Goal: Task Accomplishment & Management: Manage account settings

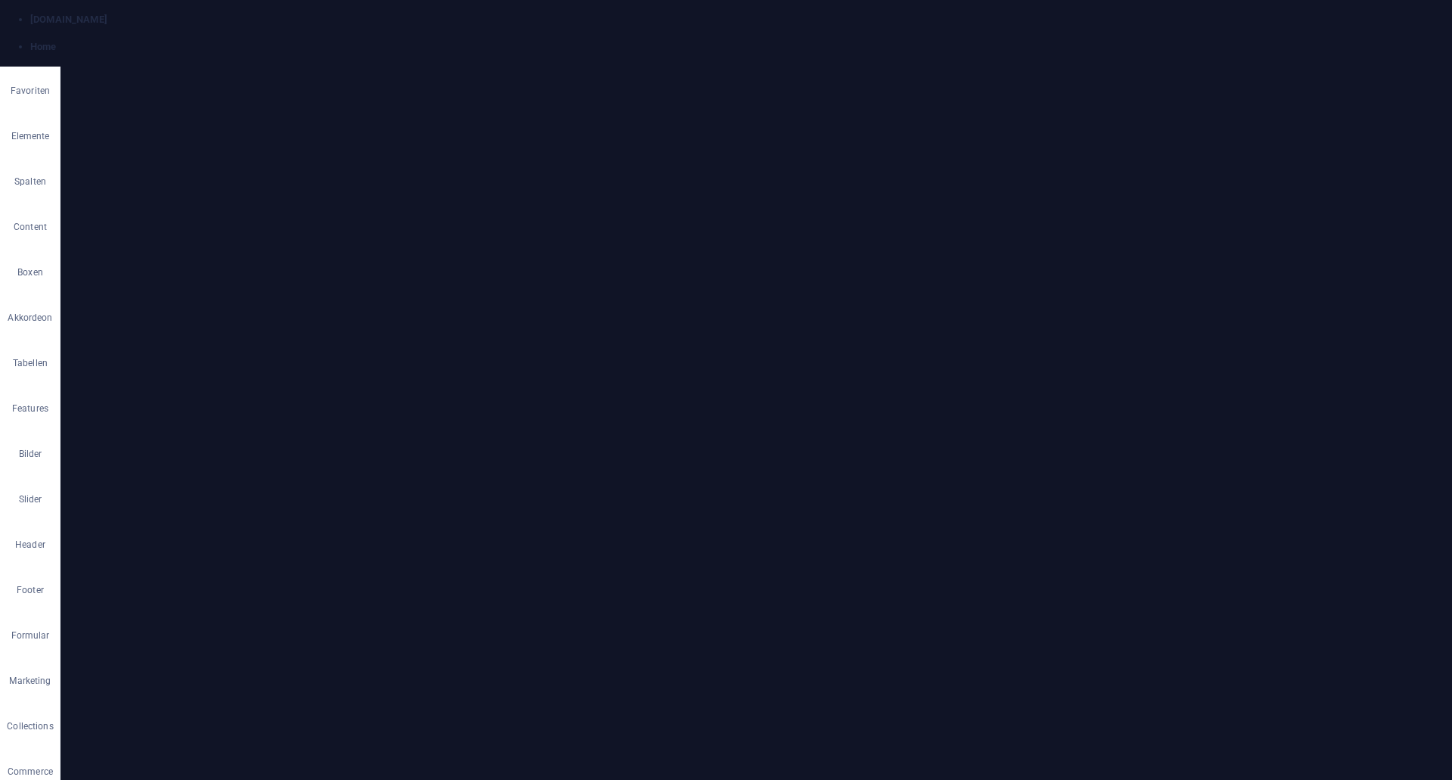
scroll to position [2183, 0]
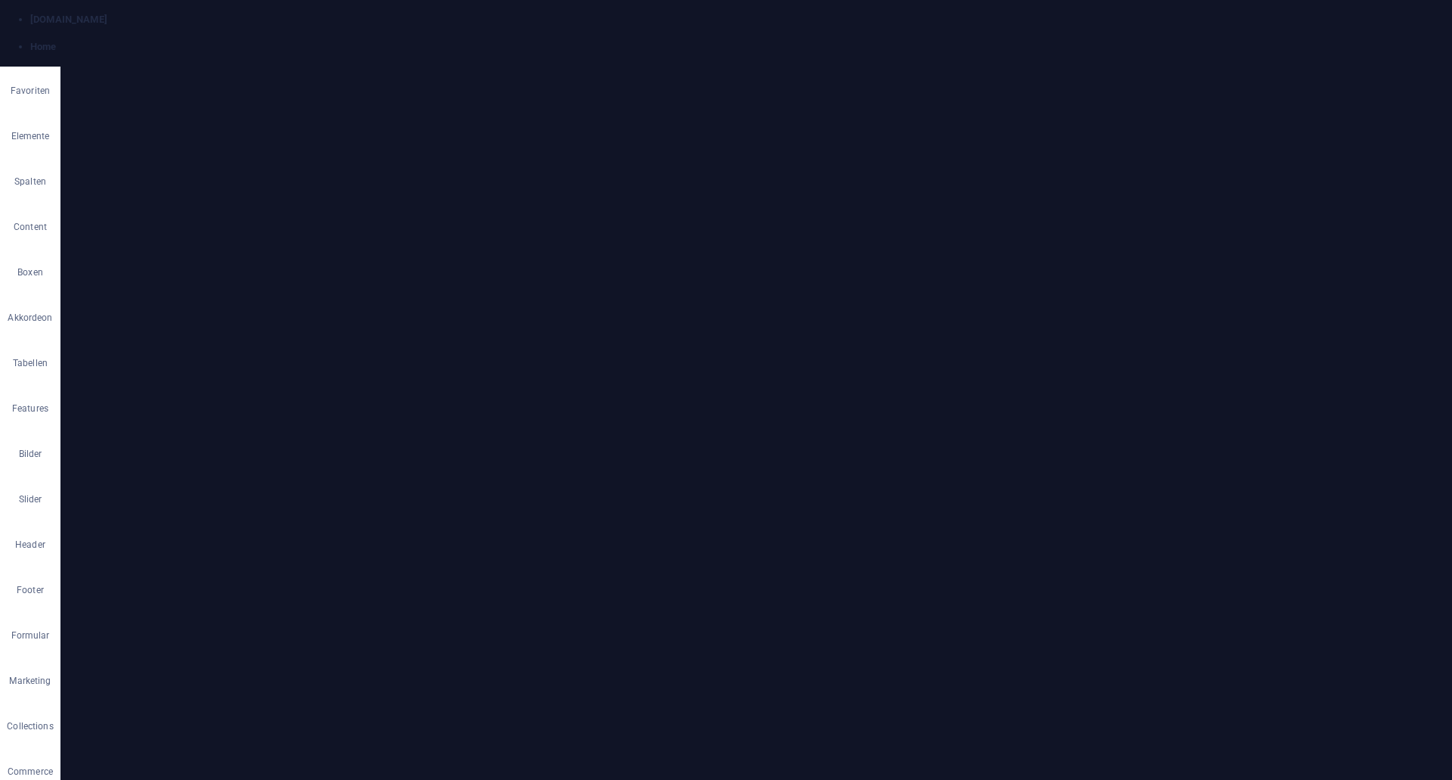
scroll to position [949, 0]
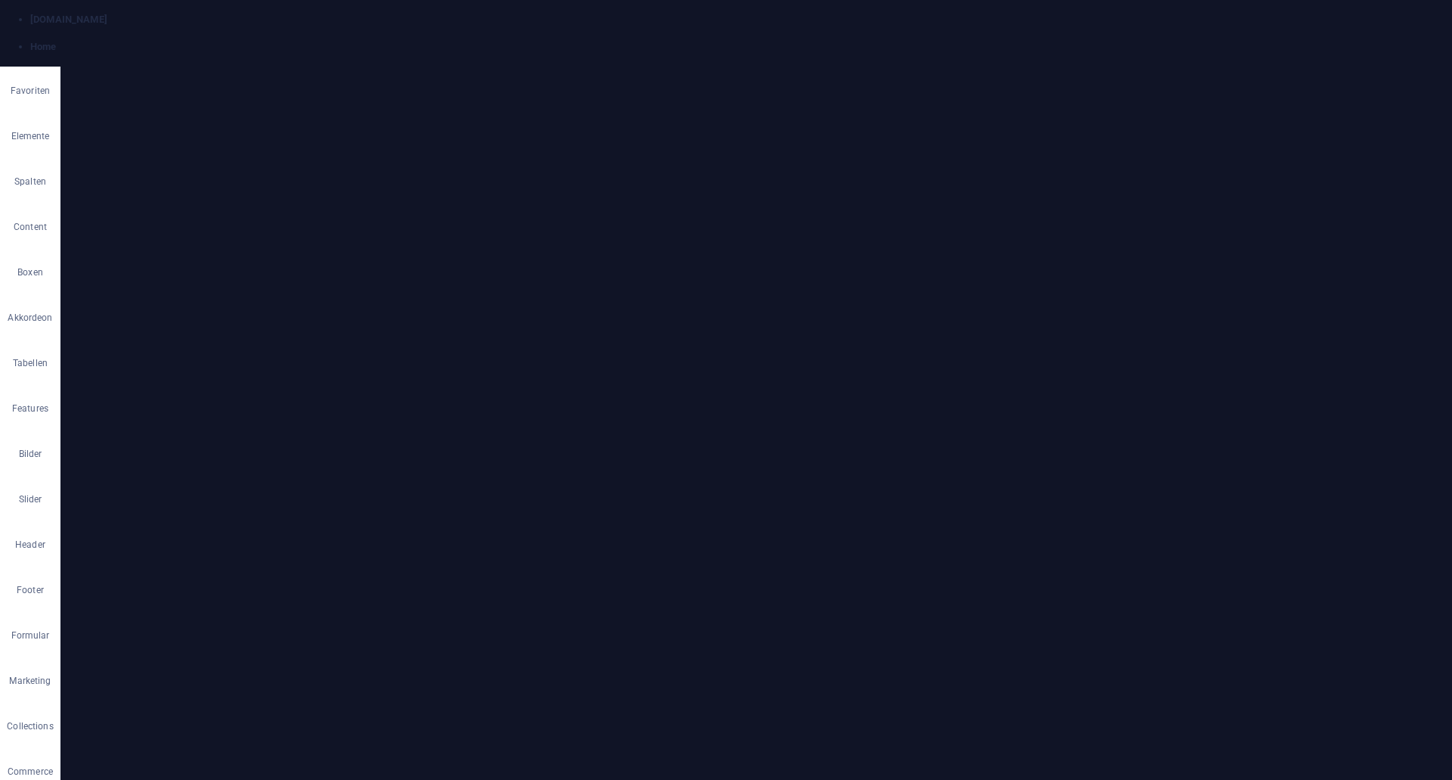
drag, startPoint x: 69, startPoint y: 952, endPoint x: 20, endPoint y: 1259, distance: 311.0
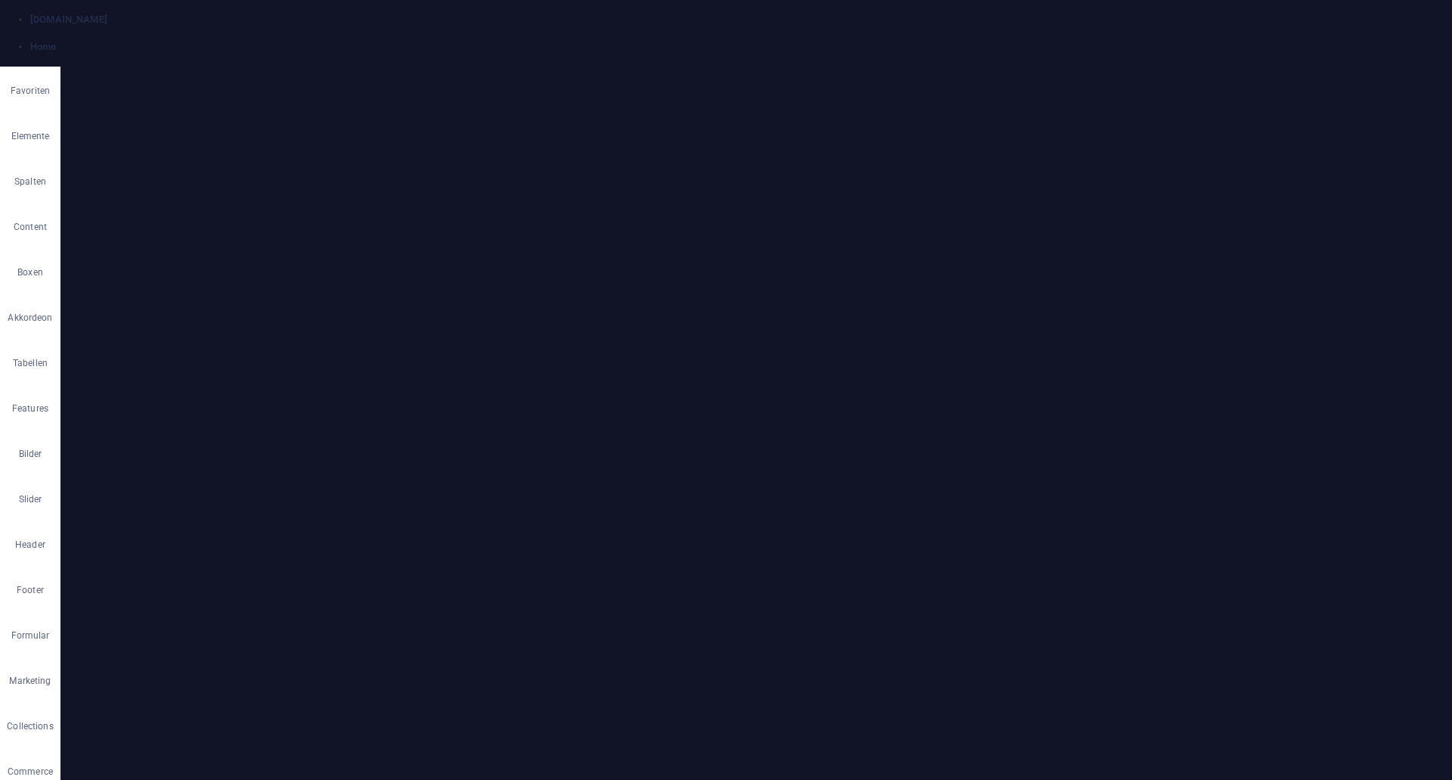
drag, startPoint x: 600, startPoint y: 3911, endPoint x: 749, endPoint y: 3947, distance: 152.4
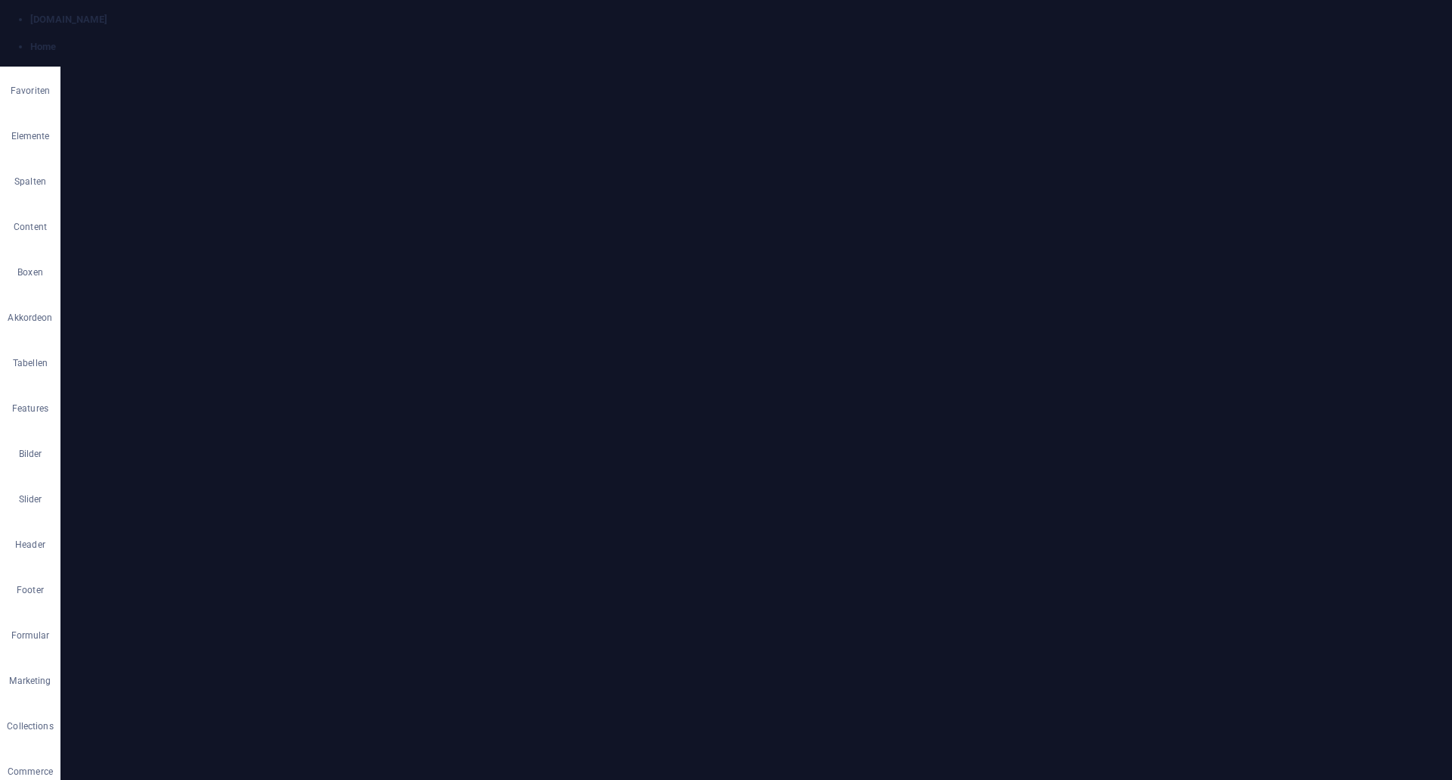
drag, startPoint x: 719, startPoint y: 3946, endPoint x: 605, endPoint y: 3909, distance: 120.1
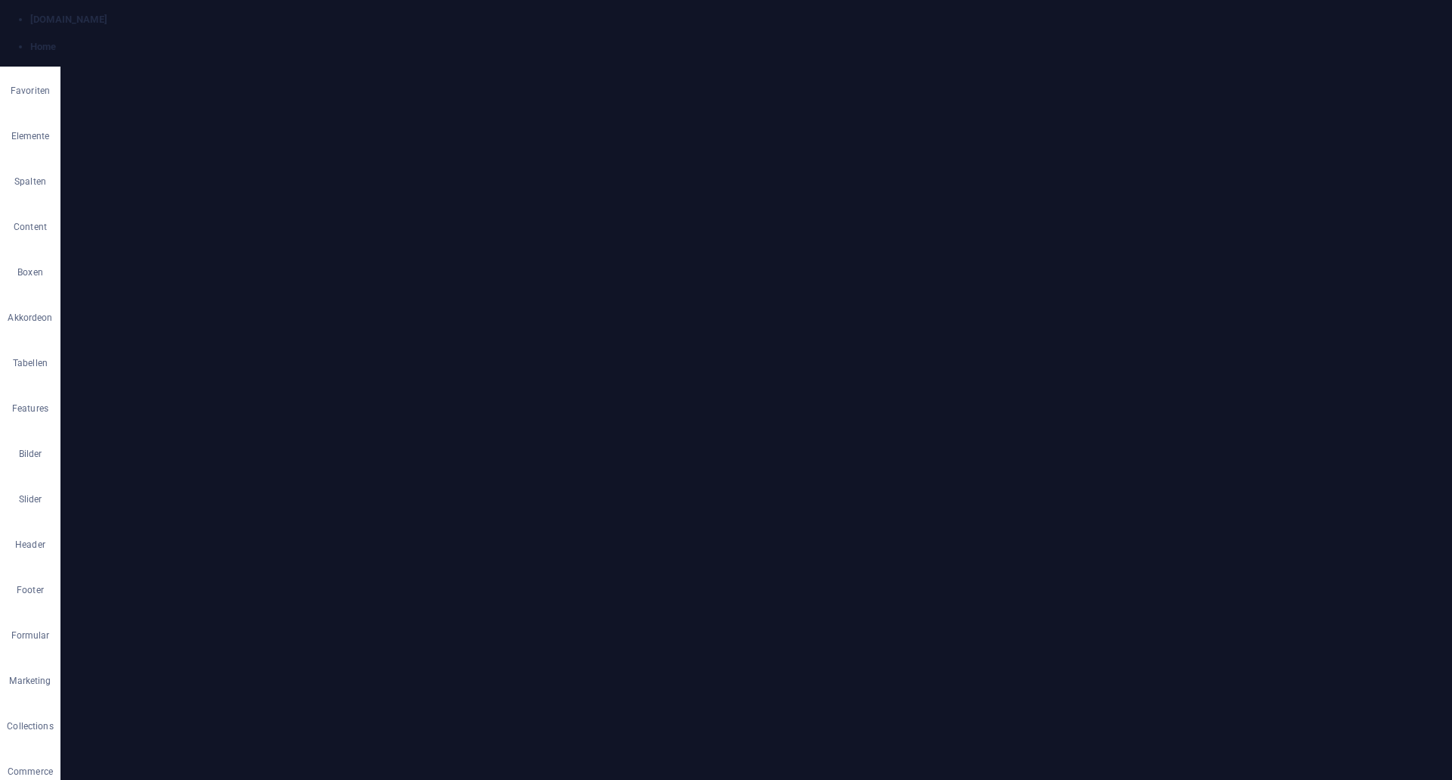
drag, startPoint x: 605, startPoint y: 3899, endPoint x: 839, endPoint y: 3897, distance: 233.7
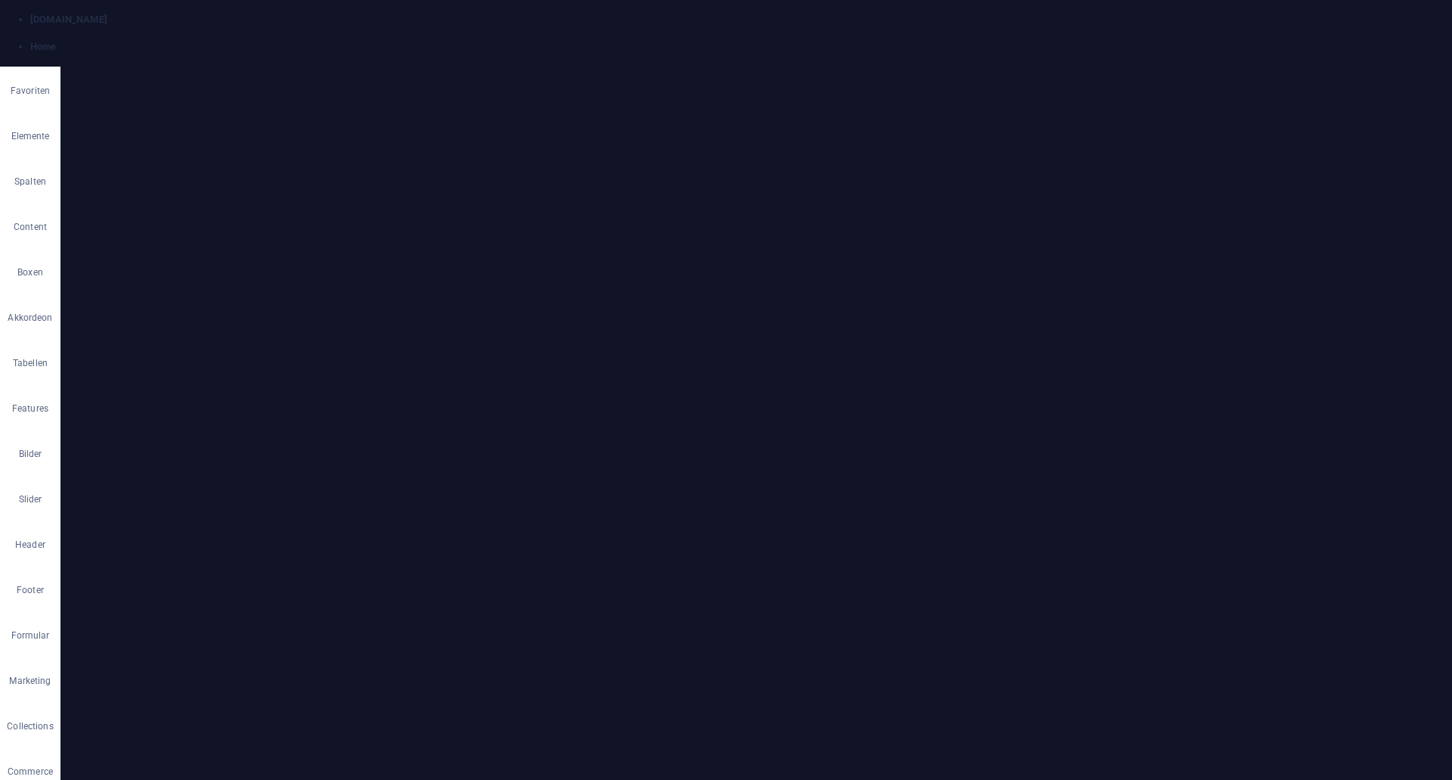
drag, startPoint x: 605, startPoint y: 4007, endPoint x: 793, endPoint y: 4020, distance: 188.8
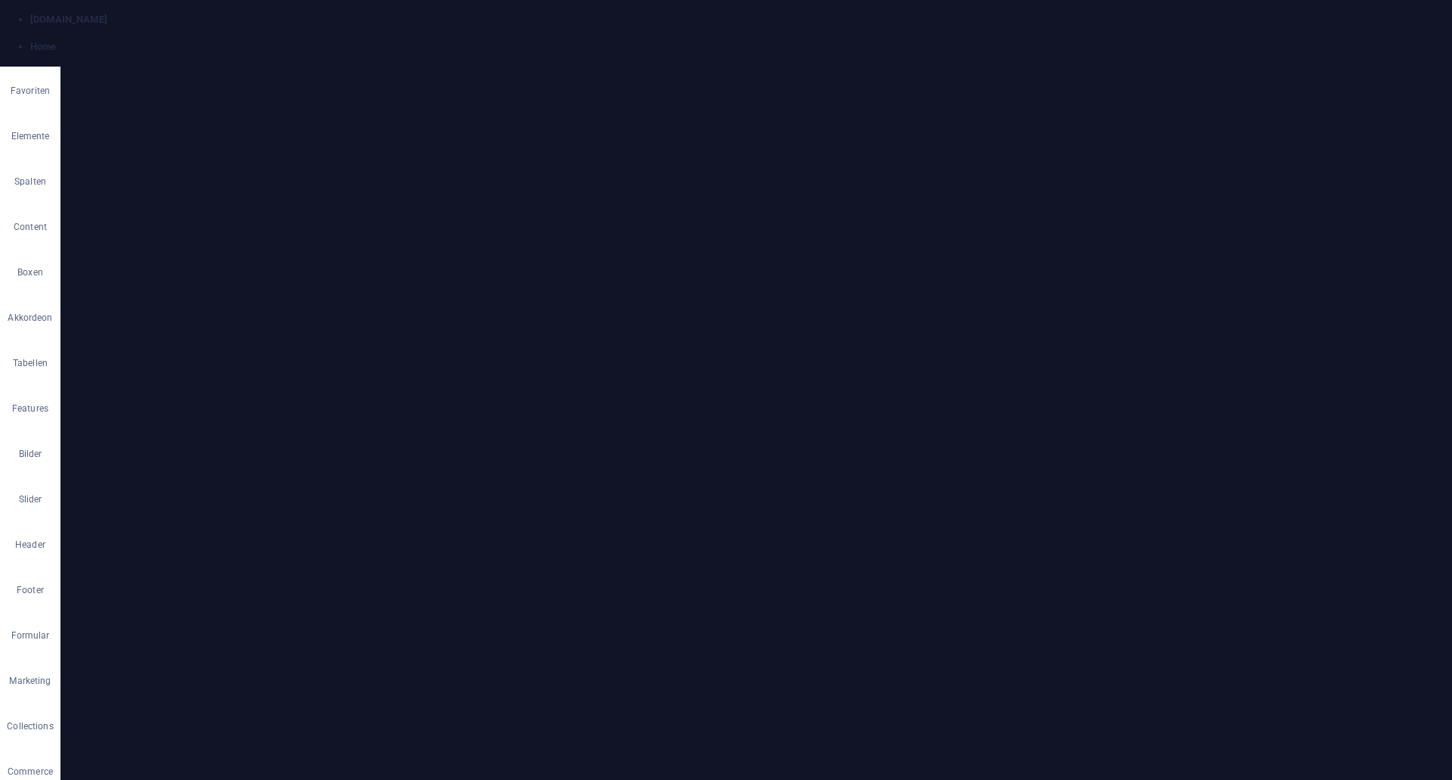
drag, startPoint x: 788, startPoint y: 3992, endPoint x: 607, endPoint y: 3982, distance: 181.0
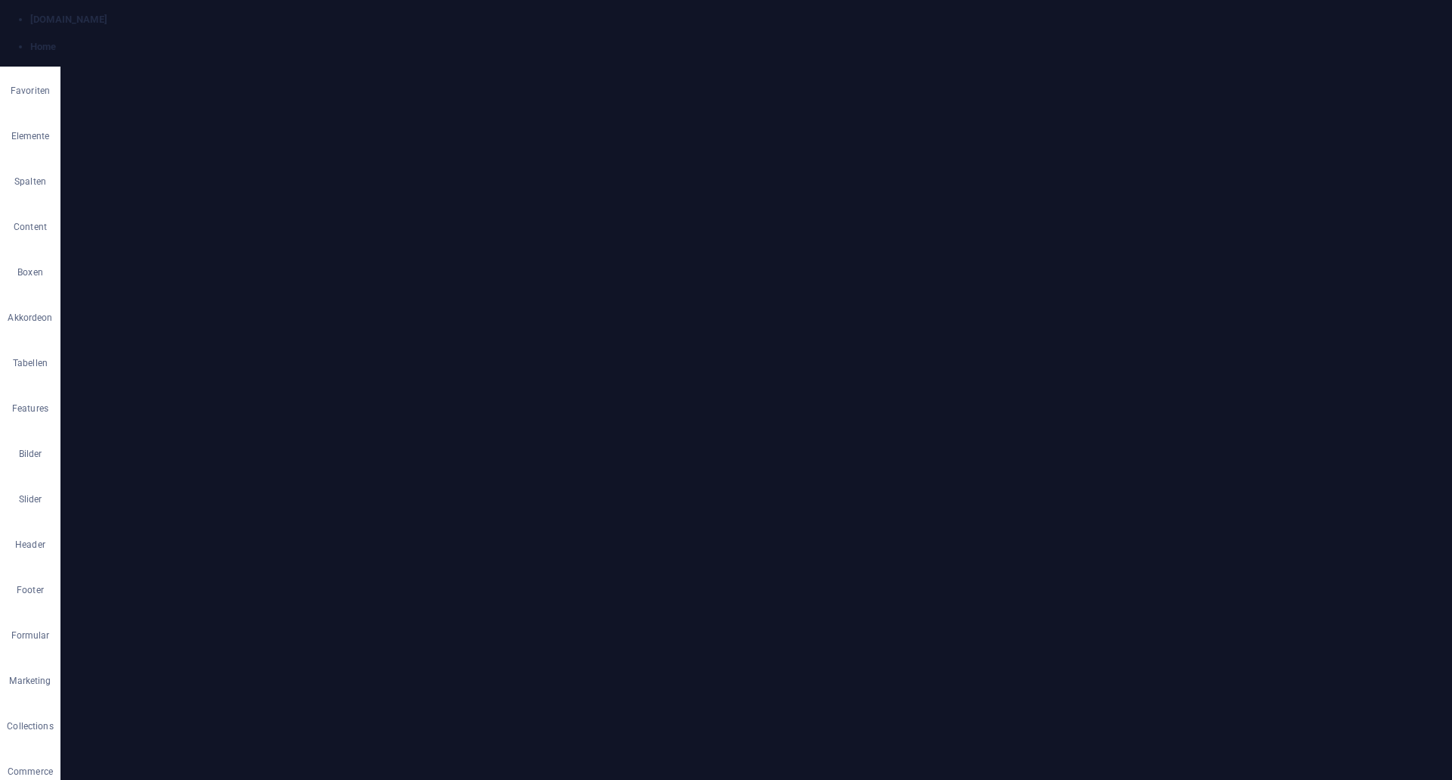
scroll to position [2357, 0]
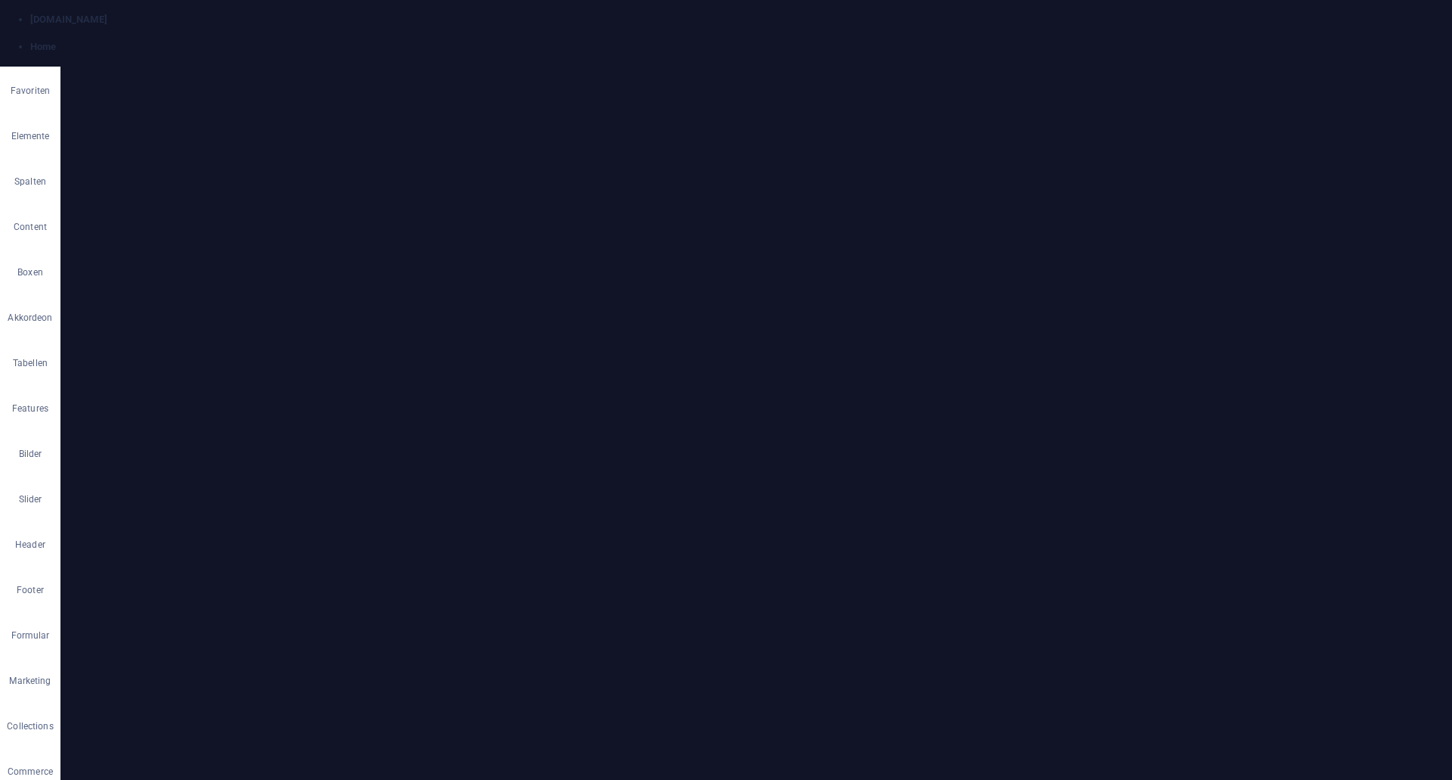
drag, startPoint x: 605, startPoint y: 3914, endPoint x: 693, endPoint y: 3943, distance: 92.6
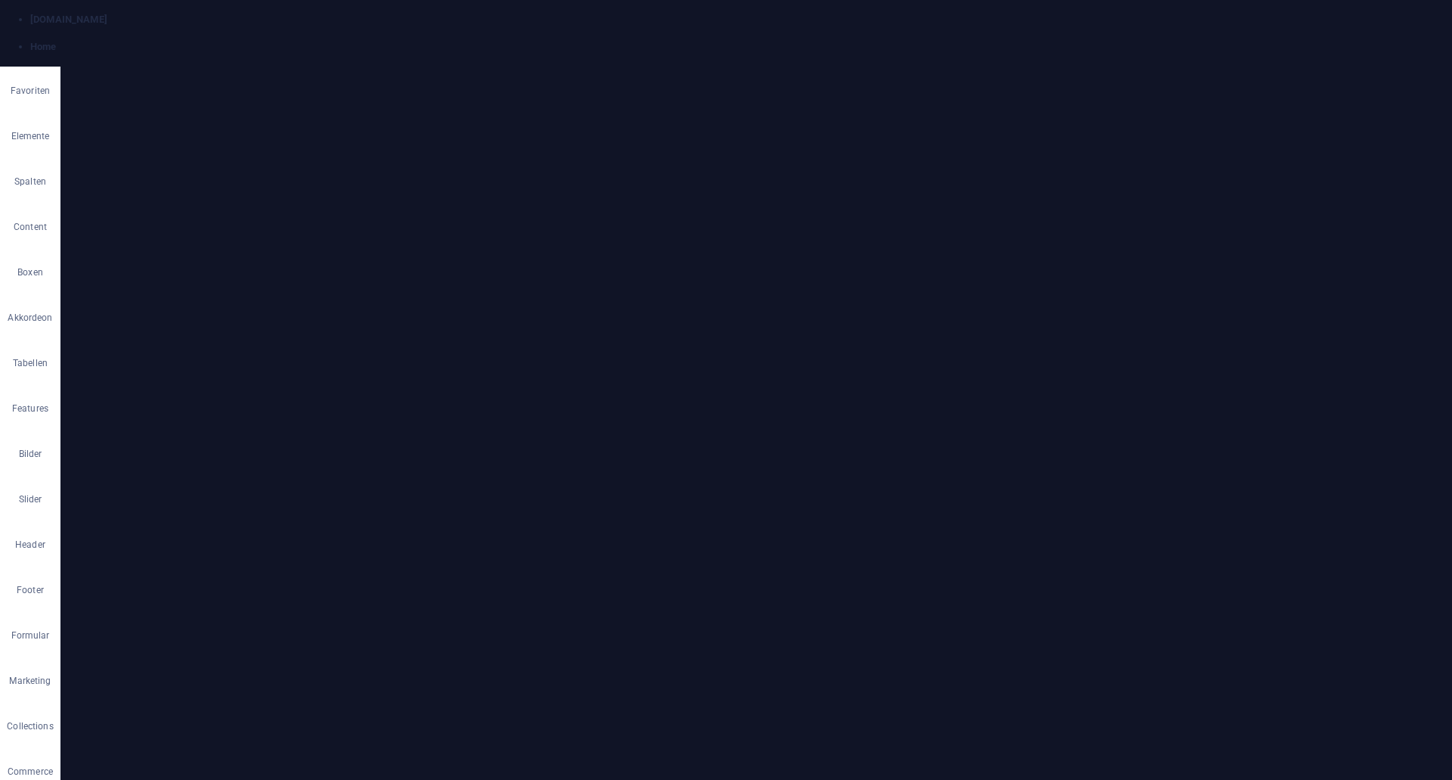
select select "%"
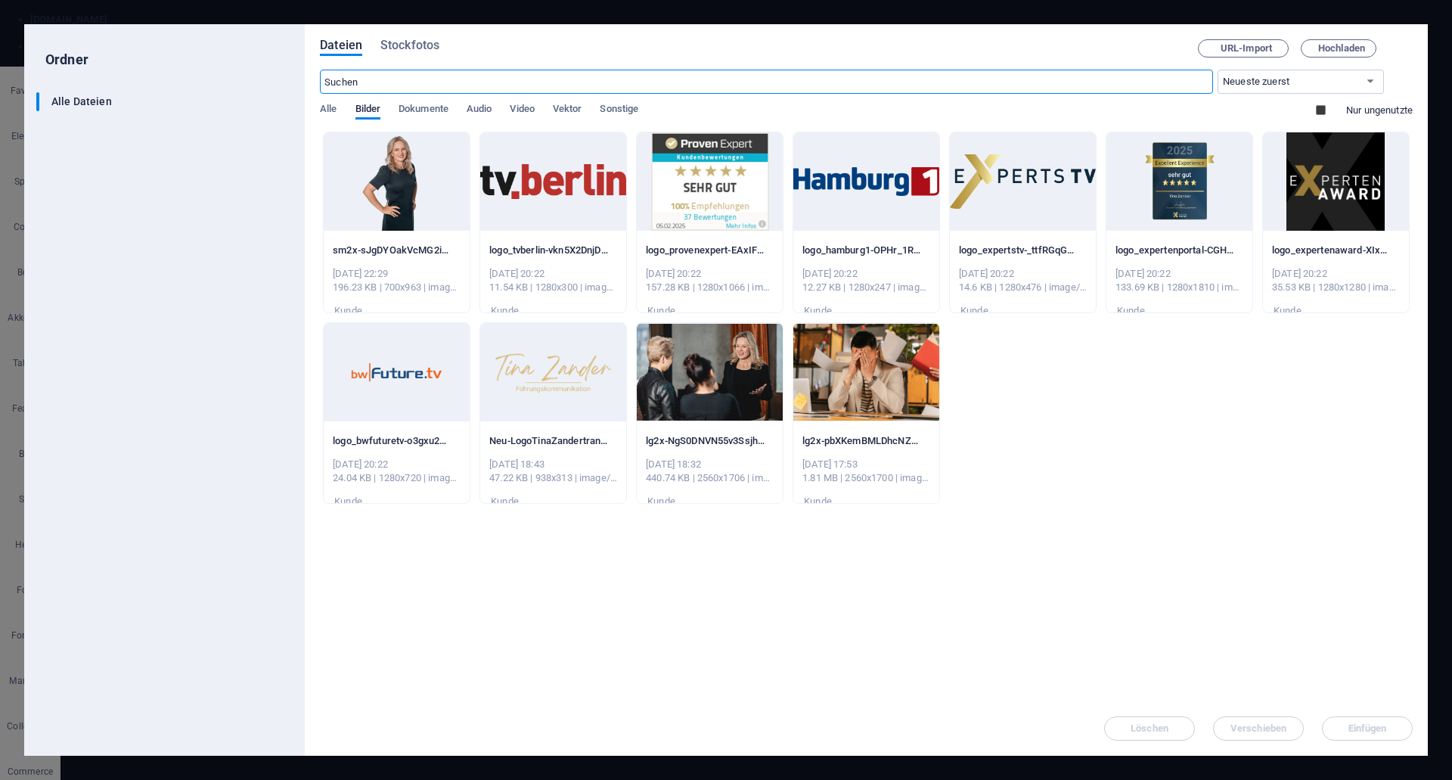
scroll to position [2327, 0]
click at [428, 183] on div at bounding box center [397, 181] width 146 height 98
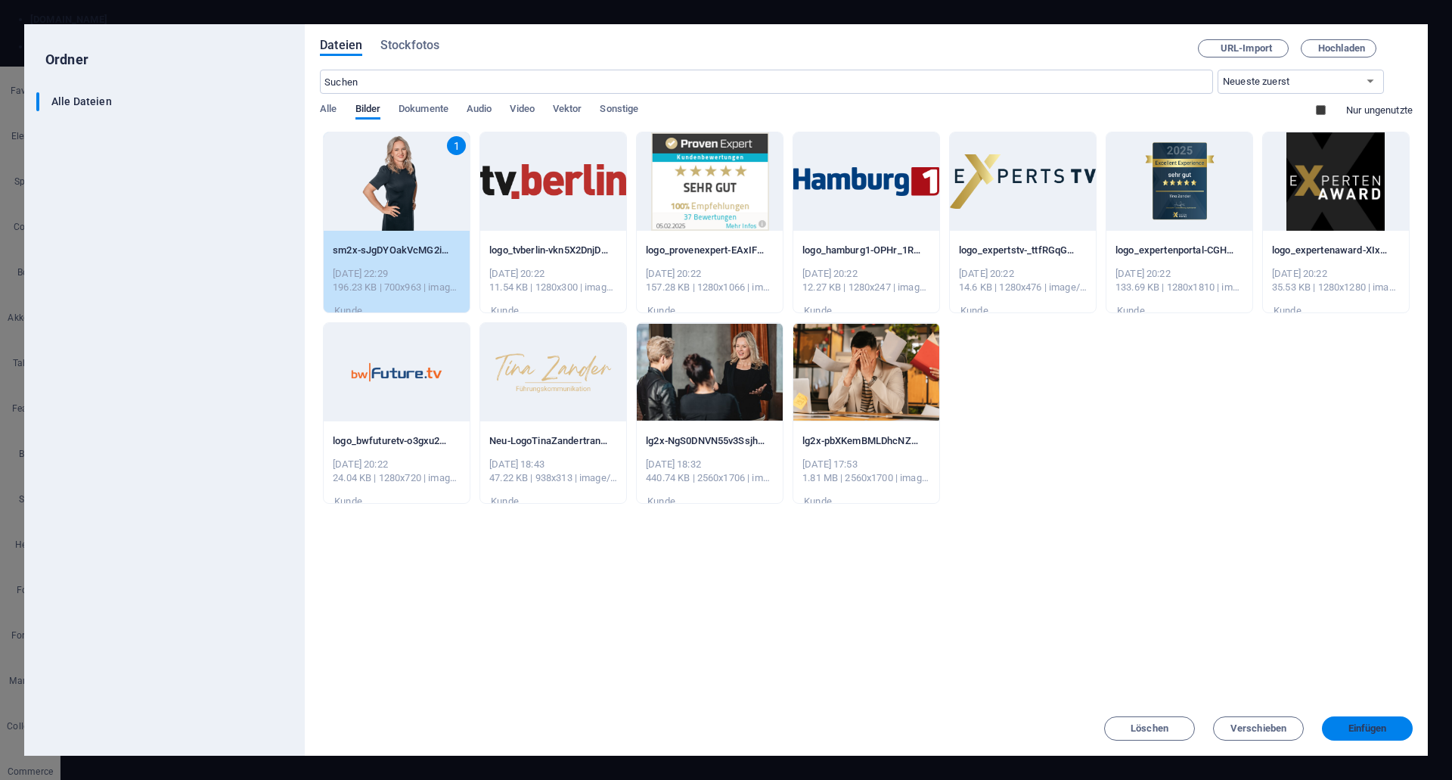
click at [1370, 718] on button "Einfügen" at bounding box center [1367, 728] width 91 height 24
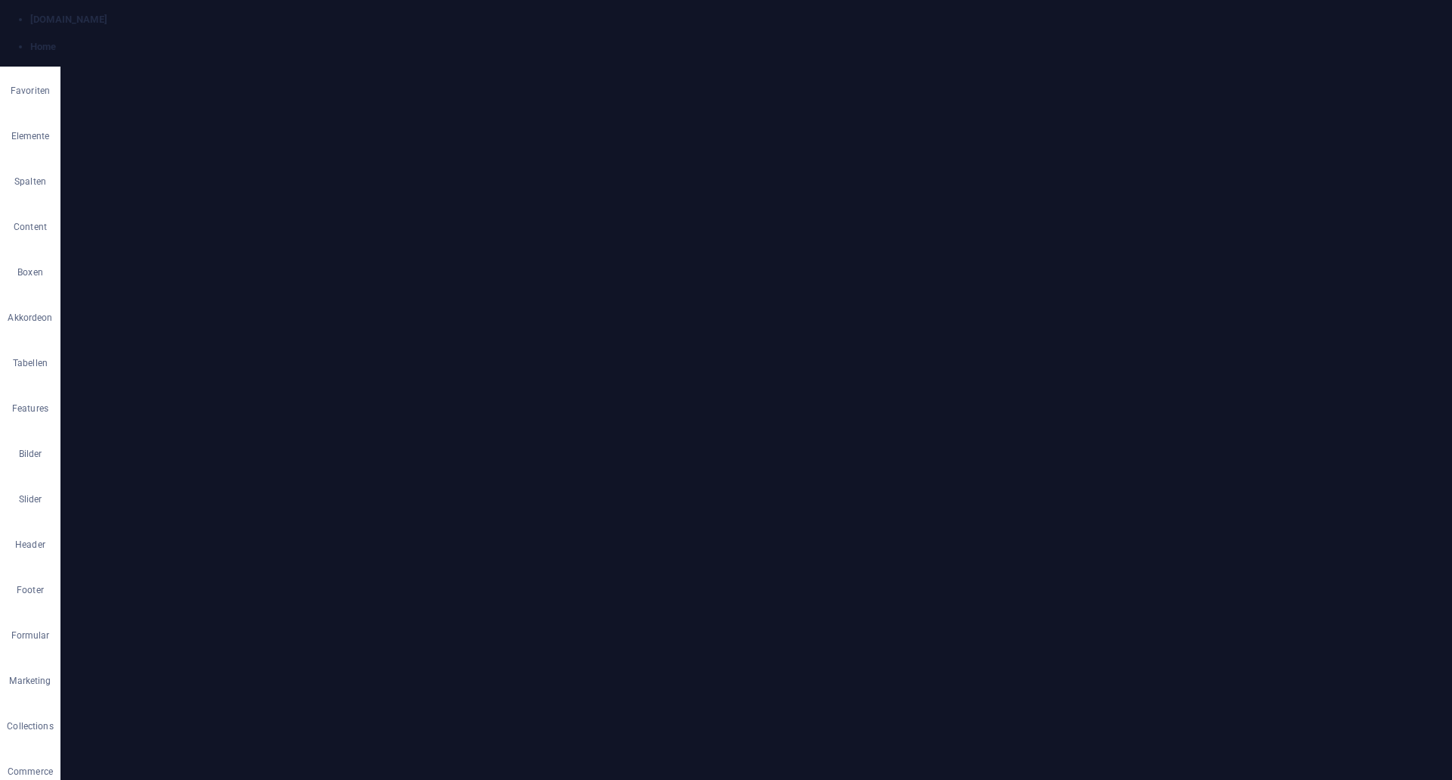
scroll to position [2028, 0]
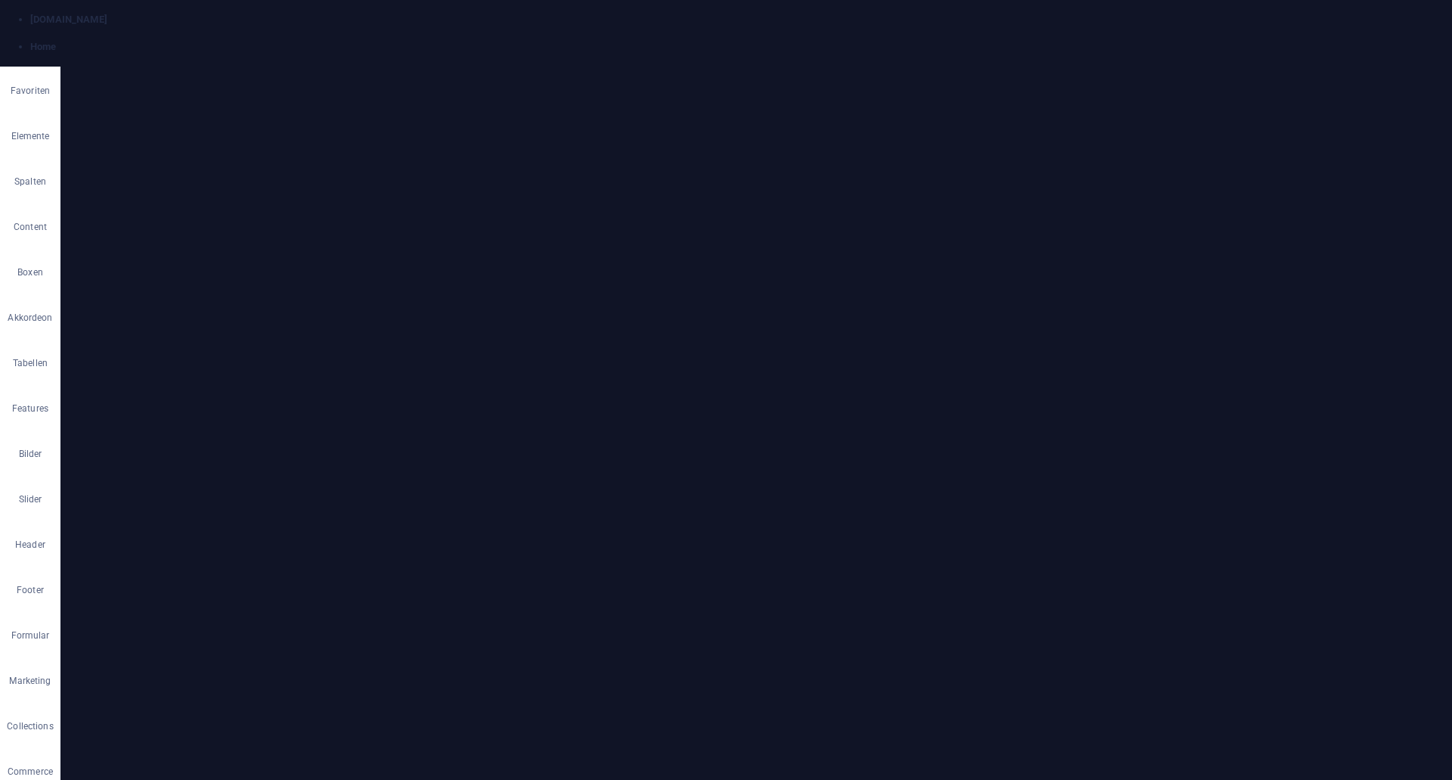
select select "rem"
select select "px"
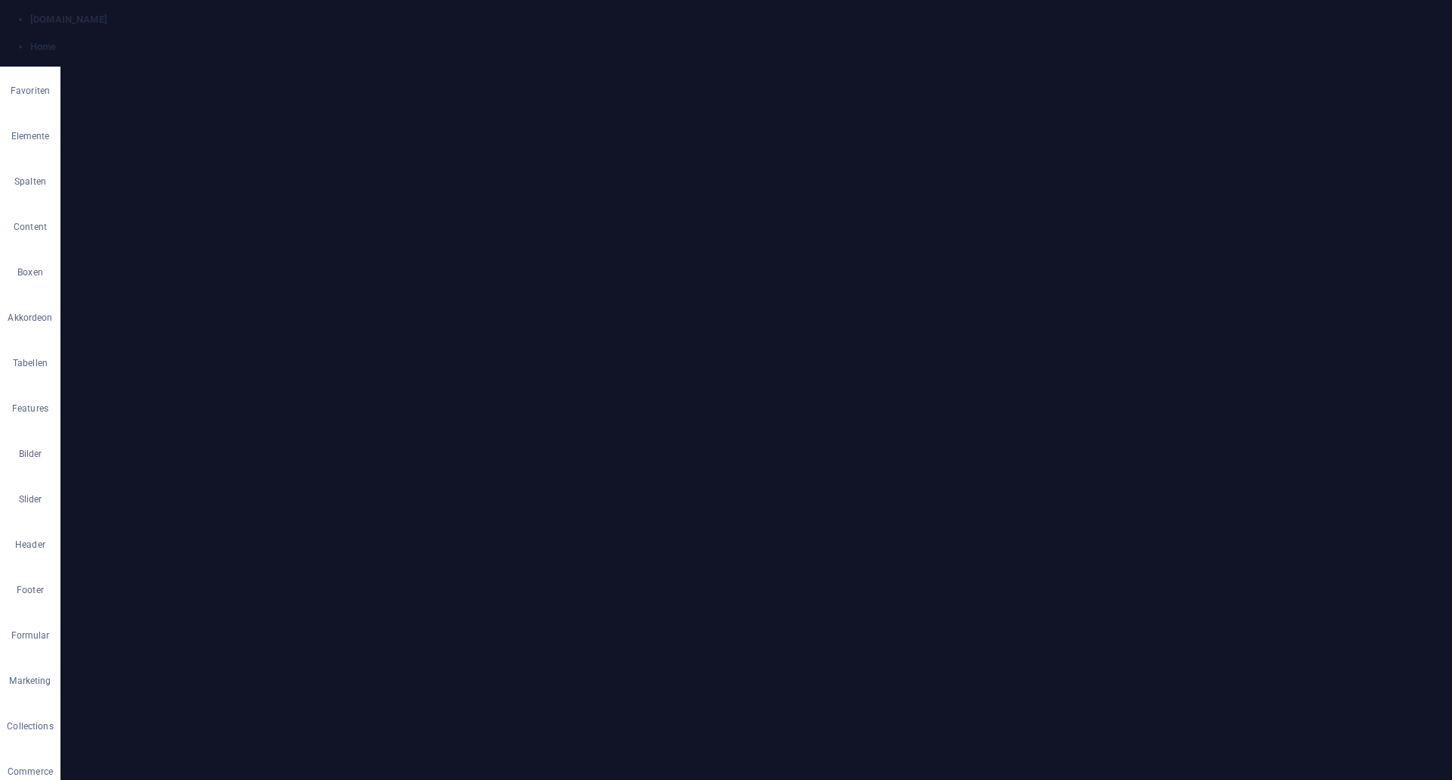
click at [133, 326] on li "Eigene Farbe 1 #016b62" at bounding box center [167, 319] width 104 height 14
type input "#016b62"
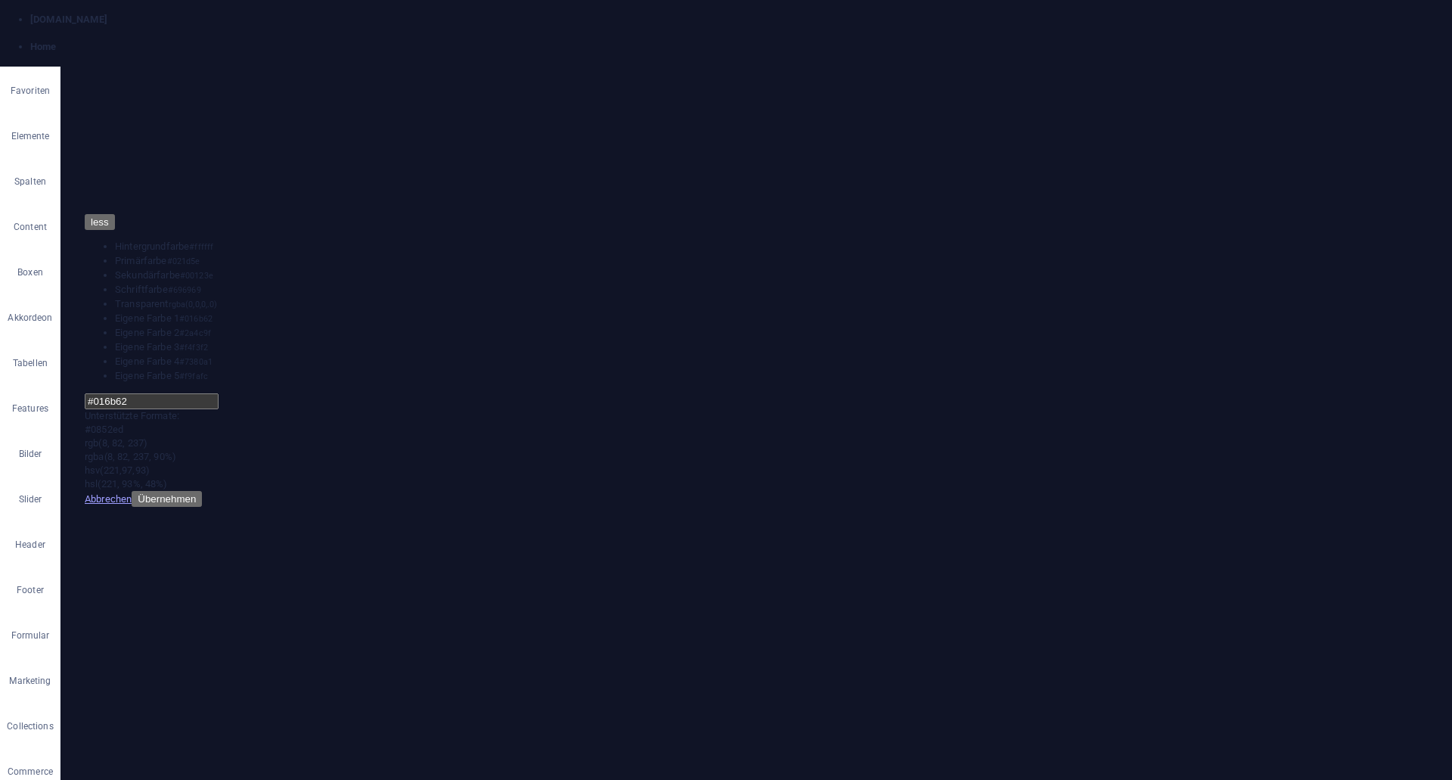
click at [202, 491] on button "Übernehmen" at bounding box center [167, 499] width 70 height 16
select select "rem"
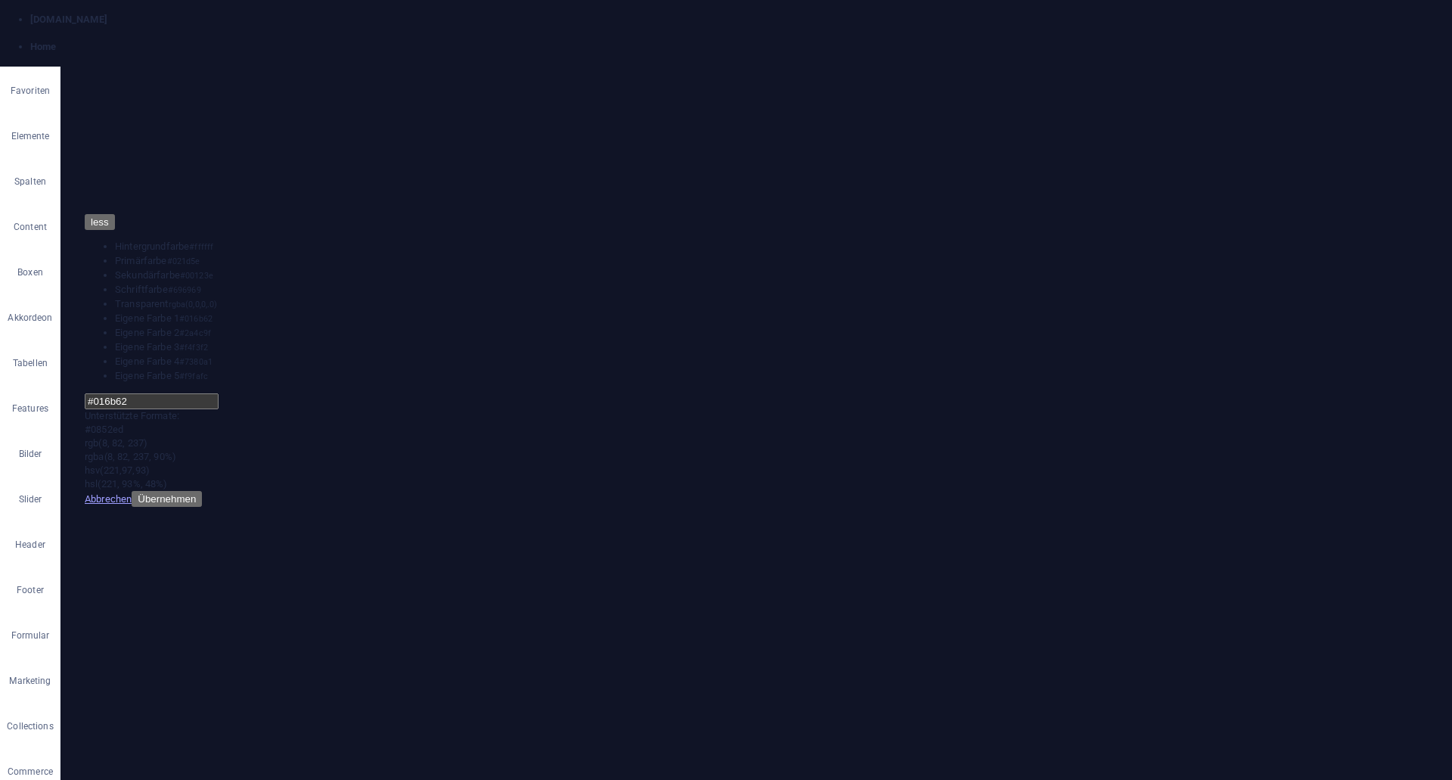
click at [136, 312] on li "Transparent rgba(0,0,0,.0)" at bounding box center [167, 304] width 104 height 14
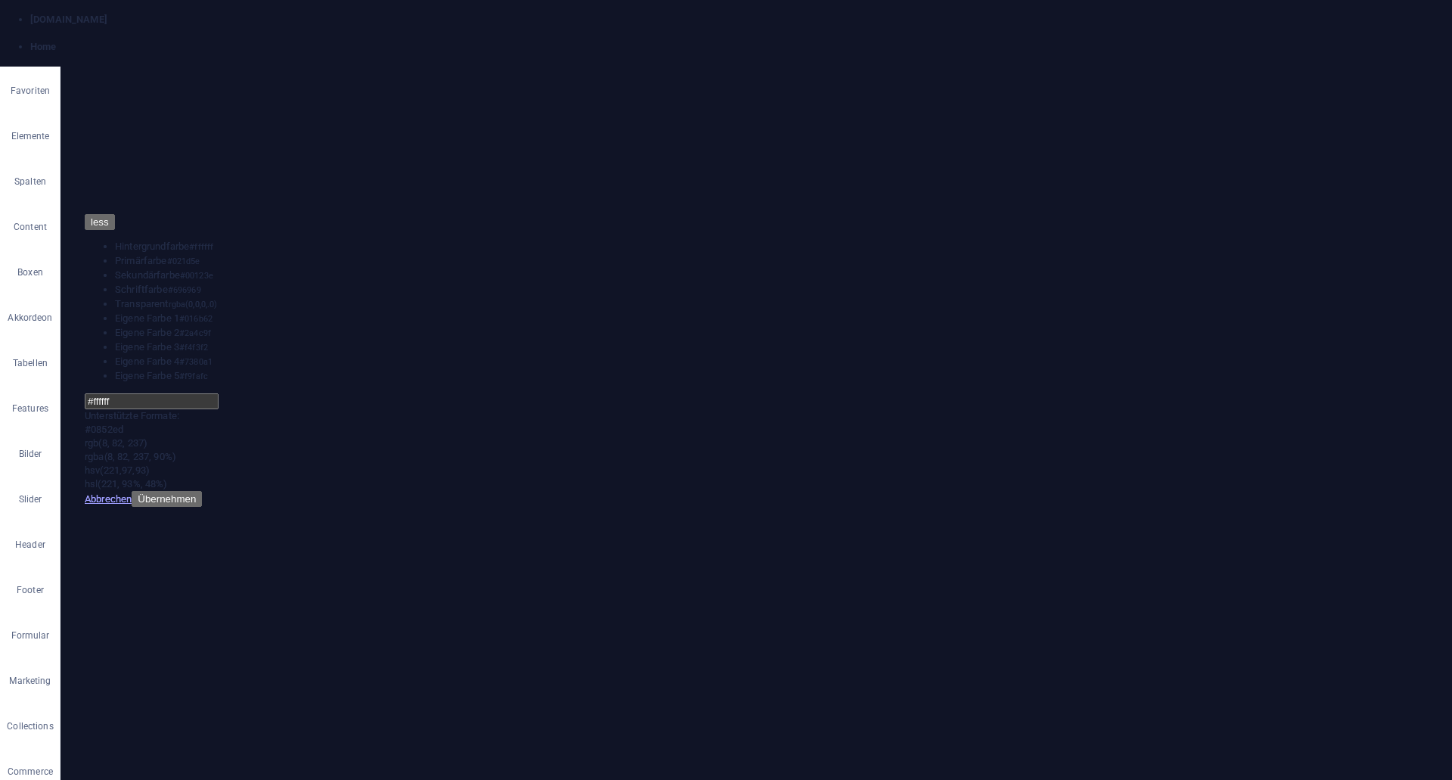
type input "rgba(0, 0, 0, 0)"
click at [202, 491] on button "Übernehmen" at bounding box center [167, 499] width 70 height 16
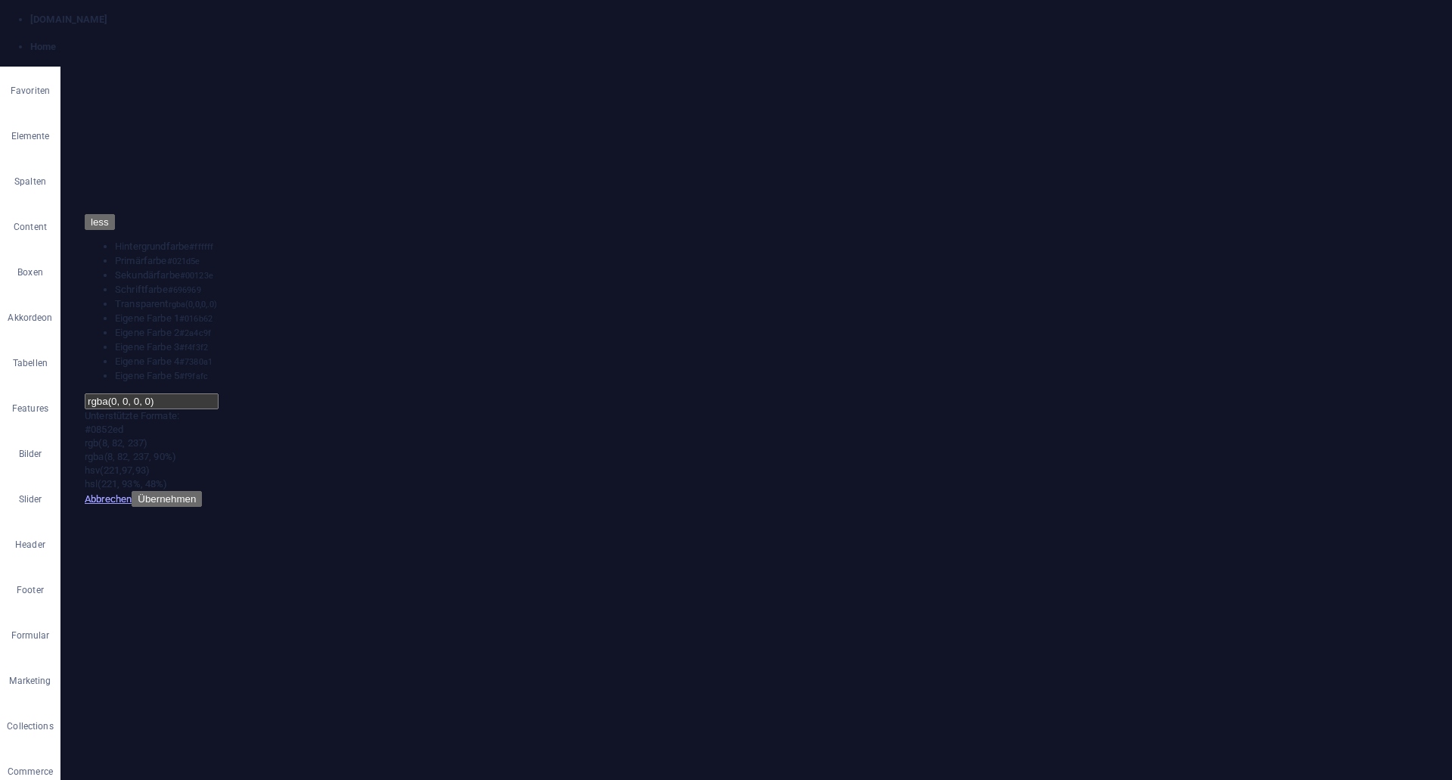
click at [227, 469] on li "Transparent rgba(0,0,0,.0)" at bounding box center [265, 462] width 104 height 14
type input "rgba(0, 0, 0, 0)"
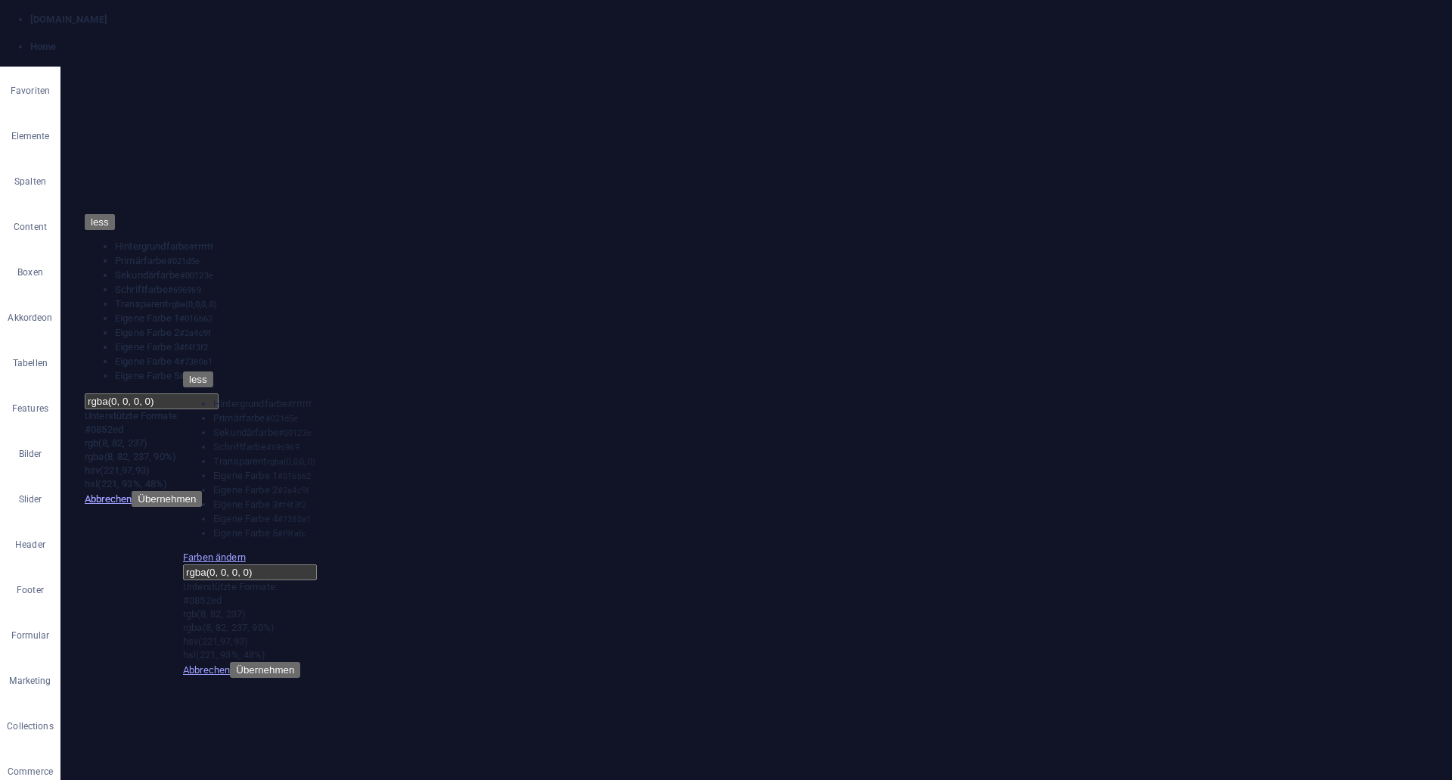
click at [300, 662] on button "Übernehmen" at bounding box center [265, 670] width 70 height 16
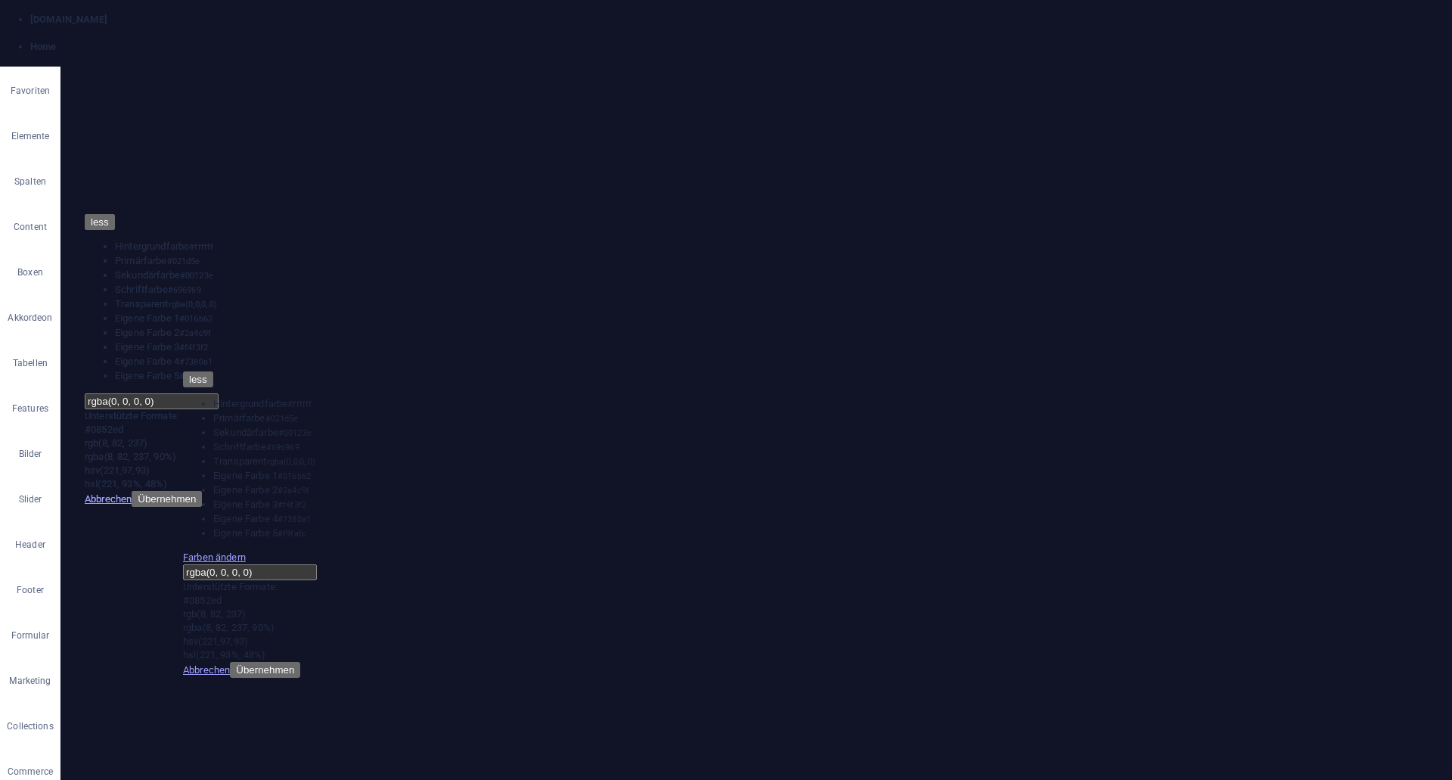
select select "%"
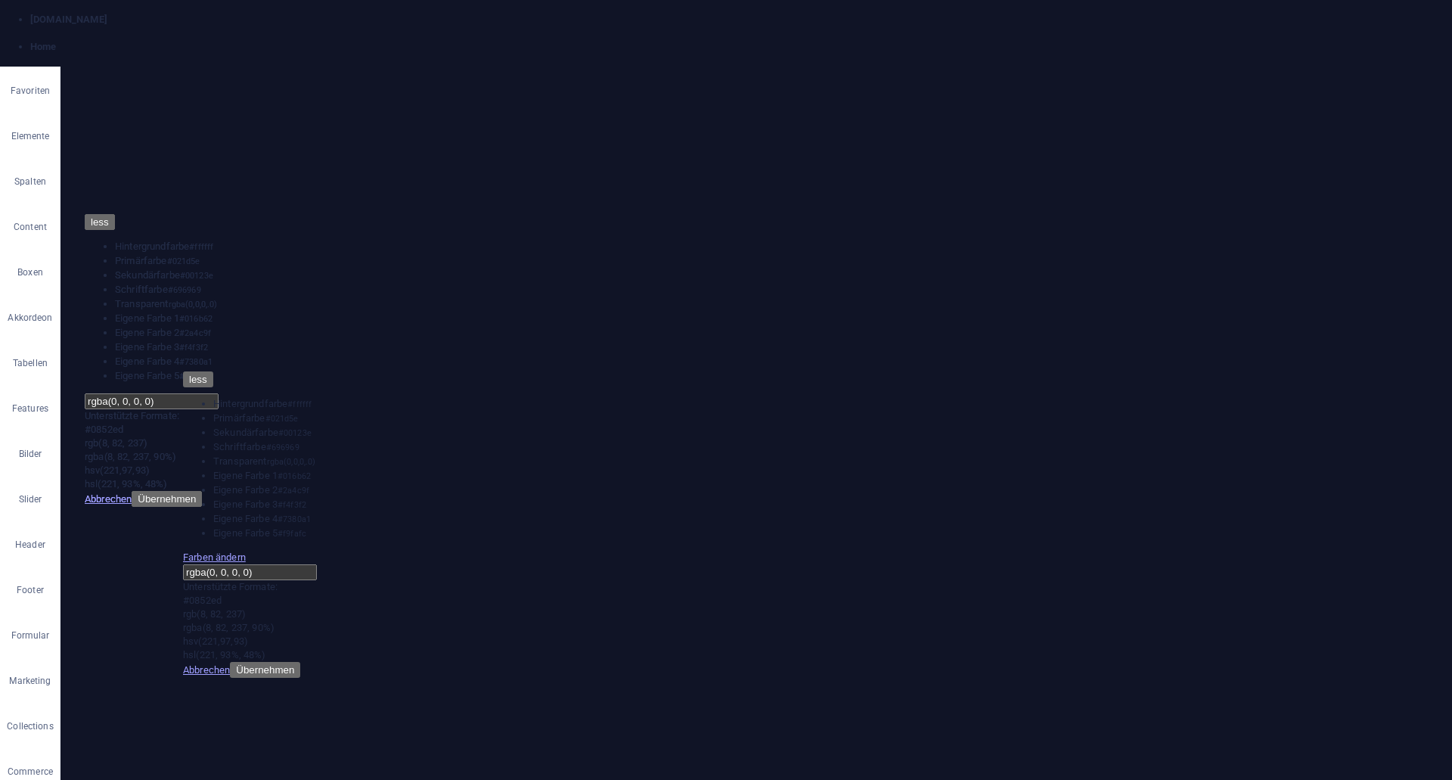
drag, startPoint x: 212, startPoint y: 464, endPoint x: 9, endPoint y: 461, distance: 202.7
type input "60"
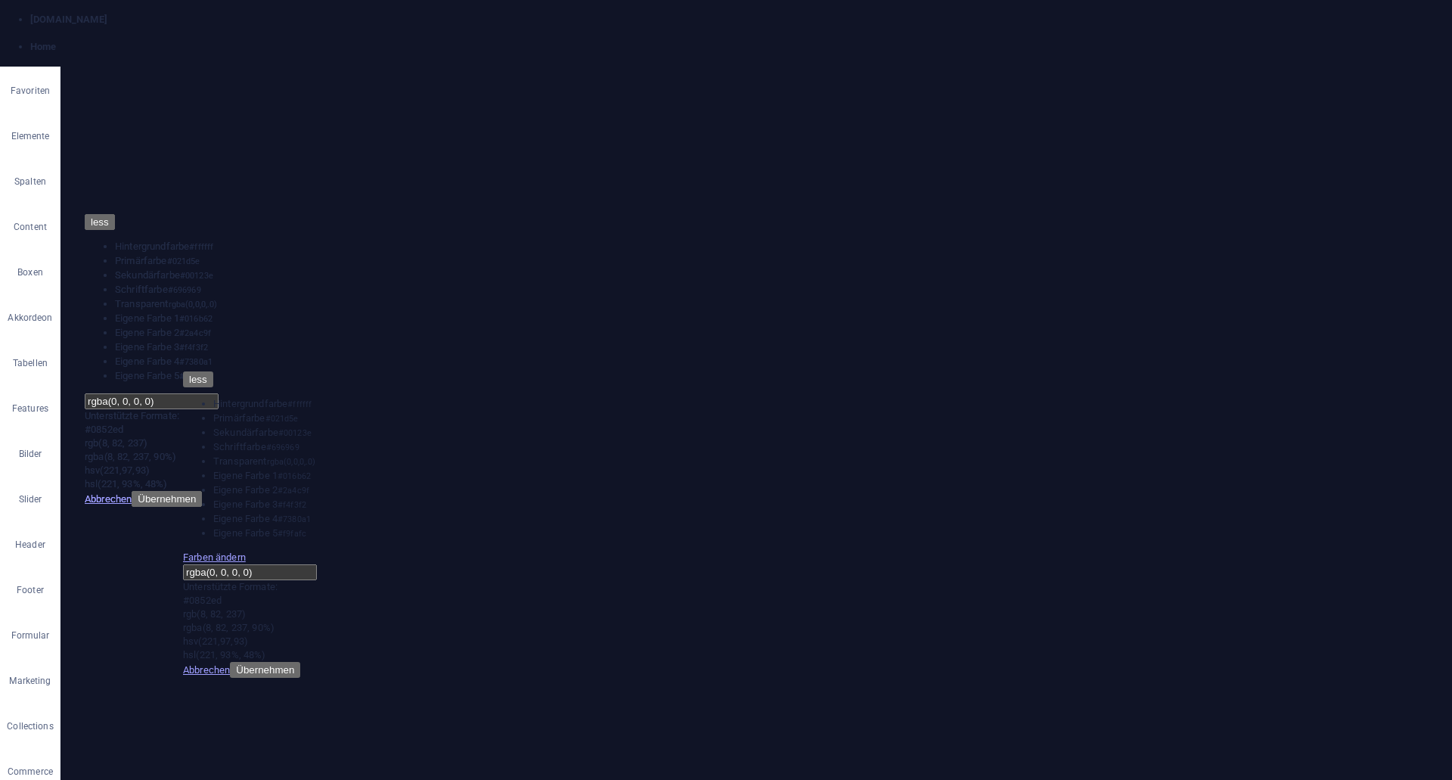
scroll to position [2099, 0]
select select "rem"
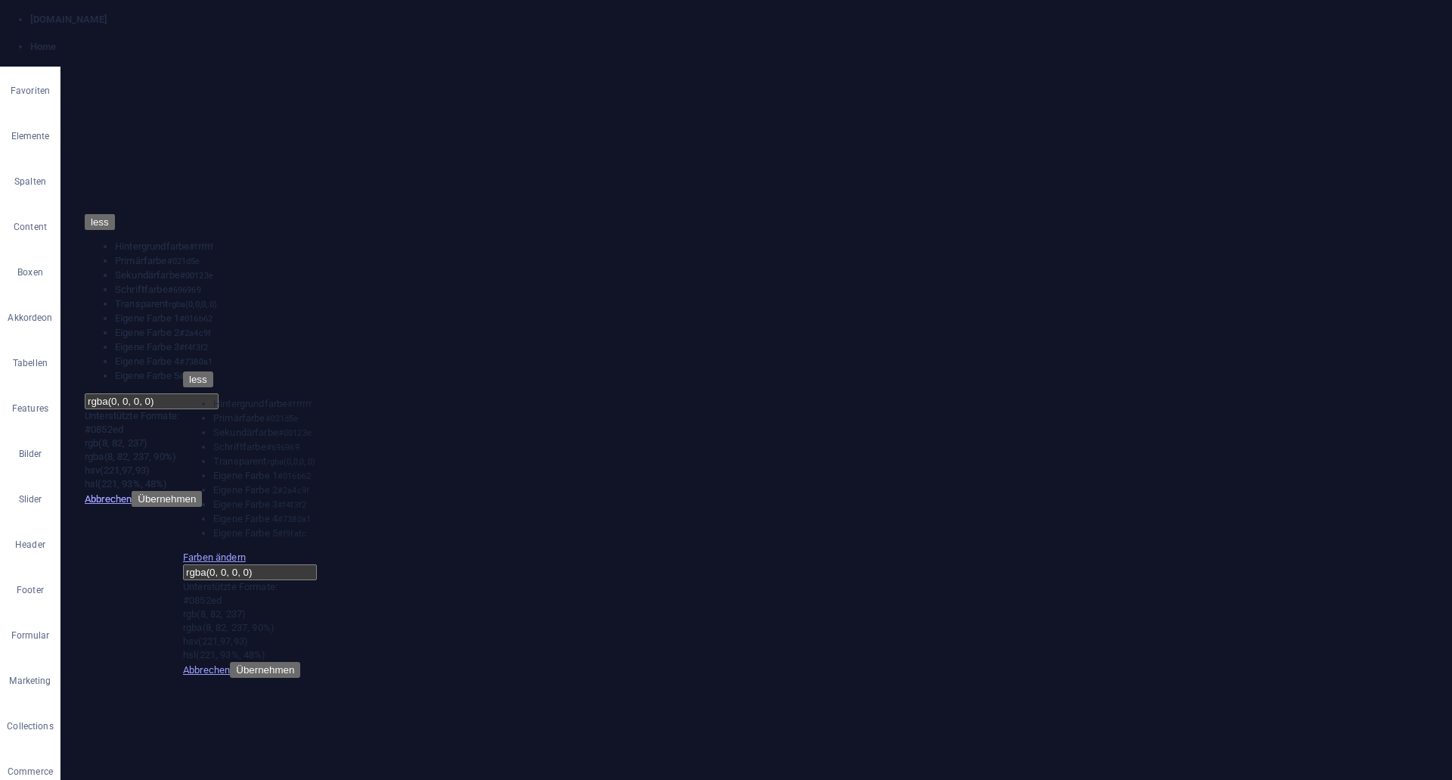
select select "rem"
select select "px"
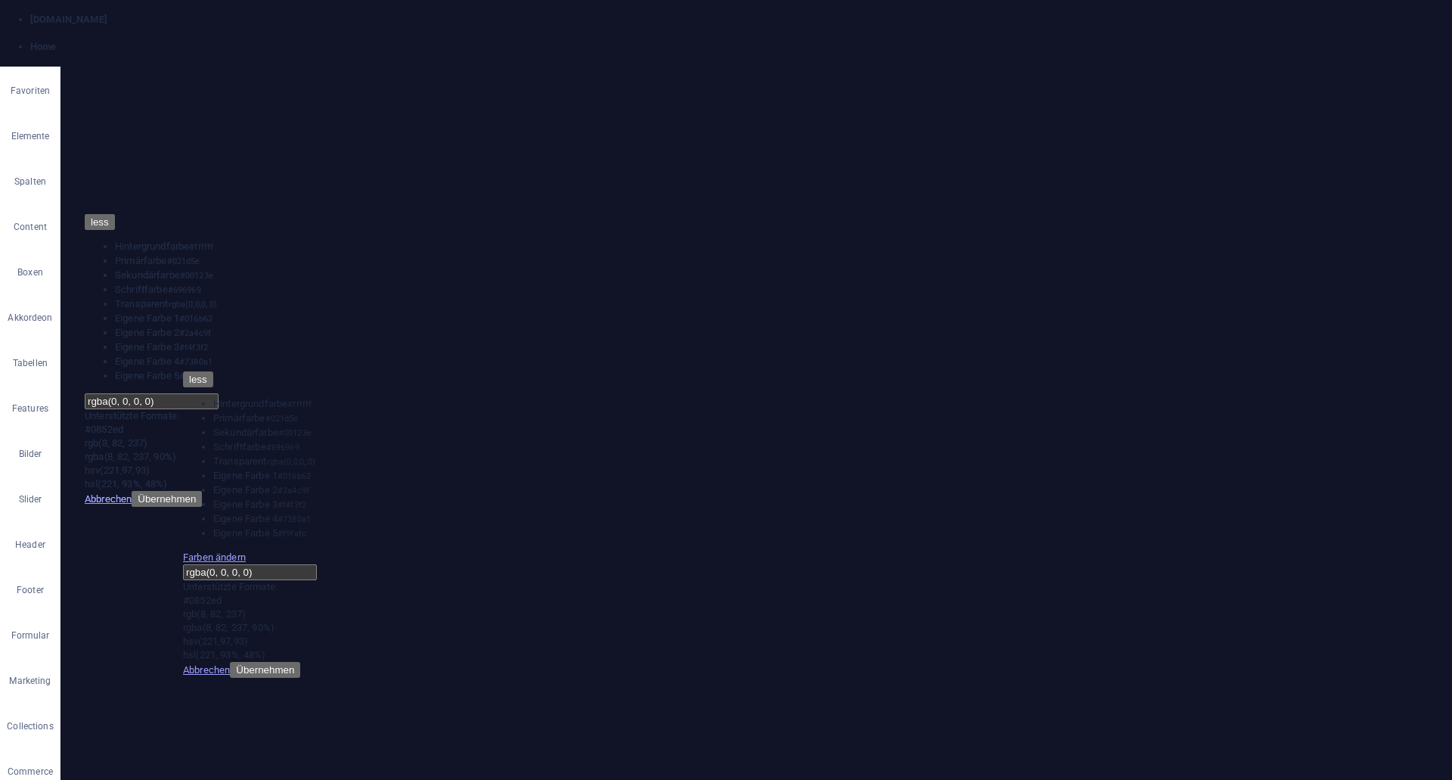
scroll to position [0, 0]
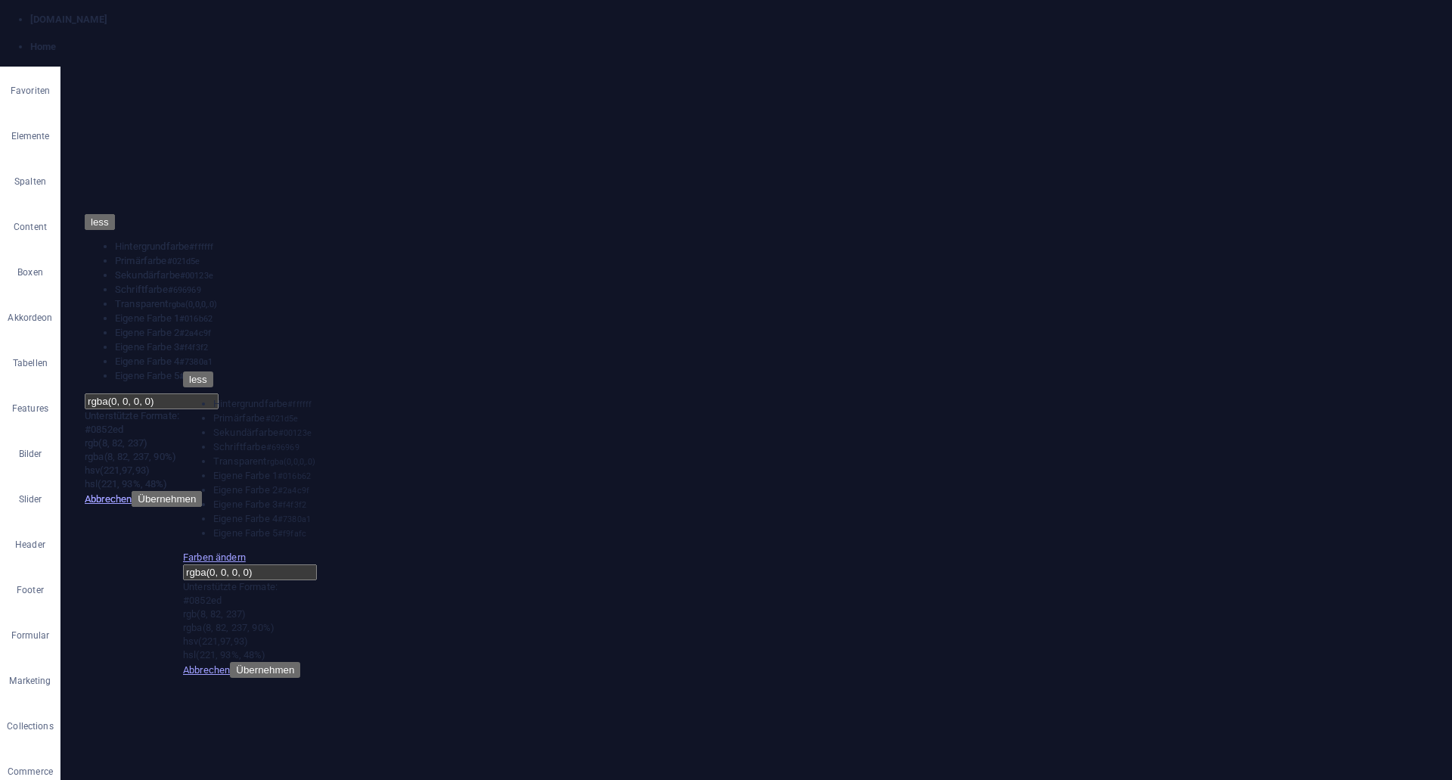
scroll to position [2305, 0]
select select "rem"
select select "px"
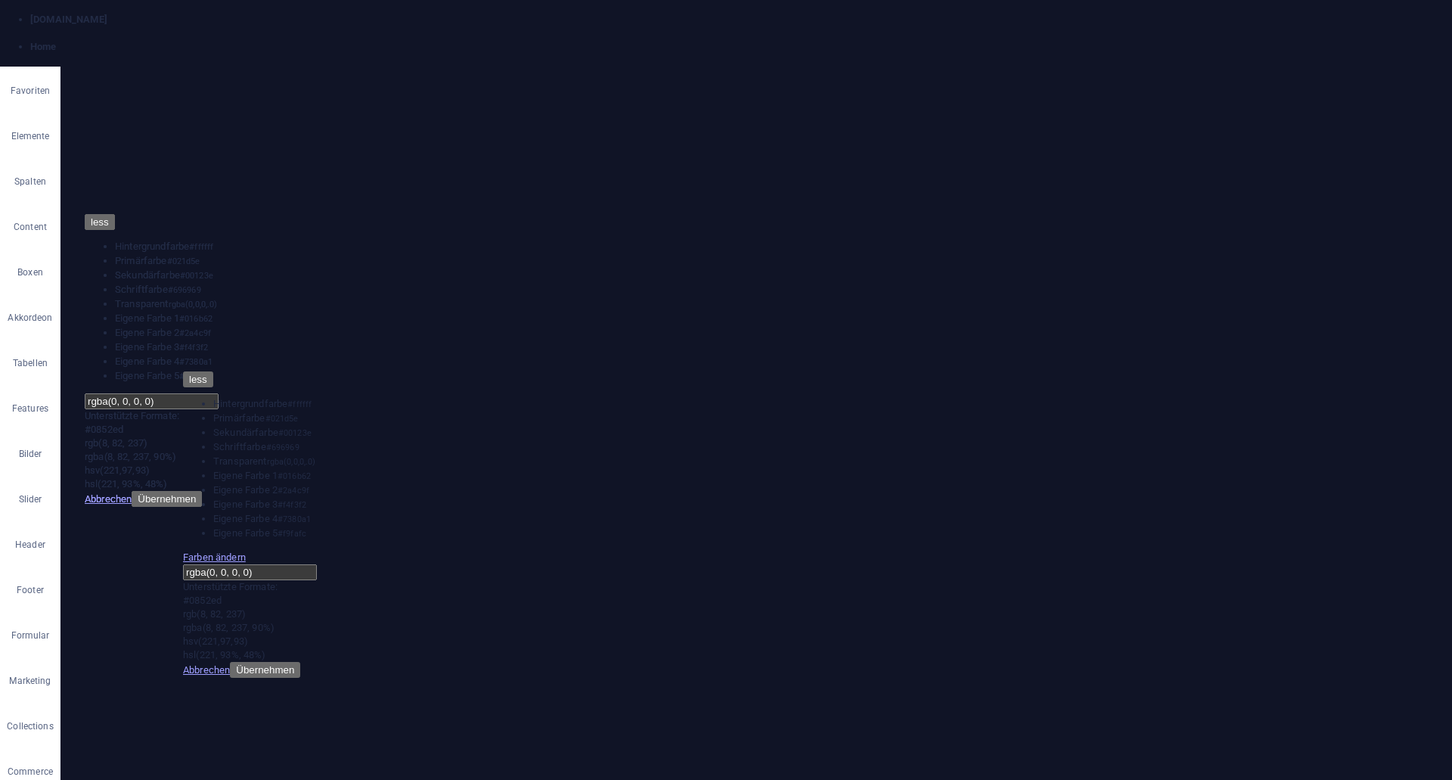
scroll to position [2131, 0]
drag, startPoint x: 541, startPoint y: 709, endPoint x: 292, endPoint y: 683, distance: 250.9
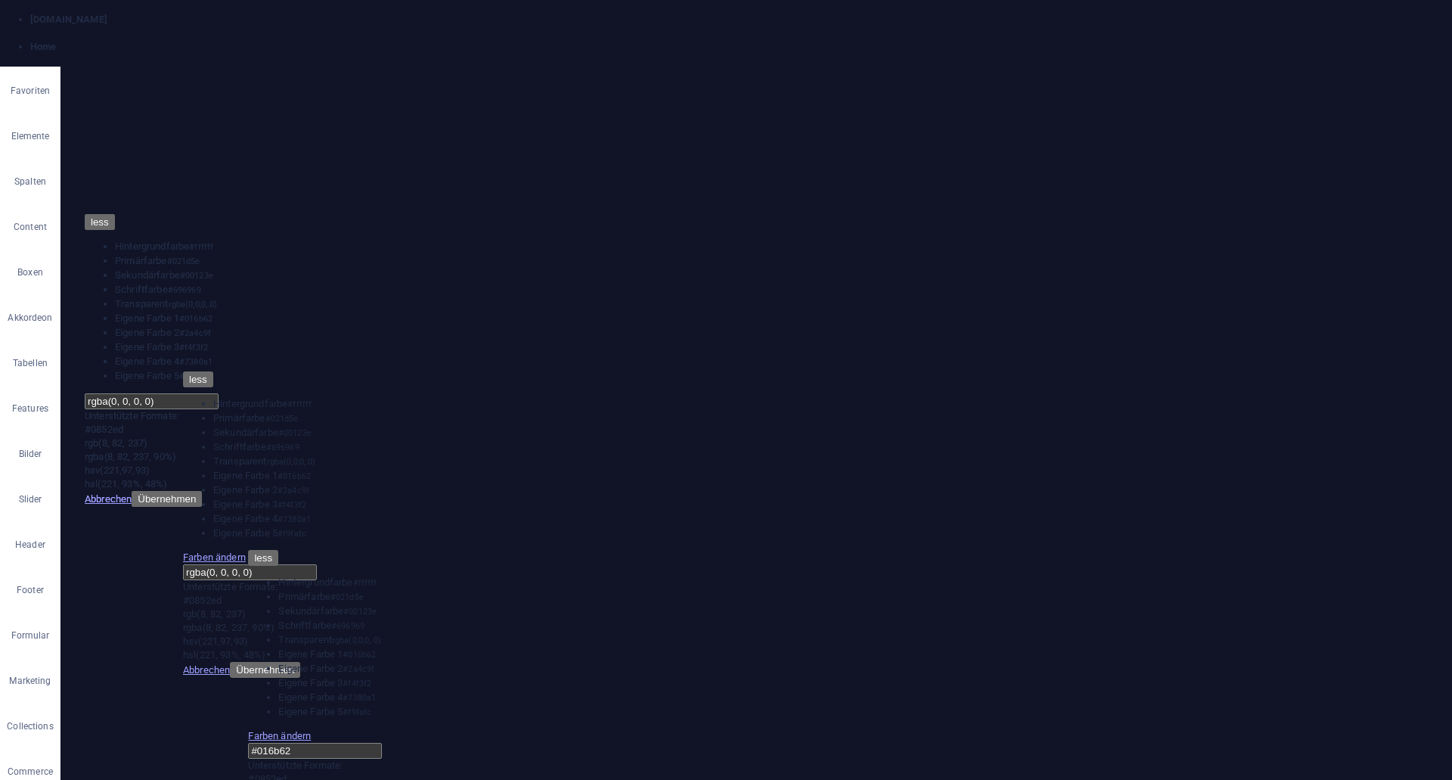
click at [292, 743] on input "#016b62" at bounding box center [315, 751] width 134 height 16
click at [382, 743] on input "#016b62" at bounding box center [315, 751] width 134 height 16
drag, startPoint x: 547, startPoint y: 707, endPoint x: 341, endPoint y: 695, distance: 206.1
click at [341, 743] on input "#016b62" at bounding box center [315, 751] width 134 height 16
paste input "D9B77B"
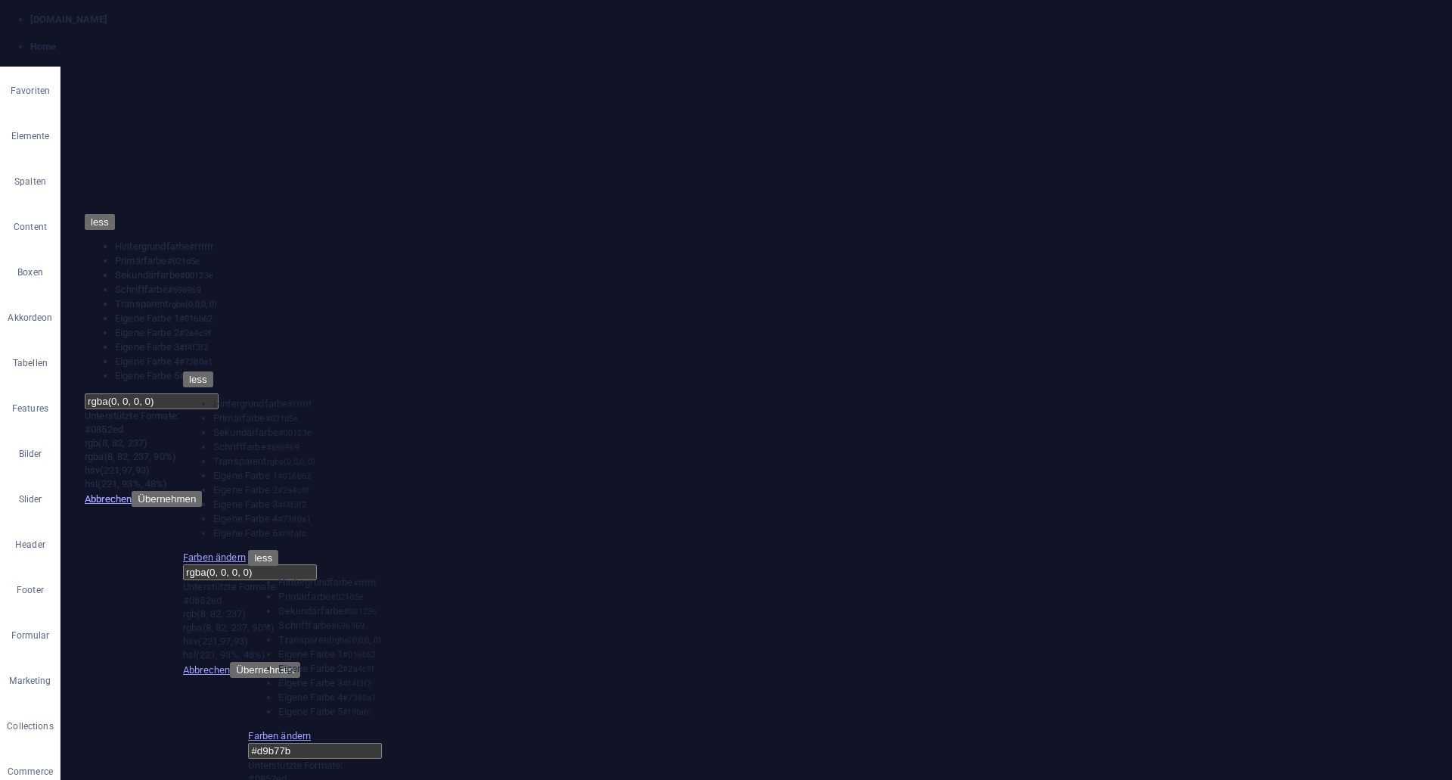
drag, startPoint x: 538, startPoint y: 705, endPoint x: 419, endPoint y: 694, distance: 119.2
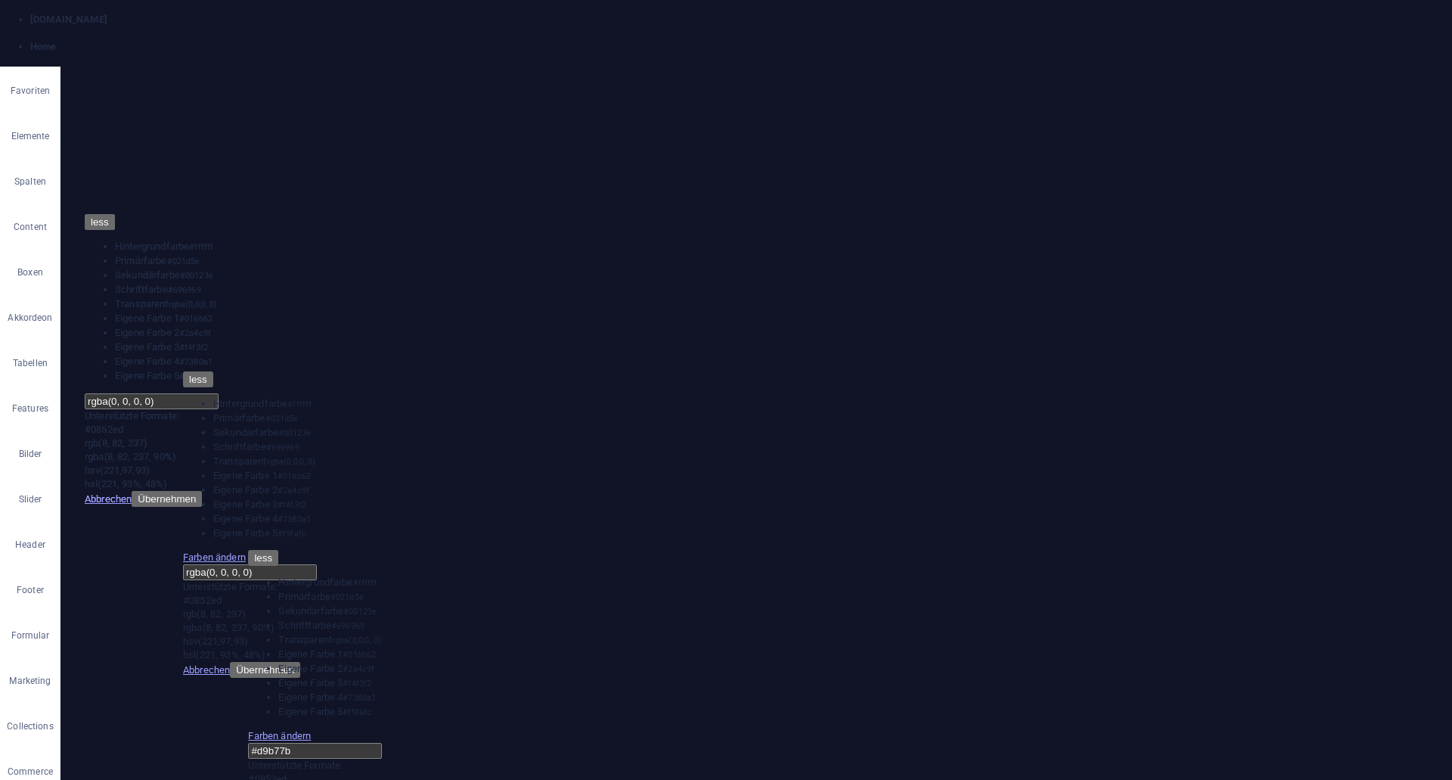
click at [382, 743] on input "#d9b77b" at bounding box center [315, 751] width 134 height 16
paste input "text"
type input "#d9b77b"
drag, startPoint x: 577, startPoint y: 731, endPoint x: 249, endPoint y: 693, distance: 330.4
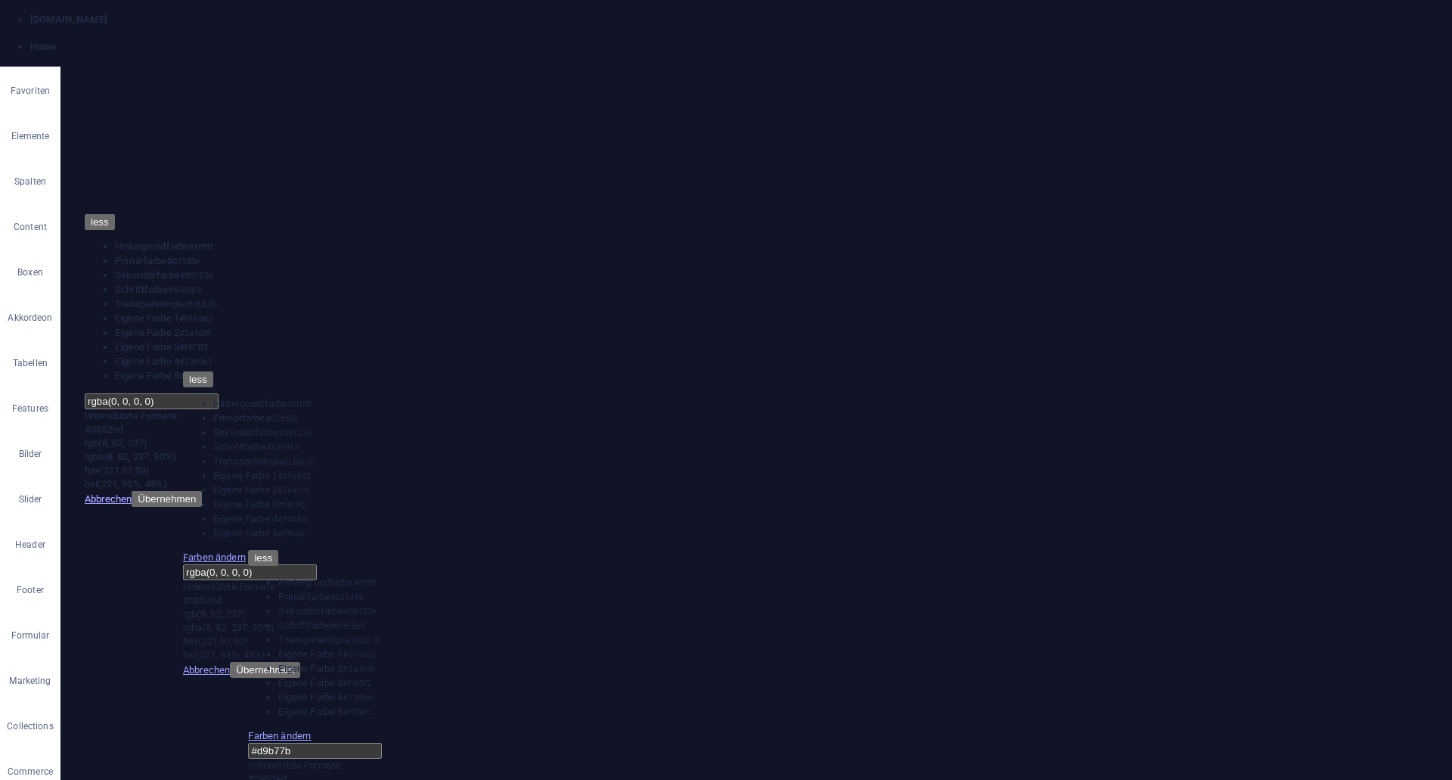
scroll to position [67, 0]
click at [317, 765] on input "text" at bounding box center [250, 773] width 134 height 16
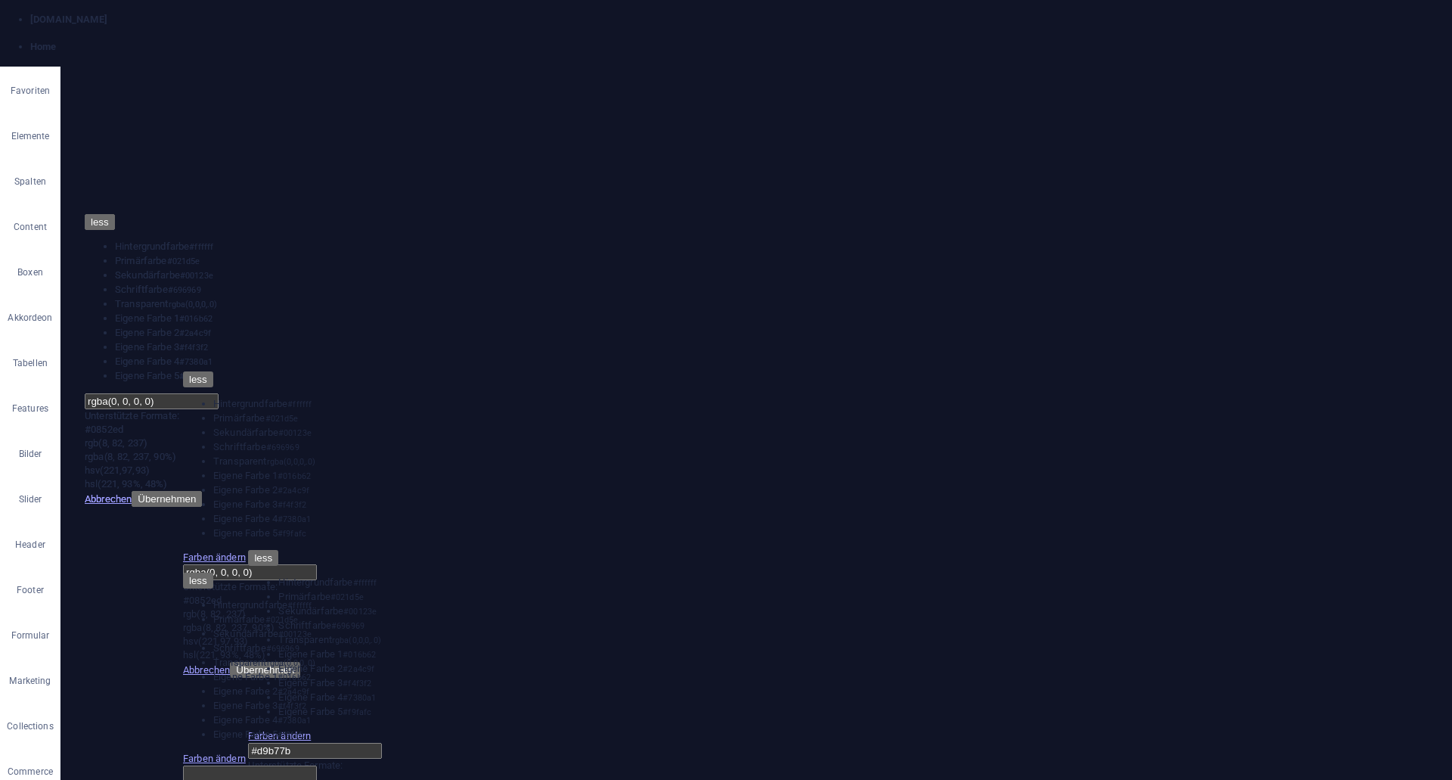
paste input "#D9B77B"
type input "#d9b77b"
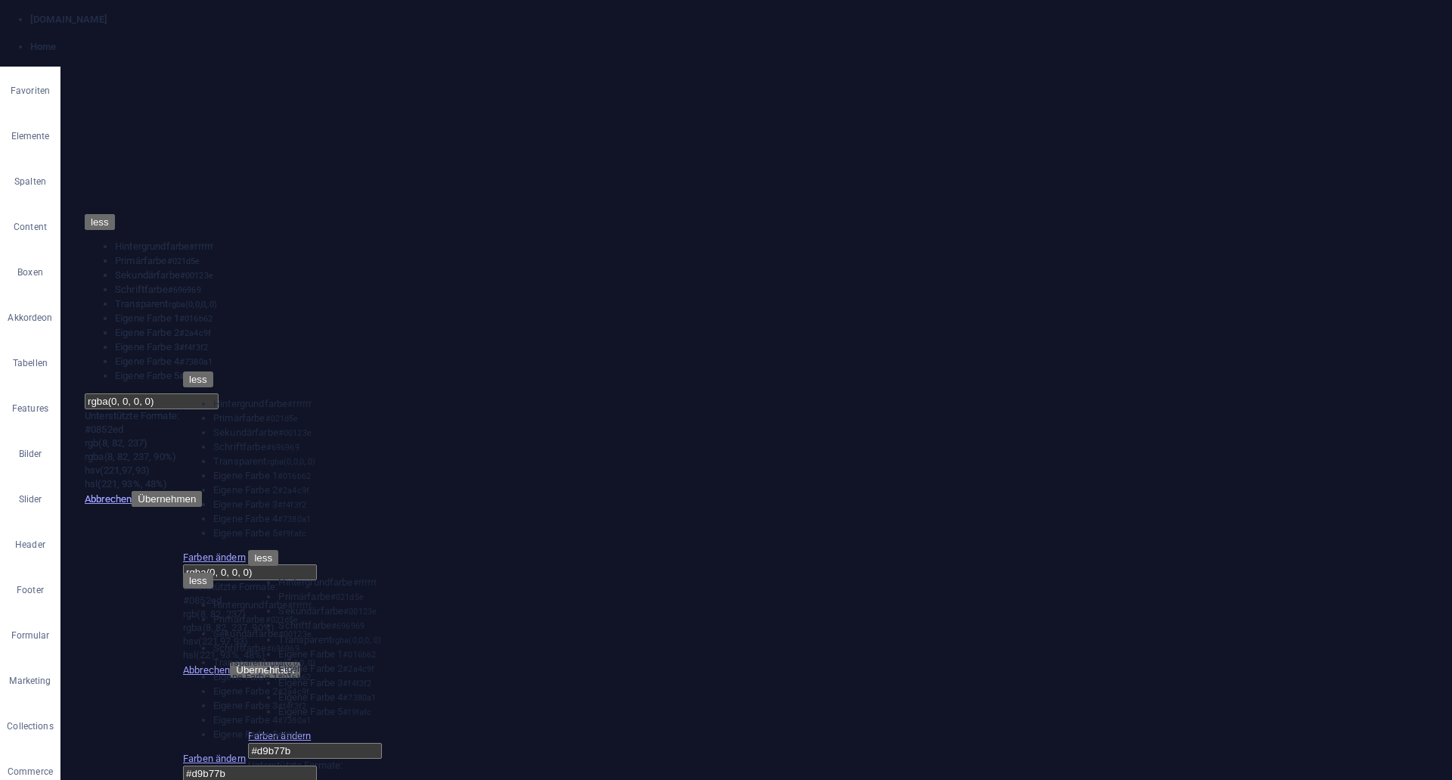
drag, startPoint x: 718, startPoint y: 3567, endPoint x: 538, endPoint y: 3556, distance: 180.3
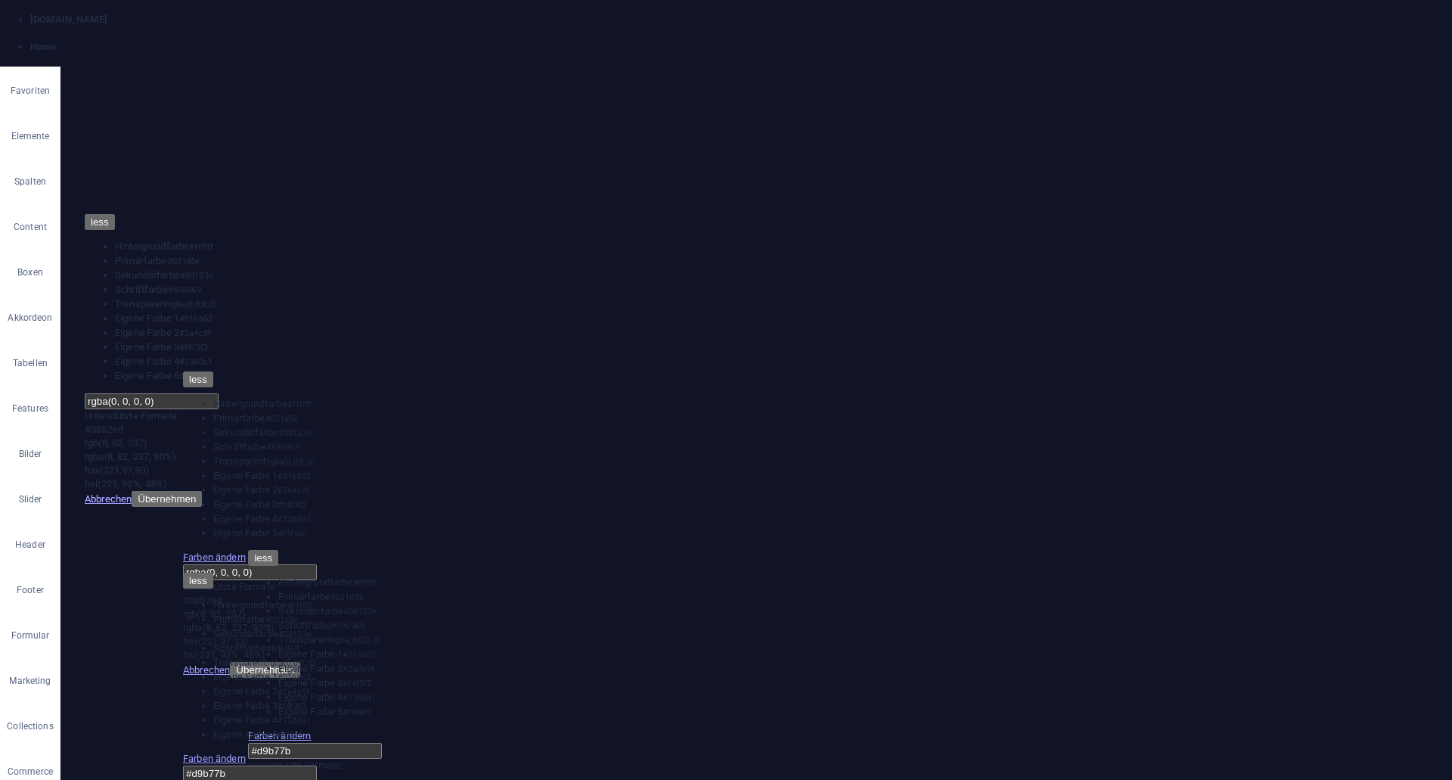
drag, startPoint x: 1057, startPoint y: 692, endPoint x: 945, endPoint y: 677, distance: 112.9
type input "#d9b77b"
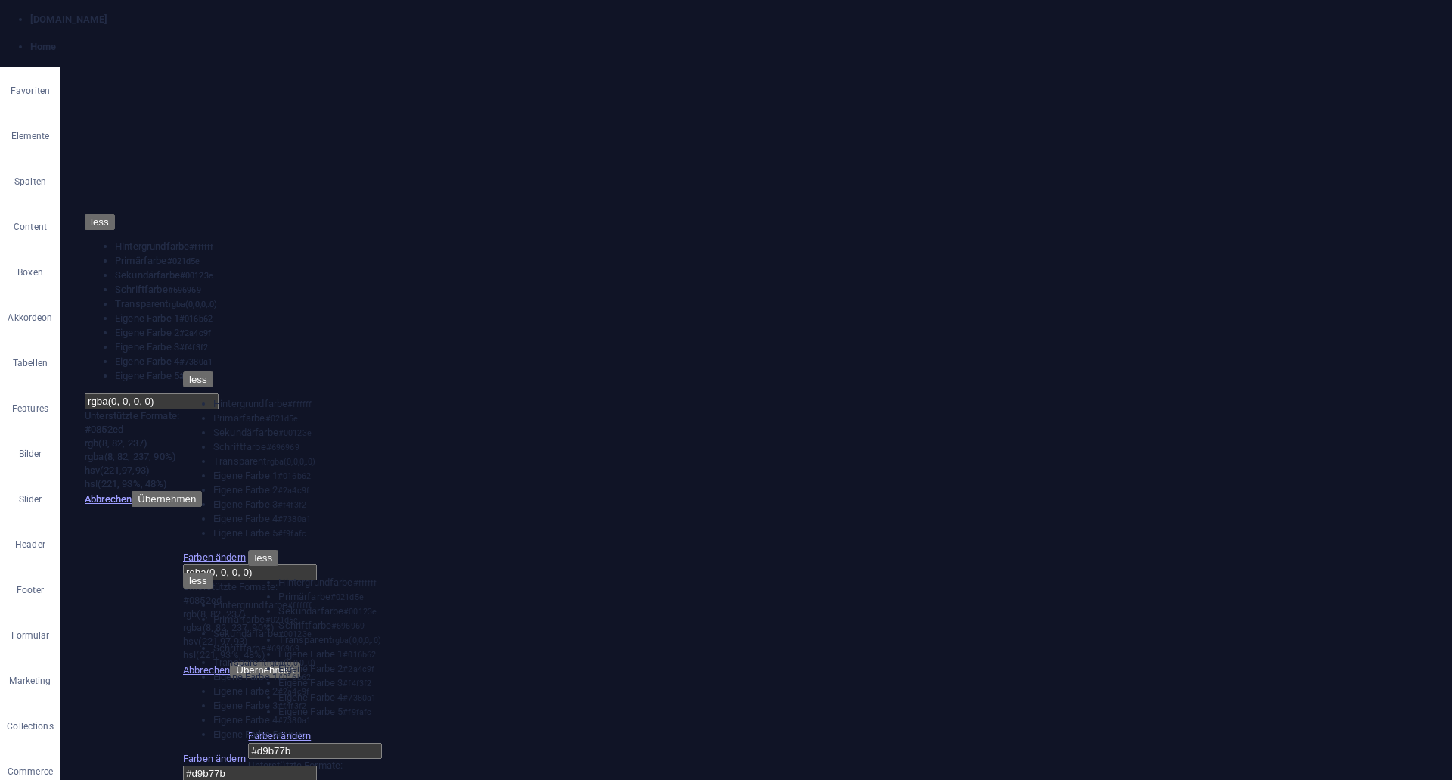
drag, startPoint x: 654, startPoint y: 3557, endPoint x: 661, endPoint y: 3567, distance: 12.0
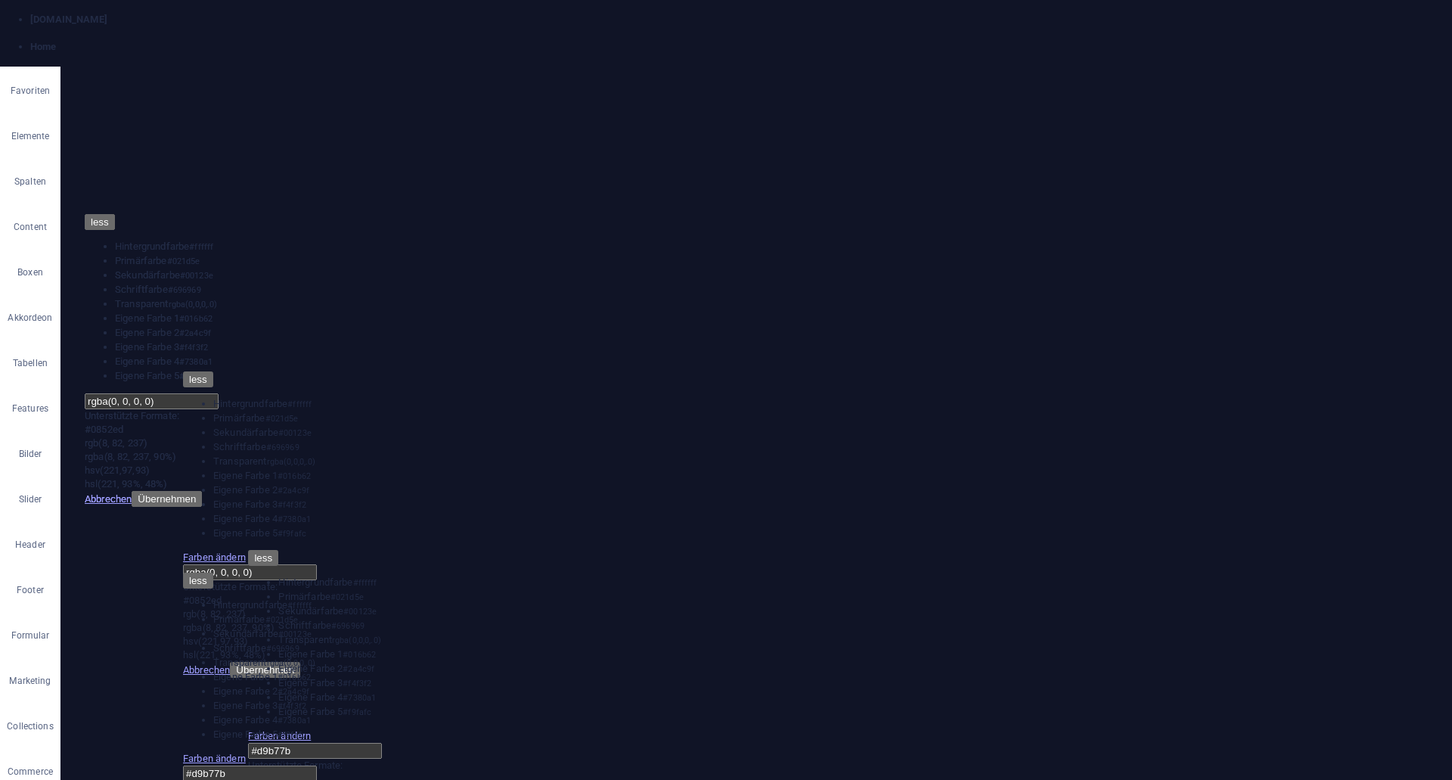
drag, startPoint x: 572, startPoint y: 3563, endPoint x: 690, endPoint y: 3569, distance: 118.9
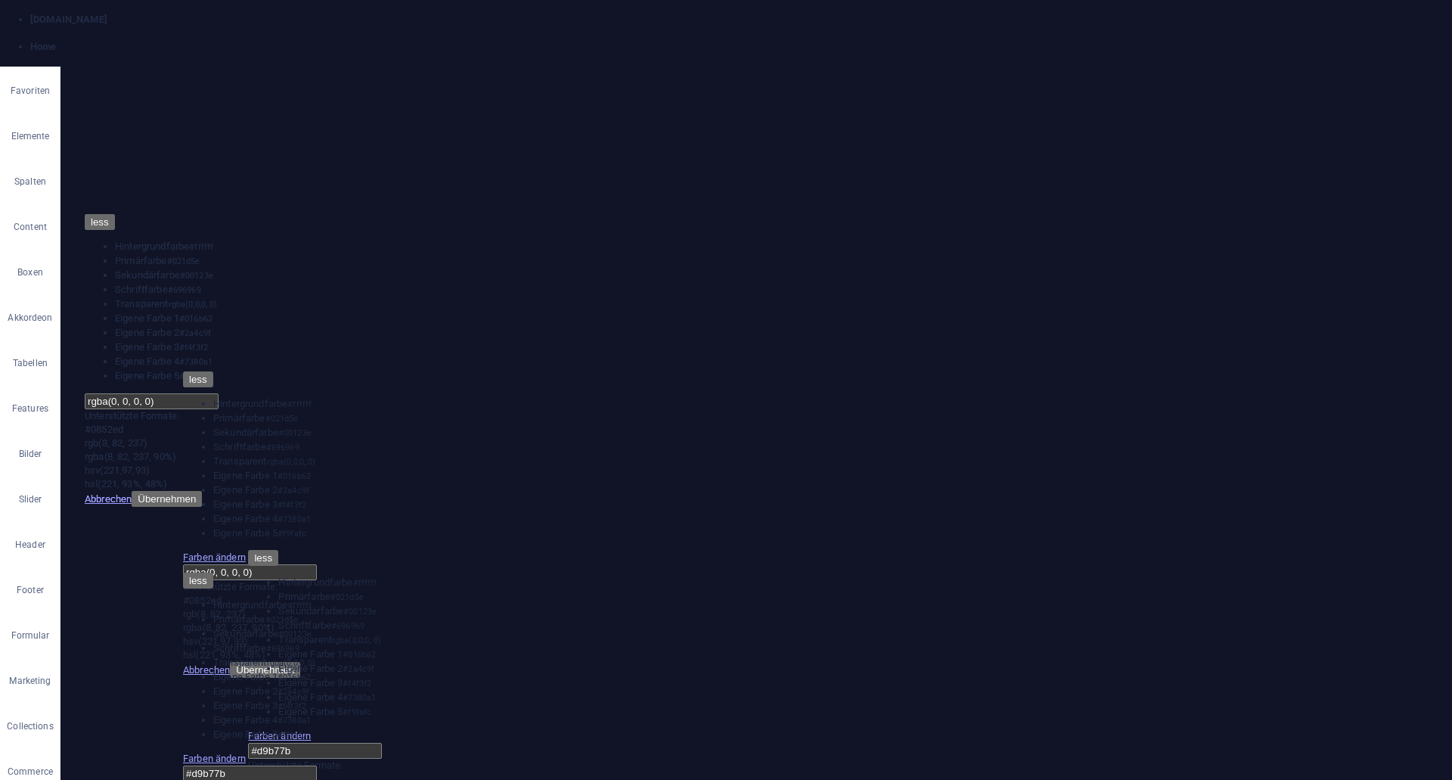
scroll to position [2131, 0]
drag, startPoint x: 1050, startPoint y: 3803, endPoint x: 554, endPoint y: 3807, distance: 496.1
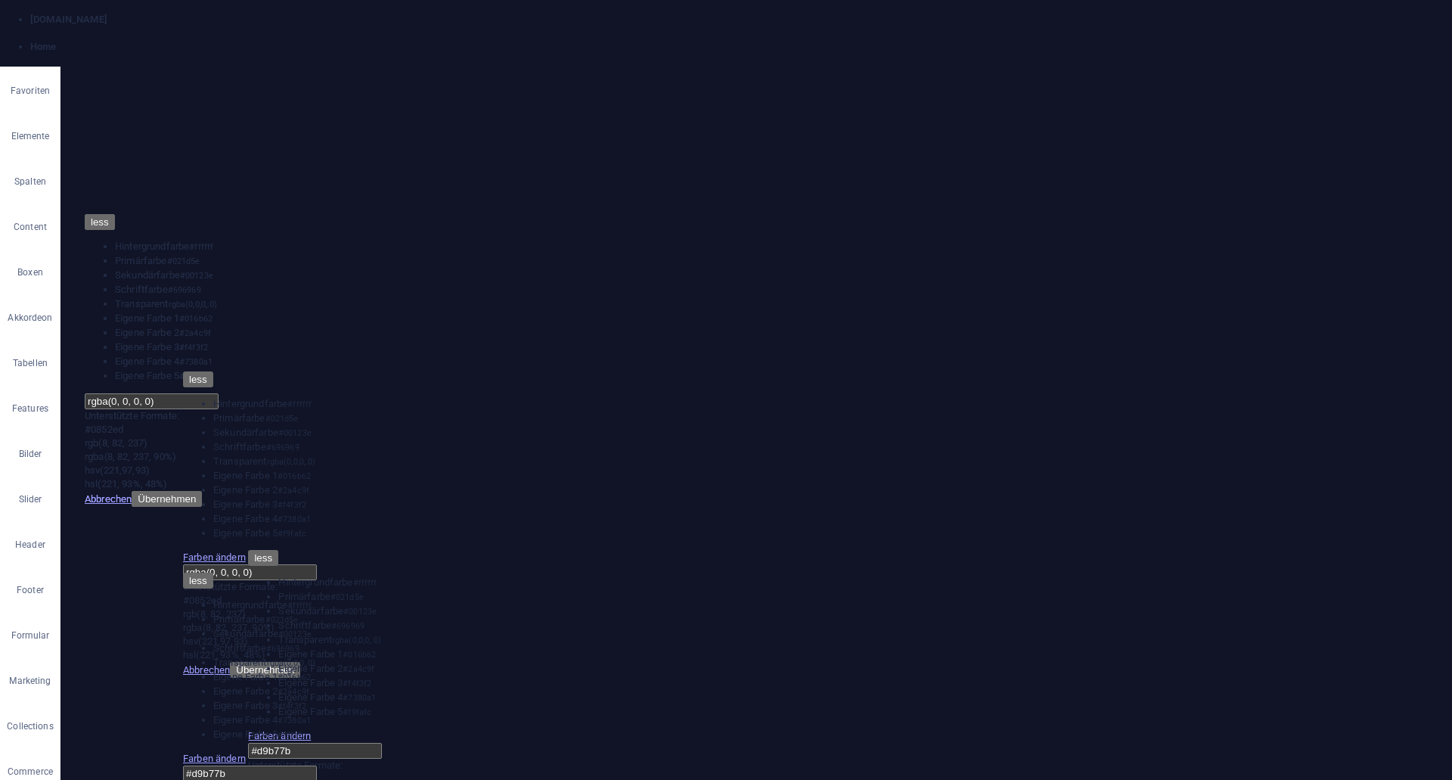
scroll to position [2511, 0]
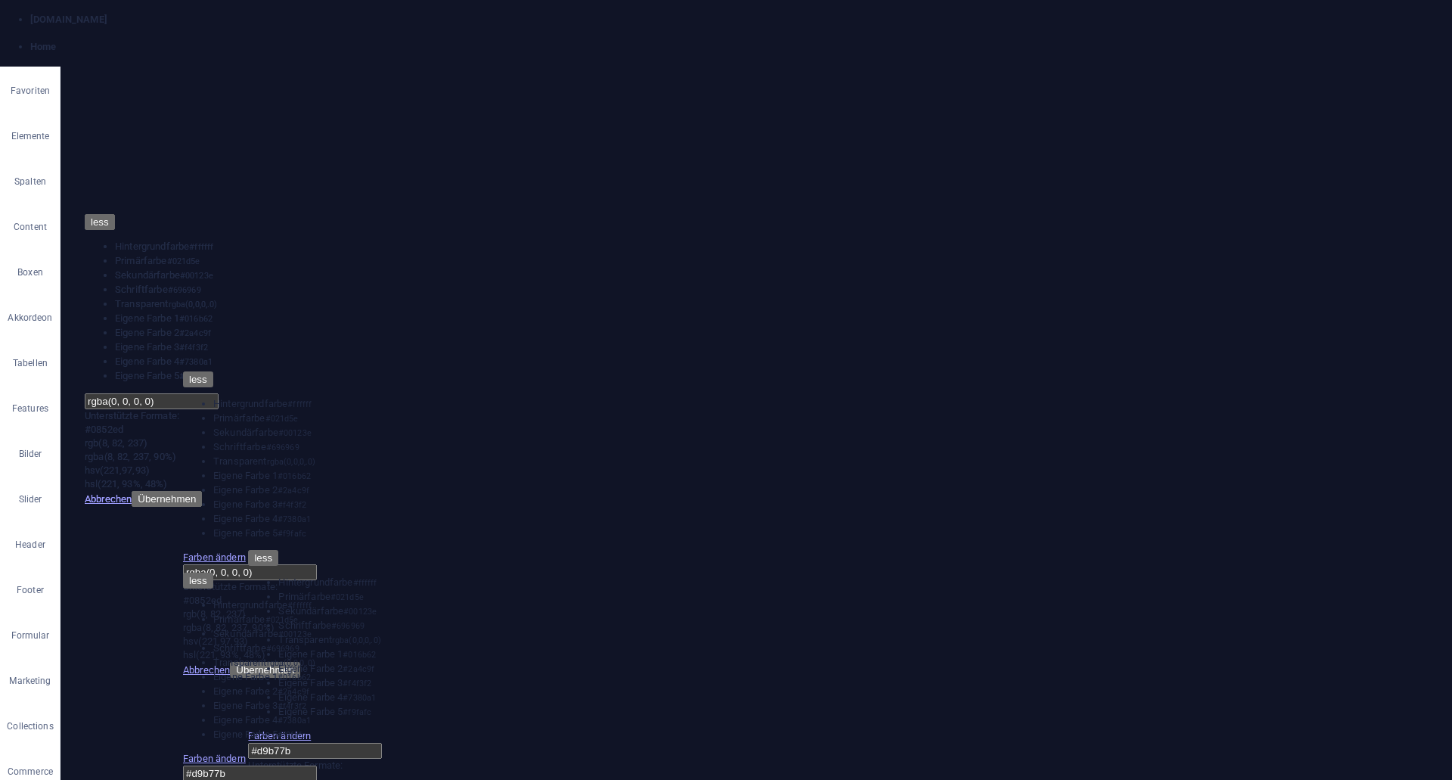
drag, startPoint x: 710, startPoint y: 3361, endPoint x: 463, endPoint y: 3356, distance: 247.4
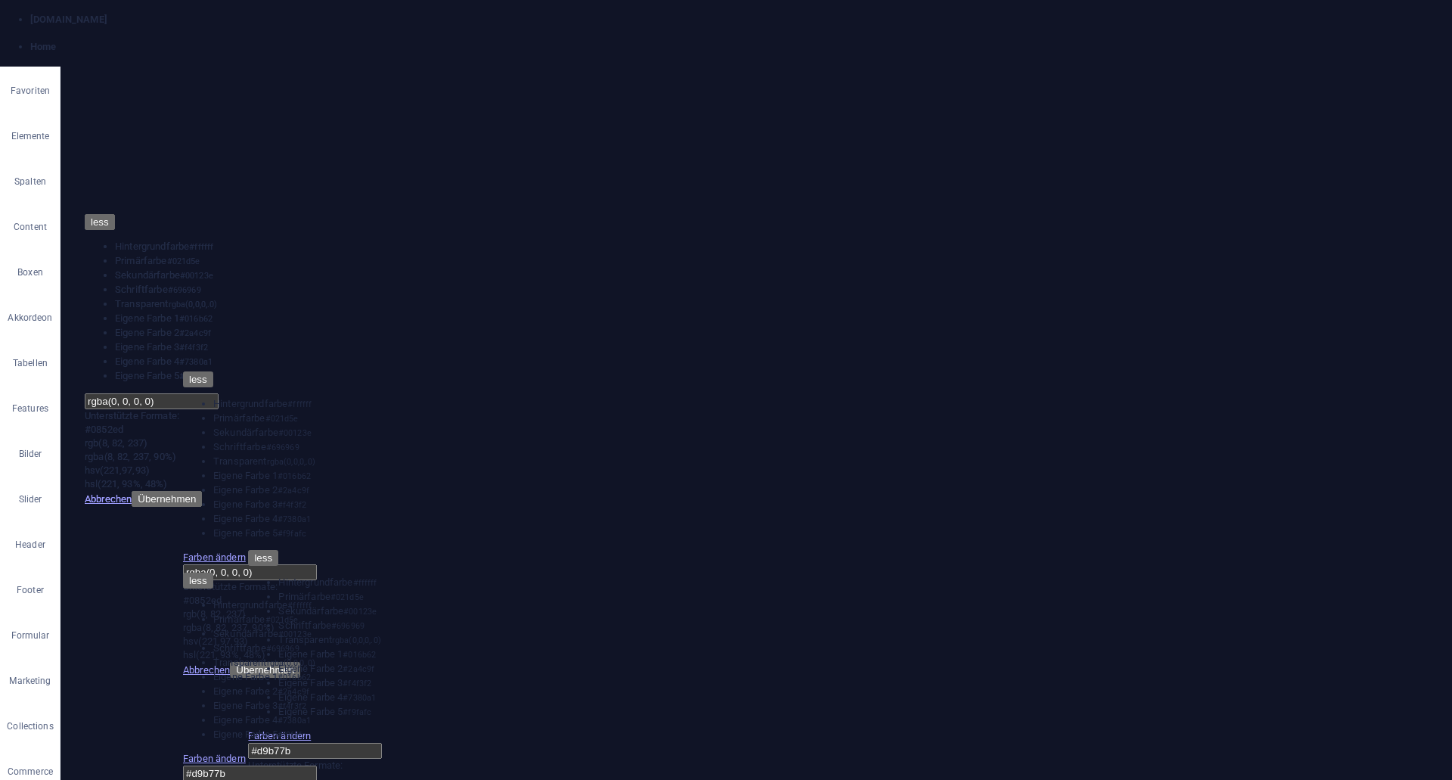
type input "#d9b77b"
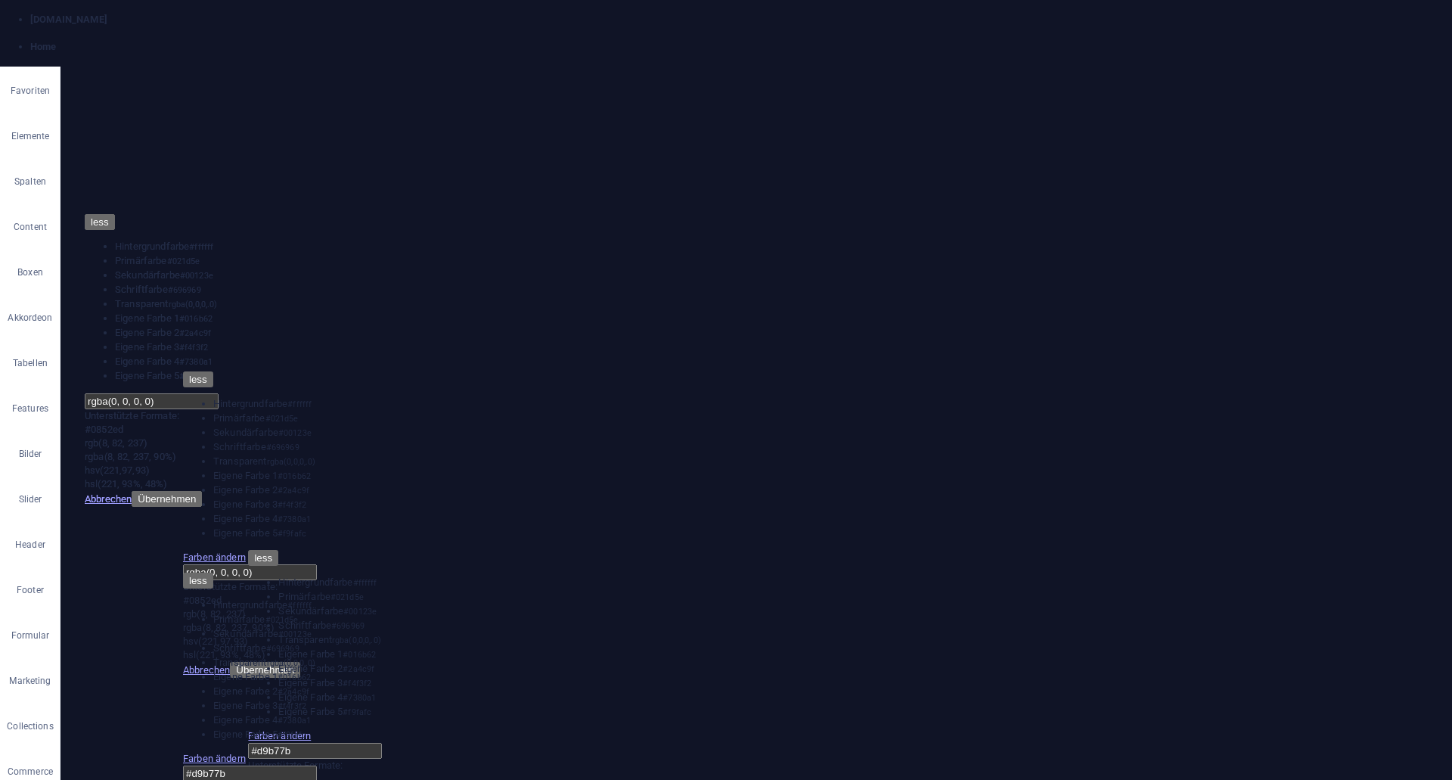
drag, startPoint x: 571, startPoint y: 3325, endPoint x: 608, endPoint y: 3331, distance: 37.4
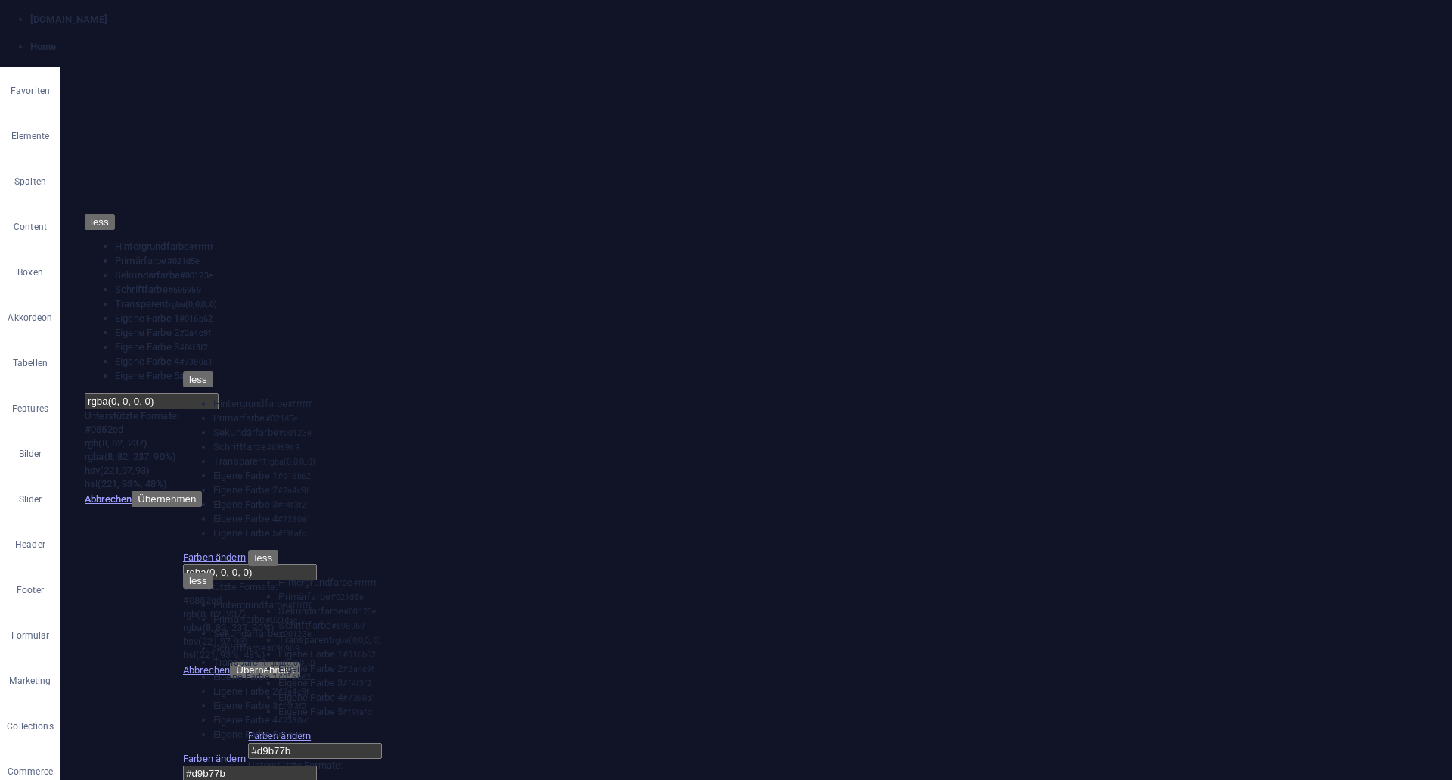
drag, startPoint x: 608, startPoint y: 3331, endPoint x: 616, endPoint y: 3332, distance: 8.5
drag, startPoint x: 682, startPoint y: 3340, endPoint x: 566, endPoint y: 3326, distance: 116.5
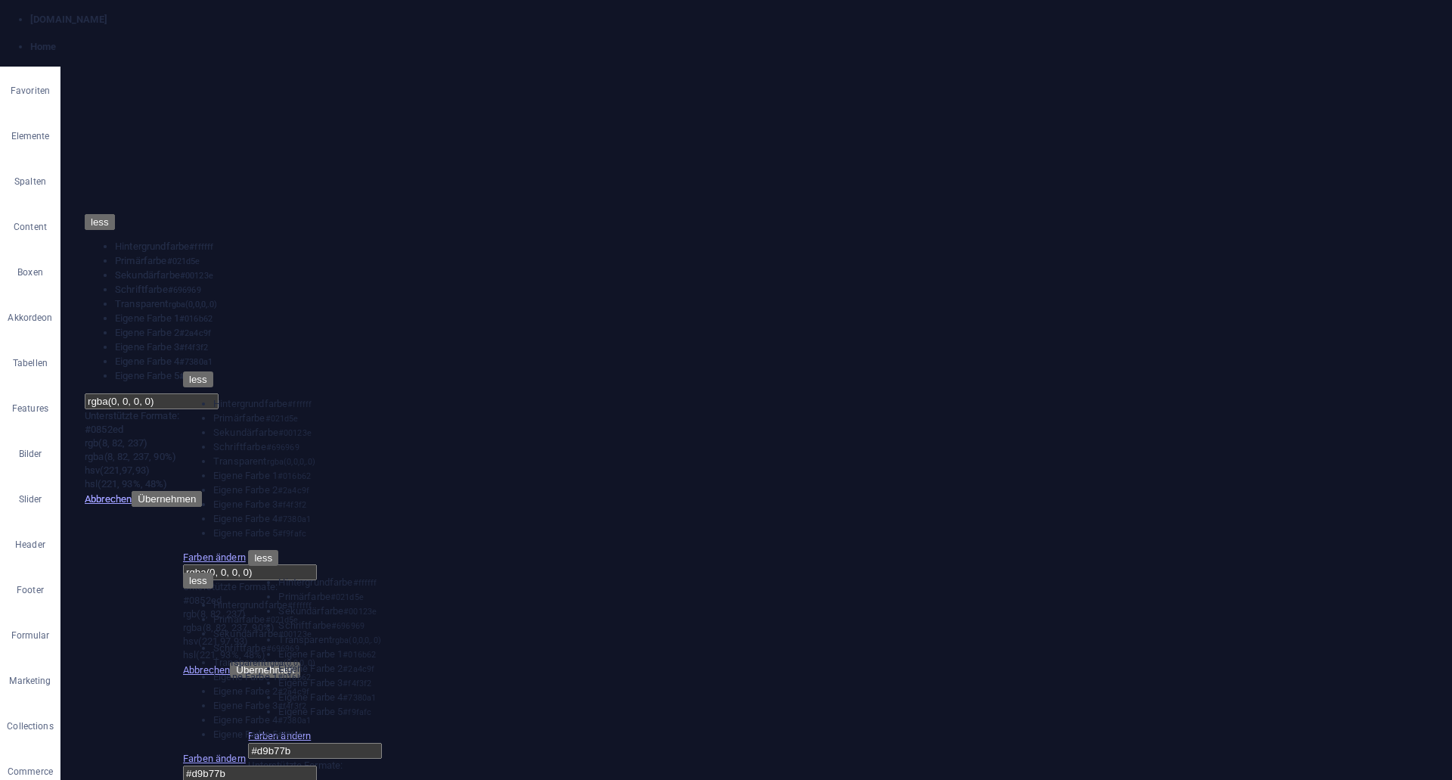
drag, startPoint x: 573, startPoint y: 3357, endPoint x: 627, endPoint y: 3362, distance: 53.9
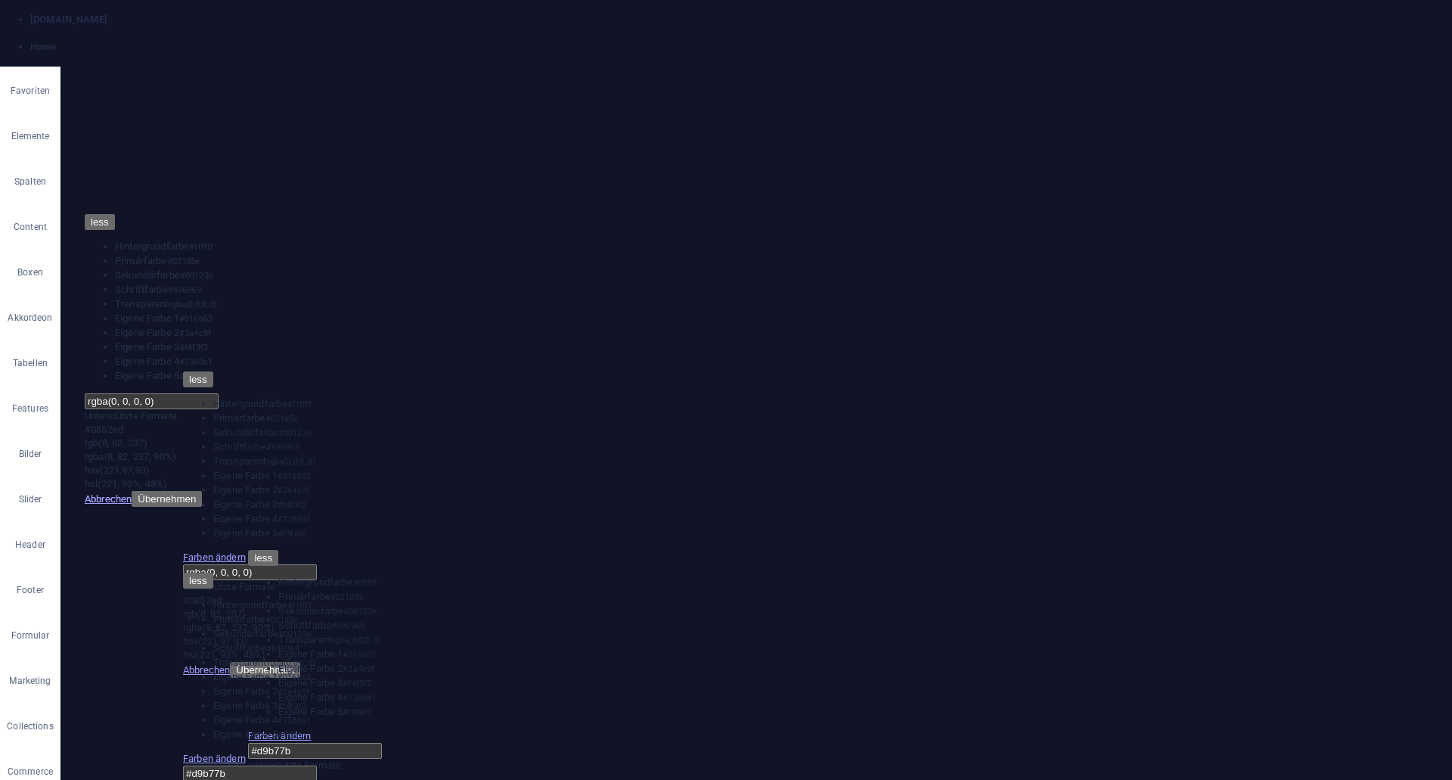
drag, startPoint x: 661, startPoint y: 3358, endPoint x: 555, endPoint y: 3354, distance: 105.9
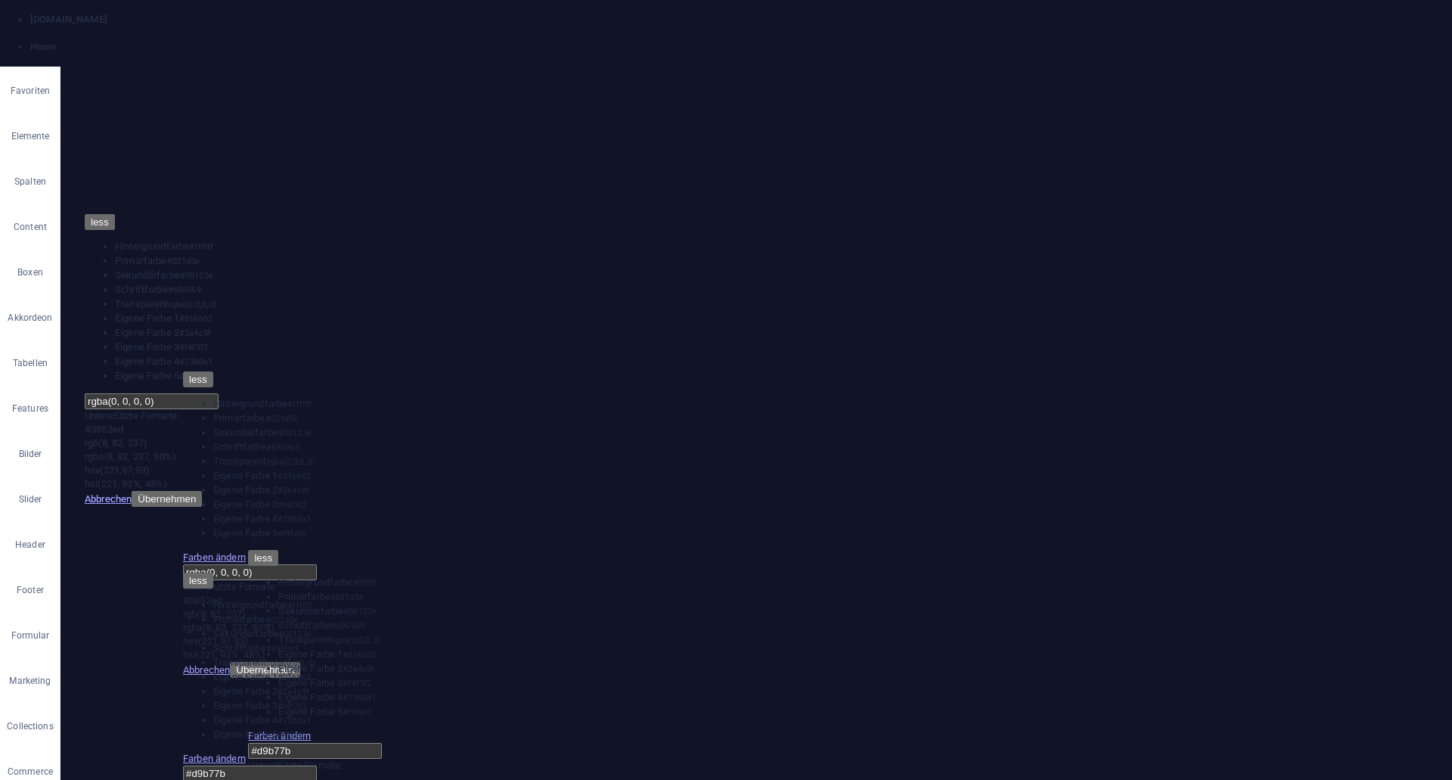
drag, startPoint x: 933, startPoint y: 3349, endPoint x: 927, endPoint y: 3356, distance: 9.7
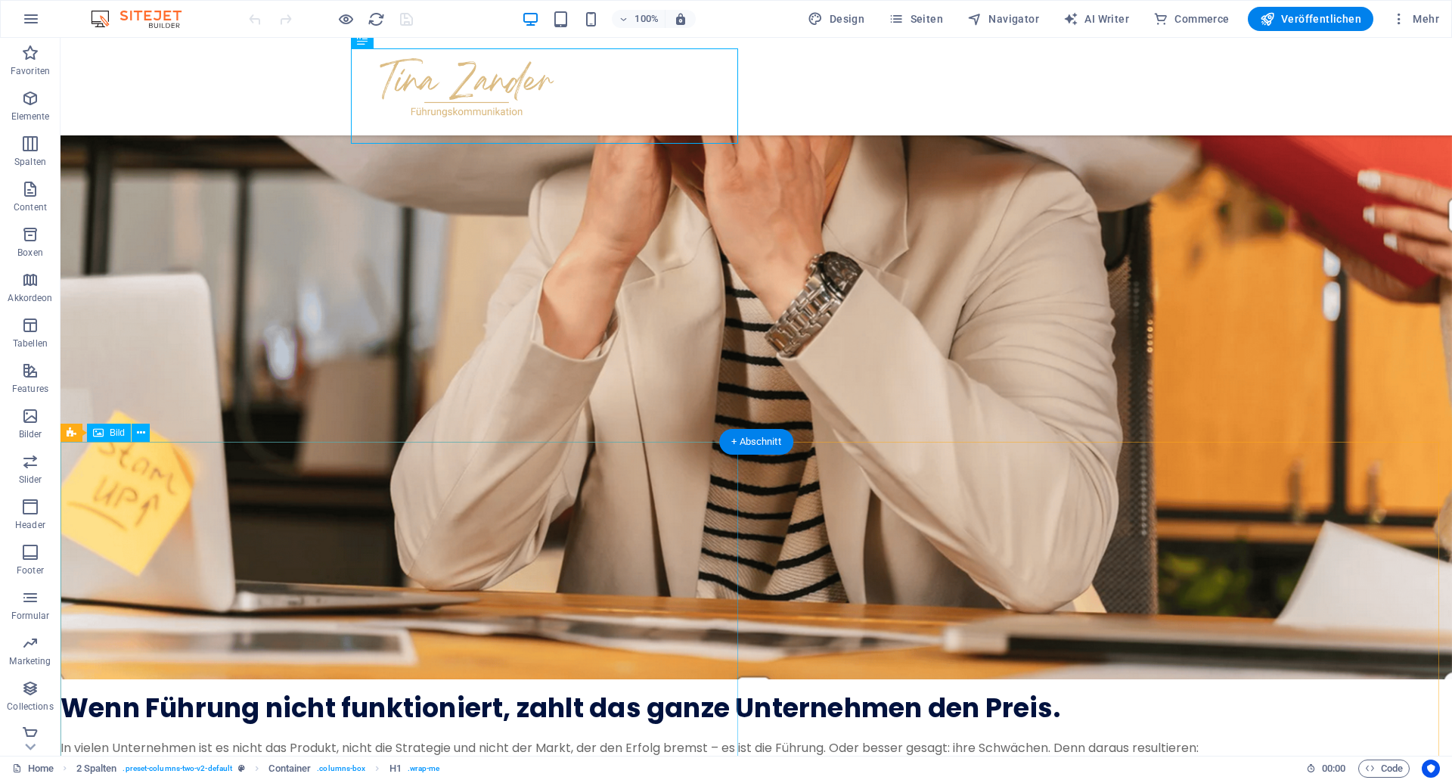
scroll to position [2057, 0]
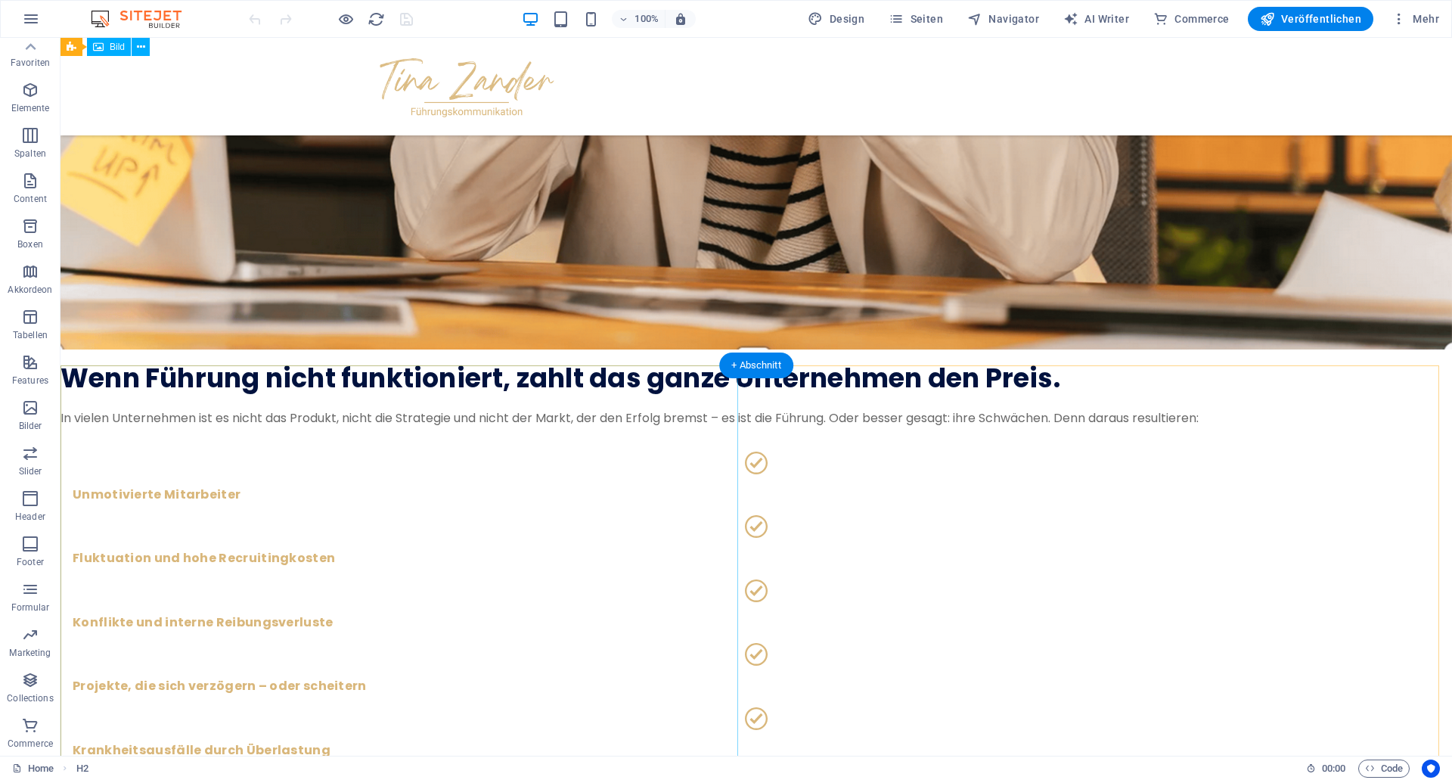
scroll to position [874, 0]
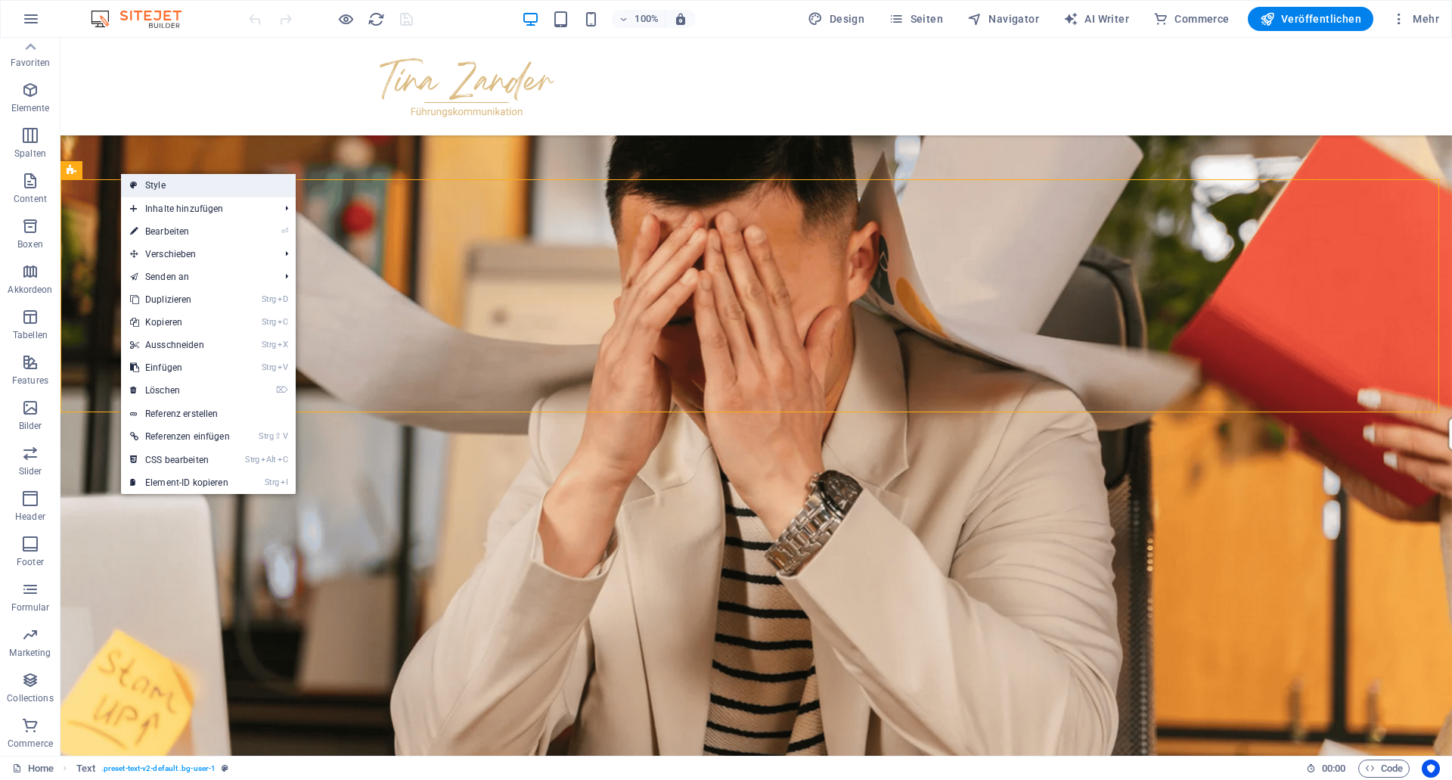
click at [171, 191] on link "Style" at bounding box center [208, 185] width 175 height 23
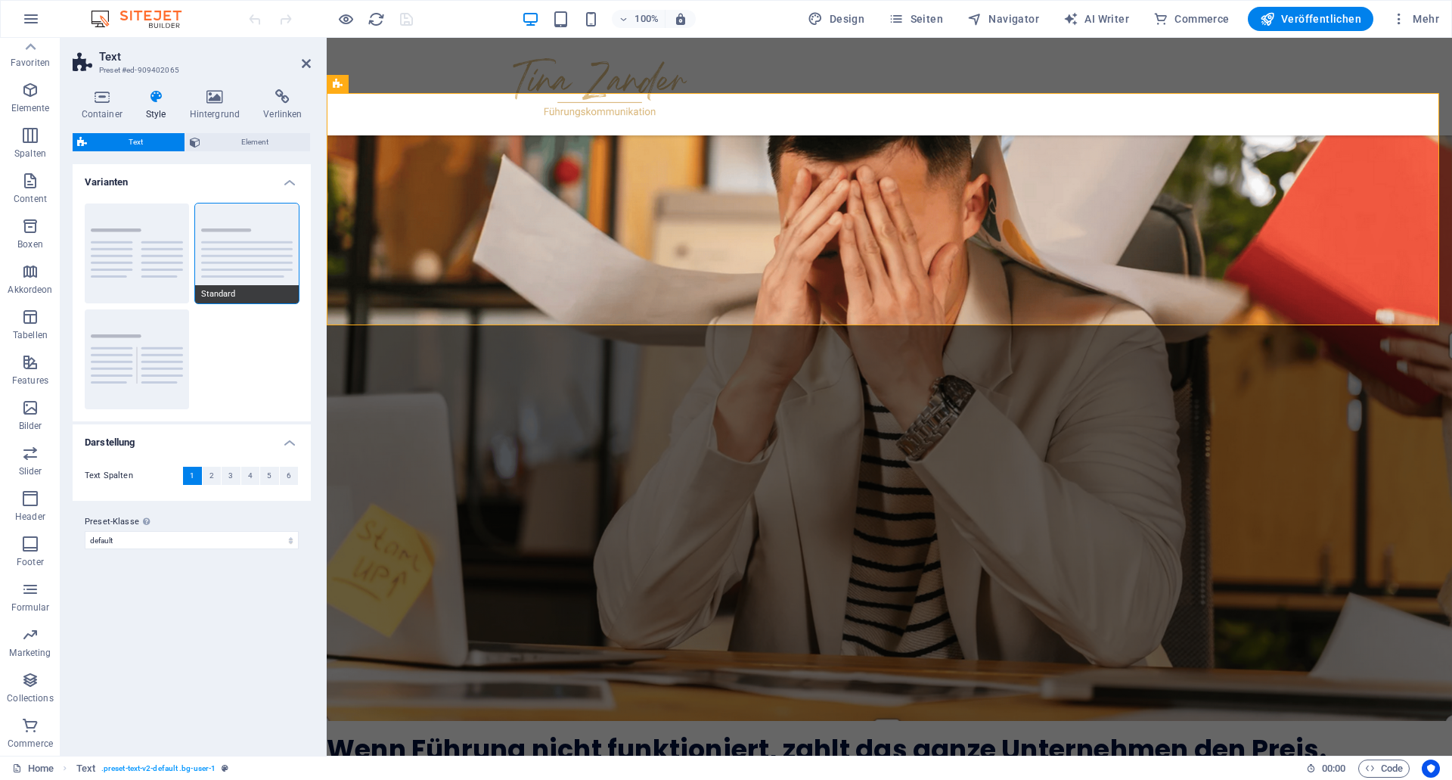
scroll to position [876, 0]
click at [97, 110] on h4 "Container" at bounding box center [105, 105] width 64 height 32
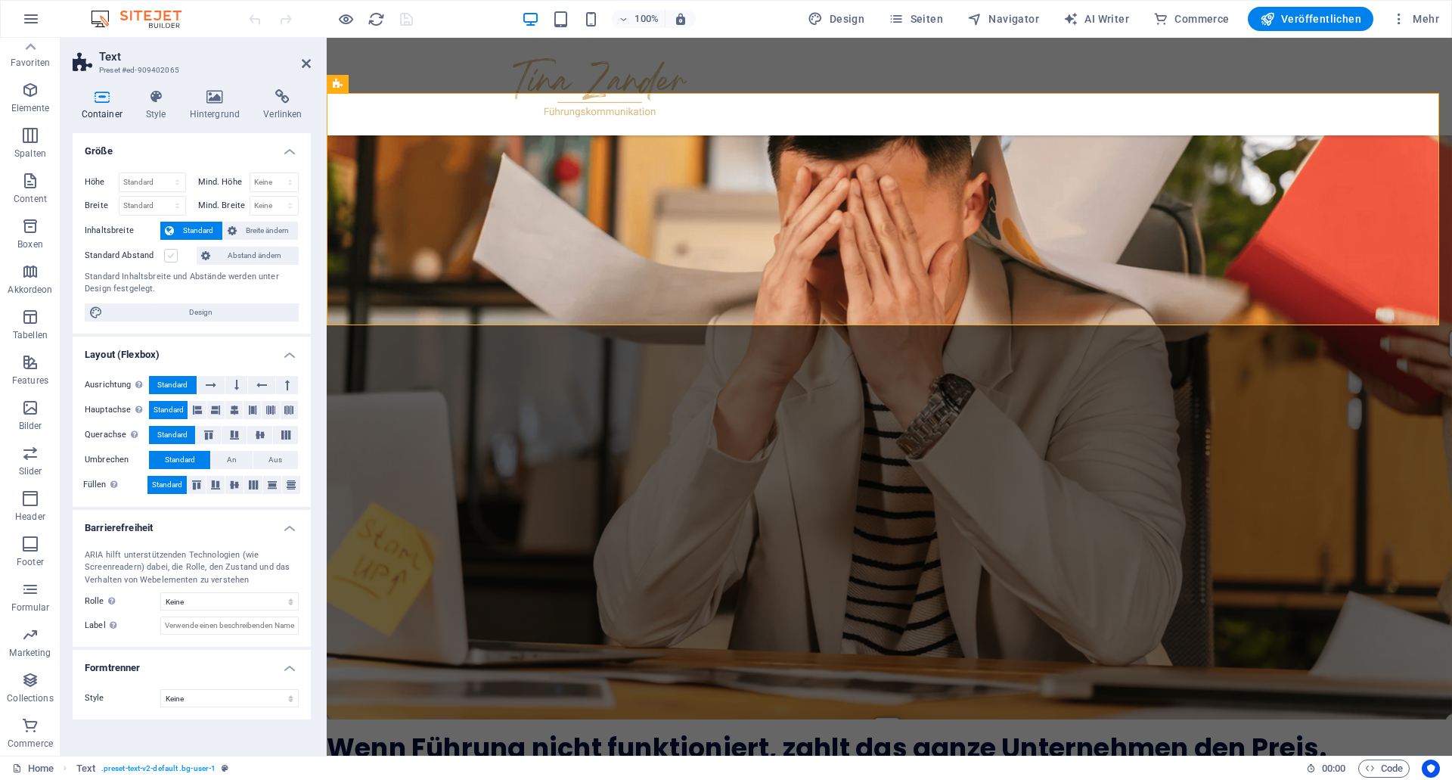
click at [171, 261] on label at bounding box center [171, 256] width 14 height 14
click at [0, 0] on input "Standard Abstand" at bounding box center [0, 0] width 0 height 0
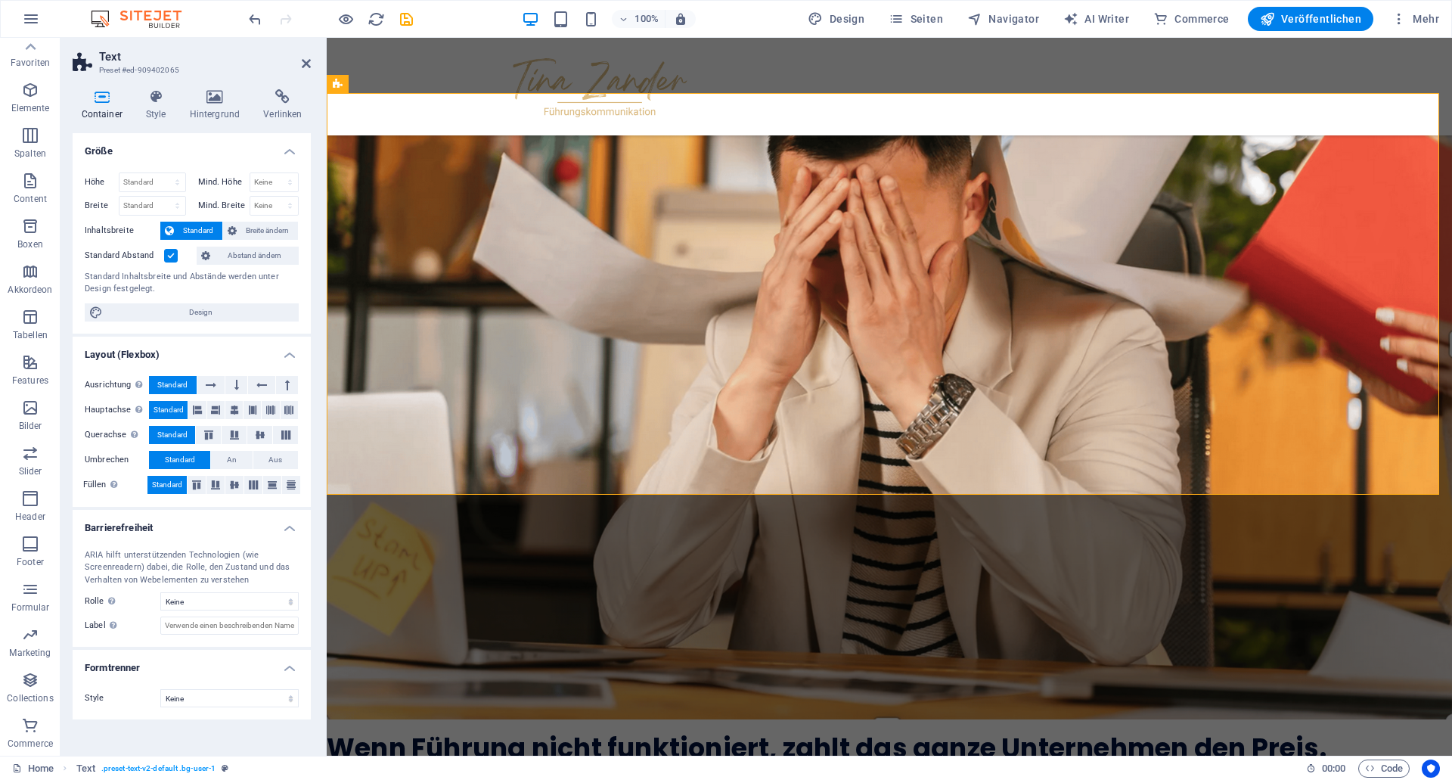
click at [171, 261] on label at bounding box center [171, 256] width 14 height 14
click at [0, 0] on input "Standard Abstand" at bounding box center [0, 0] width 0 height 0
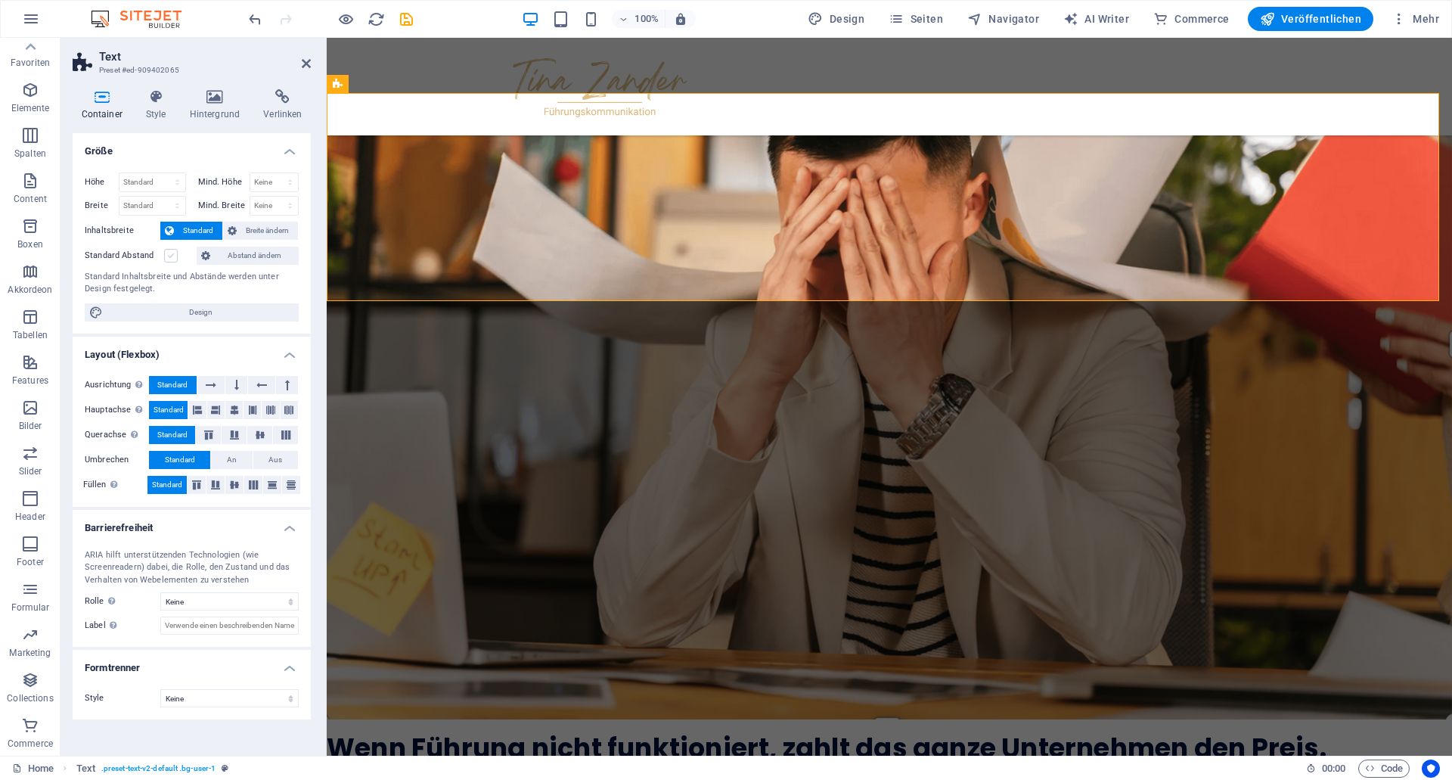
click at [171, 261] on label at bounding box center [171, 256] width 14 height 14
click at [0, 0] on input "Standard Abstand" at bounding box center [0, 0] width 0 height 0
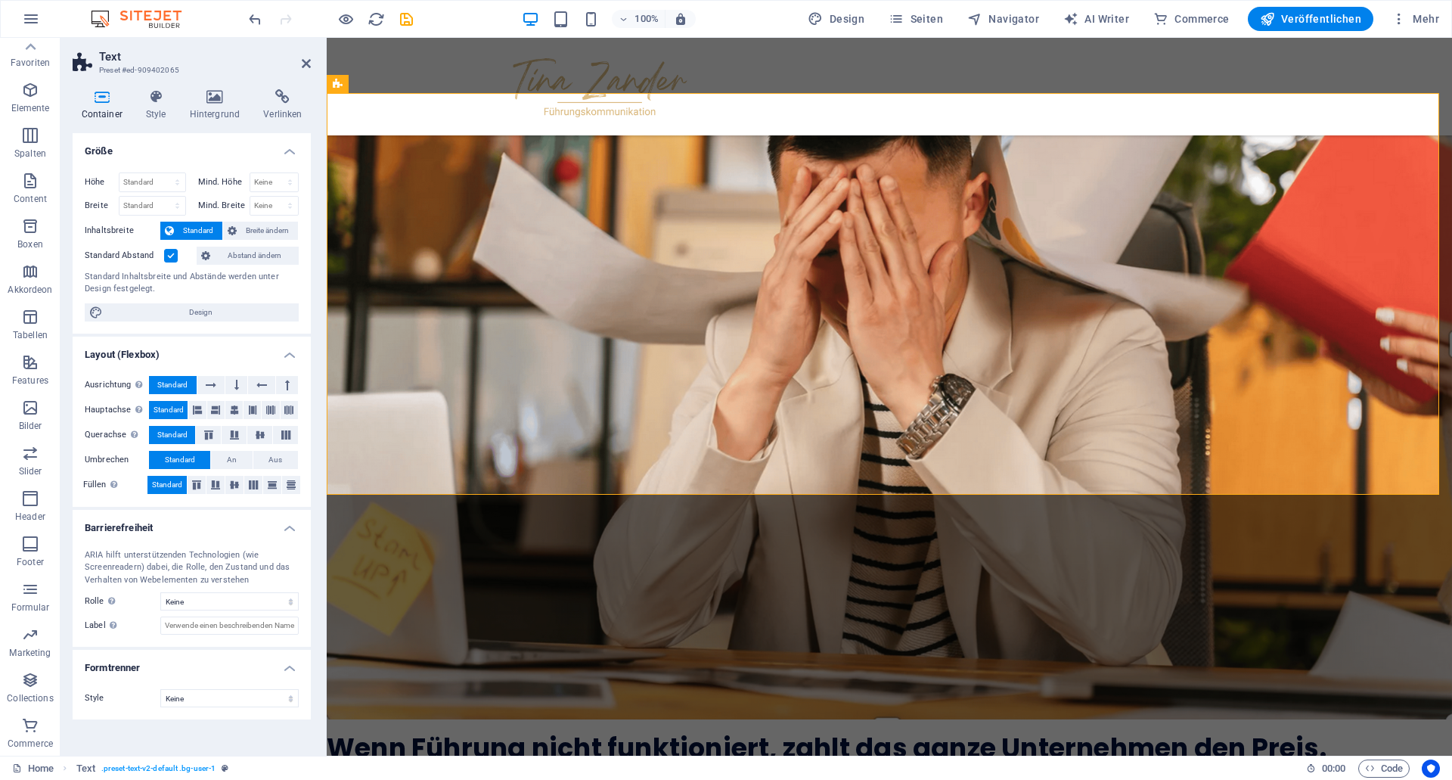
click at [171, 261] on label at bounding box center [171, 256] width 14 height 14
click at [0, 0] on input "Standard Abstand" at bounding box center [0, 0] width 0 height 0
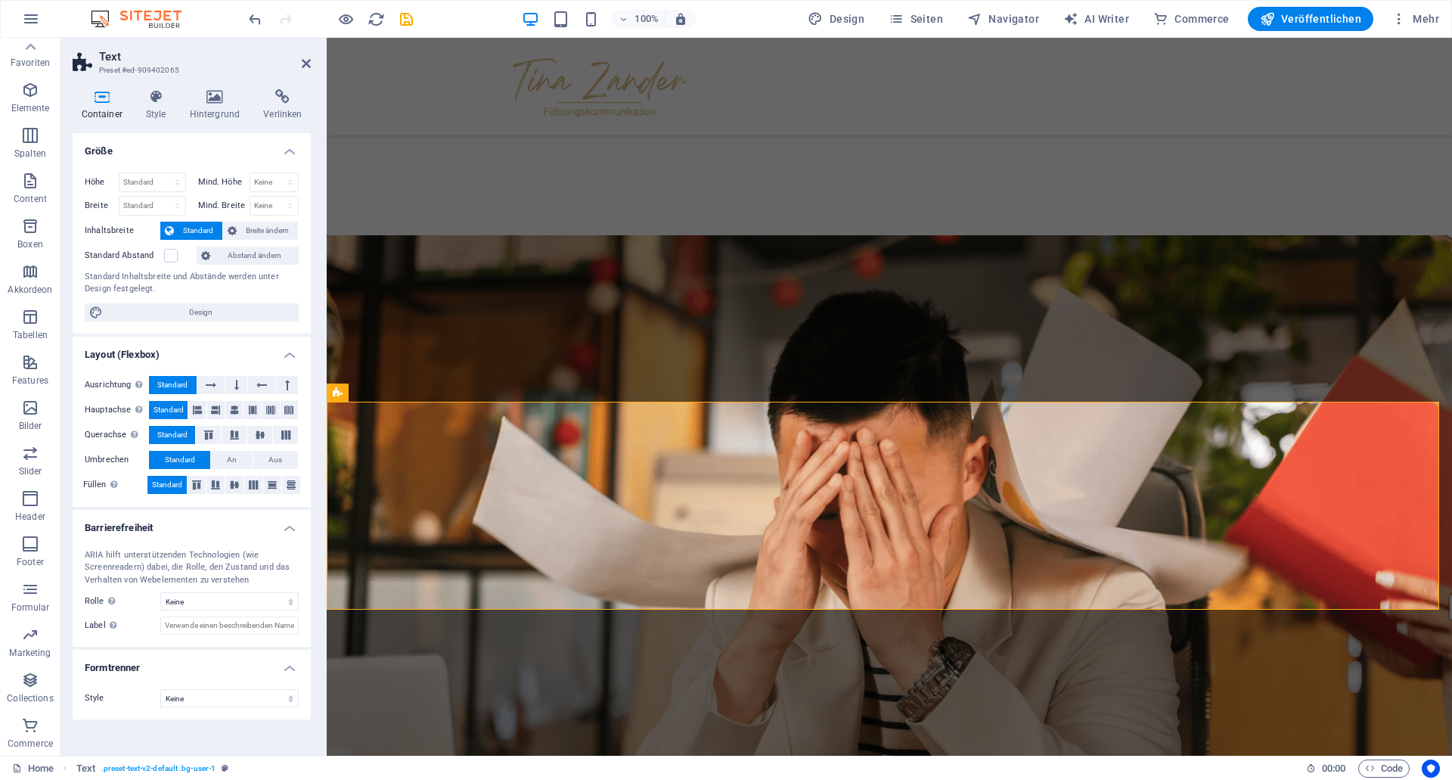
scroll to position [567, 0]
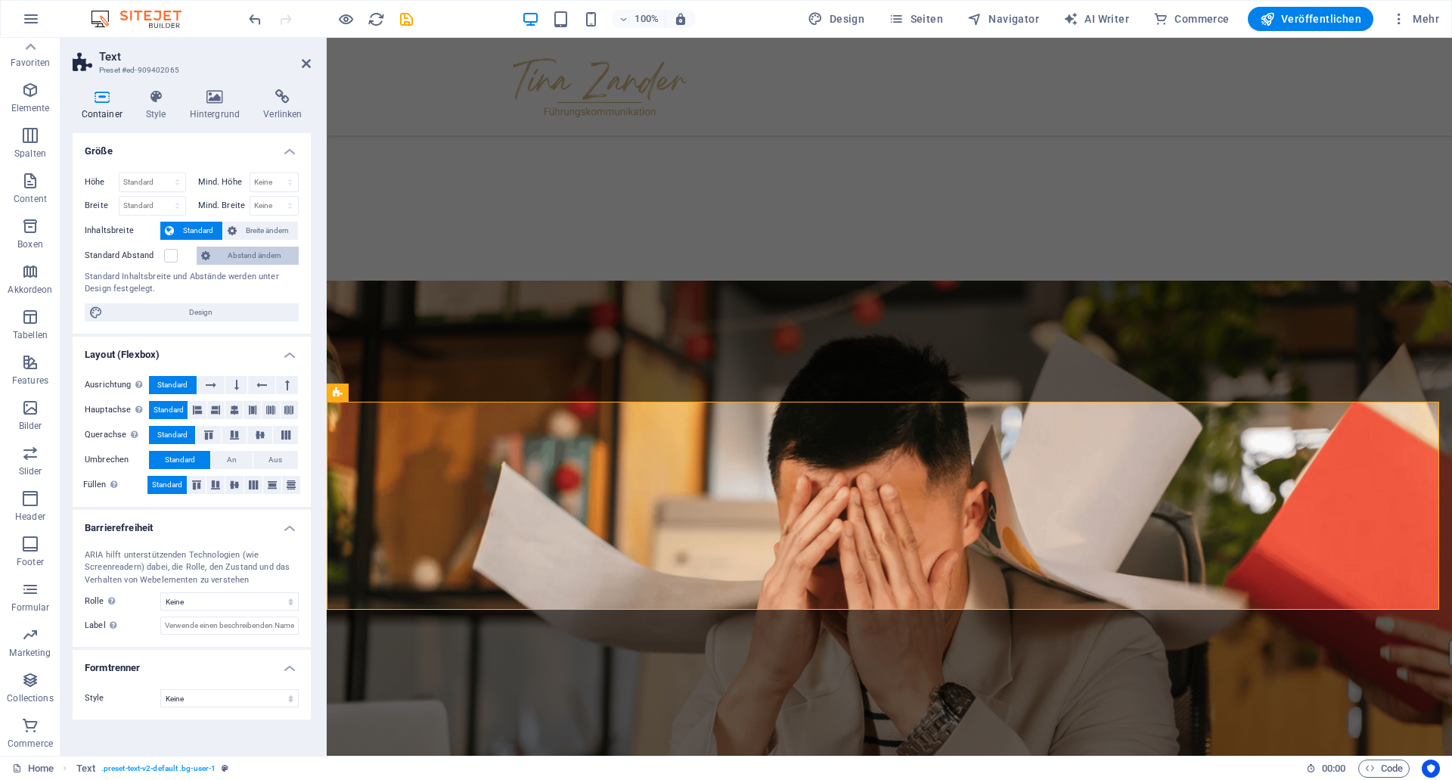
click at [231, 256] on span "Abstand ändern" at bounding box center [254, 256] width 79 height 18
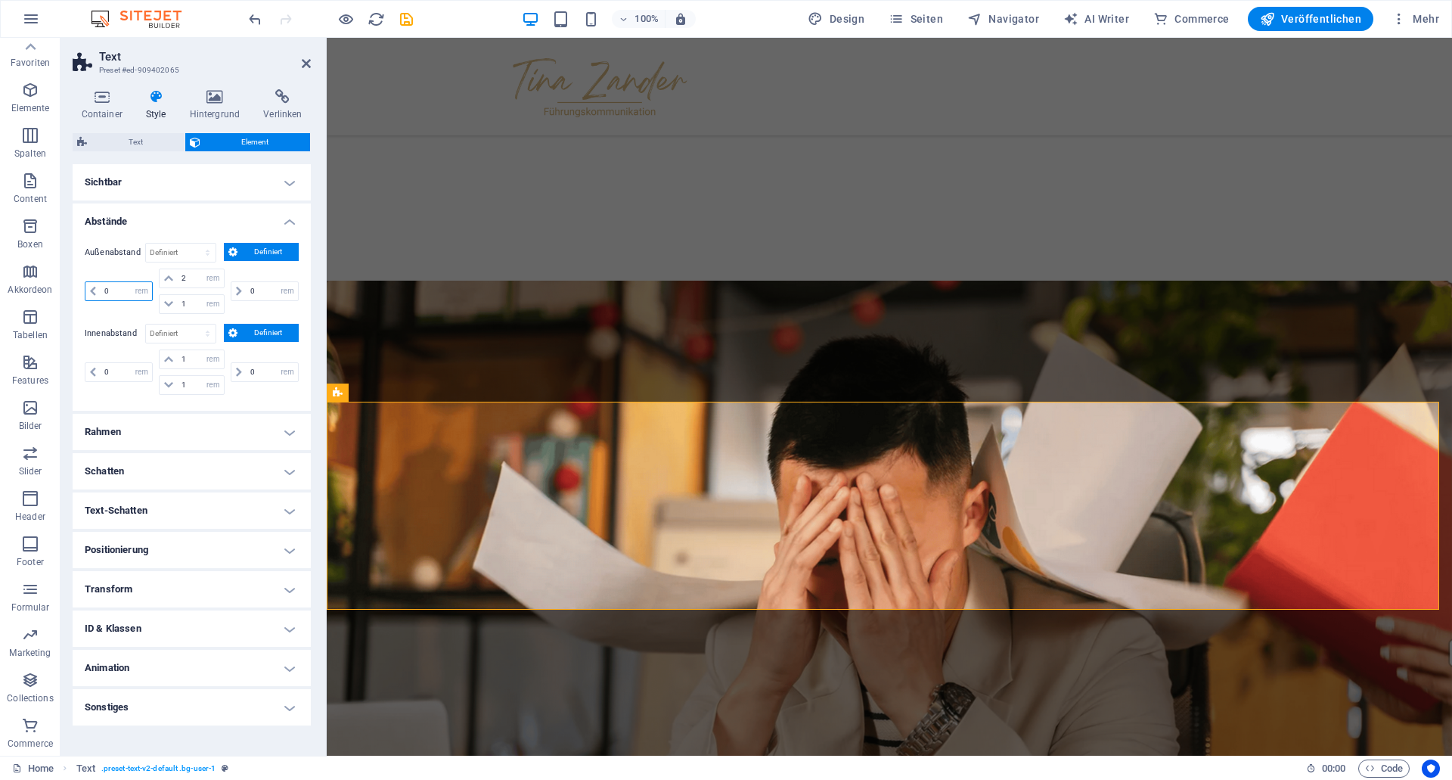
click at [115, 293] on input "0" at bounding box center [126, 291] width 51 height 18
drag, startPoint x: 121, startPoint y: 291, endPoint x: 101, endPoint y: 292, distance: 19.7
click at [101, 292] on input "0" at bounding box center [126, 291] width 51 height 18
type input "1"
click at [259, 290] on input "0" at bounding box center [272, 291] width 51 height 18
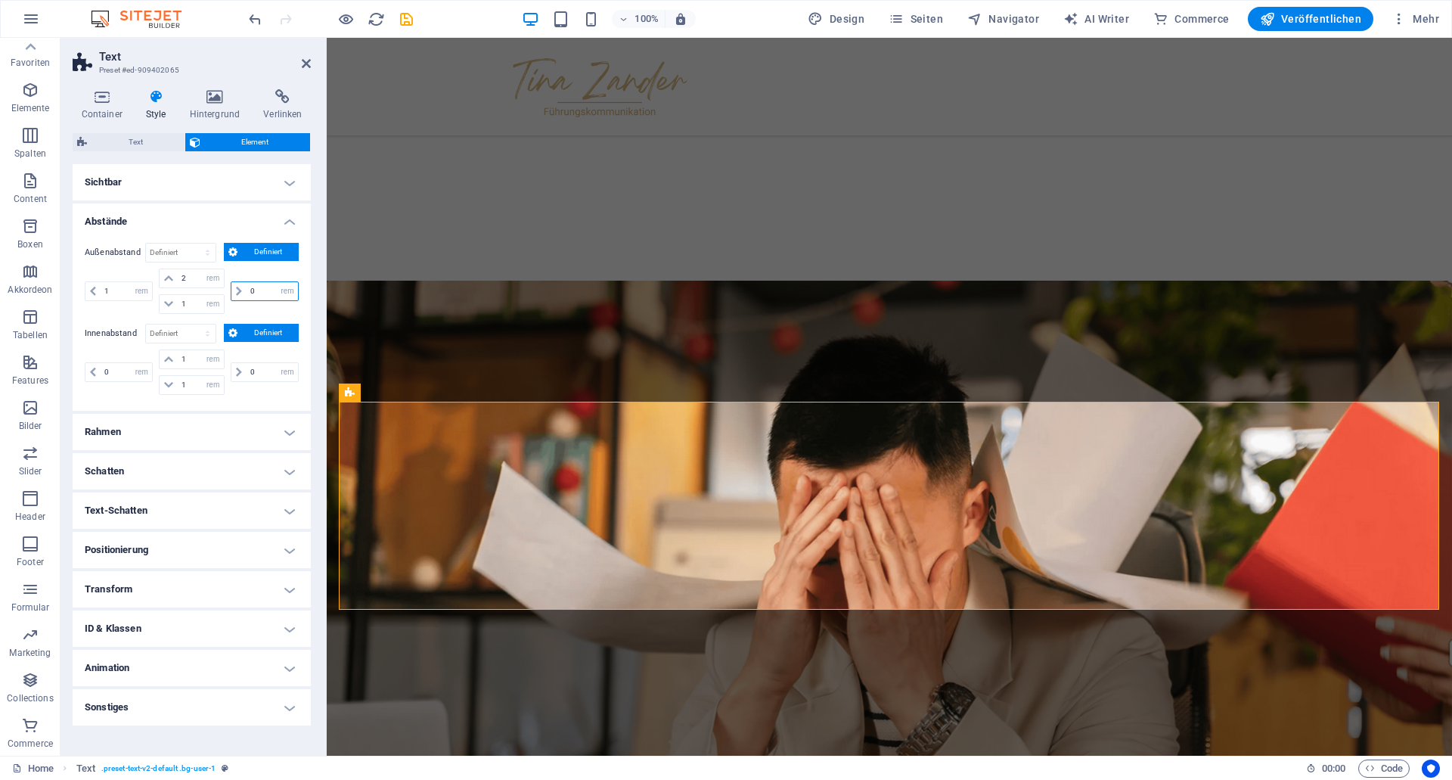
click at [258, 290] on input "0" at bounding box center [272, 291] width 51 height 18
drag, startPoint x: 258, startPoint y: 290, endPoint x: 247, endPoint y: 292, distance: 11.4
click at [247, 292] on input "0" at bounding box center [272, 291] width 51 height 18
type input "1"
click at [263, 312] on div "1 auto px % rem vw vh" at bounding box center [263, 290] width 71 height 45
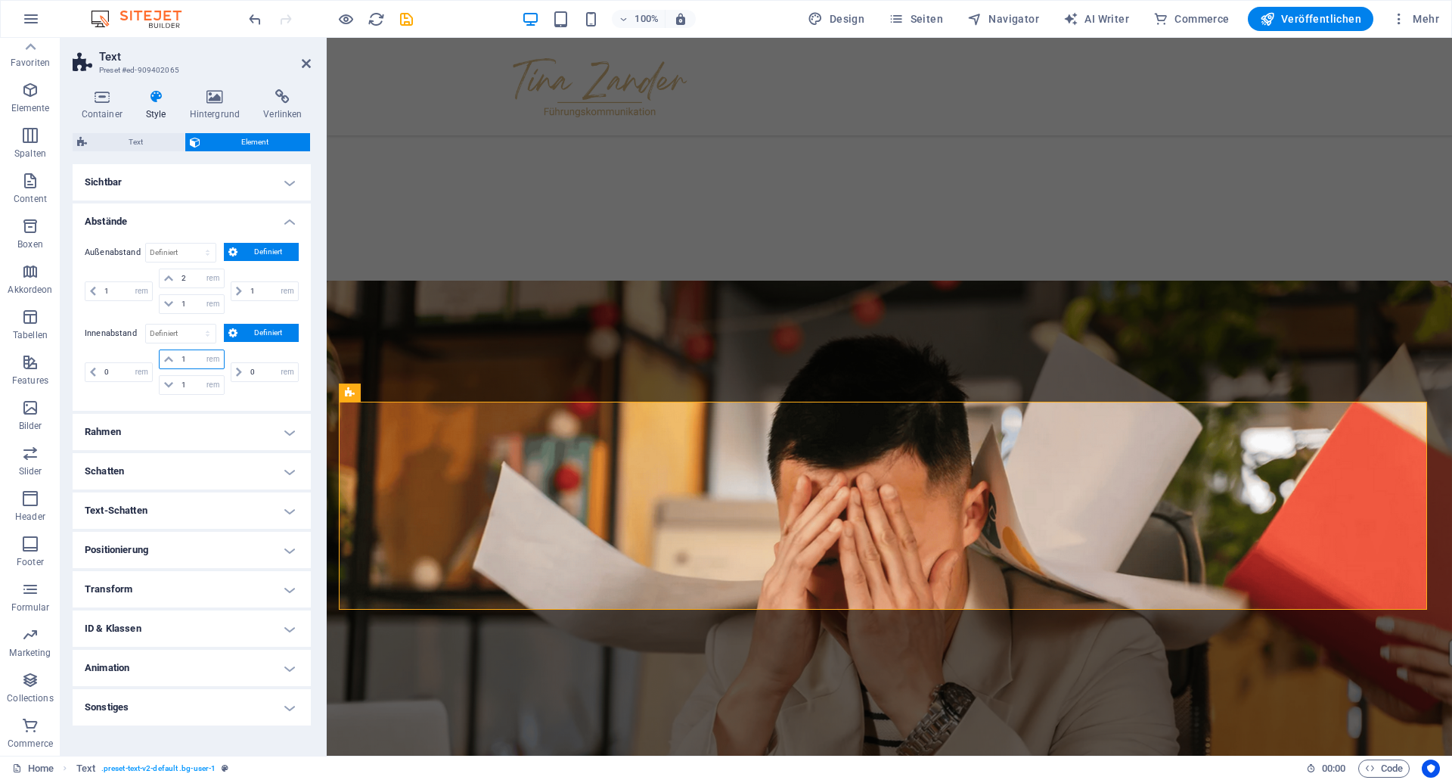
drag, startPoint x: 196, startPoint y: 359, endPoint x: 179, endPoint y: 360, distance: 16.7
click at [179, 360] on input "1" at bounding box center [200, 359] width 45 height 18
drag, startPoint x: 102, startPoint y: 292, endPoint x: 114, endPoint y: 290, distance: 12.3
click at [114, 290] on input "1" at bounding box center [126, 291] width 51 height 18
type input "0"
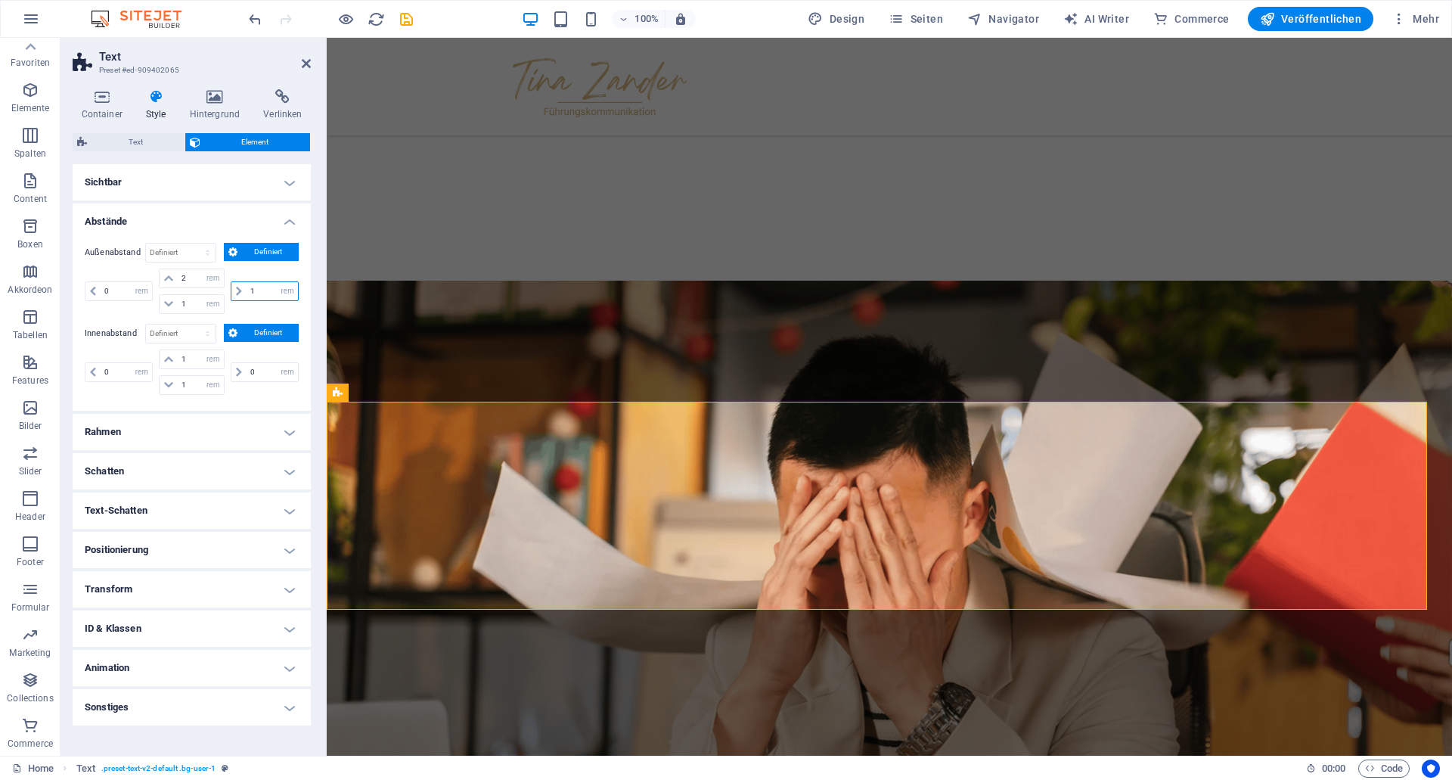
drag, startPoint x: 250, startPoint y: 291, endPoint x: 259, endPoint y: 291, distance: 9.8
click at [259, 291] on input "1" at bounding box center [272, 291] width 51 height 18
type input "0"
click at [113, 368] on input "0" at bounding box center [126, 372] width 51 height 18
drag, startPoint x: 113, startPoint y: 368, endPoint x: 104, endPoint y: 368, distance: 9.1
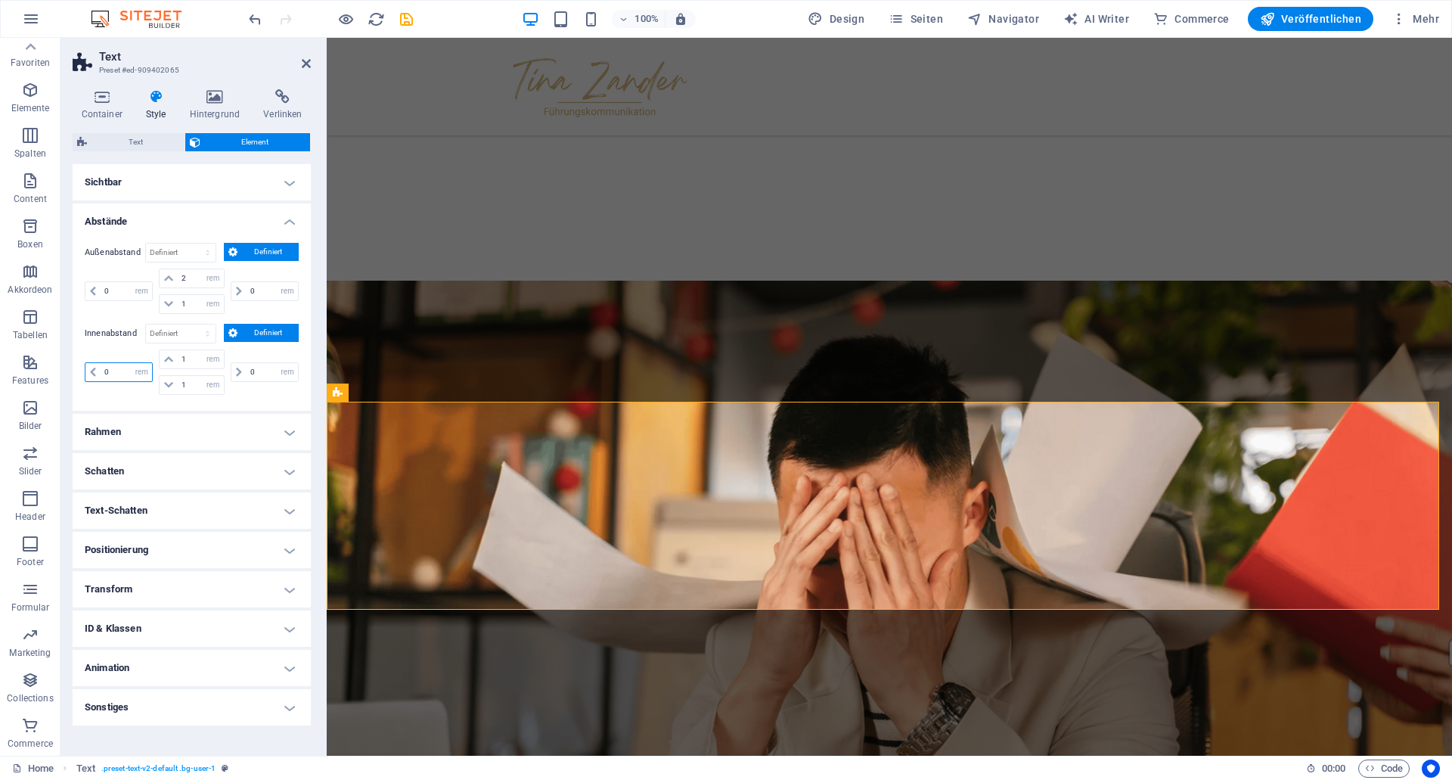
click at [104, 368] on input "0" at bounding box center [126, 372] width 51 height 18
type input "1"
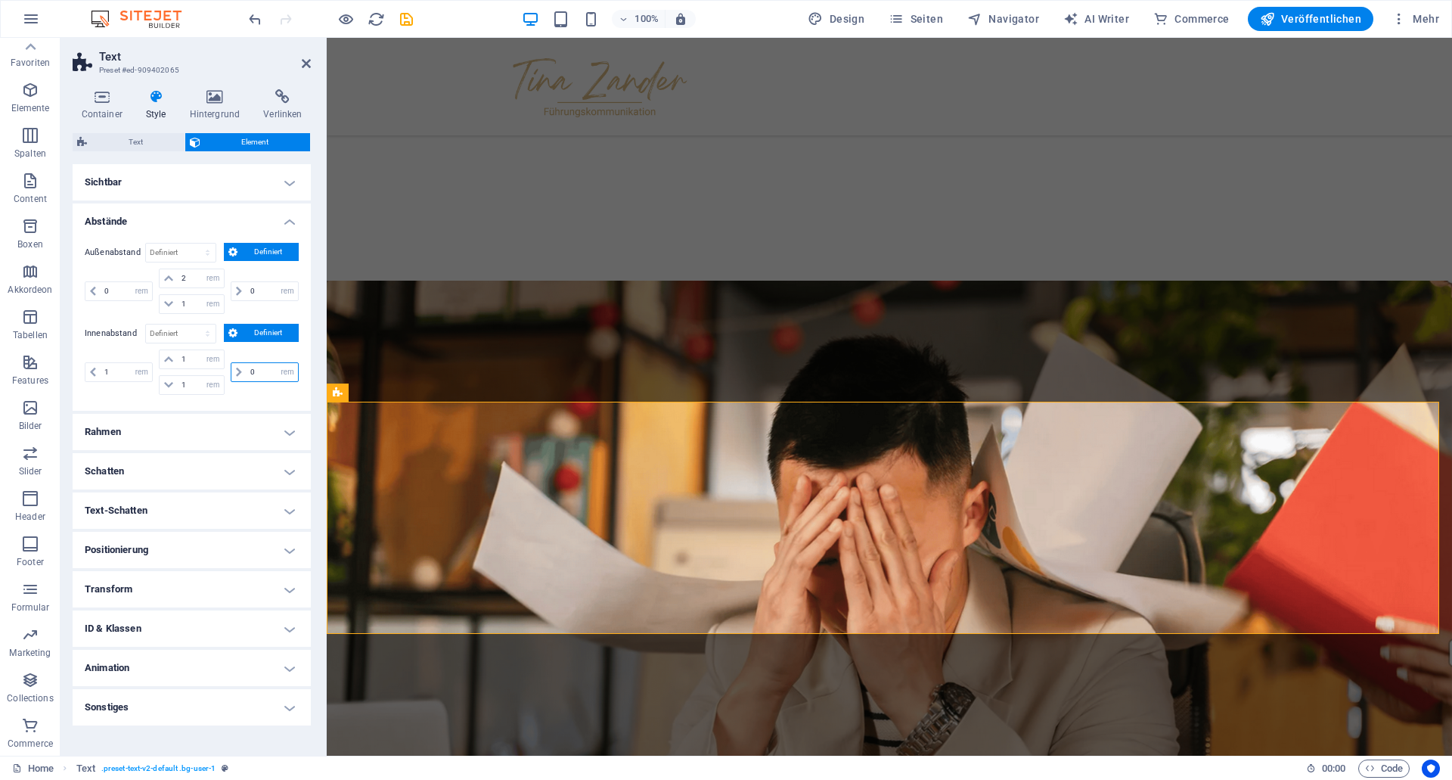
drag, startPoint x: 251, startPoint y: 372, endPoint x: 259, endPoint y: 371, distance: 8.4
click at [259, 371] on input "0" at bounding box center [272, 372] width 51 height 18
type input "1"
select select "rem"
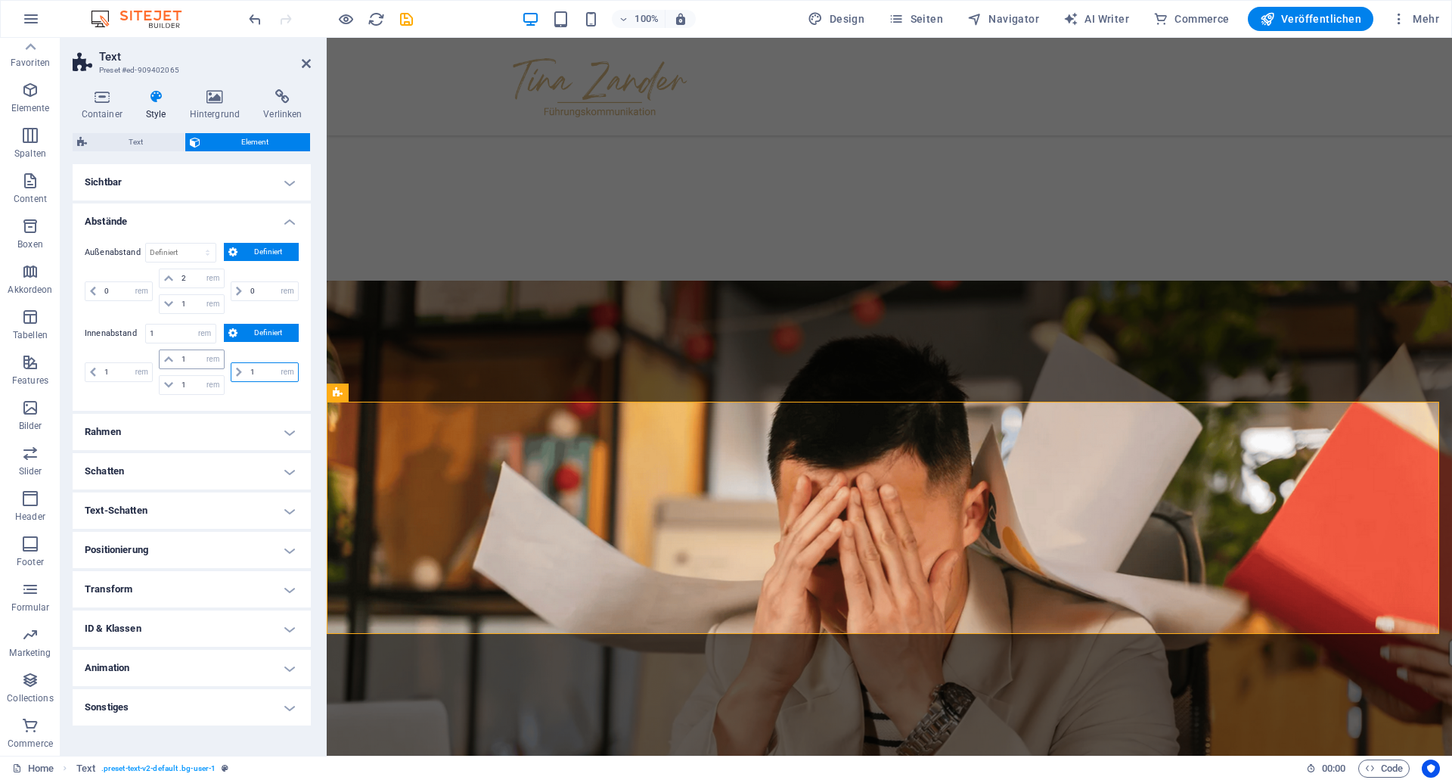
type input "1"
click at [182, 361] on input "1" at bounding box center [200, 359] width 45 height 18
drag, startPoint x: 181, startPoint y: 360, endPoint x: 191, endPoint y: 359, distance: 10.6
click at [191, 359] on input "1" at bounding box center [200, 359] width 45 height 18
type input "2"
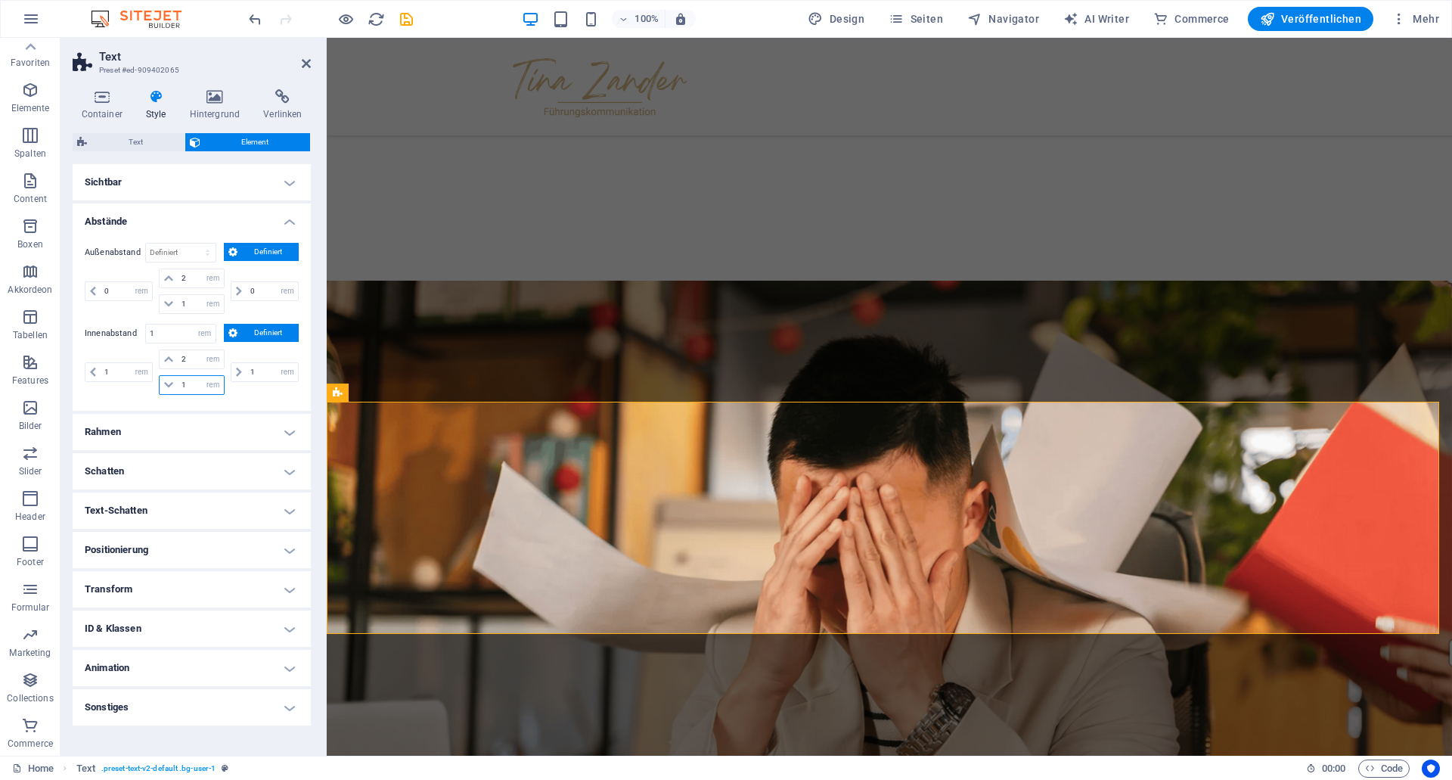
select select "DISABLED_OPTION_VALUE"
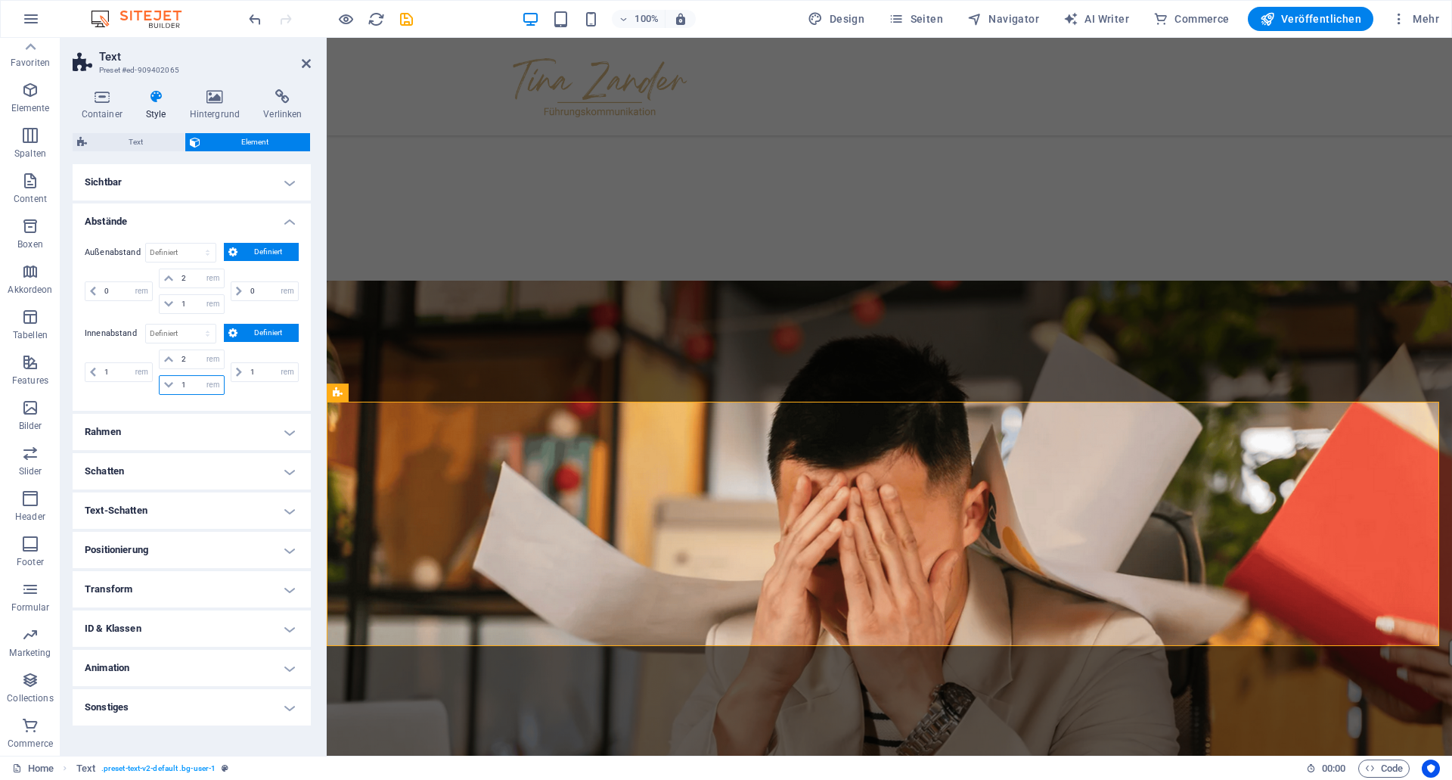
drag, startPoint x: 182, startPoint y: 383, endPoint x: 189, endPoint y: 383, distance: 7.6
click at [189, 383] on input "1" at bounding box center [200, 385] width 45 height 18
type input "2"
click at [257, 405] on div "Außenabstand Standard auto px % rem vw vh Definiert Definiert 0 auto px % rem v…" at bounding box center [192, 321] width 238 height 180
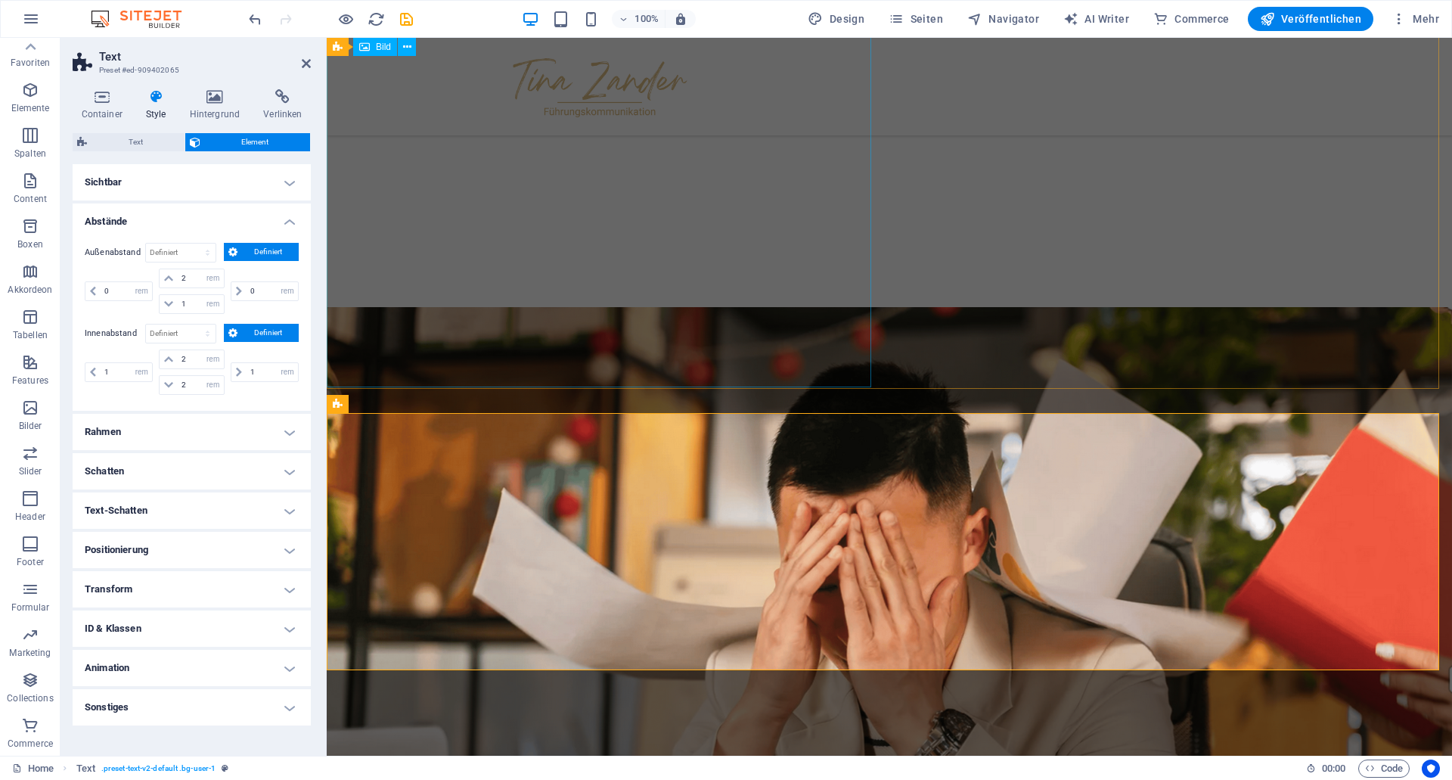
scroll to position [516, 0]
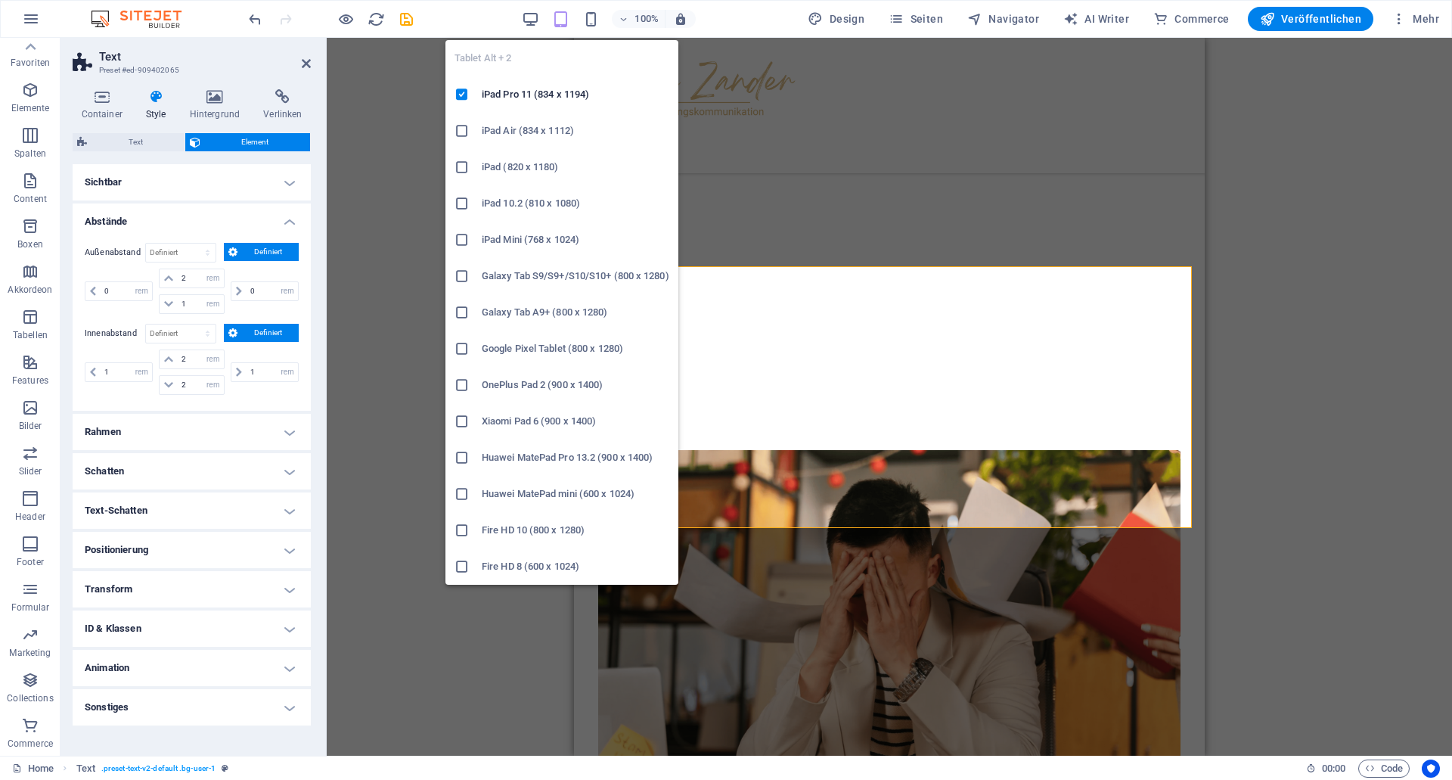
scroll to position [1388, 0]
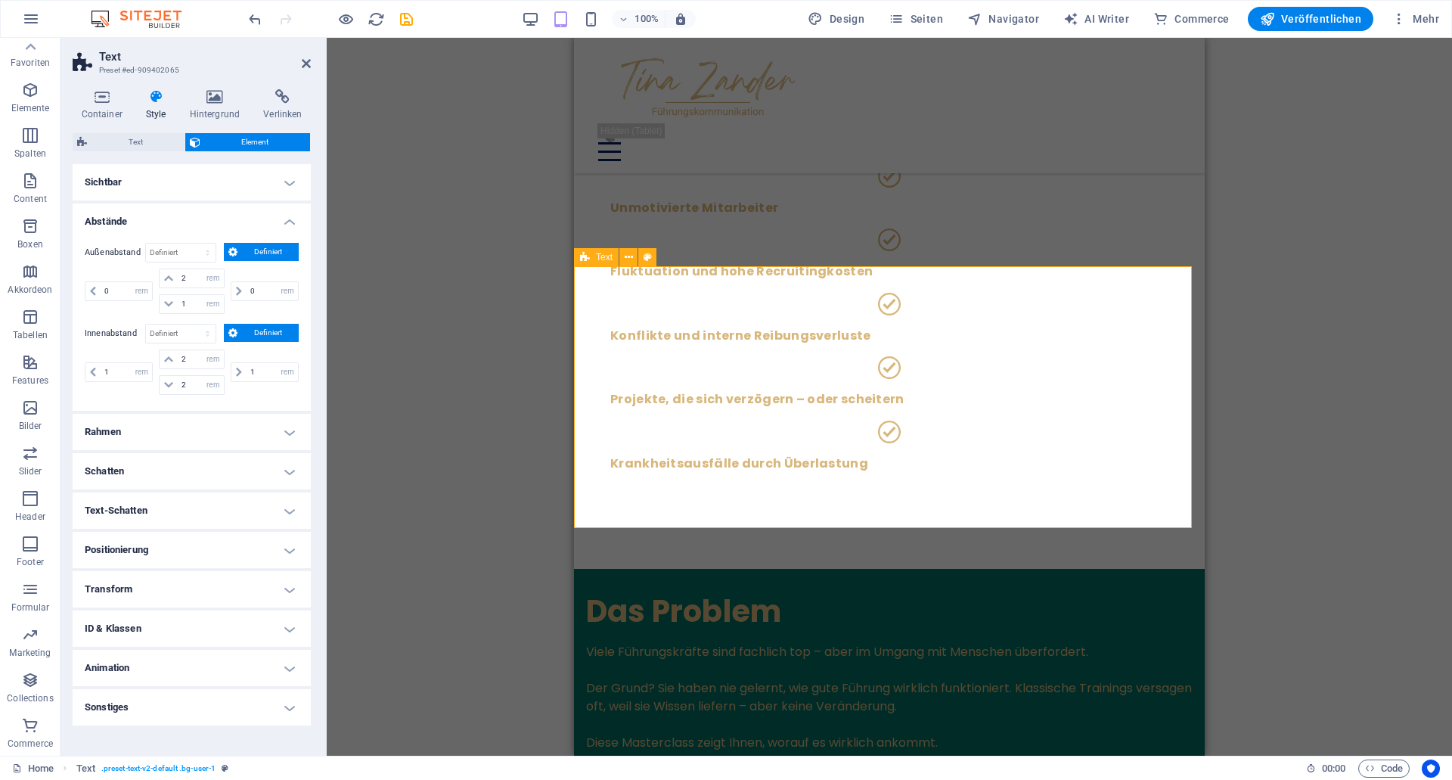
click at [604, 569] on div "Das Problem Viele Führungskräfte sind fachlich top – aber im Umgang mit Mensche…" at bounding box center [889, 700] width 631 height 262
drag, startPoint x: 110, startPoint y: 374, endPoint x: 101, endPoint y: 374, distance: 9.1
click at [101, 374] on input "1" at bounding box center [126, 372] width 51 height 18
type input "2"
drag, startPoint x: 255, startPoint y: 373, endPoint x: 245, endPoint y: 371, distance: 9.9
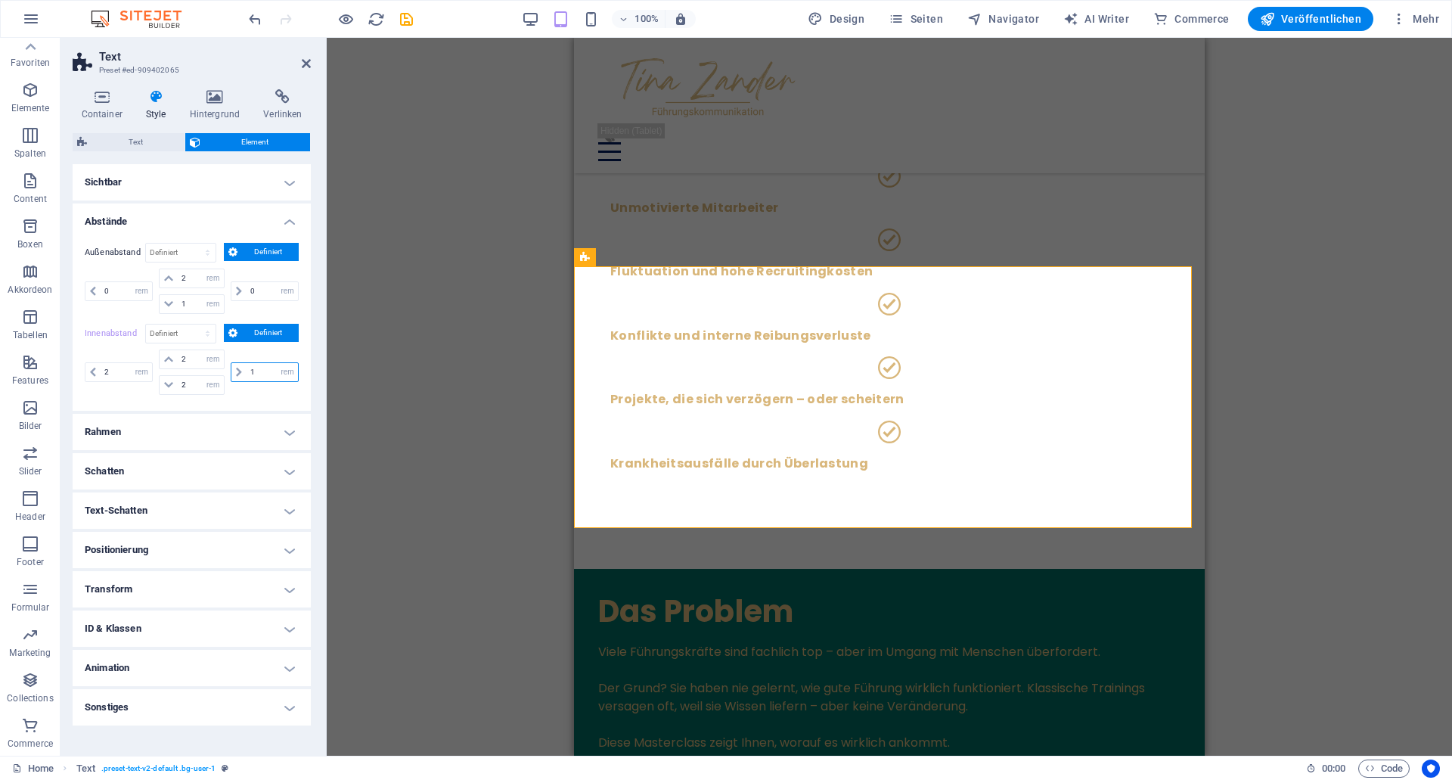
click at [247, 371] on input "1" at bounding box center [272, 372] width 51 height 18
type input "2"
select select "rem"
type input "2"
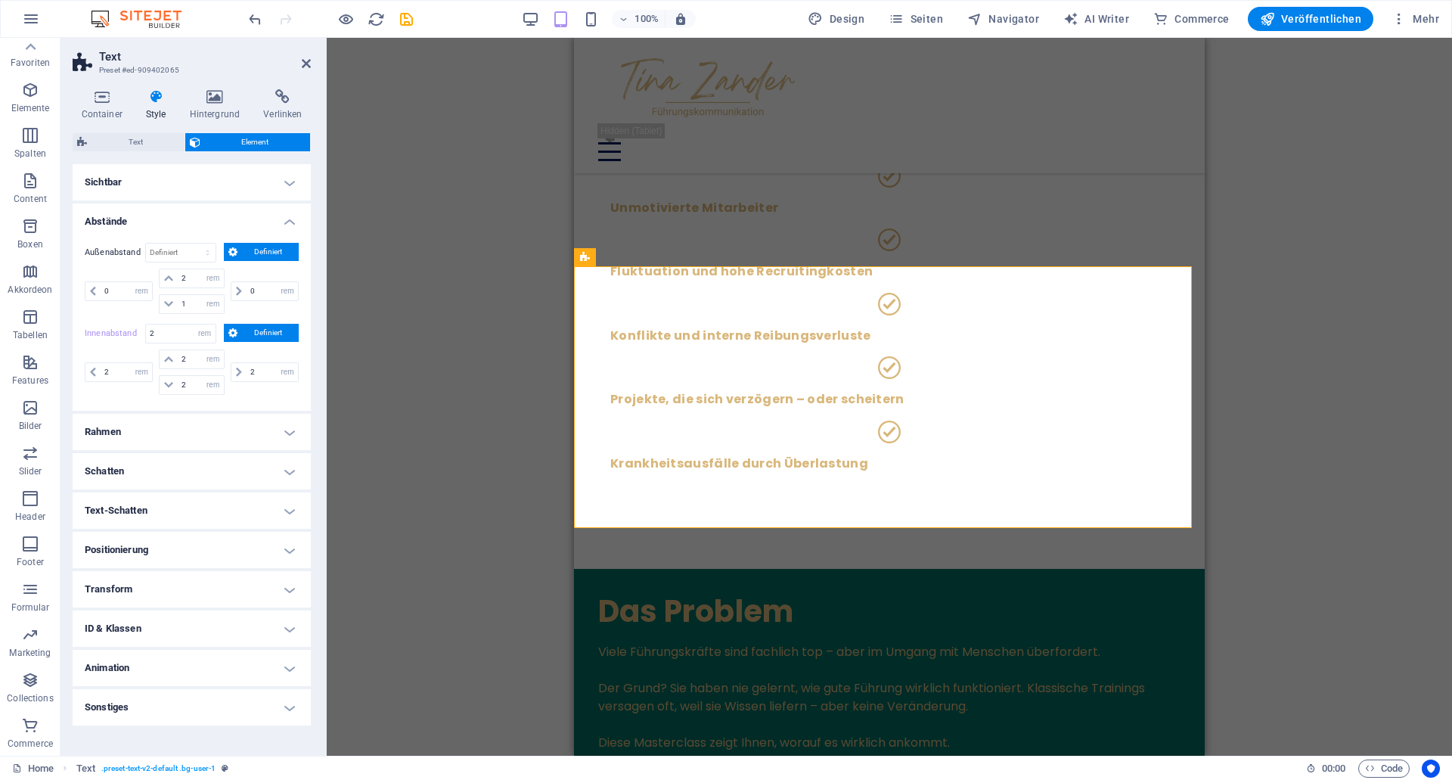
click at [260, 401] on div "Außenabstand Standard auto px % rem vw vh Definiert Definiert 0 auto px % rem v…" at bounding box center [192, 321] width 238 height 180
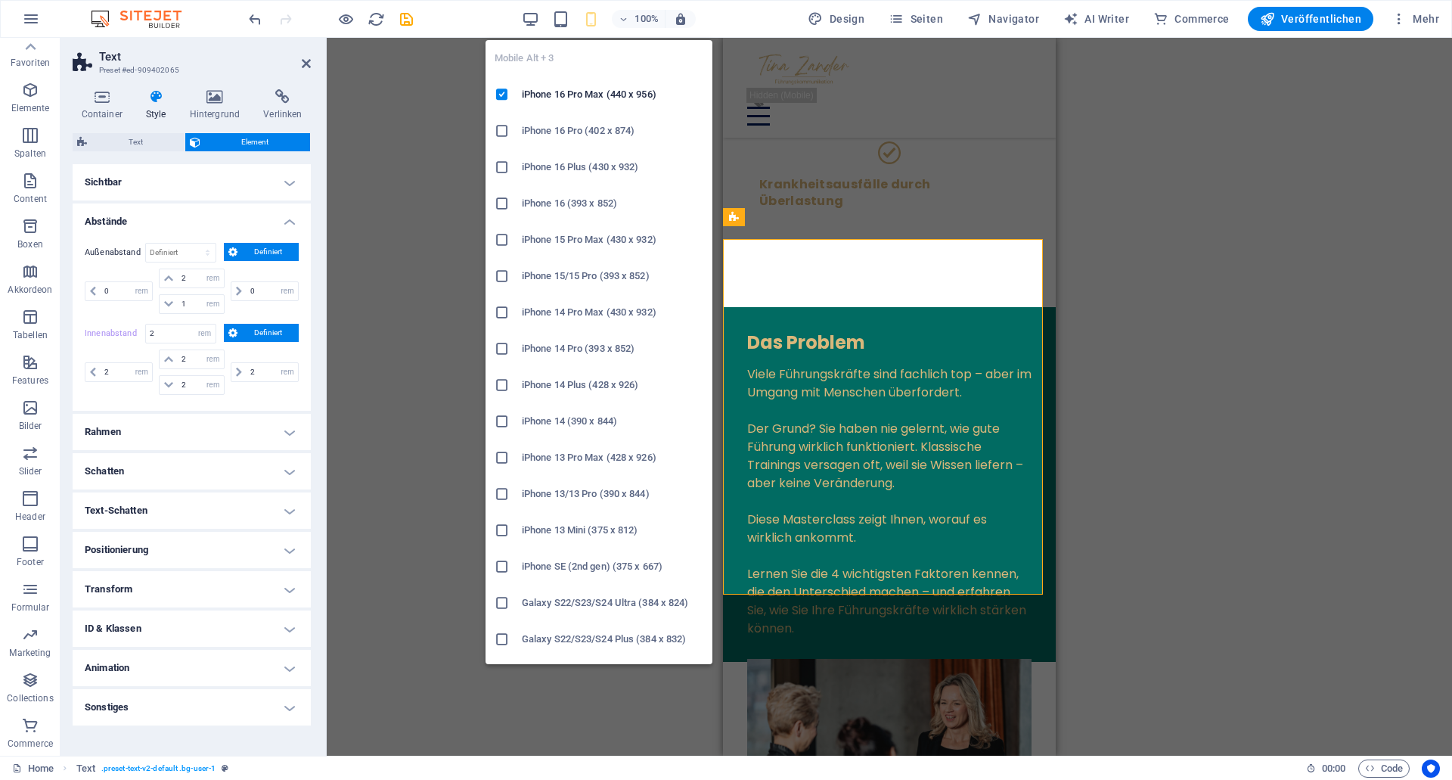
scroll to position [1353, 0]
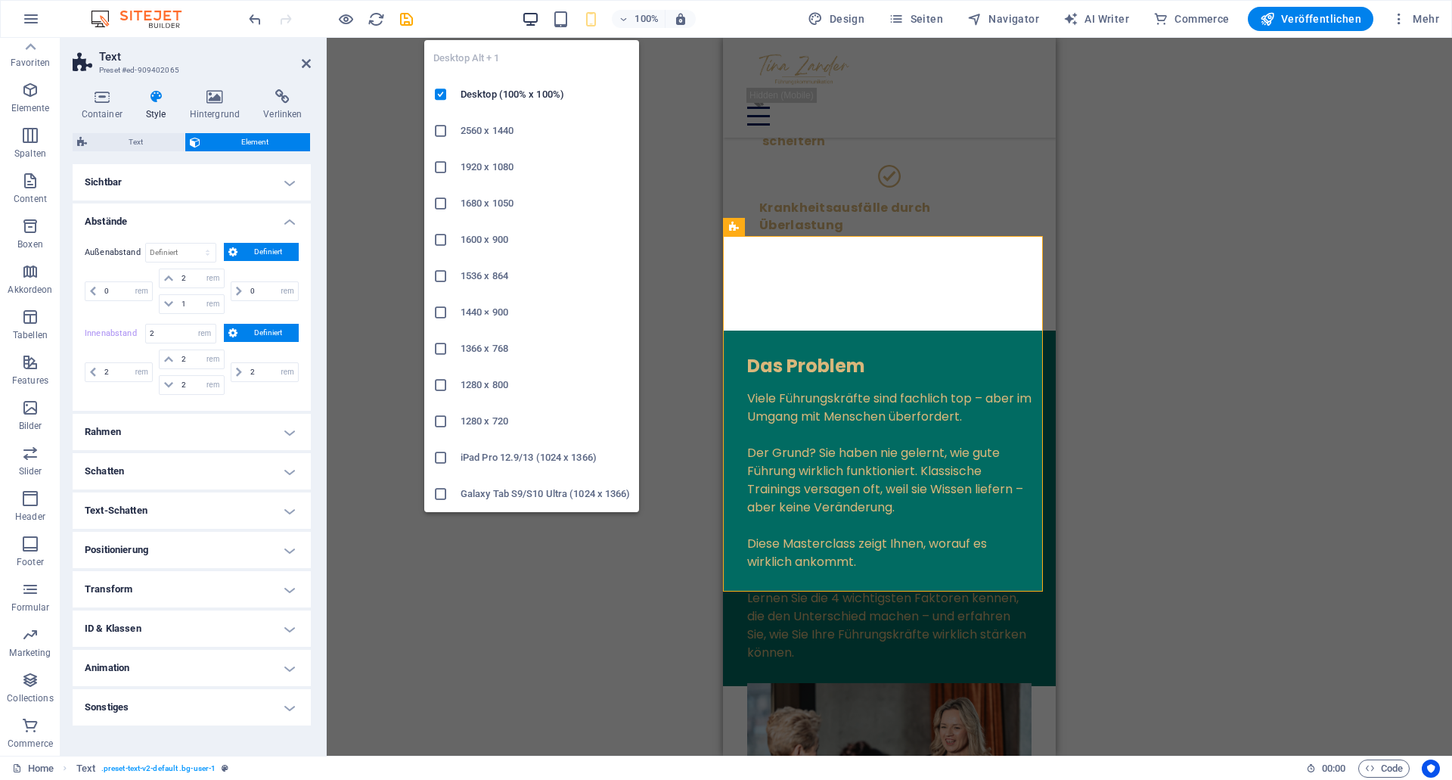
click at [0, 0] on icon "button" at bounding box center [0, 0] width 0 height 0
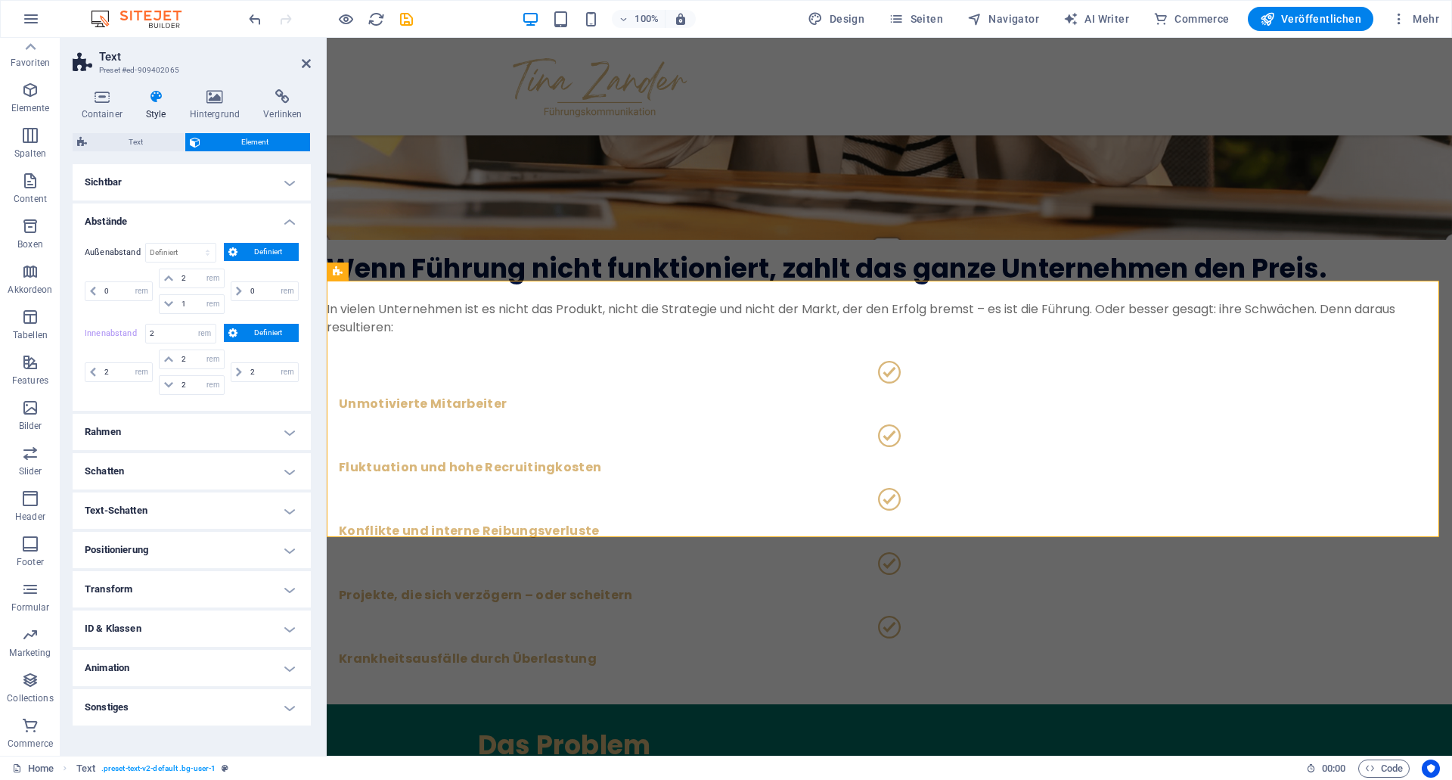
select select "DISABLED_OPTION_VALUE"
type input "1"
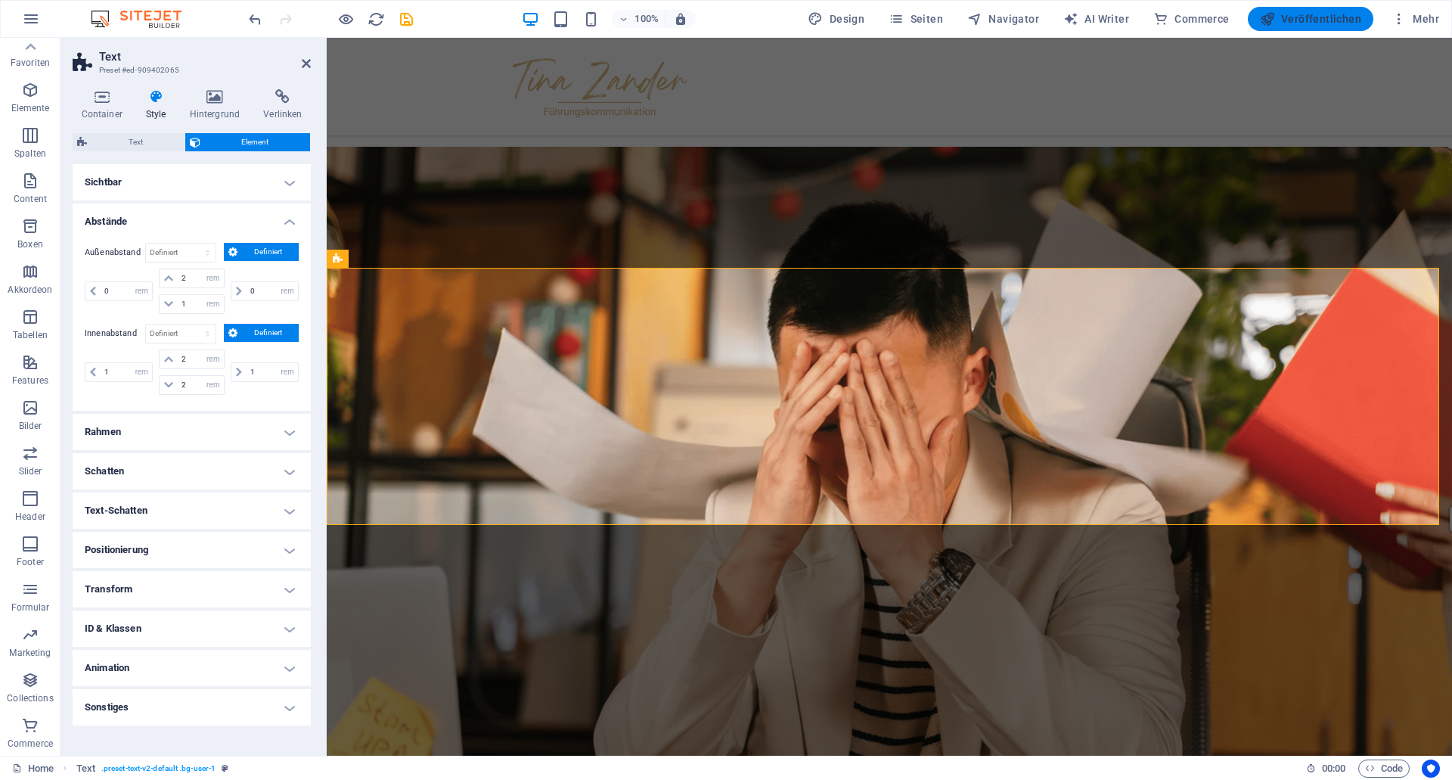
click at [1342, 19] on span "Veröffentlichen" at bounding box center [1310, 18] width 101 height 15
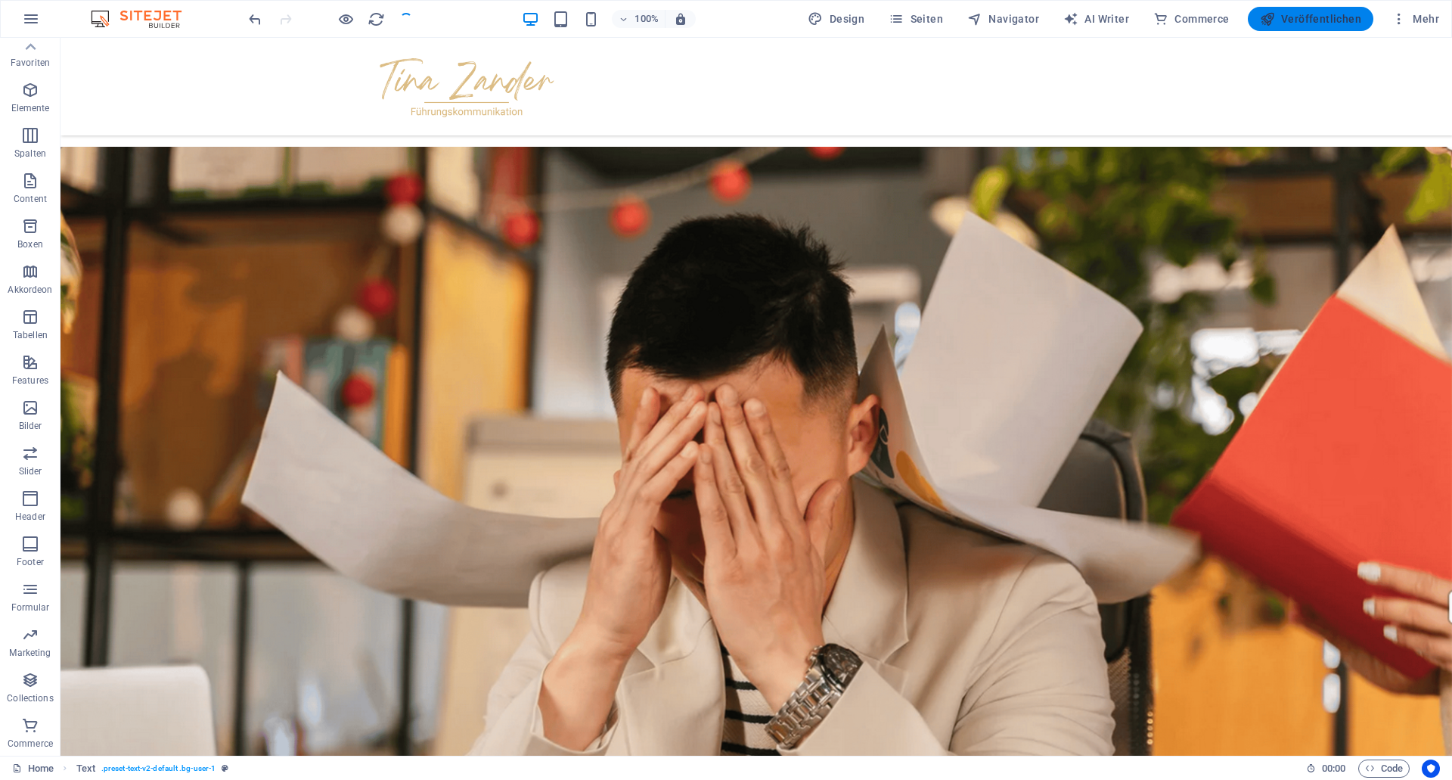
scroll to position [699, 0]
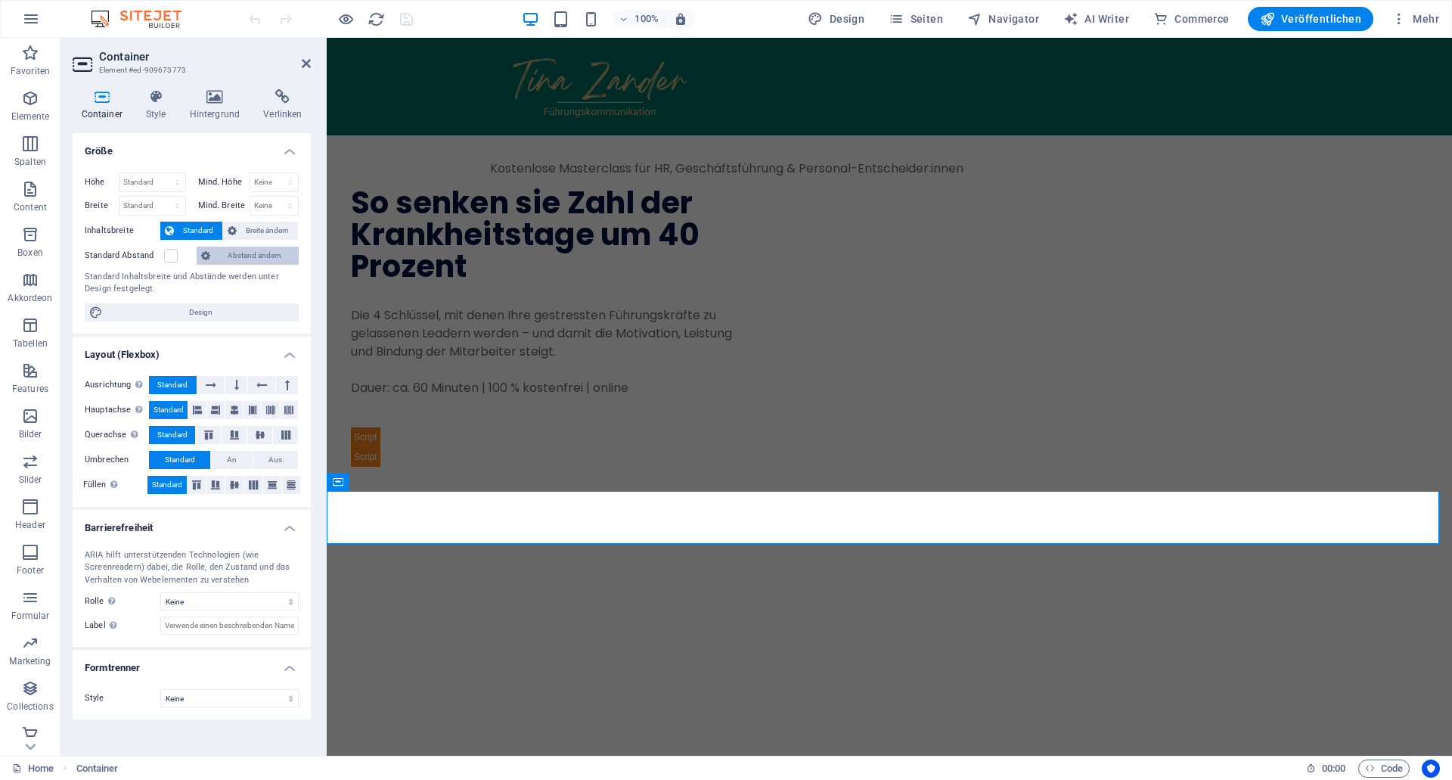
click at [231, 253] on span "Abstand ändern" at bounding box center [254, 256] width 79 height 18
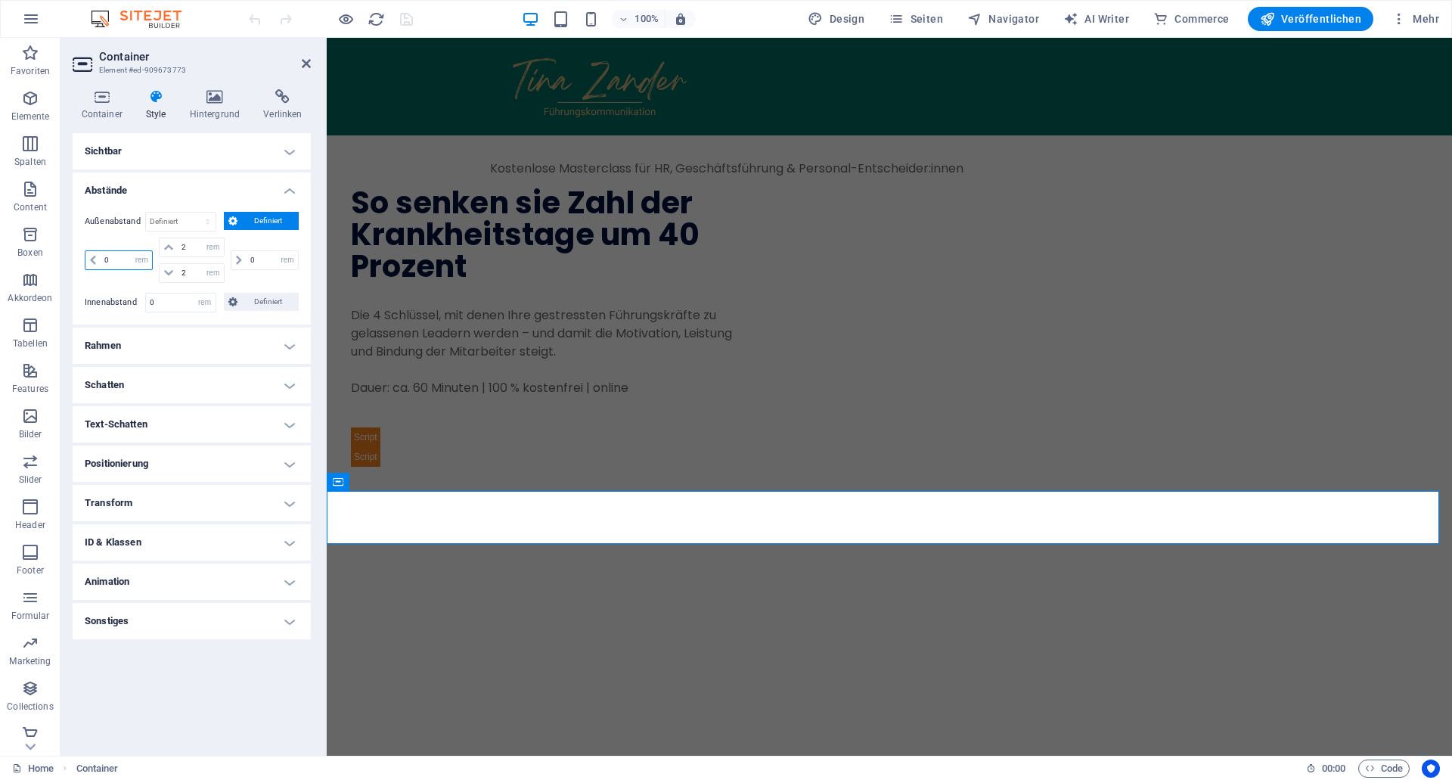
drag, startPoint x: 125, startPoint y: 263, endPoint x: 104, endPoint y: 260, distance: 20.6
click at [104, 260] on input "0" at bounding box center [126, 260] width 51 height 18
drag, startPoint x: 123, startPoint y: 256, endPoint x: 95, endPoint y: 257, distance: 28.0
click at [101, 257] on input "0" at bounding box center [126, 260] width 51 height 18
type input "2"
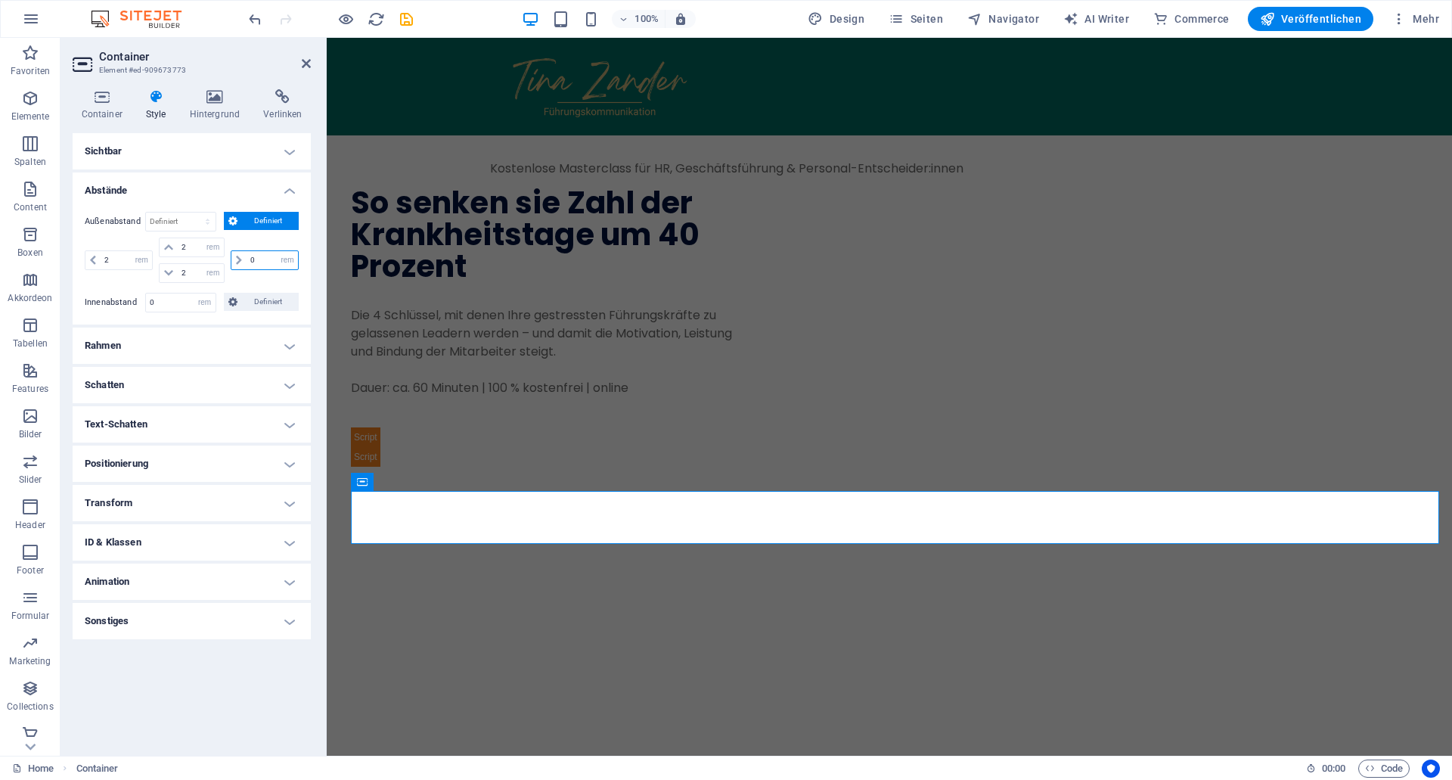
drag, startPoint x: 256, startPoint y: 255, endPoint x: 237, endPoint y: 256, distance: 18.2
click at [247, 256] on input "0" at bounding box center [272, 260] width 51 height 18
type input "2"
select select "rem"
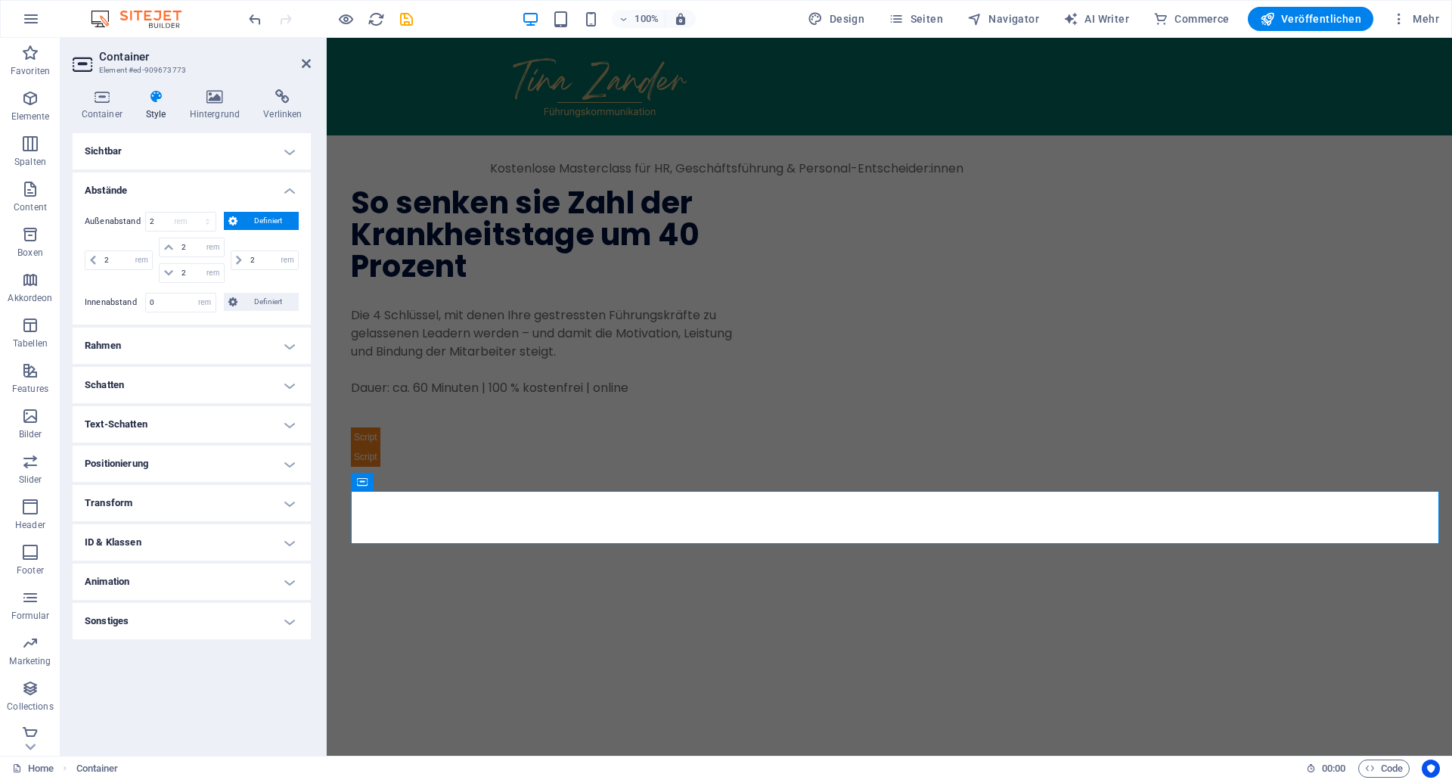
click at [268, 278] on div "2 auto px % rem vw vh" at bounding box center [263, 259] width 71 height 45
click at [113, 109] on h4 "Container" at bounding box center [105, 105] width 64 height 32
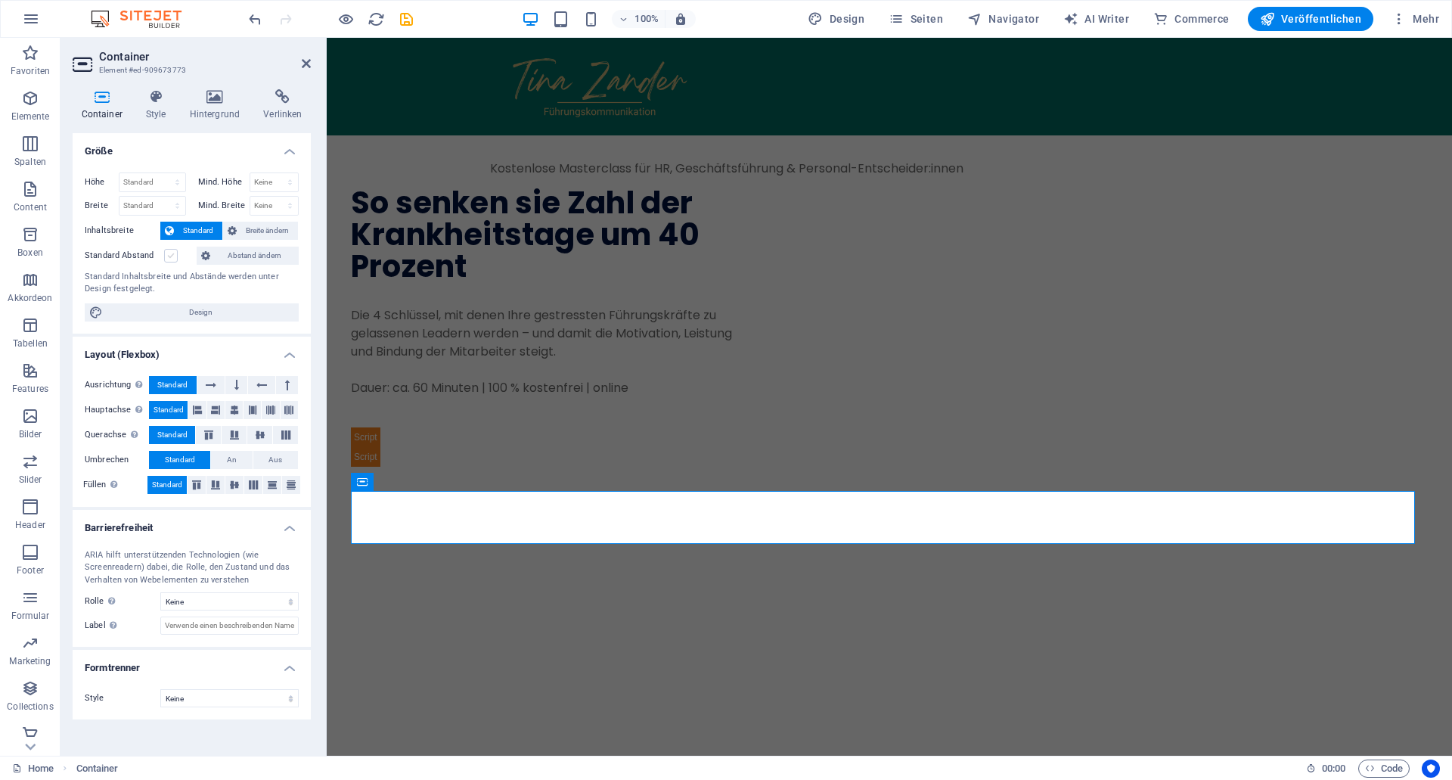
click at [169, 252] on label at bounding box center [171, 256] width 14 height 14
click at [0, 0] on input "Standard Abstand" at bounding box center [0, 0] width 0 height 0
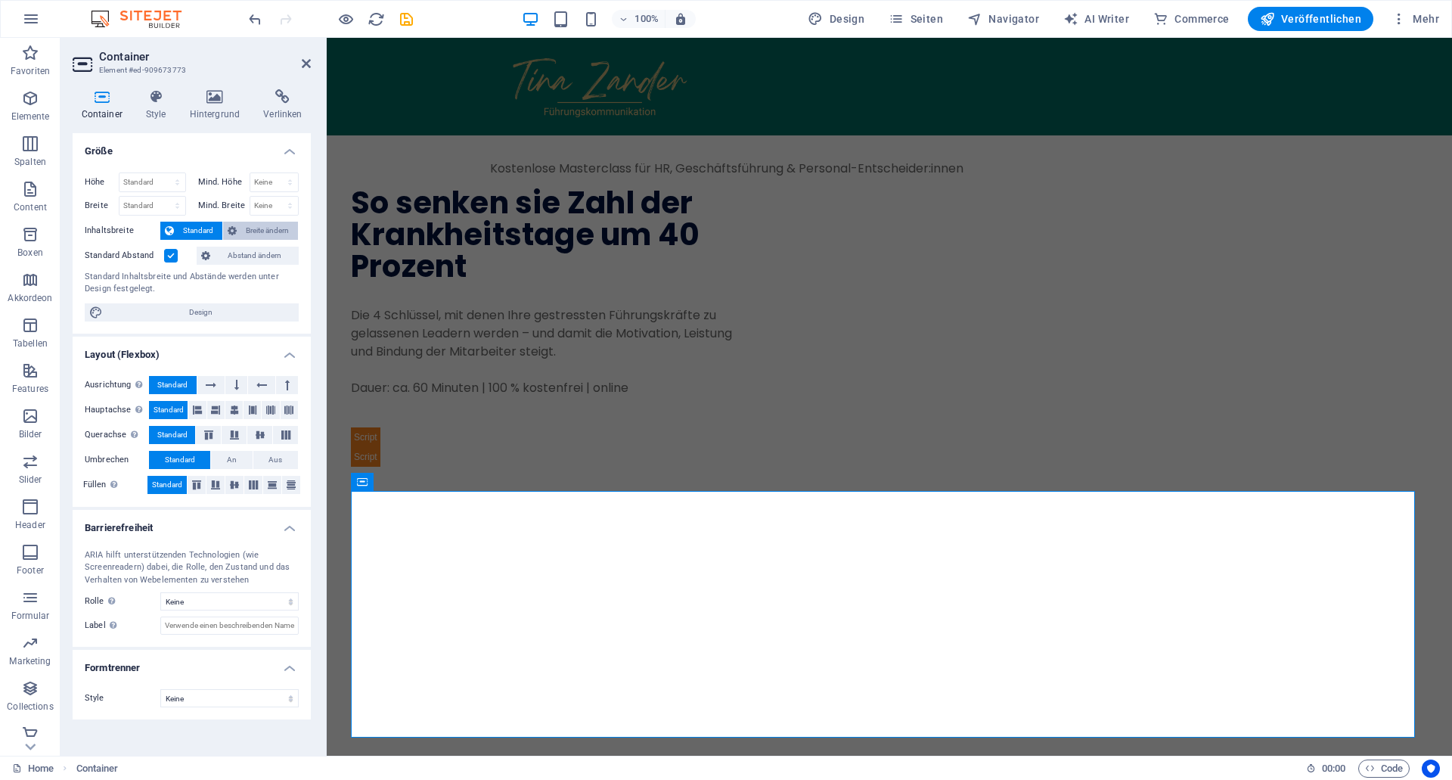
click at [255, 231] on span "Breite ändern" at bounding box center [267, 231] width 52 height 18
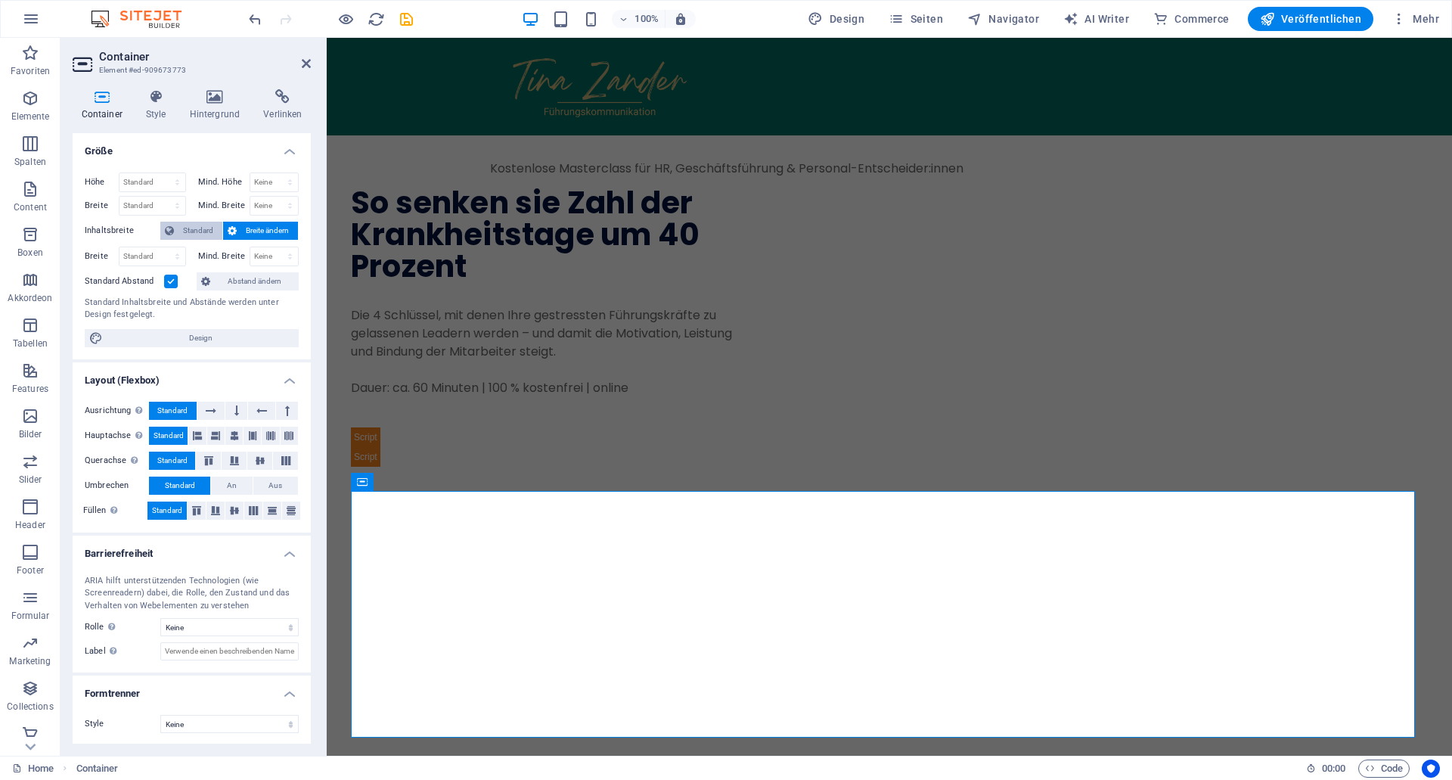
click at [199, 223] on span "Standard" at bounding box center [197, 231] width 39 height 18
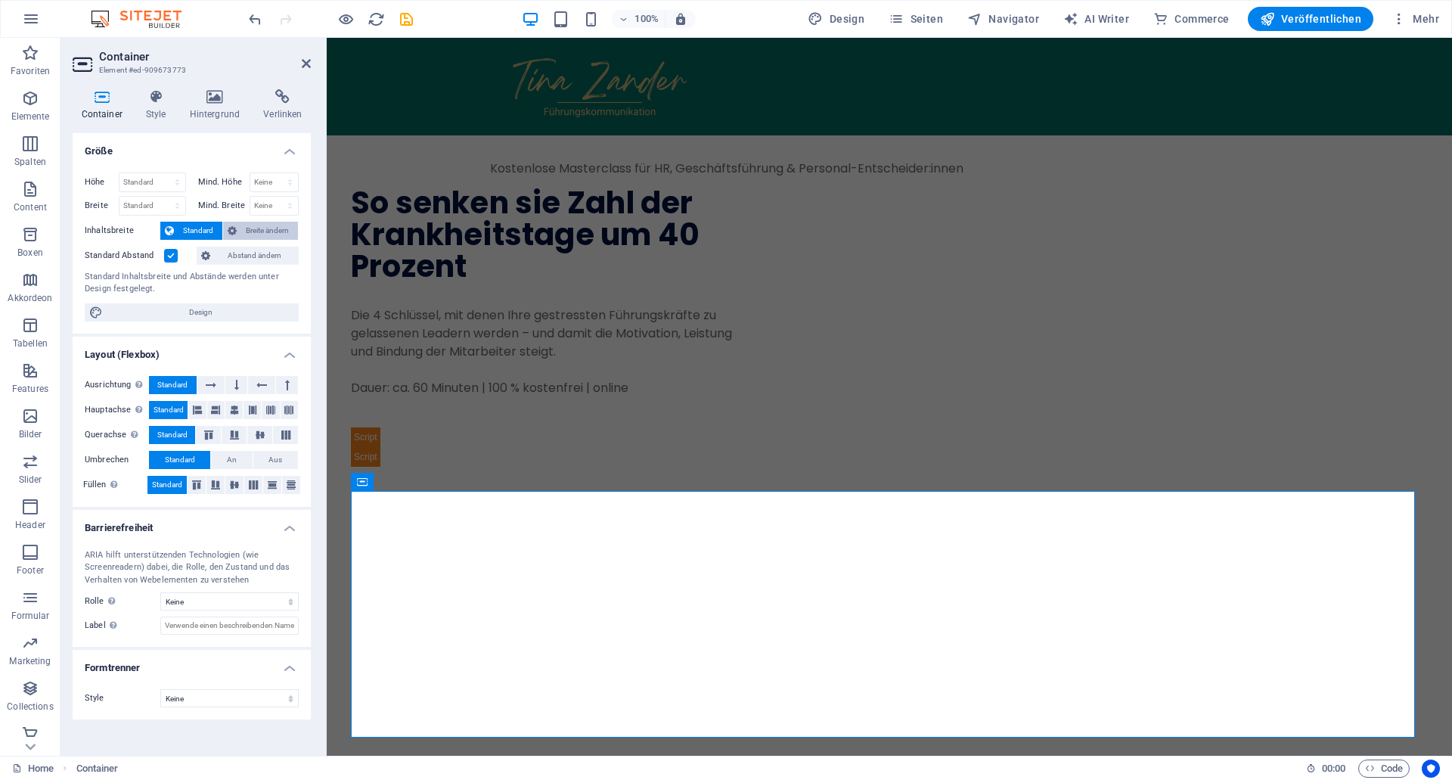
click at [259, 230] on span "Breite ändern" at bounding box center [267, 231] width 52 height 18
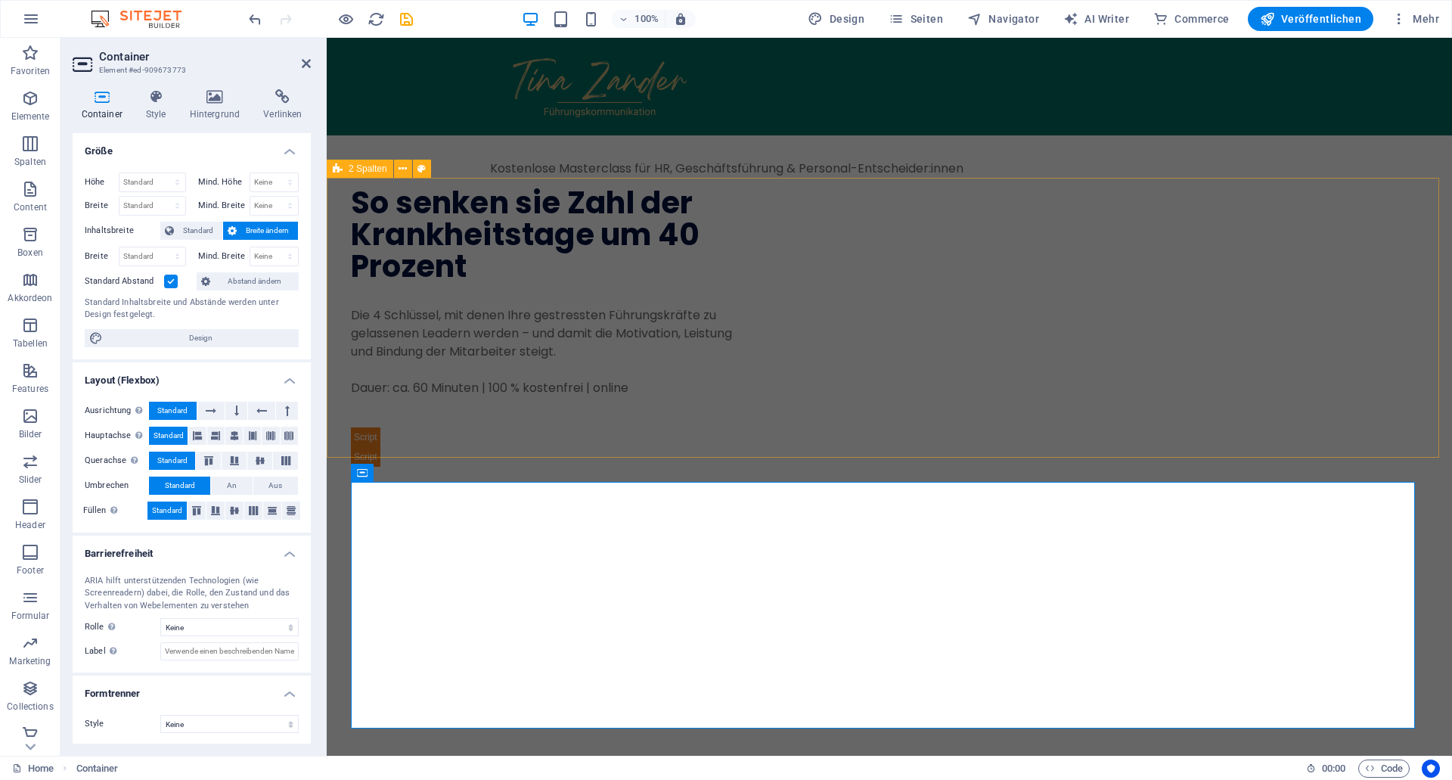
scroll to position [257, 0]
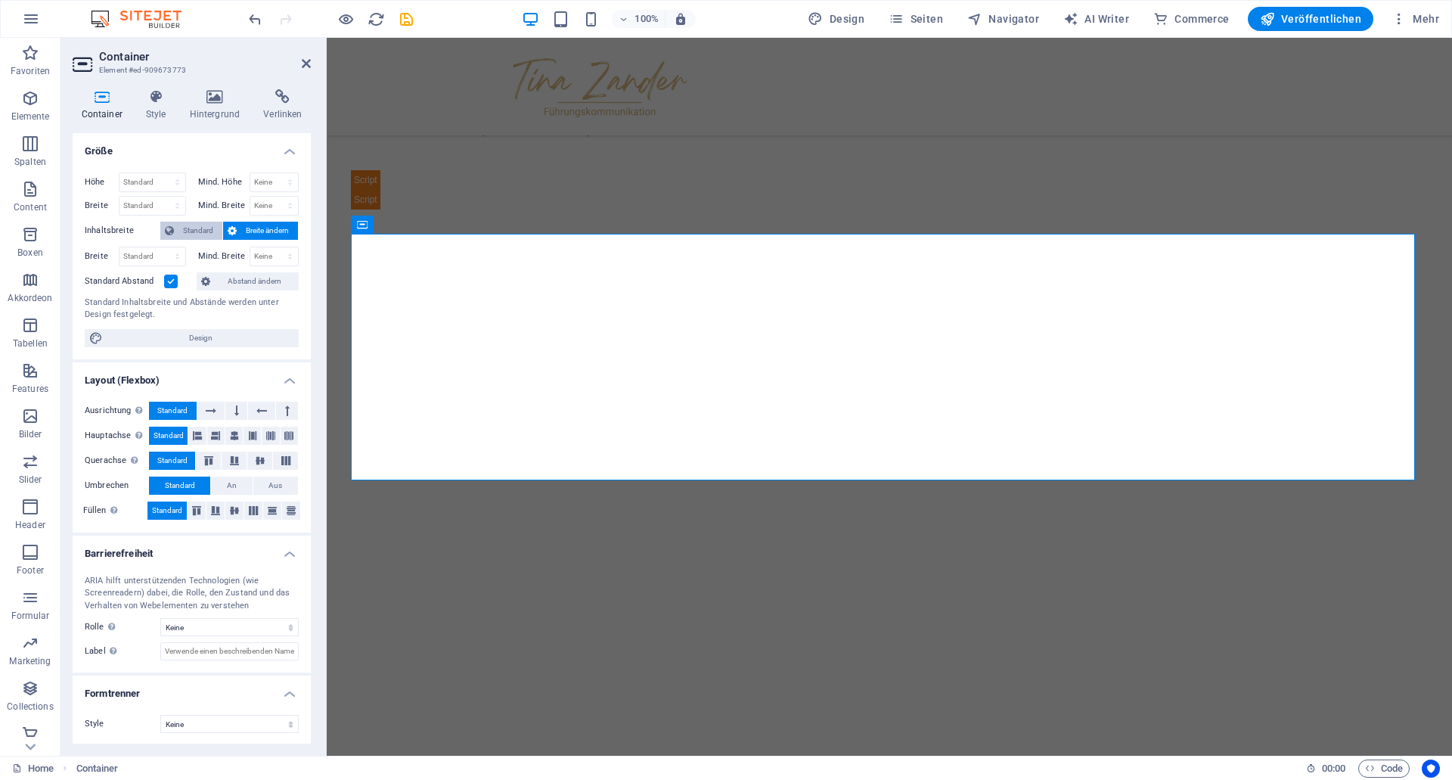
click at [197, 228] on span "Standard" at bounding box center [197, 231] width 39 height 18
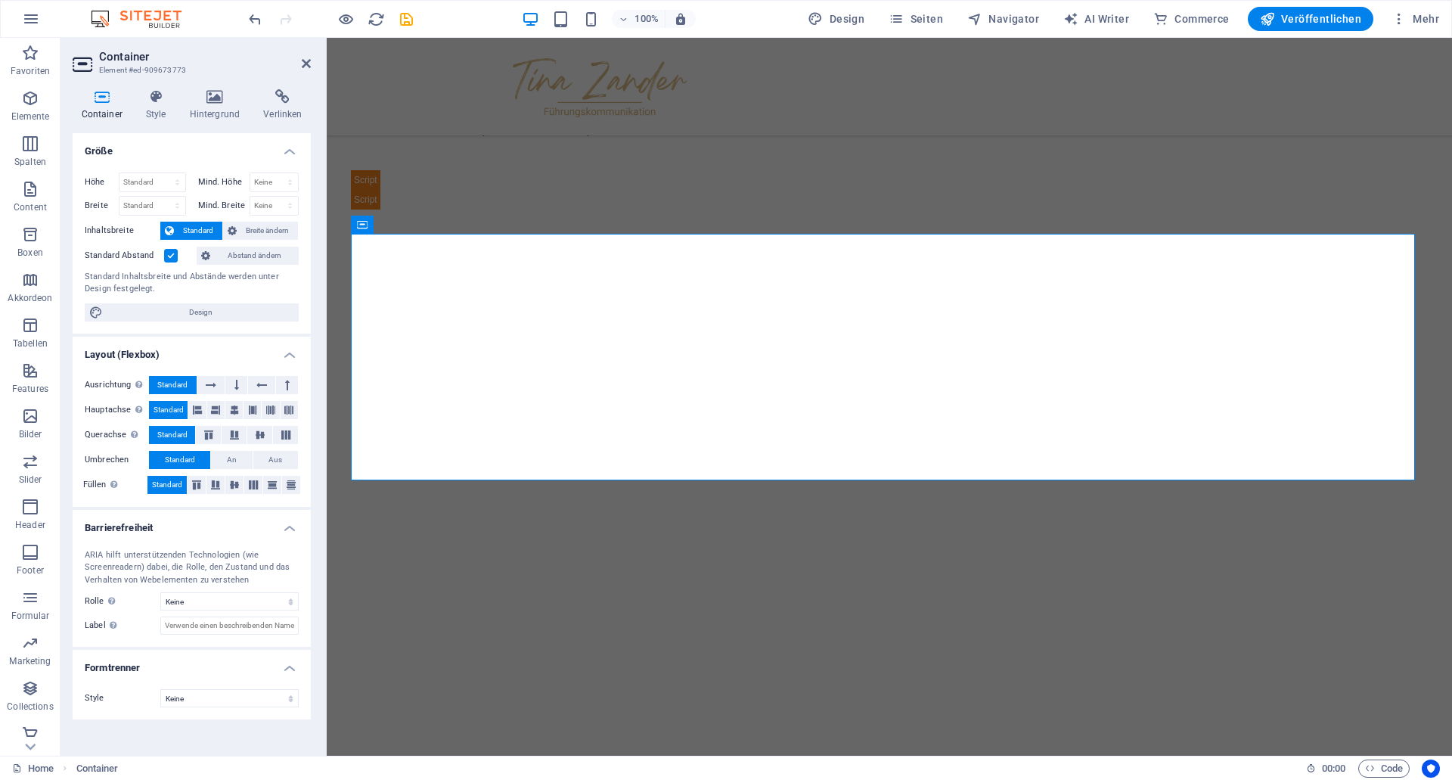
click at [172, 257] on label at bounding box center [171, 256] width 14 height 14
click at [0, 0] on input "Standard Abstand" at bounding box center [0, 0] width 0 height 0
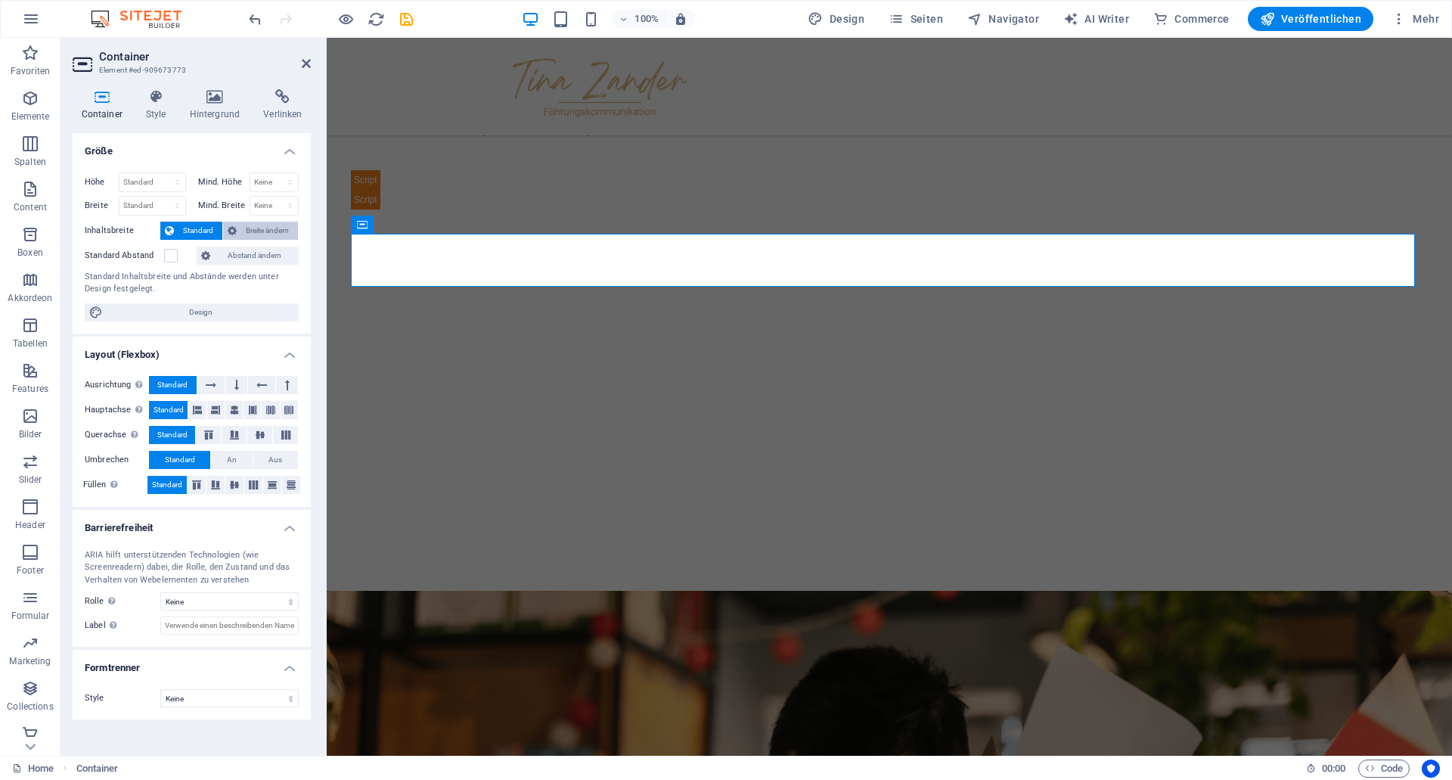
click at [250, 234] on span "Breite ändern" at bounding box center [267, 231] width 52 height 18
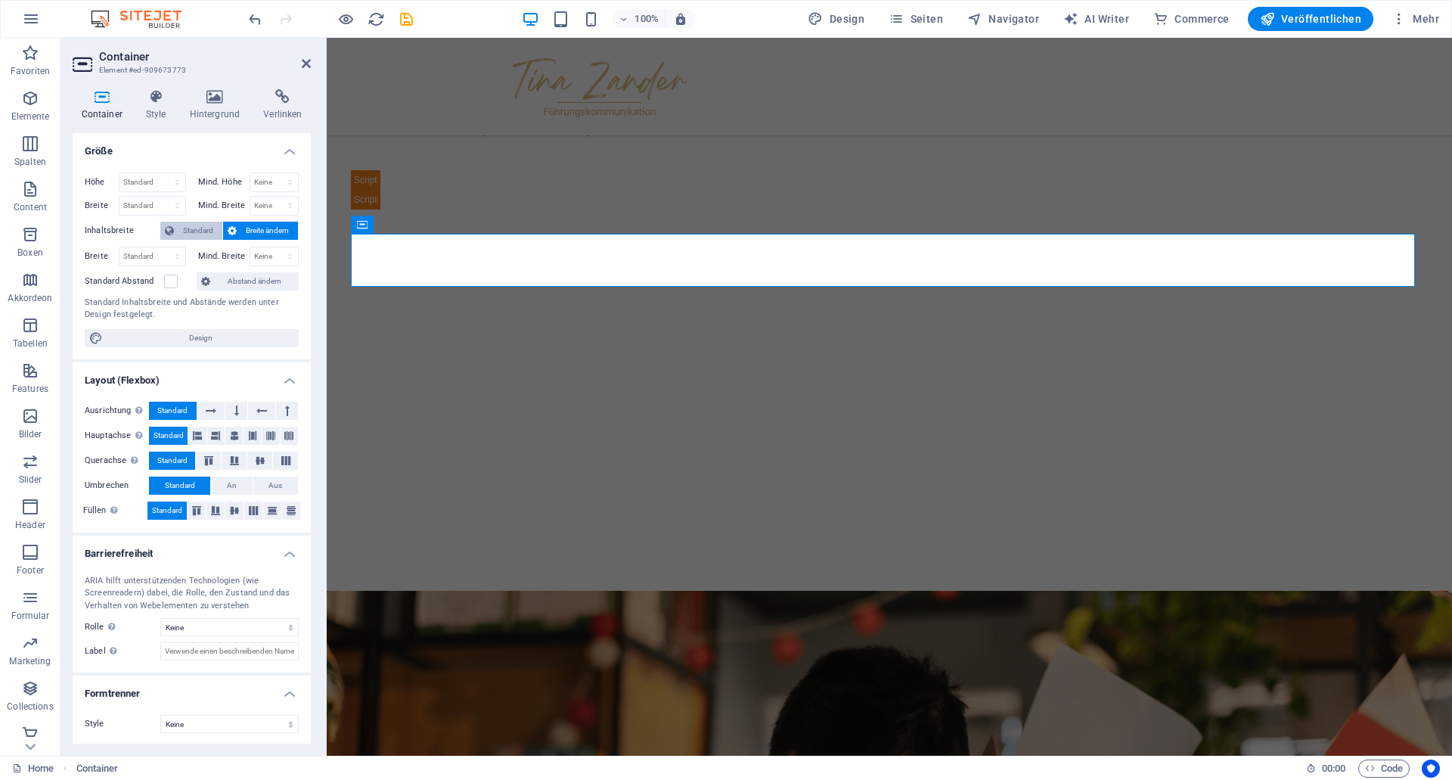
click at [169, 236] on icon at bounding box center [169, 231] width 9 height 18
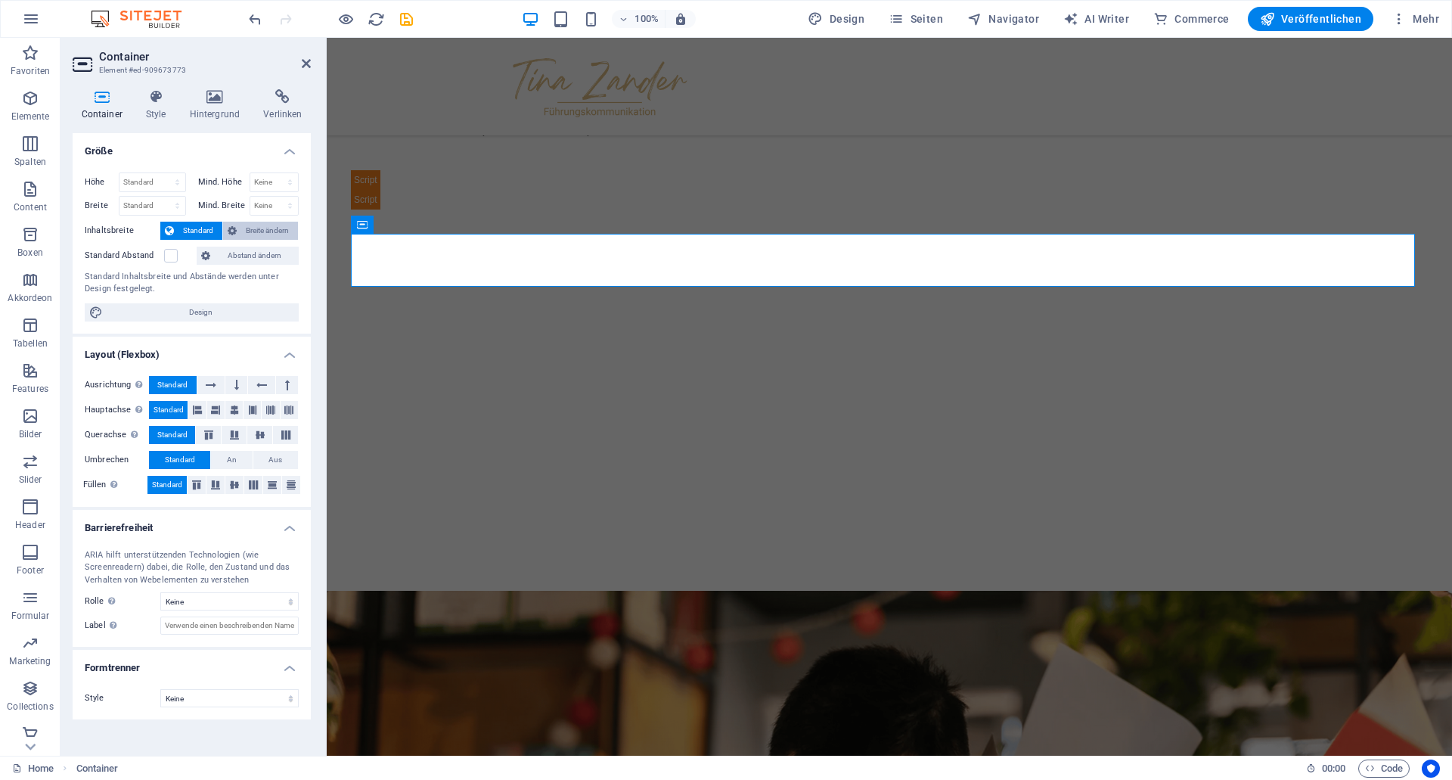
click at [262, 234] on span "Breite ändern" at bounding box center [267, 231] width 52 height 18
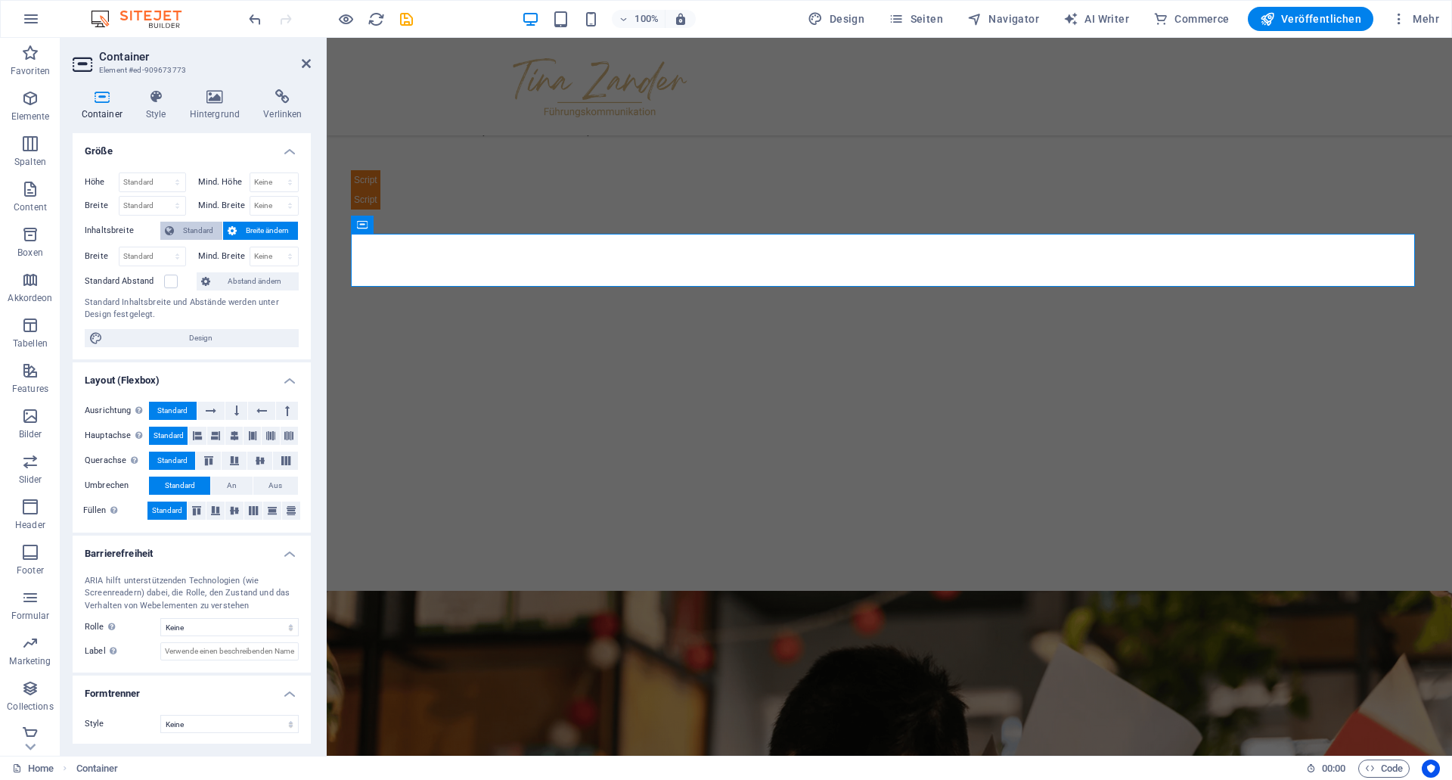
click at [209, 235] on span "Standard" at bounding box center [197, 231] width 39 height 18
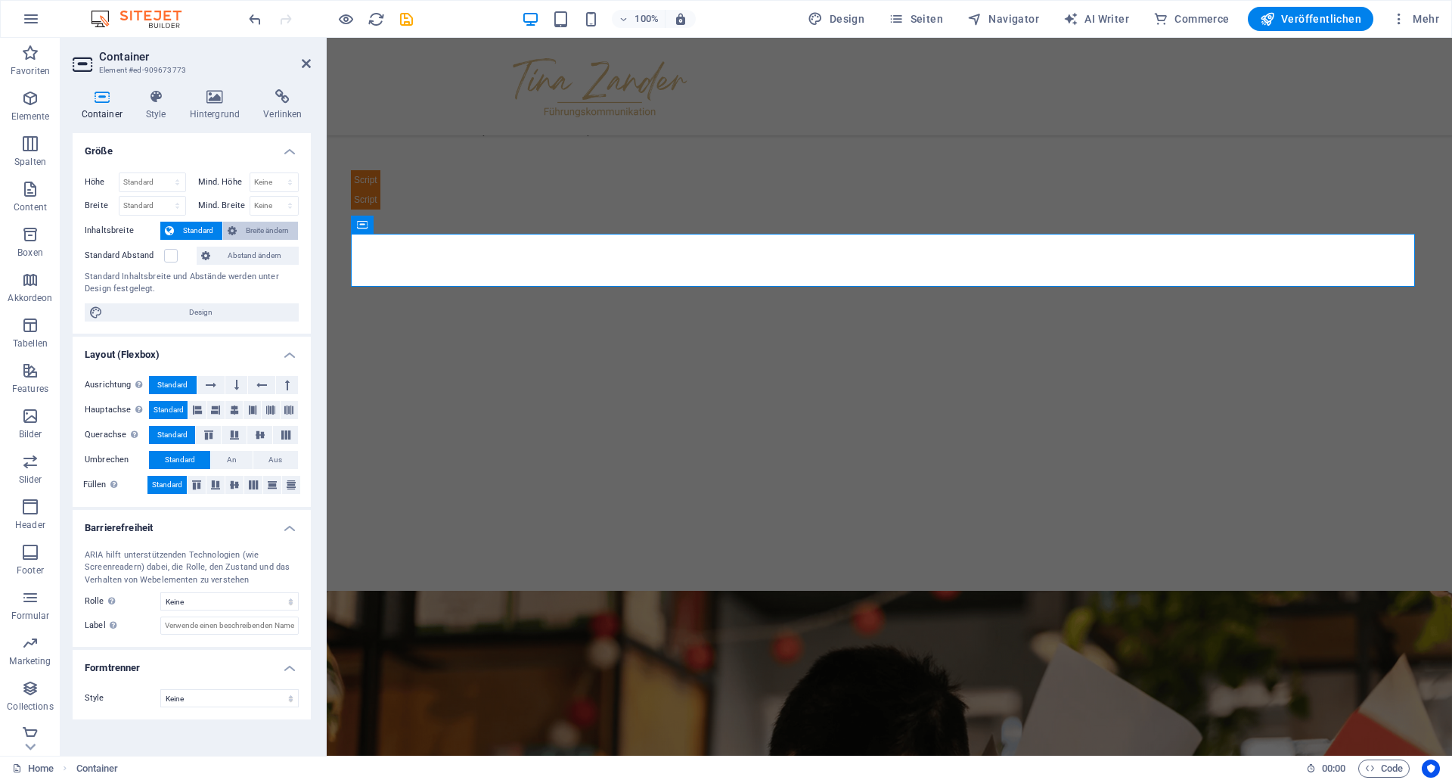
click at [264, 235] on span "Breite ändern" at bounding box center [267, 231] width 52 height 18
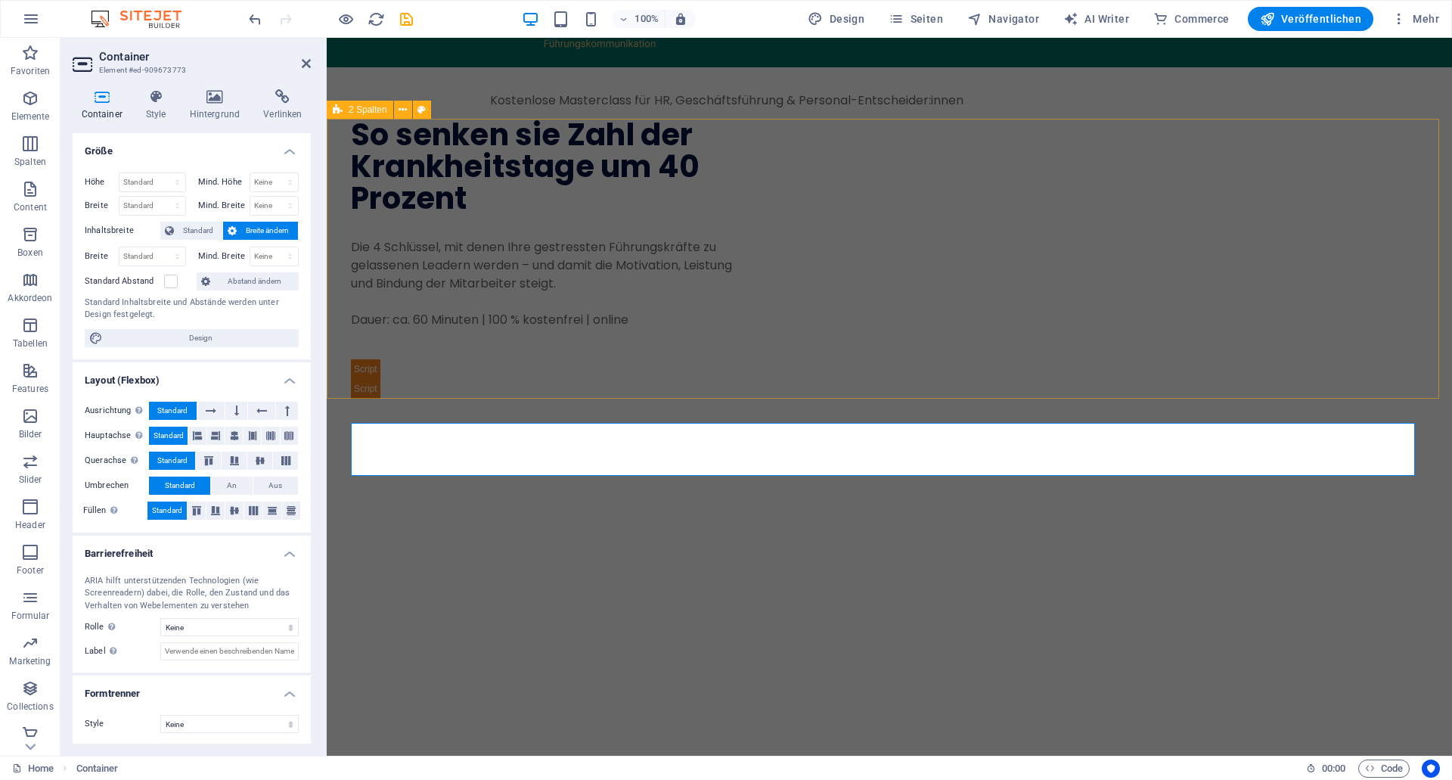
scroll to position [0, 0]
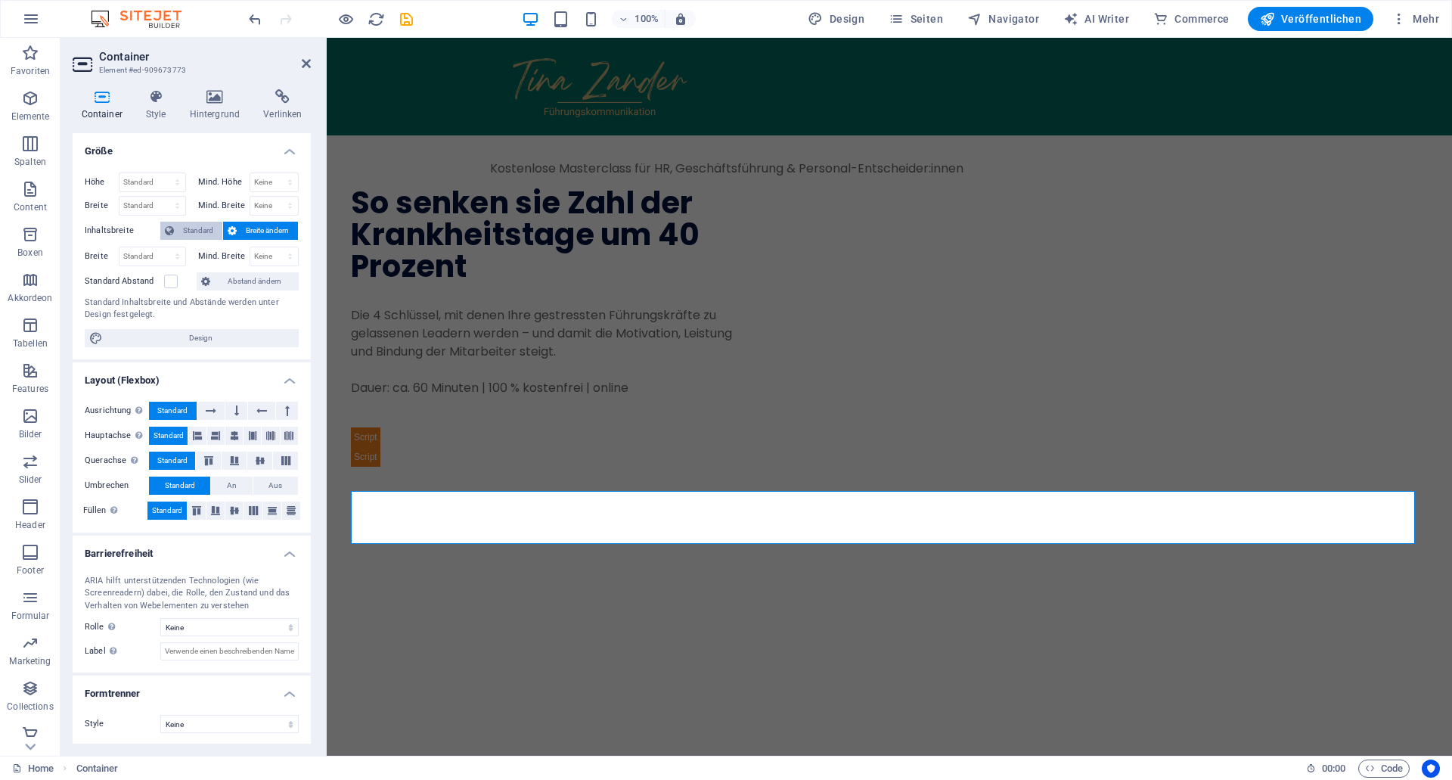
click at [197, 225] on span "Standard" at bounding box center [197, 231] width 39 height 18
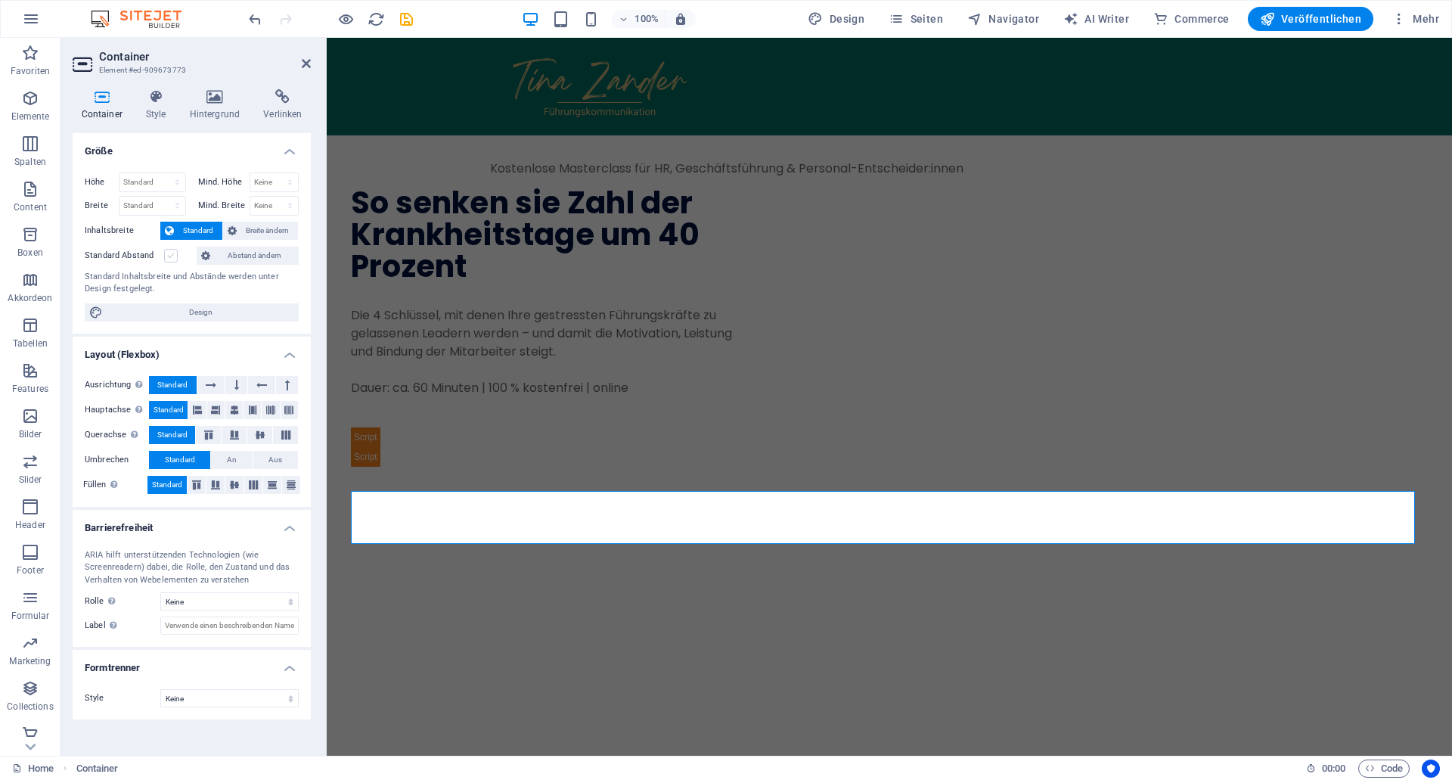
click at [171, 257] on label at bounding box center [171, 256] width 14 height 14
click at [0, 0] on input "Standard Abstand" at bounding box center [0, 0] width 0 height 0
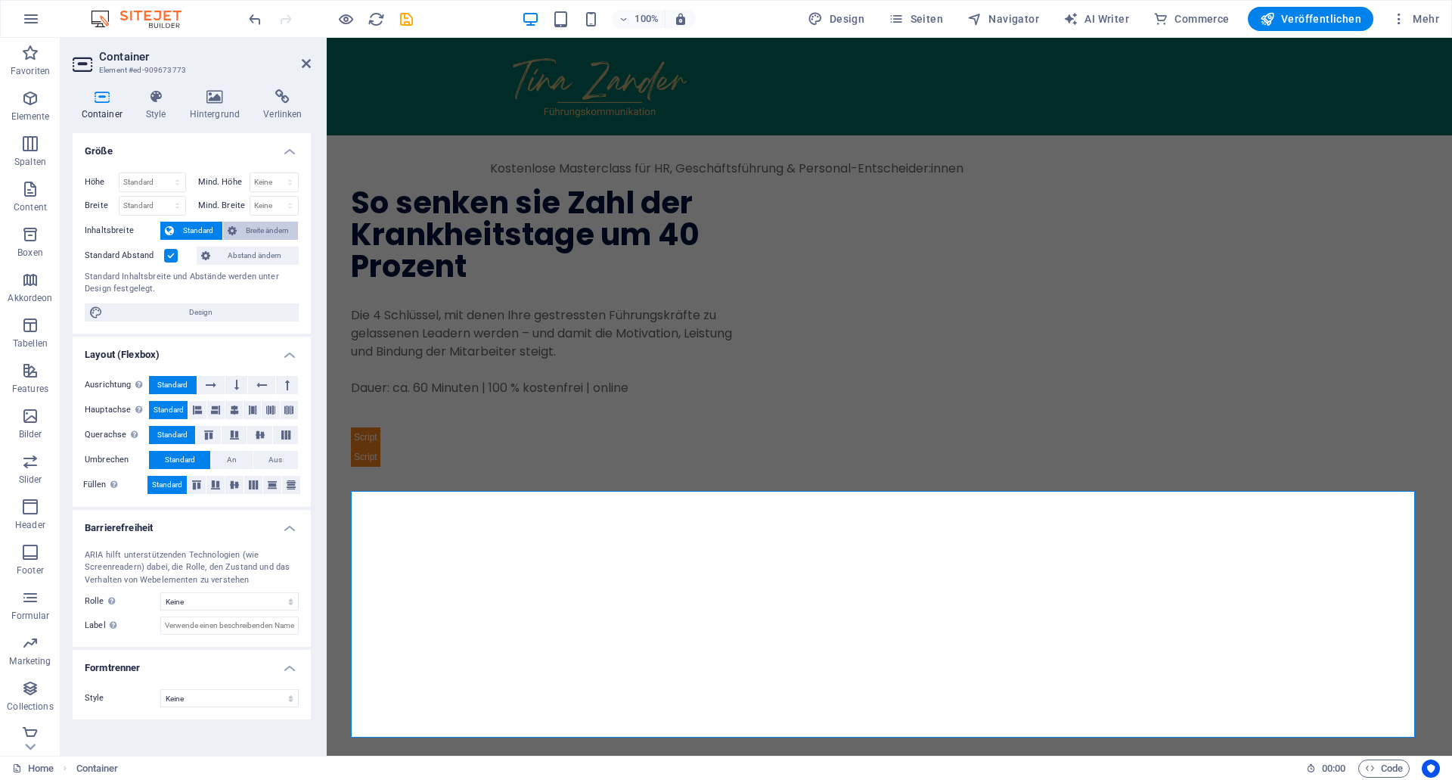
click at [260, 230] on span "Breite ändern" at bounding box center [267, 231] width 52 height 18
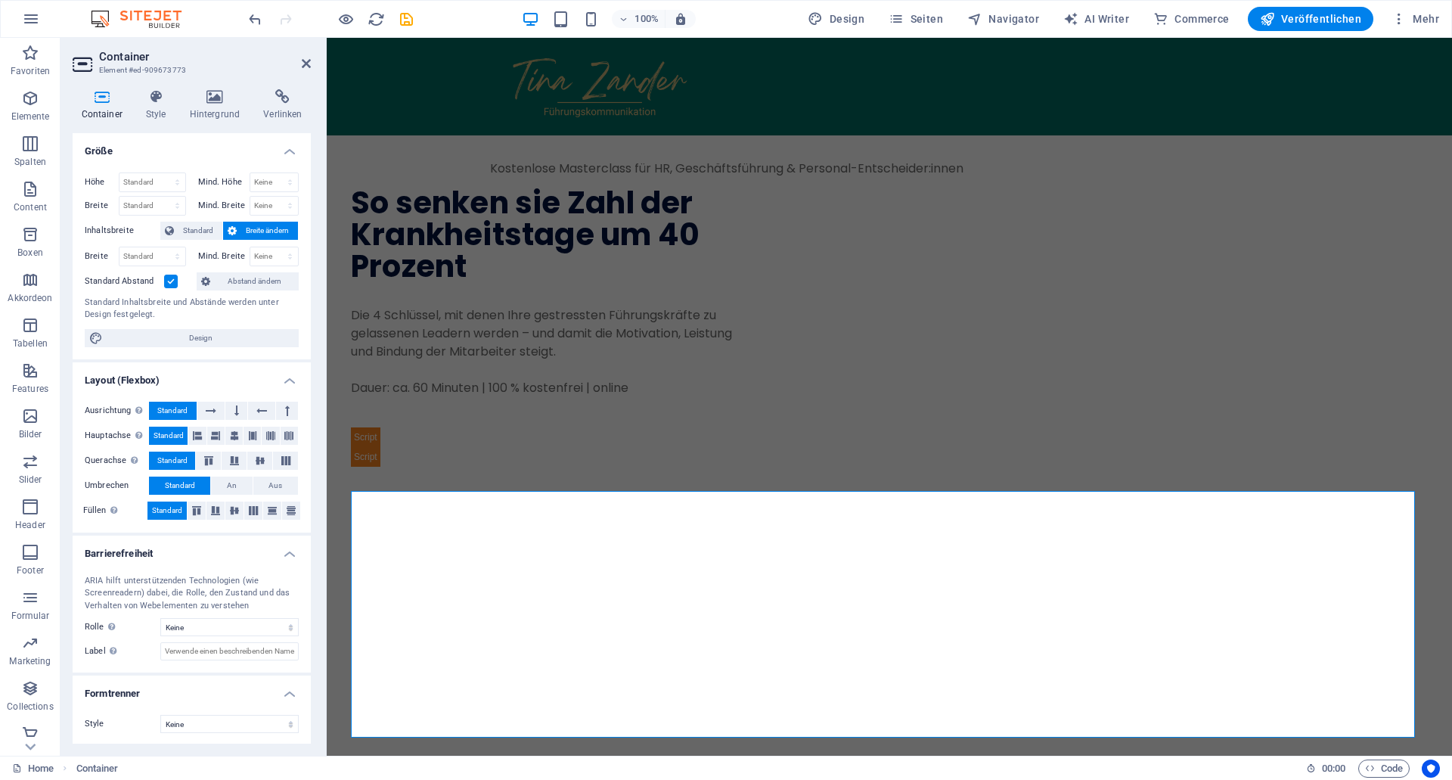
click at [244, 233] on span "Breite ändern" at bounding box center [267, 231] width 52 height 18
click at [169, 231] on icon at bounding box center [169, 231] width 9 height 18
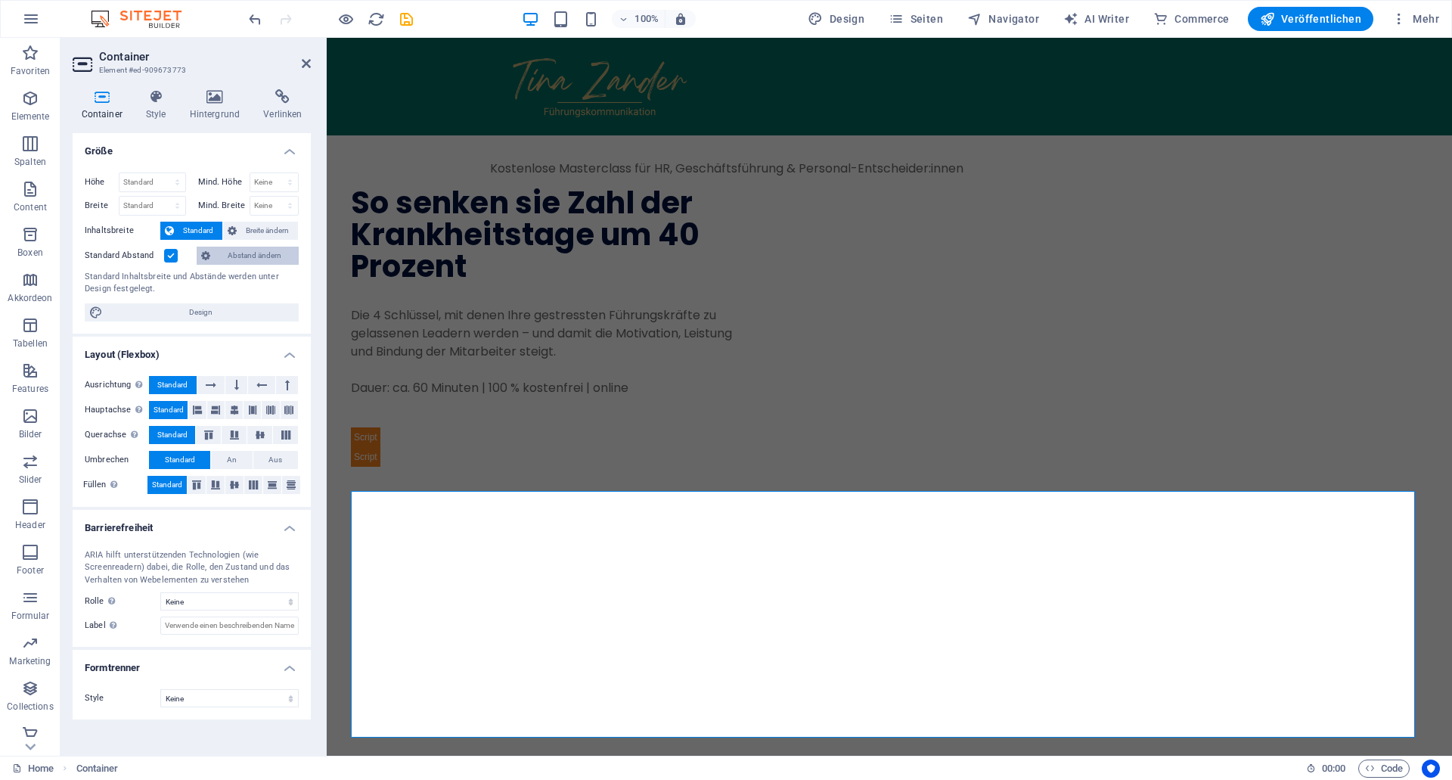
click at [258, 257] on span "Abstand ändern" at bounding box center [254, 256] width 79 height 18
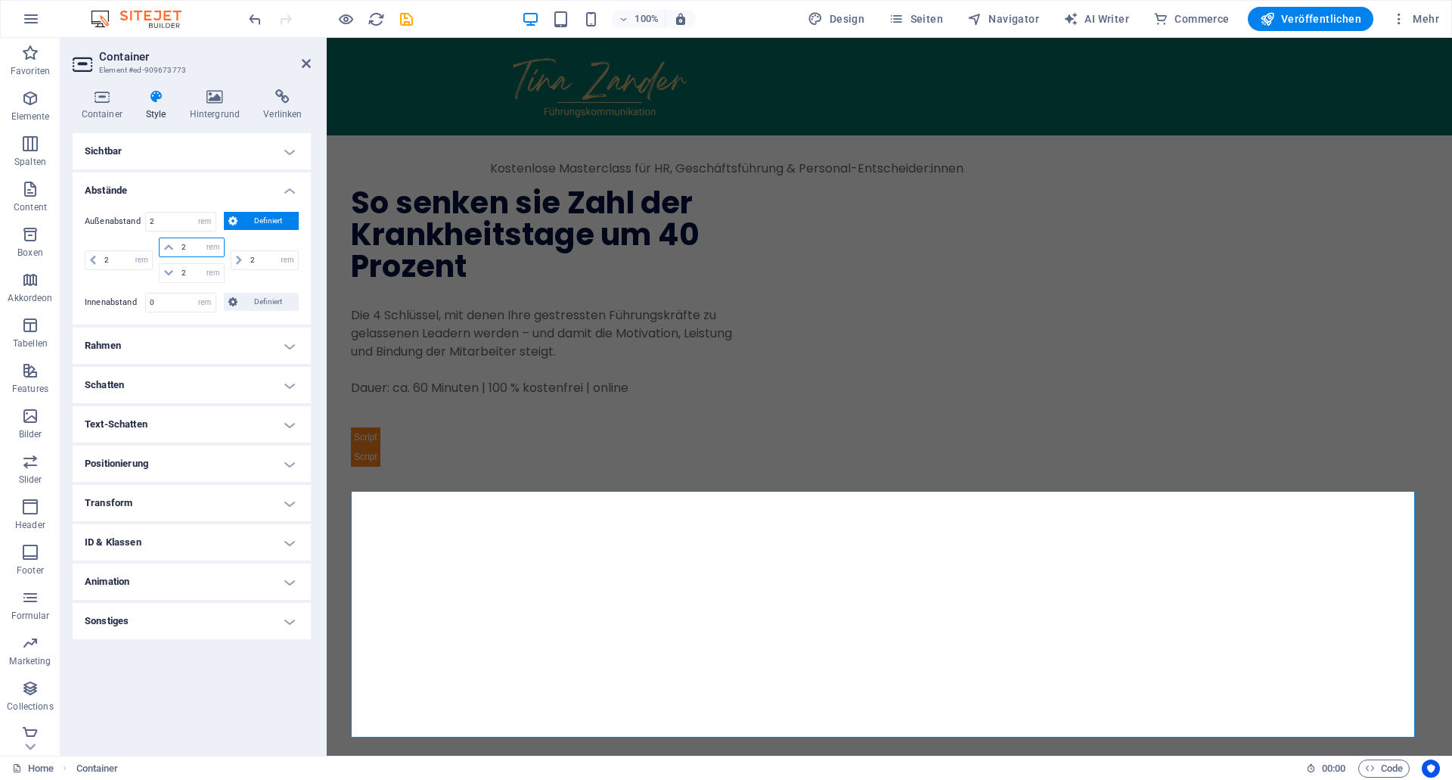
drag, startPoint x: 189, startPoint y: 241, endPoint x: 177, endPoint y: 243, distance: 12.2
click at [178, 243] on input "2" at bounding box center [200, 247] width 45 height 18
drag, startPoint x: 191, startPoint y: 280, endPoint x: 172, endPoint y: 276, distance: 20.0
click at [178, 276] on input "2" at bounding box center [200, 273] width 45 height 18
type input "1"
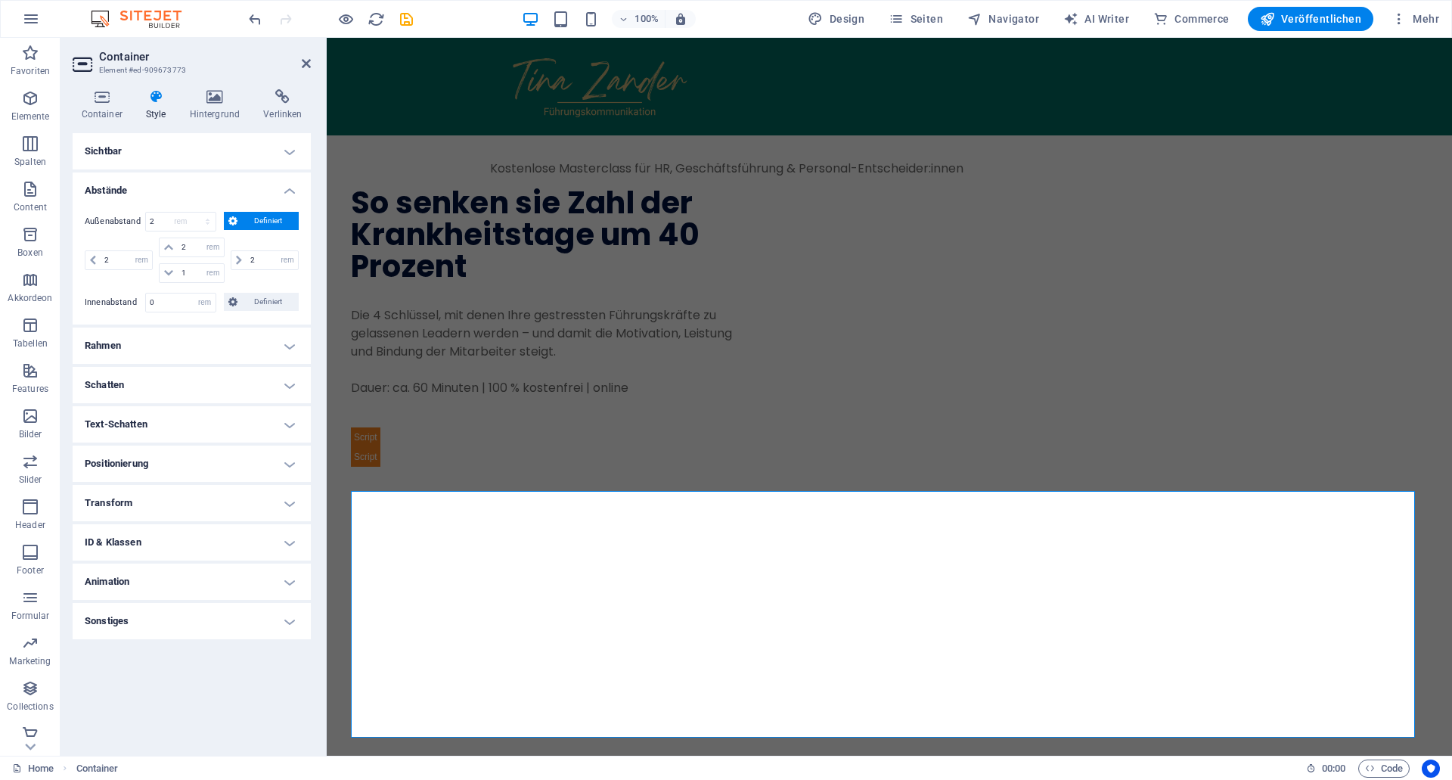
select select "DISABLED_OPTION_VALUE"
click at [257, 275] on div "2 auto px % rem vw vh" at bounding box center [263, 259] width 71 height 45
click at [197, 248] on input "2" at bounding box center [200, 247] width 45 height 18
click at [259, 222] on span "Definiert" at bounding box center [268, 221] width 53 height 18
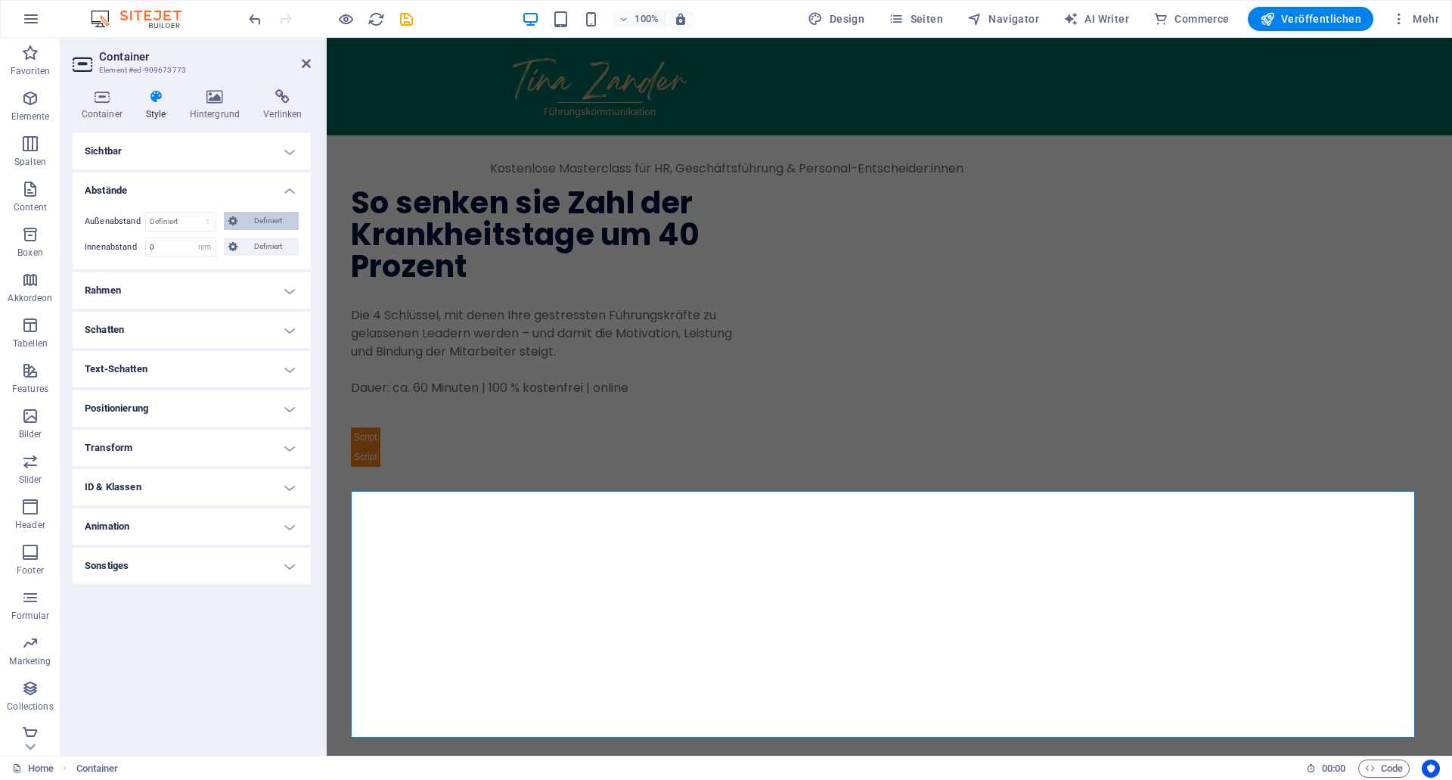
click at [259, 222] on span "Definiert" at bounding box center [268, 221] width 53 height 18
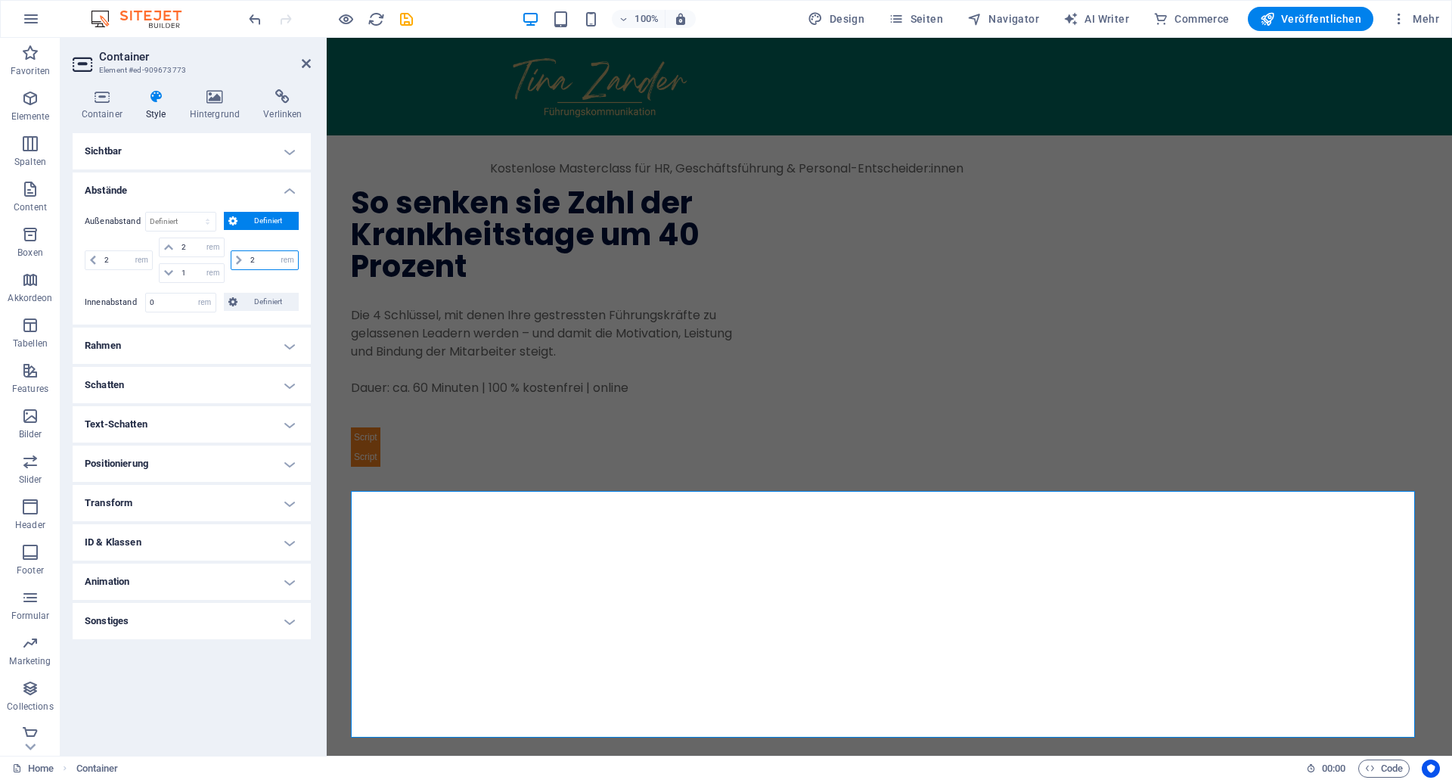
click at [275, 261] on input "2" at bounding box center [272, 260] width 51 height 18
drag, startPoint x: 268, startPoint y: 261, endPoint x: 241, endPoint y: 256, distance: 27.6
click at [247, 256] on input "2" at bounding box center [272, 260] width 51 height 18
click at [192, 274] on input "1" at bounding box center [200, 273] width 45 height 18
click at [111, 106] on h4 "Container" at bounding box center [105, 105] width 64 height 32
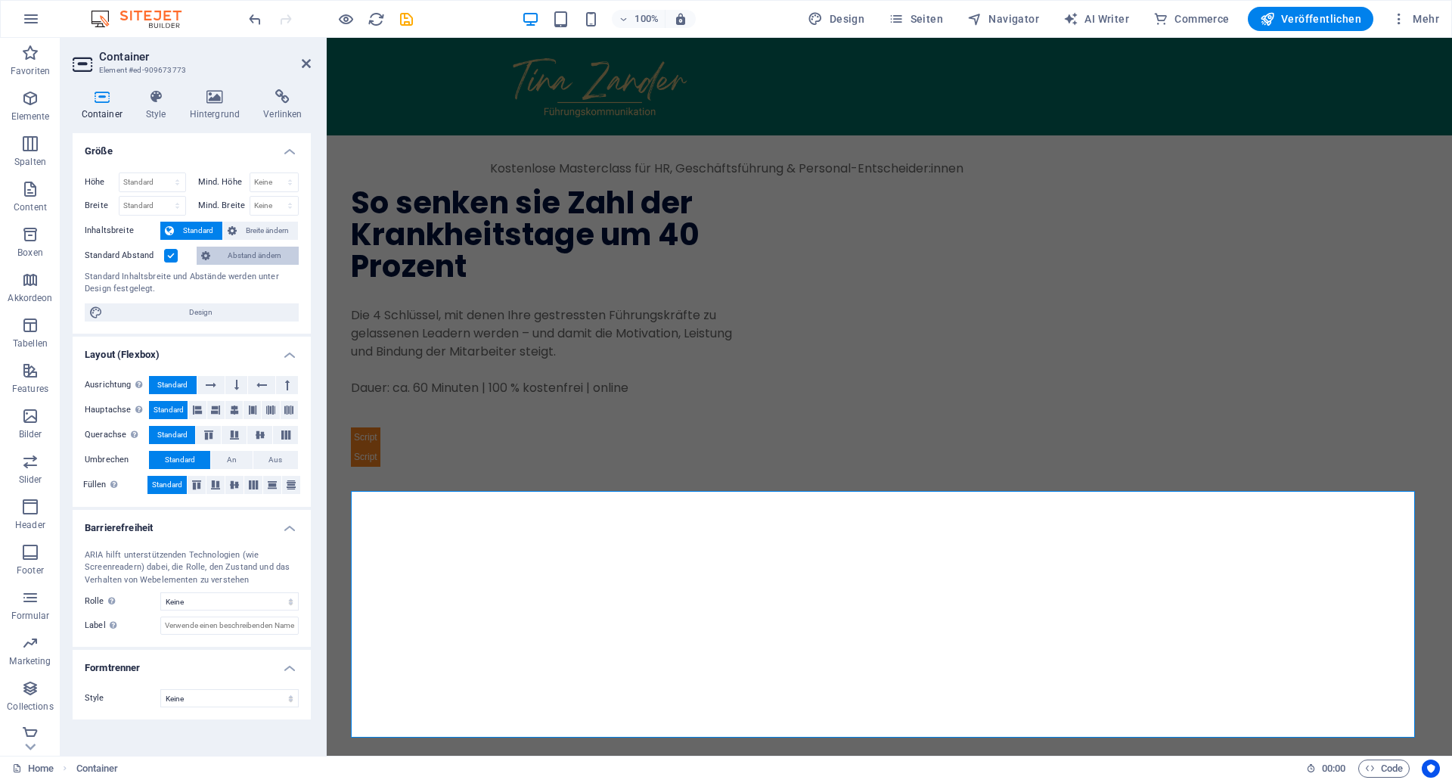
click at [224, 256] on span "Abstand ändern" at bounding box center [254, 256] width 79 height 18
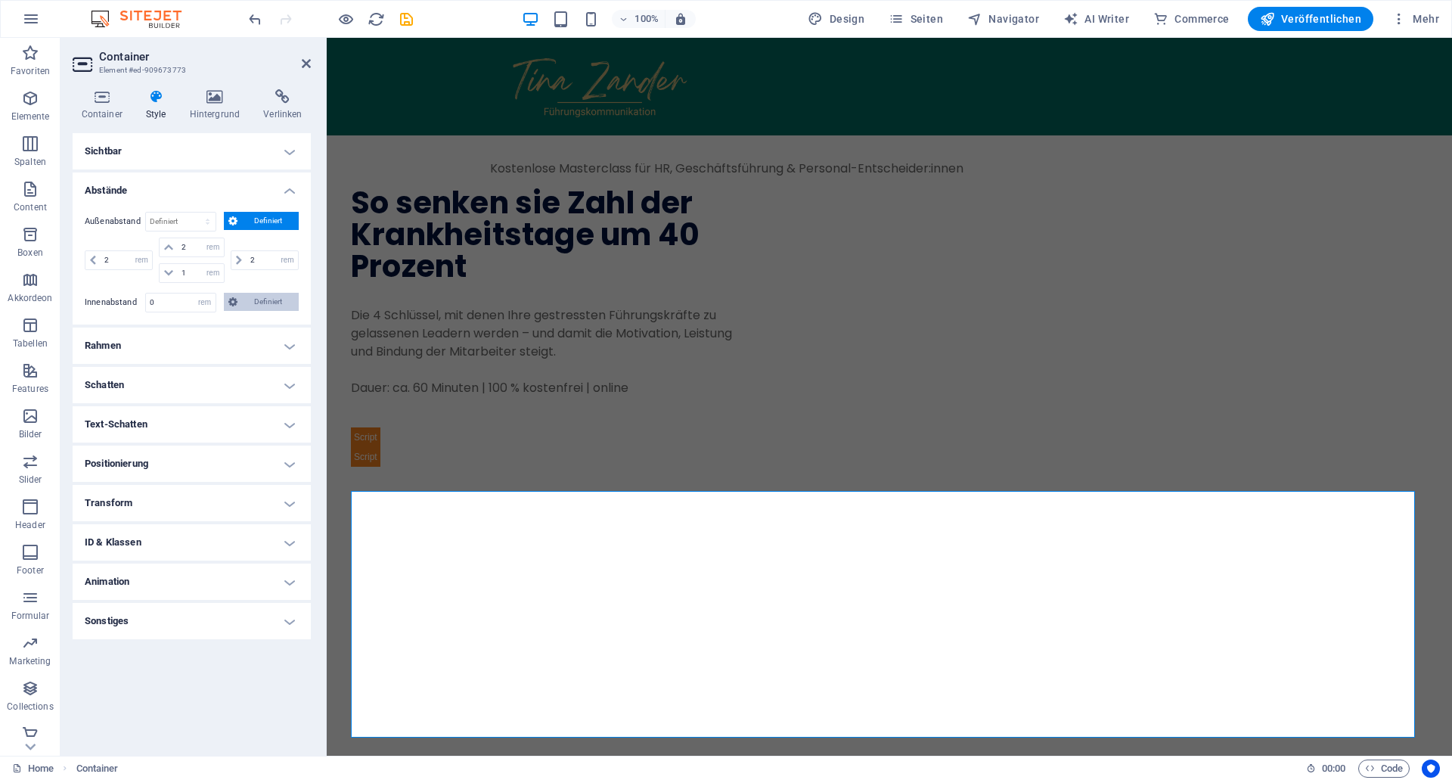
click at [262, 305] on span "Definiert" at bounding box center [268, 302] width 53 height 18
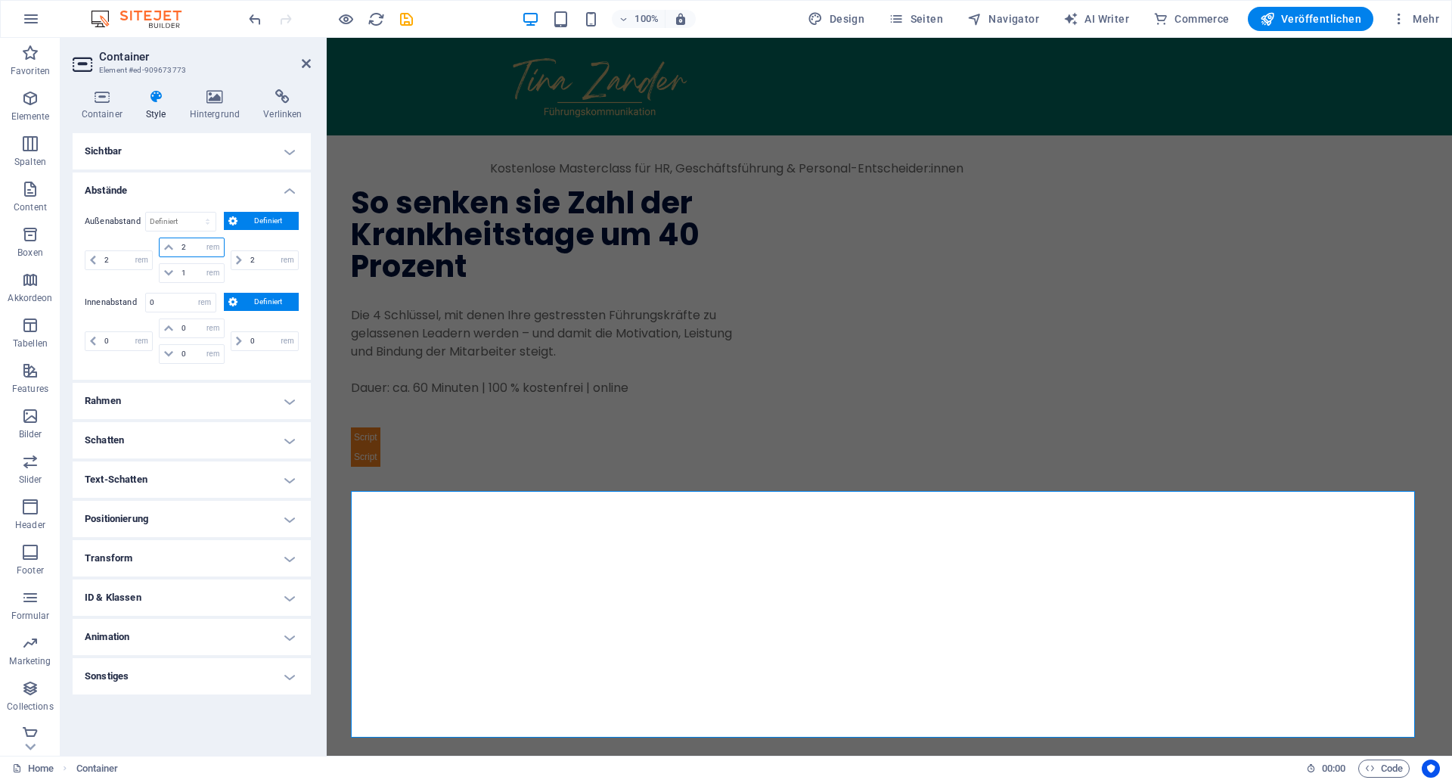
drag, startPoint x: 184, startPoint y: 241, endPoint x: 198, endPoint y: 242, distance: 14.4
click at [198, 242] on input "2" at bounding box center [200, 247] width 45 height 18
type input "0"
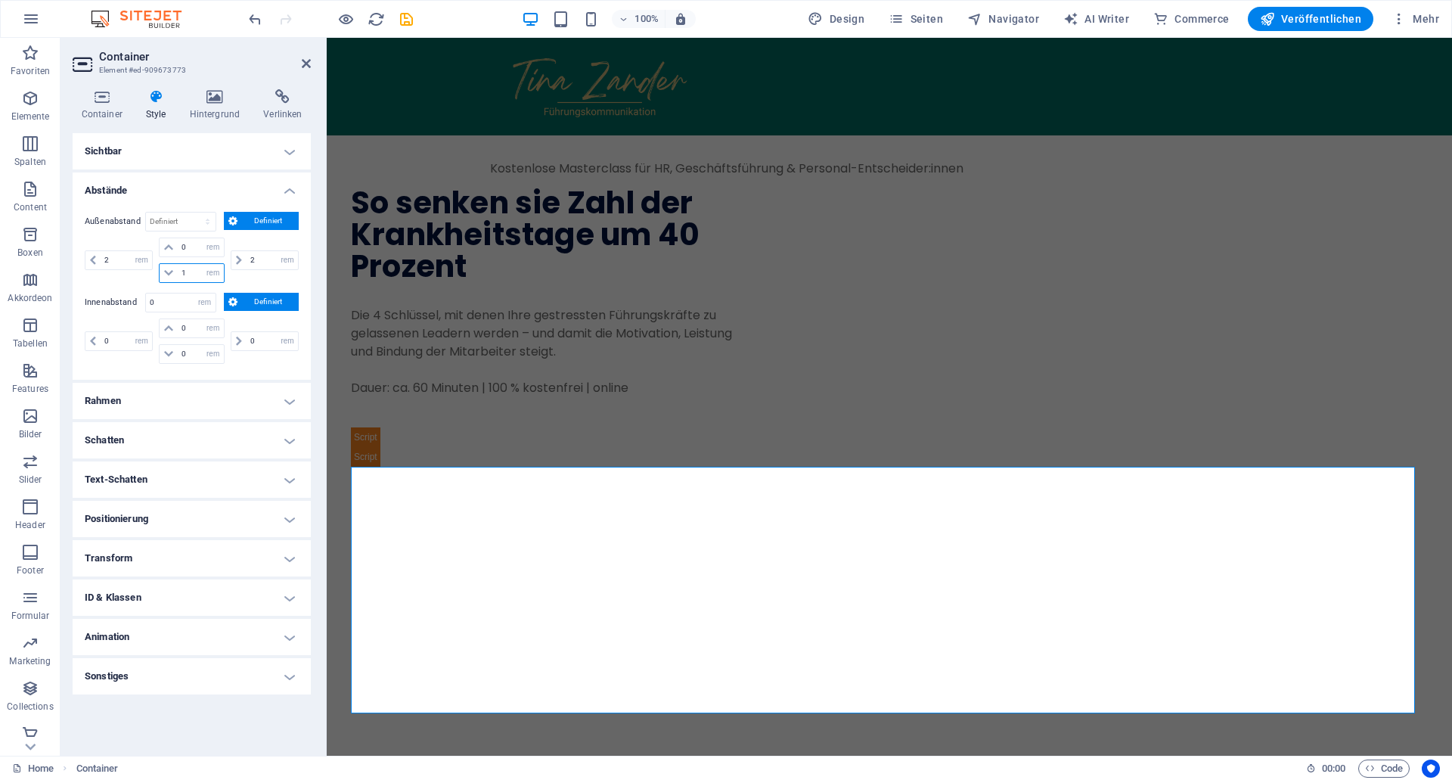
drag, startPoint x: 184, startPoint y: 276, endPoint x: 197, endPoint y: 275, distance: 12.9
click at [197, 275] on input "1" at bounding box center [200, 273] width 45 height 18
type input "0"
drag, startPoint x: 194, startPoint y: 244, endPoint x: 175, endPoint y: 247, distance: 19.0
click at [178, 247] on input "0" at bounding box center [200, 247] width 45 height 18
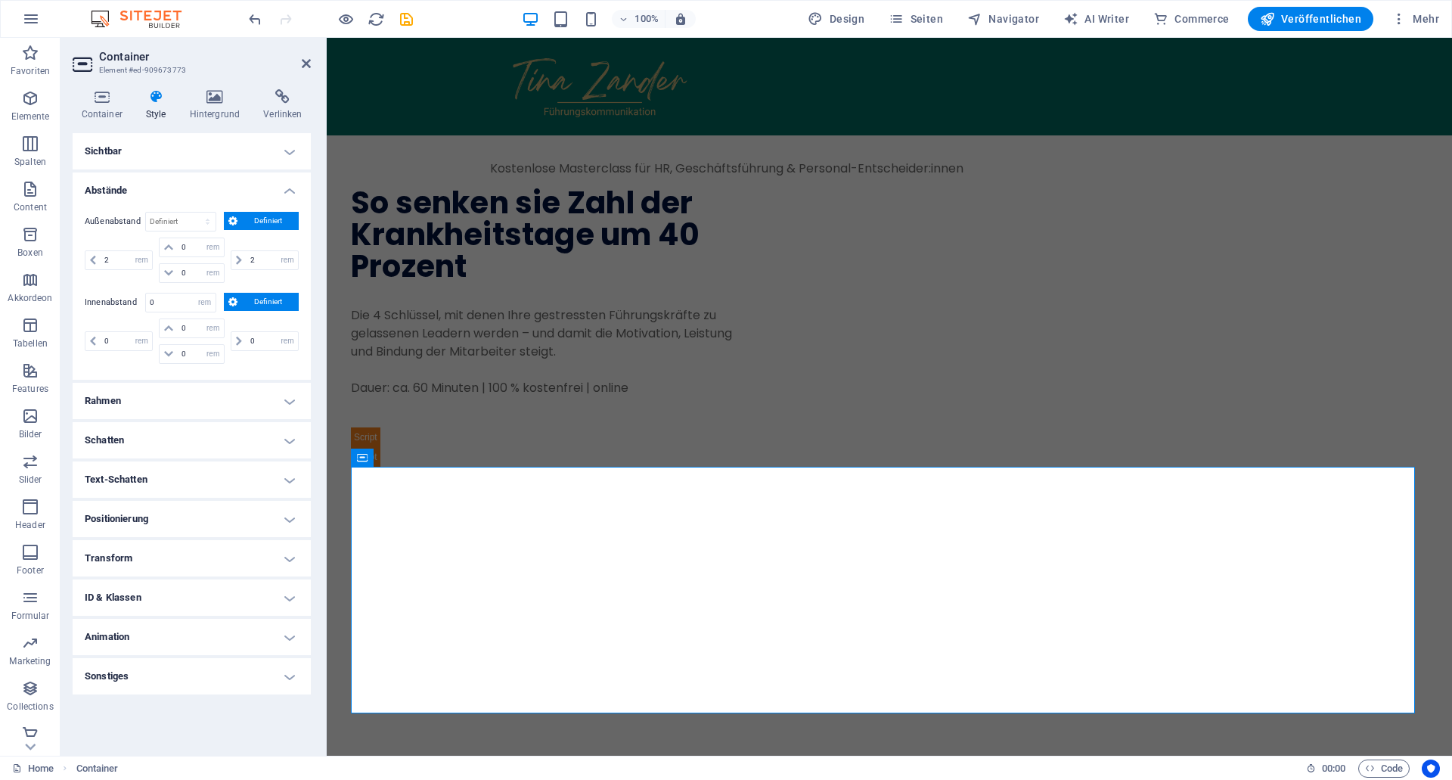
click at [203, 513] on h4 "Positionierung" at bounding box center [192, 519] width 238 height 36
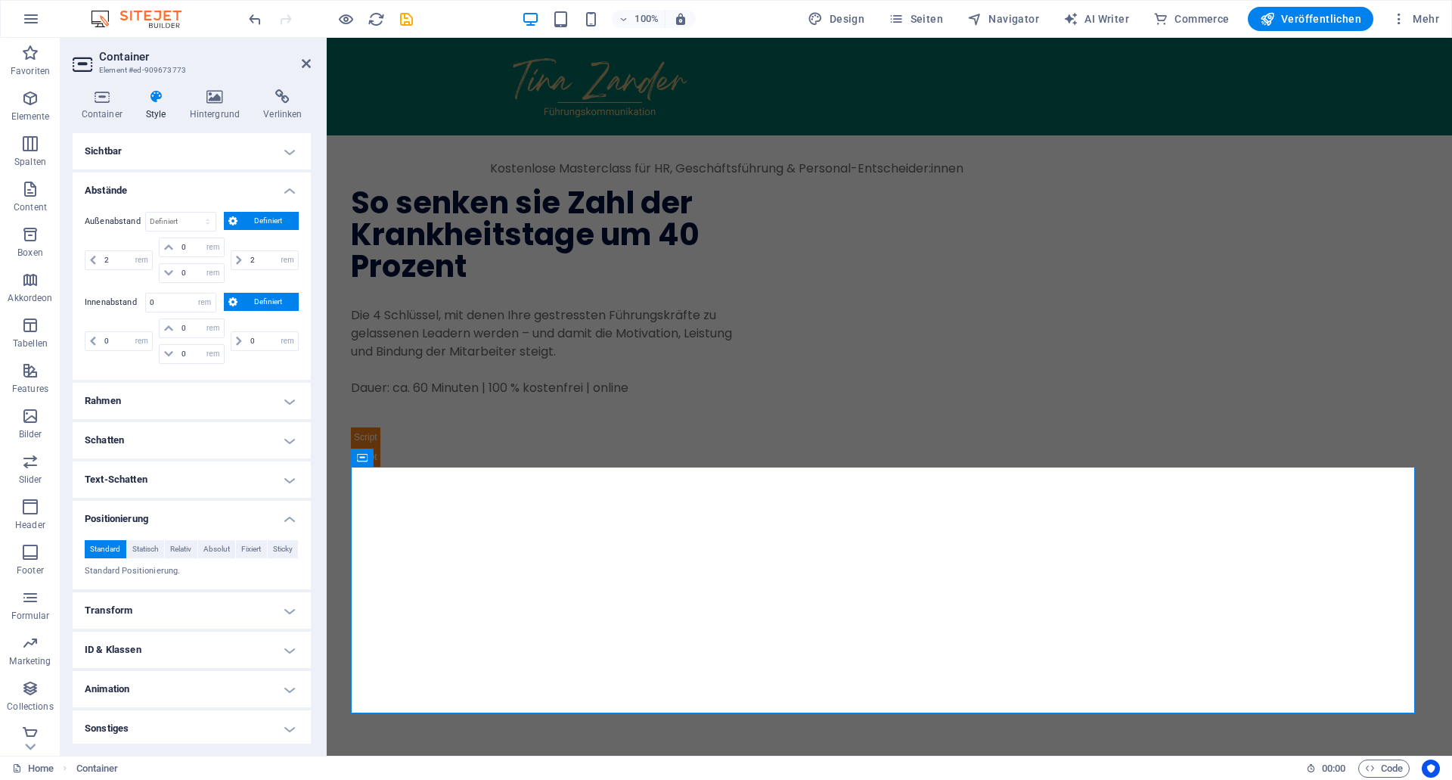
click at [203, 513] on h4 "Positionierung" at bounding box center [192, 514] width 238 height 27
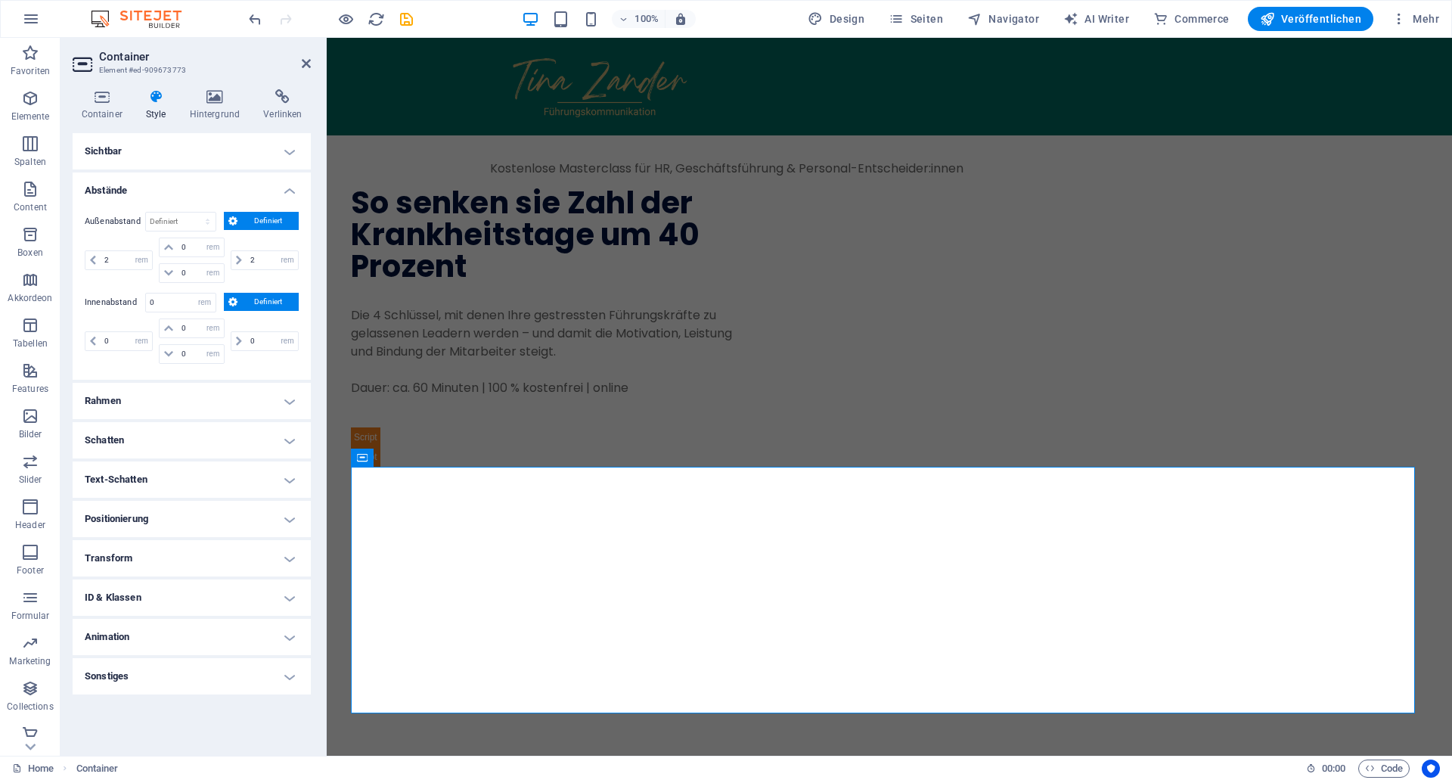
click at [194, 479] on h4 "Text-Schatten" at bounding box center [192, 479] width 238 height 36
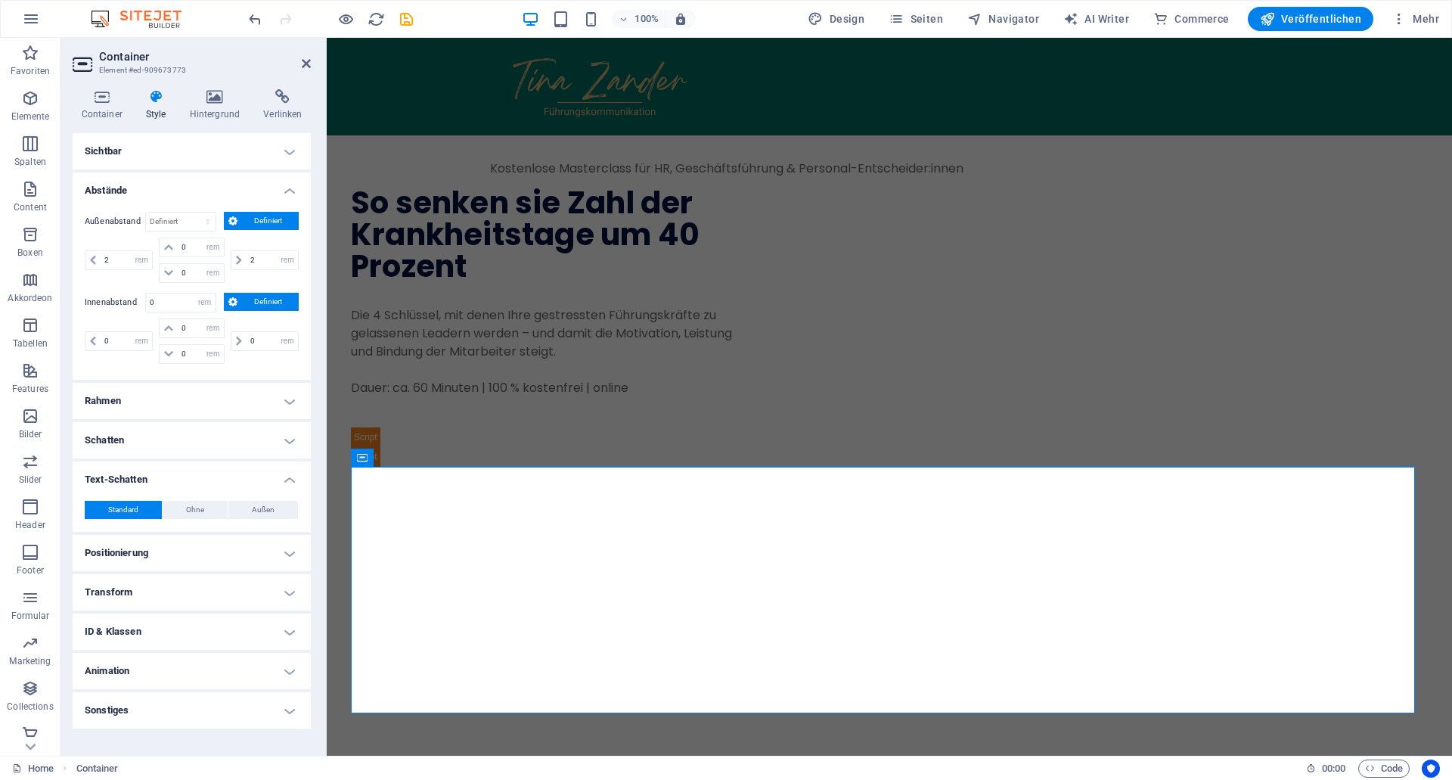
click at [194, 479] on h4 "Text-Schatten" at bounding box center [192, 474] width 238 height 27
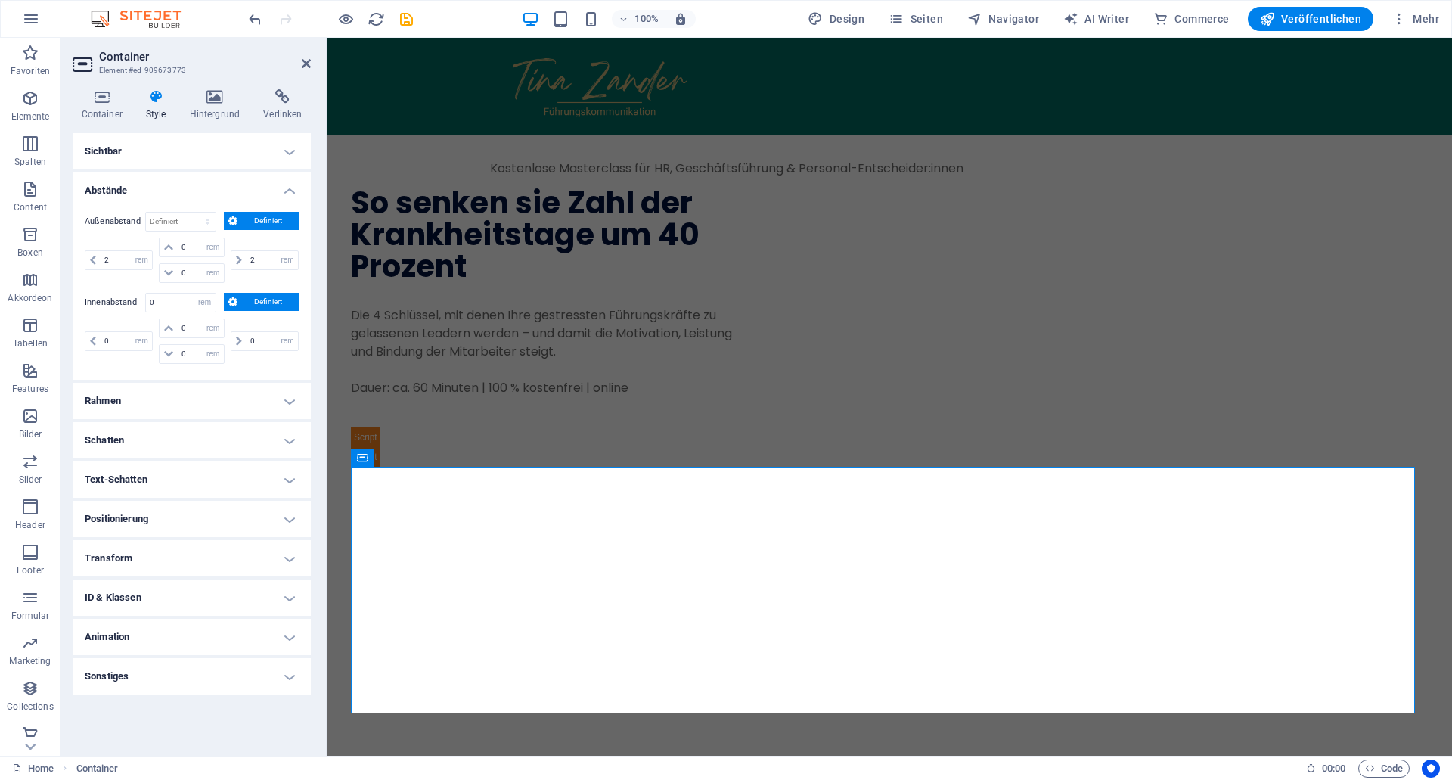
click at [191, 445] on h4 "Schatten" at bounding box center [192, 440] width 238 height 36
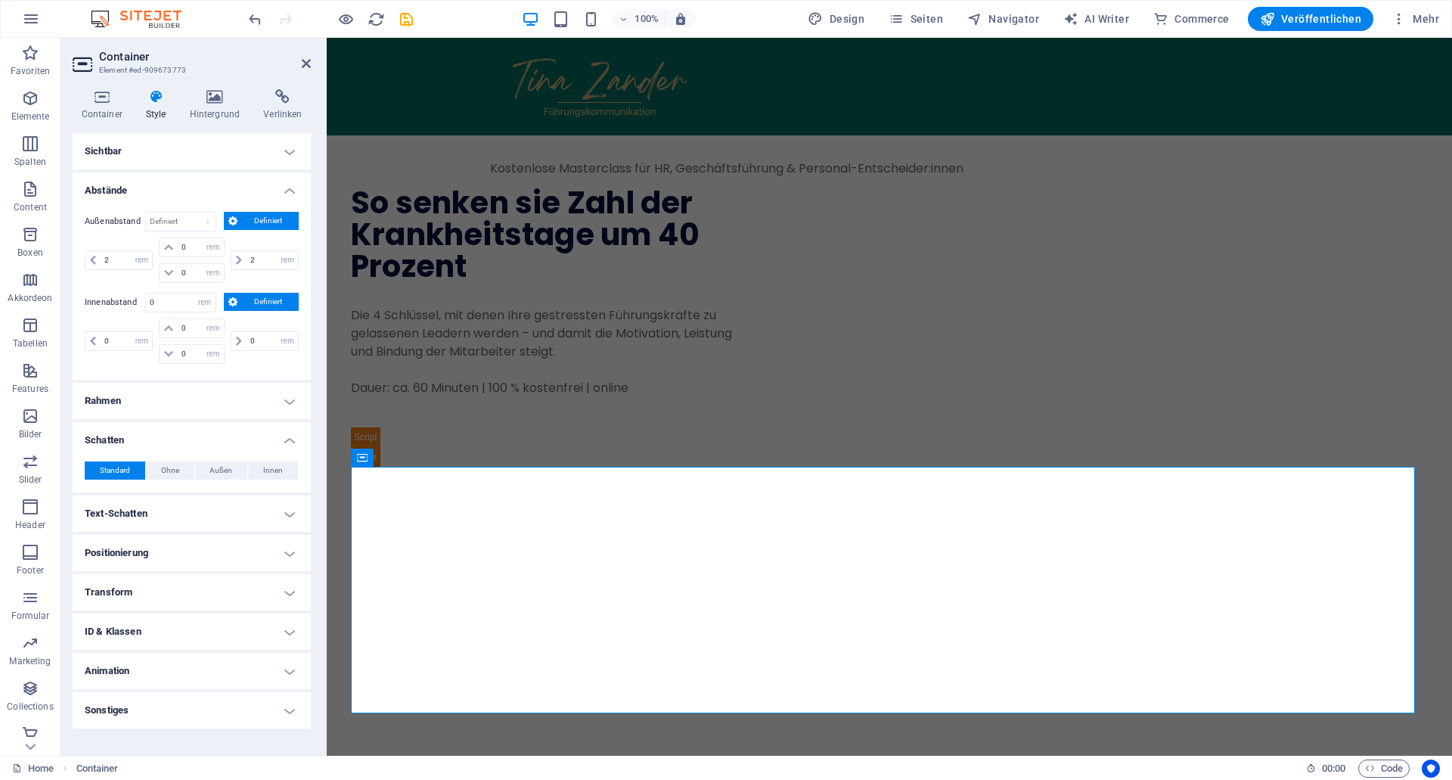
click at [188, 397] on h4 "Rahmen" at bounding box center [192, 401] width 238 height 36
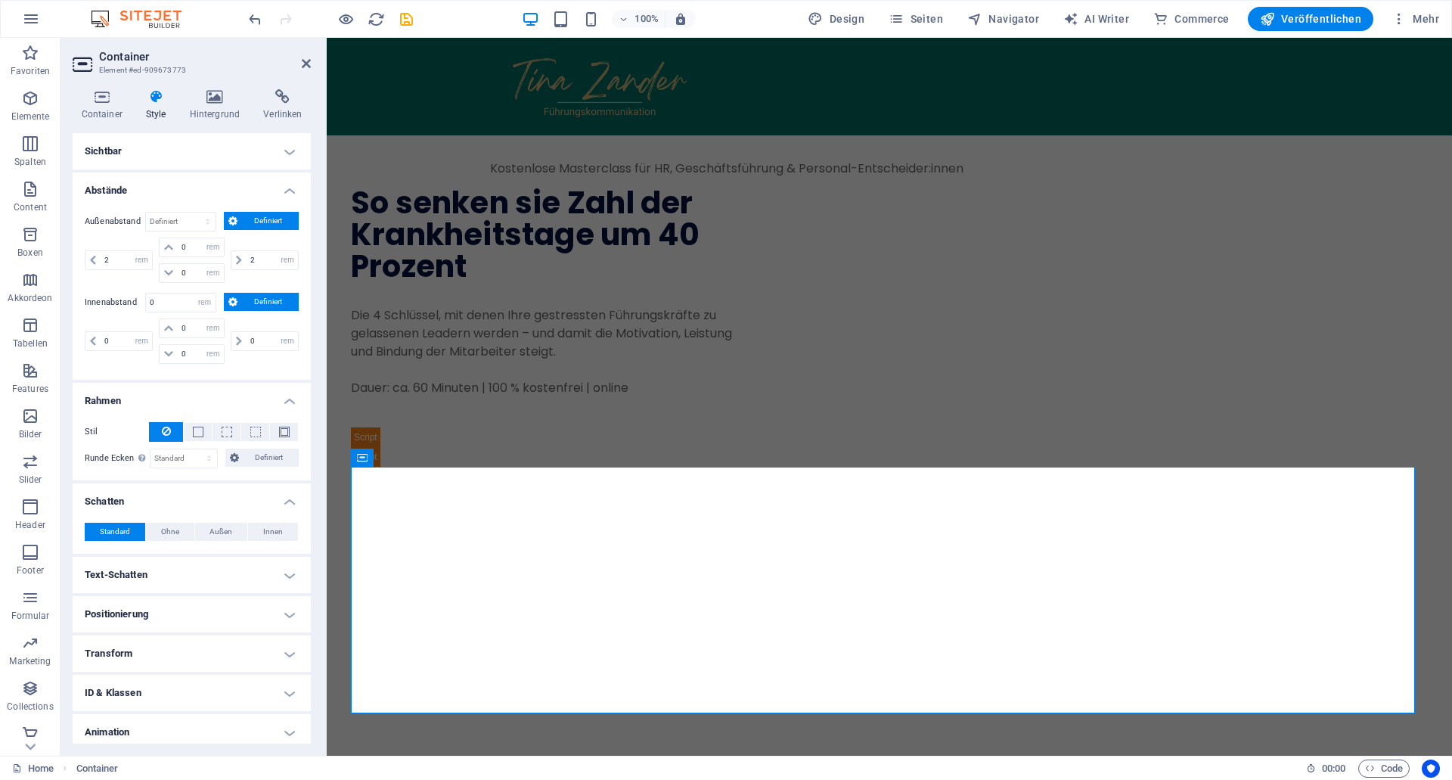
click at [134, 154] on h4 "Sichtbar" at bounding box center [192, 151] width 238 height 36
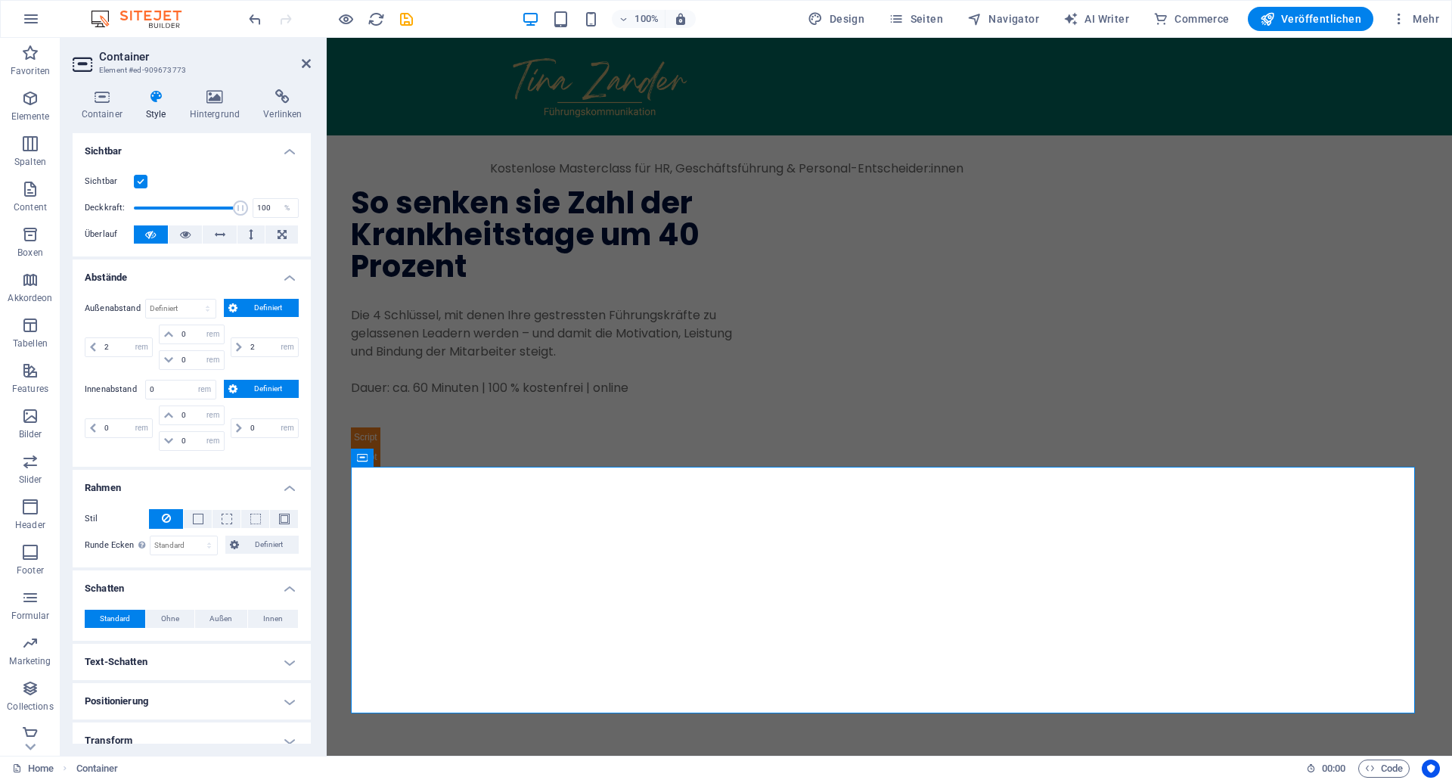
click at [134, 154] on h4 "Sichtbar" at bounding box center [192, 146] width 238 height 27
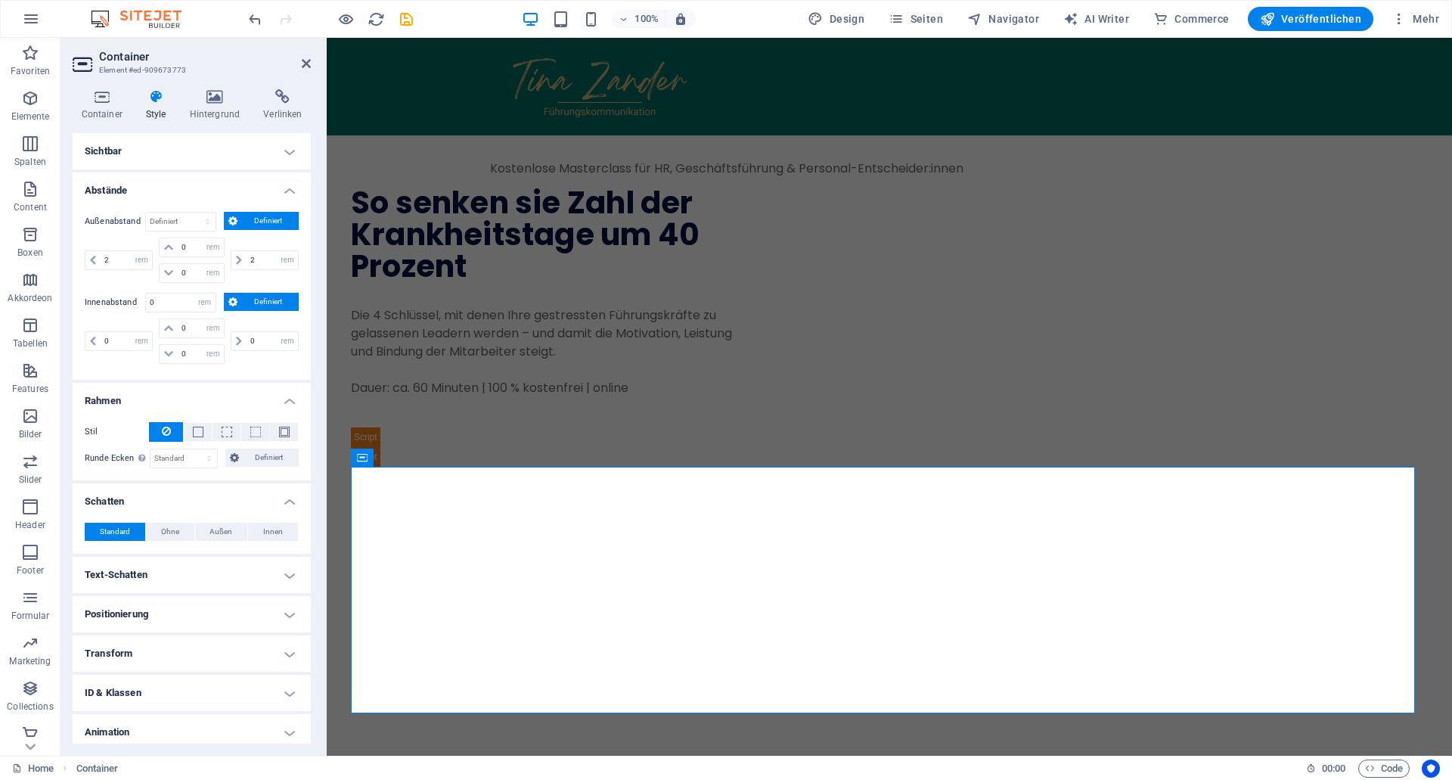
click at [134, 154] on h4 "Sichtbar" at bounding box center [192, 151] width 238 height 36
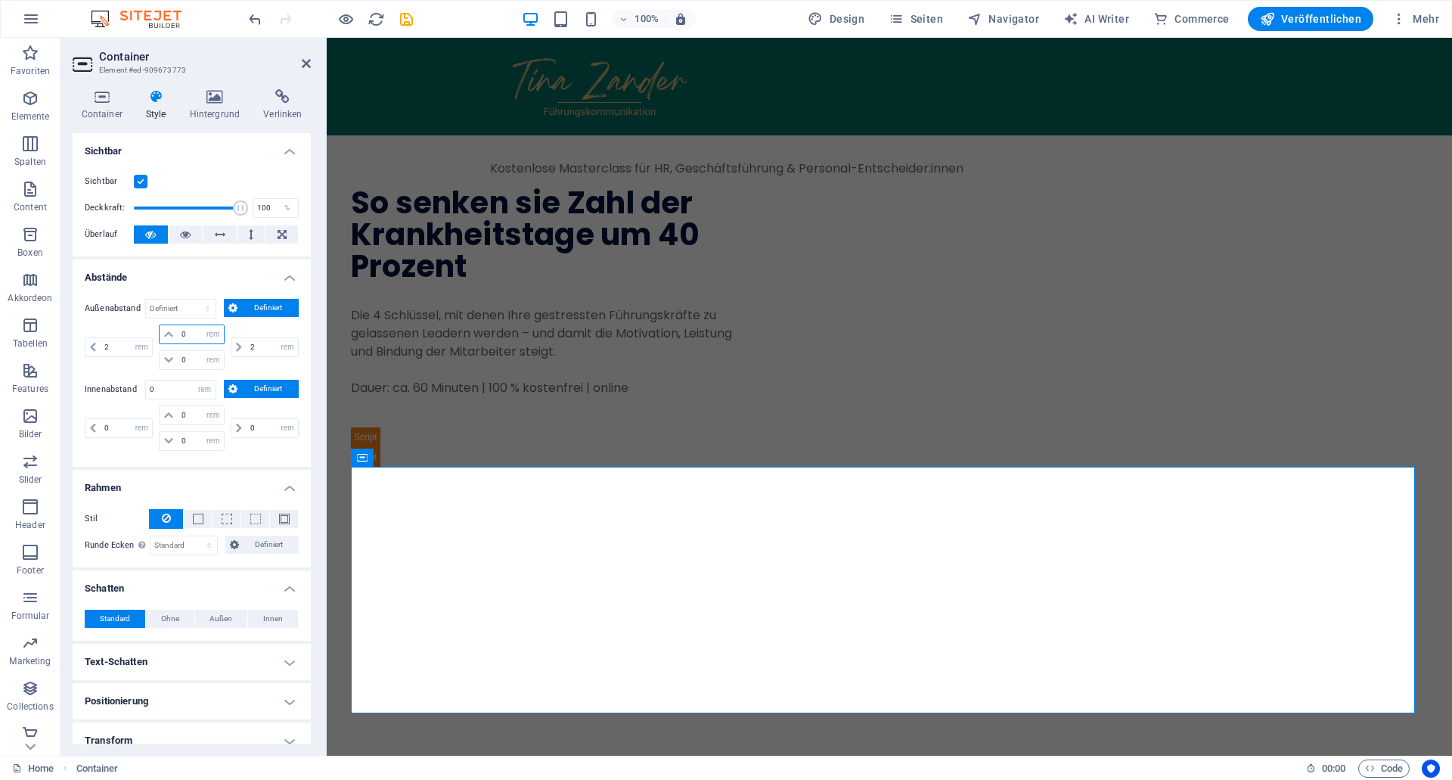
drag, startPoint x: 188, startPoint y: 334, endPoint x: 93, endPoint y: 324, distance: 95.8
click at [178, 325] on input "0" at bounding box center [200, 334] width 45 height 18
click at [113, 106] on h4 "Container" at bounding box center [105, 105] width 64 height 32
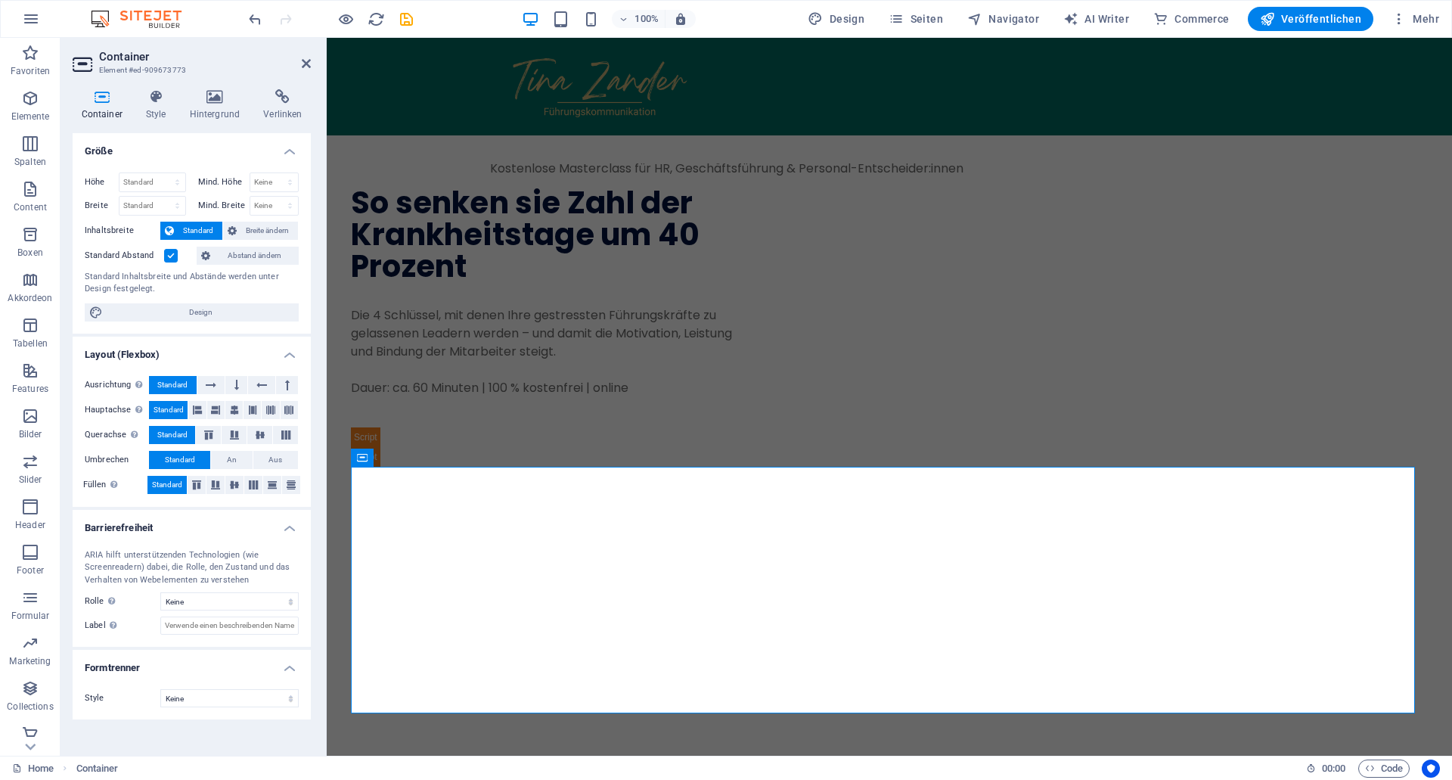
click at [170, 255] on label at bounding box center [171, 256] width 14 height 14
click at [0, 0] on input "Standard Abstand" at bounding box center [0, 0] width 0 height 0
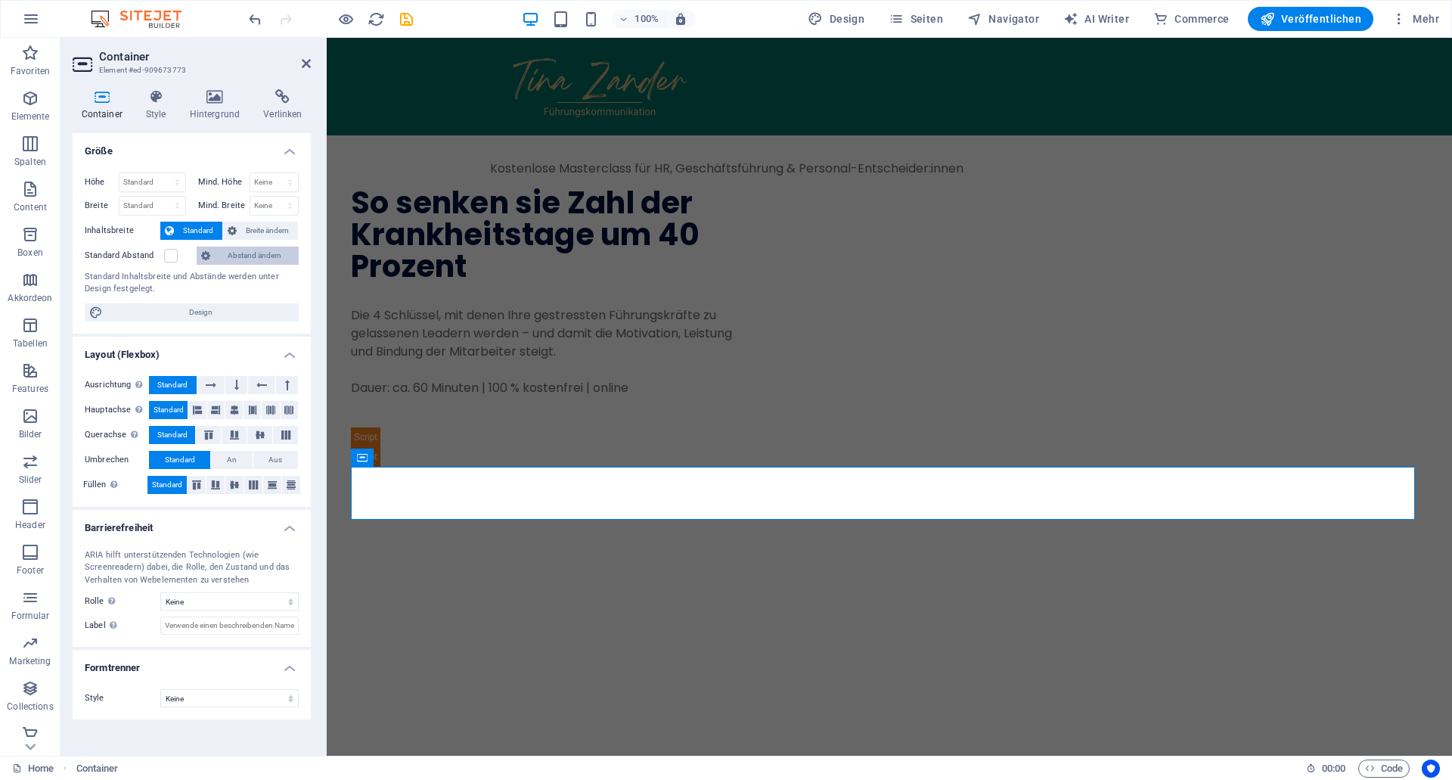
click at [222, 254] on span "Abstand ändern" at bounding box center [254, 256] width 79 height 18
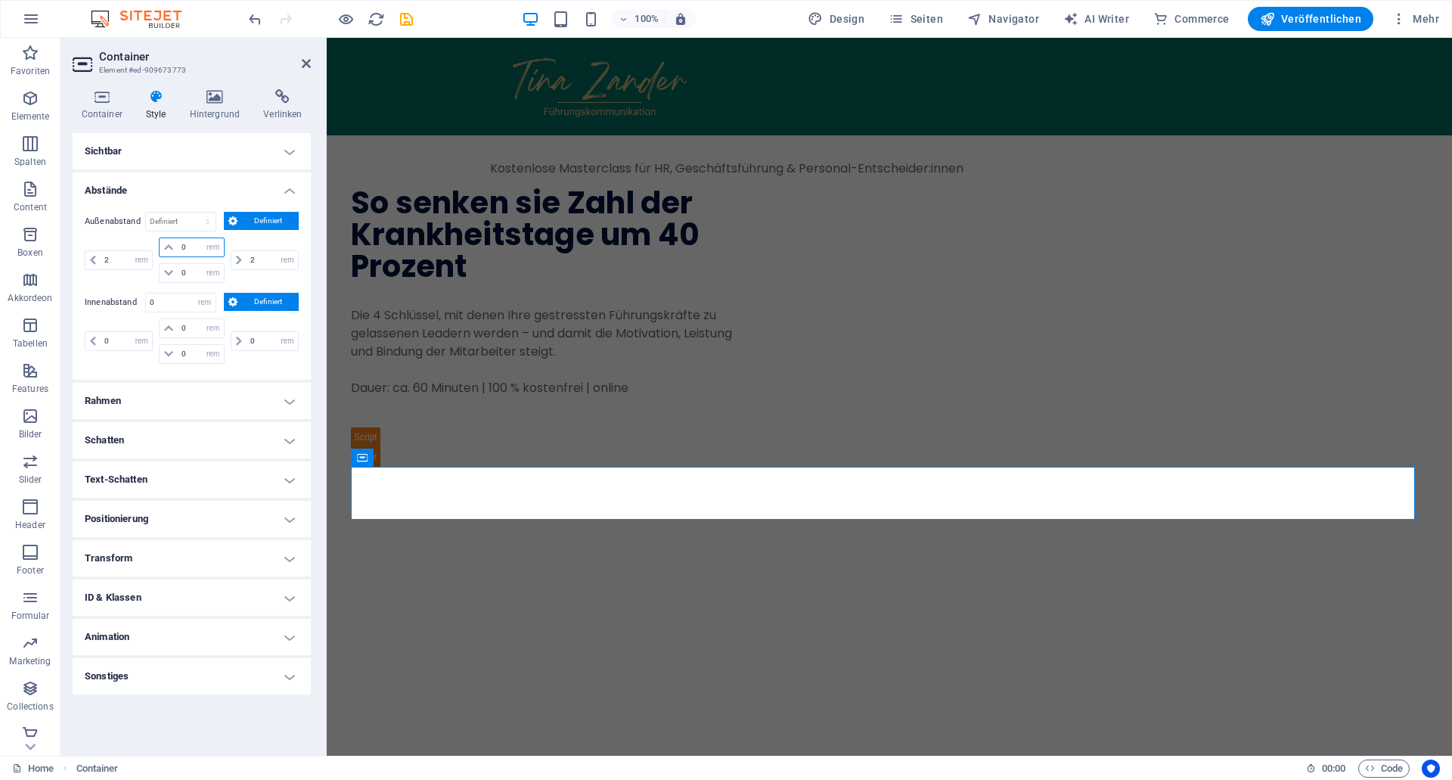
drag, startPoint x: 192, startPoint y: 247, endPoint x: 167, endPoint y: 248, distance: 25.0
click at [178, 248] on input "0" at bounding box center [200, 247] width 45 height 18
type input "2"
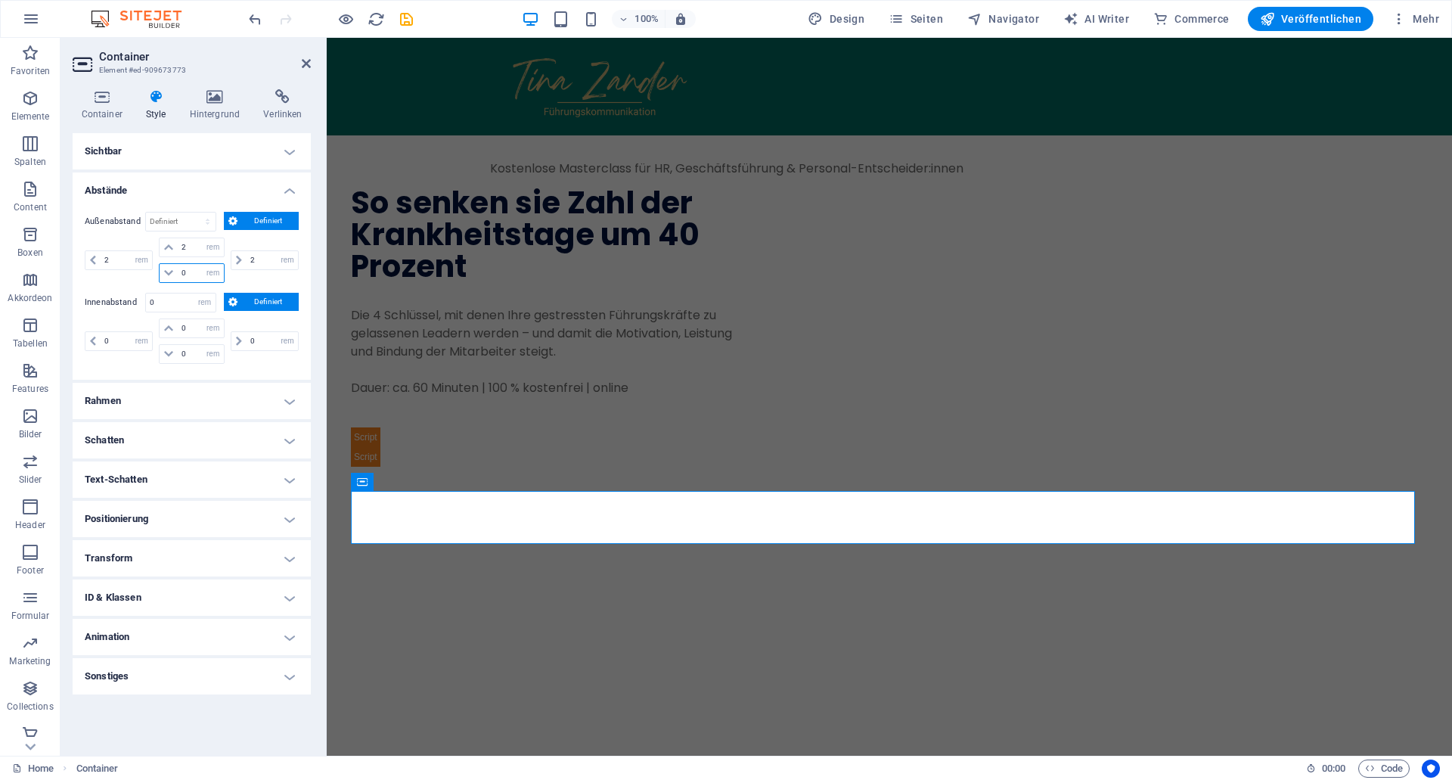
click at [197, 273] on input "0" at bounding box center [200, 273] width 45 height 18
drag, startPoint x: 197, startPoint y: 276, endPoint x: 144, endPoint y: 268, distance: 54.2
click at [178, 268] on input "0" at bounding box center [200, 273] width 45 height 18
type input "2"
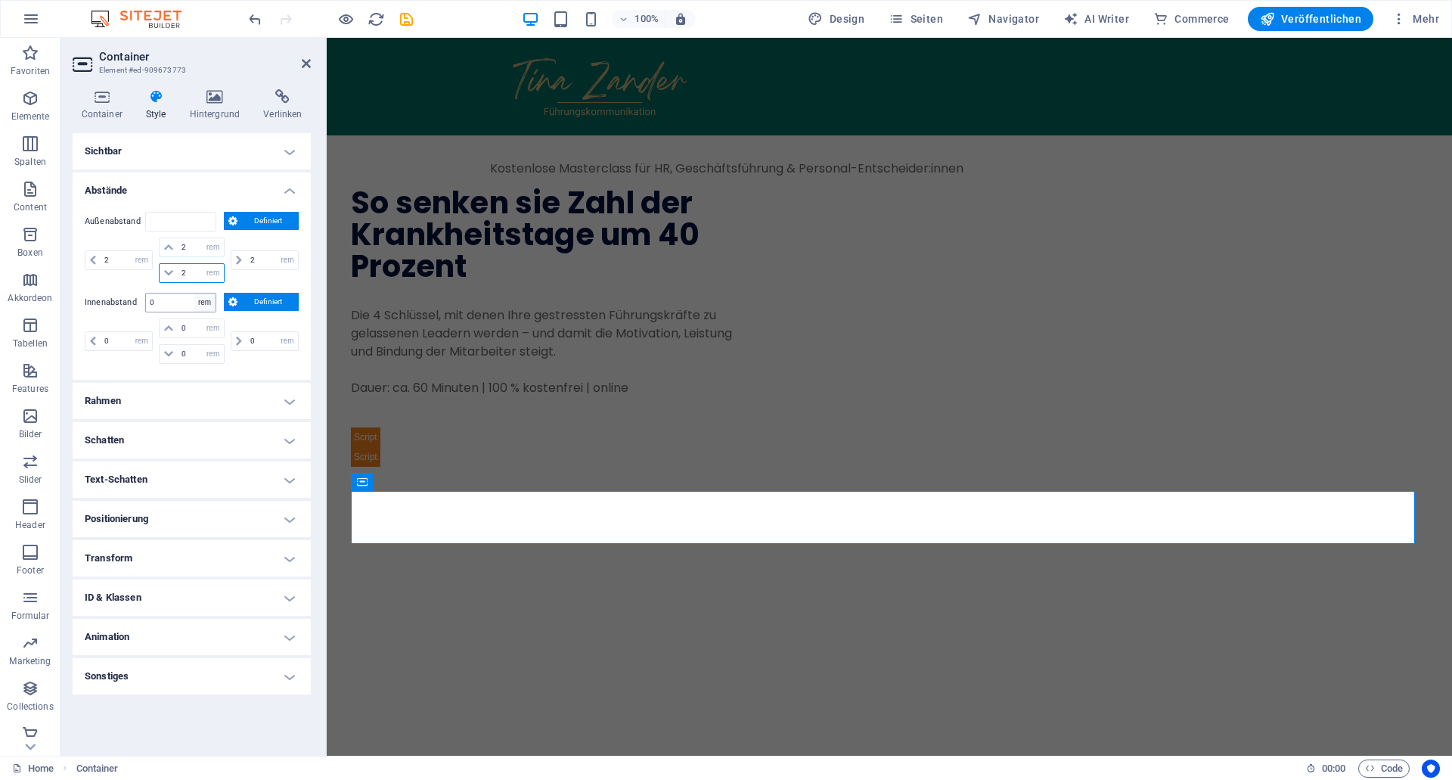
select select "rem"
type input "2"
click at [182, 299] on input "0" at bounding box center [181, 302] width 70 height 18
click at [271, 361] on ul "Layout Wie sich dieses Element innerhalb des Layouts ausdehnt (Flexbox). Größe …" at bounding box center [192, 413] width 238 height 561
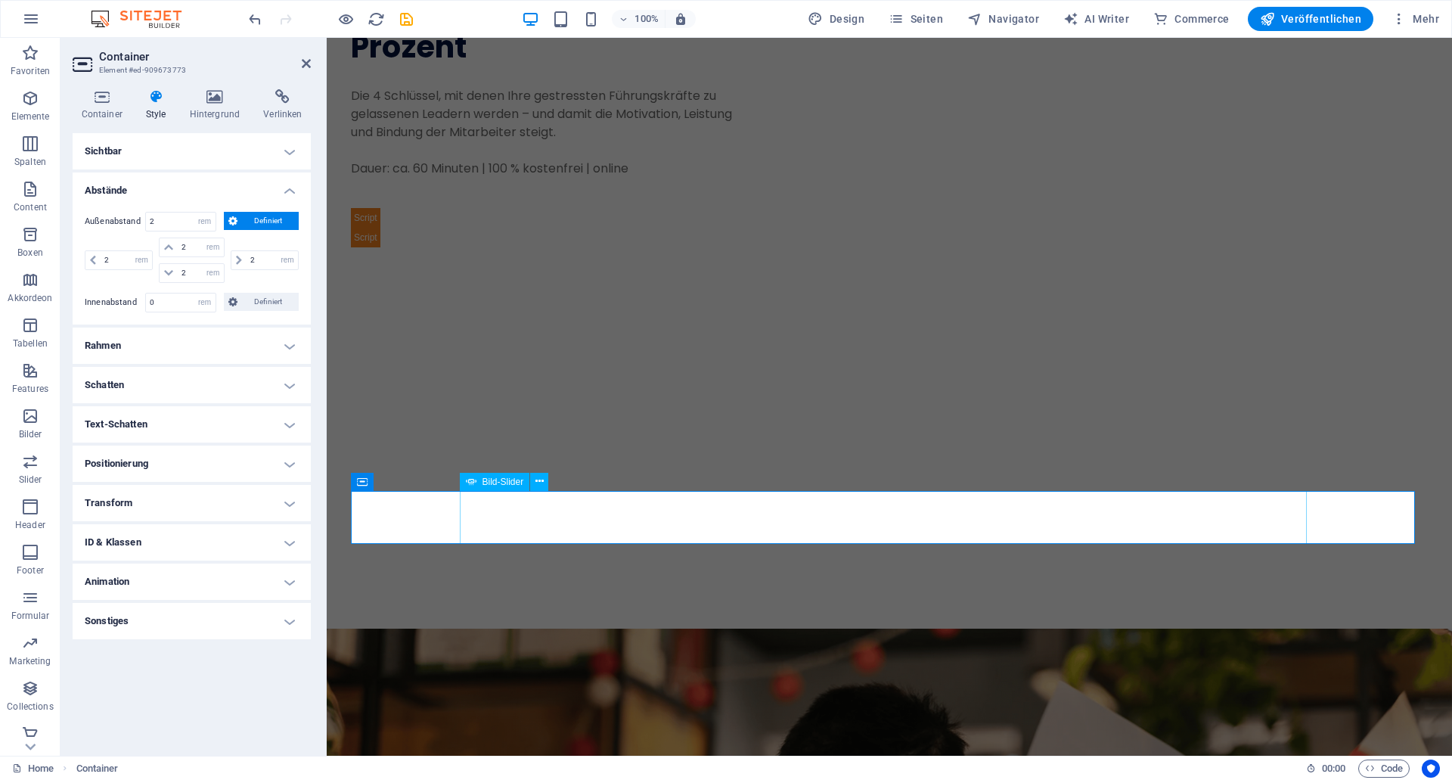
scroll to position [309, 0]
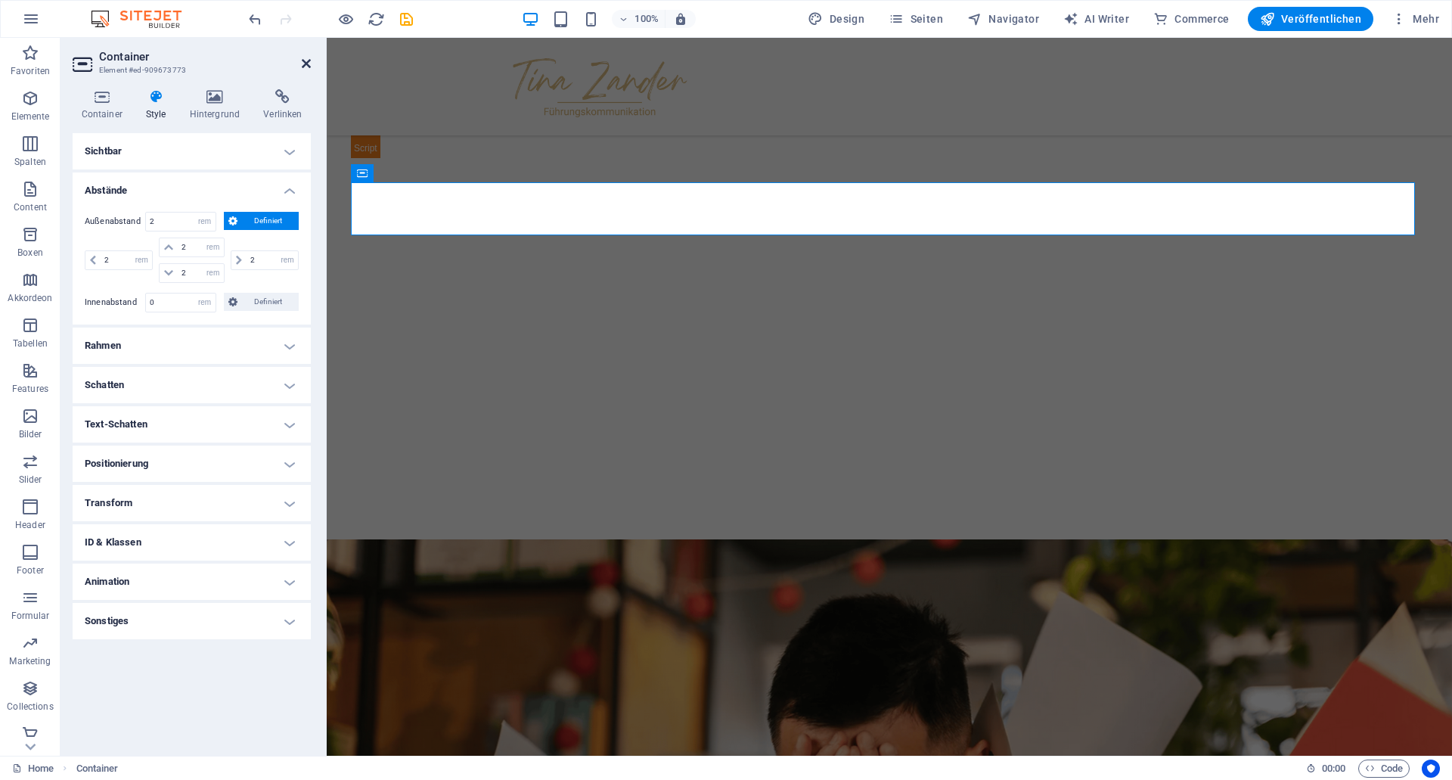
click at [302, 63] on icon at bounding box center [306, 63] width 9 height 12
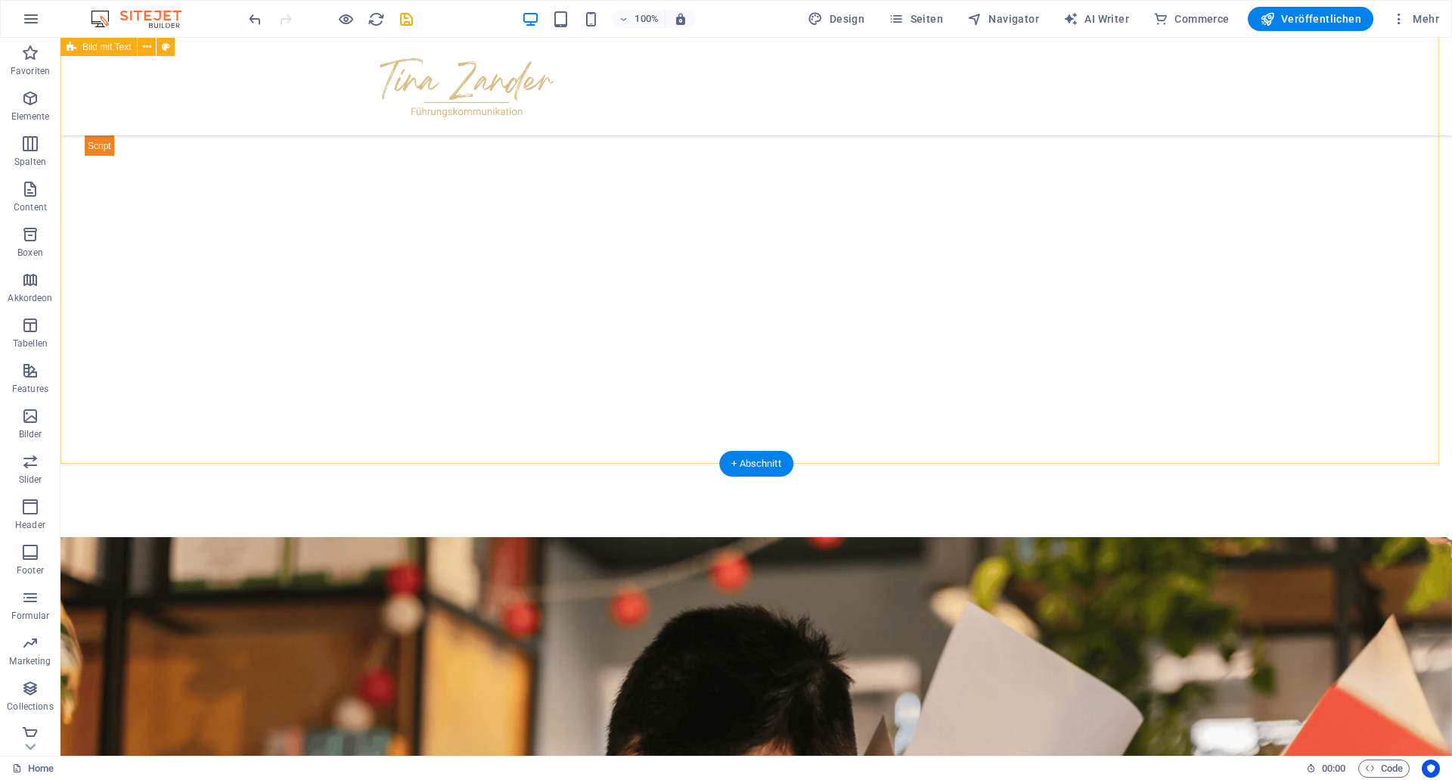
scroll to position [257, 0]
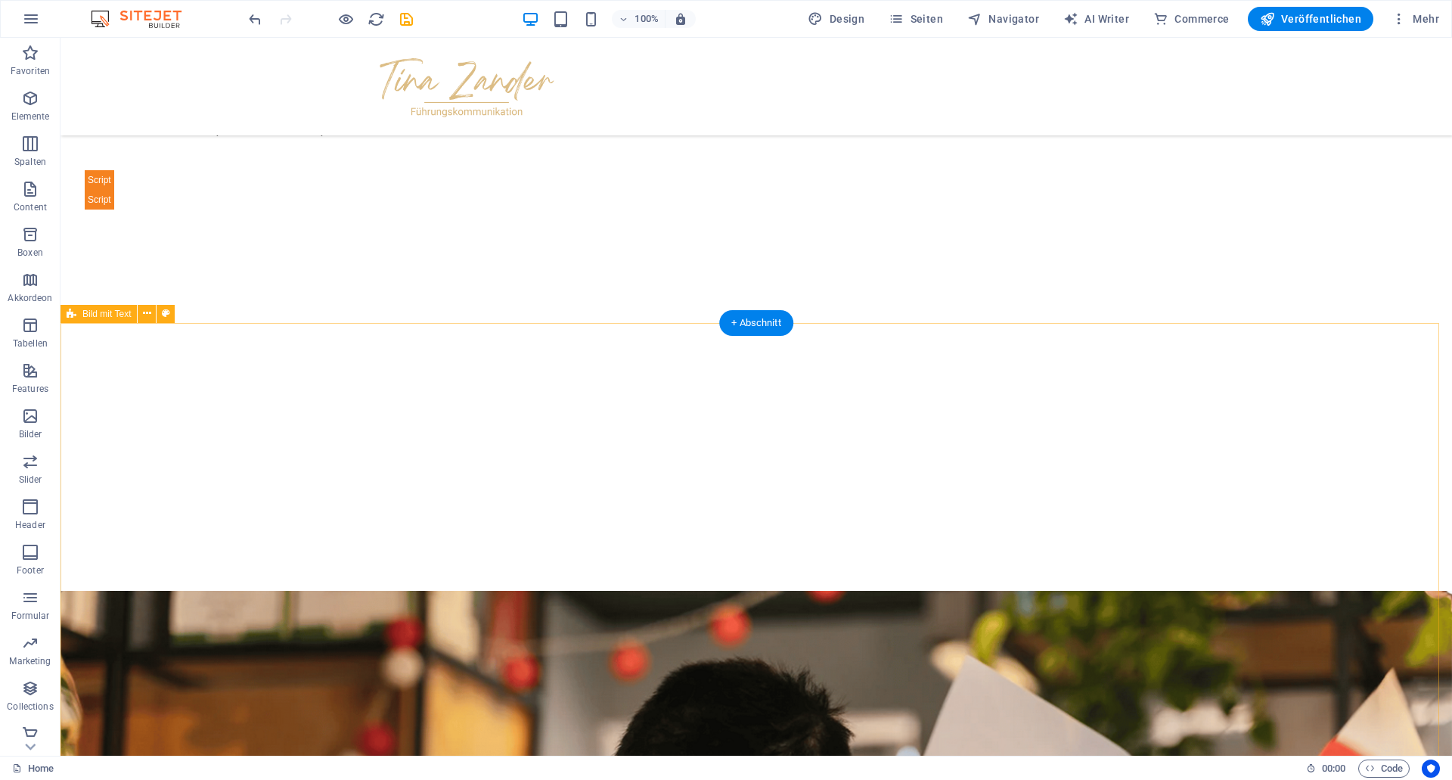
click at [774, 363] on icon at bounding box center [773, 365] width 11 height 18
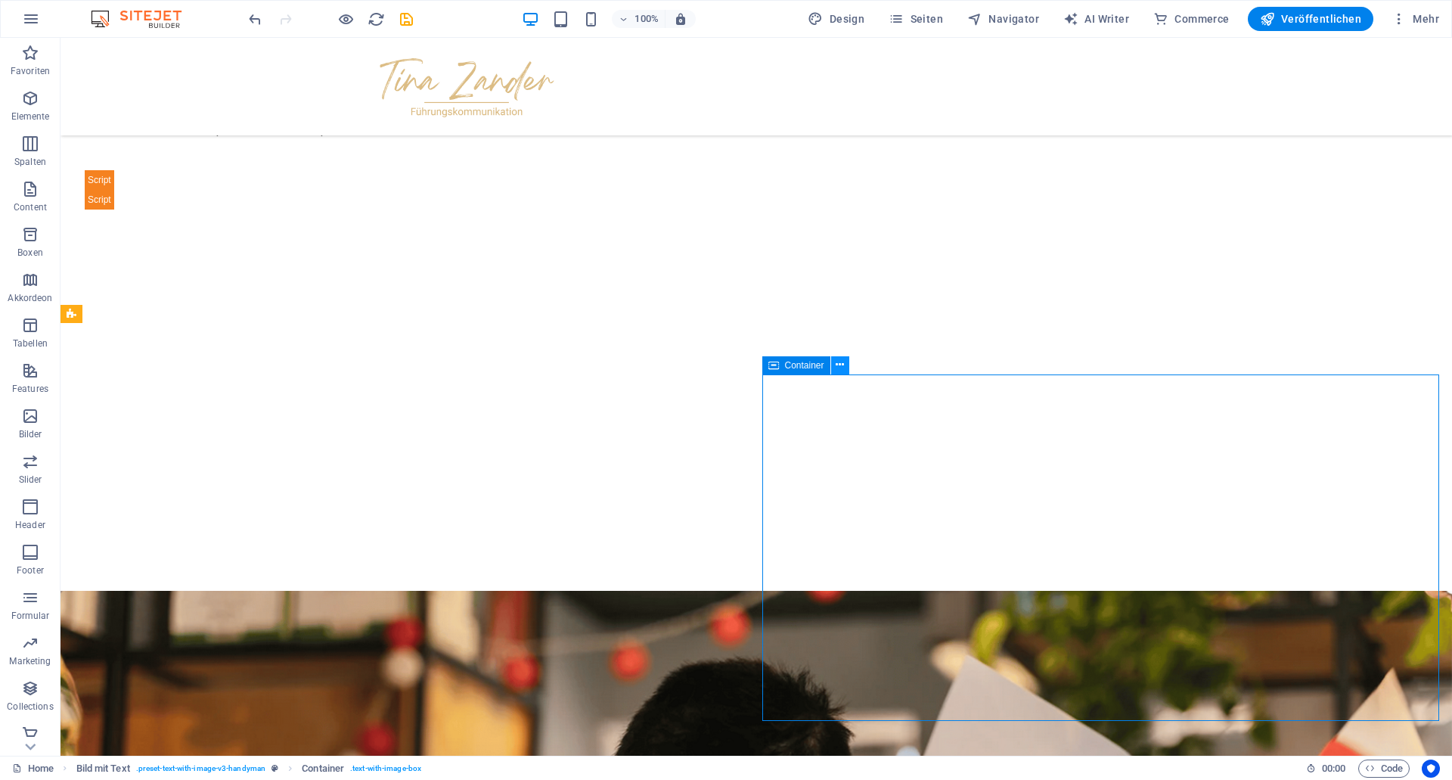
click at [845, 362] on button at bounding box center [840, 365] width 18 height 18
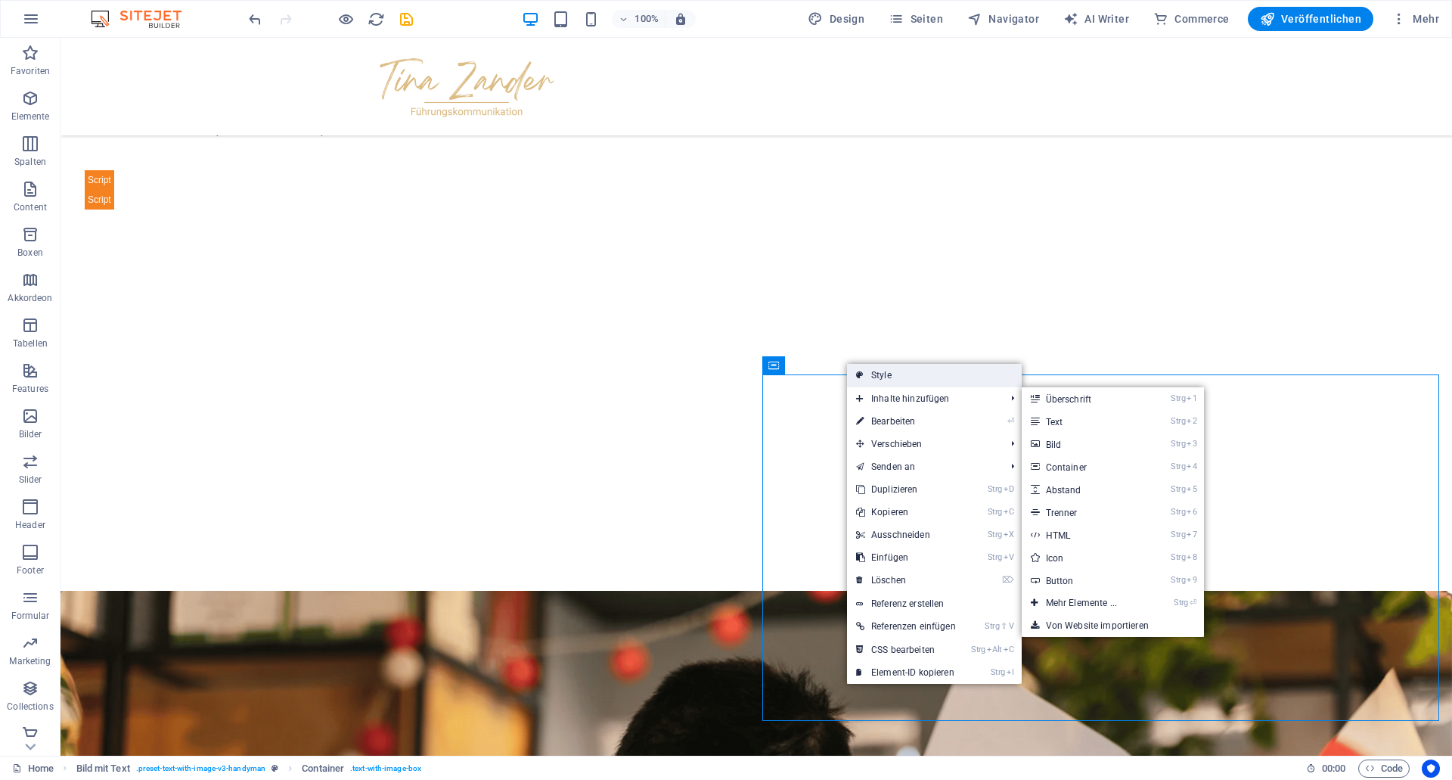
click at [897, 377] on link "Style" at bounding box center [934, 375] width 175 height 23
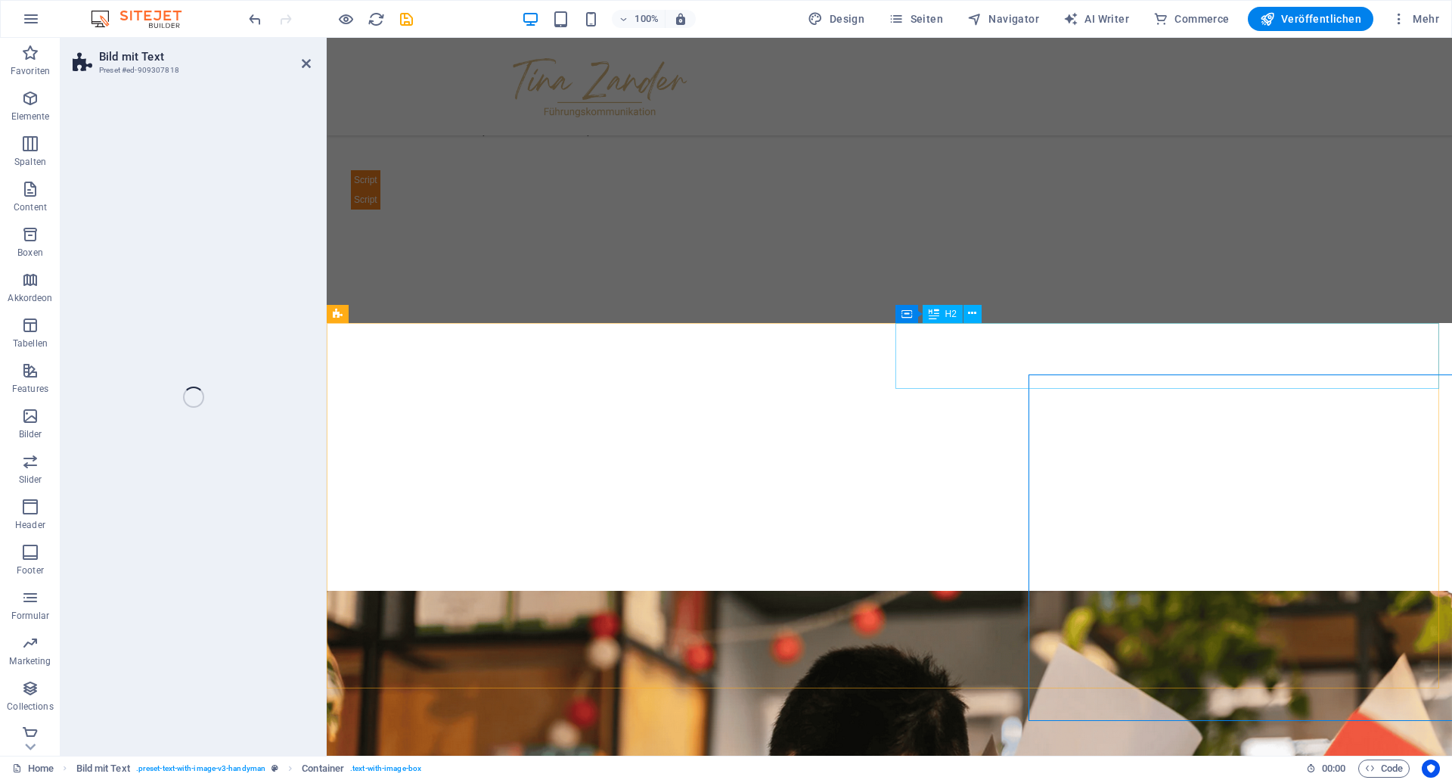
select select "rem"
select select "px"
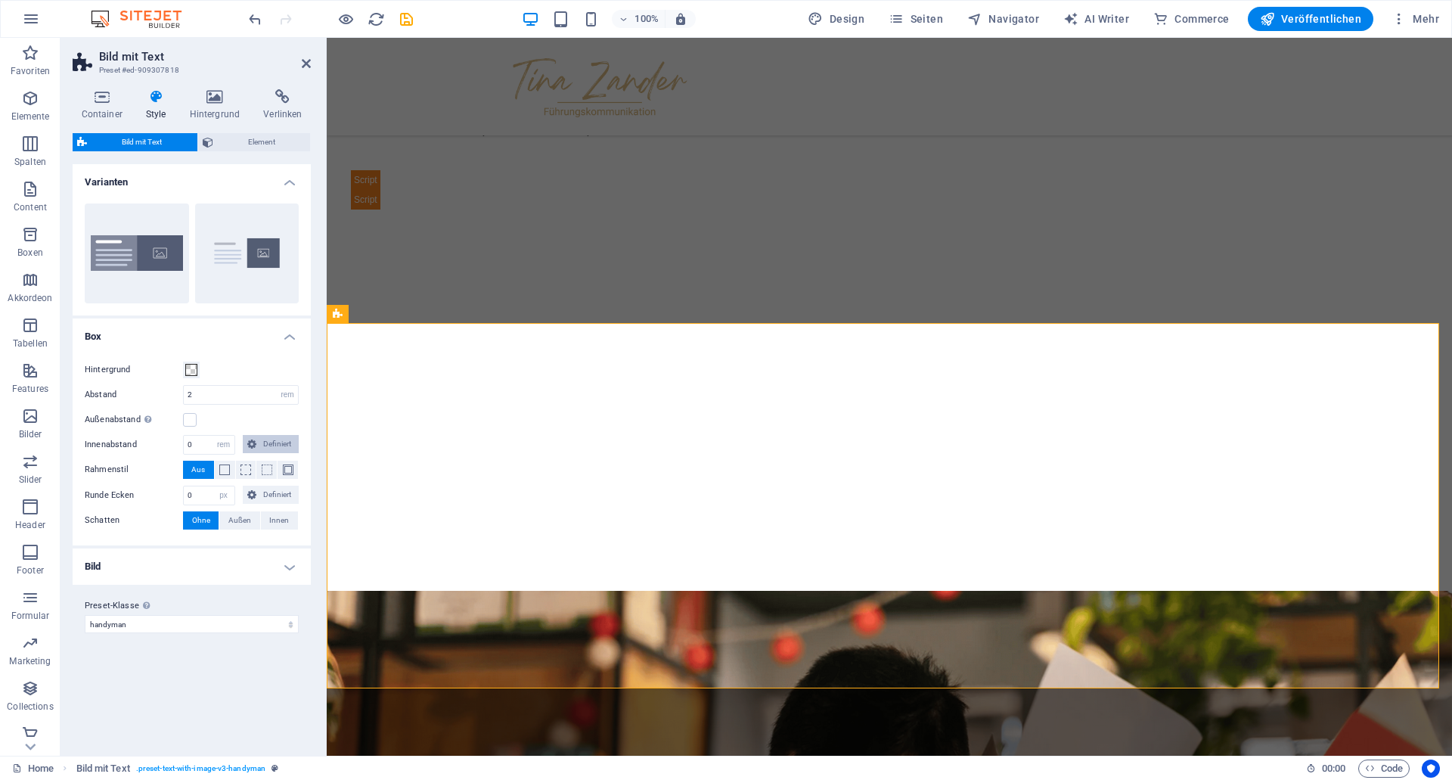
click at [279, 442] on span "Definiert" at bounding box center [278, 444] width 34 height 18
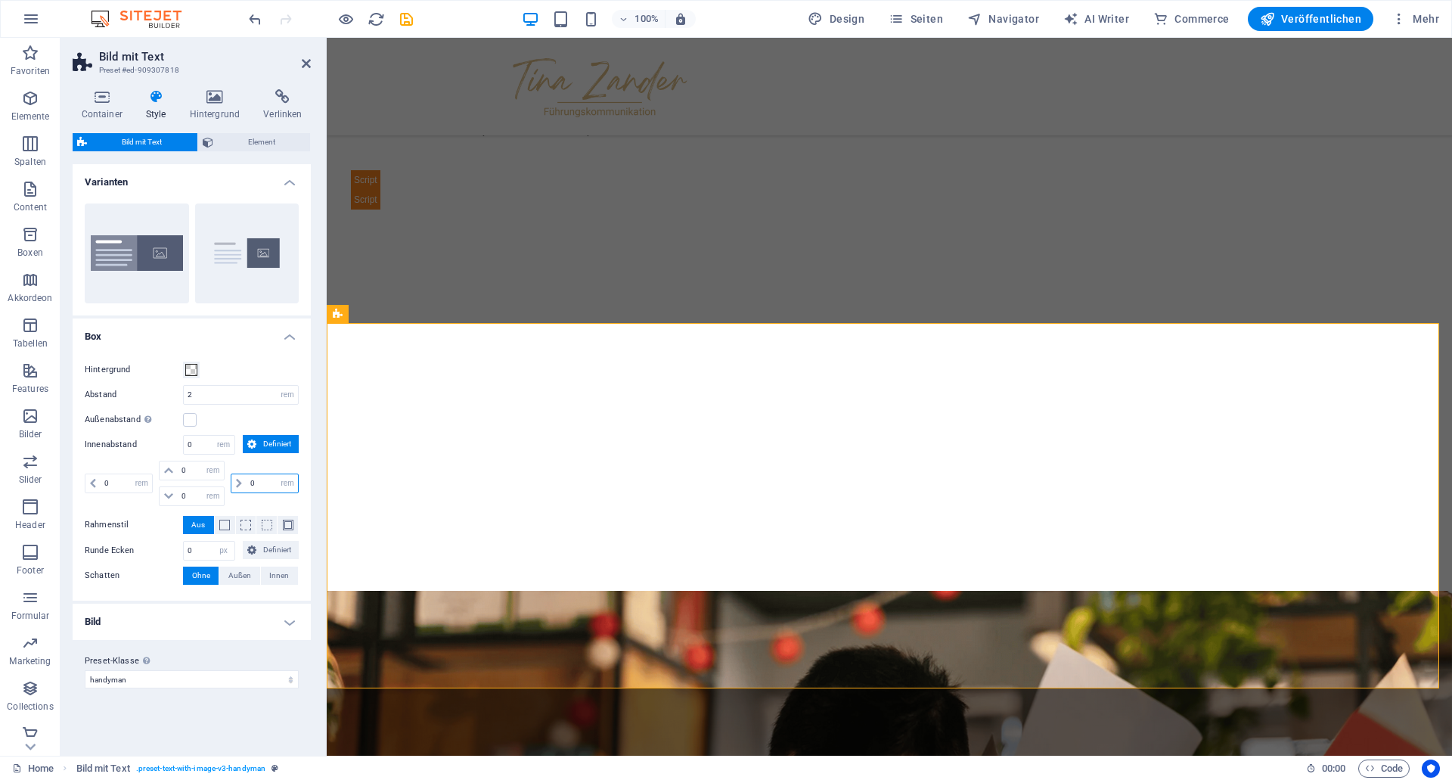
click at [249, 485] on input "0" at bounding box center [272, 483] width 51 height 18
type input "2"
select select "DISABLED_OPTION_VALUE"
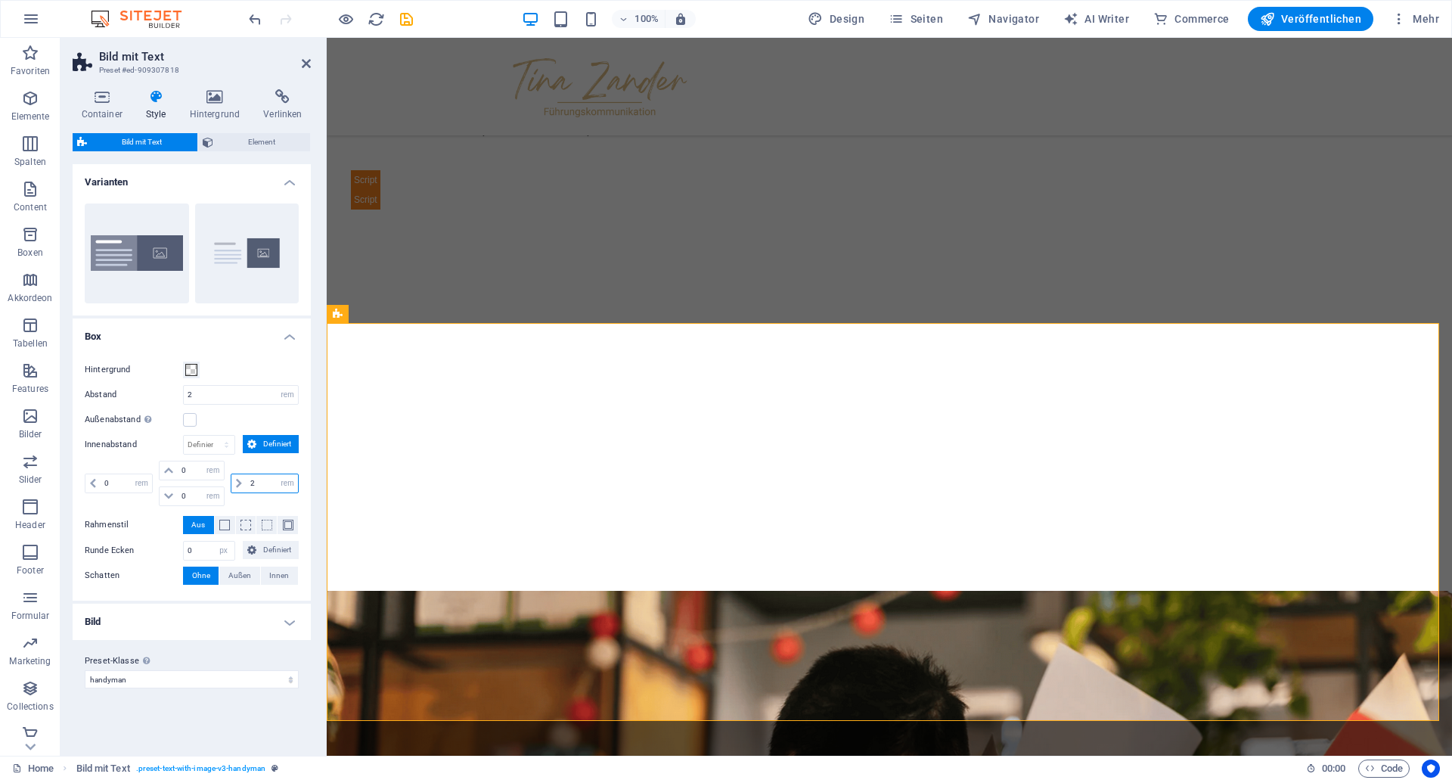
type input "2"
click at [144, 327] on h4 "Box" at bounding box center [192, 331] width 238 height 27
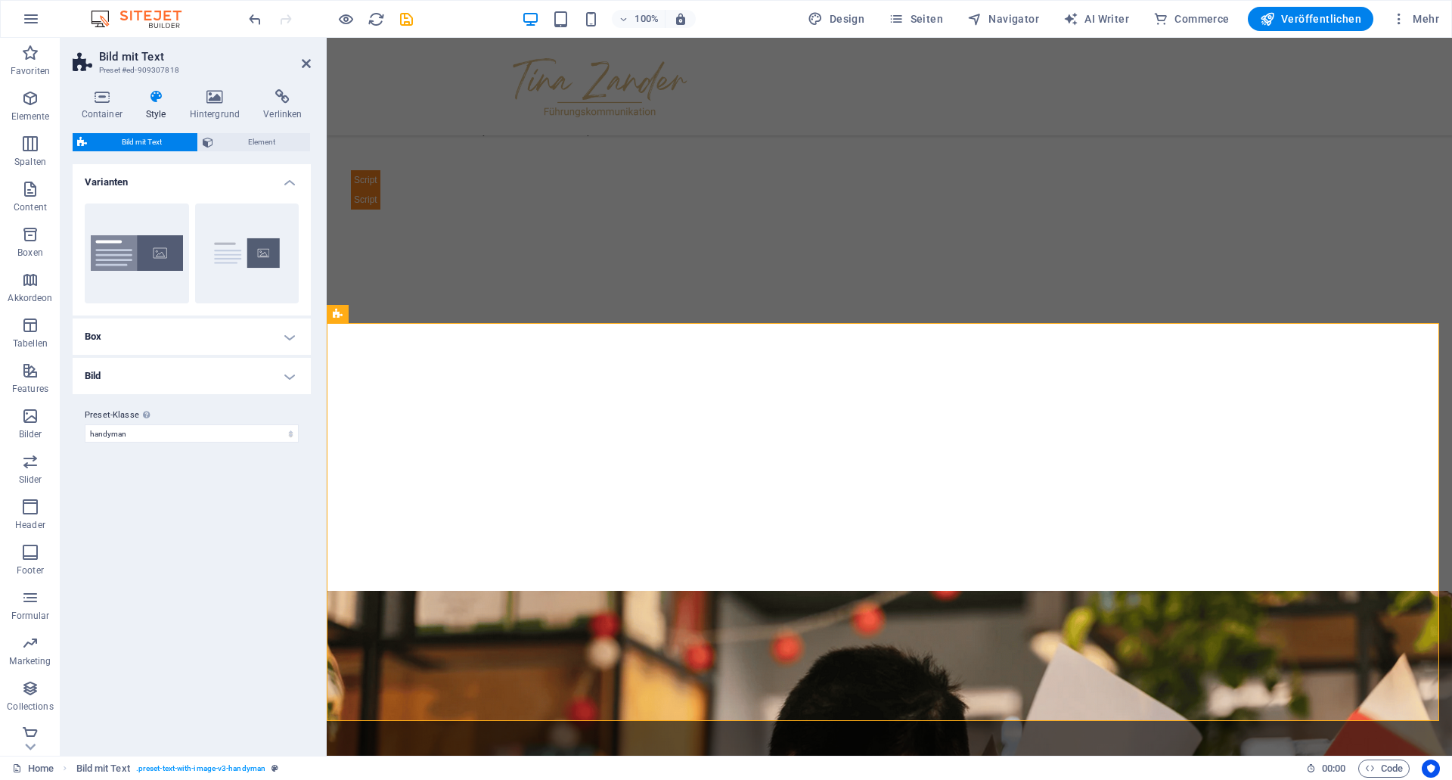
click at [144, 315] on div "Varianten Boxed Standard Box Hintergrund Abstand 2 rem px % vh vw Außenabstand …" at bounding box center [192, 453] width 238 height 579
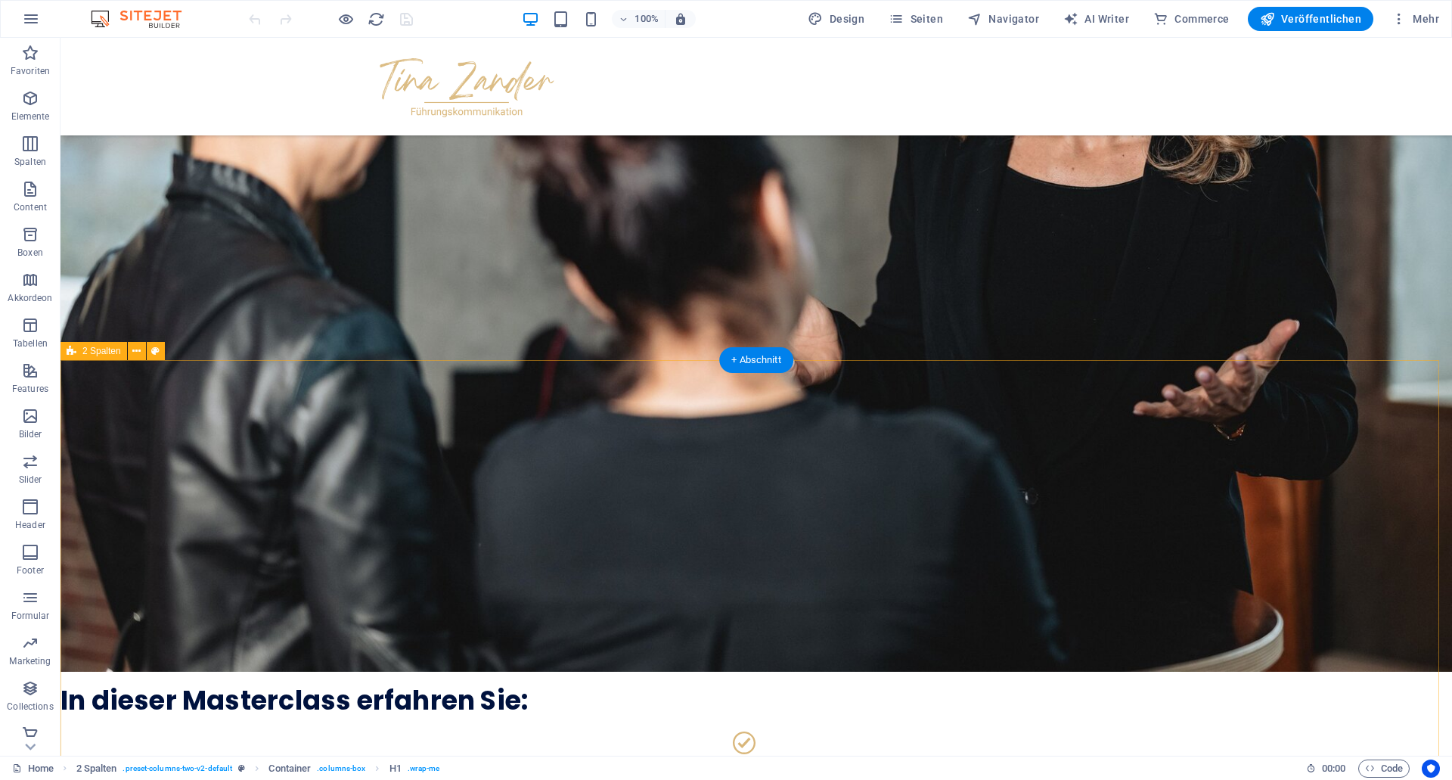
scroll to position [3595, 0]
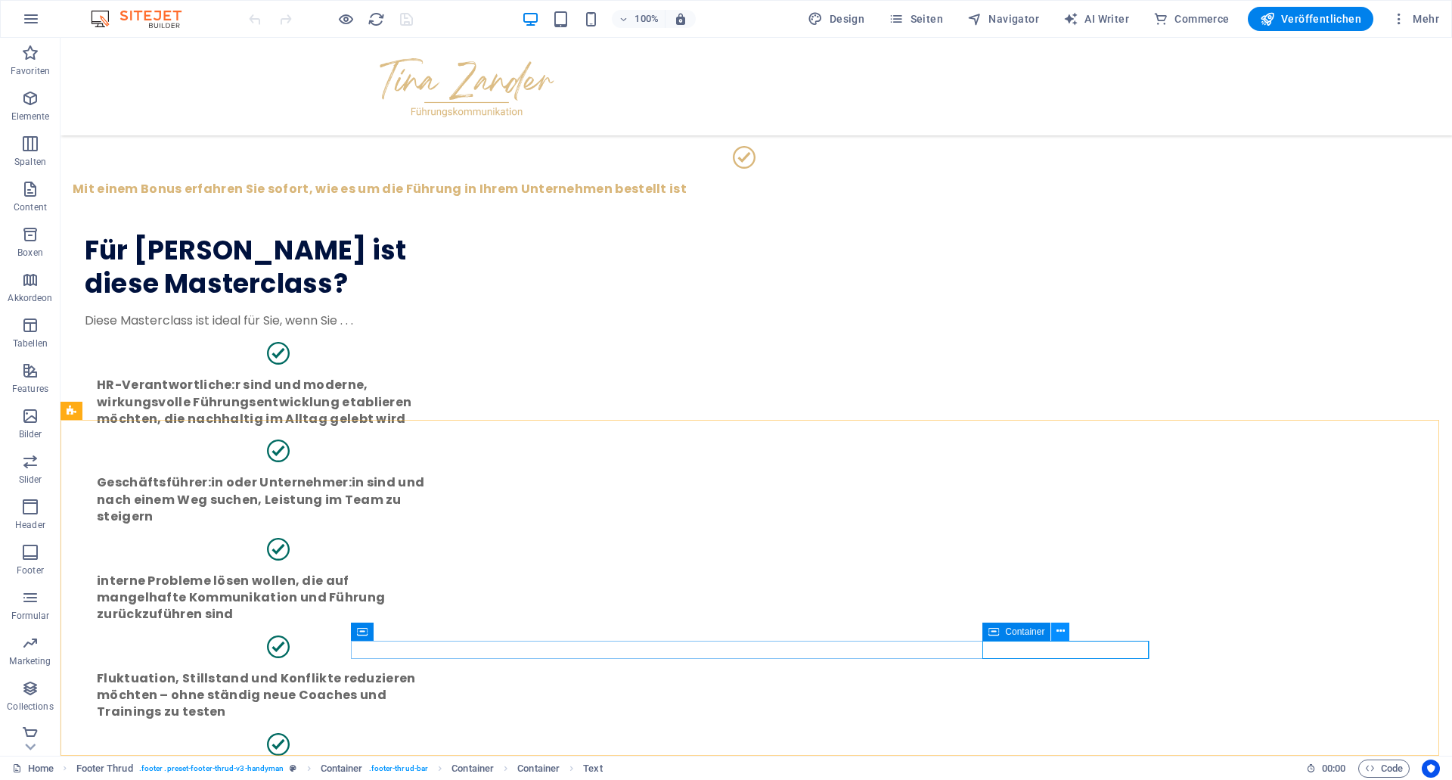
click at [1060, 635] on icon at bounding box center [1060, 631] width 8 height 16
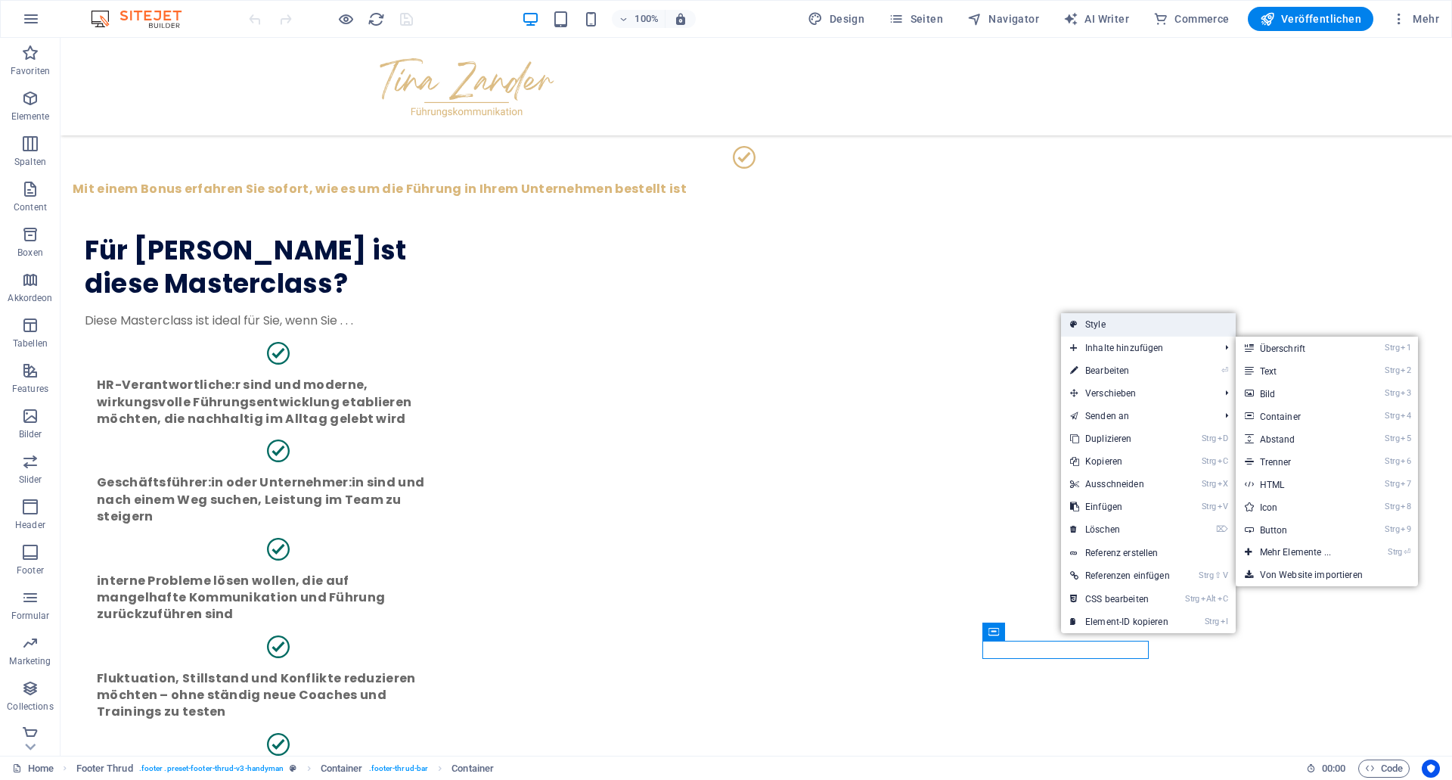
click at [1134, 330] on link "Style" at bounding box center [1148, 324] width 175 height 23
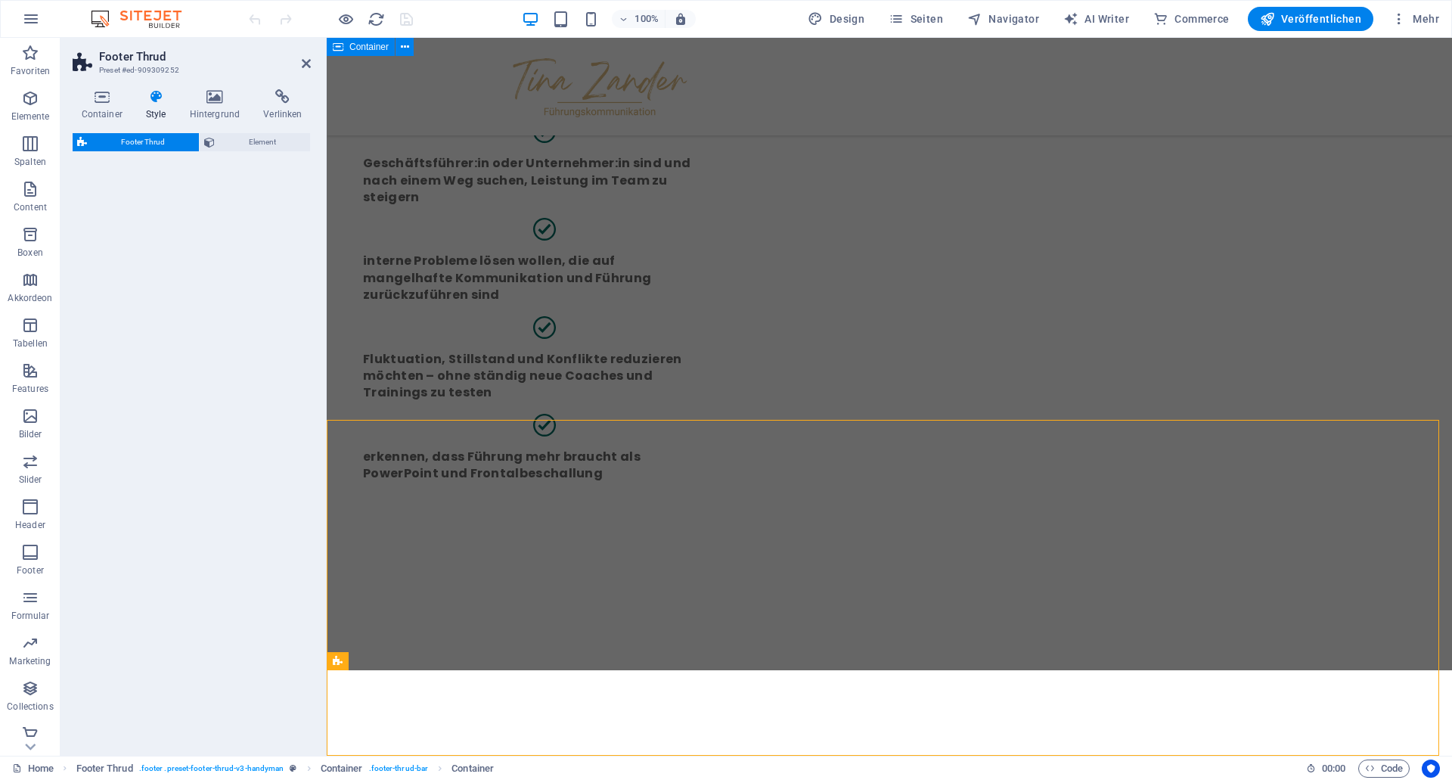
select select "rem"
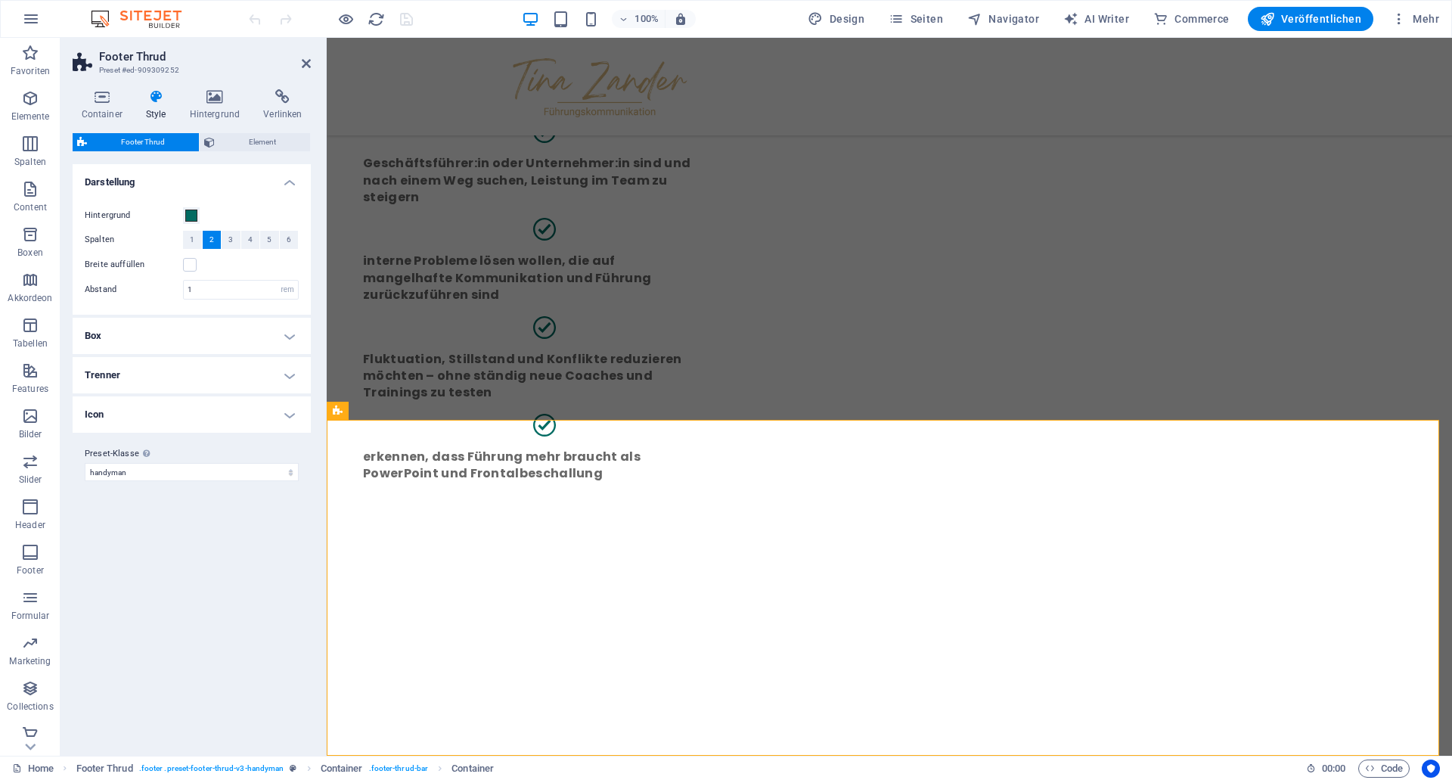
scroll to position [3344, 0]
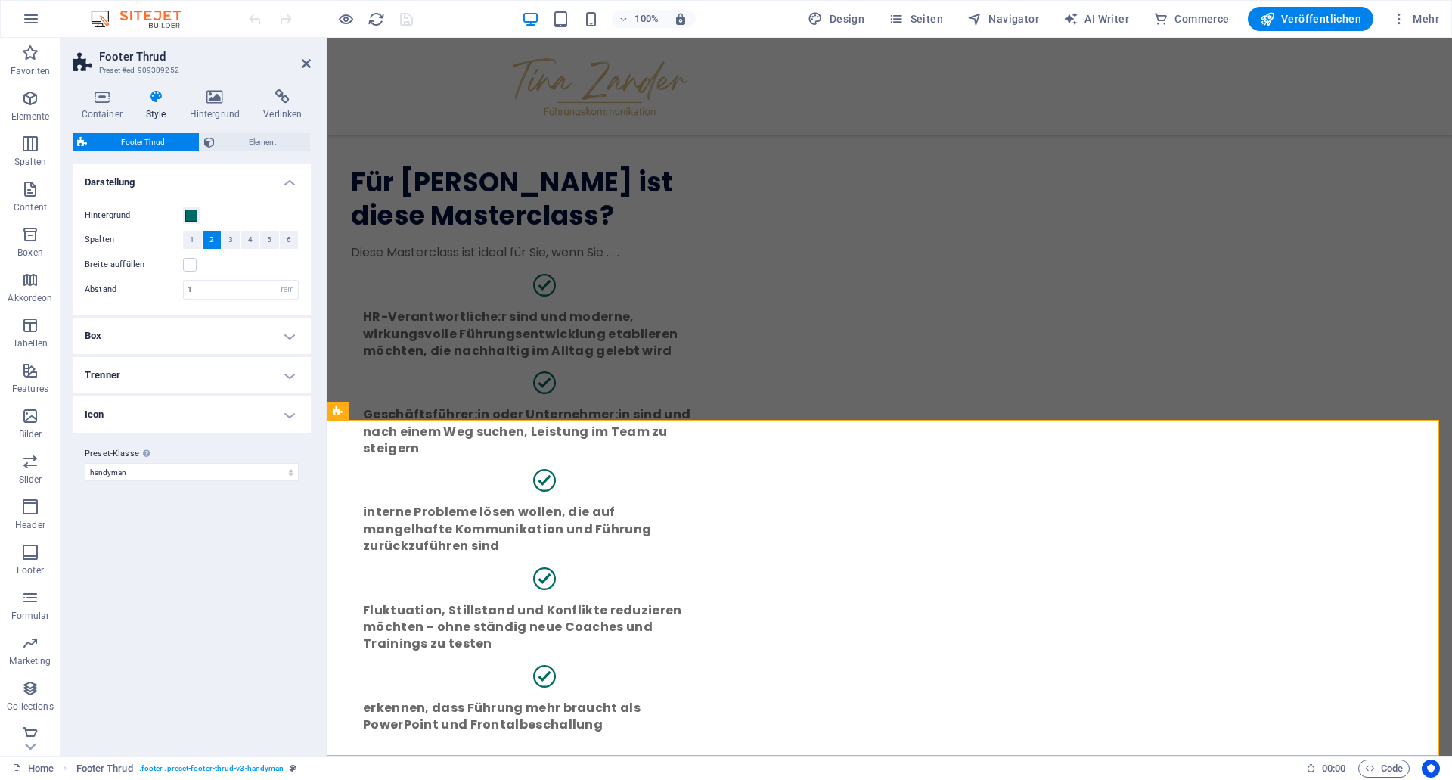
click at [192, 332] on h4 "Box" at bounding box center [192, 336] width 238 height 36
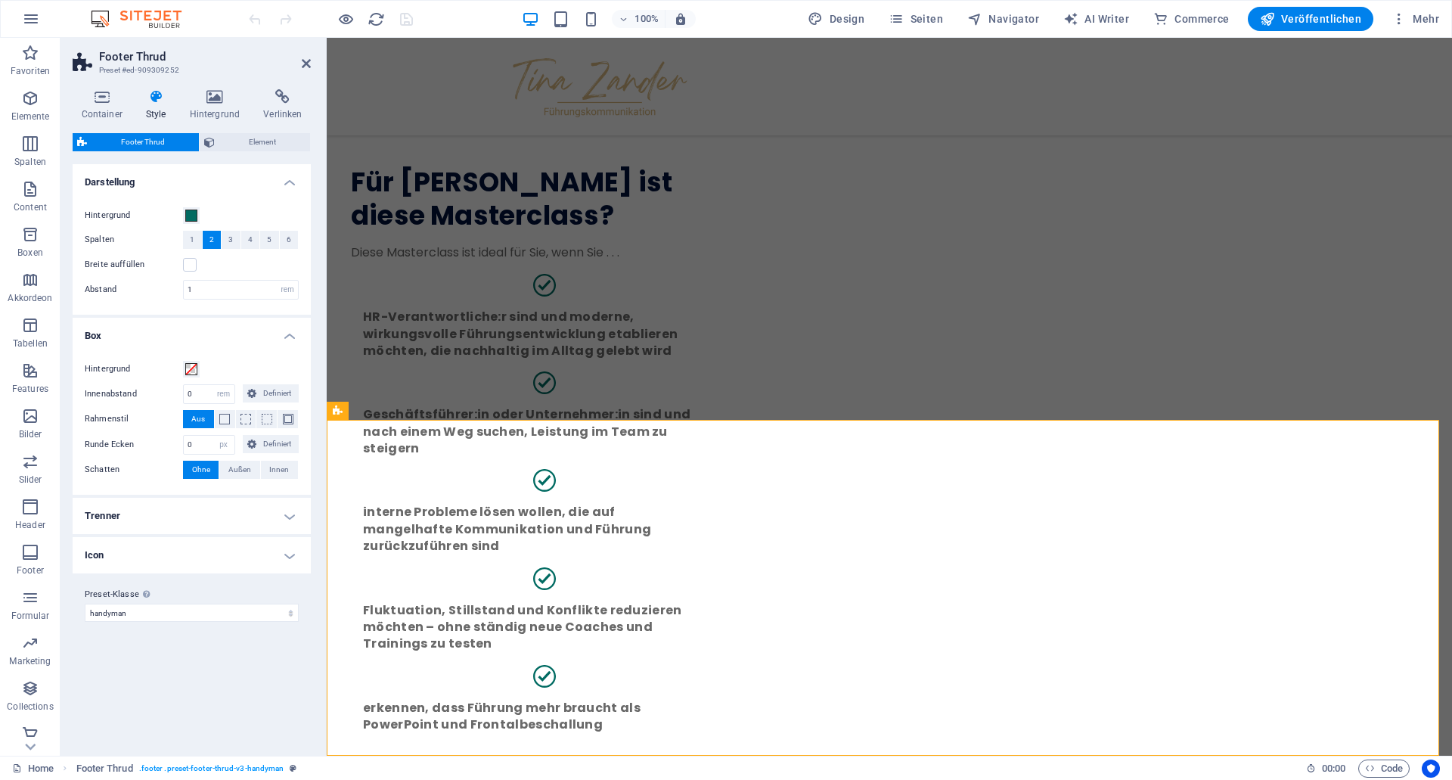
click at [175, 514] on h4 "Trenner" at bounding box center [192, 516] width 238 height 36
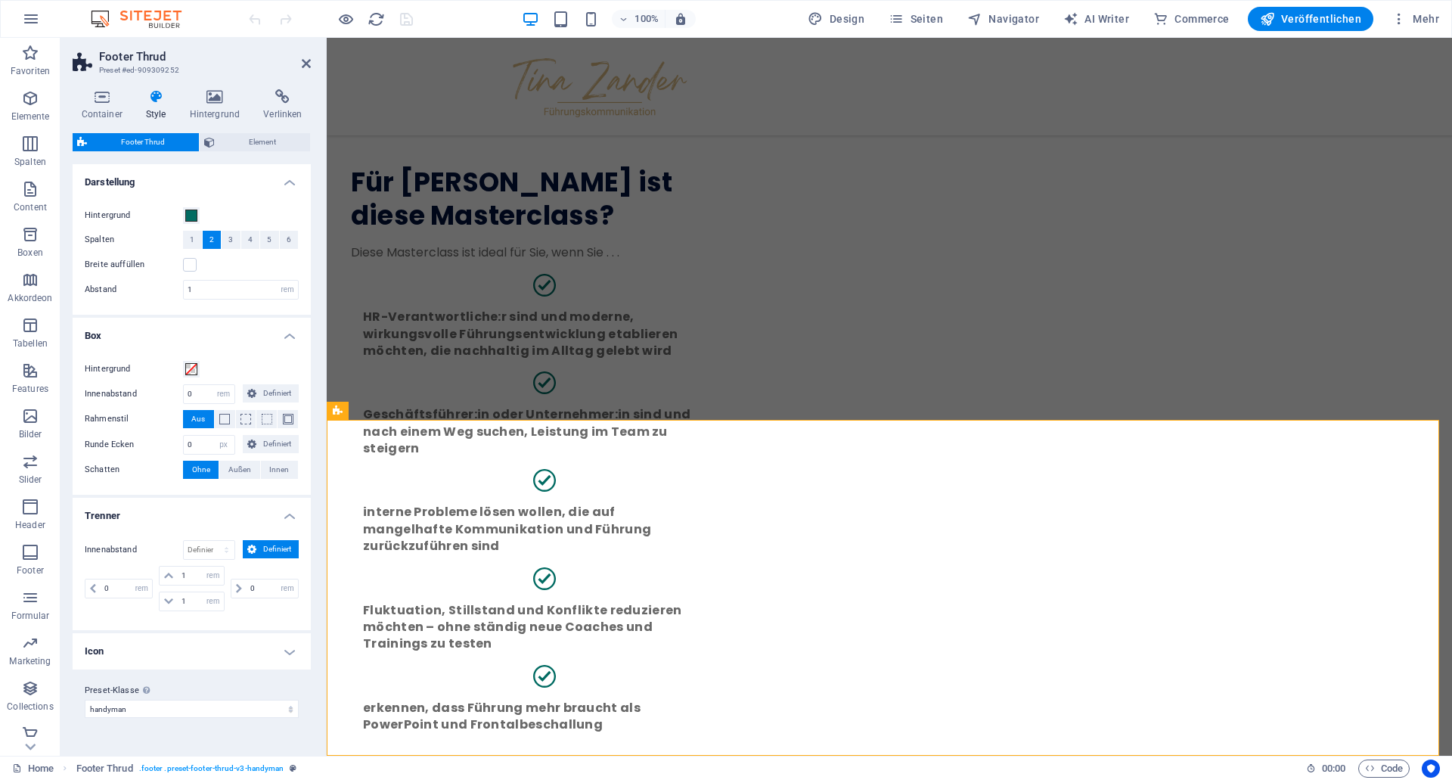
click at [190, 662] on h4 "Icon" at bounding box center [192, 651] width 238 height 36
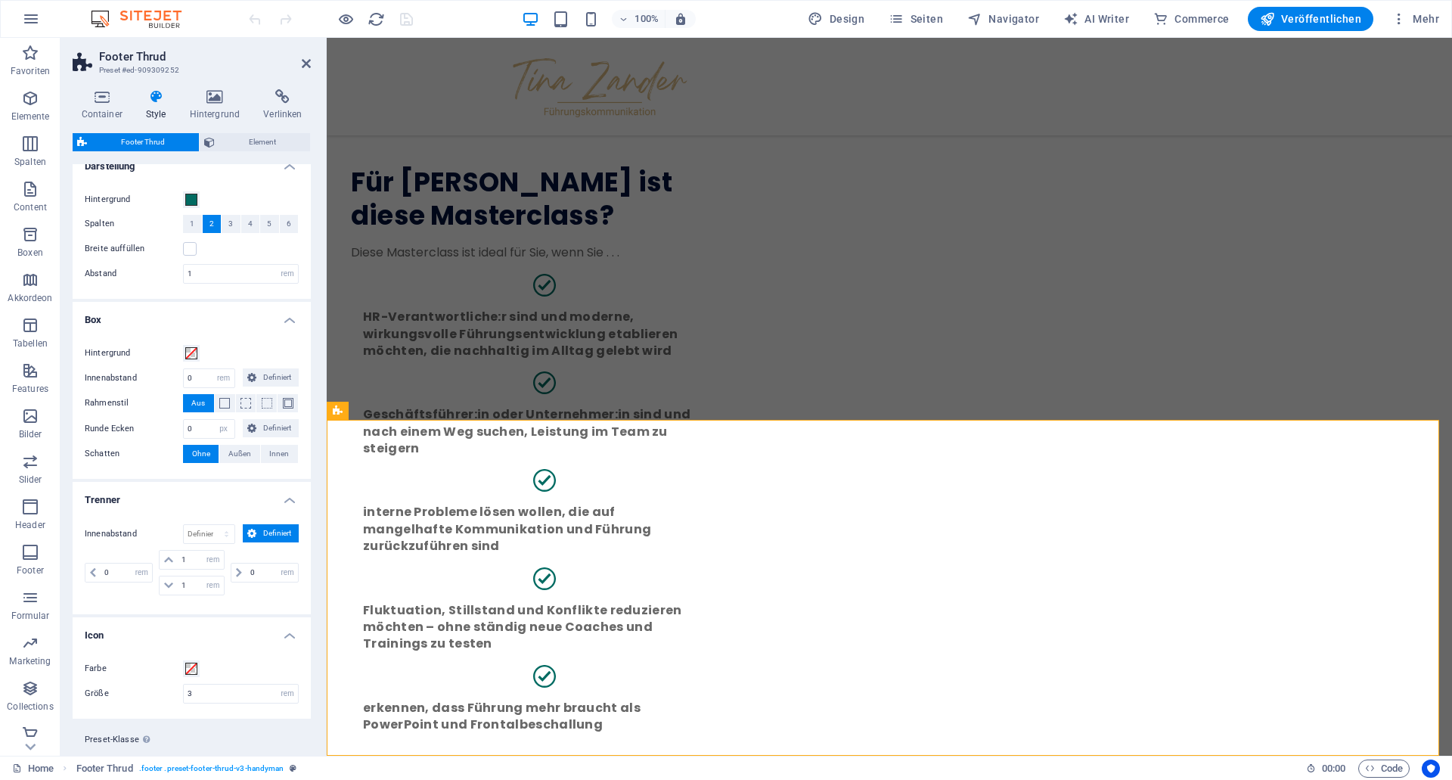
scroll to position [0, 0]
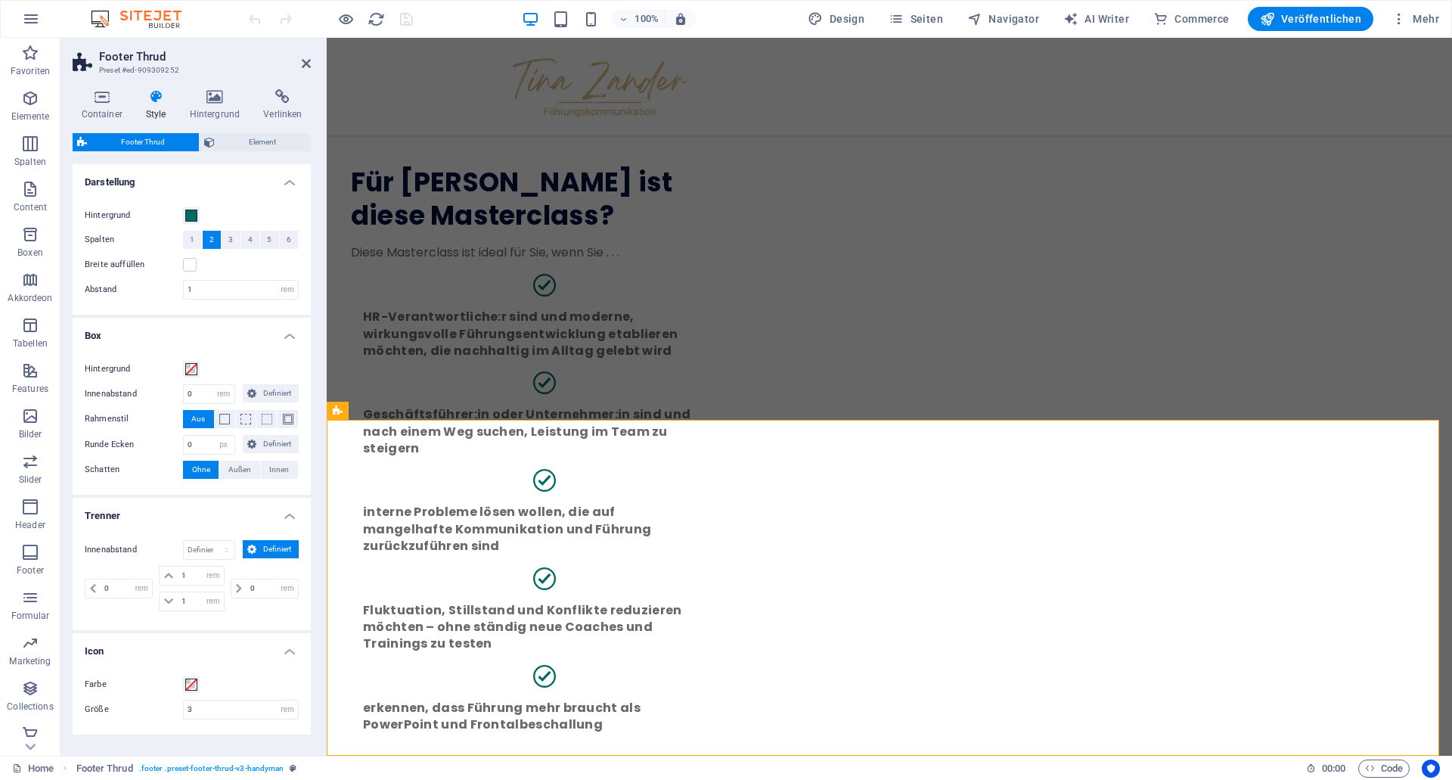
click at [158, 101] on icon at bounding box center [156, 96] width 38 height 15
click at [259, 144] on span "Element" at bounding box center [262, 142] width 86 height 18
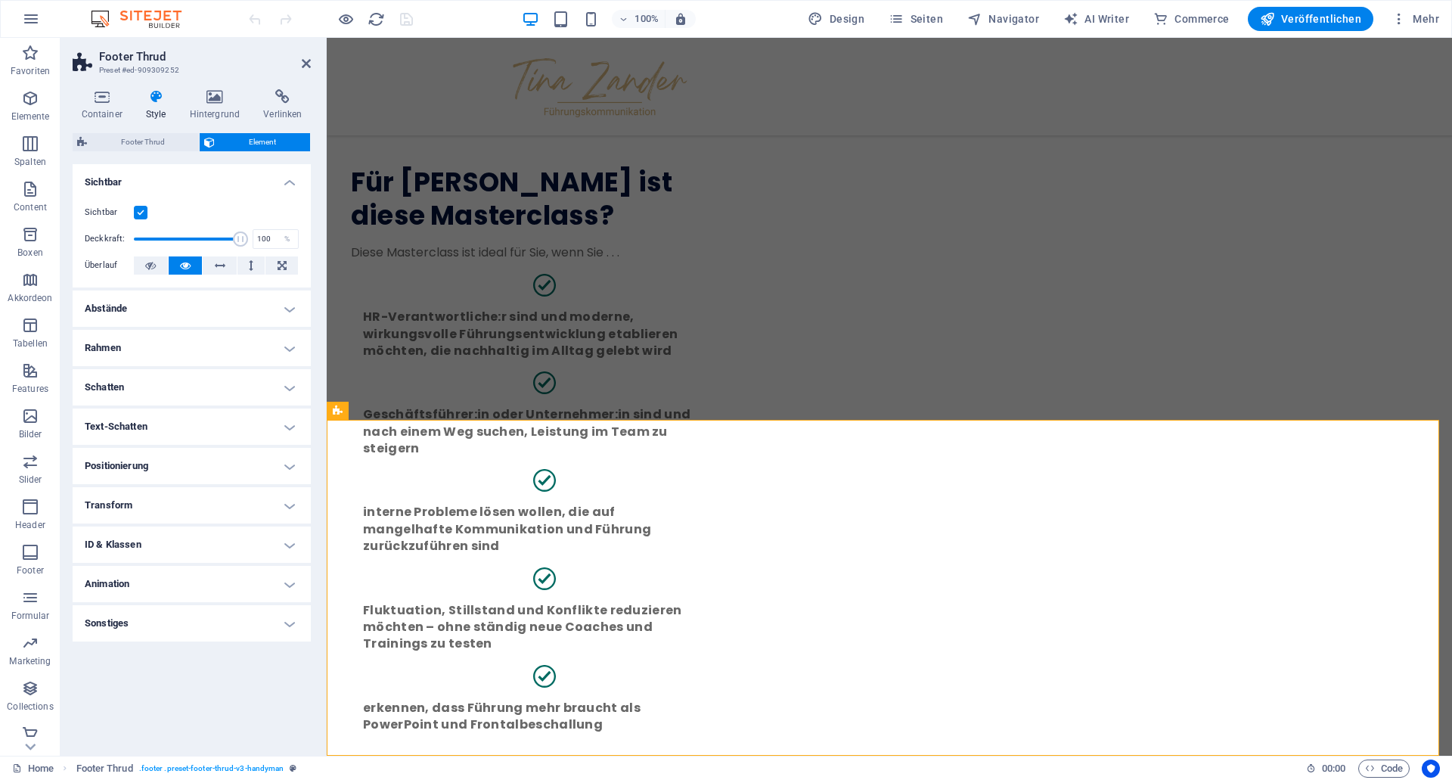
click at [143, 213] on label at bounding box center [141, 213] width 14 height 14
click at [0, 0] on input "Sichtbar" at bounding box center [0, 0] width 0 height 0
click at [141, 216] on label at bounding box center [141, 213] width 14 height 14
click at [0, 0] on input "Sichtbar" at bounding box center [0, 0] width 0 height 0
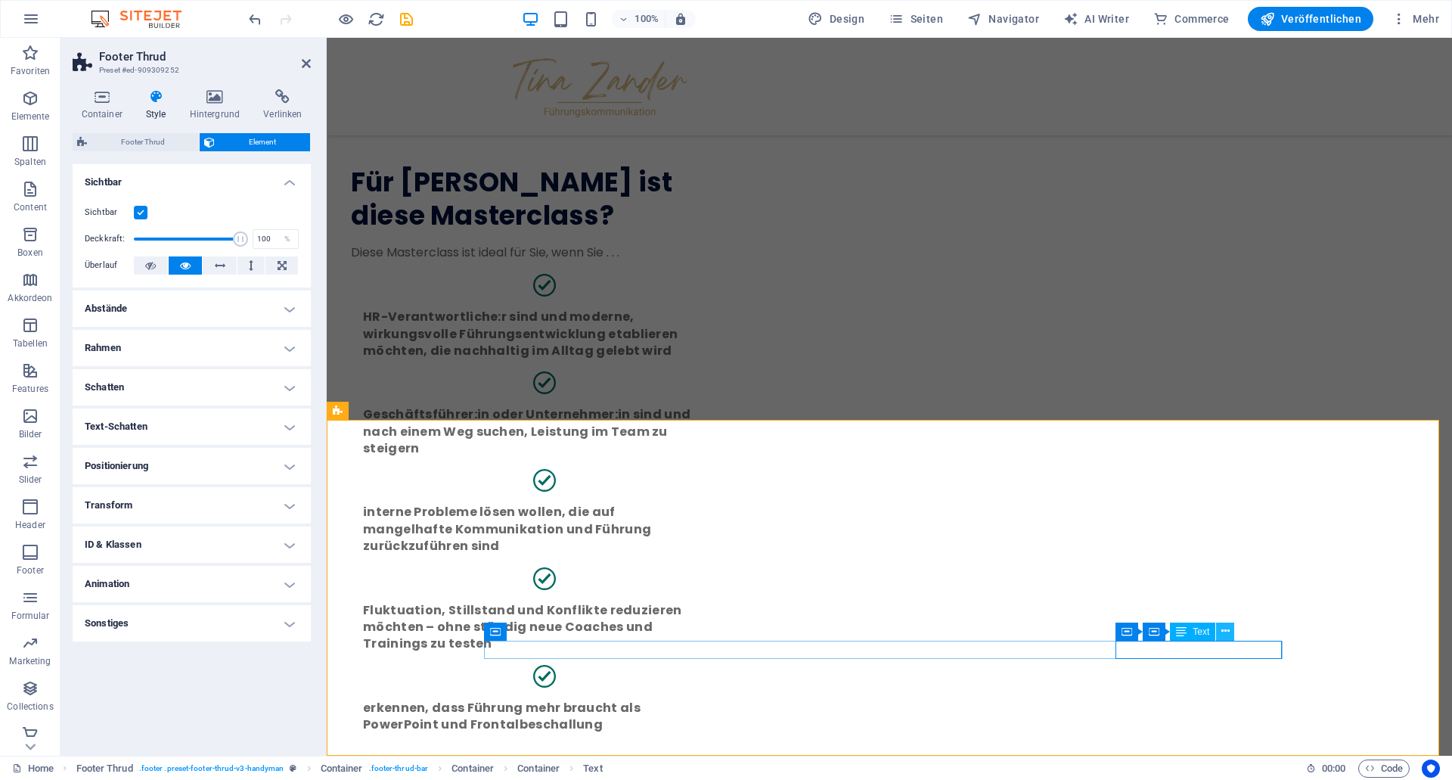
click at [1224, 628] on icon at bounding box center [1225, 631] width 8 height 16
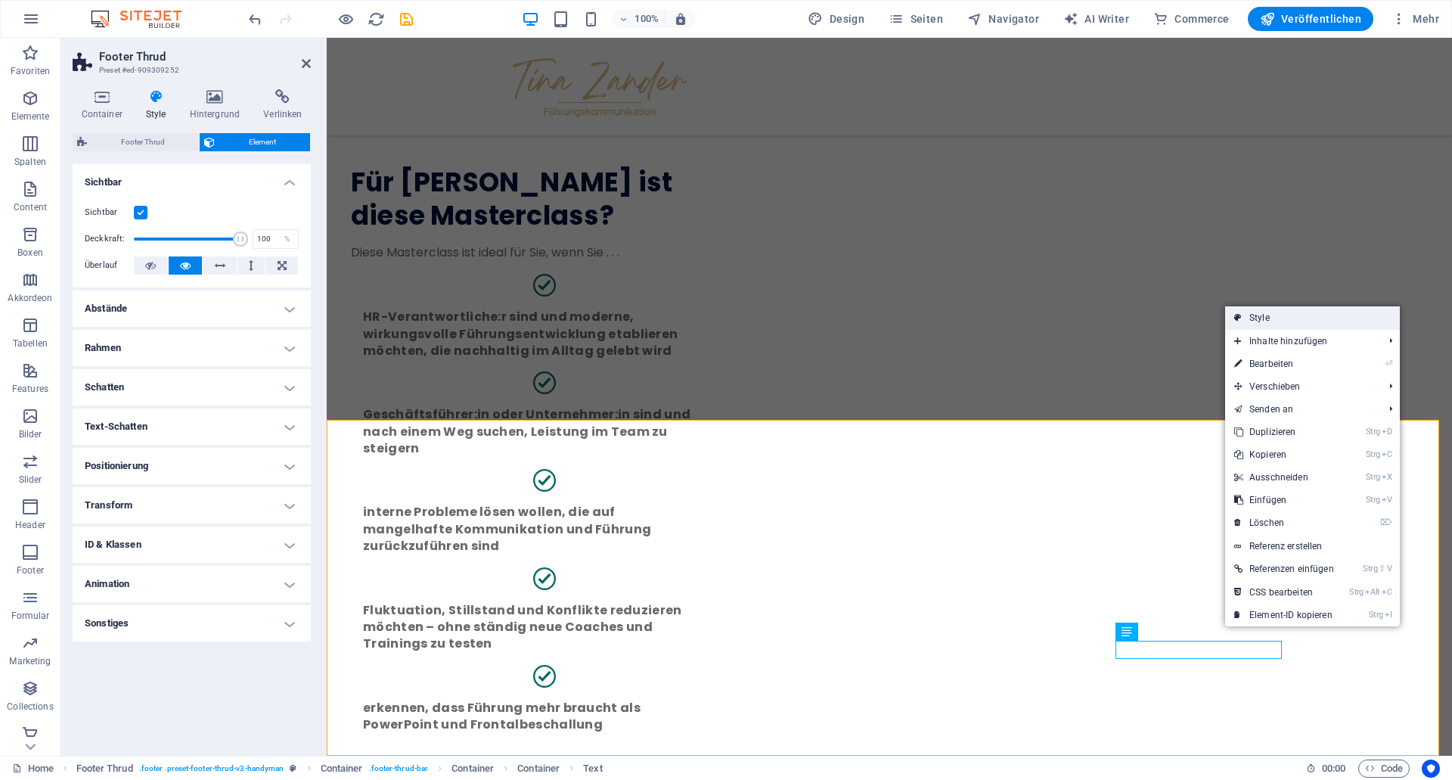
click at [1285, 318] on link "Style" at bounding box center [1312, 317] width 175 height 23
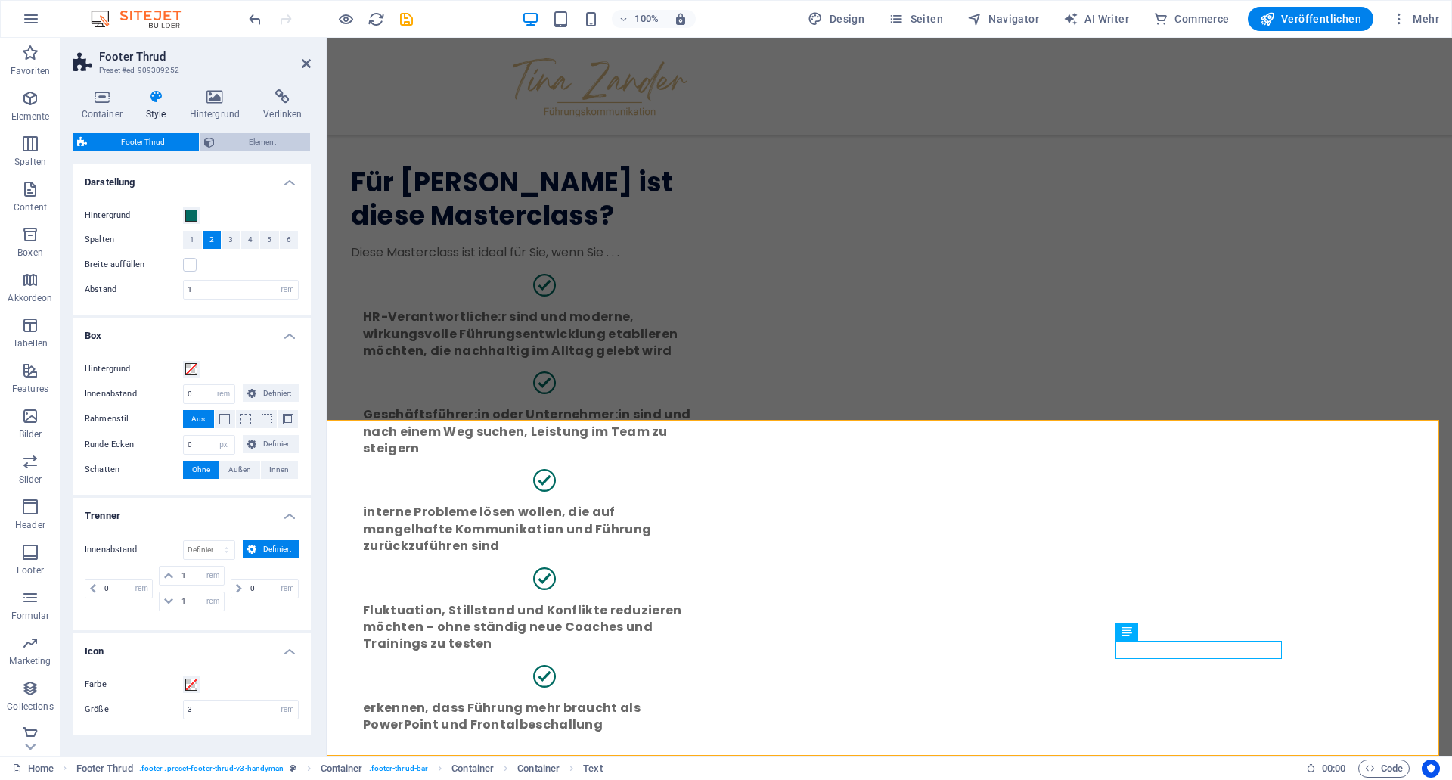
click at [250, 141] on span "Element" at bounding box center [262, 142] width 86 height 18
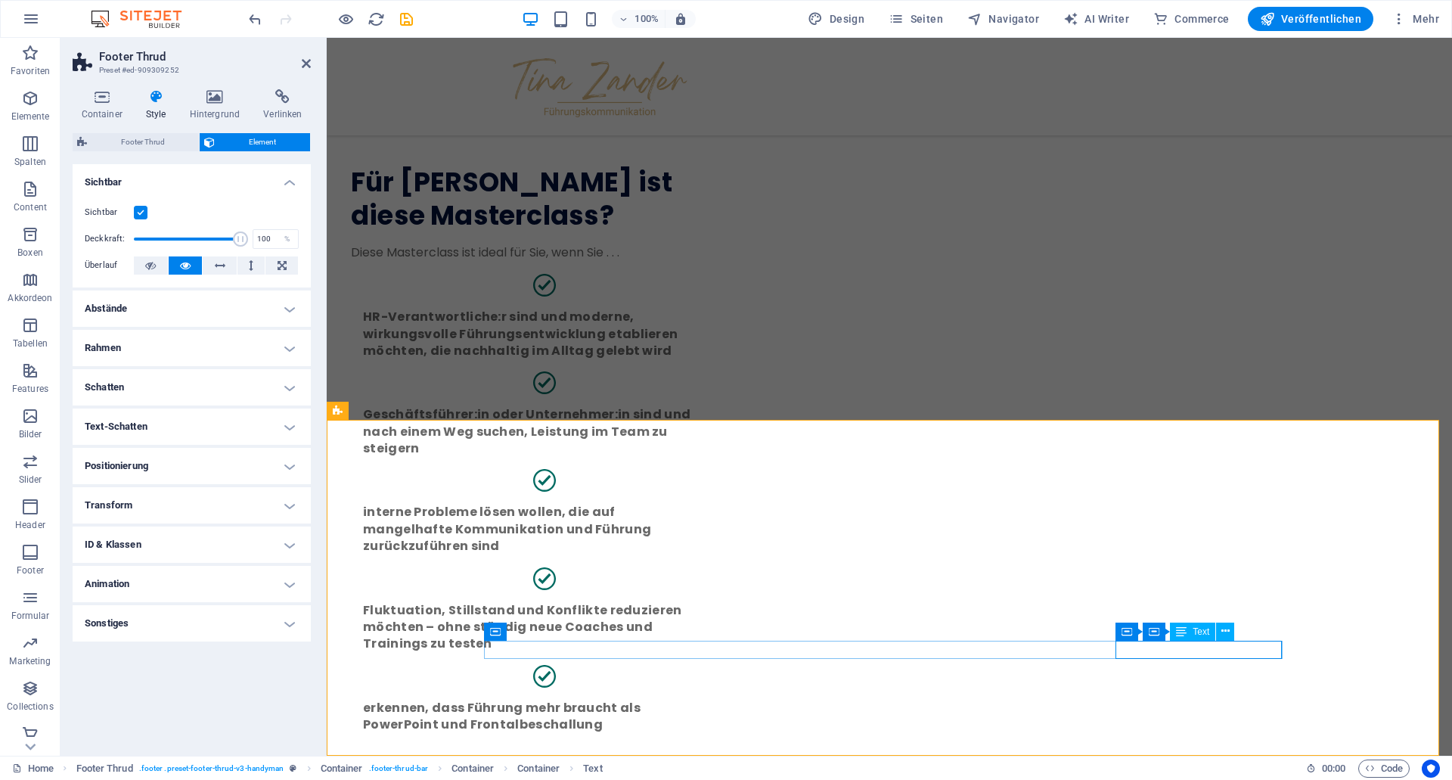
click at [1218, 632] on icon at bounding box center [1221, 631] width 8 height 16
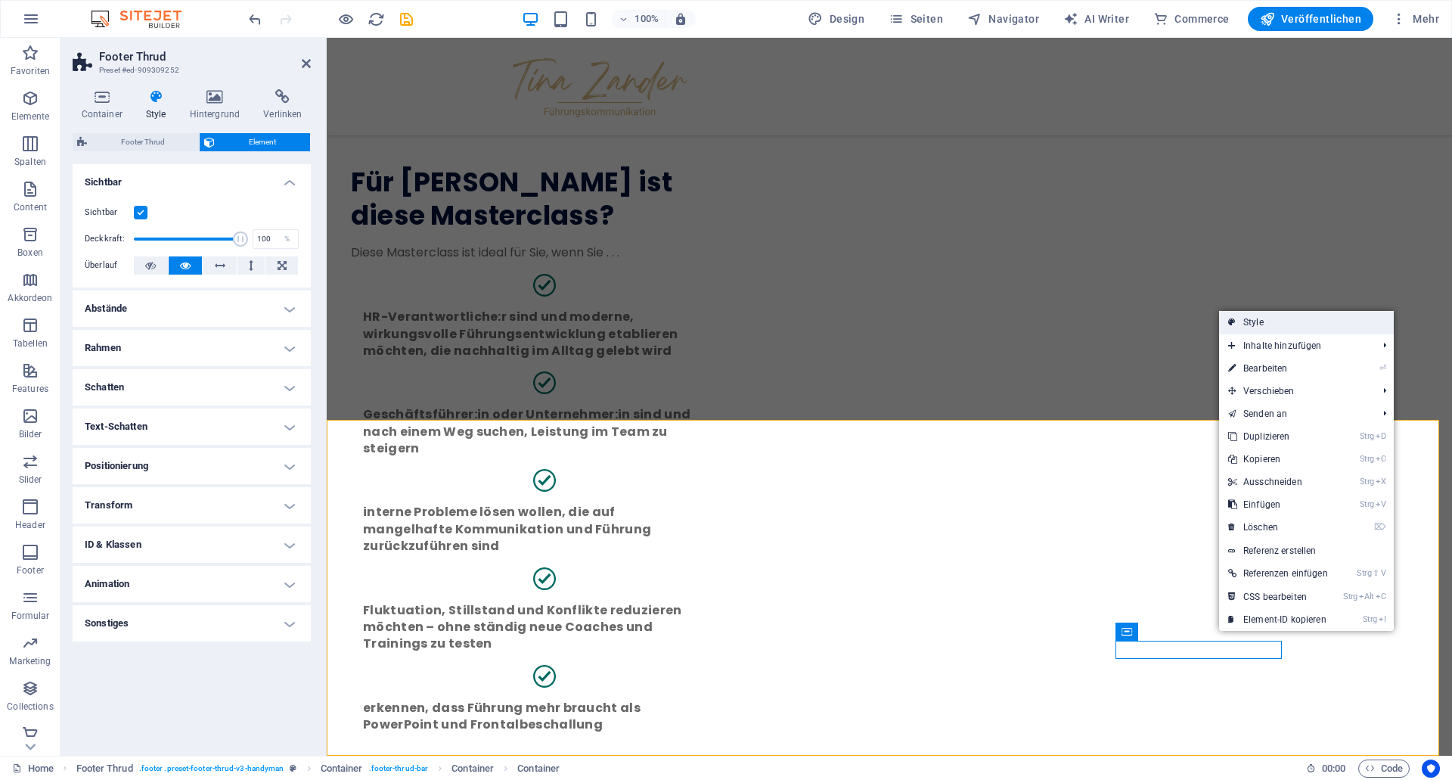
click at [1271, 326] on link "Style" at bounding box center [1306, 322] width 175 height 23
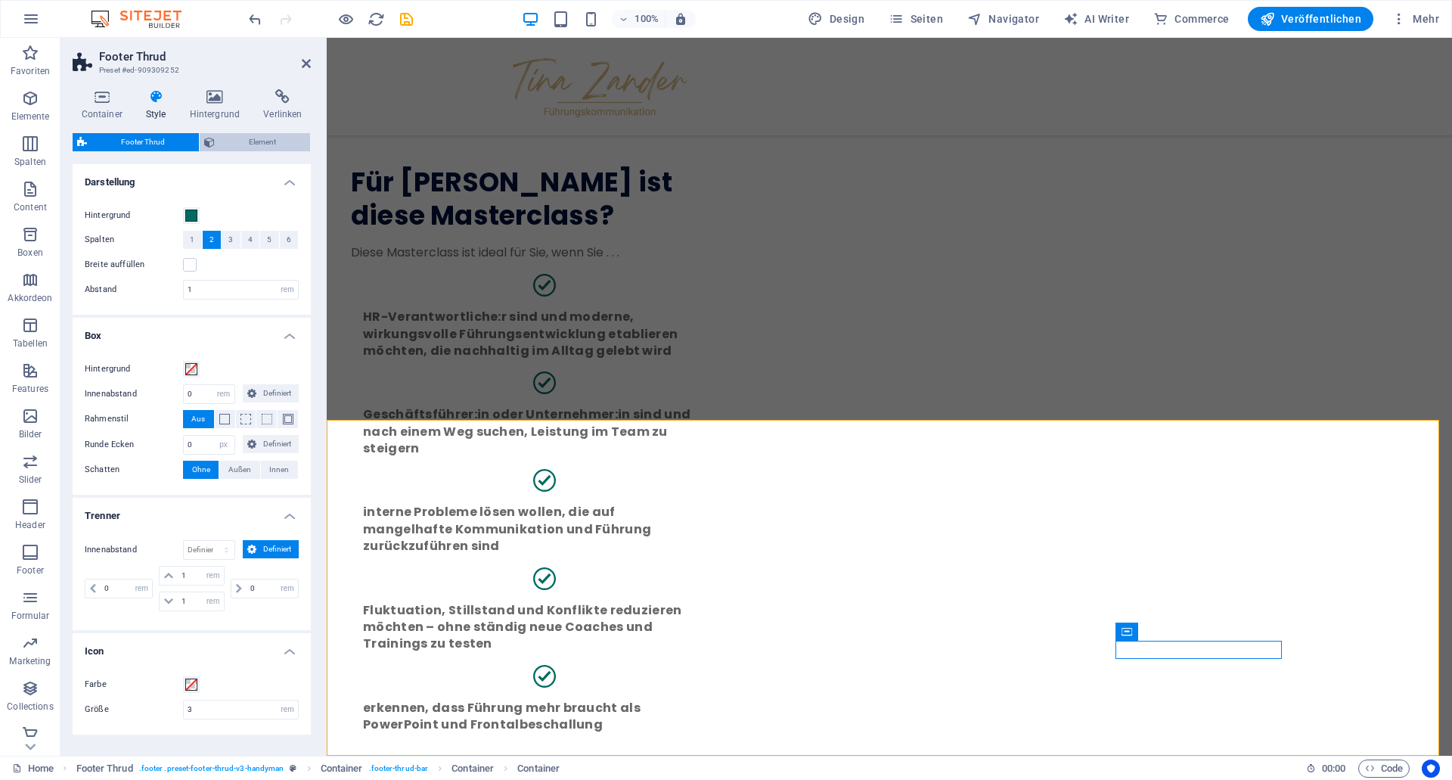
click at [247, 140] on span "Element" at bounding box center [262, 142] width 86 height 18
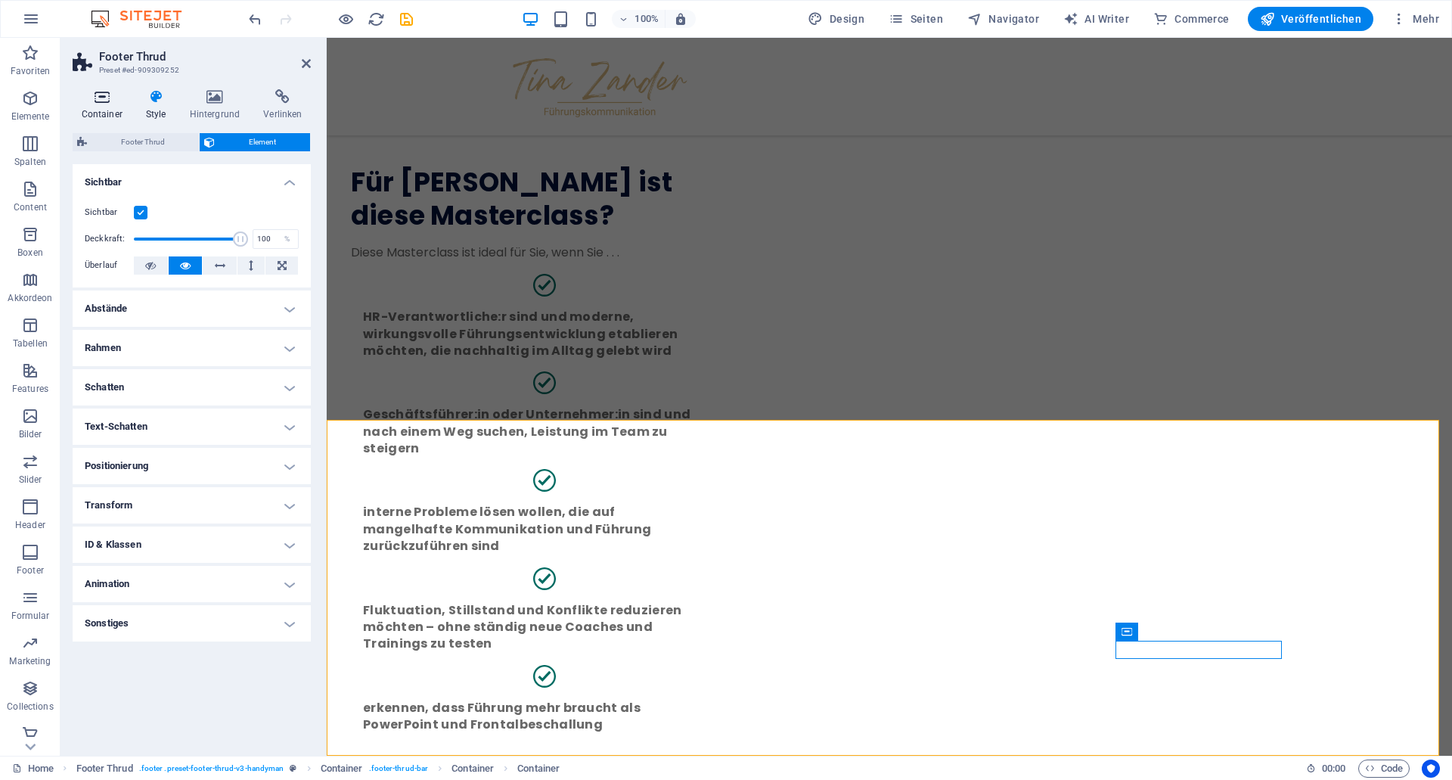
click at [95, 99] on icon at bounding box center [102, 96] width 58 height 15
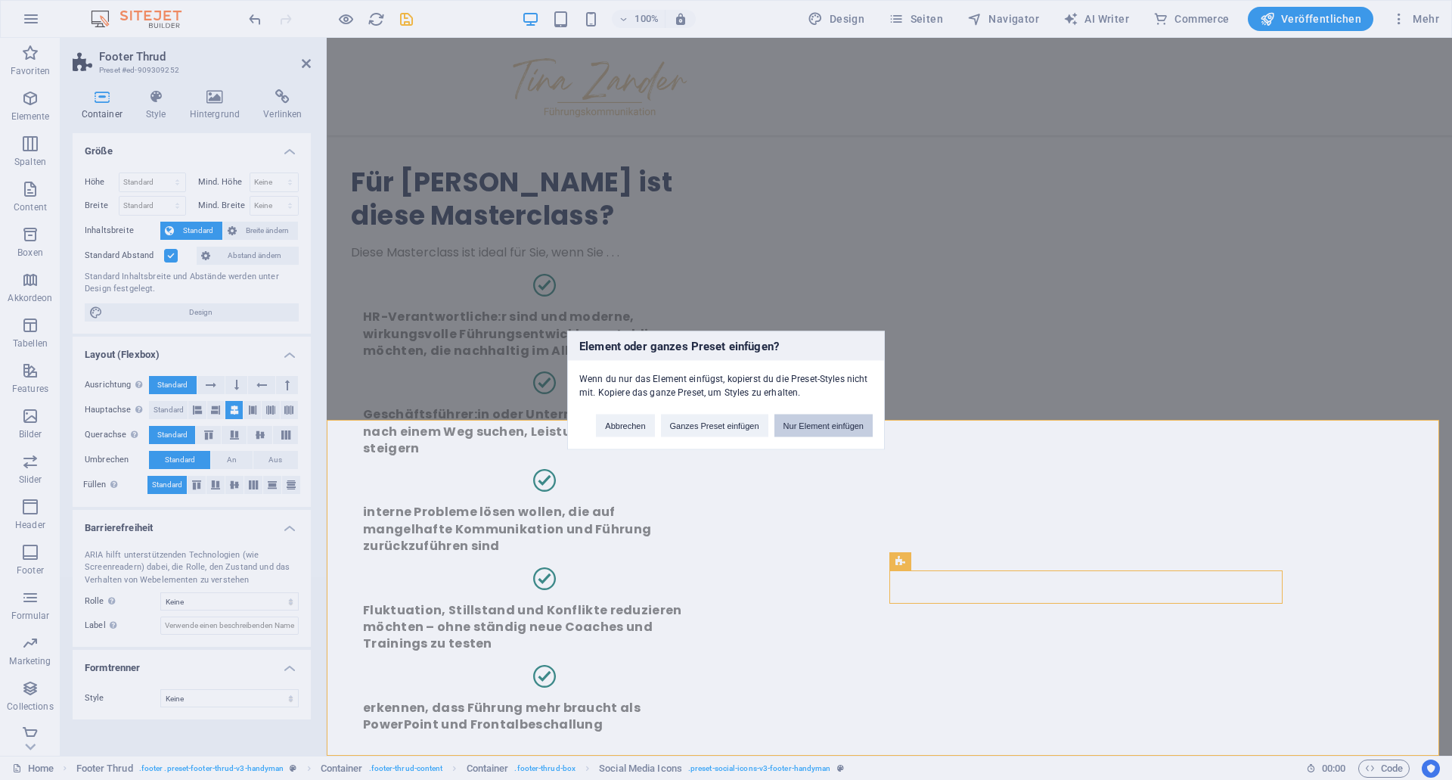
click at [837, 429] on button "Nur Element einfügen" at bounding box center [823, 425] width 98 height 23
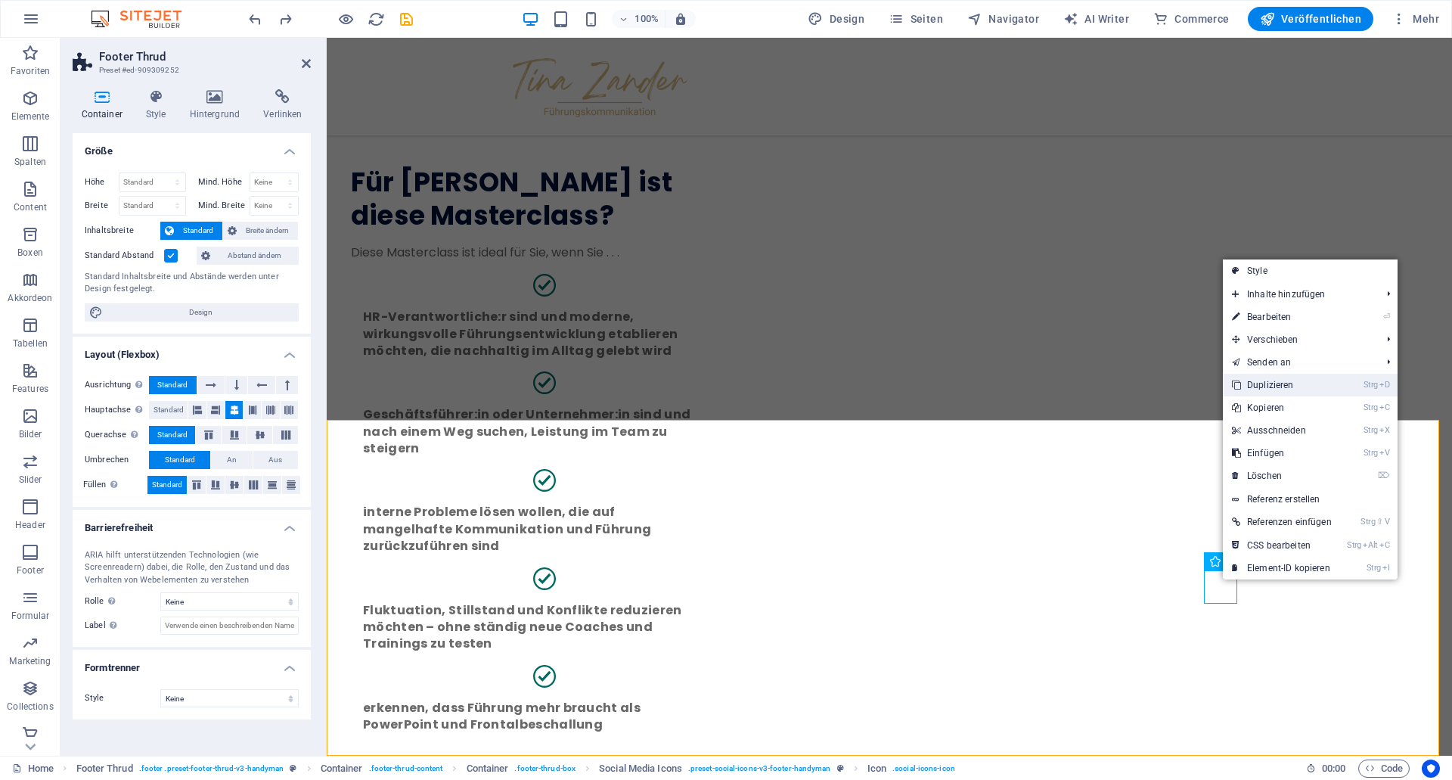
click at [1285, 377] on link "Strg D Duplizieren" at bounding box center [1282, 385] width 118 height 23
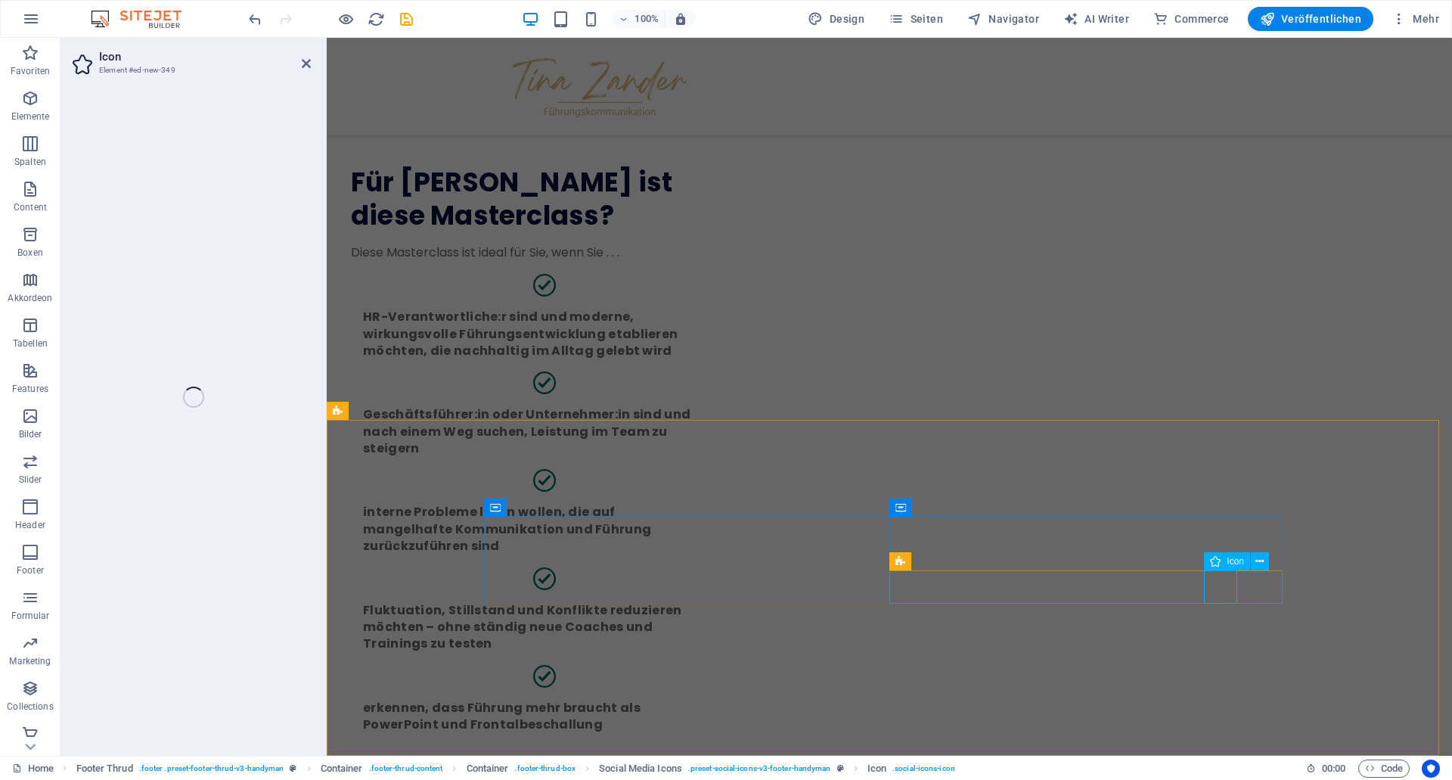
select select "xMidYMid"
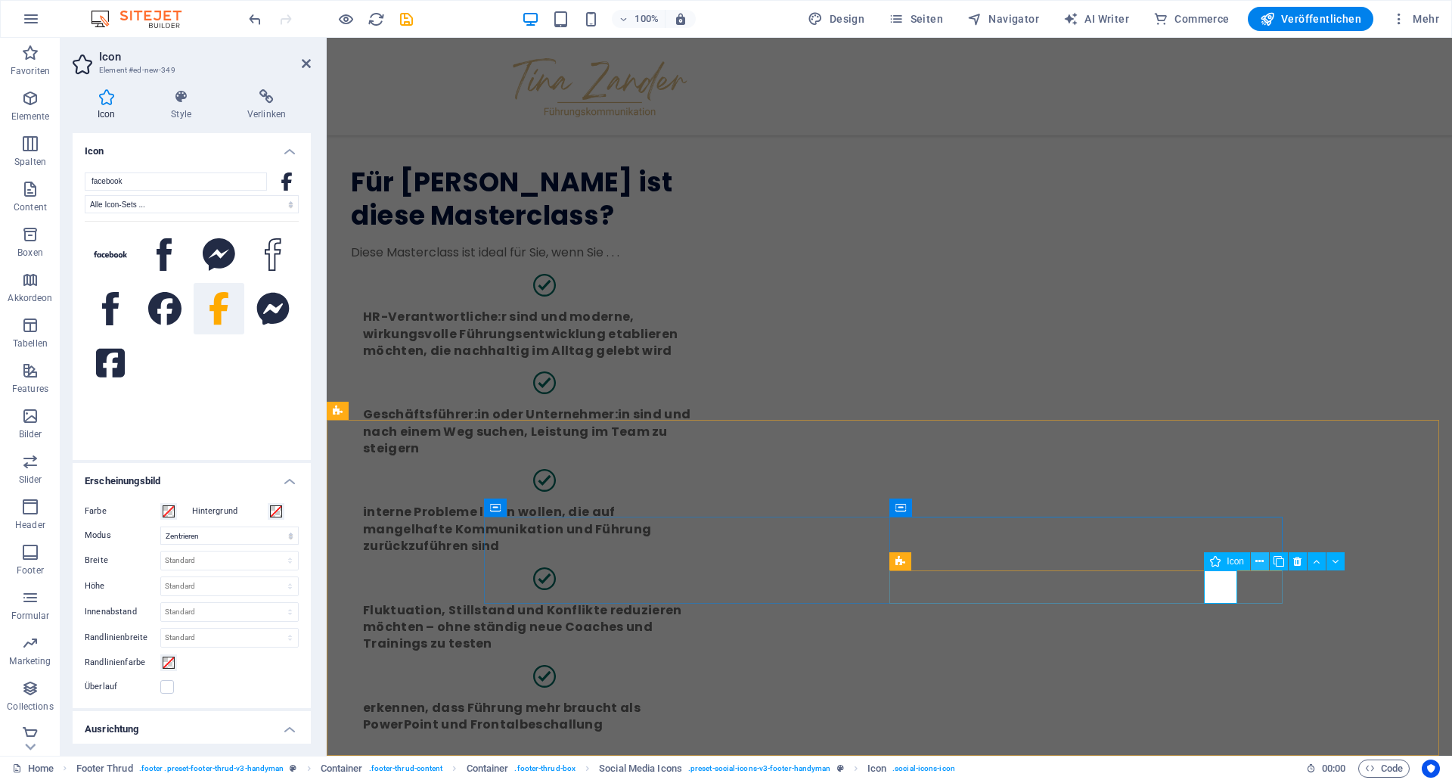
click at [1255, 561] on button at bounding box center [1260, 561] width 18 height 18
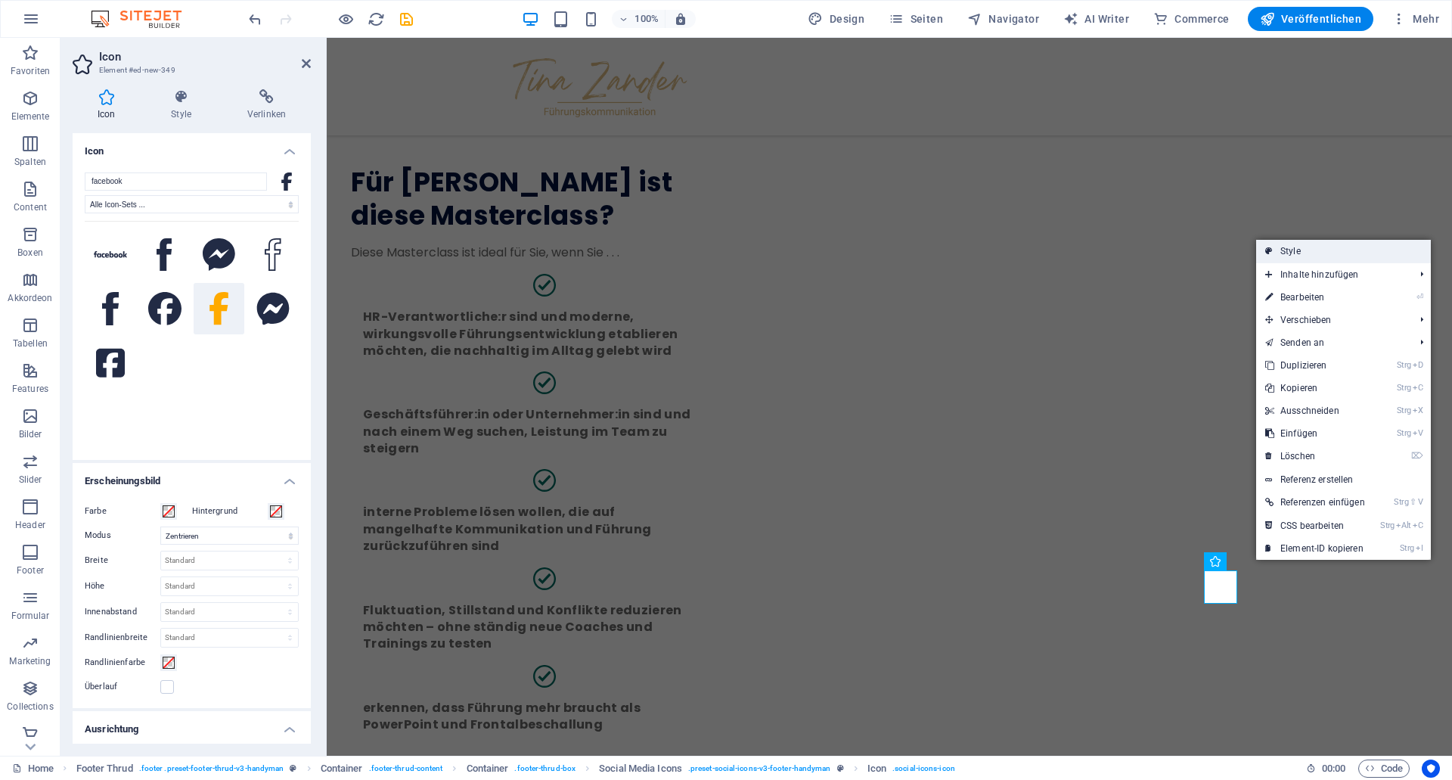
click at [1330, 254] on link "Style" at bounding box center [1343, 251] width 175 height 23
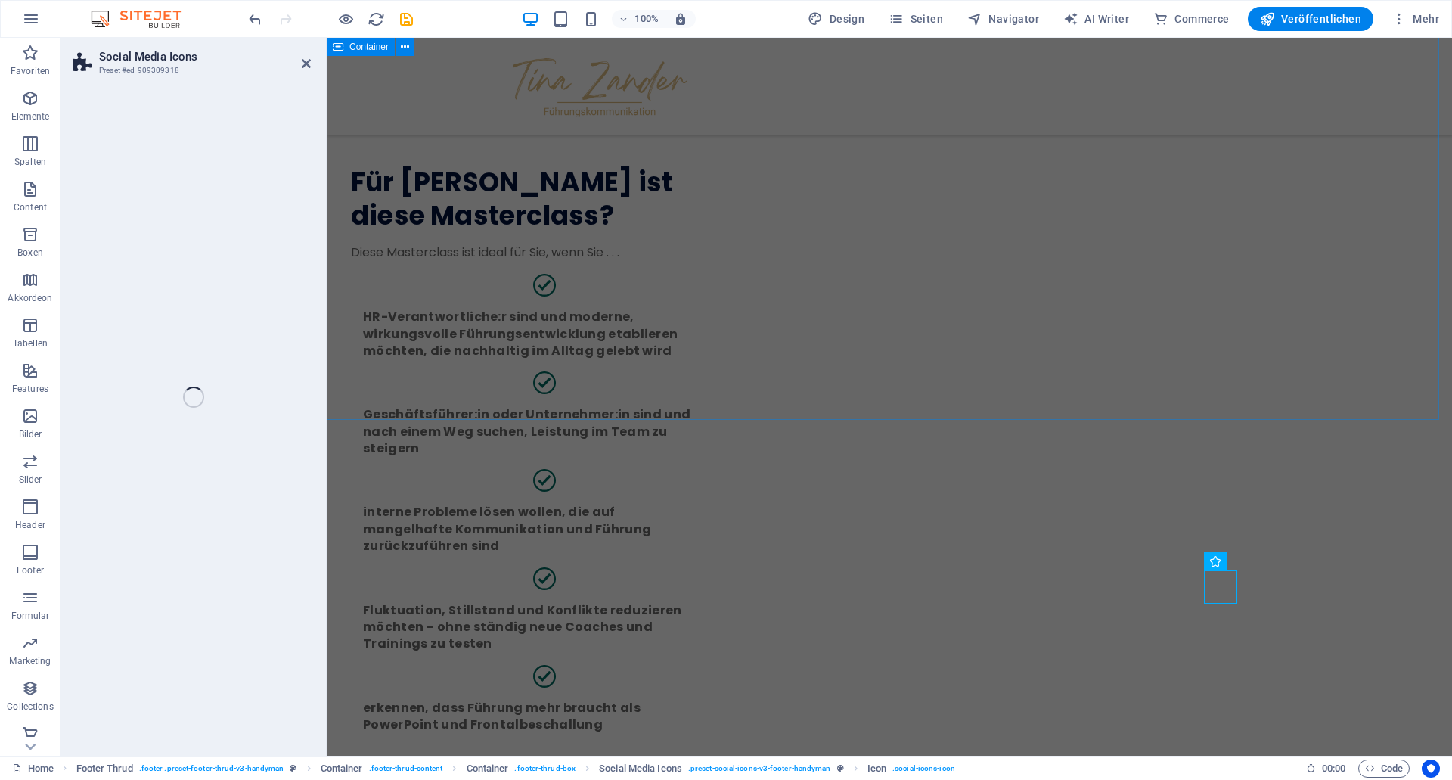
select select "rem"
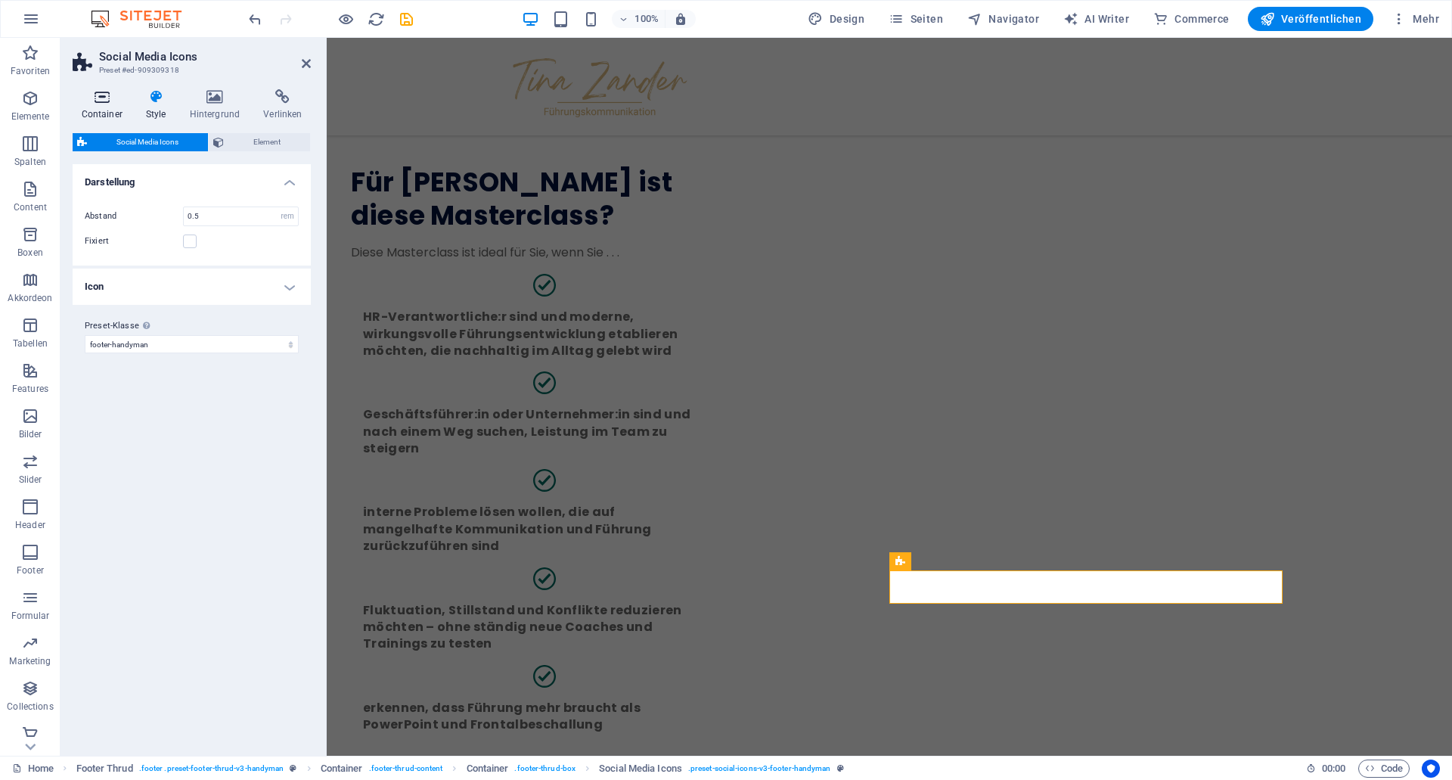
click at [107, 103] on icon at bounding box center [102, 96] width 58 height 15
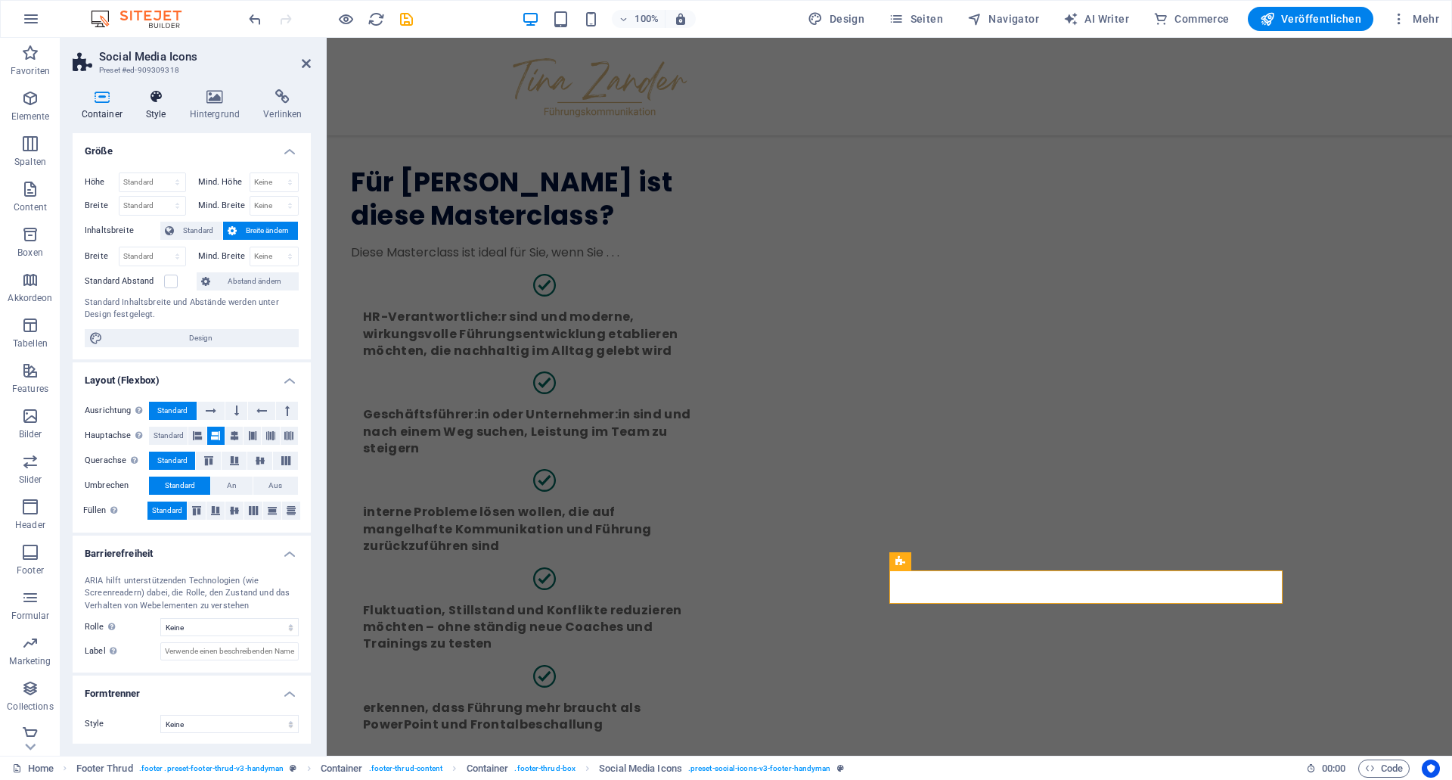
click at [157, 112] on h4 "Style" at bounding box center [159, 105] width 44 height 32
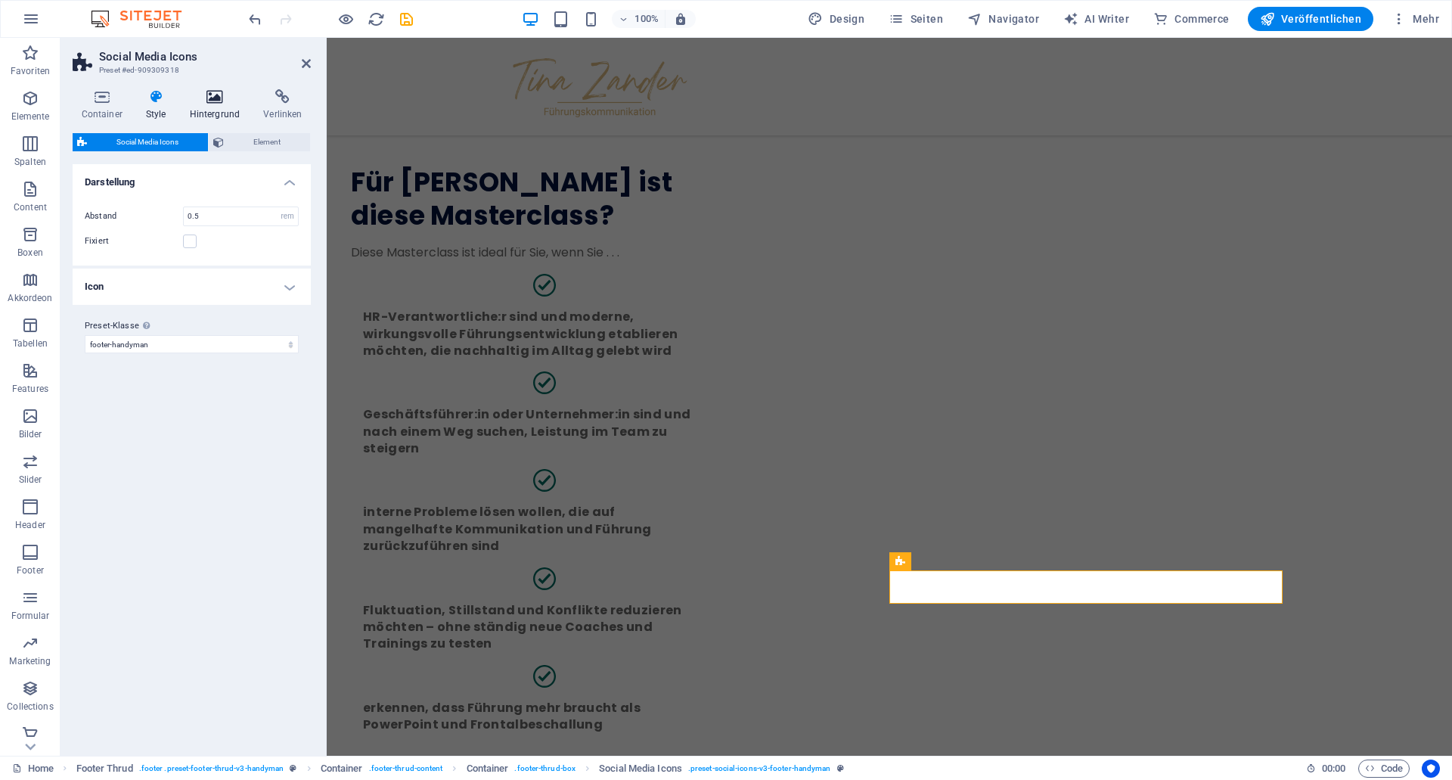
click at [221, 104] on h4 "Hintergrund" at bounding box center [218, 105] width 74 height 32
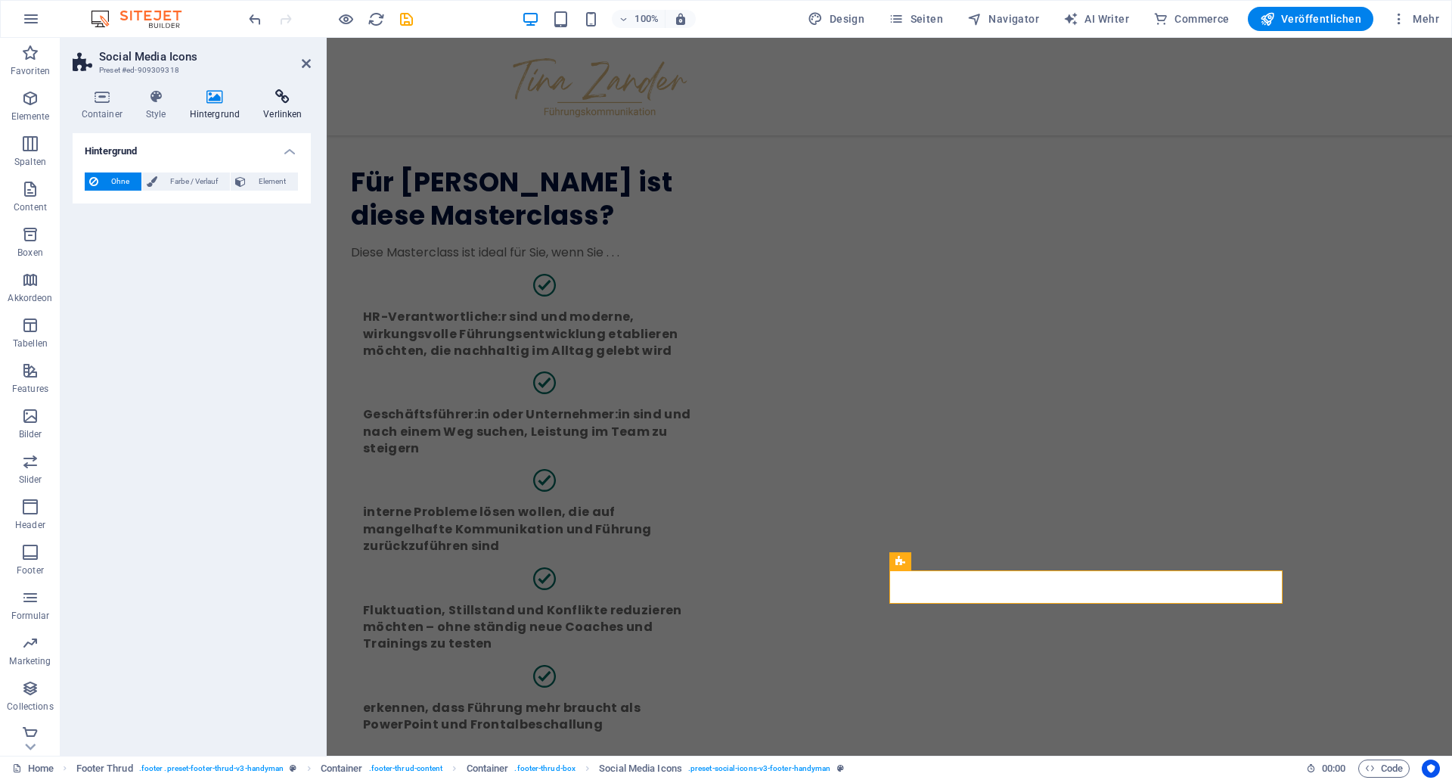
click at [271, 106] on h4 "Verlinken" at bounding box center [283, 105] width 56 height 32
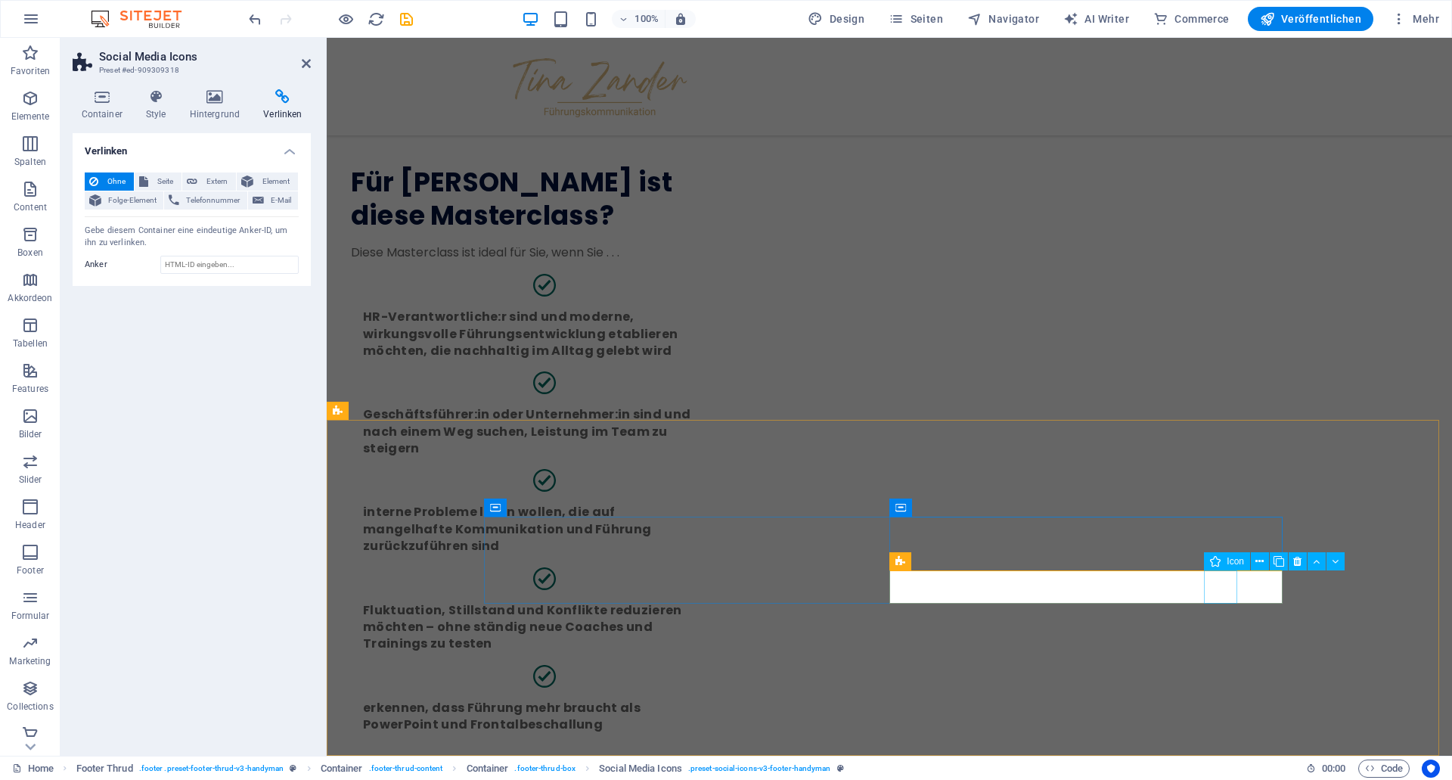
click at [1230, 564] on span "Icon" at bounding box center [1235, 561] width 17 height 9
click at [1257, 562] on icon at bounding box center [1259, 562] width 8 height 16
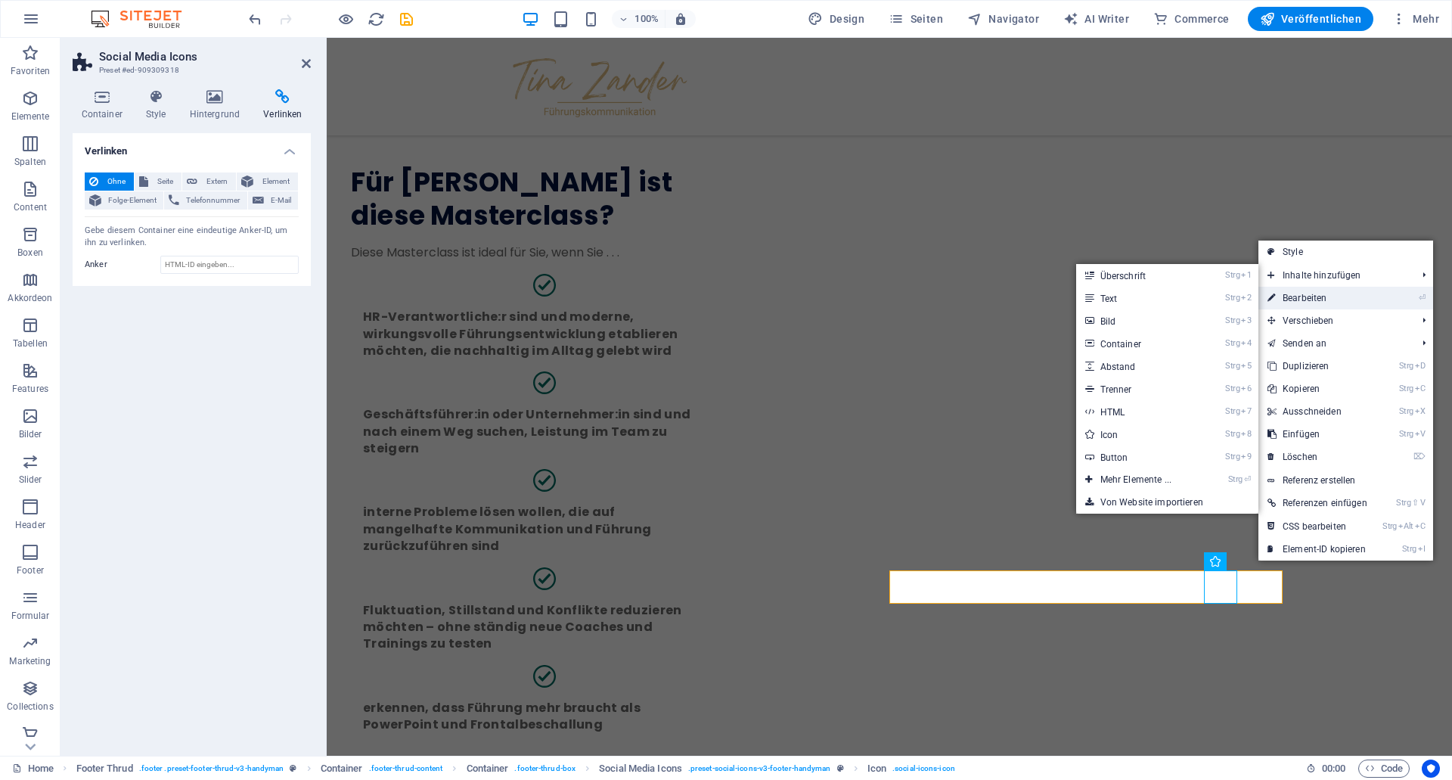
click at [1339, 296] on link "⏎ Bearbeiten" at bounding box center [1317, 298] width 118 height 23
select select "xMidYMid"
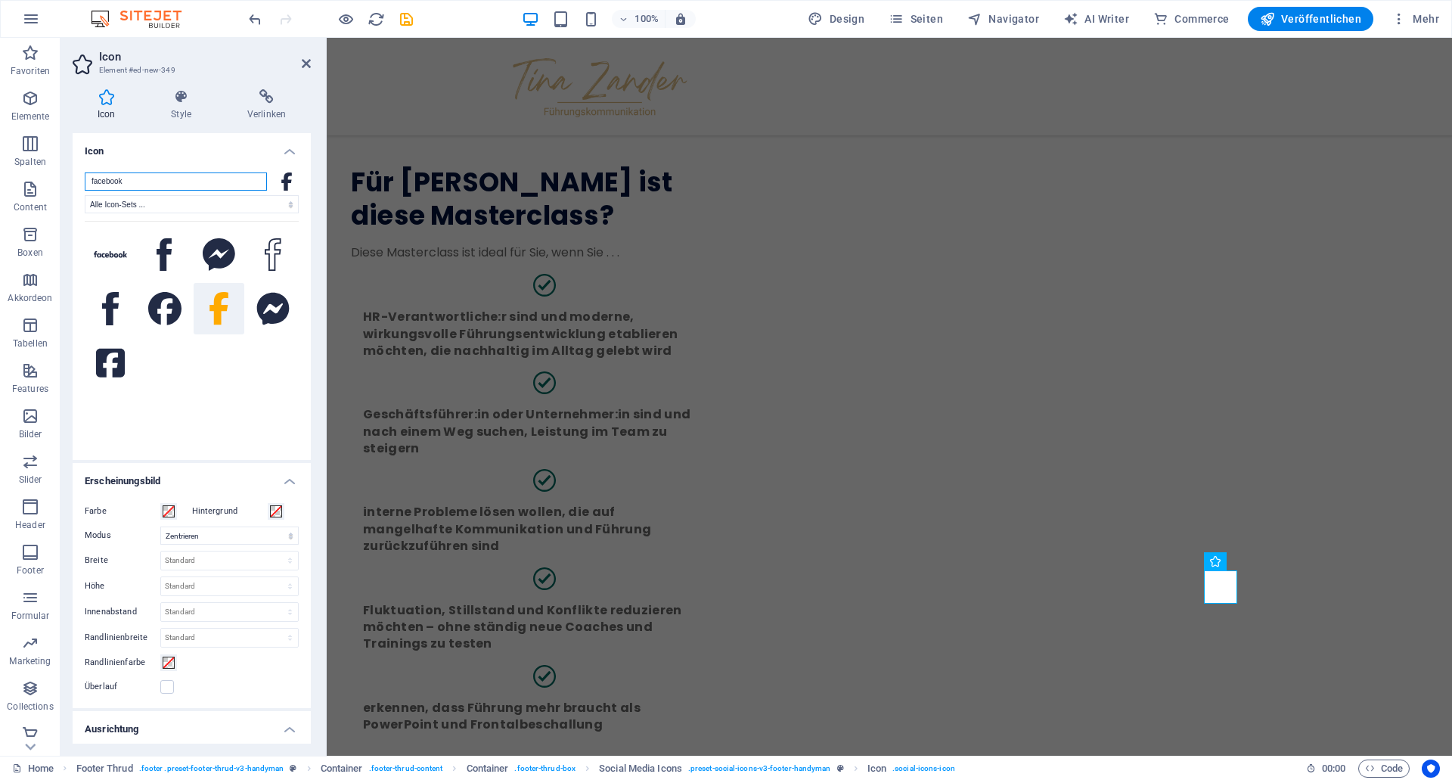
drag, startPoint x: 142, startPoint y: 182, endPoint x: -202, endPoint y: 138, distance: 346.9
click at [85, 172] on input "facebook" at bounding box center [176, 181] width 182 height 18
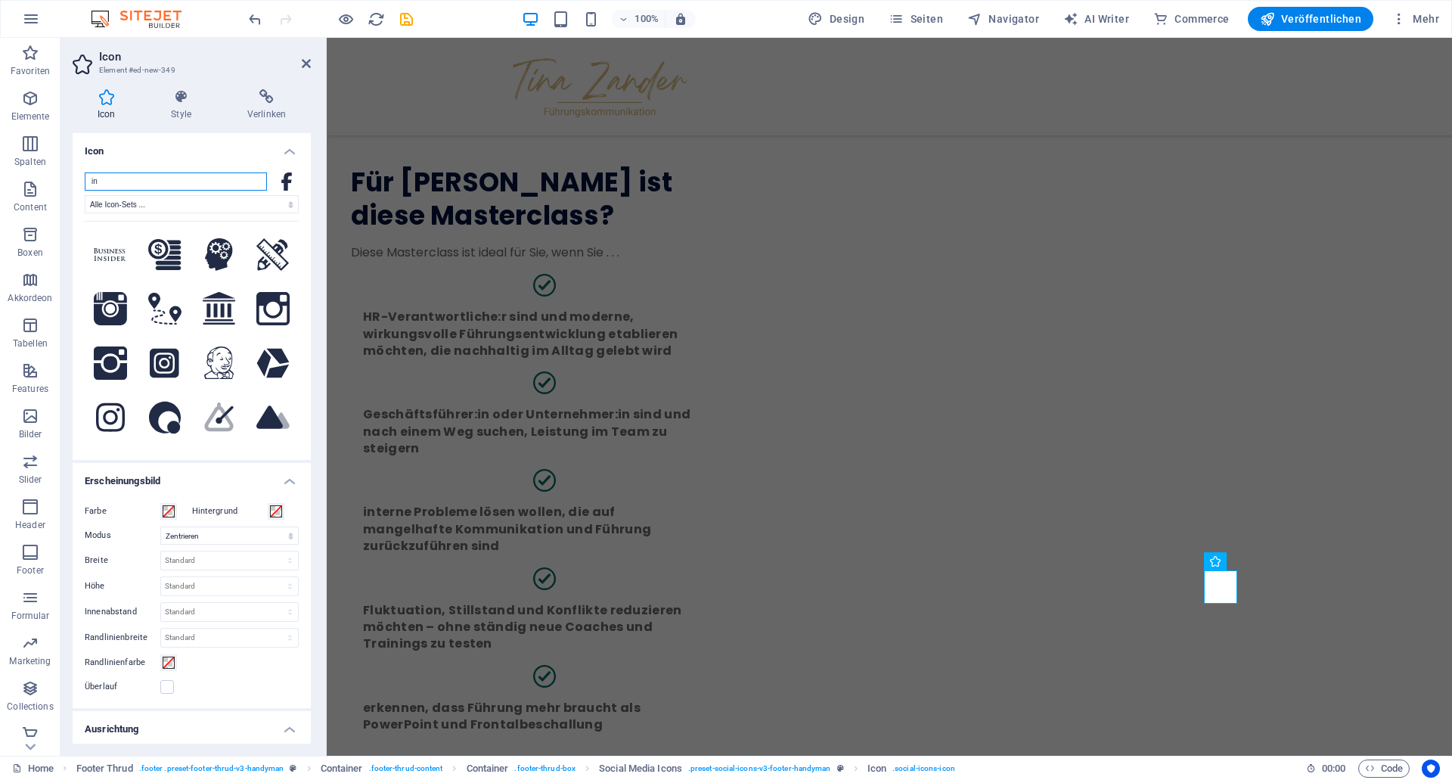
type input "i"
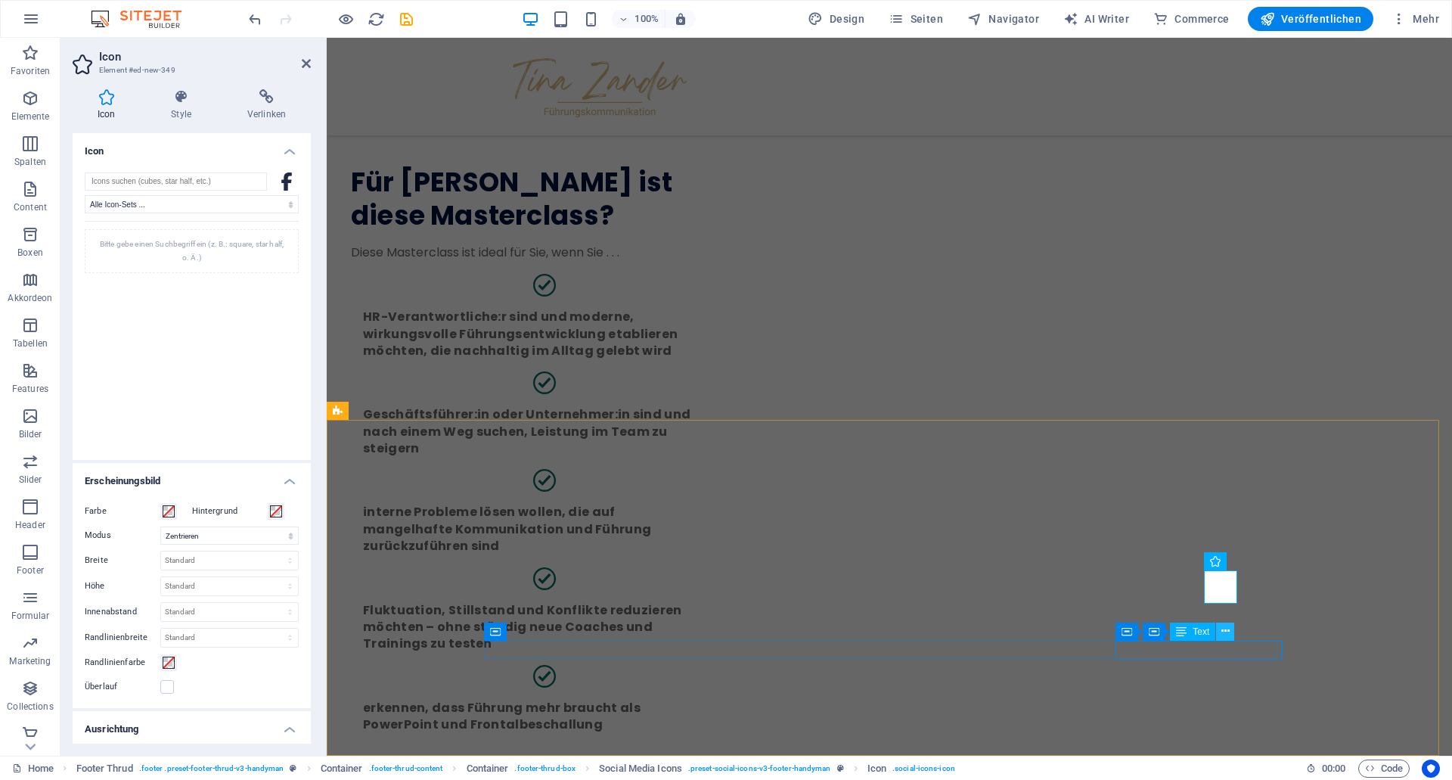
click at [1225, 630] on icon at bounding box center [1225, 631] width 8 height 16
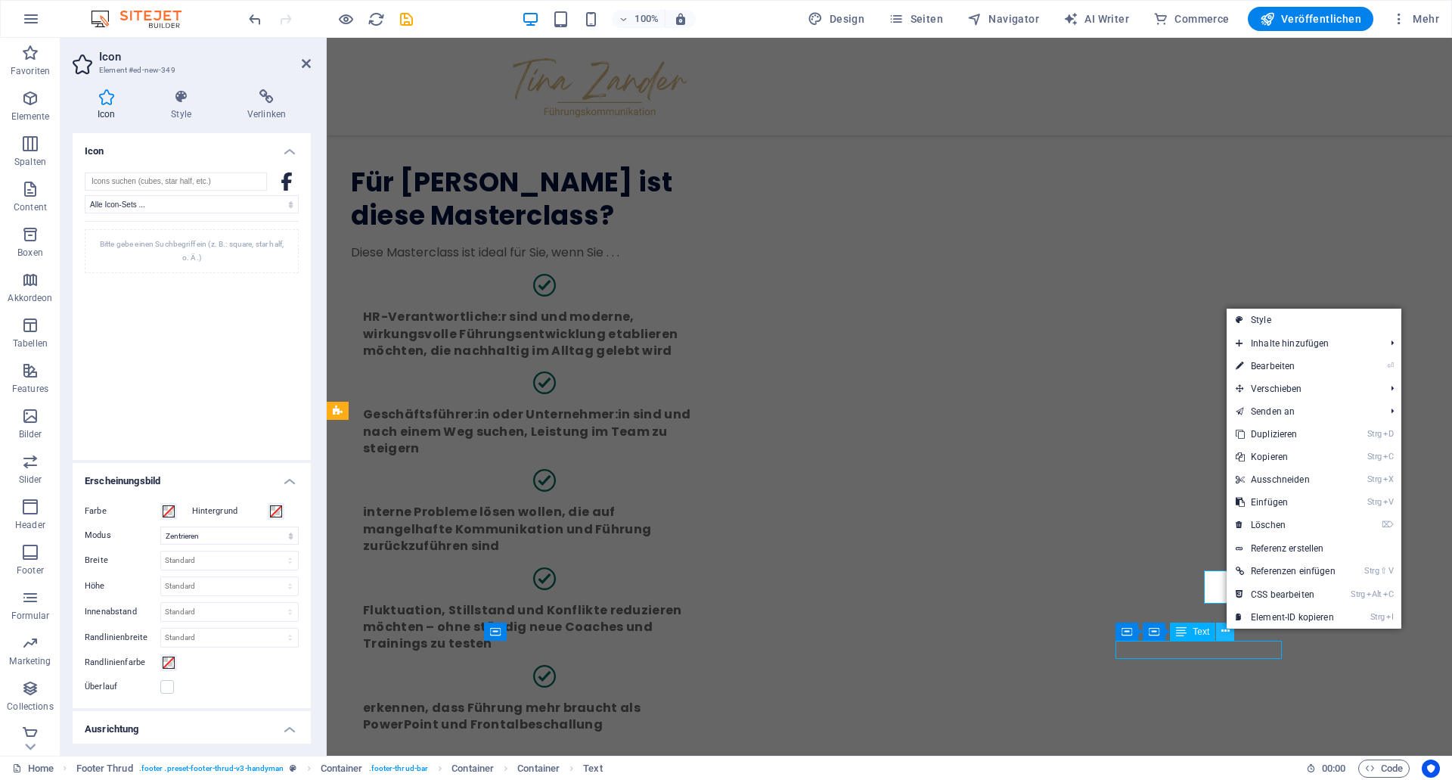
scroll to position [3595, 0]
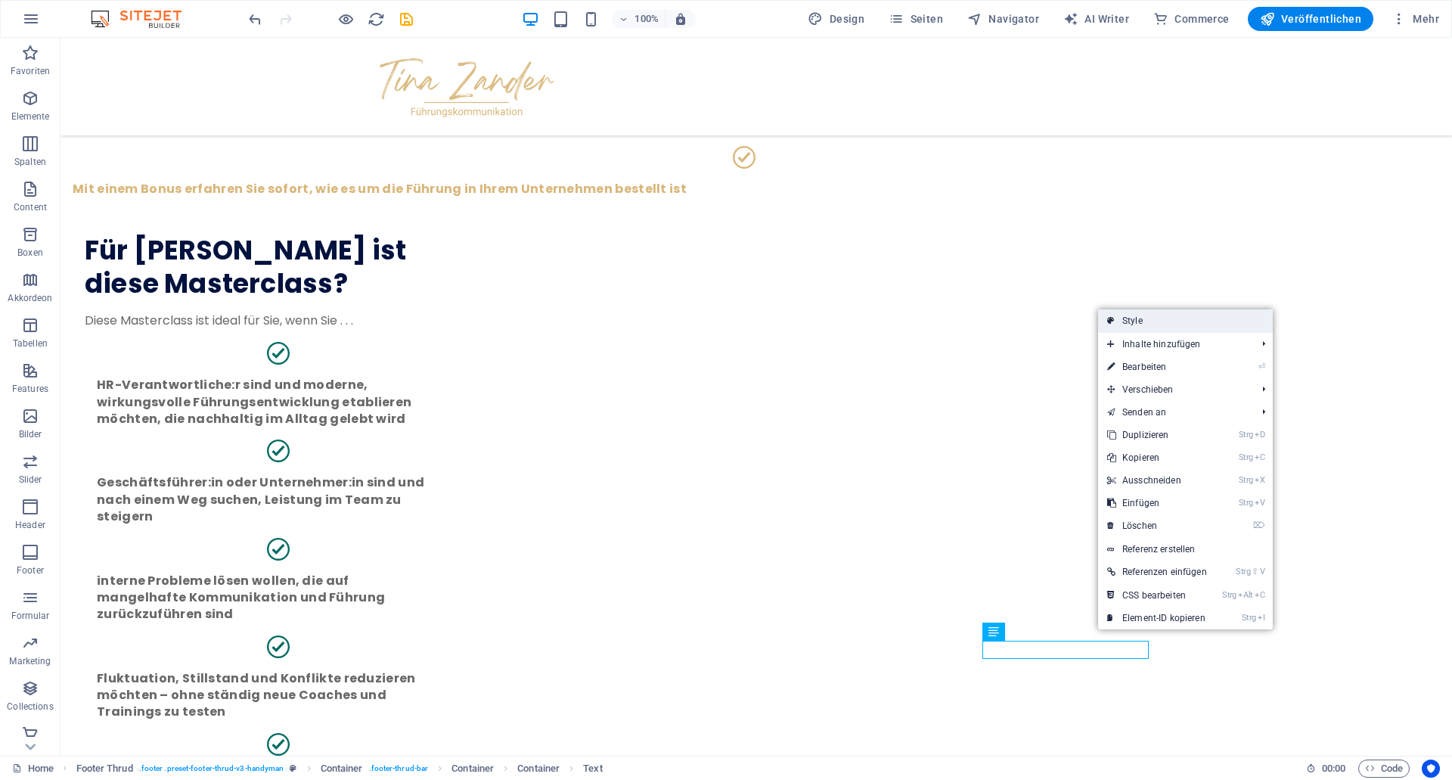
click at [1156, 327] on link "Style" at bounding box center [1185, 320] width 175 height 23
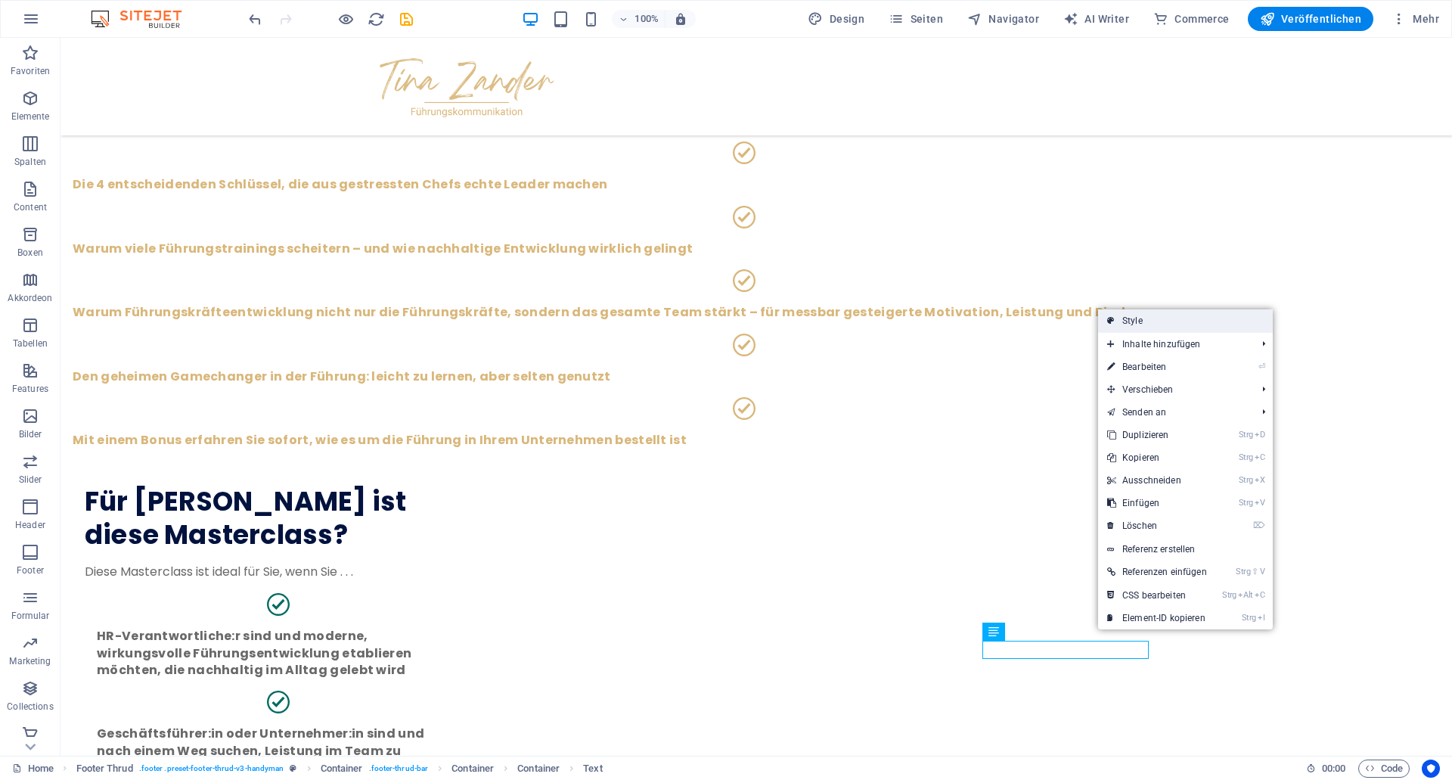
select select "rem"
select select "px"
select select "rem"
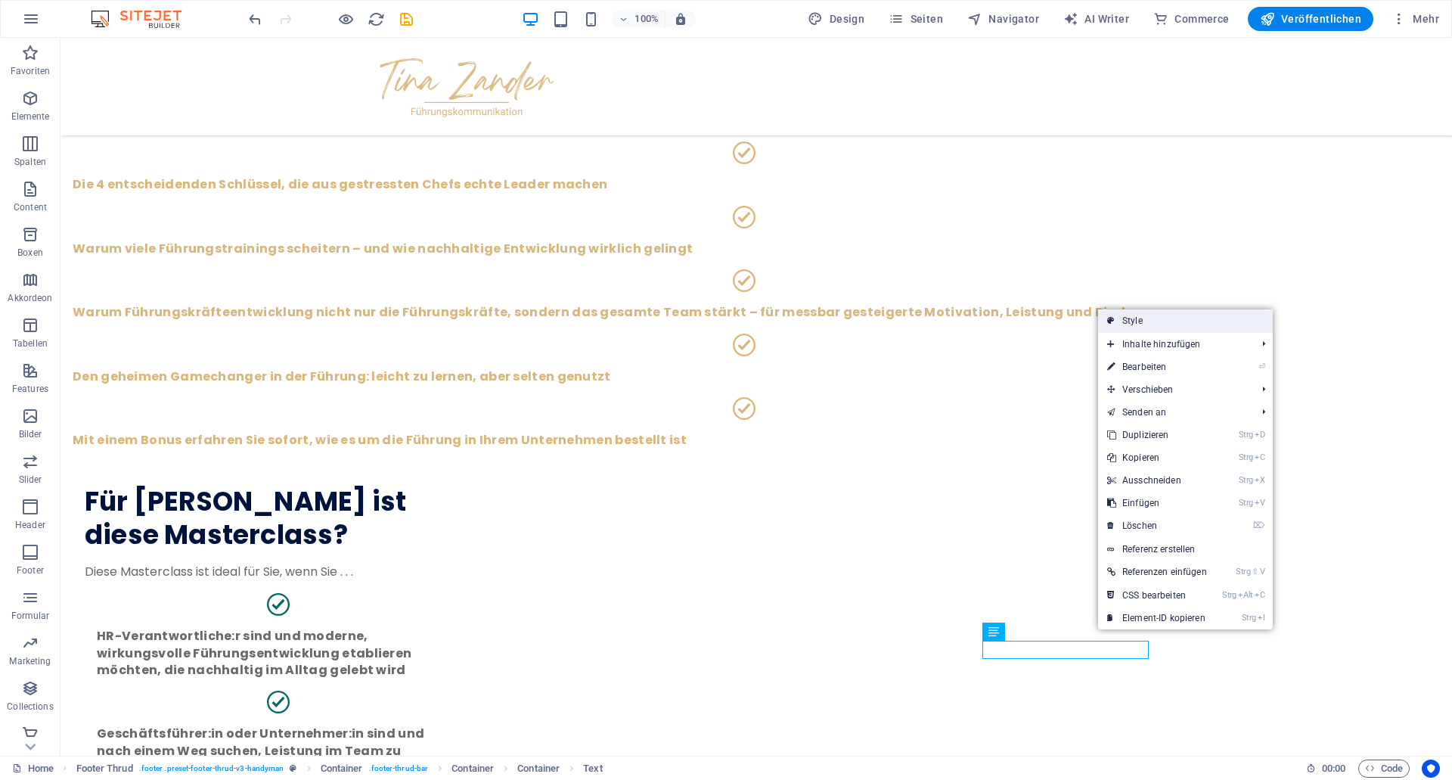
select select "rem"
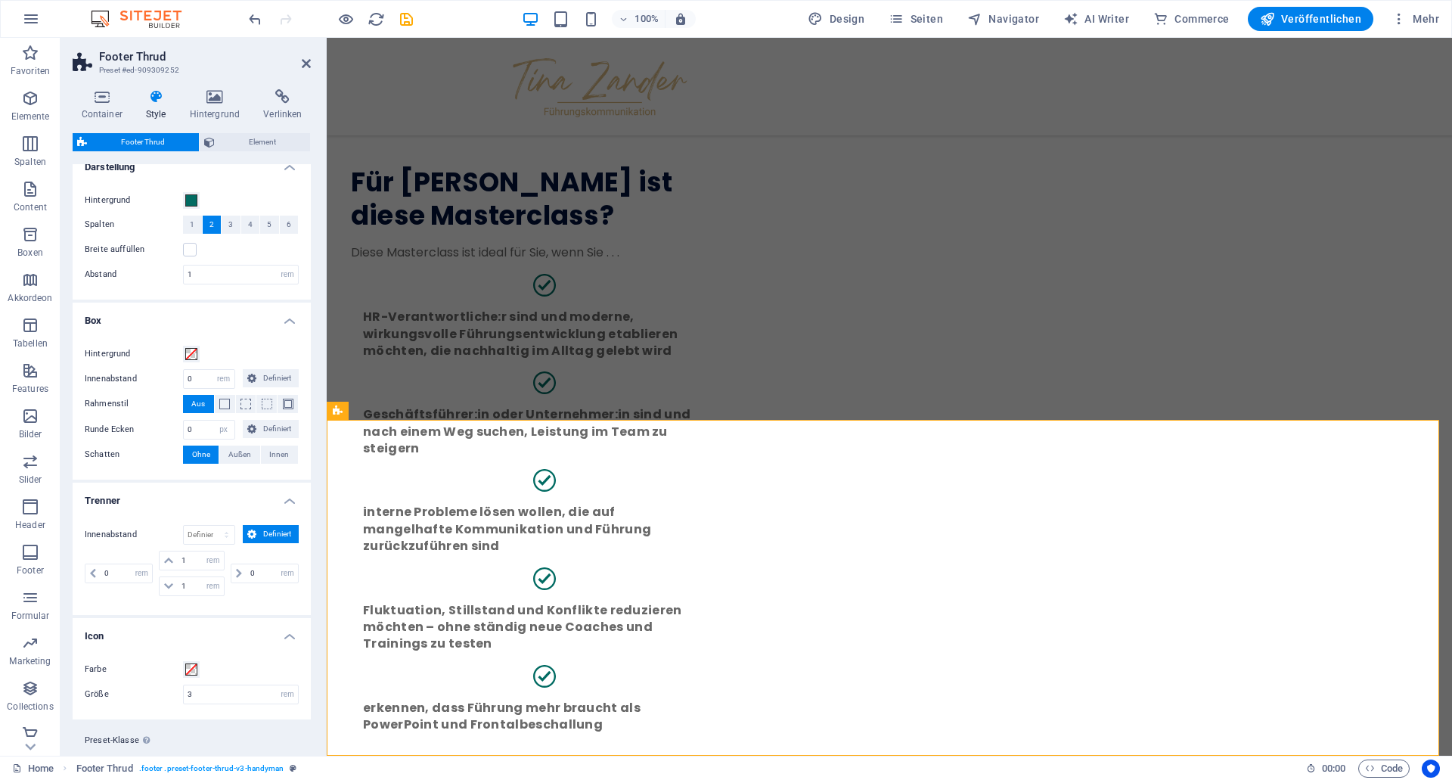
scroll to position [0, 0]
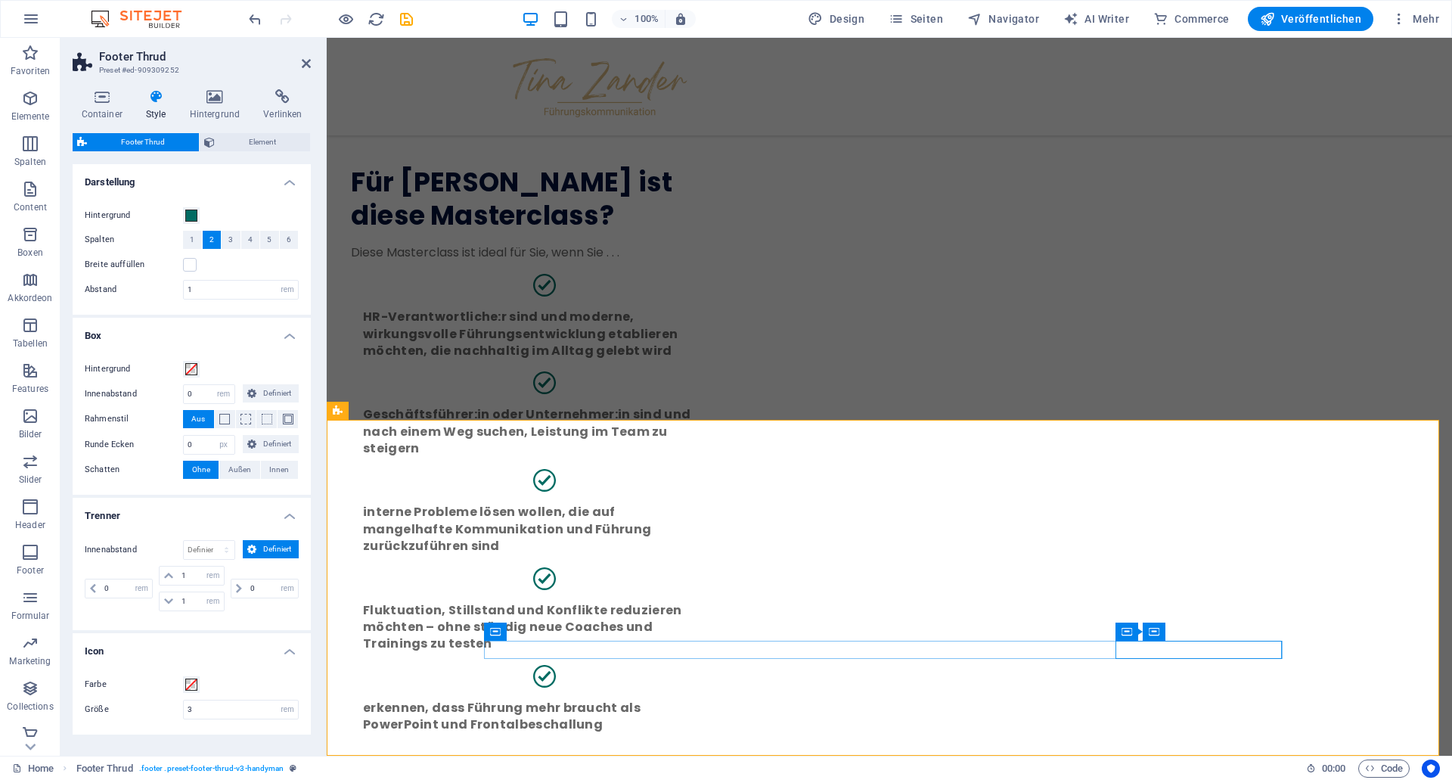
click at [1218, 634] on icon at bounding box center [1221, 631] width 8 height 16
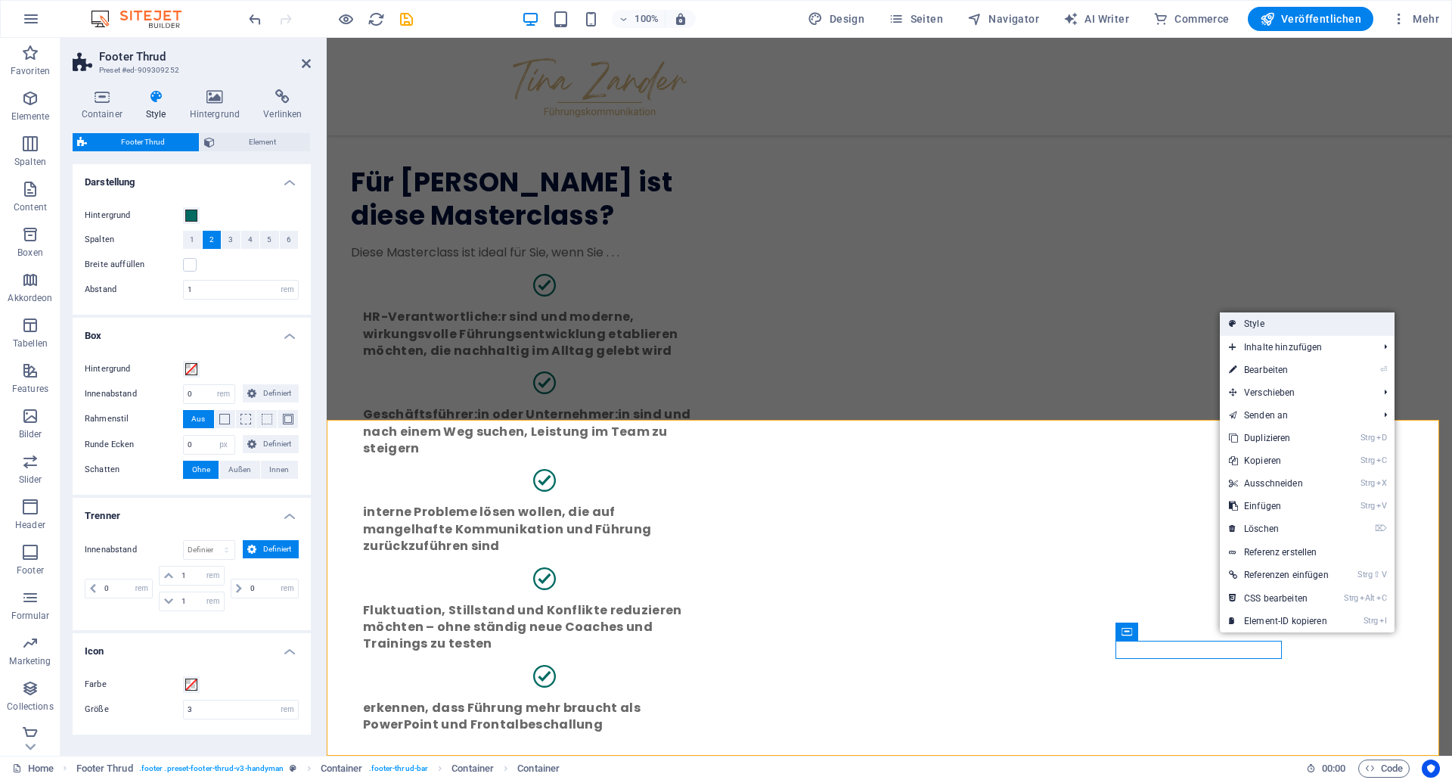
click at [1291, 327] on link "Style" at bounding box center [1307, 323] width 175 height 23
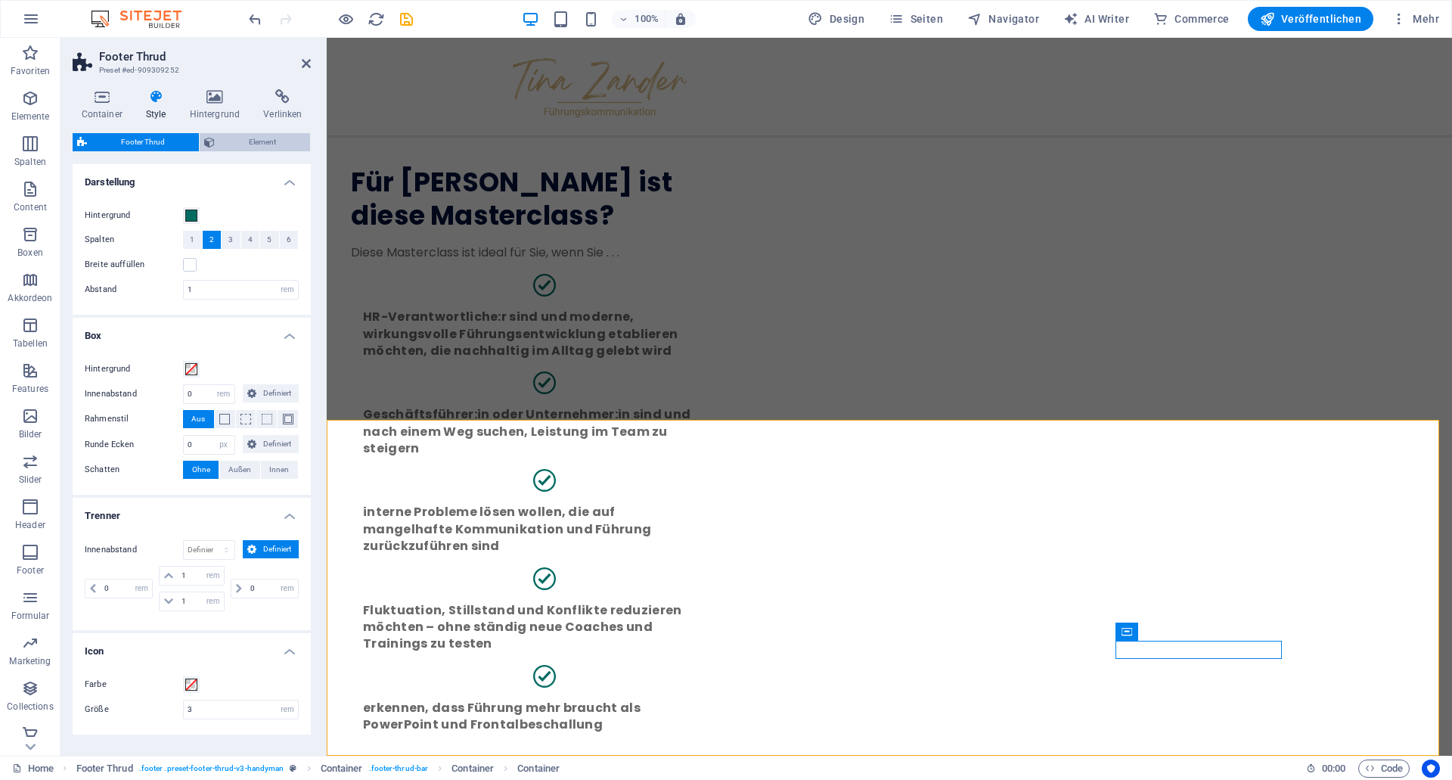
click at [253, 140] on span "Element" at bounding box center [262, 142] width 86 height 18
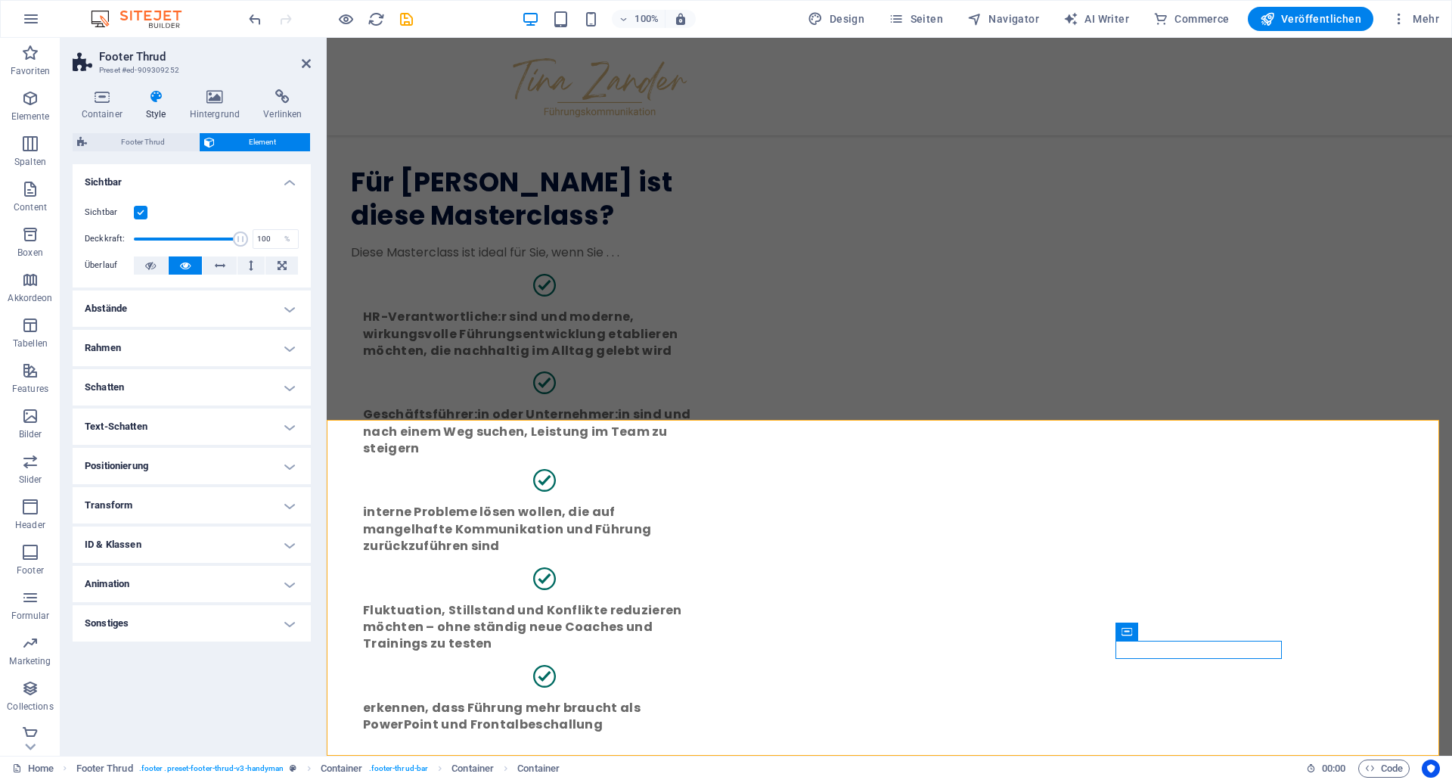
click at [154, 305] on h4 "Abstände" at bounding box center [192, 308] width 238 height 36
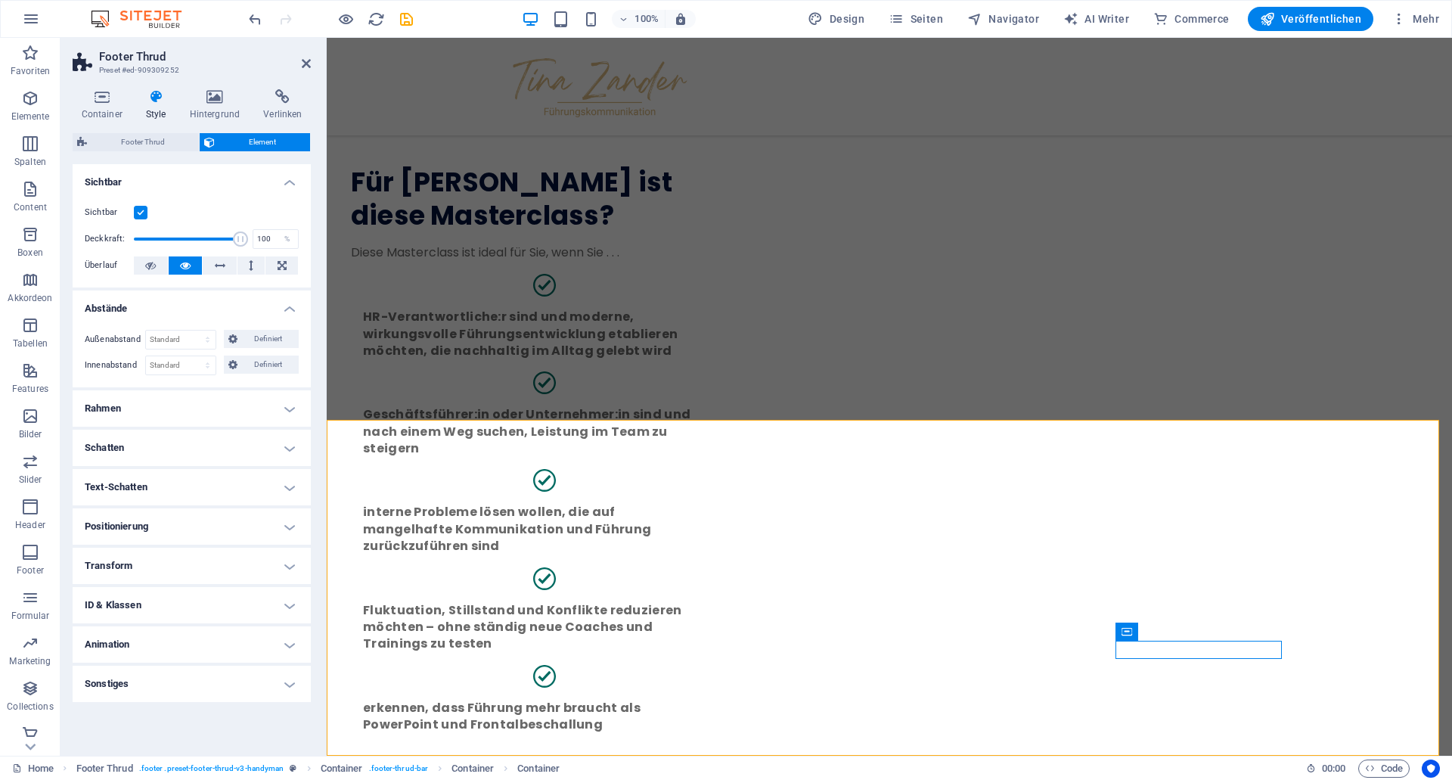
click at [154, 305] on h4 "Abstände" at bounding box center [192, 303] width 238 height 27
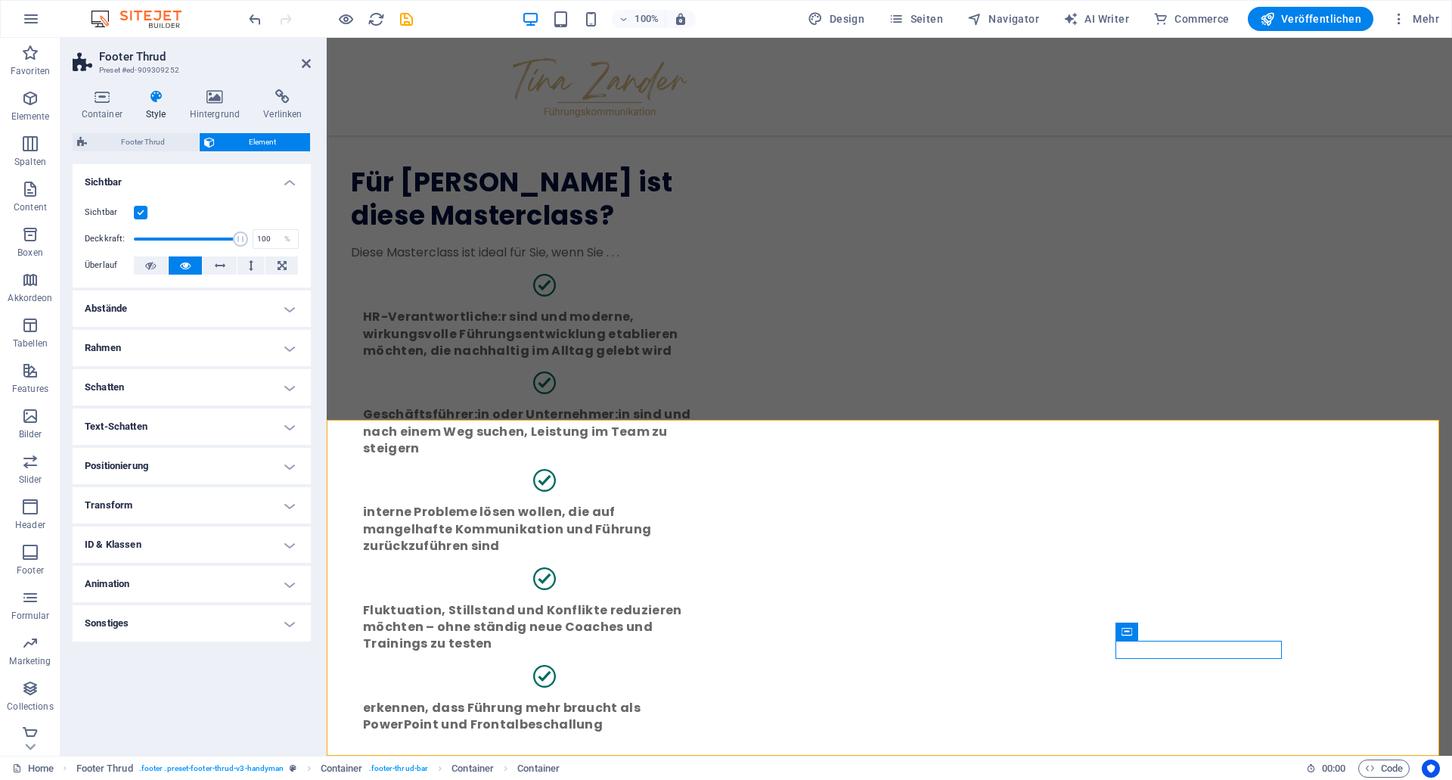
click at [146, 339] on h4 "Rahmen" at bounding box center [192, 348] width 238 height 36
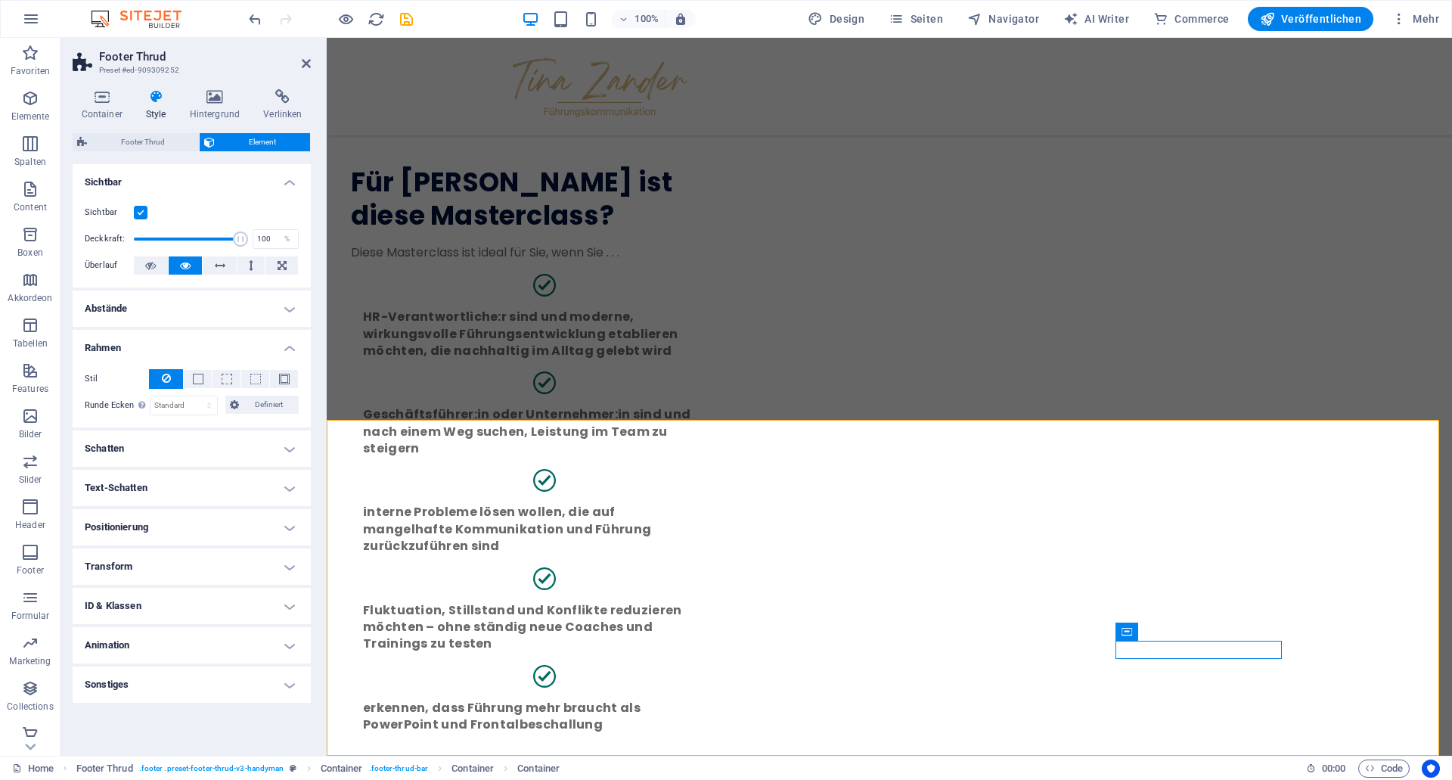
click at [157, 452] on h4 "Schatten" at bounding box center [192, 448] width 238 height 36
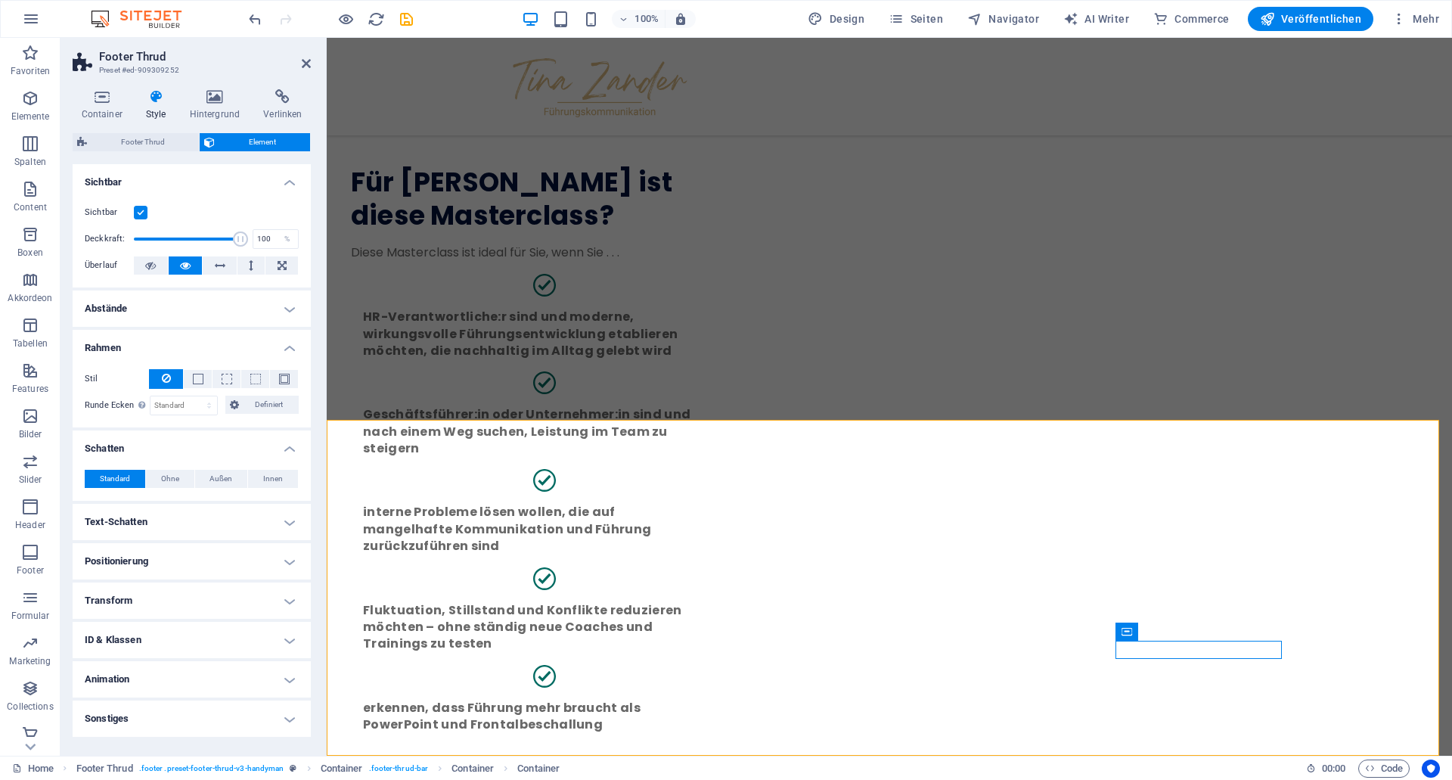
click at [163, 530] on h4 "Text-Schatten" at bounding box center [192, 522] width 238 height 36
click at [157, 672] on h4 "ID & Klassen" at bounding box center [192, 674] width 238 height 36
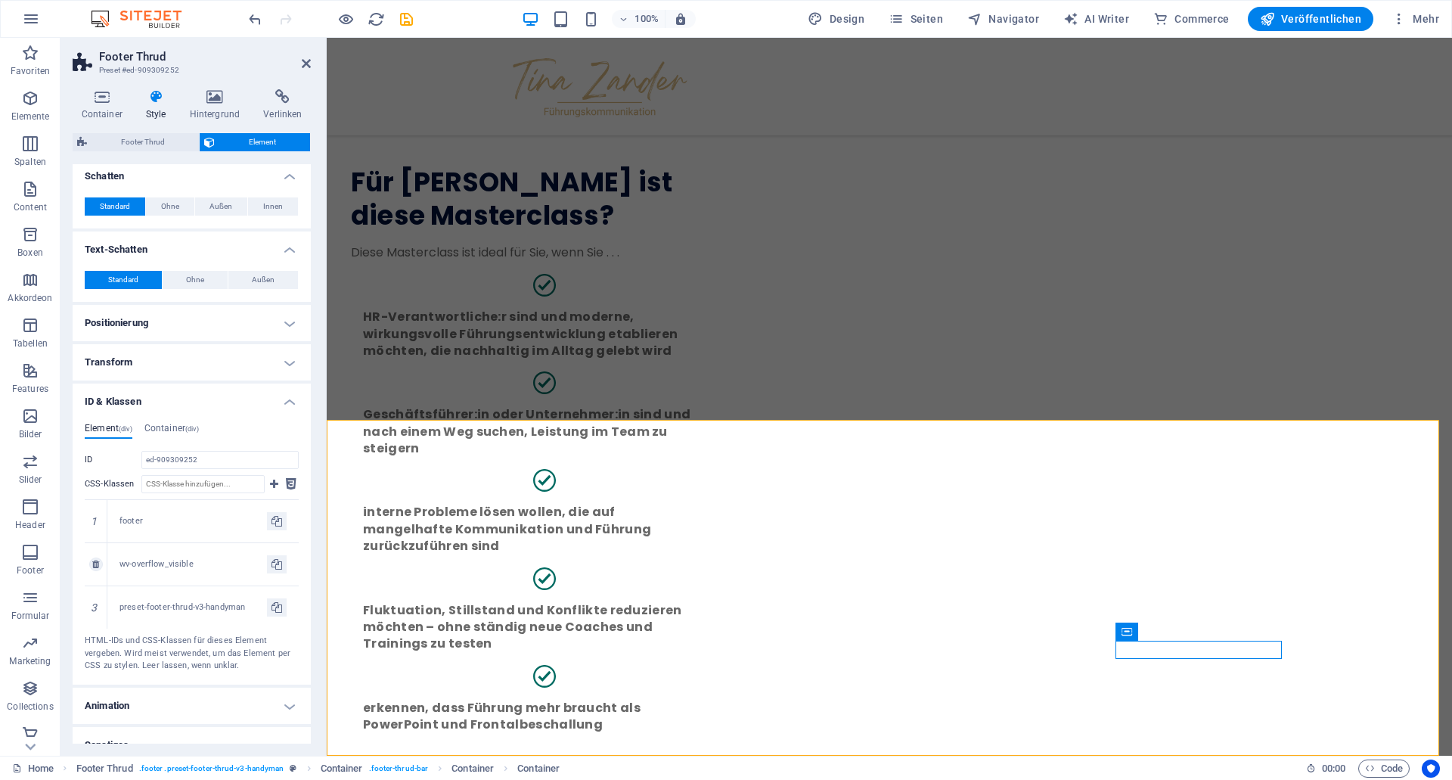
scroll to position [291, 0]
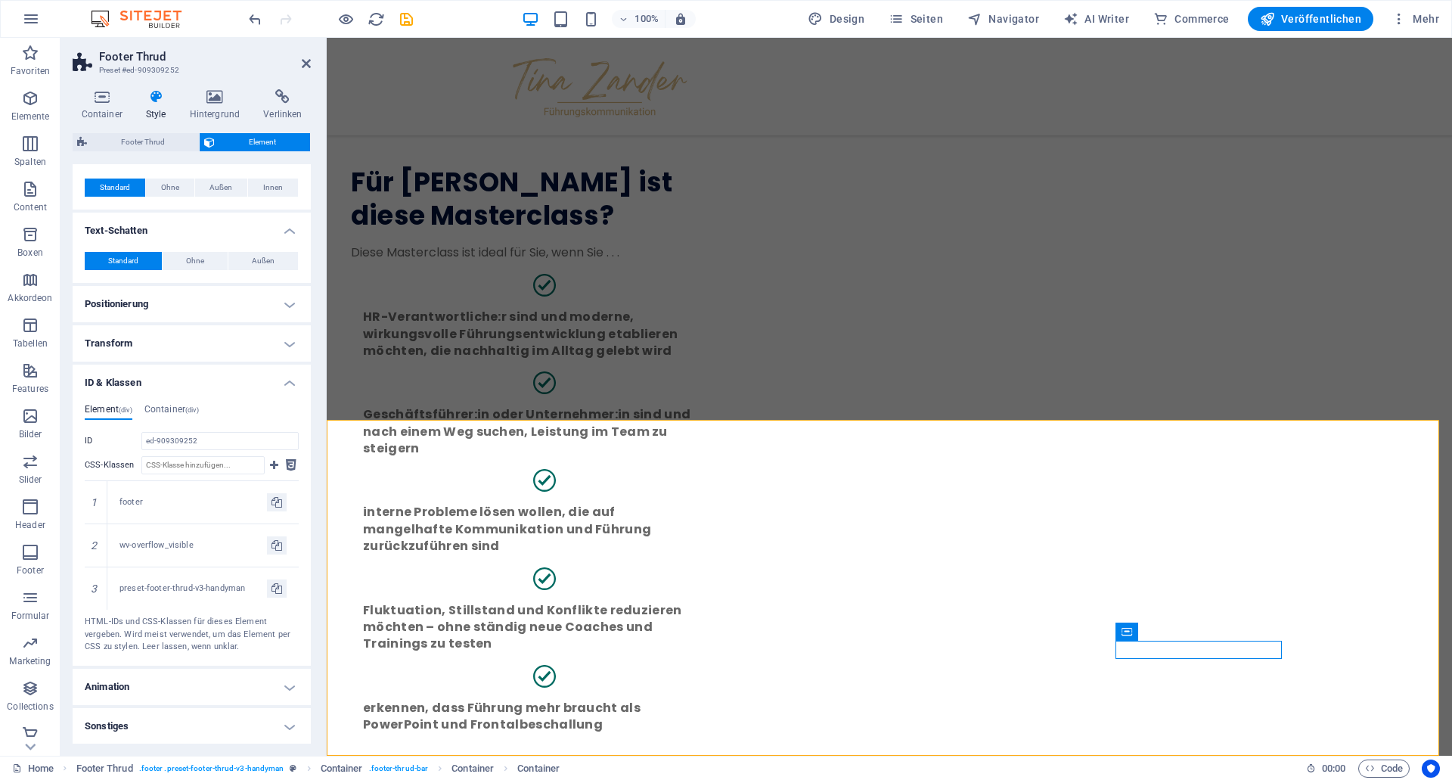
click at [188, 728] on h4 "Sonstiges" at bounding box center [192, 726] width 238 height 36
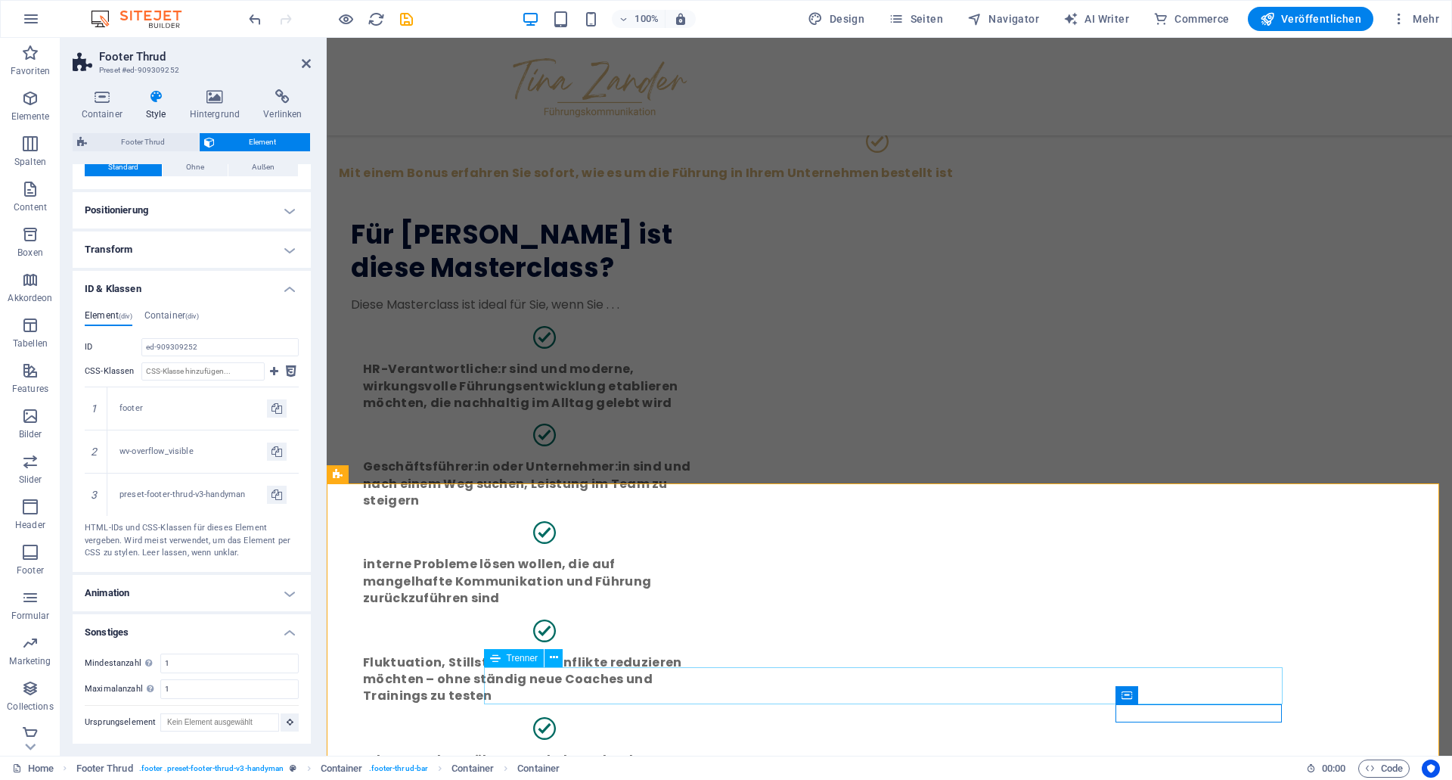
scroll to position [3345, 0]
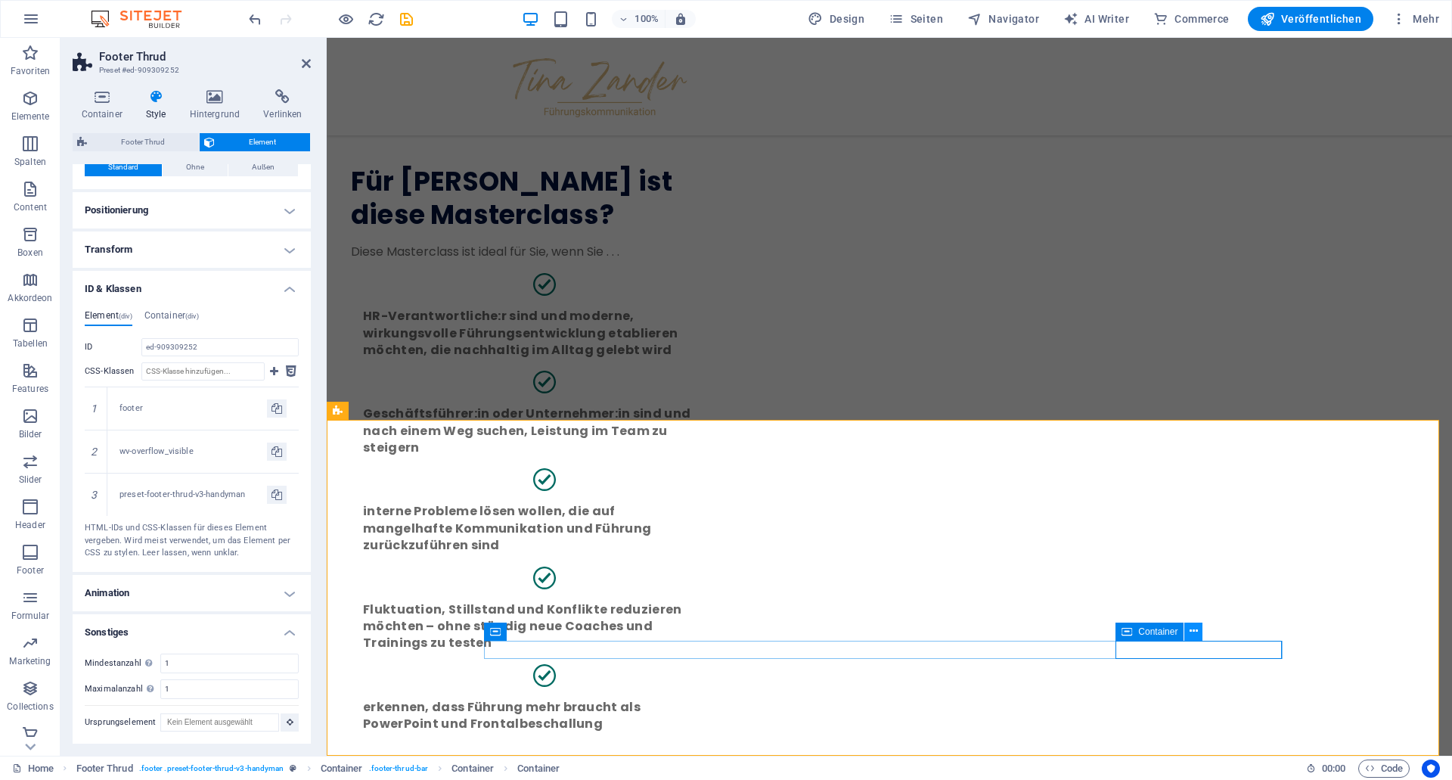
click at [1192, 632] on icon at bounding box center [1194, 631] width 8 height 16
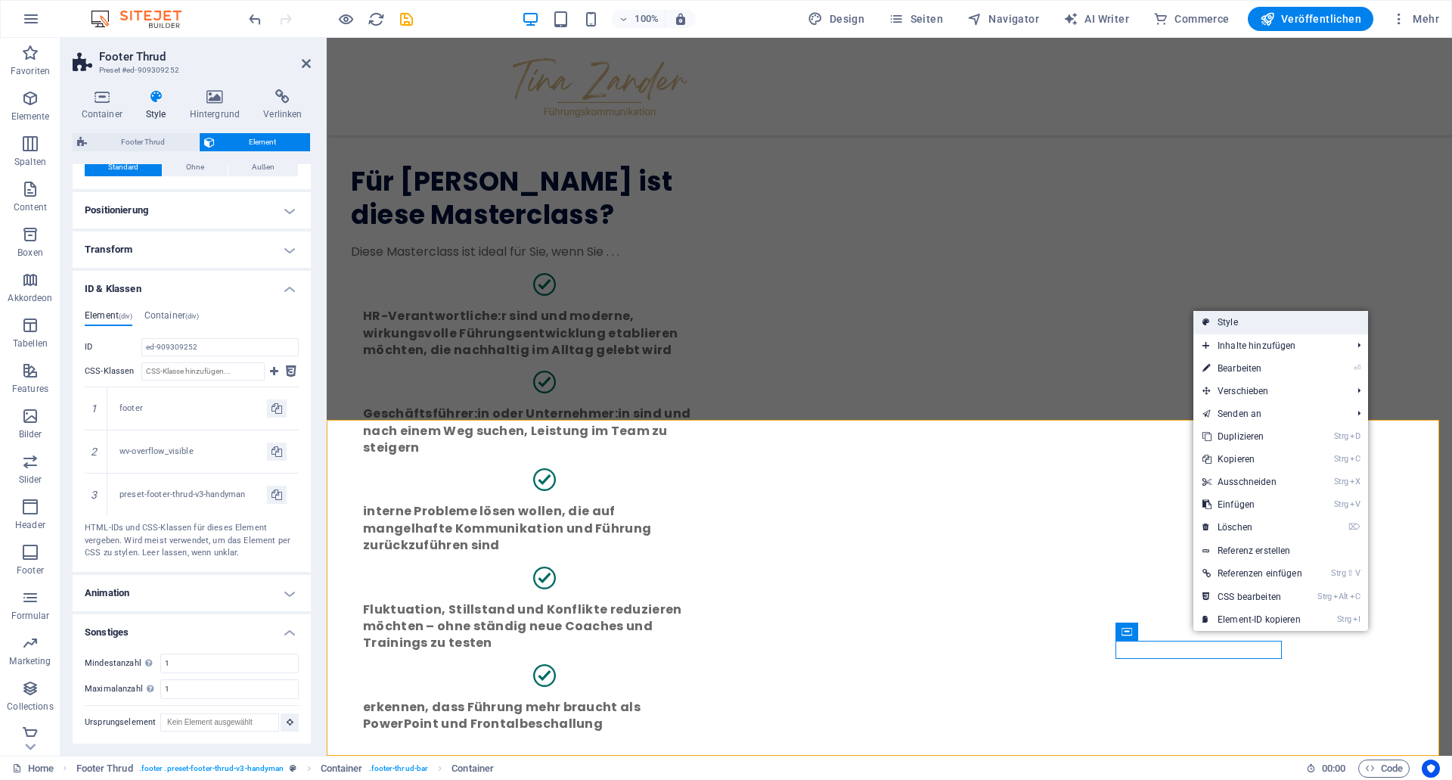
click at [1232, 324] on link "Style" at bounding box center [1280, 322] width 175 height 23
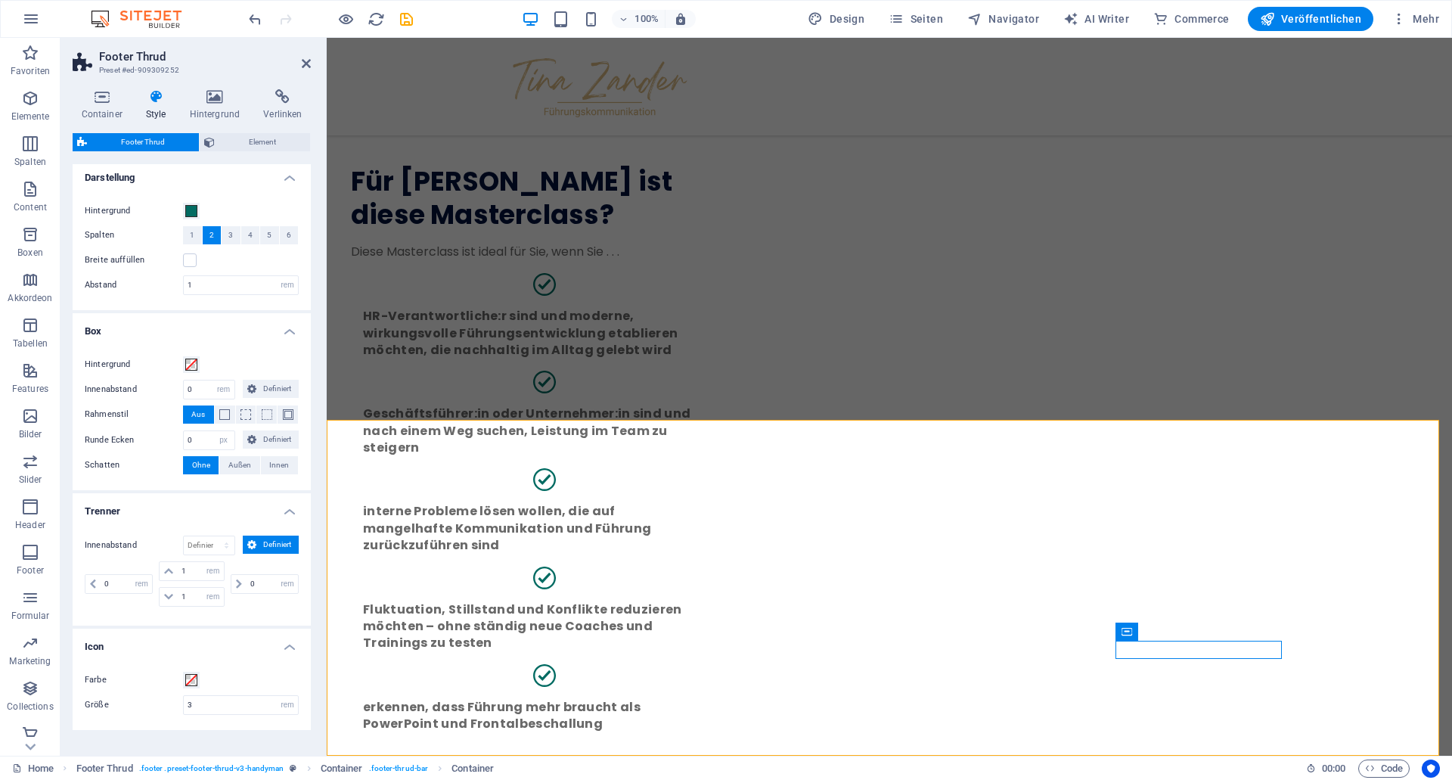
scroll to position [0, 0]
click at [268, 144] on span "Element" at bounding box center [262, 142] width 86 height 18
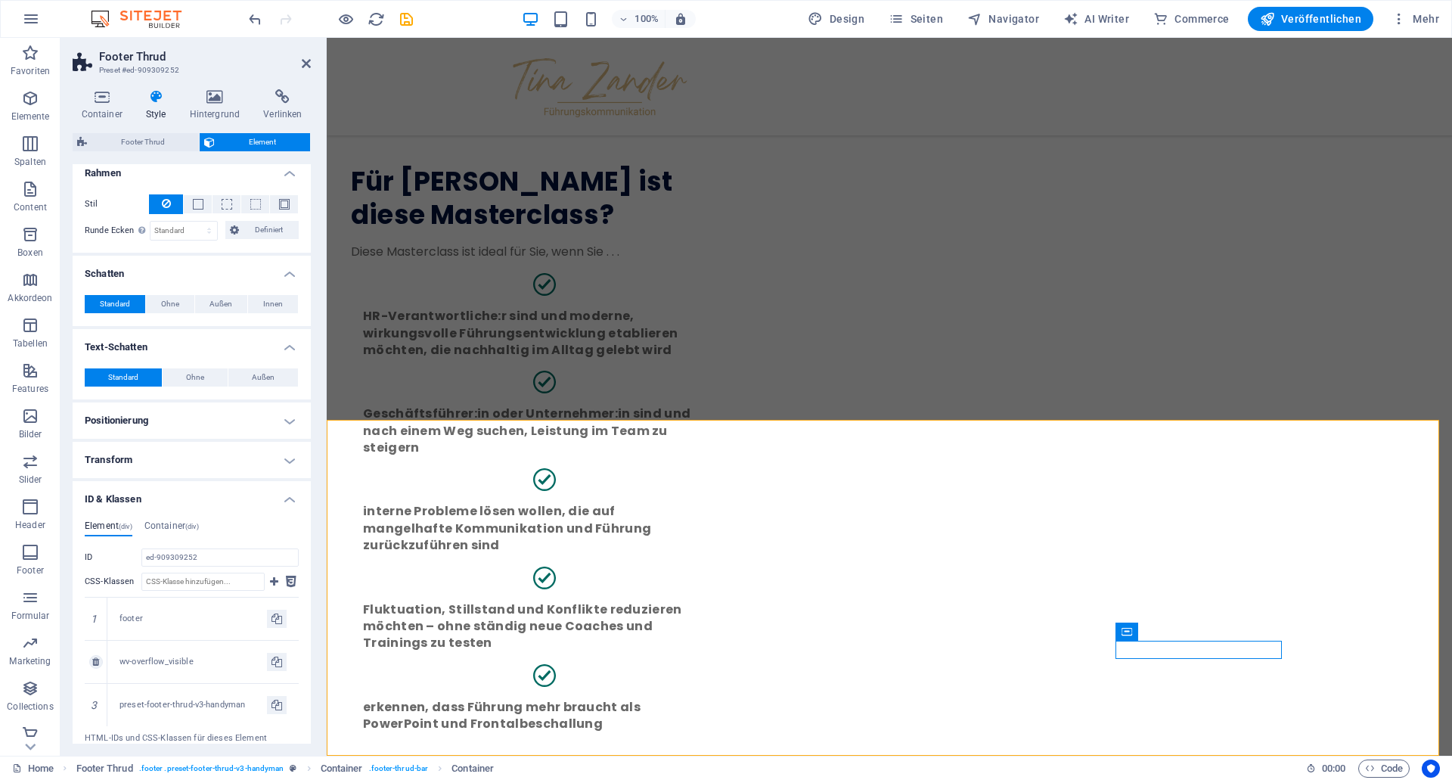
scroll to position [158, 0]
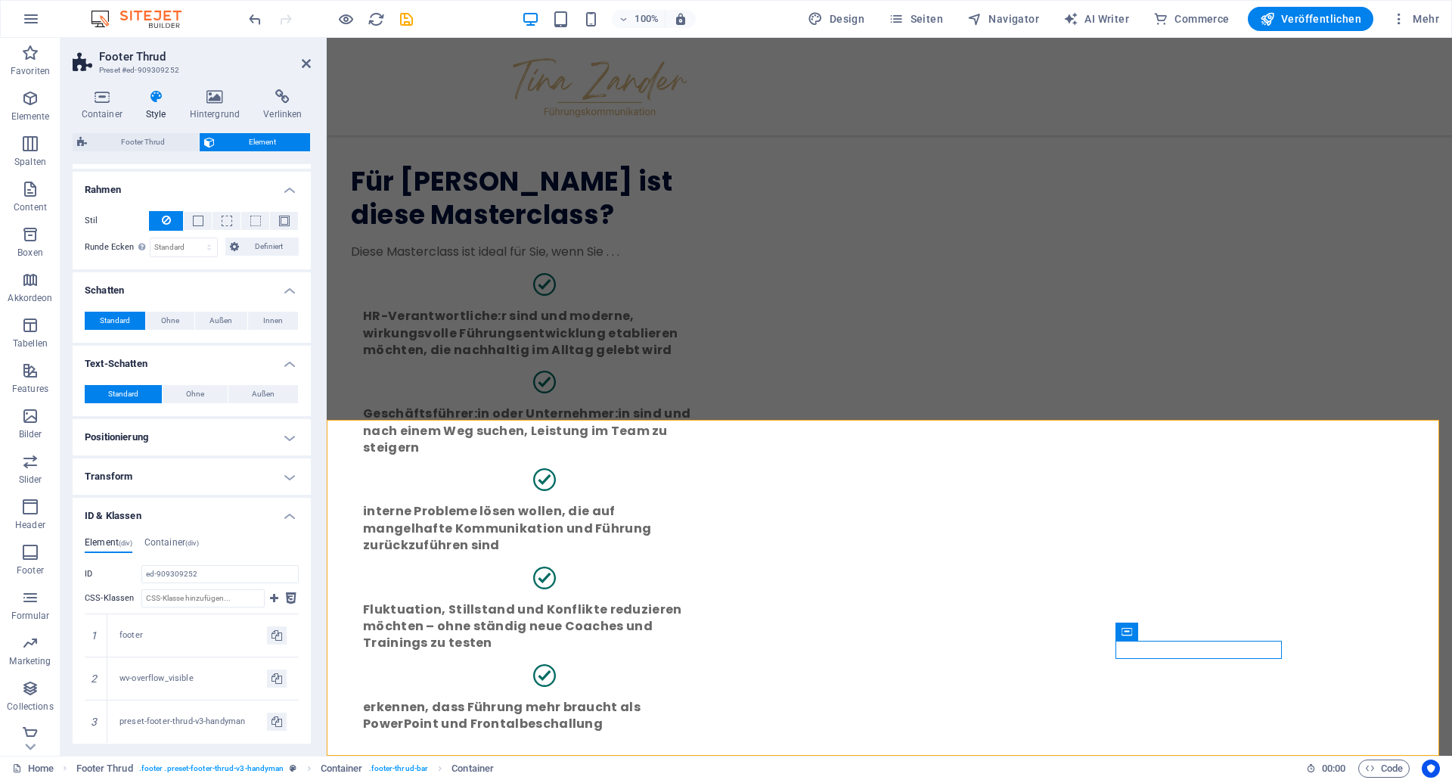
click at [244, 473] on h4 "Transform" at bounding box center [192, 476] width 238 height 36
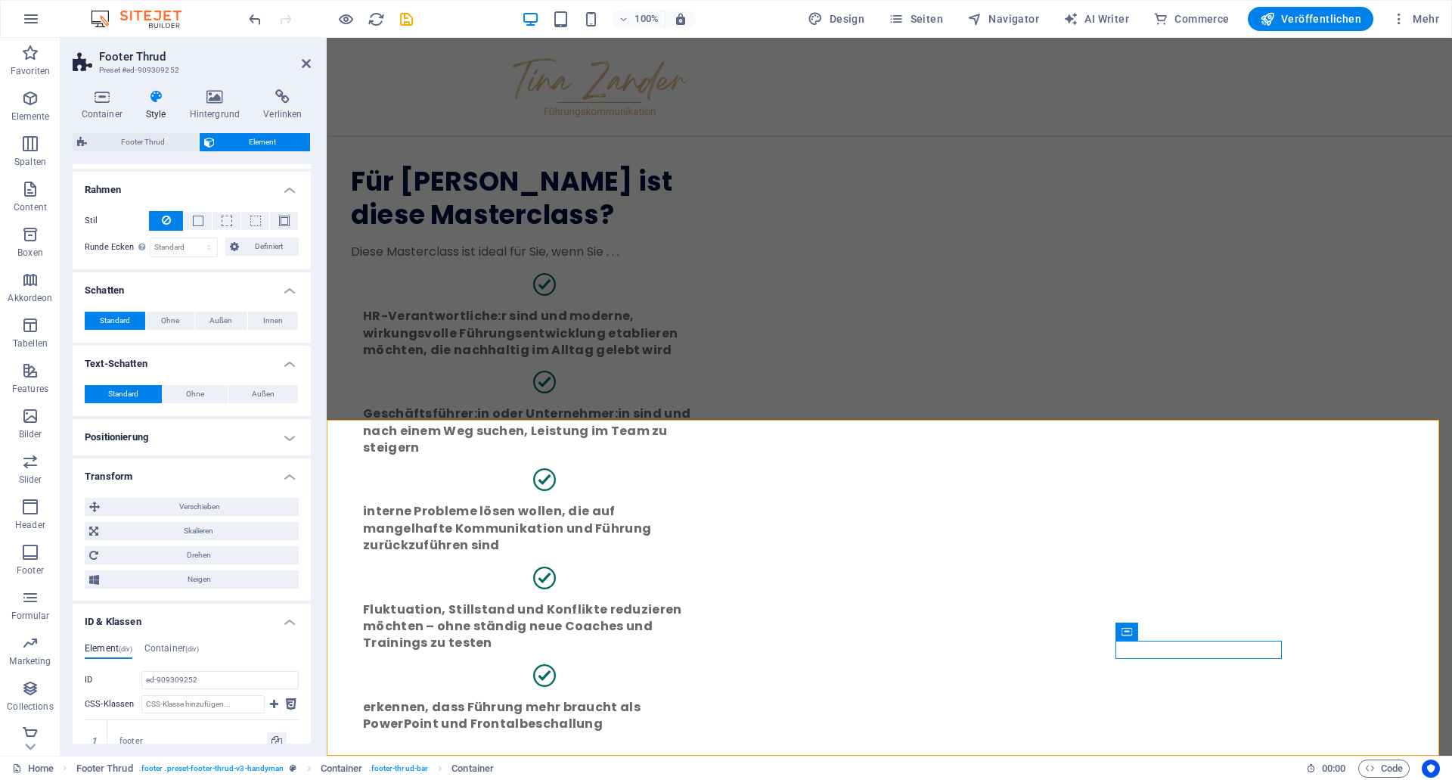
click at [259, 433] on h4 "Positionierung" at bounding box center [192, 437] width 238 height 36
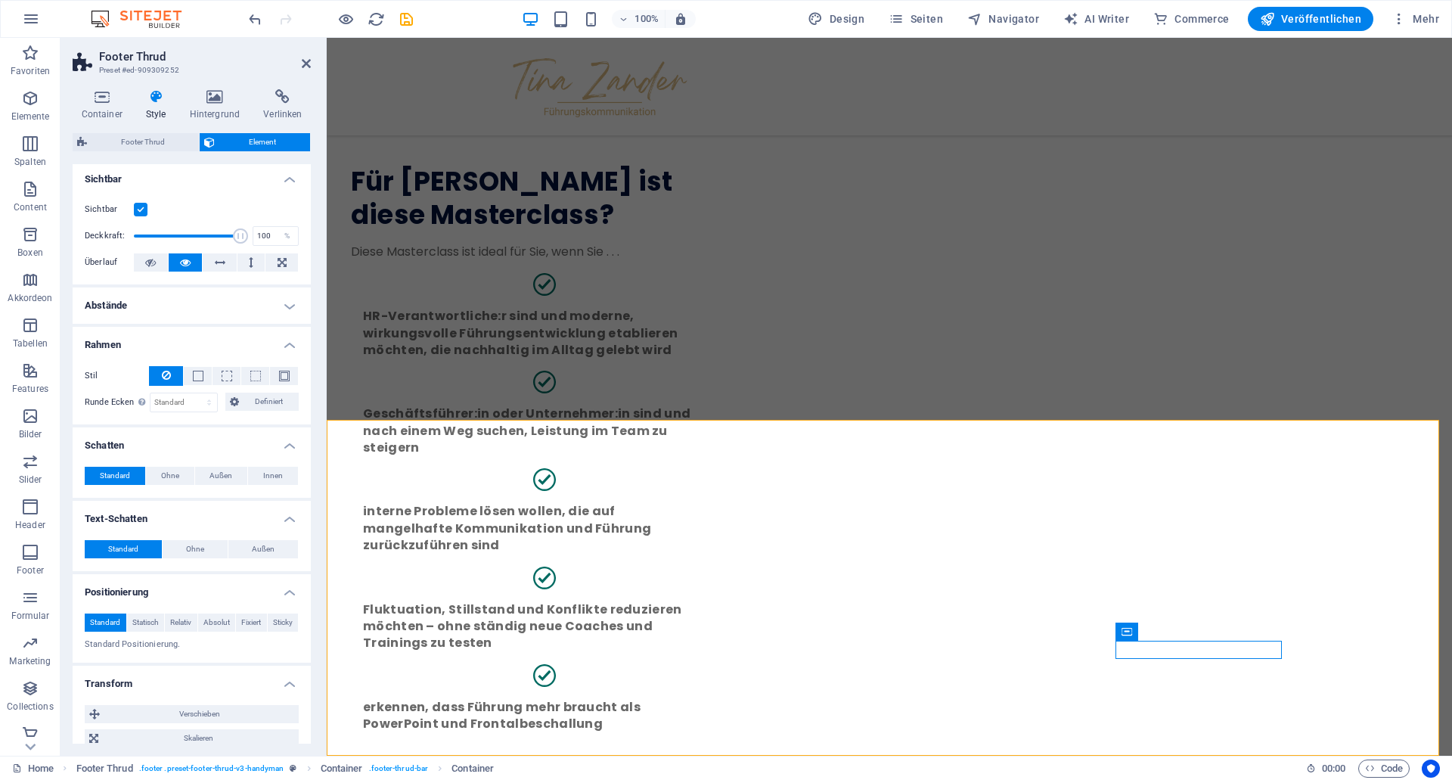
scroll to position [0, 0]
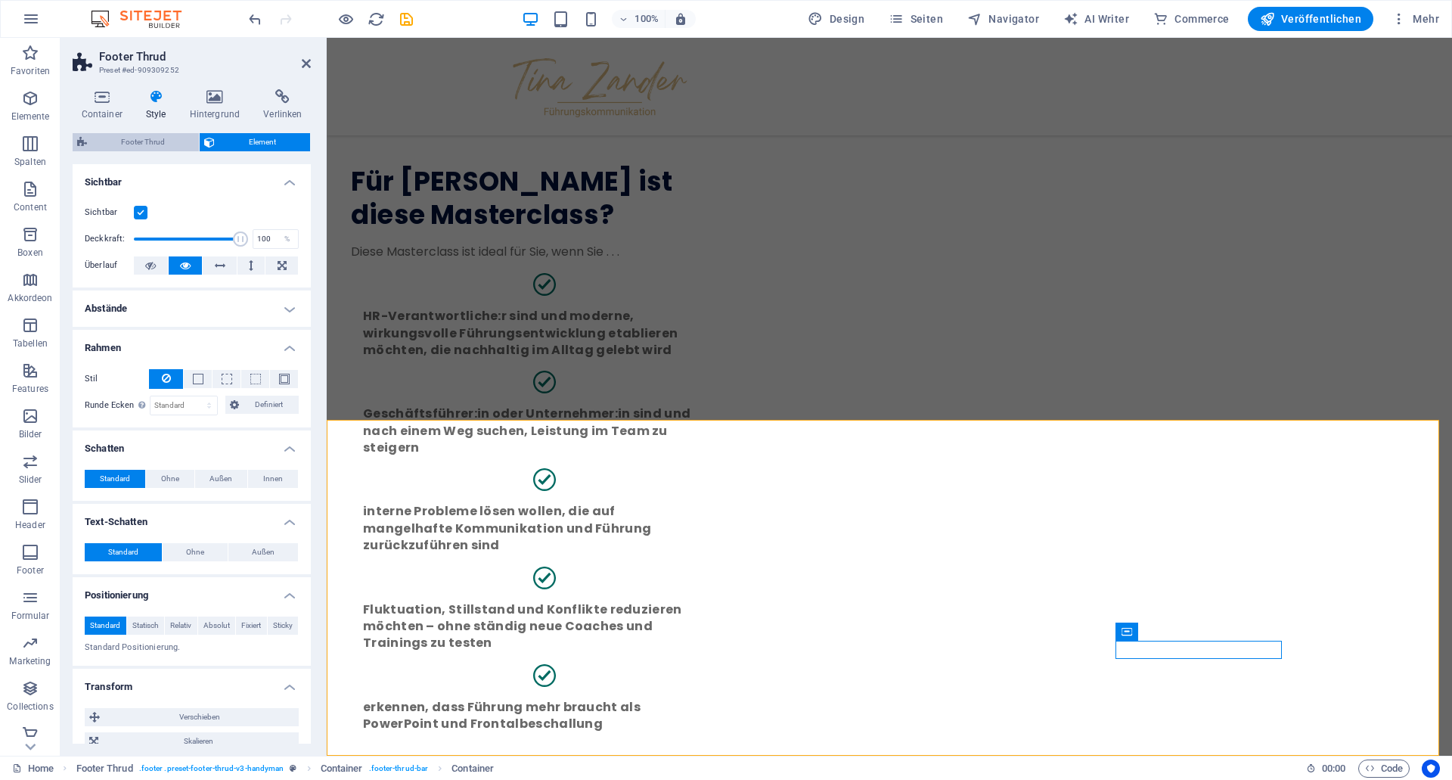
click at [178, 145] on span "Footer Thrud" at bounding box center [143, 142] width 103 height 18
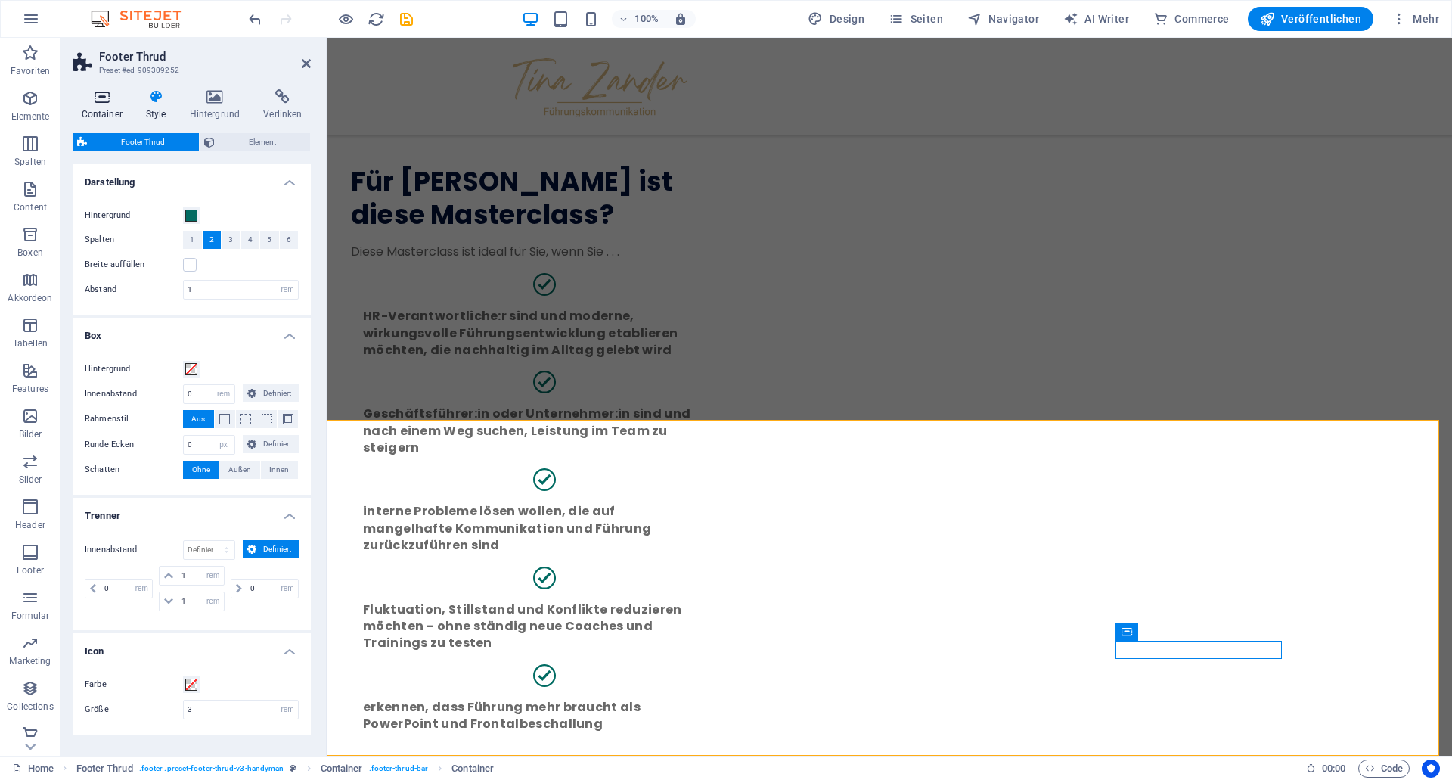
click at [99, 96] on icon at bounding box center [102, 96] width 58 height 15
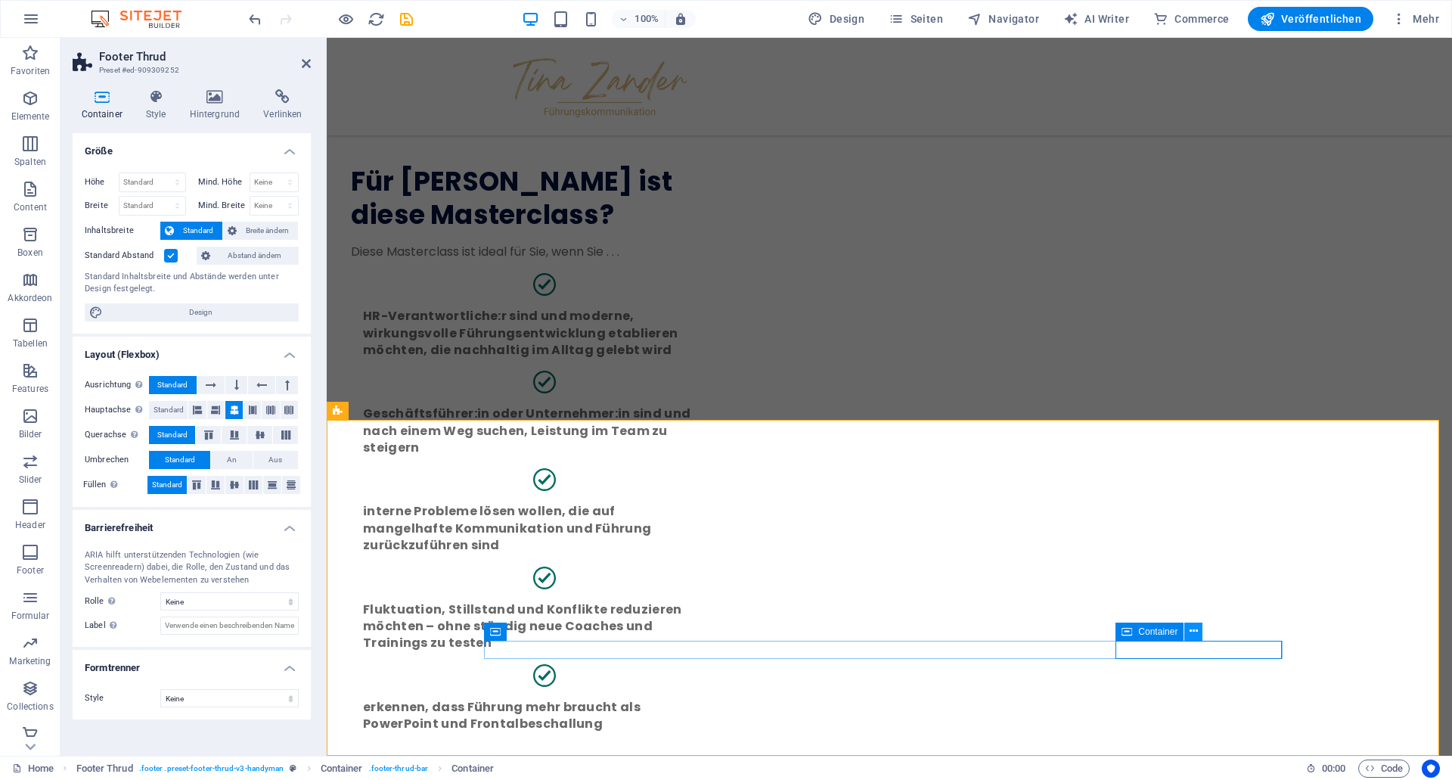
click at [1195, 638] on icon at bounding box center [1194, 631] width 8 height 16
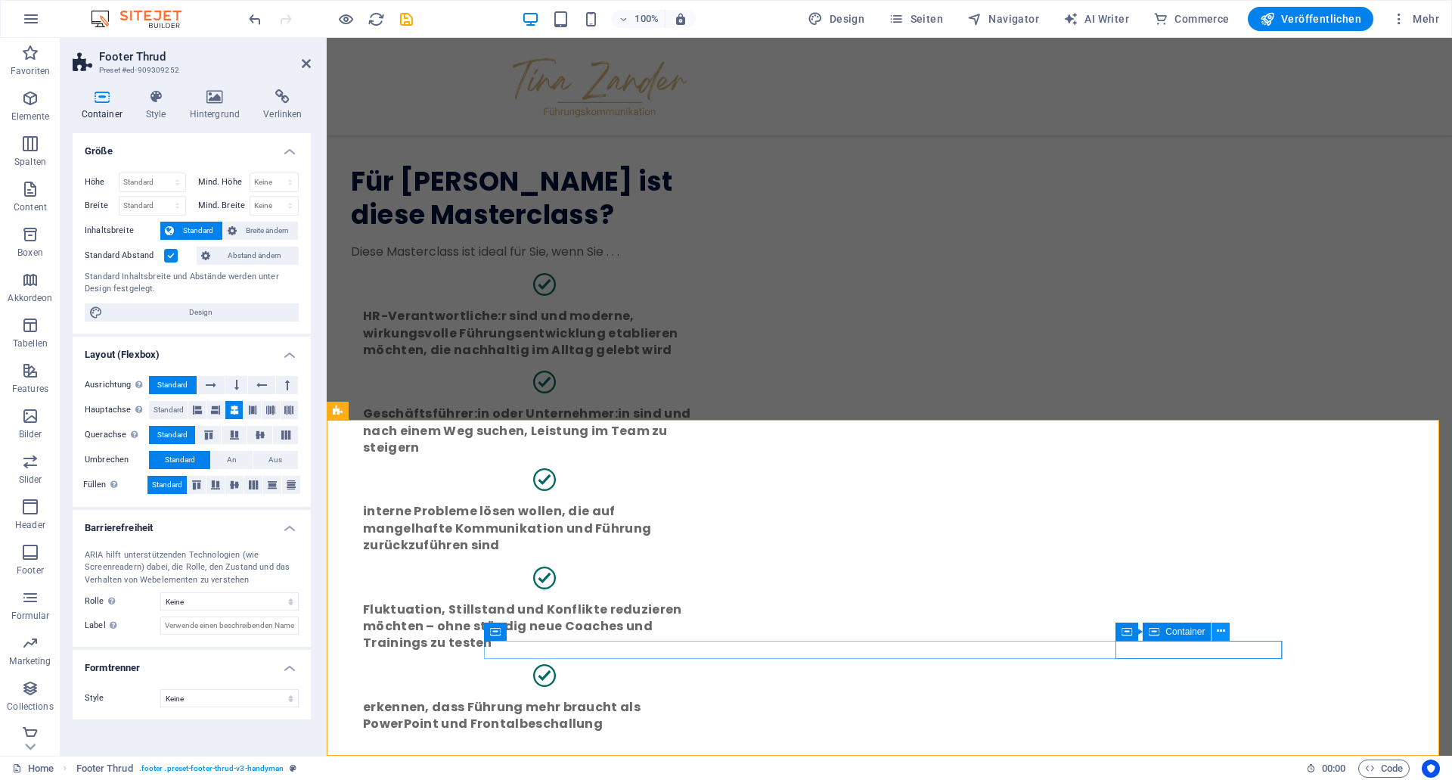
click at [1218, 634] on icon at bounding box center [1221, 631] width 8 height 16
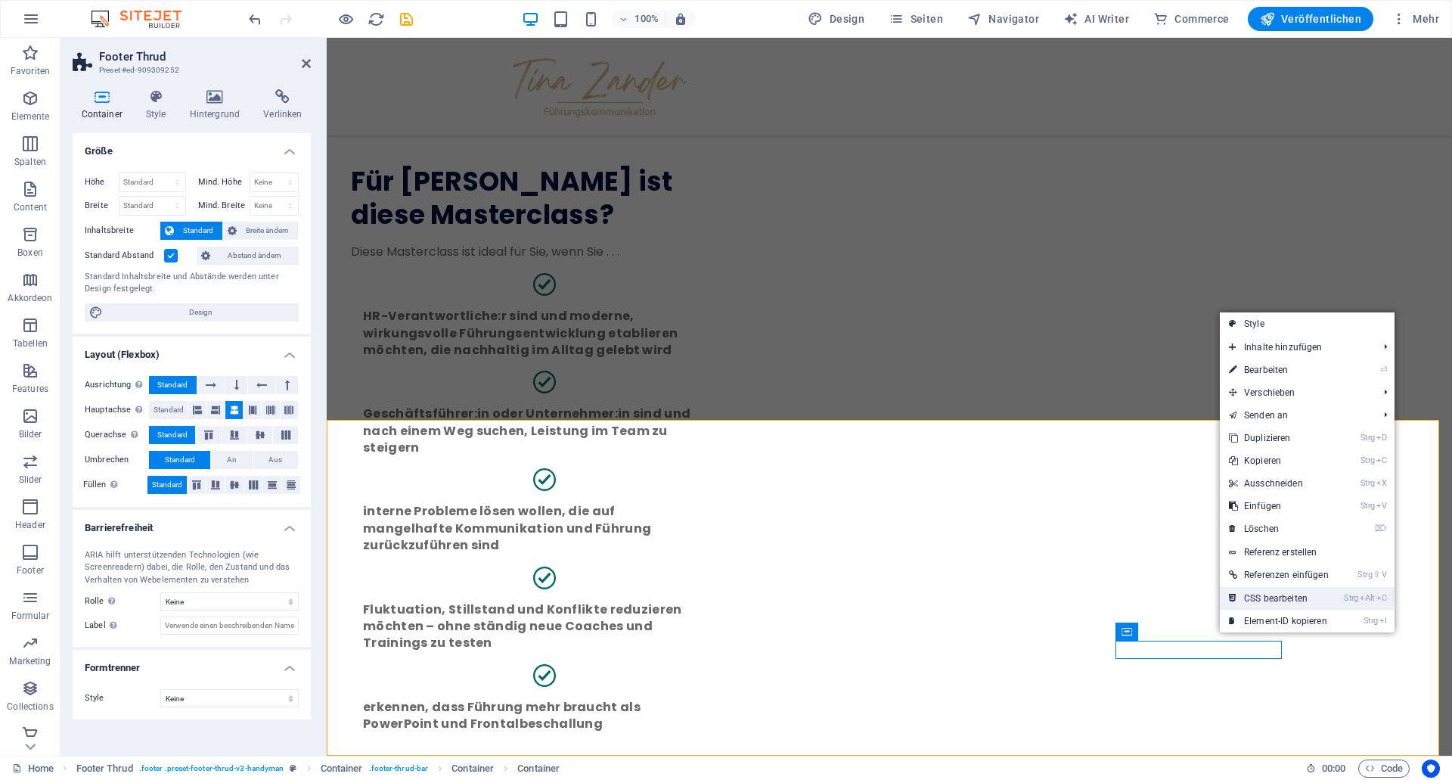
click at [1289, 591] on link "Strg Alt C CSS bearbeiten" at bounding box center [1279, 598] width 118 height 23
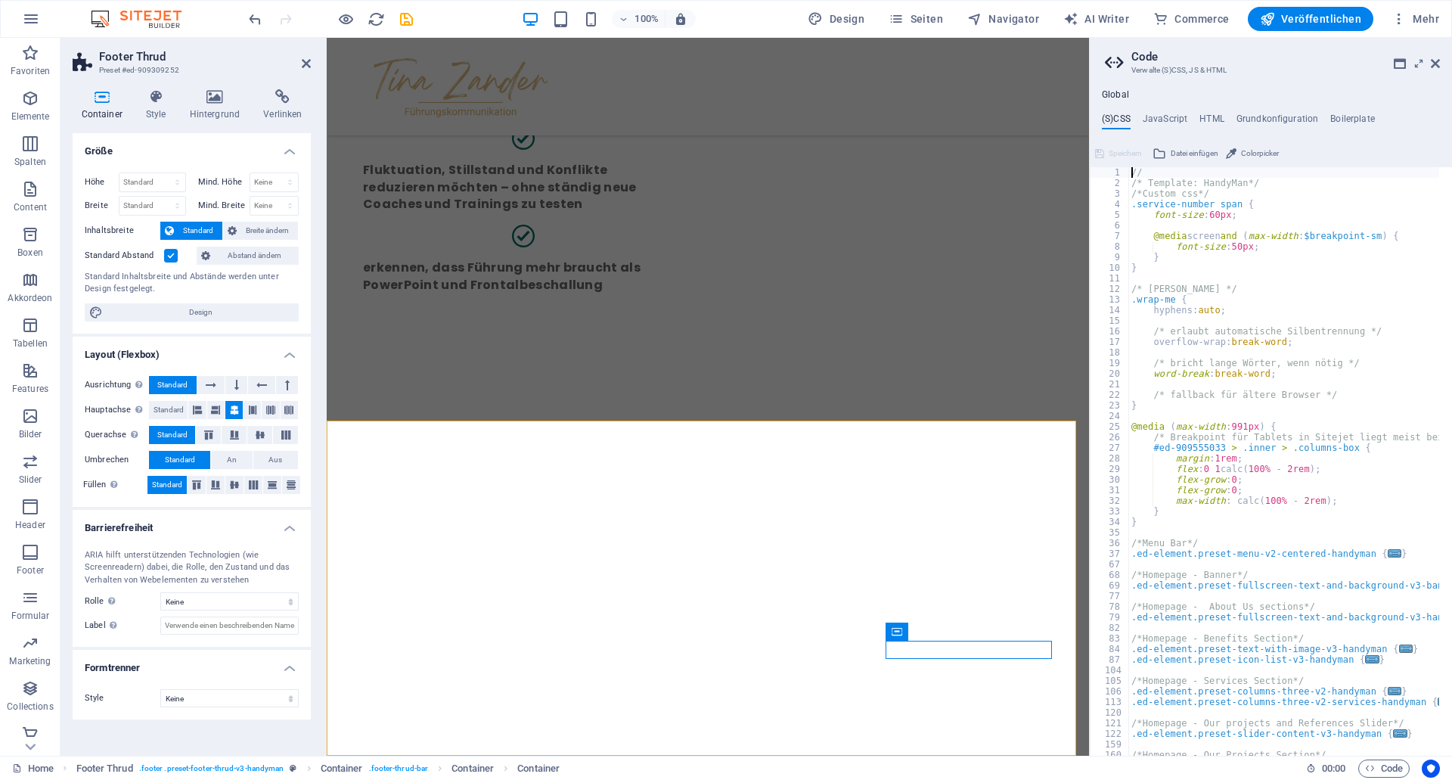
scroll to position [3479, 0]
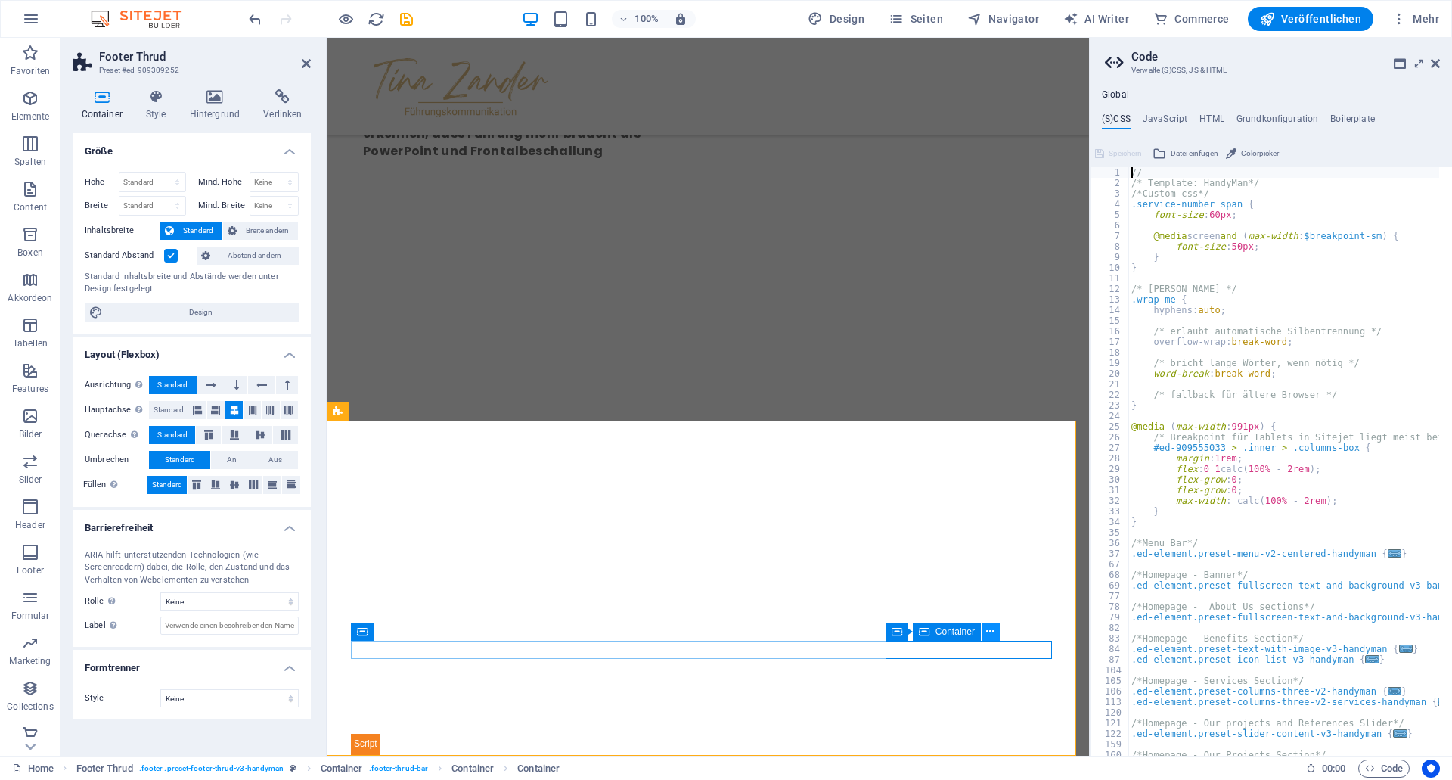
click at [990, 635] on icon at bounding box center [990, 632] width 8 height 16
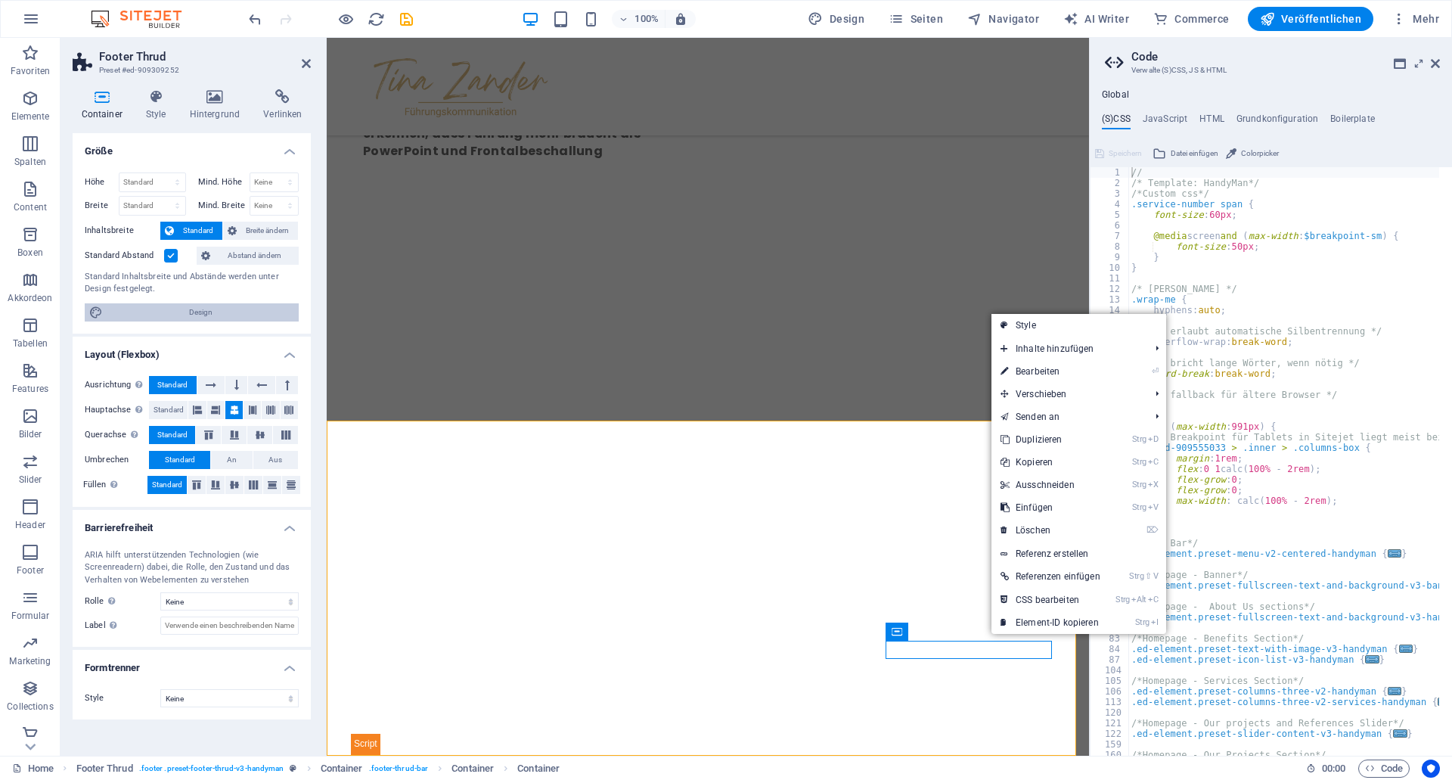
drag, startPoint x: 219, startPoint y: 309, endPoint x: 83, endPoint y: 319, distance: 136.5
click at [219, 309] on span "Design" at bounding box center [200, 312] width 187 height 18
select select "px"
select select "400"
select select "px"
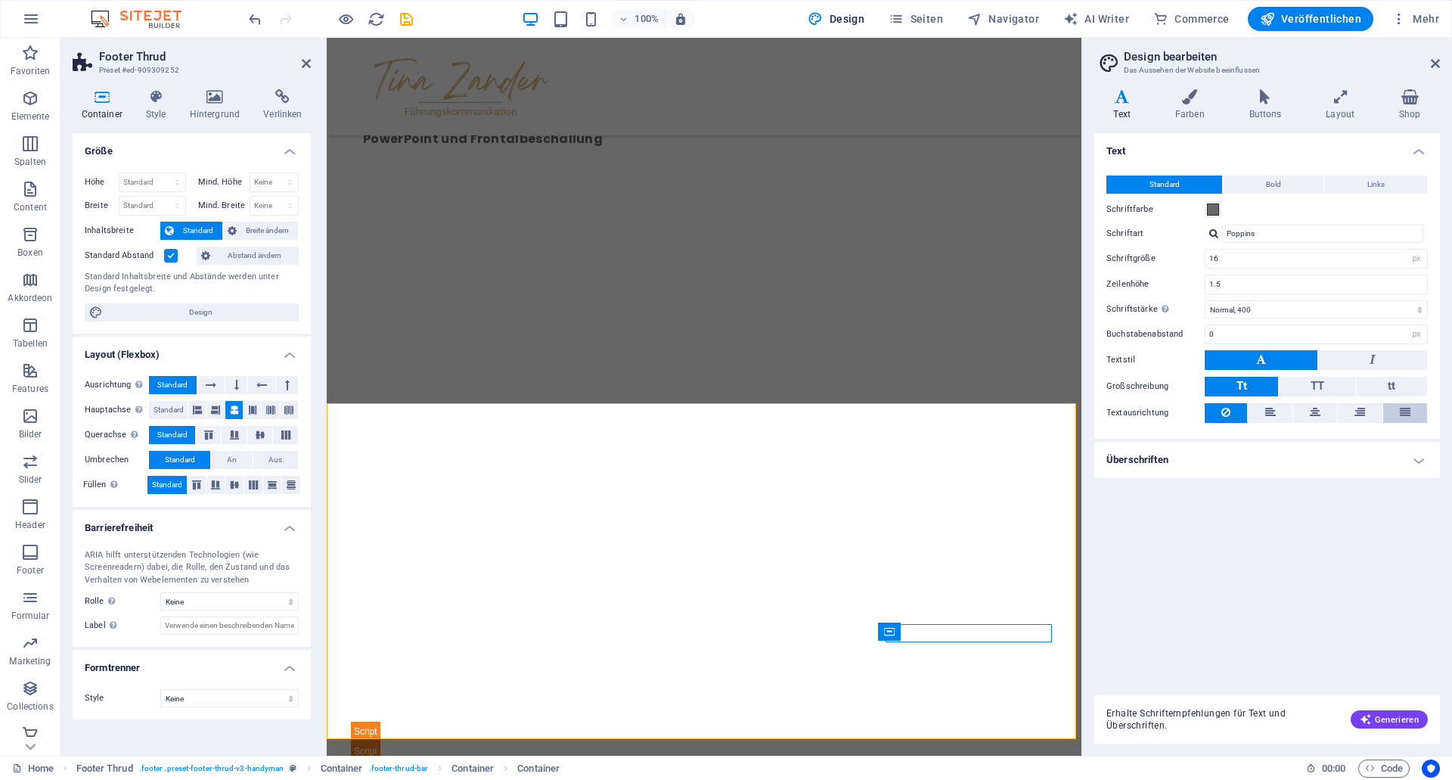
scroll to position [3495, 0]
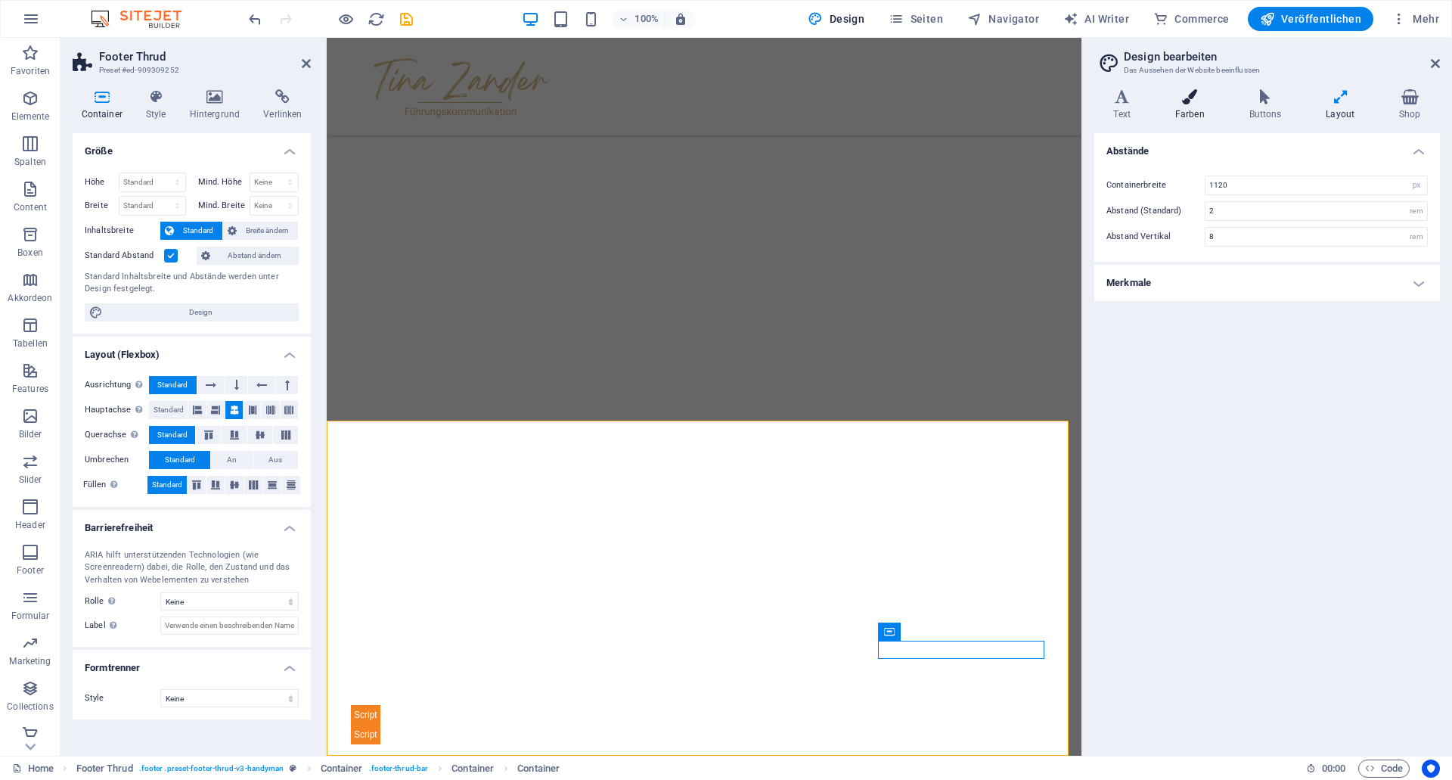
click at [1191, 101] on icon at bounding box center [1190, 96] width 68 height 15
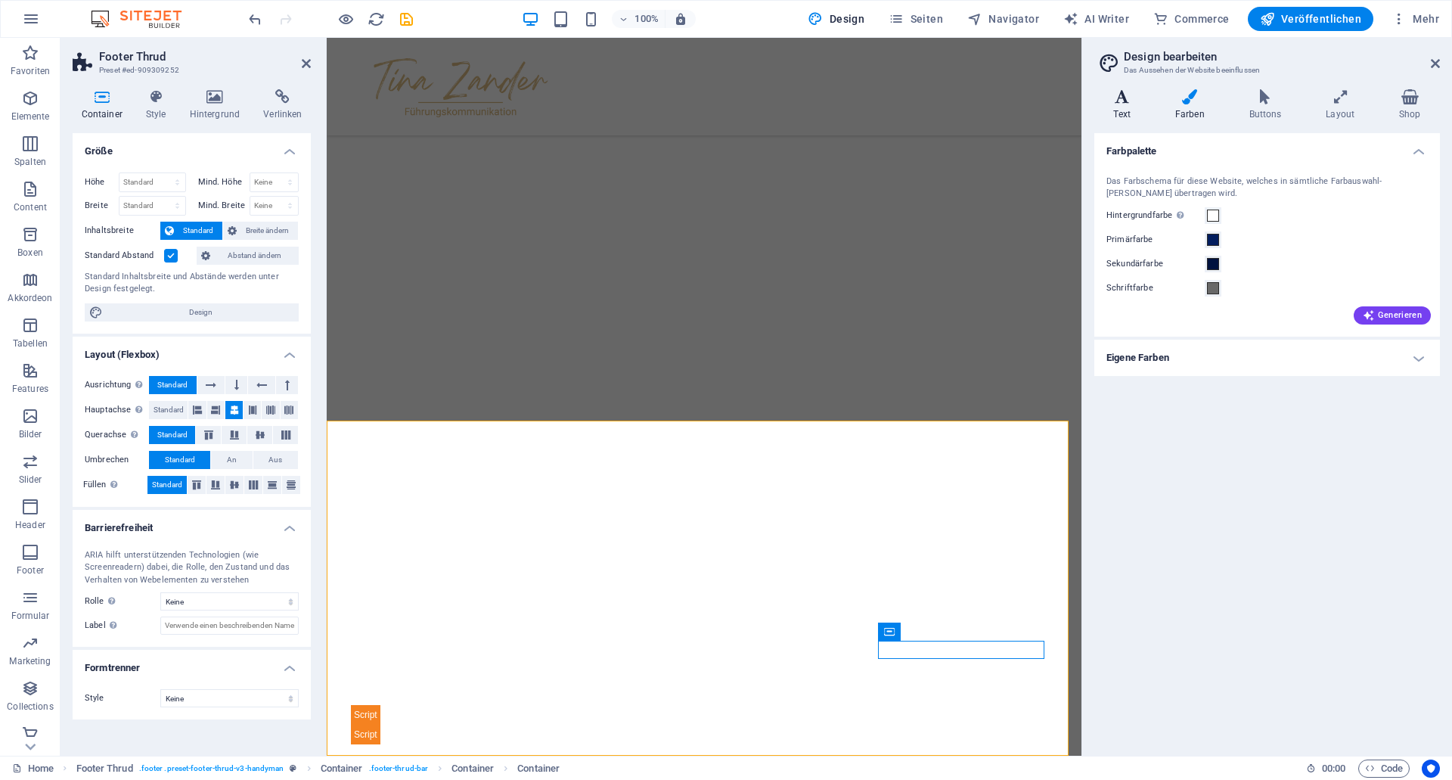
click at [1130, 104] on h4 "Text" at bounding box center [1124, 105] width 61 height 32
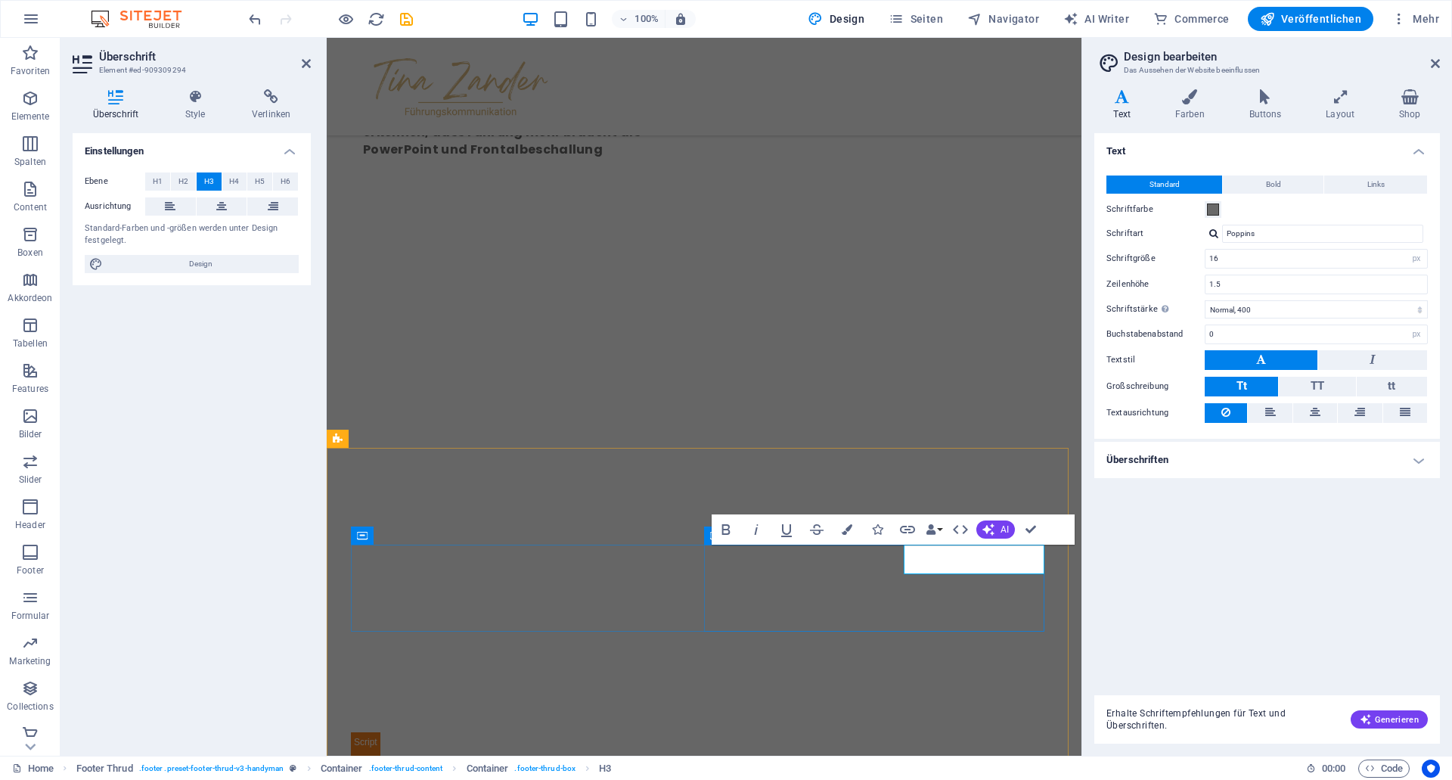
click at [842, 529] on icon "button" at bounding box center [847, 529] width 11 height 11
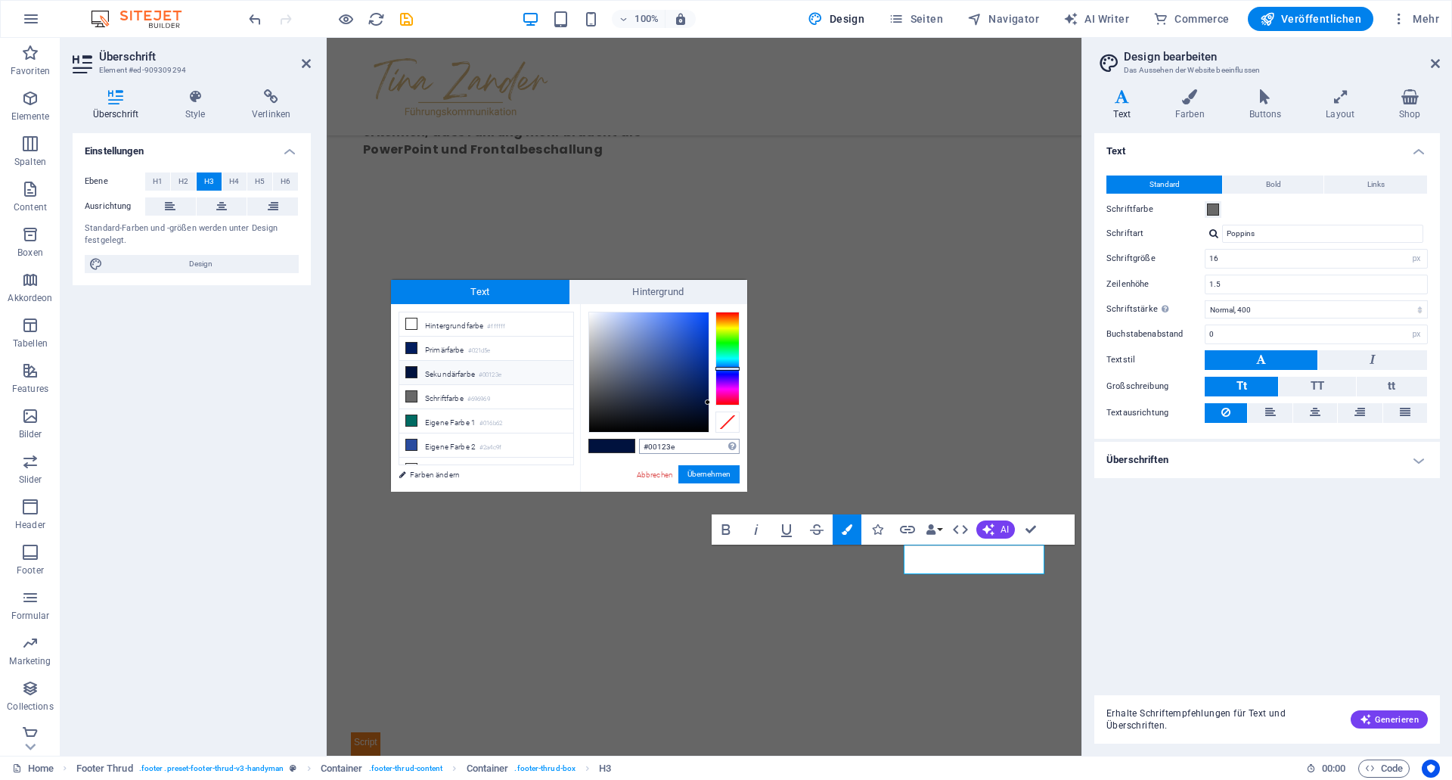
drag, startPoint x: 689, startPoint y: 445, endPoint x: 489, endPoint y: 420, distance: 202.0
click at [639, 439] on input "#00123e" at bounding box center [689, 446] width 101 height 15
type input "– [PERSON_NAME]"
drag, startPoint x: 707, startPoint y: 448, endPoint x: 412, endPoint y: 402, distance: 298.5
click at [639, 439] on input "– [PERSON_NAME]" at bounding box center [689, 446] width 101 height 15
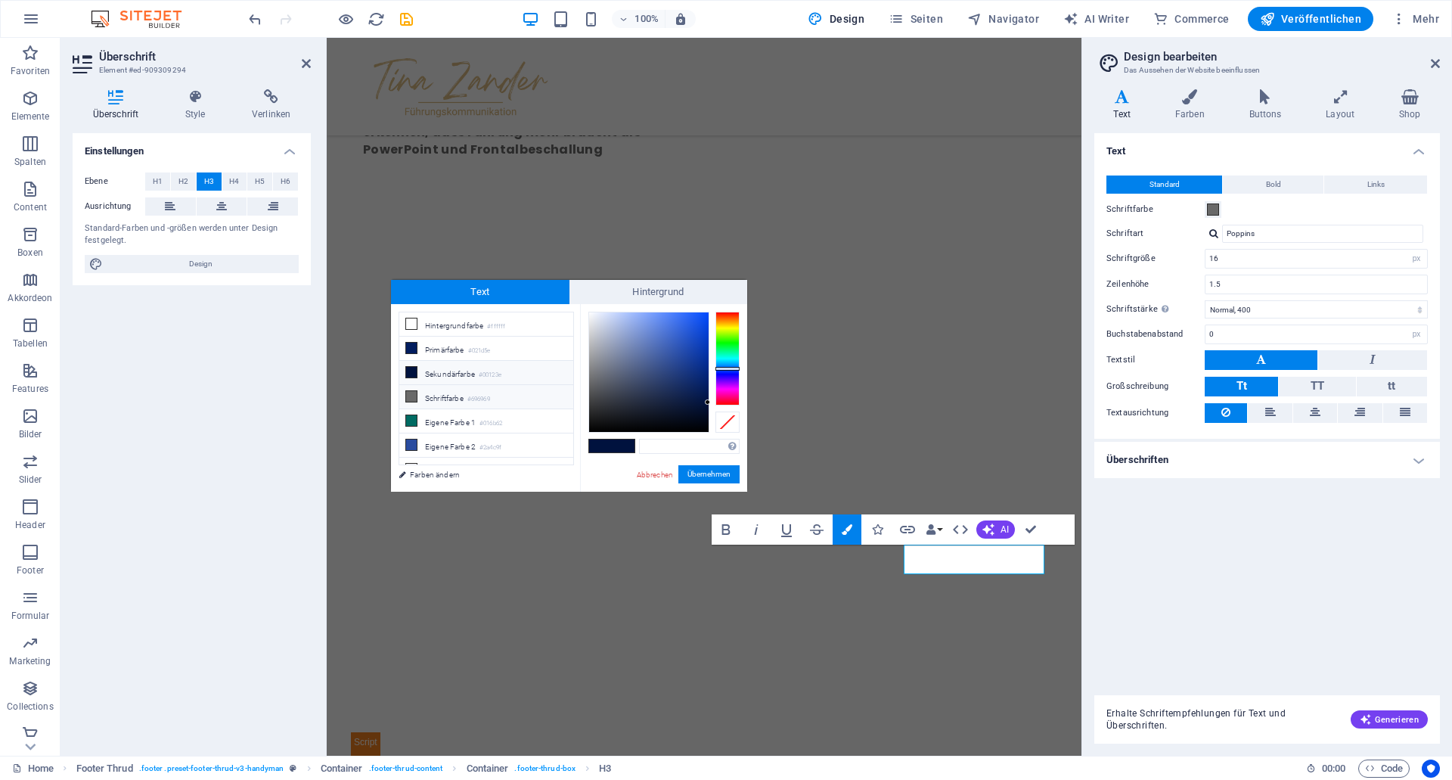
scroll to position [42, 0]
click at [460, 419] on li "Eigene Farbe 3 #f4f3f2" at bounding box center [486, 427] width 174 height 24
type input "#f4f3f2"
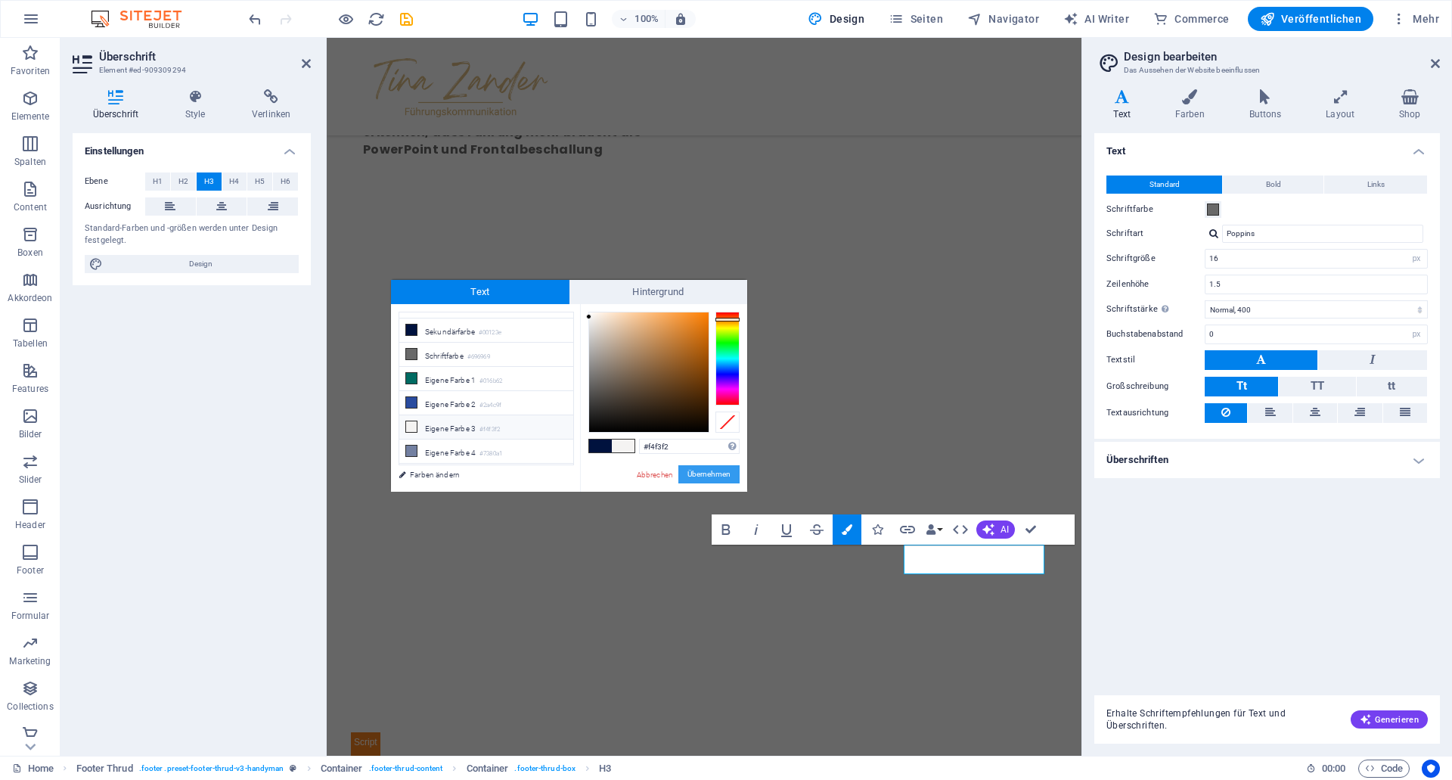
click at [700, 474] on button "Übernehmen" at bounding box center [708, 474] width 61 height 18
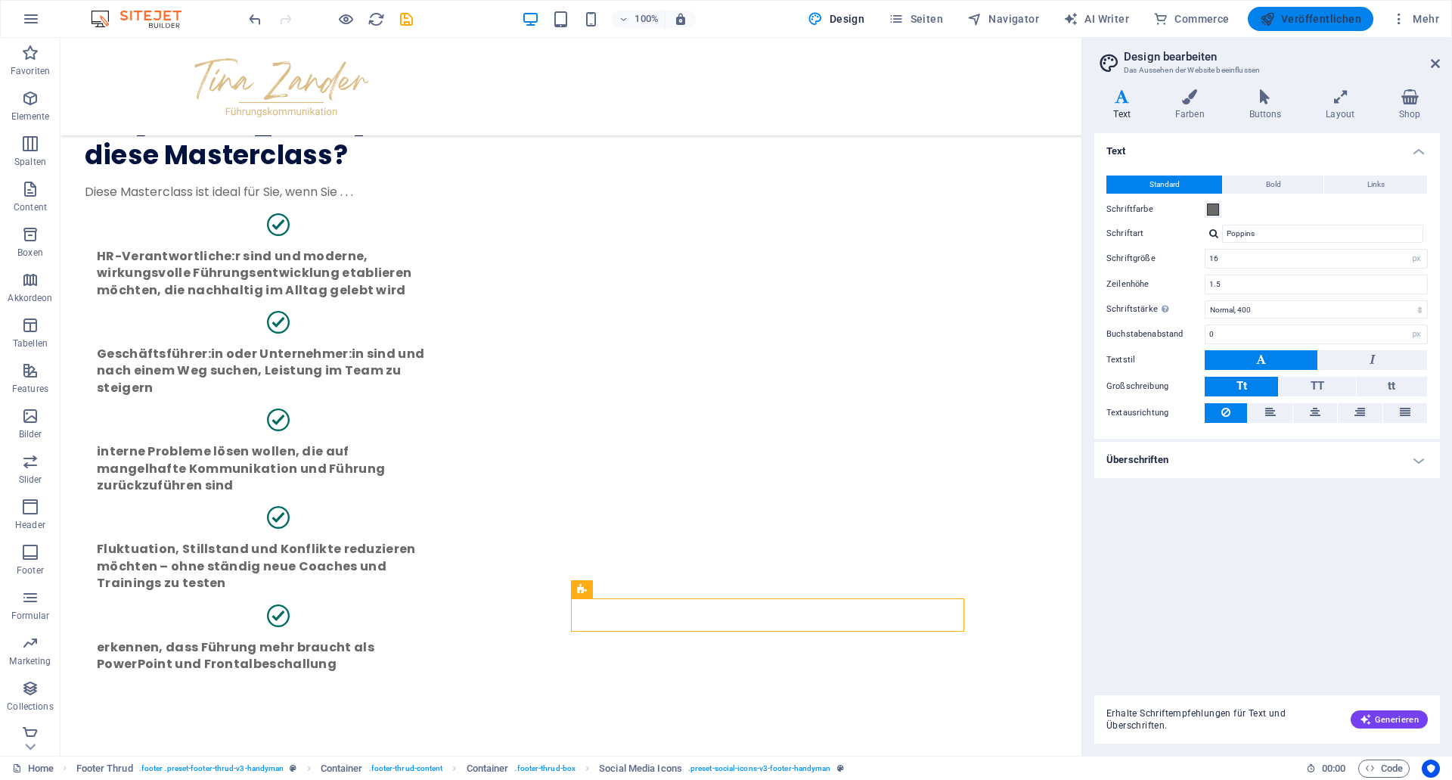
click at [387, 393] on span "Veröffentlichen" at bounding box center [205, 430] width 363 height 75
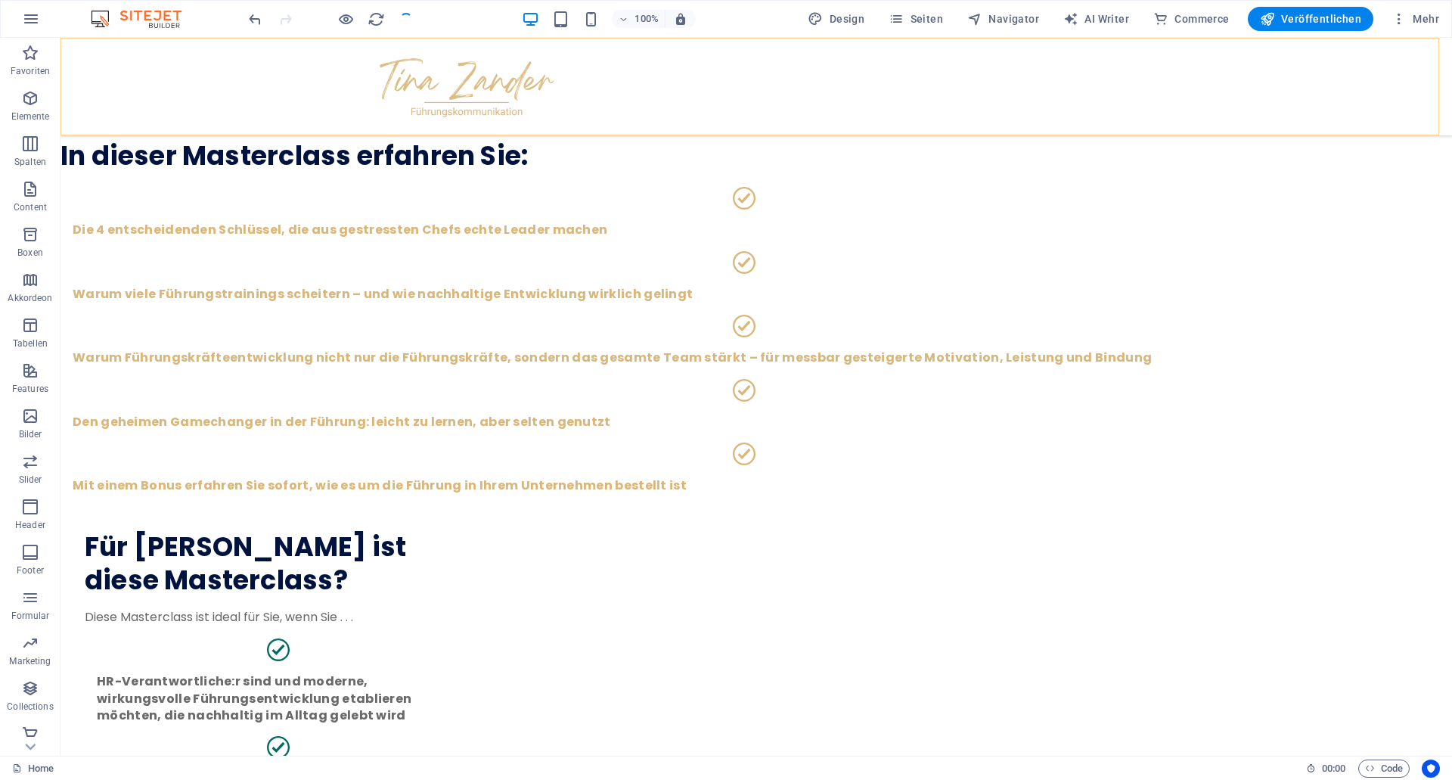
scroll to position [3567, 0]
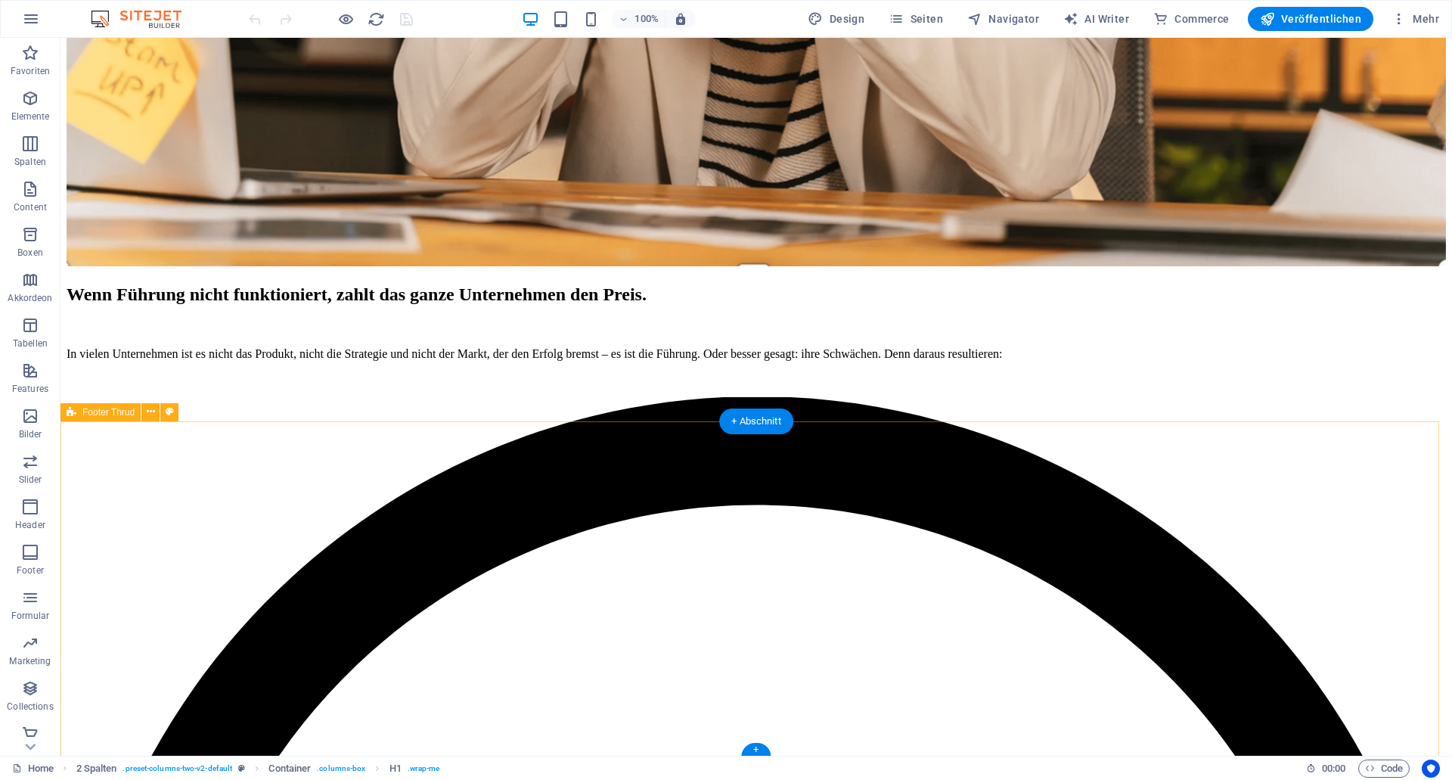
scroll to position [3595, 0]
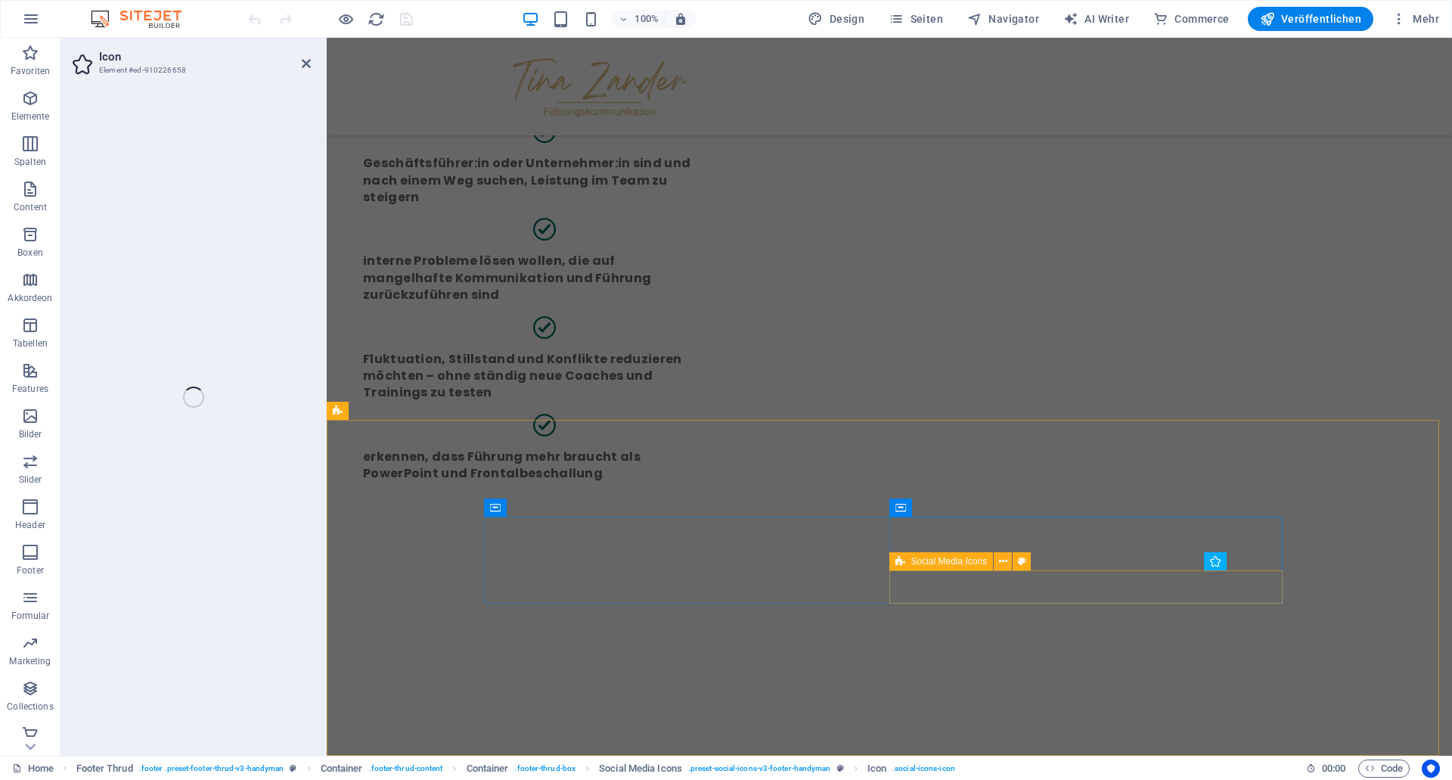
scroll to position [3344, 0]
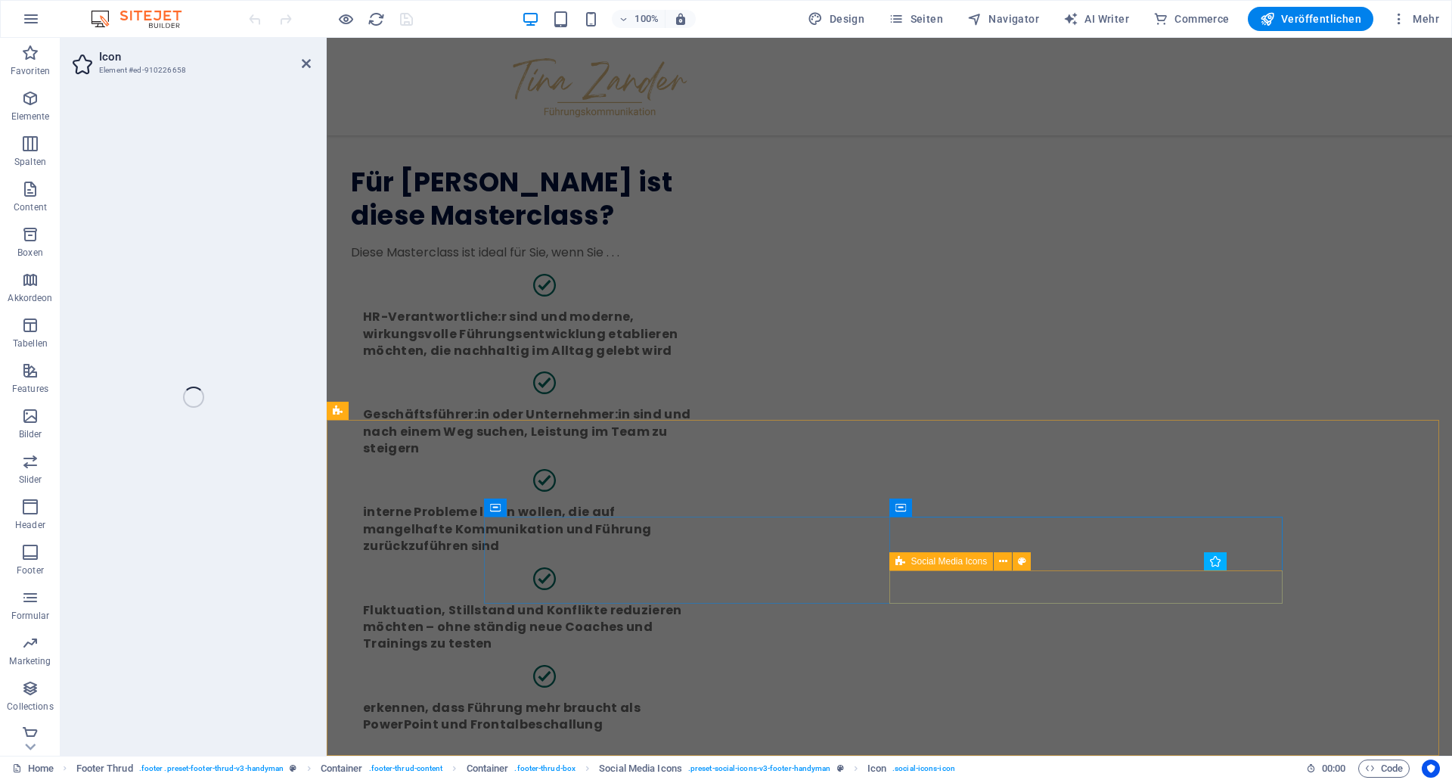
select select "xMidYMid"
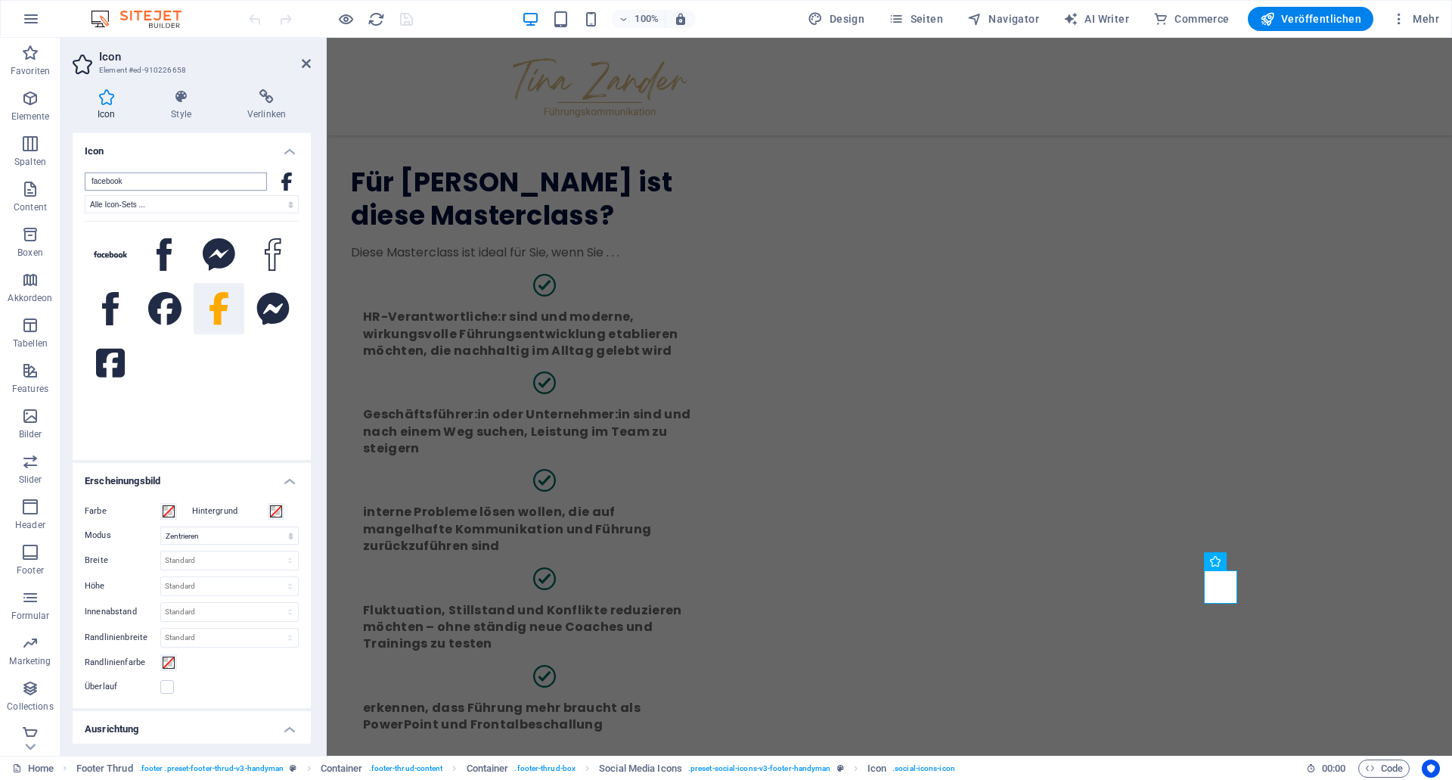
drag, startPoint x: 151, startPoint y: 178, endPoint x: -525, endPoint y: 121, distance: 678.5
click at [85, 172] on input "facebook" at bounding box center [176, 181] width 182 height 18
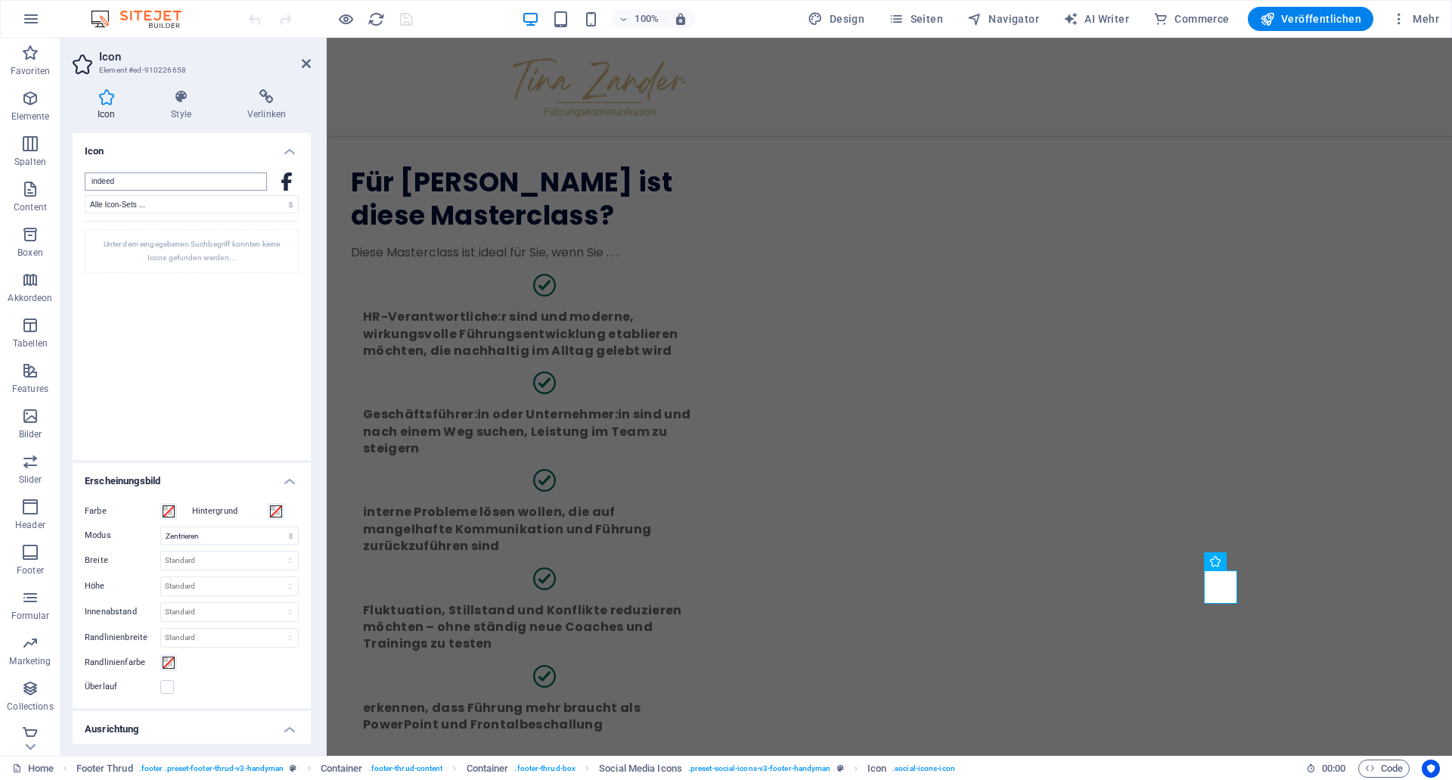
drag, startPoint x: 138, startPoint y: 178, endPoint x: -503, endPoint y: 86, distance: 647.8
click at [85, 172] on input "indeed" at bounding box center [176, 181] width 182 height 18
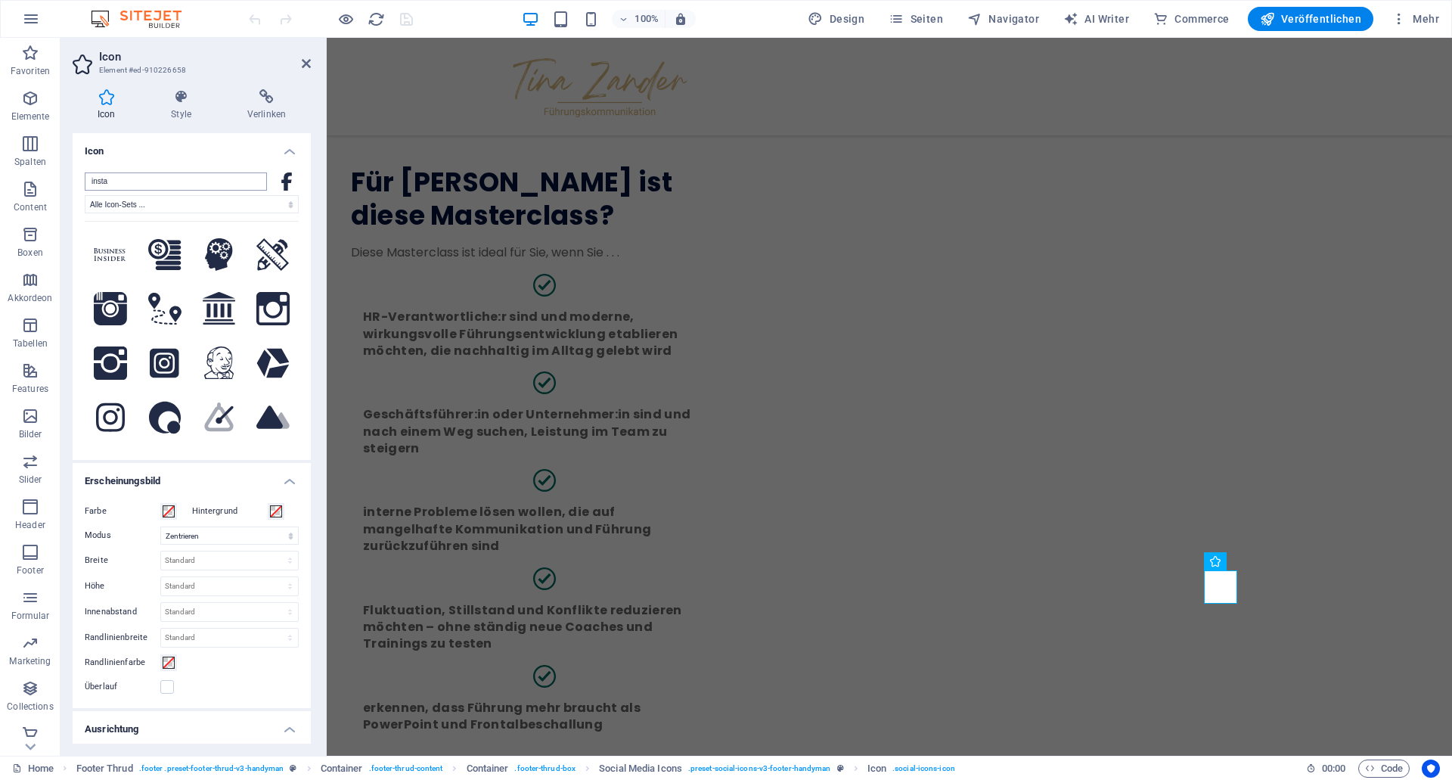
type input "instag"
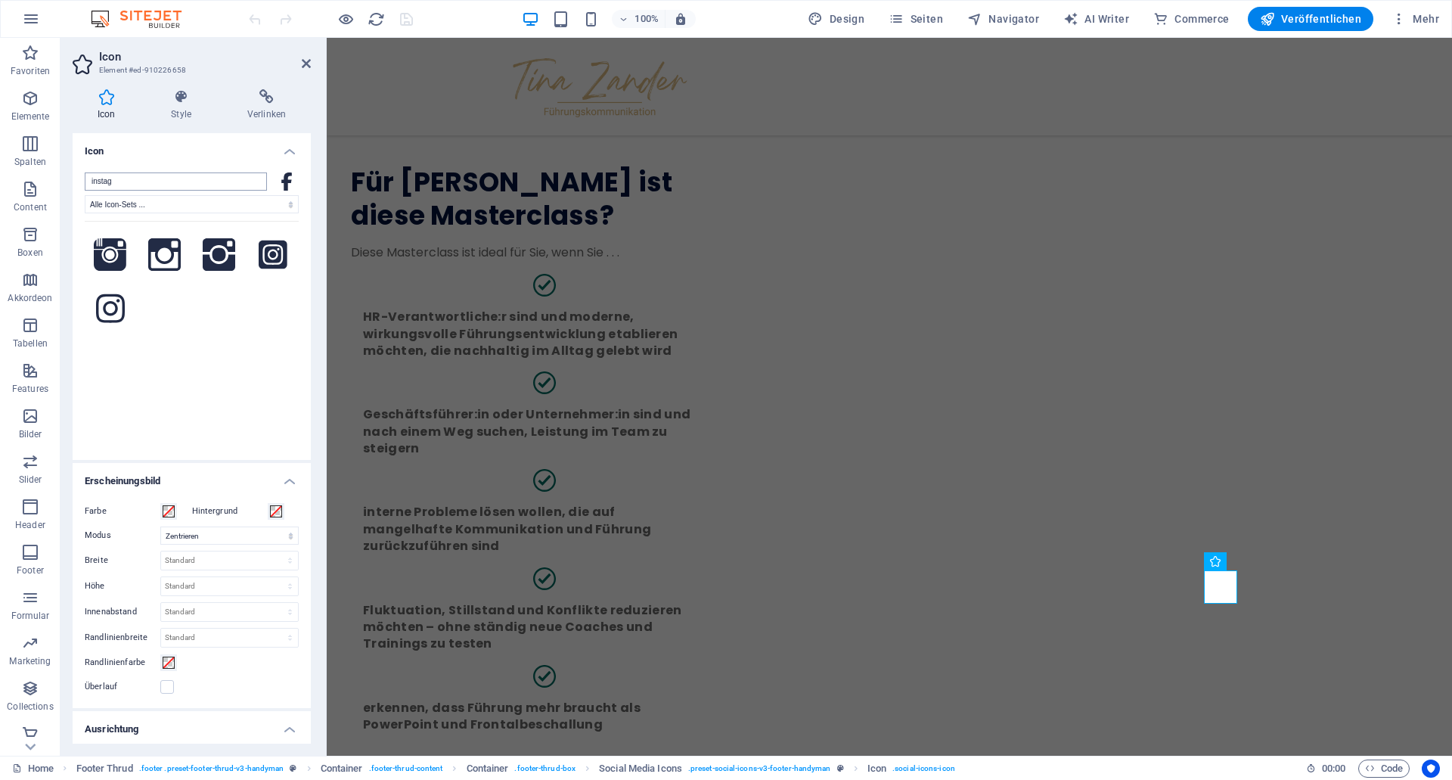
drag, startPoint x: 144, startPoint y: 181, endPoint x: -278, endPoint y: 145, distance: 423.5
click at [85, 172] on input "instag" at bounding box center [176, 181] width 182 height 18
click at [256, 111] on h4 "Verlinken" at bounding box center [266, 105] width 88 height 32
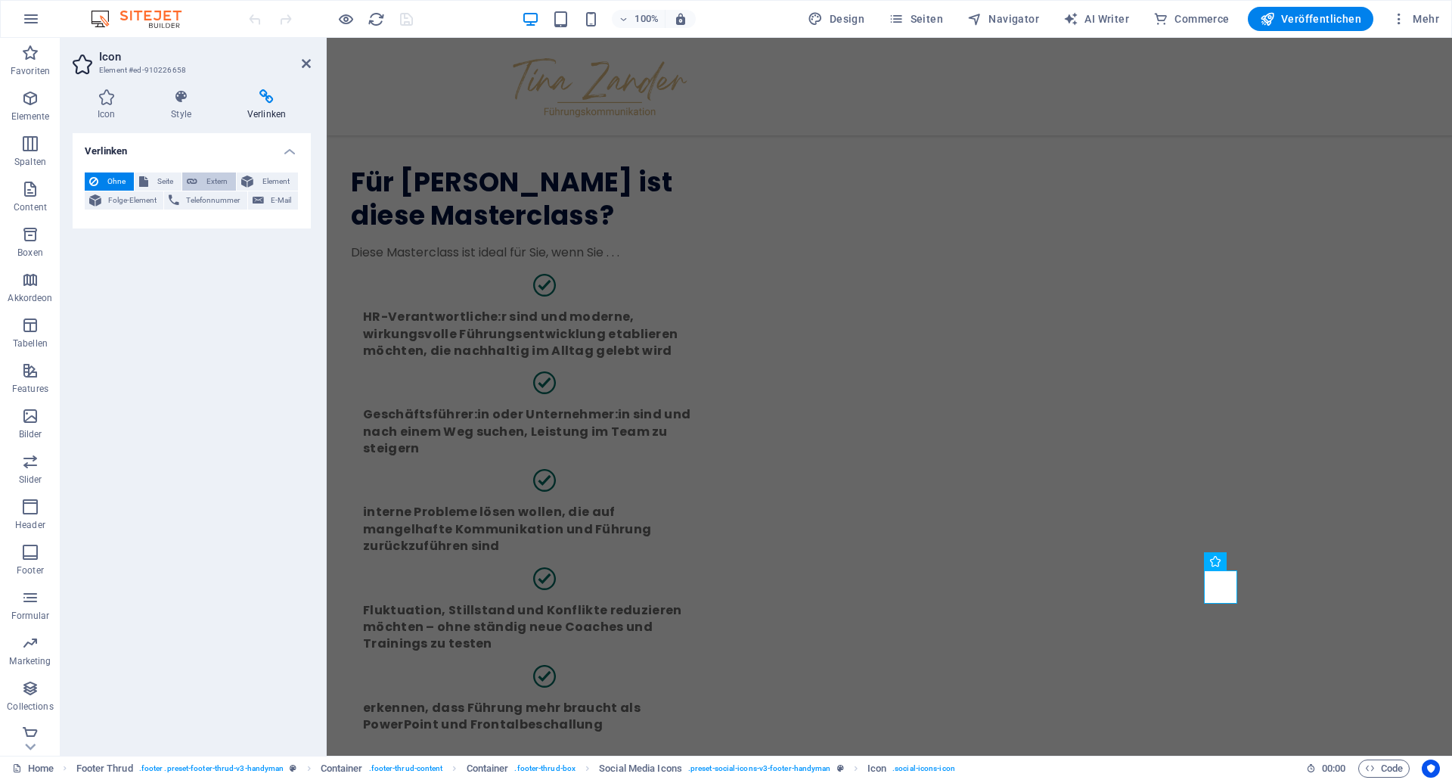
click at [225, 182] on span "Extern" at bounding box center [216, 181] width 29 height 18
select select "blank"
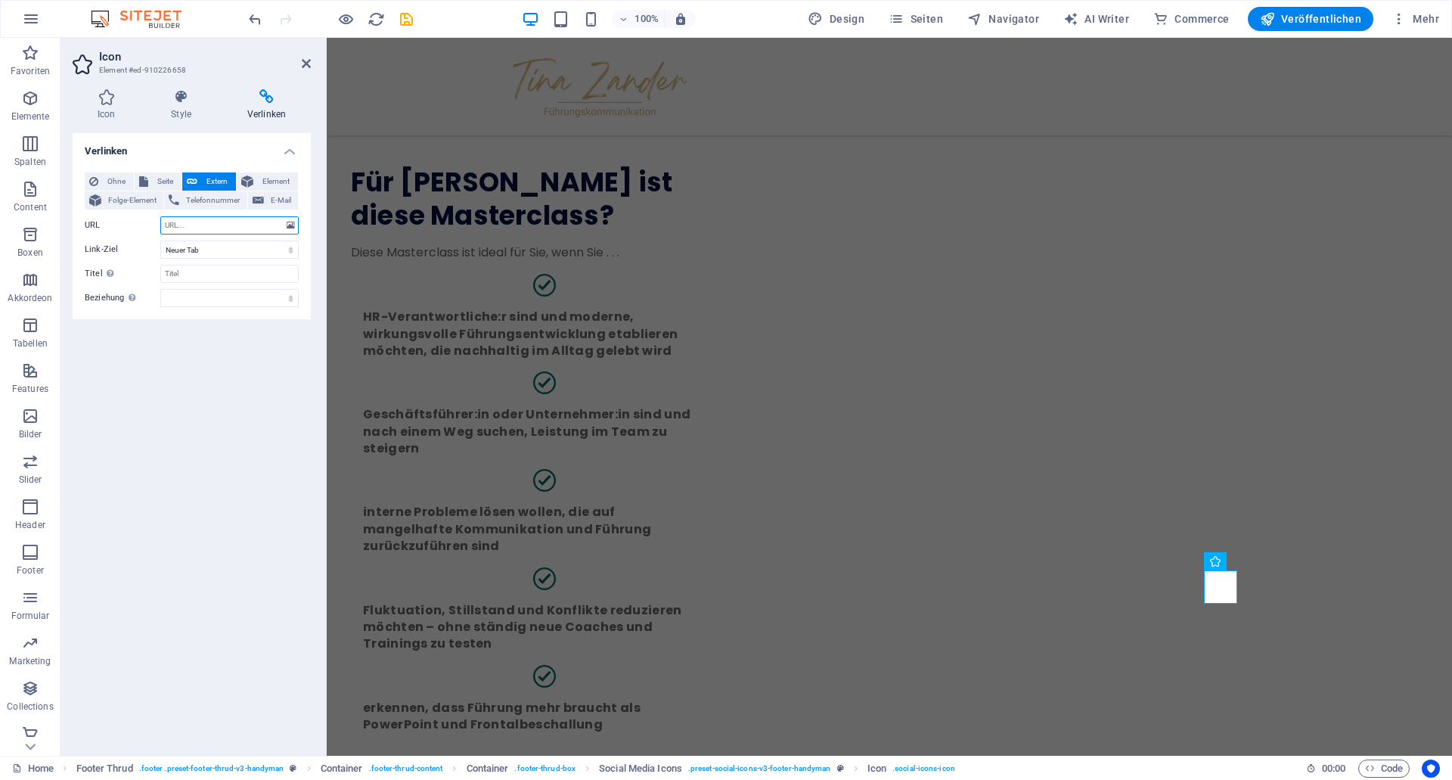
click at [213, 227] on input "URL" at bounding box center [229, 225] width 138 height 18
type input "#"
click at [265, 461] on div "Verlinken Ohne Seite Extern Element Folge-Element Telefonnummer E-Mail Seite Ho…" at bounding box center [192, 438] width 238 height 610
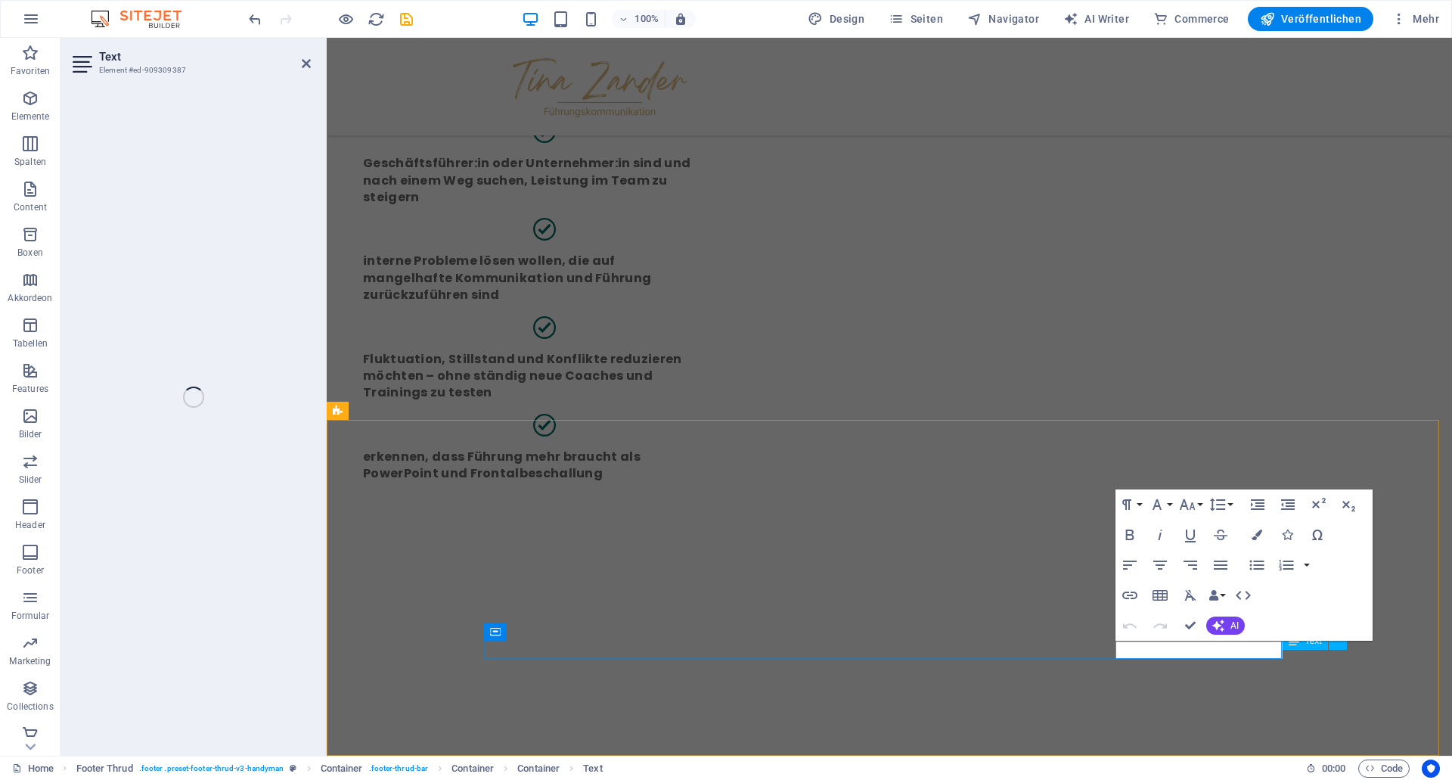
scroll to position [3344, 0]
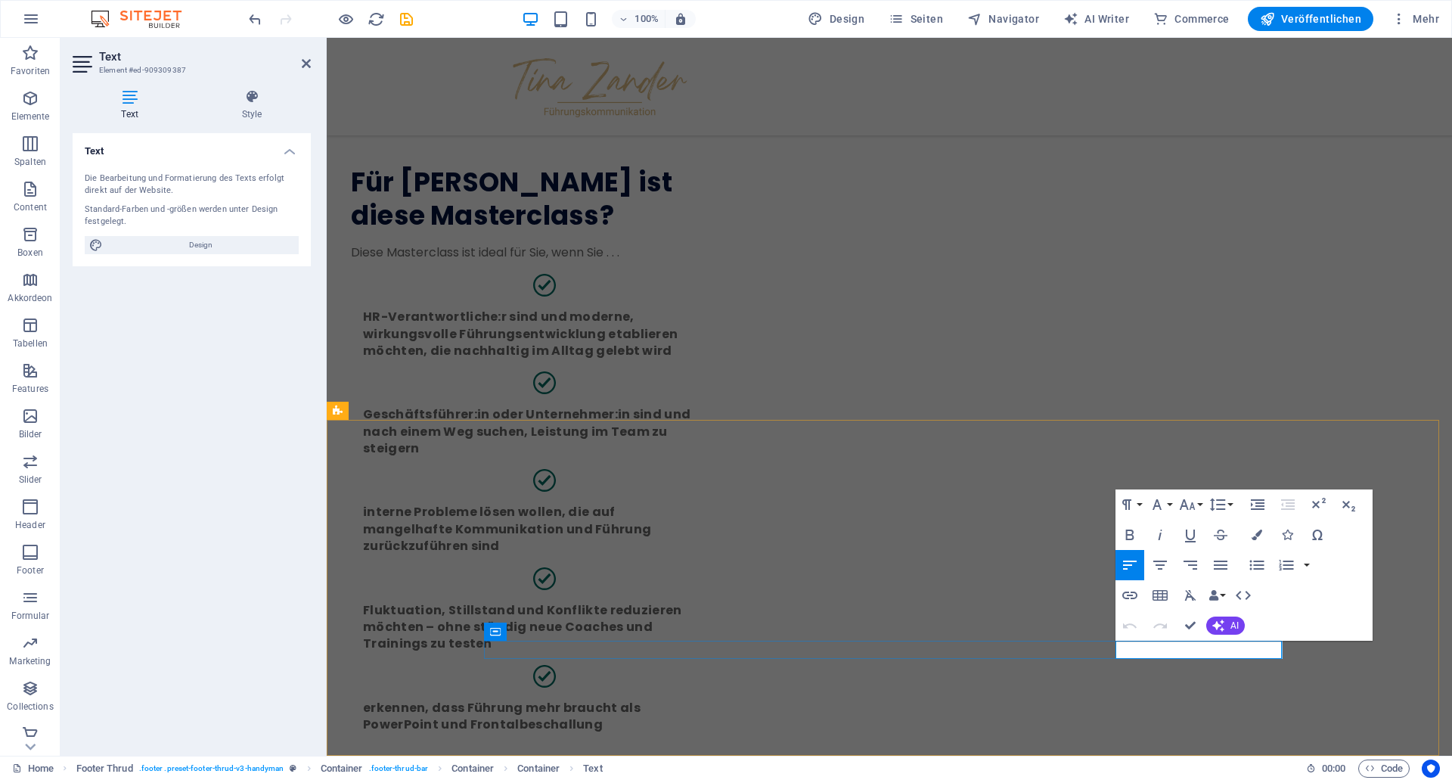
drag, startPoint x: 1209, startPoint y: 647, endPoint x: 1298, endPoint y: 654, distance: 88.8
click at [1255, 535] on icon "button" at bounding box center [1257, 534] width 11 height 11
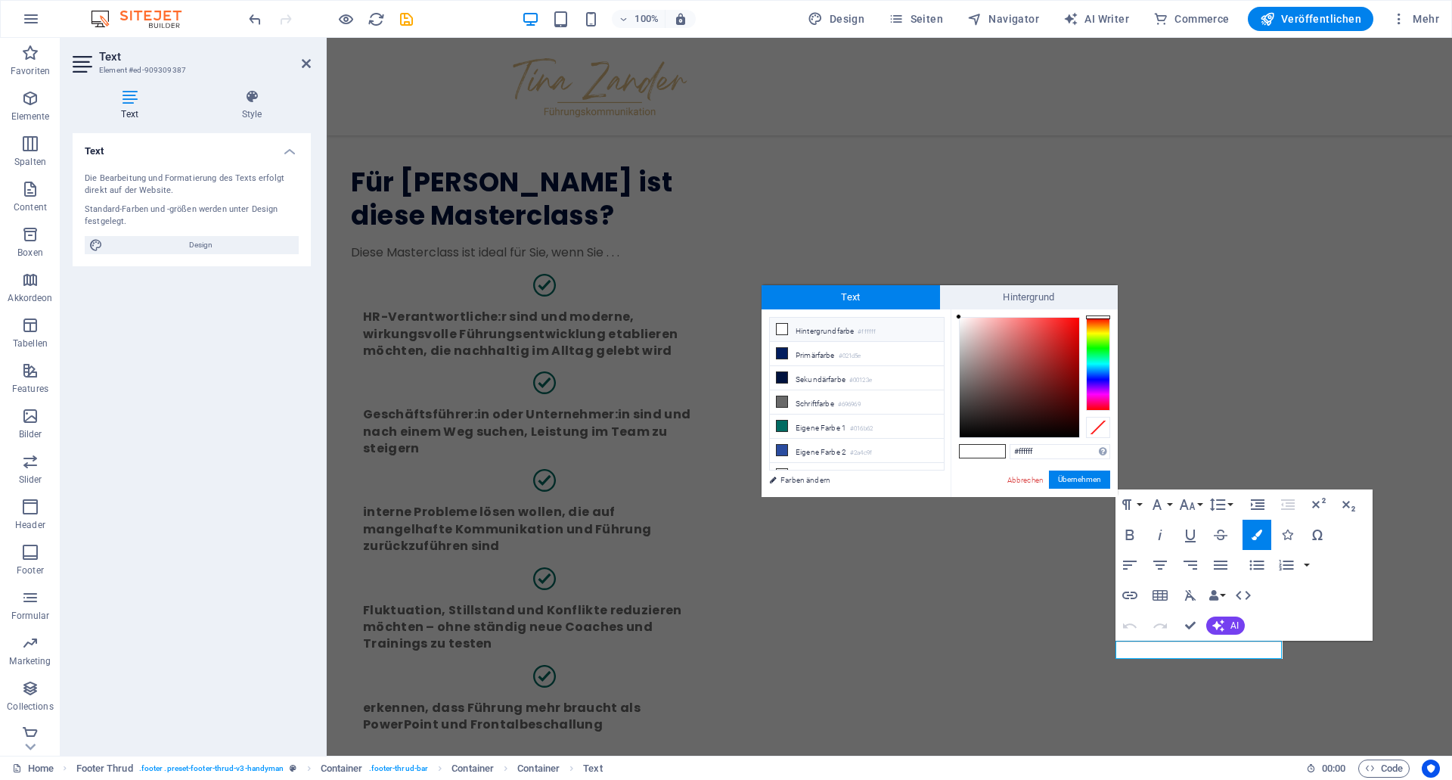
click at [1000, 451] on span at bounding box center [993, 451] width 23 height 13
click at [1044, 452] on input "#ffffff" at bounding box center [1060, 451] width 101 height 15
drag, startPoint x: 1056, startPoint y: 447, endPoint x: 975, endPoint y: 445, distance: 81.0
click at [1010, 445] on input "#ffffff" at bounding box center [1060, 451] width 101 height 15
click at [800, 478] on link "Farben ändern" at bounding box center [849, 479] width 175 height 19
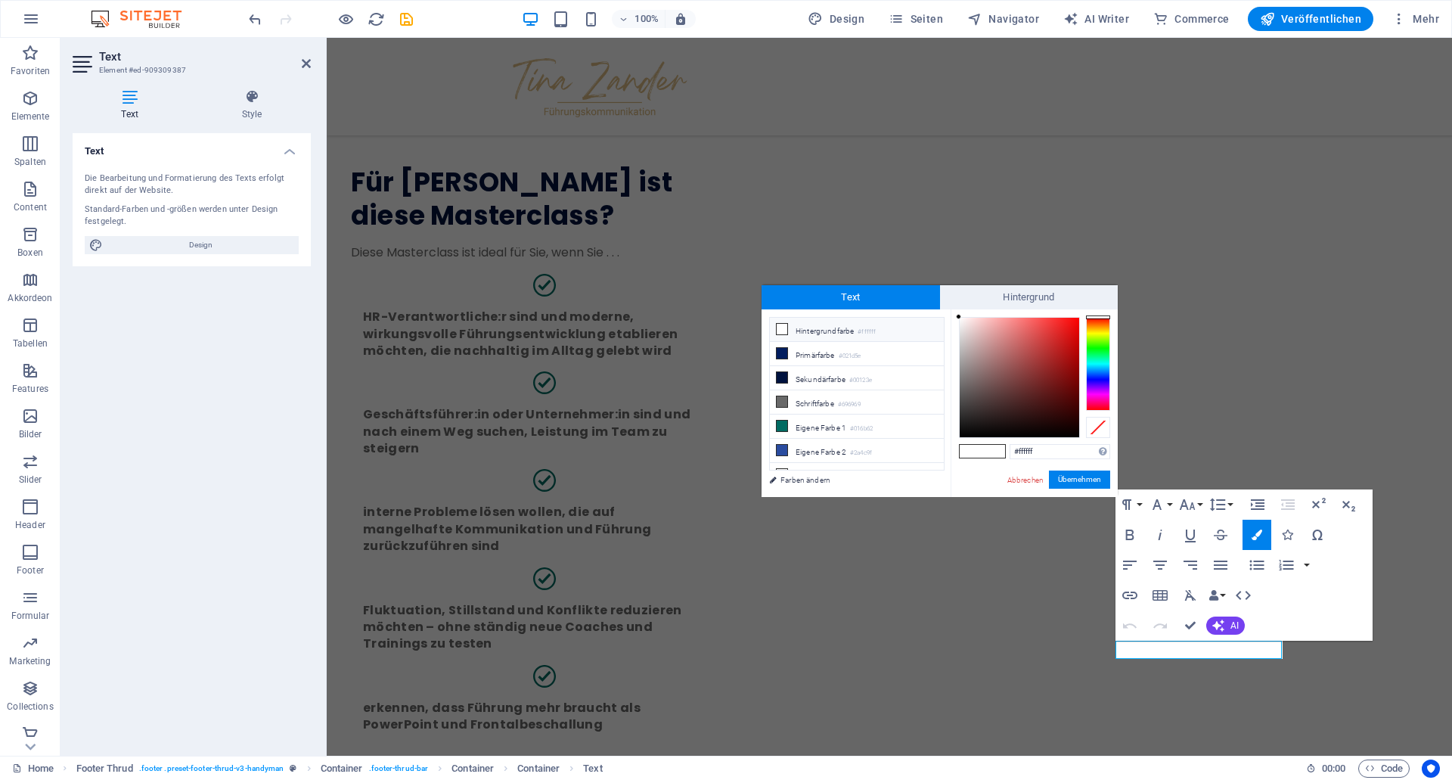
select select "px"
select select "400"
select select "px"
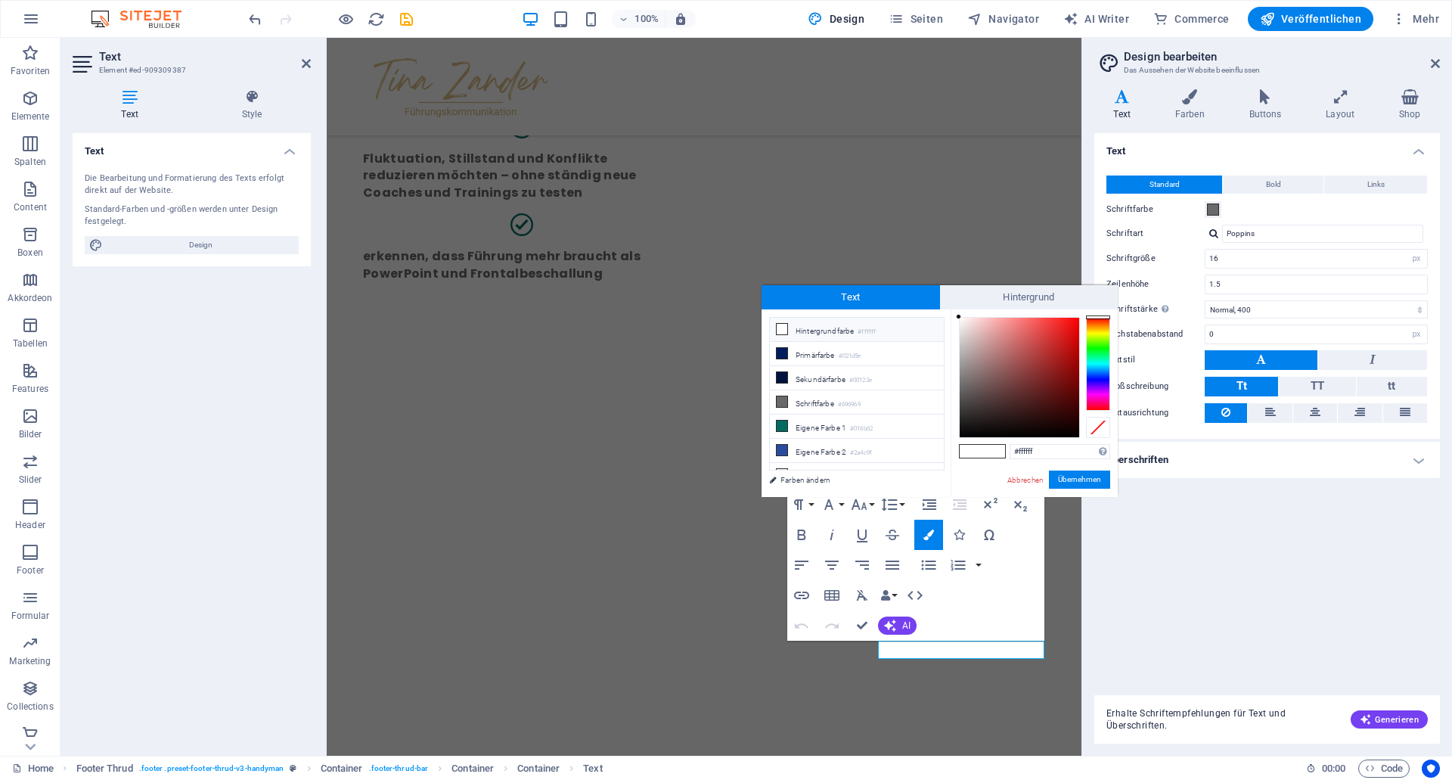
click at [1006, 454] on div "#ffffff Unterstützte Formate: #0852ed rgb(8, 82, 237) rgba(8, 82, 237, 90%) hsv…" at bounding box center [1034, 512] width 167 height 407
drag, startPoint x: 952, startPoint y: 442, endPoint x: 42, endPoint y: 352, distance: 914.3
click at [1010, 444] on input "#ffffff" at bounding box center [1060, 451] width 101 height 15
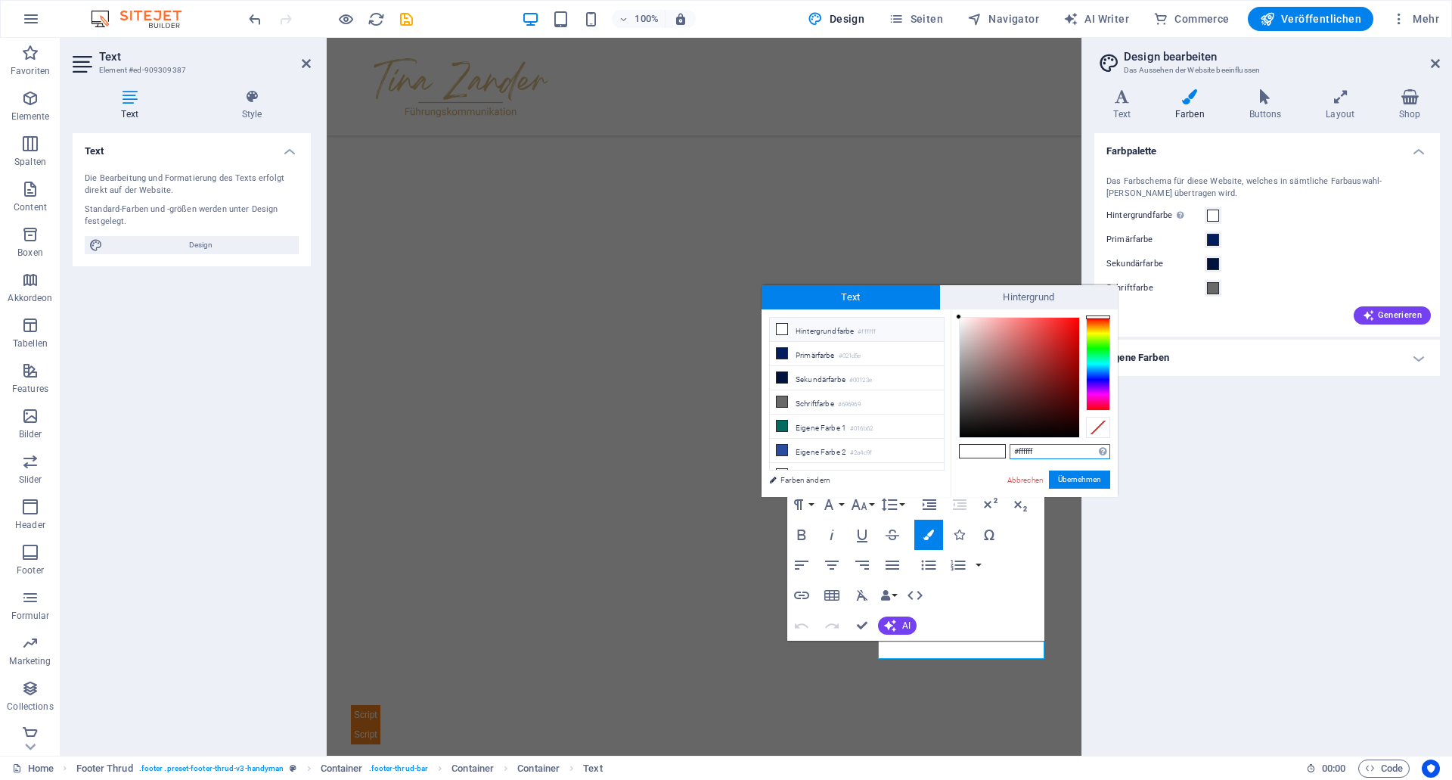
click at [1062, 451] on input "#ffffff" at bounding box center [1060, 451] width 101 height 15
drag, startPoint x: 1066, startPoint y: 451, endPoint x: 900, endPoint y: 442, distance: 166.6
click at [1010, 444] on input "#ffffff" at bounding box center [1060, 451] width 101 height 15
paste input "bbc2d3"
type input "#bbc2d3"
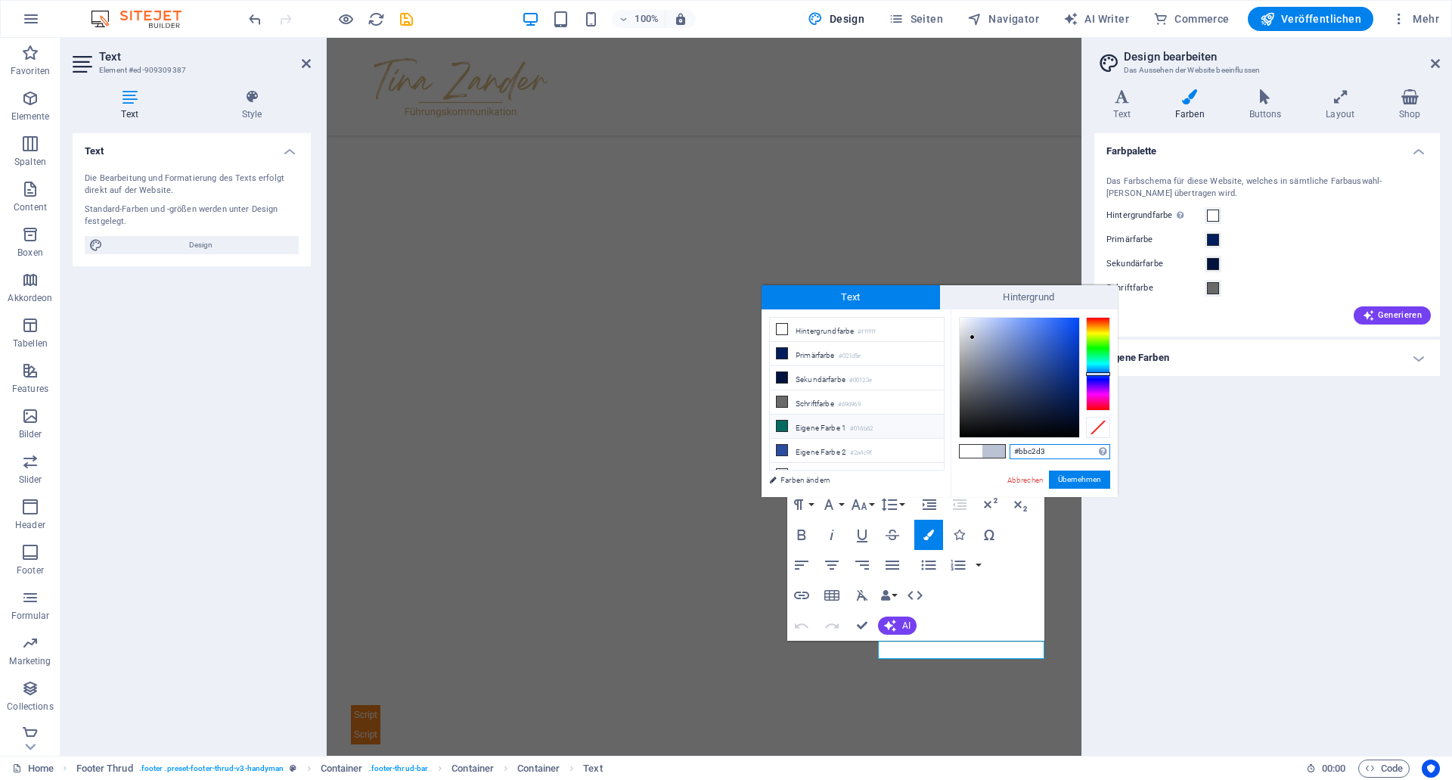
scroll to position [59, 0]
click at [1092, 475] on button "Übernehmen" at bounding box center [1079, 479] width 61 height 18
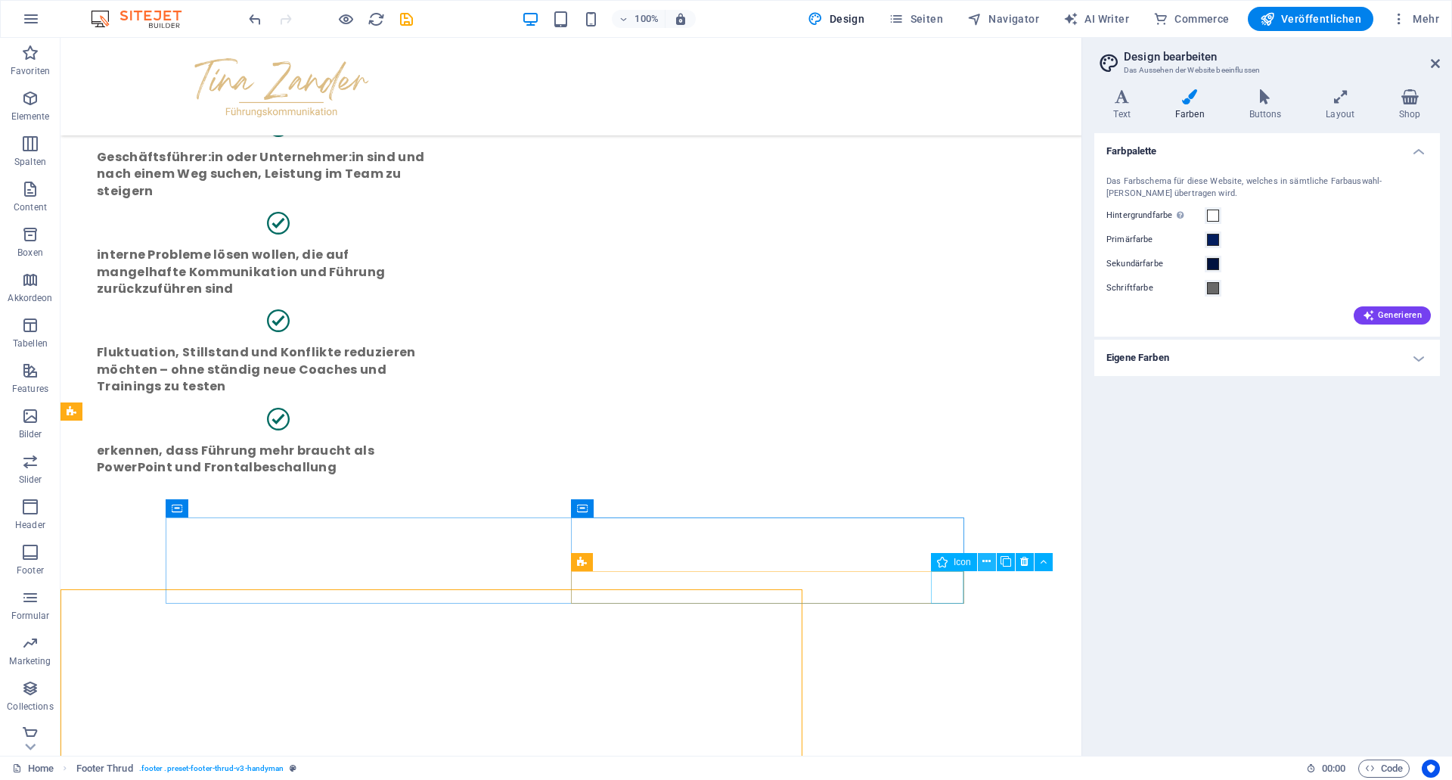
scroll to position [3327, 0]
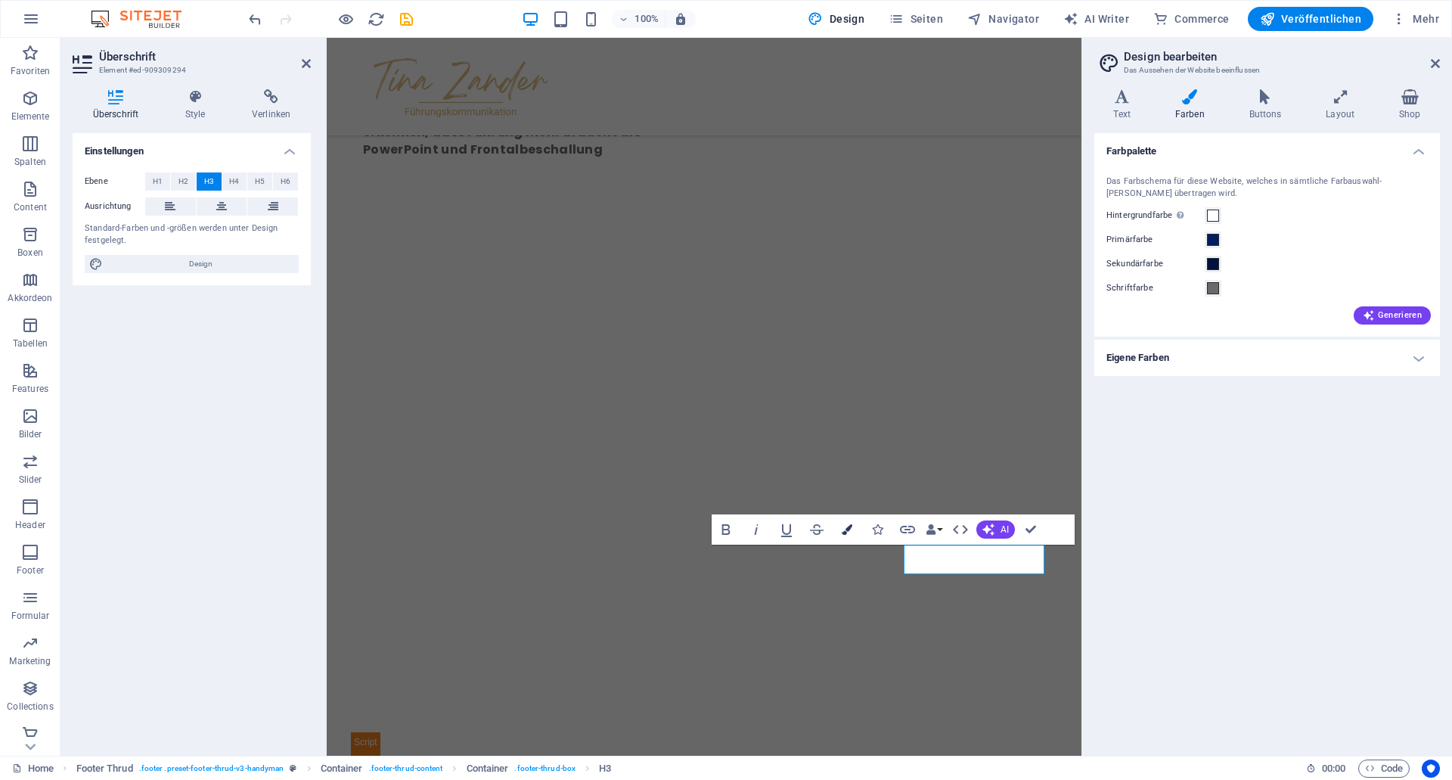
click at [840, 526] on button "Farben" at bounding box center [847, 529] width 29 height 30
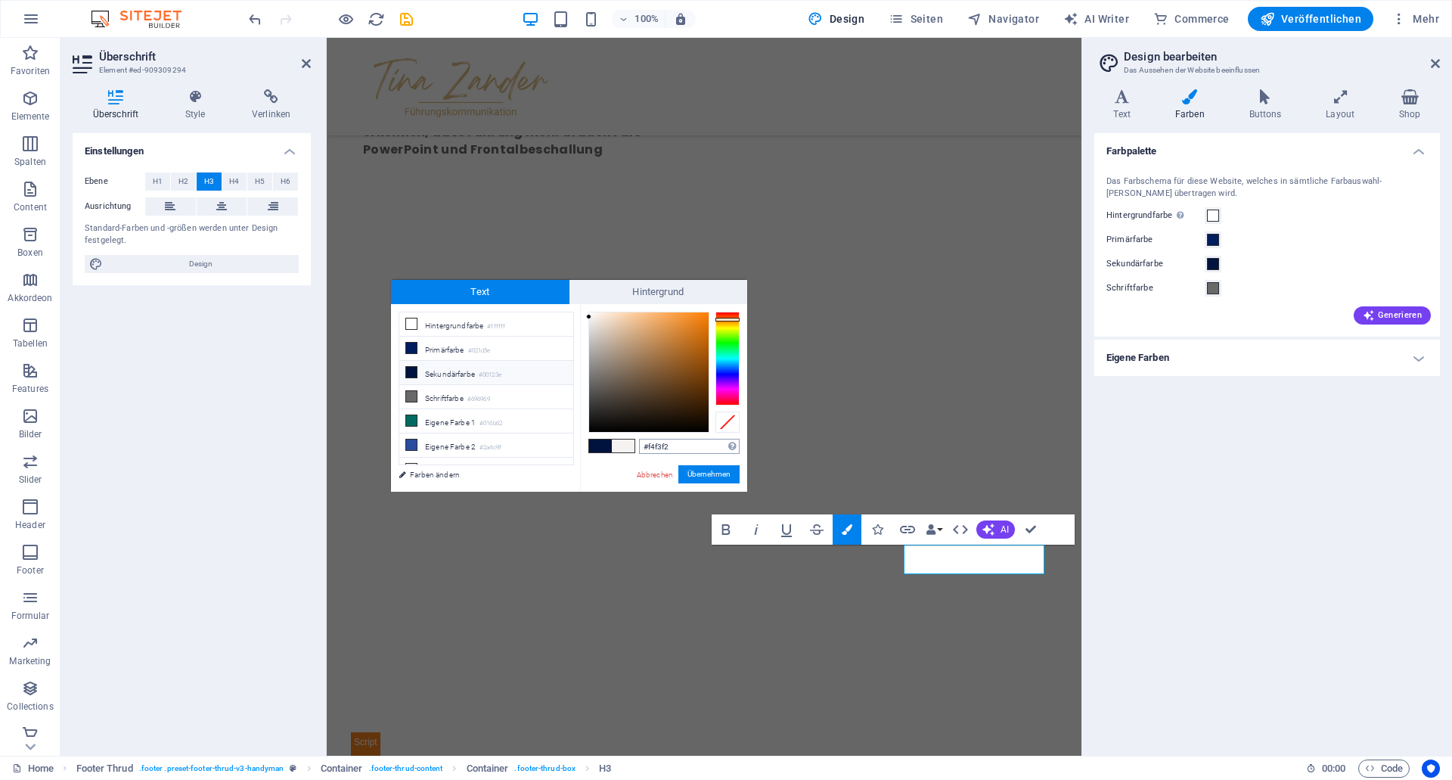
drag, startPoint x: 684, startPoint y: 441, endPoint x: 474, endPoint y: 416, distance: 211.7
click at [639, 439] on input "#f4f3f2" at bounding box center [689, 446] width 101 height 15
type input "#bbc2d3"
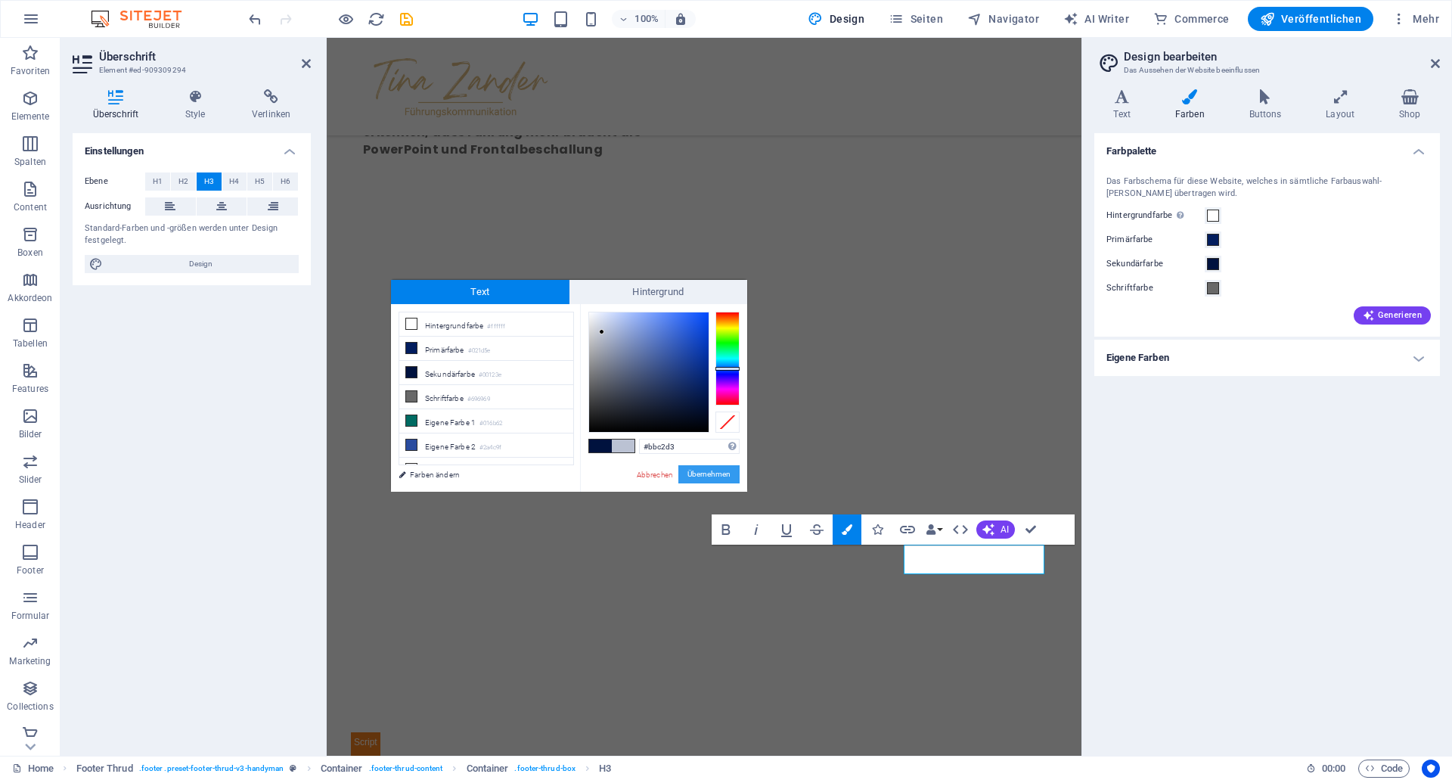
click at [717, 470] on button "Übernehmen" at bounding box center [708, 474] width 61 height 18
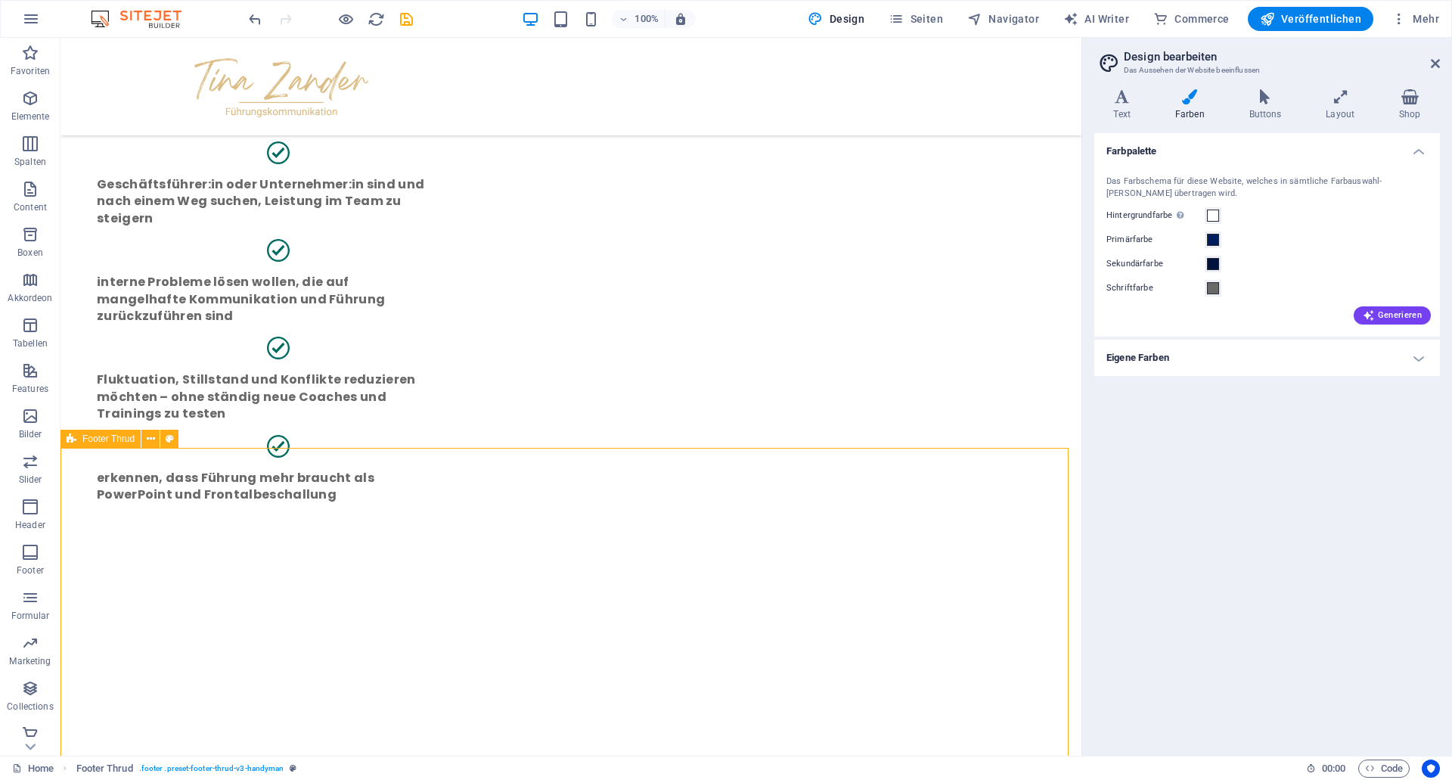
scroll to position [3299, 0]
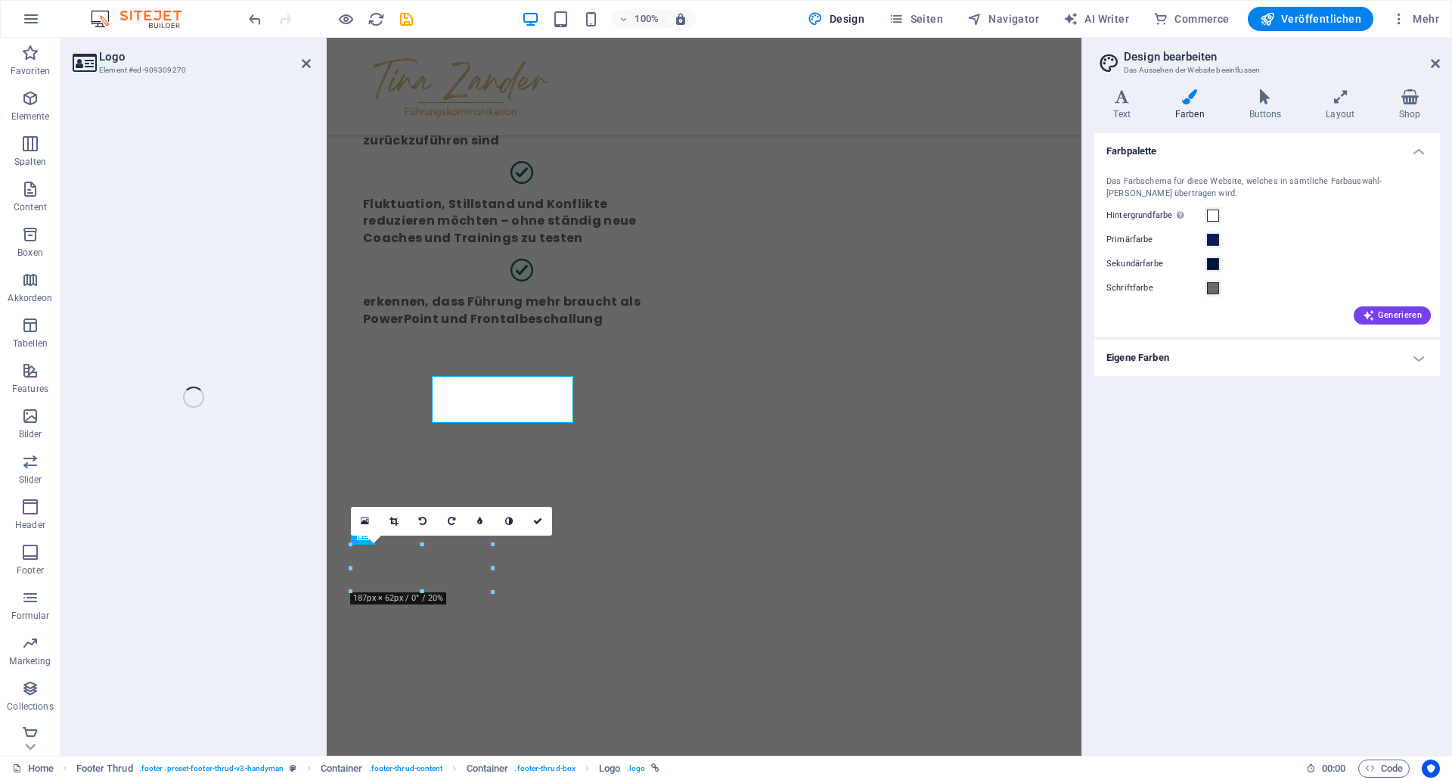
scroll to position [3468, 0]
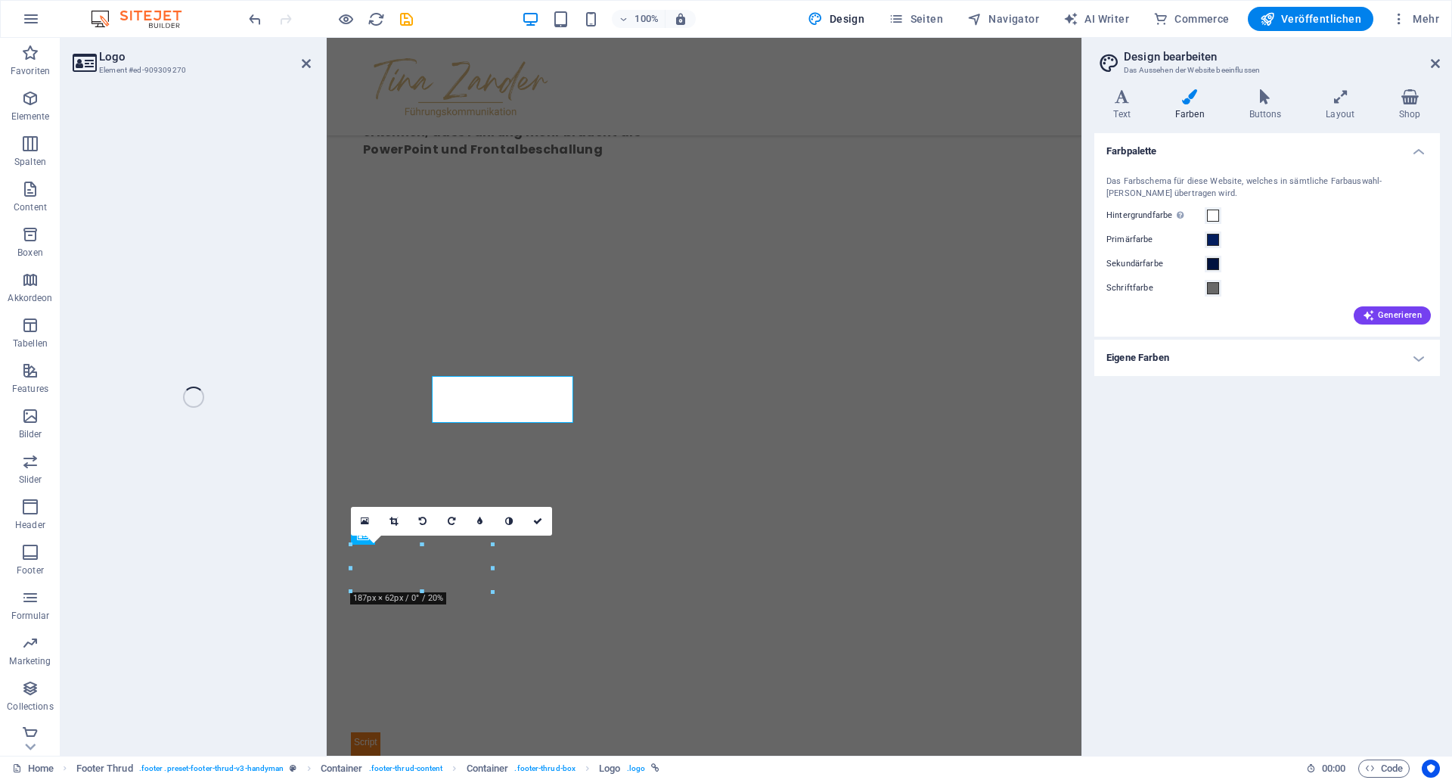
select select "px"
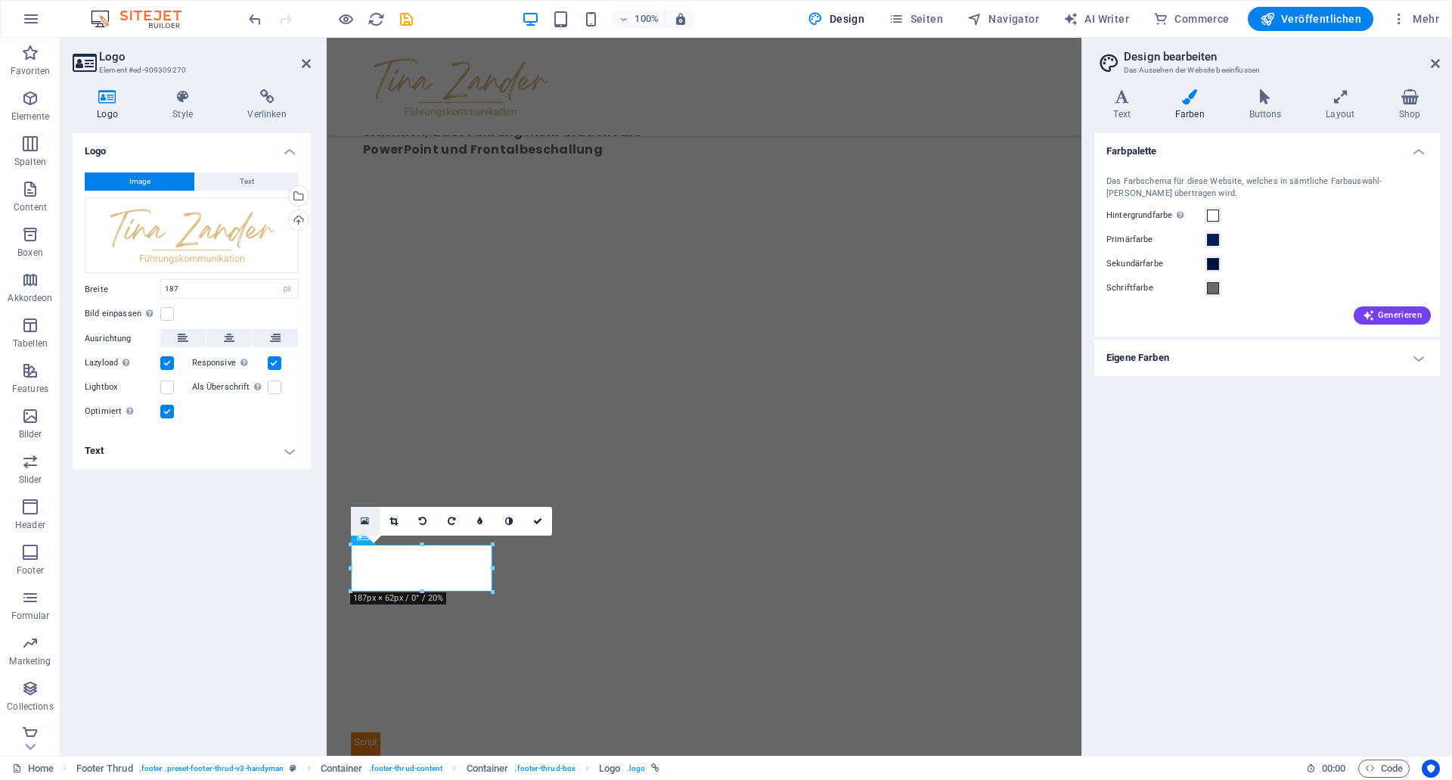
click at [363, 518] on icon at bounding box center [365, 521] width 8 height 11
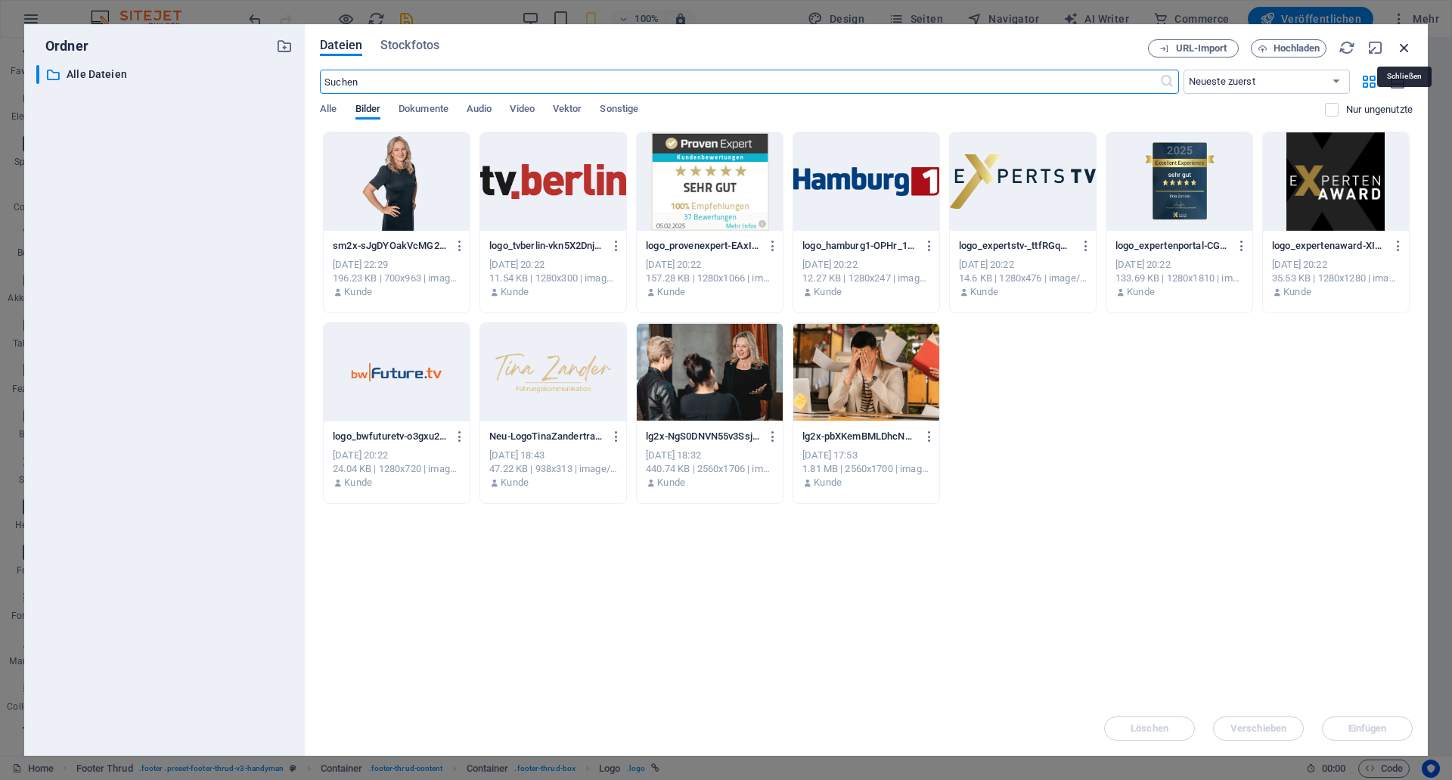
click at [1406, 43] on icon "button" at bounding box center [1404, 47] width 17 height 17
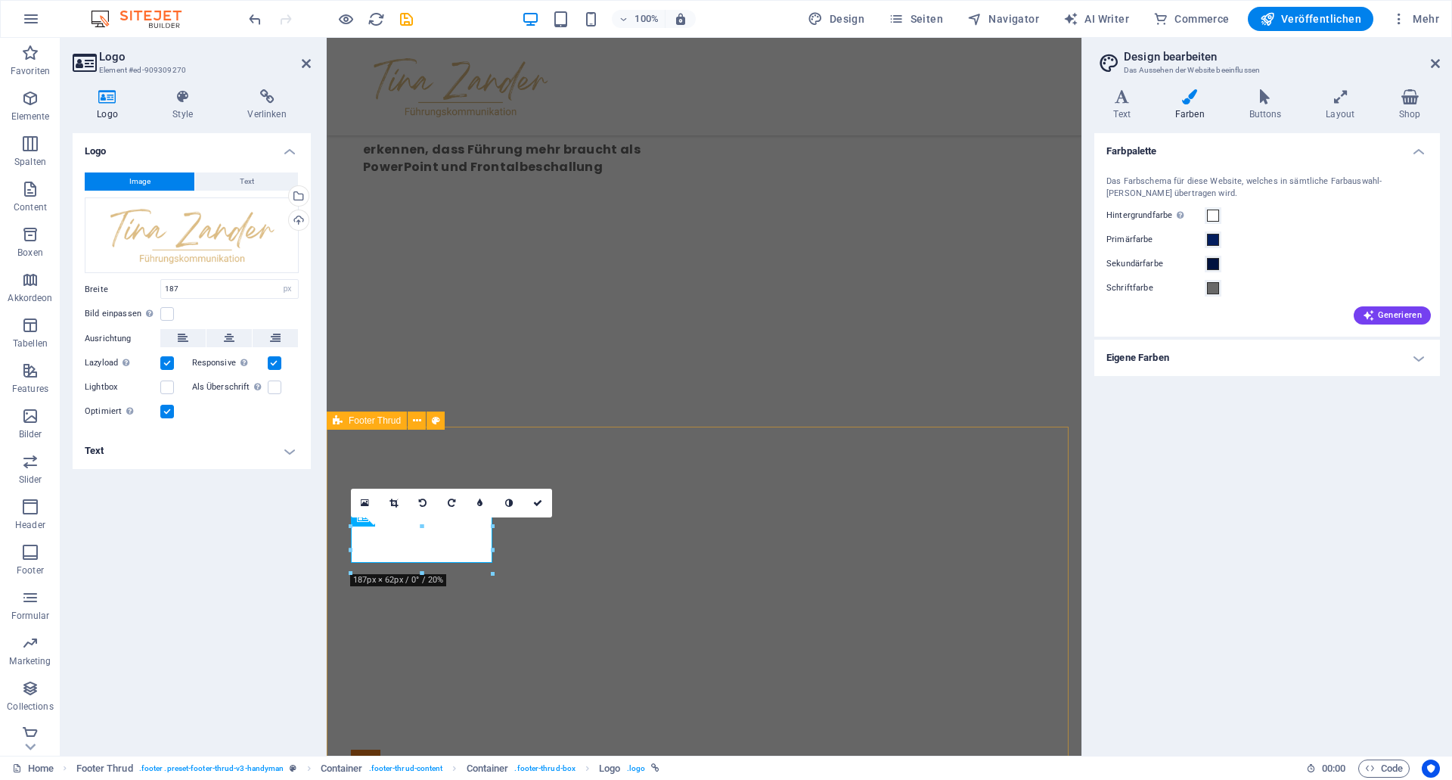
scroll to position [3486, 0]
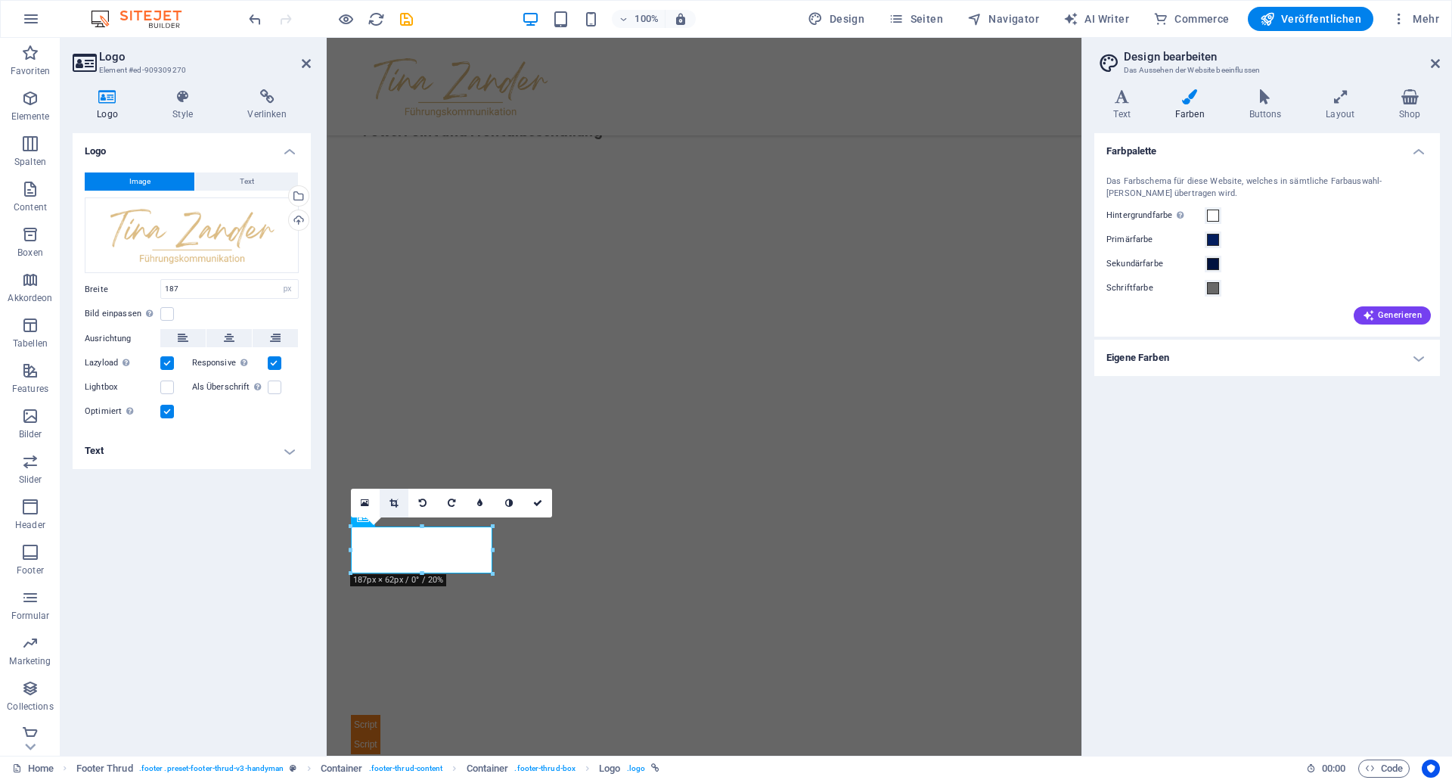
click at [401, 501] on link at bounding box center [394, 503] width 29 height 29
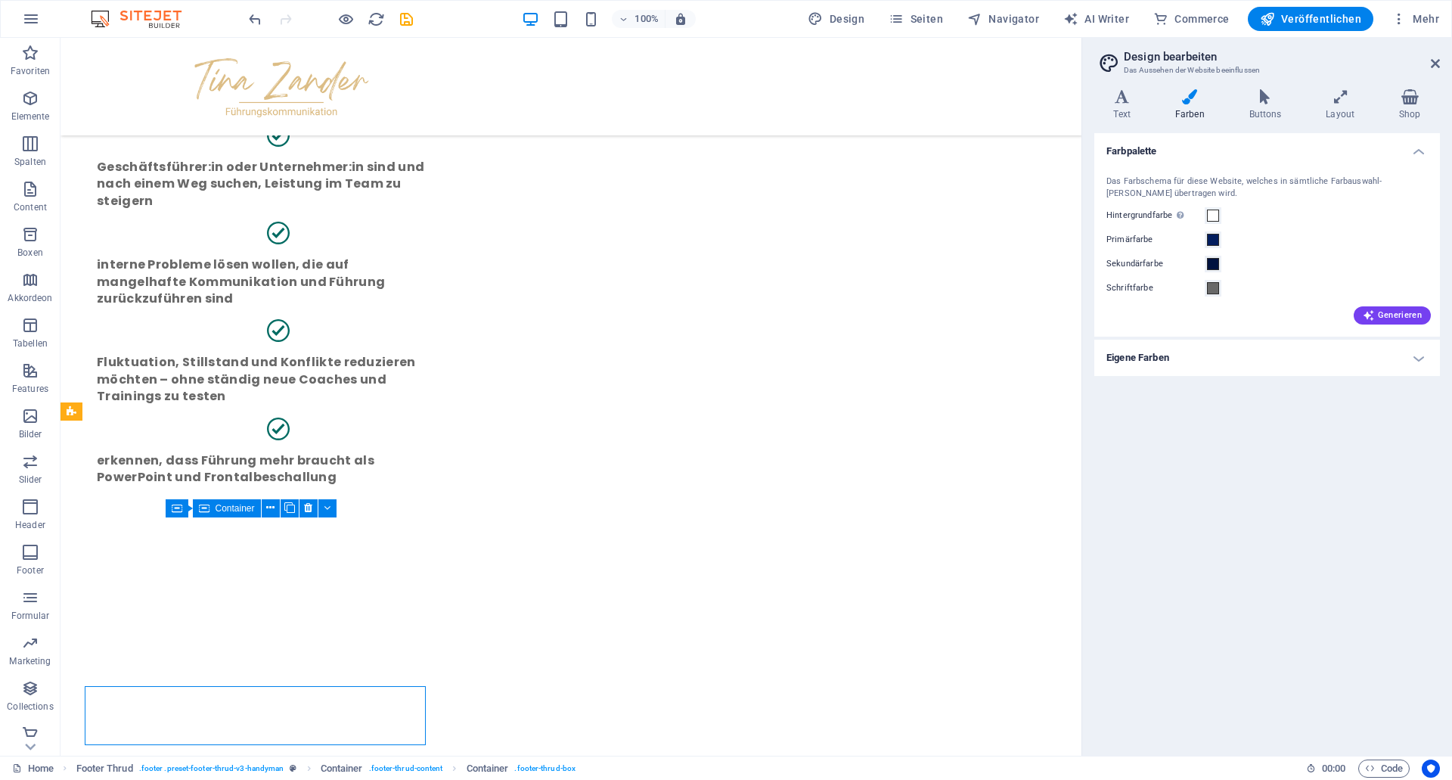
scroll to position [3327, 0]
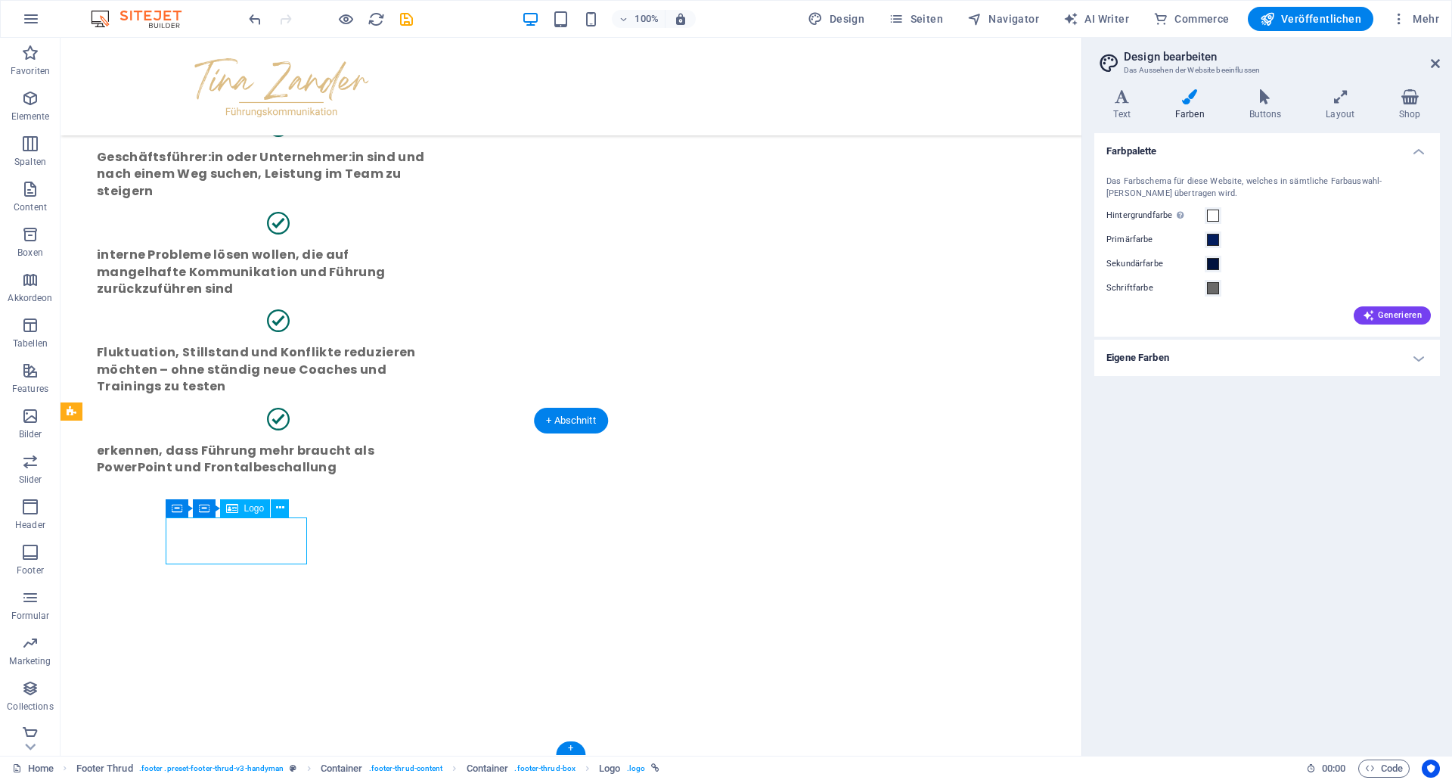
select select "px"
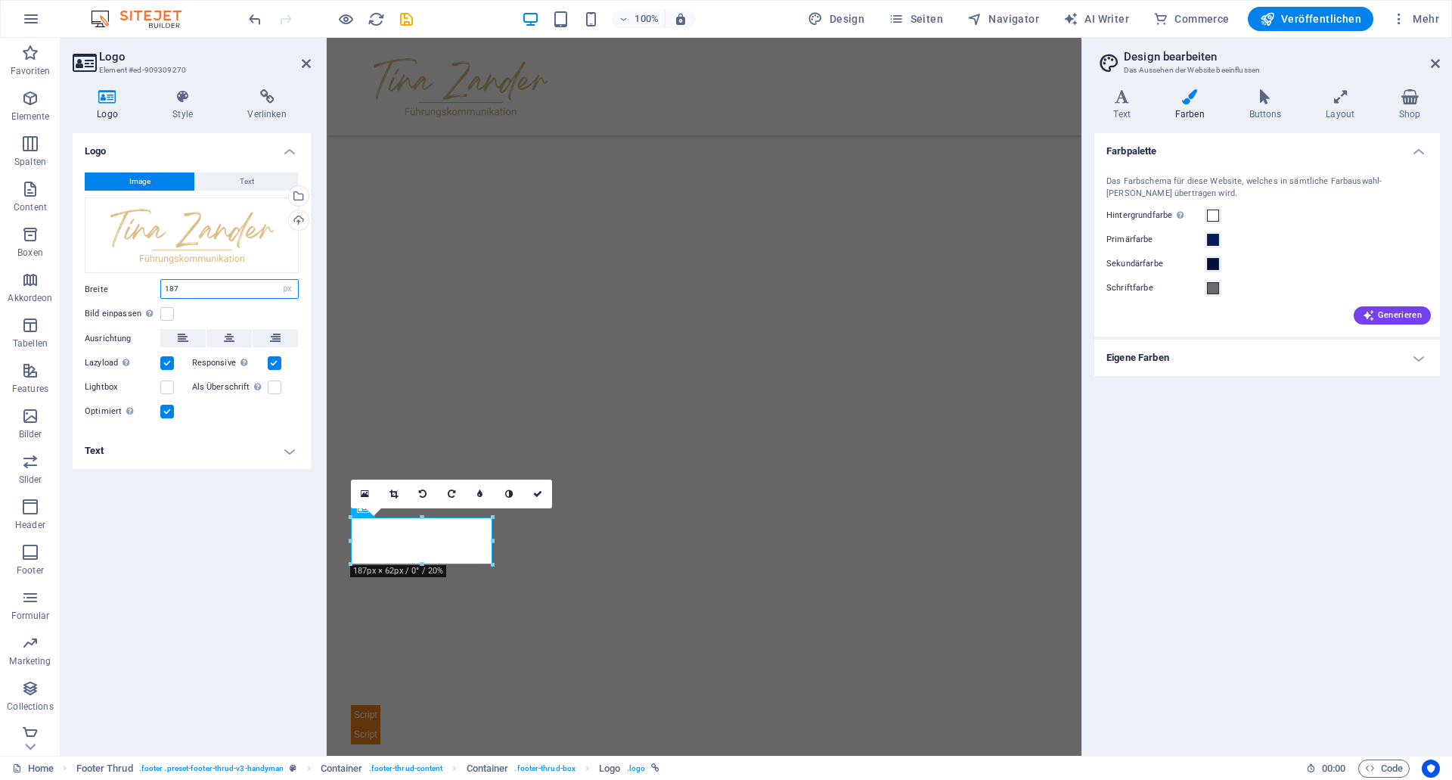
drag, startPoint x: 188, startPoint y: 281, endPoint x: -55, endPoint y: 259, distance: 243.8
click at [161, 280] on input "187" at bounding box center [229, 289] width 137 height 18
type input "250"
click at [239, 501] on div "Logo Image Text Ziehe Dateien zum Hochladen hierher oder klicke hier, um aus Da…" at bounding box center [192, 438] width 238 height 610
click at [197, 289] on input "250" at bounding box center [229, 289] width 137 height 18
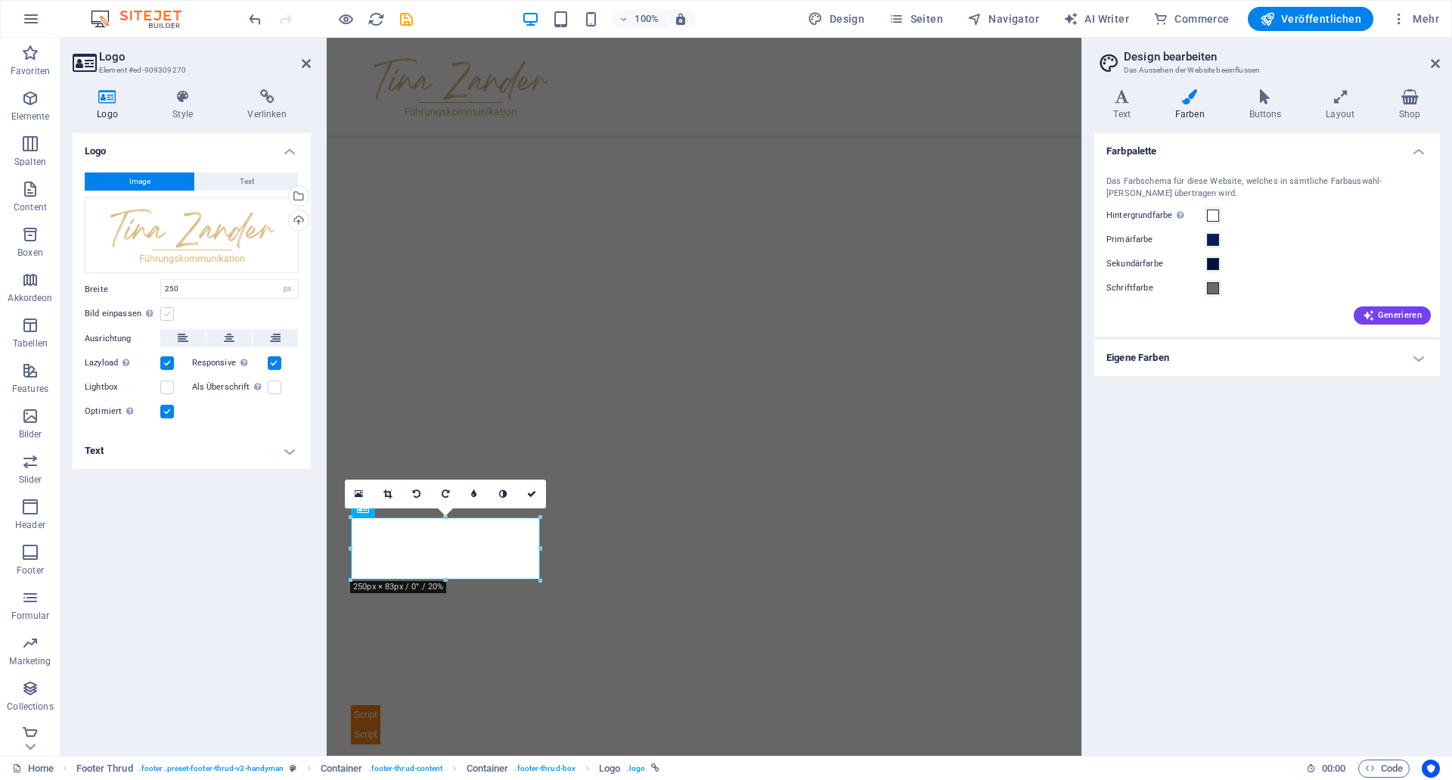
click at [171, 309] on label at bounding box center [167, 314] width 14 height 14
click at [0, 0] on input "Bild einpassen Bild automatisch anhand einer fixen Breite und Höhe einpassen" at bounding box center [0, 0] width 0 height 0
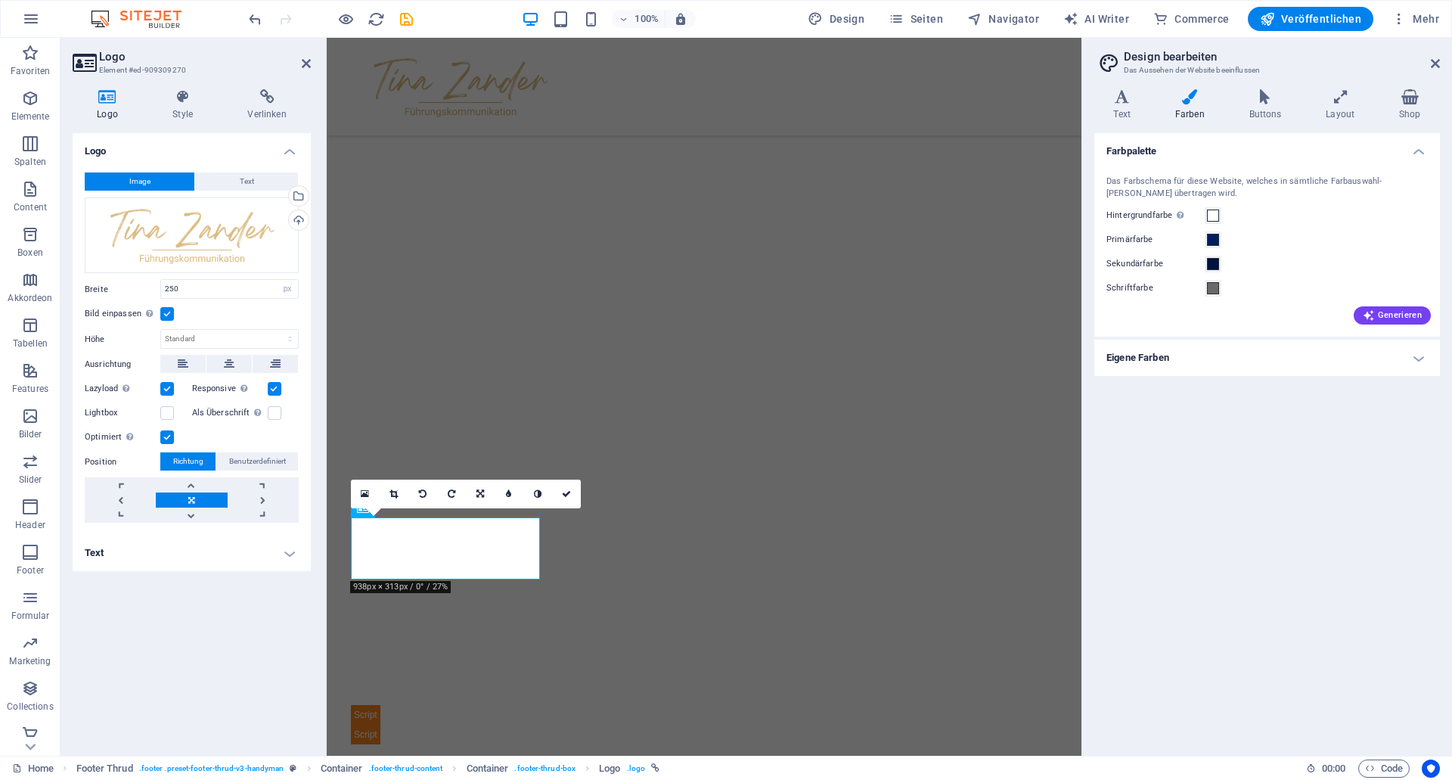
click at [171, 309] on label at bounding box center [167, 314] width 14 height 14
click at [0, 0] on input "Bild einpassen Bild automatisch anhand einer fixen Breite und Höhe einpassen" at bounding box center [0, 0] width 0 height 0
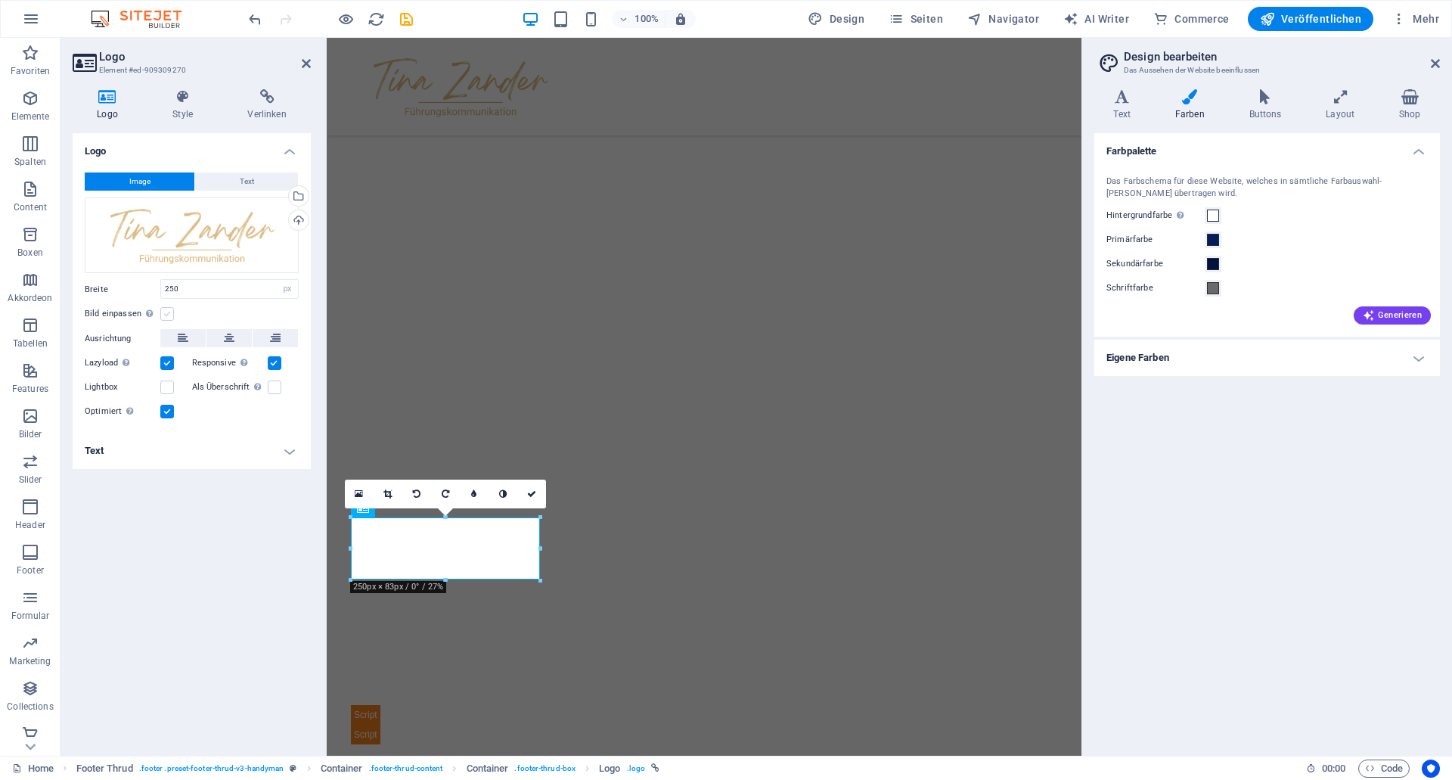
click at [171, 309] on label at bounding box center [167, 314] width 14 height 14
click at [0, 0] on input "Bild einpassen Bild automatisch anhand einer fixen Breite und Höhe einpassen" at bounding box center [0, 0] width 0 height 0
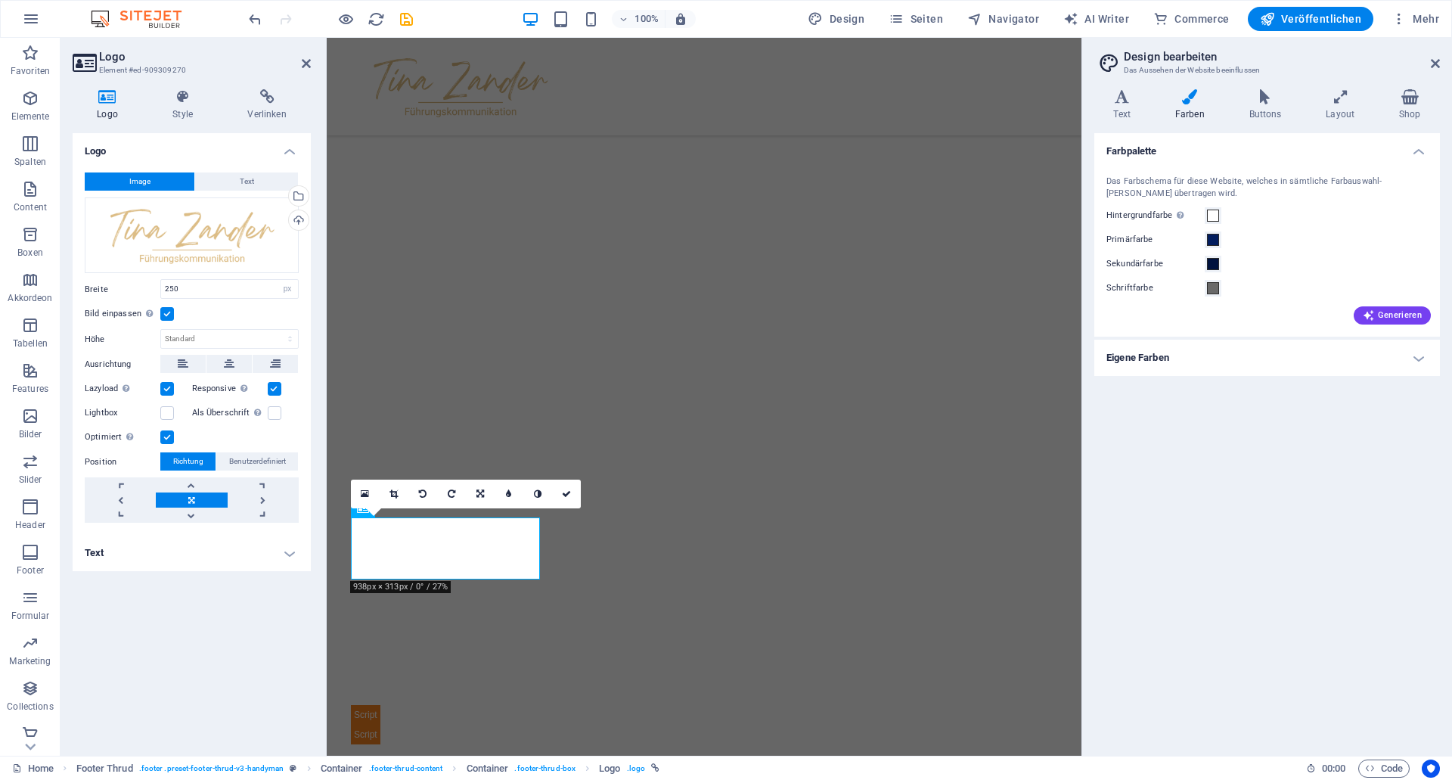
click at [171, 309] on label at bounding box center [167, 314] width 14 height 14
click at [0, 0] on input "Bild einpassen Bild automatisch anhand einer fixen Breite und Höhe einpassen" at bounding box center [0, 0] width 0 height 0
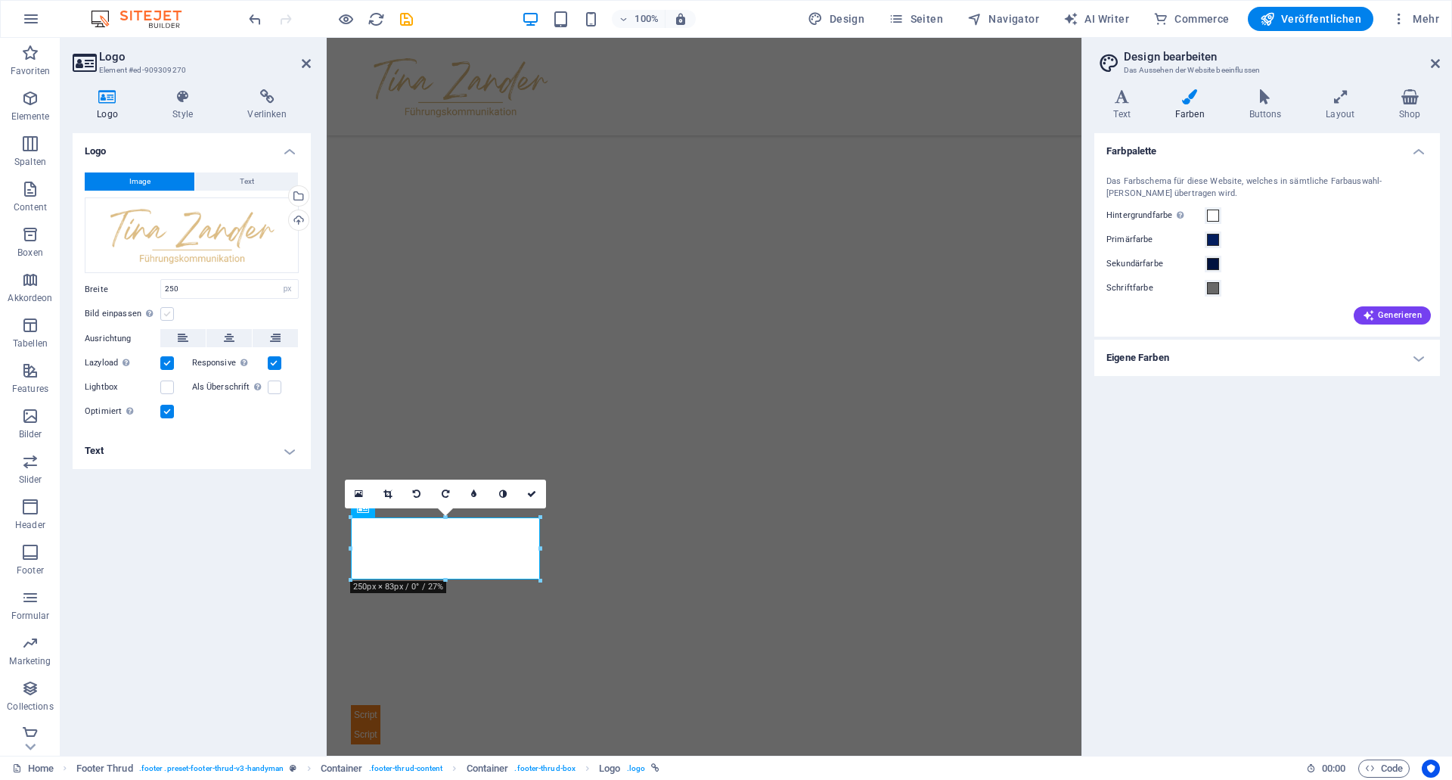
click at [171, 309] on label at bounding box center [167, 314] width 14 height 14
click at [0, 0] on input "Bild einpassen Bild automatisch anhand einer fixen Breite und Höhe einpassen" at bounding box center [0, 0] width 0 height 0
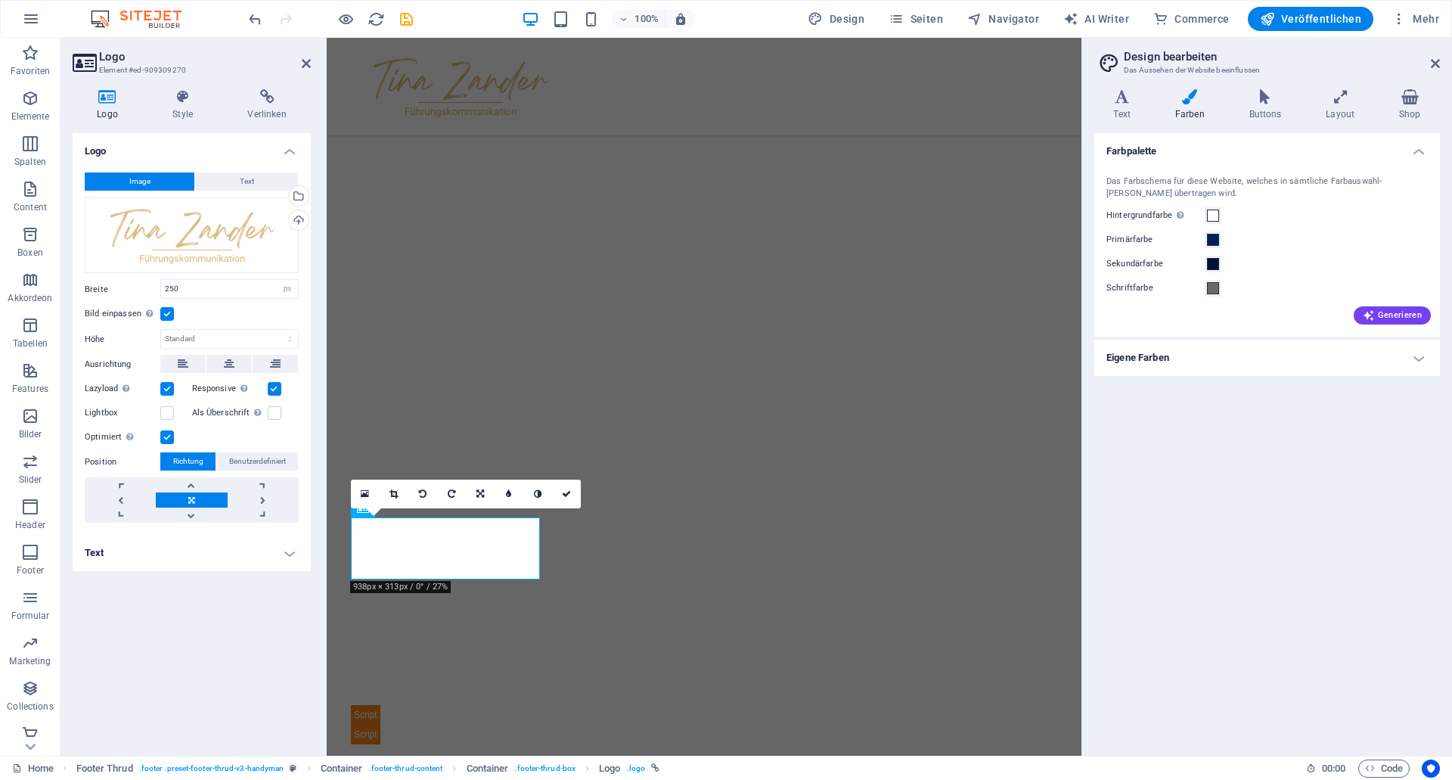
click at [171, 309] on label at bounding box center [167, 314] width 14 height 14
click at [0, 0] on input "Bild einpassen Bild automatisch anhand einer fixen Breite und Höhe einpassen" at bounding box center [0, 0] width 0 height 0
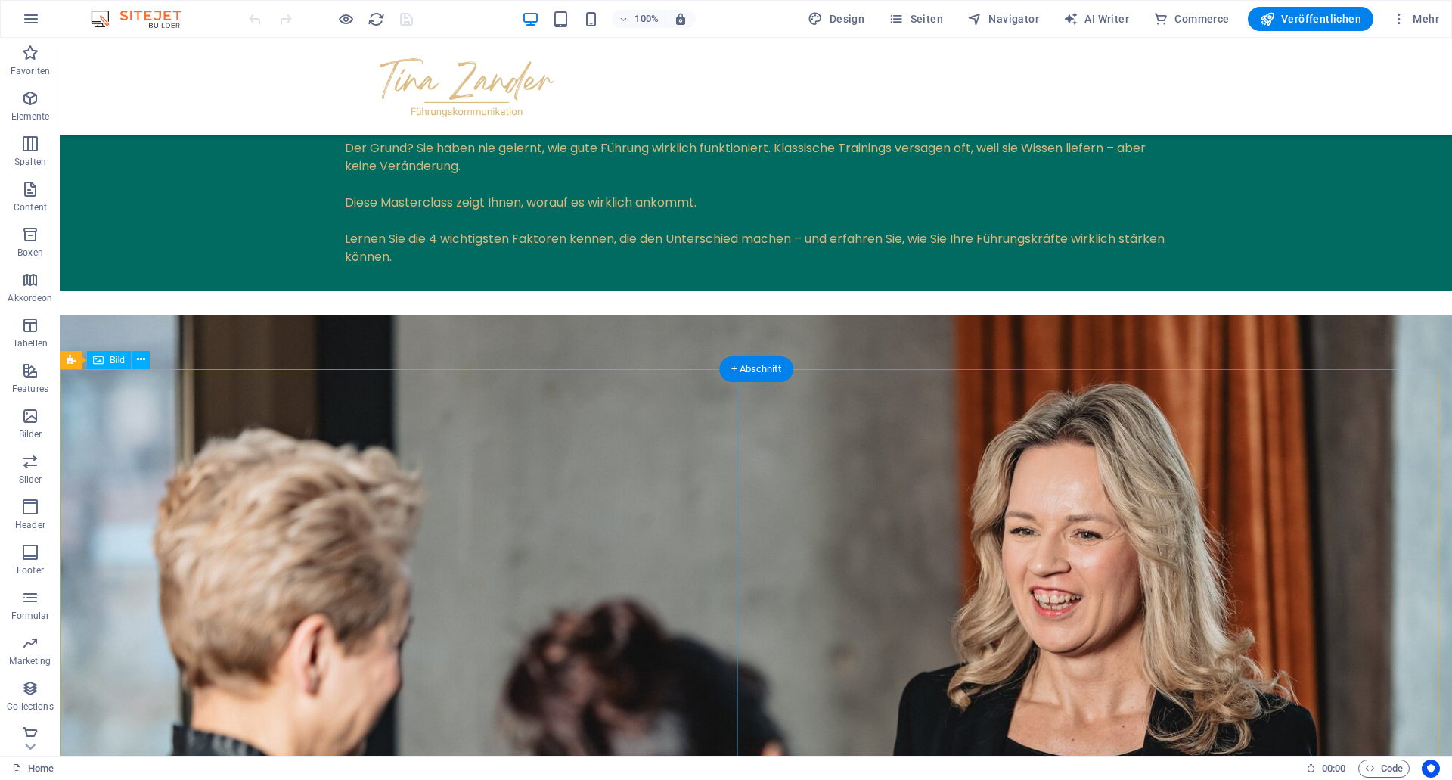
scroll to position [2160, 0]
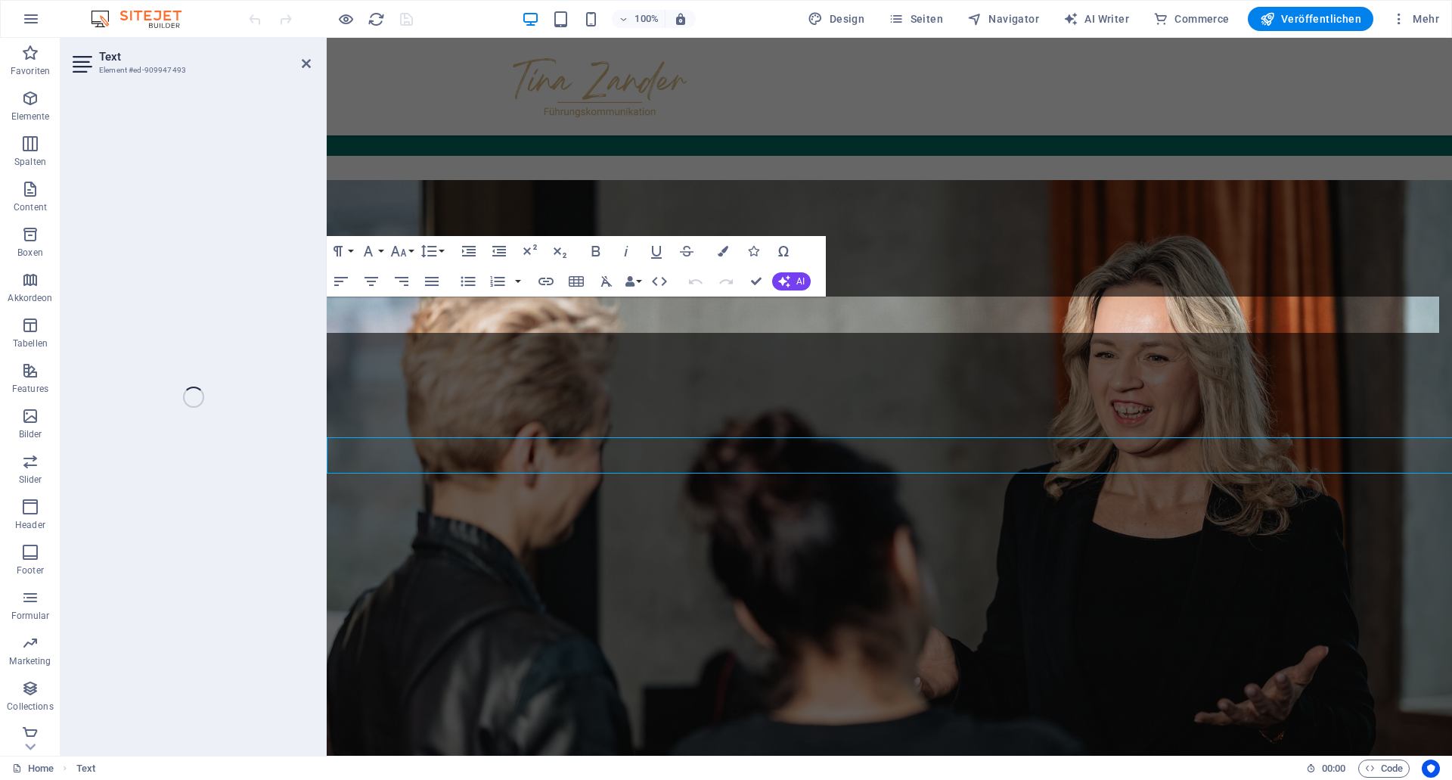
scroll to position [2019, 0]
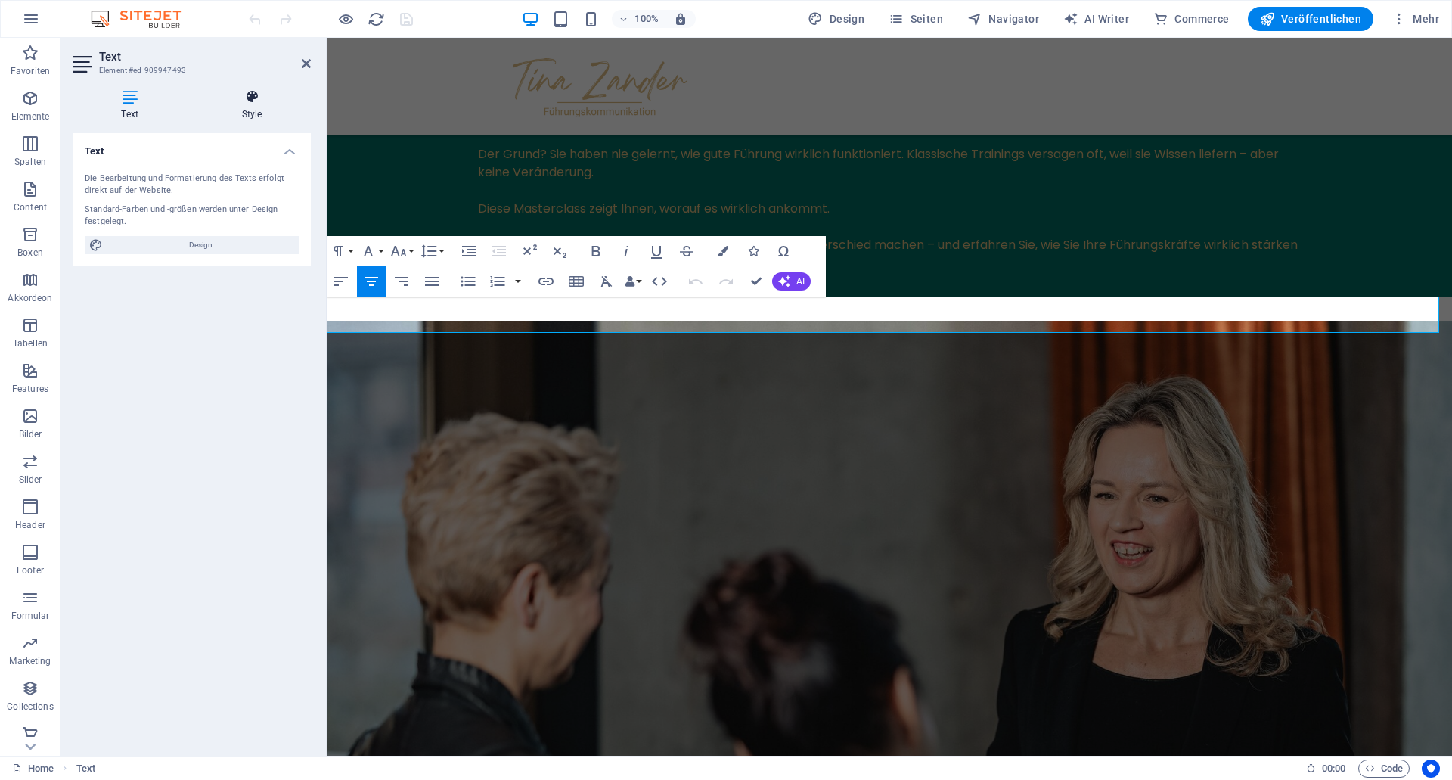
click at [250, 98] on icon at bounding box center [252, 96] width 118 height 15
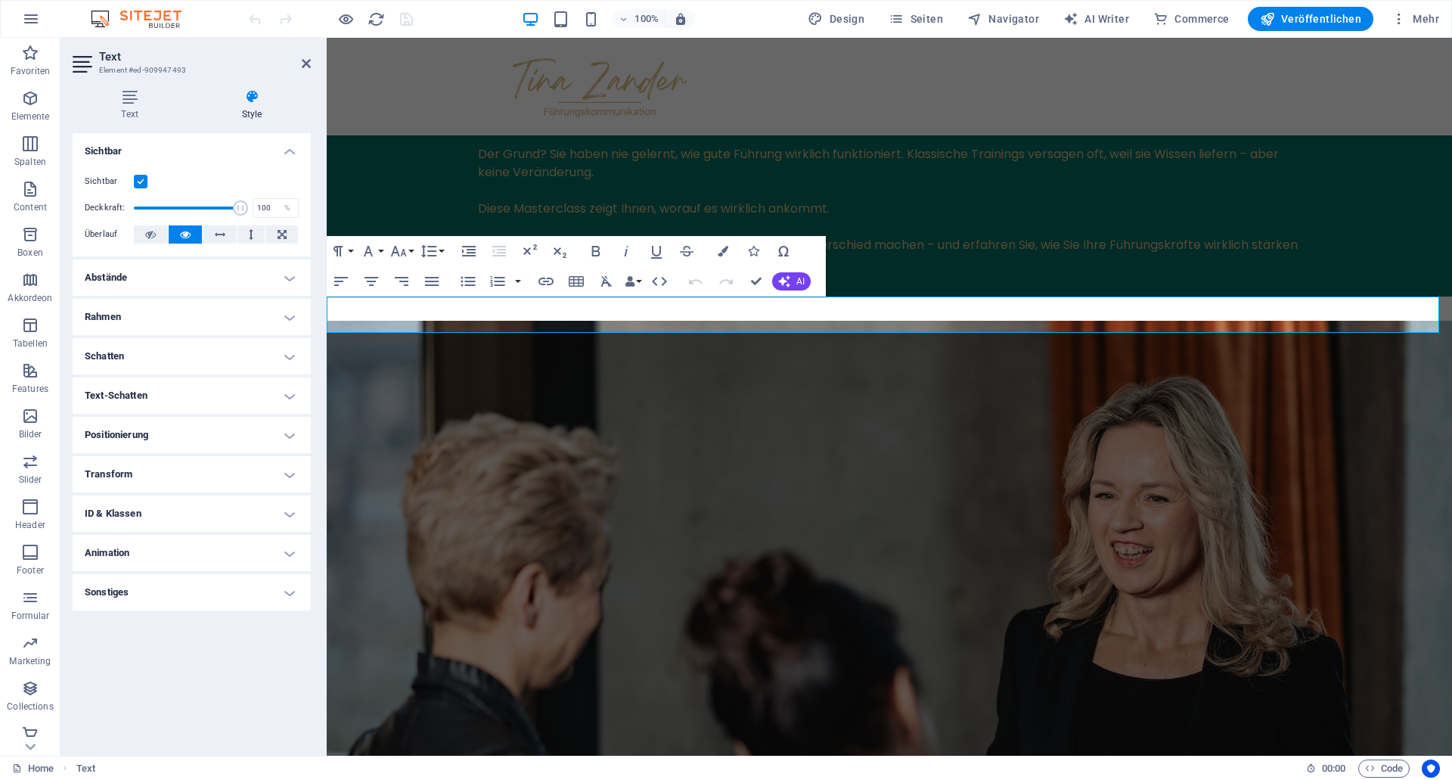
click at [197, 276] on h4 "Abstände" at bounding box center [192, 277] width 238 height 36
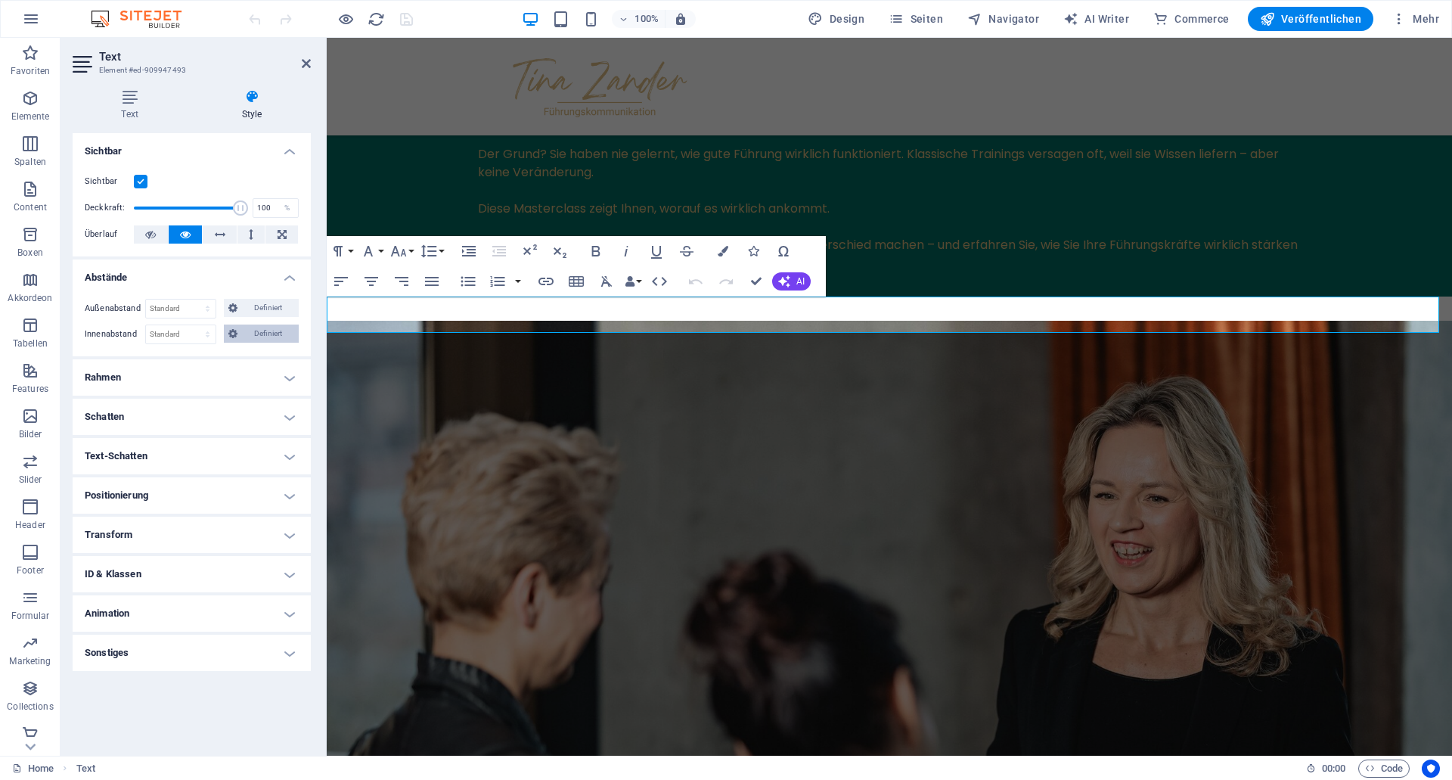
click at [260, 337] on span "Definiert" at bounding box center [268, 333] width 53 height 18
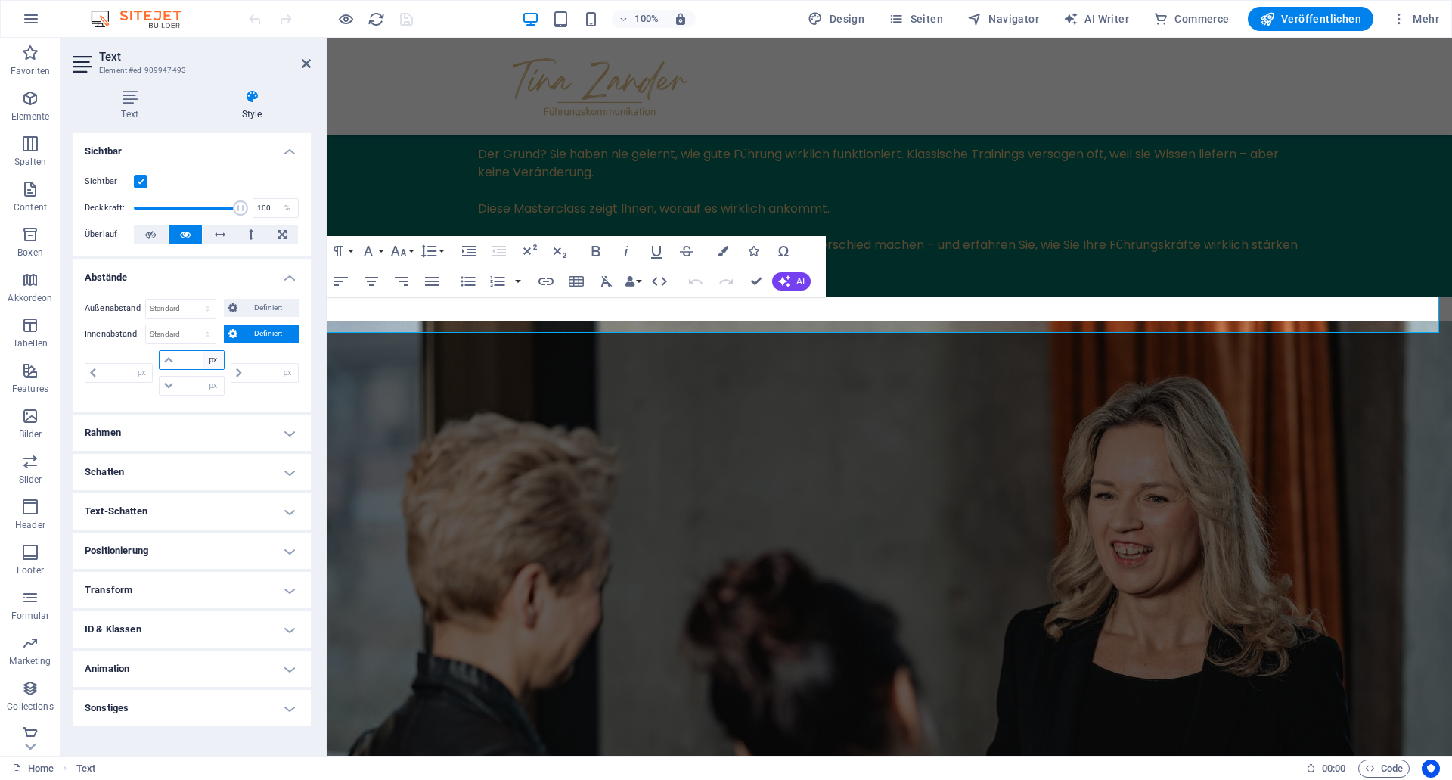
click at [203, 351] on select "px rem % vh vw" at bounding box center [213, 360] width 21 height 18
click at [123, 369] on input "number" at bounding box center [126, 373] width 51 height 18
type input "2"
type input "0"
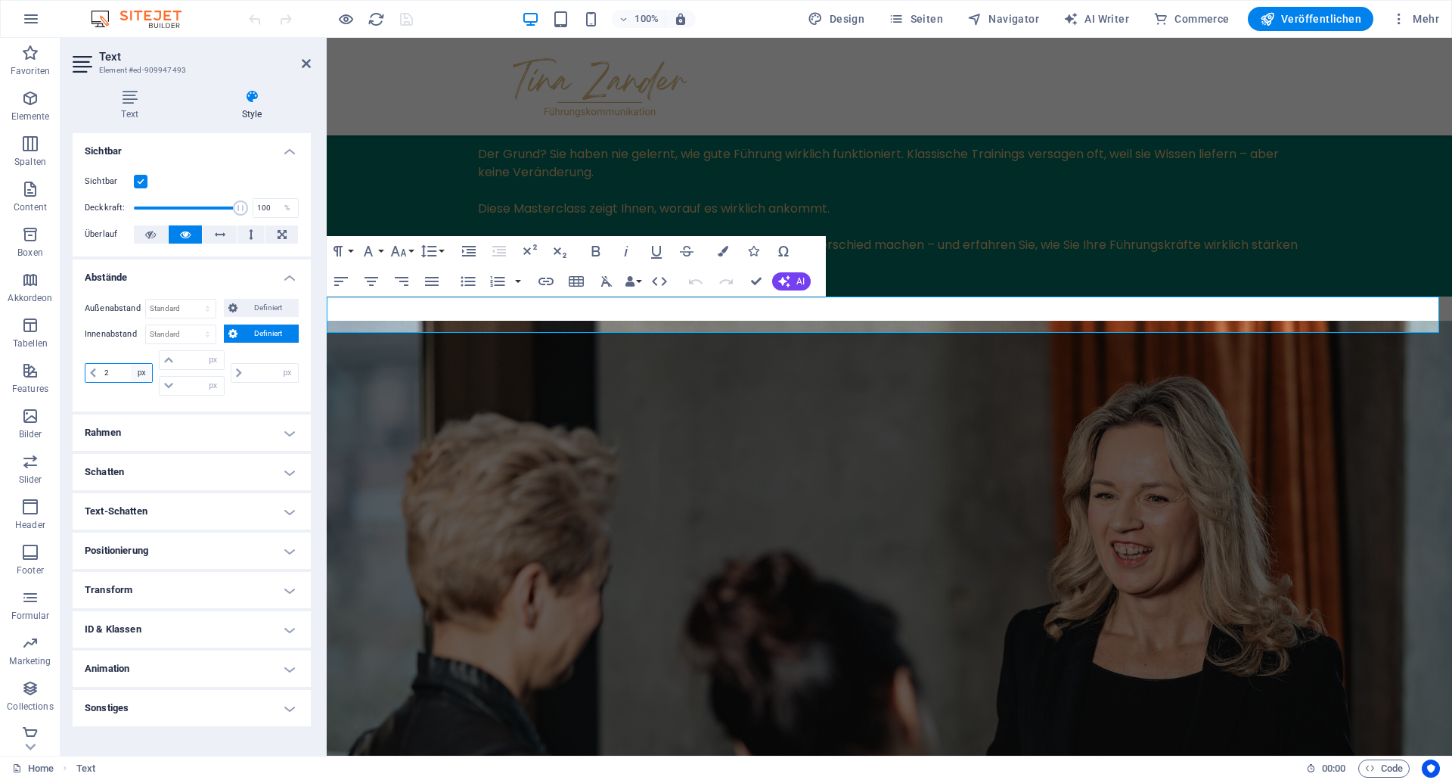
type input "0"
select select "rem"
click option "rem" at bounding box center [0, 0] width 0 height 0
type input "0.125"
drag, startPoint x: 259, startPoint y: 374, endPoint x: 226, endPoint y: 369, distance: 33.7
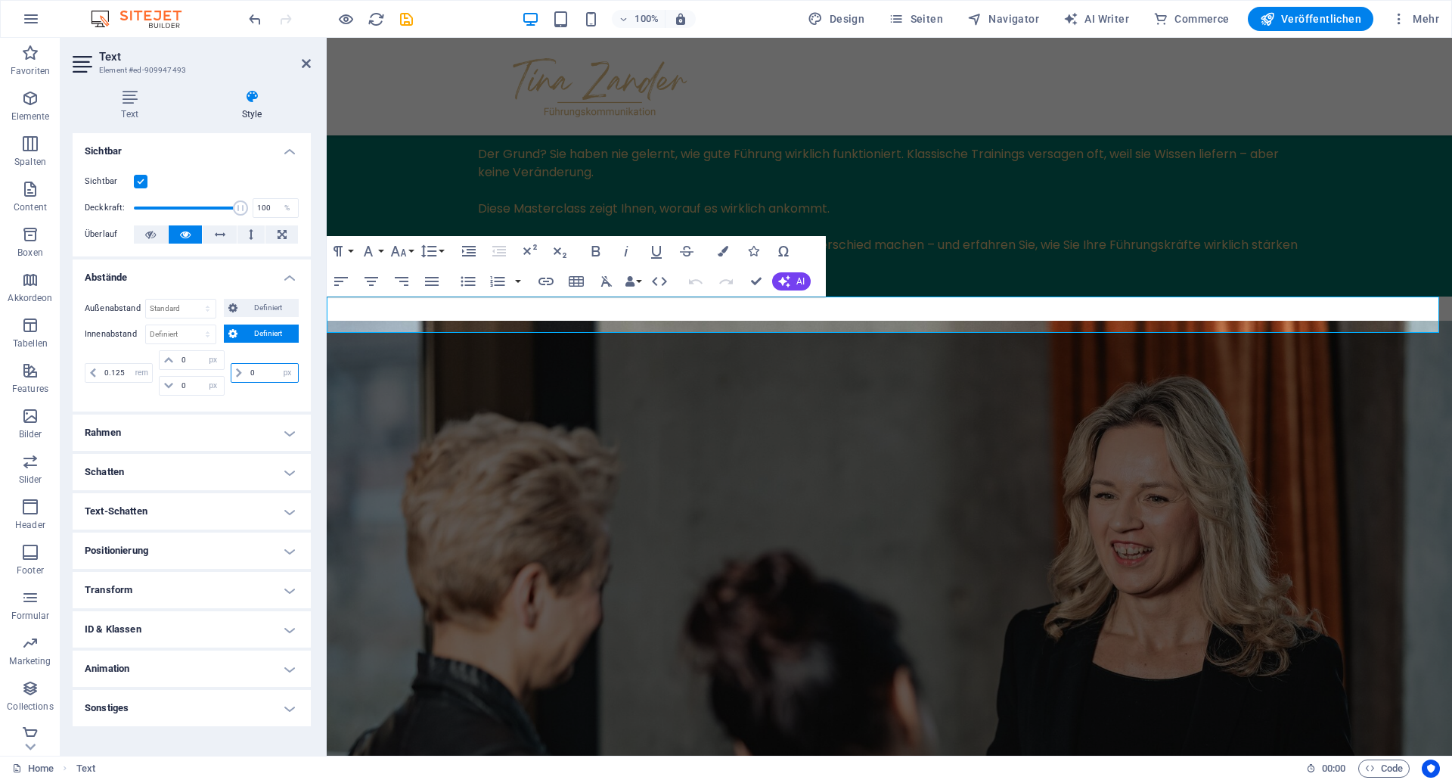
click at [247, 369] on input "0" at bounding box center [272, 373] width 51 height 18
type input "2"
click at [277, 364] on select "px rem % vh vw" at bounding box center [287, 373] width 21 height 18
select select "rem"
click option "rem" at bounding box center [0, 0] width 0 height 0
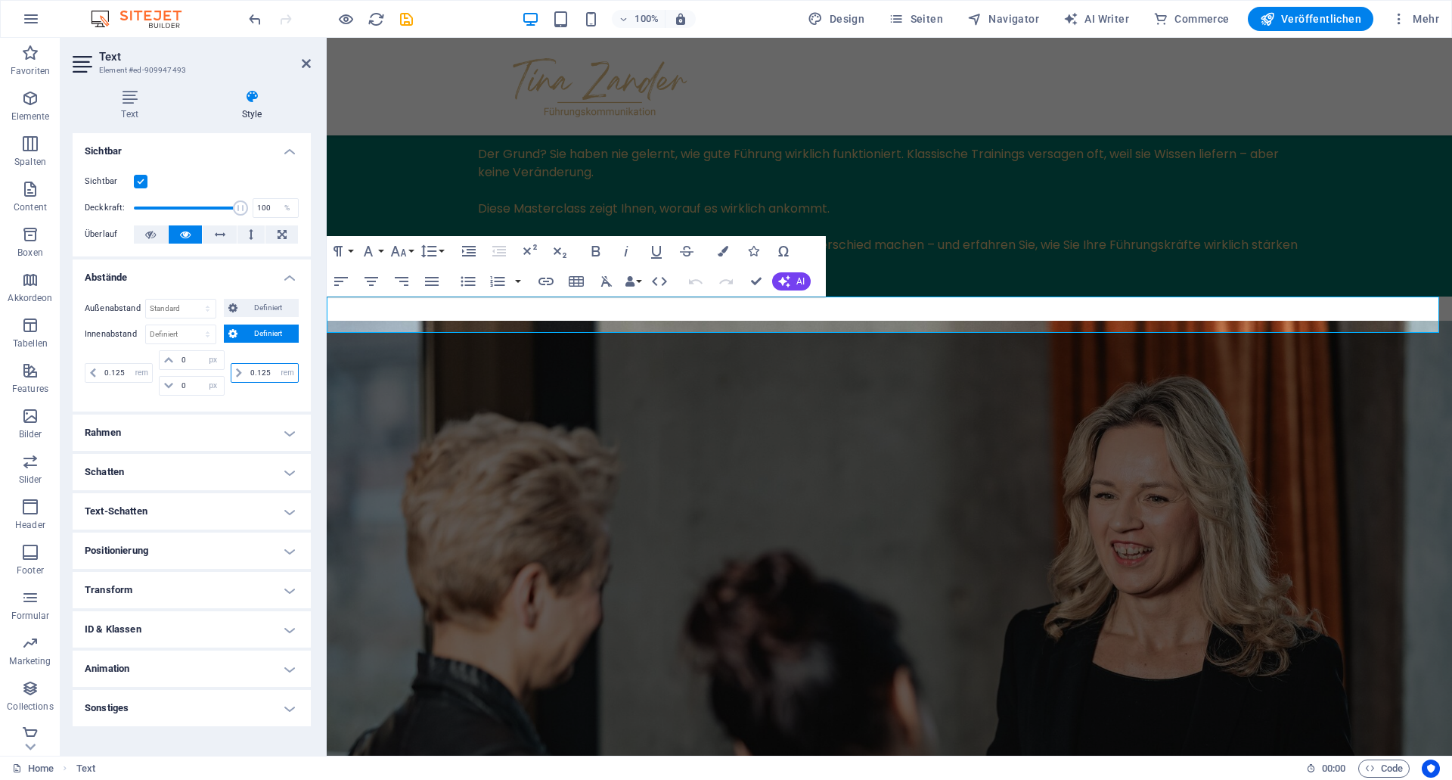
drag, startPoint x: 271, startPoint y: 373, endPoint x: 223, endPoint y: 365, distance: 48.2
click at [247, 365] on input "0.125" at bounding box center [272, 373] width 51 height 18
type input "2"
click at [222, 404] on div "Außenabstand Standard auto px % rem vw vh Definiert Definiert auto px % rem vw …" at bounding box center [192, 349] width 238 height 125
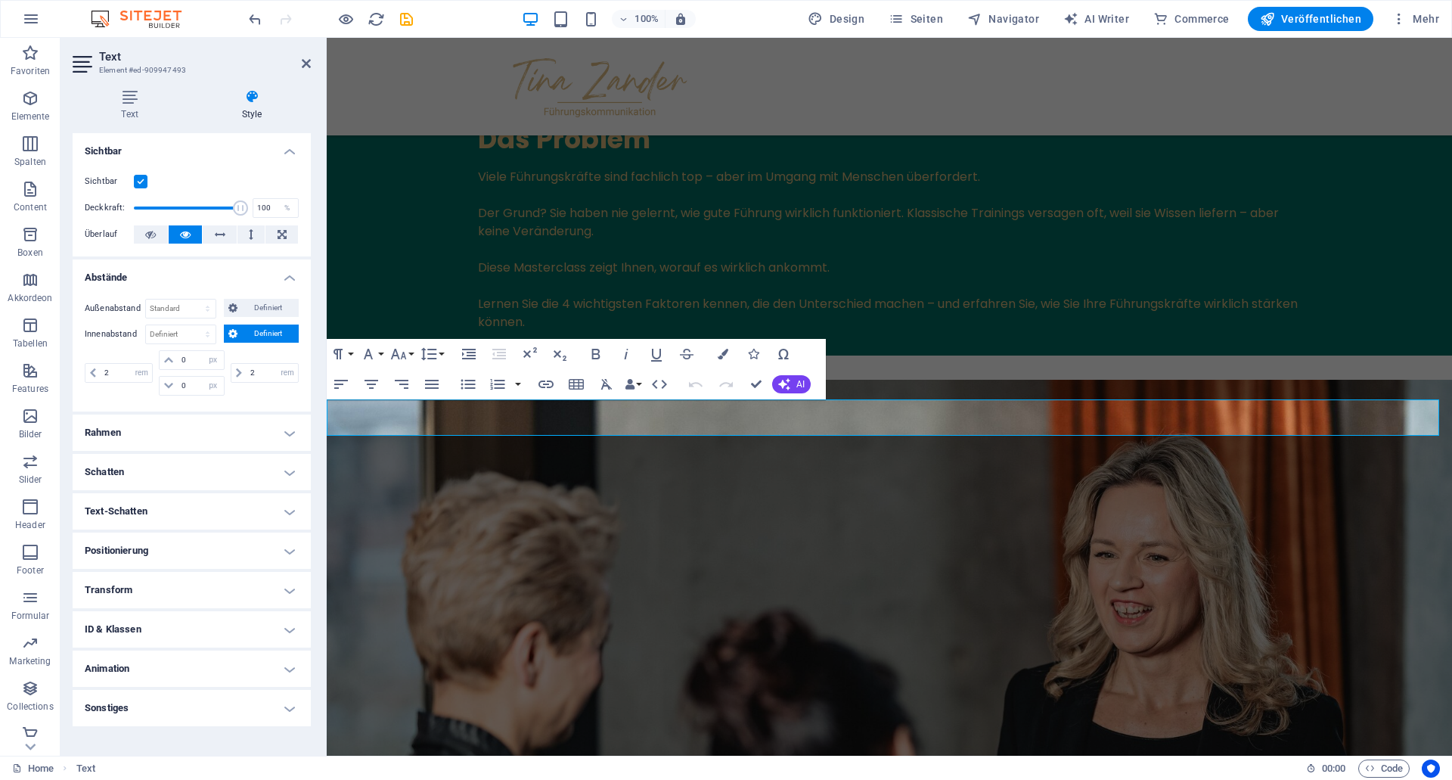
scroll to position [1916, 0]
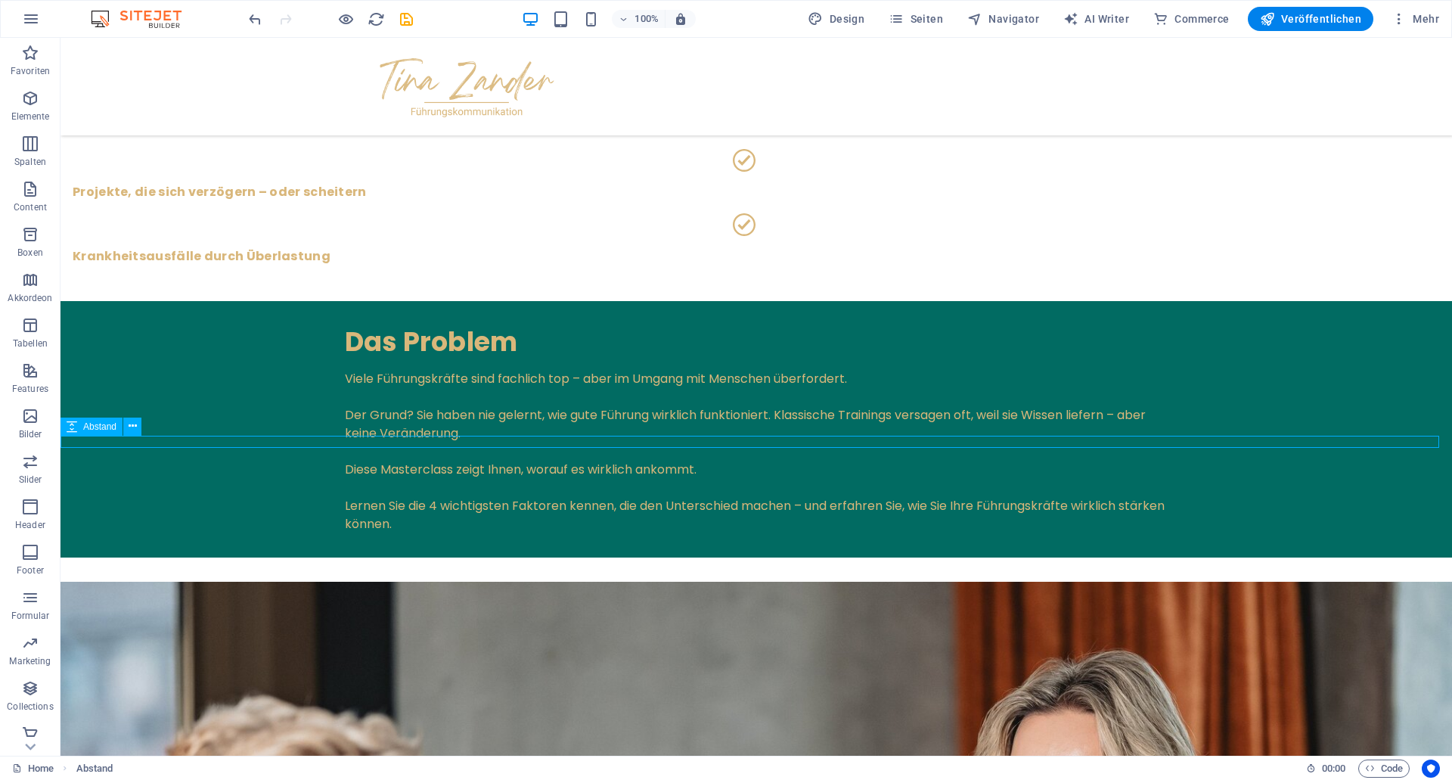
scroll to position [2057, 0]
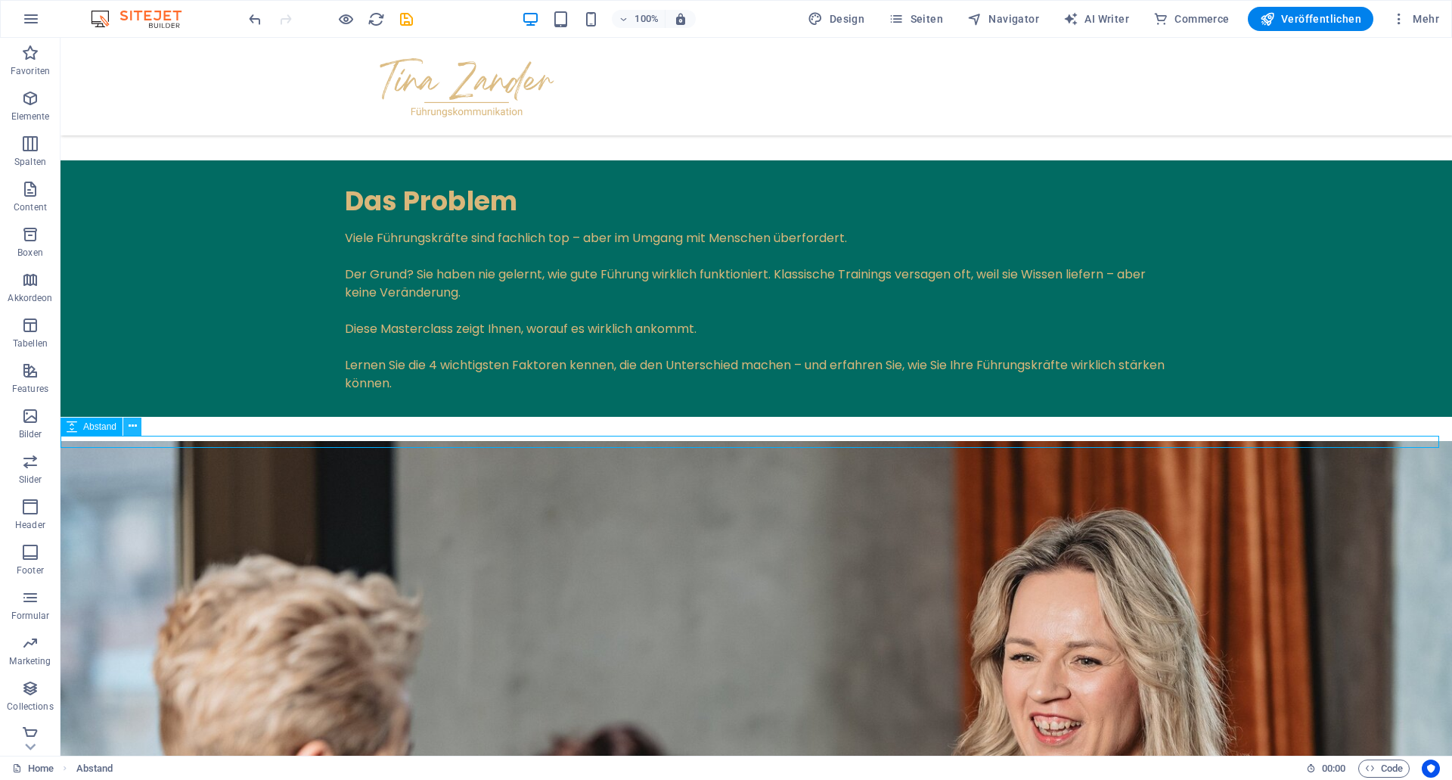
click at [0, 0] on icon at bounding box center [0, 0] width 0 height 0
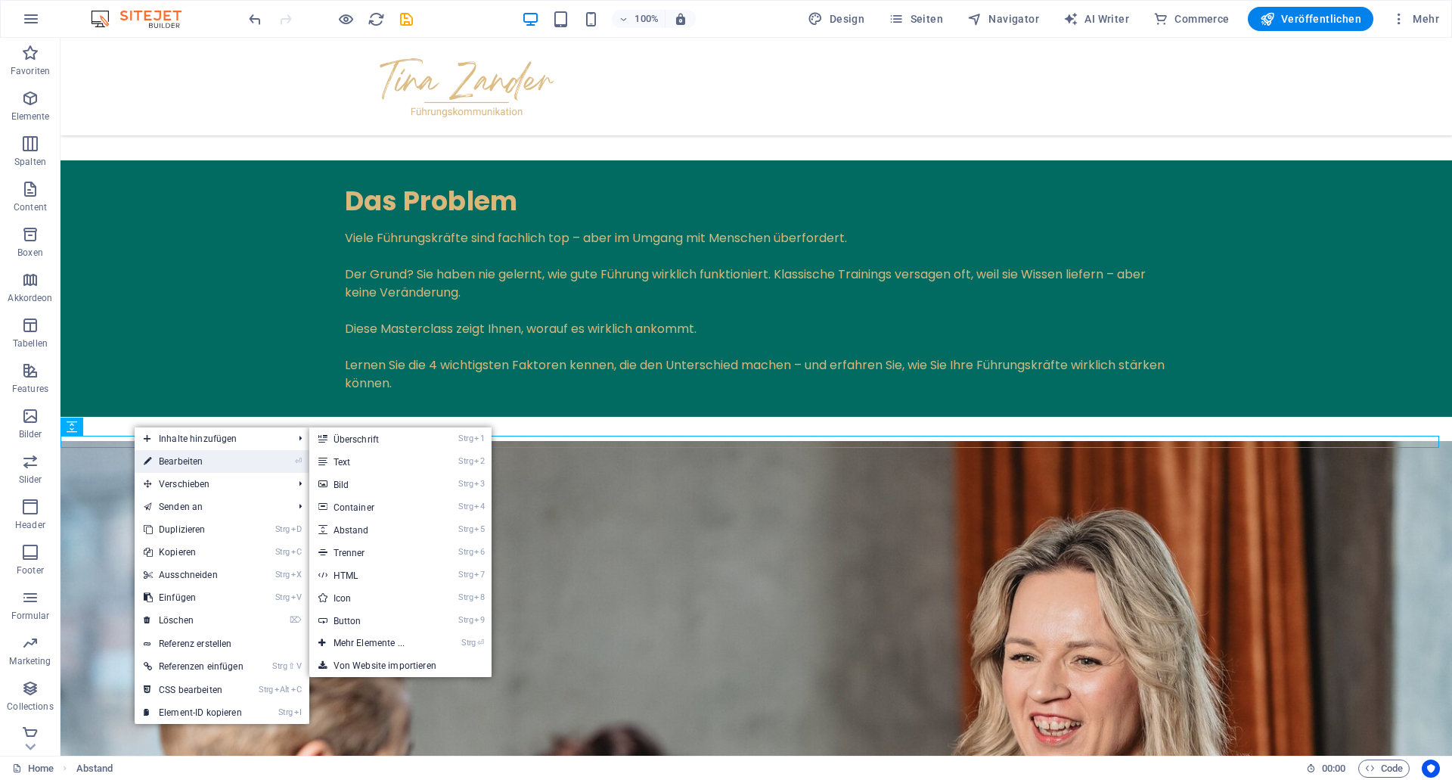
click at [178, 453] on link "⏎ Bearbeiten" at bounding box center [194, 461] width 118 height 23
select select "rem"
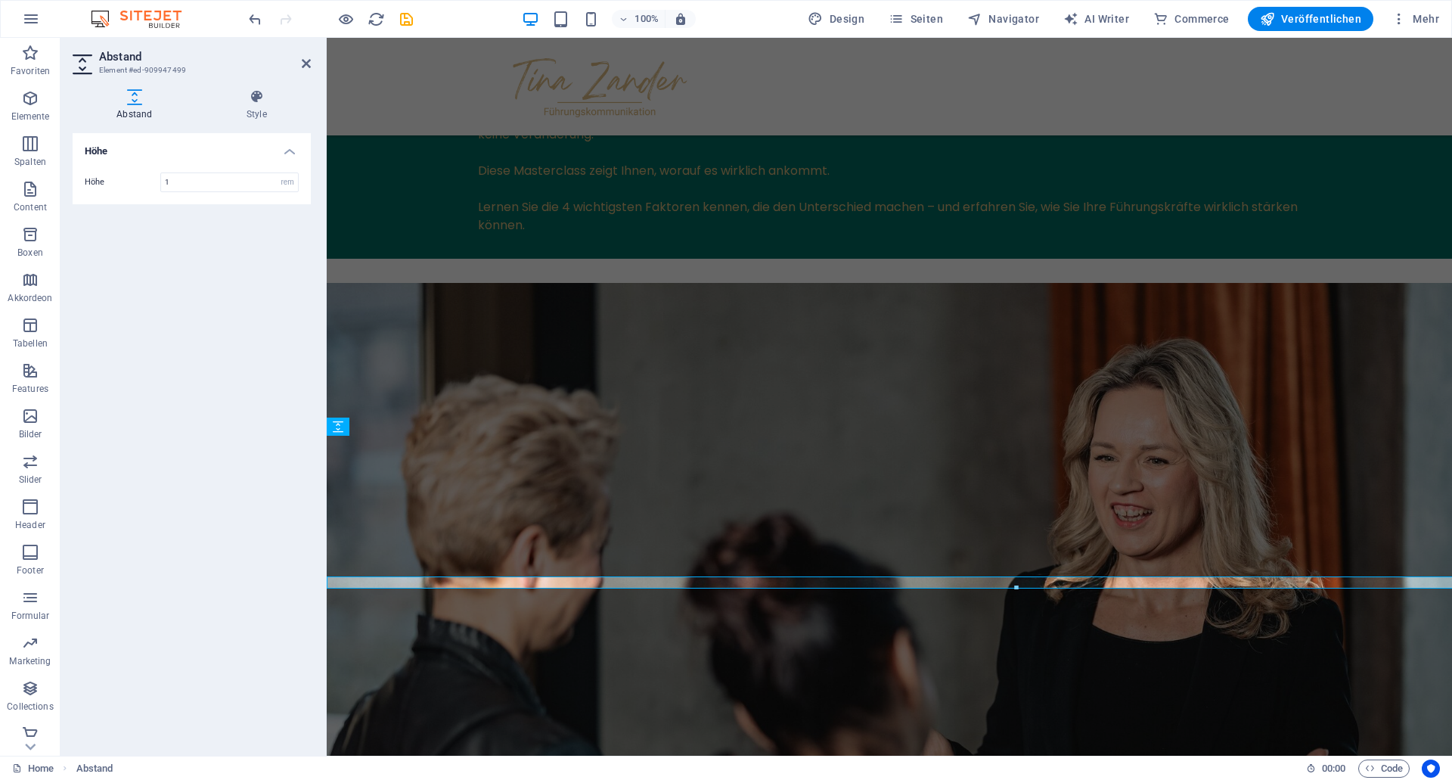
scroll to position [1916, 0]
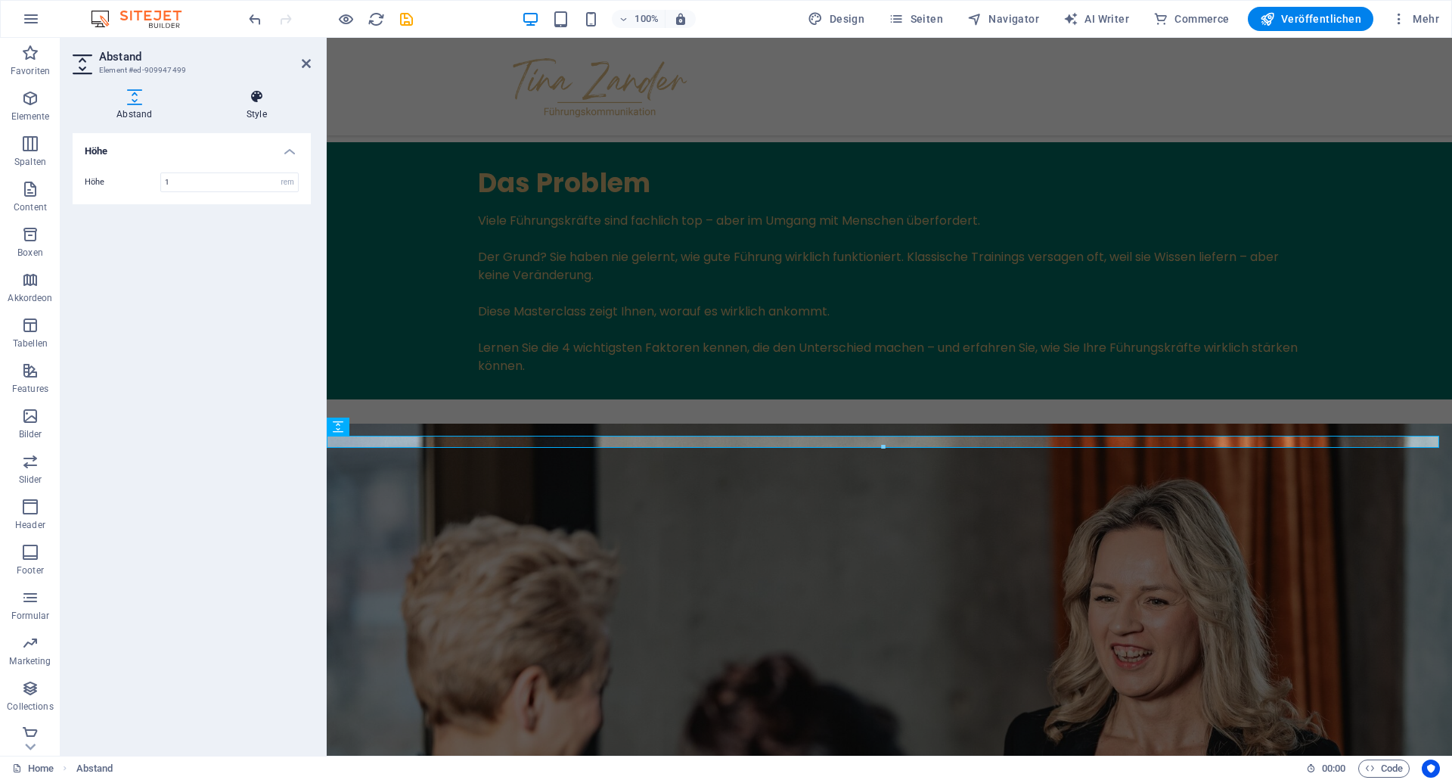
click at [254, 104] on icon at bounding box center [257, 96] width 108 height 15
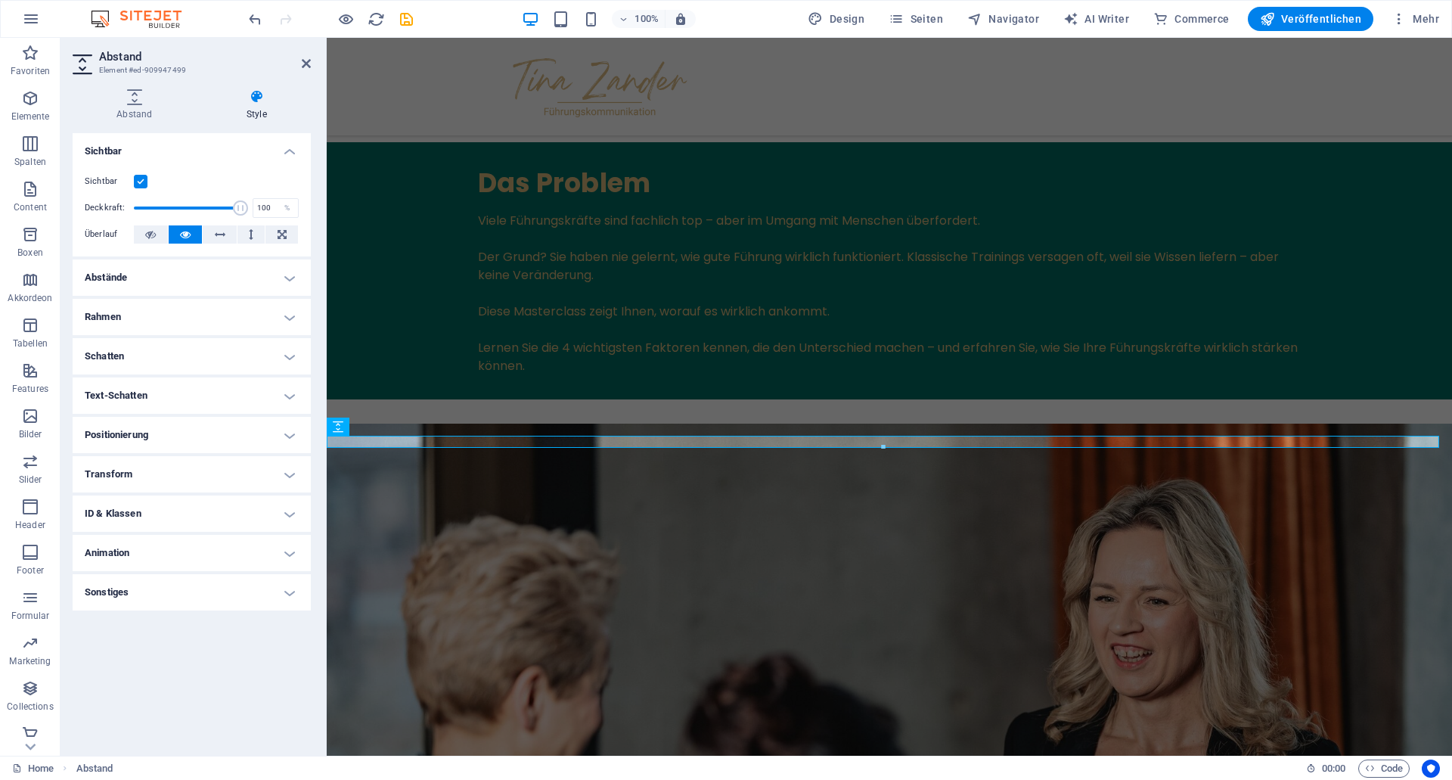
click at [118, 278] on h4 "Abstände" at bounding box center [192, 277] width 238 height 36
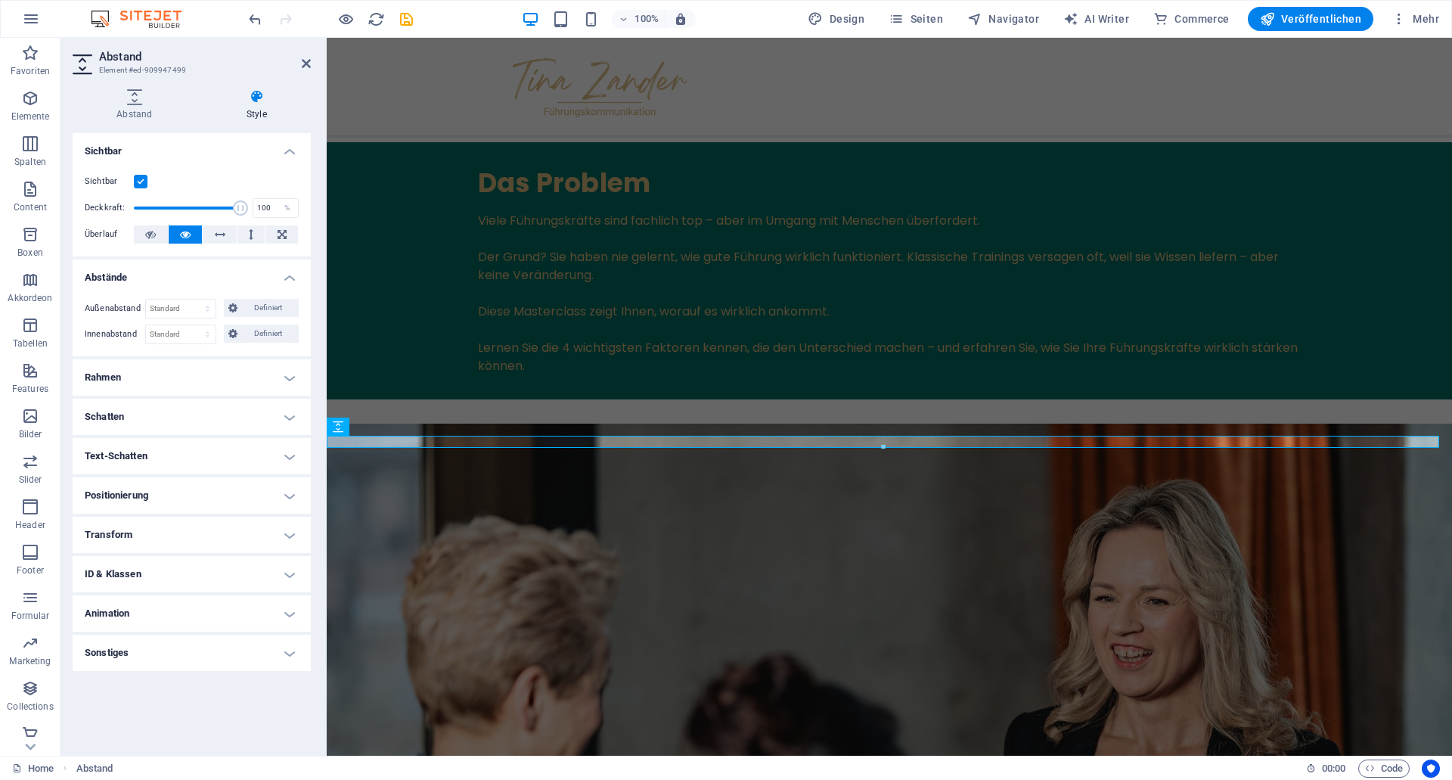
click at [189, 377] on h4 "Rahmen" at bounding box center [192, 377] width 238 height 36
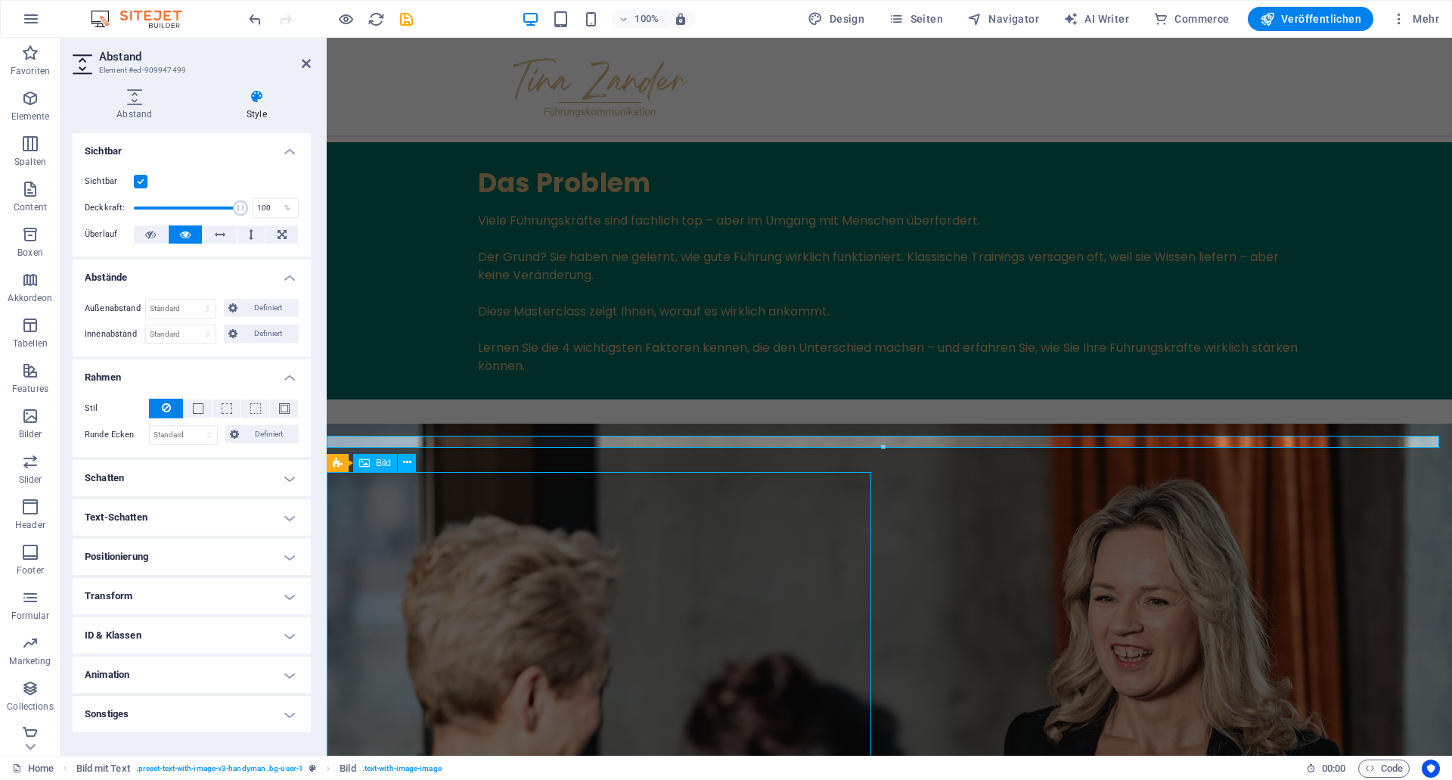
scroll to position [2057, 0]
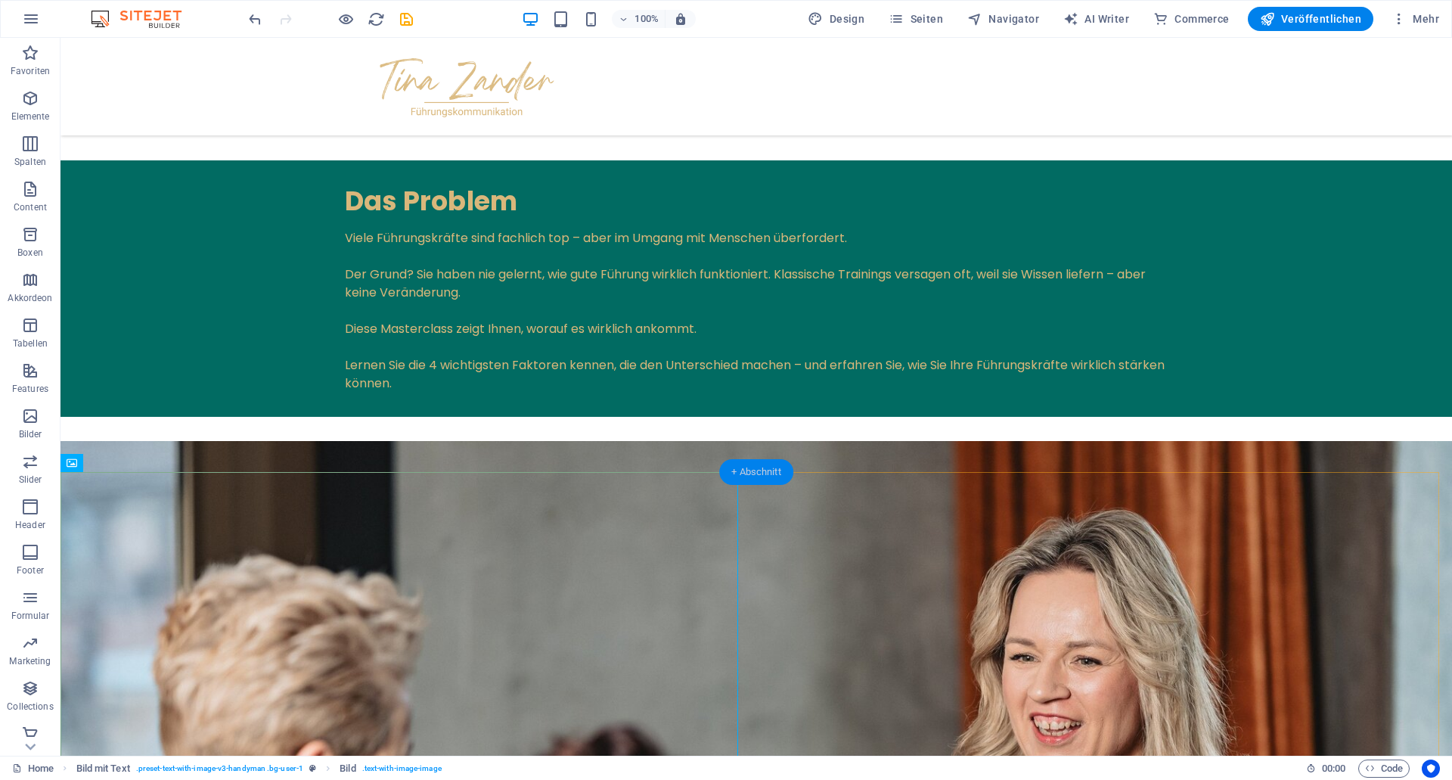
click at [740, 474] on div "+ Abschnitt" at bounding box center [756, 472] width 74 height 26
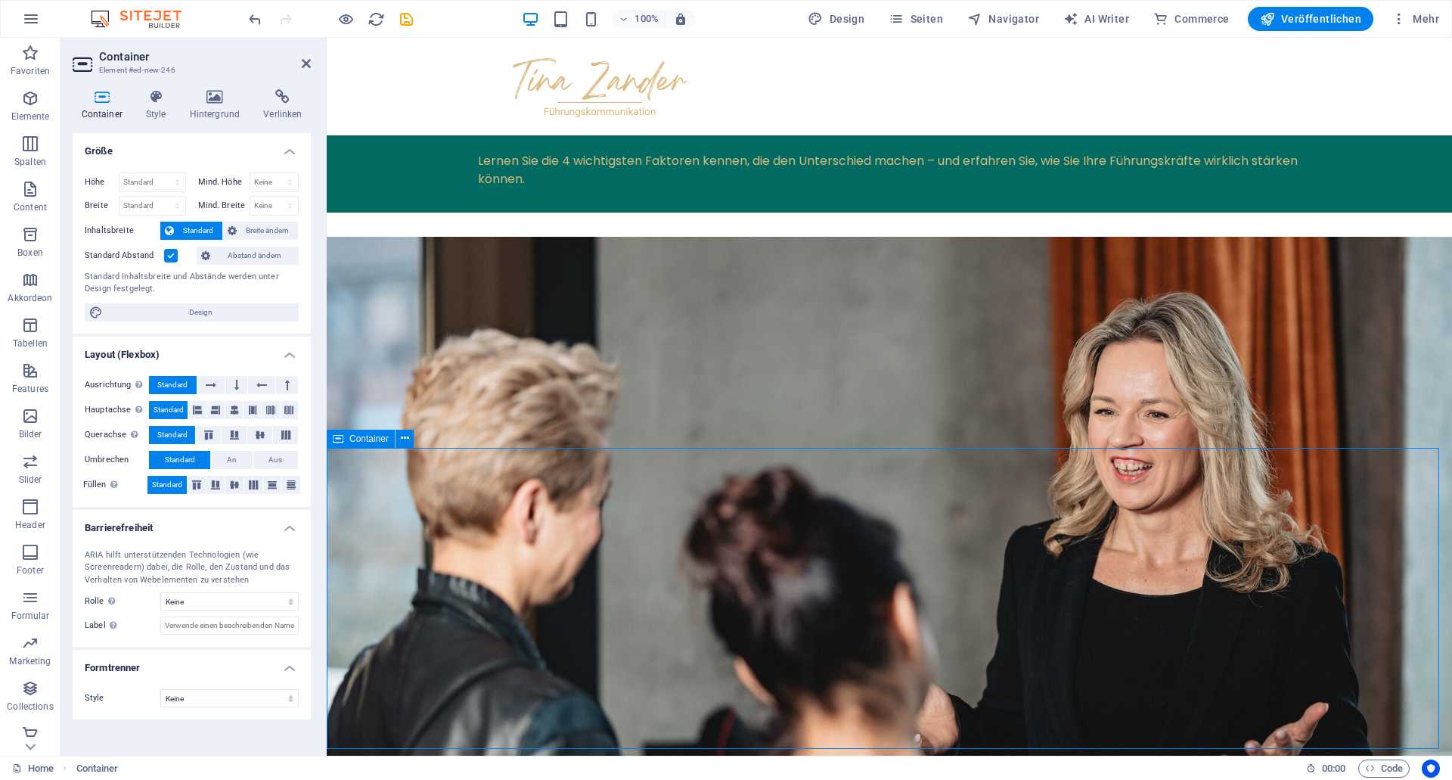
scroll to position [2173, 0]
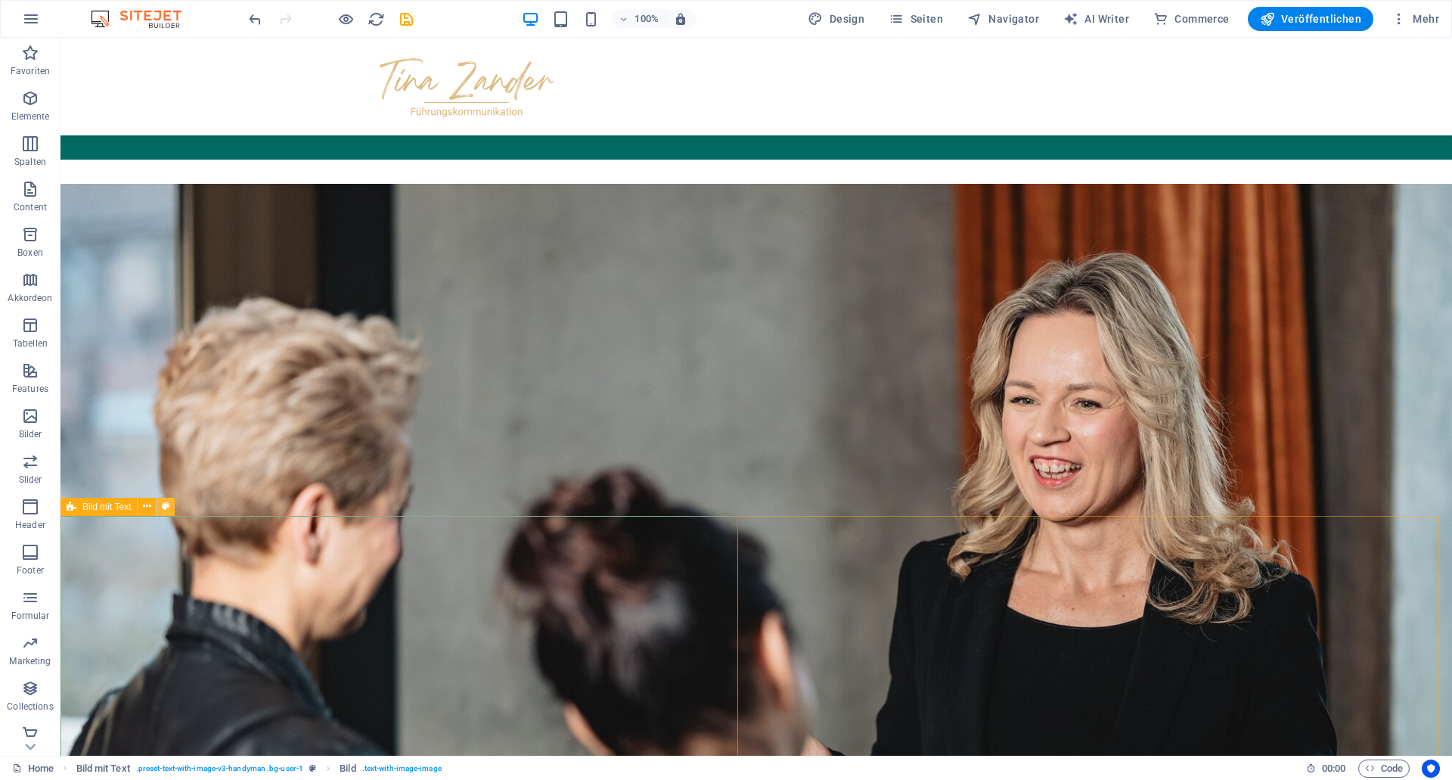
click at [0, 0] on button at bounding box center [0, 0] width 0 height 0
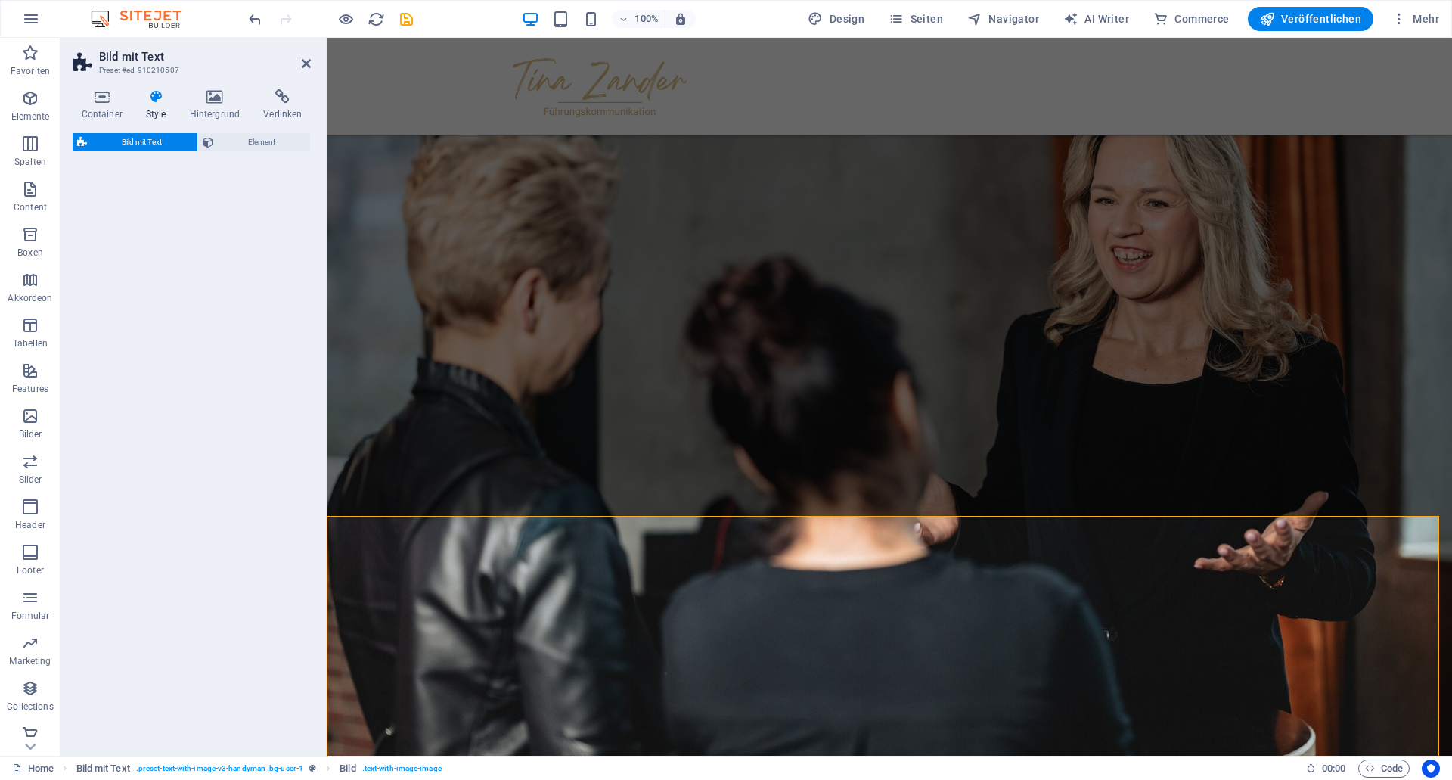
select select "rem"
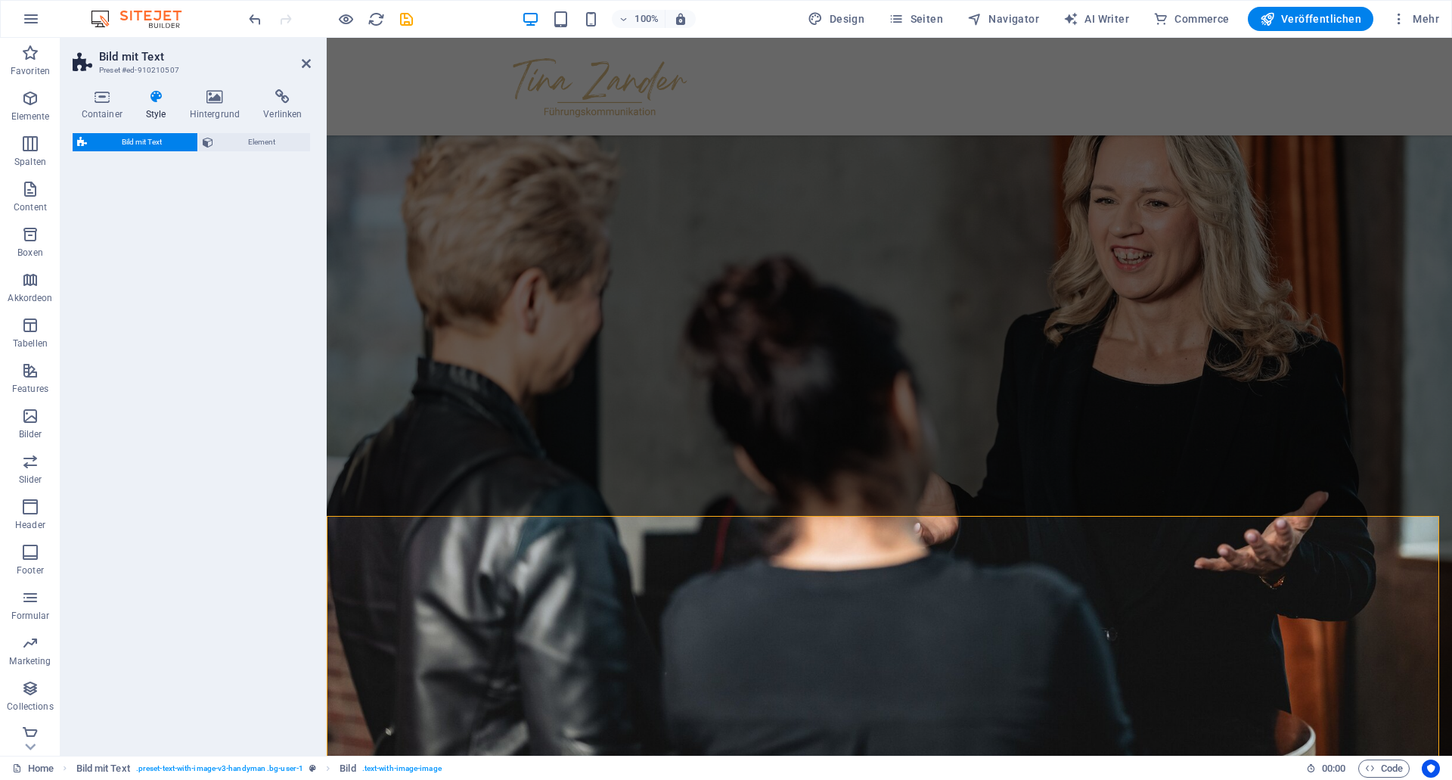
select select "px"
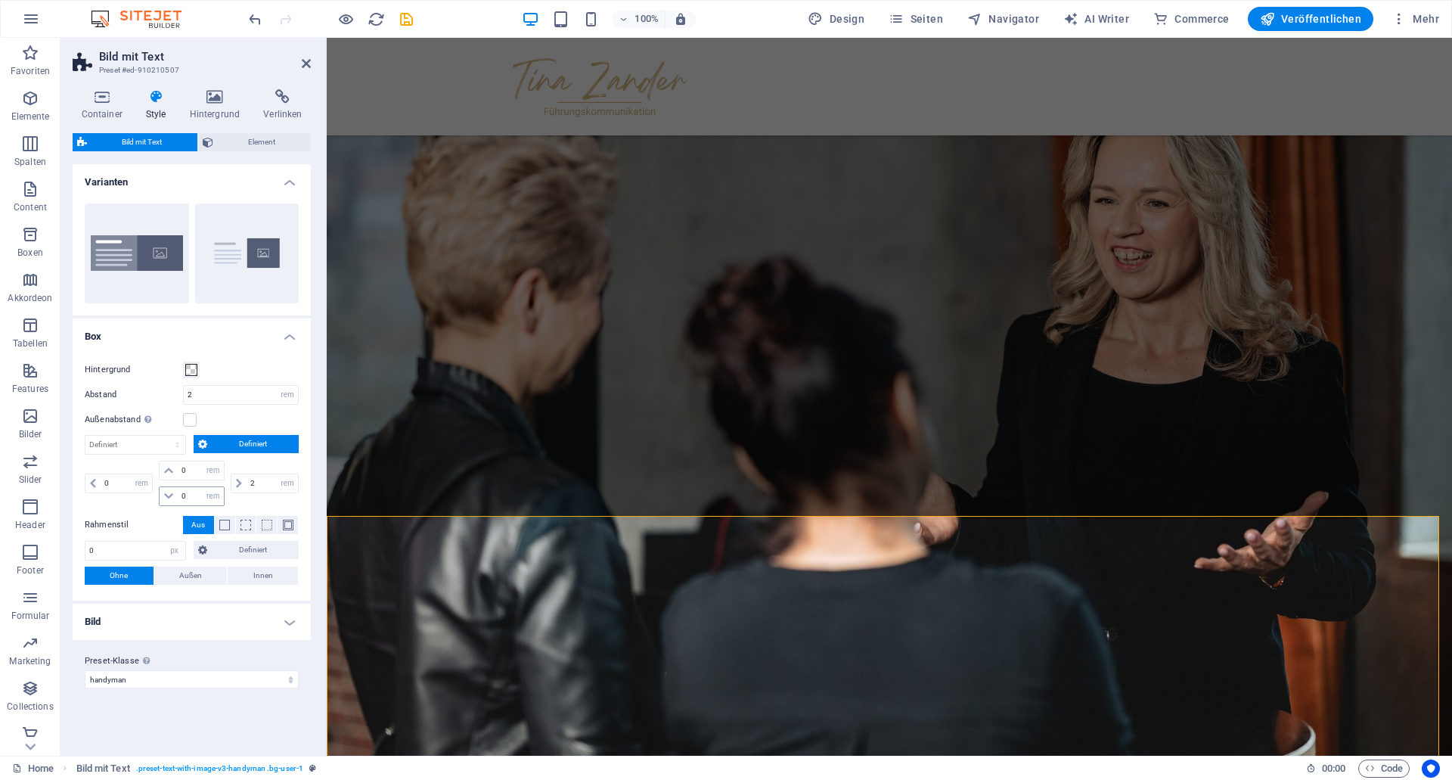
scroll to position [2173, 0]
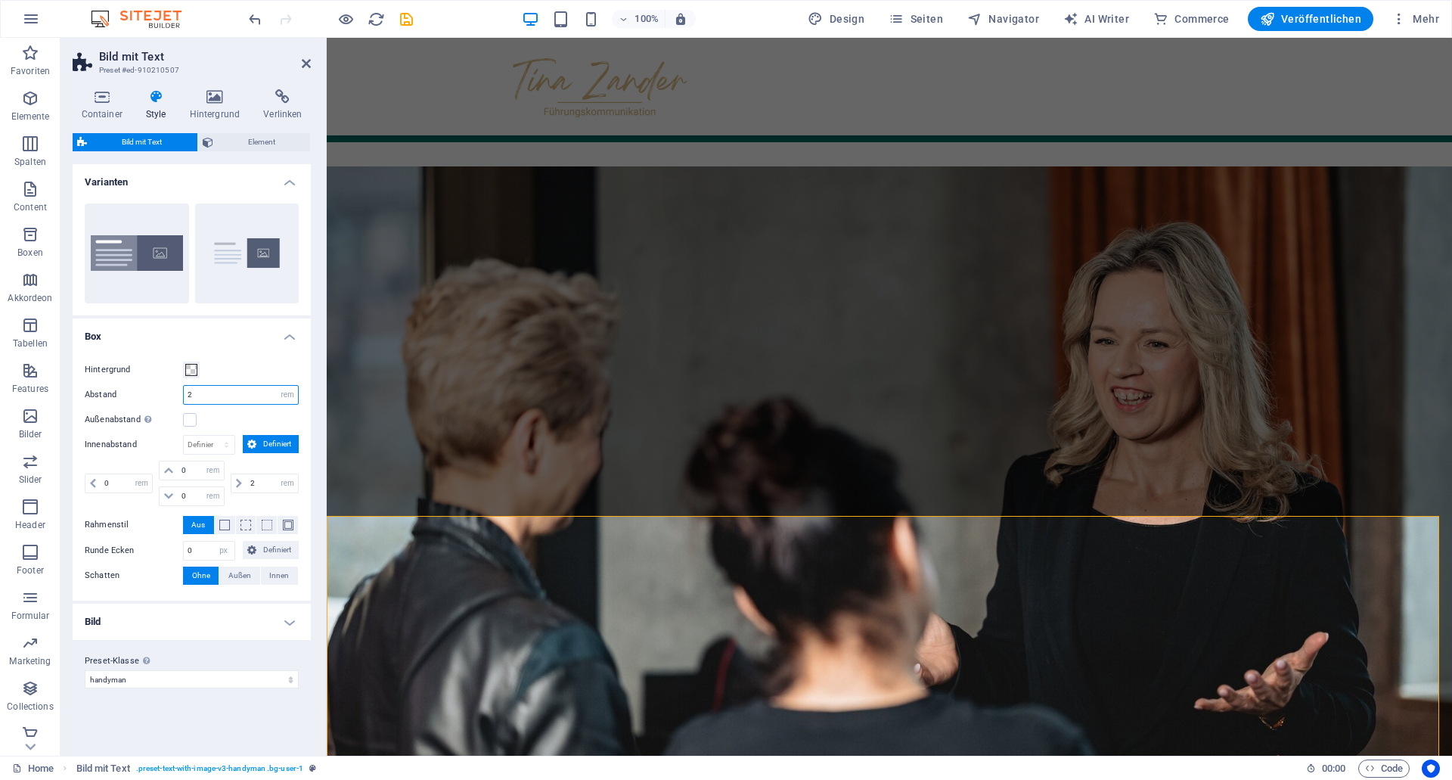
drag, startPoint x: 210, startPoint y: 395, endPoint x: 130, endPoint y: 393, distance: 80.2
click at [184, 393] on input "2" at bounding box center [241, 395] width 114 height 18
click at [79, 92] on icon at bounding box center [102, 96] width 58 height 15
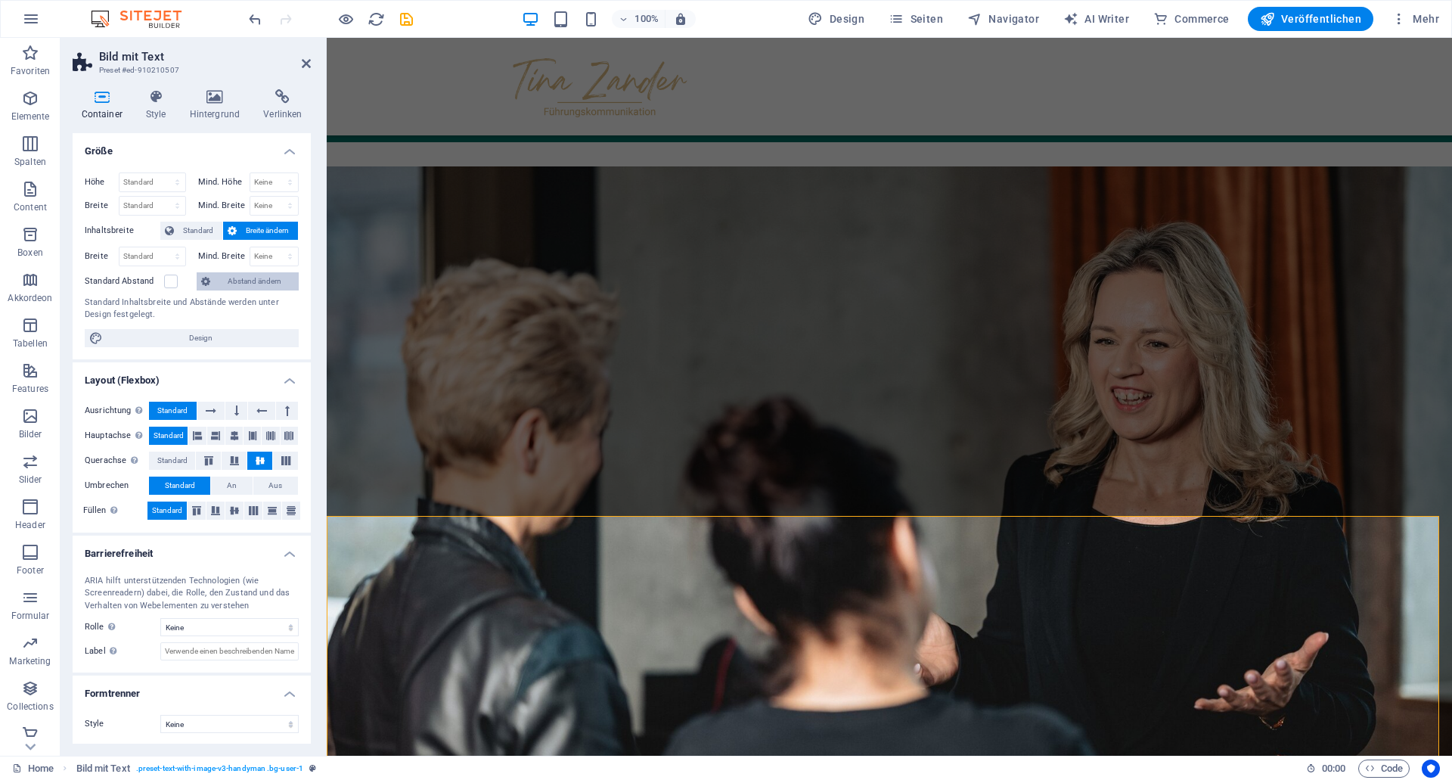
click at [247, 285] on span "Abstand ändern" at bounding box center [254, 281] width 79 height 18
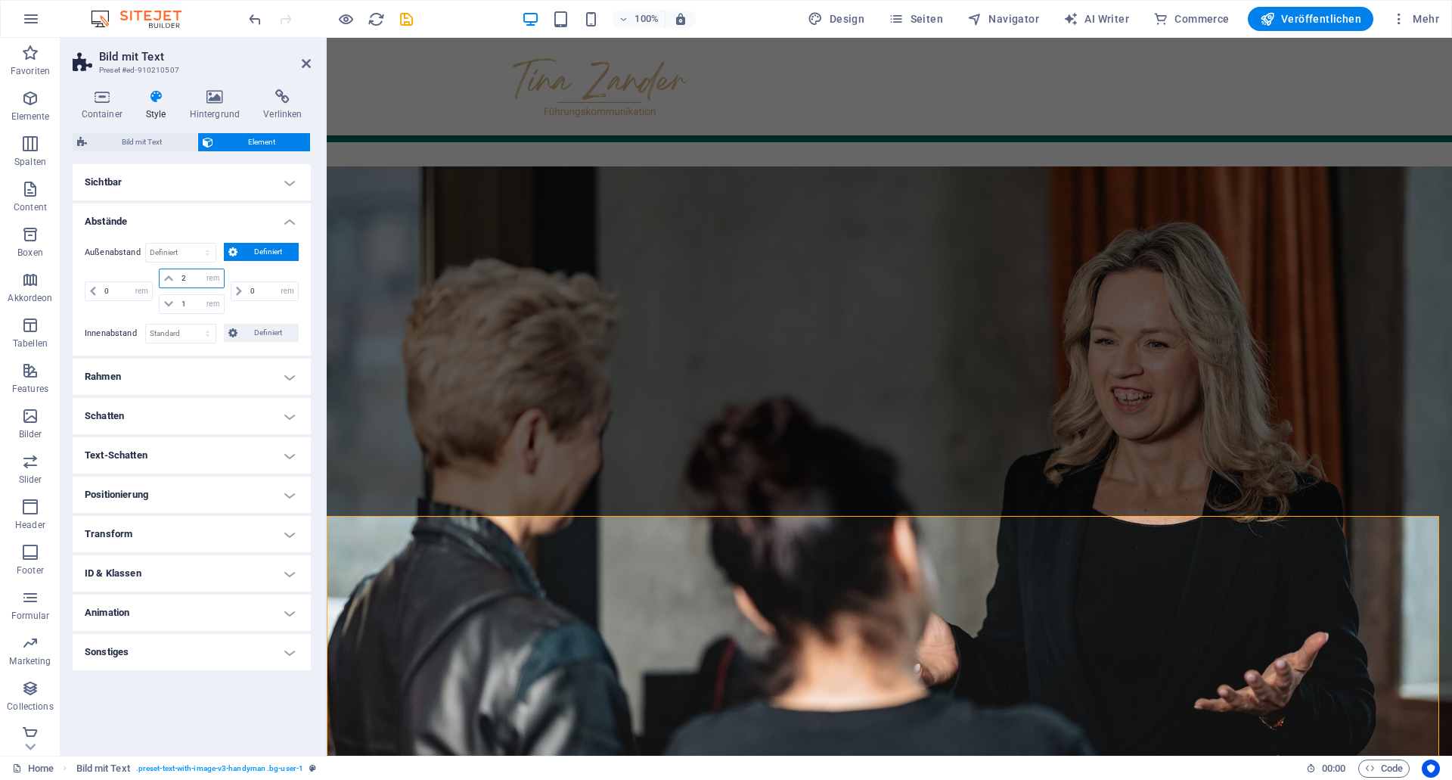
drag, startPoint x: 191, startPoint y: 278, endPoint x: 74, endPoint y: 274, distance: 117.3
click at [178, 274] on input "2" at bounding box center [200, 278] width 45 height 18
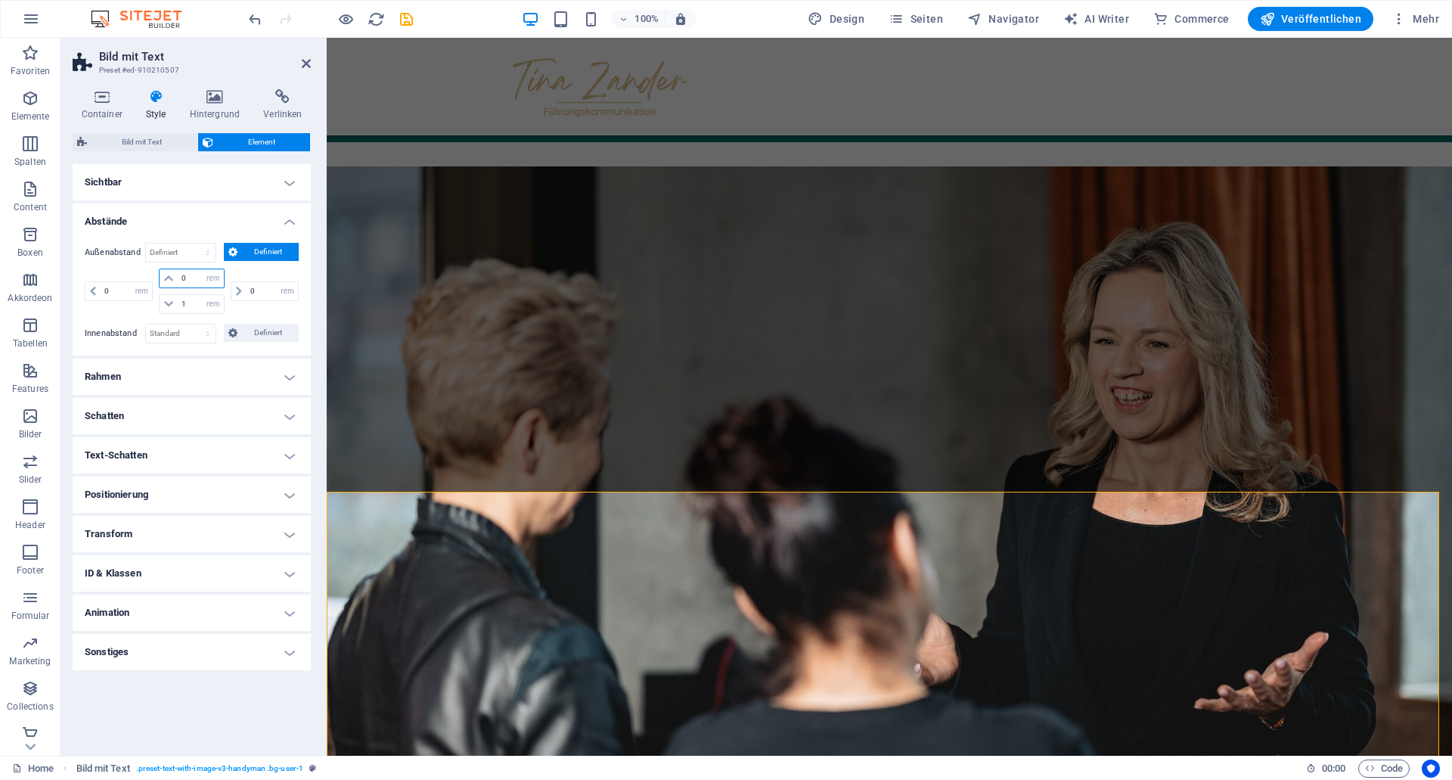
type input "0"
click at [253, 310] on div "0 auto px % rem vw vh" at bounding box center [263, 290] width 71 height 45
click at [146, 324] on select "Standard px rem % vh vw Definiert" at bounding box center [181, 333] width 70 height 18
select select "rem"
click option "rem" at bounding box center [0, 0] width 0 height 0
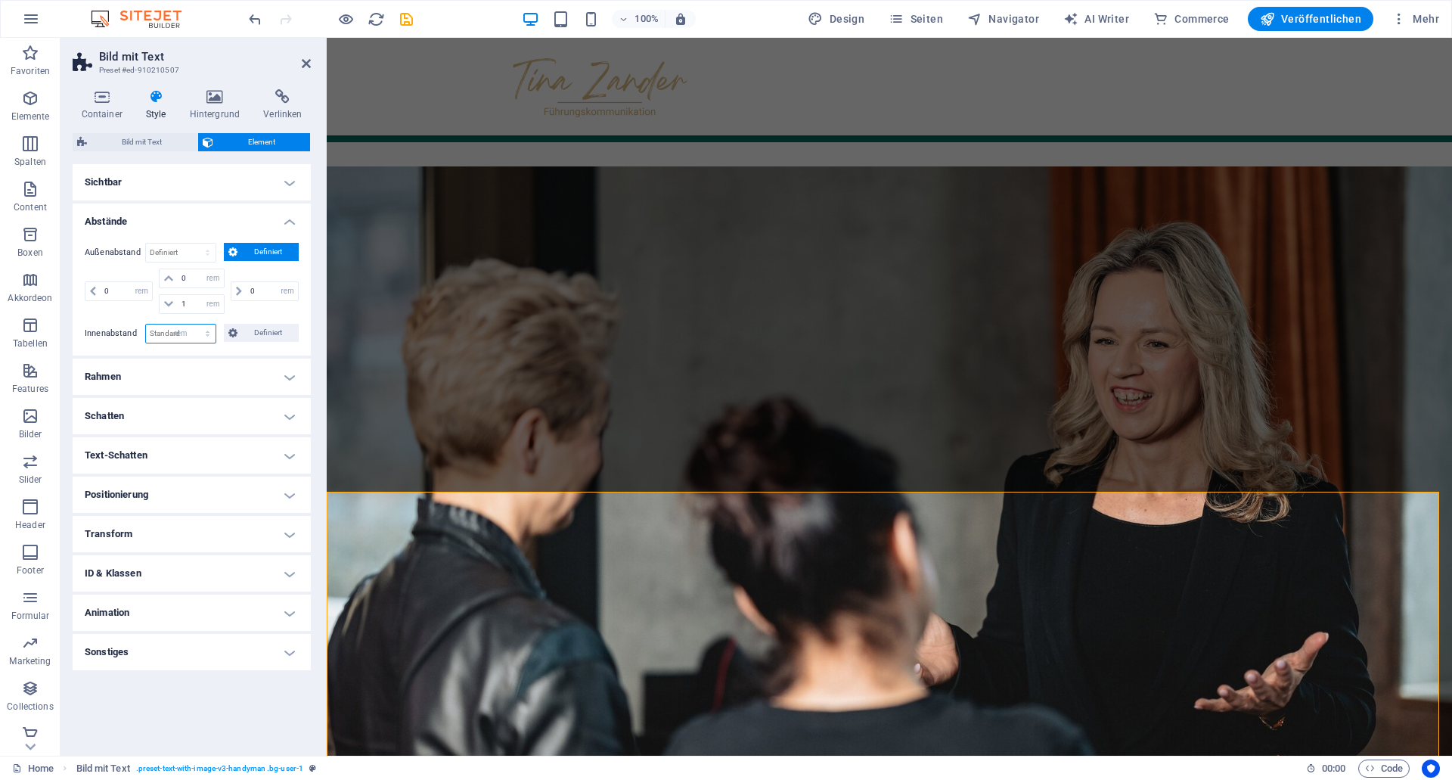
type input "0"
select select "rem"
type input "0"
select select "rem"
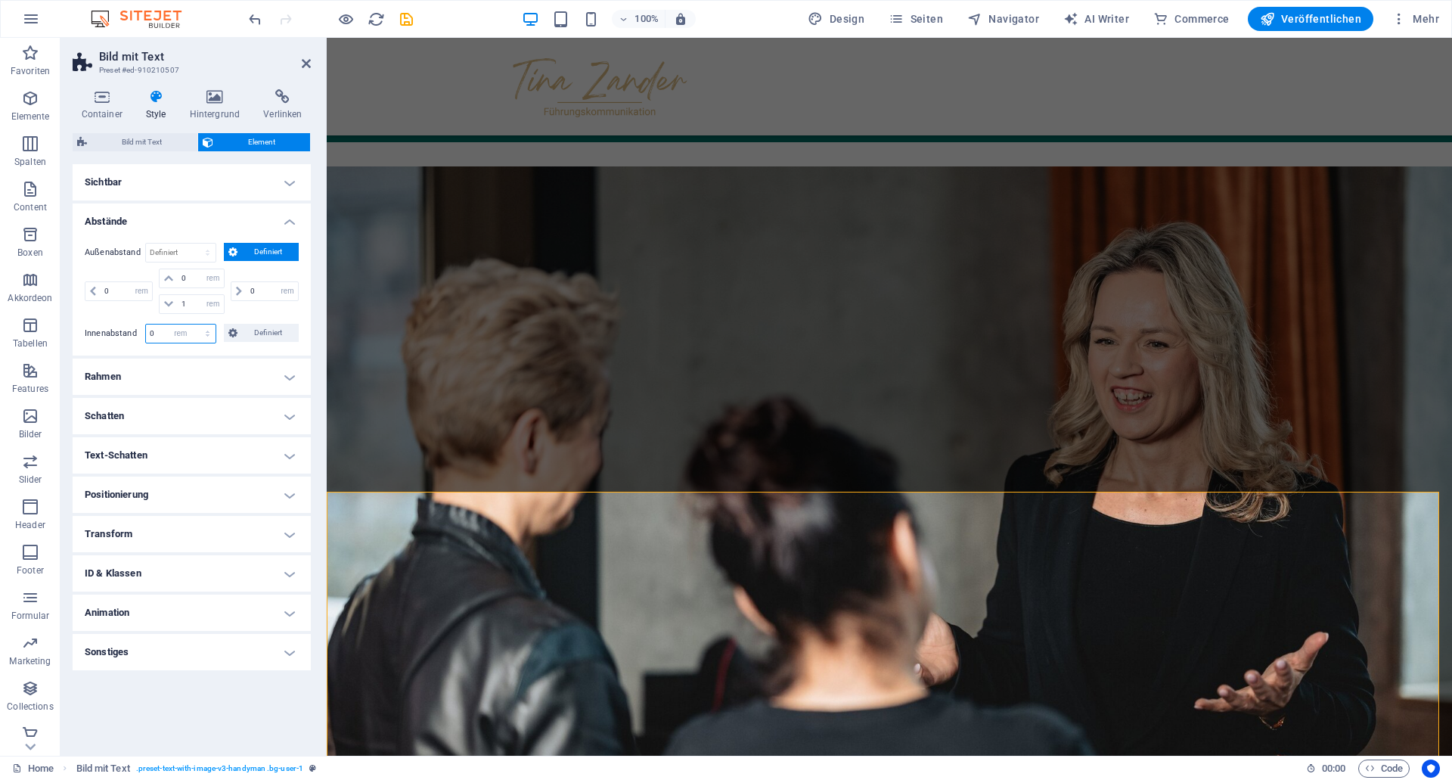
type input "0"
select select "rem"
type input "0"
select select "rem"
click at [258, 331] on span "Definiert" at bounding box center [268, 333] width 53 height 18
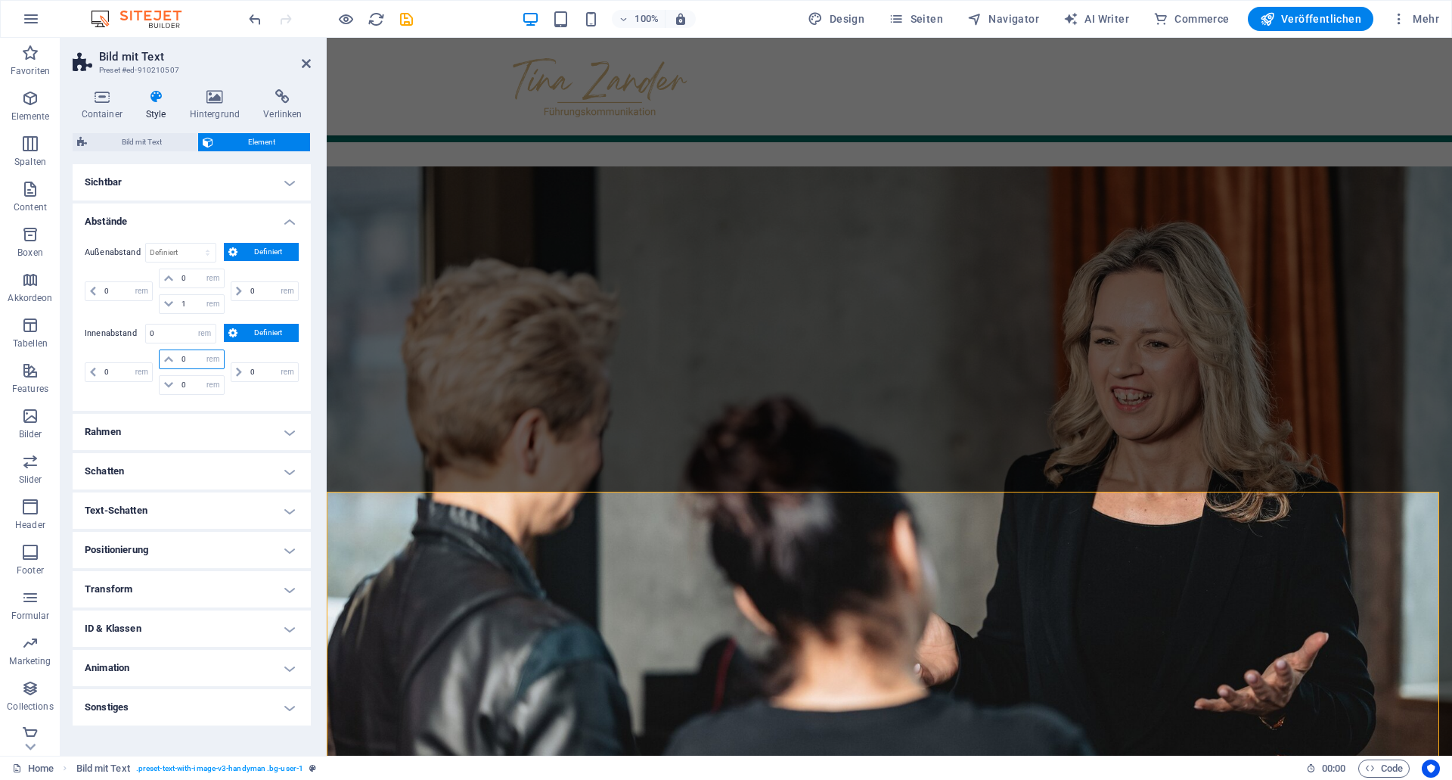
click at [188, 359] on input "0" at bounding box center [200, 359] width 45 height 18
drag, startPoint x: 191, startPoint y: 359, endPoint x: 157, endPoint y: 355, distance: 33.5
click at [178, 355] on input "0" at bounding box center [200, 359] width 45 height 18
type input "2"
select select "DISABLED_OPTION_VALUE"
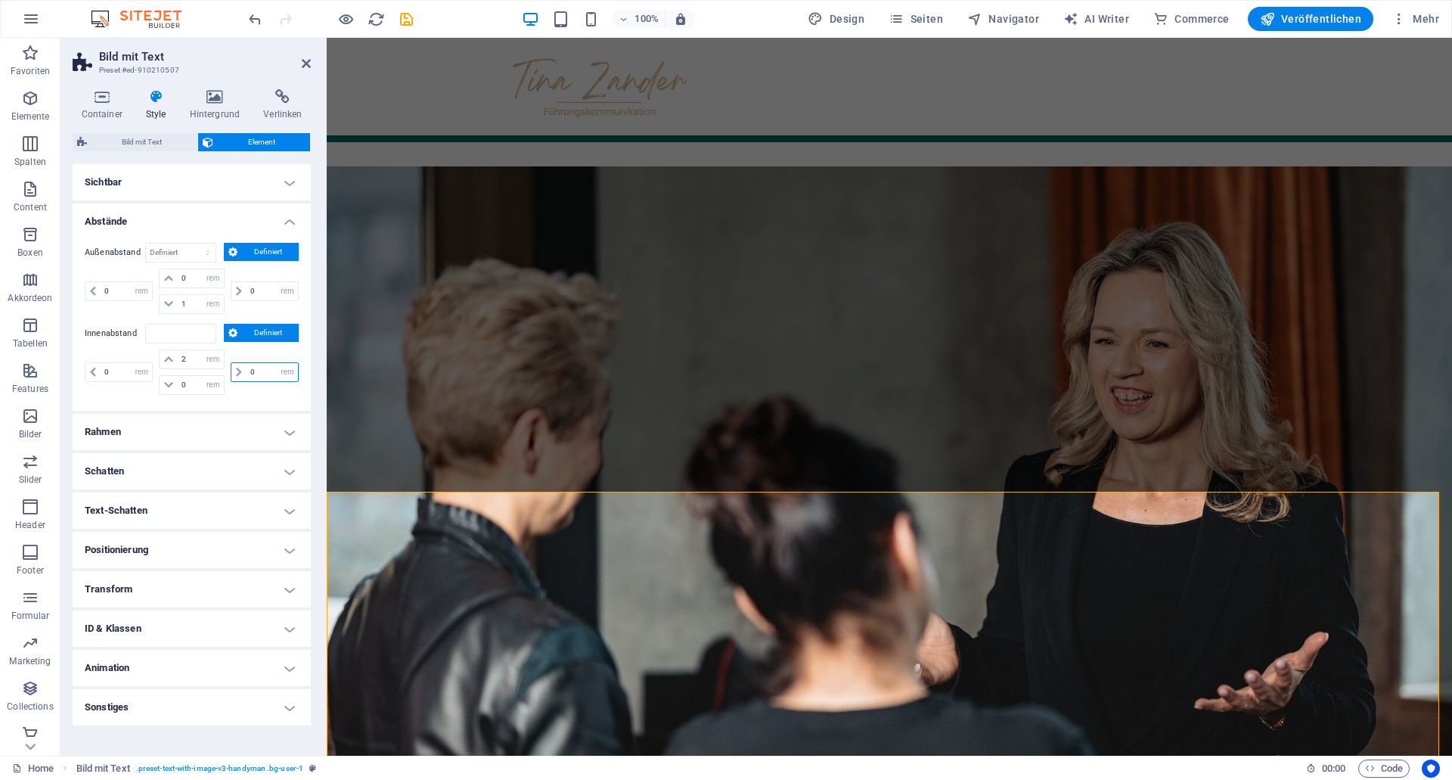
click at [256, 377] on input "0" at bounding box center [272, 372] width 51 height 18
click at [401, 188] on icon at bounding box center [405, 181] width 8 height 16
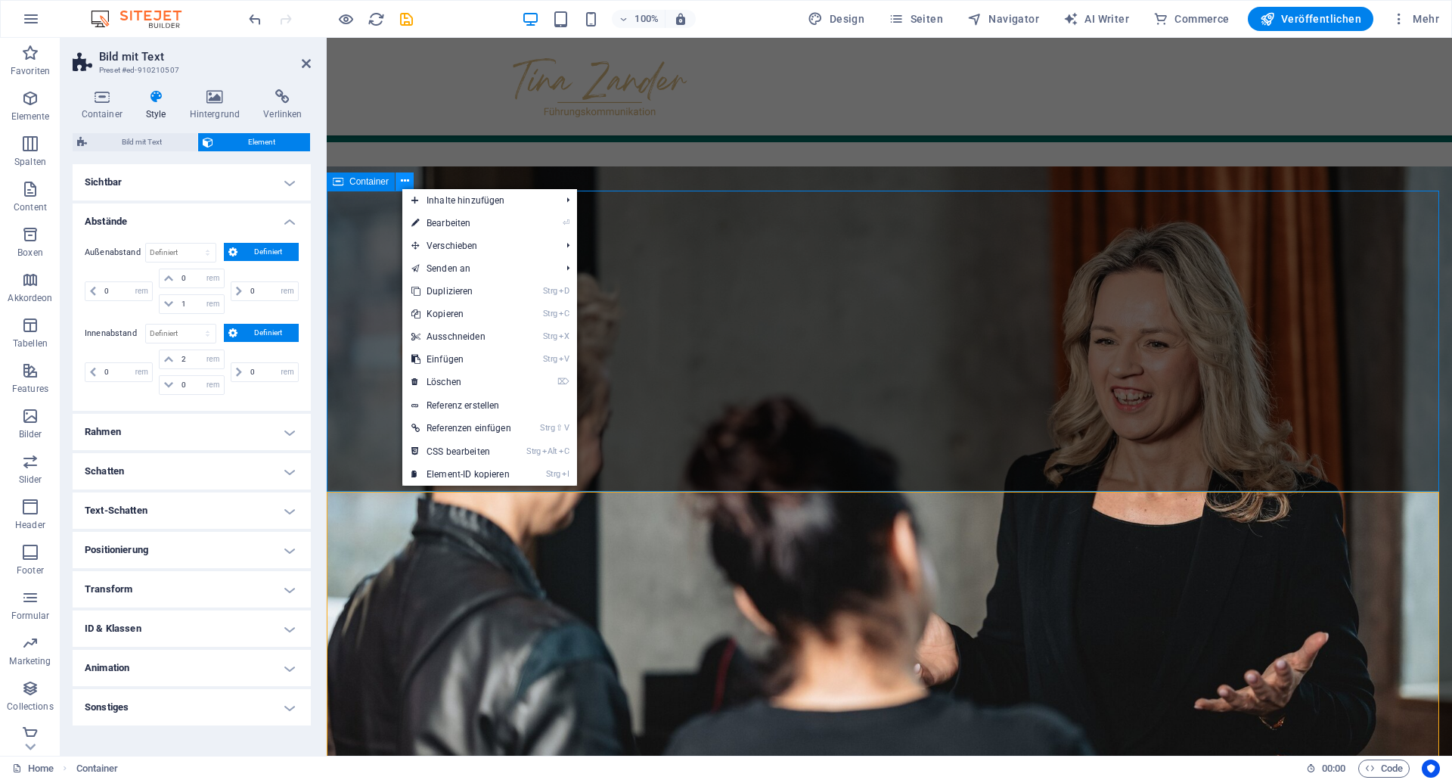
scroll to position [2314, 0]
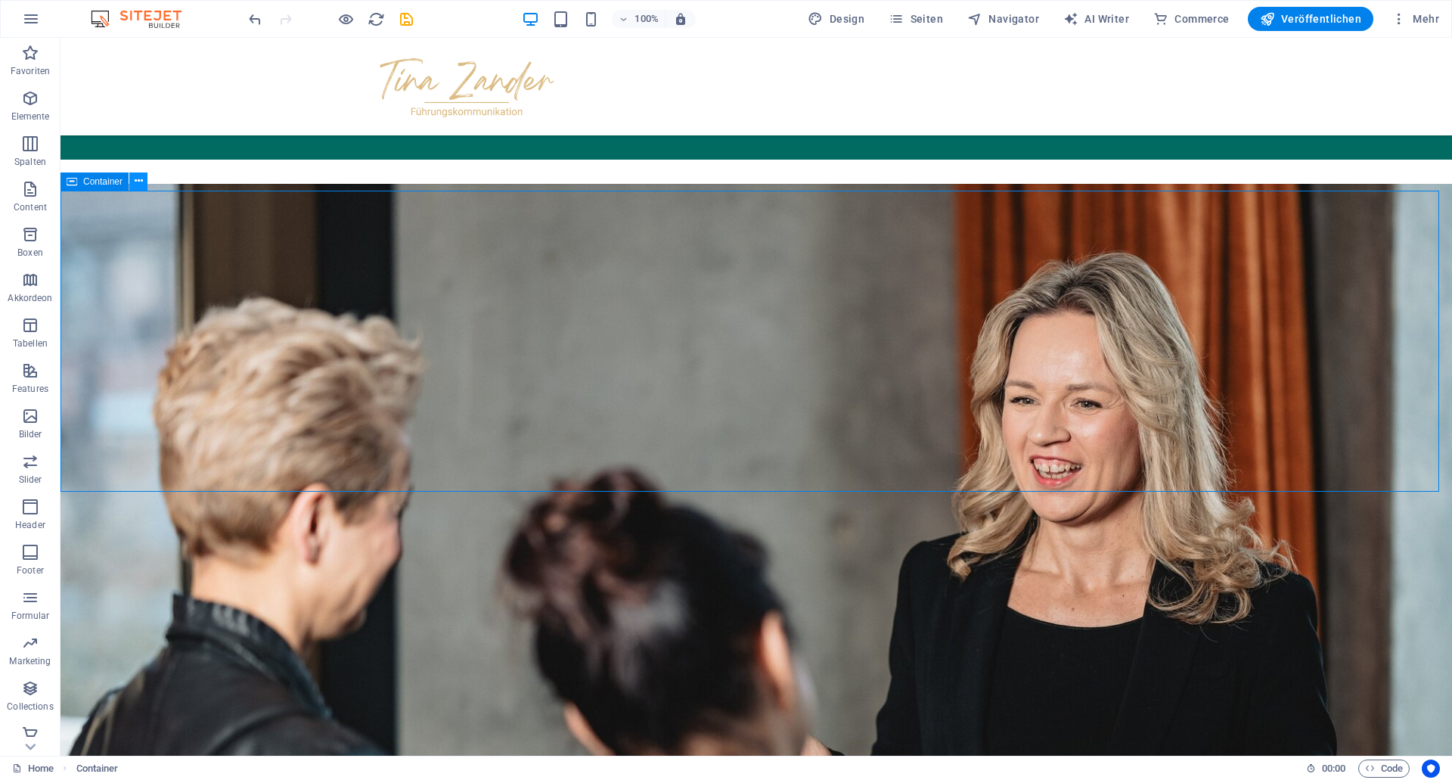
click at [138, 179] on icon at bounding box center [139, 181] width 8 height 16
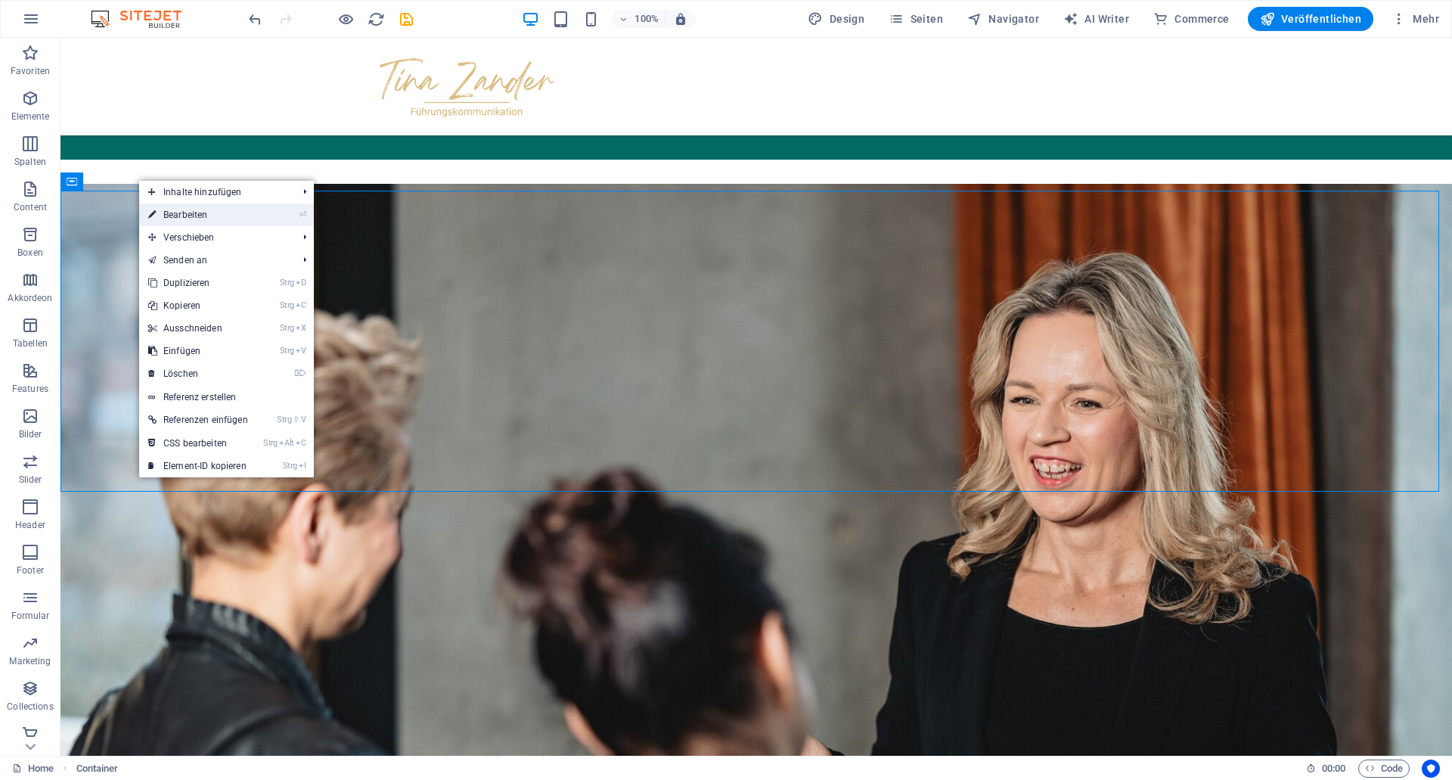
click at [179, 219] on link "⏎ Bearbeiten" at bounding box center [198, 214] width 118 height 23
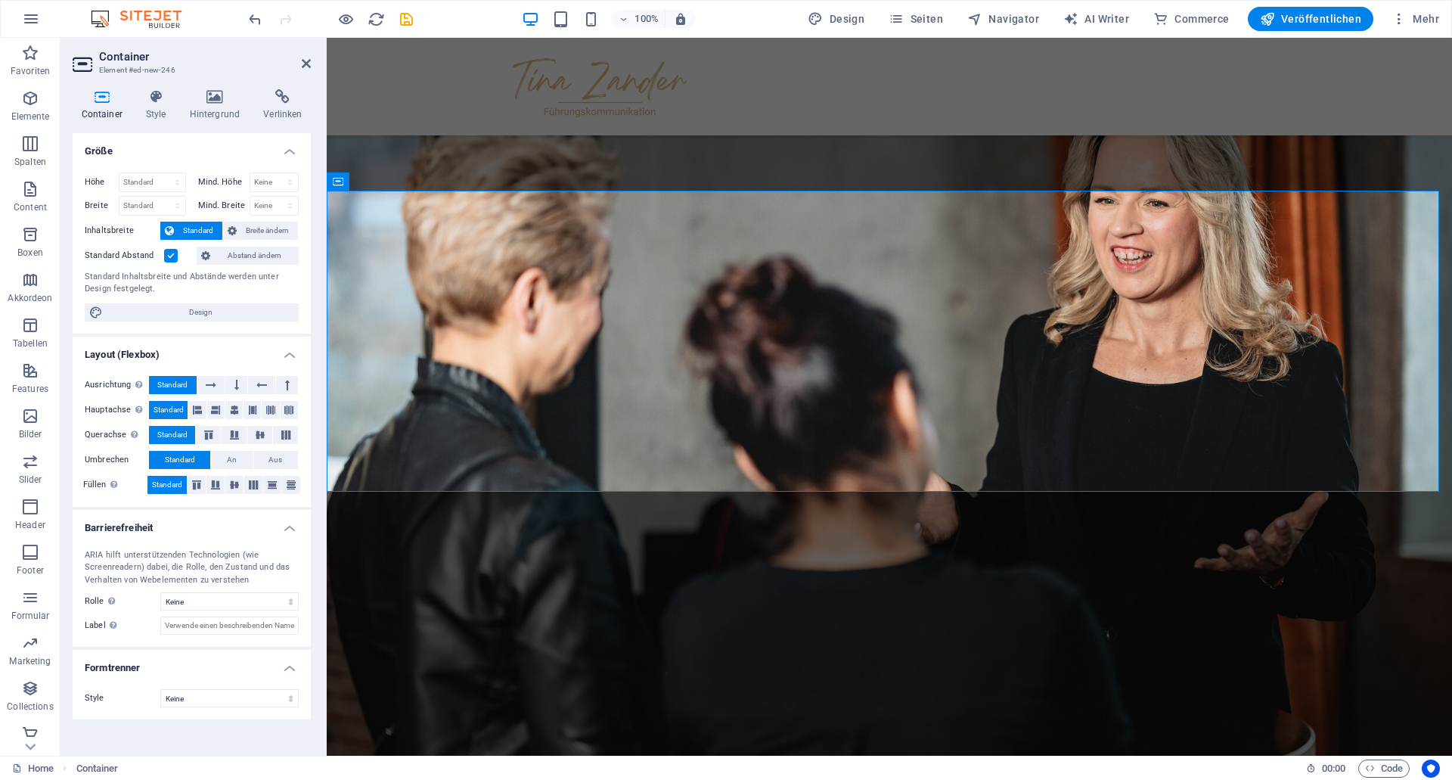
scroll to position [2173, 0]
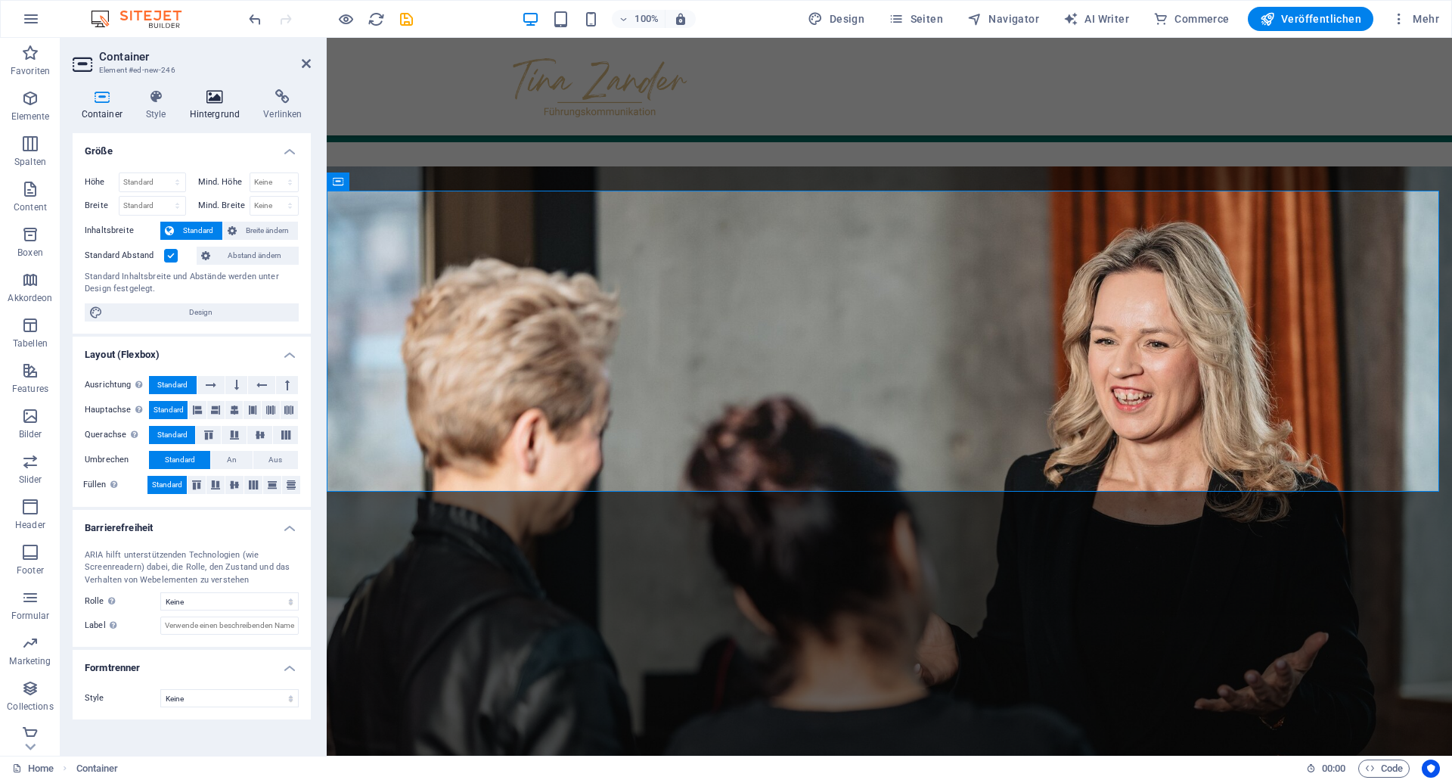
click at [216, 106] on h4 "Hintergrund" at bounding box center [218, 105] width 74 height 32
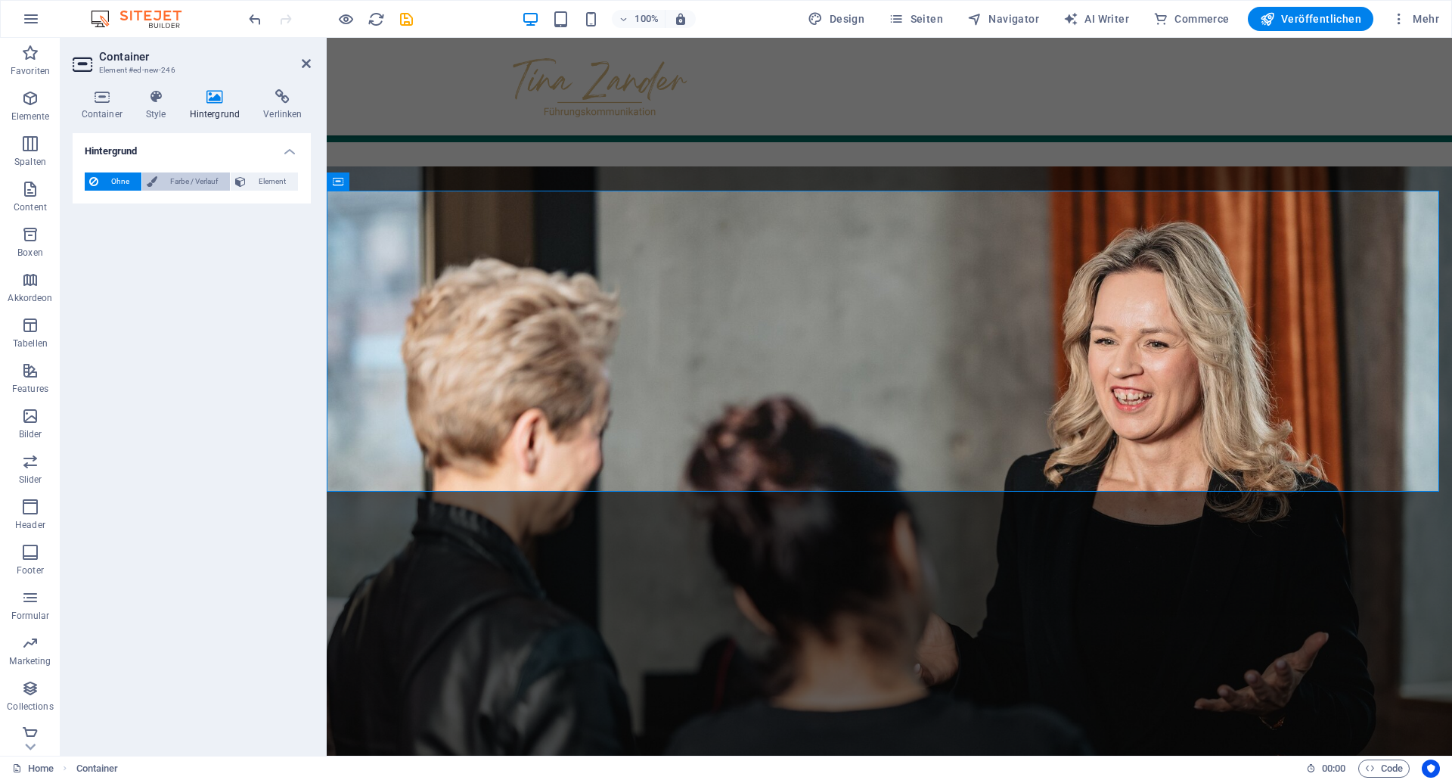
click at [158, 184] on button "Farbe / Verlauf" at bounding box center [186, 181] width 88 height 18
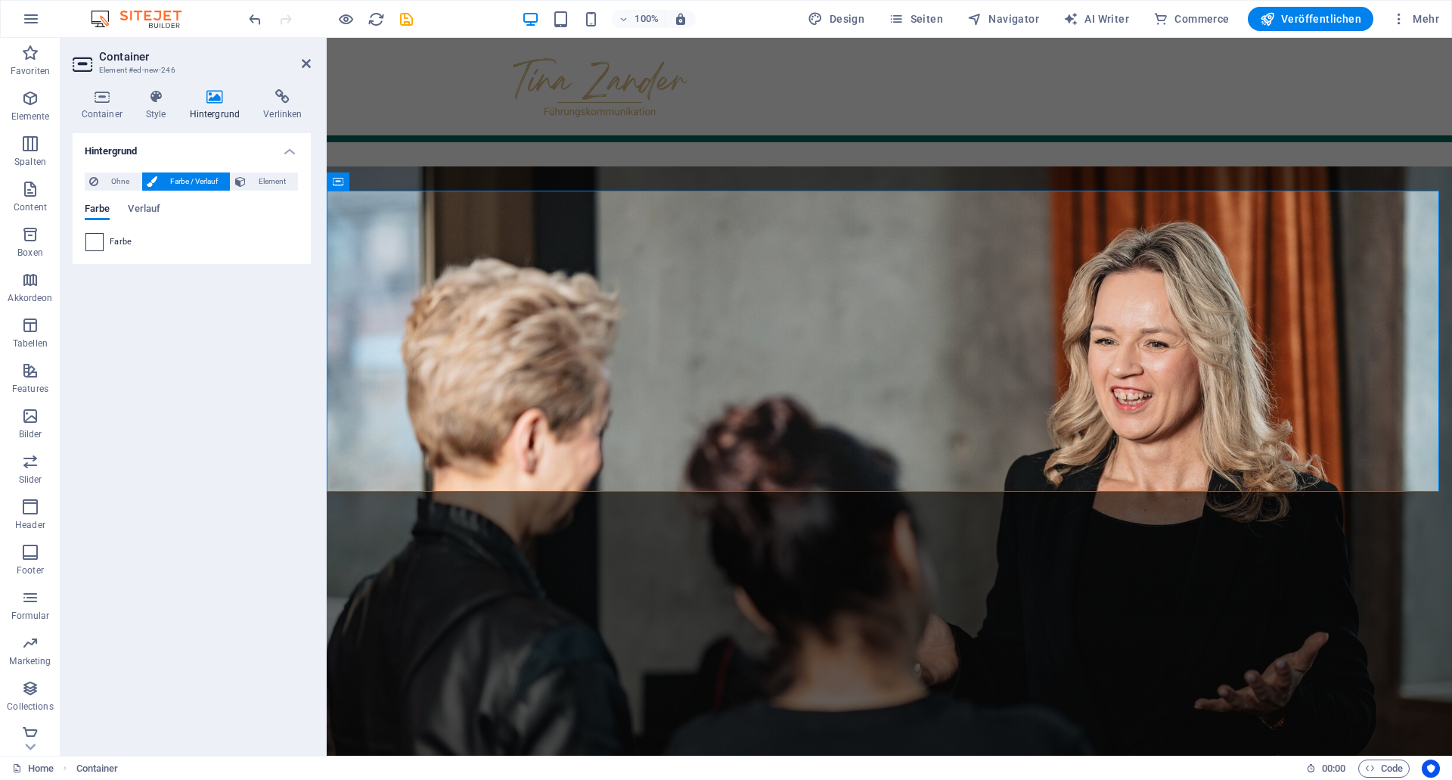
click at [97, 240] on span at bounding box center [94, 242] width 17 height 17
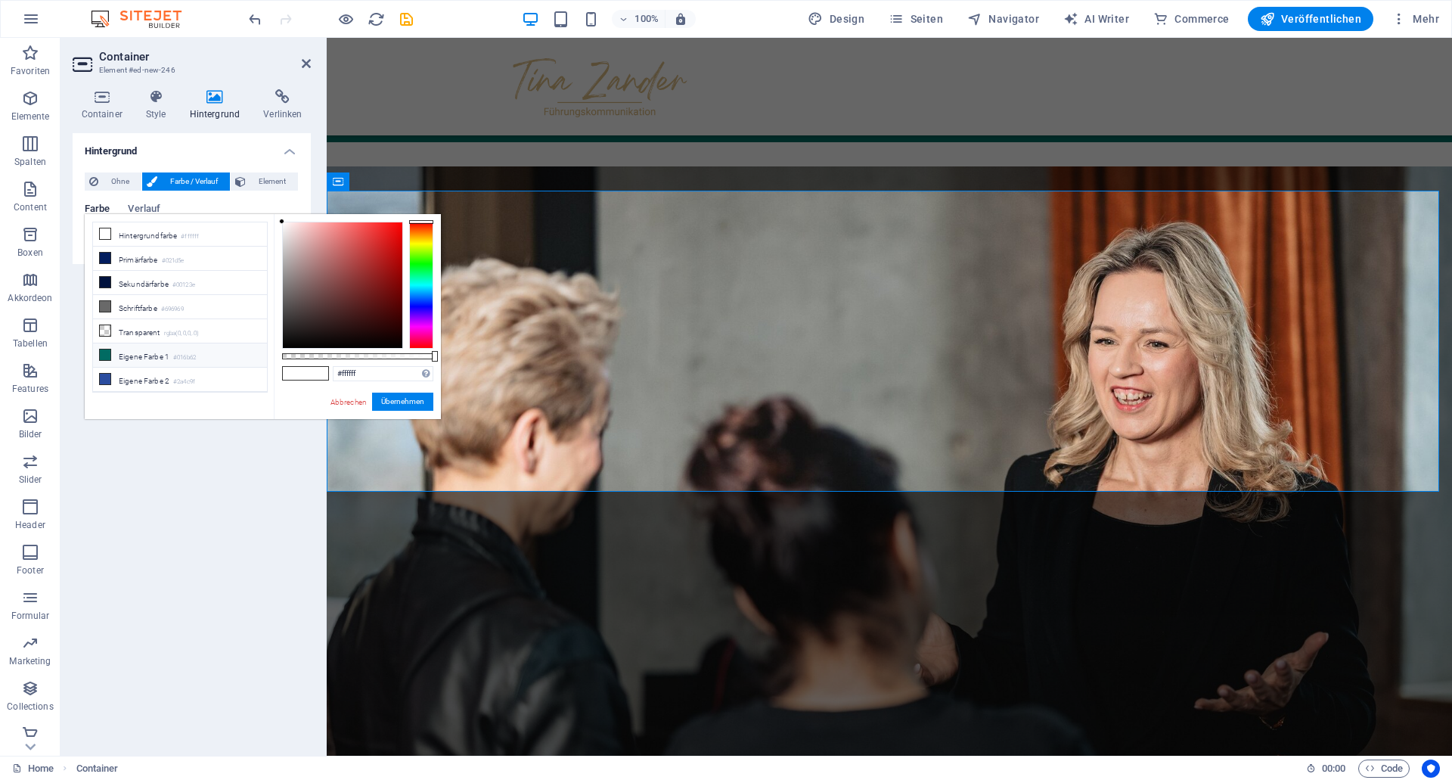
click at [149, 355] on li "Eigene Farbe 1 #016b62" at bounding box center [180, 355] width 174 height 24
type input "#016b62"
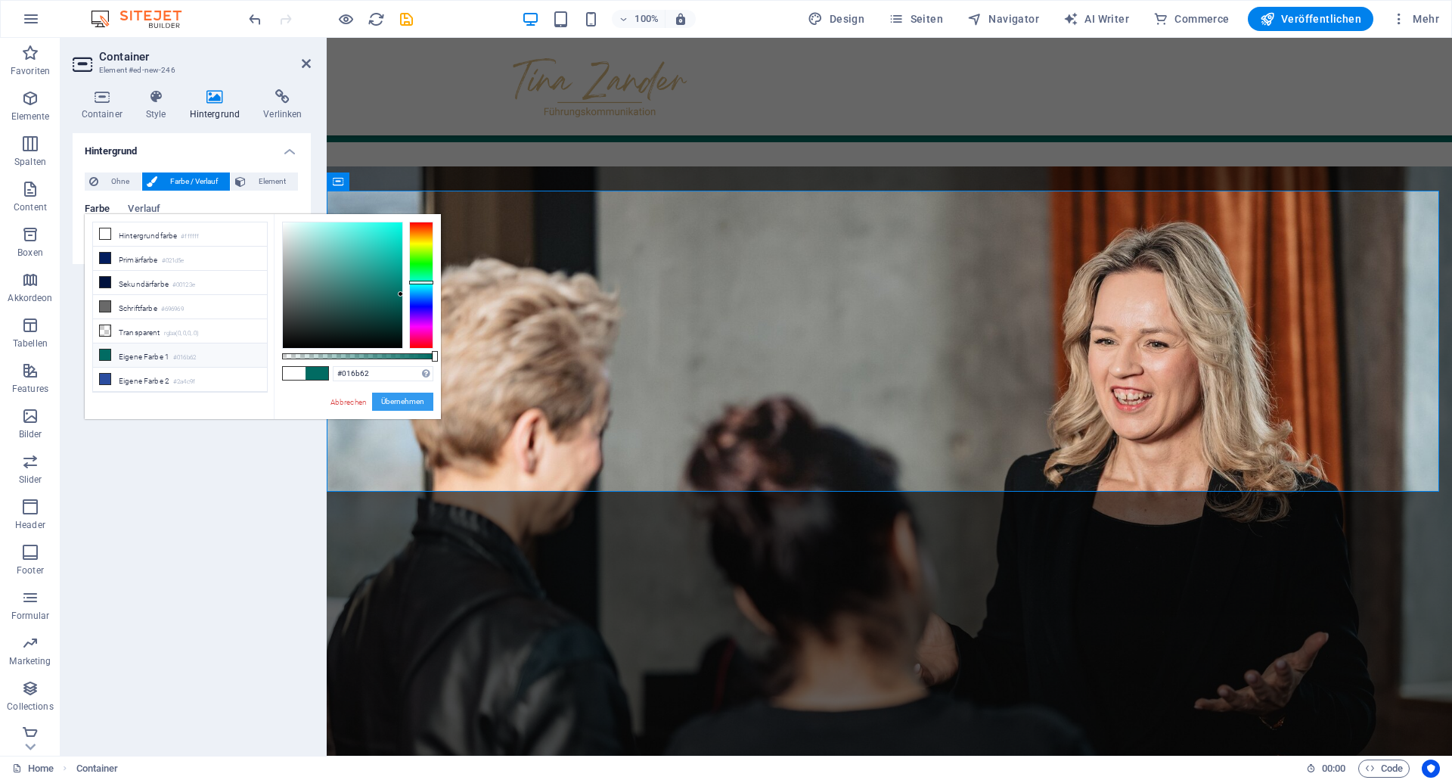
click at [399, 402] on button "Übernehmen" at bounding box center [402, 401] width 61 height 18
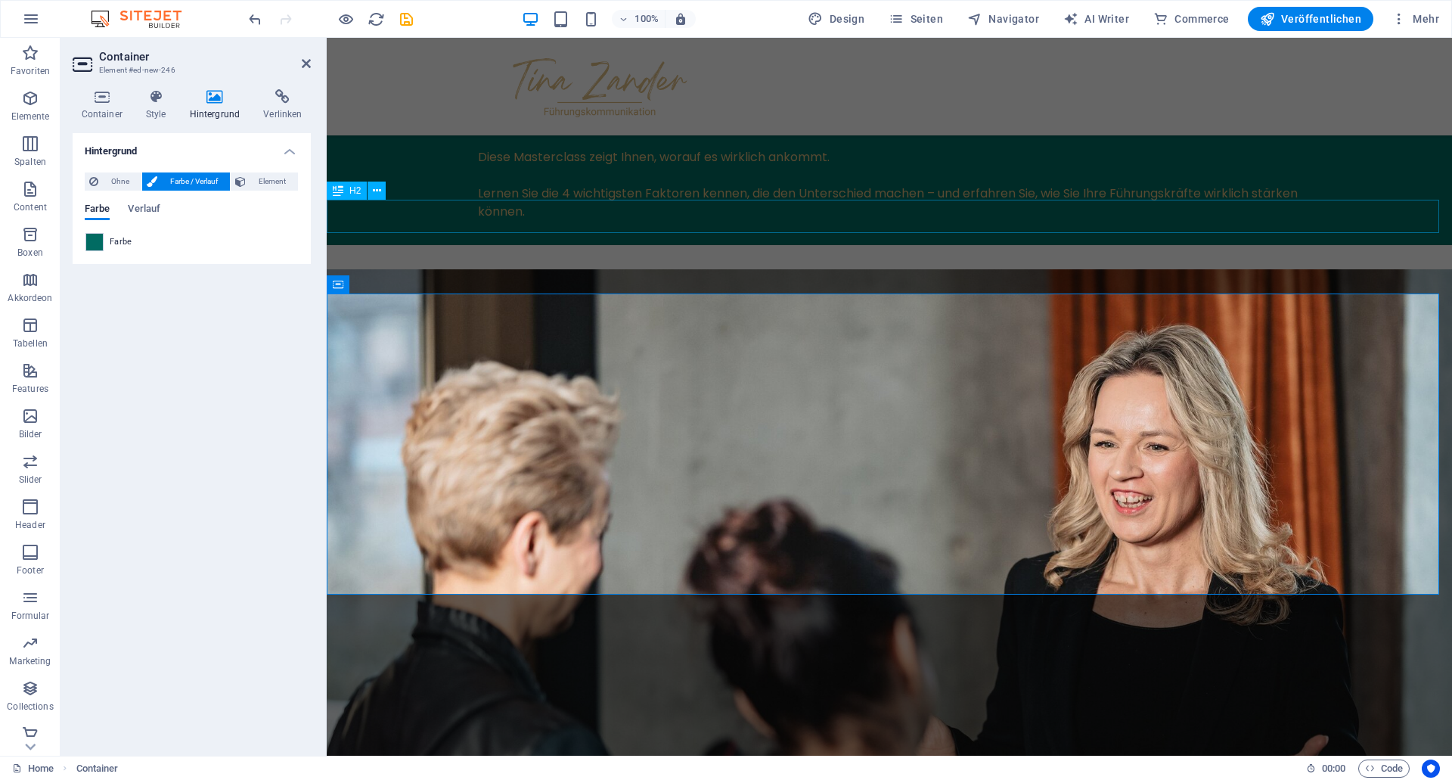
scroll to position [2211, 0]
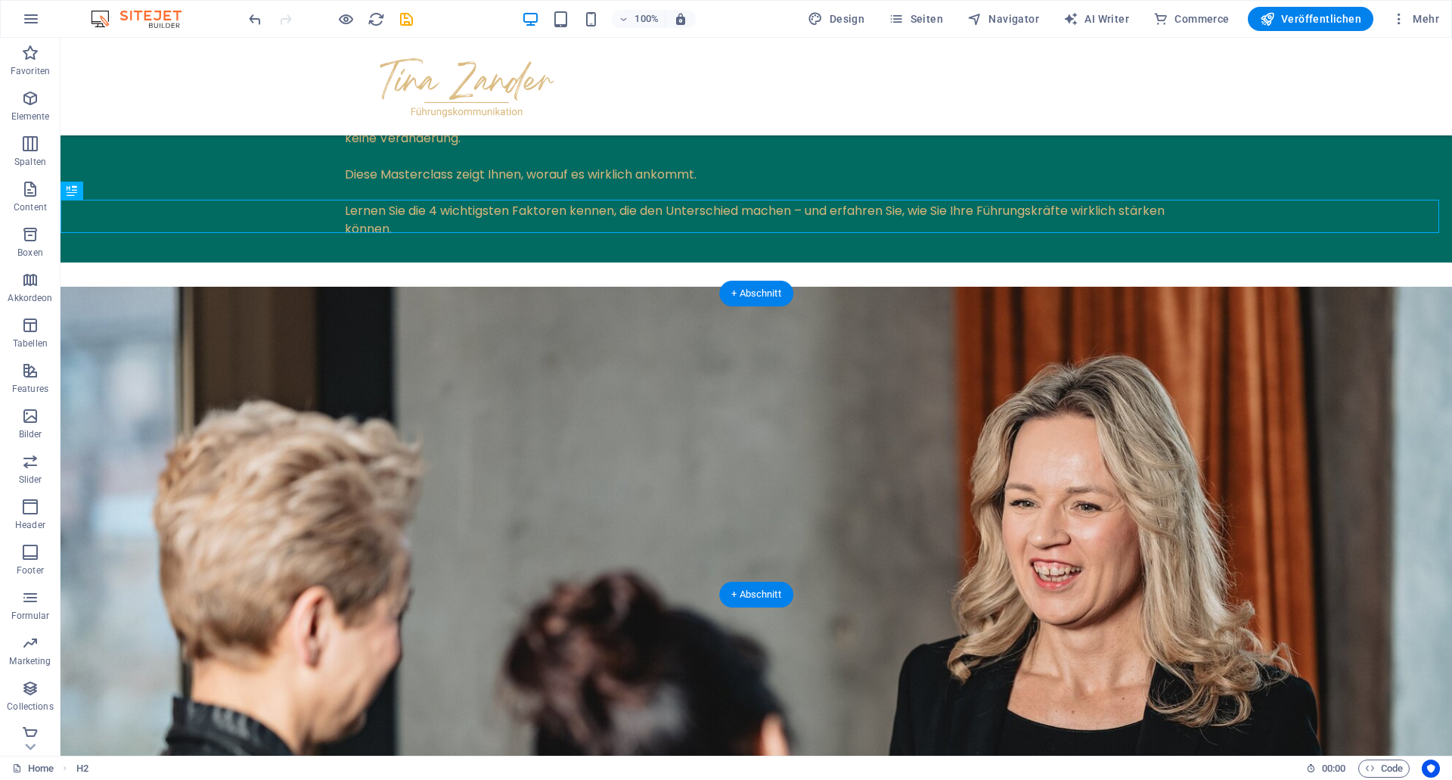
drag, startPoint x: 481, startPoint y: 215, endPoint x: 741, endPoint y: 414, distance: 327.9
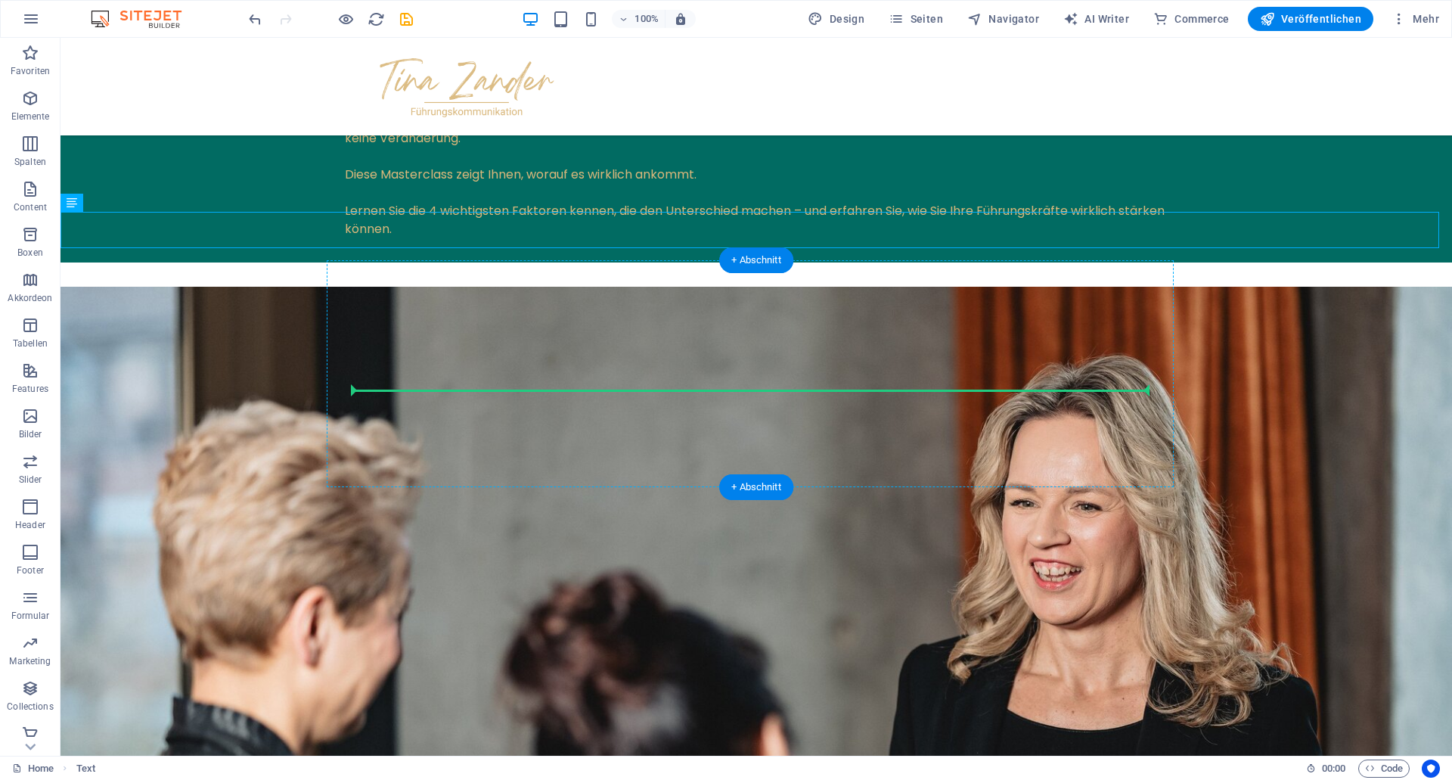
drag, startPoint x: 696, startPoint y: 216, endPoint x: 712, endPoint y: 385, distance: 169.5
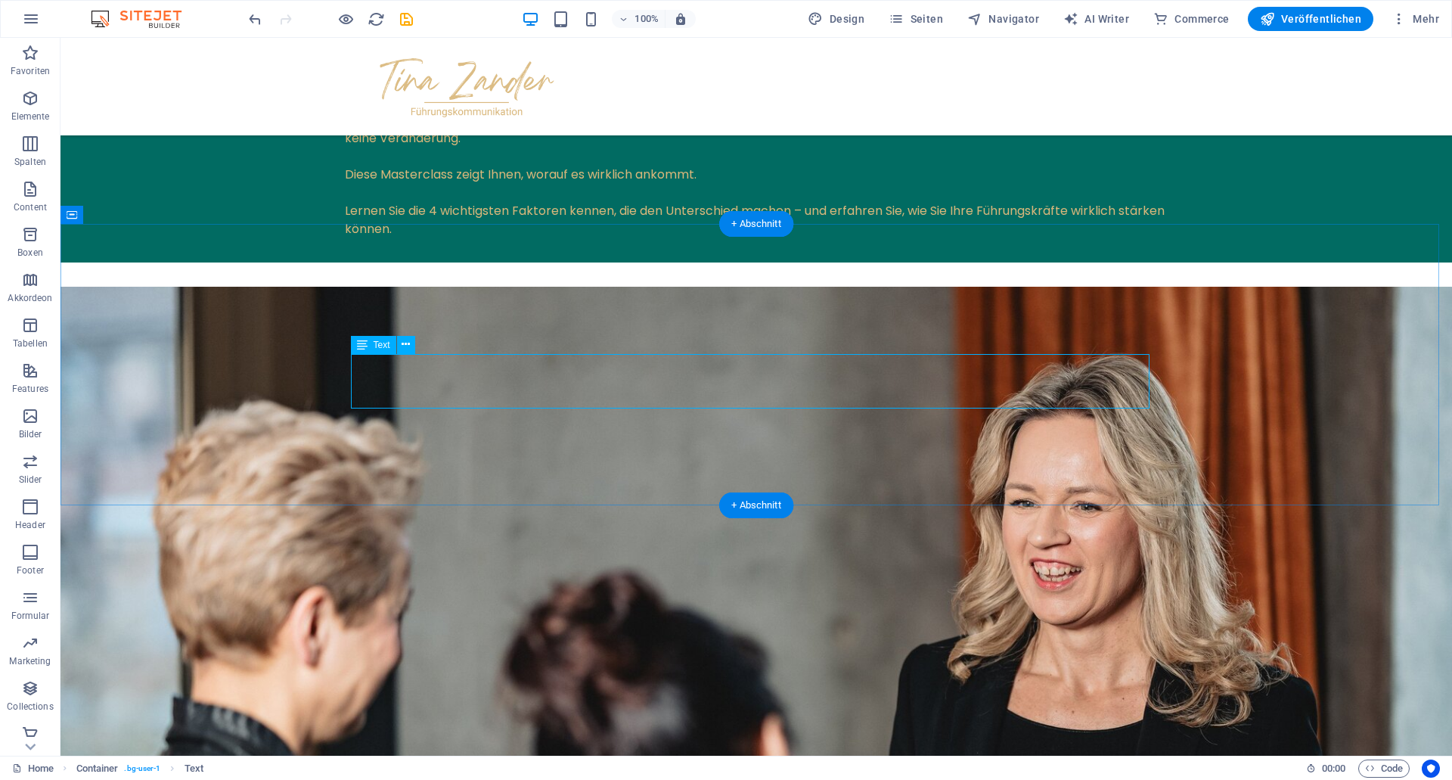
drag, startPoint x: 676, startPoint y: 209, endPoint x: 698, endPoint y: 354, distance: 146.8
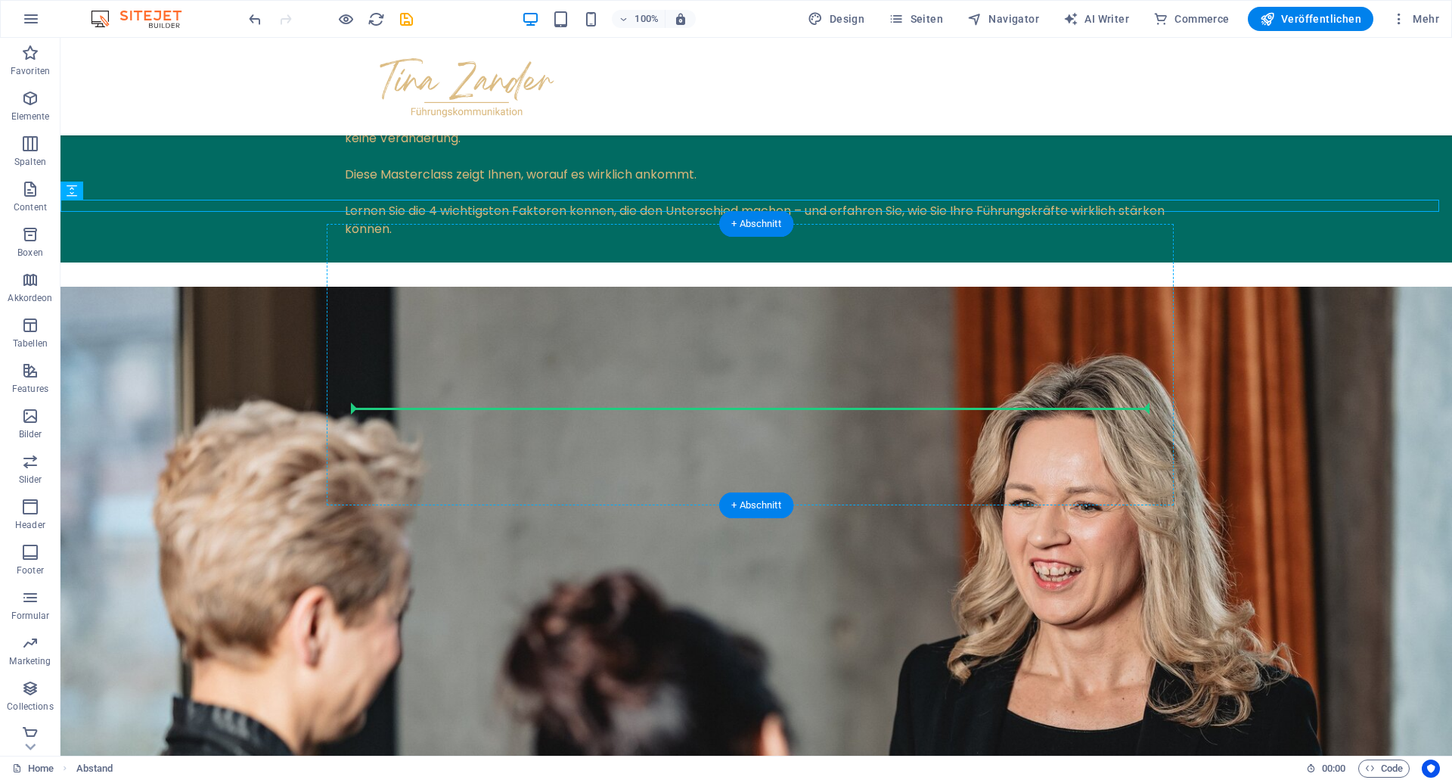
drag, startPoint x: 492, startPoint y: 203, endPoint x: 576, endPoint y: 399, distance: 213.1
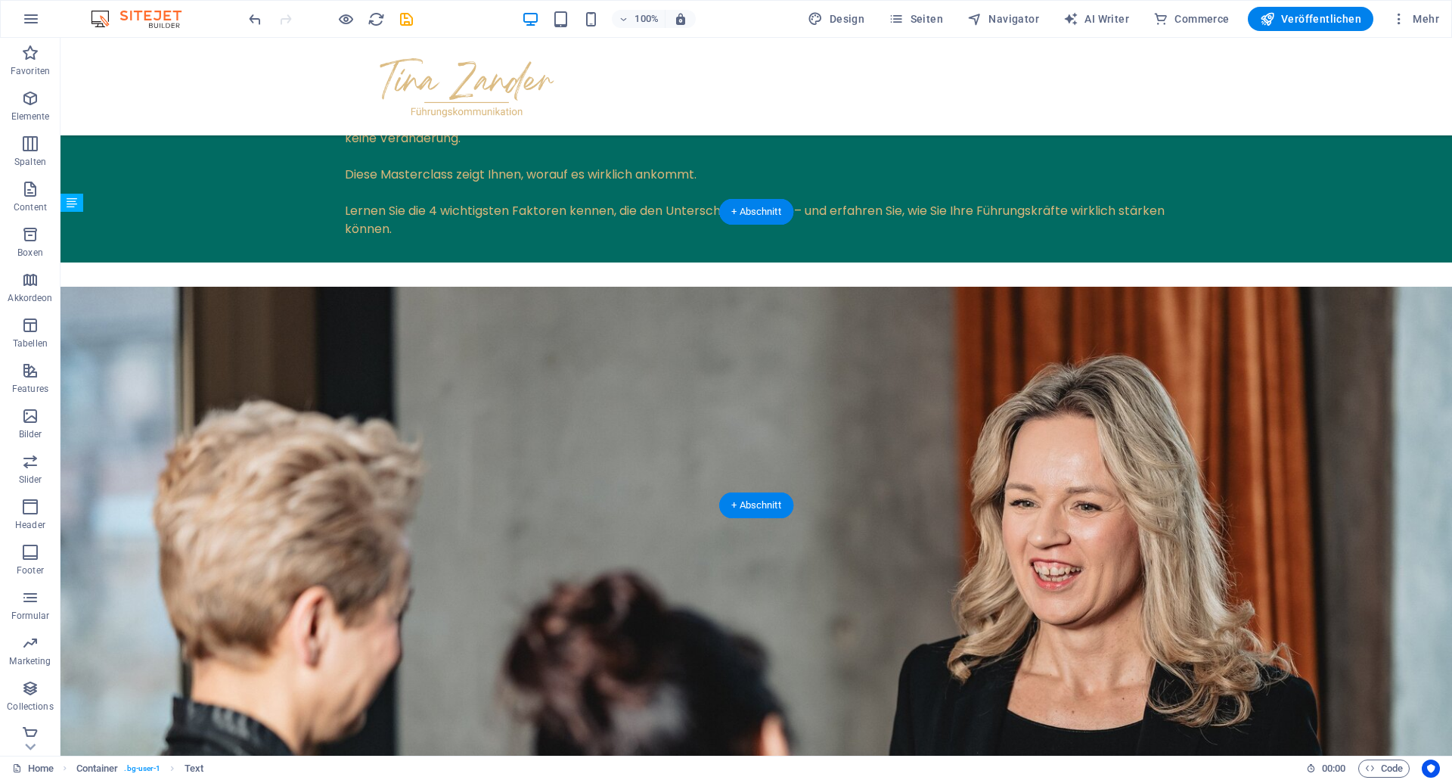
drag, startPoint x: 591, startPoint y: 357, endPoint x: 596, endPoint y: 392, distance: 35.1
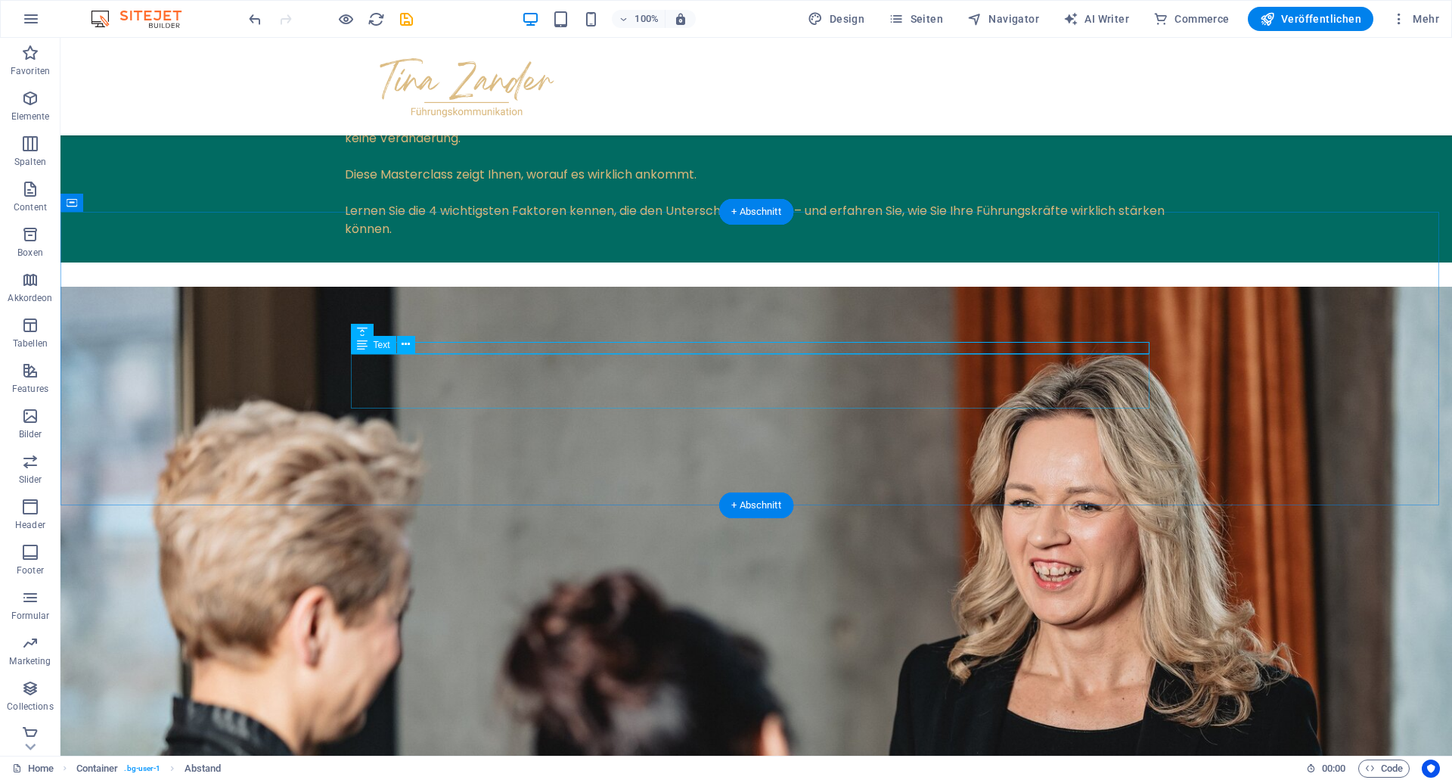
select select "rem"
select select "px"
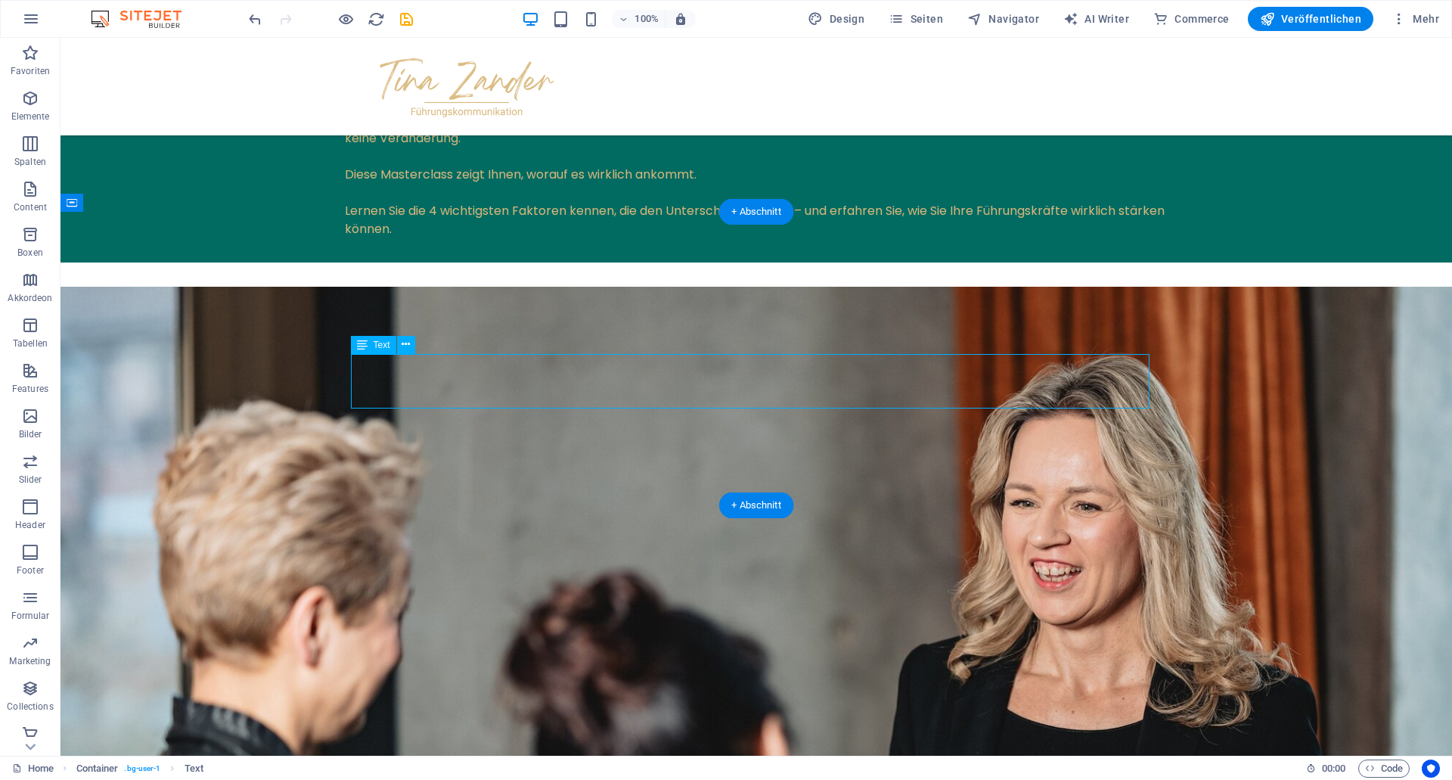
select select "px"
select select "rem"
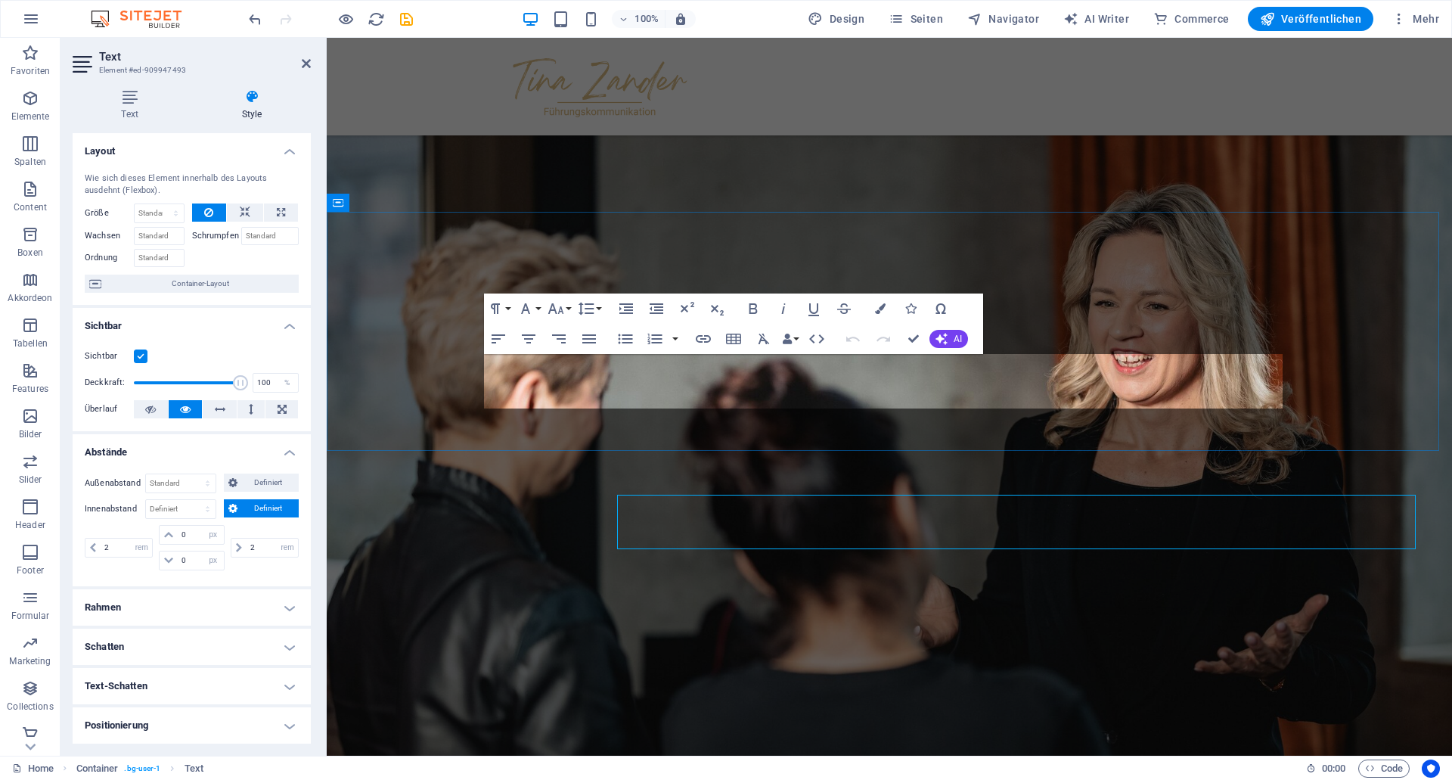
scroll to position [2071, 0]
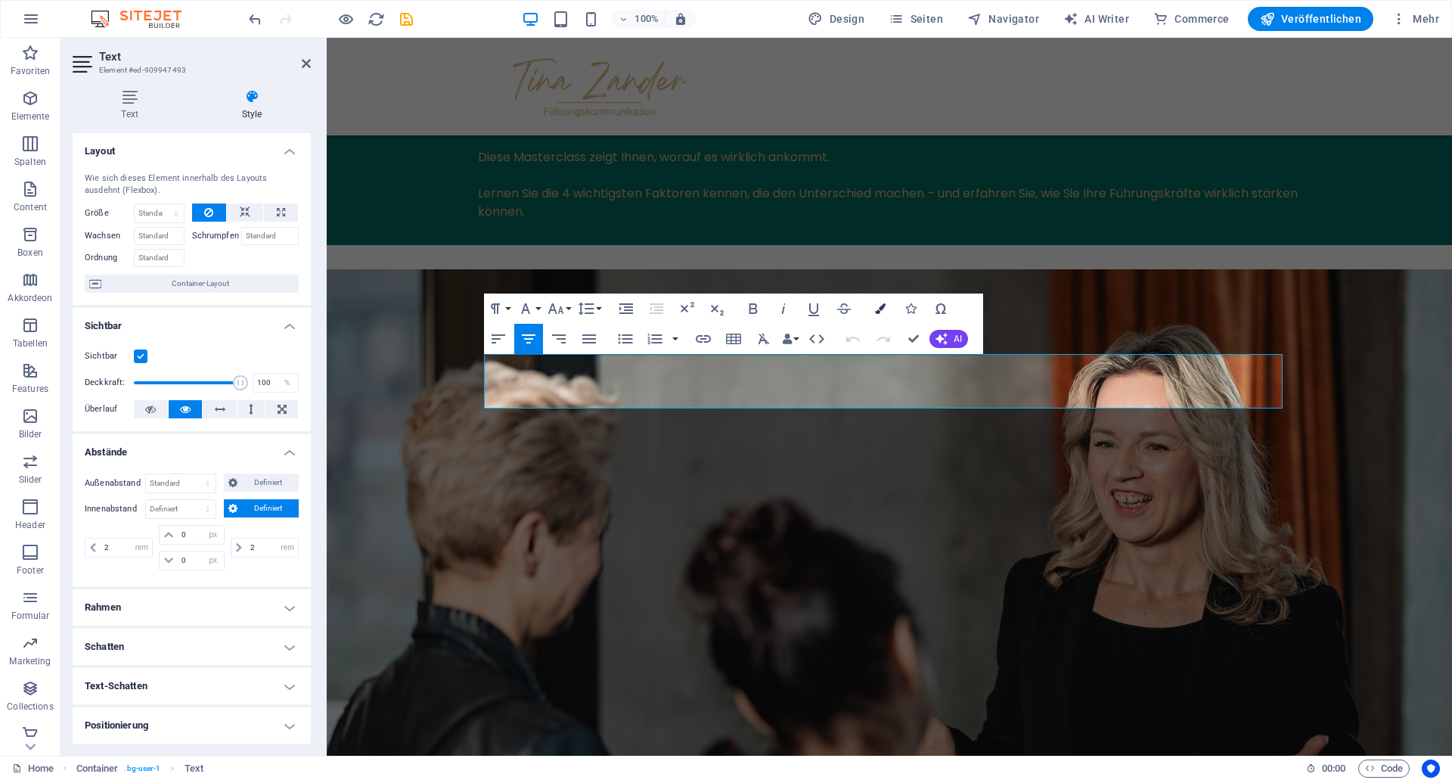
click at [874, 313] on button "Farben" at bounding box center [880, 308] width 29 height 30
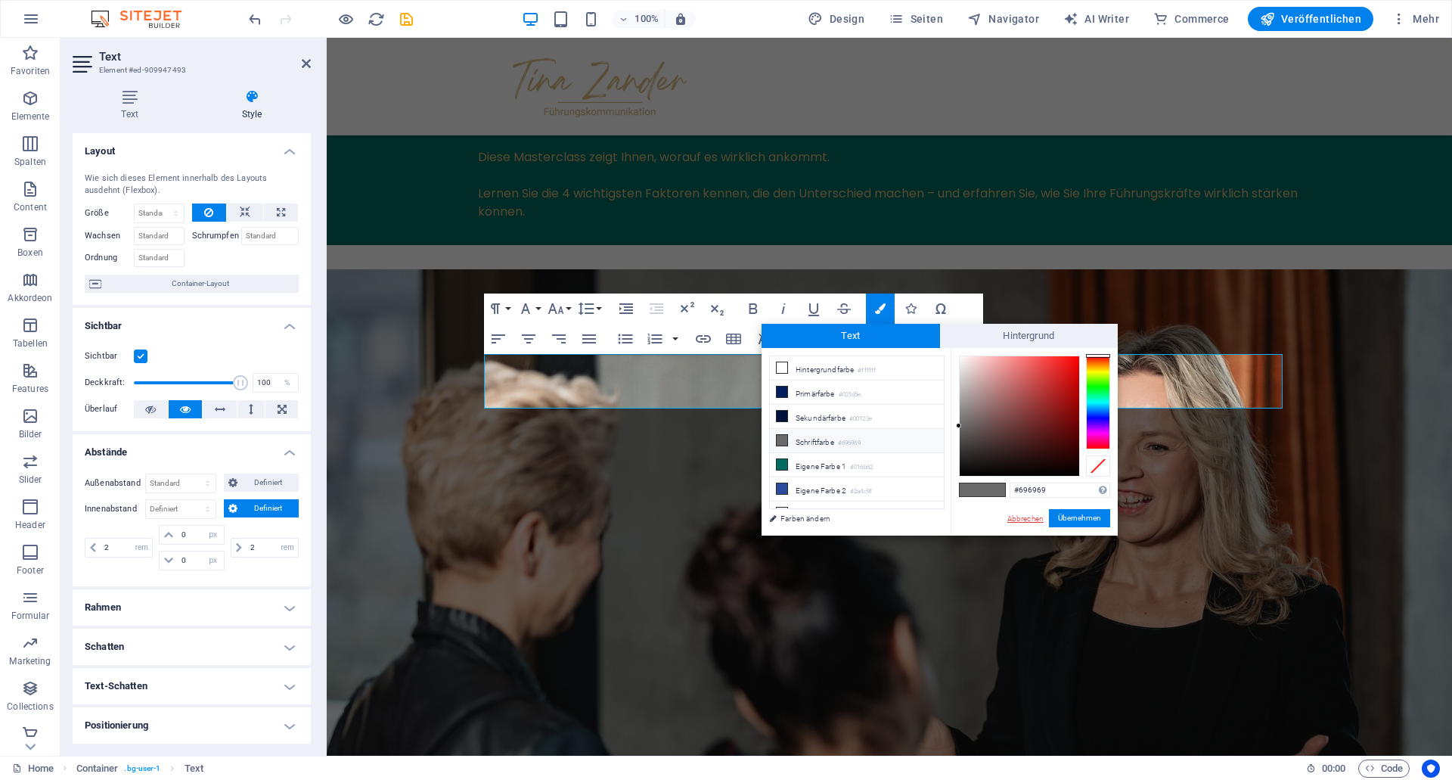
click at [1019, 517] on link "Abbrechen" at bounding box center [1025, 518] width 39 height 11
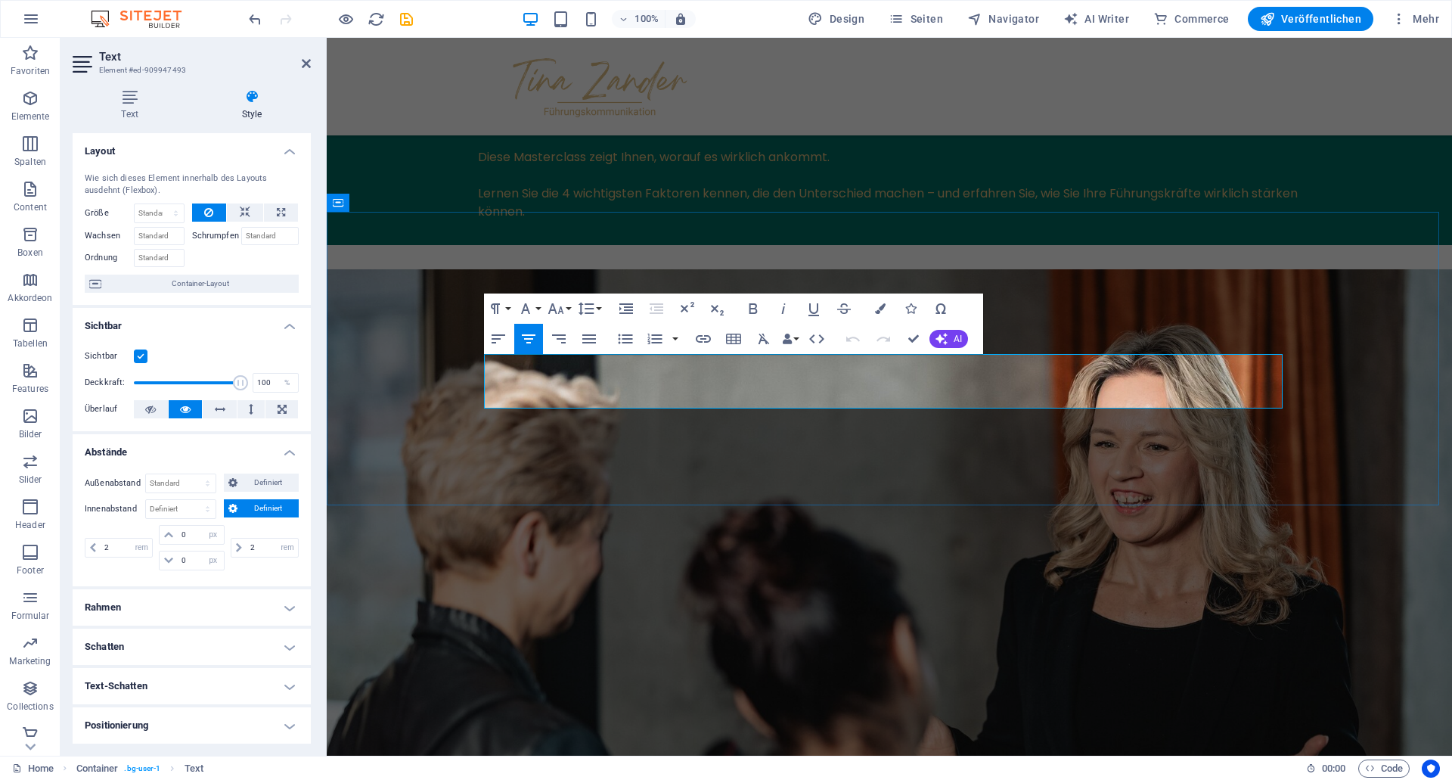
drag, startPoint x: 1113, startPoint y: 401, endPoint x: 355, endPoint y: 308, distance: 763.5
click at [876, 306] on icon "button" at bounding box center [880, 308] width 11 height 11
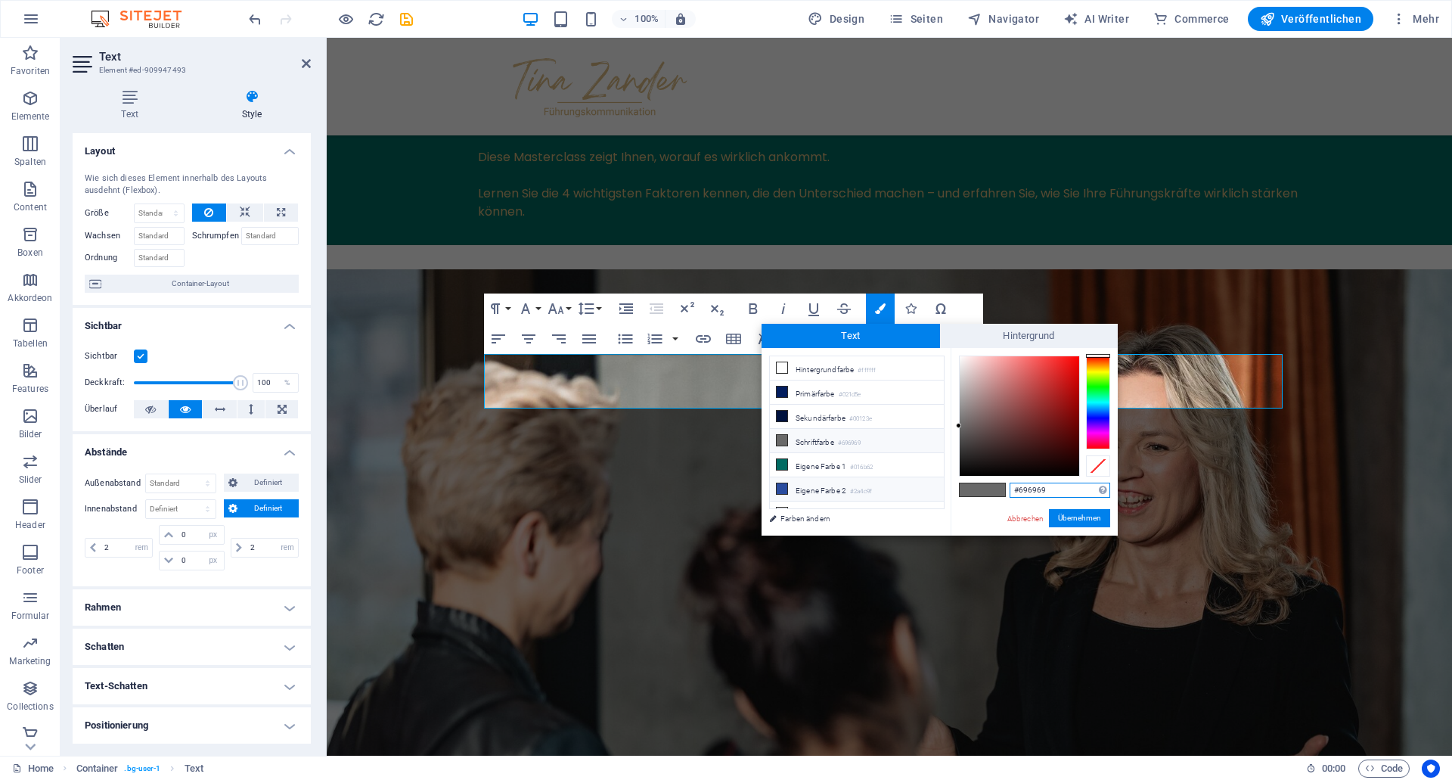
scroll to position [59, 0]
click at [1045, 492] on input "#696969" at bounding box center [1060, 489] width 101 height 15
drag, startPoint x: 1055, startPoint y: 486, endPoint x: 1016, endPoint y: 488, distance: 39.4
click at [1016, 488] on input "#696969" at bounding box center [1060, 489] width 101 height 15
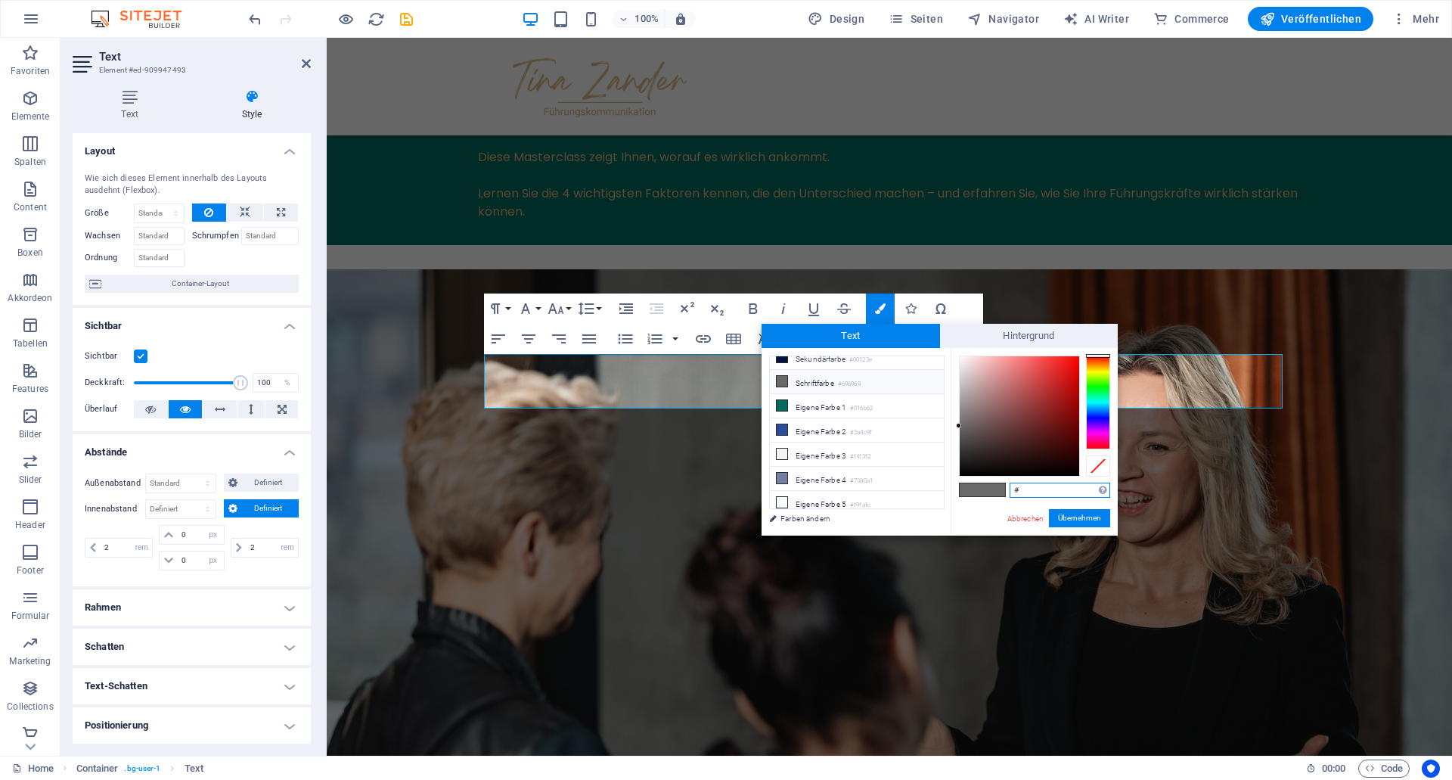
paste input "d9b77b"
type input "#d9b77b"
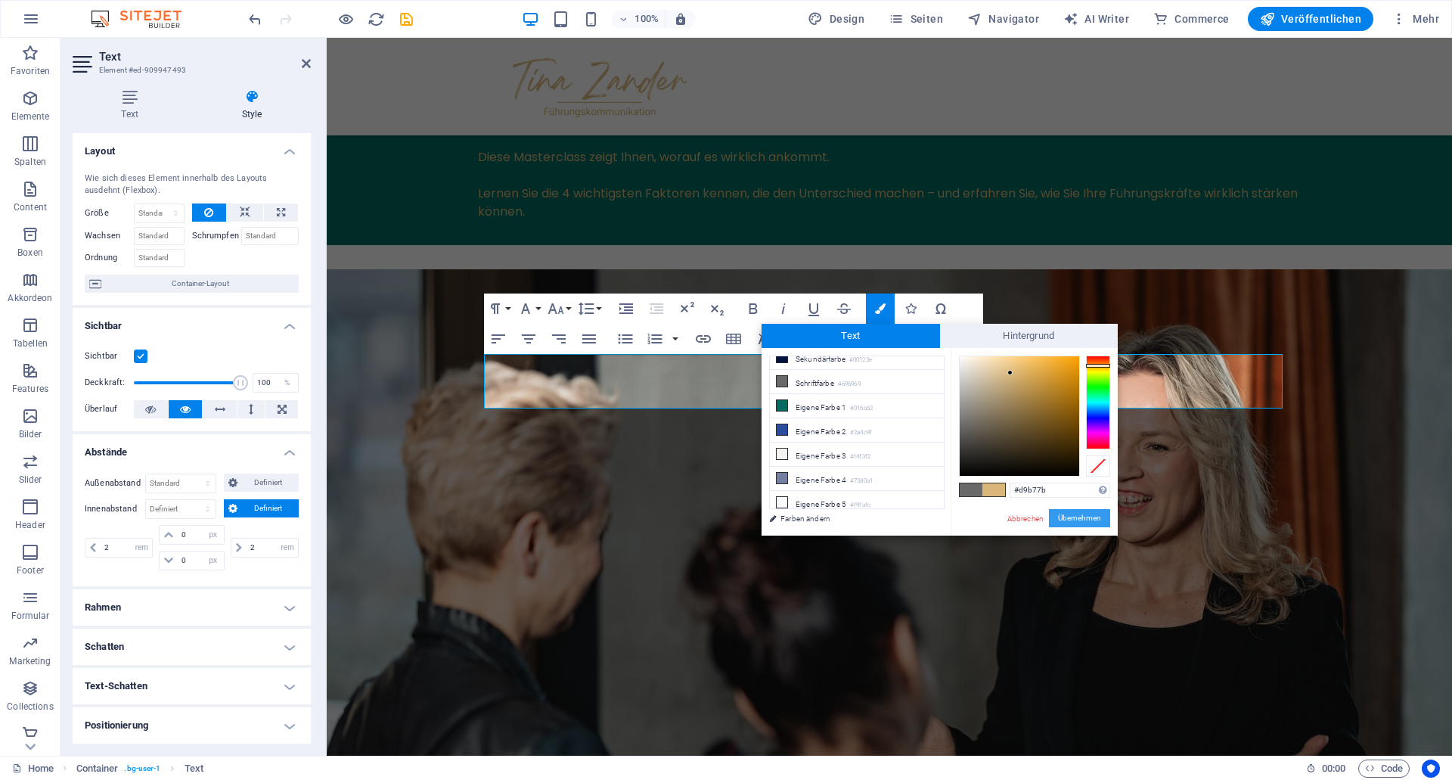
click at [1097, 511] on button "Übernehmen" at bounding box center [1079, 518] width 61 height 18
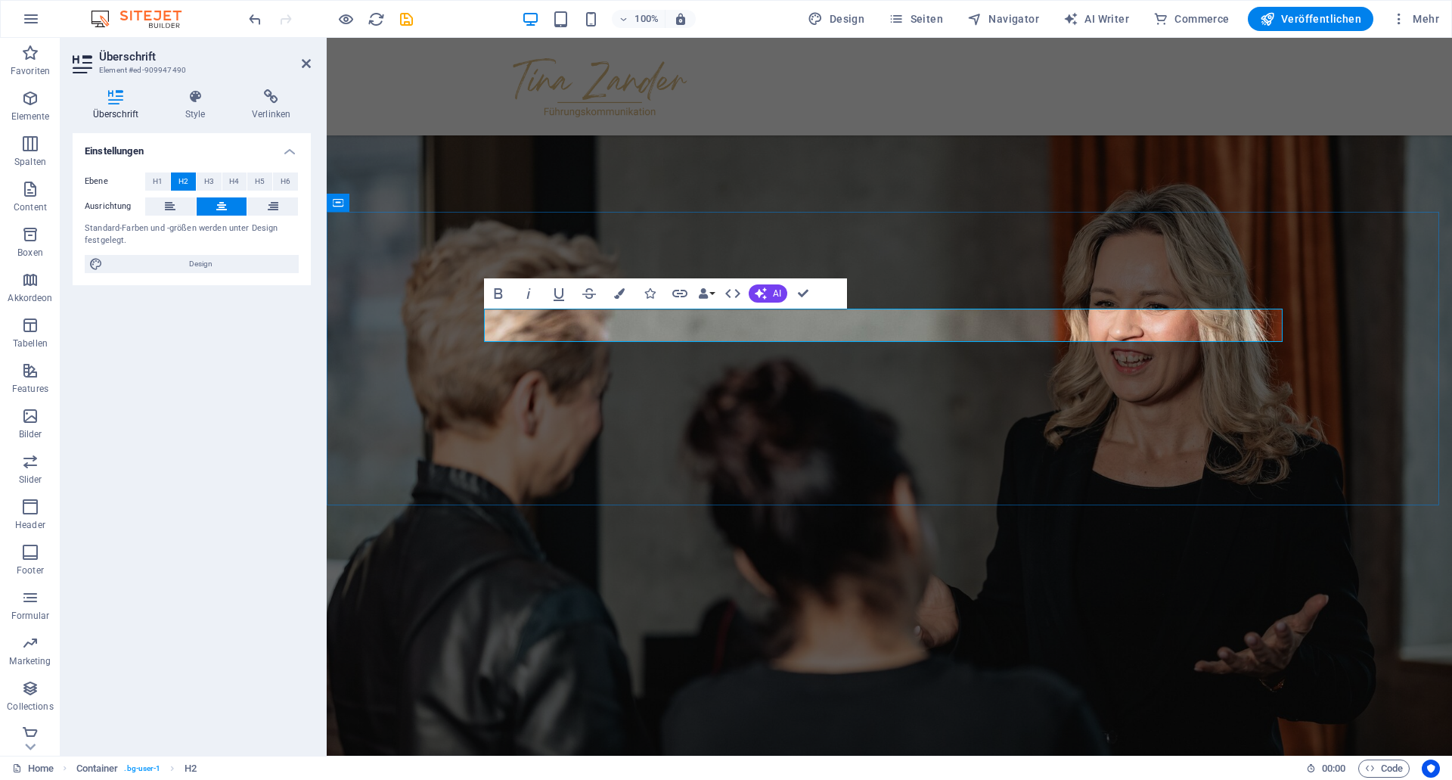
scroll to position [2071, 0]
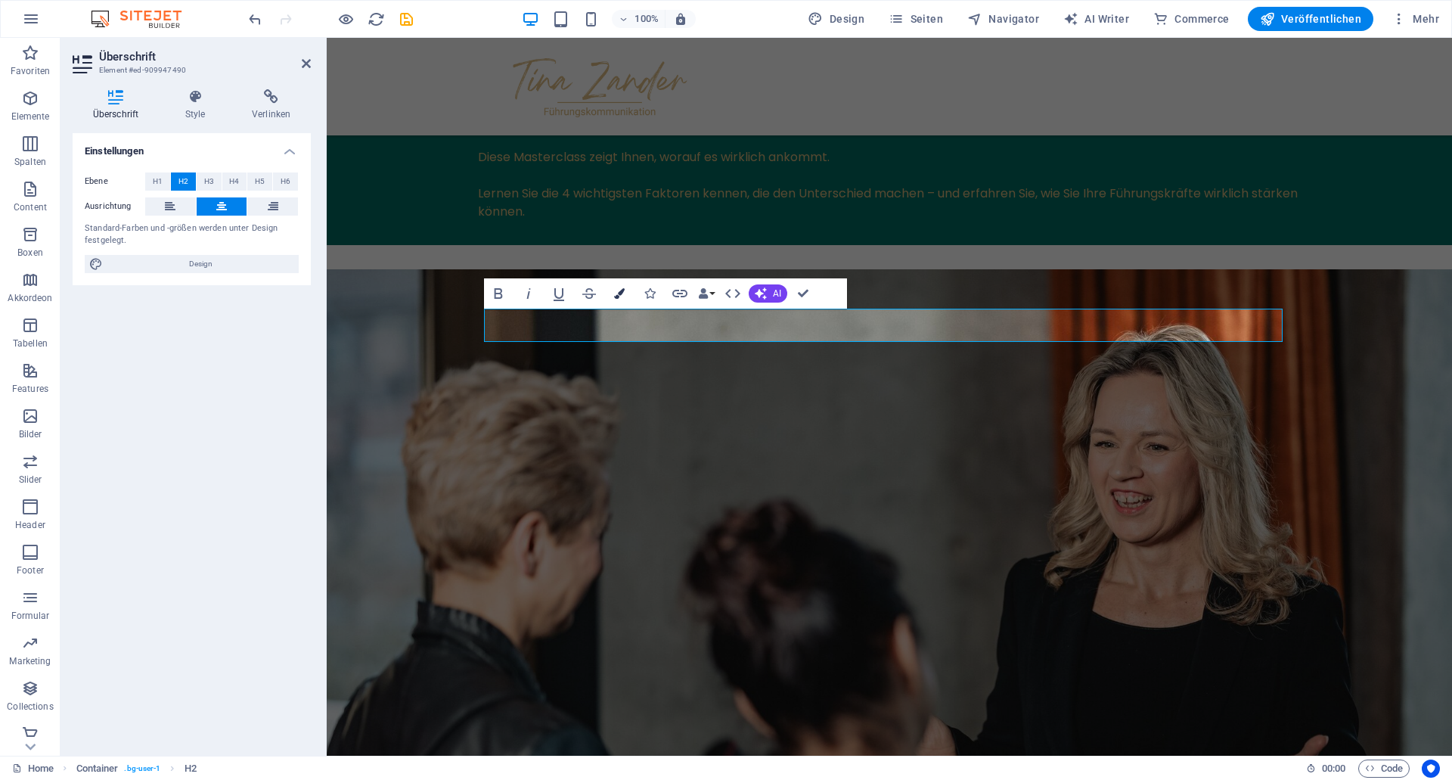
click at [627, 293] on button "Farben" at bounding box center [619, 293] width 29 height 30
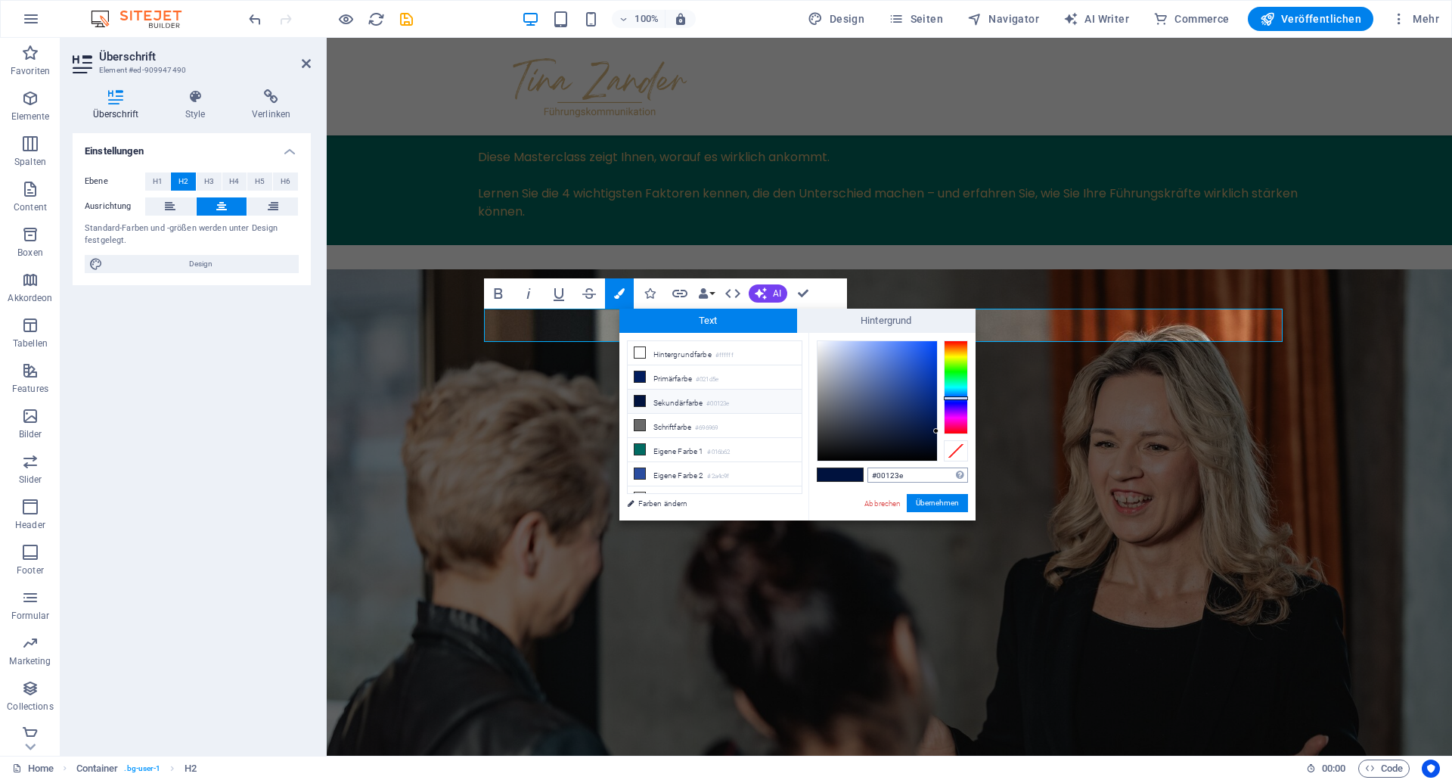
drag, startPoint x: 917, startPoint y: 480, endPoint x: 650, endPoint y: 446, distance: 269.1
click at [867, 467] on input "#00123e" at bounding box center [917, 474] width 101 height 15
type input "#d9b77b"
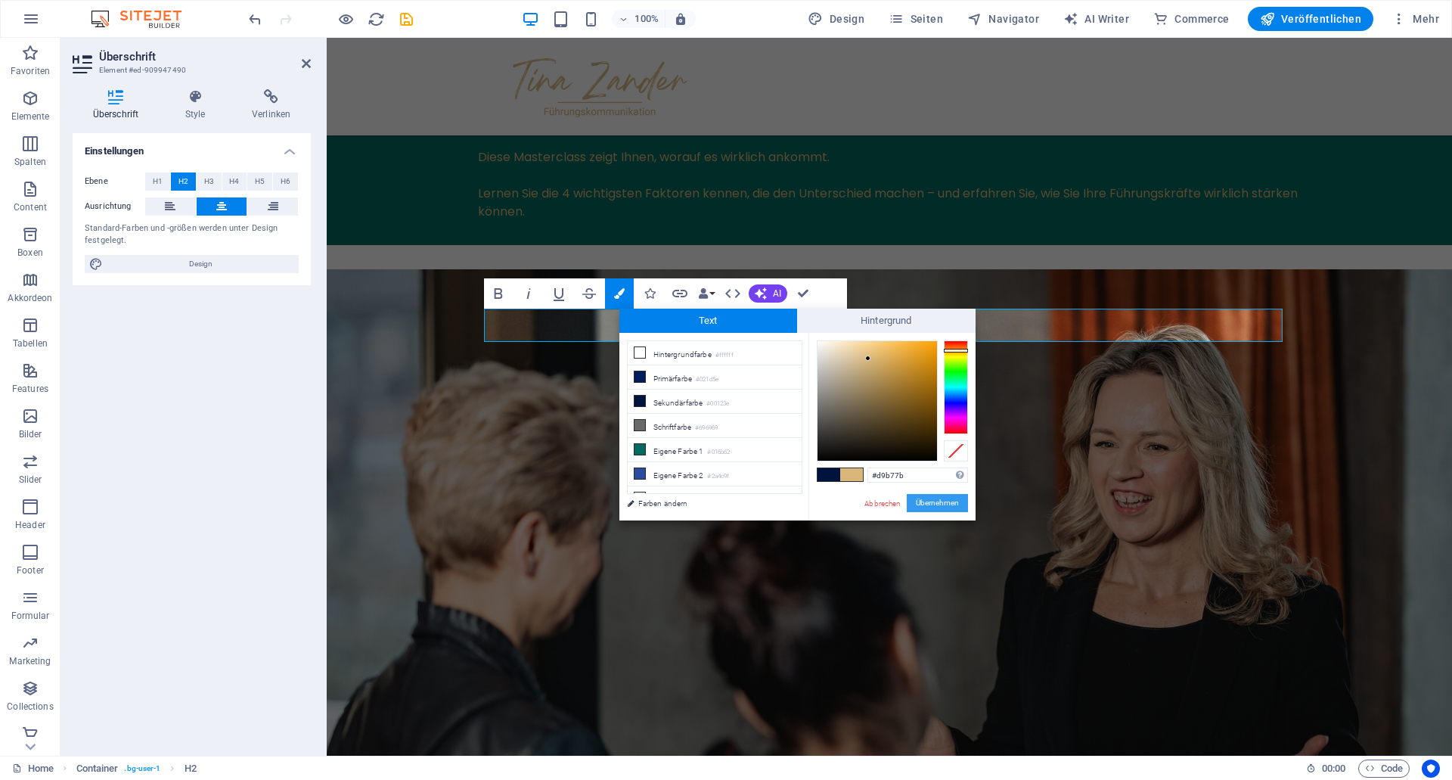
click at [923, 503] on button "Übernehmen" at bounding box center [937, 503] width 61 height 18
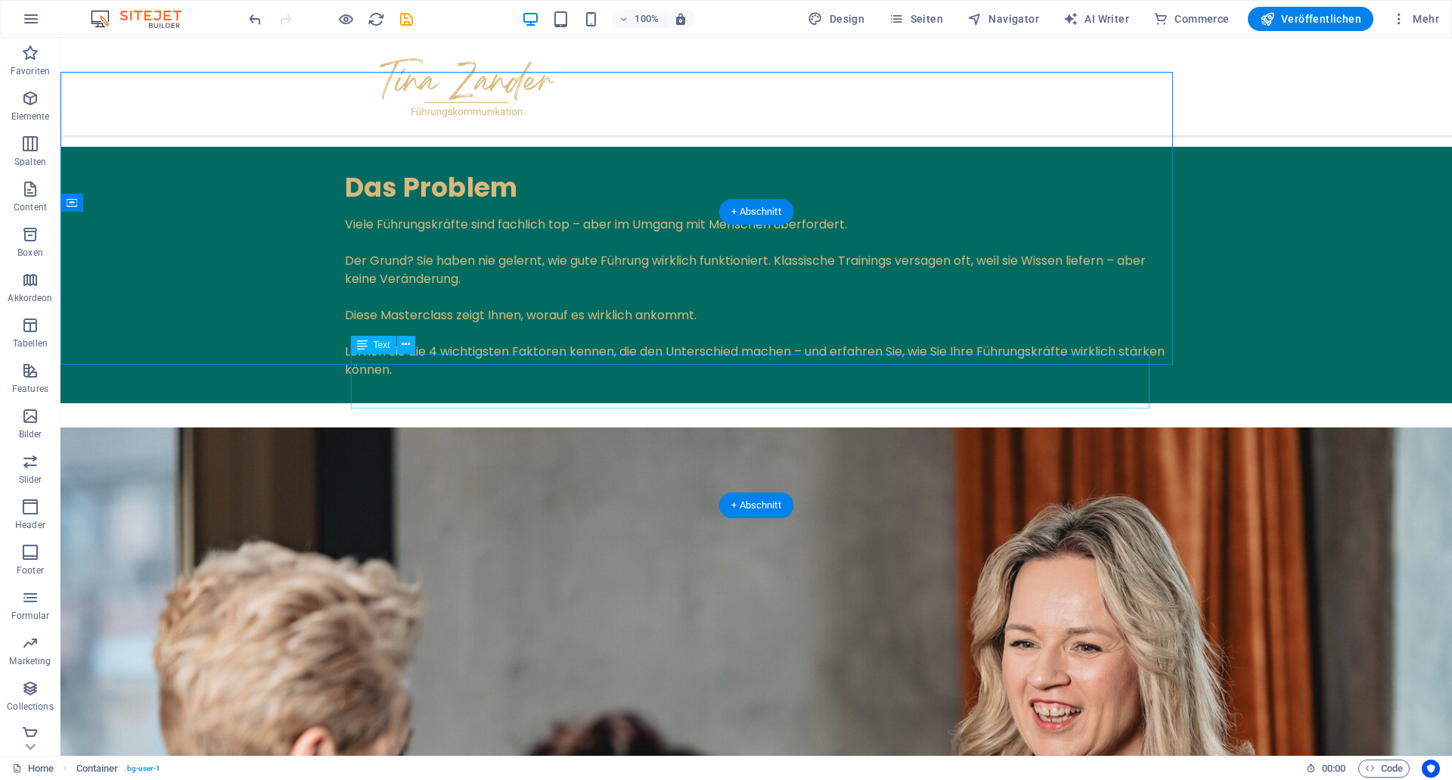
scroll to position [2211, 0]
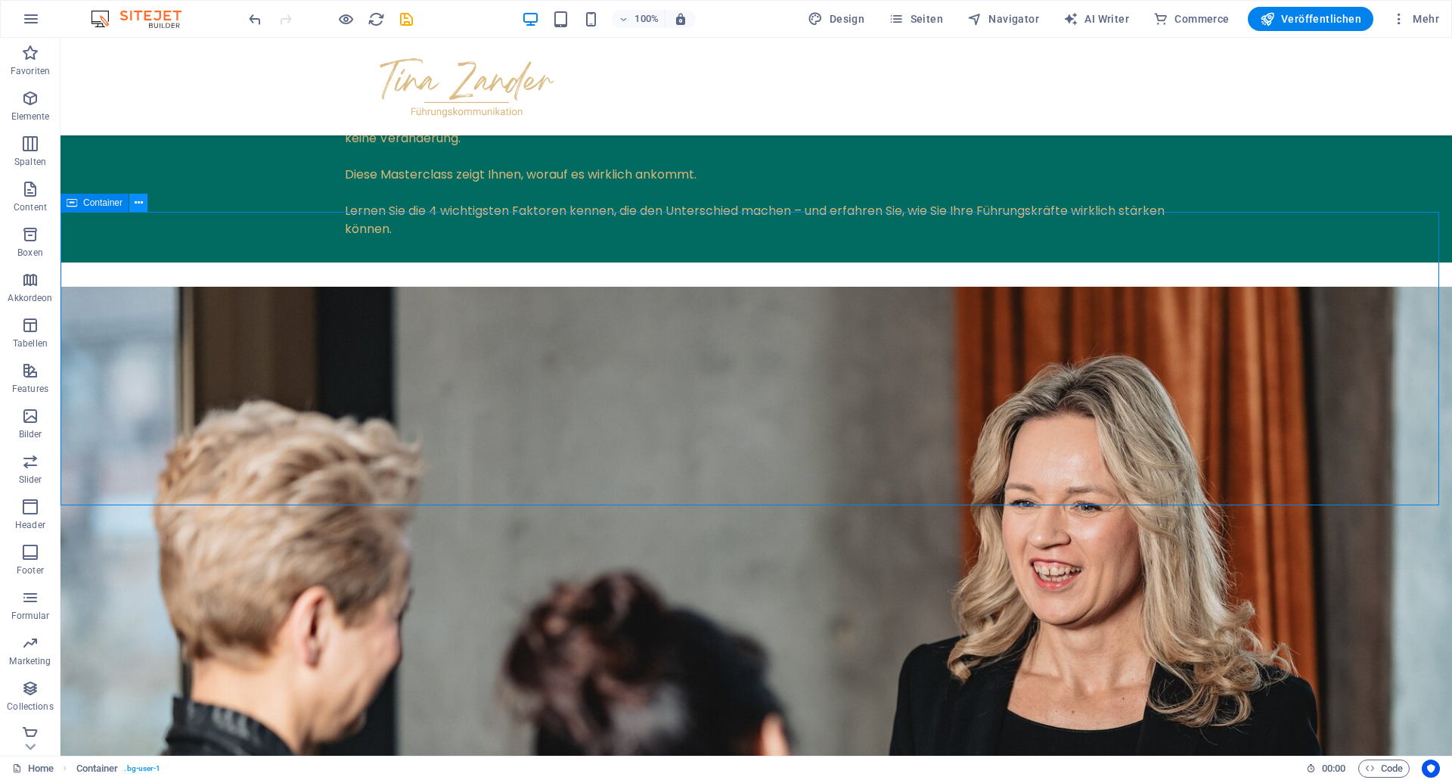
click at [143, 200] on button at bounding box center [138, 203] width 18 height 18
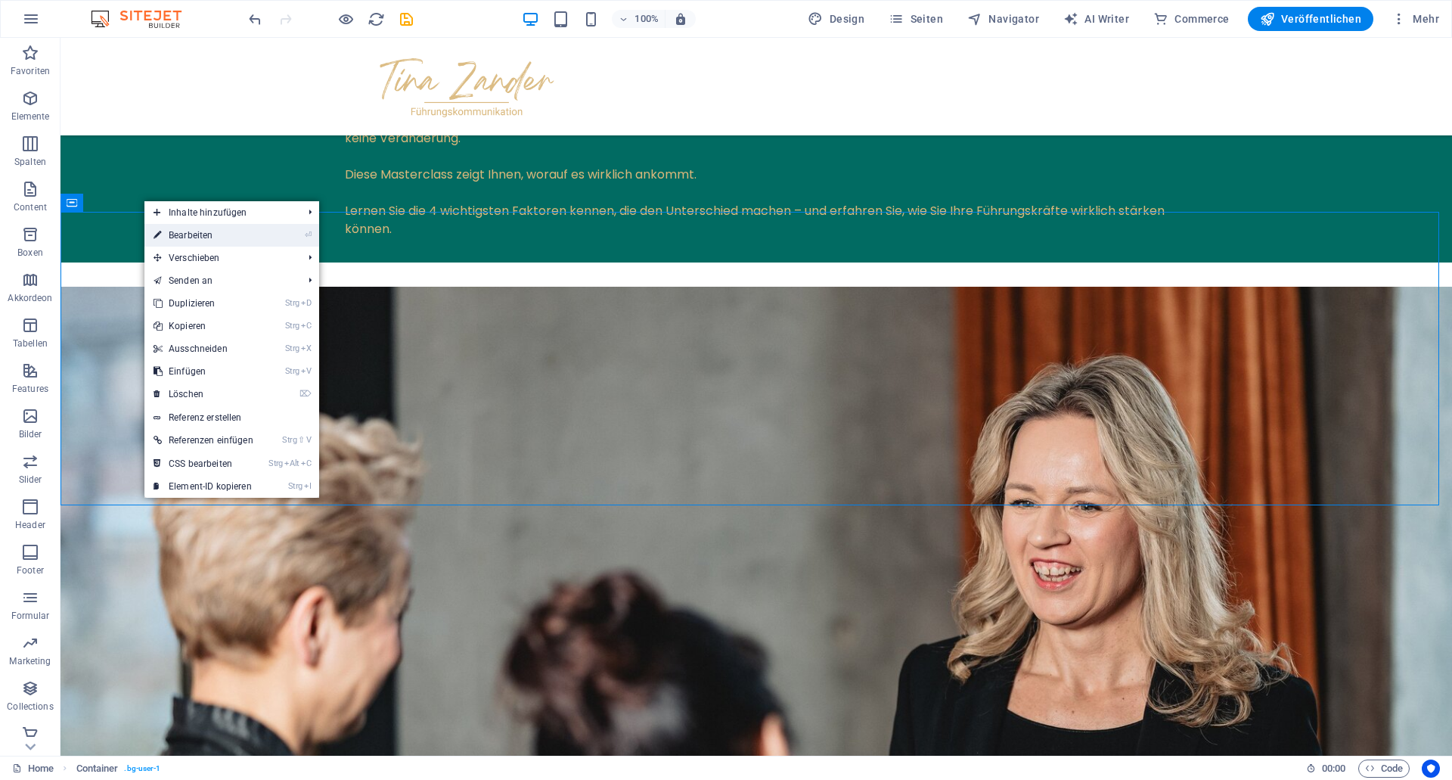
click at [205, 231] on link "⏎ Bearbeiten" at bounding box center [203, 235] width 118 height 23
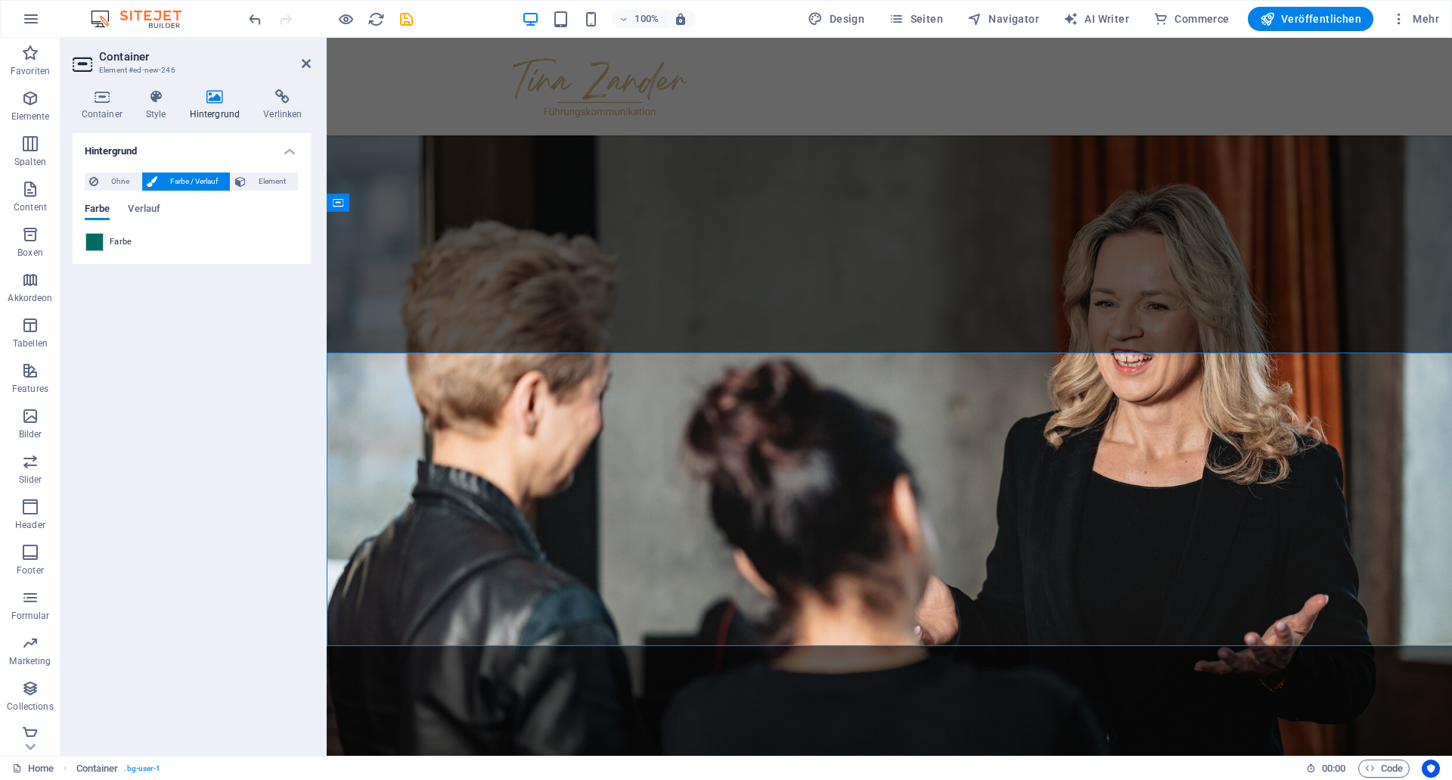
scroll to position [2071, 0]
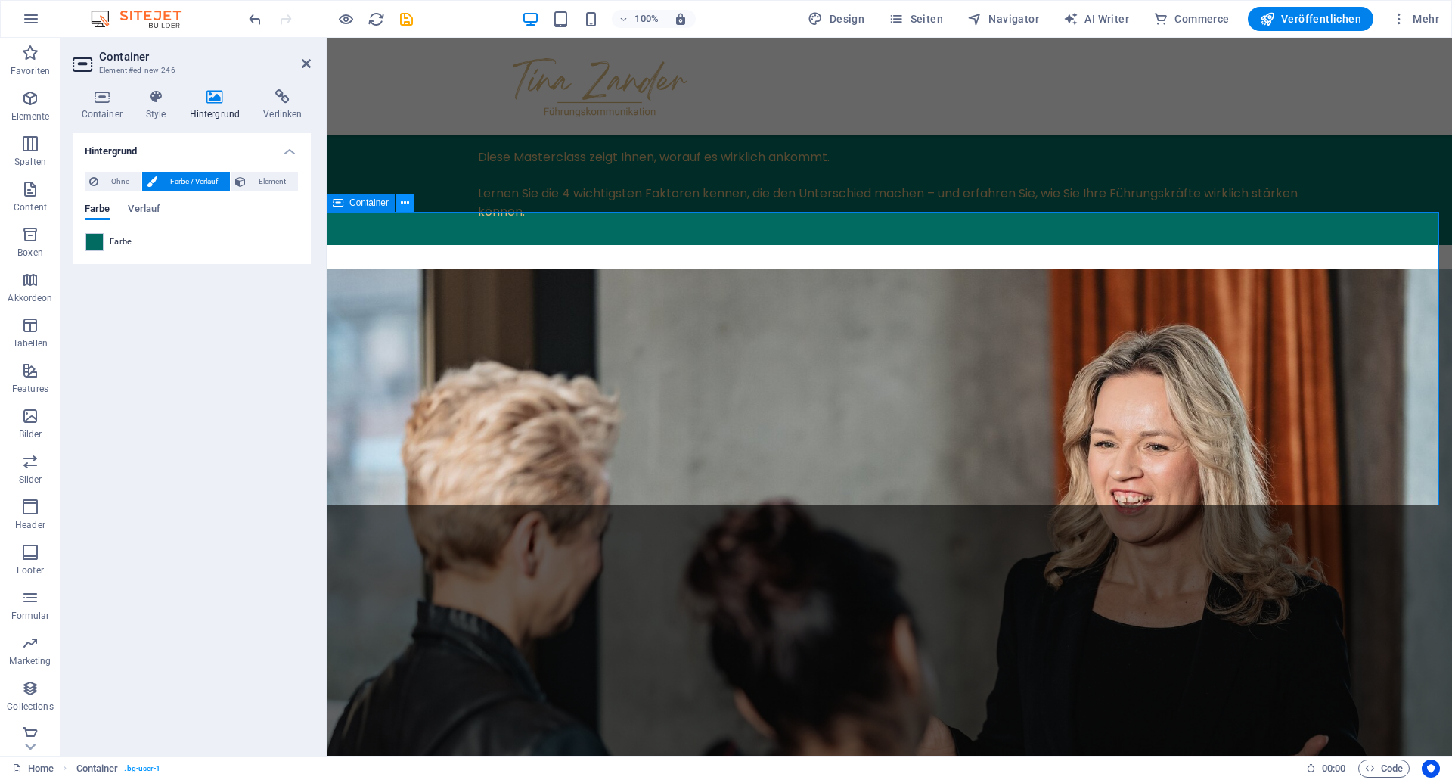
click at [410, 204] on button at bounding box center [405, 203] width 18 height 18
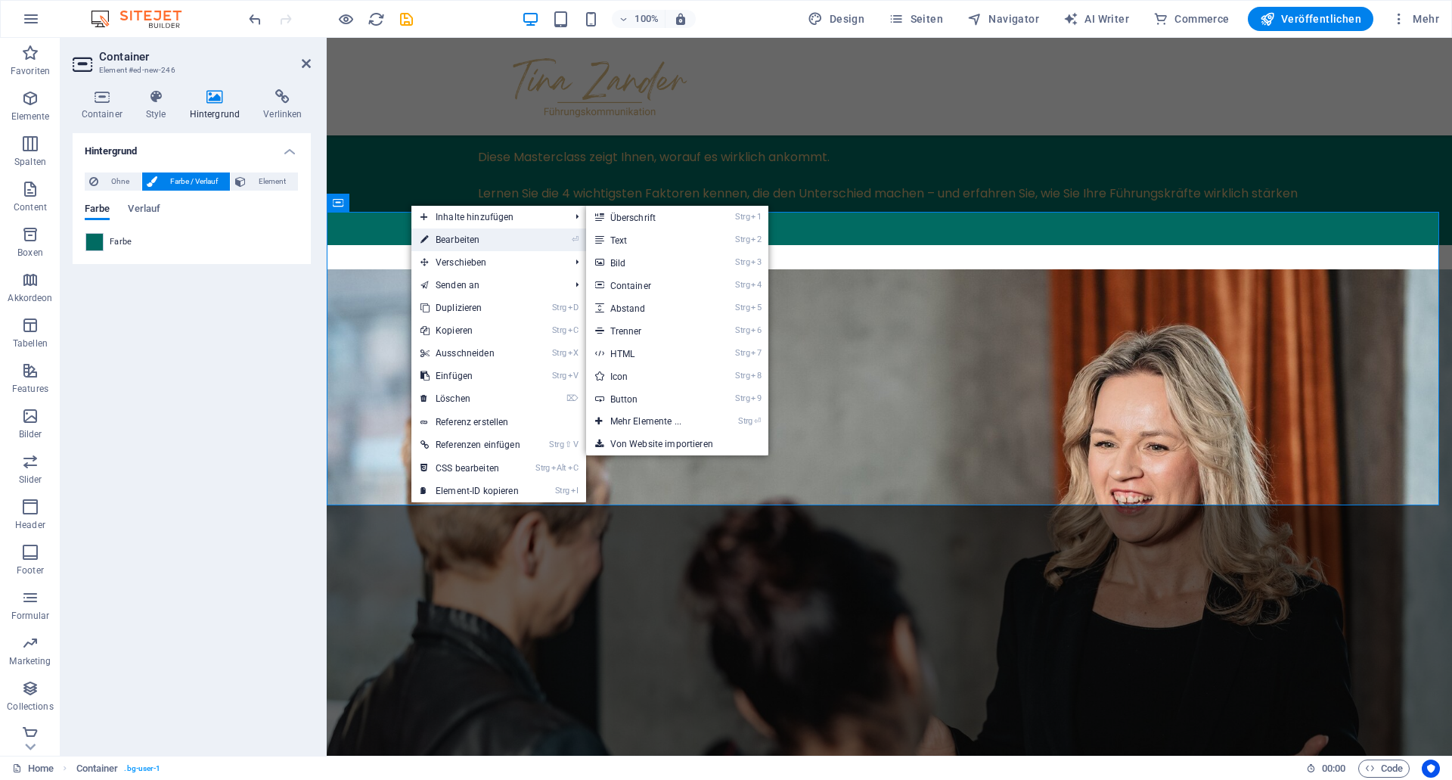
click at [463, 236] on link "⏎ Bearbeiten" at bounding box center [470, 239] width 118 height 23
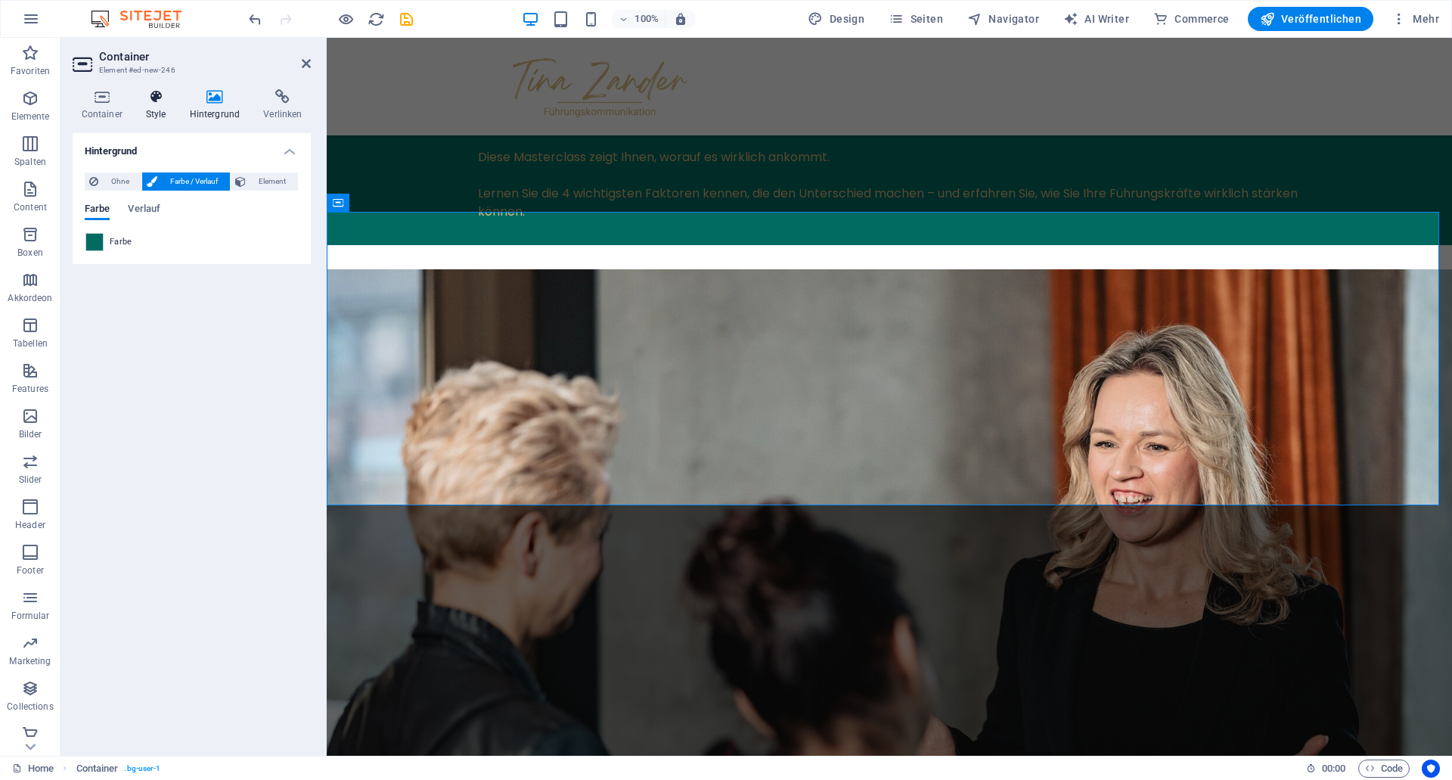
click at [152, 102] on icon at bounding box center [156, 96] width 38 height 15
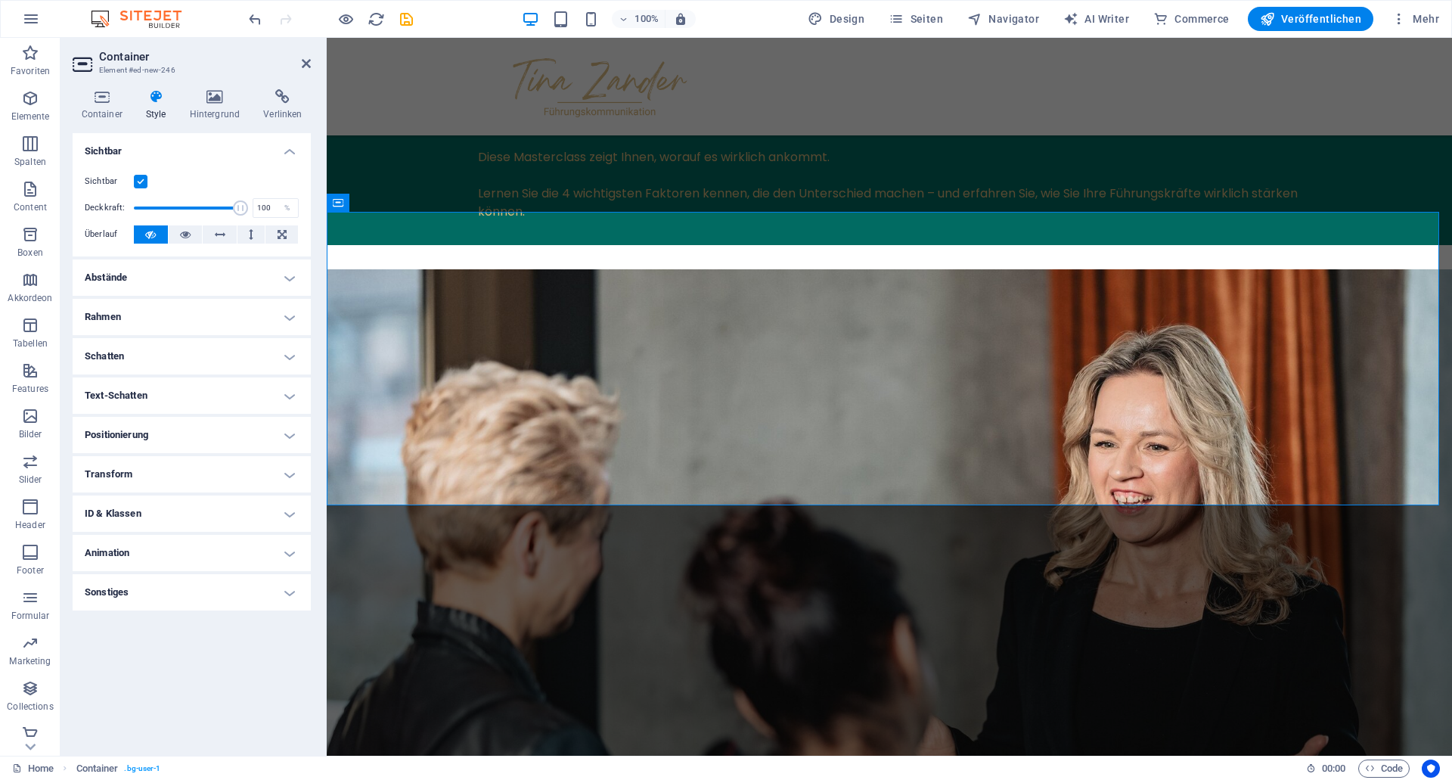
click at [174, 283] on h4 "Abstände" at bounding box center [192, 277] width 238 height 36
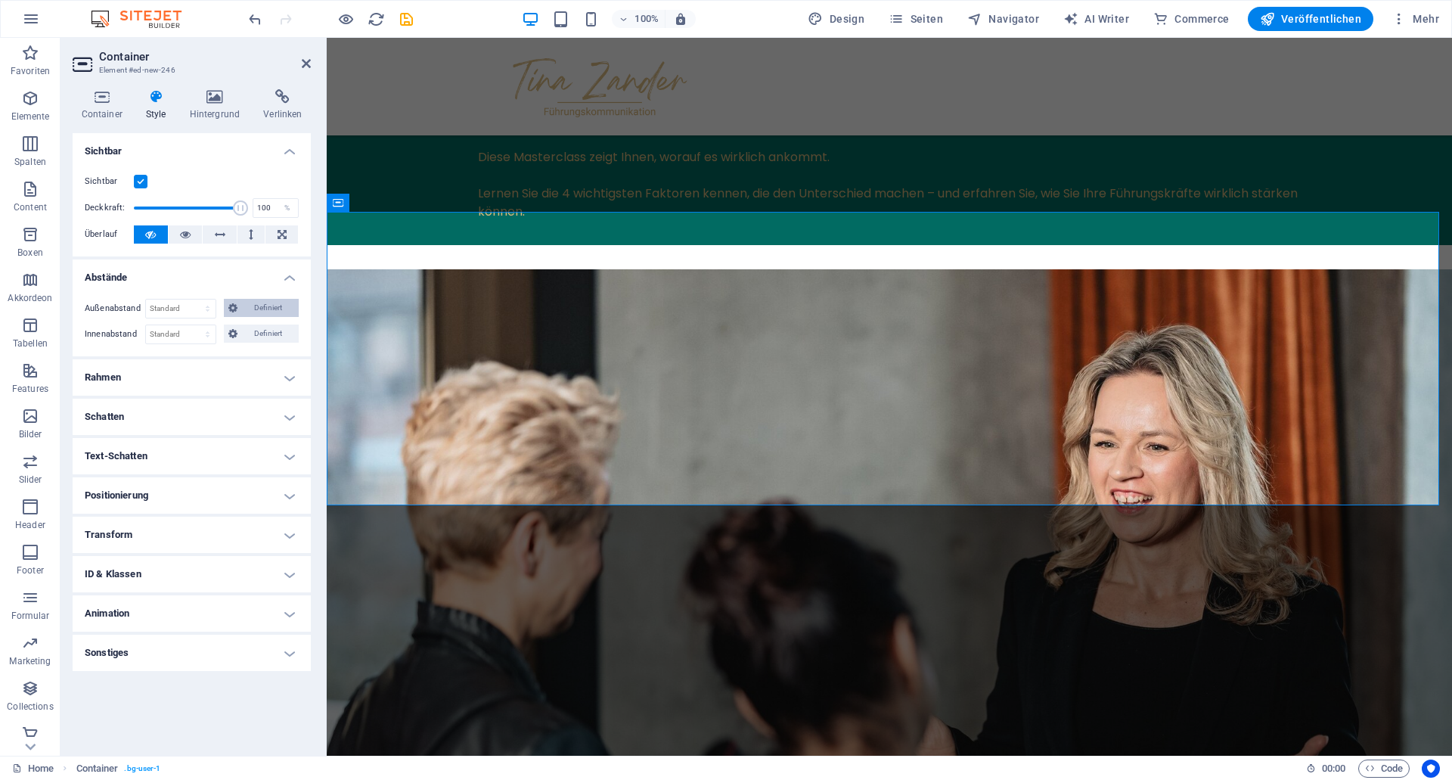
click at [265, 308] on span "Definiert" at bounding box center [268, 308] width 53 height 18
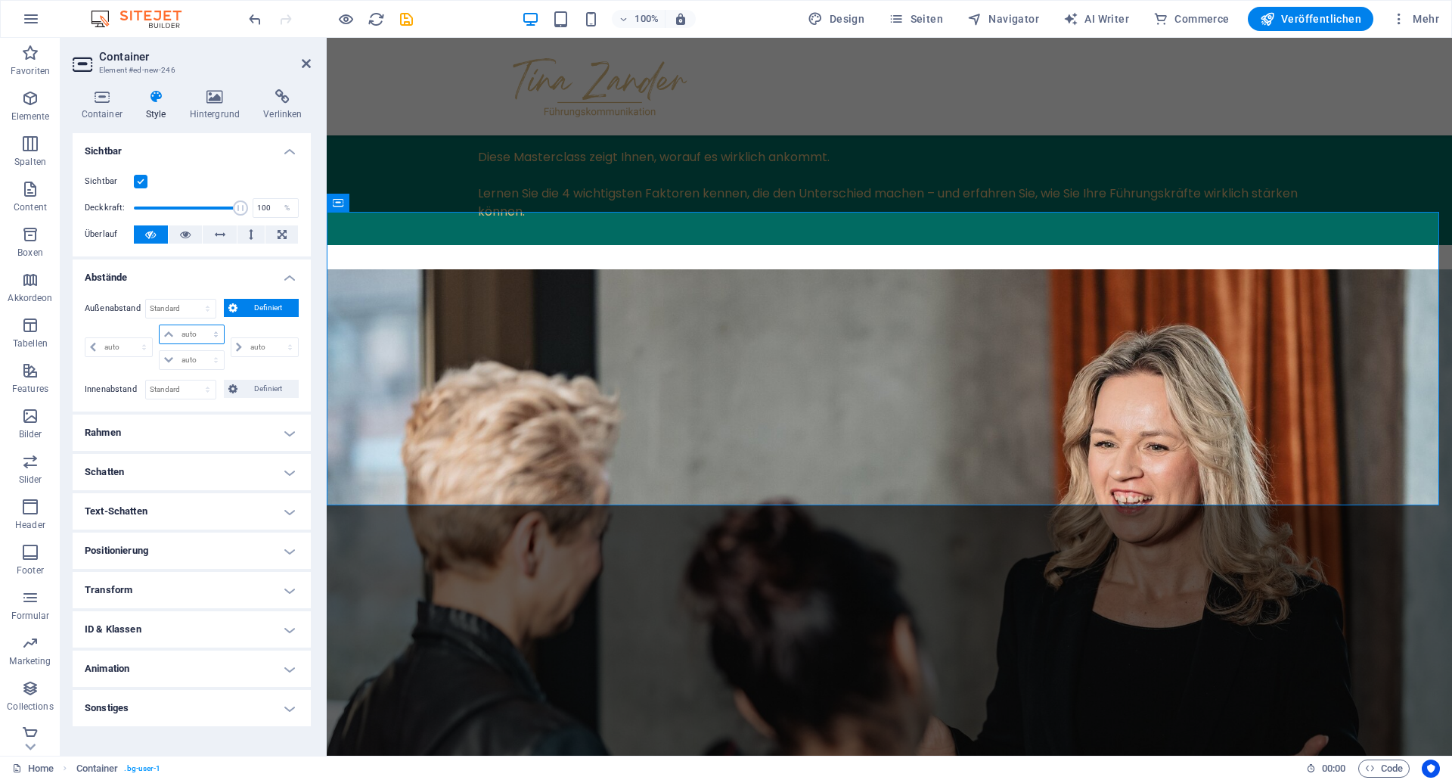
click at [160, 325] on select "auto px % rem vw vh" at bounding box center [192, 334] width 64 height 18
select select "rem"
click option "rem" at bounding box center [0, 0] width 0 height 0
type input "0"
select select "px"
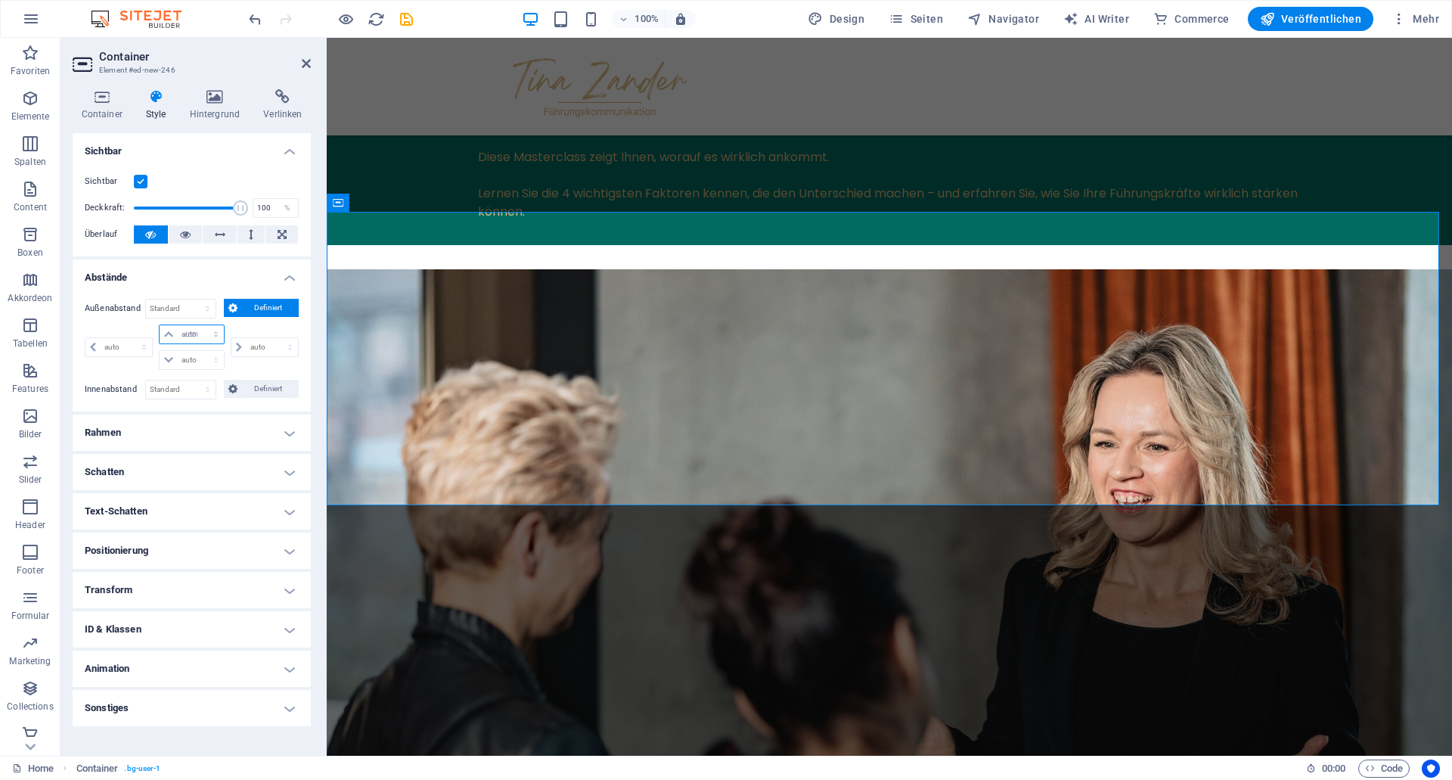
type input "0"
select select "px"
type input "0"
select select "px"
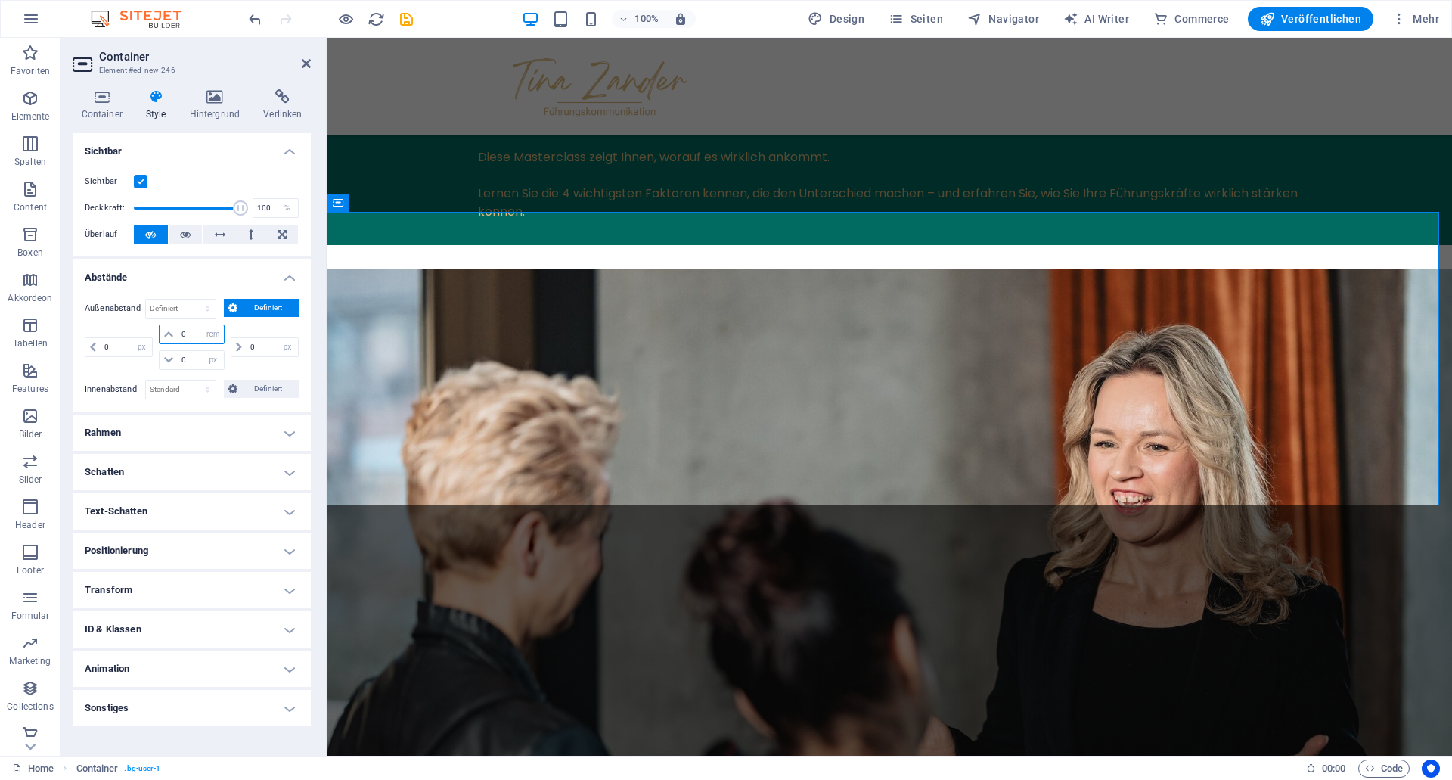
drag, startPoint x: 194, startPoint y: 336, endPoint x: 147, endPoint y: 325, distance: 48.1
click at [178, 325] on input "0" at bounding box center [200, 334] width 45 height 18
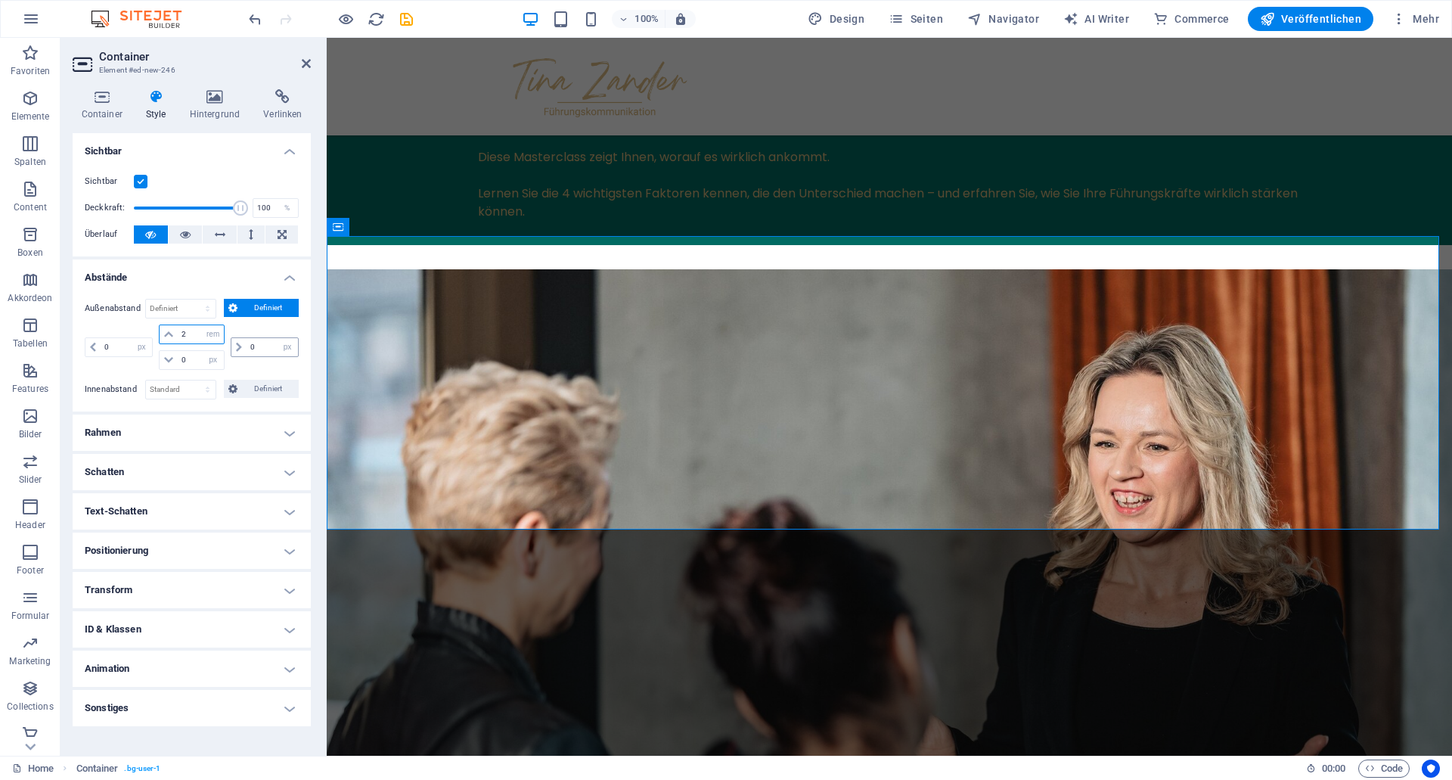
type input "2"
click at [257, 347] on input "0" at bounding box center [272, 347] width 51 height 18
click at [0, 0] on button "Veröffentlichen" at bounding box center [0, 0] width 0 height 0
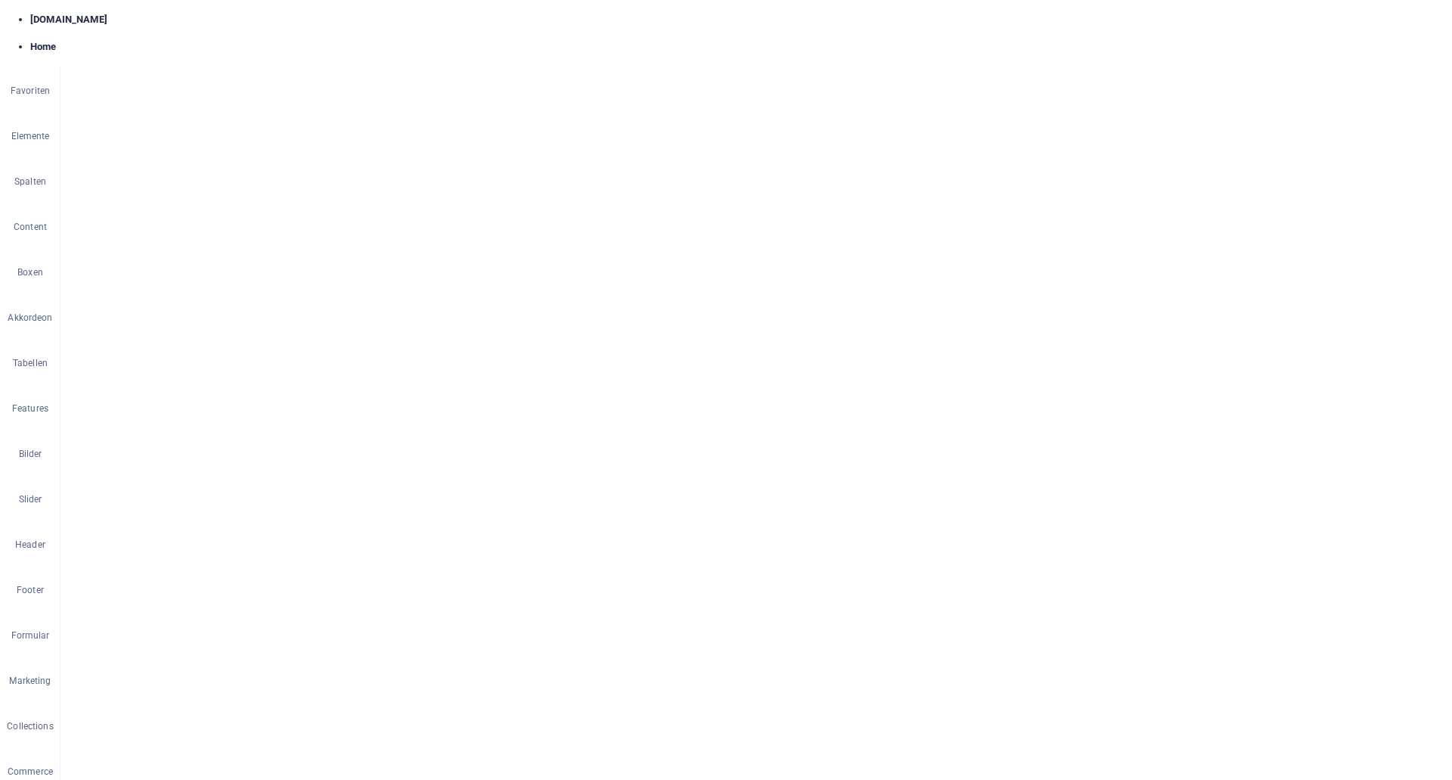
scroll to position [2263, 0]
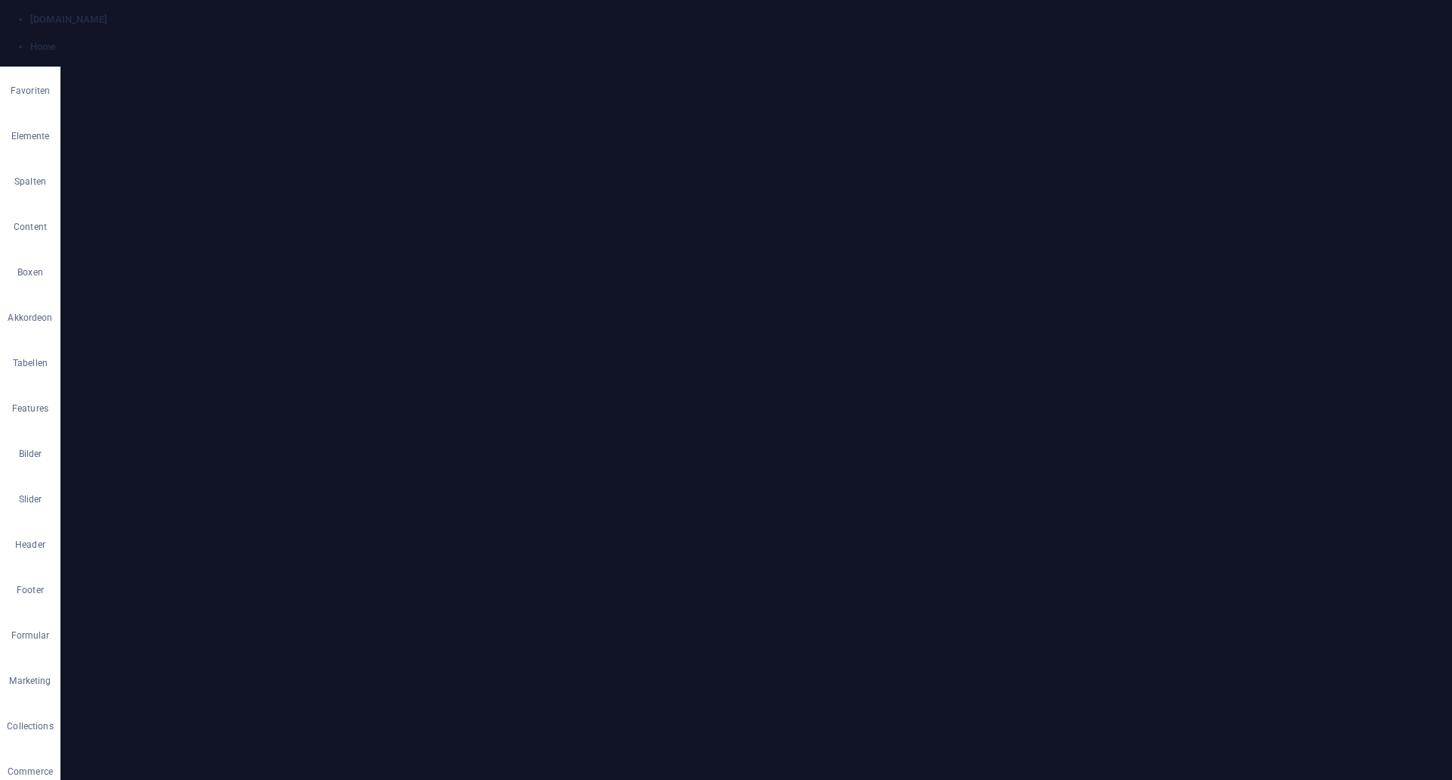
select select "px"
select select "rem"
select select "px"
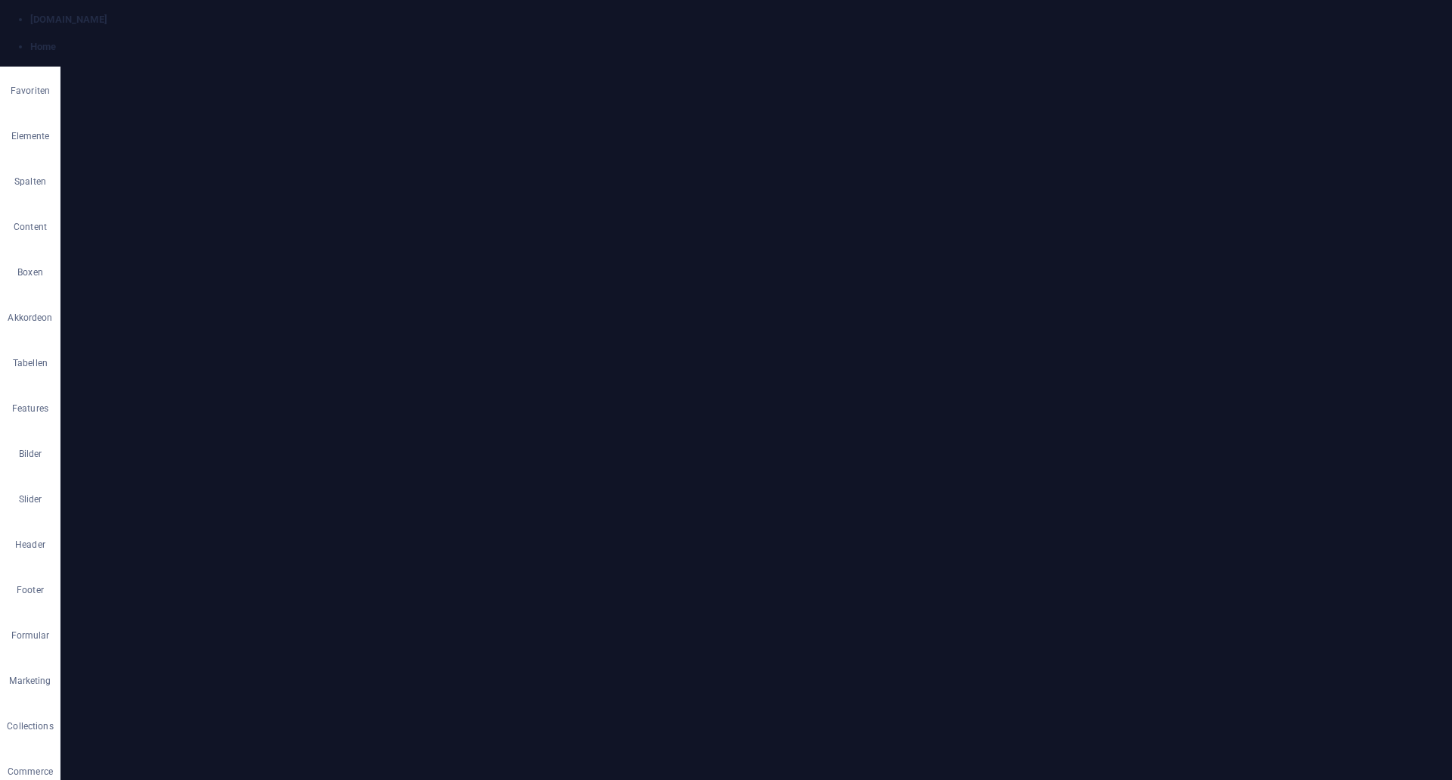
drag, startPoint x: 187, startPoint y: 337, endPoint x: 175, endPoint y: 334, distance: 11.7
type input "1"
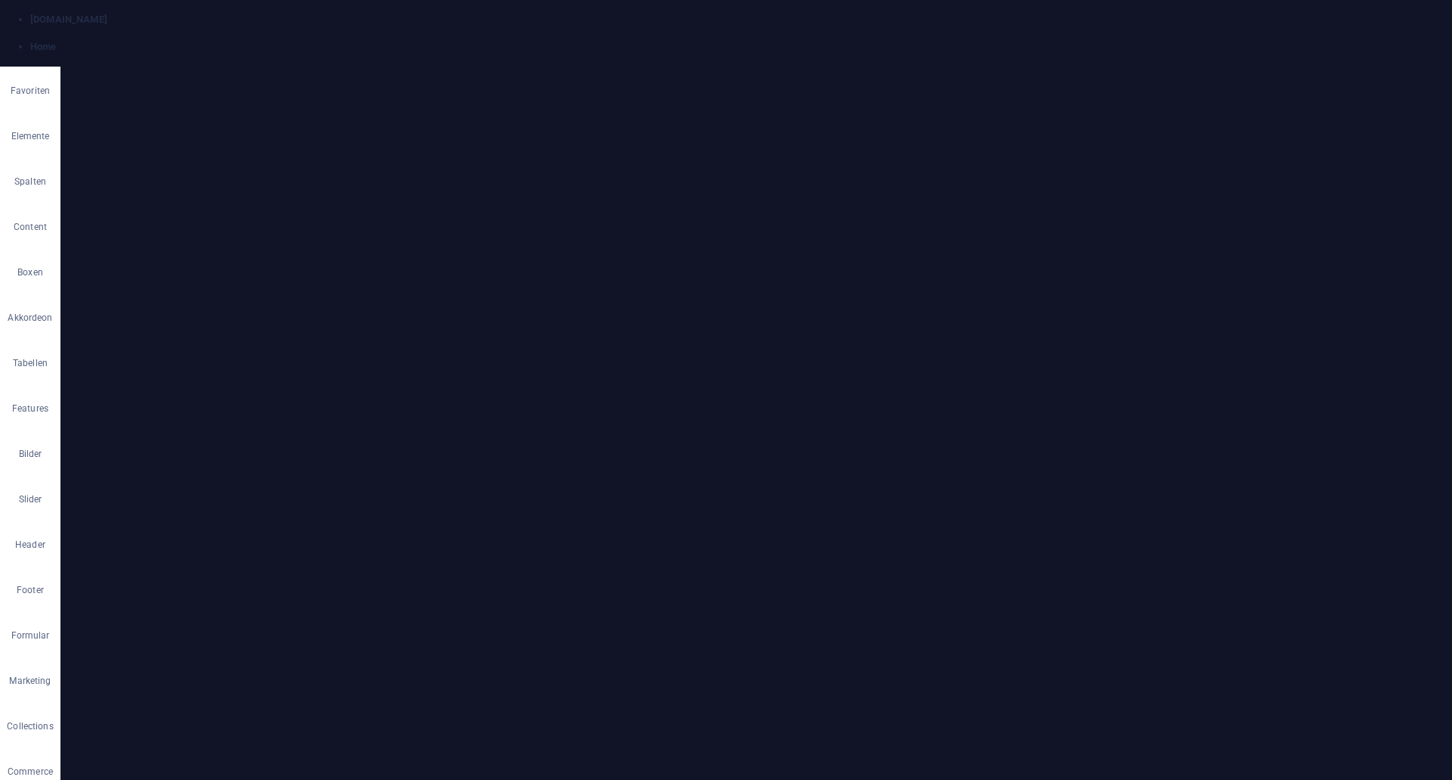
type input "0"
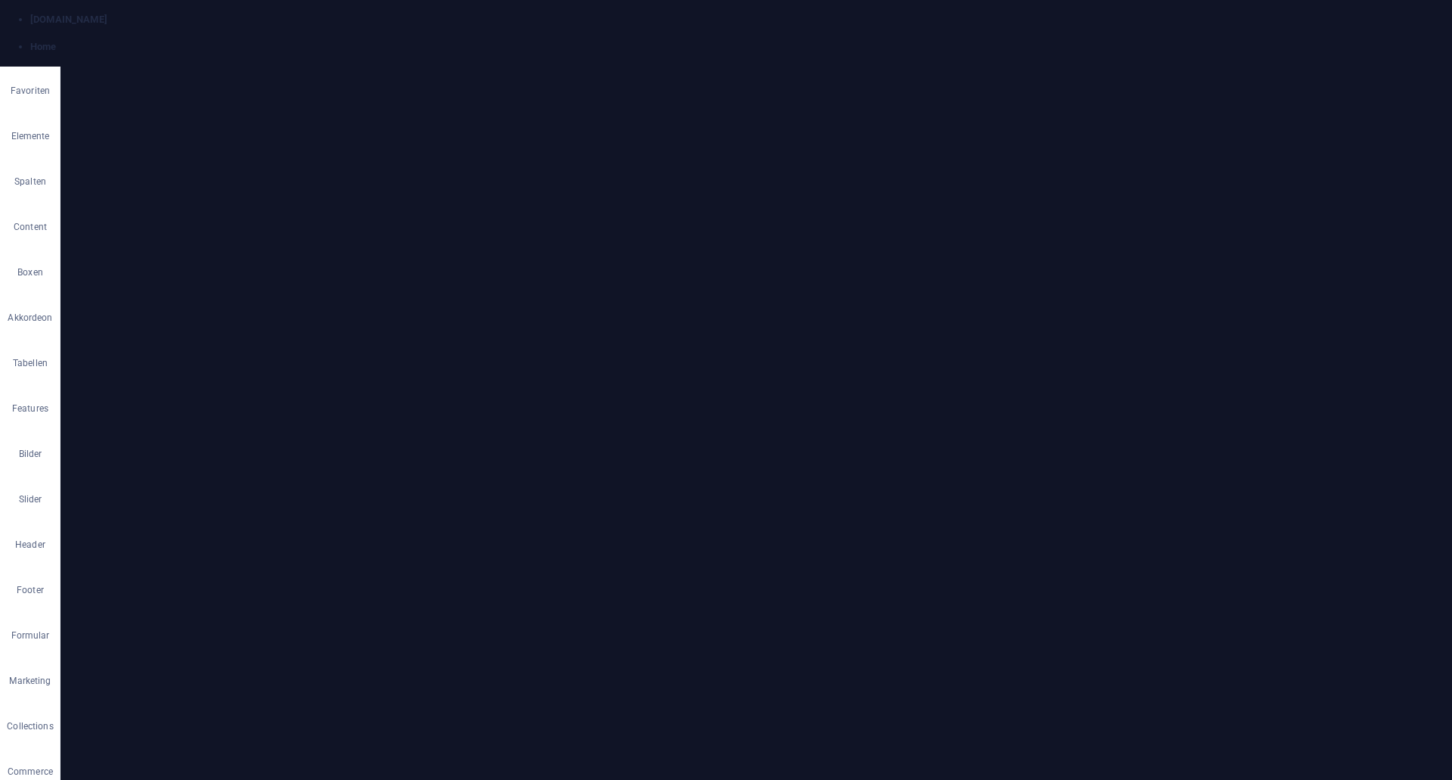
select select "px"
type input "0"
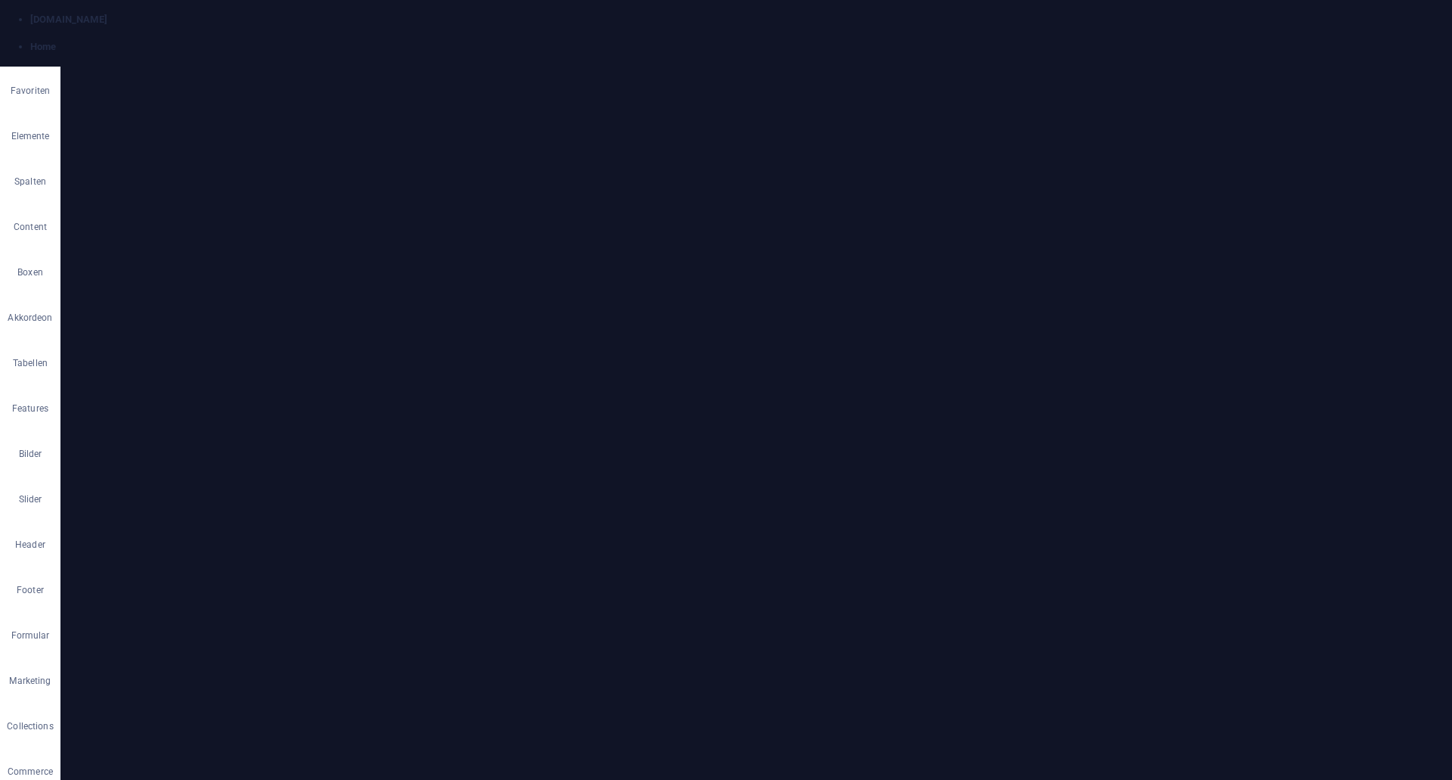
select select "rem"
click option "rem" at bounding box center [0, 0] width 0 height 0
select select "DISABLED_OPTION_VALUE"
drag, startPoint x: 191, startPoint y: 417, endPoint x: 147, endPoint y: 408, distance: 45.5
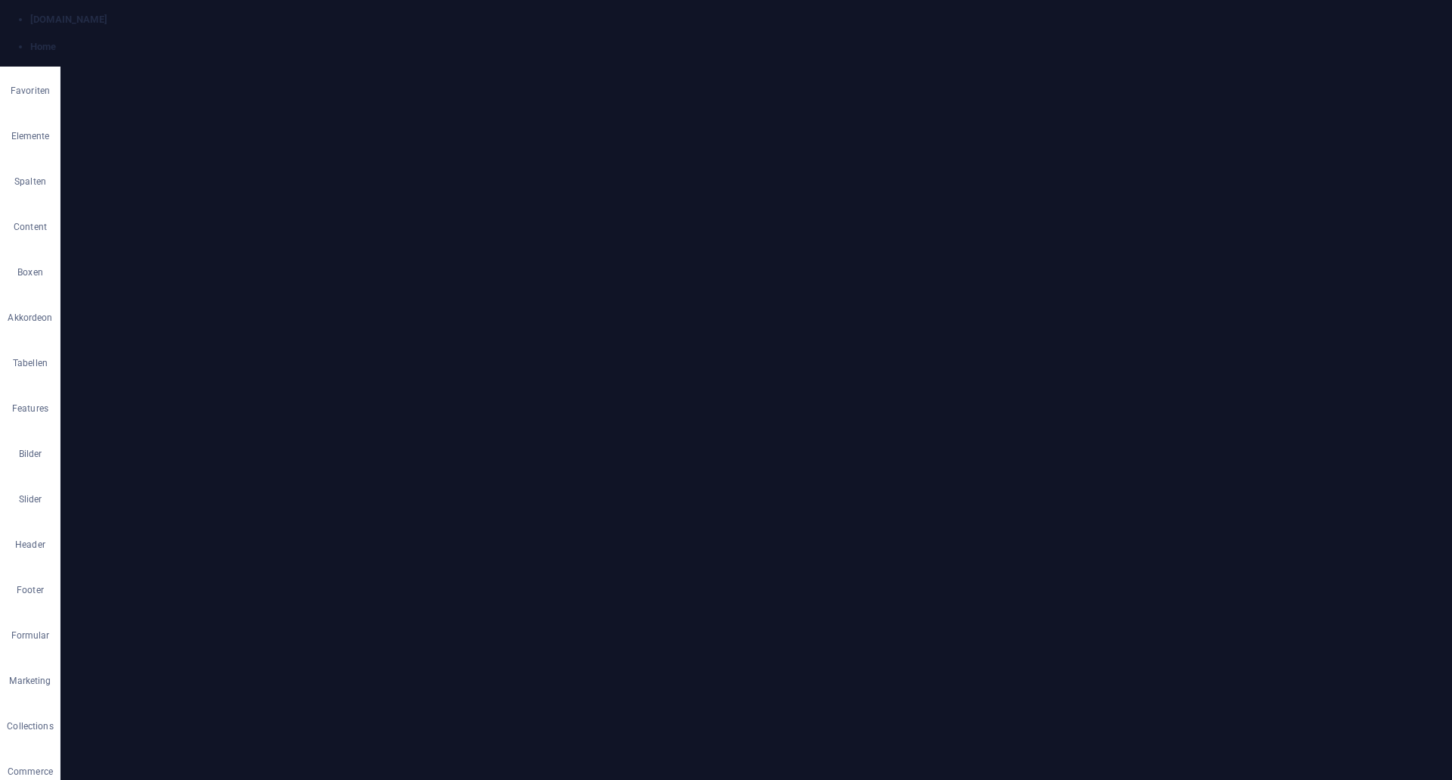
type input "2"
drag, startPoint x: 188, startPoint y: 444, endPoint x: 154, endPoint y: 434, distance: 34.7
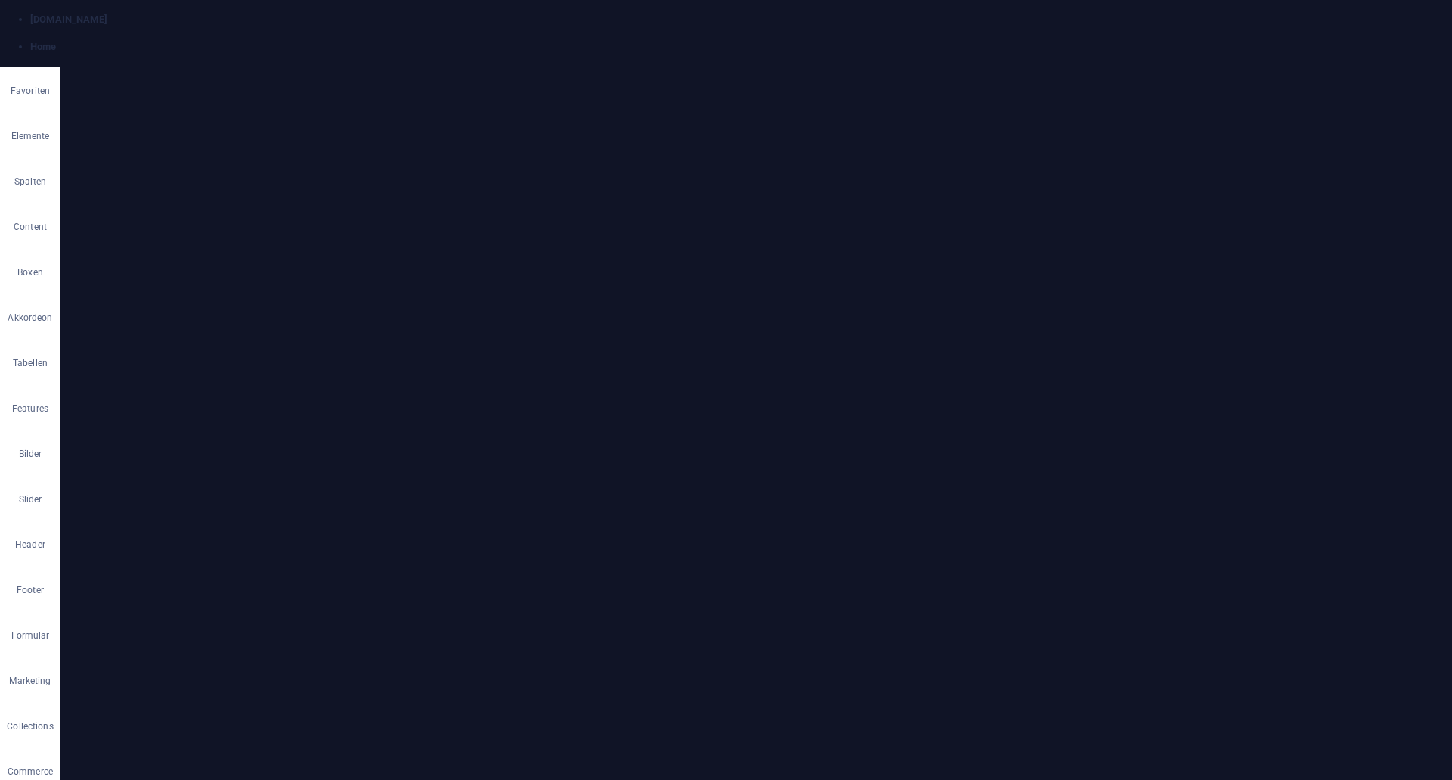
type input "1"
select select "rem"
click option "rem" at bounding box center [0, 0] width 0 height 0
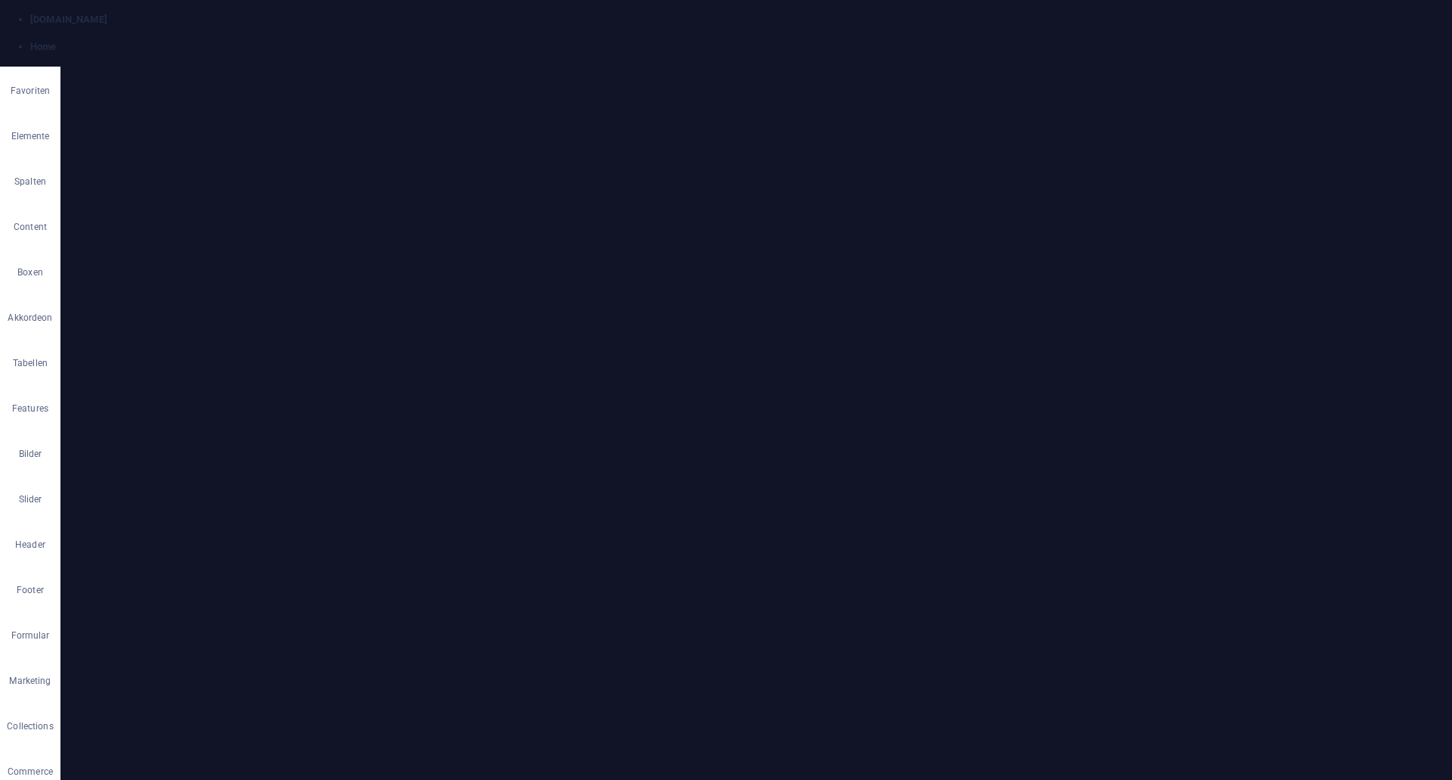
drag, startPoint x: 194, startPoint y: 439, endPoint x: 154, endPoint y: 436, distance: 41.0
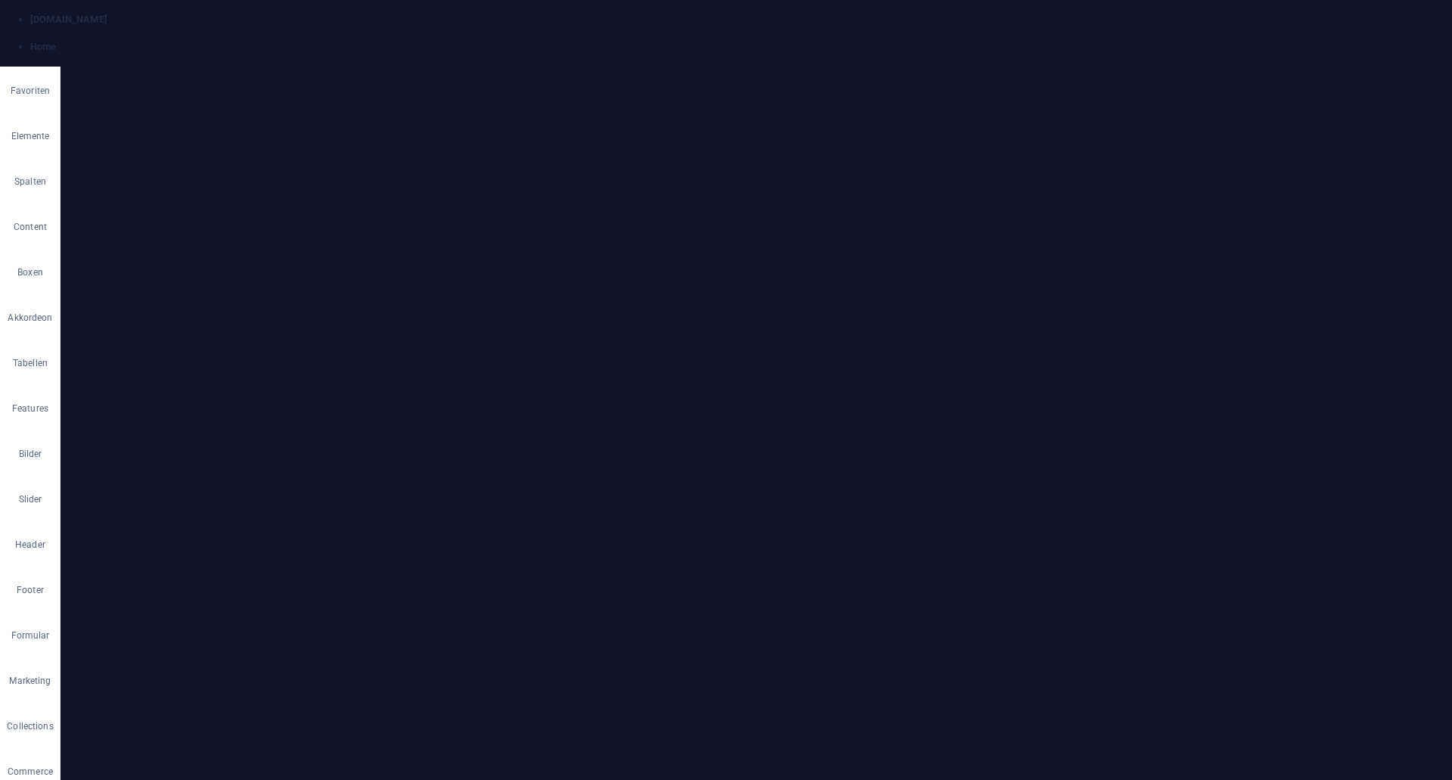
drag, startPoint x: 181, startPoint y: 440, endPoint x: 100, endPoint y: 434, distance: 81.1
type input "0"
drag, startPoint x: 191, startPoint y: 332, endPoint x: 147, endPoint y: 329, distance: 44.7
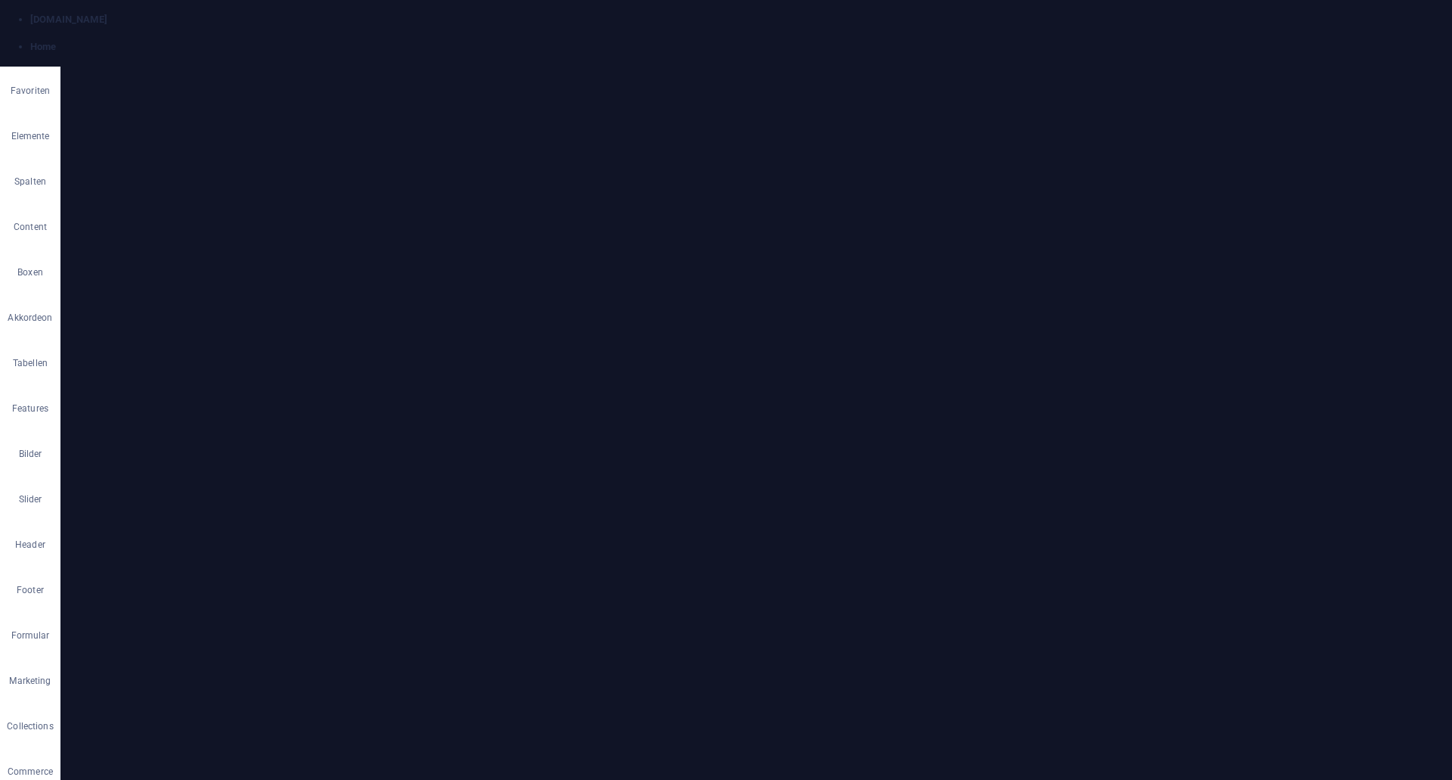
drag, startPoint x: 304, startPoint y: 64, endPoint x: 245, endPoint y: 39, distance: 64.1
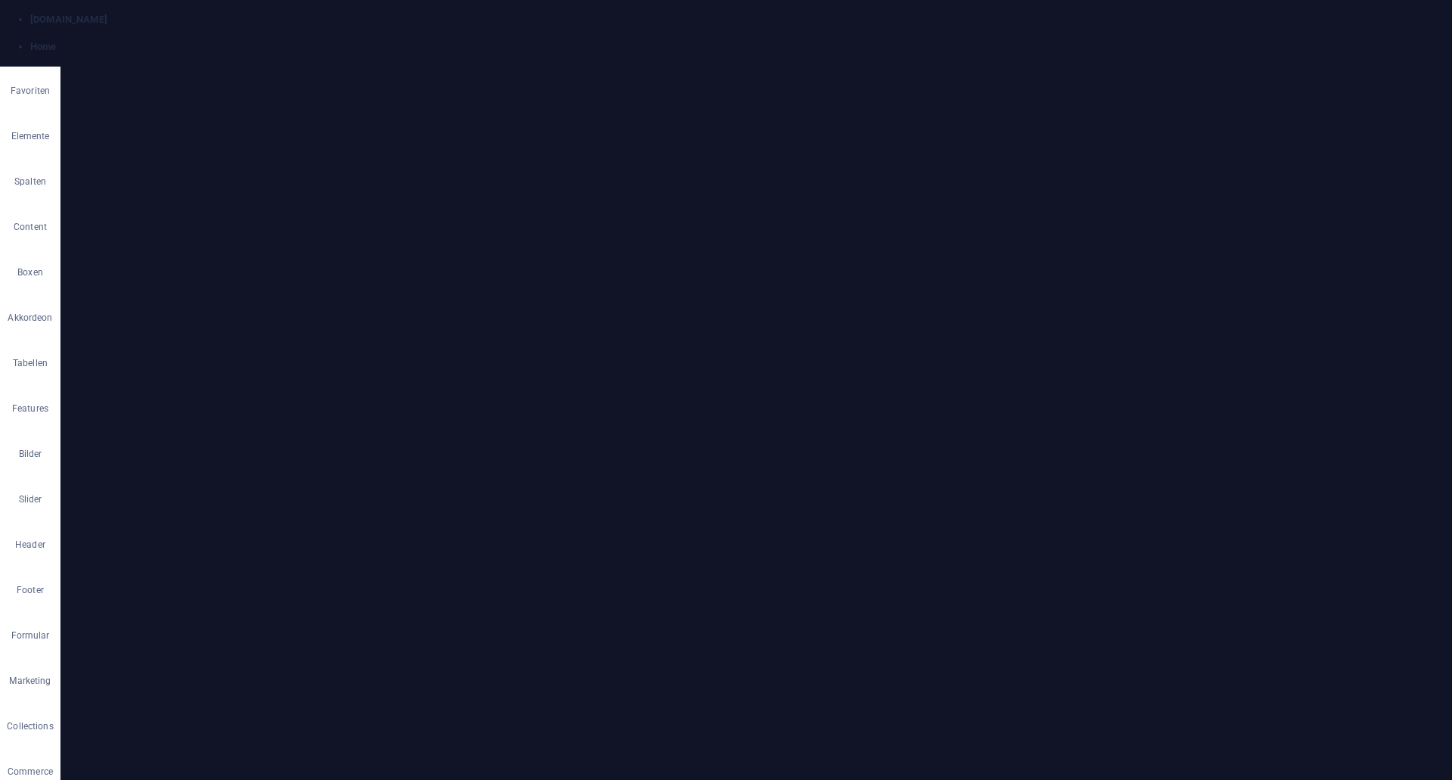
select select "px"
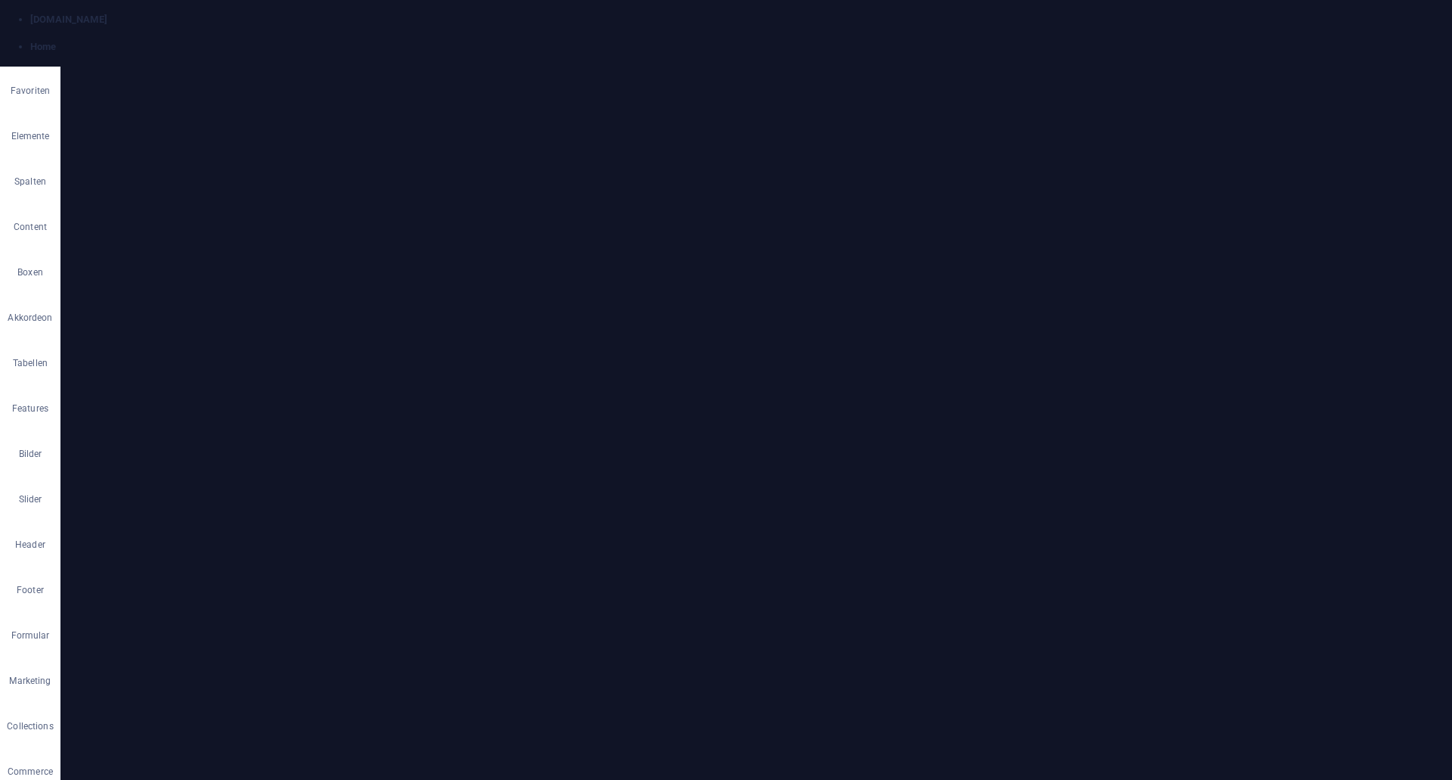
scroll to position [3399, 0]
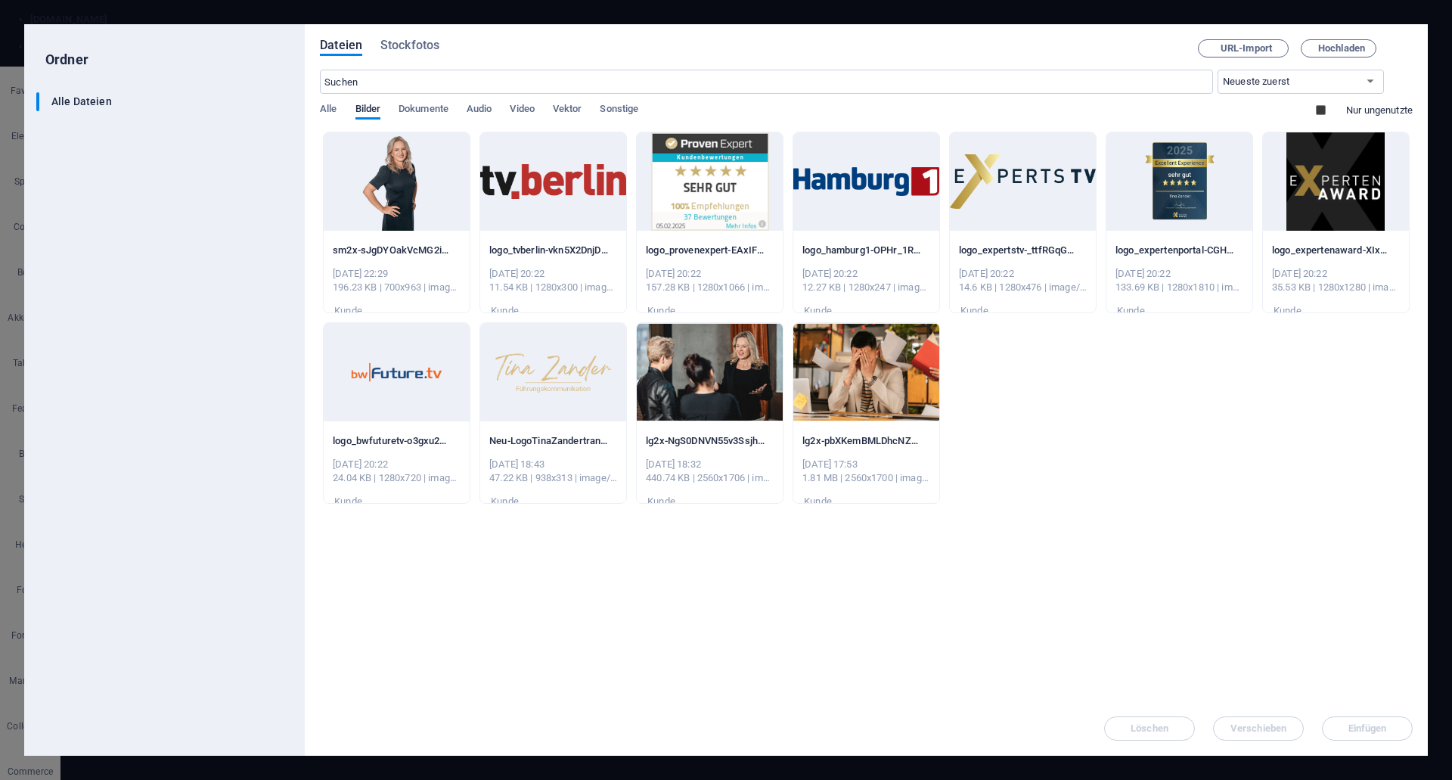
scroll to position [3532, 0]
click at [557, 373] on div at bounding box center [553, 372] width 146 height 98
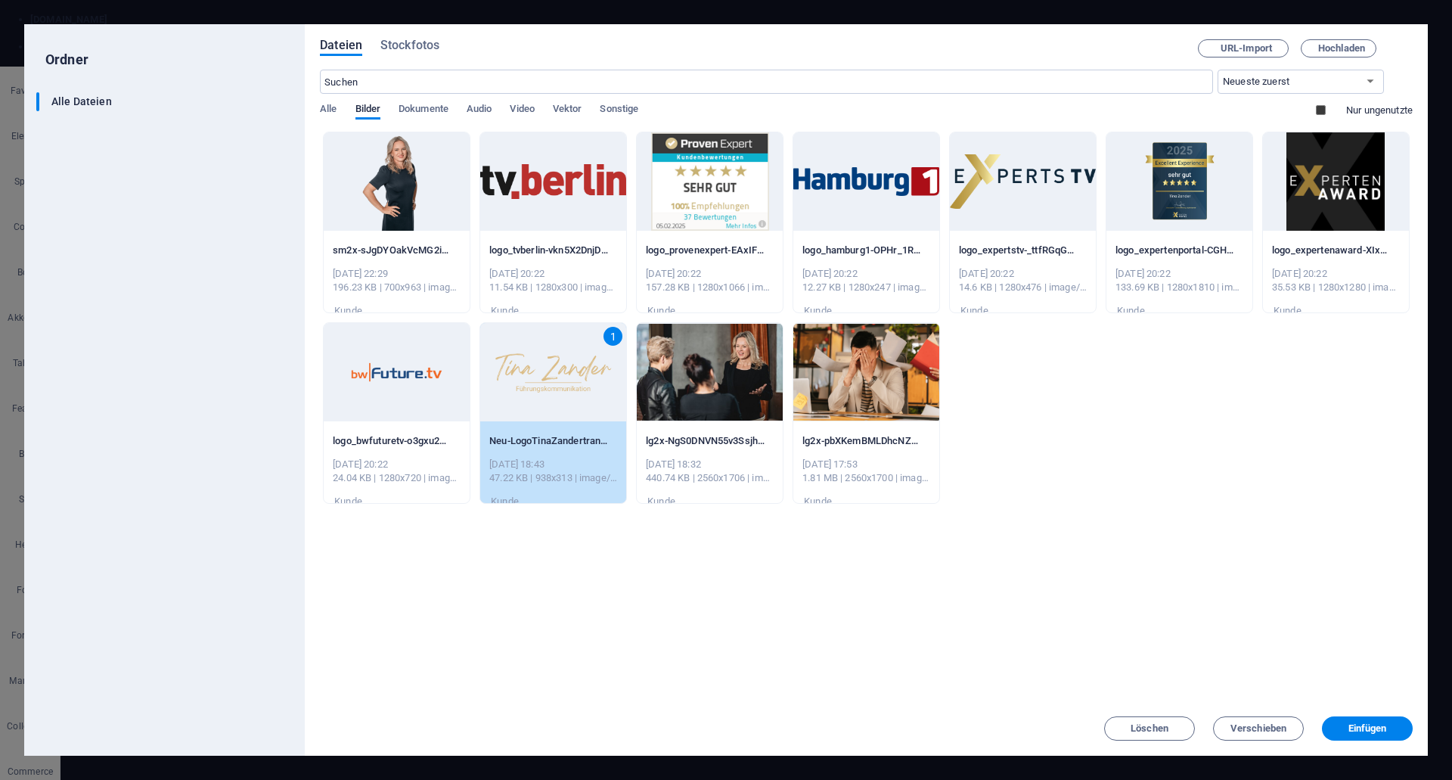
click at [557, 373] on div "1" at bounding box center [553, 372] width 146 height 98
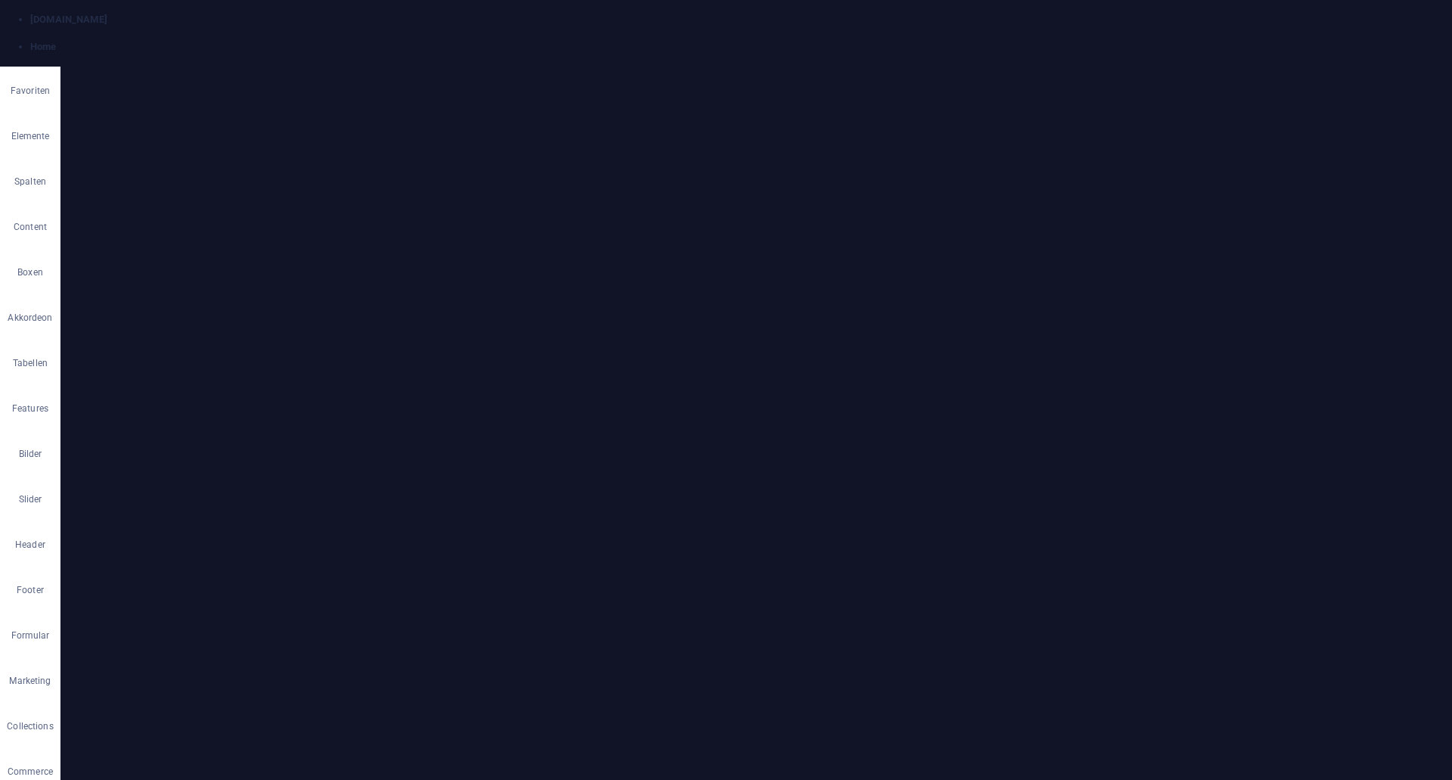
scroll to position [3399, 0]
drag, startPoint x: 203, startPoint y: 287, endPoint x: -1, endPoint y: 268, distance: 204.2
type input "290"
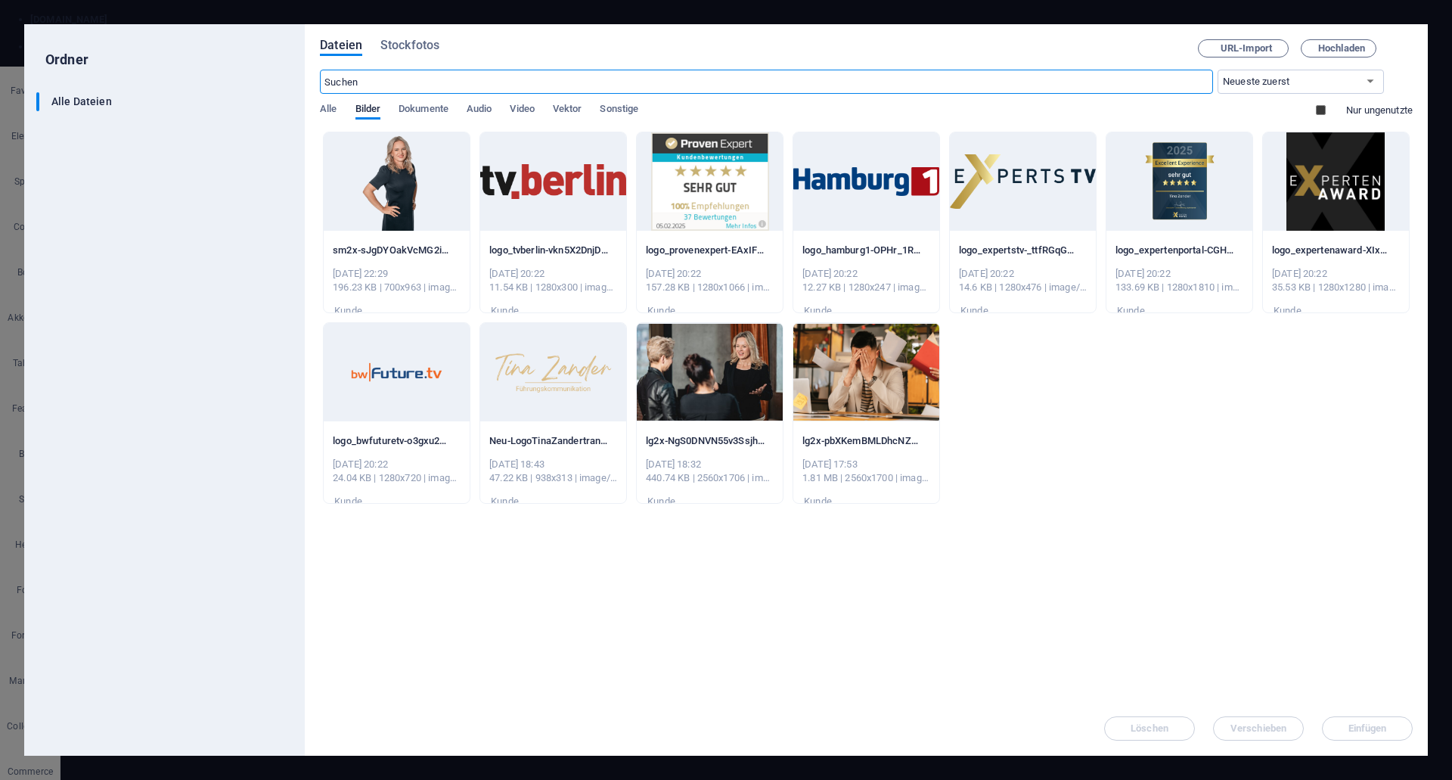
scroll to position [3532, 0]
click at [570, 368] on div at bounding box center [553, 372] width 146 height 98
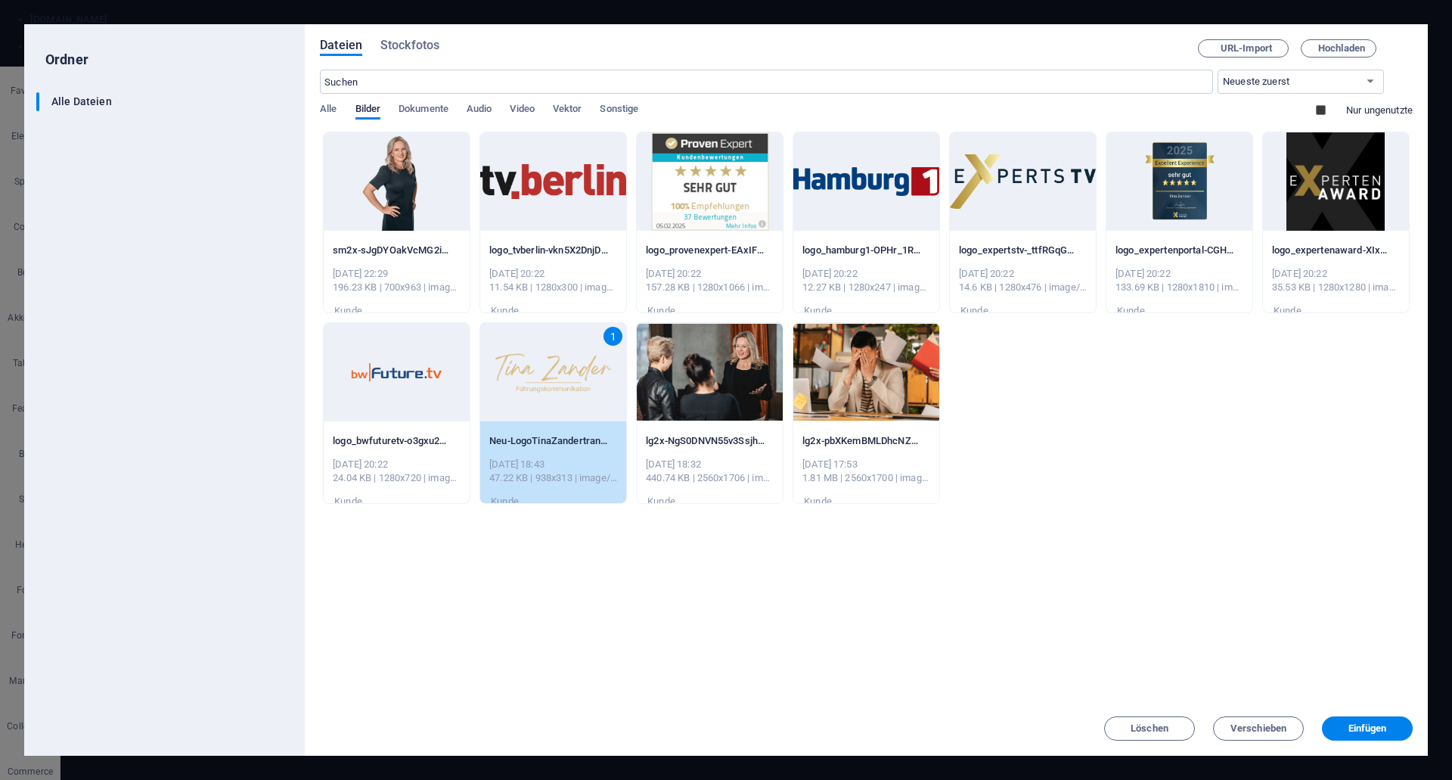
click at [570, 368] on div "1" at bounding box center [553, 372] width 146 height 98
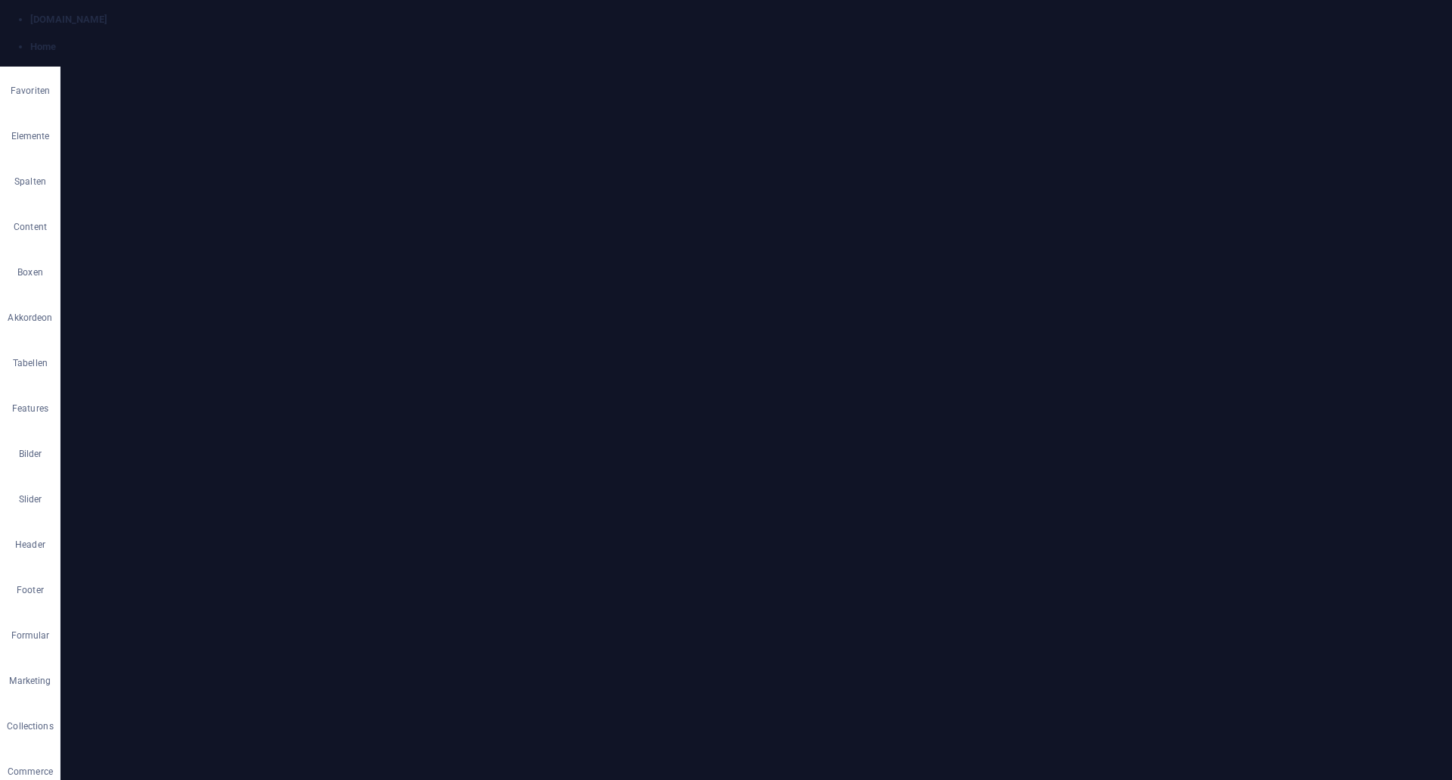
scroll to position [3399, 0]
click at [203, 396] on span "Veröffentlichen" at bounding box center [113, 496] width 178 height 200
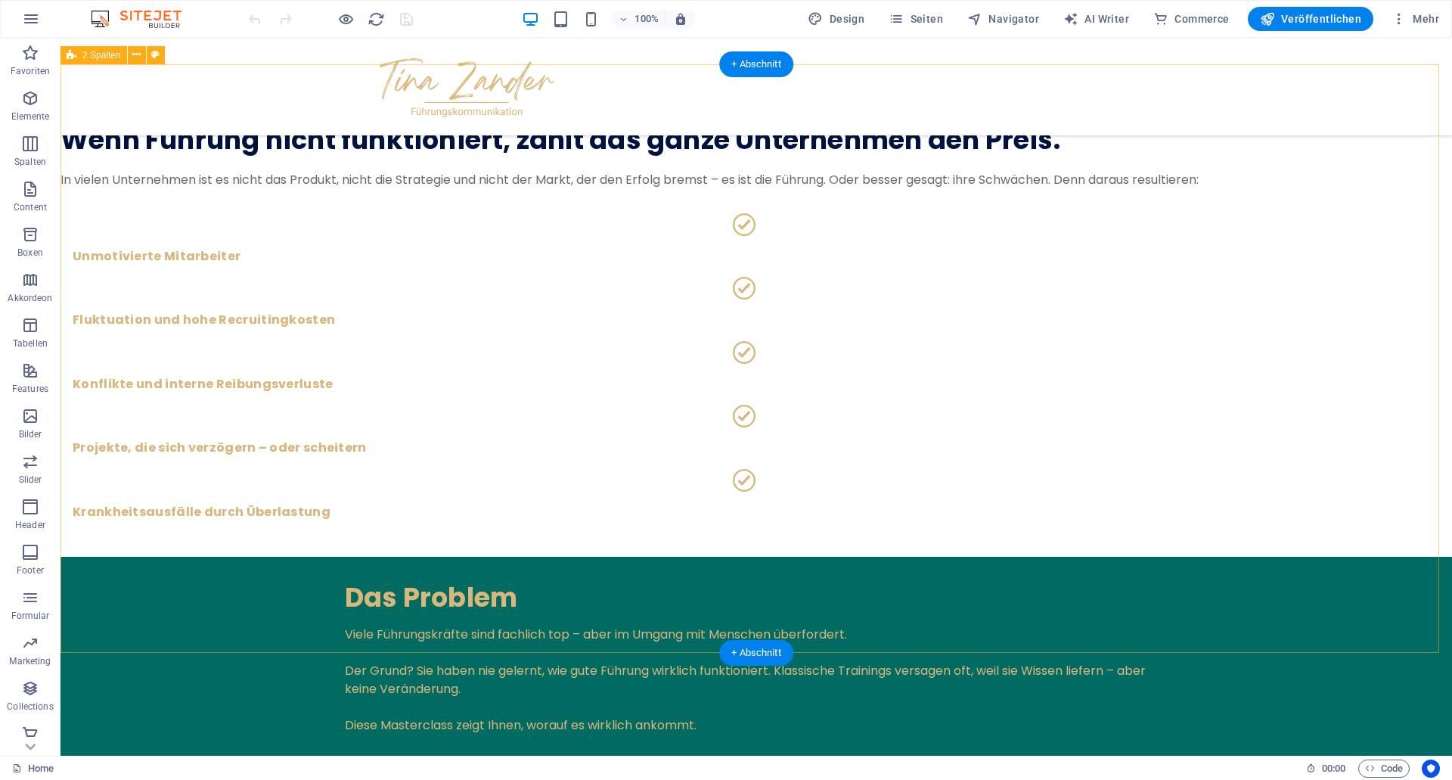
scroll to position [1748, 0]
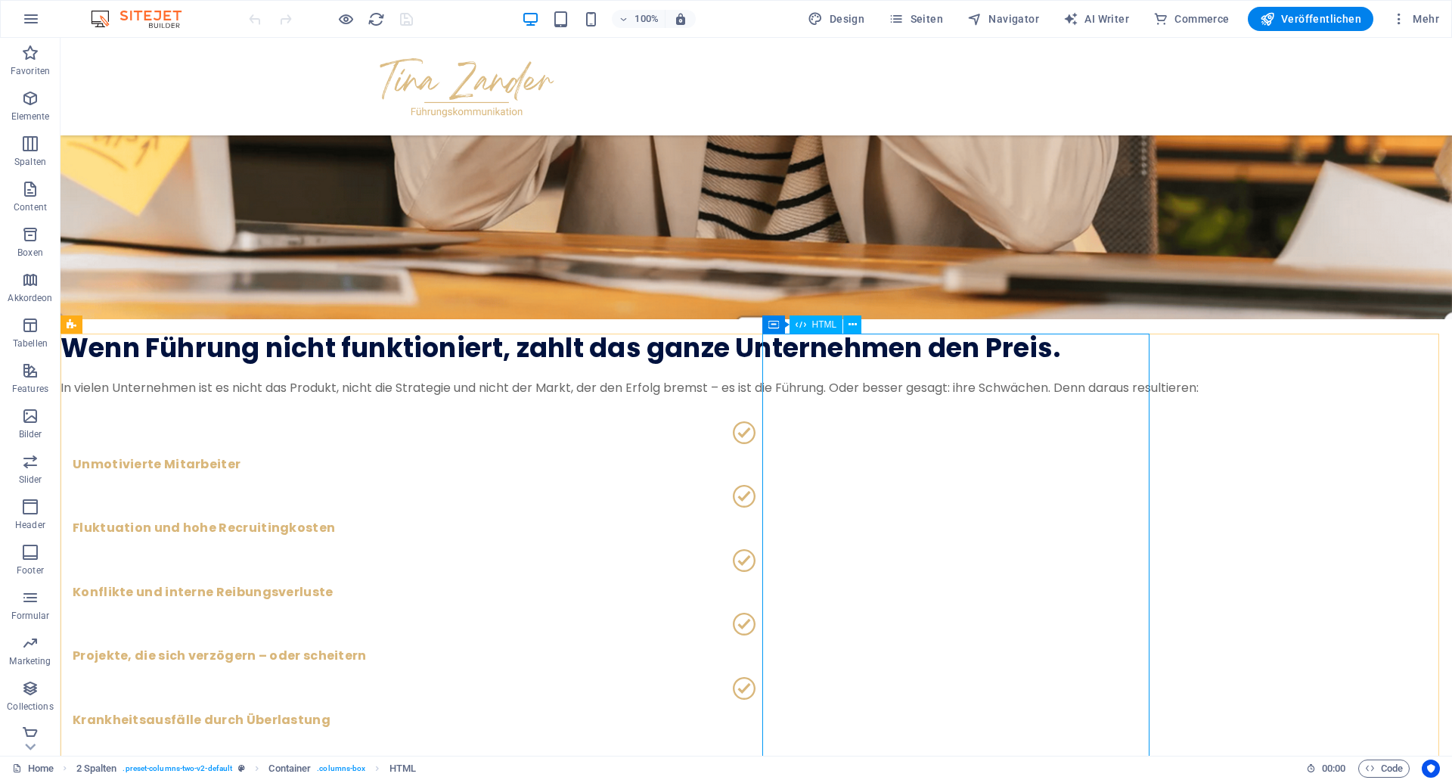
scroll to position [1440, 0]
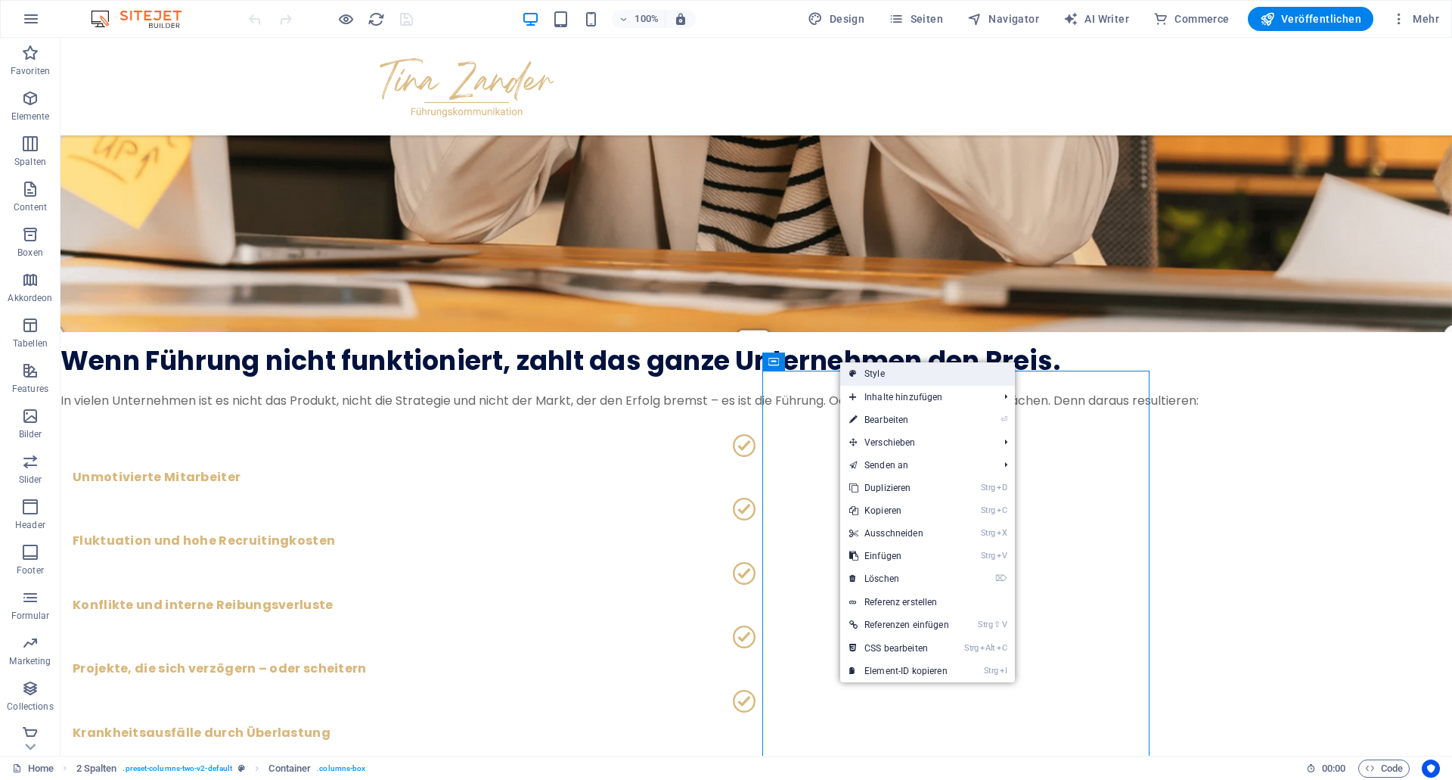
click at [0, 0] on link "Style" at bounding box center [0, 0] width 0 height 0
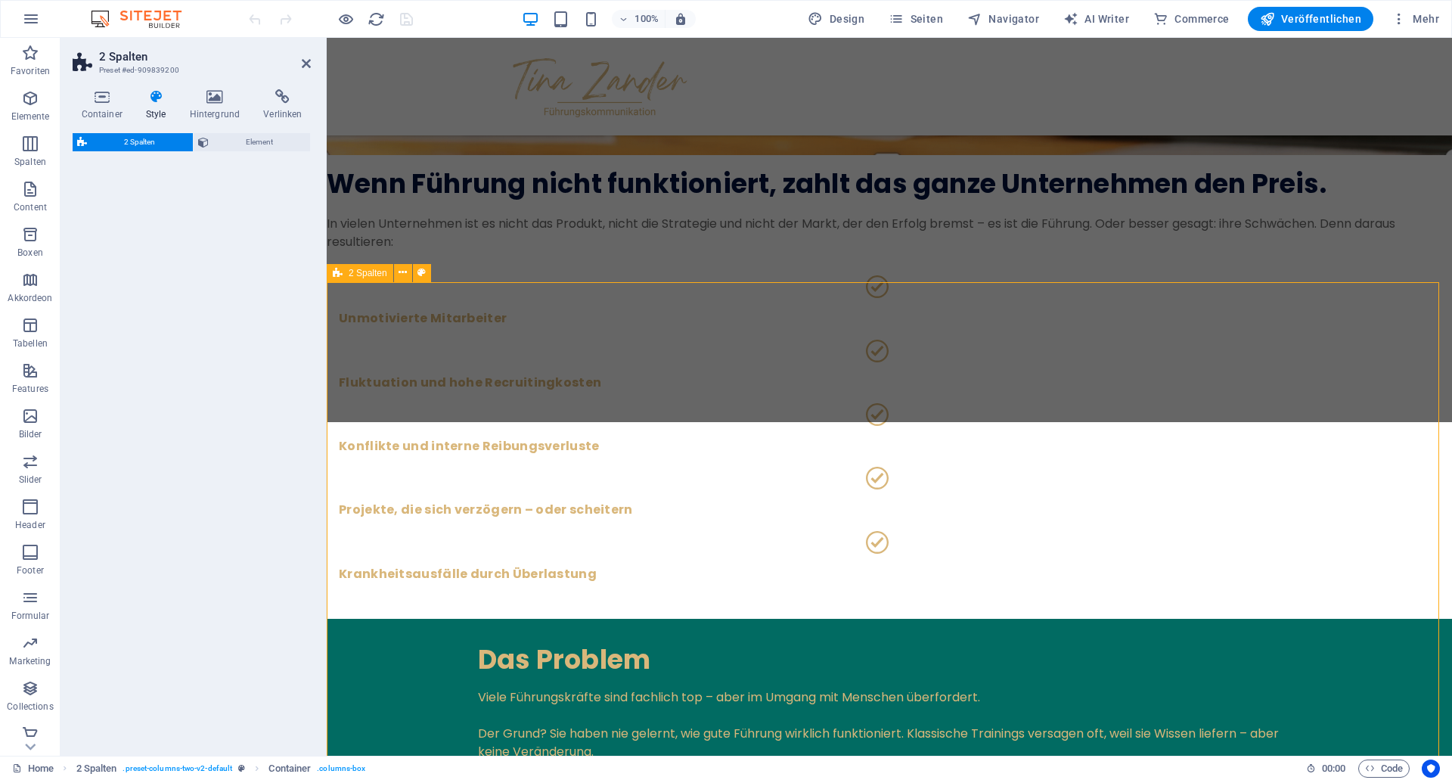
select select "rem"
select select "preset-columns-two-v2-default"
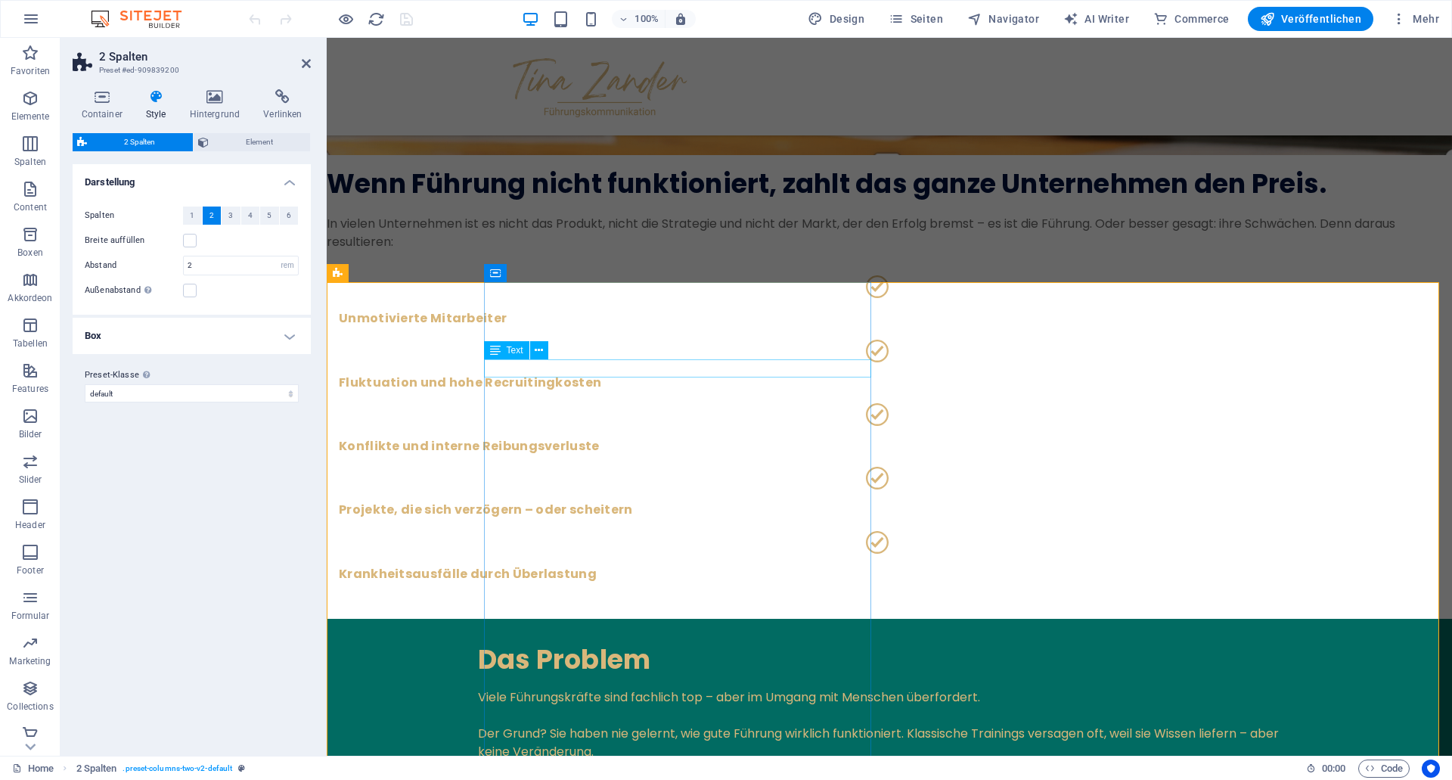
scroll to position [1388, 0]
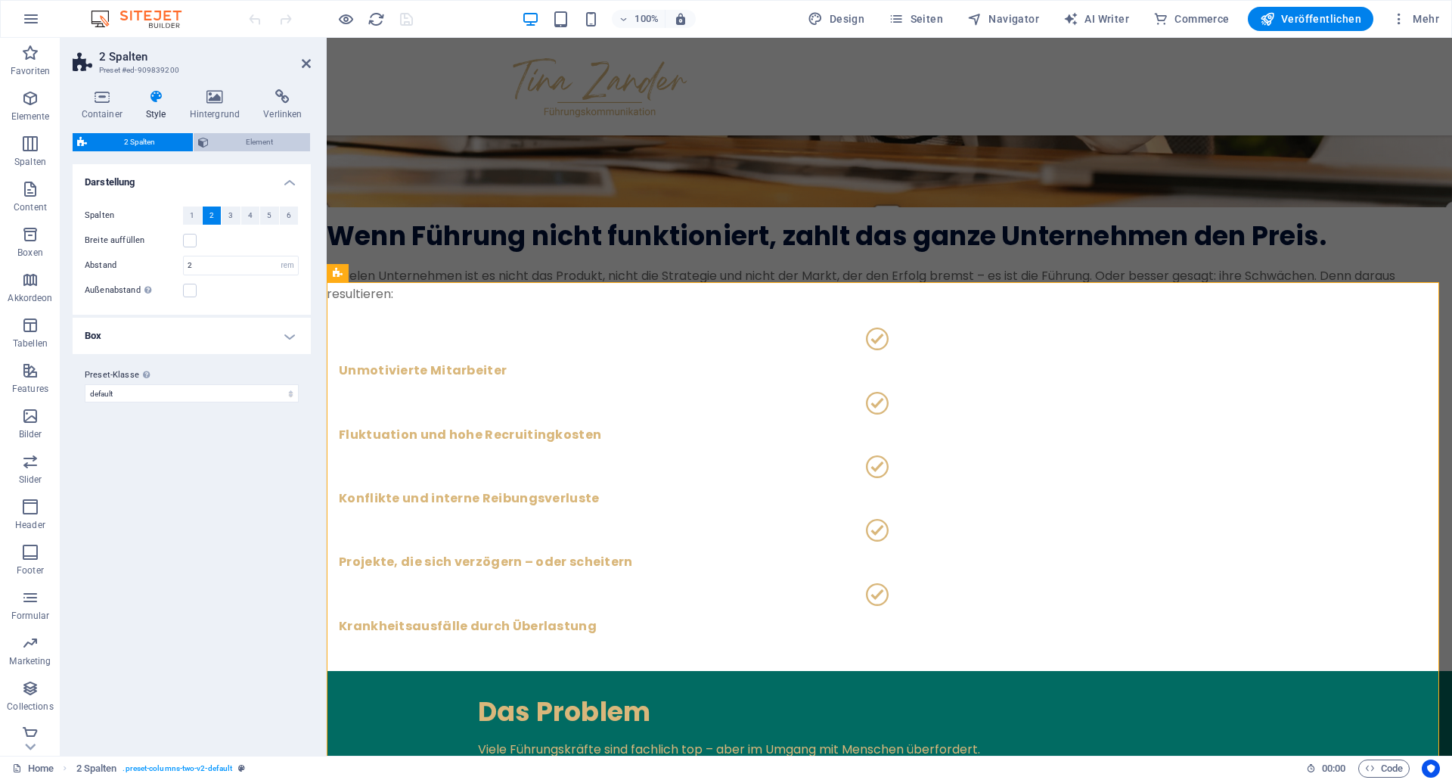
click at [271, 140] on span "Element" at bounding box center [259, 142] width 93 height 18
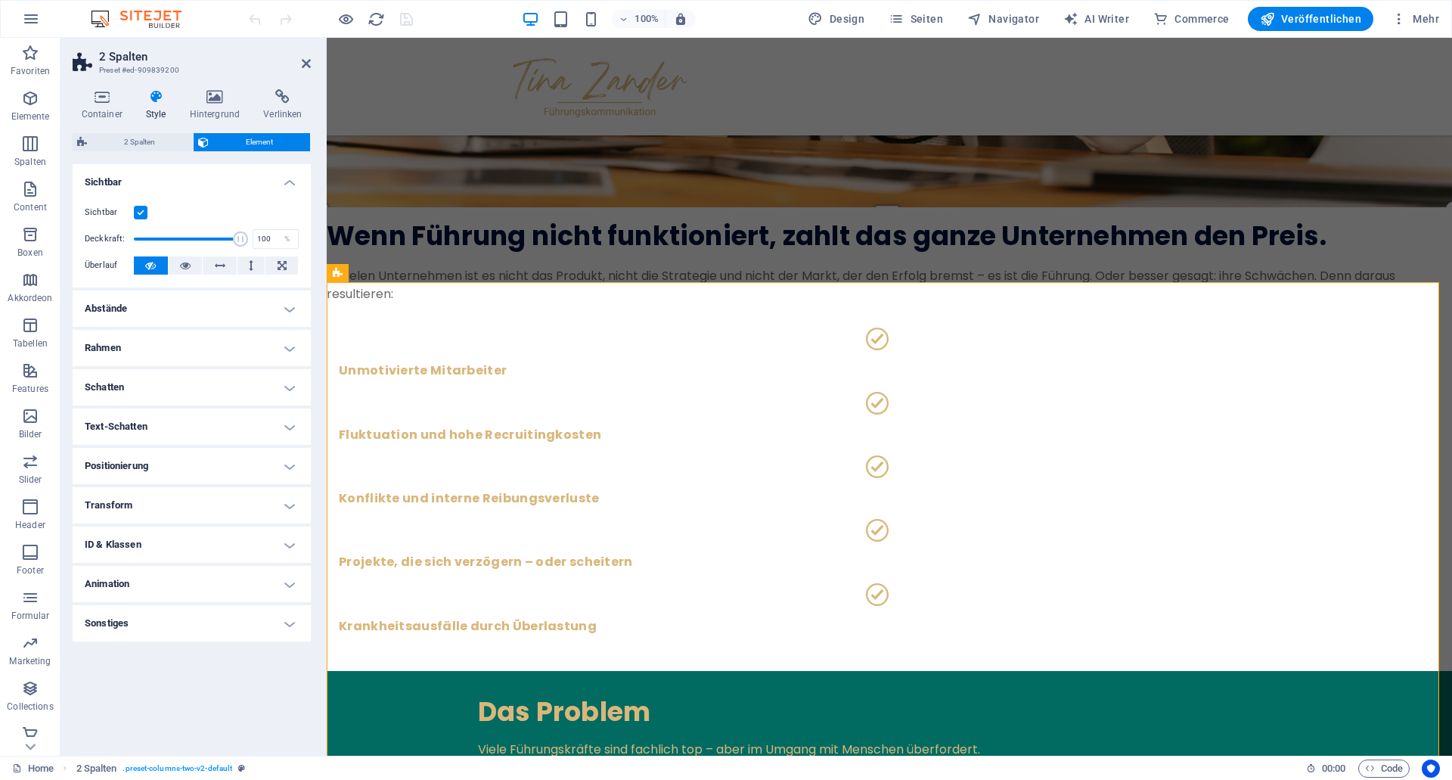
click at [181, 307] on h4 "Abstände" at bounding box center [192, 308] width 238 height 36
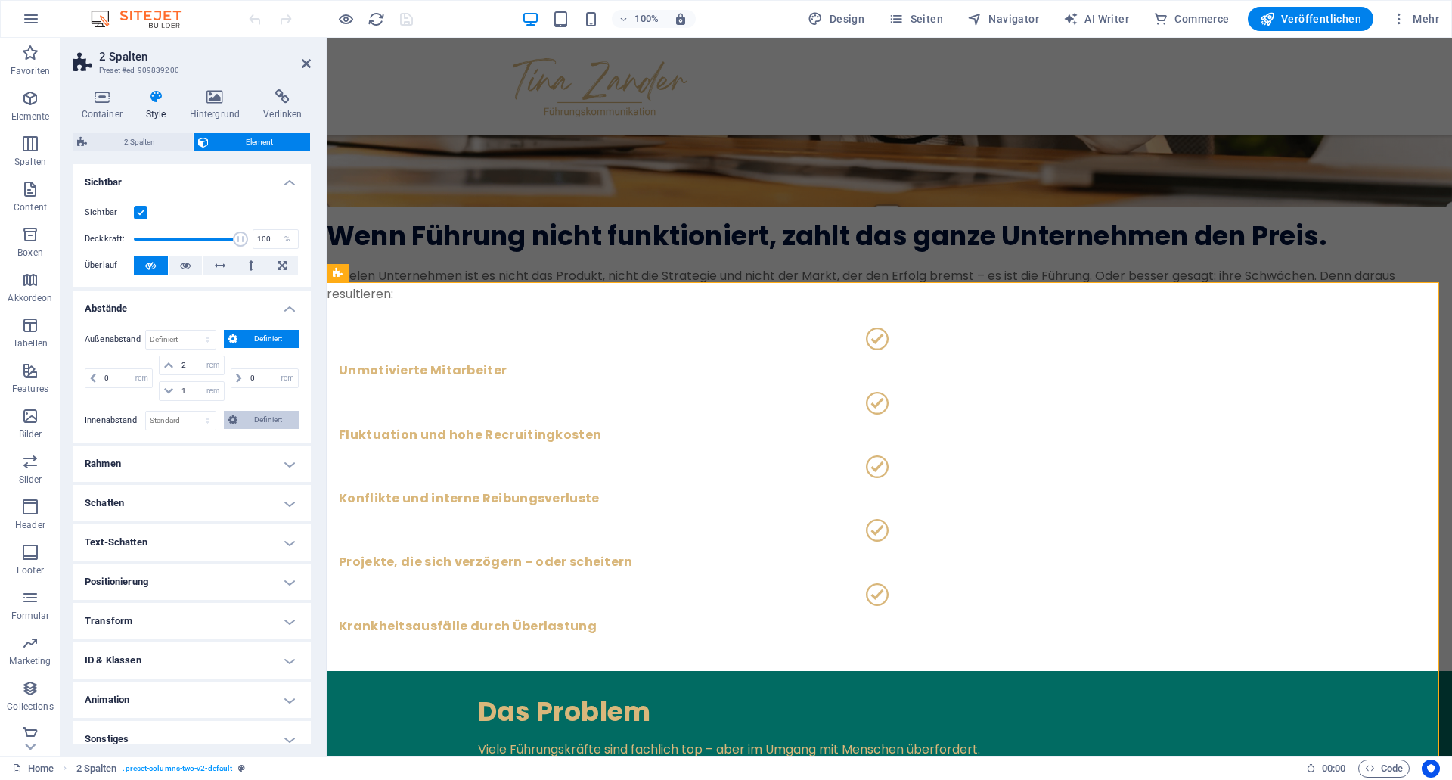
click at [244, 424] on span "Definiert" at bounding box center [268, 420] width 53 height 18
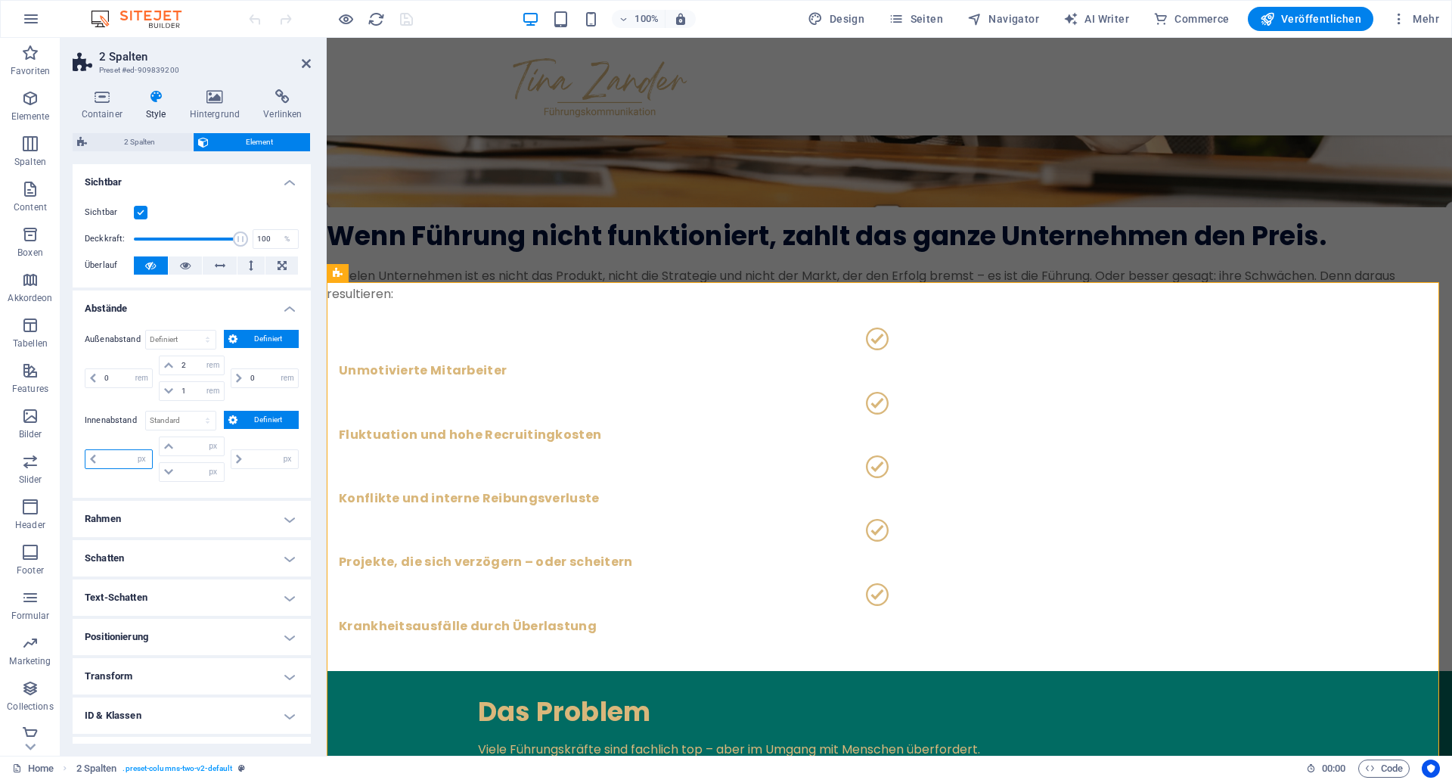
click at [110, 462] on input "number" at bounding box center [126, 459] width 51 height 18
type input "0"
select select "px"
type input "0"
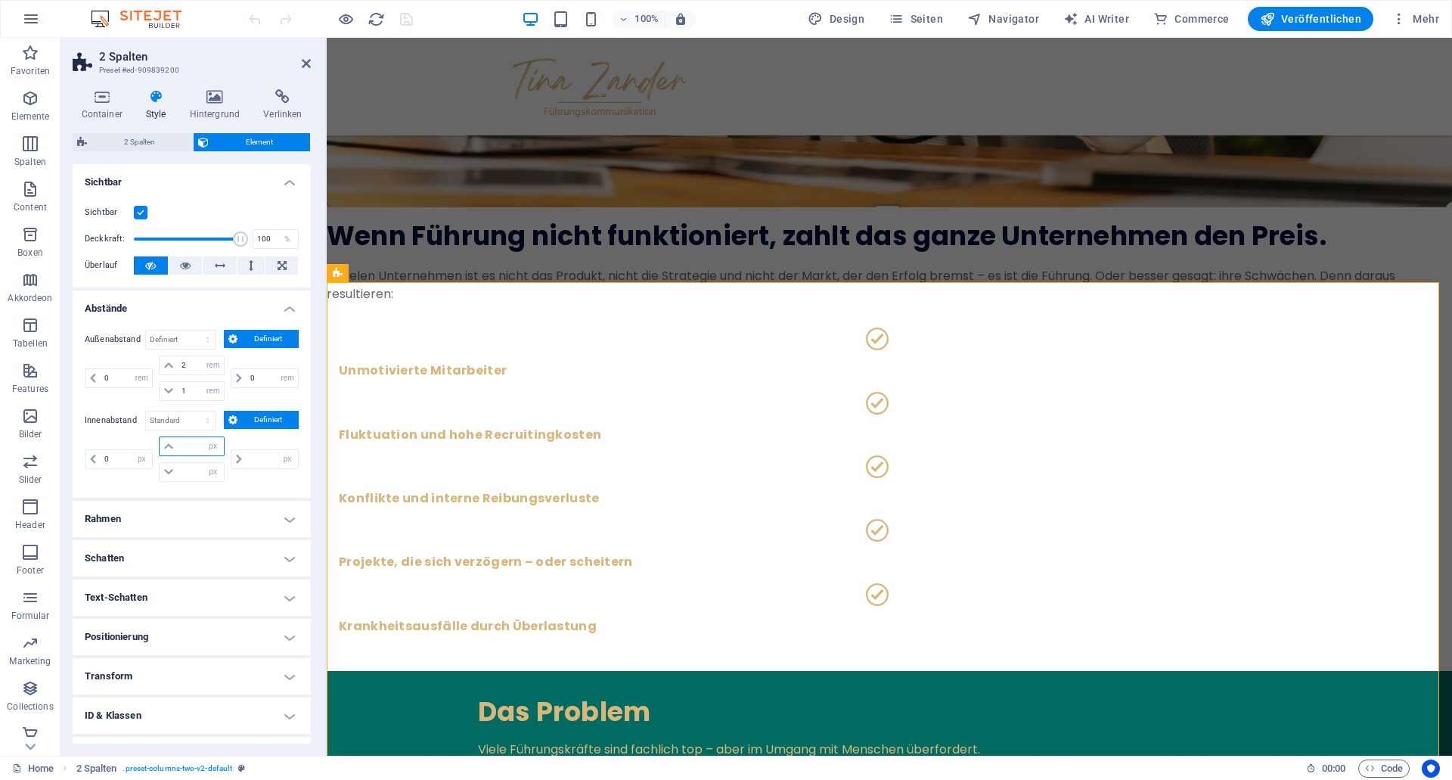
type input "0"
click at [178, 441] on input "0" at bounding box center [200, 446] width 45 height 18
type input "0"
click at [182, 470] on input "0" at bounding box center [200, 472] width 45 height 18
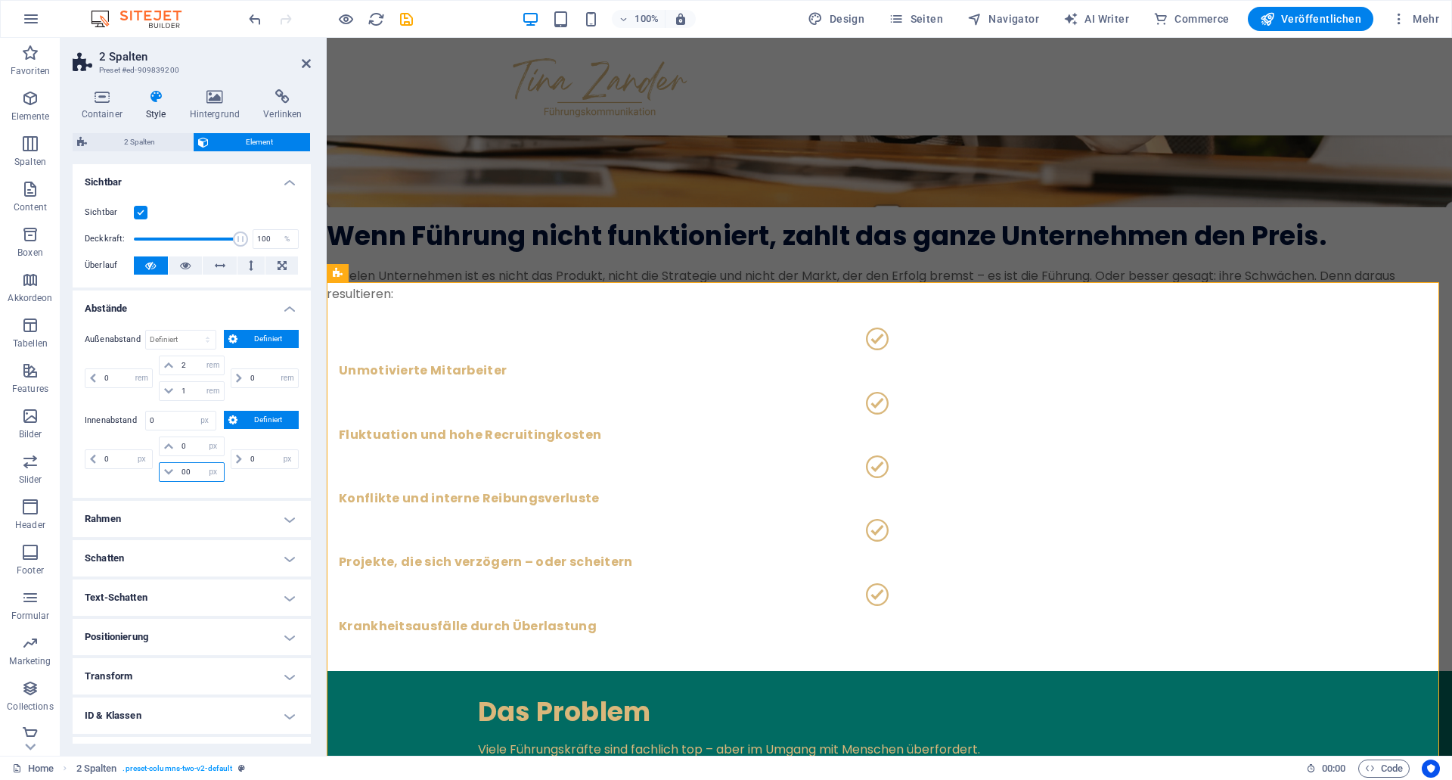
type input "0"
drag, startPoint x: 189, startPoint y: 472, endPoint x: 161, endPoint y: 467, distance: 28.3
click at [178, 467] on input "0" at bounding box center [200, 472] width 45 height 18
click at [248, 461] on input "0" at bounding box center [272, 459] width 51 height 18
drag, startPoint x: 251, startPoint y: 461, endPoint x: 206, endPoint y: 455, distance: 45.9
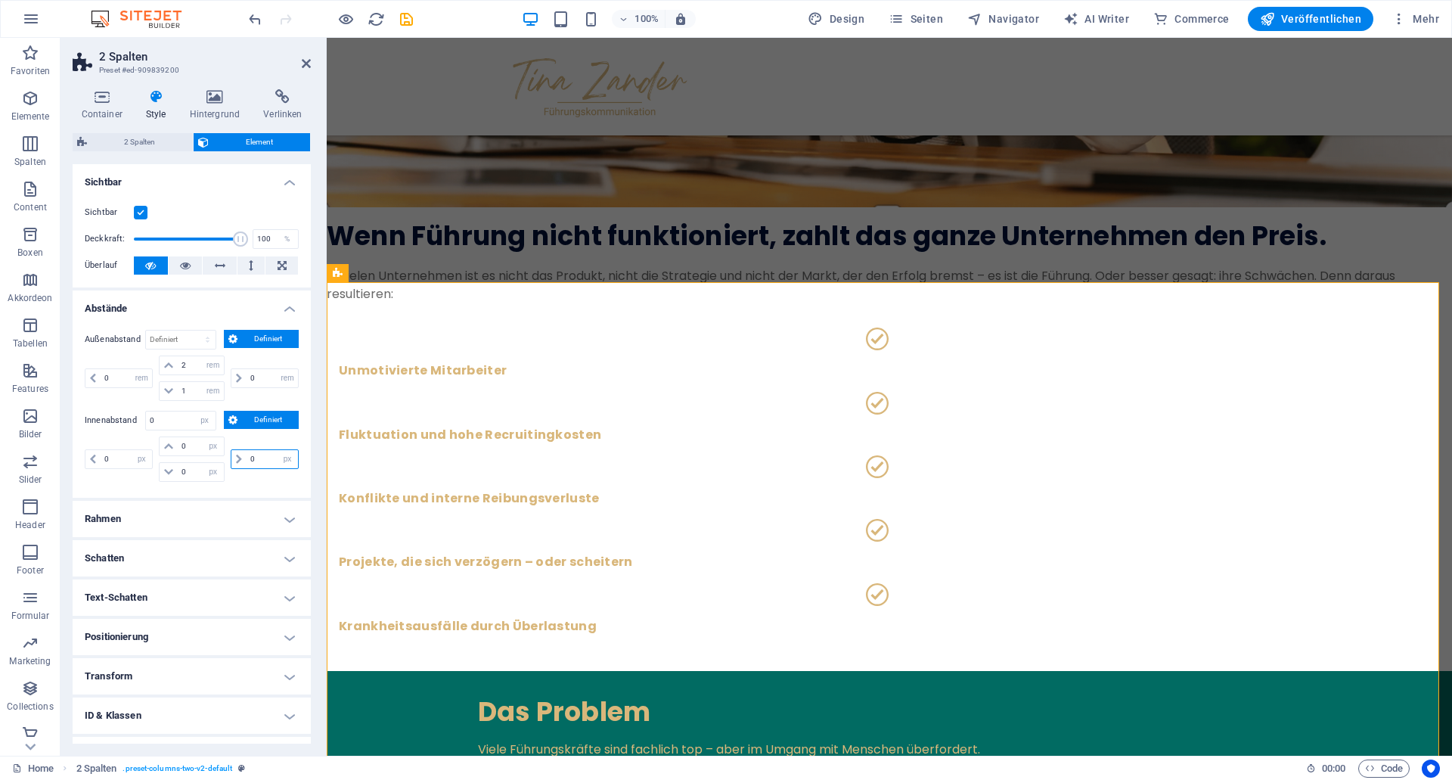
click at [247, 455] on input "0" at bounding box center [272, 459] width 51 height 18
drag, startPoint x: 124, startPoint y: 456, endPoint x: 39, endPoint y: 447, distance: 85.2
click at [101, 450] on input "0" at bounding box center [126, 459] width 51 height 18
click at [187, 448] on input "0" at bounding box center [200, 446] width 45 height 18
drag, startPoint x: 189, startPoint y: 469, endPoint x: 129, endPoint y: 462, distance: 60.1
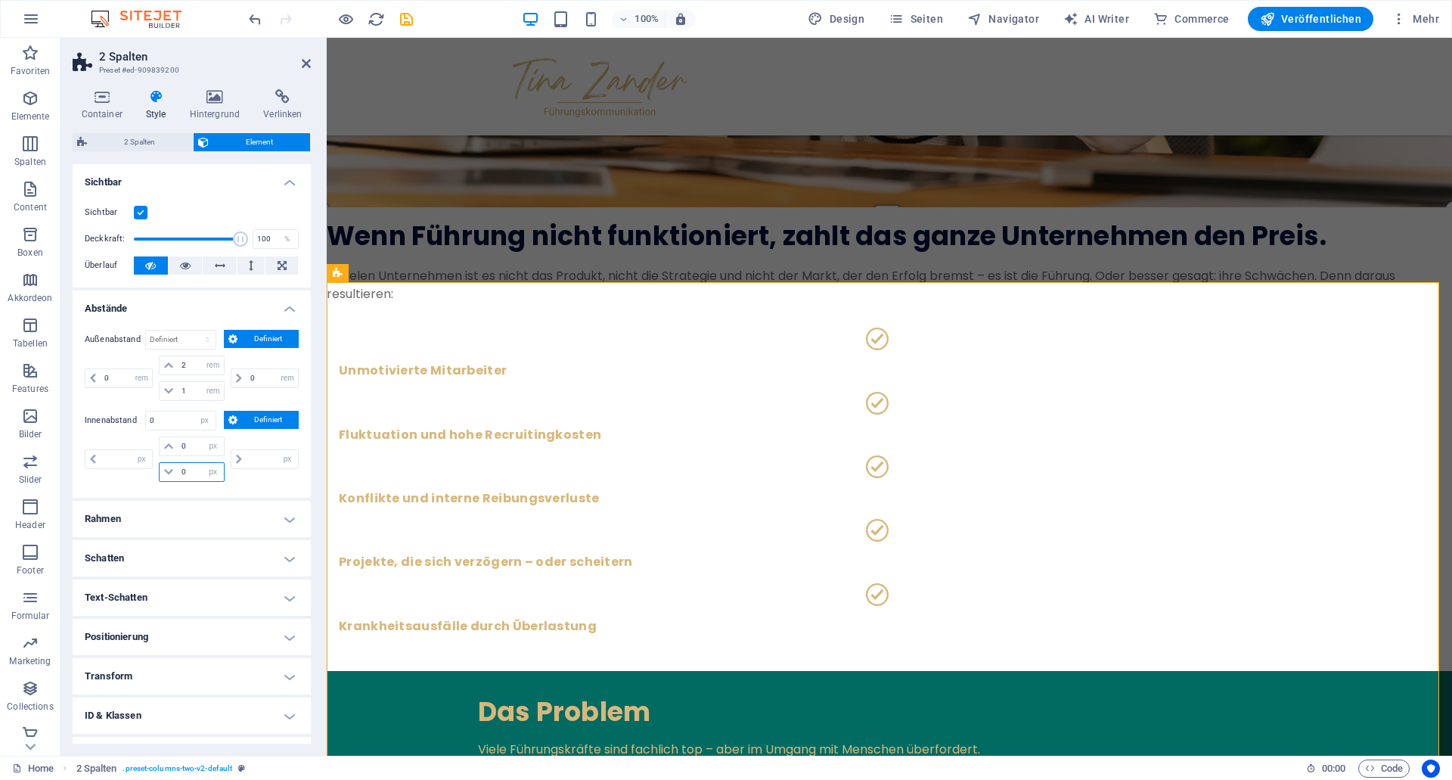
click at [178, 463] on input "0" at bounding box center [200, 472] width 45 height 18
drag, startPoint x: 184, startPoint y: 451, endPoint x: 151, endPoint y: 445, distance: 33.2
click at [178, 445] on input "0" at bounding box center [200, 446] width 45 height 18
click at [103, 427] on label "Innenabstand" at bounding box center [115, 420] width 61 height 18
click at [117, 462] on input "number" at bounding box center [126, 459] width 51 height 18
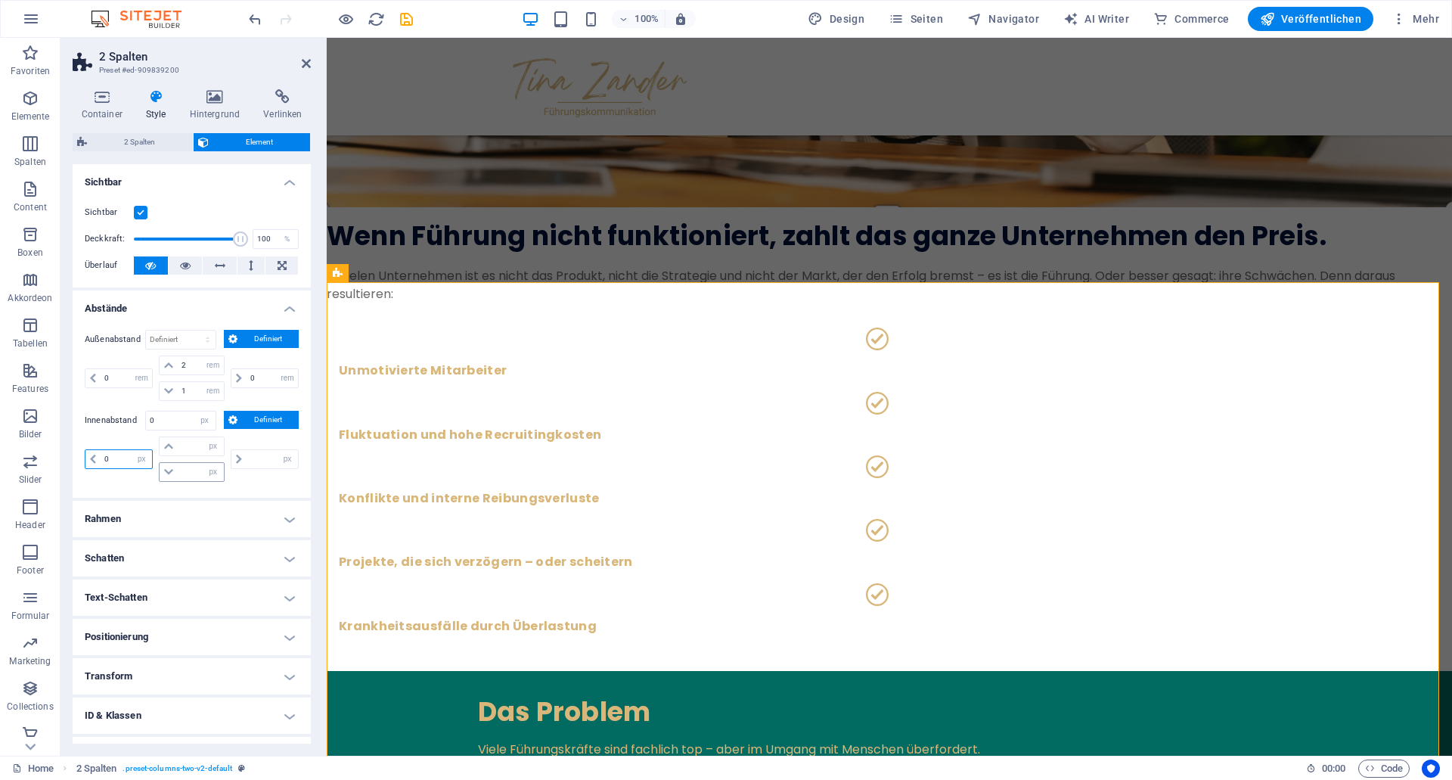
type input "0"
click at [181, 472] on input "number" at bounding box center [200, 472] width 45 height 18
click at [247, 464] on input "number" at bounding box center [272, 459] width 51 height 18
type input "0"
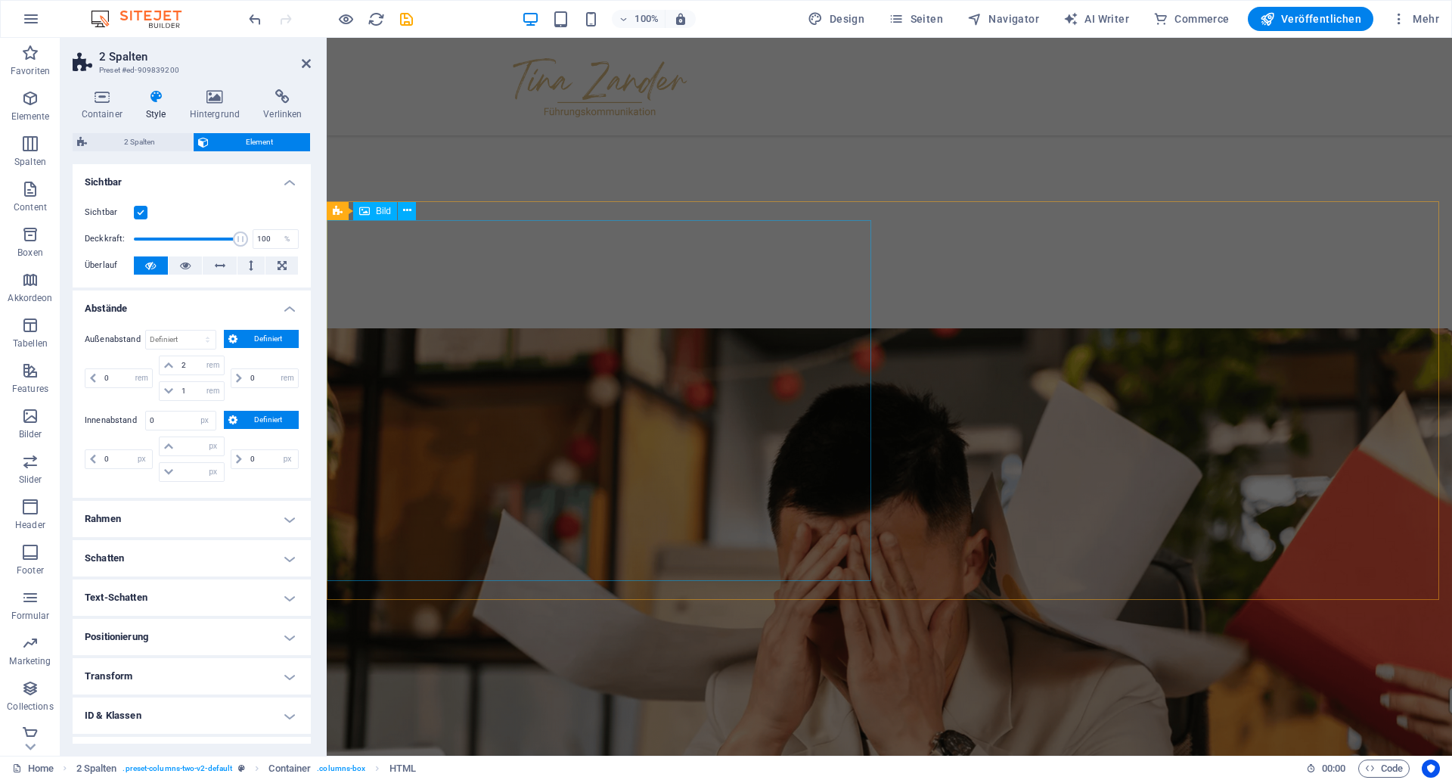
scroll to position [160, 0]
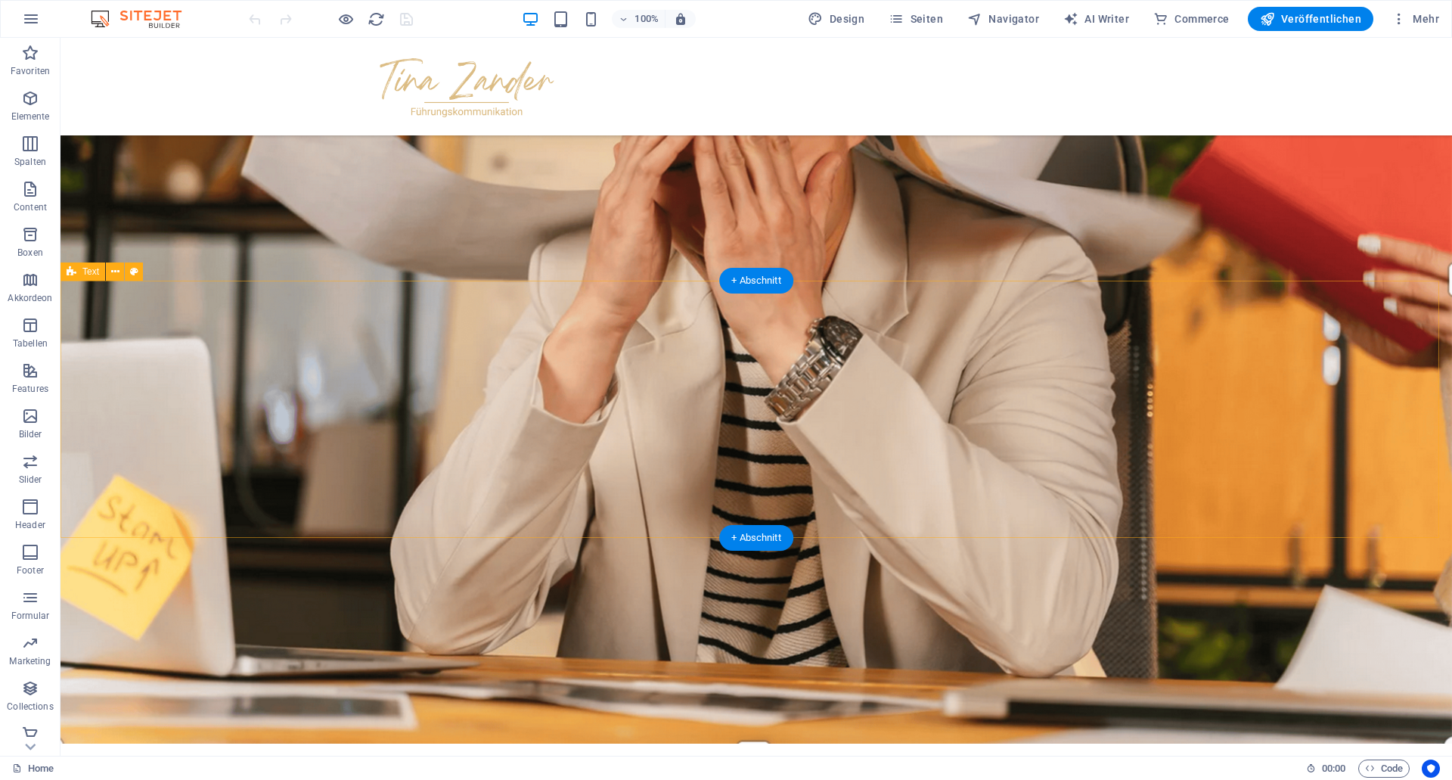
scroll to position [1080, 0]
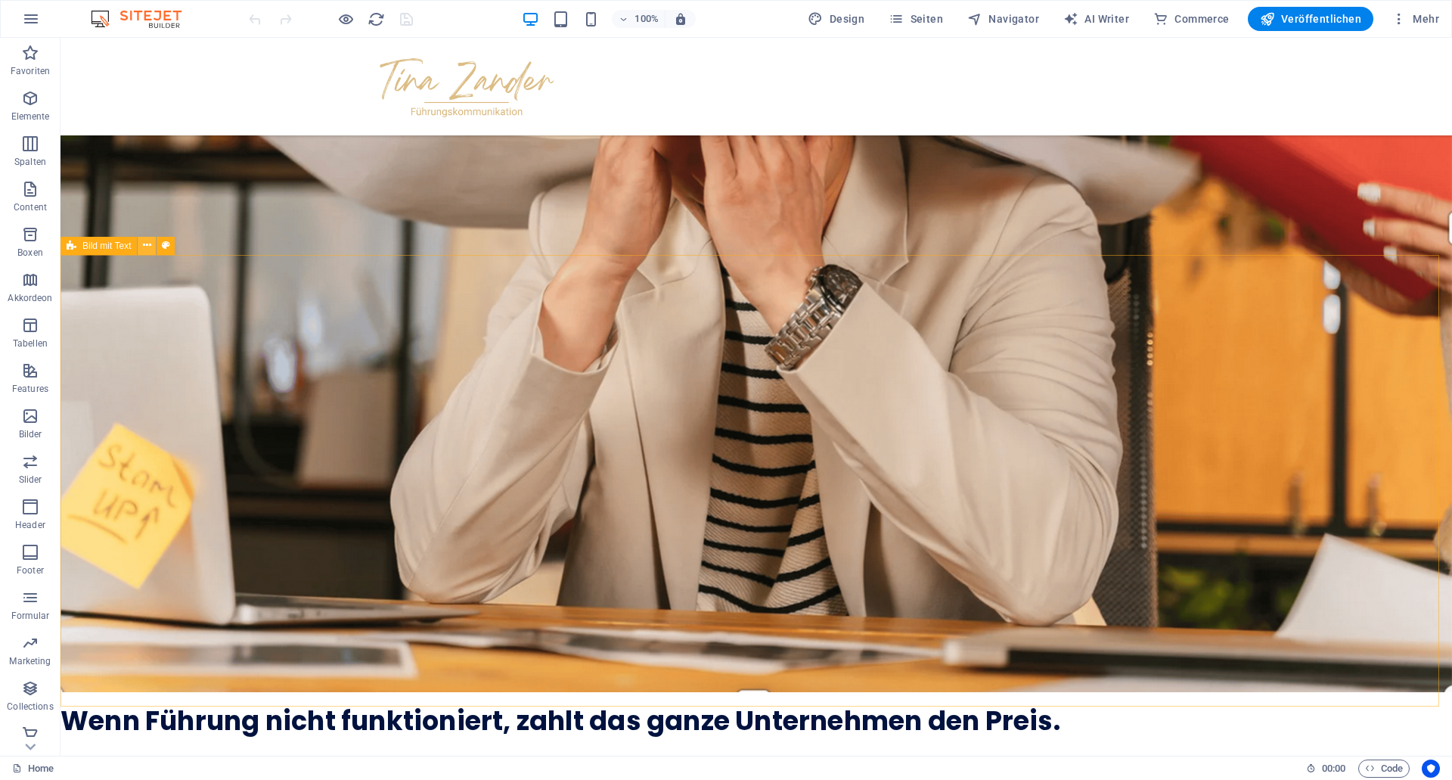
click at [0, 0] on icon at bounding box center [0, 0] width 0 height 0
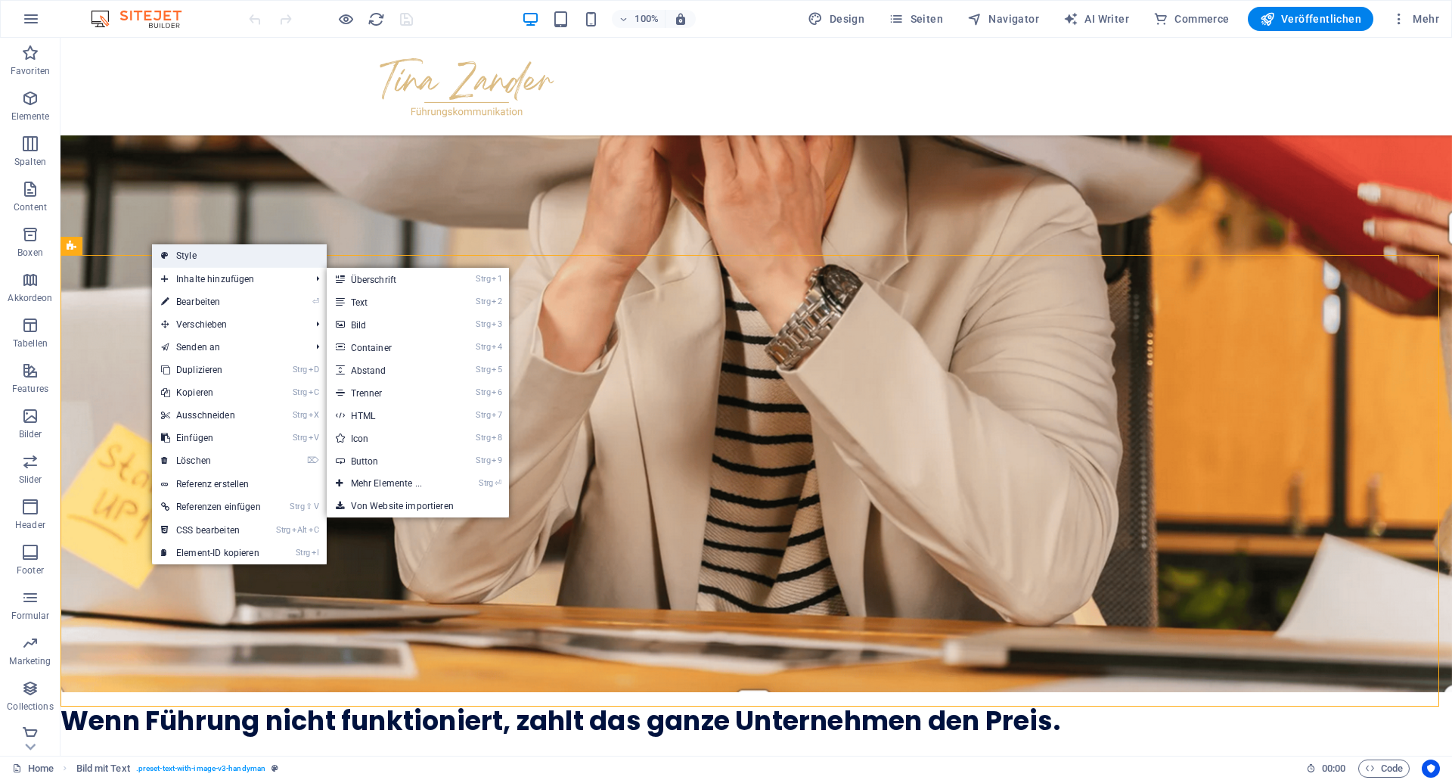
click at [206, 259] on link "Style" at bounding box center [239, 255] width 175 height 23
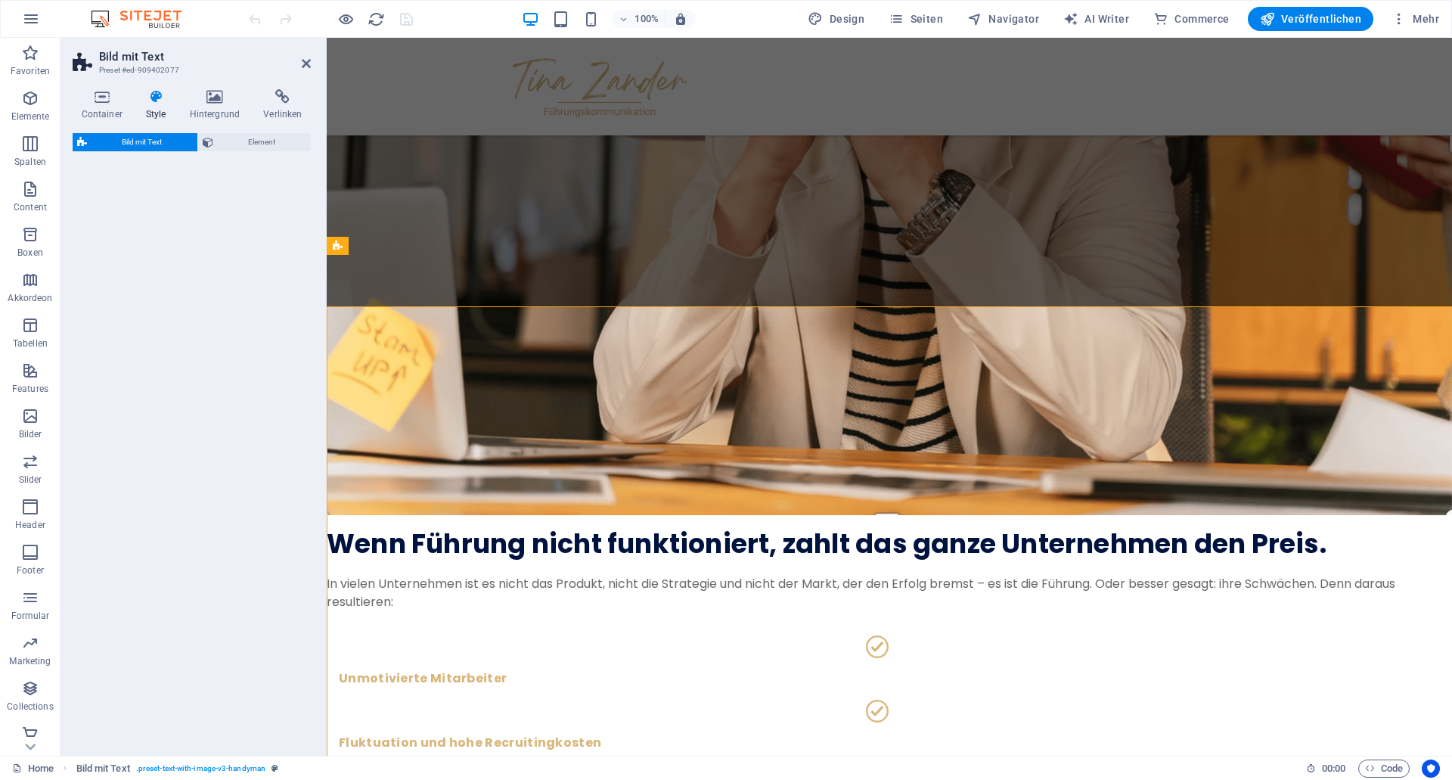
select select "rem"
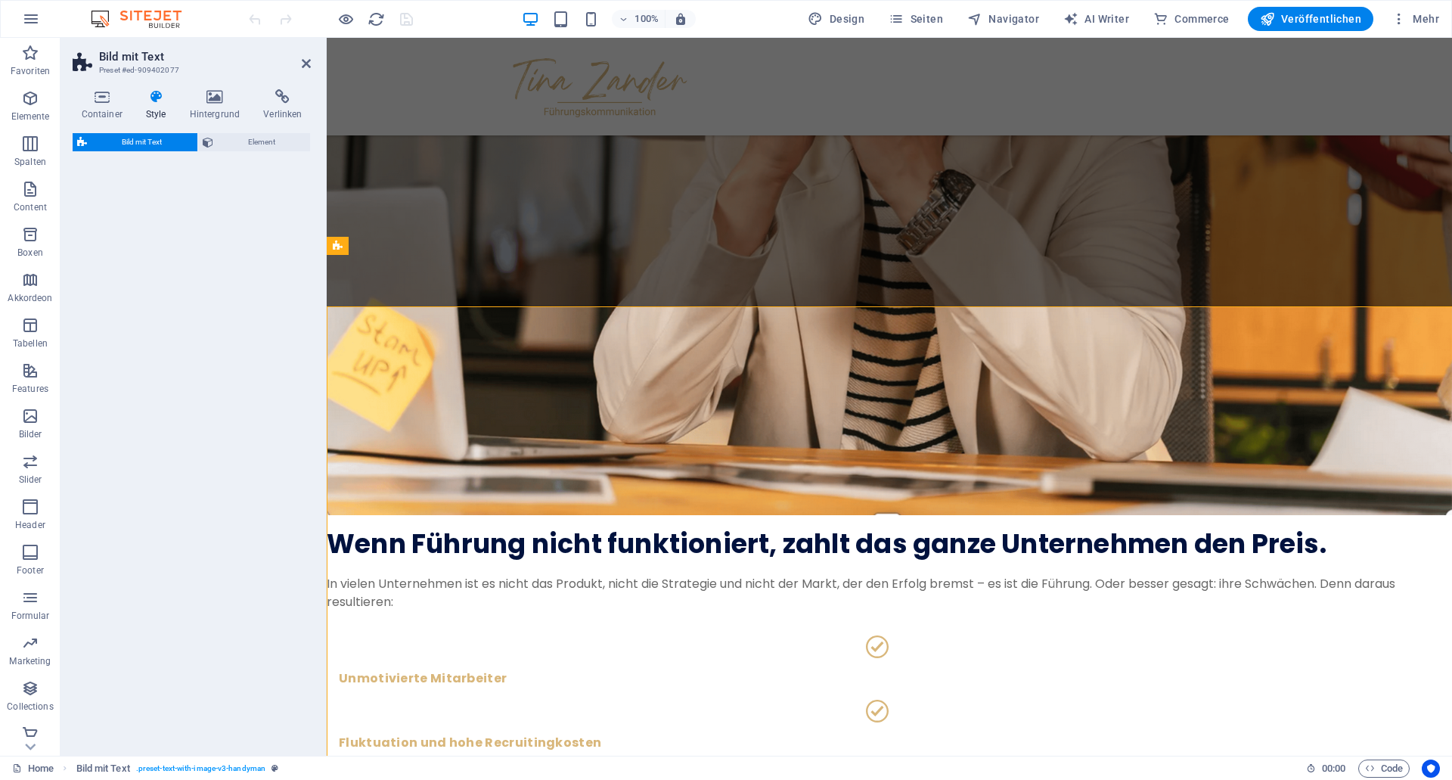
select select "px"
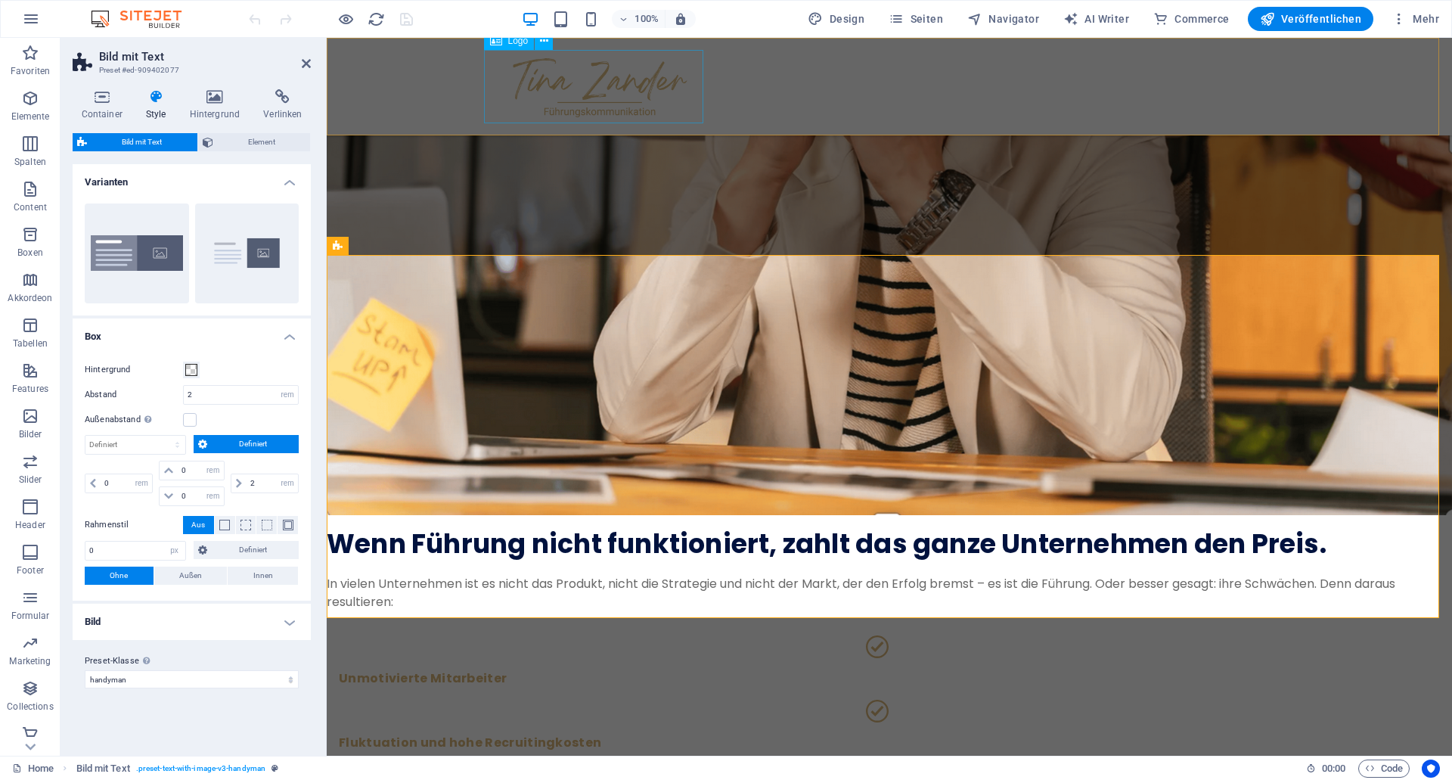
scroll to position [1028, 0]
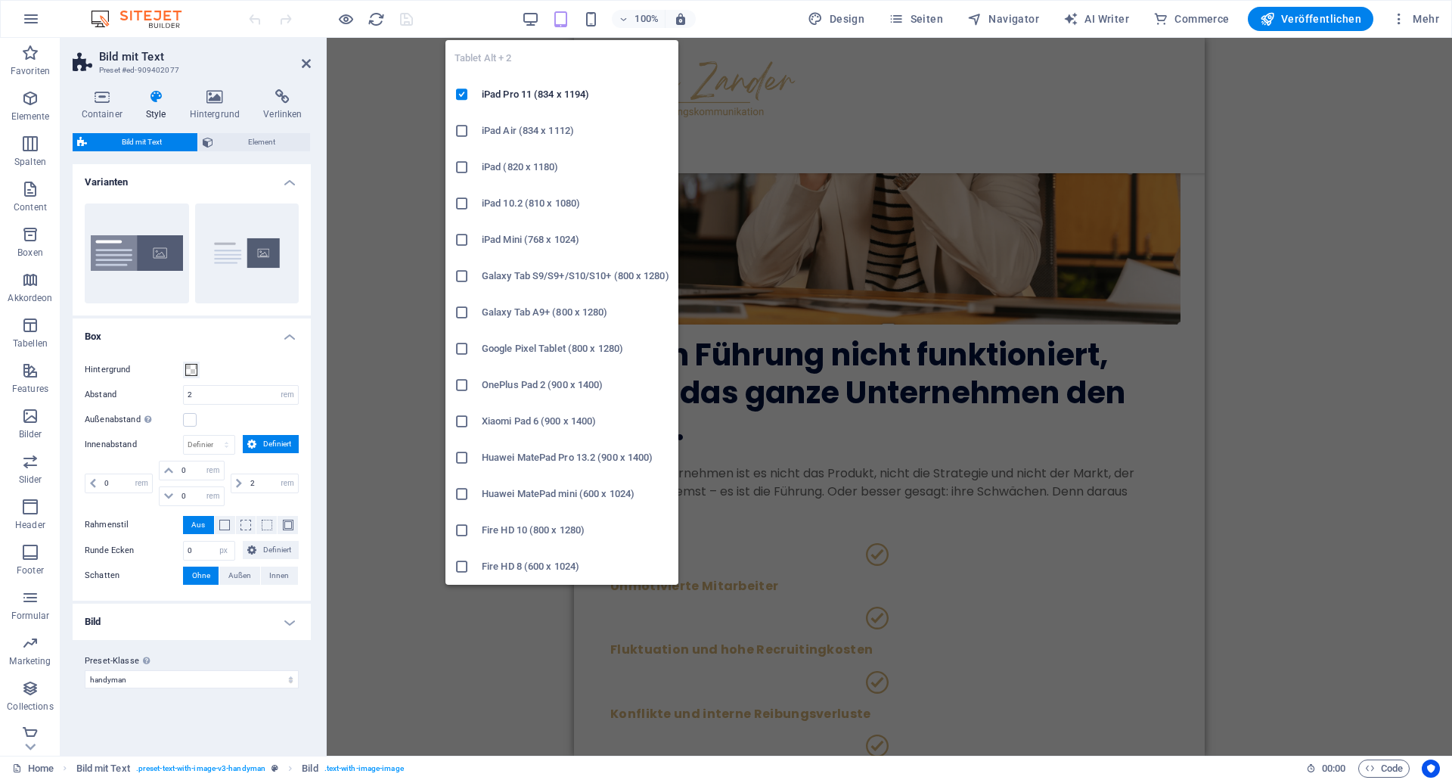
scroll to position [1640, 0]
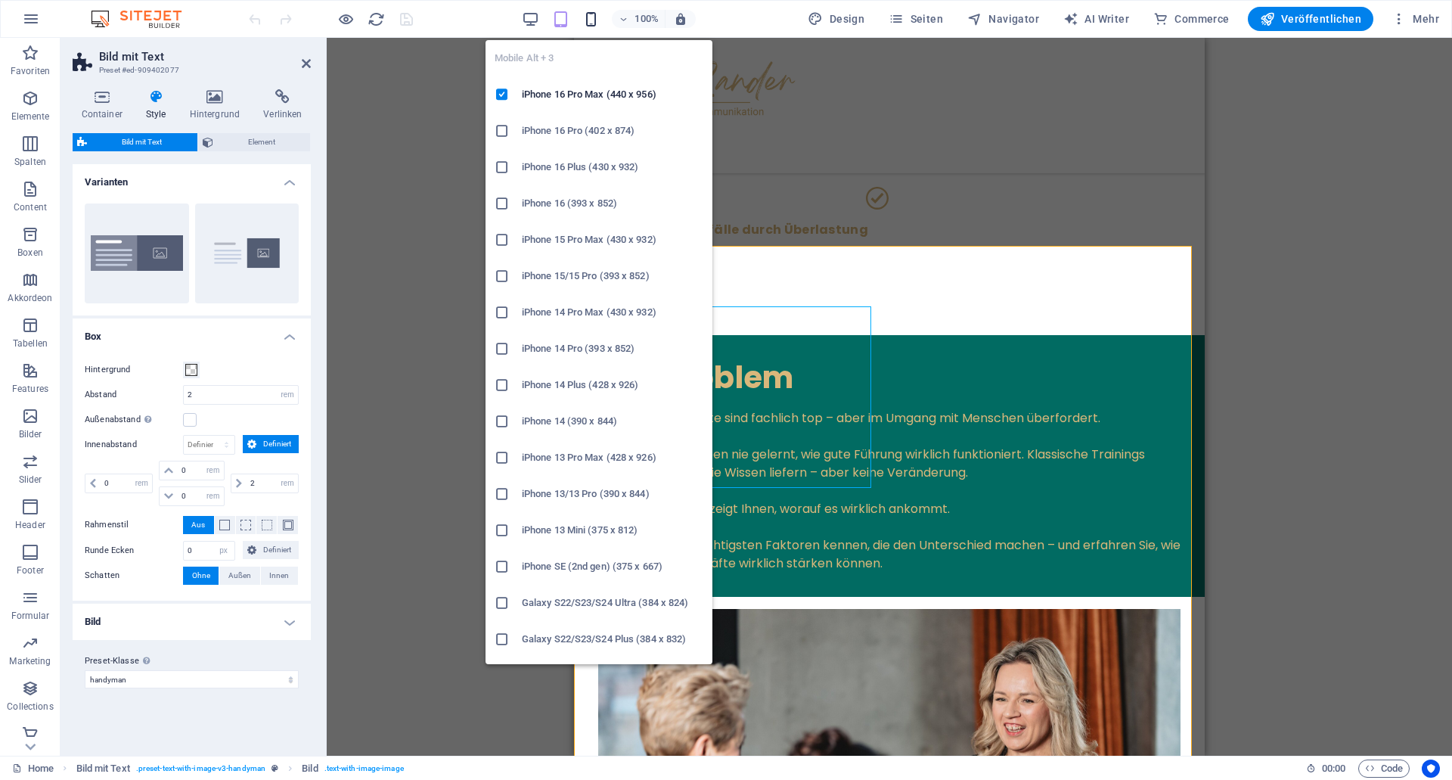
click at [595, 23] on icon "button" at bounding box center [590, 19] width 17 height 17
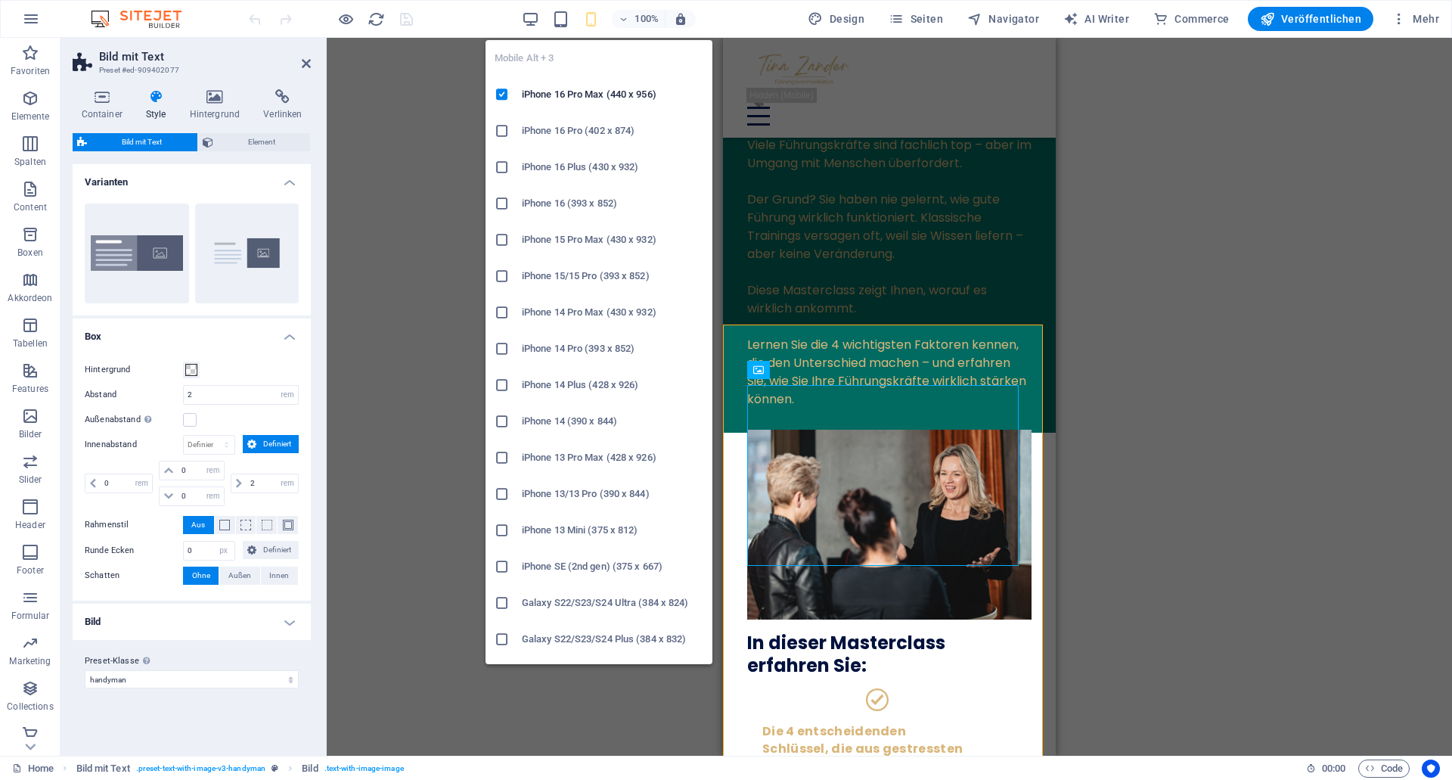
scroll to position [1573, 0]
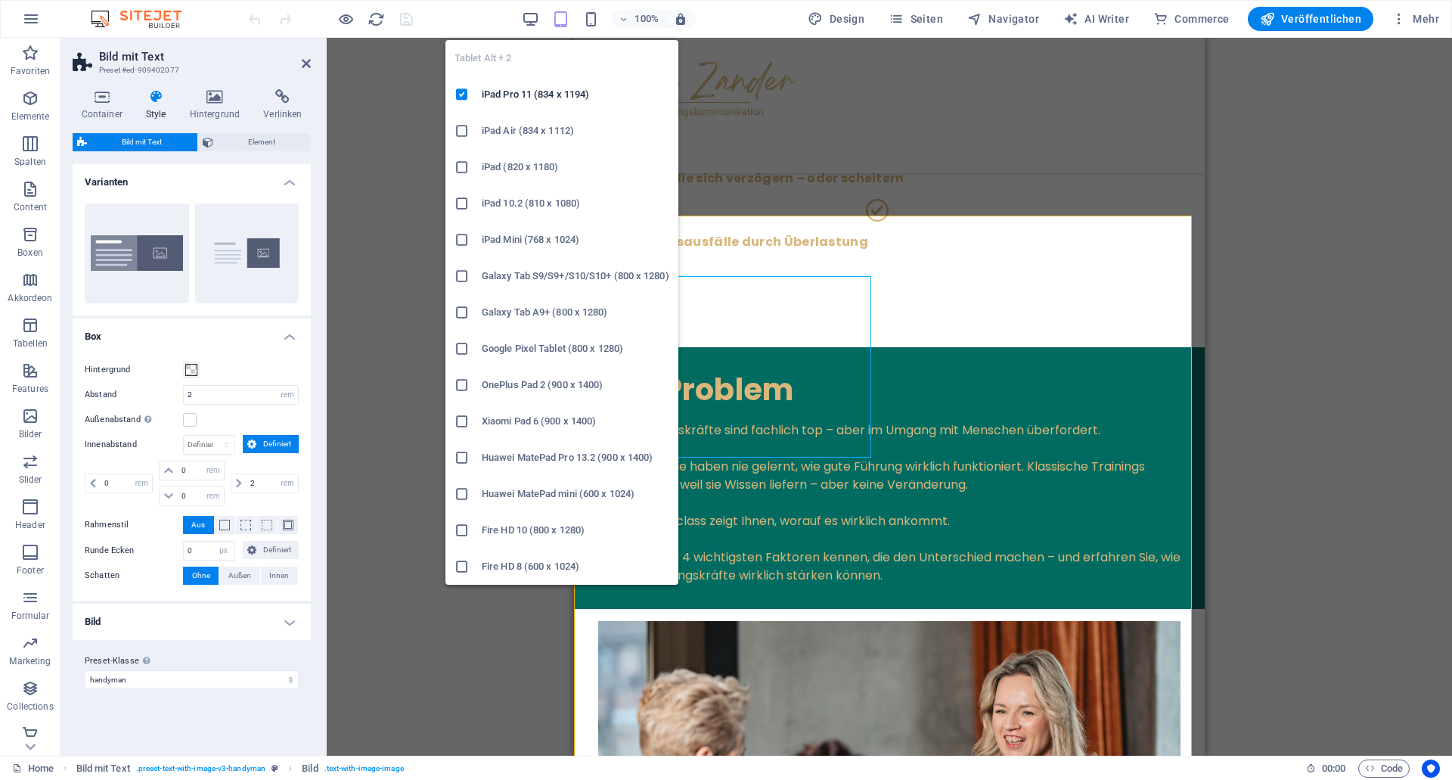
scroll to position [1640, 0]
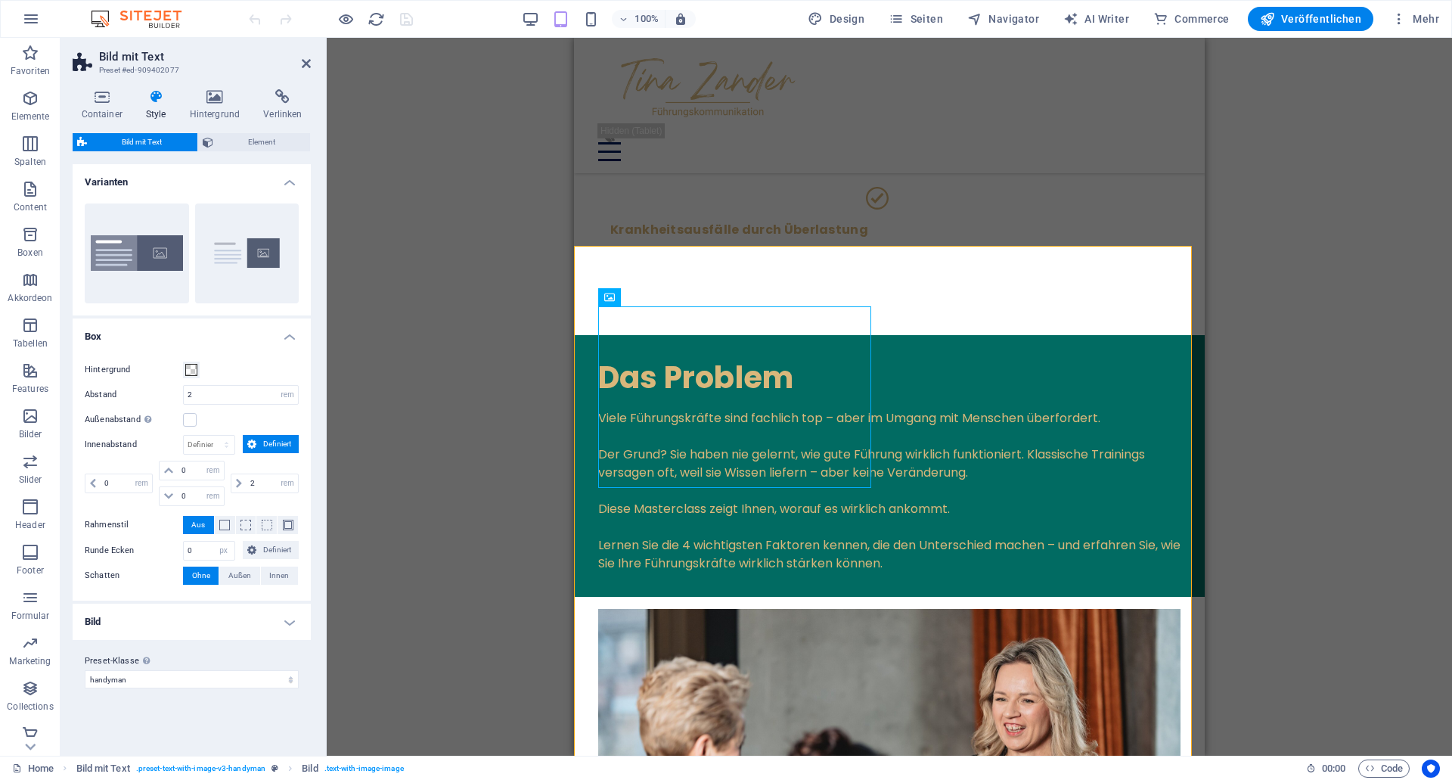
click at [548, 16] on div "100%" at bounding box center [608, 19] width 175 height 24
click at [274, 136] on span "Element" at bounding box center [262, 142] width 88 height 18
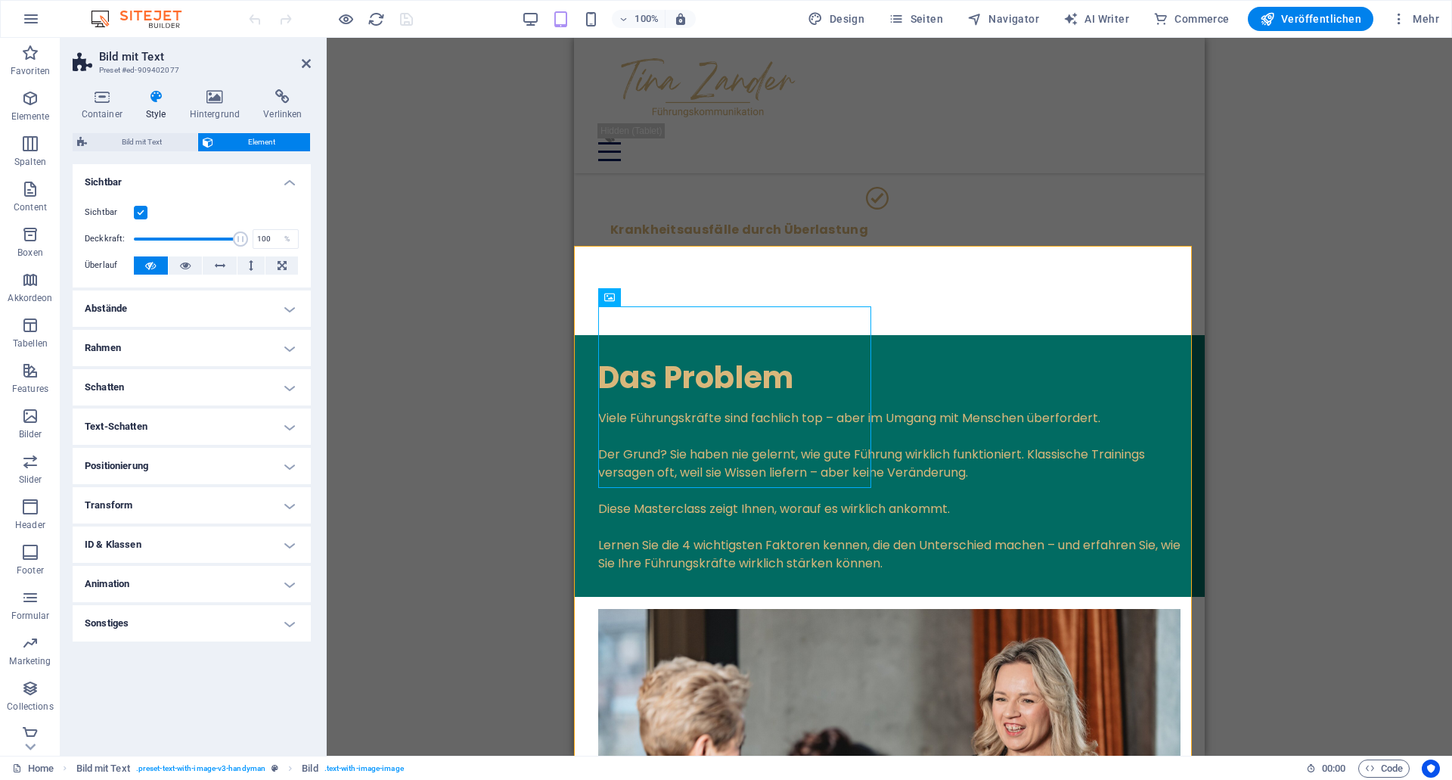
click at [163, 299] on h4 "Abstände" at bounding box center [192, 308] width 238 height 36
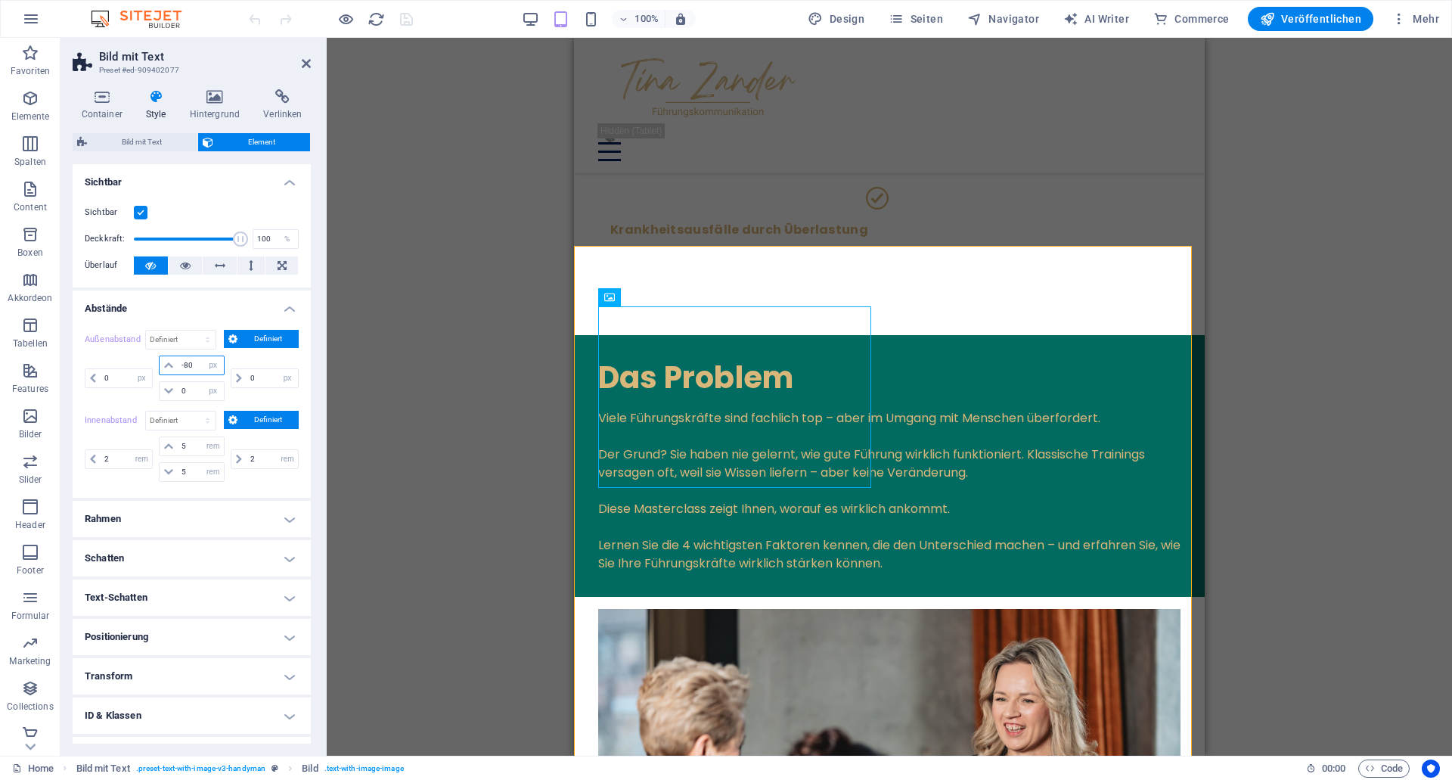
drag, startPoint x: 193, startPoint y: 365, endPoint x: 101, endPoint y: 359, distance: 91.7
click at [178, 359] on input "-80" at bounding box center [200, 365] width 45 height 18
type input "0"
select select "px"
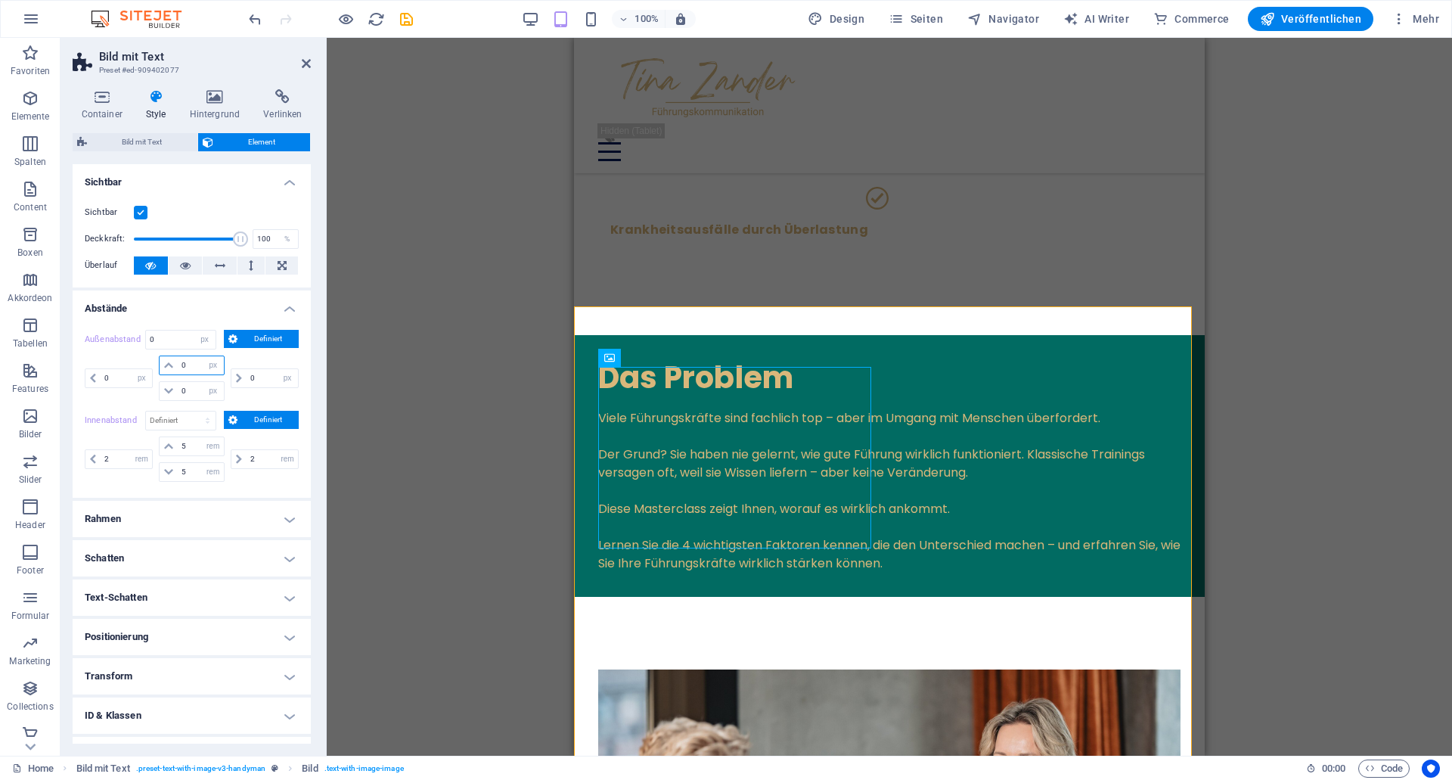
type input "0"
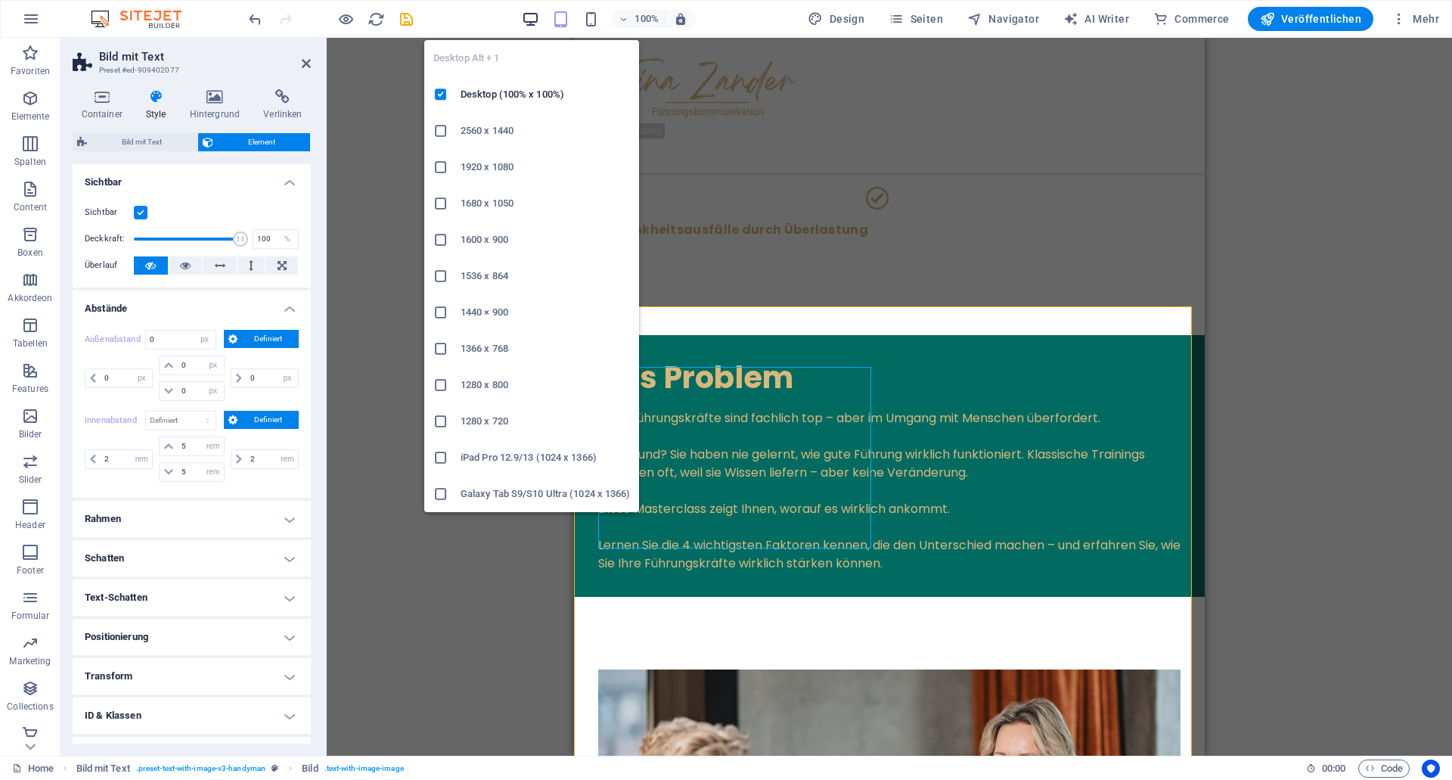
click at [0, 0] on icon "button" at bounding box center [0, 0] width 0 height 0
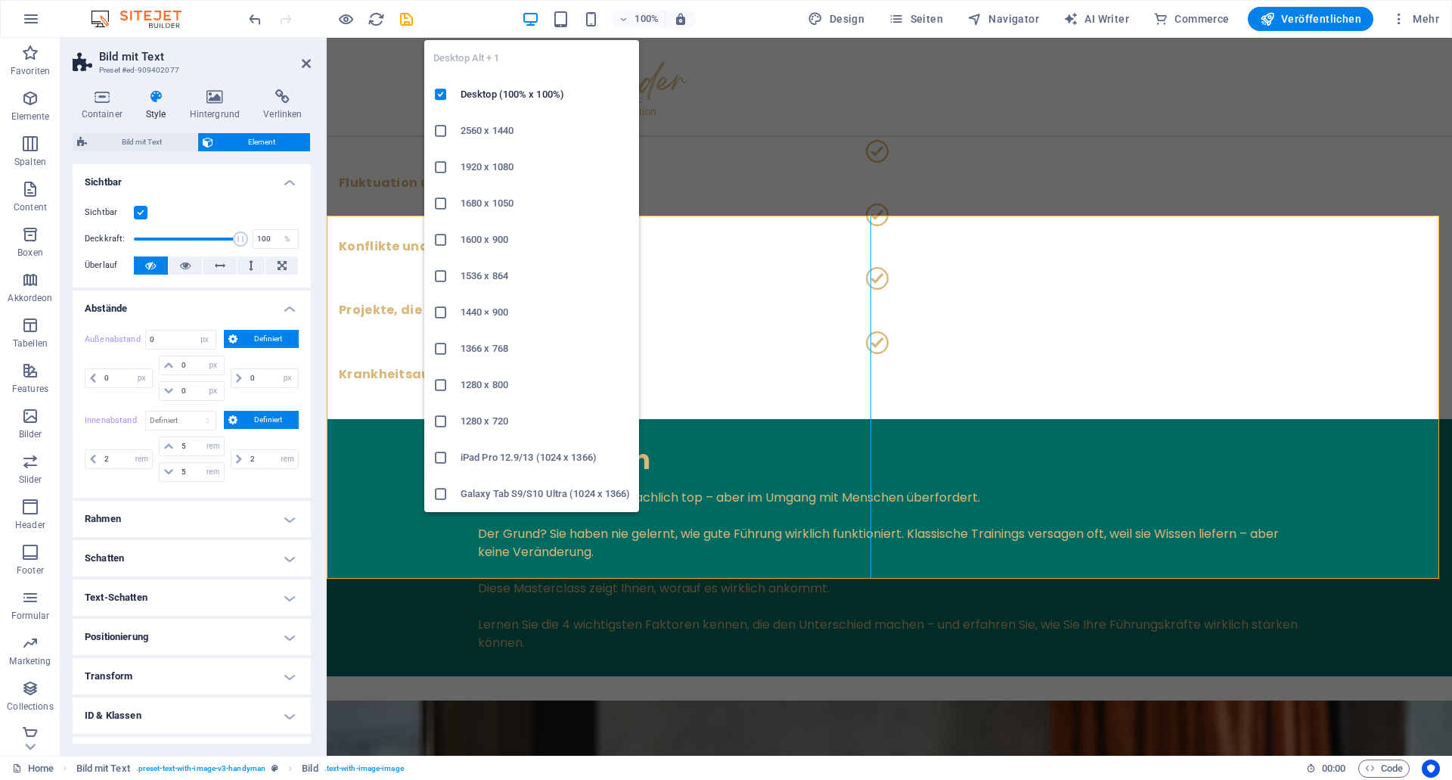
scroll to position [1067, 0]
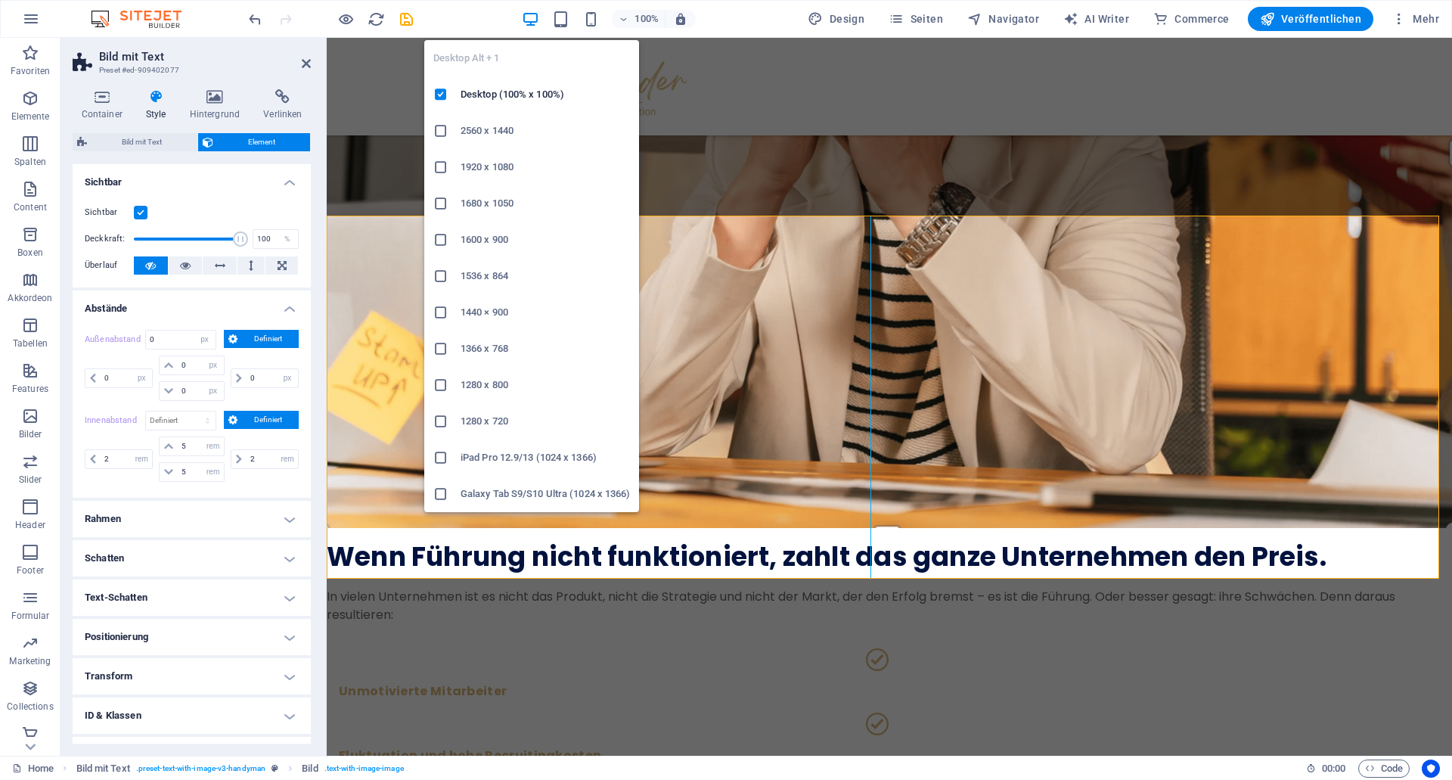
select select "DISABLED_OPTION_VALUE"
select select "rem"
type input "2"
select select "rem"
type input "1"
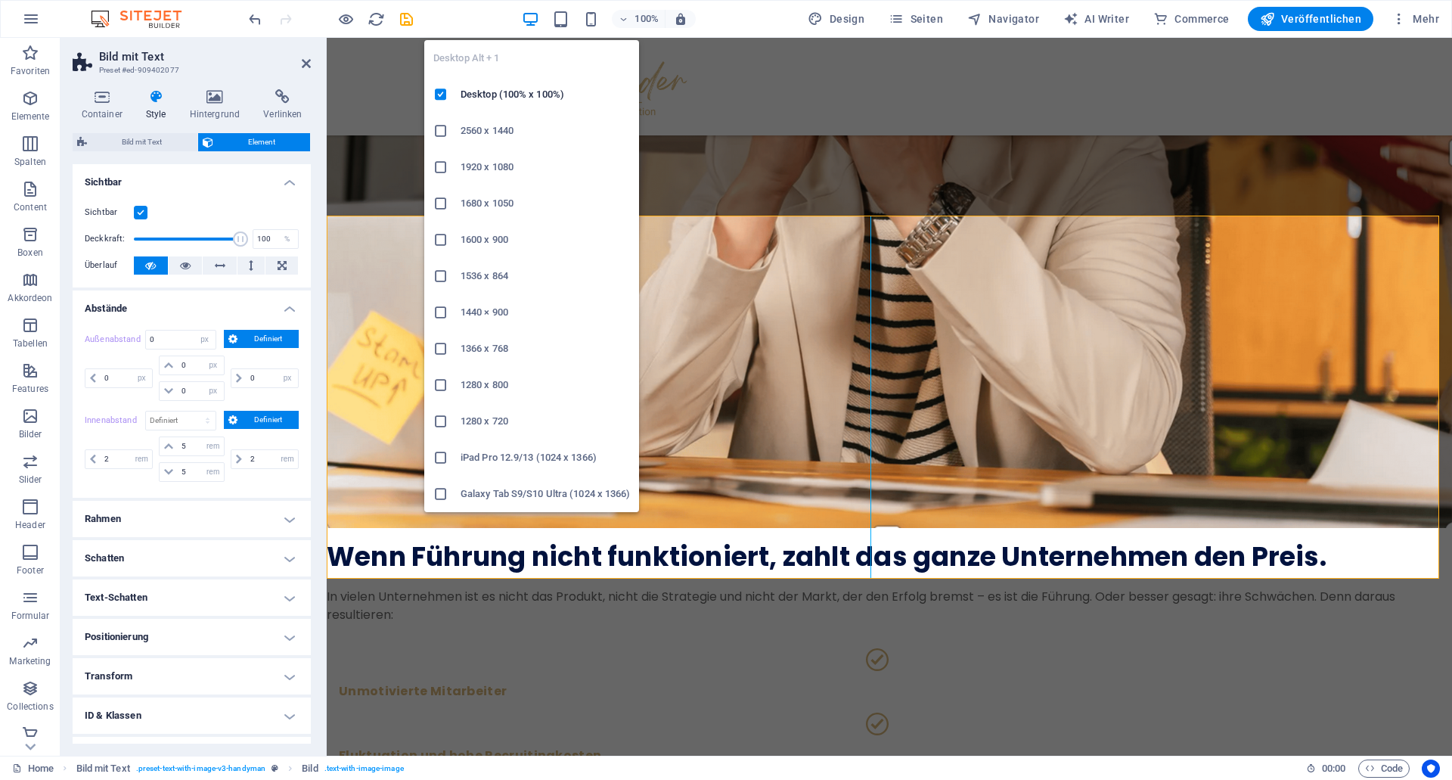
select select "rem"
select select "px"
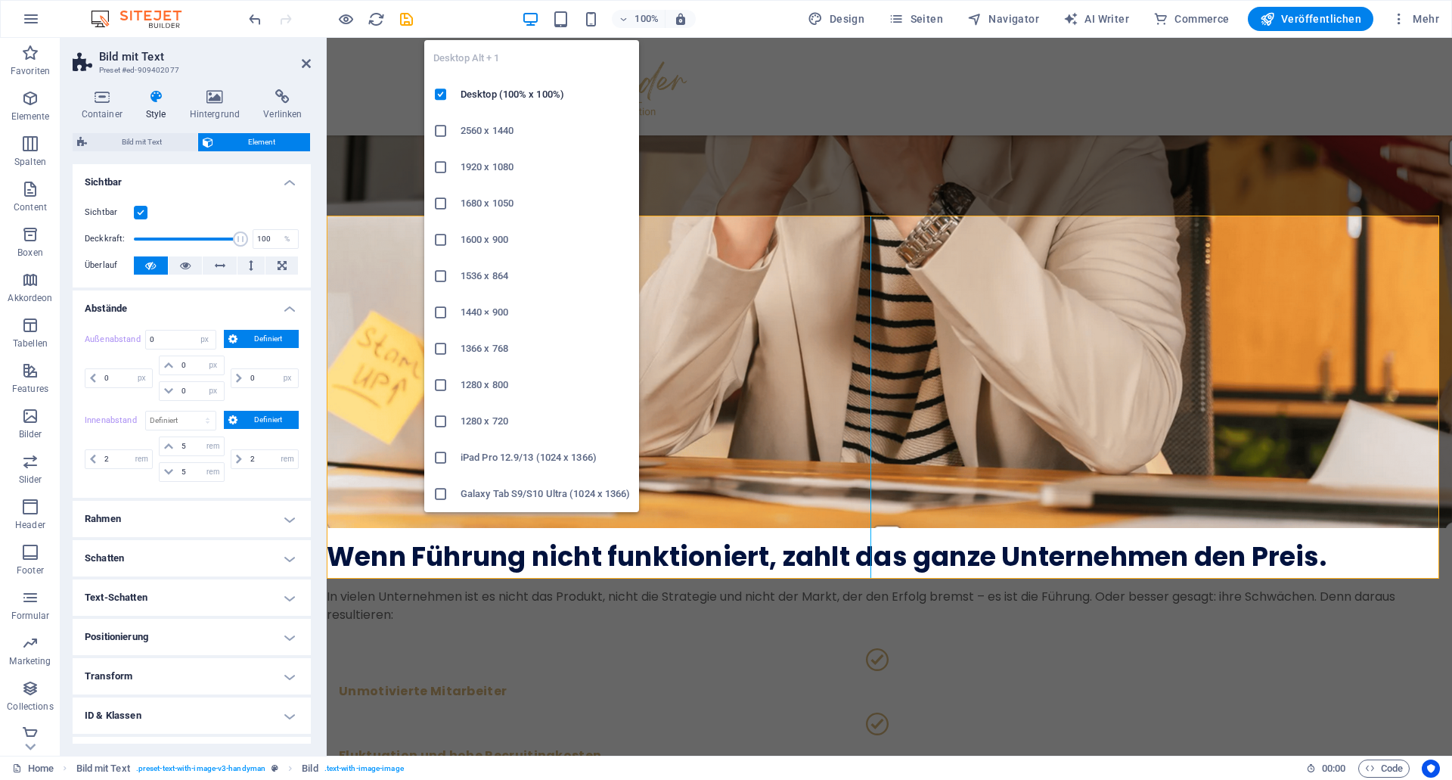
select select "px"
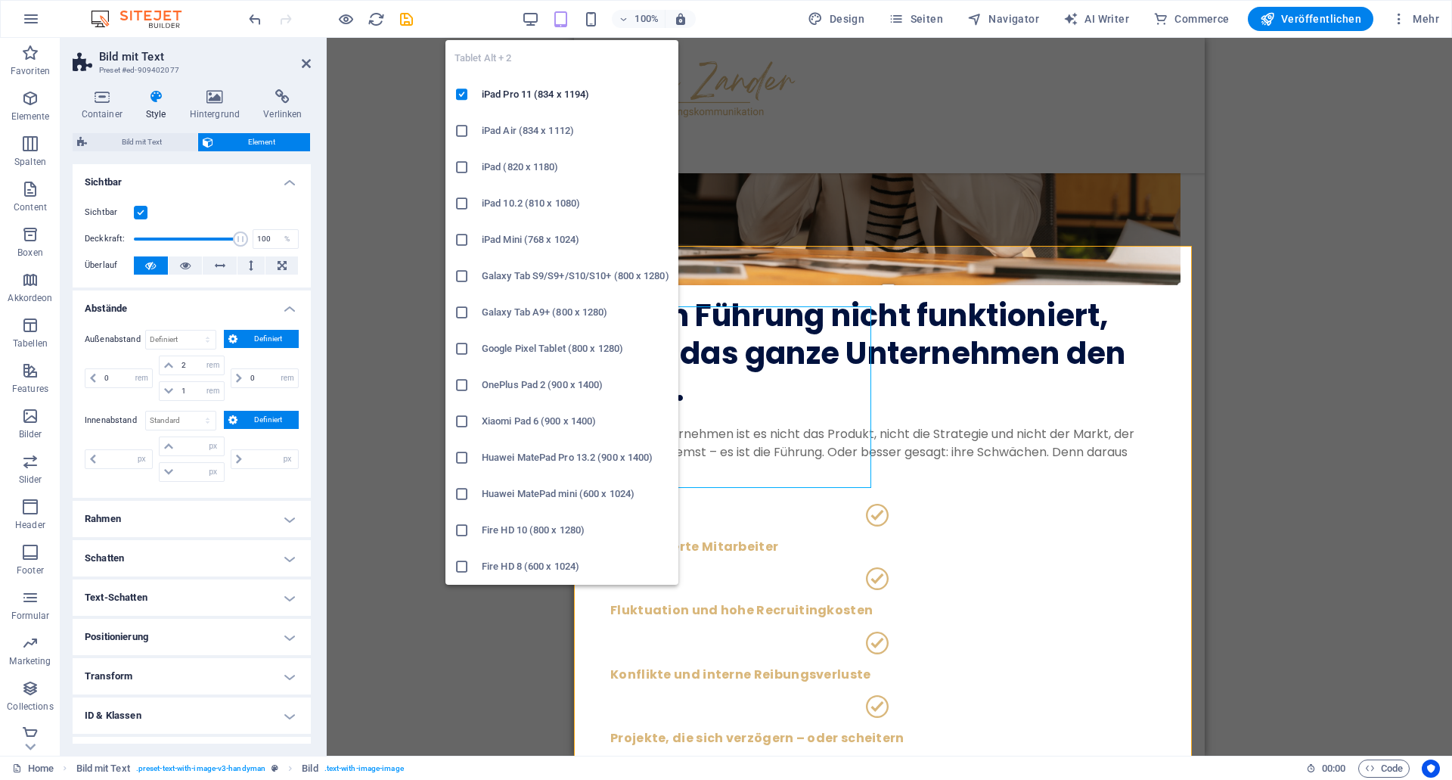
scroll to position [1700, 0]
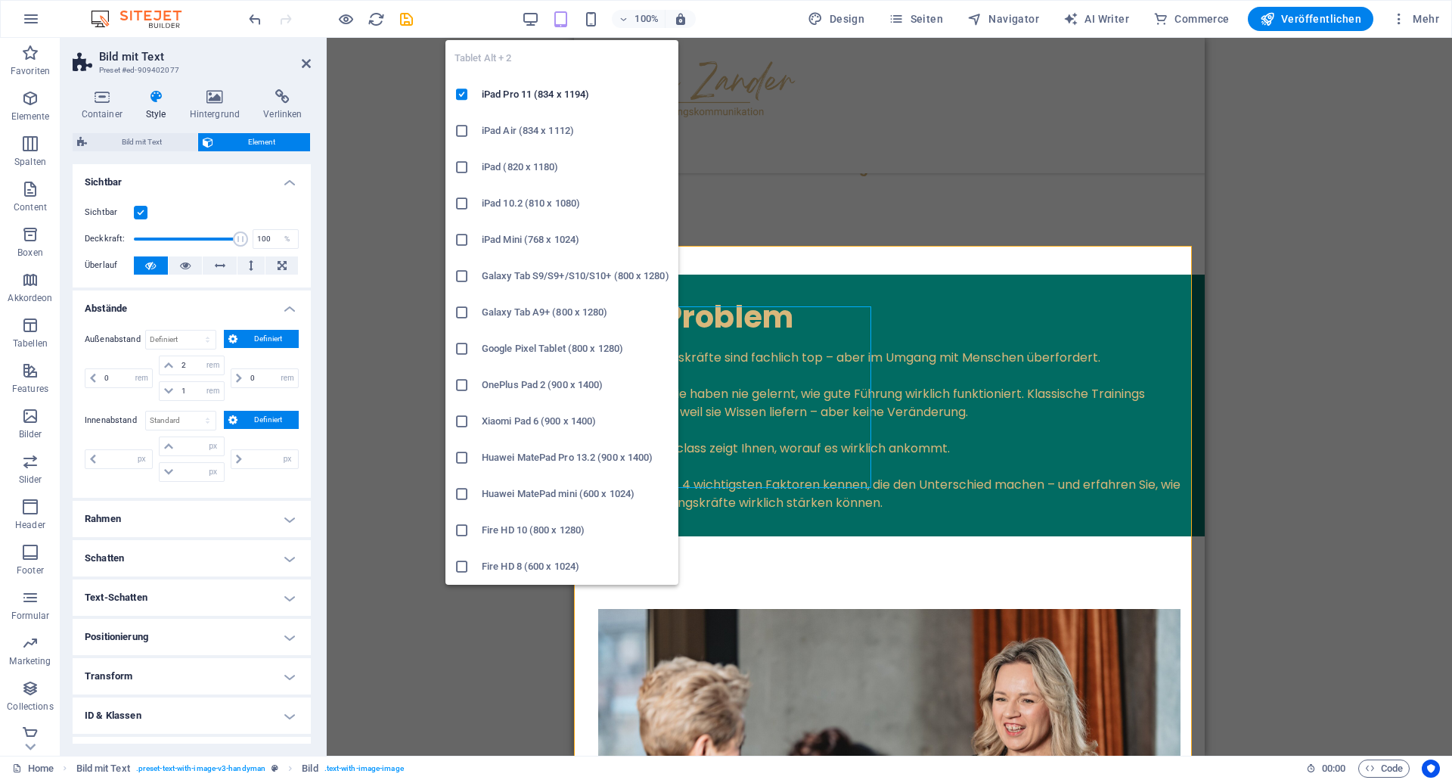
type input "0"
select select "px"
type input "0"
select select "px"
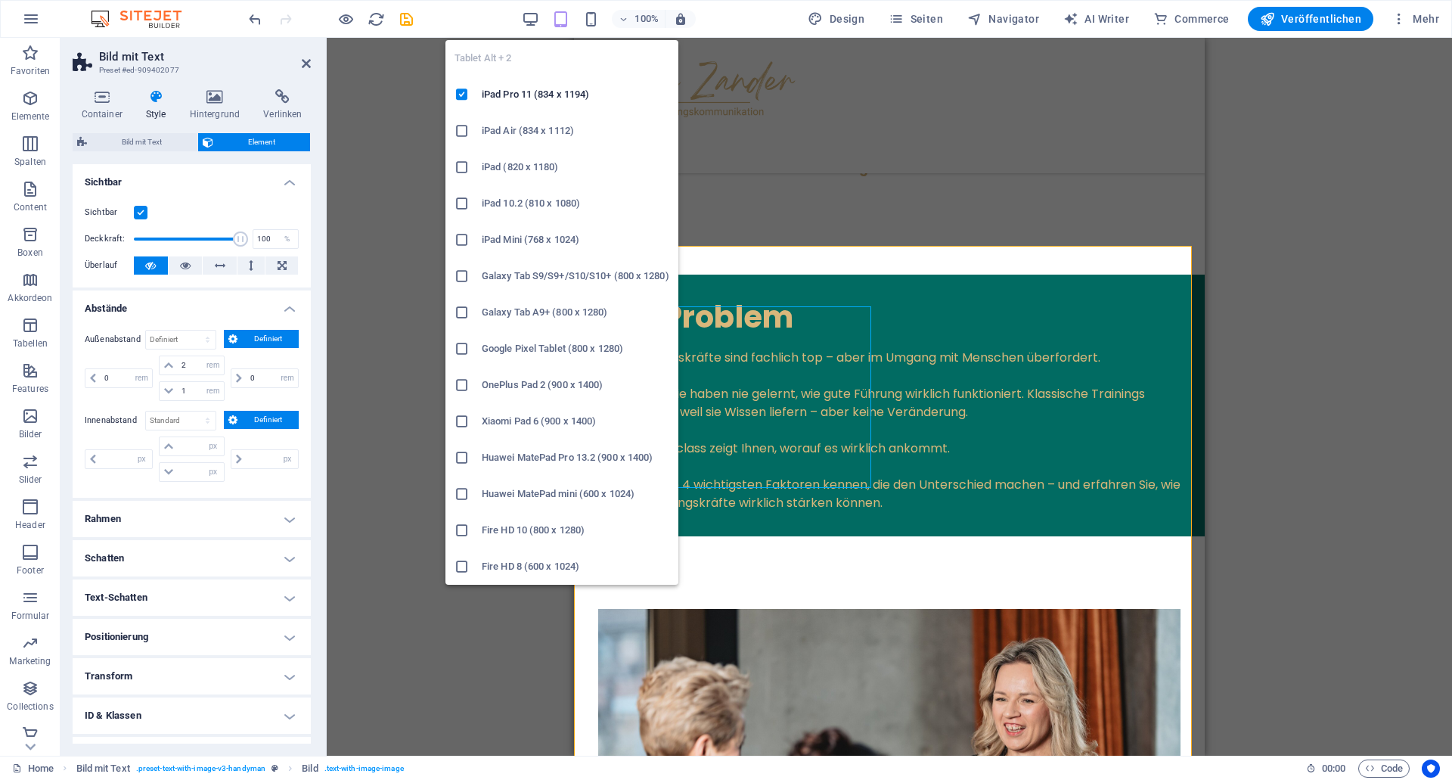
type input "0"
select select "px"
type input "2"
select select "rem"
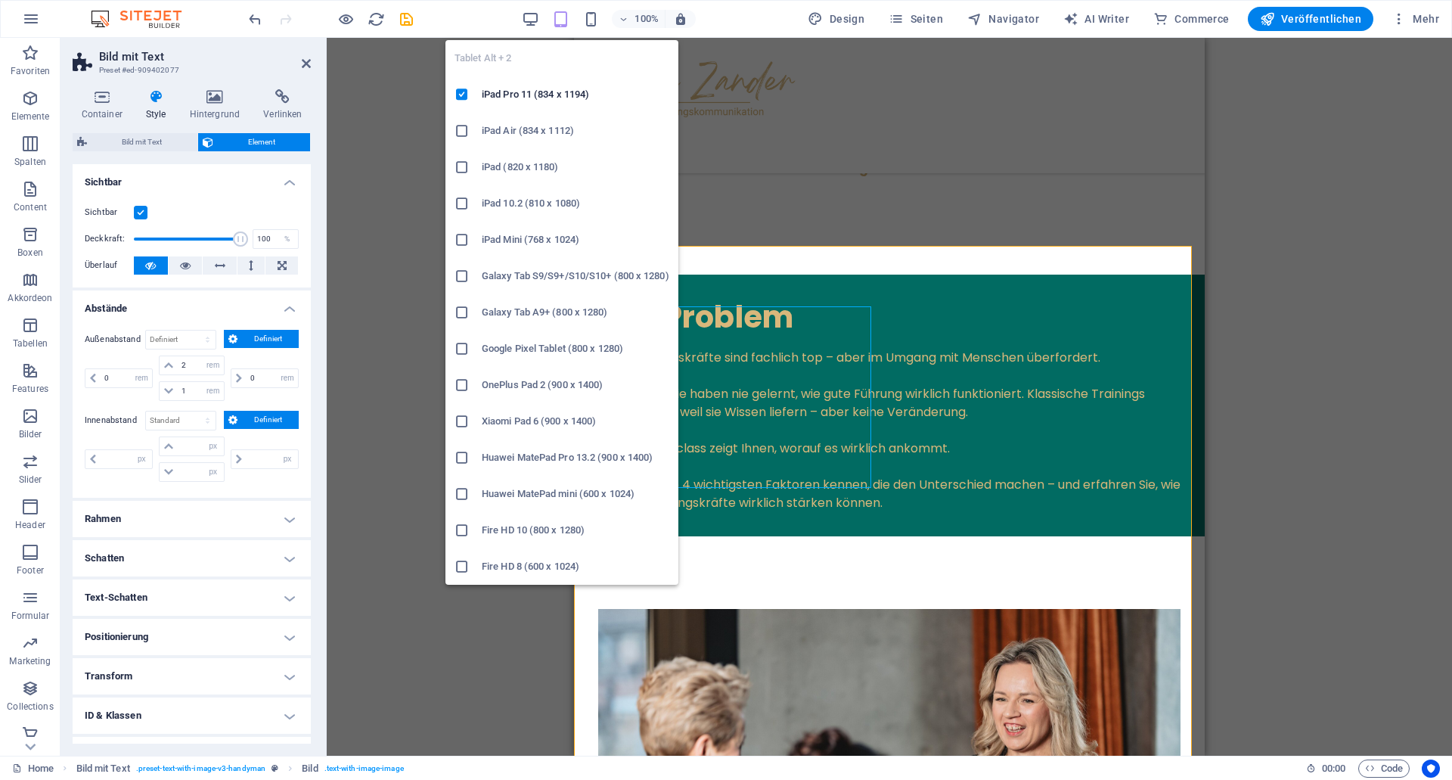
type input "5"
select select "rem"
type input "5"
select select "rem"
type input "2"
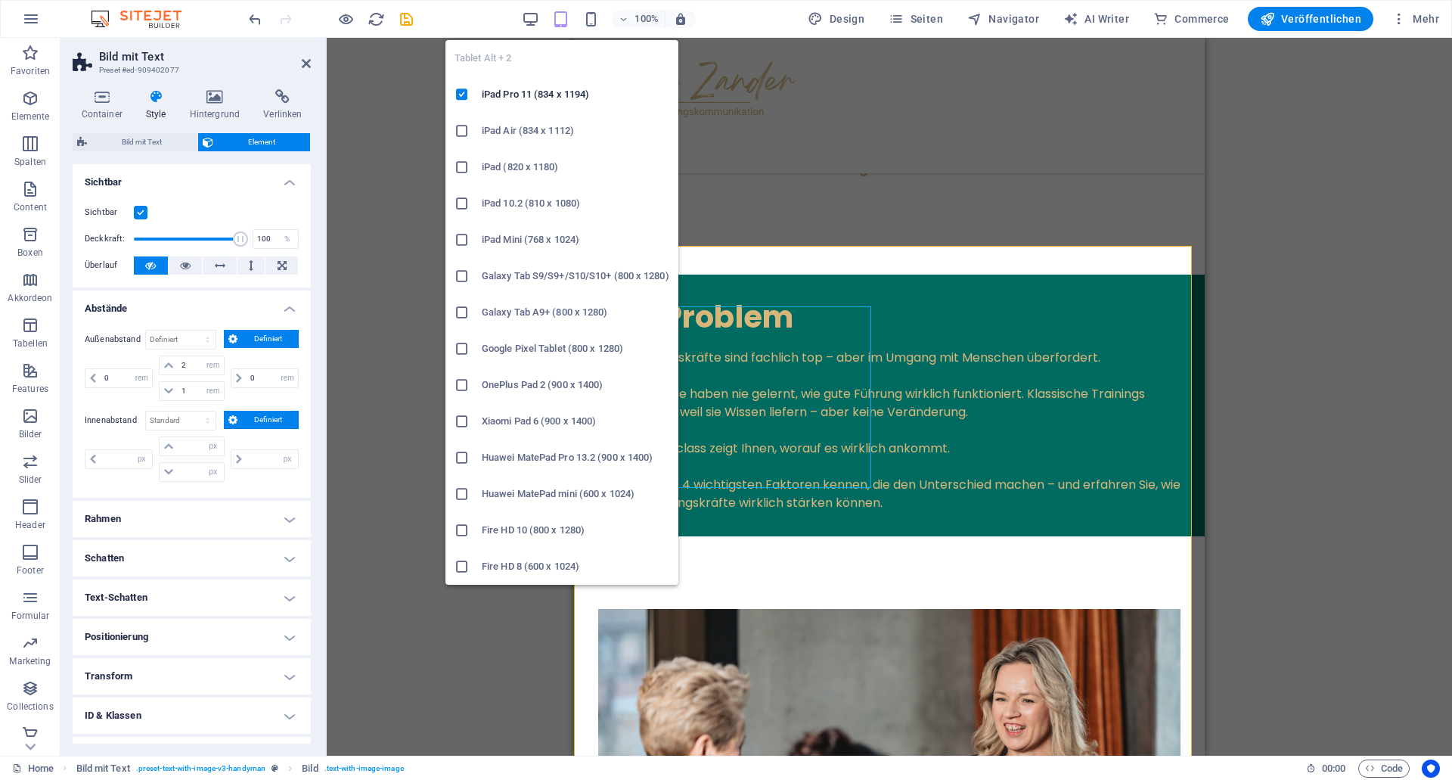
select select "rem"
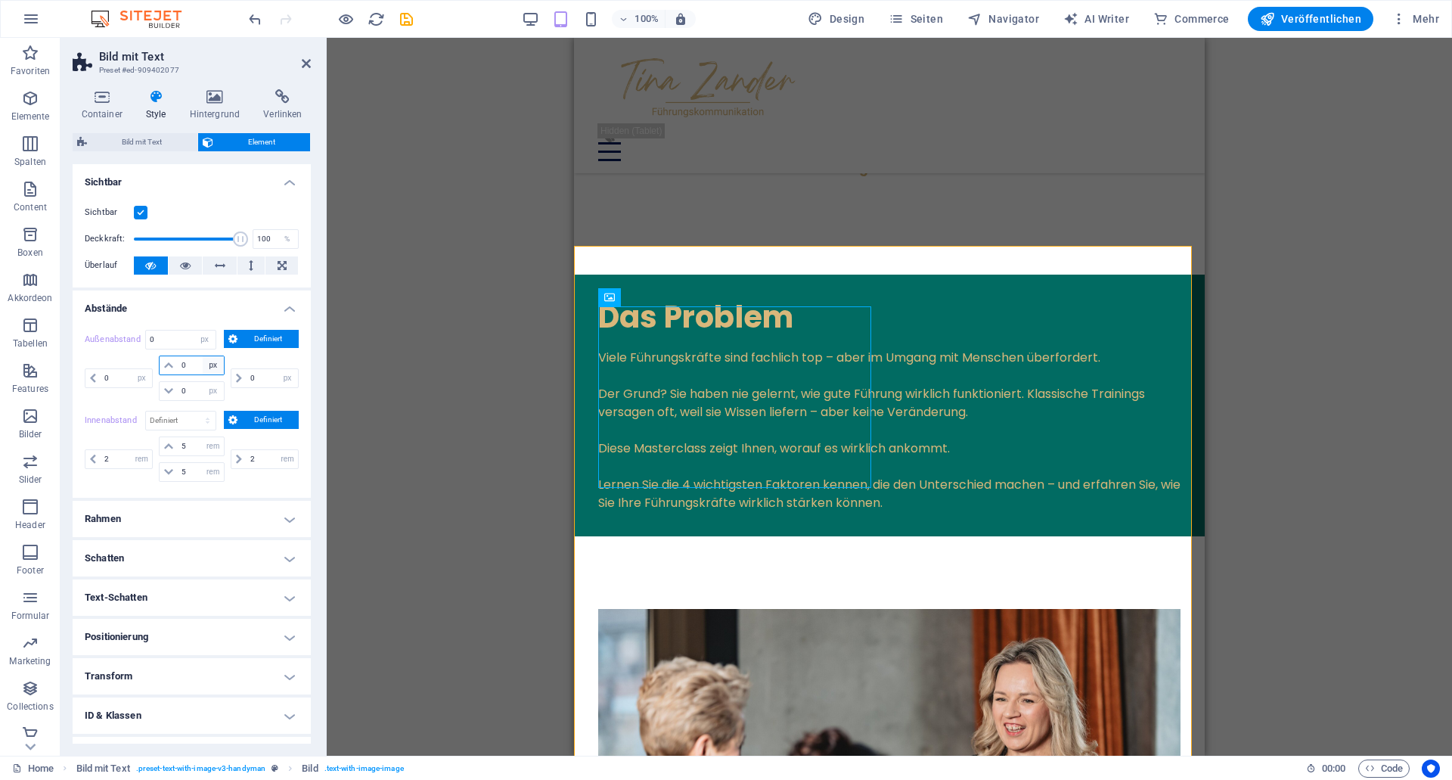
click at [203, 356] on select "auto px % rem vw vh" at bounding box center [213, 365] width 21 height 18
select select "rem"
click option "rem" at bounding box center [0, 0] width 0 height 0
select select "DISABLED_OPTION_VALUE"
drag, startPoint x: 188, startPoint y: 364, endPoint x: 113, endPoint y: 355, distance: 74.6
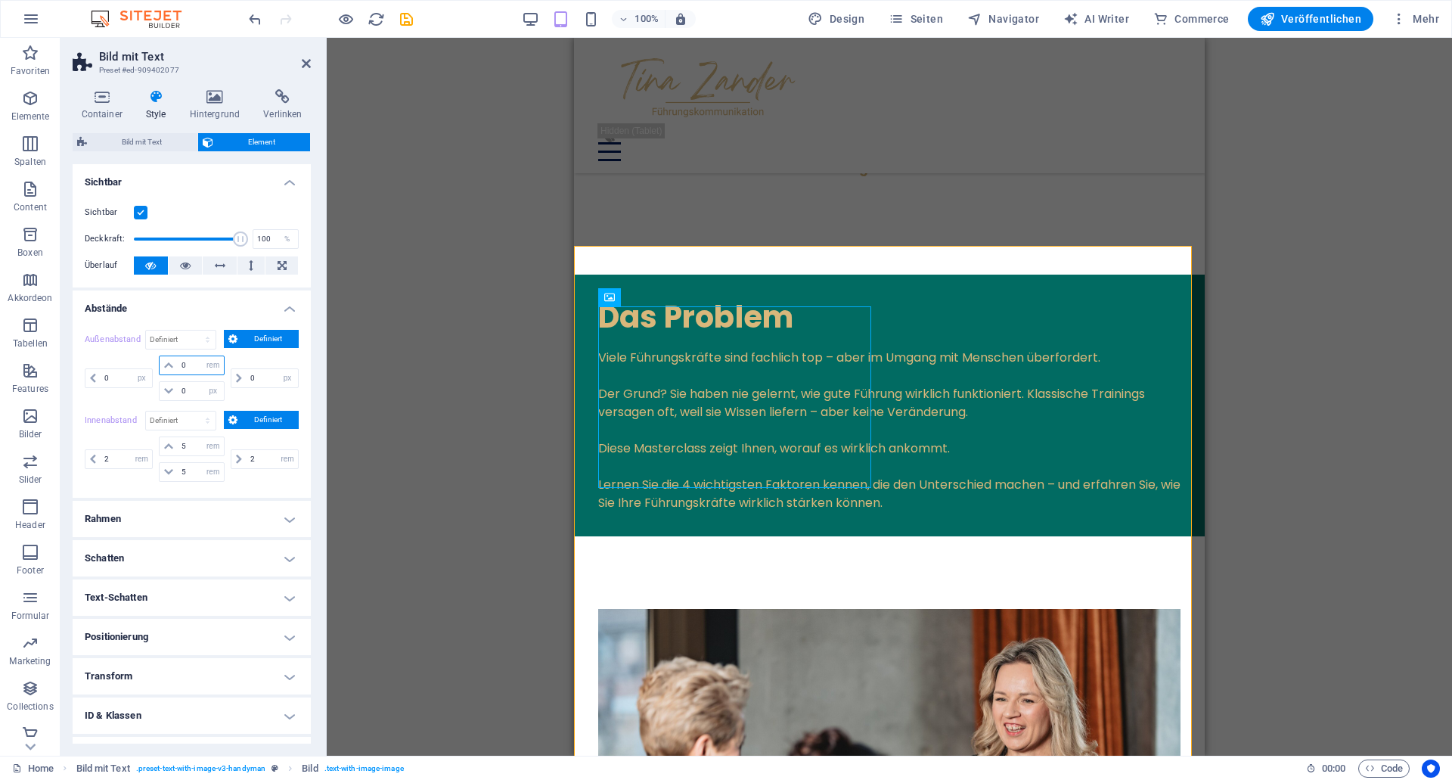
click at [178, 356] on input "0" at bounding box center [200, 365] width 45 height 18
type input "2"
click at [113, 358] on div "0 auto px % rem vw vh" at bounding box center [120, 377] width 71 height 45
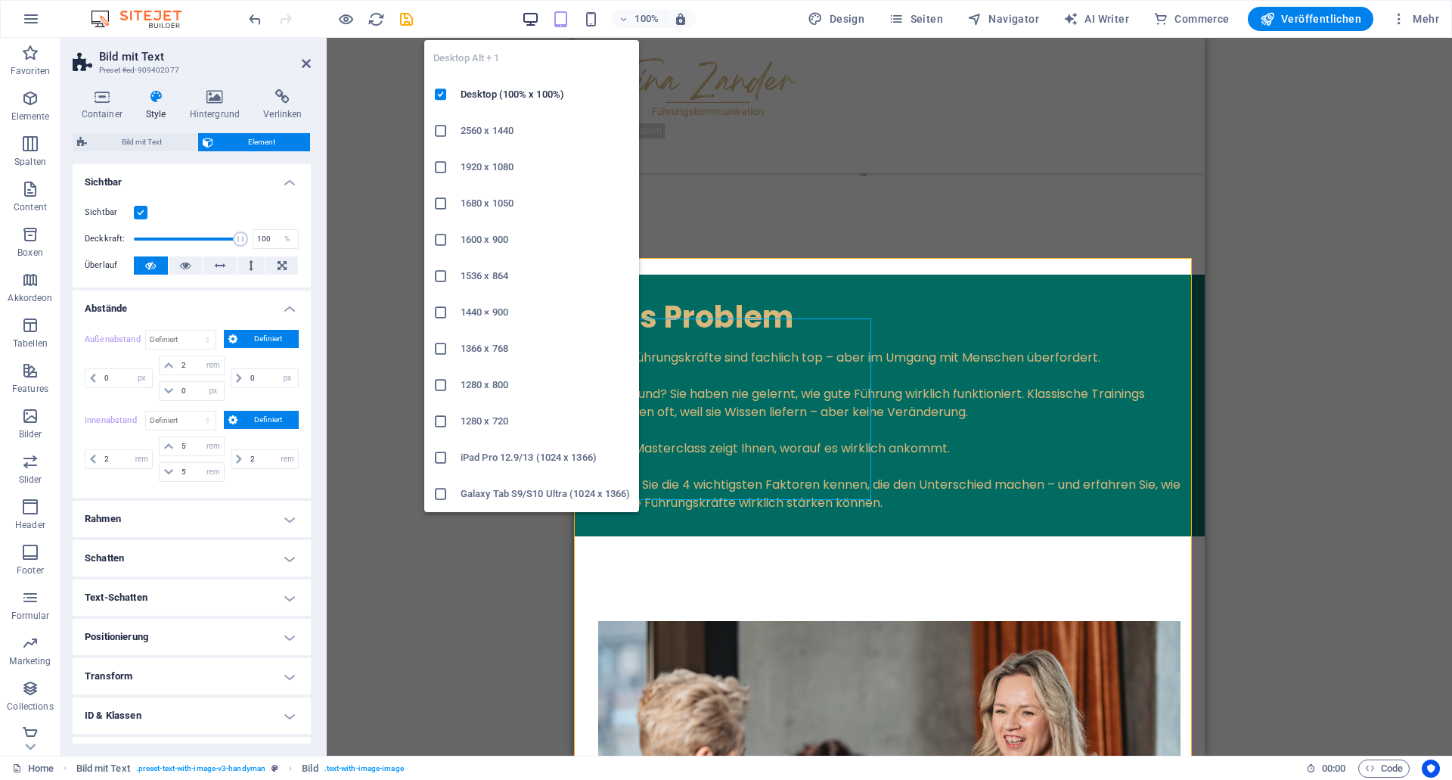
click at [0, 0] on icon "button" at bounding box center [0, 0] width 0 height 0
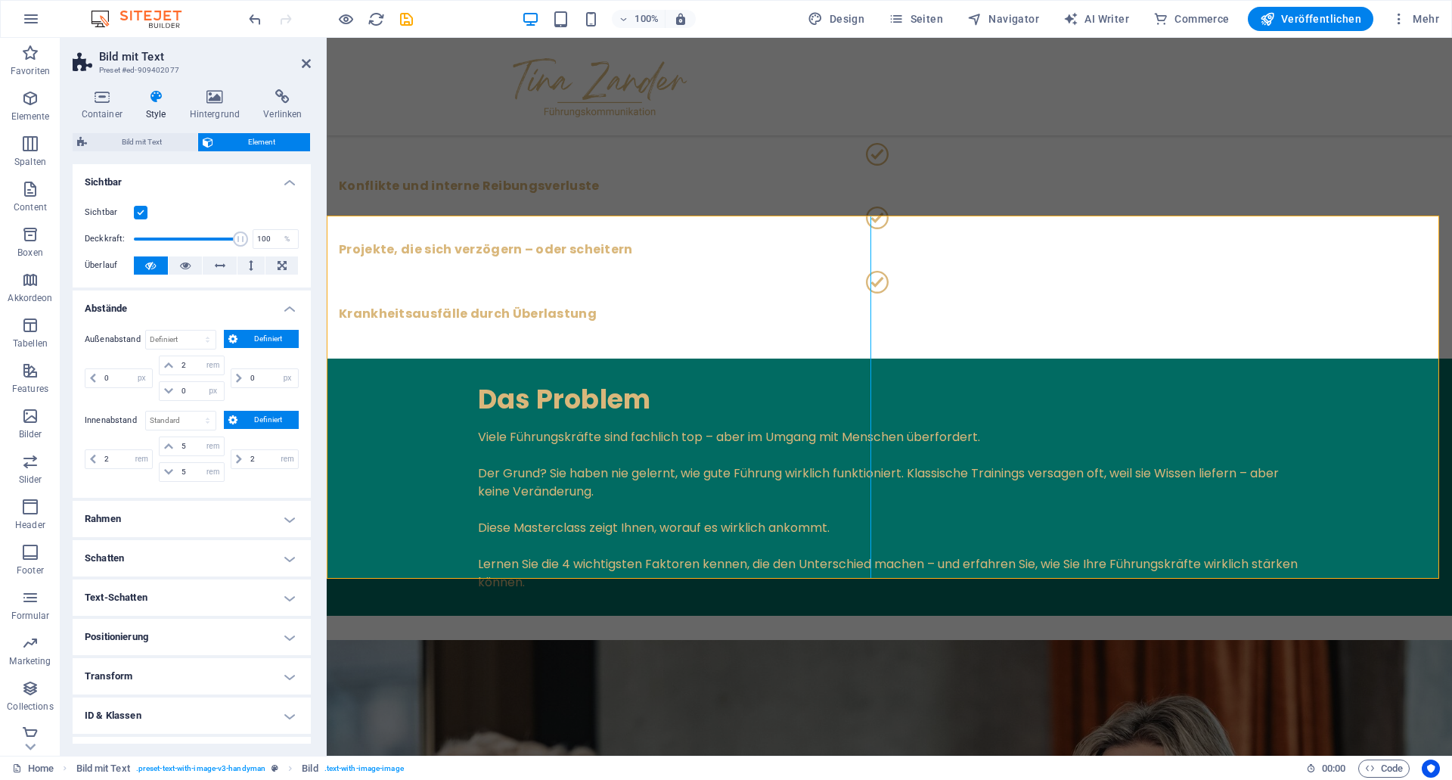
select select "rem"
type input "1"
select select "rem"
select select "px"
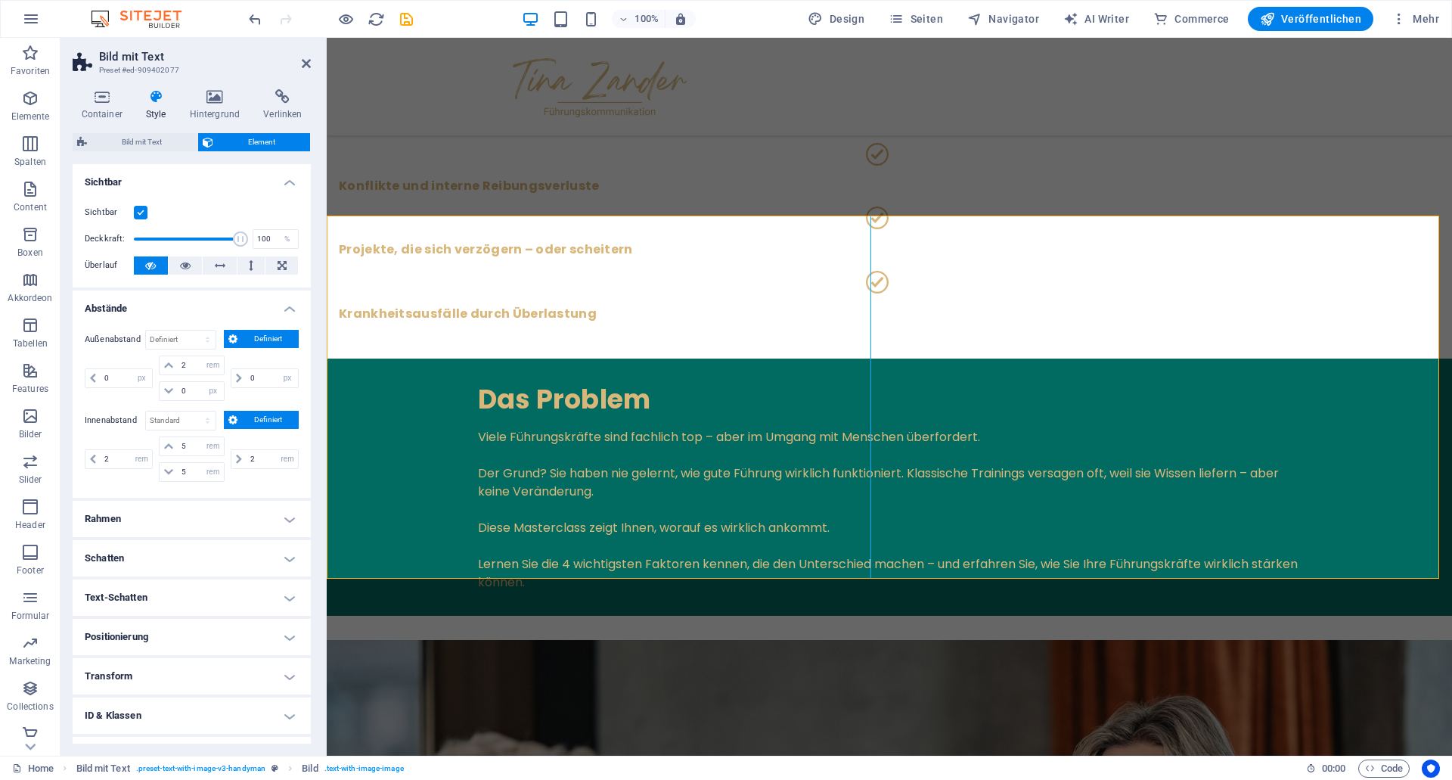
select select "px"
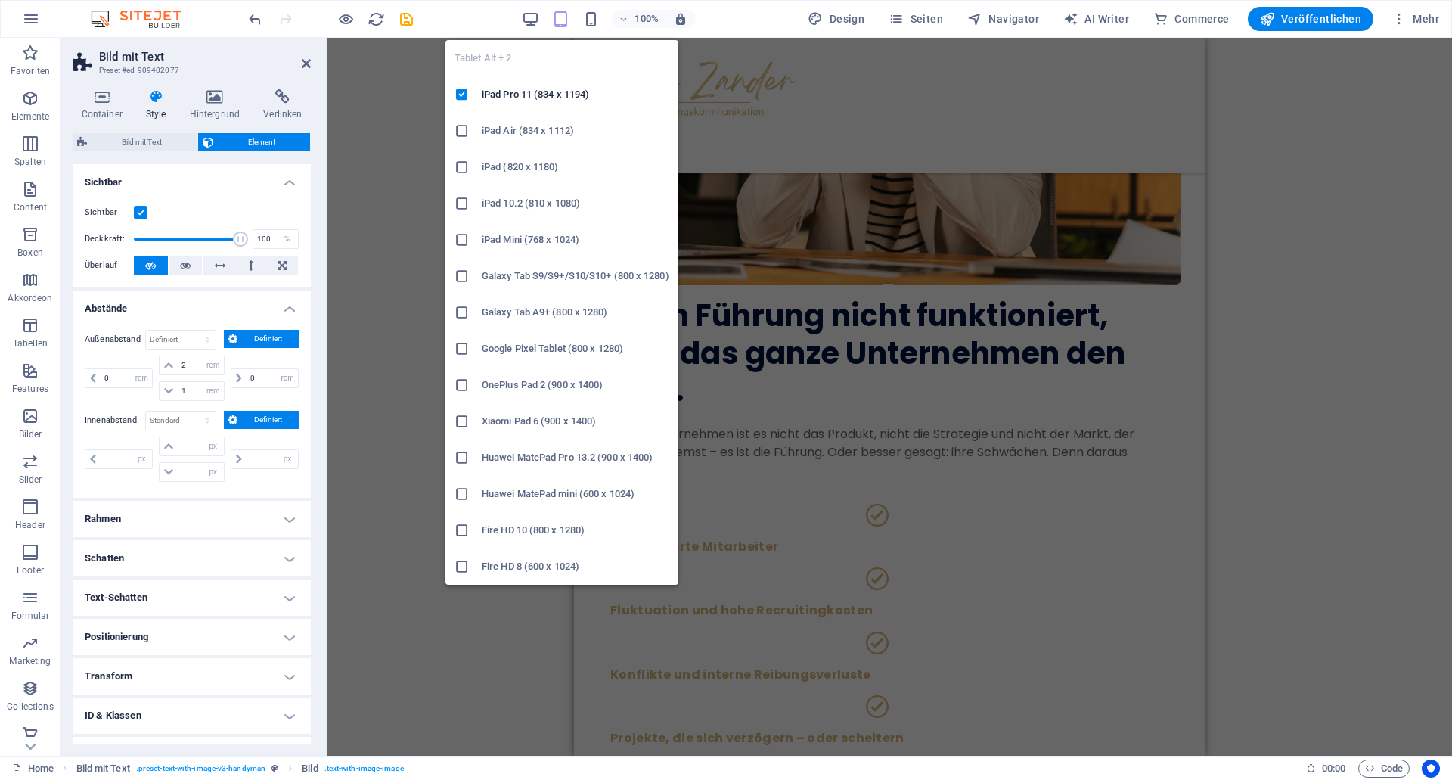
scroll to position [1712, 0]
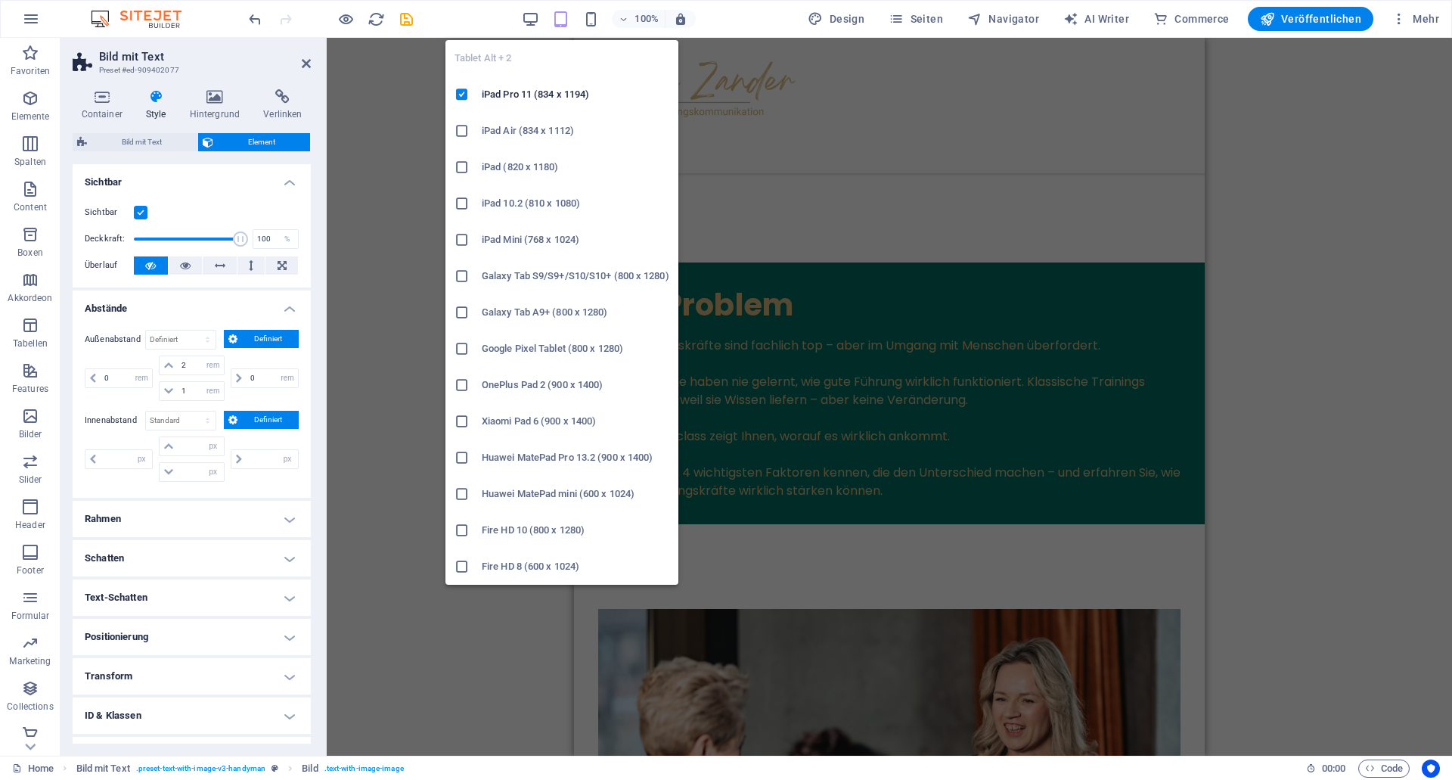
select select "px"
type input "0"
select select "px"
type input "2"
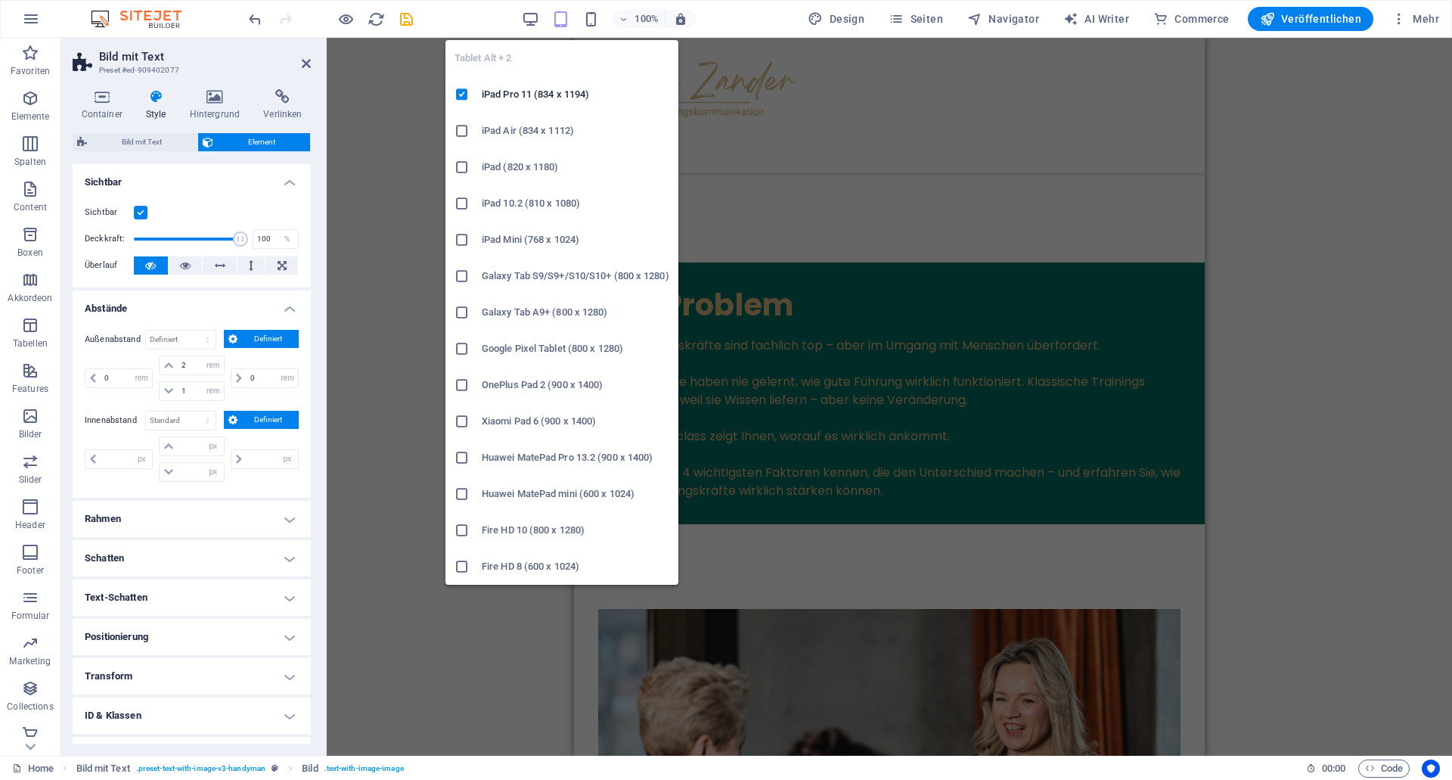
select select "rem"
type input "5"
select select "rem"
type input "5"
select select "rem"
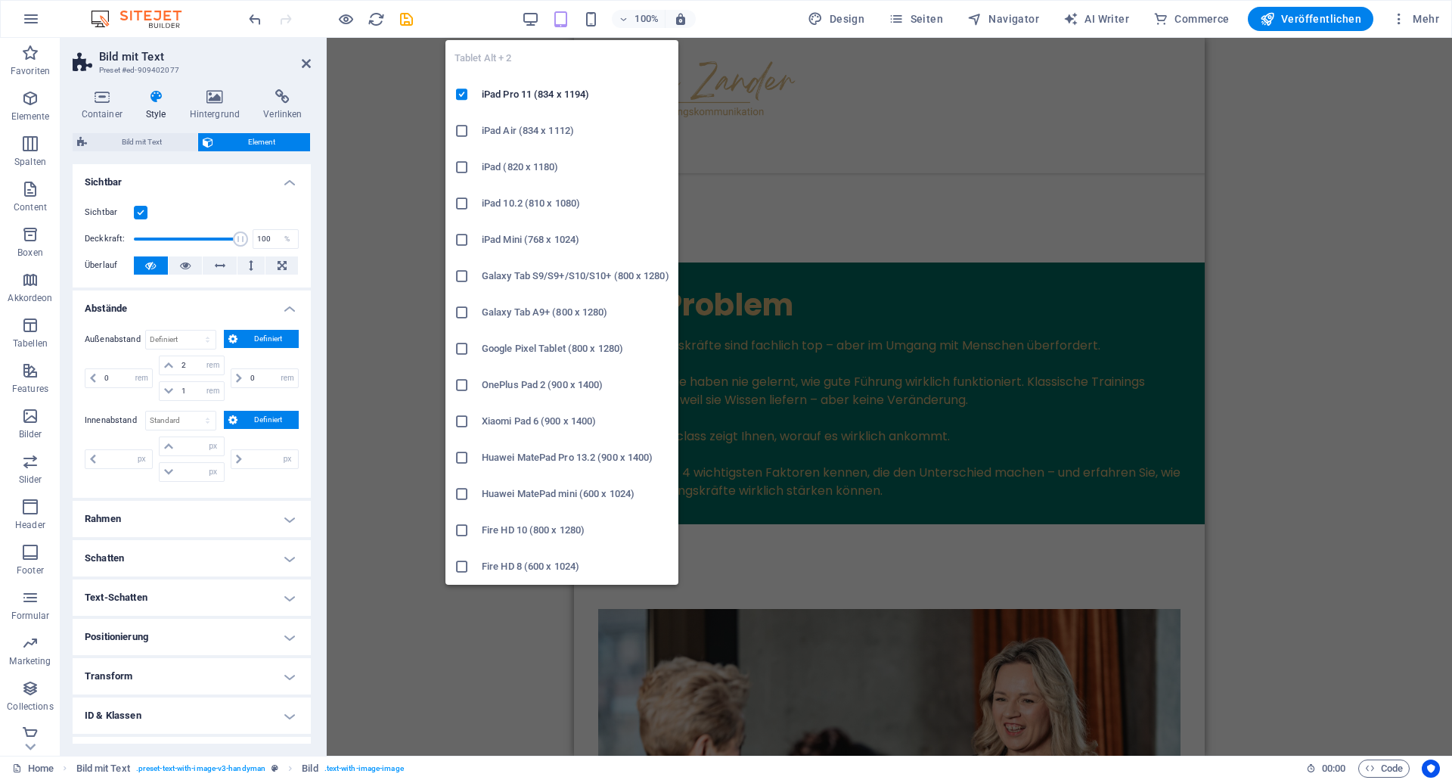
type input "2"
select select "rem"
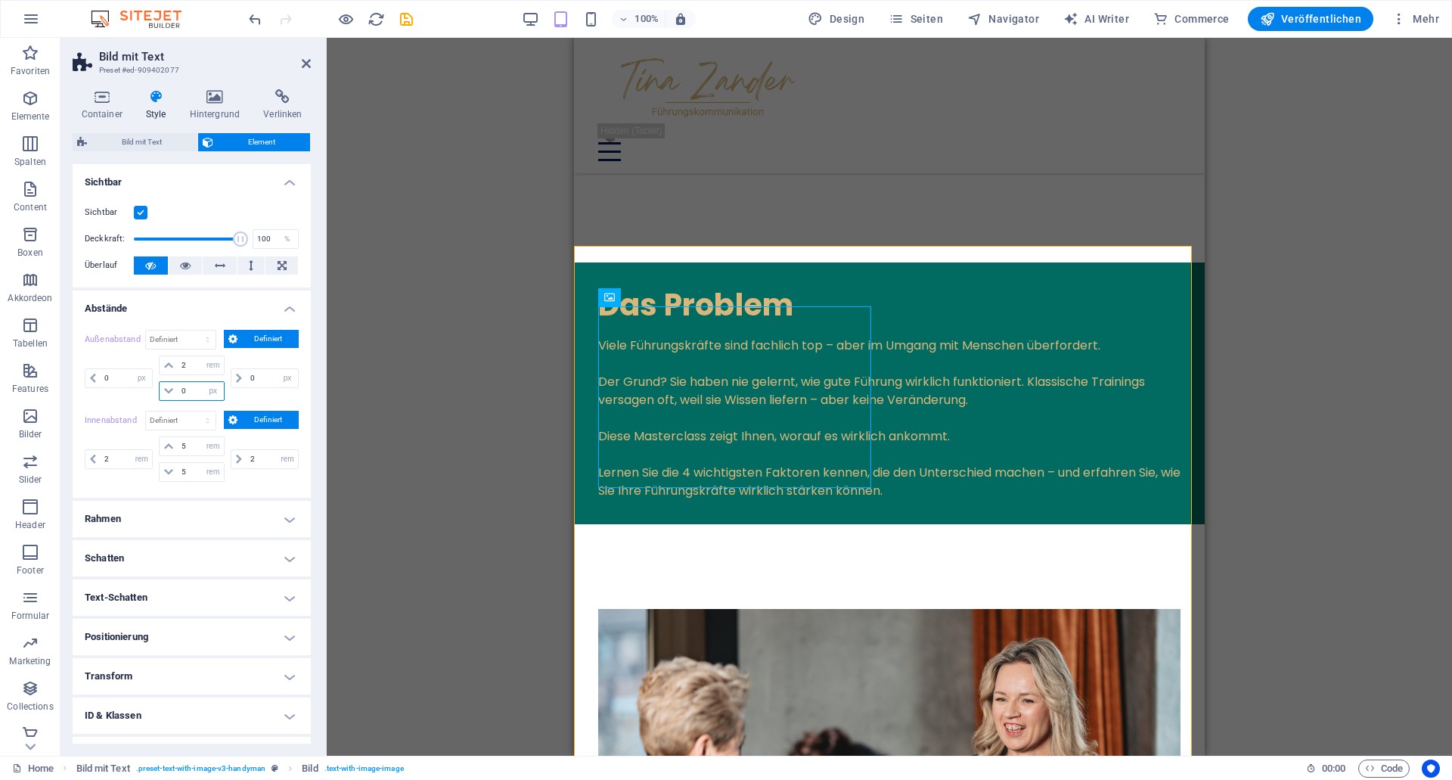
drag, startPoint x: 191, startPoint y: 392, endPoint x: 158, endPoint y: 388, distance: 32.7
click at [178, 388] on input "0" at bounding box center [200, 391] width 45 height 18
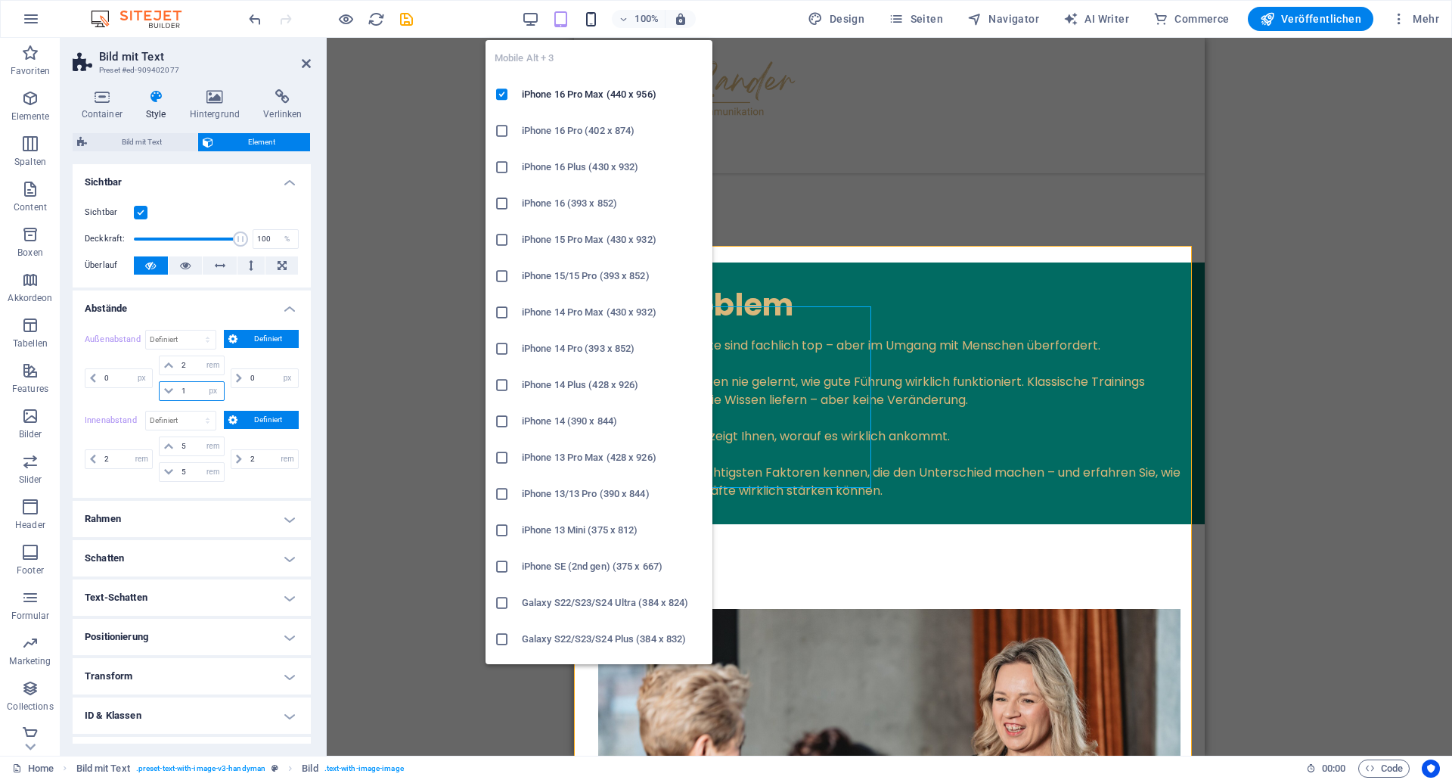
type input "1"
click at [586, 23] on icon "button" at bounding box center [590, 19] width 17 height 17
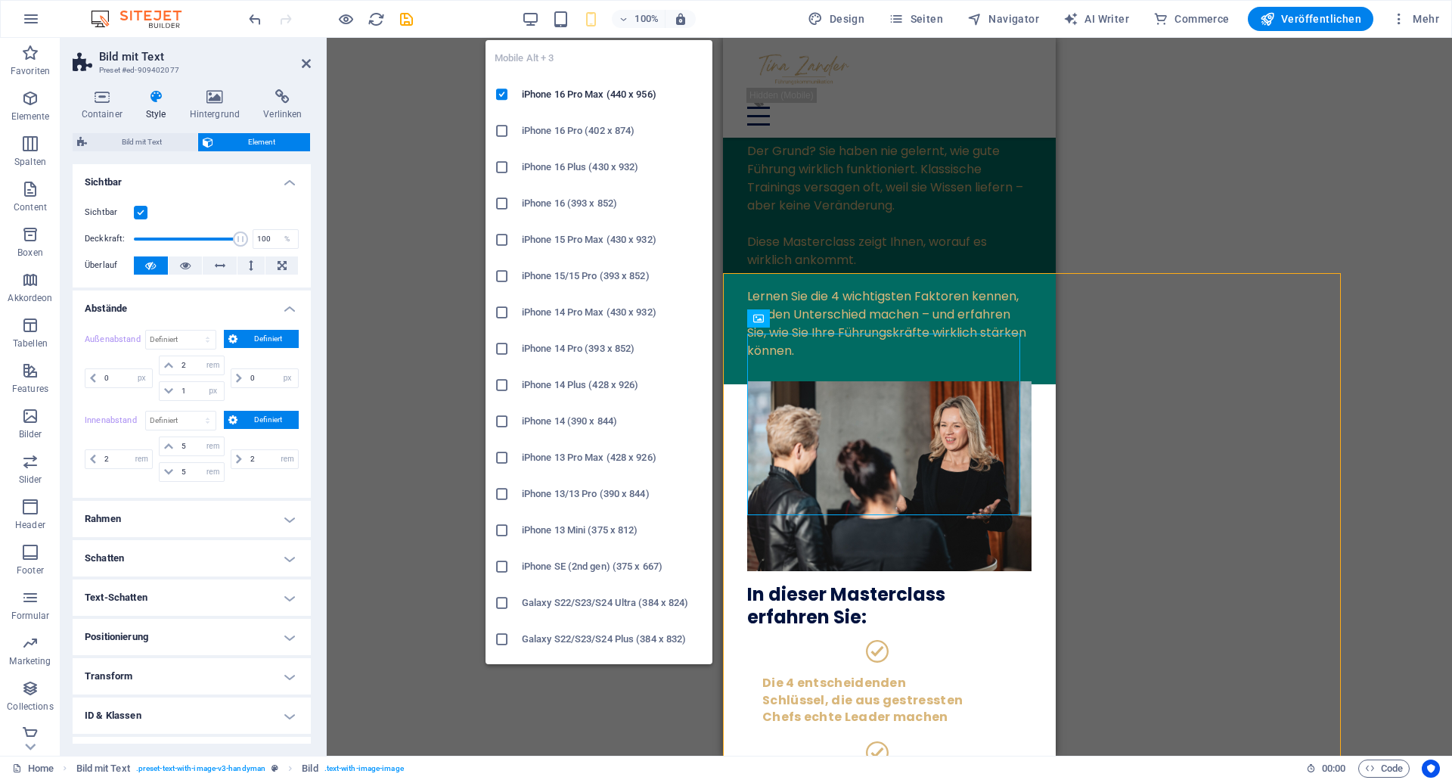
type input "-100"
select select "px"
type input "0"
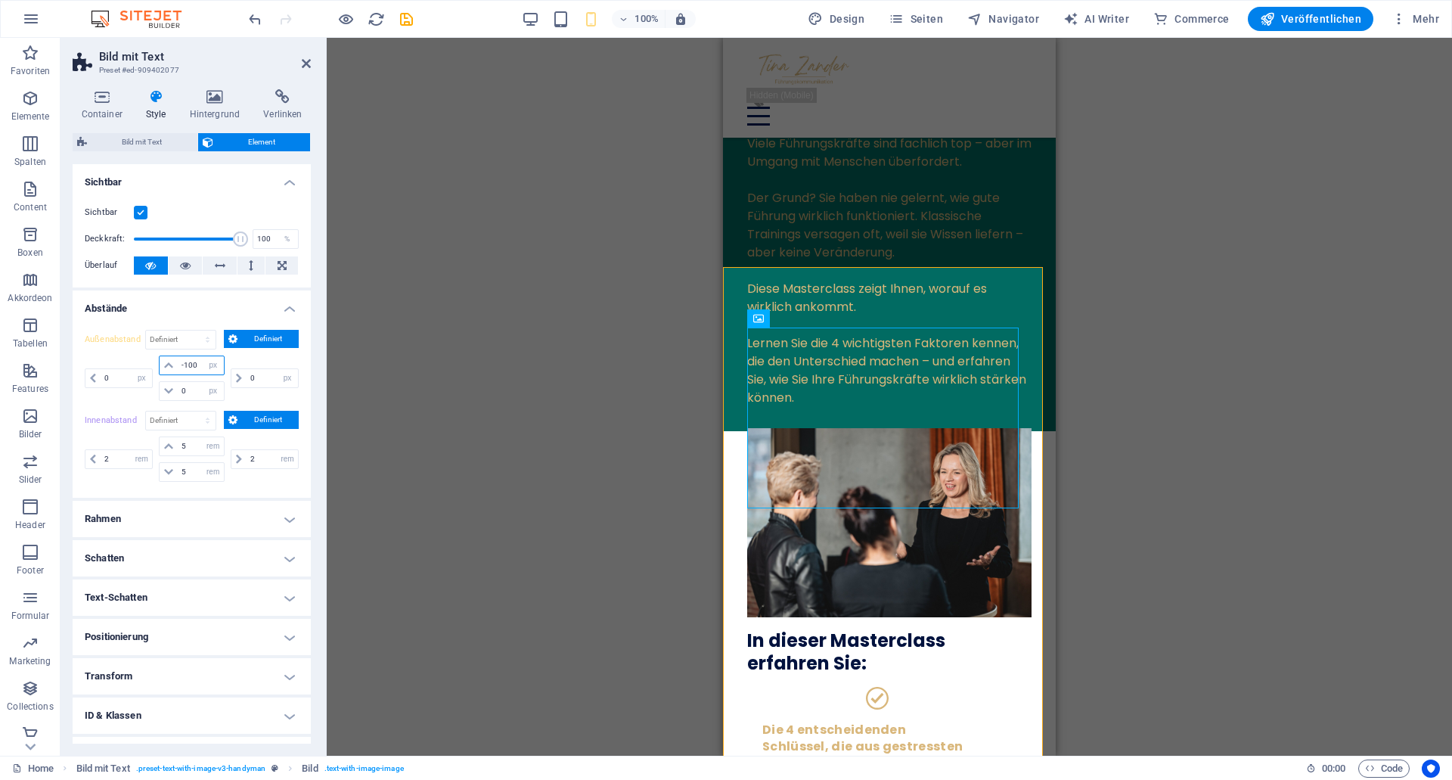
drag, startPoint x: 194, startPoint y: 361, endPoint x: 130, endPoint y: 358, distance: 63.6
click at [178, 358] on input "-100" at bounding box center [200, 365] width 45 height 18
type input "2"
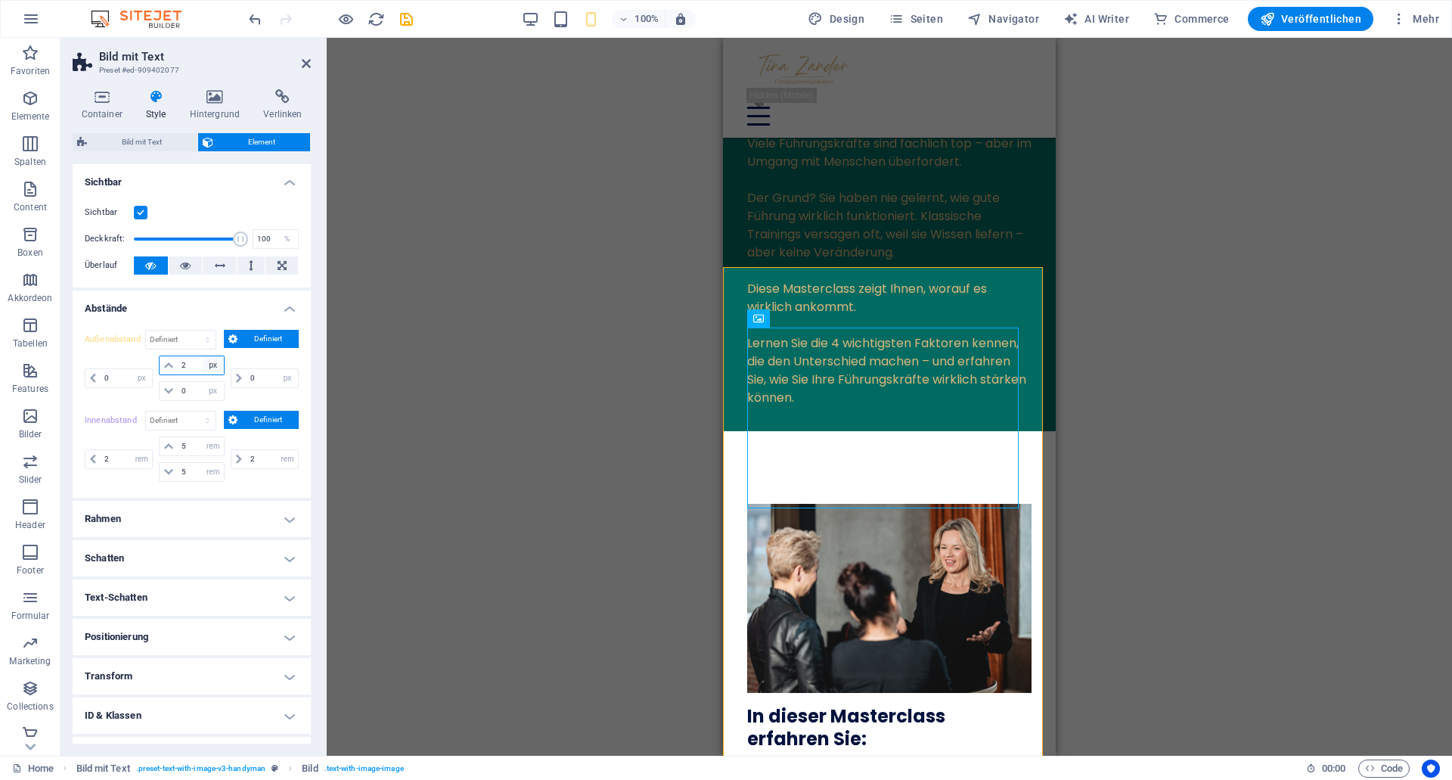
click at [203, 356] on select "auto px % rem vw vh" at bounding box center [213, 365] width 21 height 18
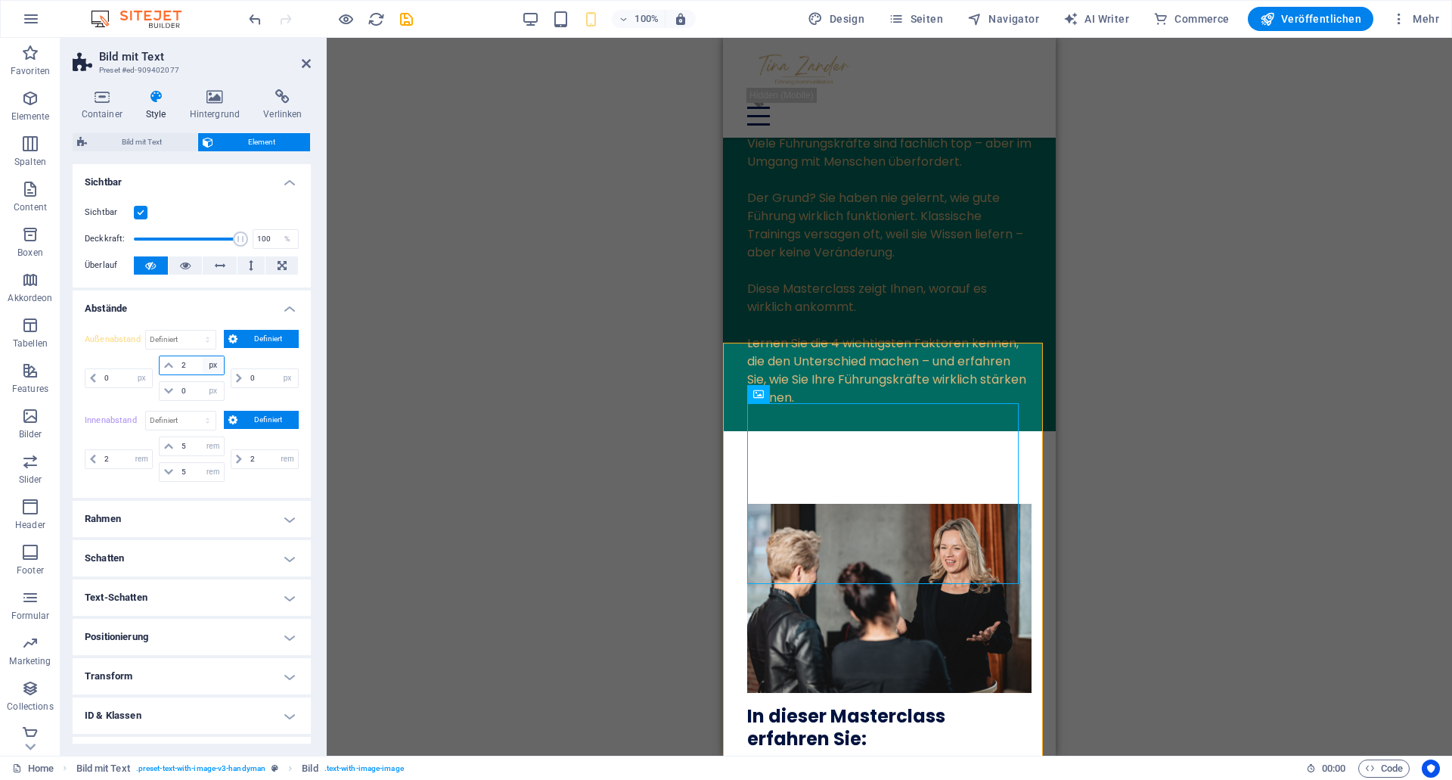
select select "rem"
click option "rem" at bounding box center [0, 0] width 0 height 0
type input "2"
click at [203, 382] on select "auto px % rem vw vh" at bounding box center [213, 391] width 21 height 18
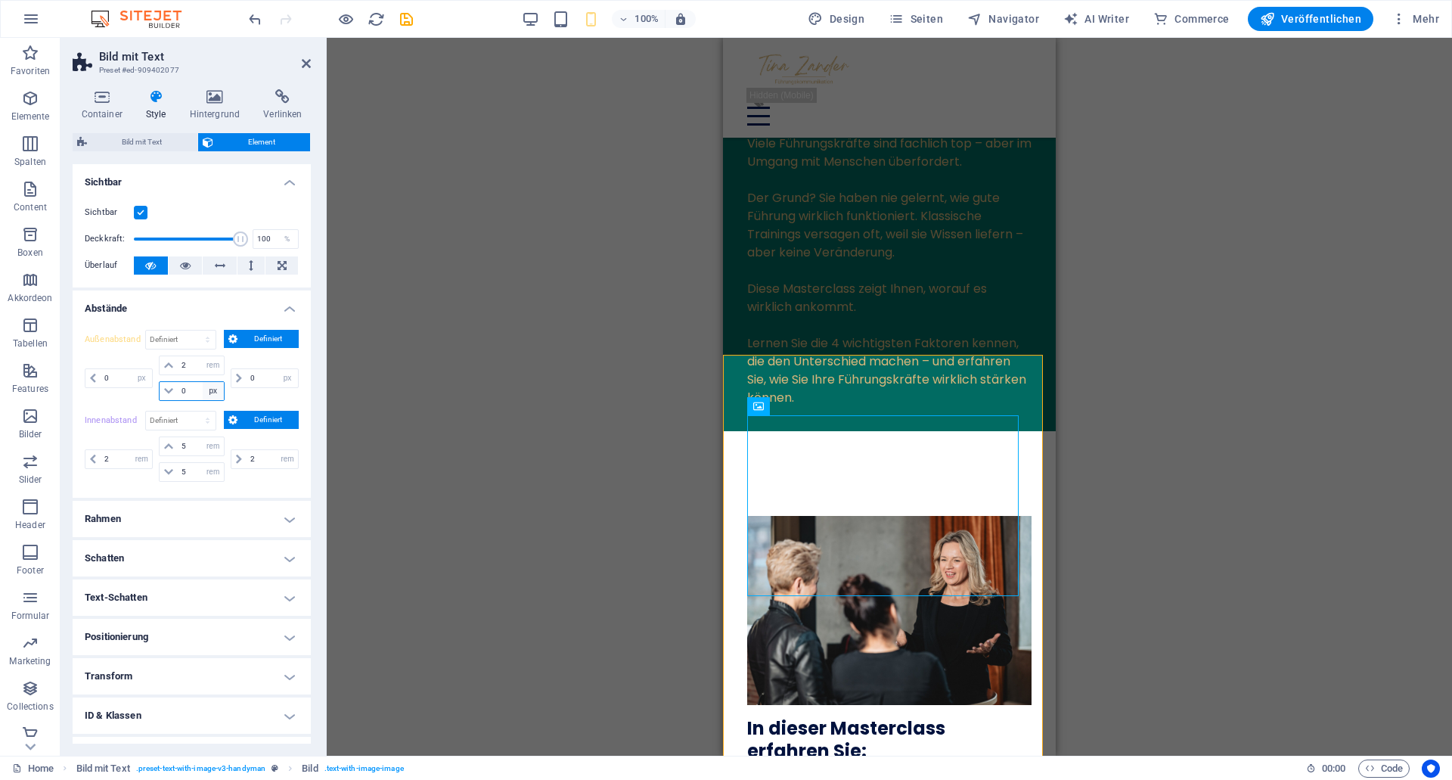
select select "rem"
click option "rem" at bounding box center [0, 0] width 0 height 0
drag, startPoint x: 188, startPoint y: 389, endPoint x: 149, endPoint y: 388, distance: 38.6
click at [178, 388] on input "0" at bounding box center [200, 391] width 45 height 18
type input "1"
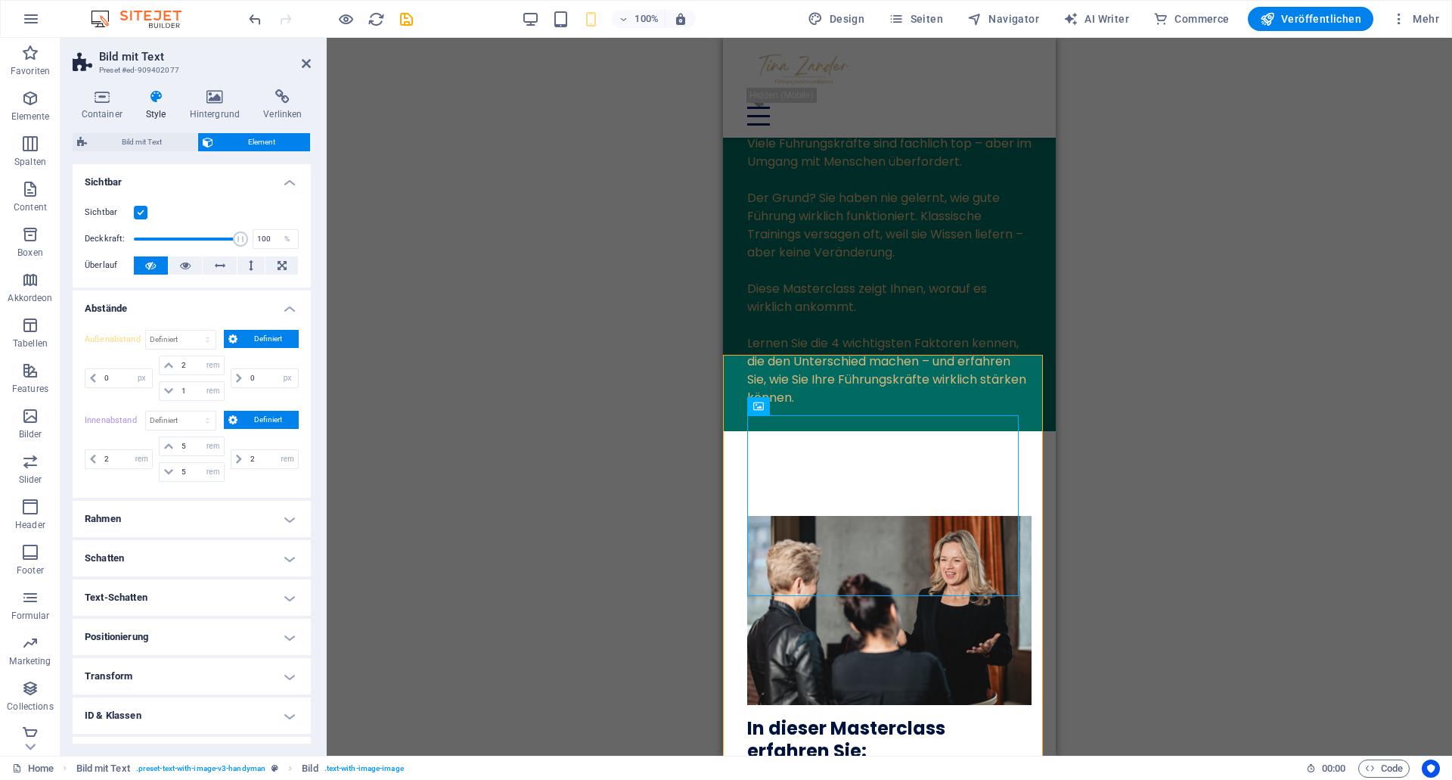
click at [200, 408] on div "Außenabstand Standard auto px % rem vw vh Definiert Definiert 0 auto px % rem v…" at bounding box center [192, 408] width 238 height 180
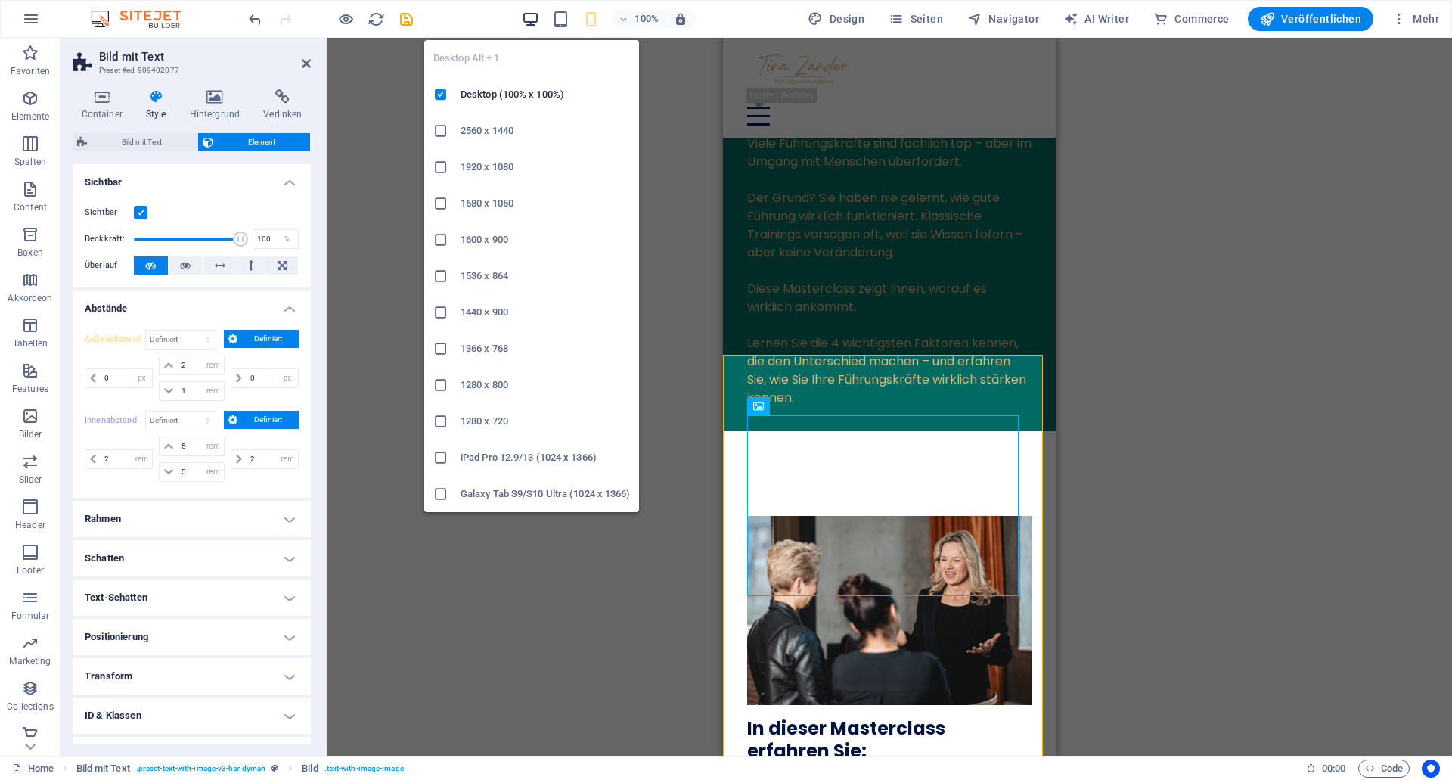
click at [0, 0] on icon "button" at bounding box center [0, 0] width 0 height 0
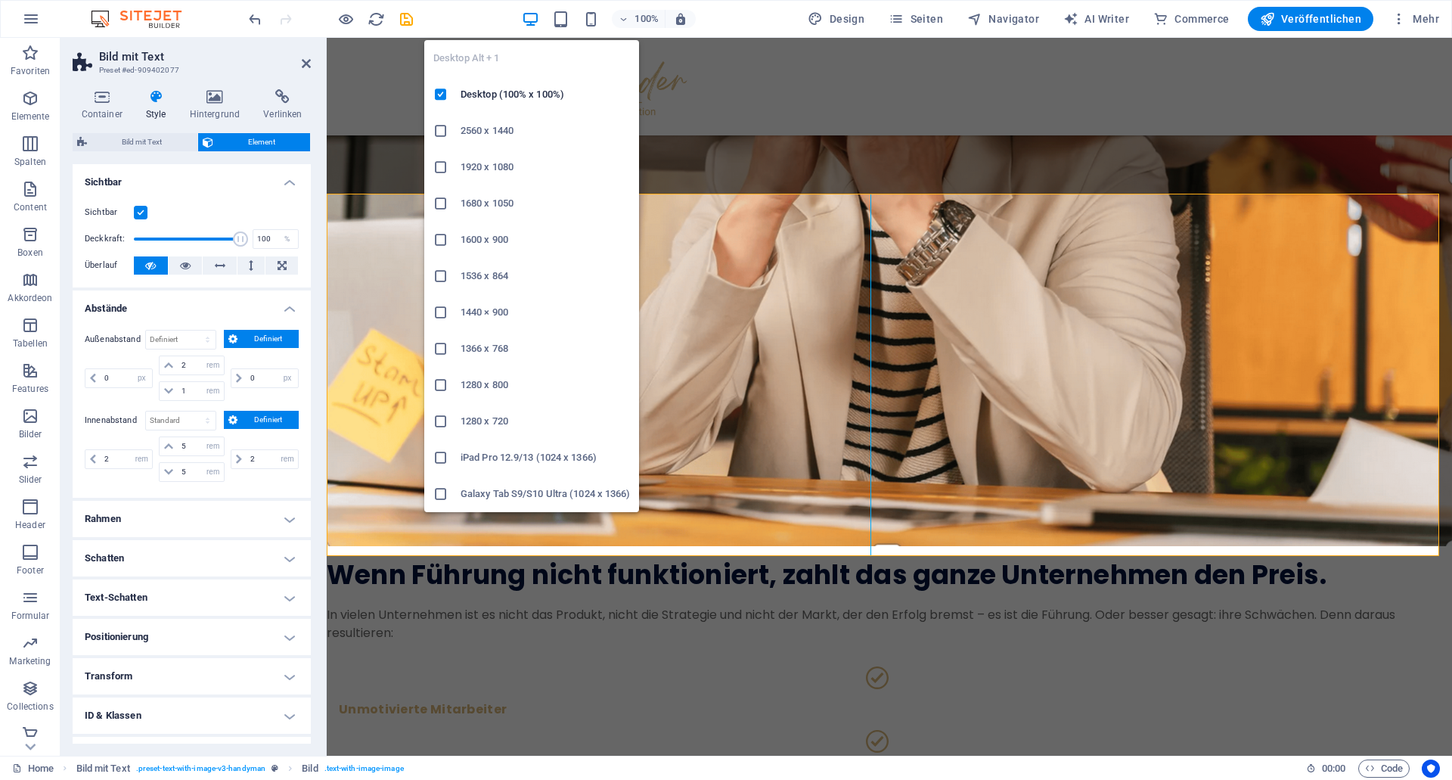
select select "rem"
select select "px"
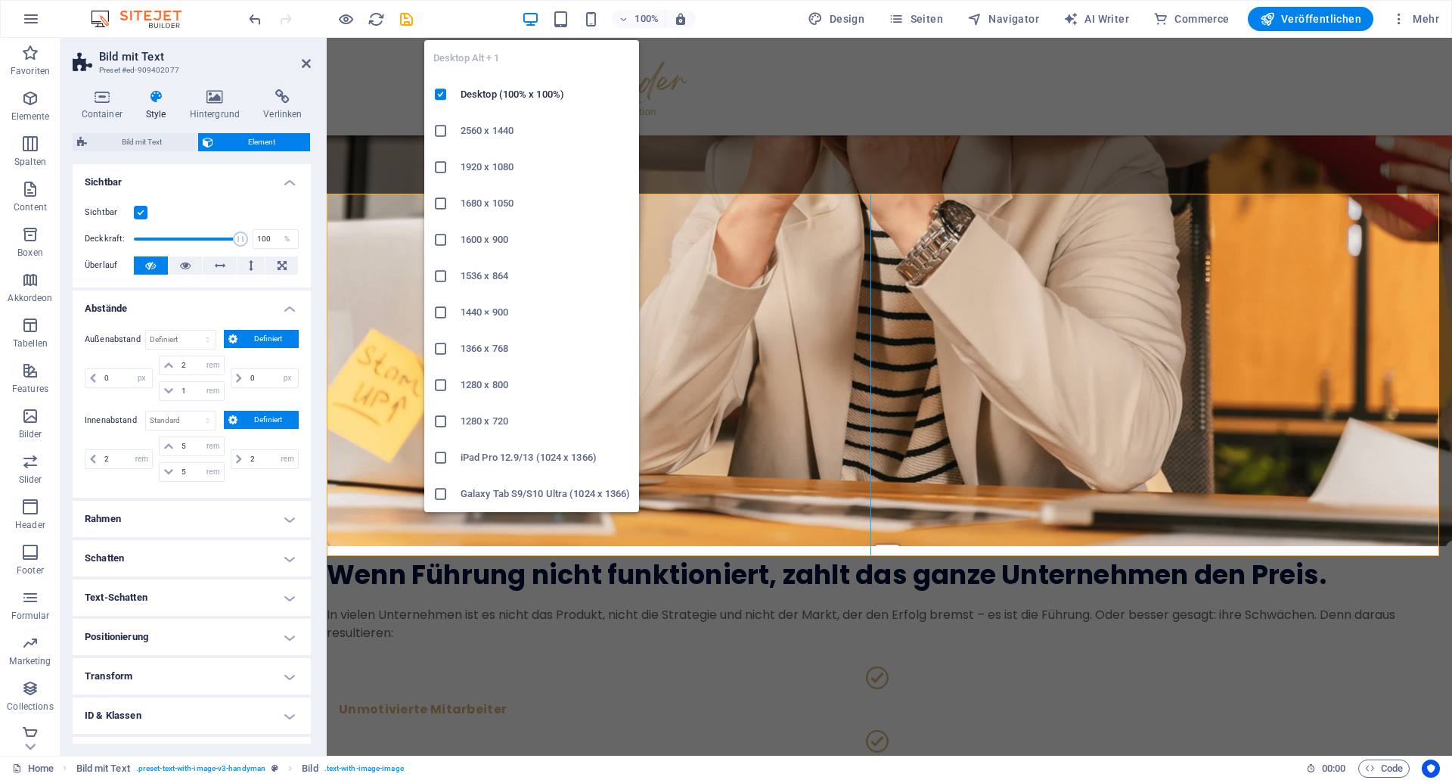
select select "px"
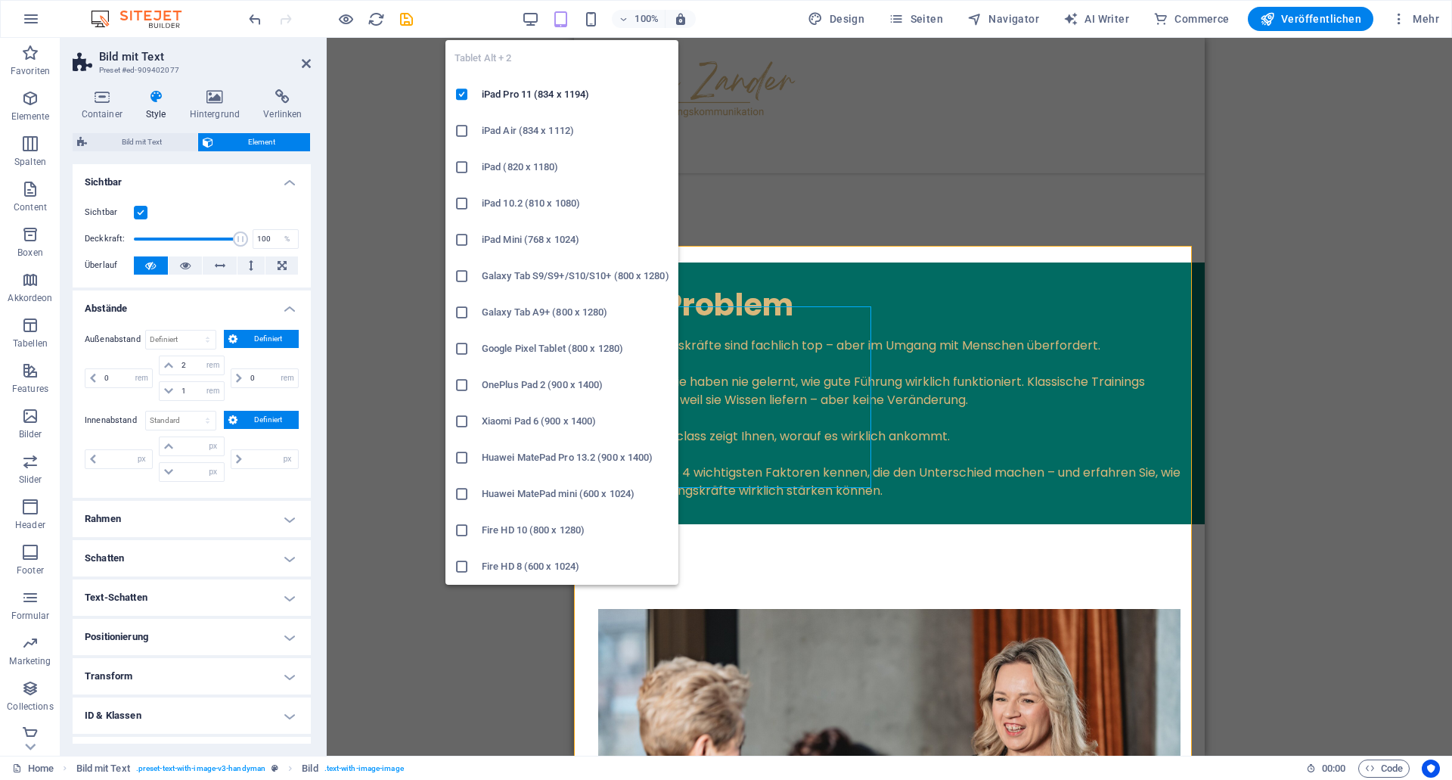
select select "px"
type input "2"
select select "rem"
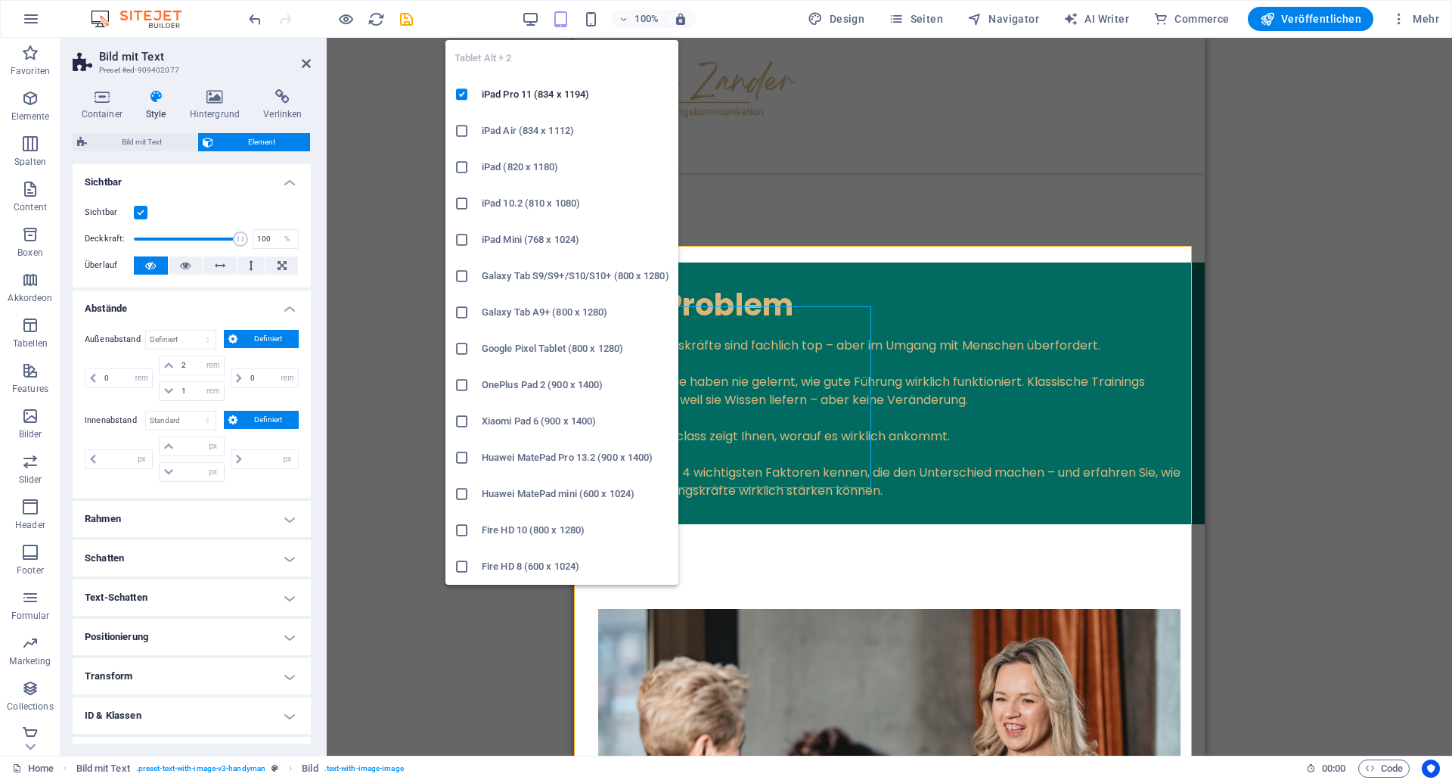
type input "5"
select select "rem"
type input "5"
select select "rem"
type input "2"
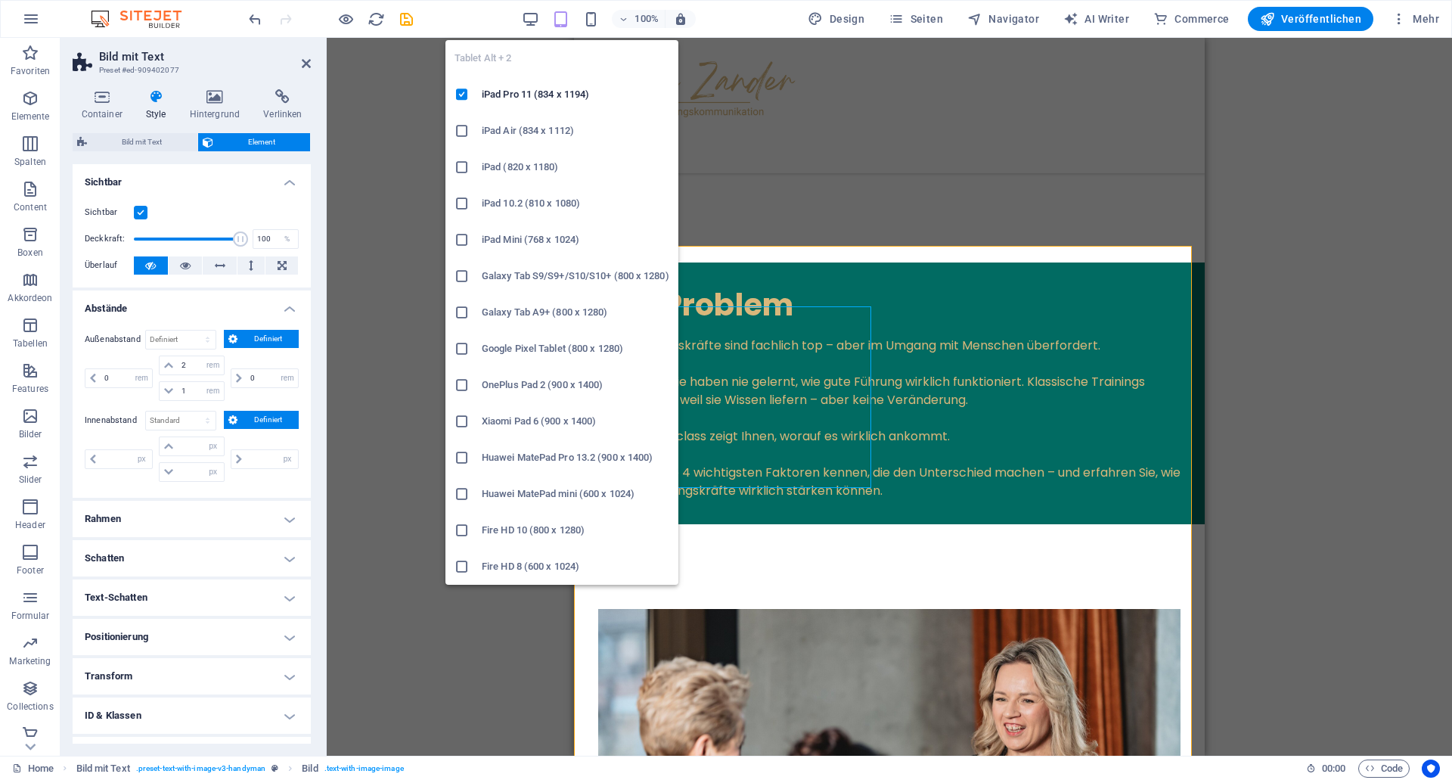
select select "rem"
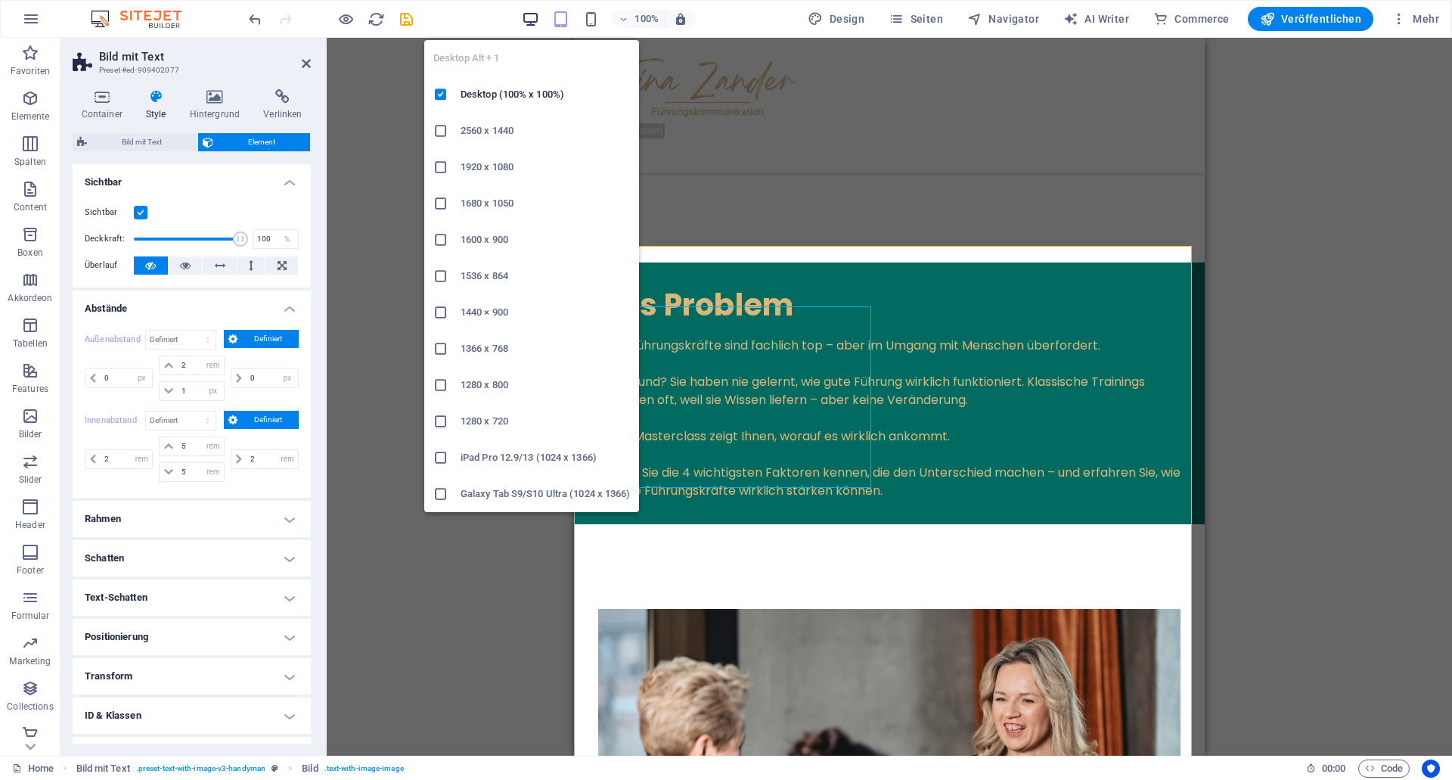
click at [0, 0] on icon "button" at bounding box center [0, 0] width 0 height 0
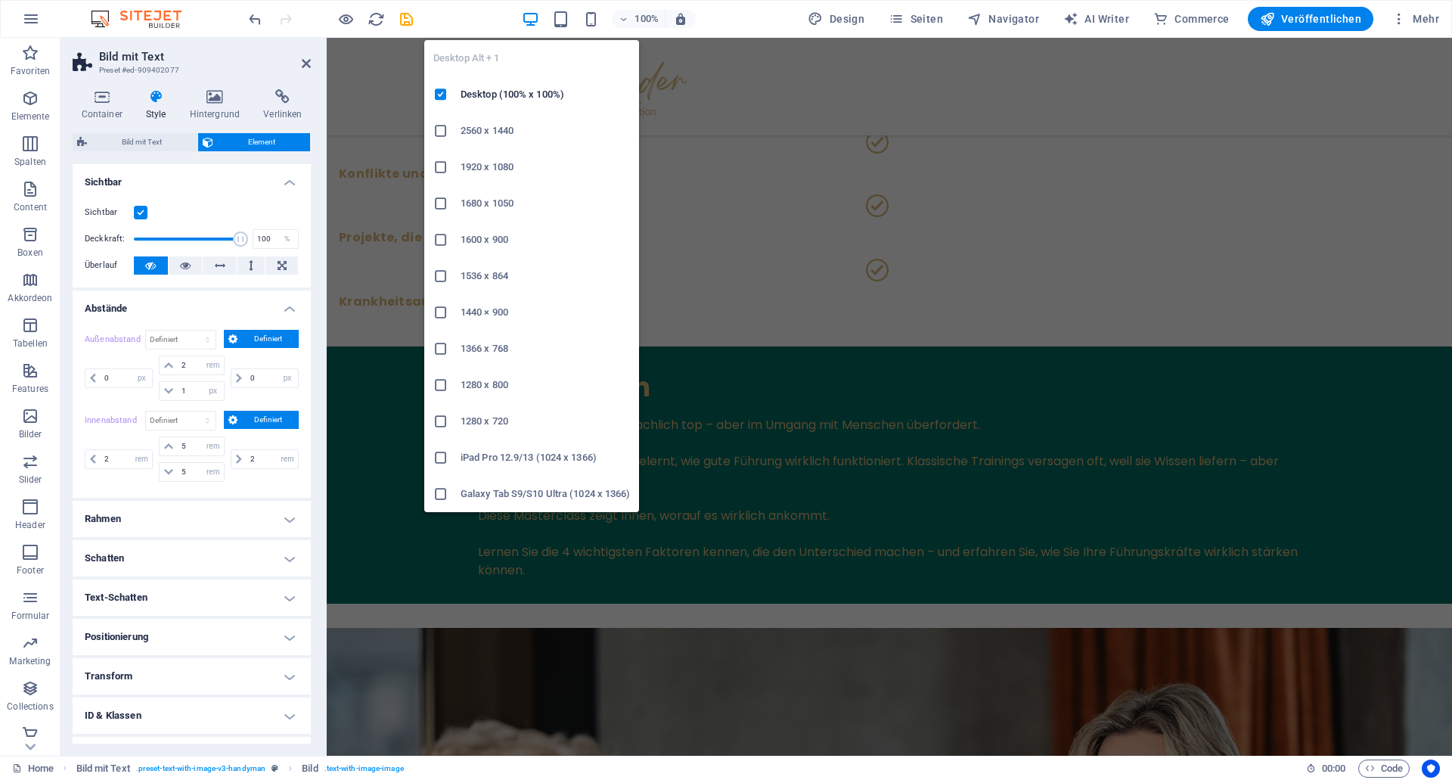
scroll to position [1067, 0]
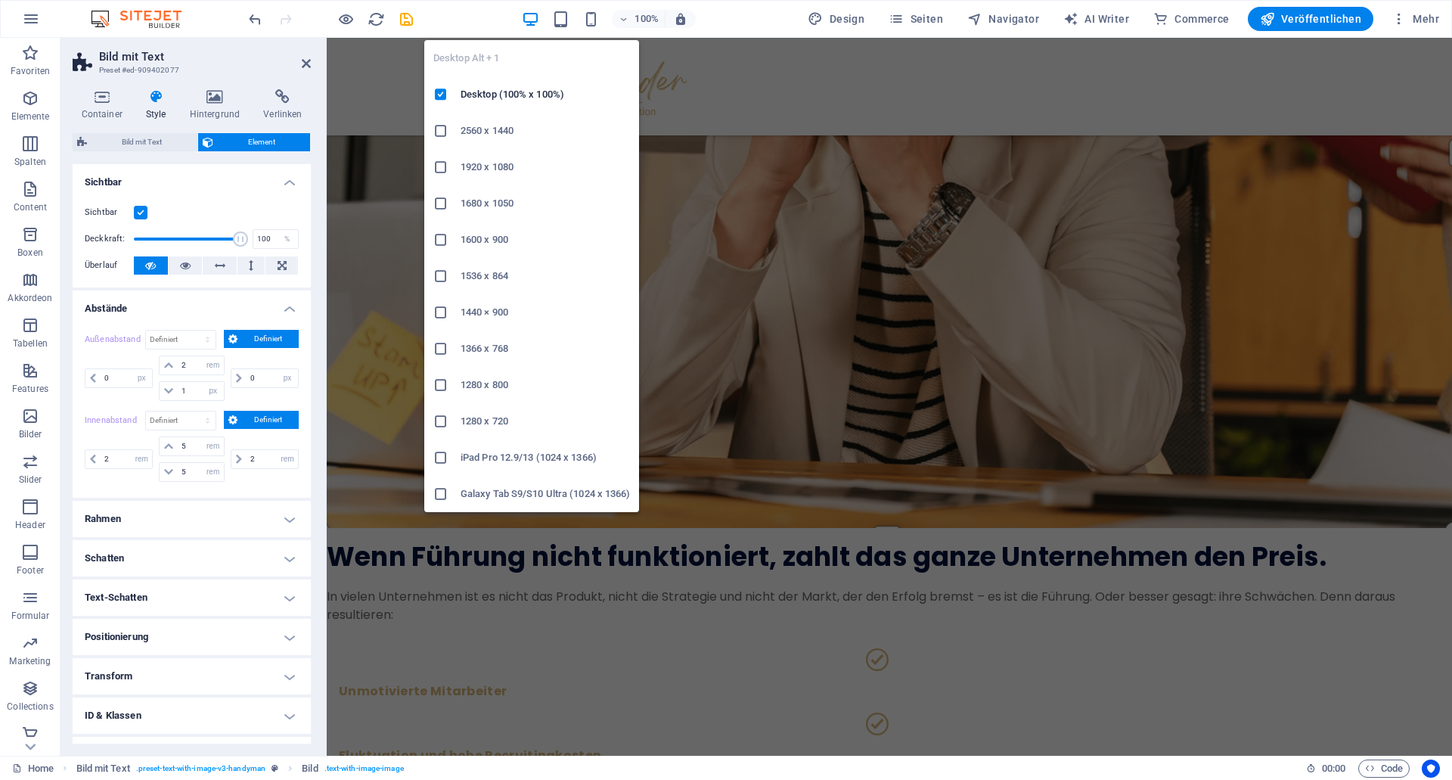
select select "rem"
select select "px"
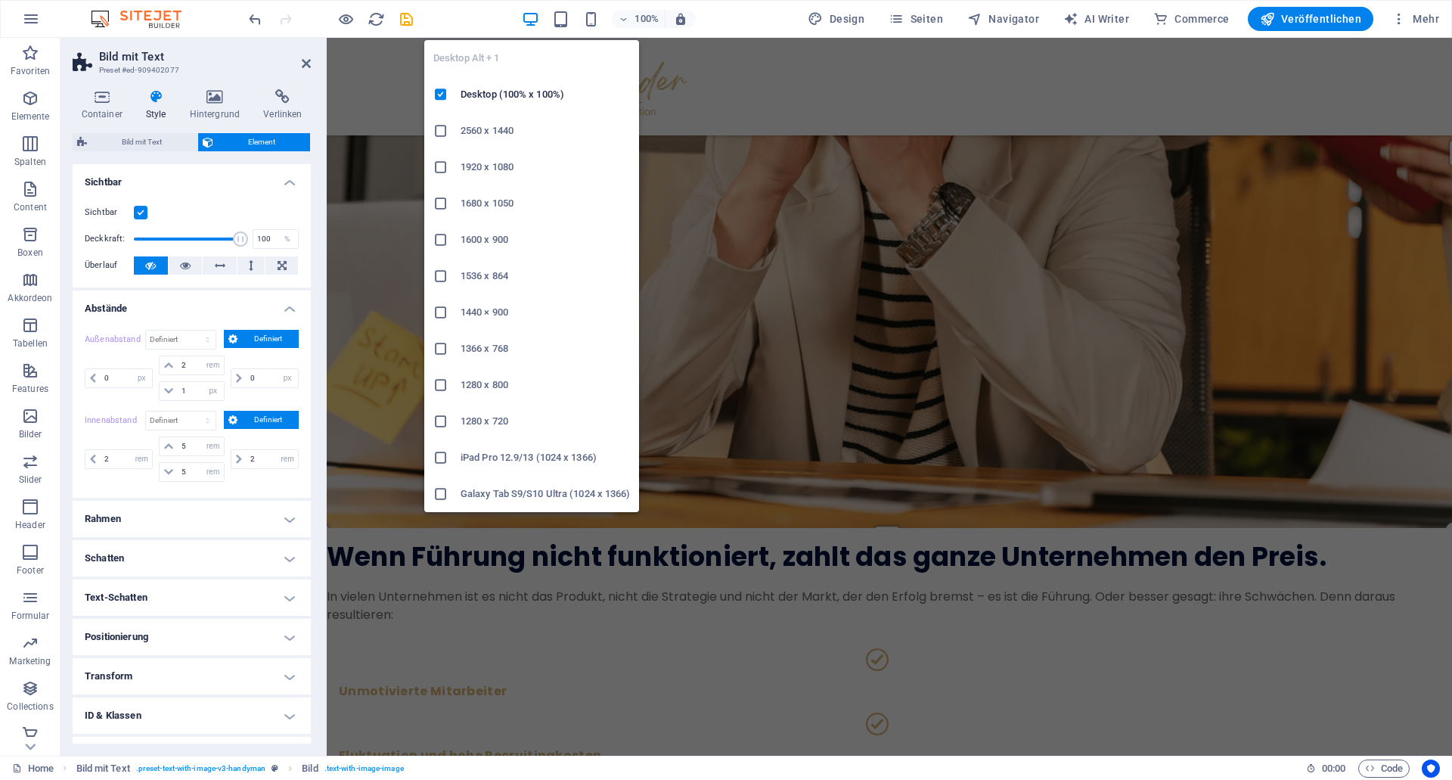
select select "px"
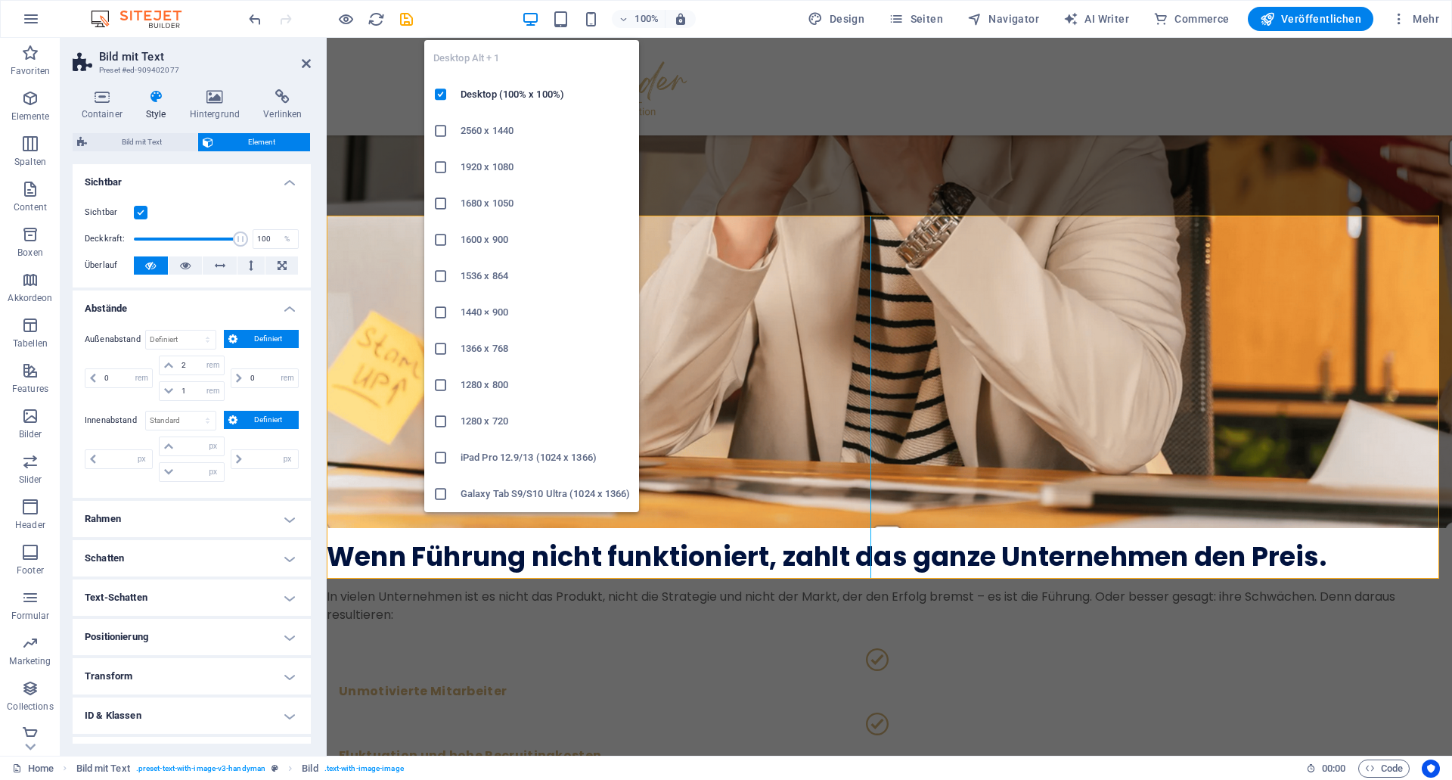
click at [539, 25] on span "button" at bounding box center [530, 19] width 18 height 17
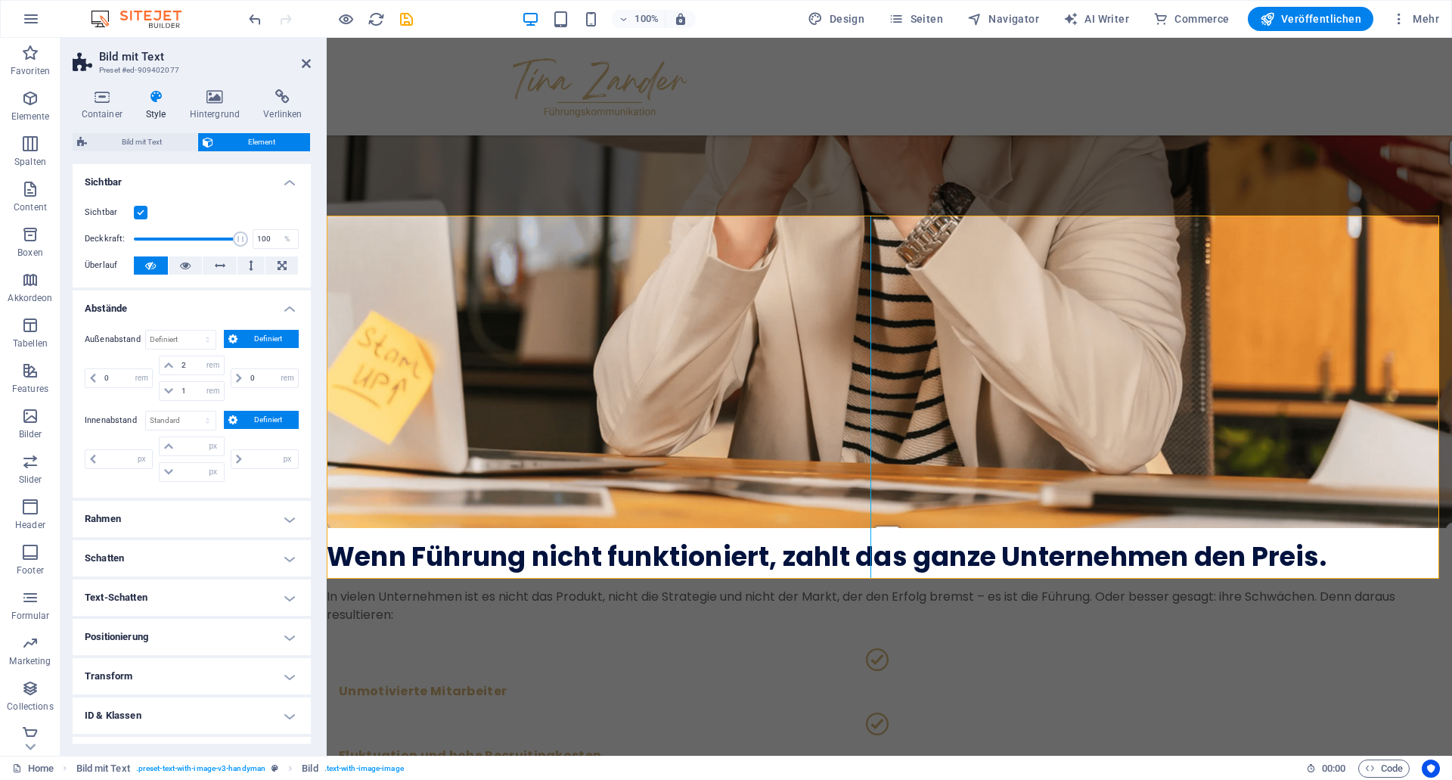
click at [554, 23] on div "100%" at bounding box center [608, 19] width 175 height 24
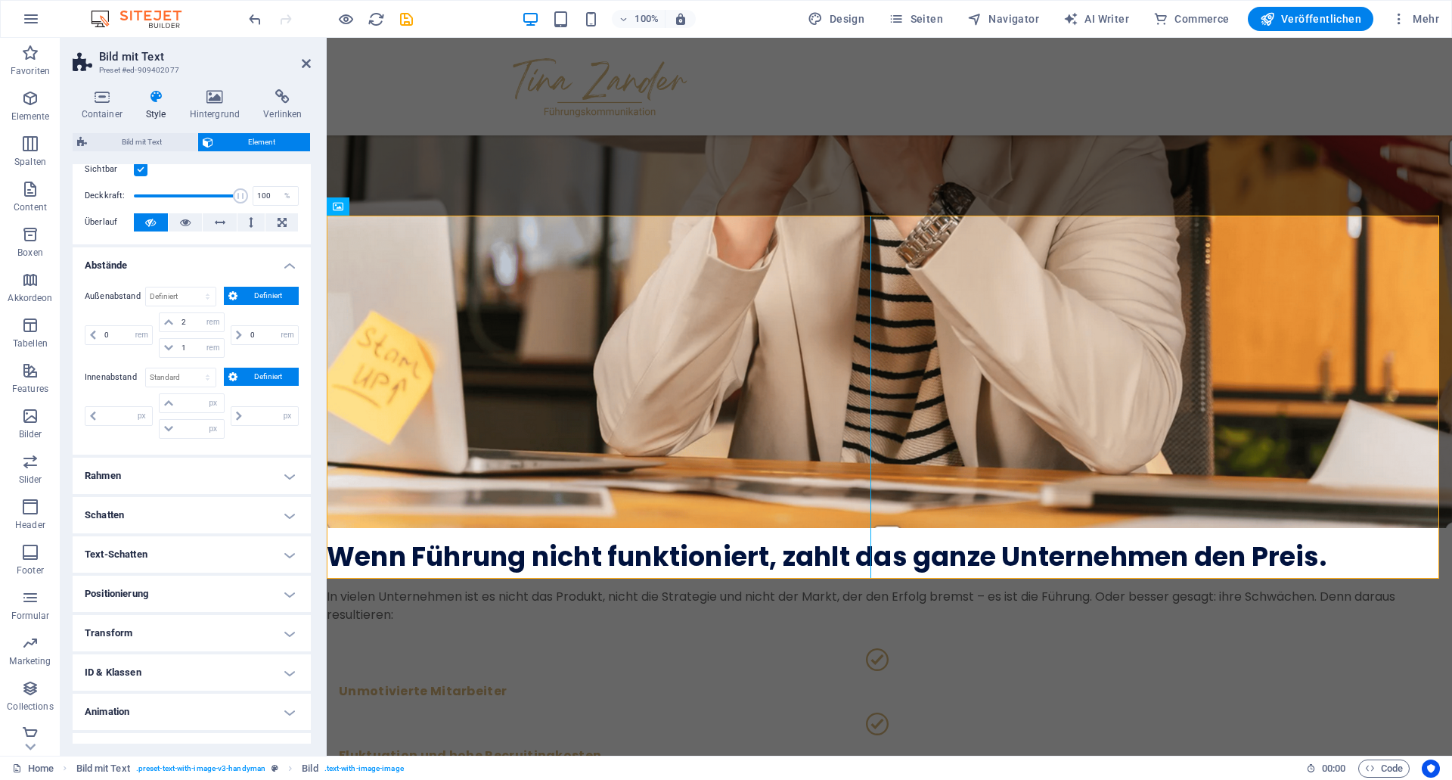
scroll to position [23, 0]
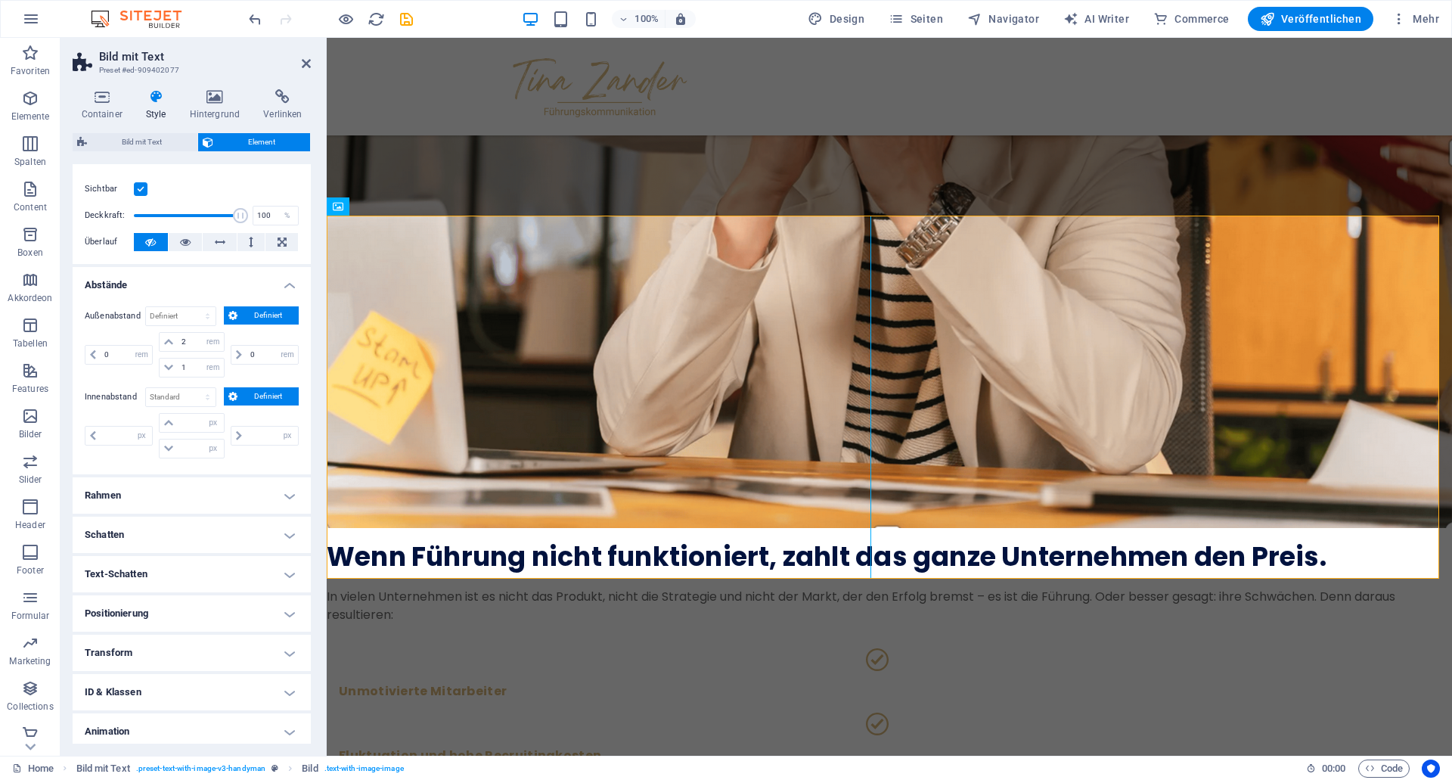
click at [177, 653] on h4 "Transform" at bounding box center [192, 653] width 238 height 36
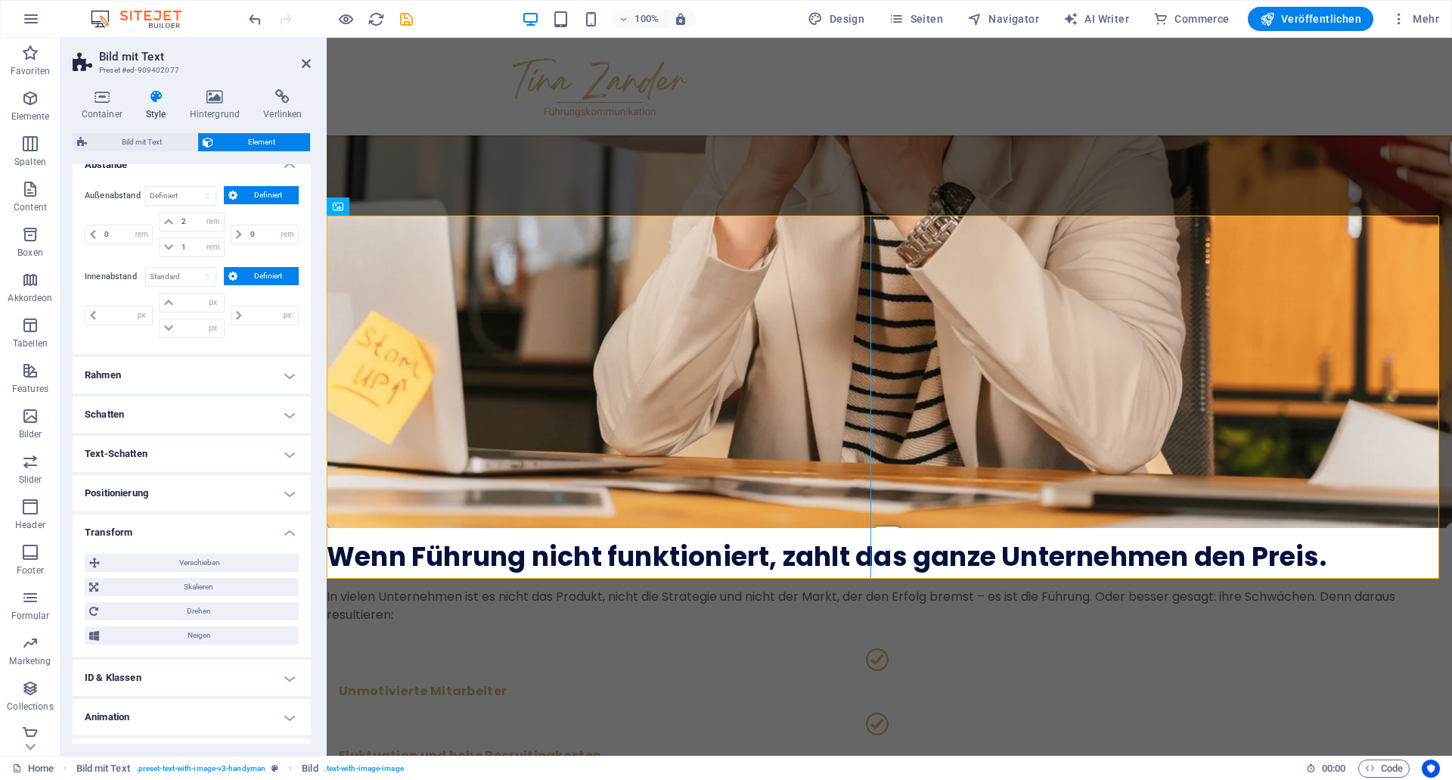
scroll to position [160, 0]
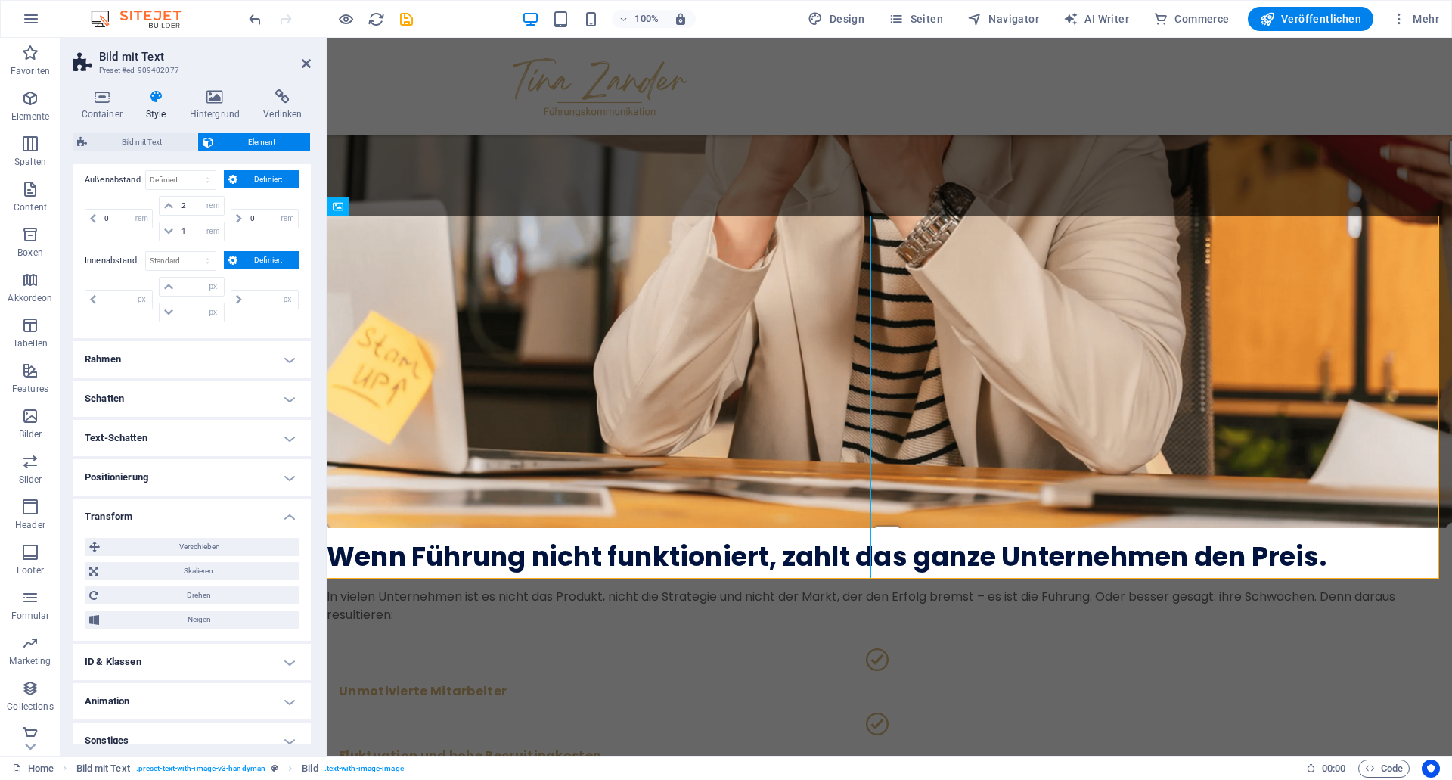
click at [182, 466] on h4 "Positionierung" at bounding box center [192, 477] width 238 height 36
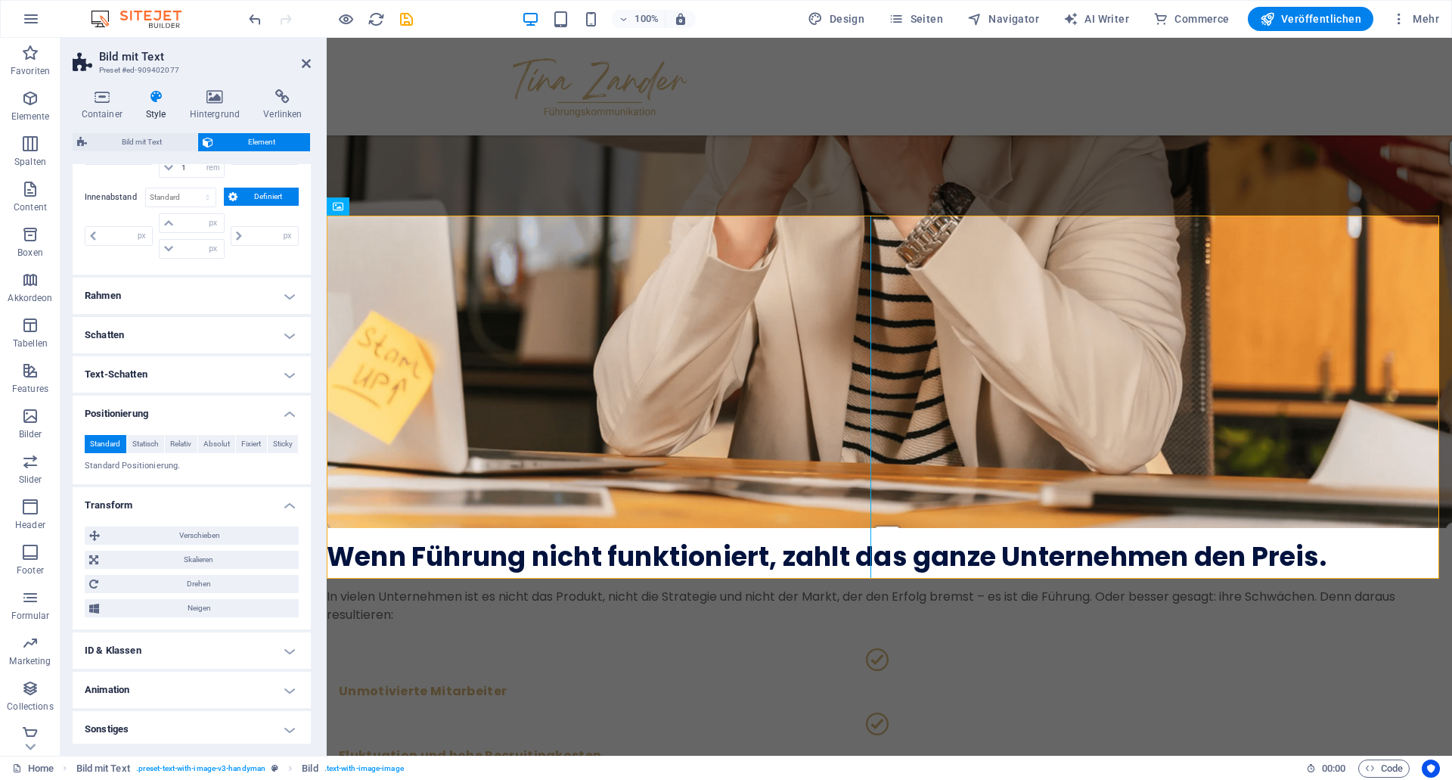
scroll to position [246, 0]
click at [219, 694] on h4 "Animation" at bounding box center [192, 685] width 238 height 36
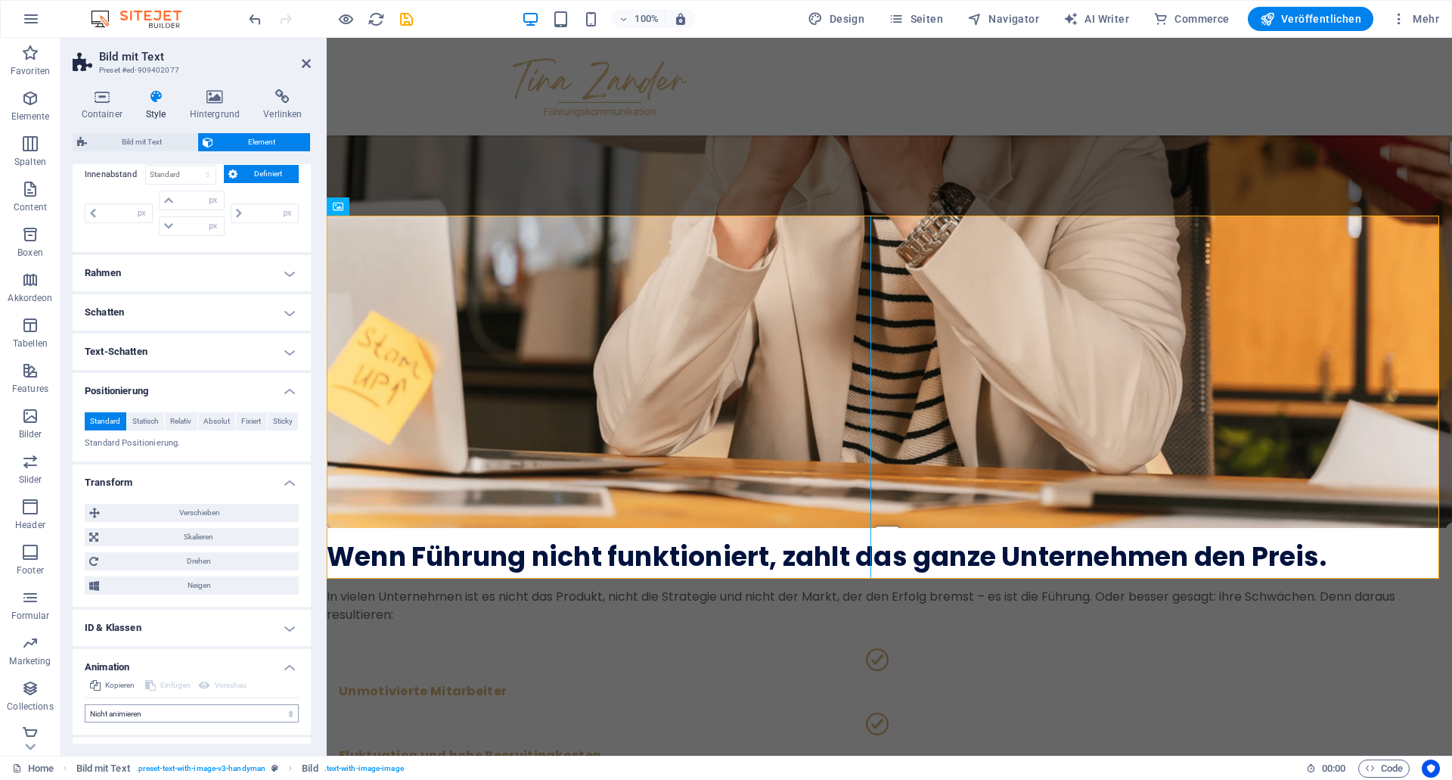
scroll to position [295, 0]
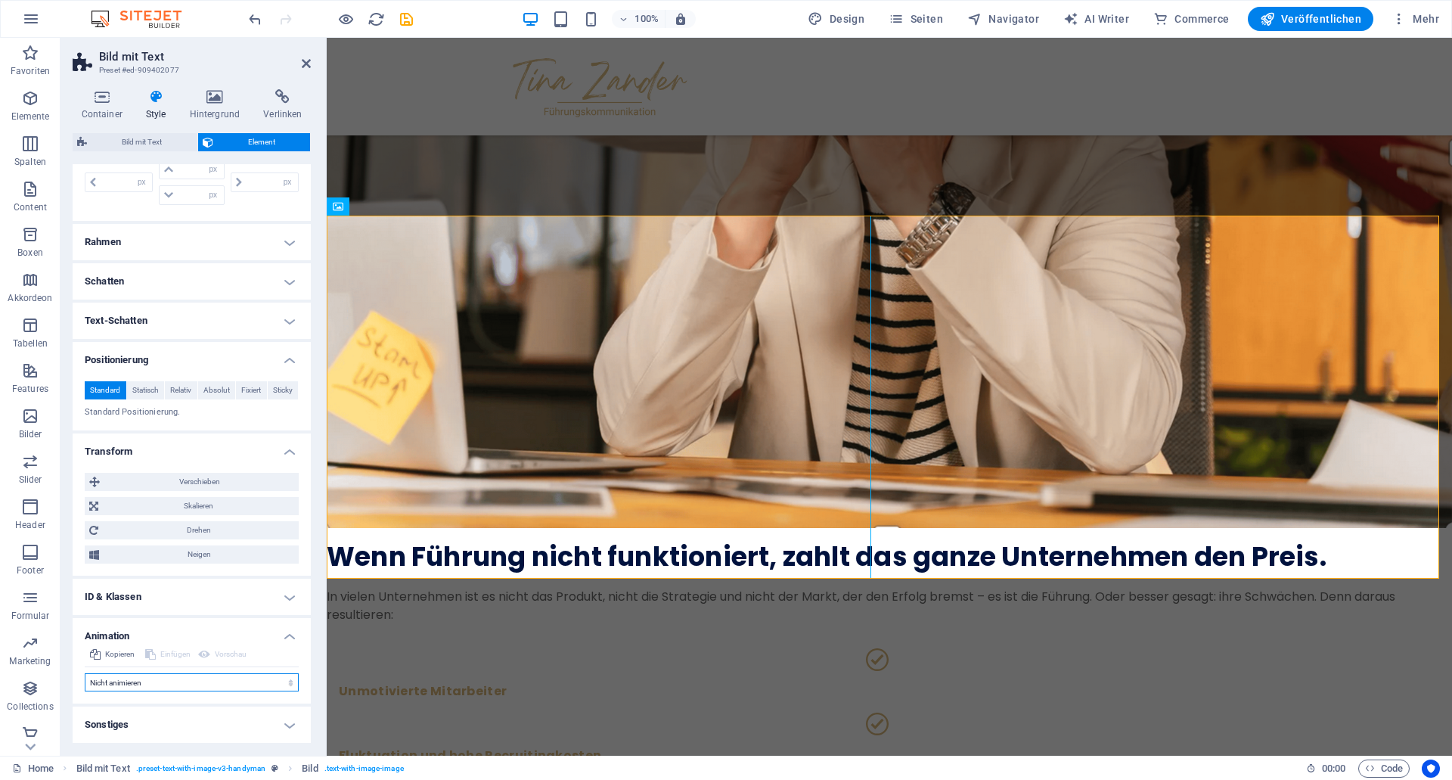
click at [85, 673] on select "Nicht animieren Ein- & Ausblenden Auf- & Zuklappen Rein- & Rauszoomen Von links…" at bounding box center [192, 682] width 214 height 18
click at [228, 678] on select "Nicht animieren Ein- & Ausblenden Auf- & Zuklappen Rein- & Rauszoomen Von links…" at bounding box center [192, 682] width 214 height 18
click at [192, 735] on h4 "Sonstiges" at bounding box center [192, 724] width 238 height 36
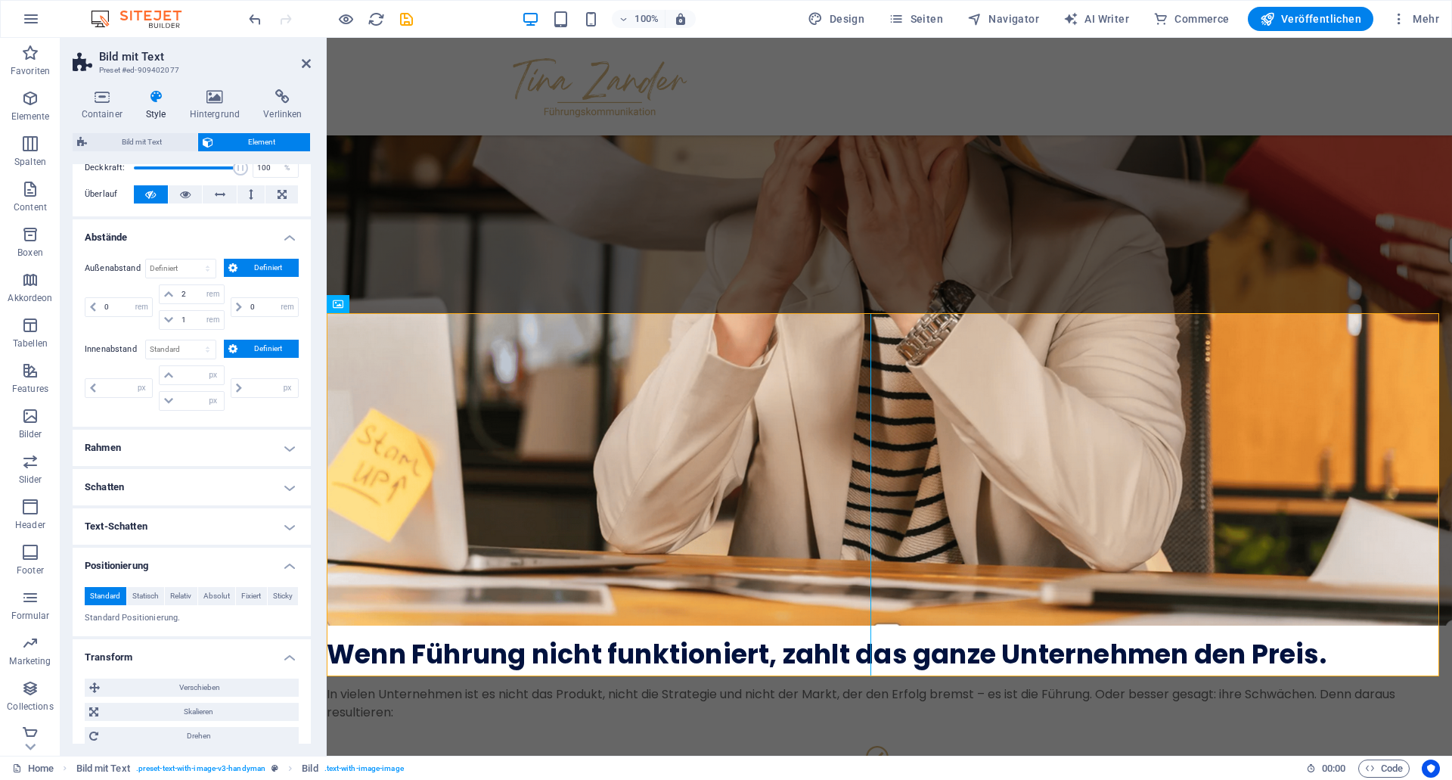
scroll to position [0, 0]
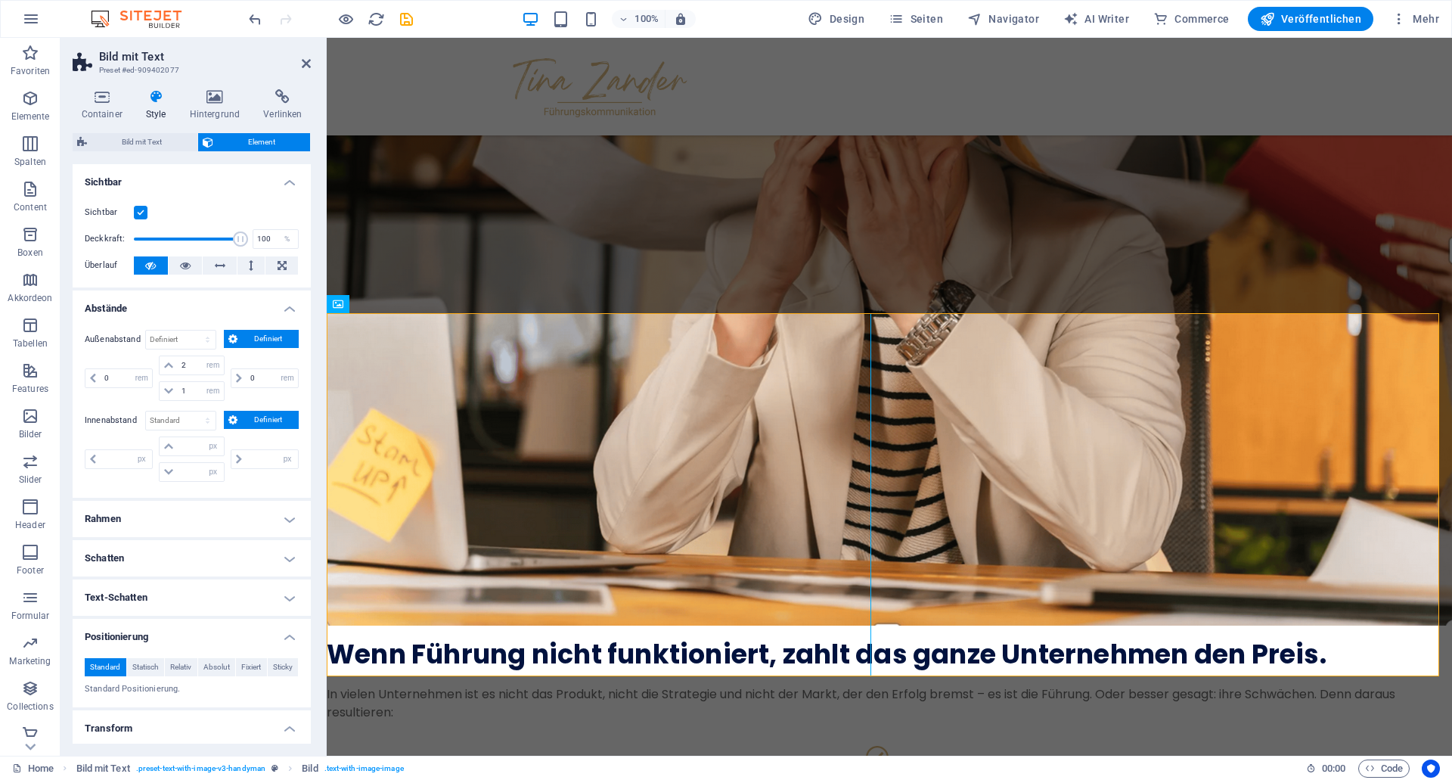
click at [180, 514] on h4 "Rahmen" at bounding box center [192, 519] width 238 height 36
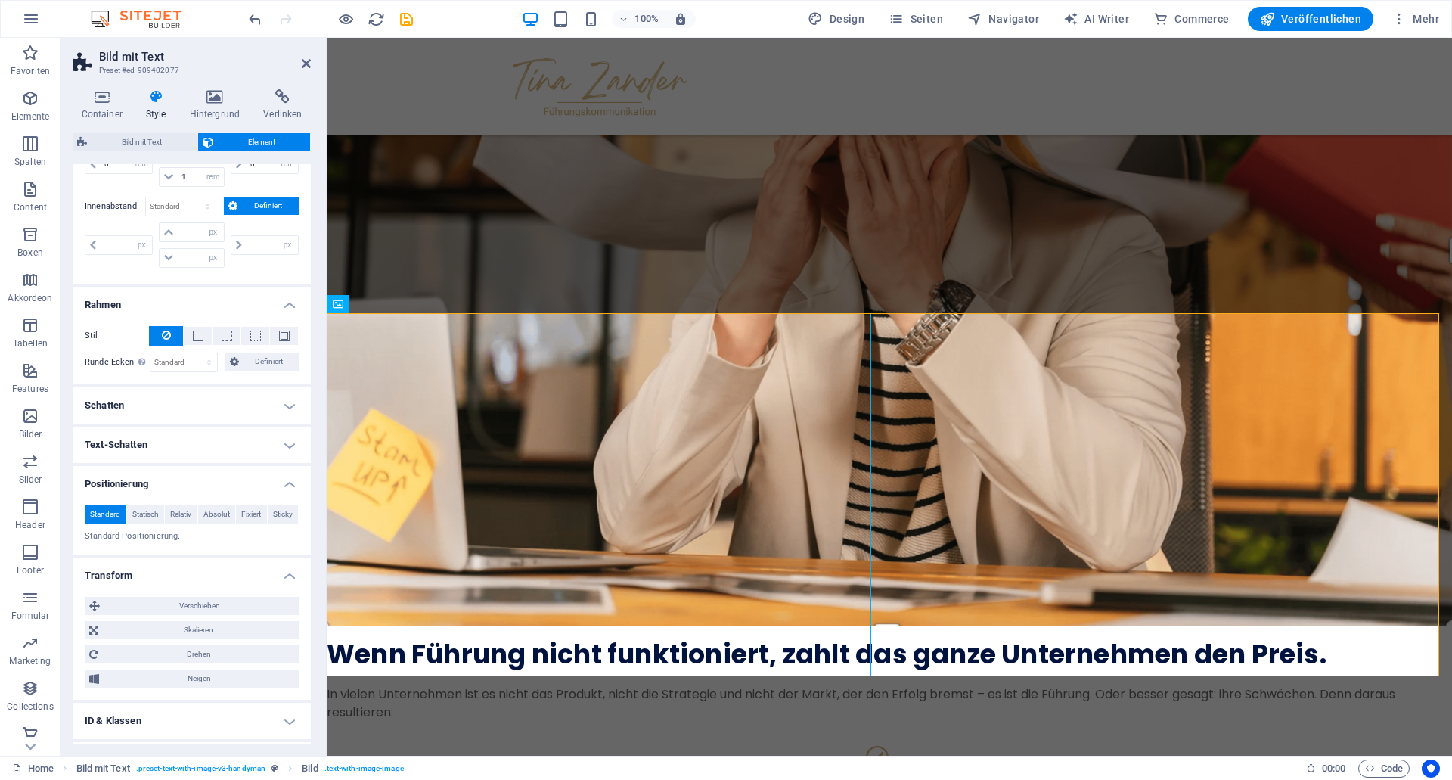
scroll to position [227, 0]
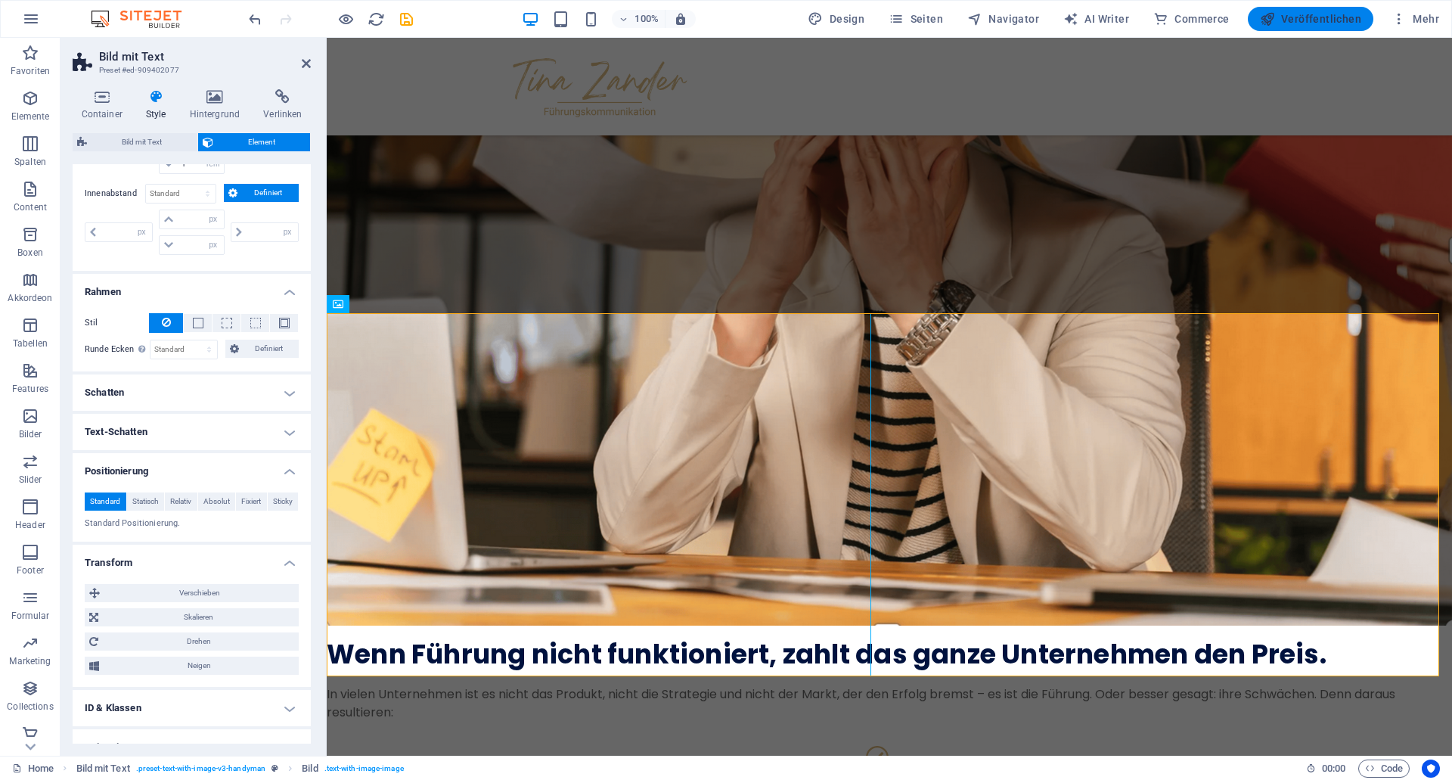
click at [1330, 21] on span "Veröffentlichen" at bounding box center [1310, 18] width 101 height 15
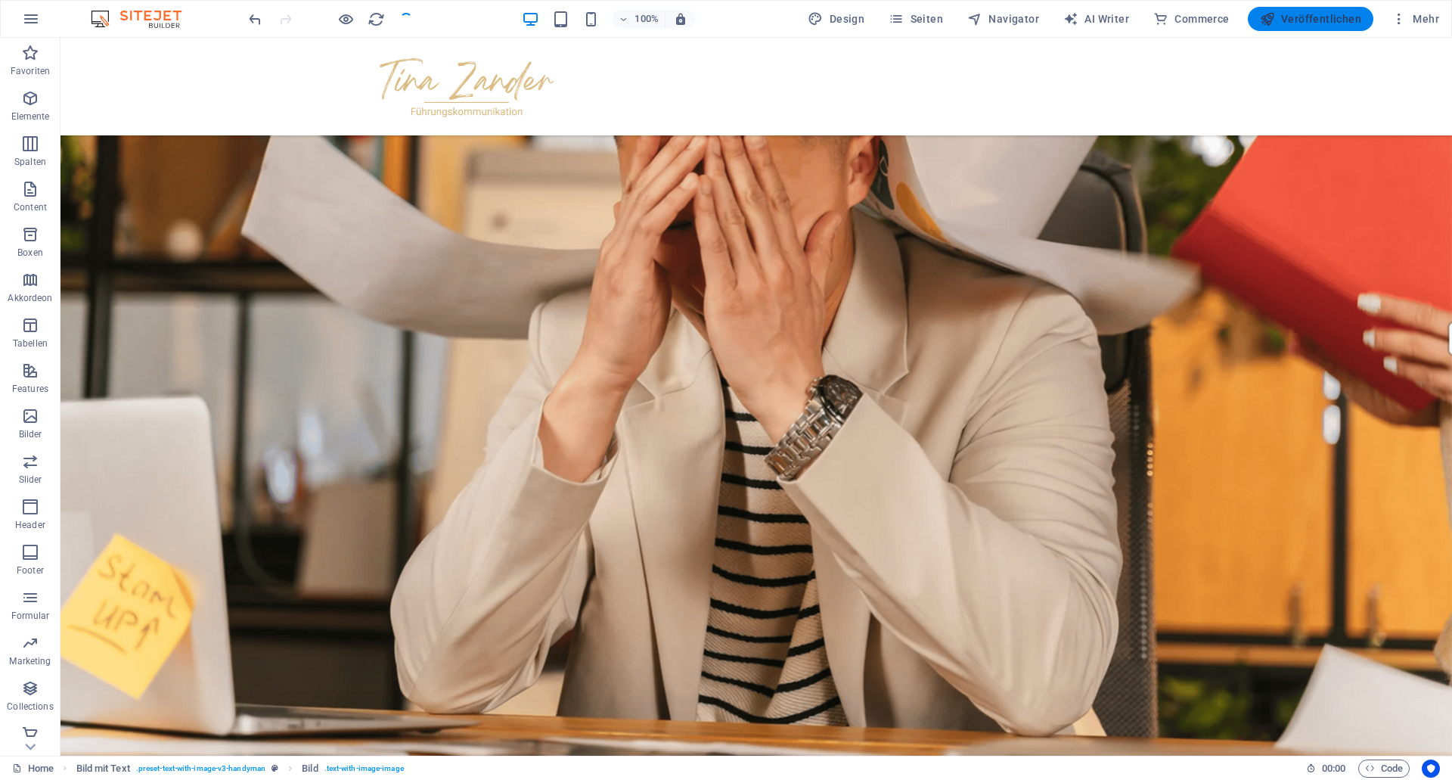
scroll to position [1021, 0]
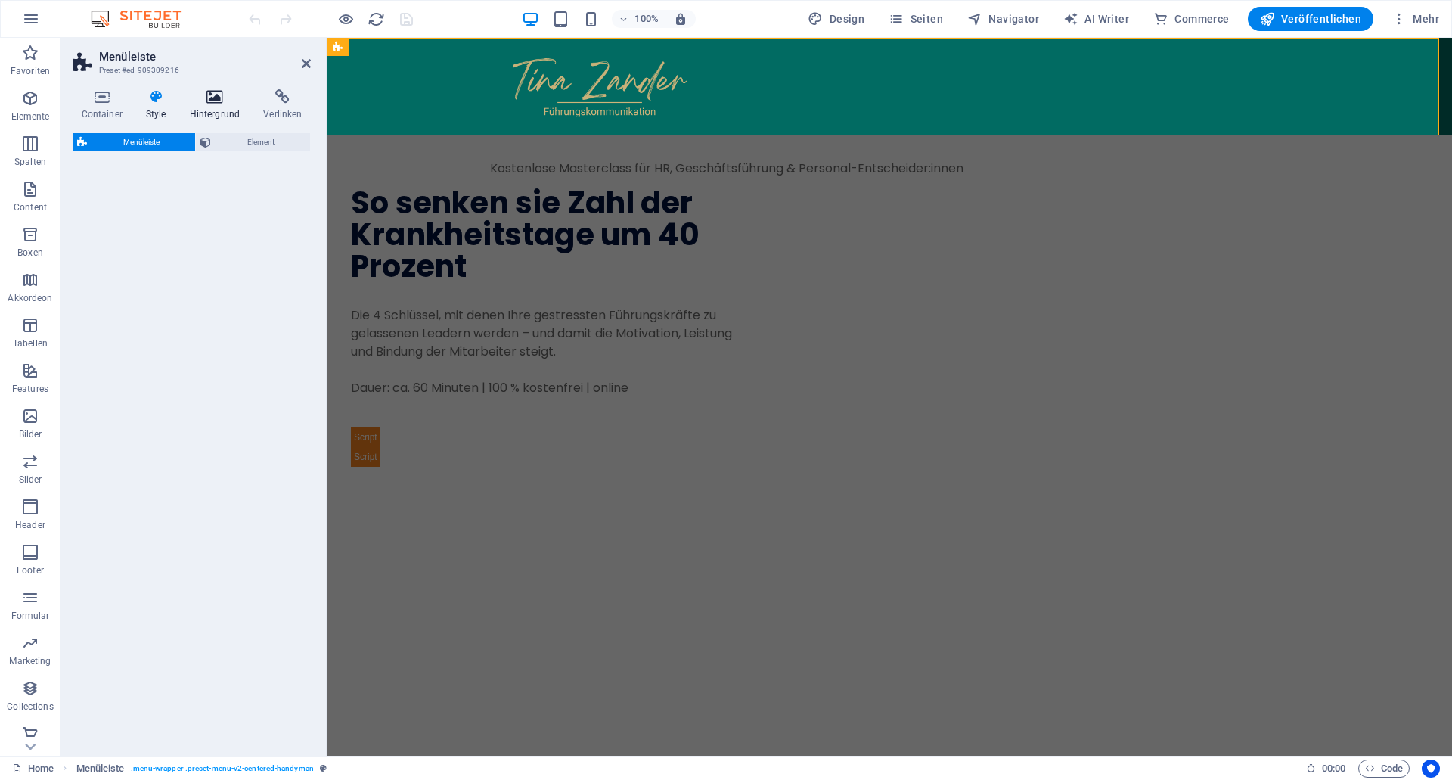
select select "rem"
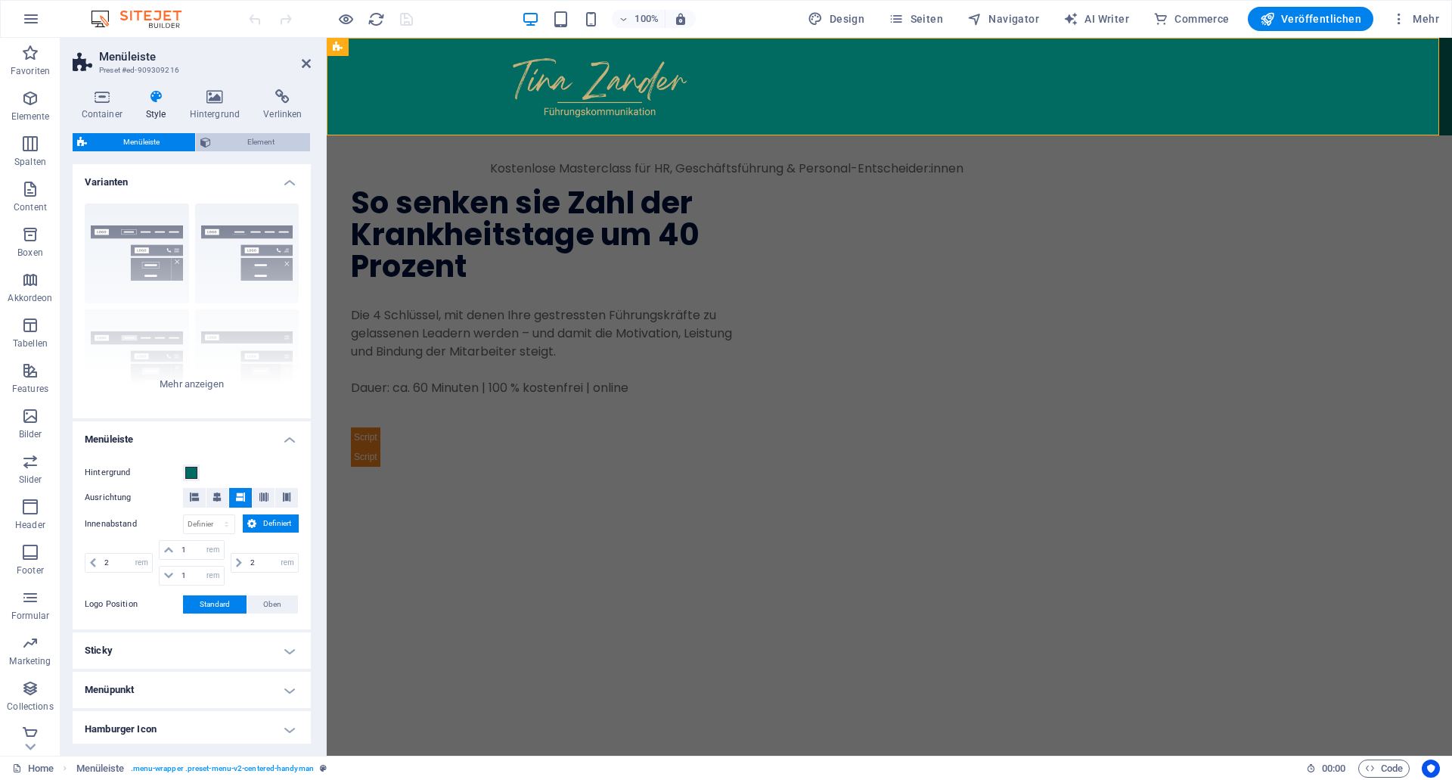
click at [256, 139] on span "Element" at bounding box center [261, 142] width 90 height 18
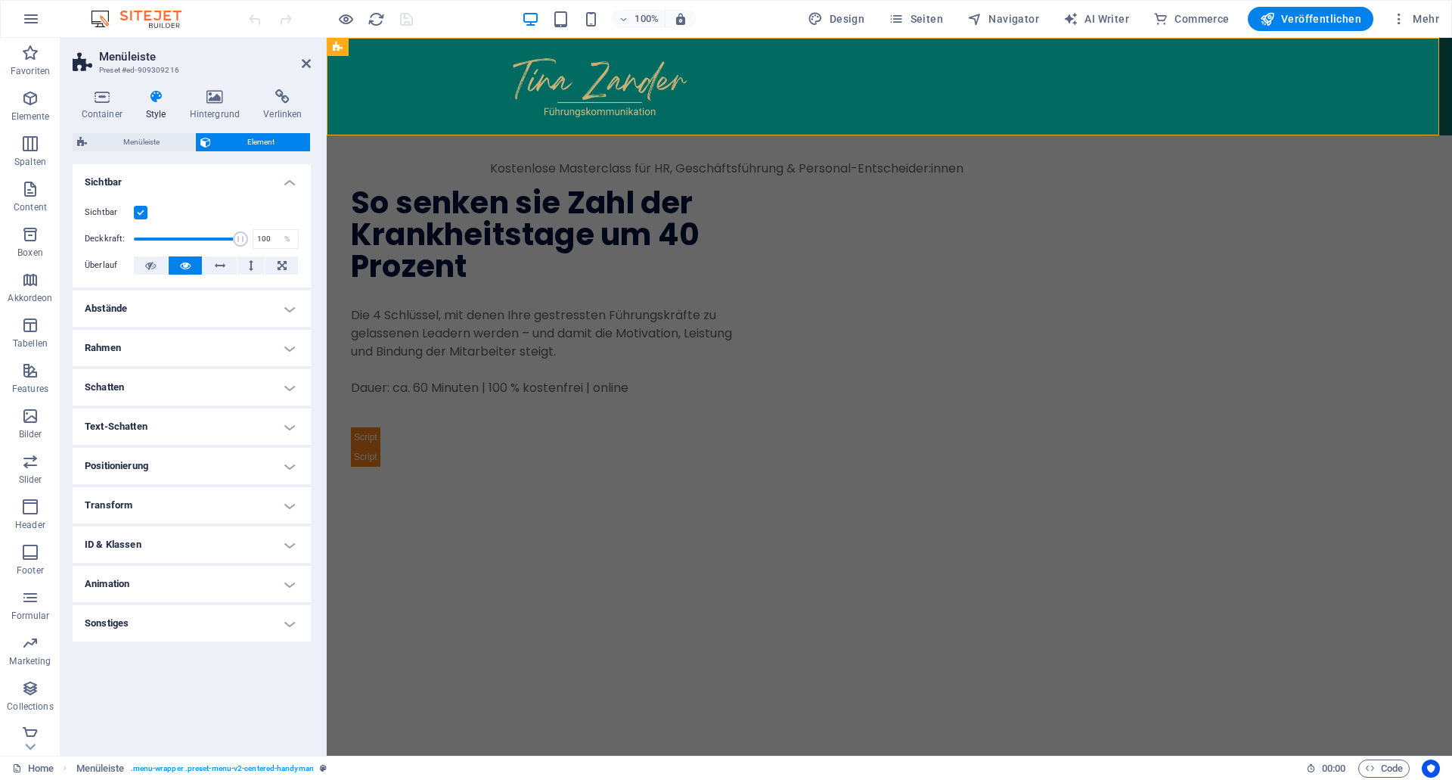
click at [137, 214] on label at bounding box center [141, 213] width 14 height 14
click at [0, 0] on input "Sichtbar" at bounding box center [0, 0] width 0 height 0
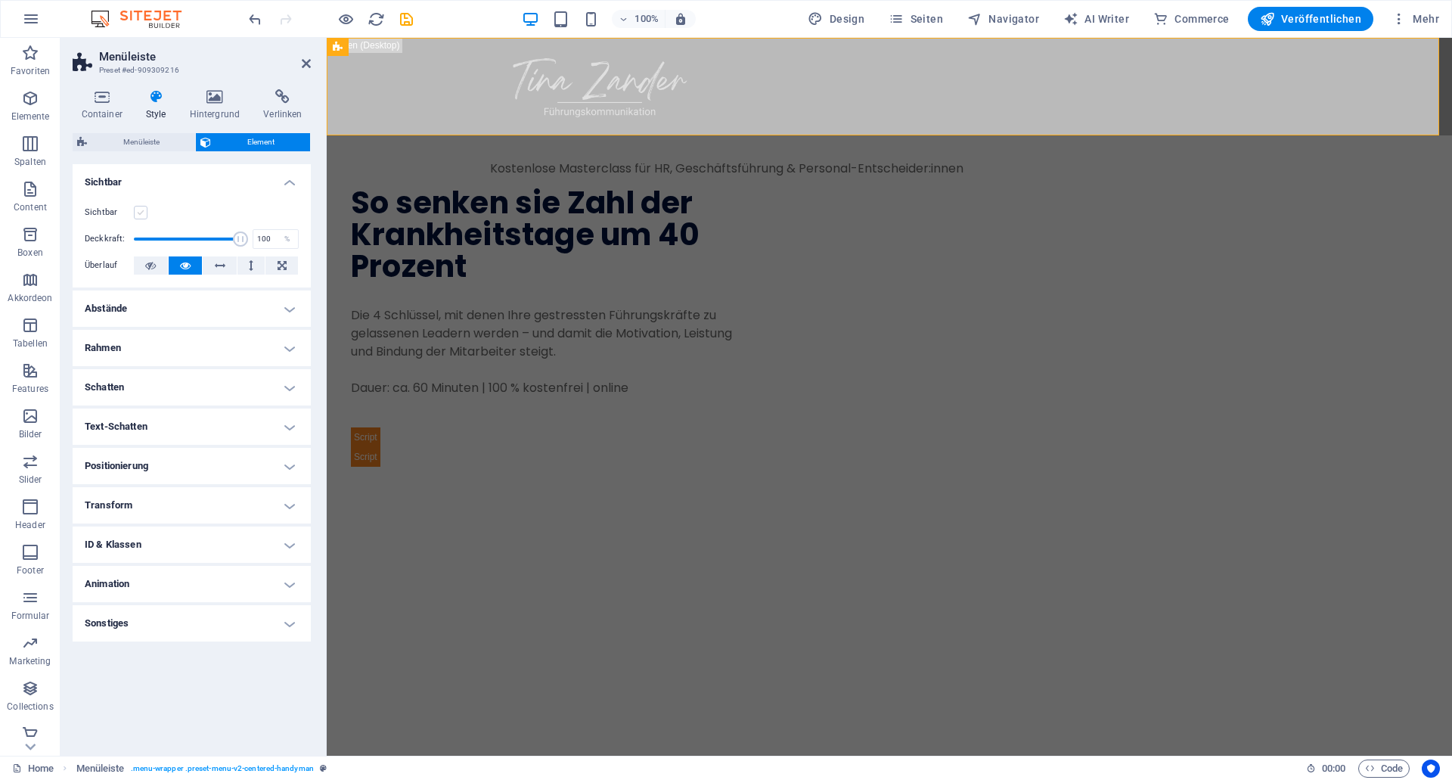
click at [144, 212] on label at bounding box center [141, 213] width 14 height 14
click at [0, 0] on input "Sichtbar" at bounding box center [0, 0] width 0 height 0
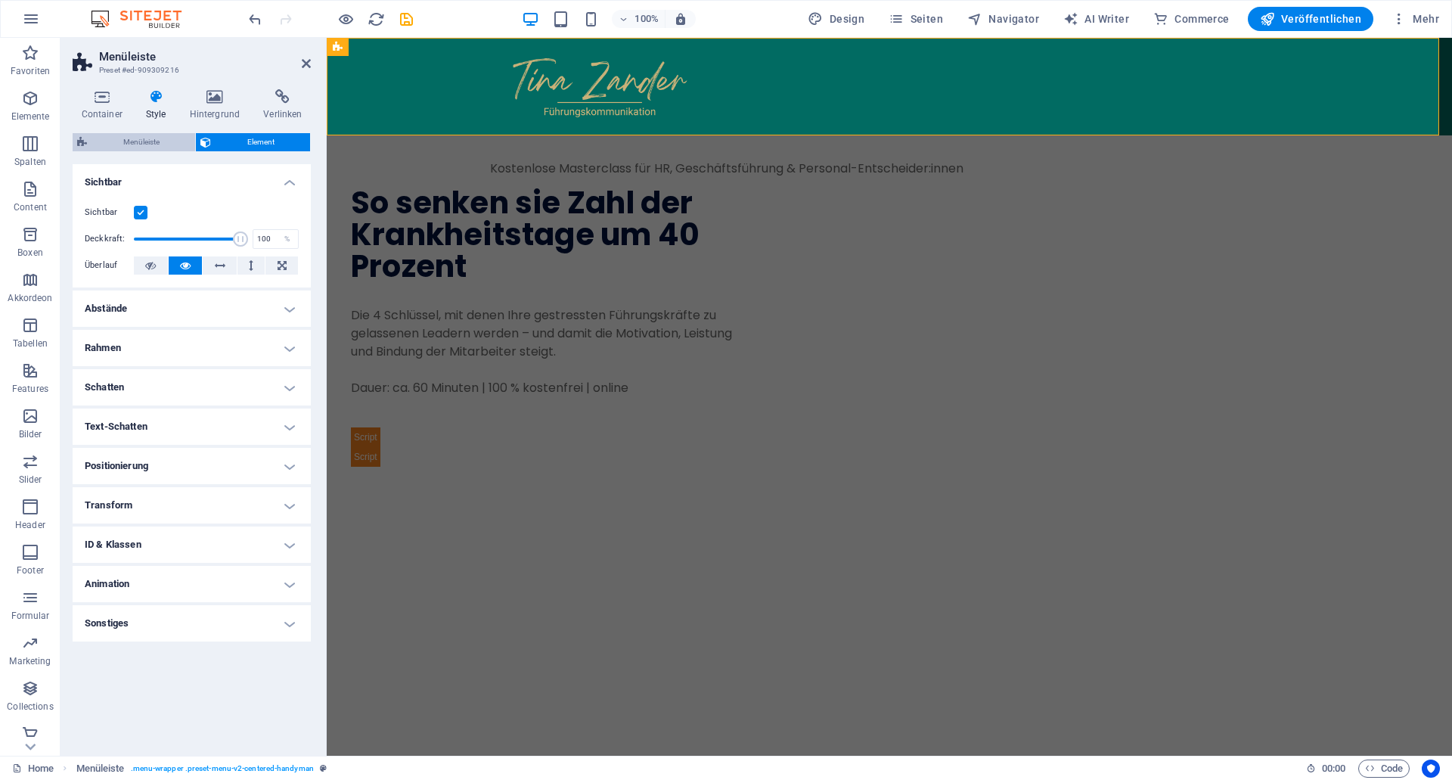
click at [147, 143] on span "Menüleiste" at bounding box center [141, 142] width 99 height 18
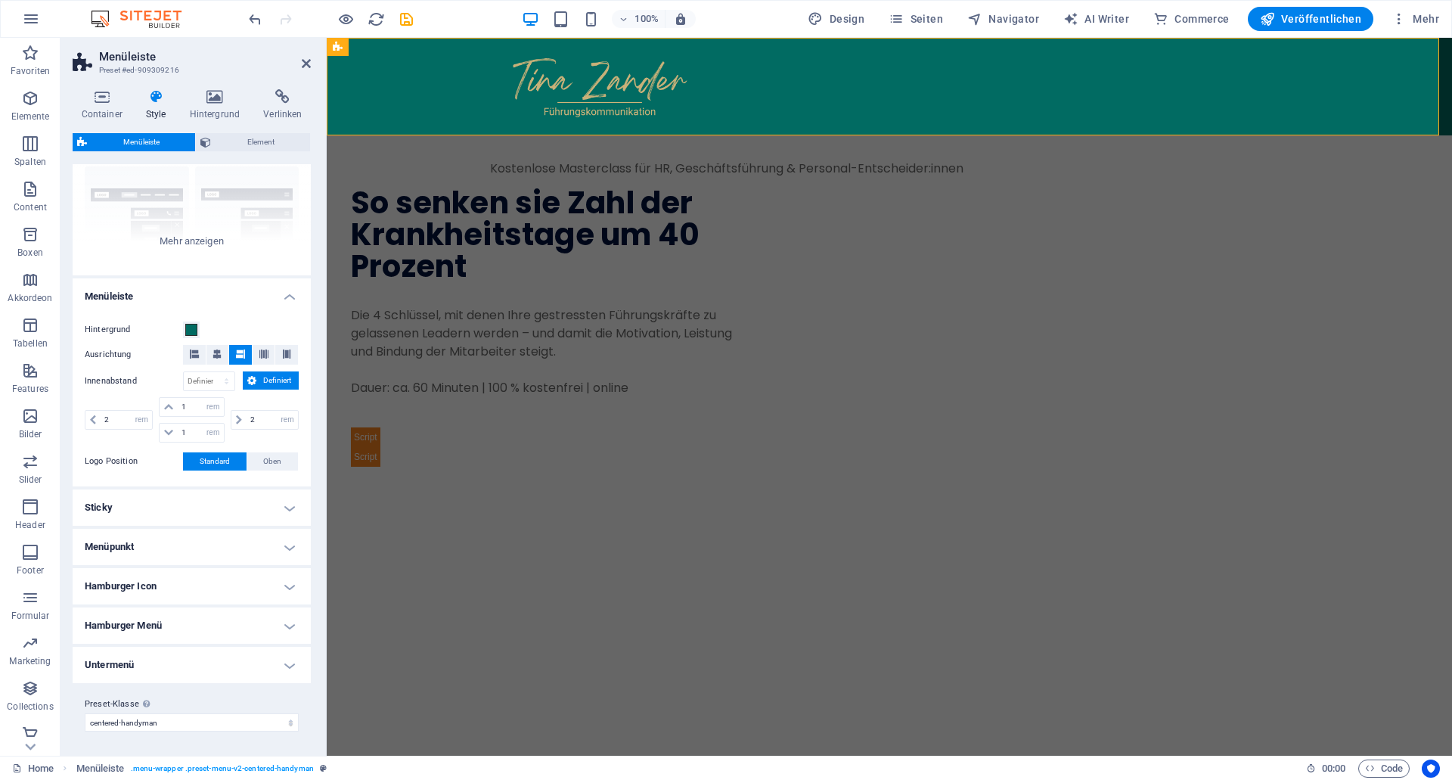
scroll to position [160, 0]
click at [144, 509] on h4 "Sticky" at bounding box center [192, 507] width 238 height 36
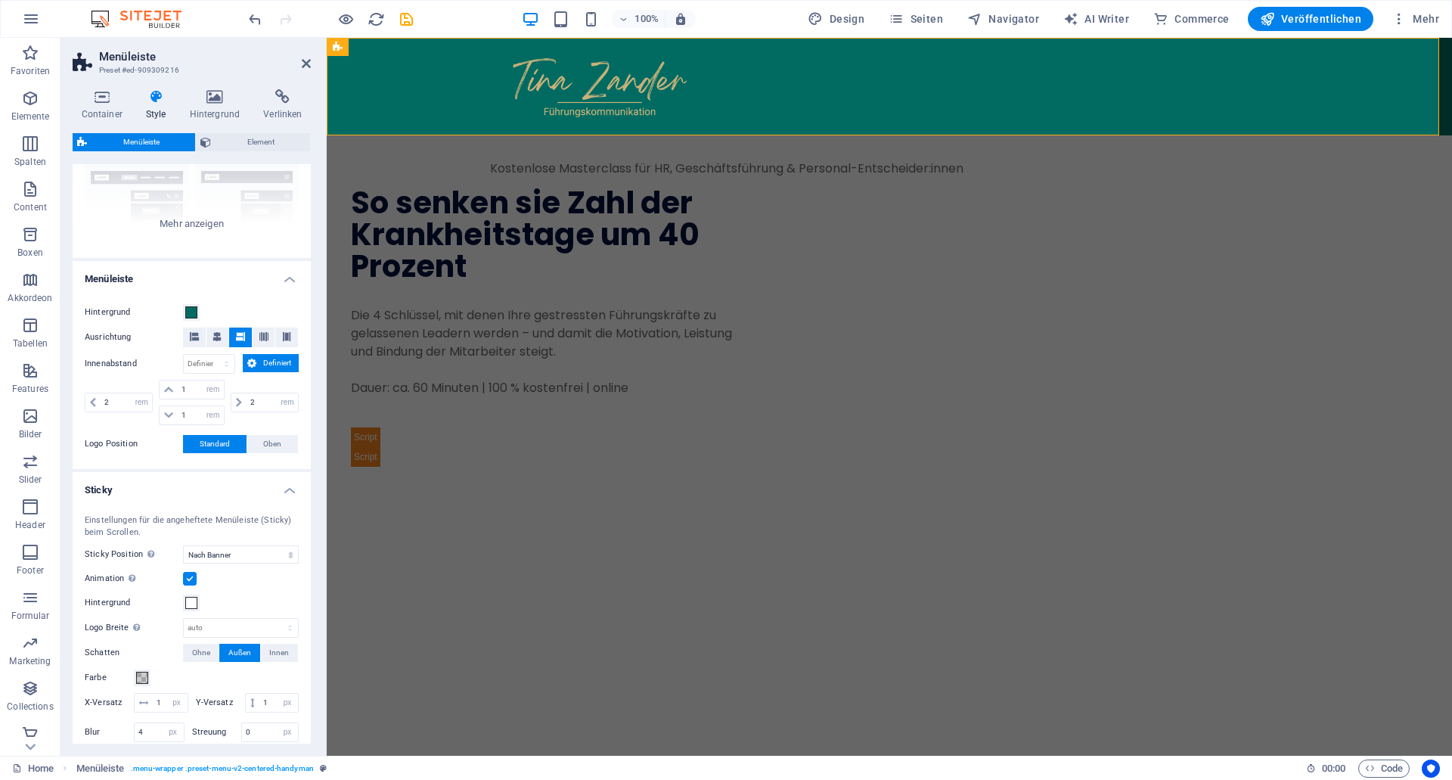
click at [144, 499] on h4 "Sticky" at bounding box center [192, 485] width 238 height 27
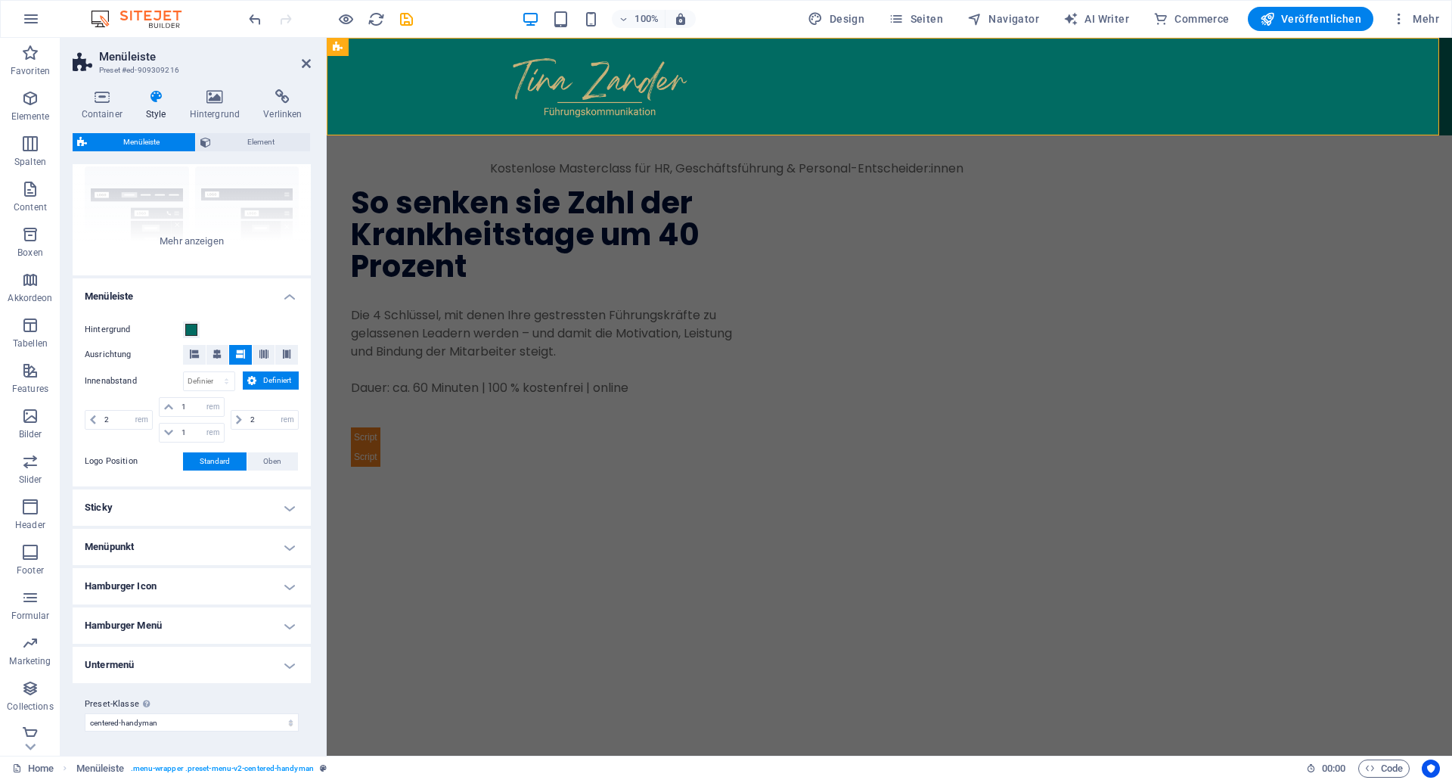
click at [142, 548] on h4 "Menüpunkt" at bounding box center [192, 547] width 238 height 36
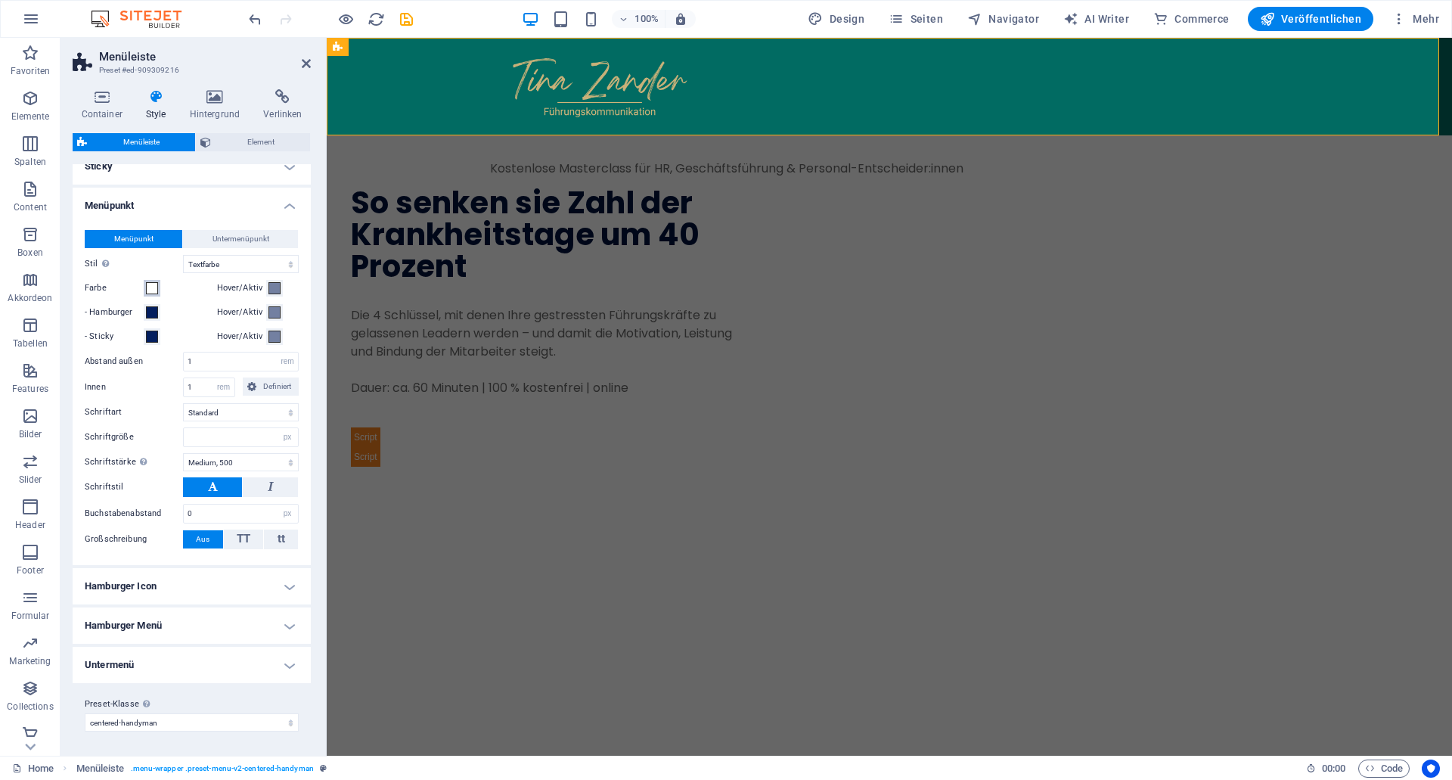
scroll to position [519, 0]
click at [159, 589] on h4 "Hamburger Icon" at bounding box center [192, 586] width 238 height 36
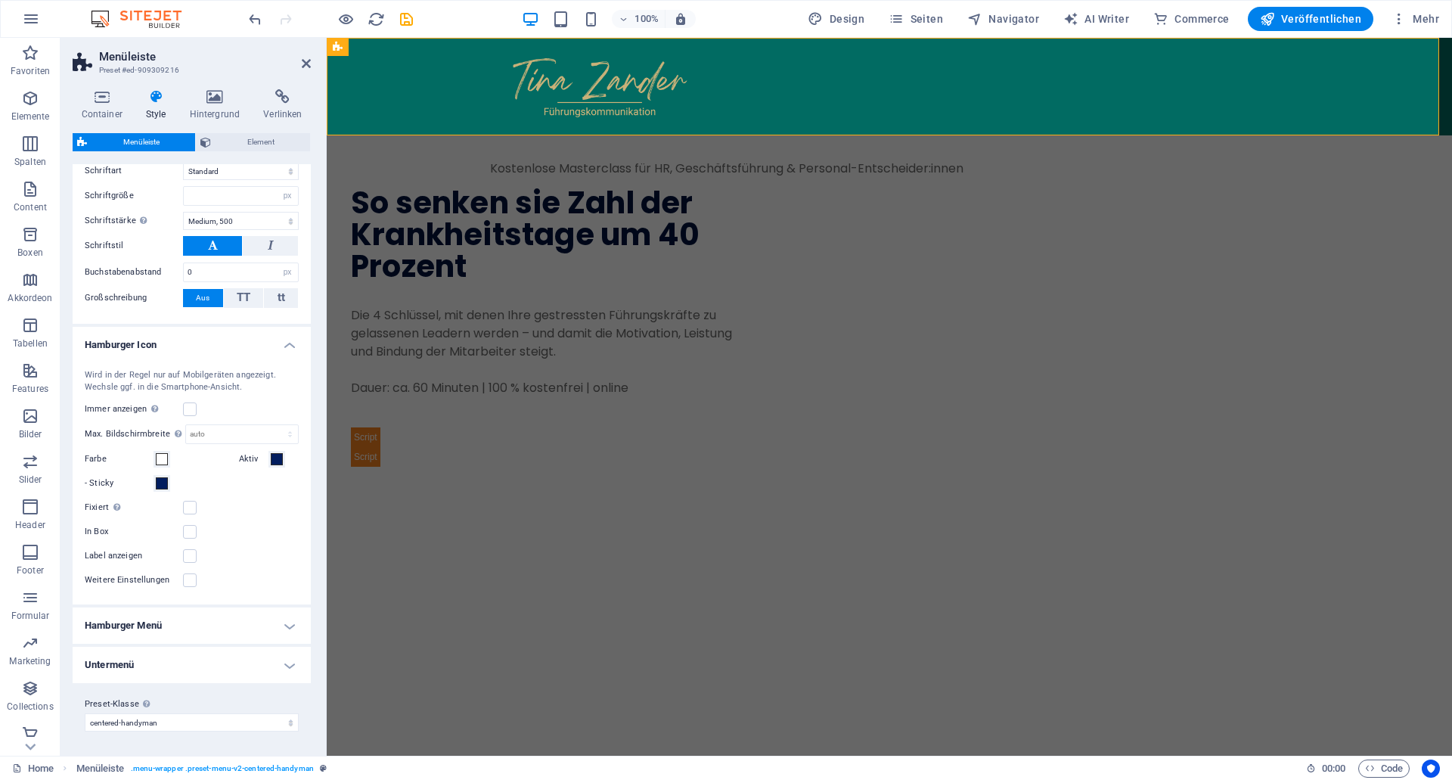
scroll to position [760, 0]
click at [166, 622] on h4 "Hamburger Menü" at bounding box center [192, 625] width 238 height 36
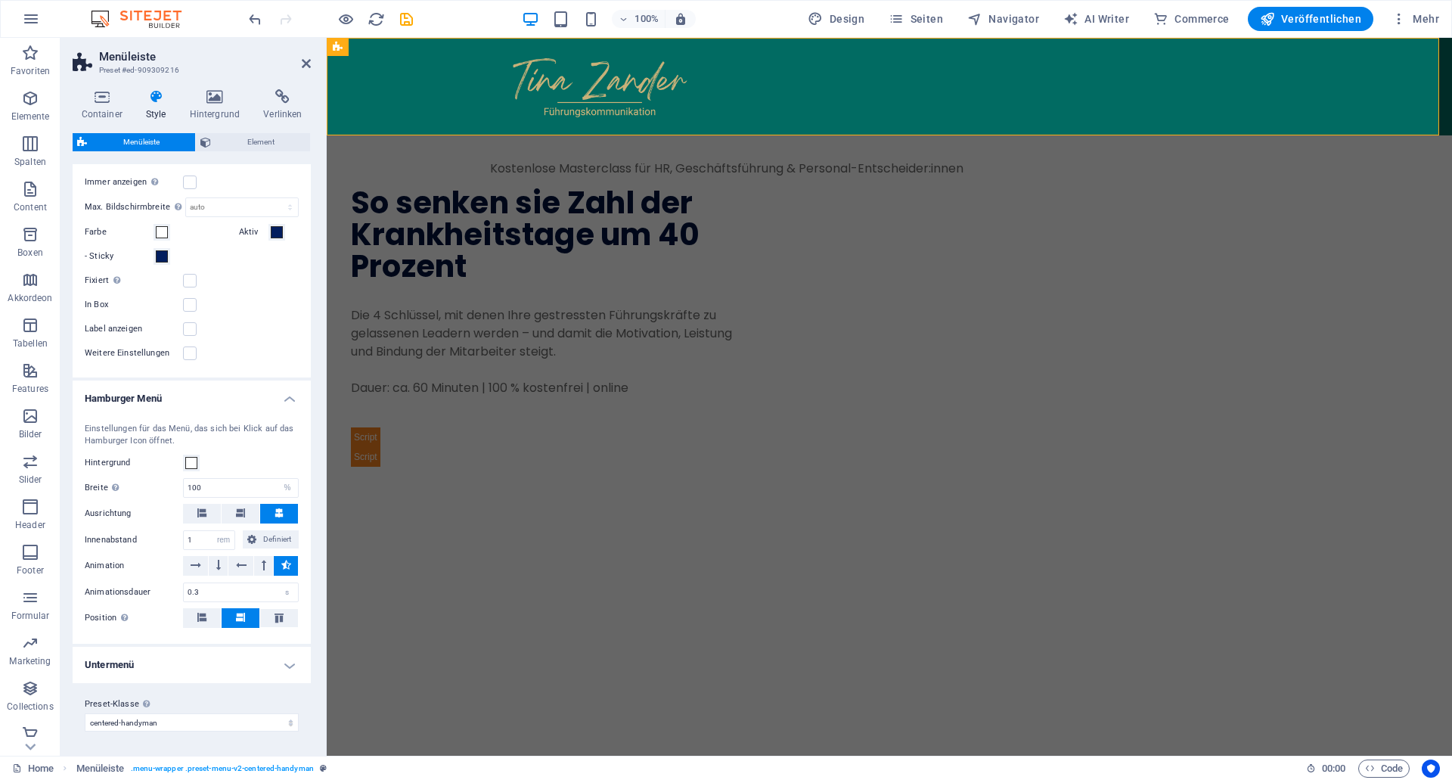
scroll to position [1004, 0]
click at [171, 662] on h4 "Untermenü" at bounding box center [192, 665] width 238 height 36
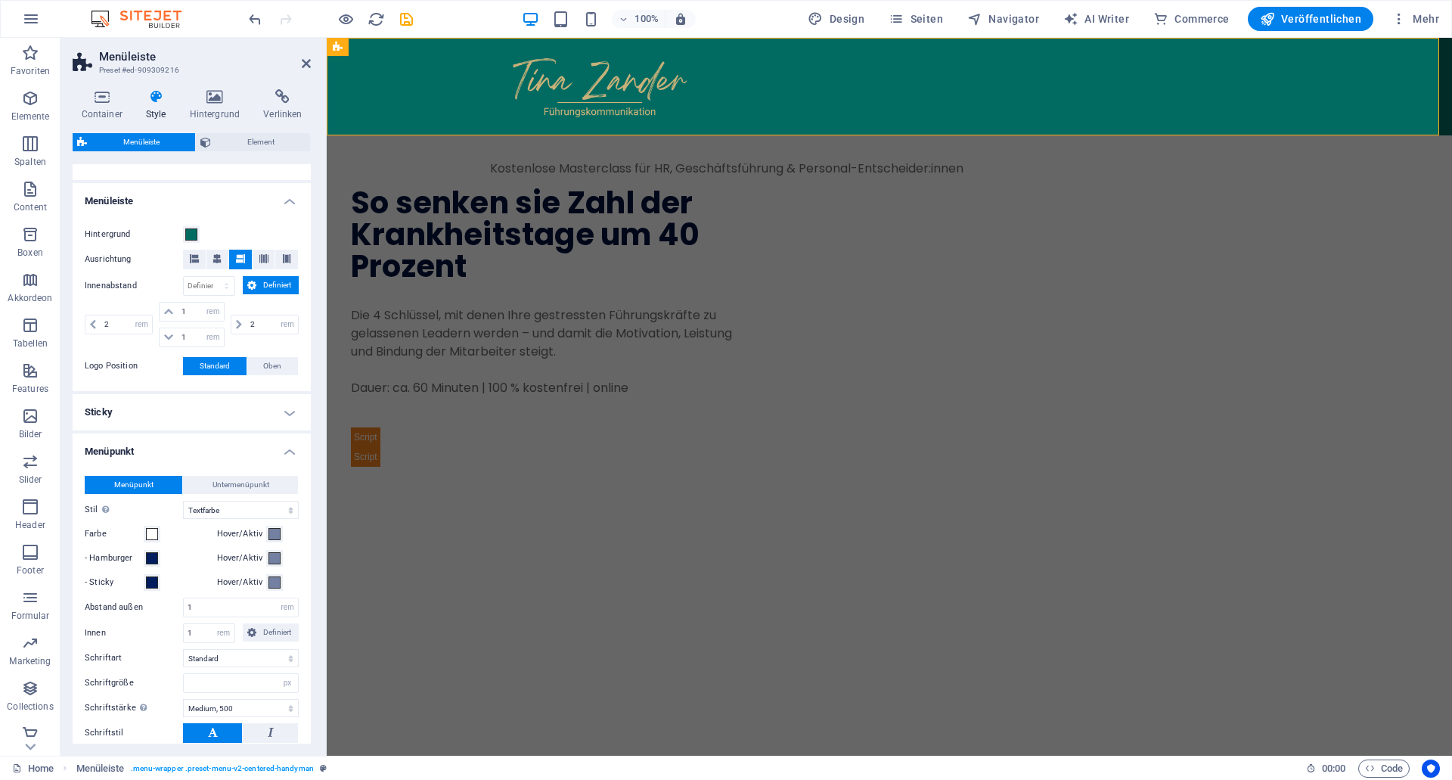
scroll to position [272, 0]
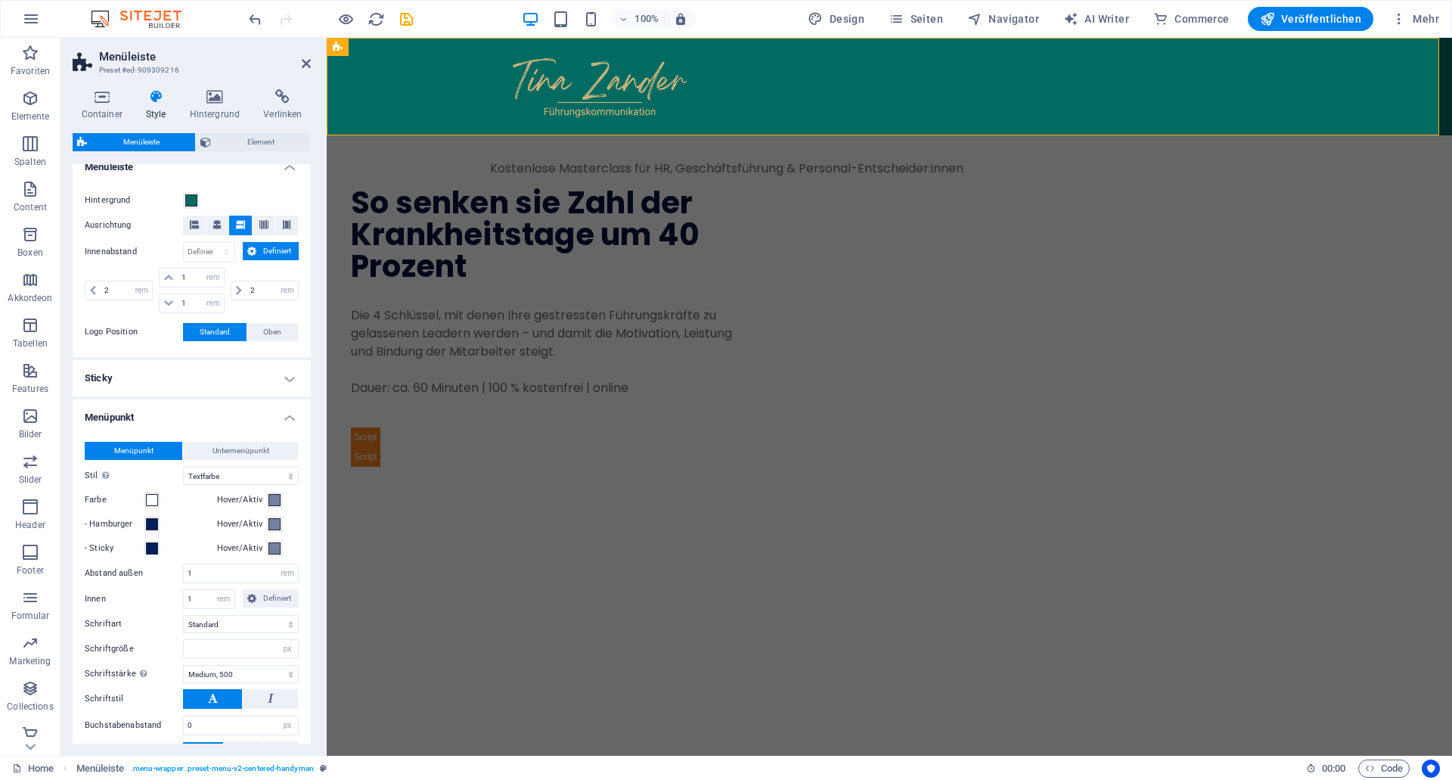
click at [203, 392] on h4 "Sticky" at bounding box center [192, 378] width 238 height 36
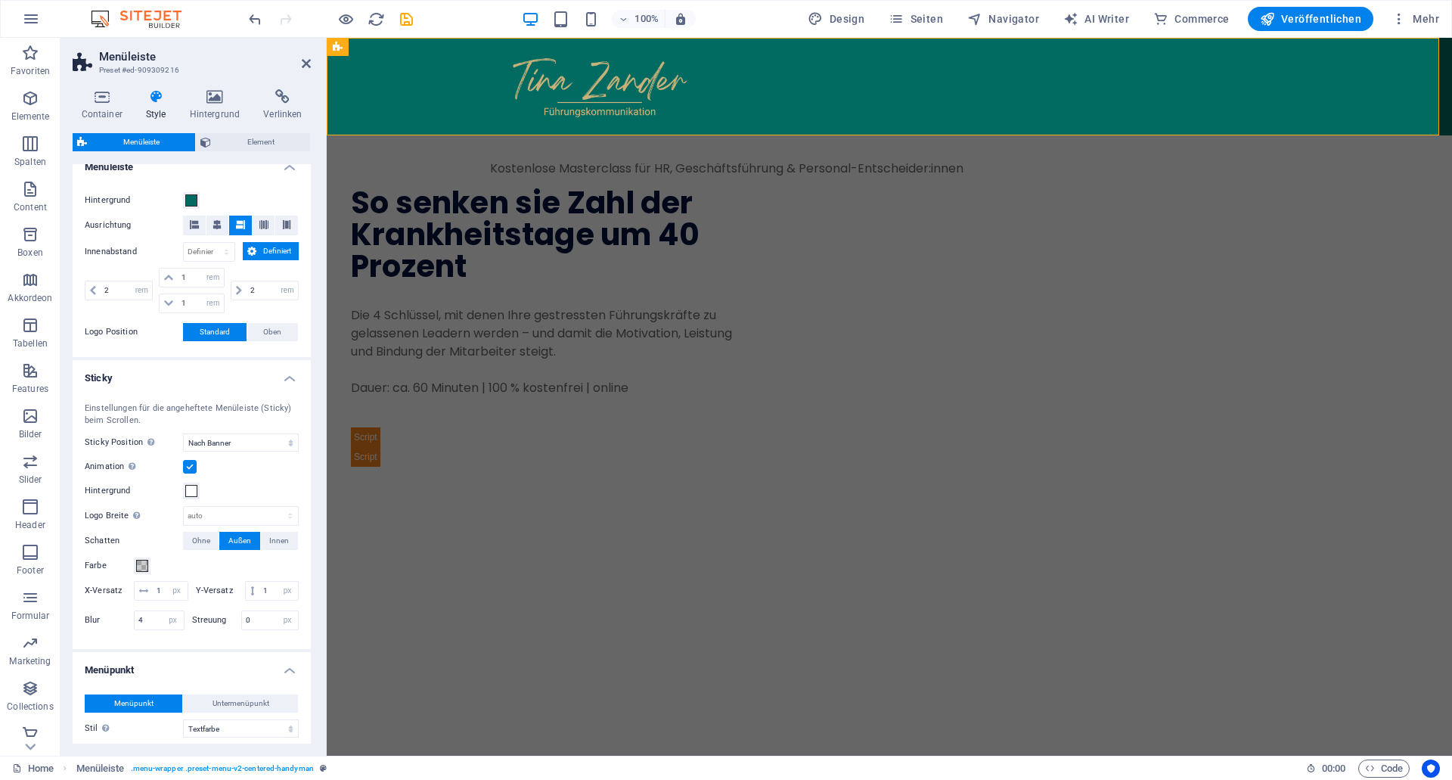
click at [203, 387] on h4 "Sticky" at bounding box center [192, 373] width 238 height 27
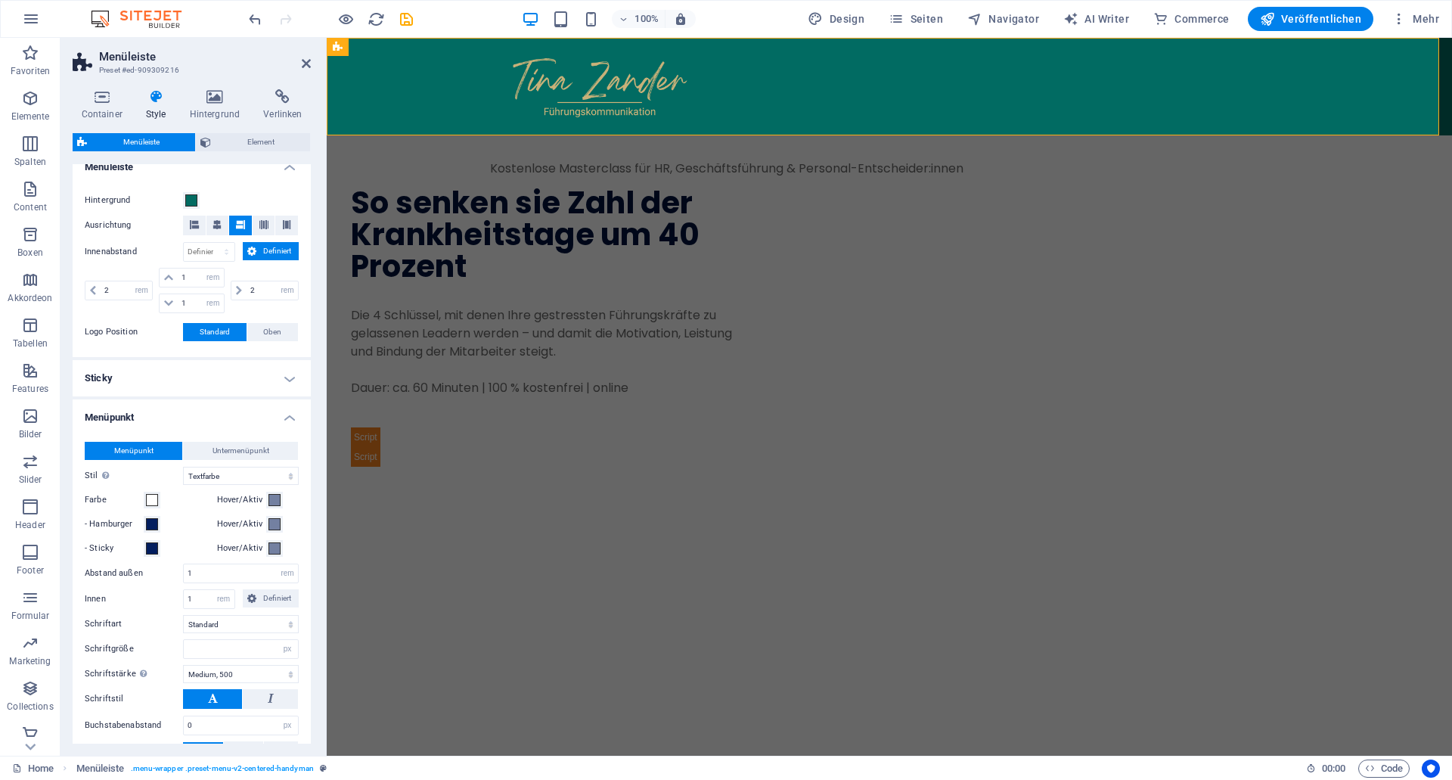
click at [203, 392] on h4 "Sticky" at bounding box center [192, 378] width 238 height 36
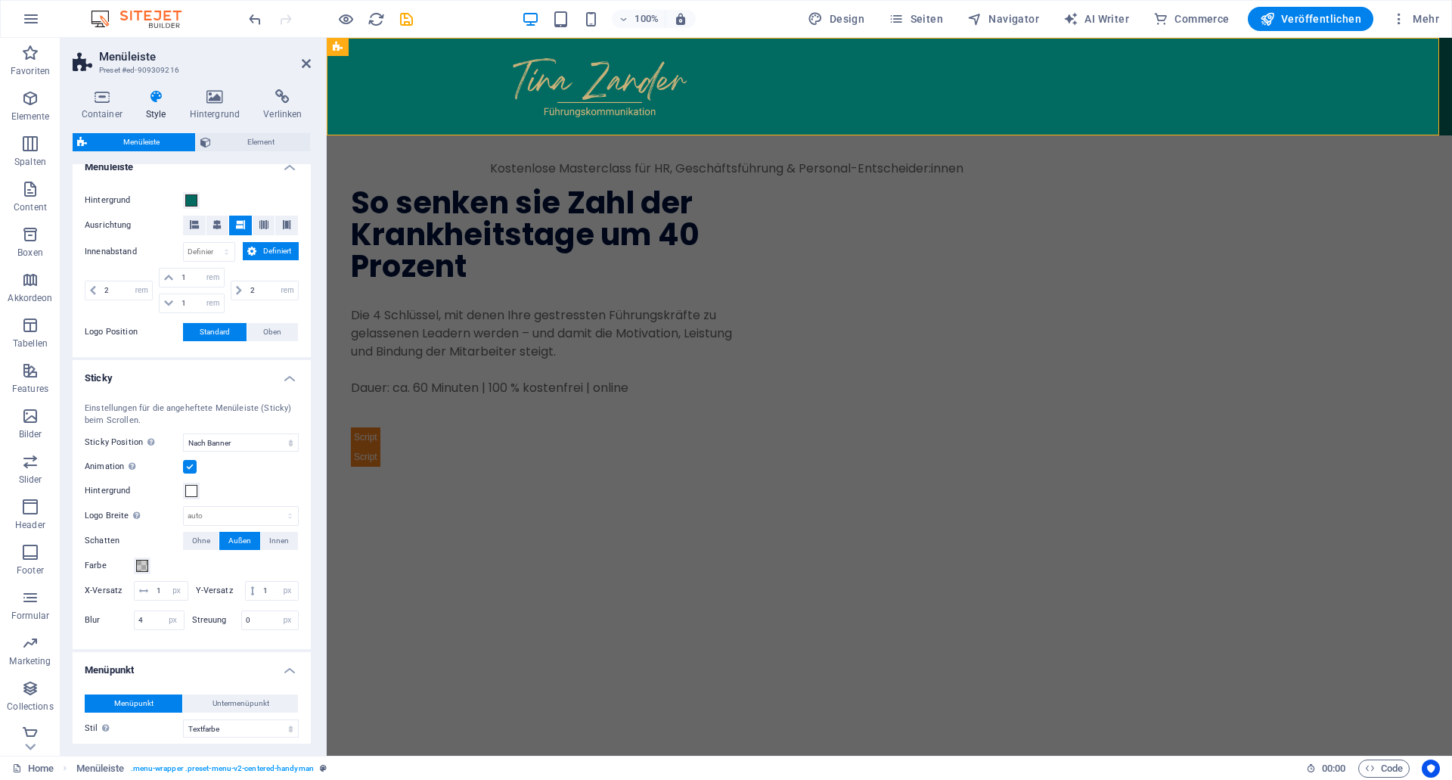
click at [203, 387] on h4 "Sticky" at bounding box center [192, 373] width 238 height 27
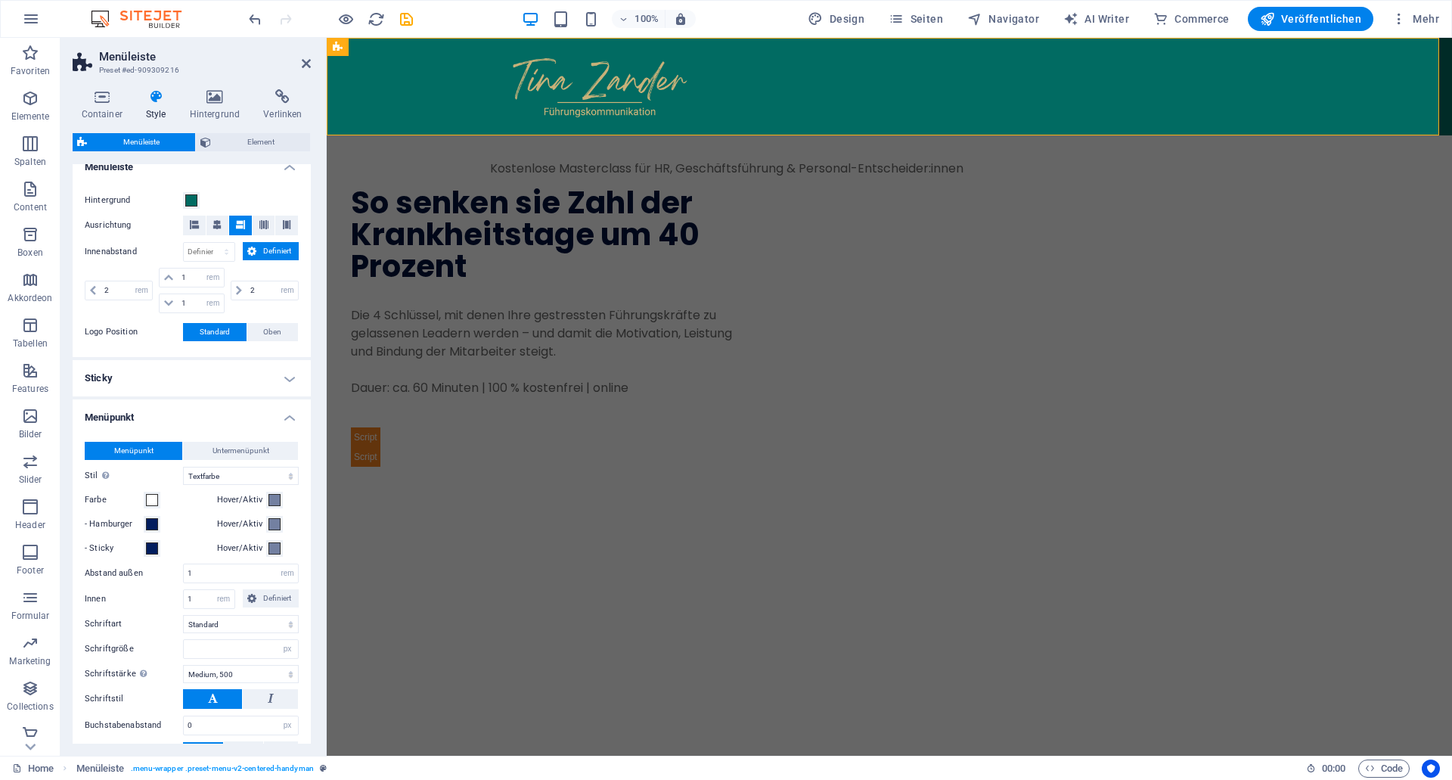
click at [203, 392] on h4 "Sticky" at bounding box center [192, 378] width 238 height 36
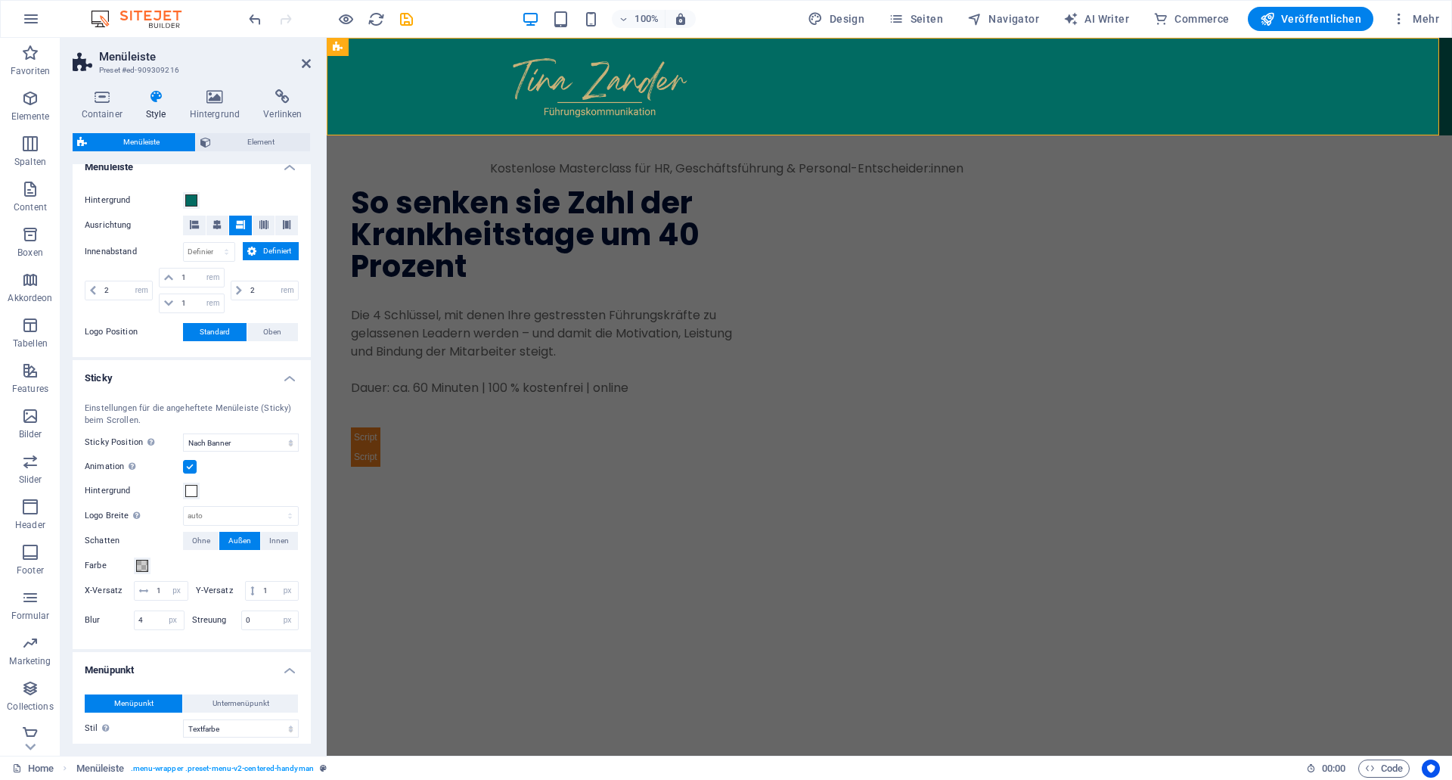
click at [203, 387] on h4 "Sticky" at bounding box center [192, 373] width 238 height 27
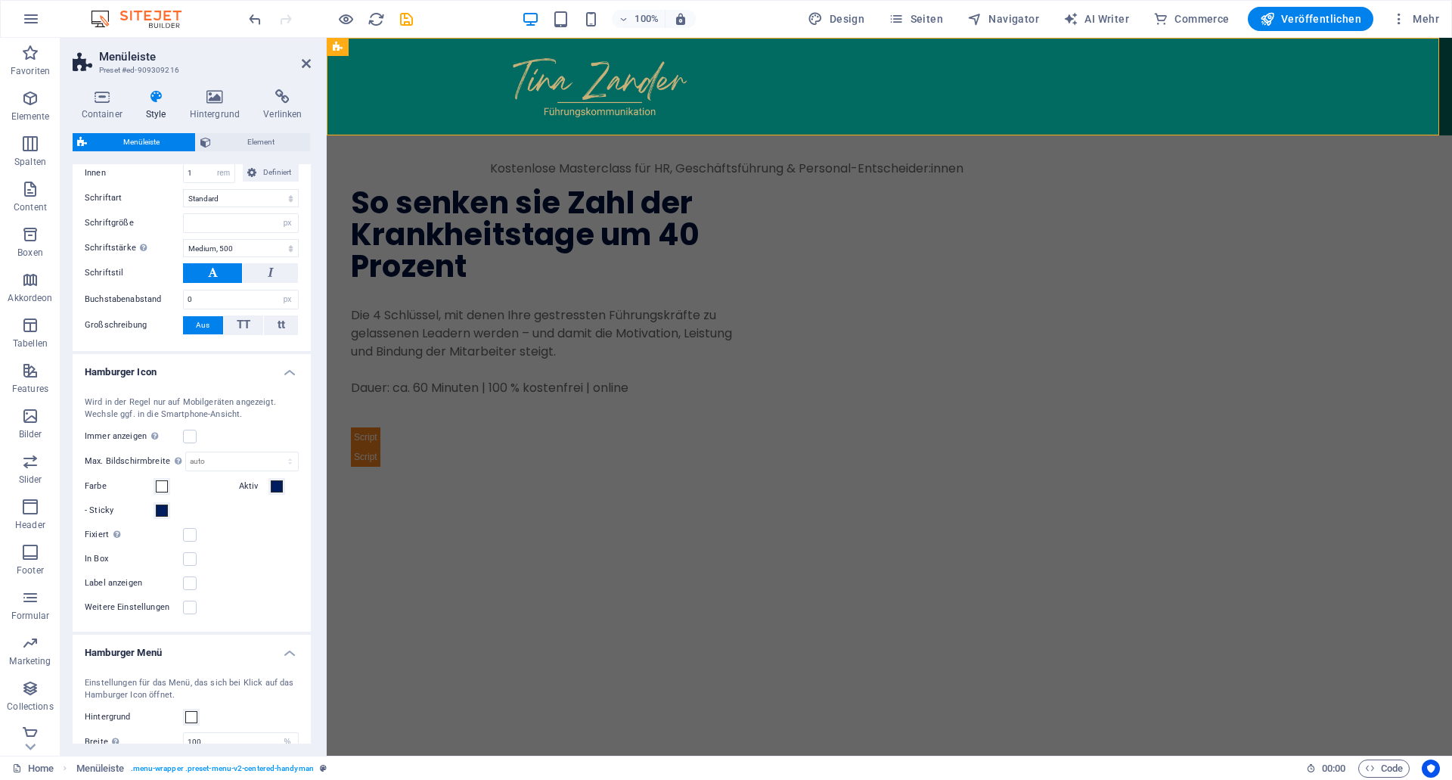
scroll to position [726, 0]
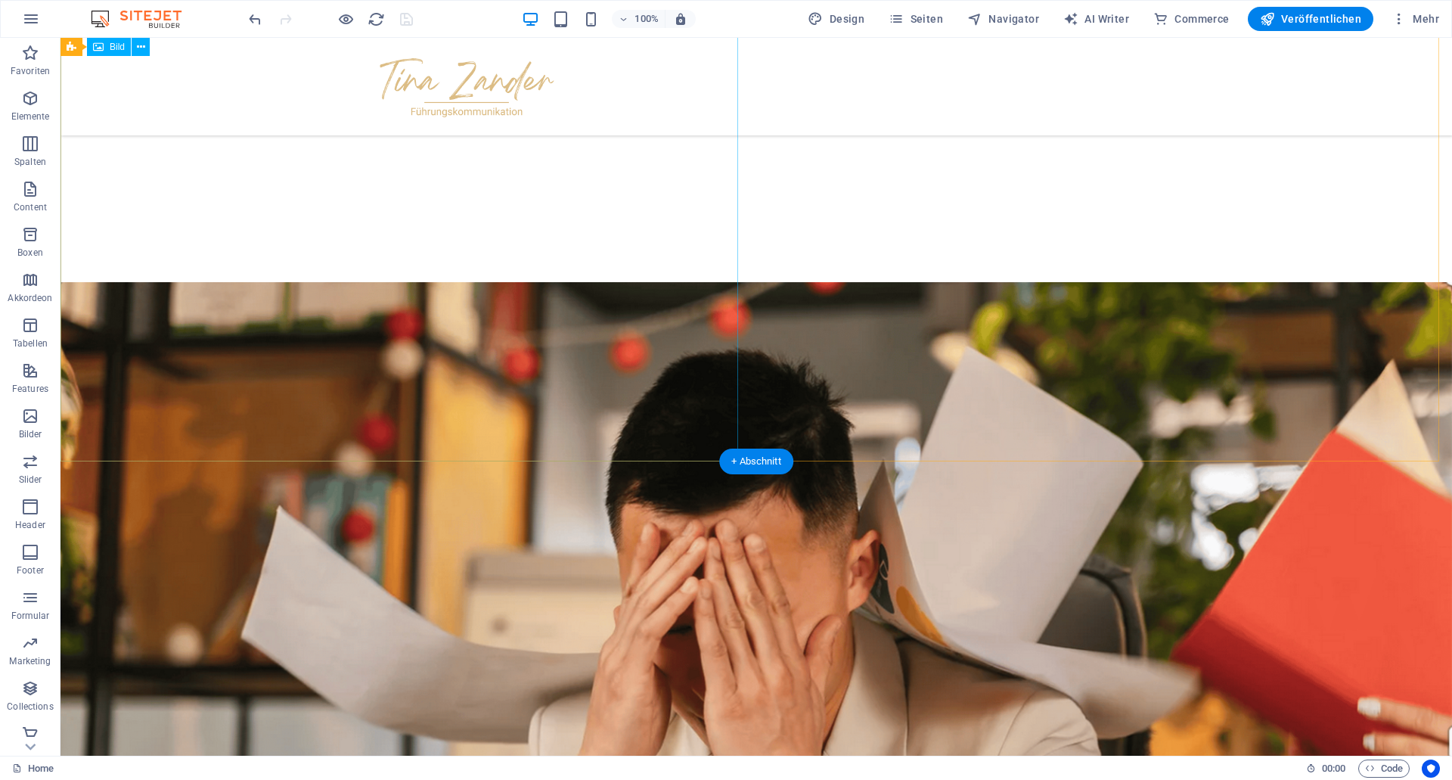
scroll to position [1183, 0]
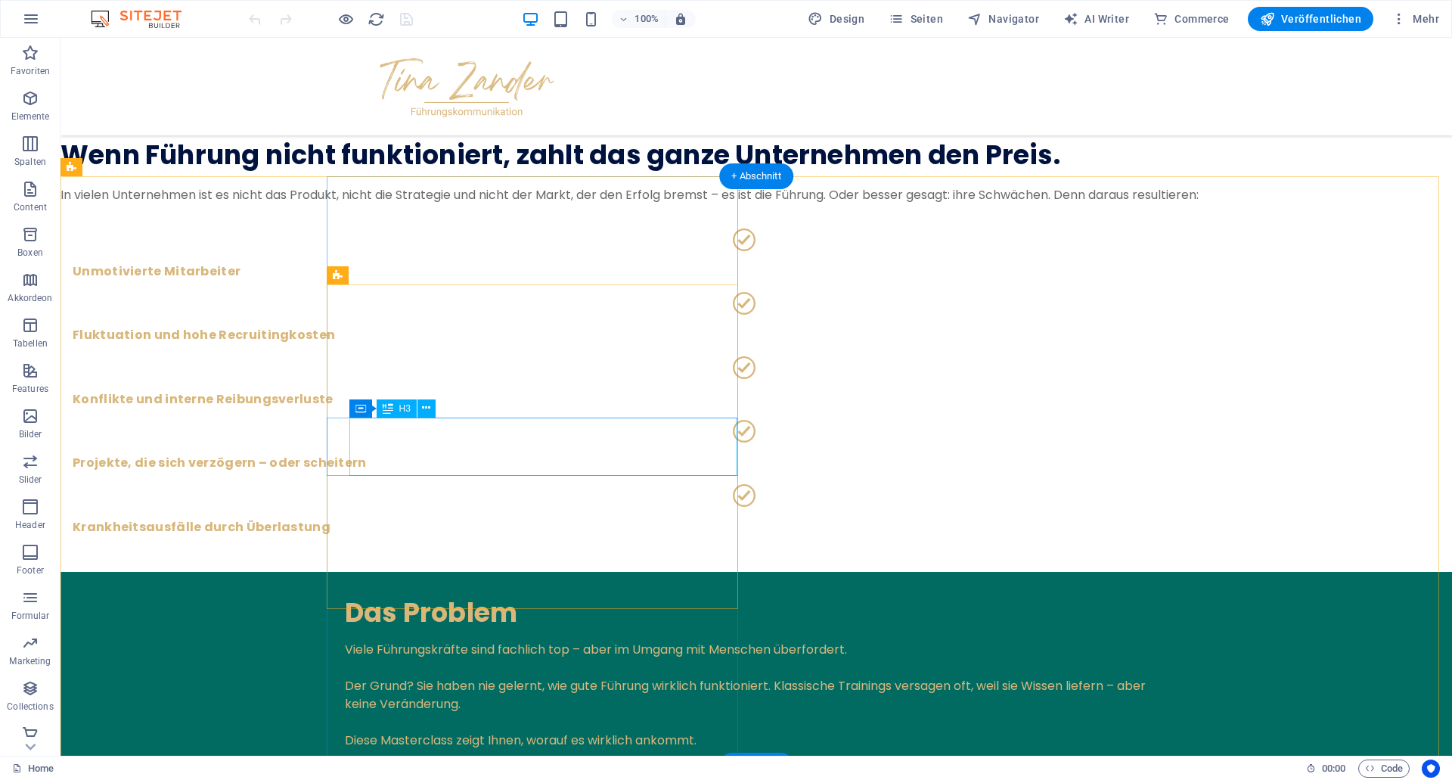
scroll to position [1594, 0]
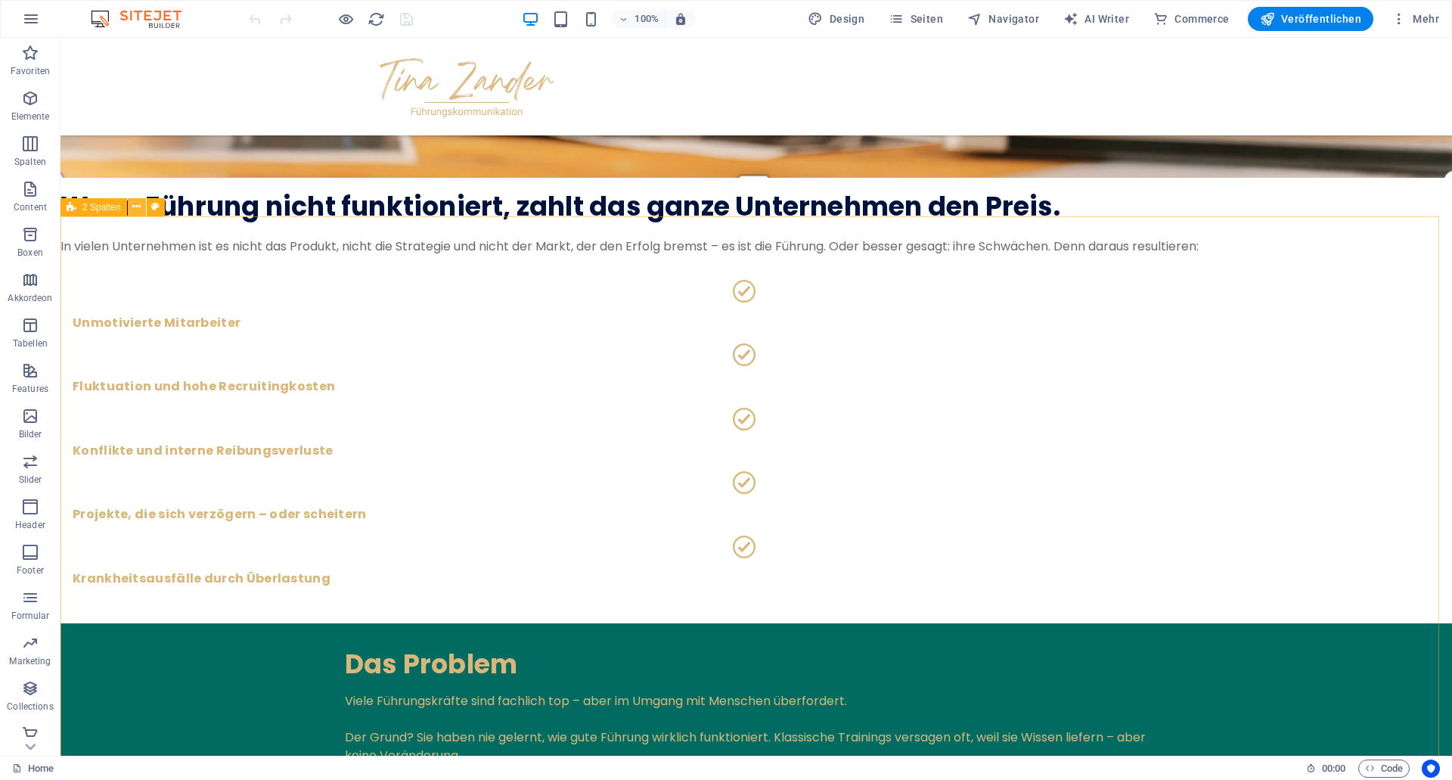
click at [135, 209] on icon at bounding box center [136, 207] width 8 height 16
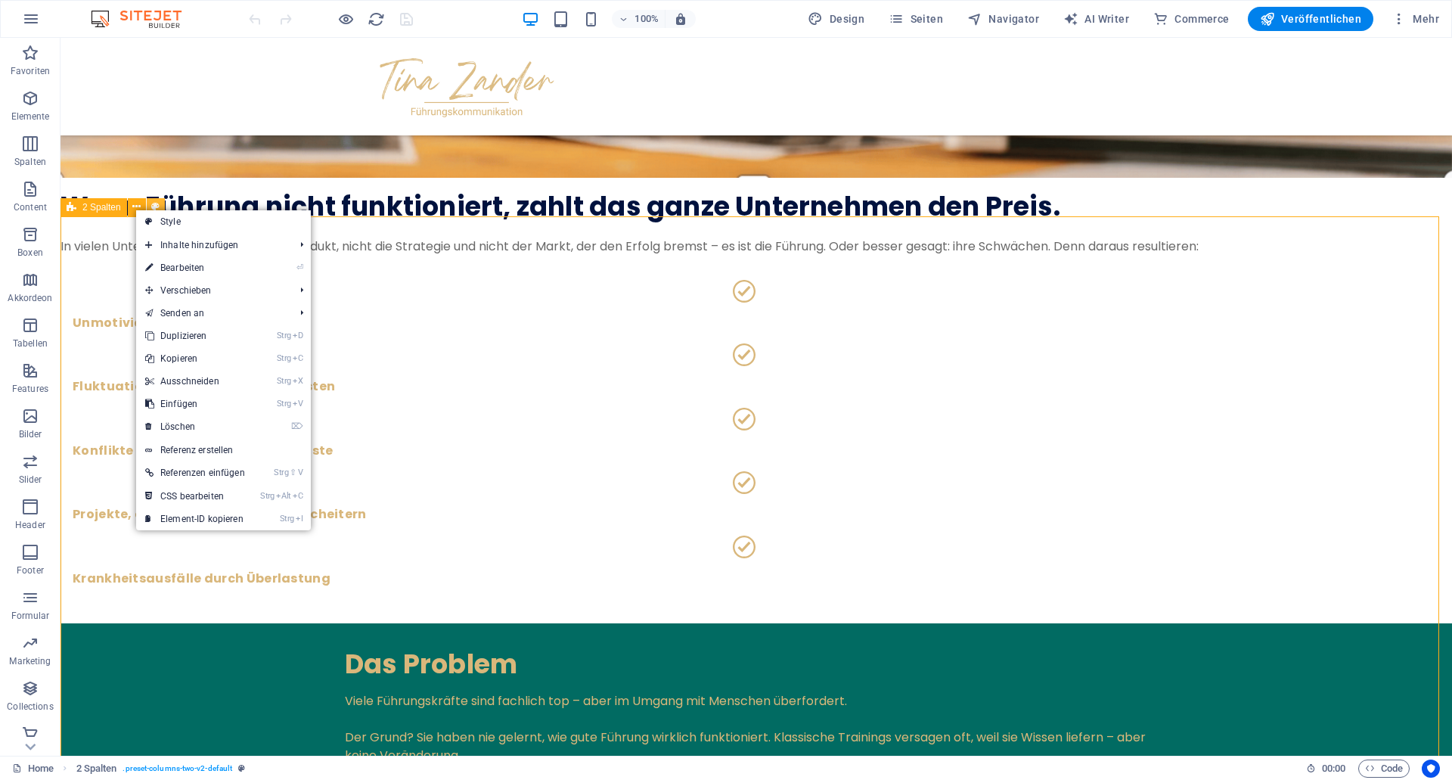
click at [152, 203] on icon at bounding box center [155, 207] width 8 height 16
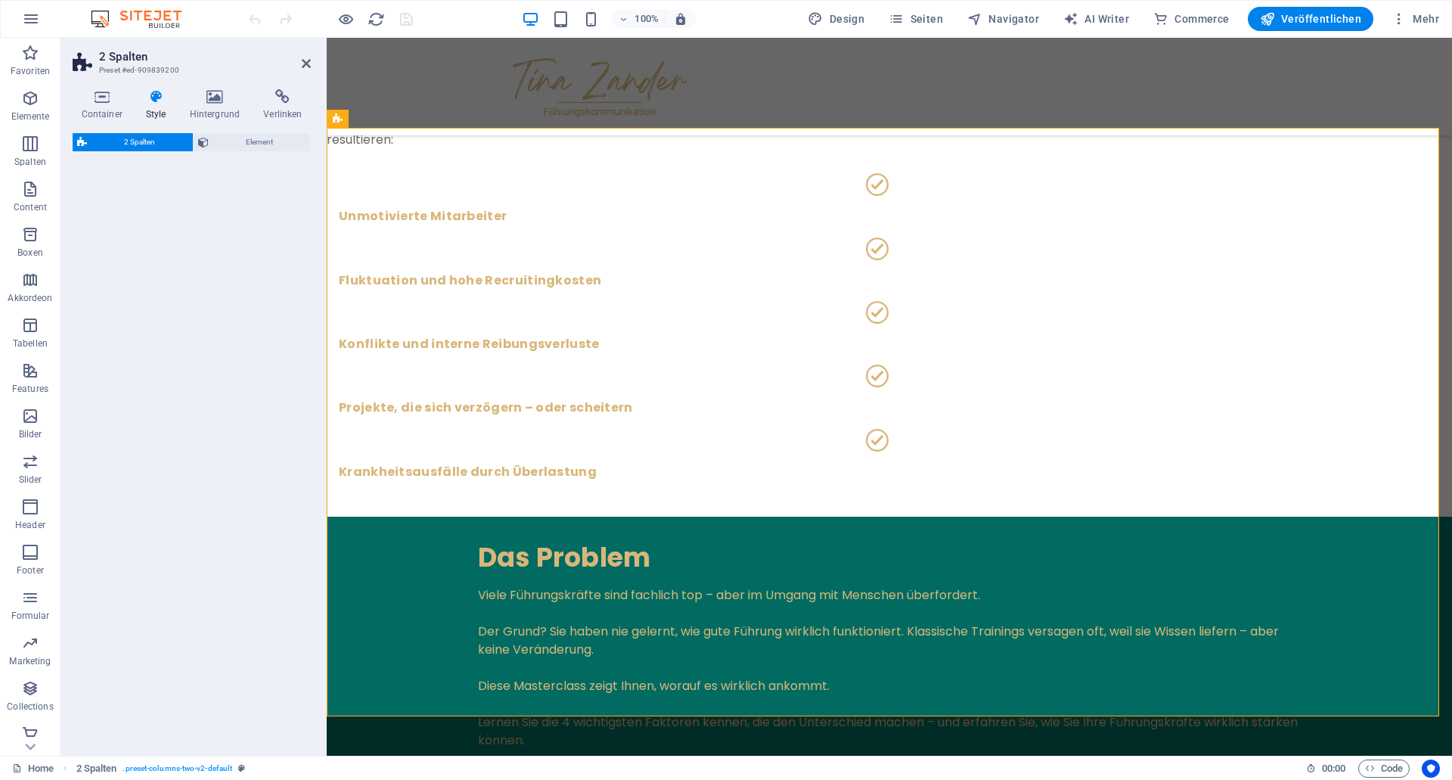
select select "rem"
select select "preset-columns-two-v2-default"
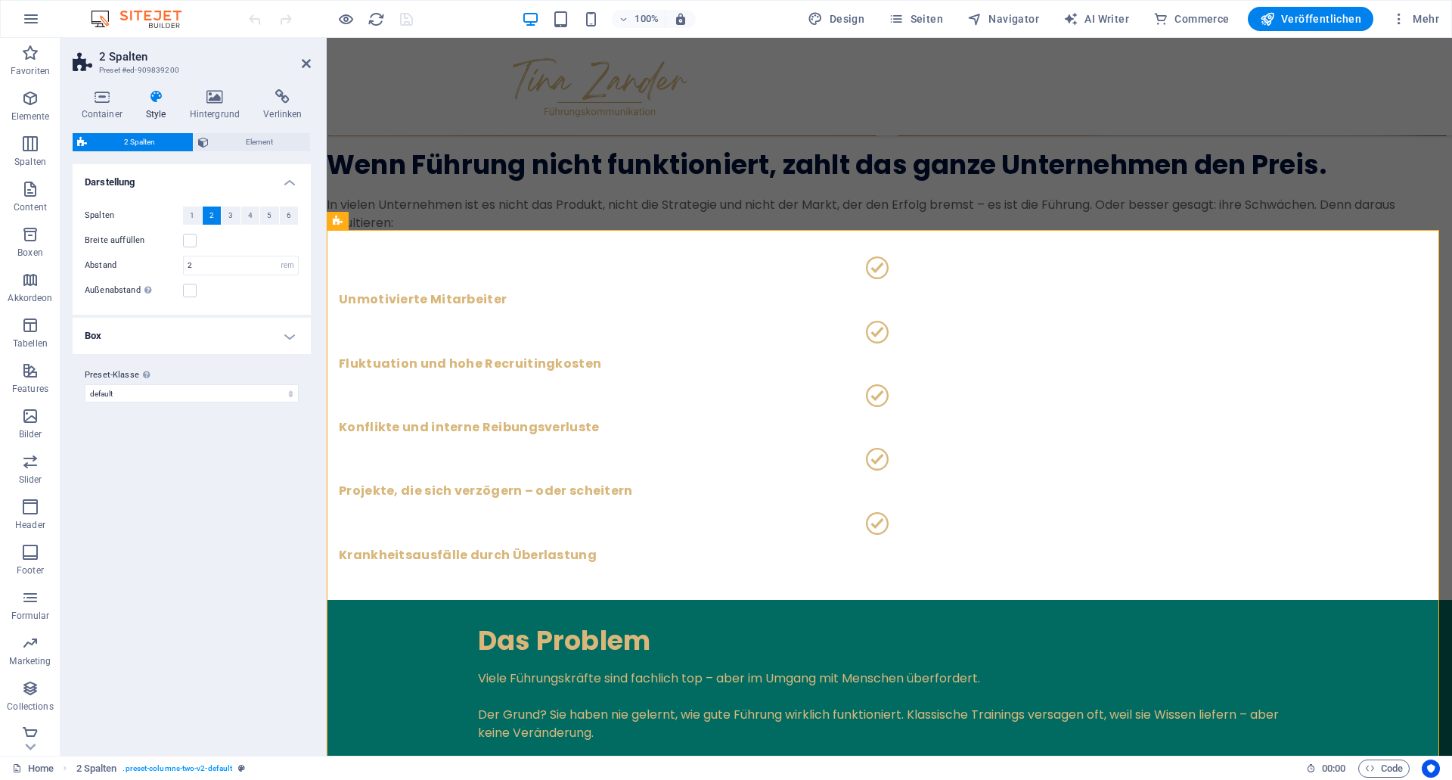
scroll to position [1439, 0]
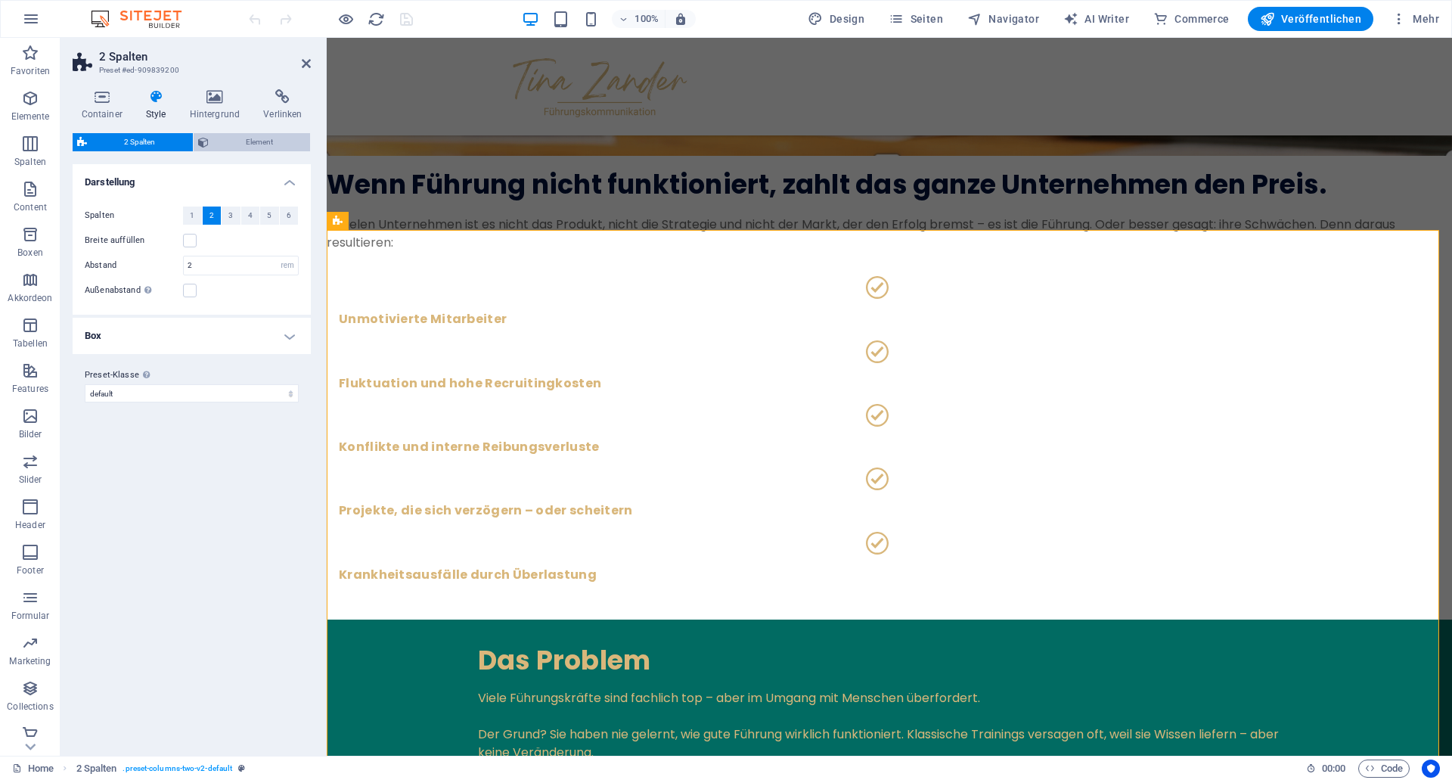
click at [234, 143] on span "Element" at bounding box center [259, 142] width 93 height 18
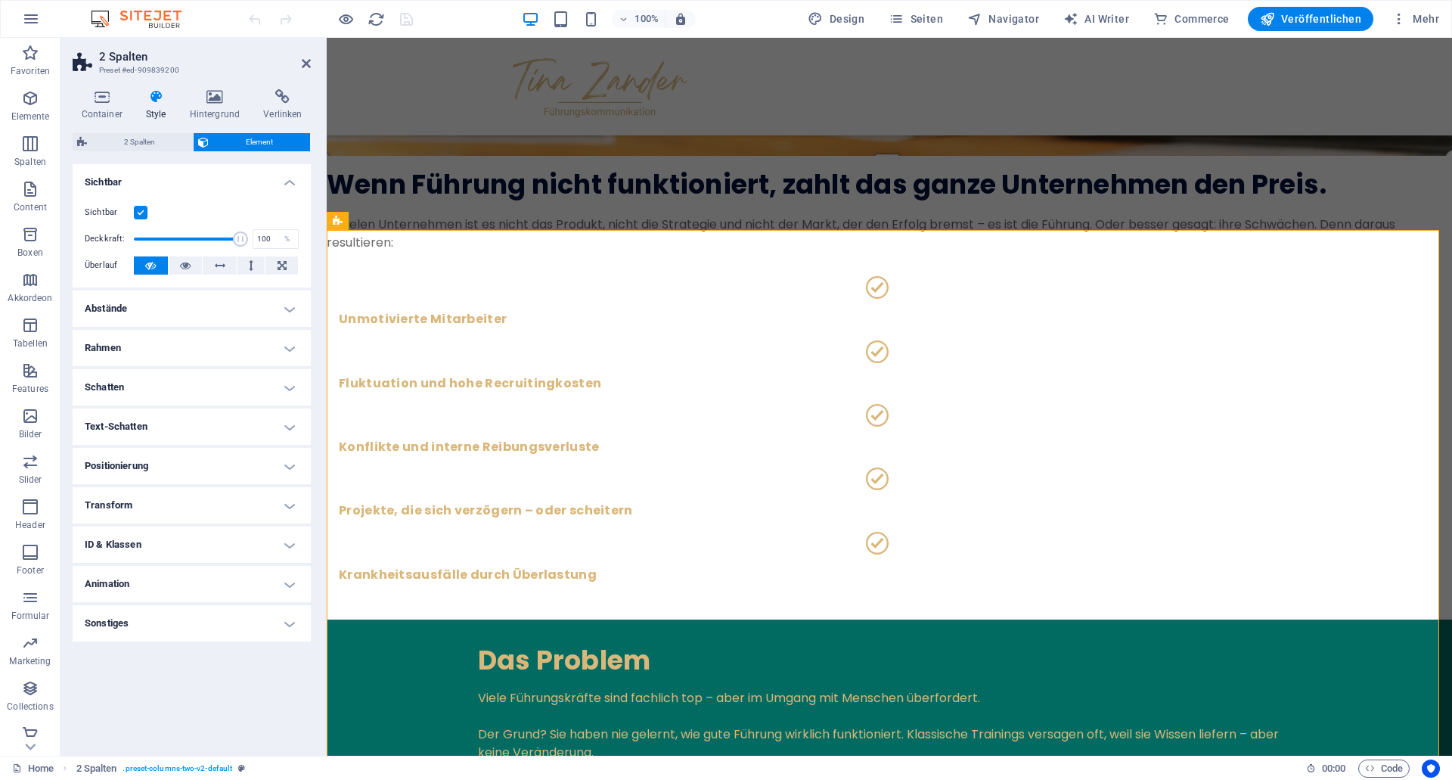
click at [258, 306] on h4 "Abstände" at bounding box center [192, 308] width 238 height 36
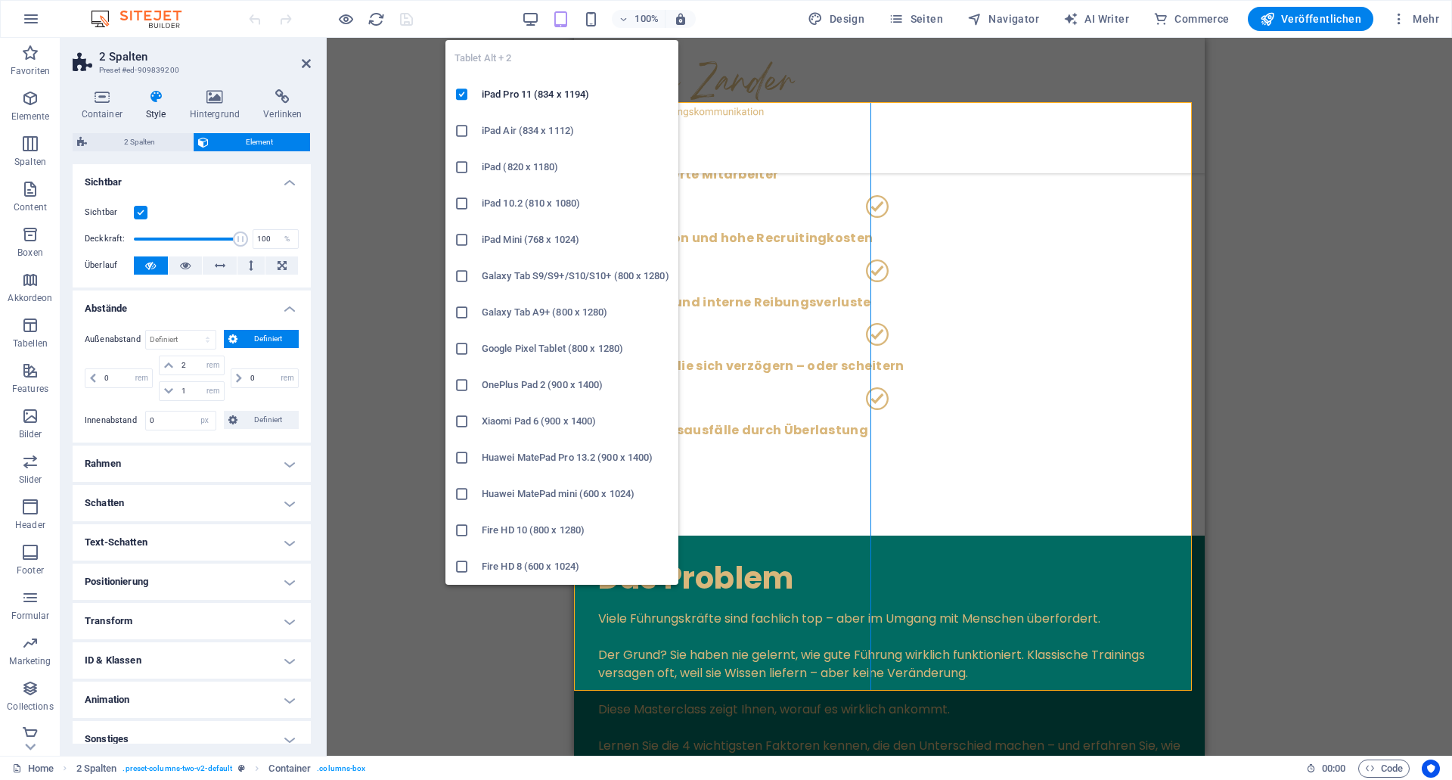
scroll to position [2533, 0]
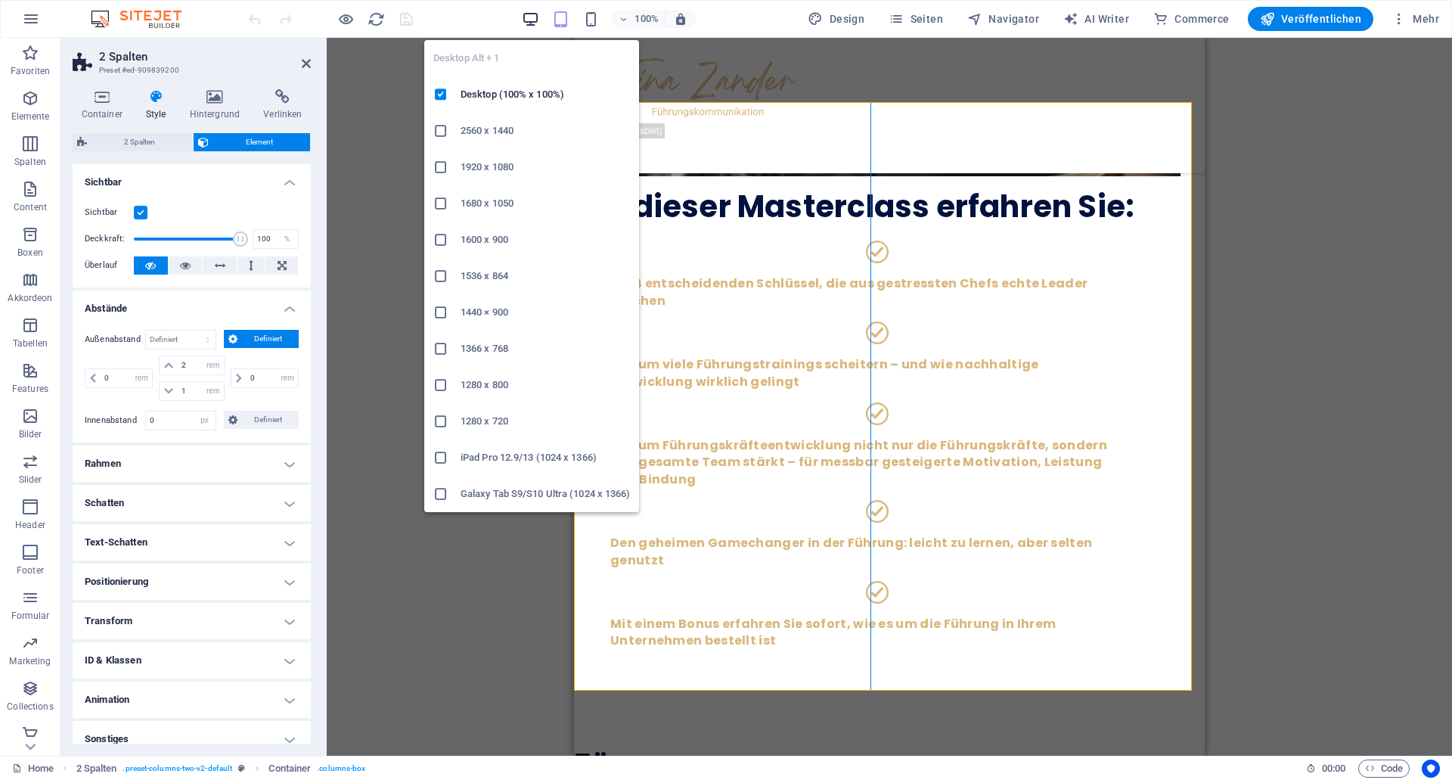
click at [0, 0] on icon "button" at bounding box center [0, 0] width 0 height 0
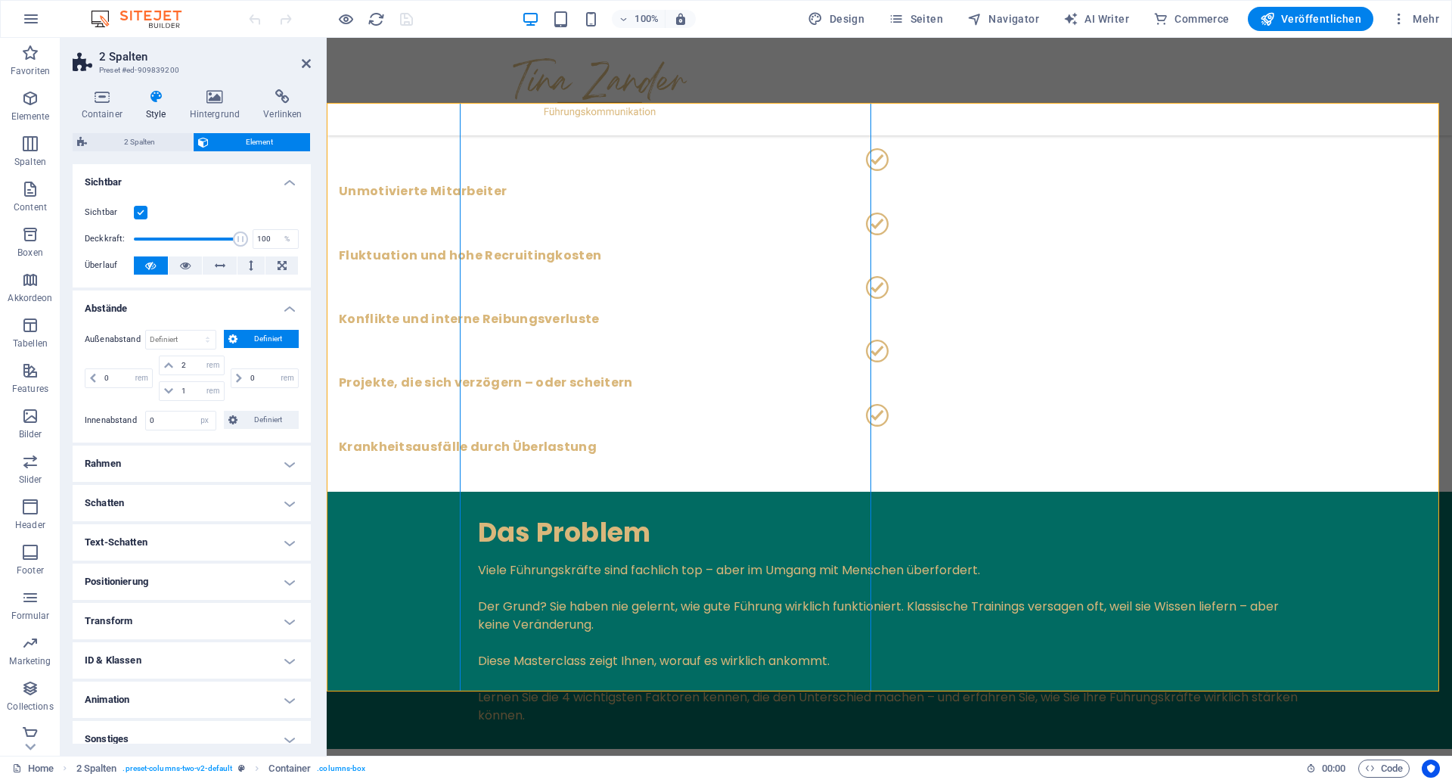
click at [548, 19] on div "100%" at bounding box center [608, 19] width 175 height 24
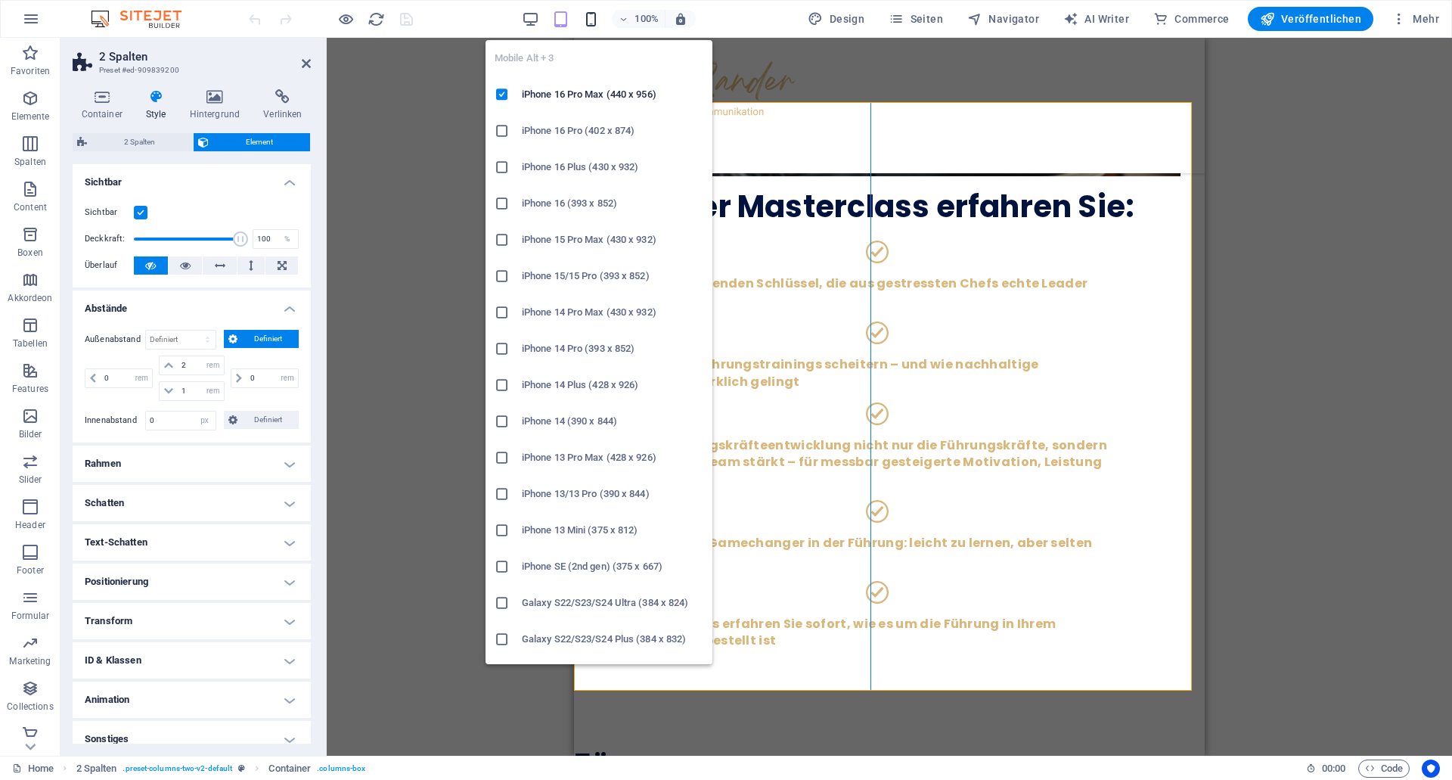
click at [588, 22] on icon "button" at bounding box center [590, 19] width 17 height 17
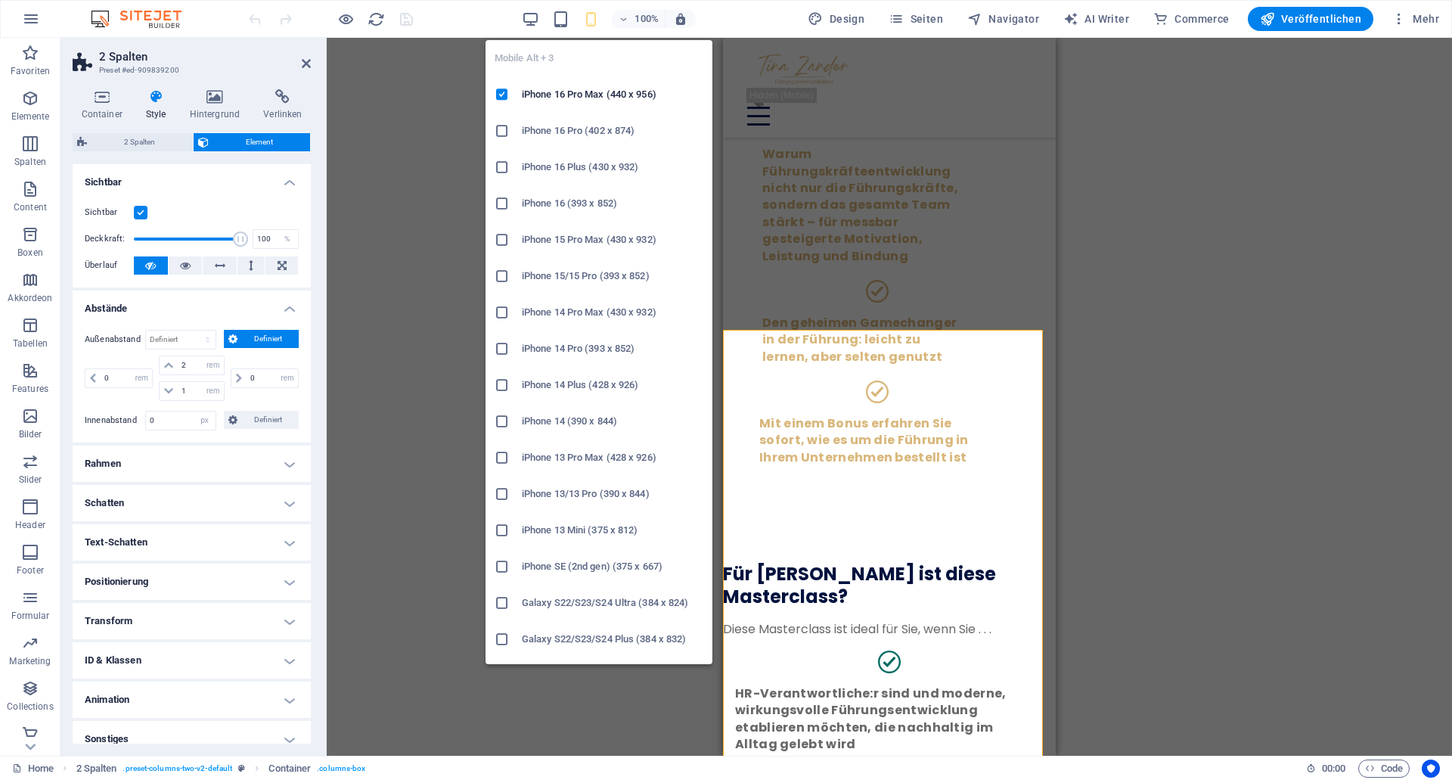
scroll to position [2498, 0]
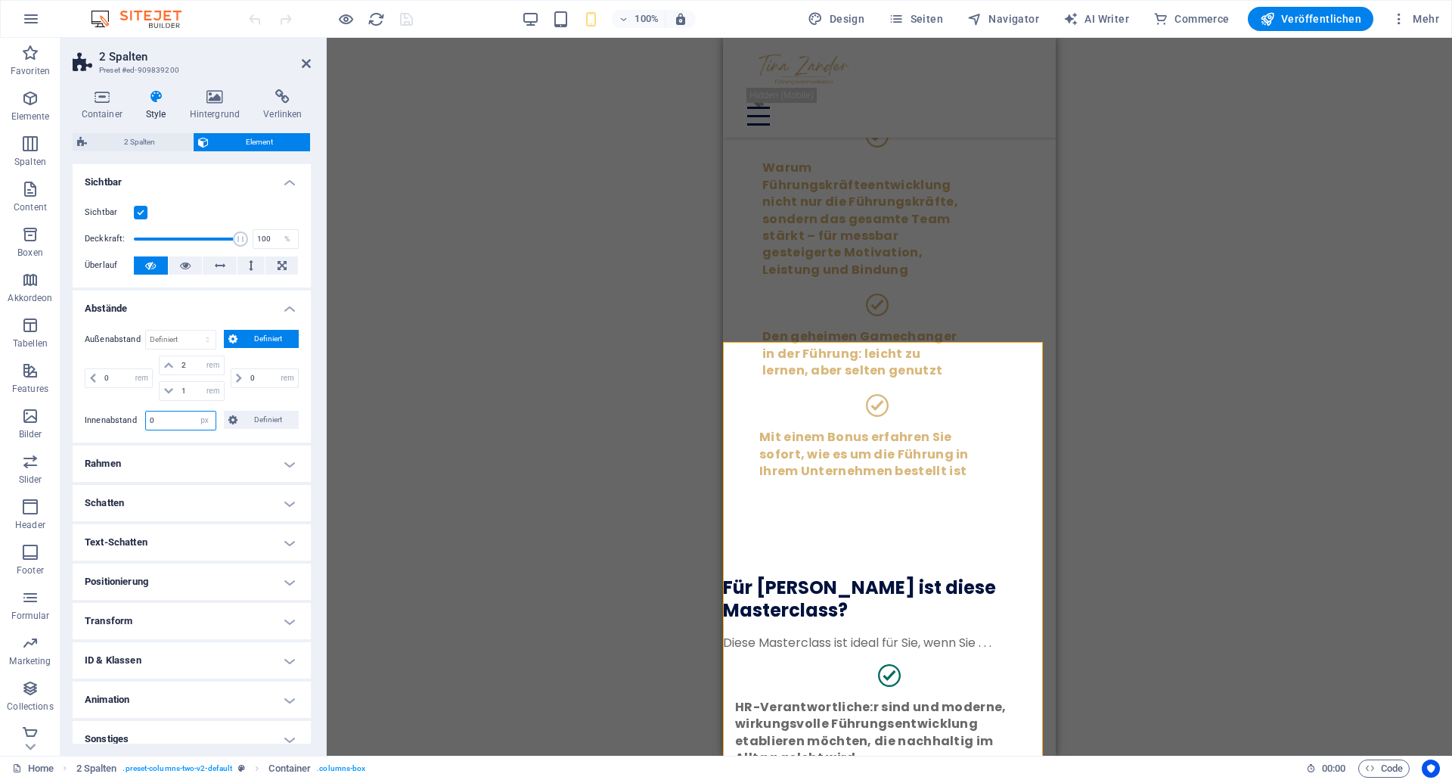
click at [177, 417] on input "0" at bounding box center [181, 420] width 70 height 18
drag, startPoint x: 168, startPoint y: 423, endPoint x: 111, endPoint y: 409, distance: 58.3
click at [146, 411] on input "0" at bounding box center [181, 420] width 70 height 18
type input "5"
click at [194, 411] on select "Standard px rem % vh vw Definiert" at bounding box center [204, 420] width 21 height 18
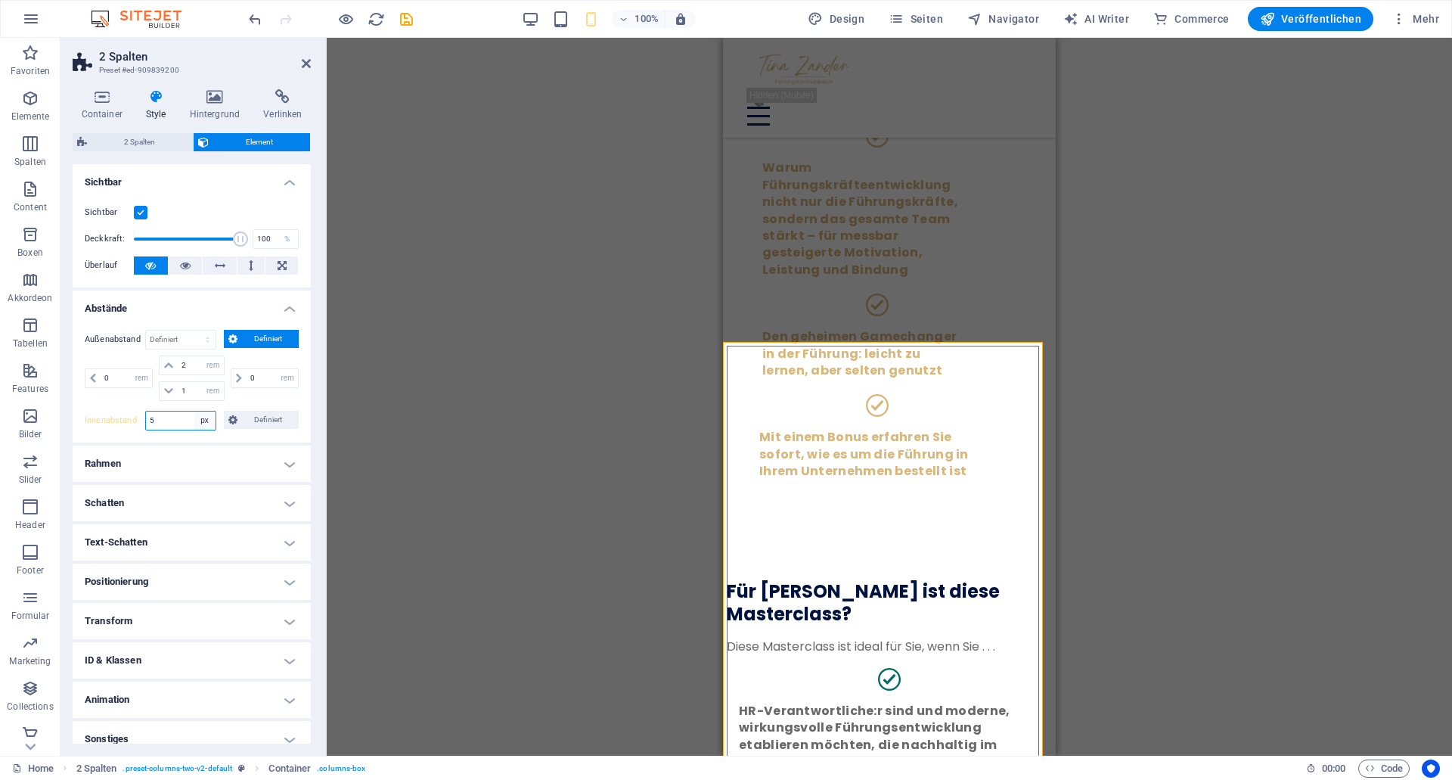
select select "rem"
click option "rem" at bounding box center [0, 0] width 0 height 0
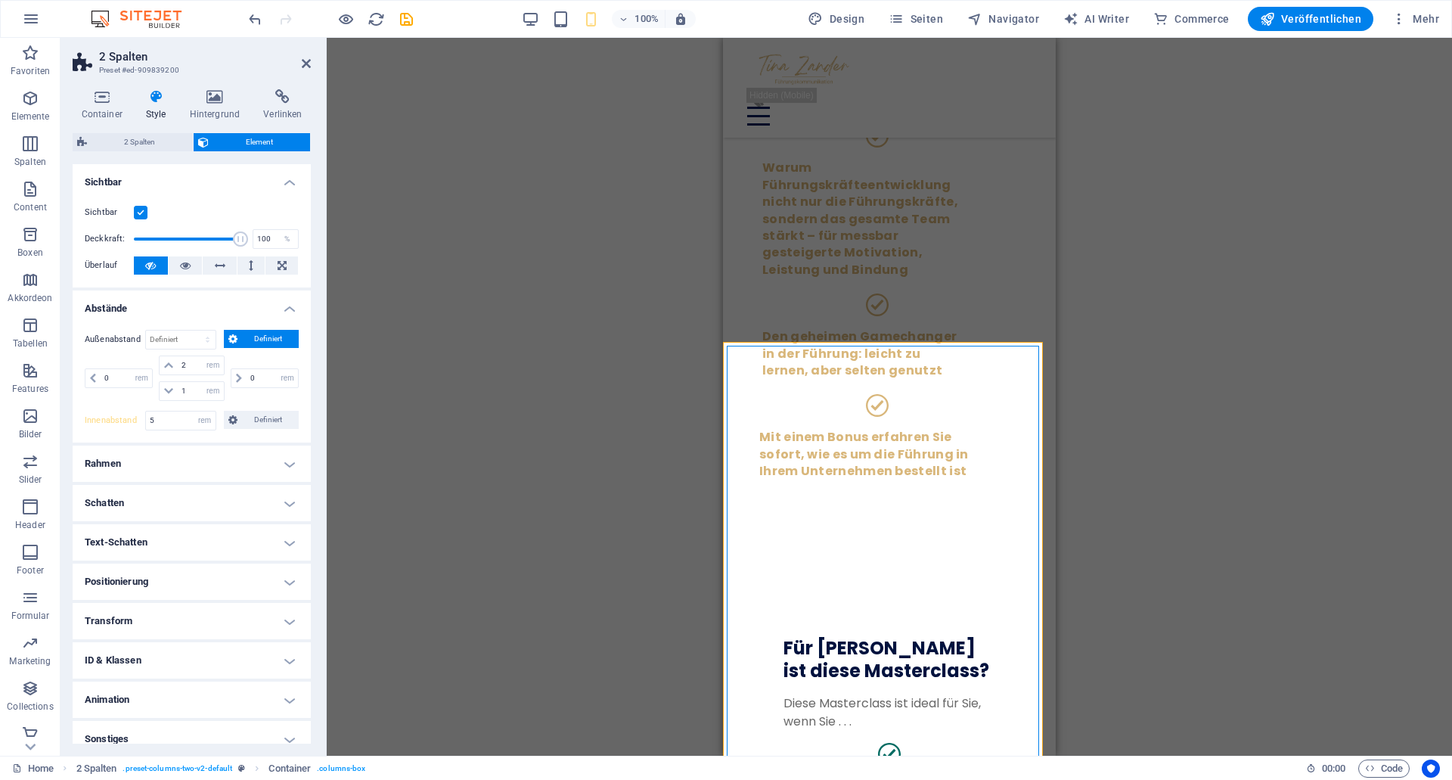
click at [128, 392] on div "0 auto px % rem vw vh" at bounding box center [120, 377] width 71 height 45
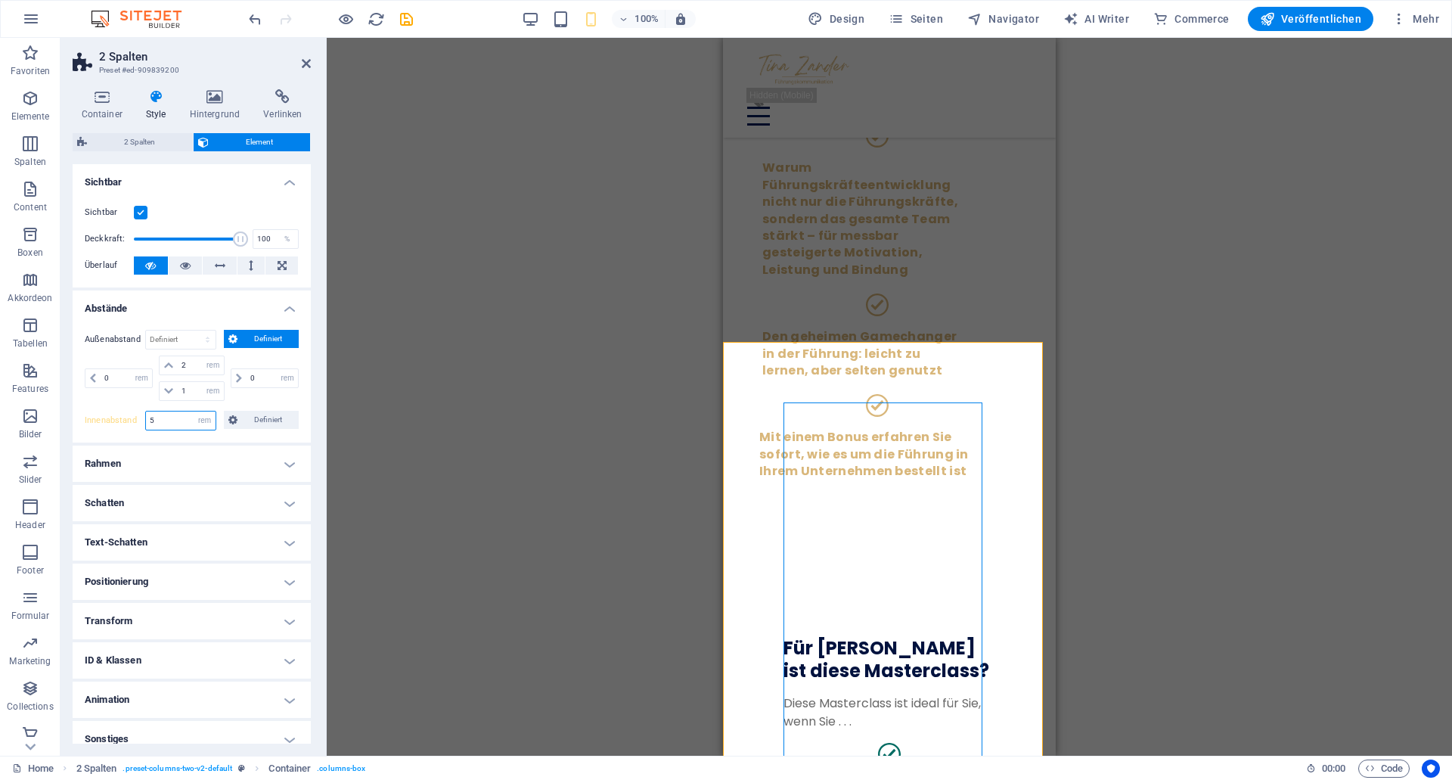
drag, startPoint x: 172, startPoint y: 420, endPoint x: 86, endPoint y: 414, distance: 85.7
click at [146, 414] on input "5" at bounding box center [181, 420] width 70 height 18
click at [113, 403] on div "0 auto px % rem vw vh 2 auto px % rem vw vh 1 auto px % rem vw vh 0 auto px % r…" at bounding box center [192, 379] width 214 height 49
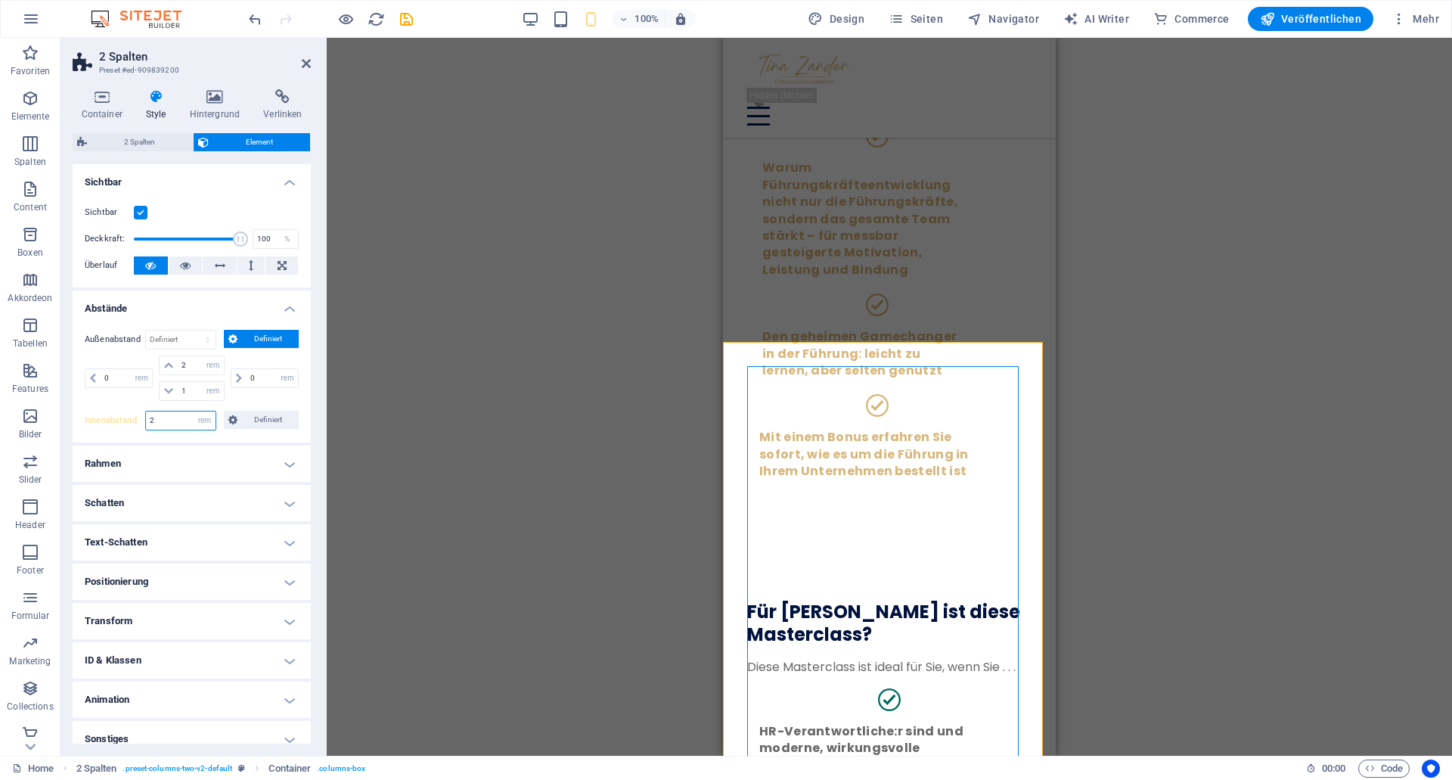
drag, startPoint x: 172, startPoint y: 421, endPoint x: 101, endPoint y: 413, distance: 70.8
click at [146, 413] on input "2" at bounding box center [181, 420] width 70 height 18
type input "0"
click at [126, 402] on div "0 auto px % rem vw vh 2 auto px % rem vw vh 1 auto px % rem vw vh 0 auto px % r…" at bounding box center [192, 379] width 214 height 49
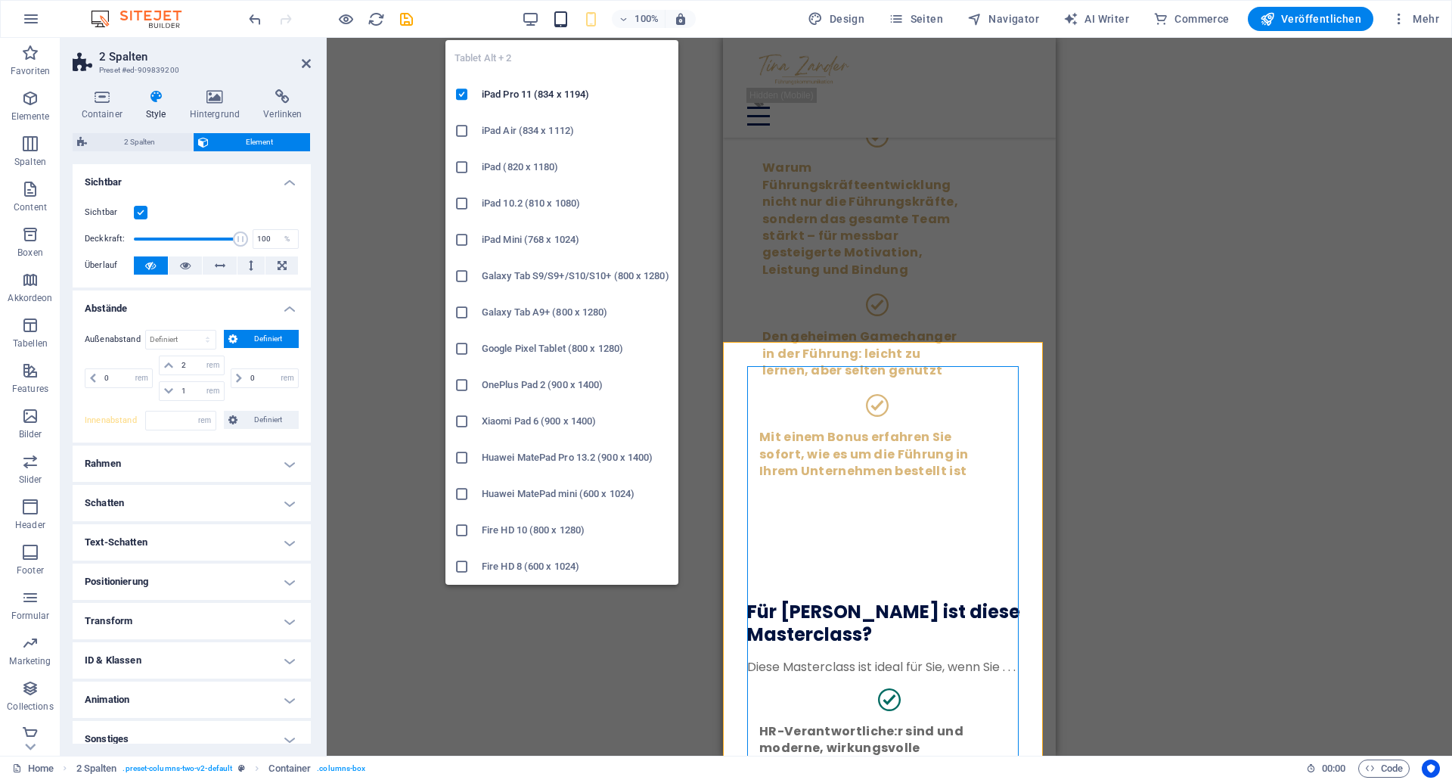
click at [284, 356] on icon "button" at bounding box center [154, 367] width 260 height 23
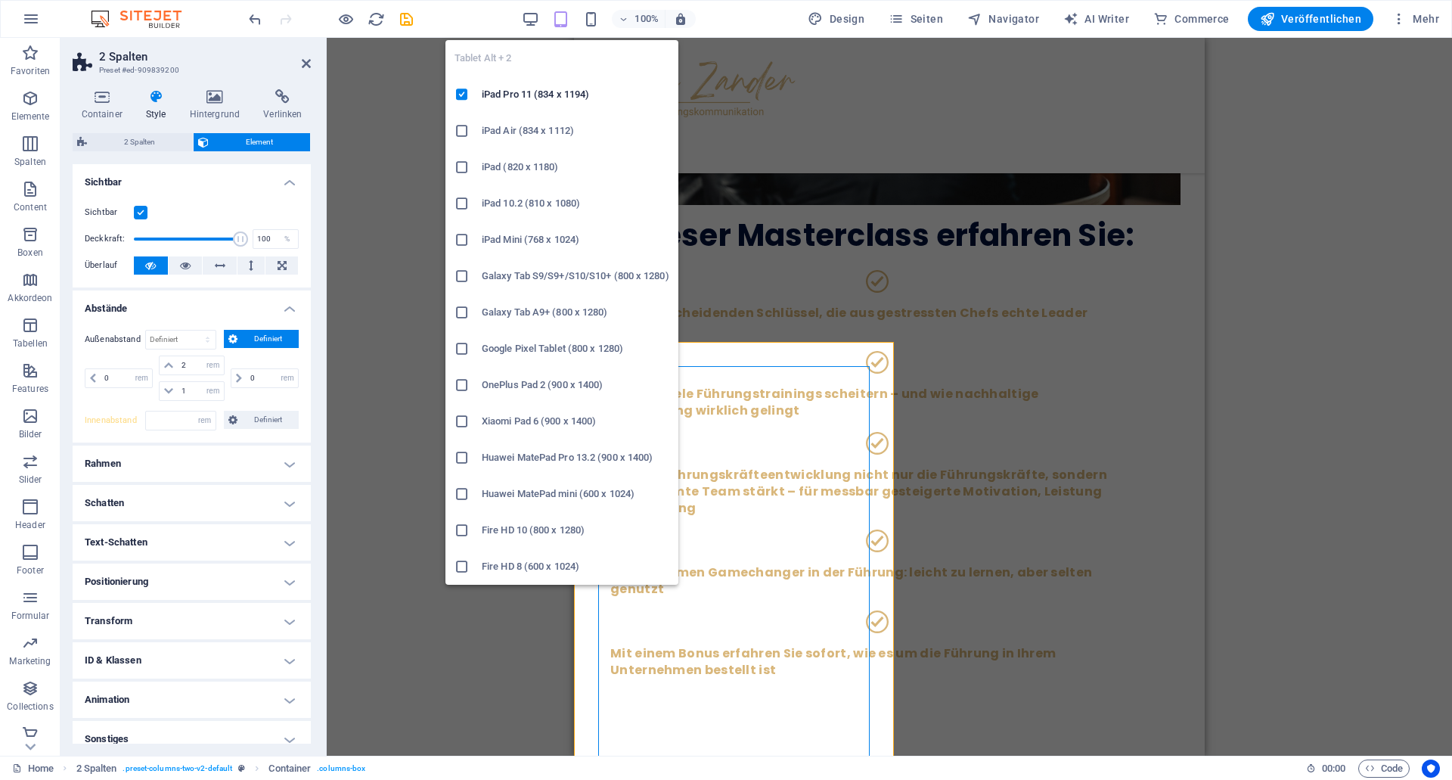
type input "0"
select select "px"
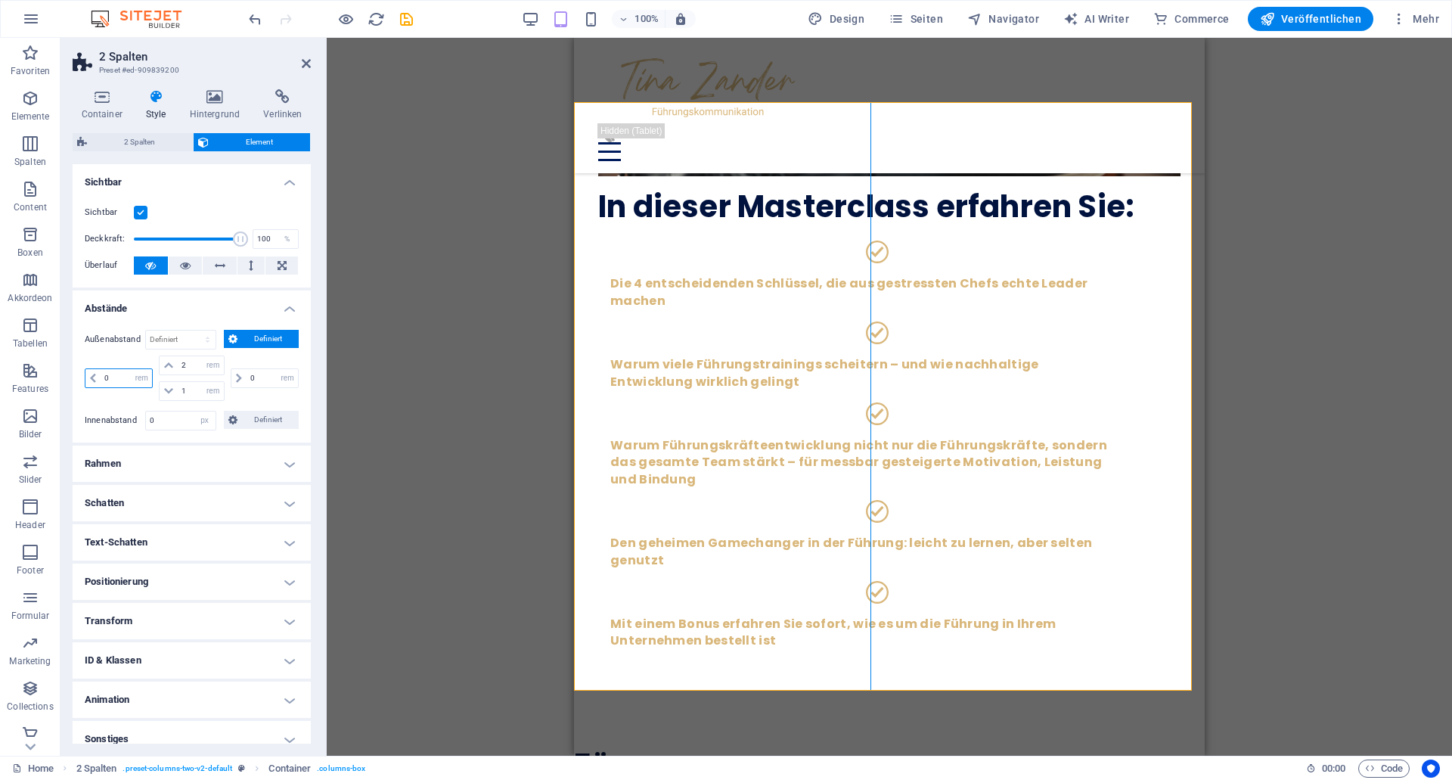
drag, startPoint x: 120, startPoint y: 375, endPoint x: 75, endPoint y: 368, distance: 45.9
click at [101, 369] on input "0" at bounding box center [126, 378] width 51 height 18
type input "2"
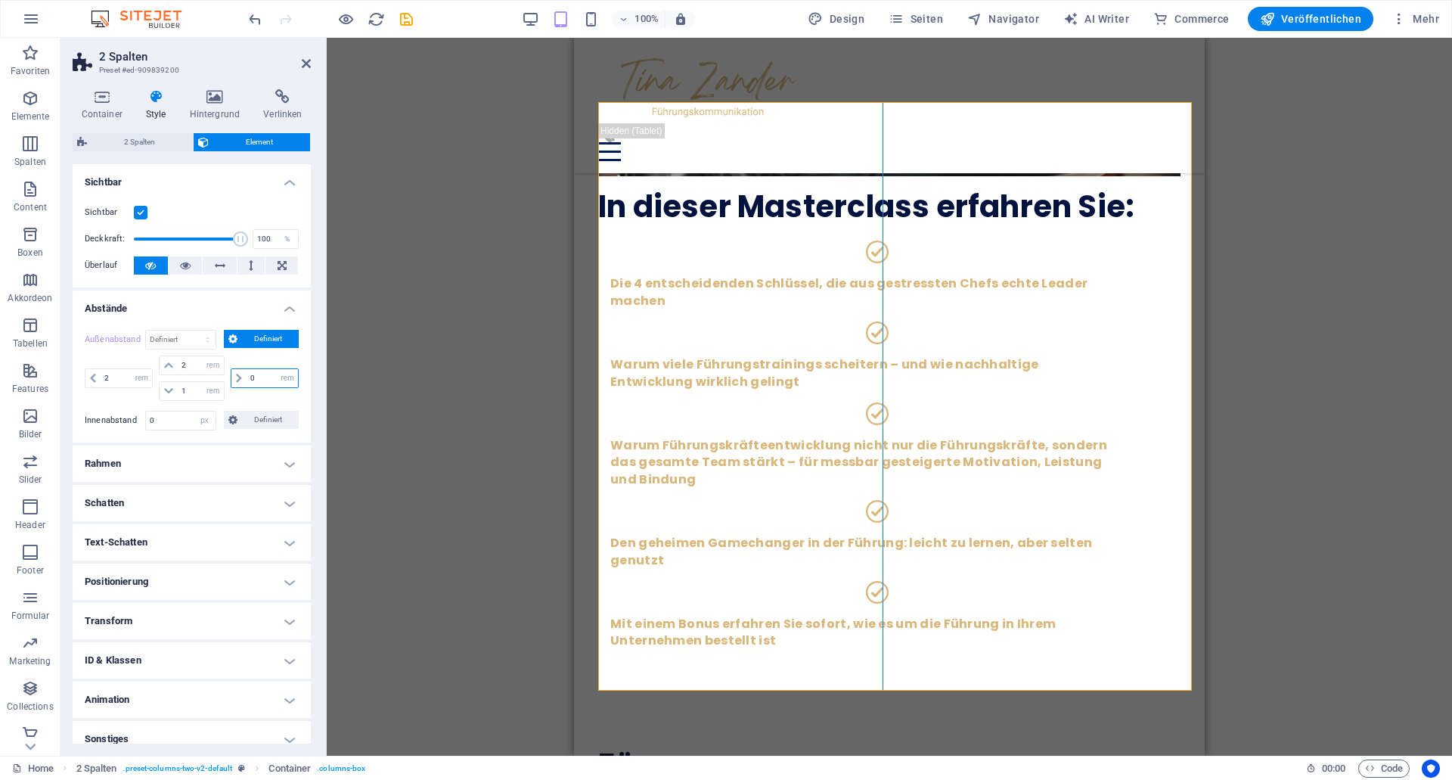
drag, startPoint x: 247, startPoint y: 377, endPoint x: 225, endPoint y: 373, distance: 22.3
click at [247, 373] on input "0" at bounding box center [272, 378] width 51 height 18
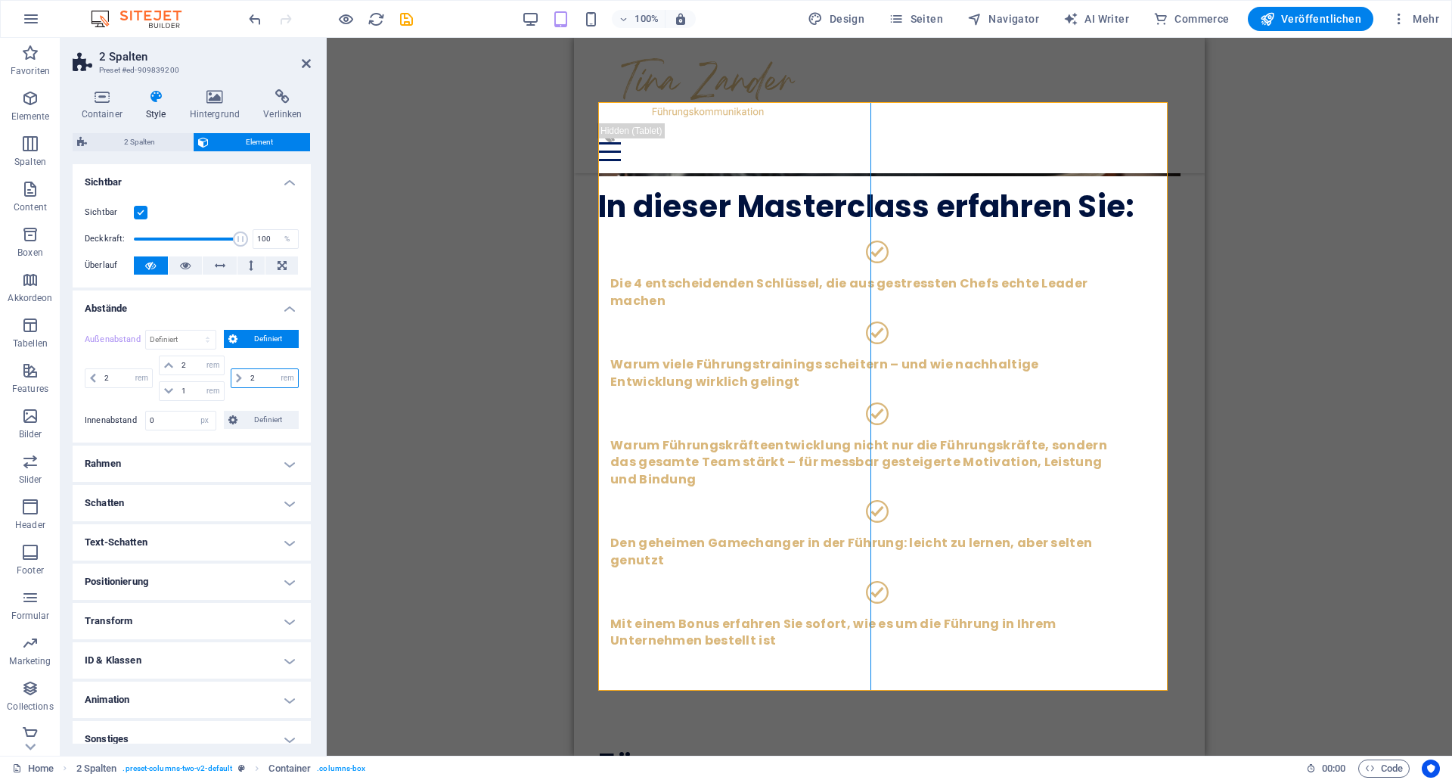
type input "2"
click at [116, 402] on div "2 auto px % rem vw vh 2 auto px % rem vw vh 1 auto px % rem vw vh 2 auto px % r…" at bounding box center [192, 379] width 214 height 49
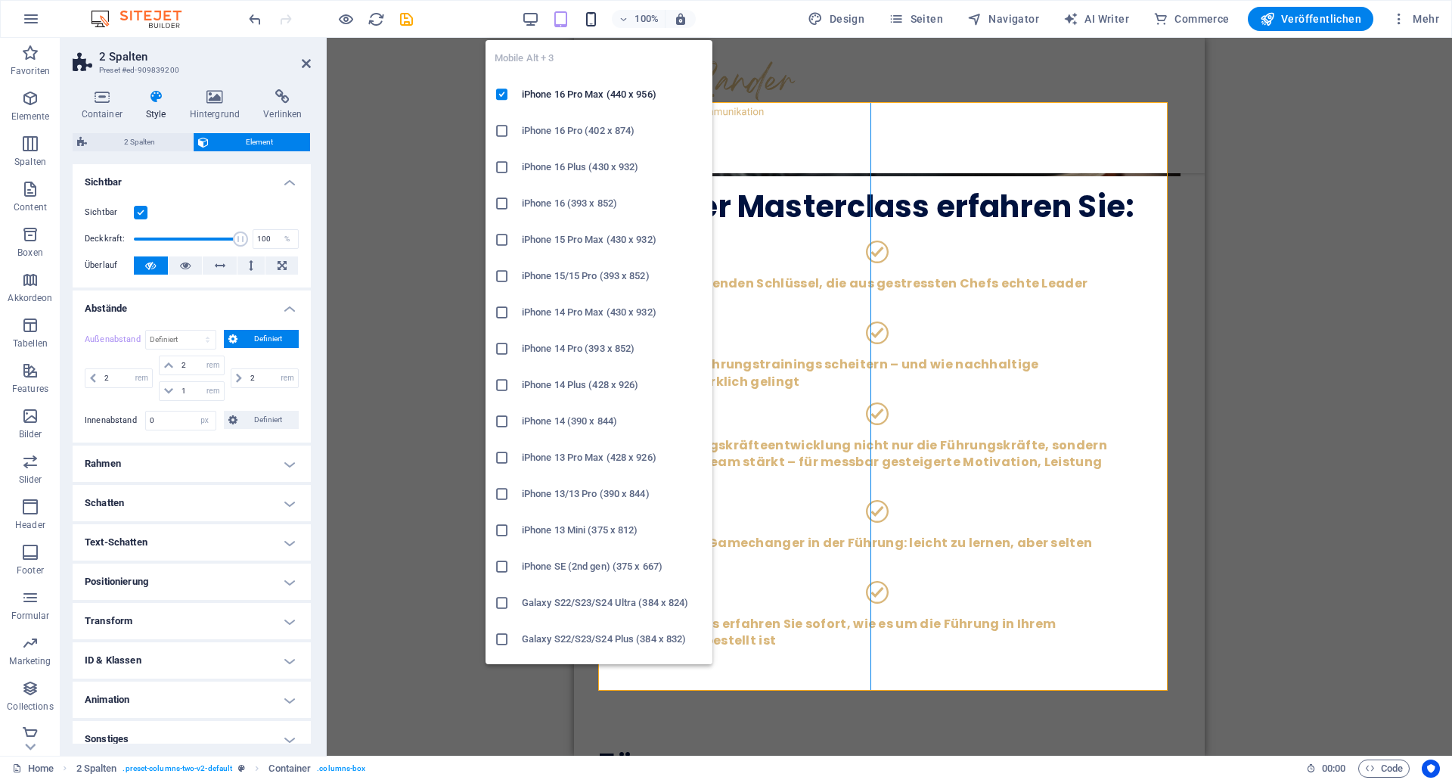
click at [588, 22] on icon "button" at bounding box center [590, 19] width 17 height 17
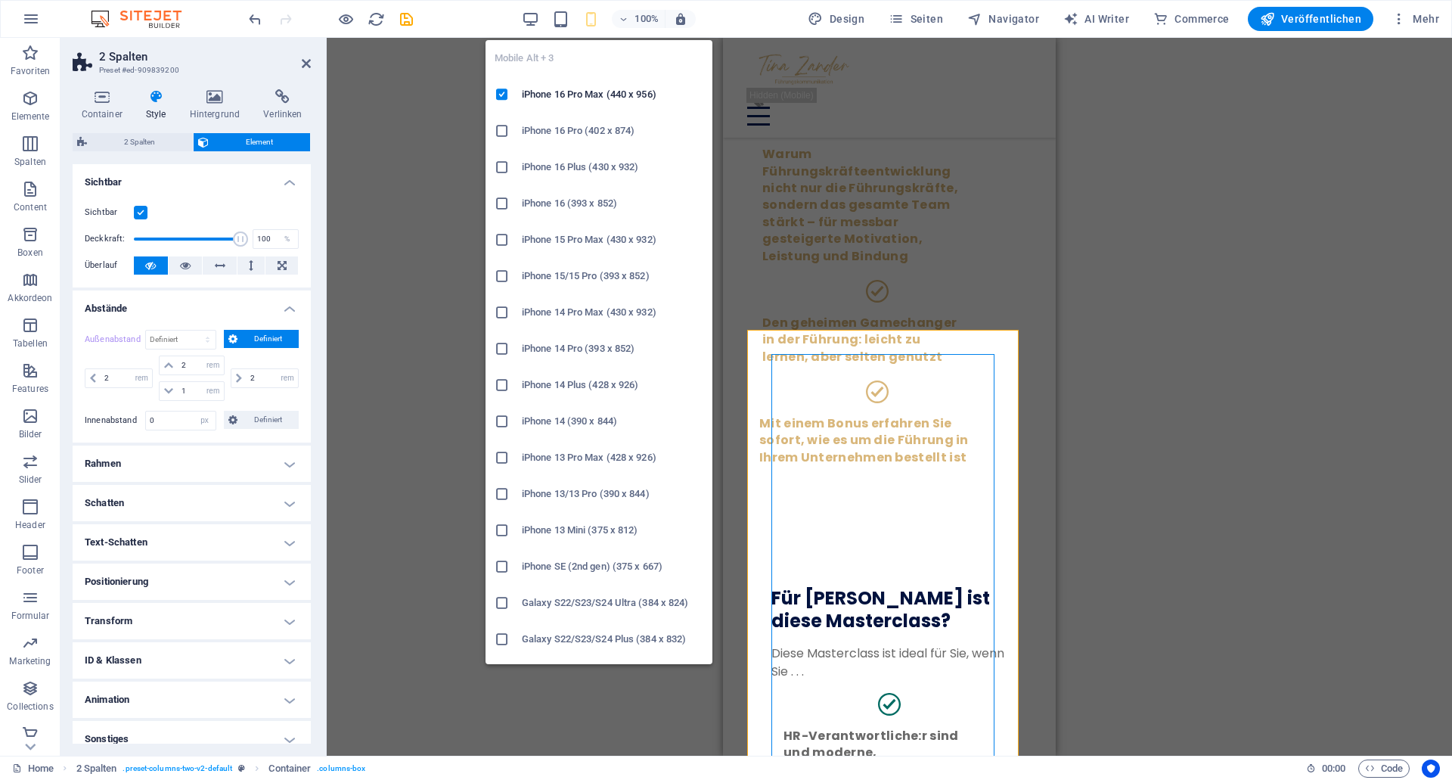
type input "2"
select select "rem"
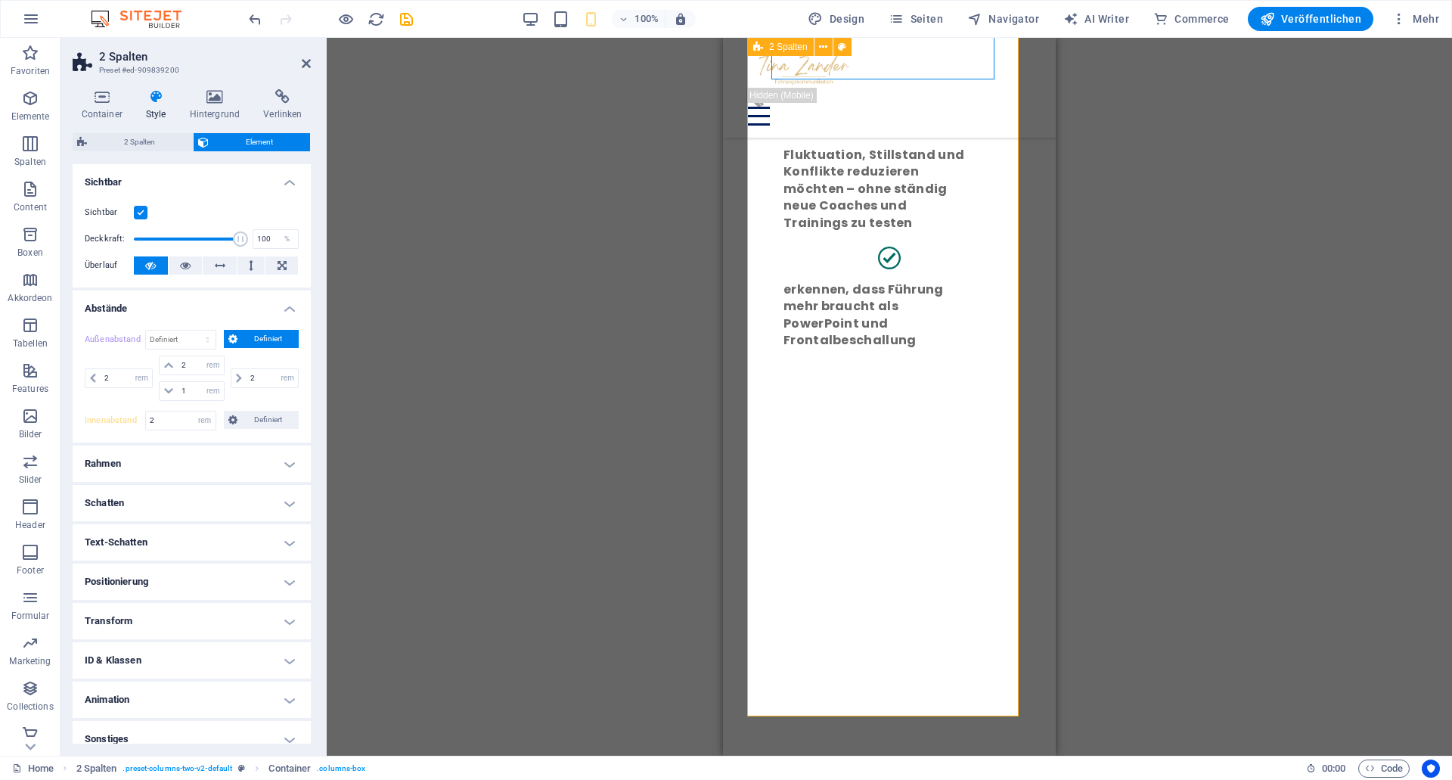
scroll to position [3578, 0]
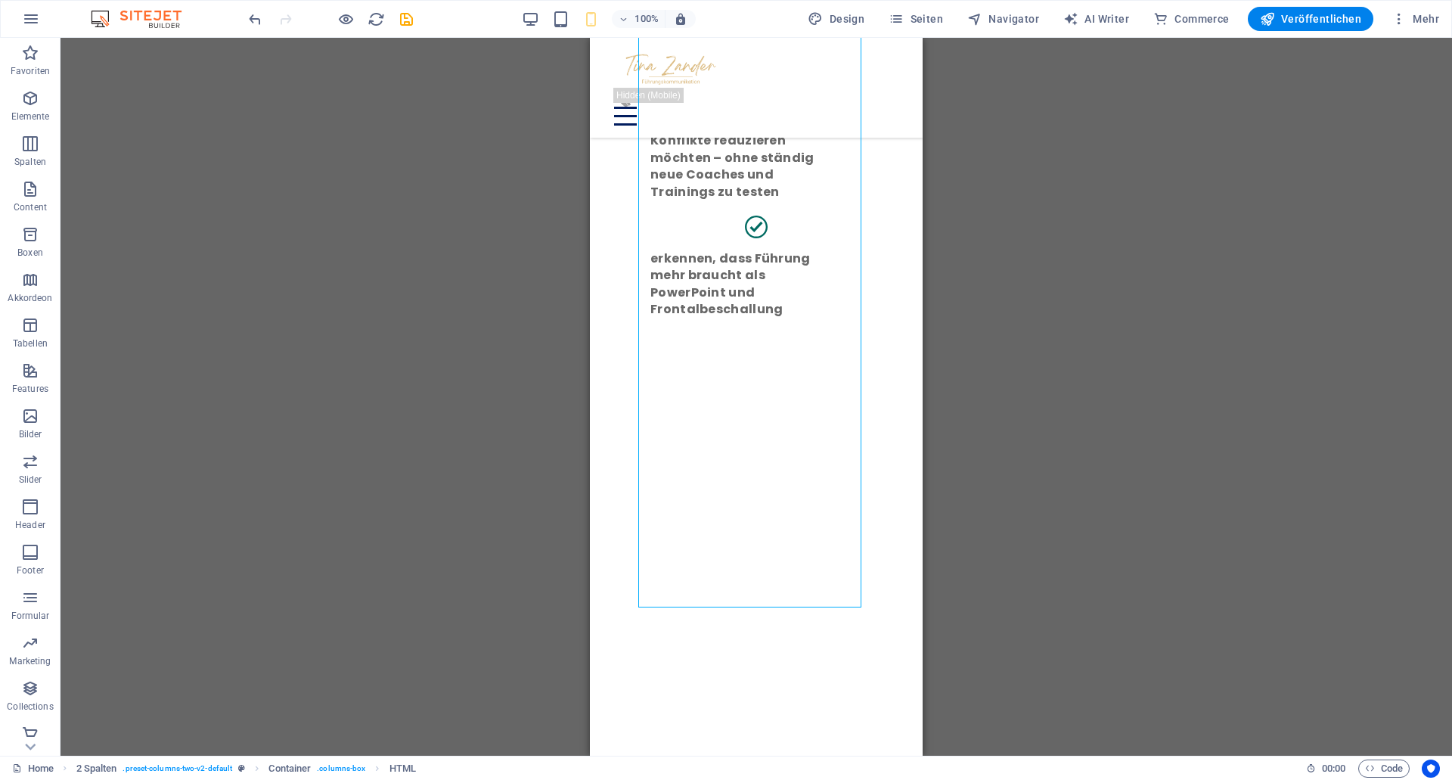
drag, startPoint x: 859, startPoint y: 382, endPoint x: 994, endPoint y: 461, distance: 156.9
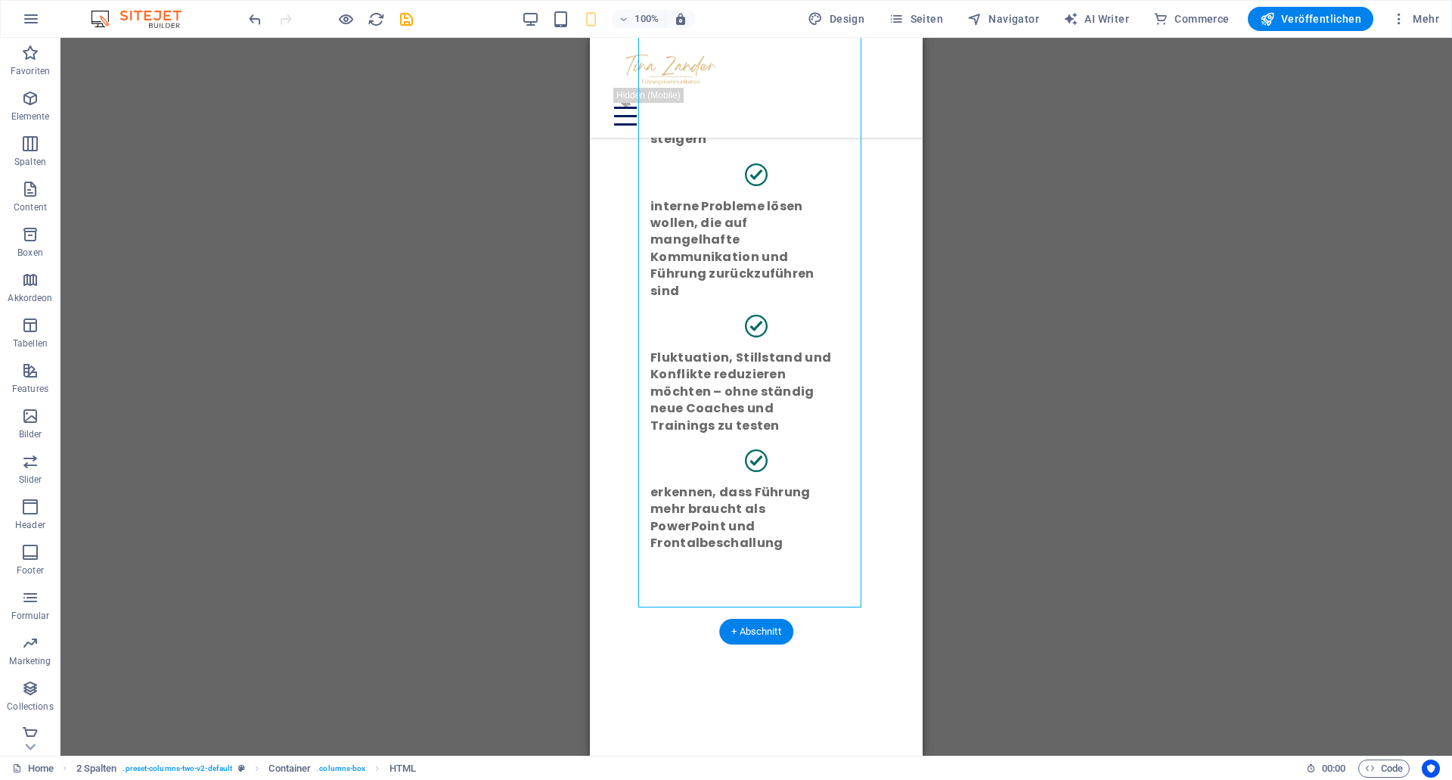
scroll to position [3269, 0]
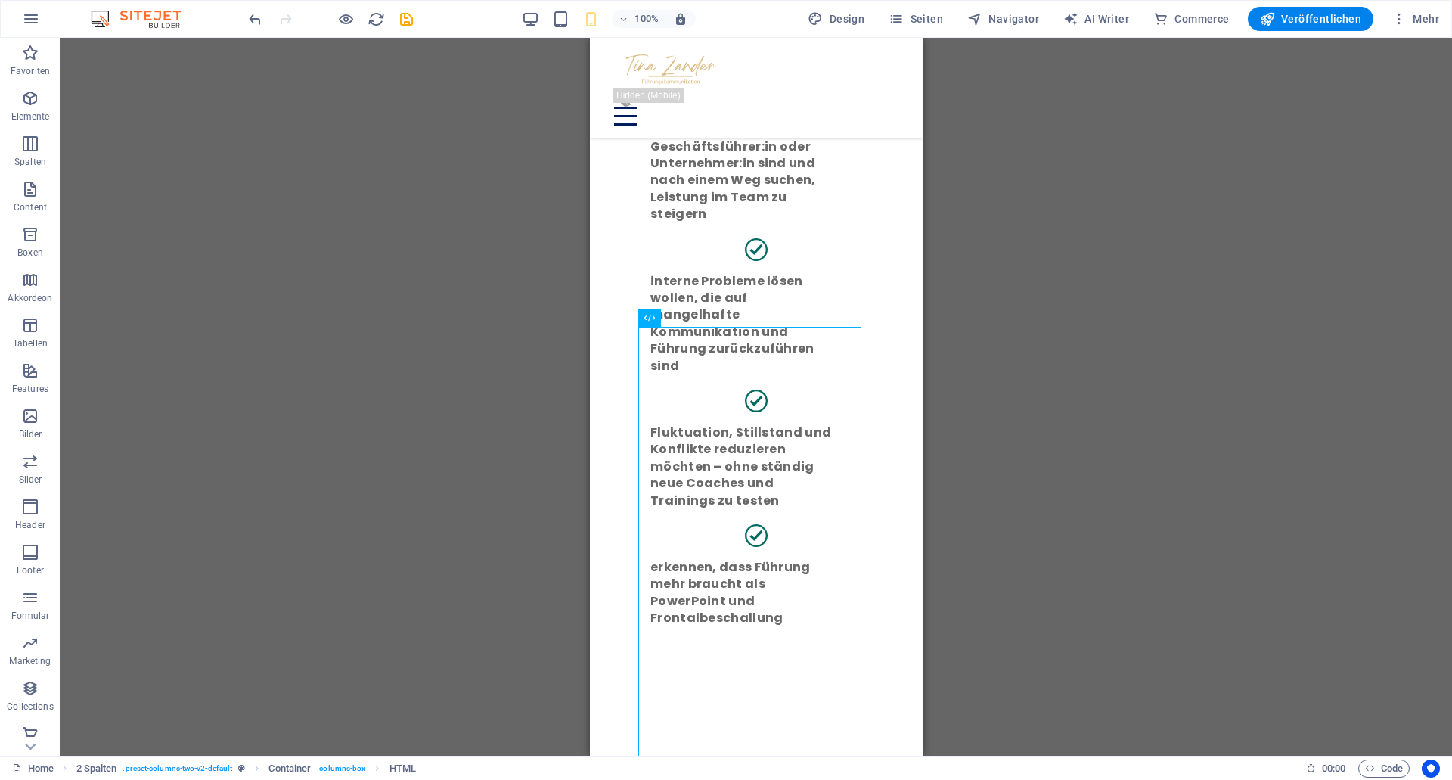
click at [653, 318] on icon at bounding box center [649, 318] width 11 height 18
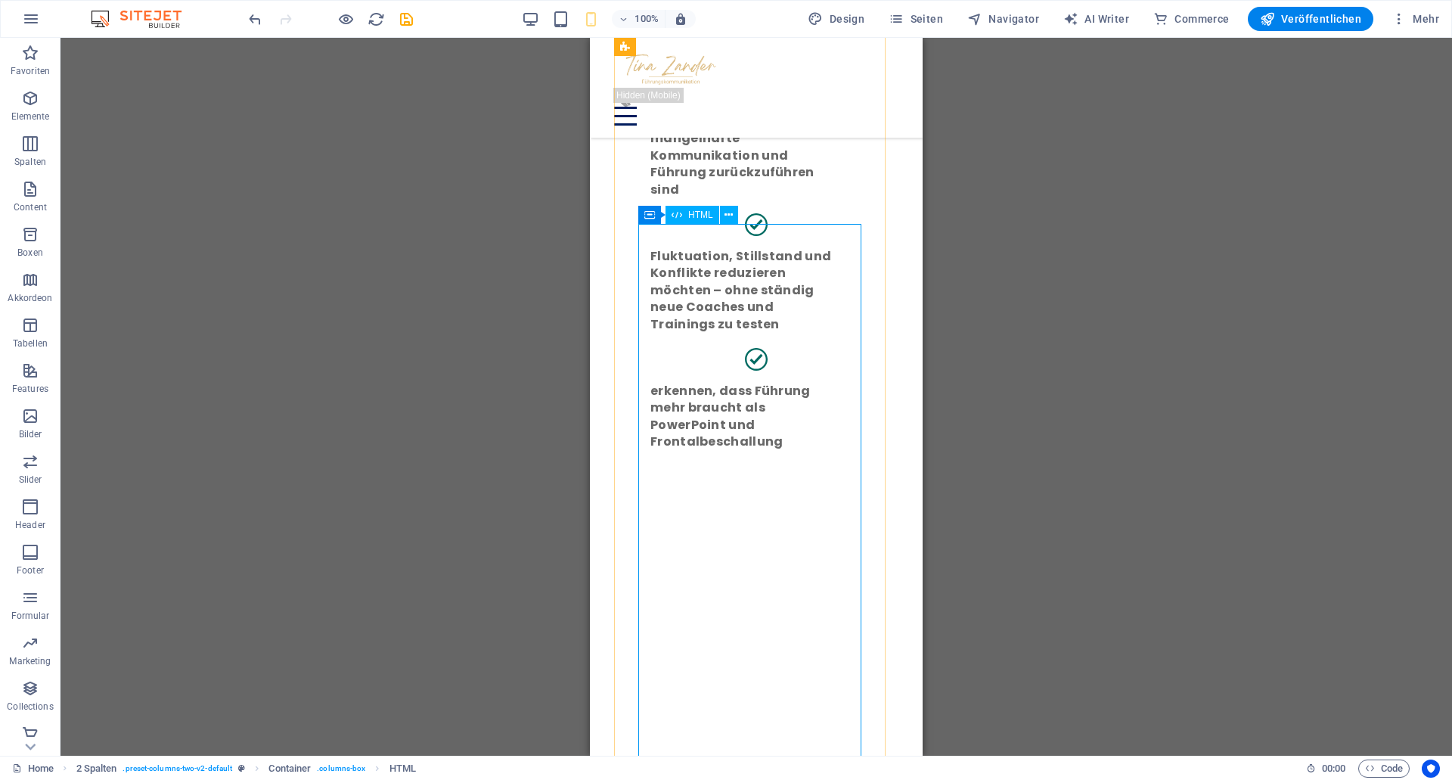
scroll to position [3372, 0]
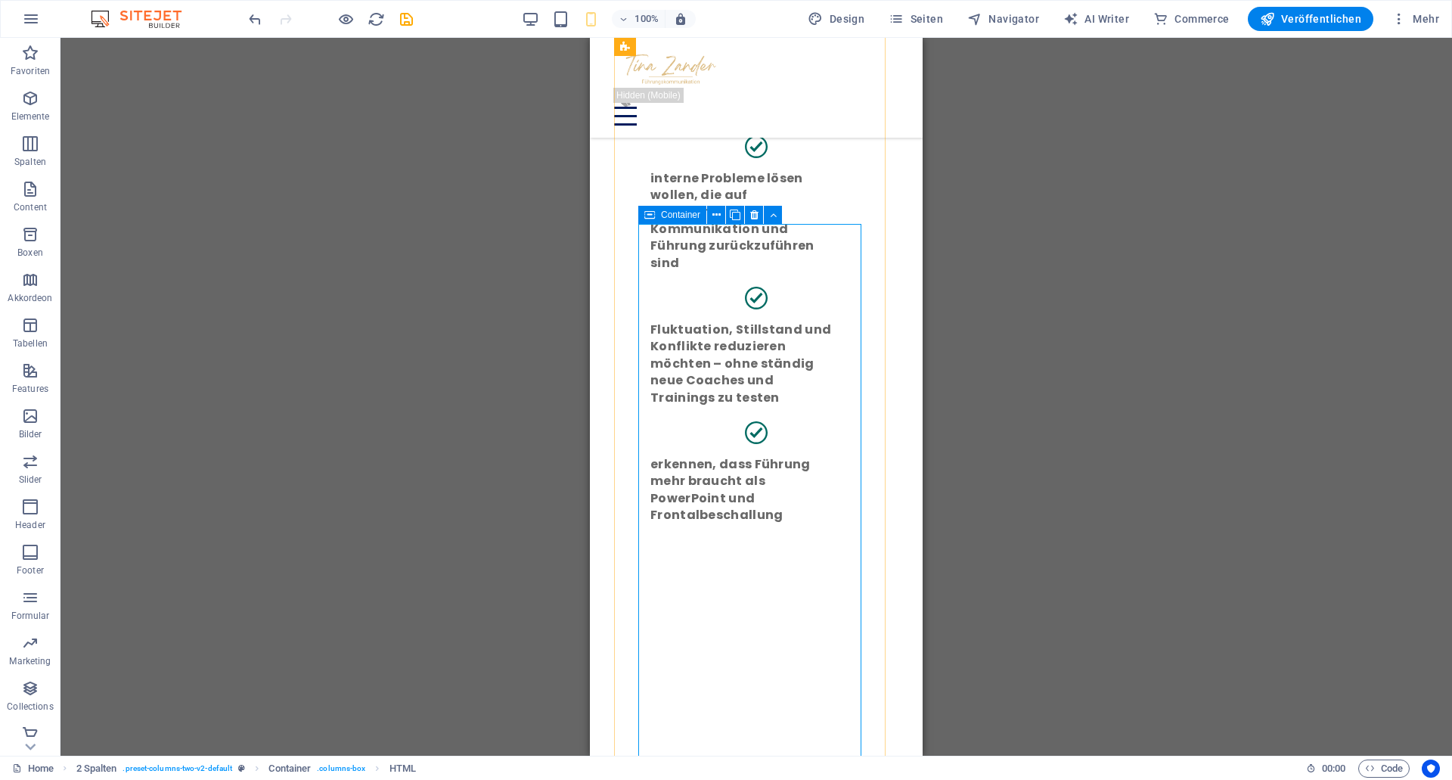
click at [649, 216] on icon at bounding box center [649, 215] width 11 height 18
click at [726, 213] on icon at bounding box center [728, 215] width 8 height 16
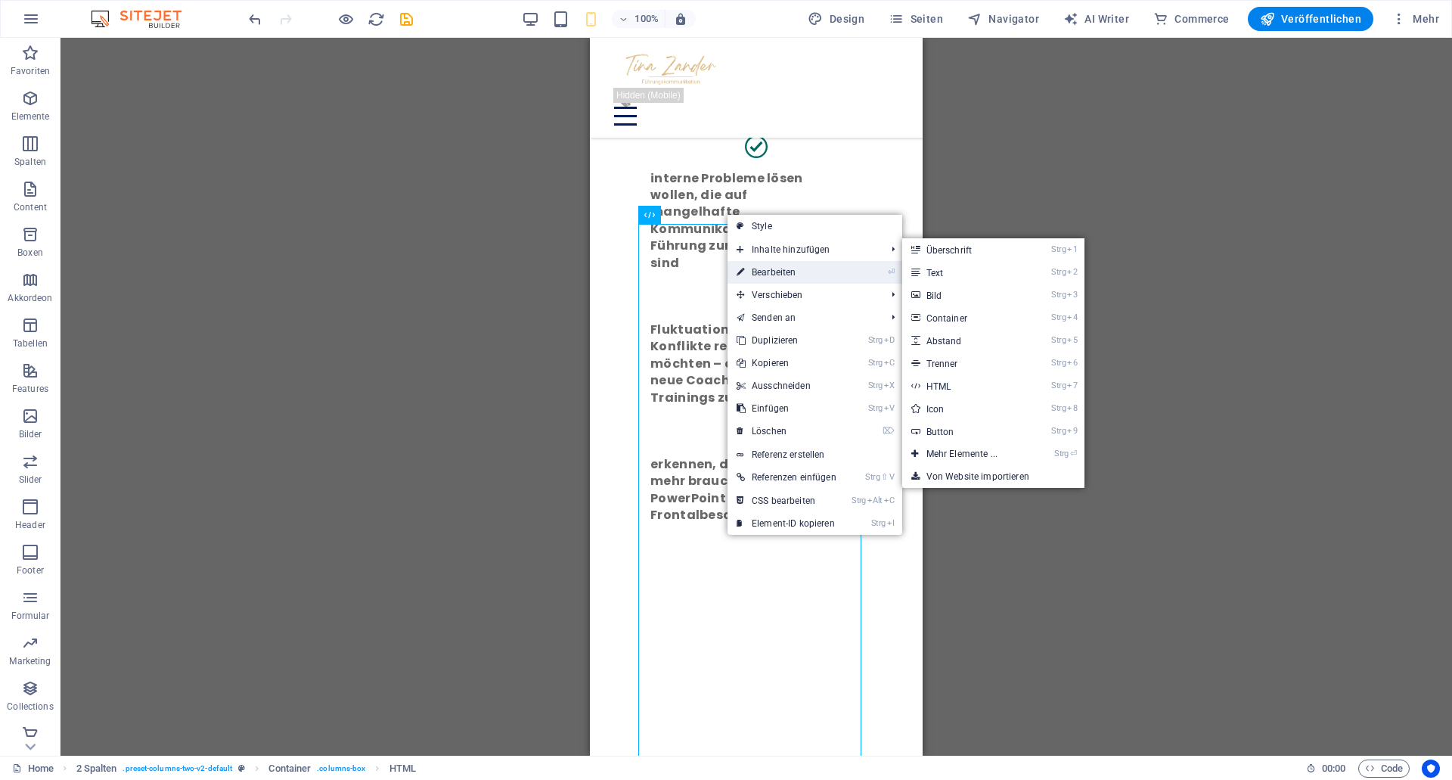
click at [777, 265] on link "⏎ Bearbeiten" at bounding box center [787, 272] width 118 height 23
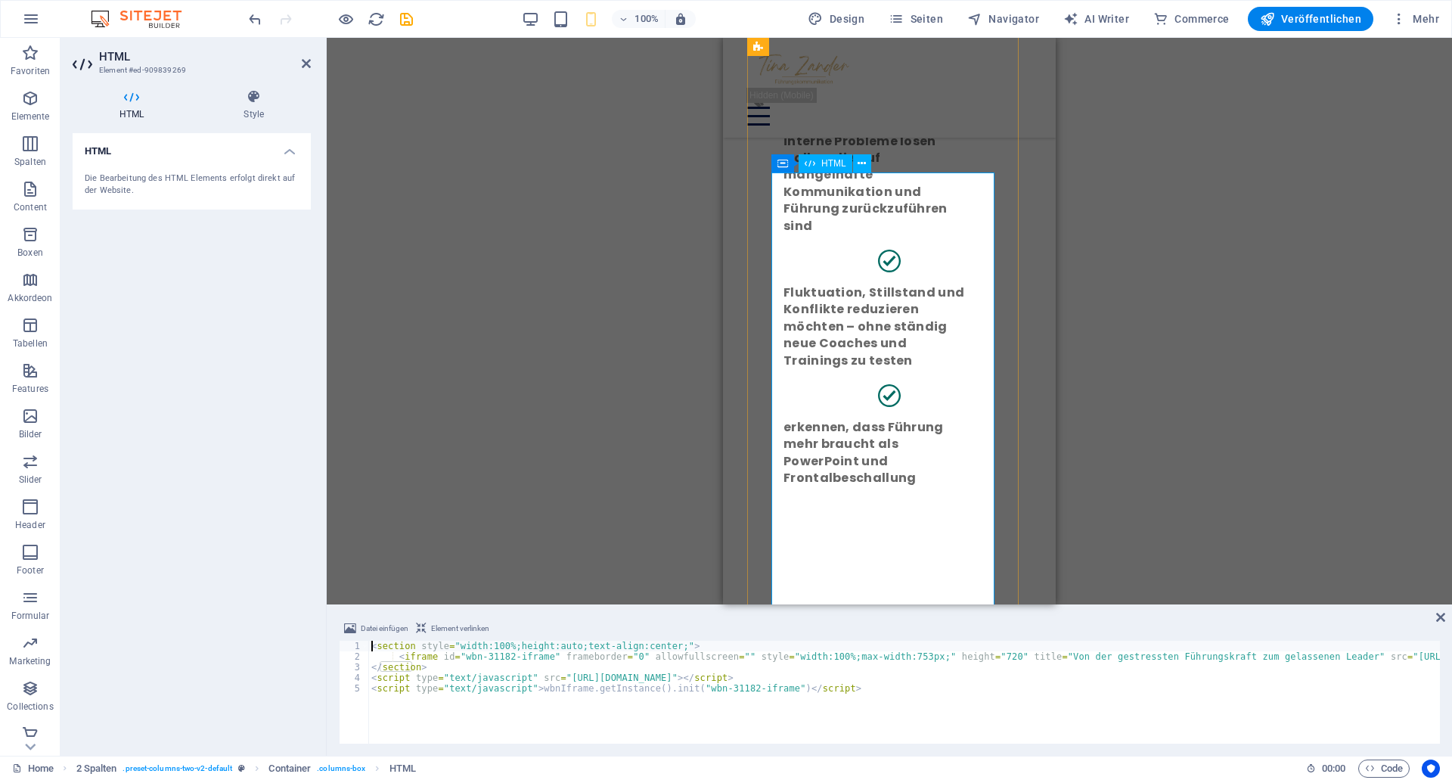
scroll to position [3424, 0]
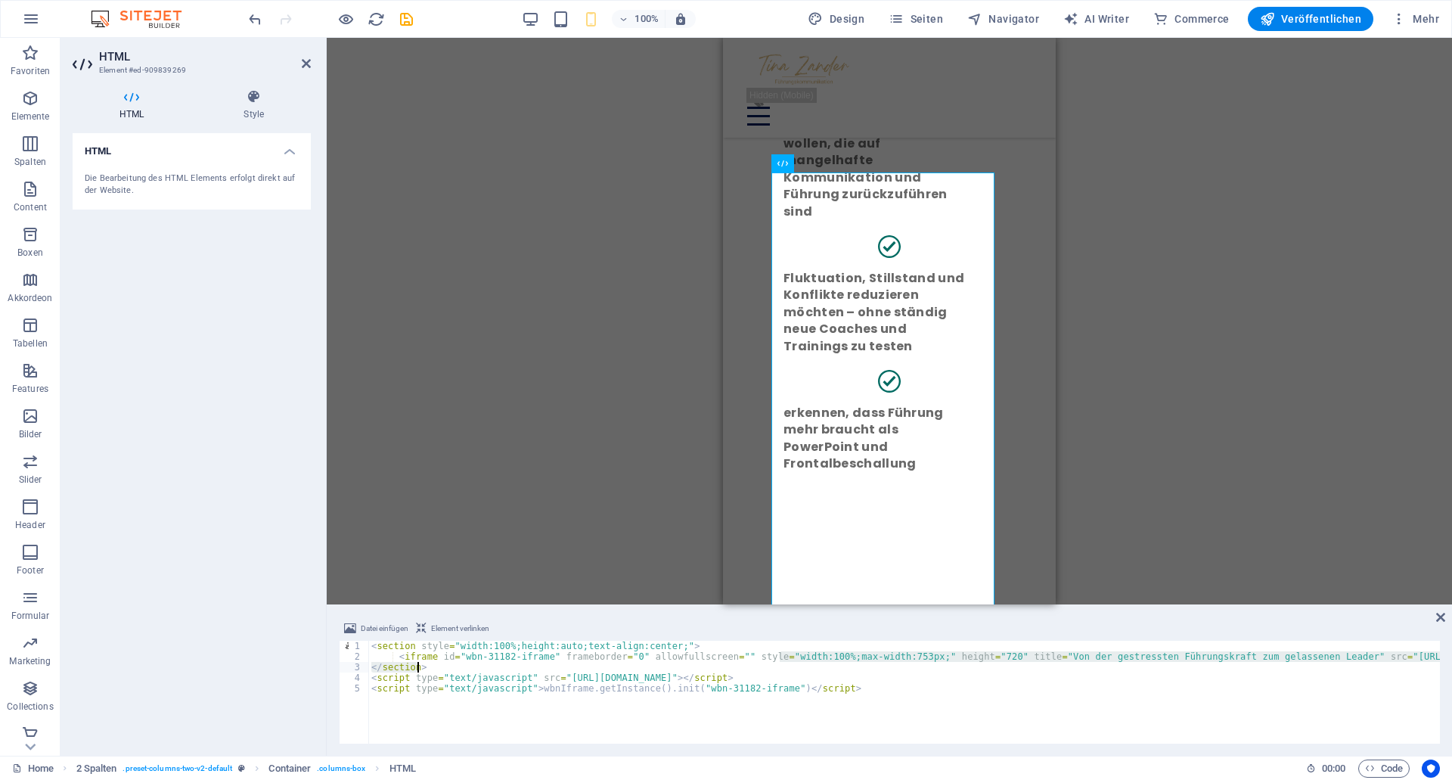
drag, startPoint x: 777, startPoint y: 656, endPoint x: 849, endPoint y: 662, distance: 71.4
click at [849, 662] on div "< section style = "width:100%;height:auto;text-align:center;" > < iframe id = "…" at bounding box center [1059, 696] width 1383 height 111
click at [852, 660] on div "< section style = "width:100%;height:auto;text-align:center;" > < iframe id = "…" at bounding box center [904, 692] width 1072 height 103
drag, startPoint x: 898, startPoint y: 657, endPoint x: 908, endPoint y: 656, distance: 9.2
click at [908, 656] on div "< section style = "width:100%;height:auto;text-align:center;" > < iframe id = "…" at bounding box center [1059, 696] width 1383 height 111
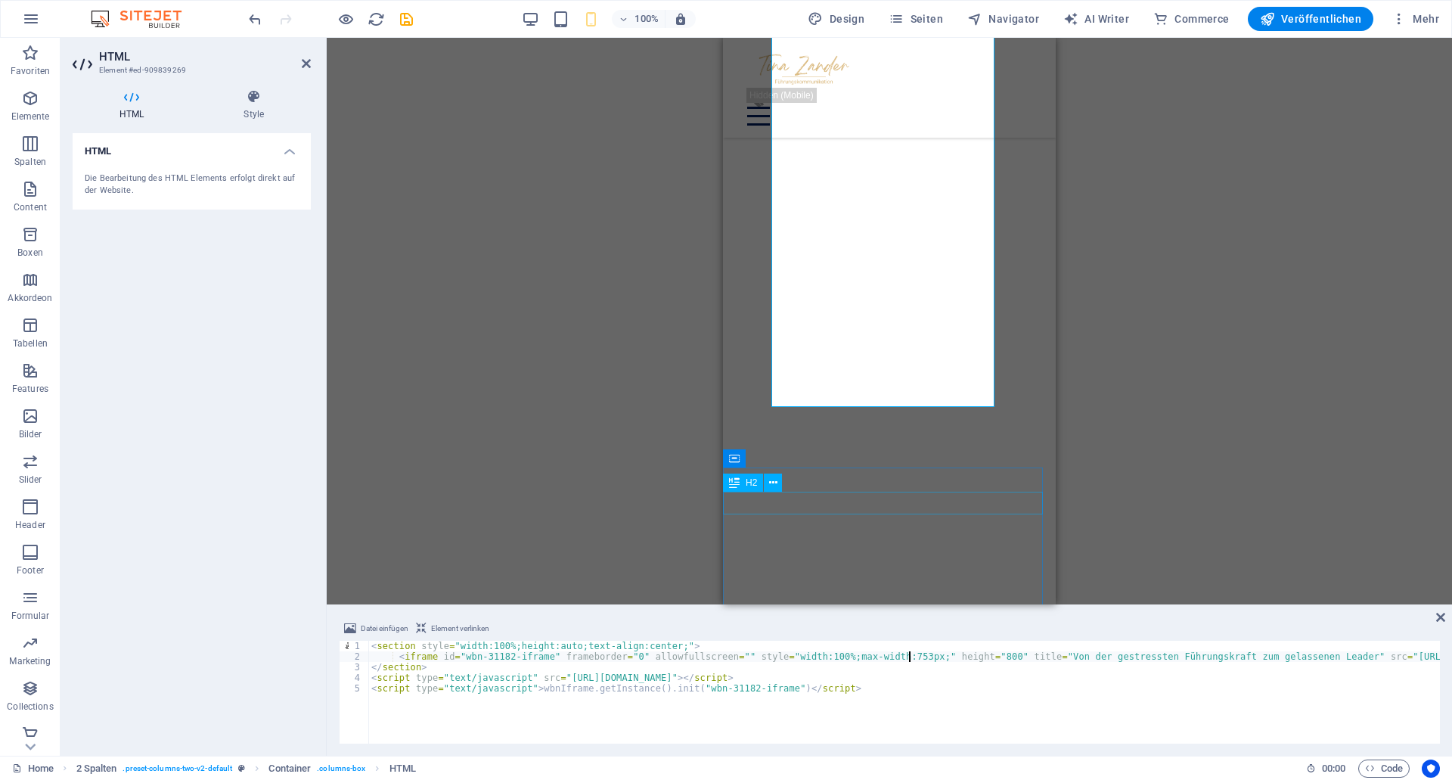
scroll to position [3938, 0]
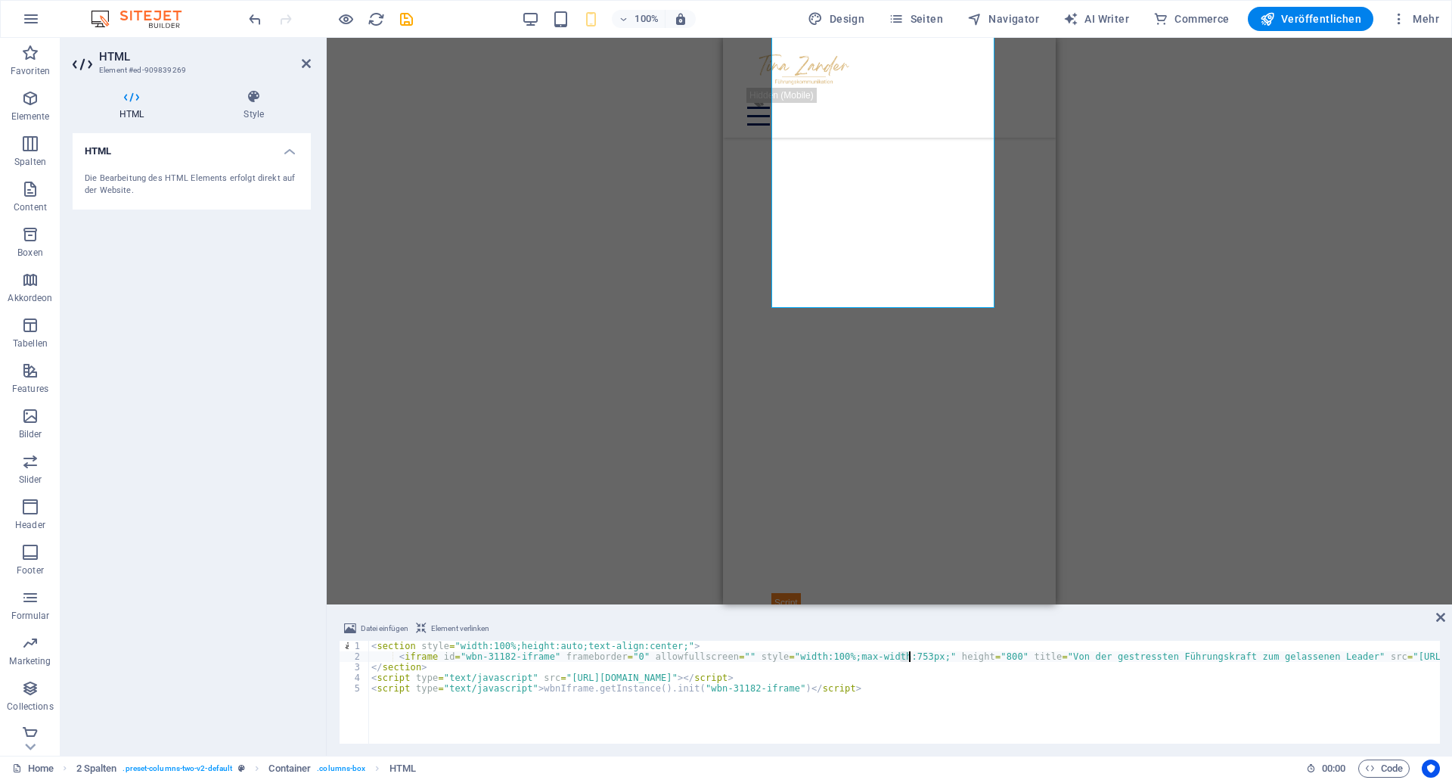
drag, startPoint x: 901, startPoint y: 659, endPoint x: 909, endPoint y: 658, distance: 8.4
click at [909, 658] on div "< section style = "width:100%;height:auto;text-align:center;" > < iframe id = "…" at bounding box center [1059, 696] width 1383 height 111
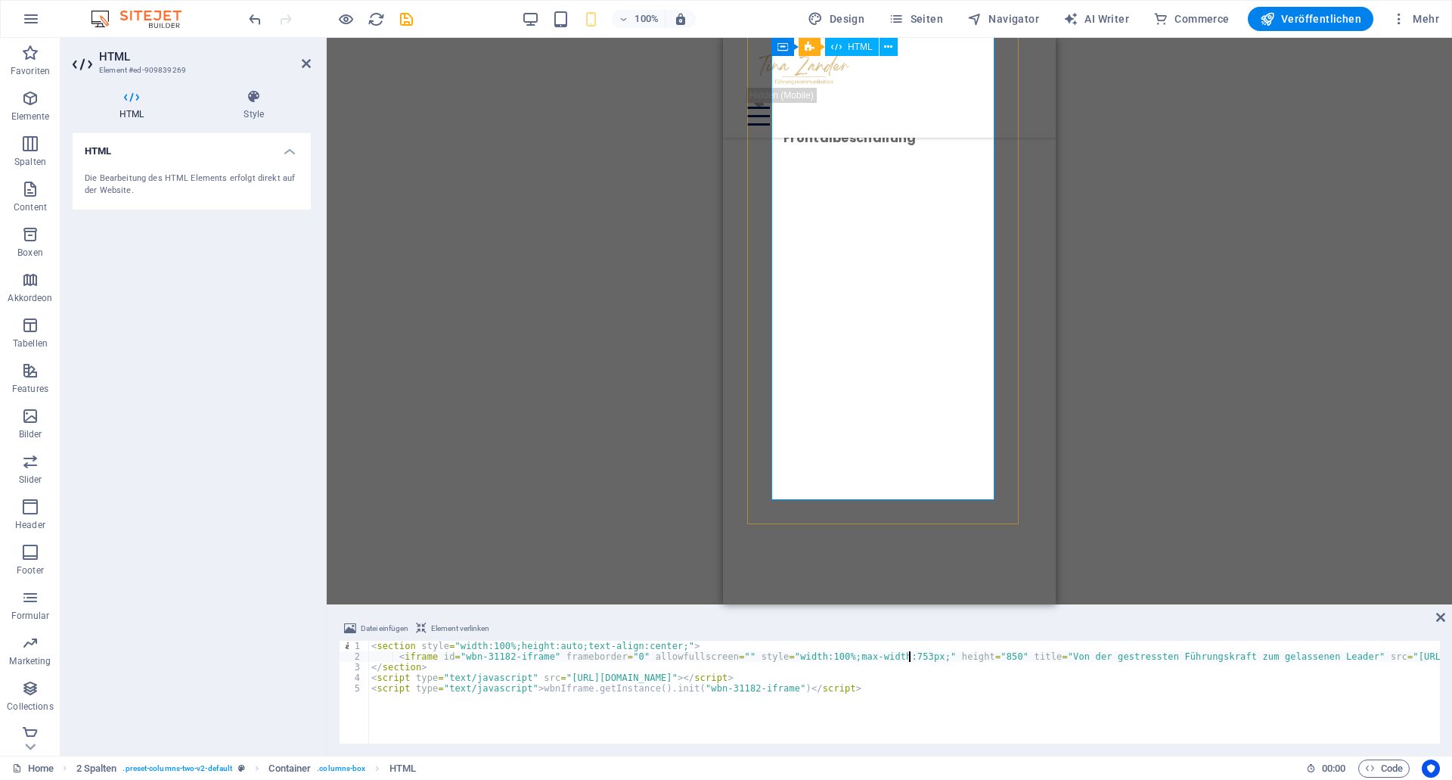
scroll to position [3732, 0]
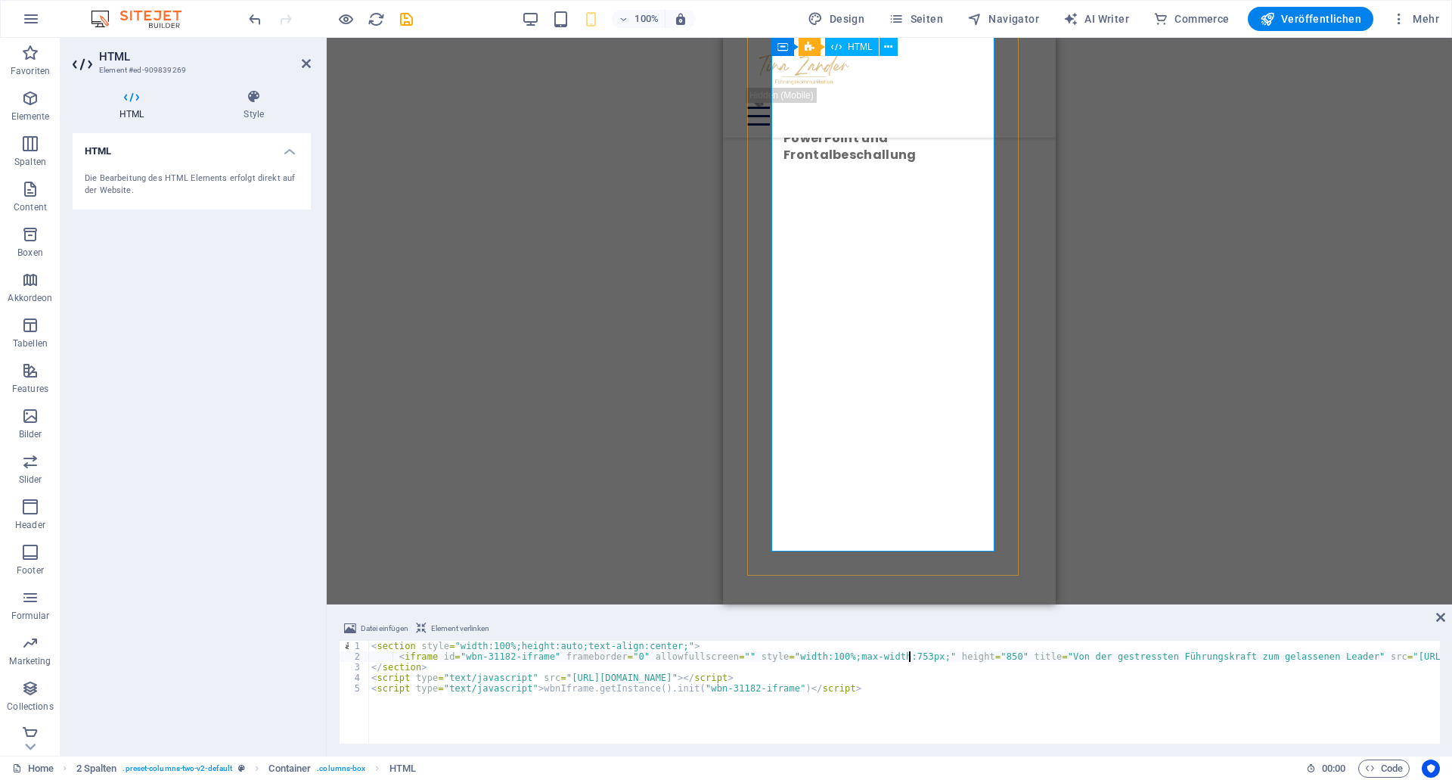
type textarea "<iframe id="wbn-31182-iframe" frameborder="0" allowfullscreen="" style="width:1…"
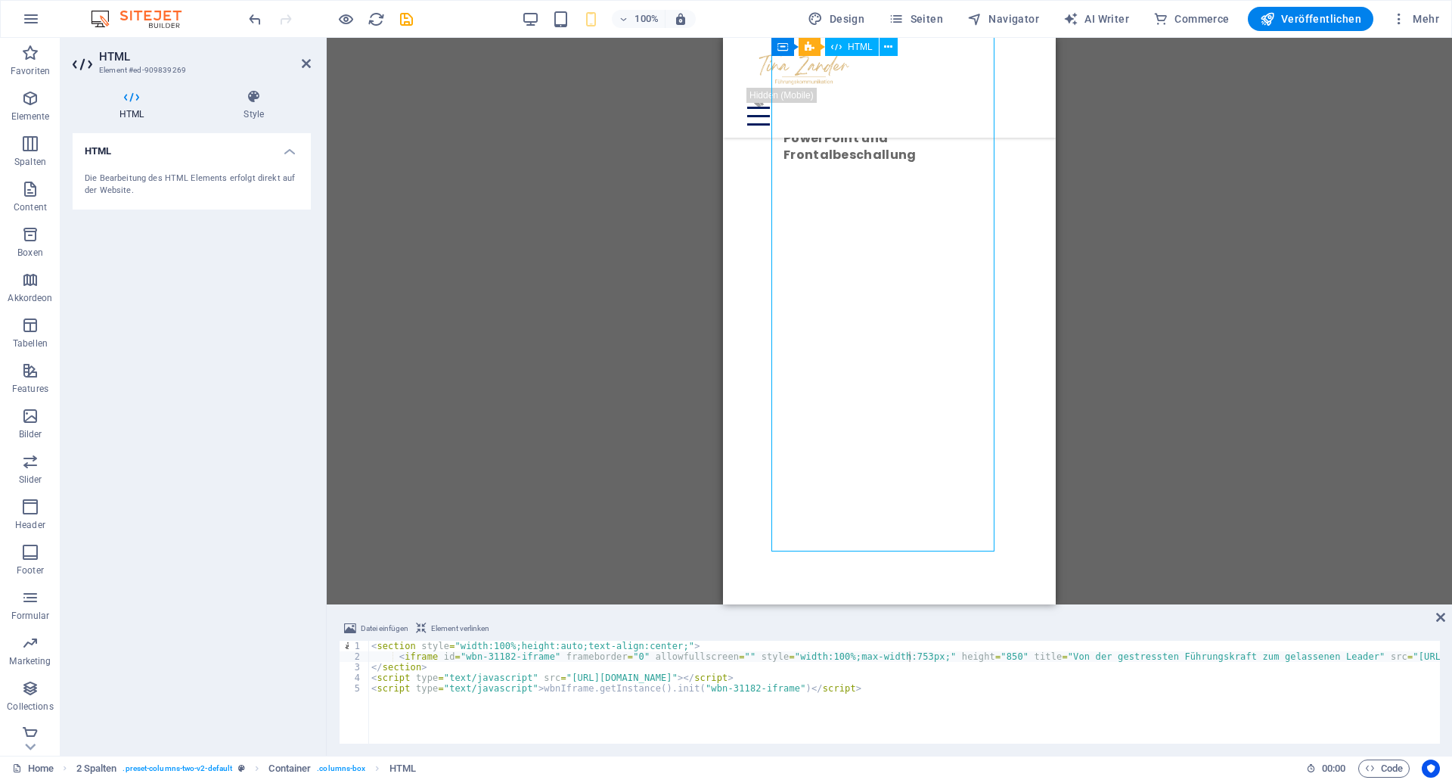
drag, startPoint x: 921, startPoint y: 503, endPoint x: 929, endPoint y: 502, distance: 8.4
click at [929, 502] on div at bounding box center [889, 531] width 236 height 687
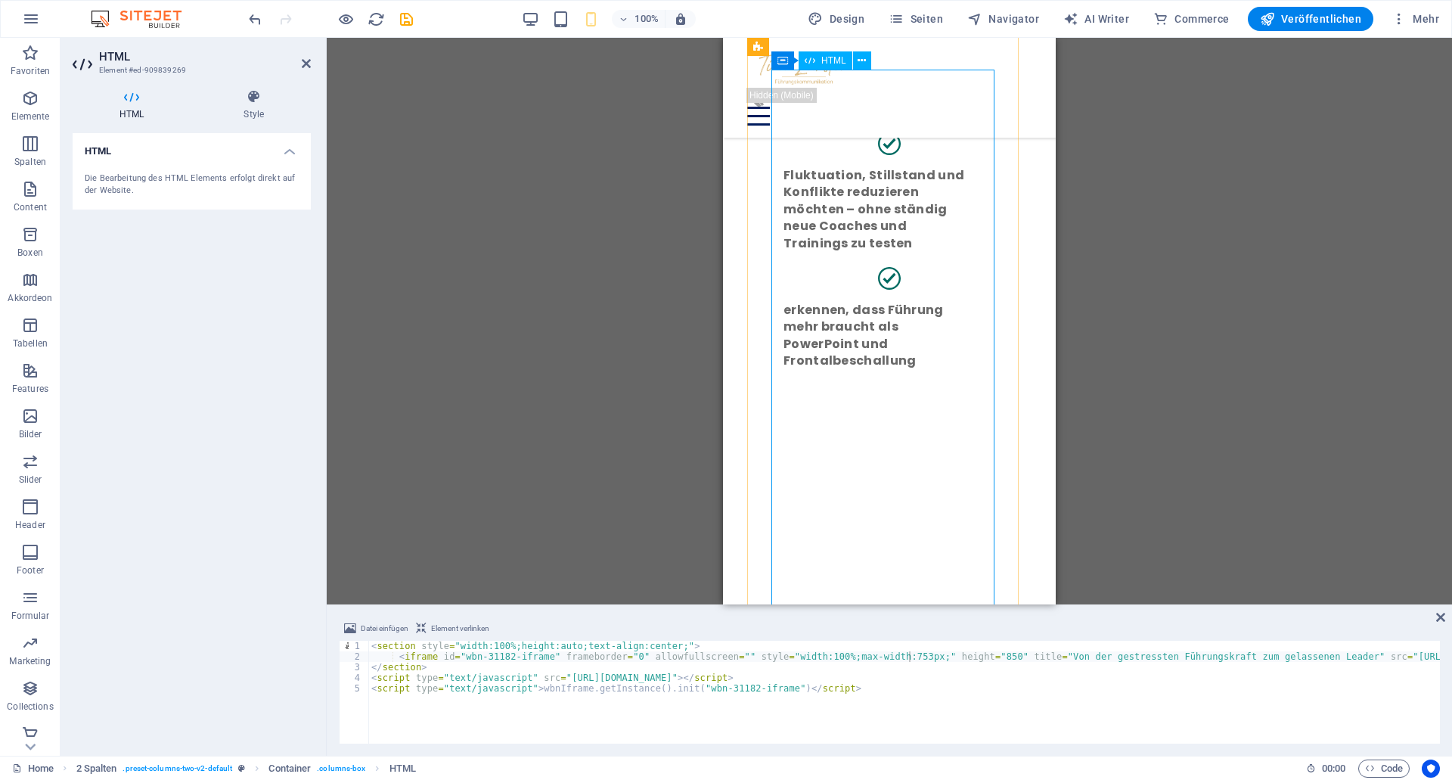
scroll to position [3681, 0]
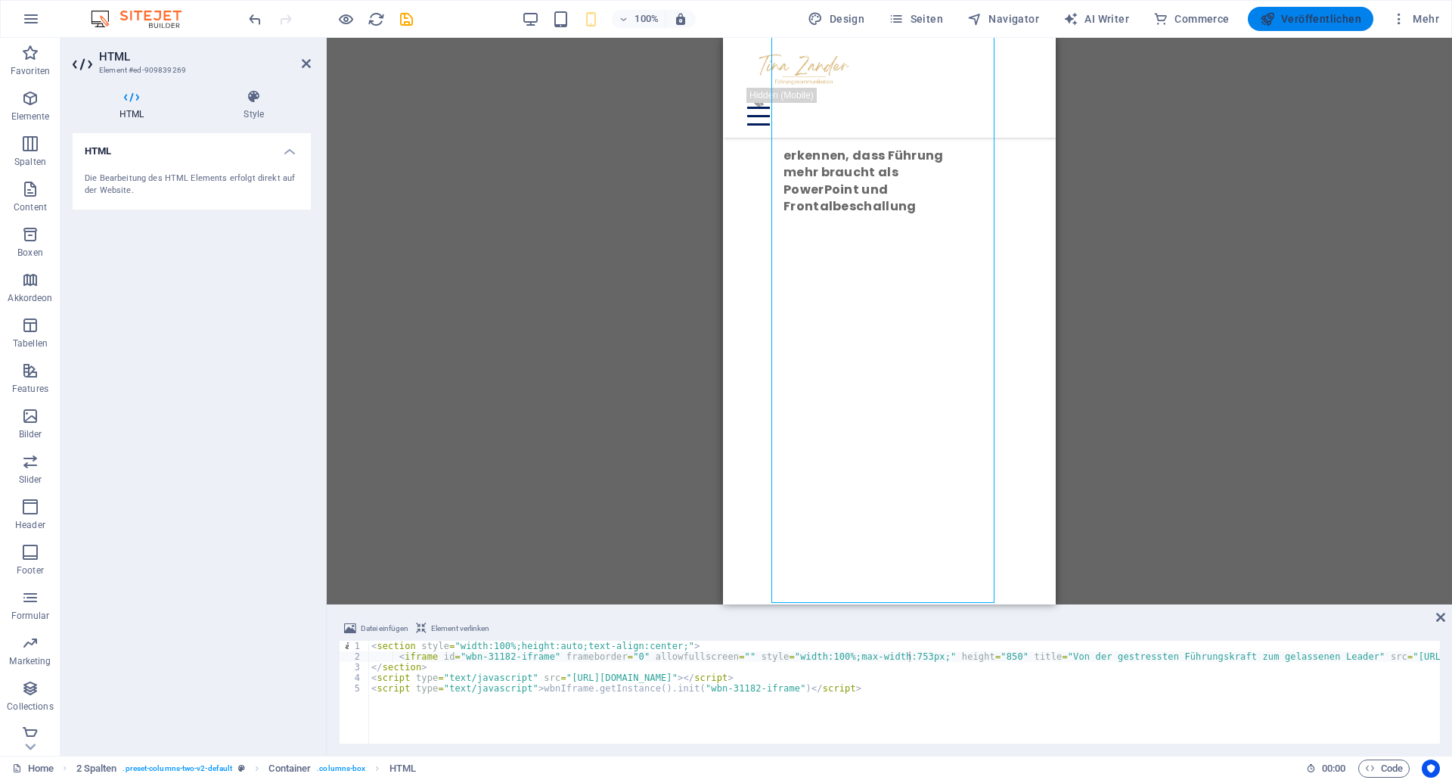
click at [1352, 12] on span "Veröffentlichen" at bounding box center [1310, 18] width 101 height 15
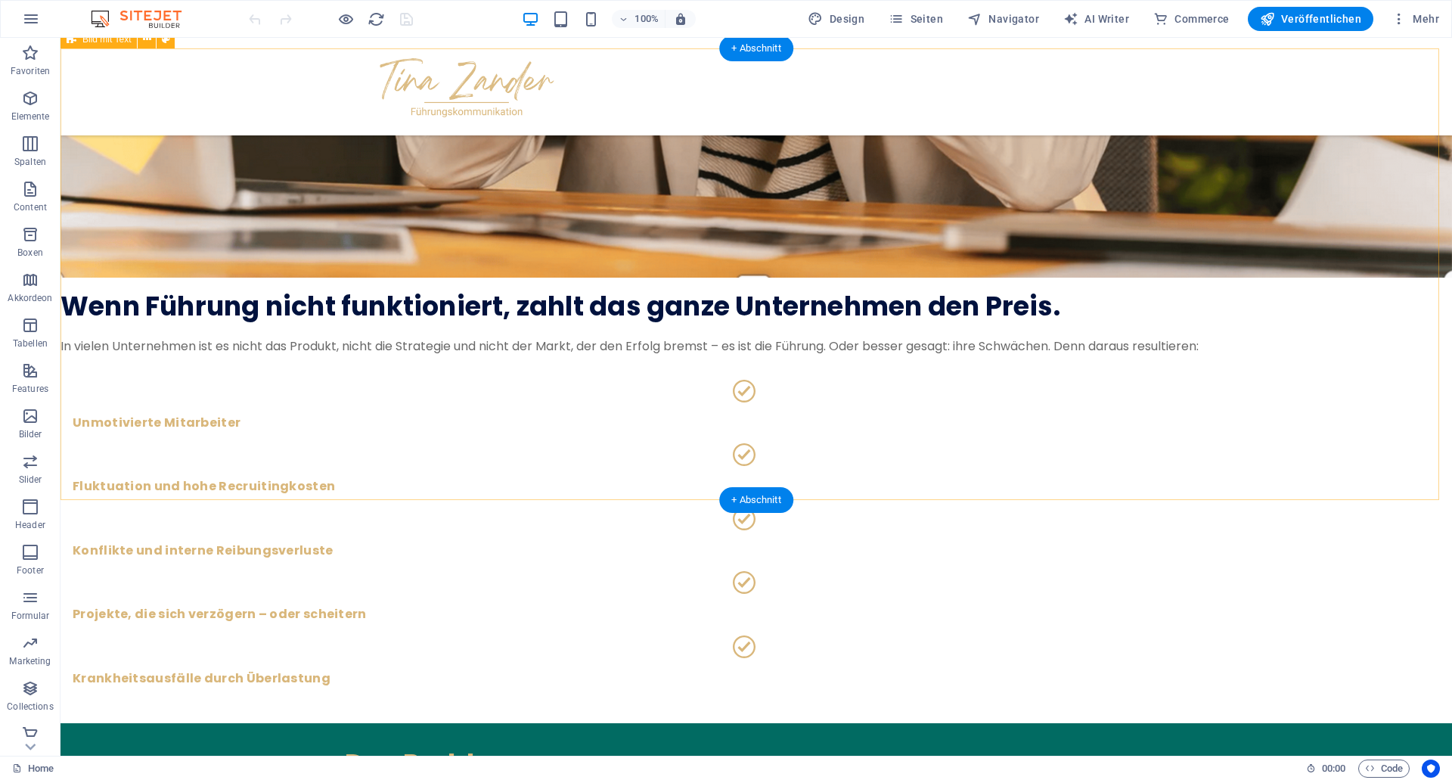
scroll to position [1543, 0]
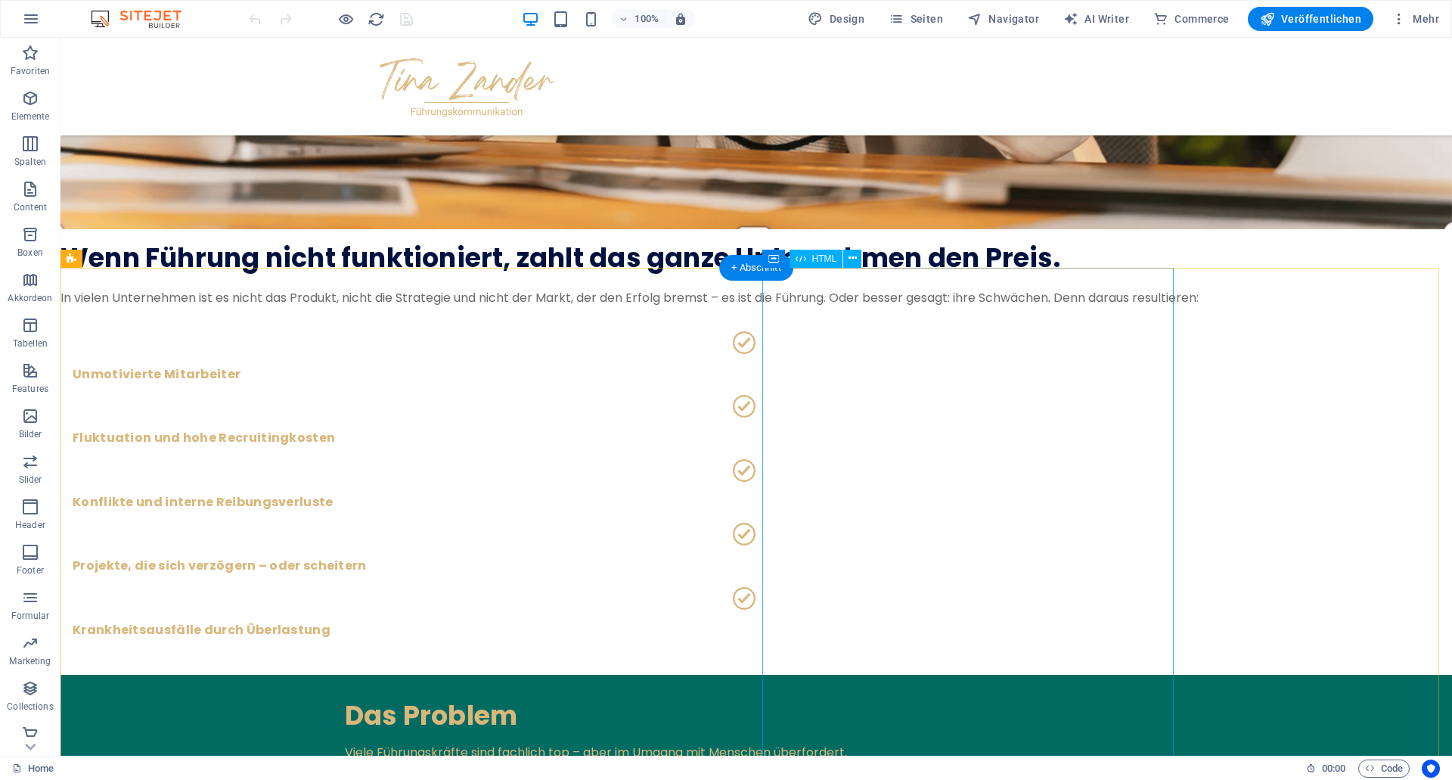
click at [839, 259] on icon at bounding box center [840, 258] width 8 height 16
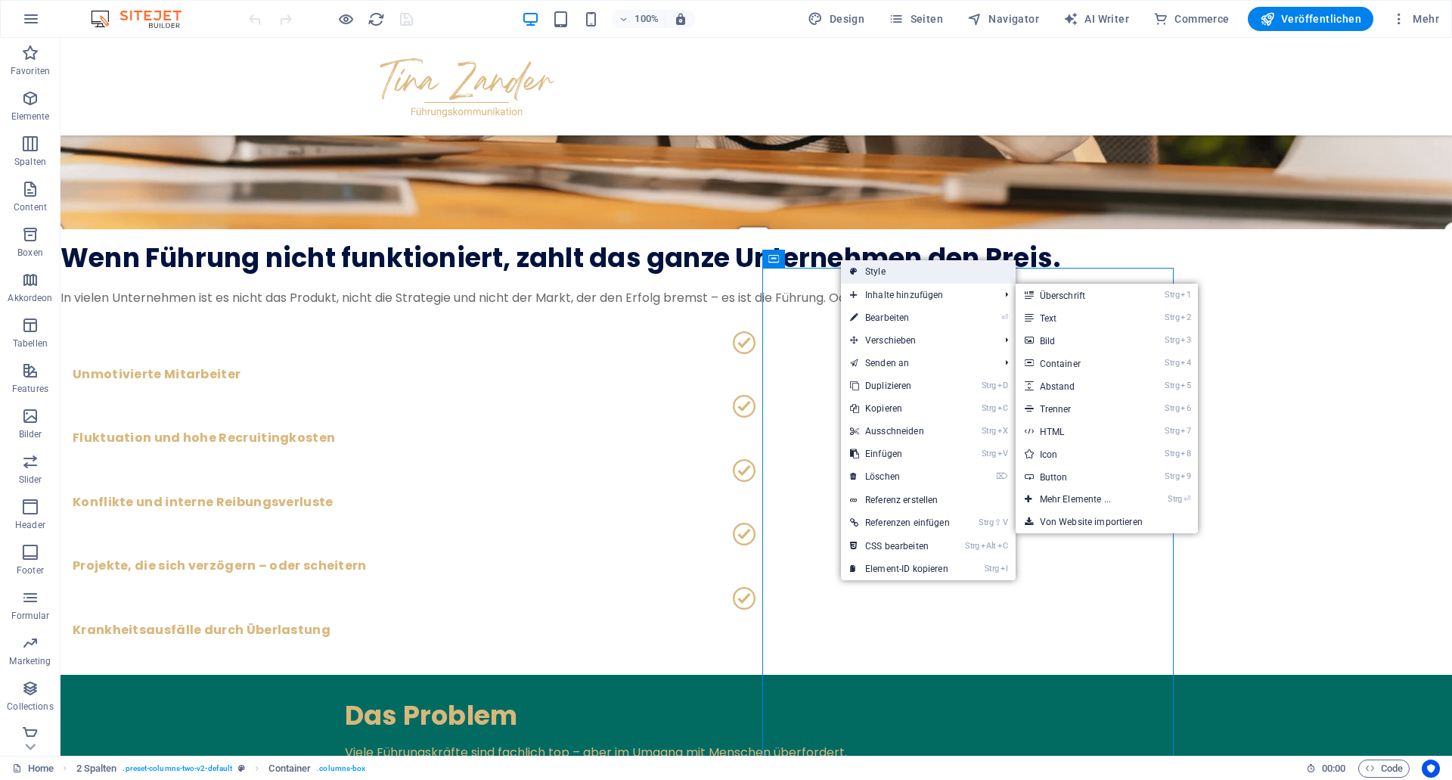
click at [898, 270] on link "Style" at bounding box center [928, 271] width 175 height 23
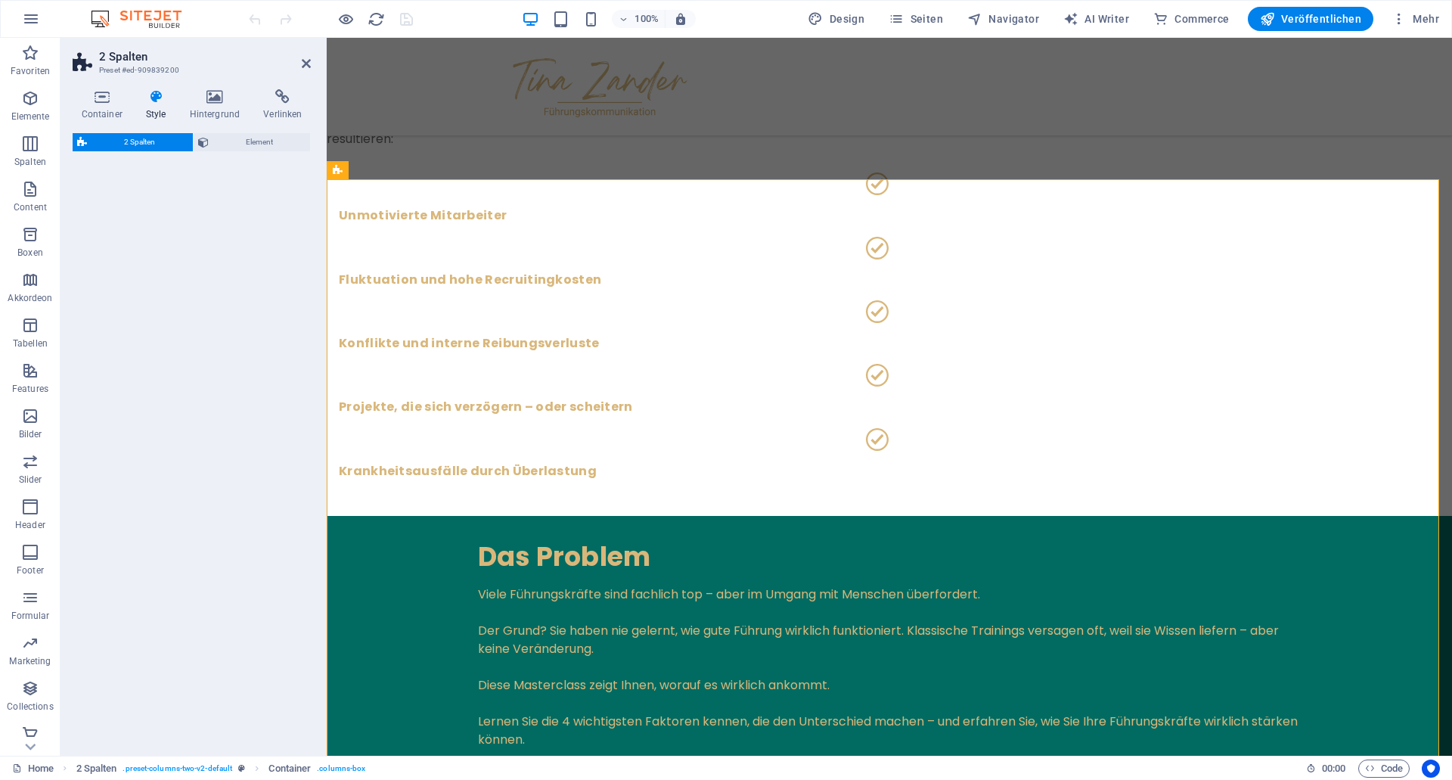
select select "rem"
select select "preset-columns-two-v2-default"
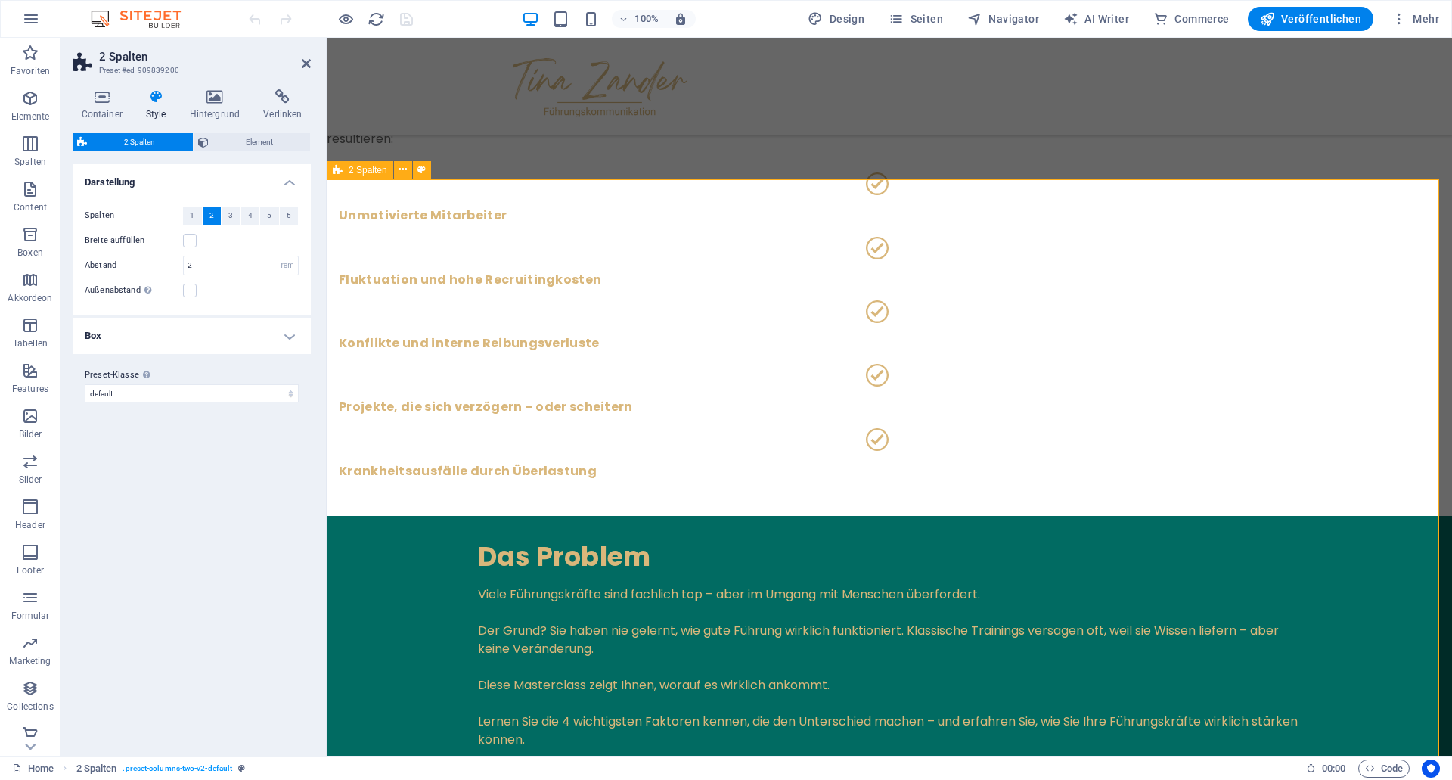
scroll to position [1491, 0]
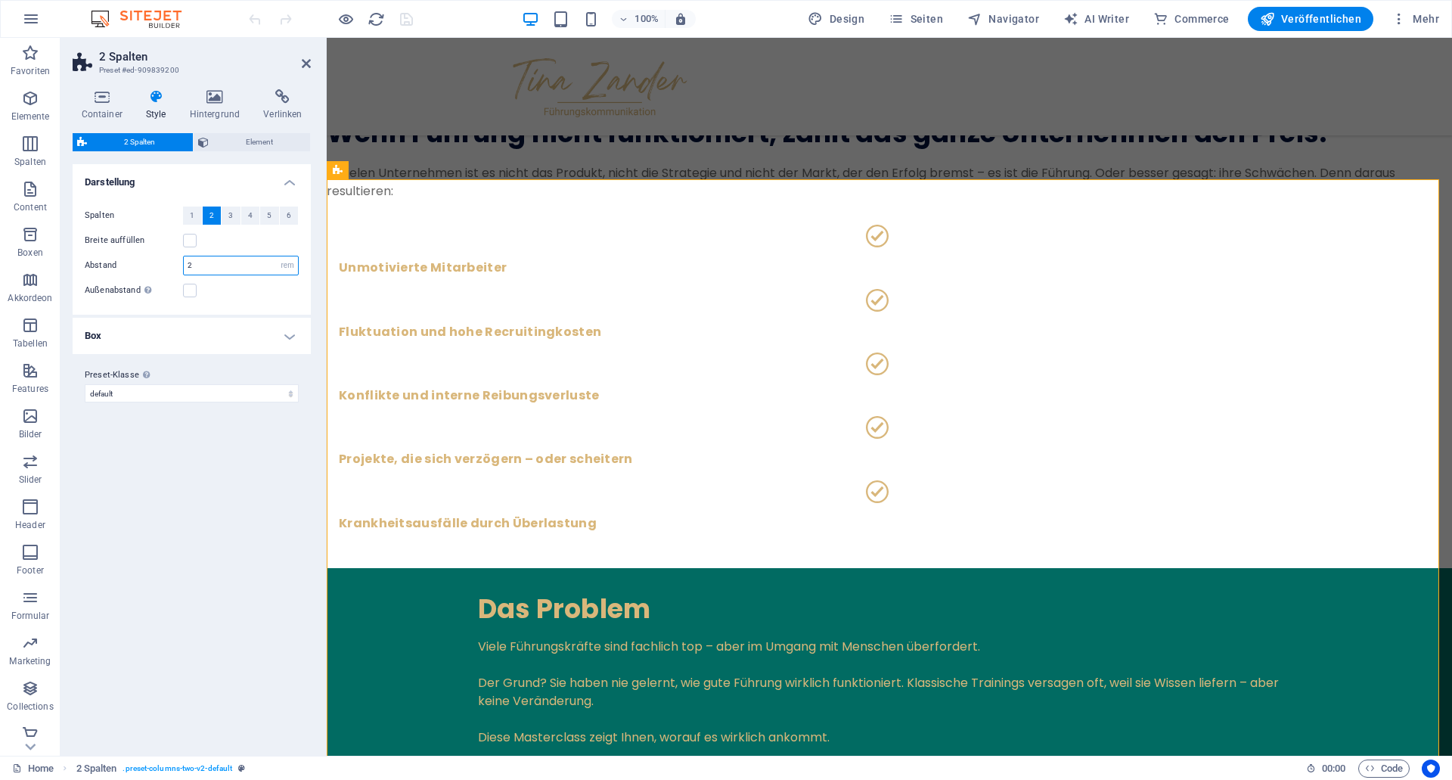
click at [217, 265] on input "2" at bounding box center [241, 265] width 114 height 18
click at [177, 343] on h4 "Box" at bounding box center [192, 336] width 238 height 36
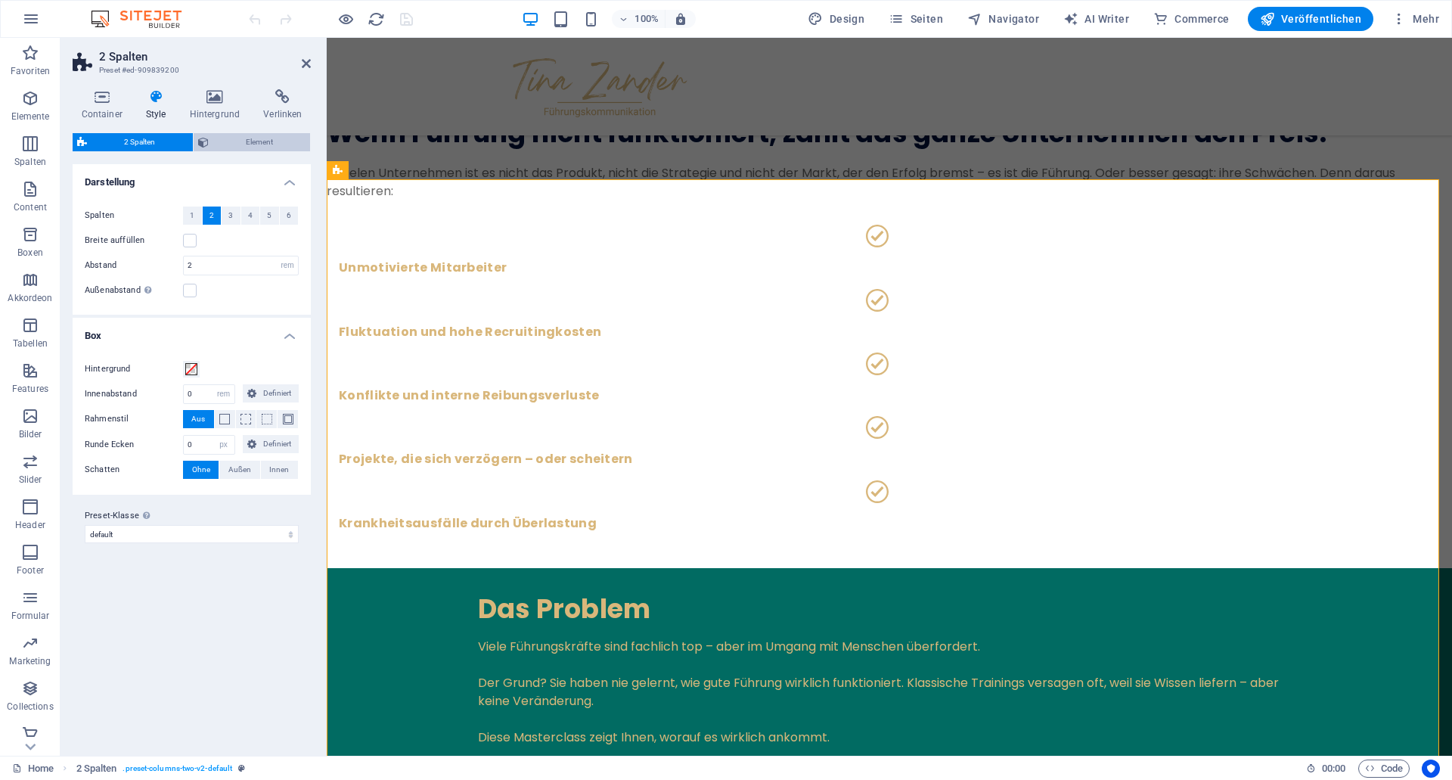
click at [237, 147] on span "Element" at bounding box center [259, 142] width 93 height 18
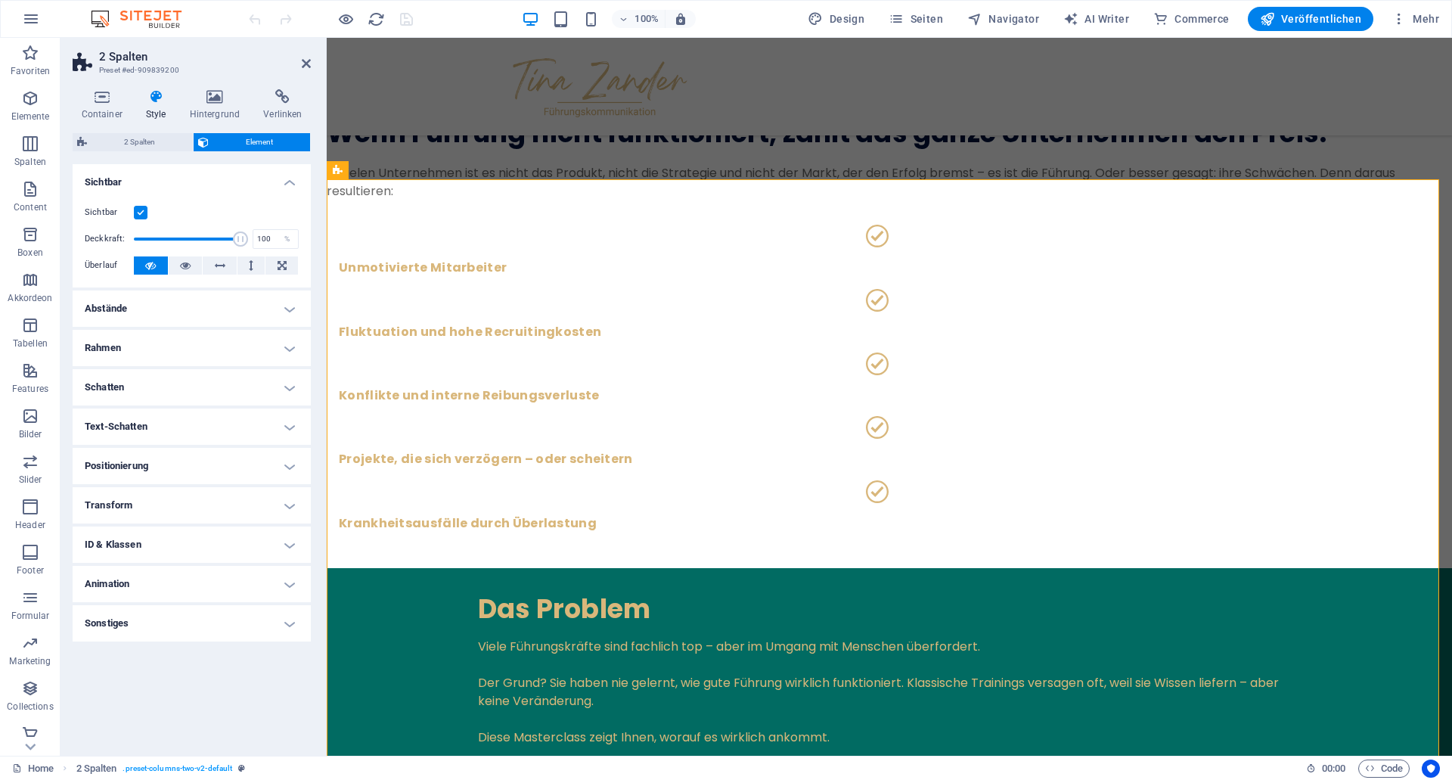
click at [177, 299] on h4 "Abstände" at bounding box center [192, 308] width 238 height 36
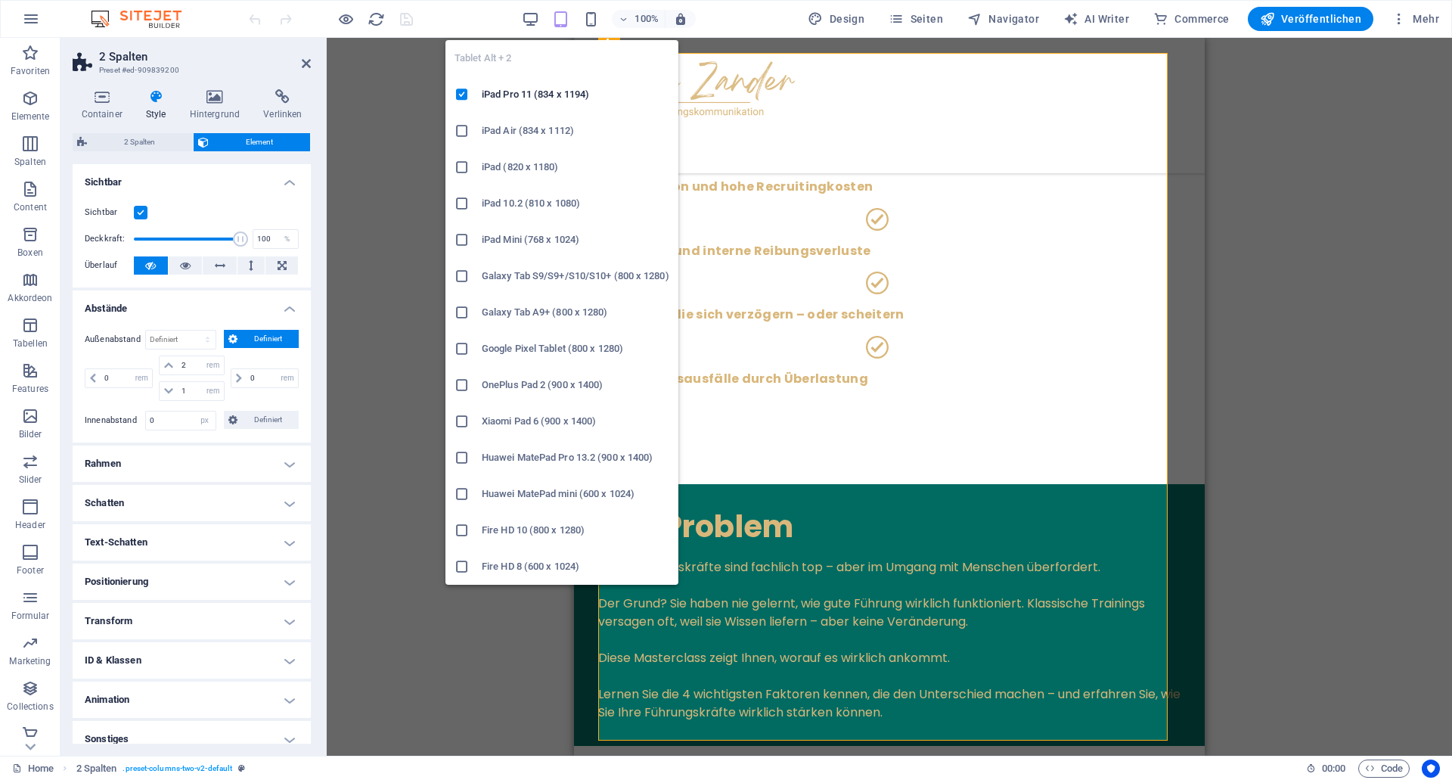
type input "2"
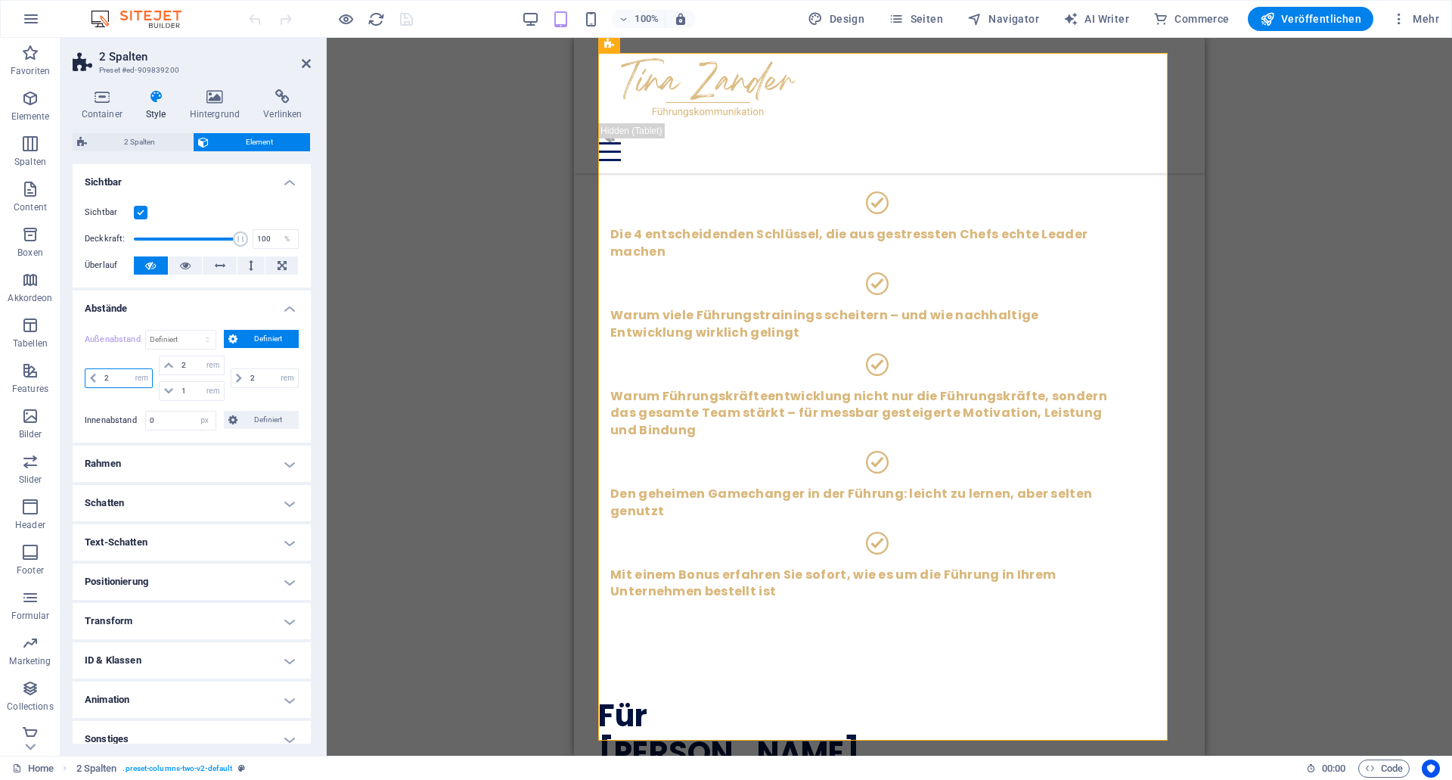
drag, startPoint x: 112, startPoint y: 377, endPoint x: 100, endPoint y: 372, distance: 12.9
click at [101, 372] on input "2" at bounding box center [126, 378] width 51 height 18
type input "1"
click at [175, 423] on input "0" at bounding box center [181, 420] width 70 height 18
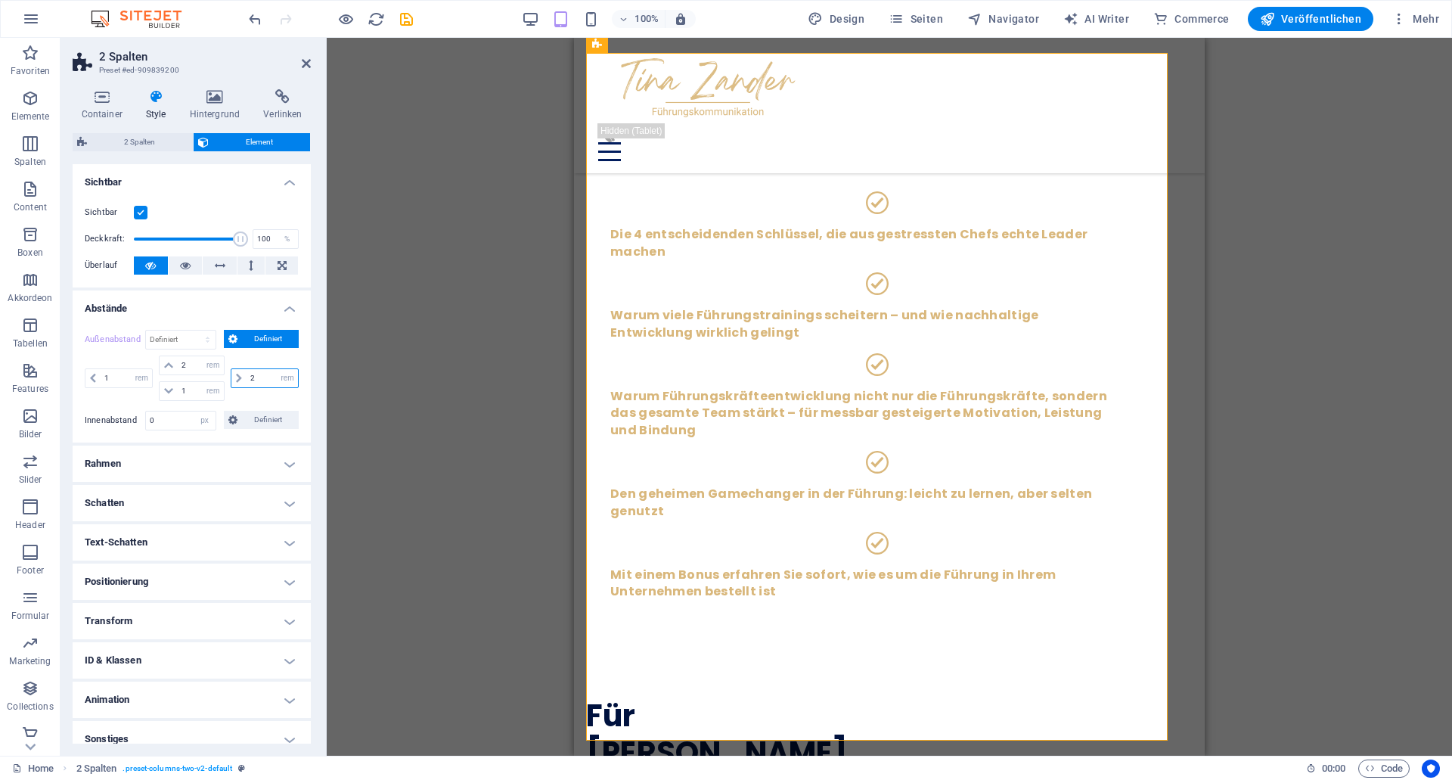
drag, startPoint x: 252, startPoint y: 377, endPoint x: 226, endPoint y: 374, distance: 26.0
click at [247, 374] on input "2" at bounding box center [272, 378] width 51 height 18
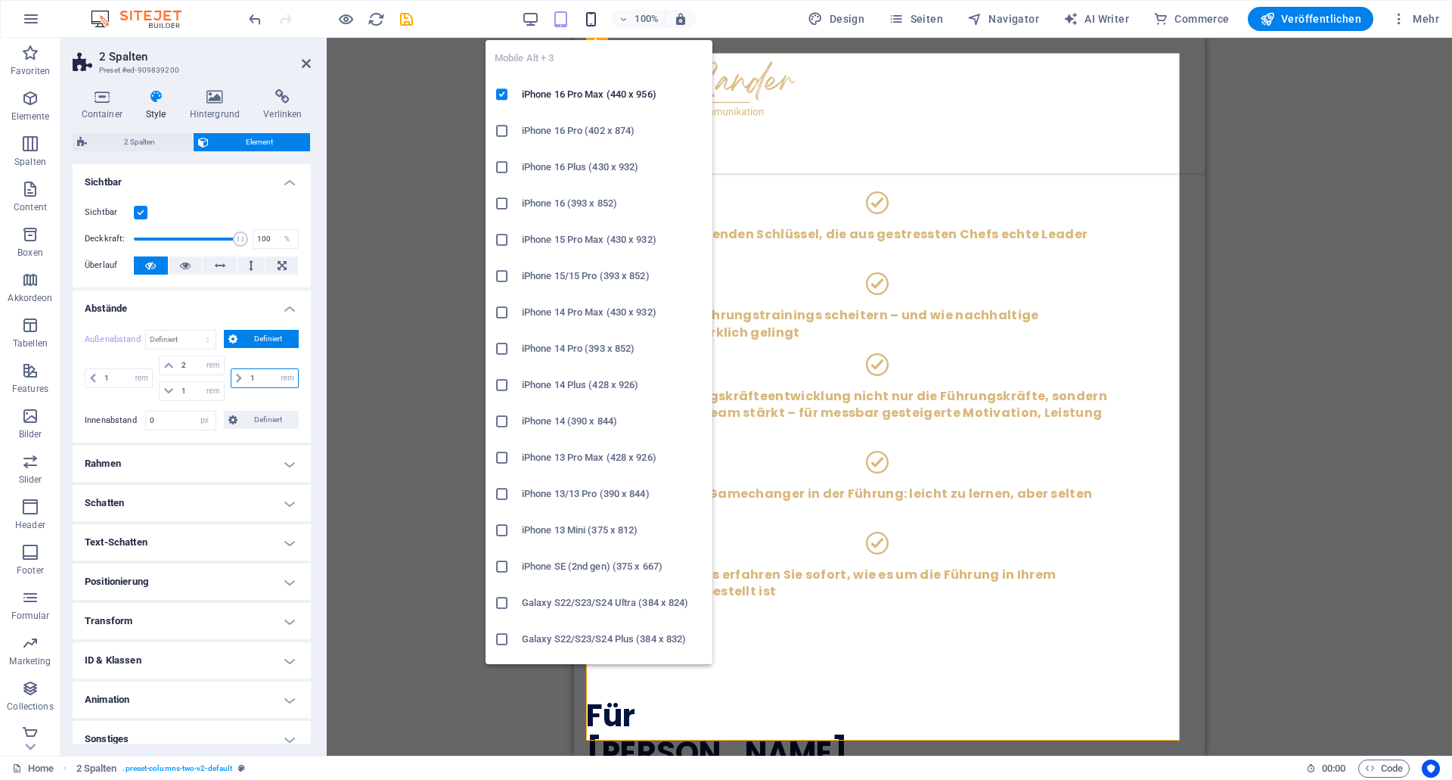
type input "1"
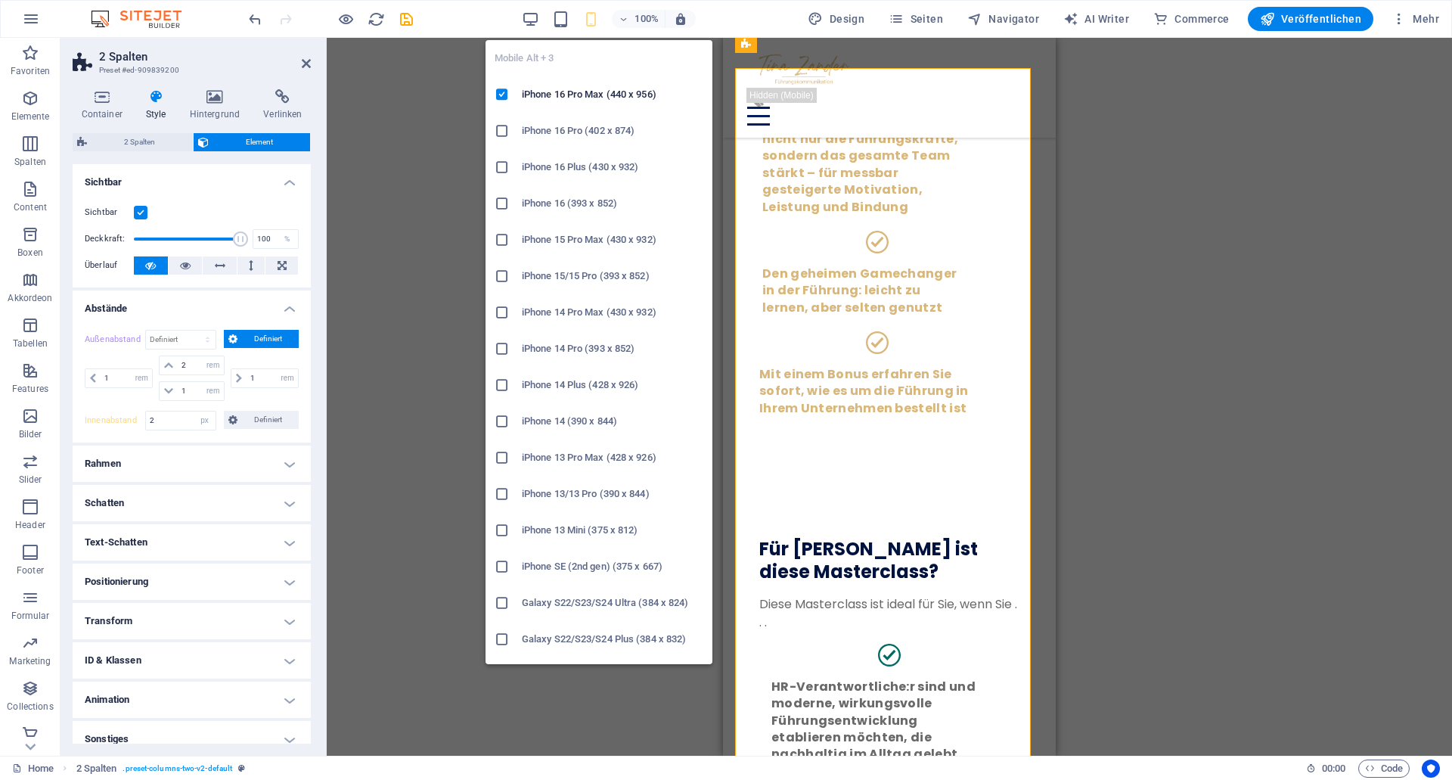
type input "2"
select select "rem"
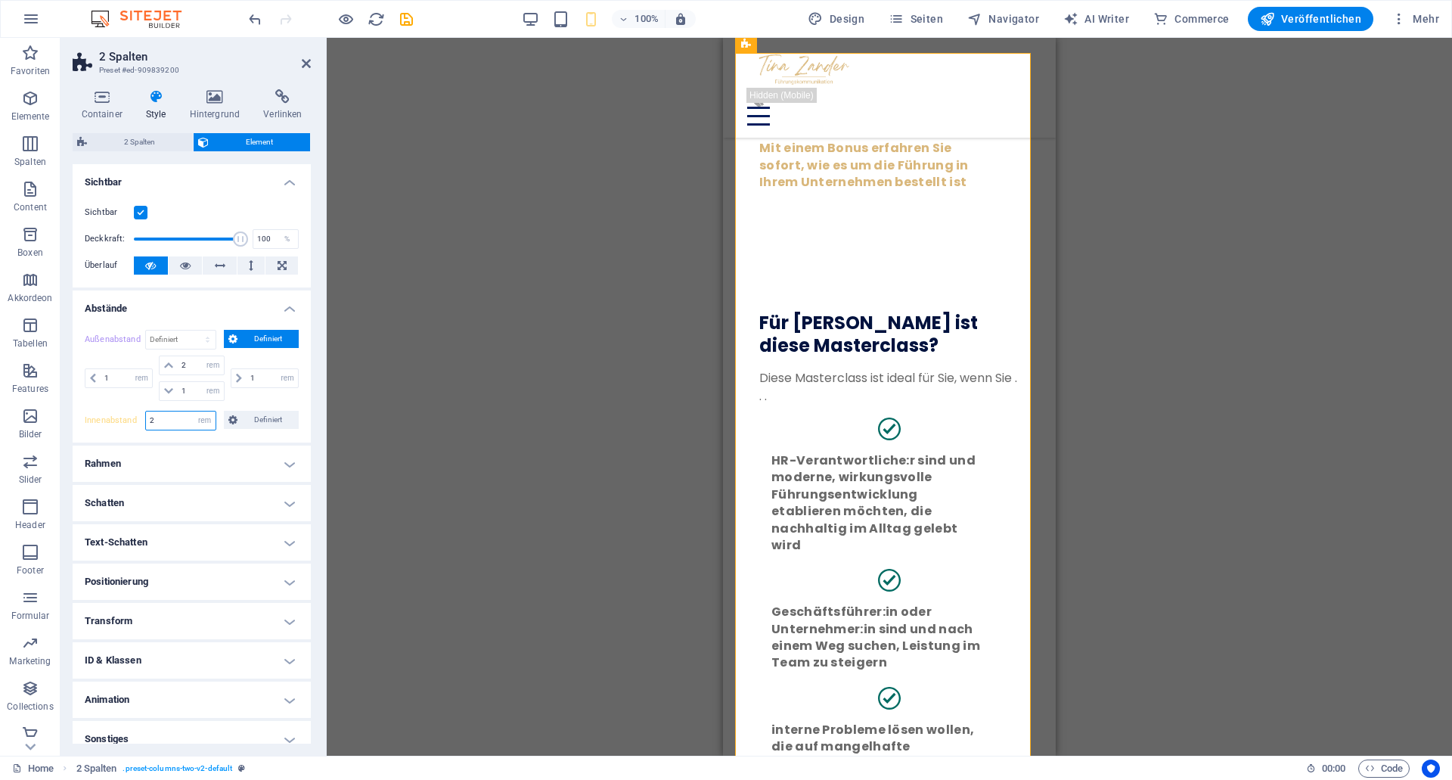
drag, startPoint x: 166, startPoint y: 422, endPoint x: 135, endPoint y: 418, distance: 31.2
click at [146, 418] on input "2" at bounding box center [181, 420] width 70 height 18
click at [119, 399] on div "1 auto px % rem vw vh" at bounding box center [120, 377] width 71 height 45
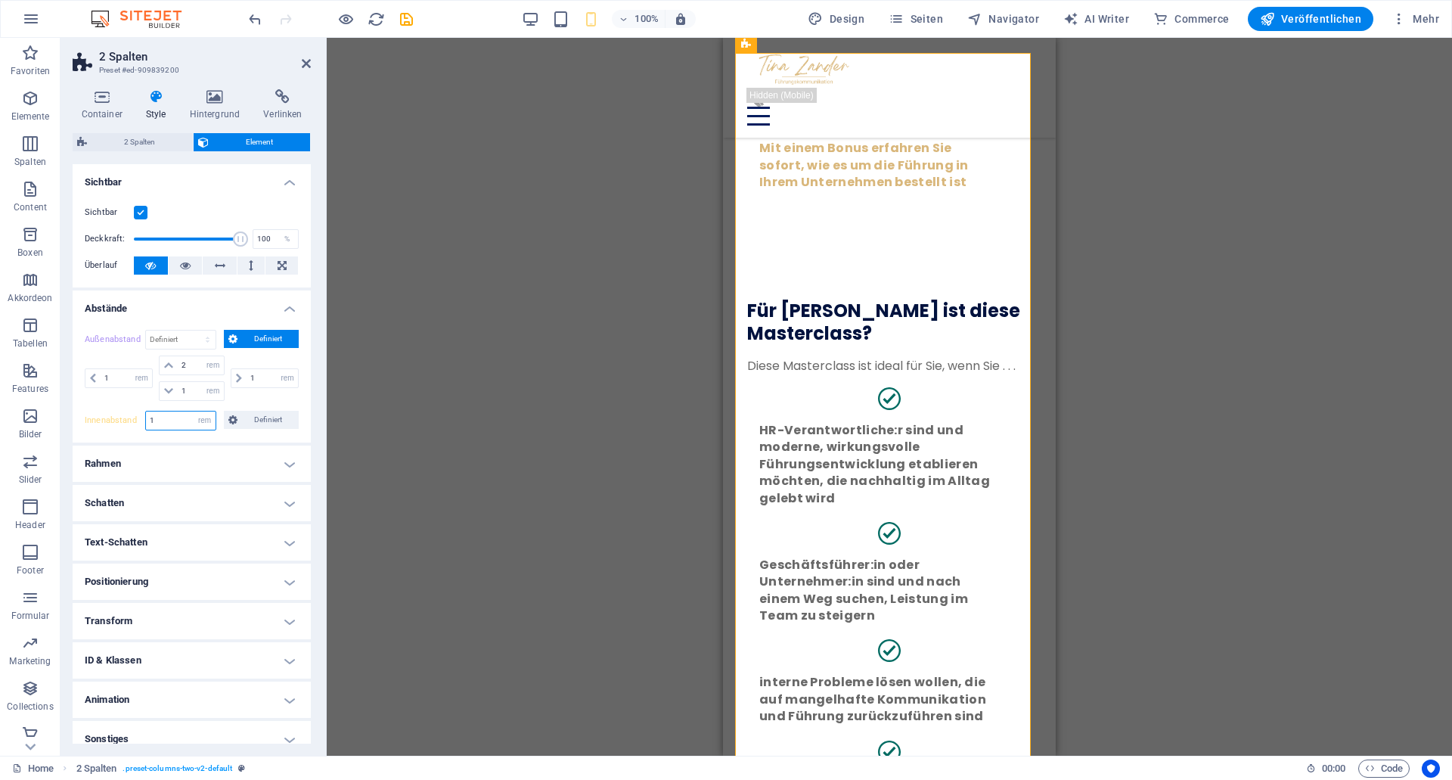
drag, startPoint x: 171, startPoint y: 416, endPoint x: 82, endPoint y: 405, distance: 89.1
click at [146, 411] on input "1" at bounding box center [181, 420] width 70 height 18
type input "0"
click at [114, 403] on div "1 auto px % rem vw vh 2 auto px % rem vw vh 1 auto px % rem vw vh 1 auto px % r…" at bounding box center [192, 379] width 214 height 49
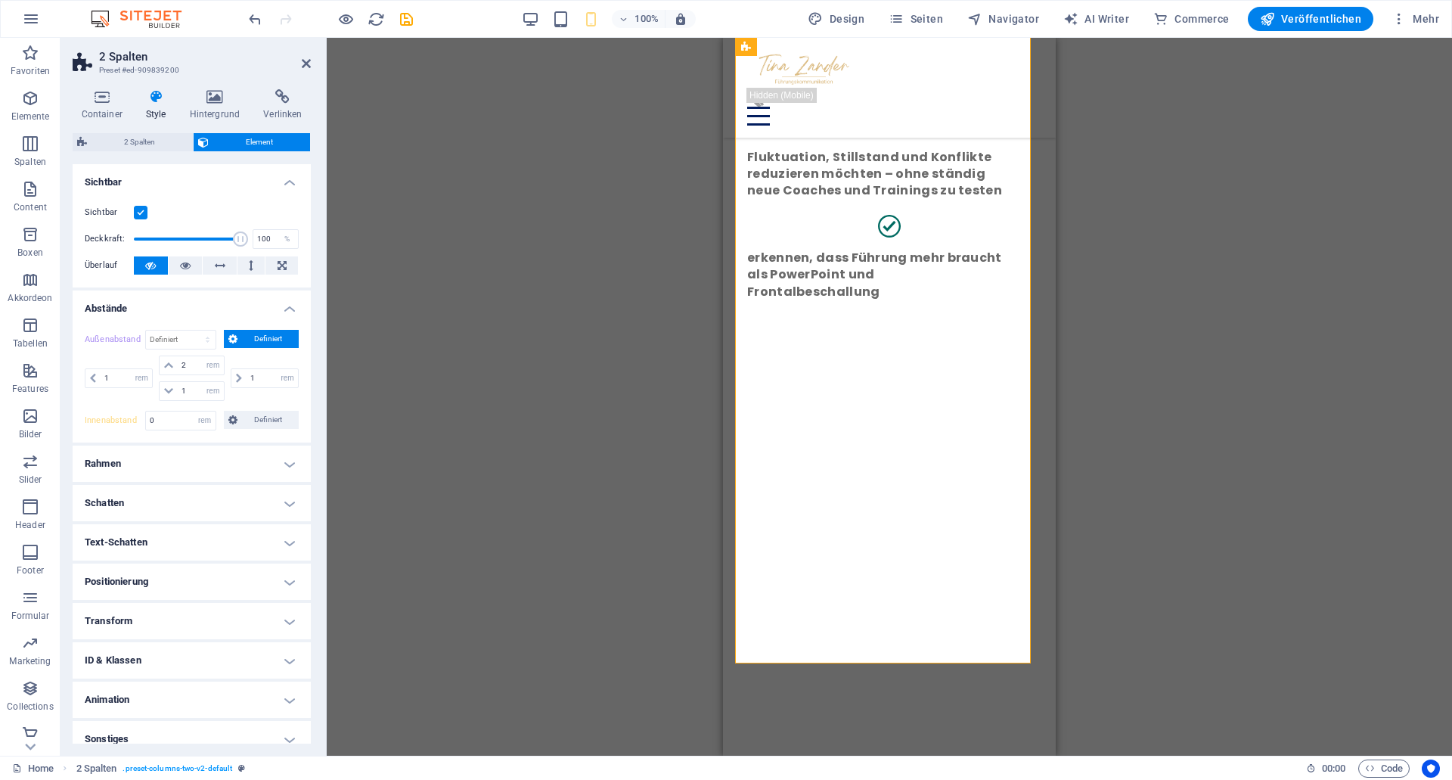
scroll to position [3404, 0]
drag, startPoint x: 110, startPoint y: 382, endPoint x: 83, endPoint y: 377, distance: 27.7
click at [101, 377] on input "1" at bounding box center [126, 378] width 51 height 18
type input "0"
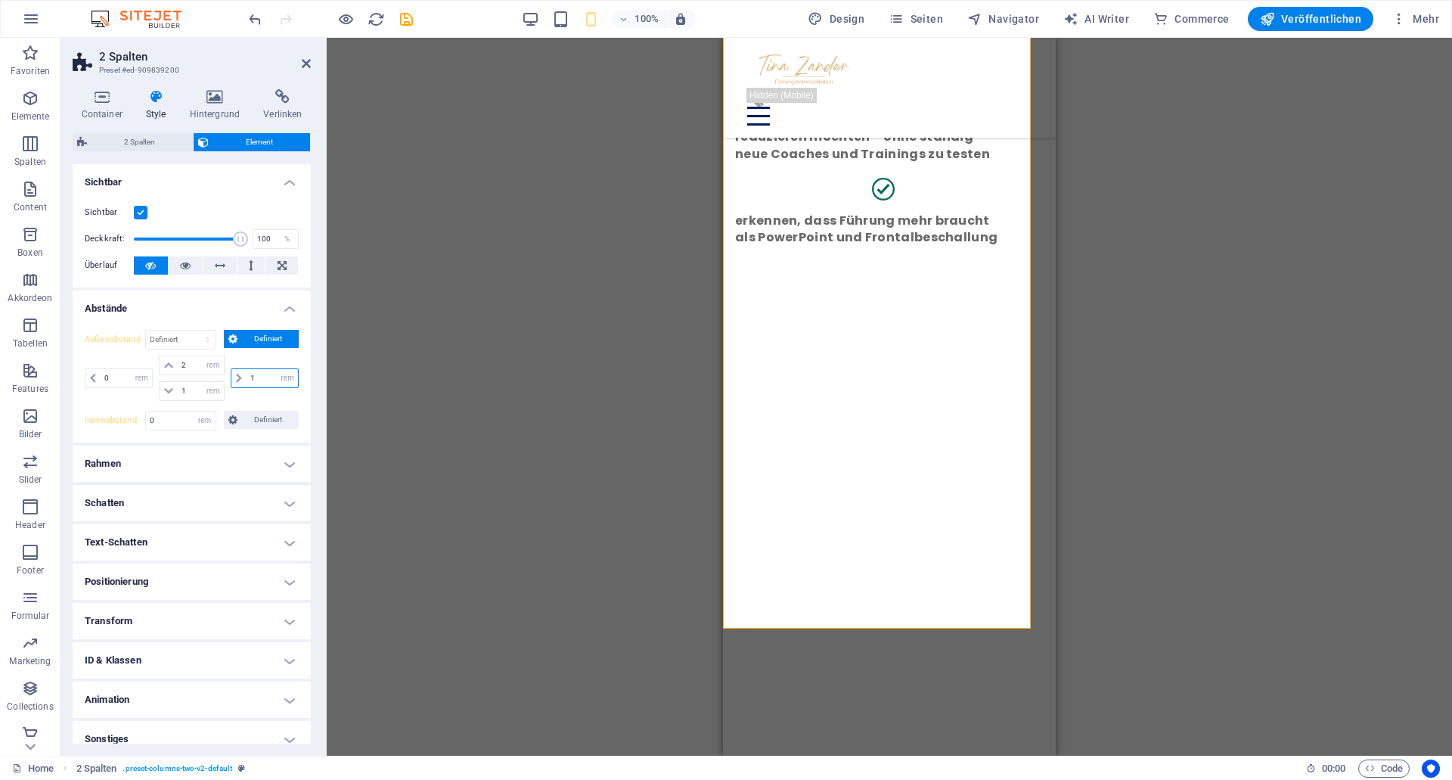
drag, startPoint x: 253, startPoint y: 376, endPoint x: 227, endPoint y: 372, distance: 26.7
click at [247, 372] on input "1" at bounding box center [272, 378] width 51 height 18
type input "0"
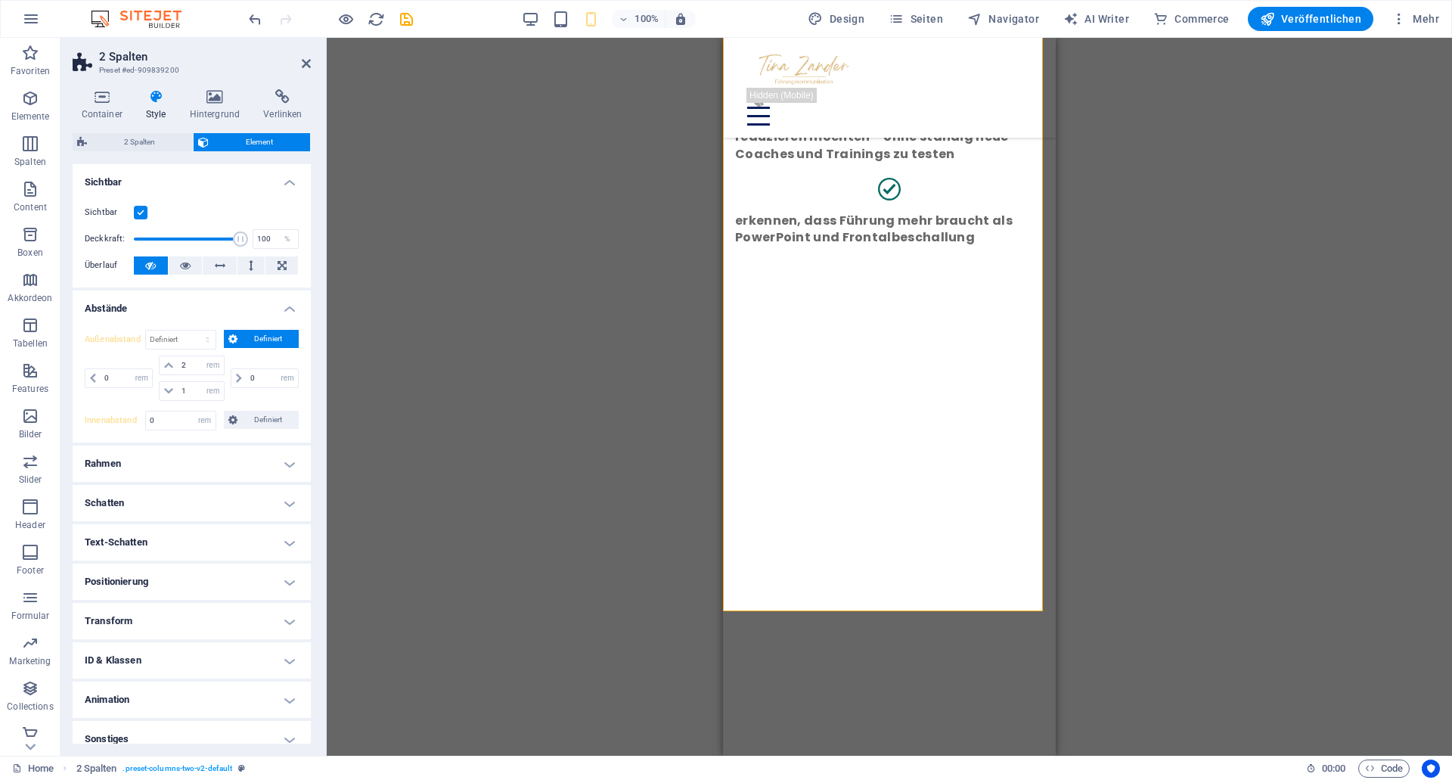
click at [106, 404] on div "0 auto px % rem vw vh 2 auto px % rem vw vh 1 auto px % rem vw vh 0 auto px % r…" at bounding box center [192, 379] width 214 height 49
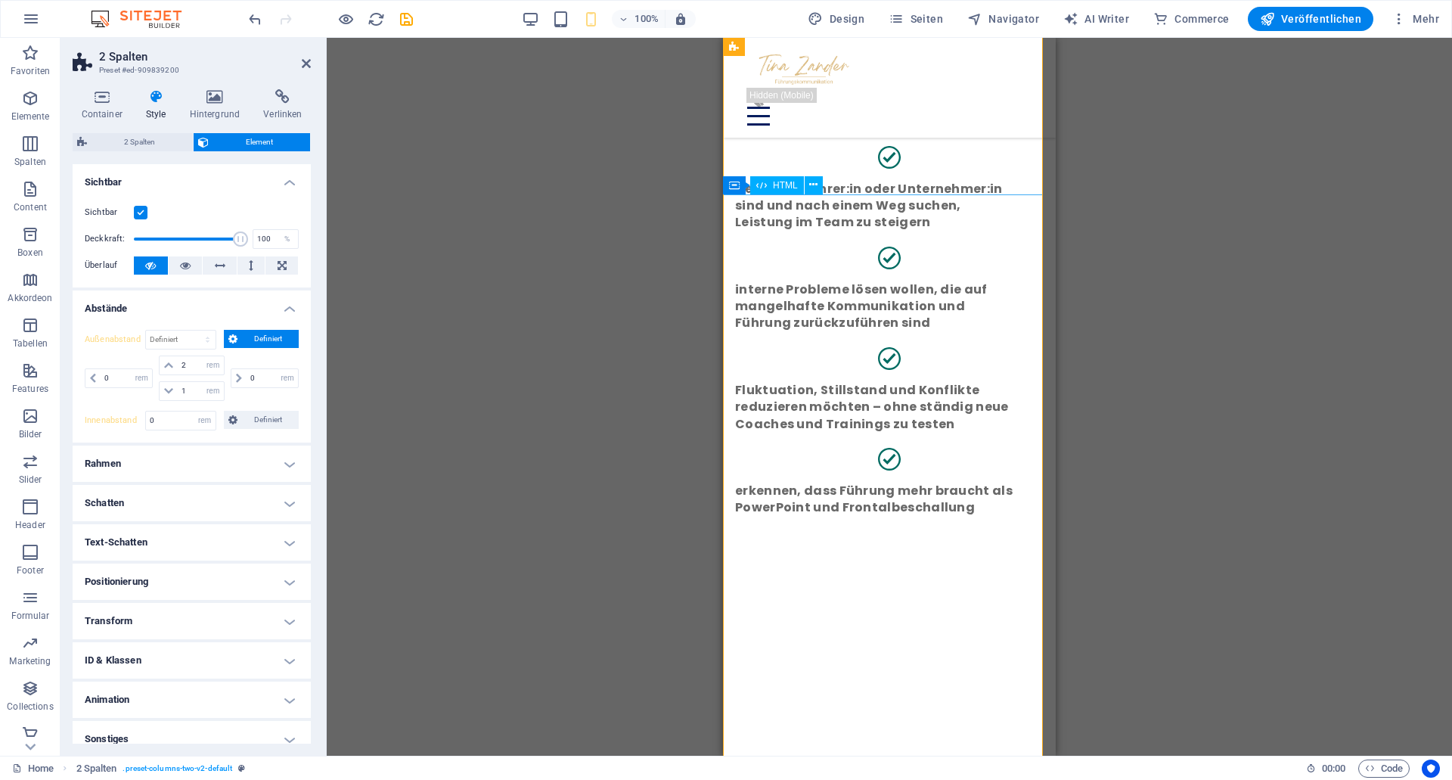
scroll to position [3095, 0]
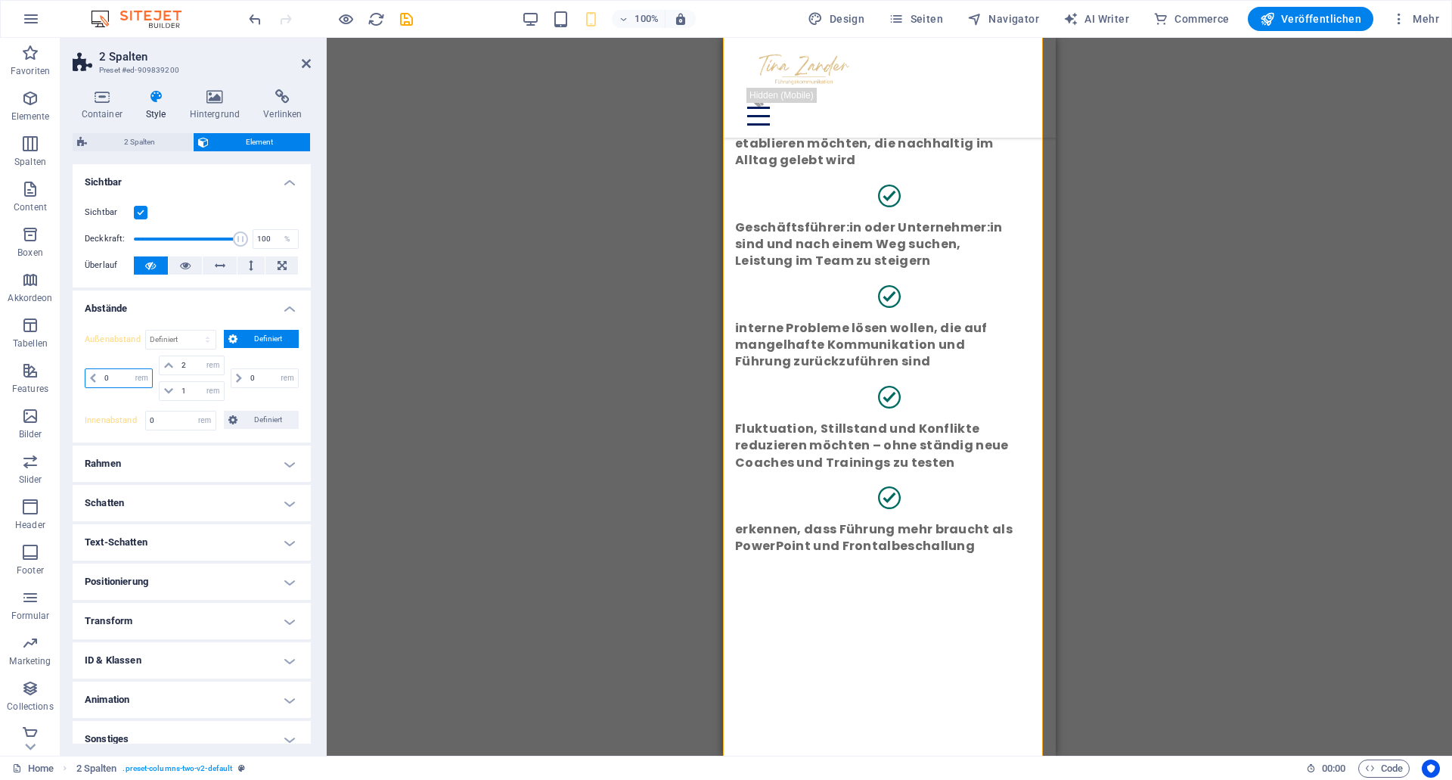
drag, startPoint x: 121, startPoint y: 377, endPoint x: 110, endPoint y: 374, distance: 11.0
click at [110, 374] on input "0" at bounding box center [126, 378] width 51 height 18
type input "0.9"
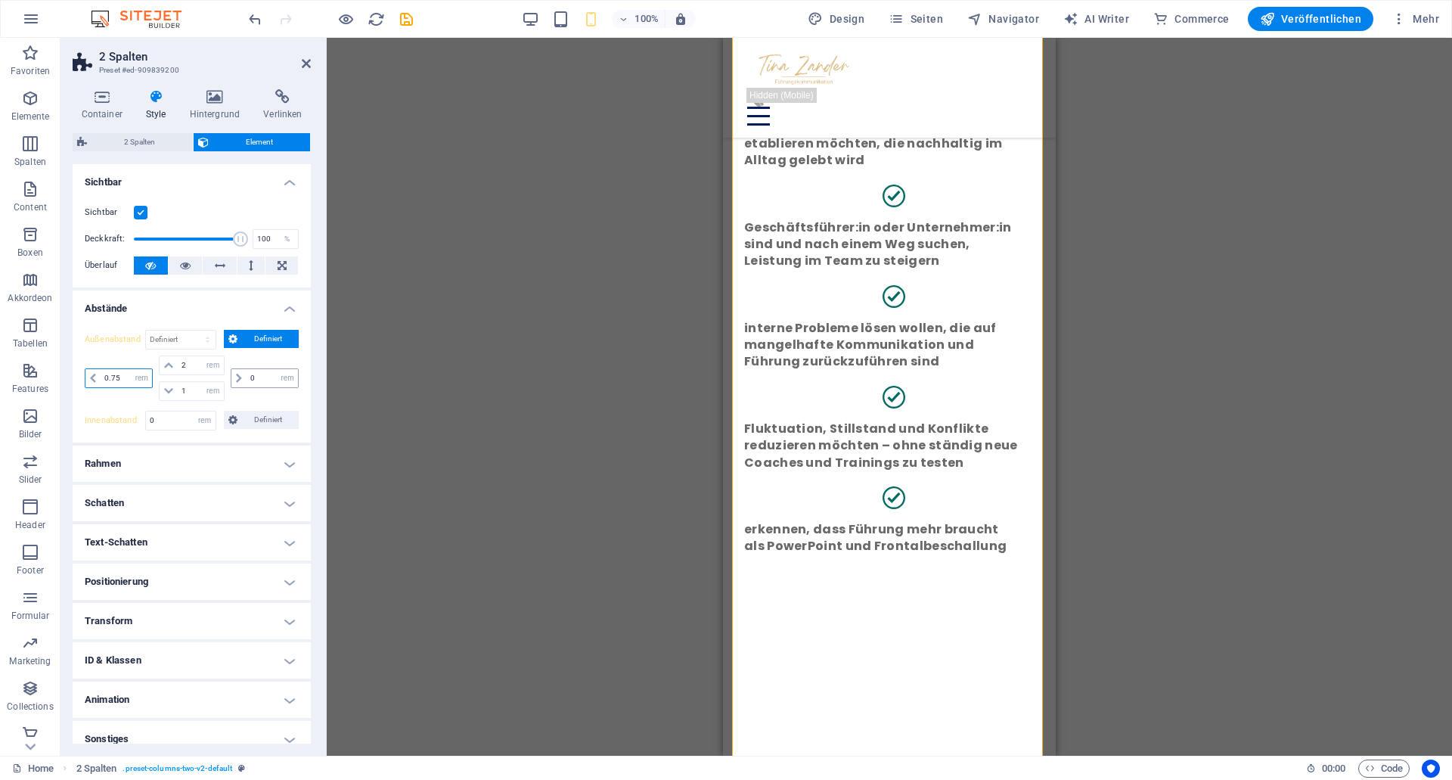
type input "0.75"
click at [255, 374] on input "0" at bounding box center [272, 378] width 51 height 18
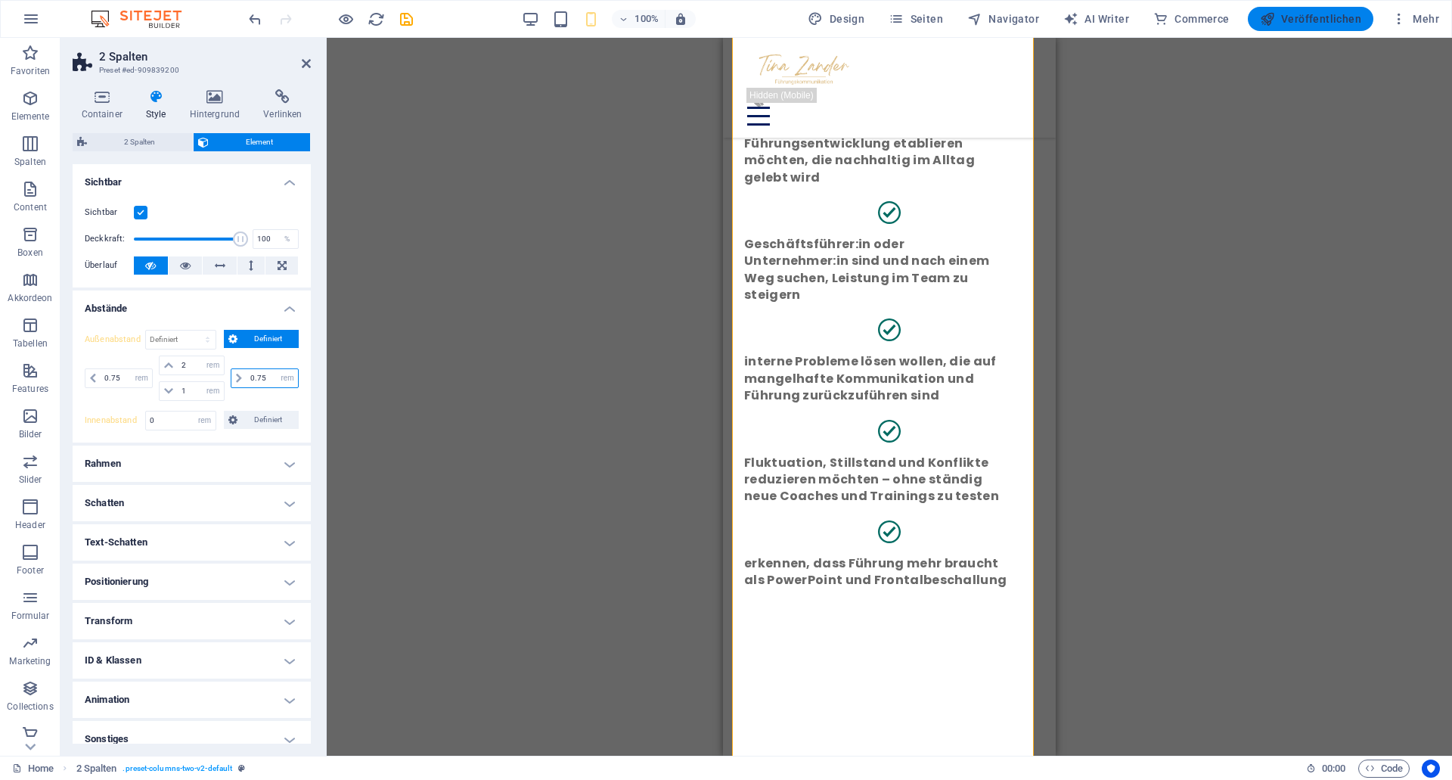
type input "0.75"
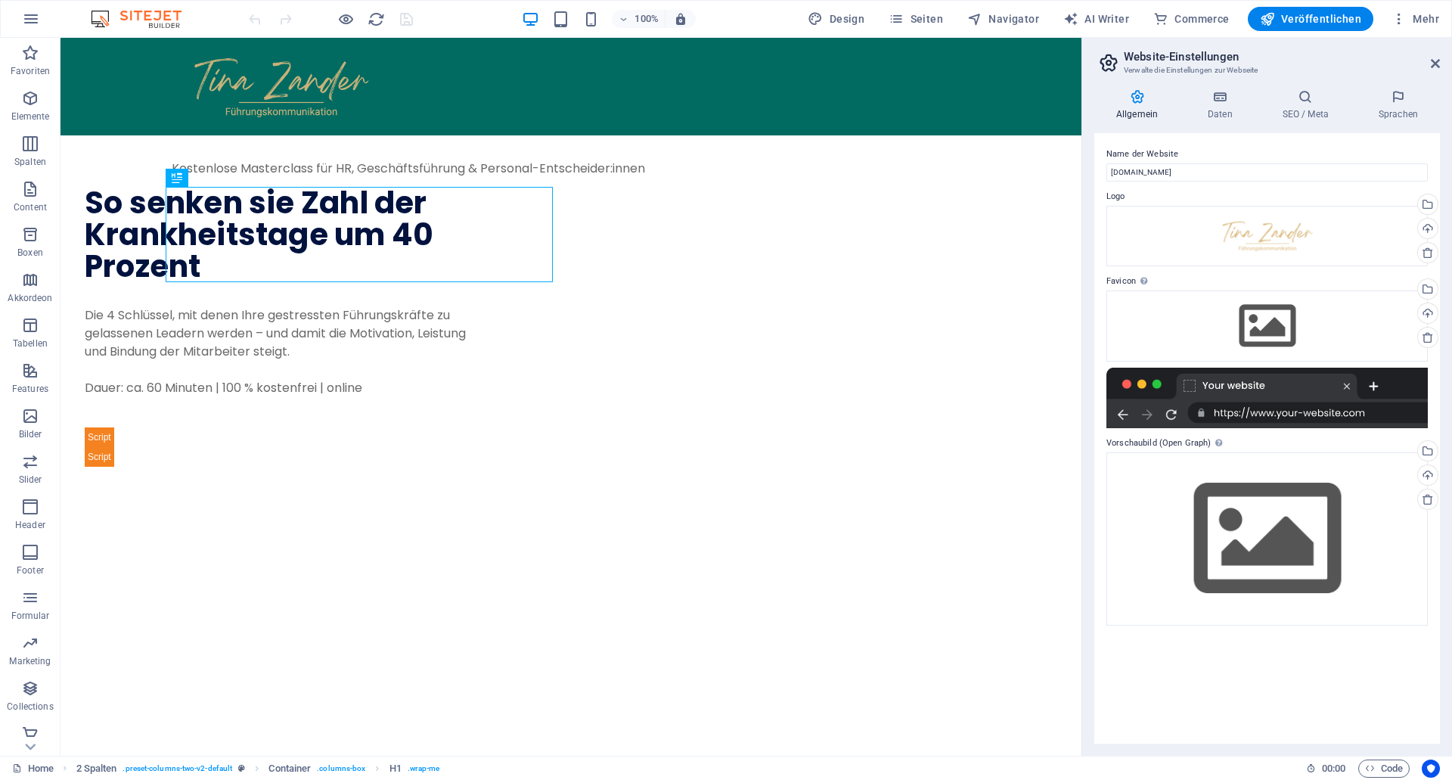
drag, startPoint x: 1233, startPoint y: 175, endPoint x: 451, endPoint y: 94, distance: 785.5
click at [0, 0] on input "[DOMAIN_NAME]" at bounding box center [0, 0] width 0 height 0
paste input "[URL][DOMAIN_NAME]"
drag, startPoint x: 1157, startPoint y: 169, endPoint x: 1451, endPoint y: 179, distance: 294.3
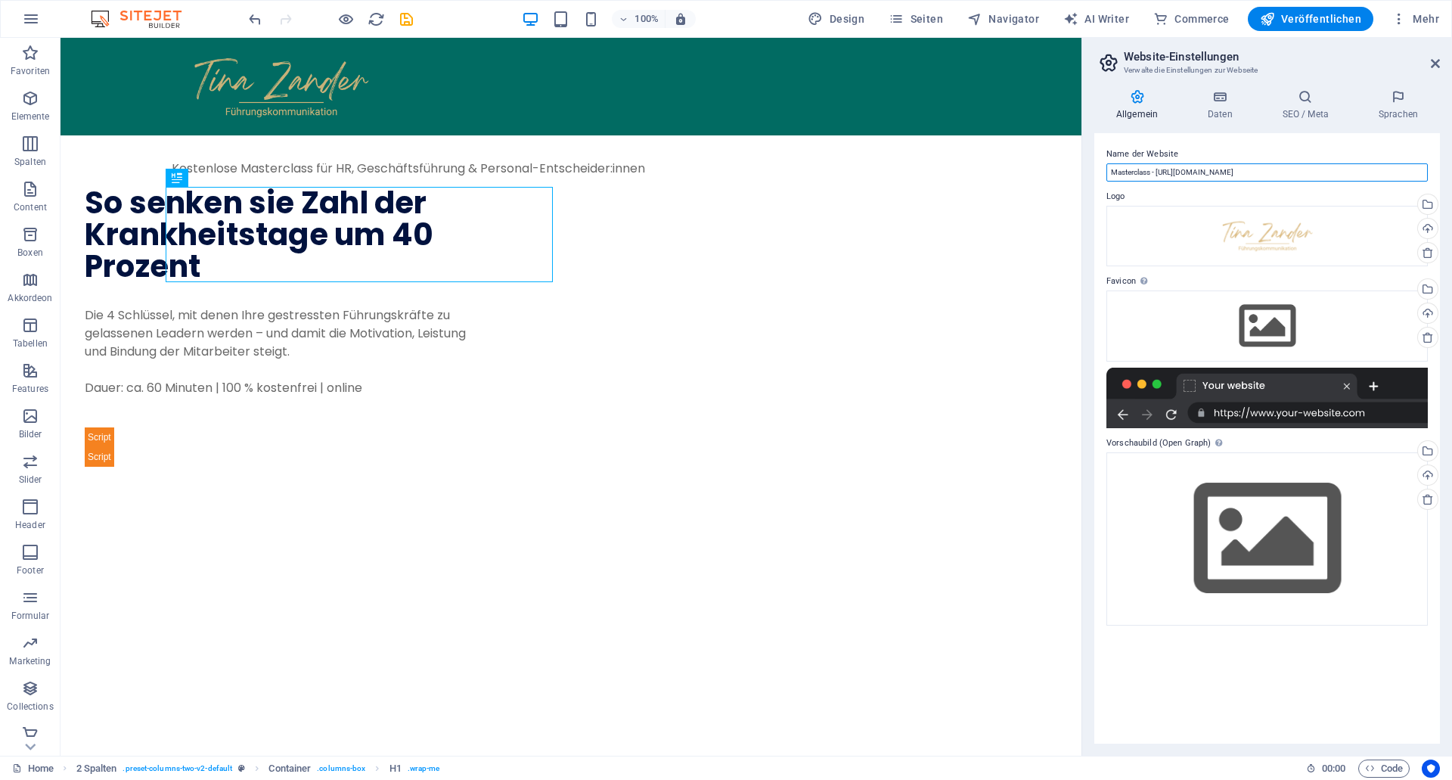
click at [0, 0] on input "Masterclass - [URL][DOMAIN_NAME]" at bounding box center [0, 0] width 0 height 0
type input "Masterclass – [PERSON_NAME] Kommunikation"
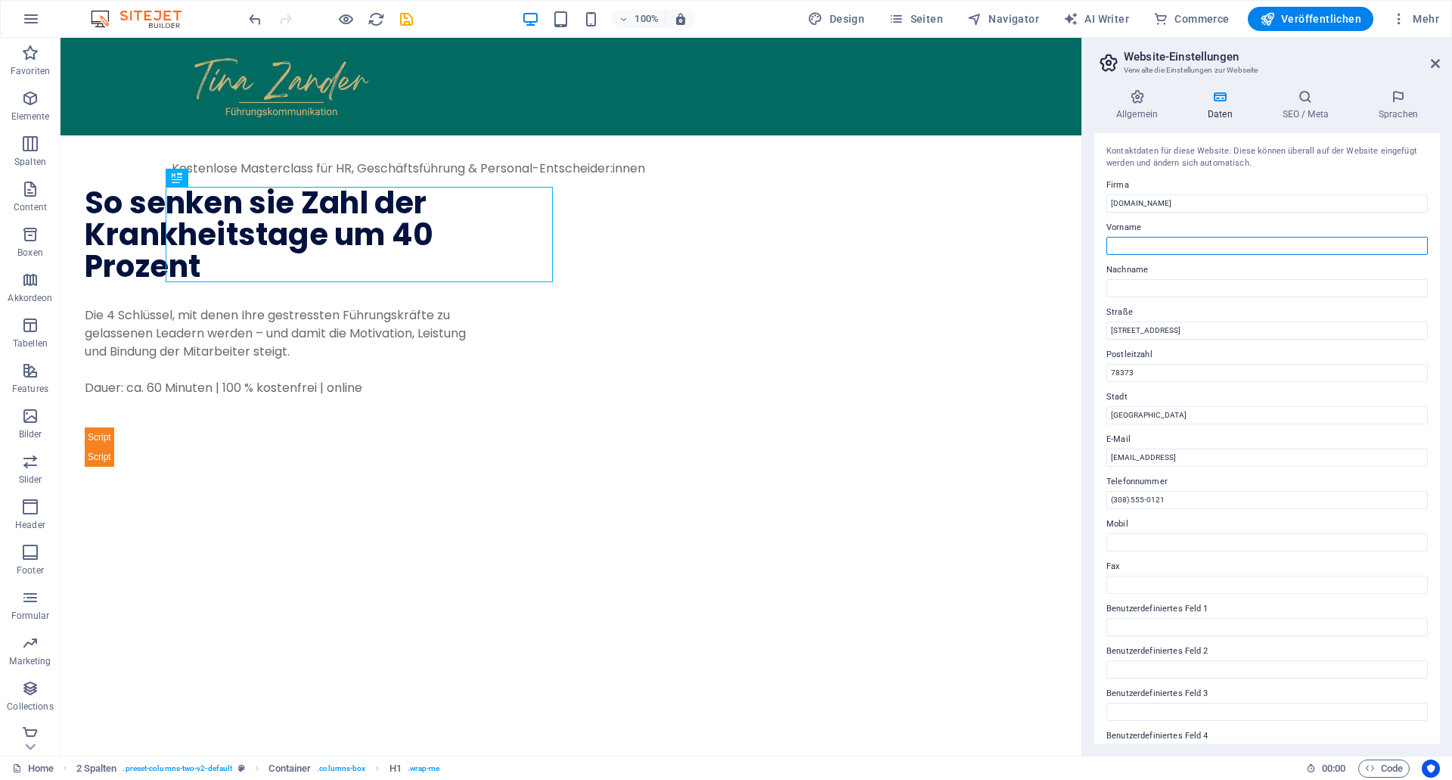
type input "[PERSON_NAME]"
type input "Zander"
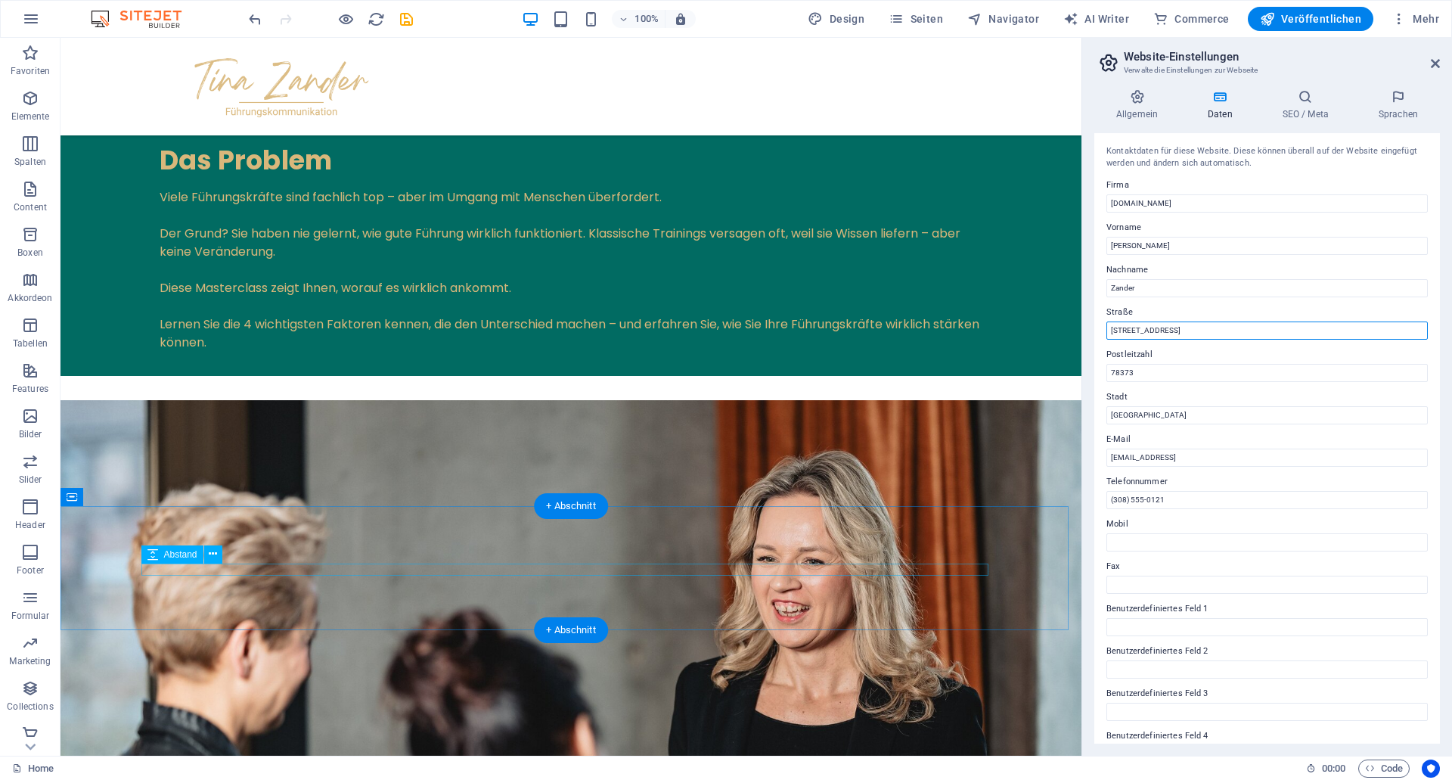
scroll to position [2314, 0]
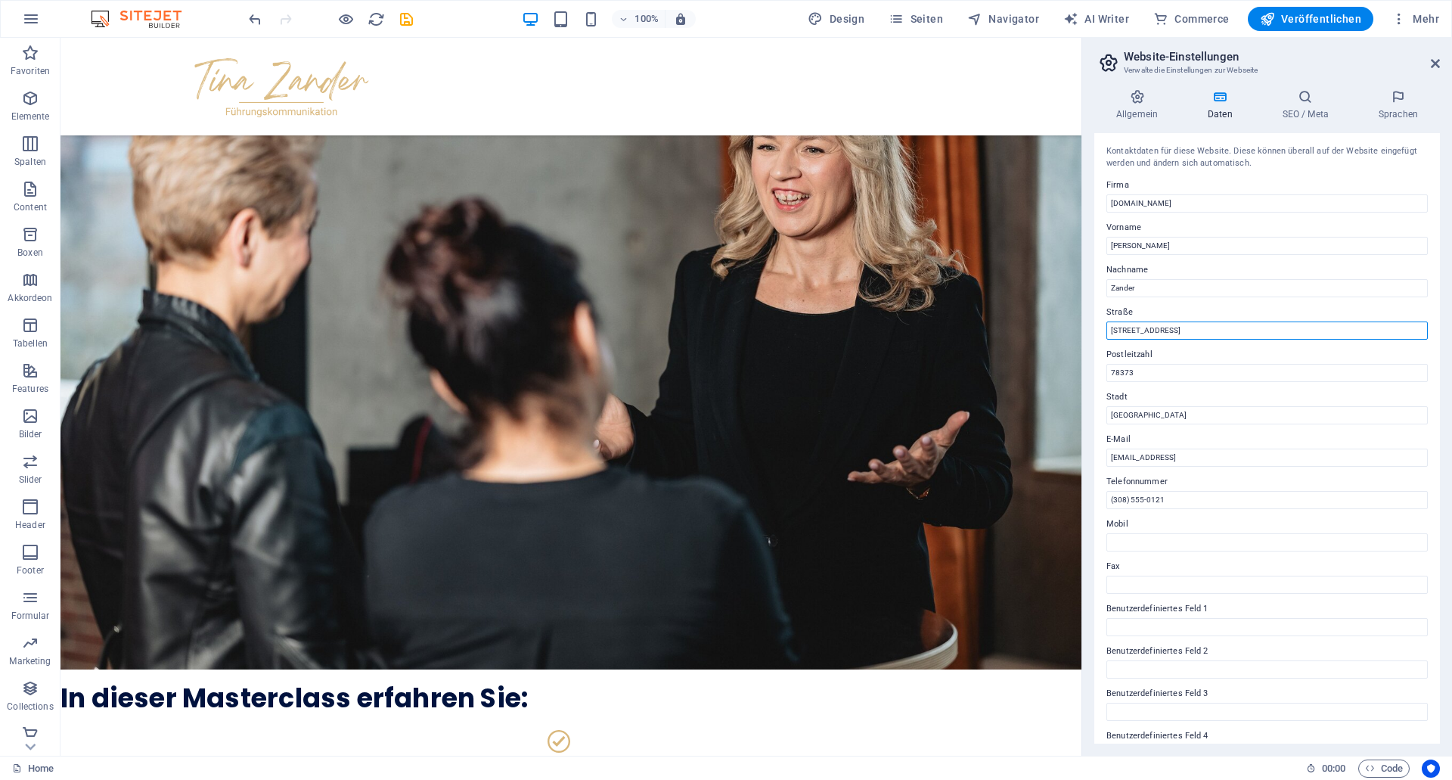
click at [0, 0] on input "[STREET_ADDRESS]" at bounding box center [0, 0] width 0 height 0
drag, startPoint x: 1187, startPoint y: 333, endPoint x: 953, endPoint y: 317, distance: 234.2
click at [0, 0] on input "[STREET_ADDRESS]" at bounding box center [0, 0] width 0 height 0
paste input "Gickelsberg 1i"
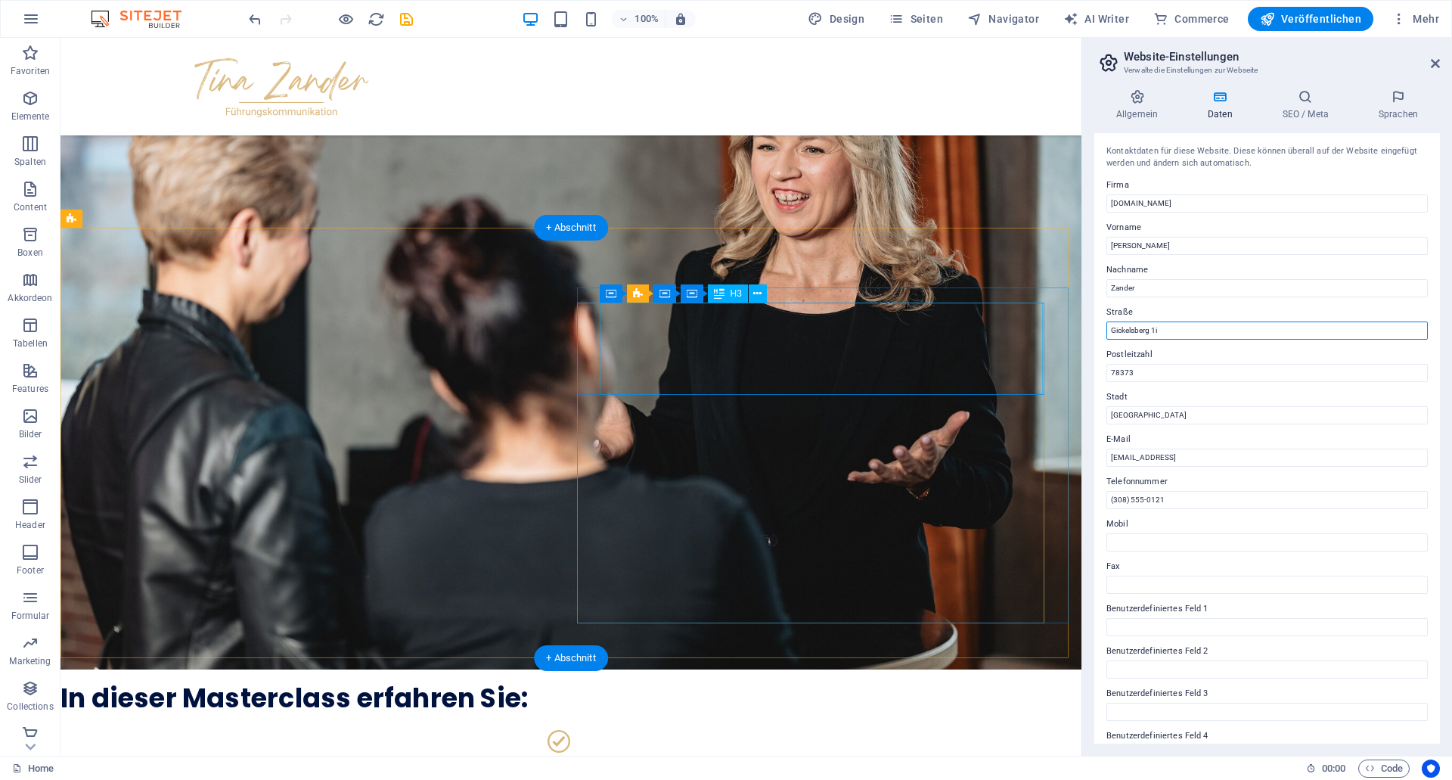
type input "Gickelsberg 1i"
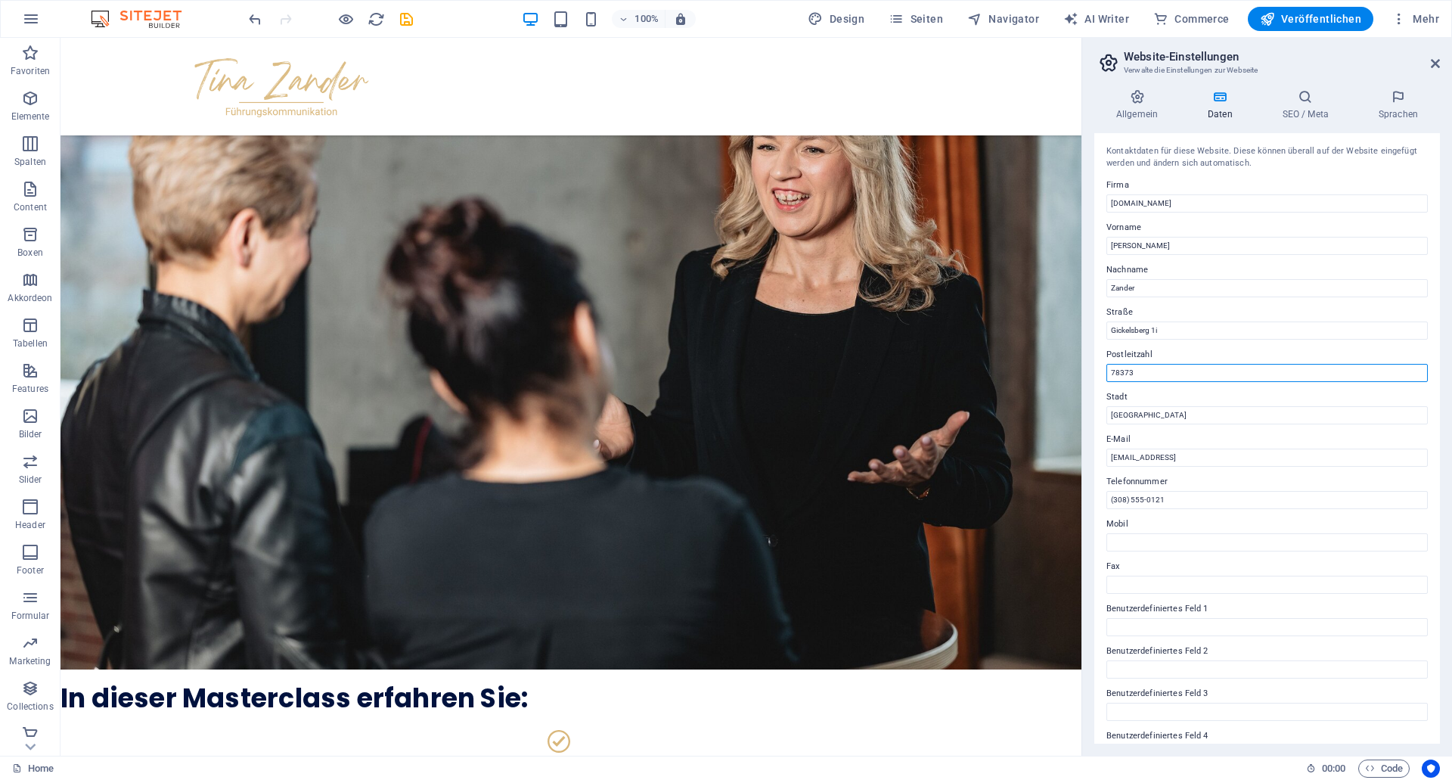
drag, startPoint x: 1134, startPoint y: 374, endPoint x: 1044, endPoint y: 358, distance: 92.1
paste input "01917 Kamenz"
drag, startPoint x: 1137, startPoint y: 370, endPoint x: 1168, endPoint y: 375, distance: 32.2
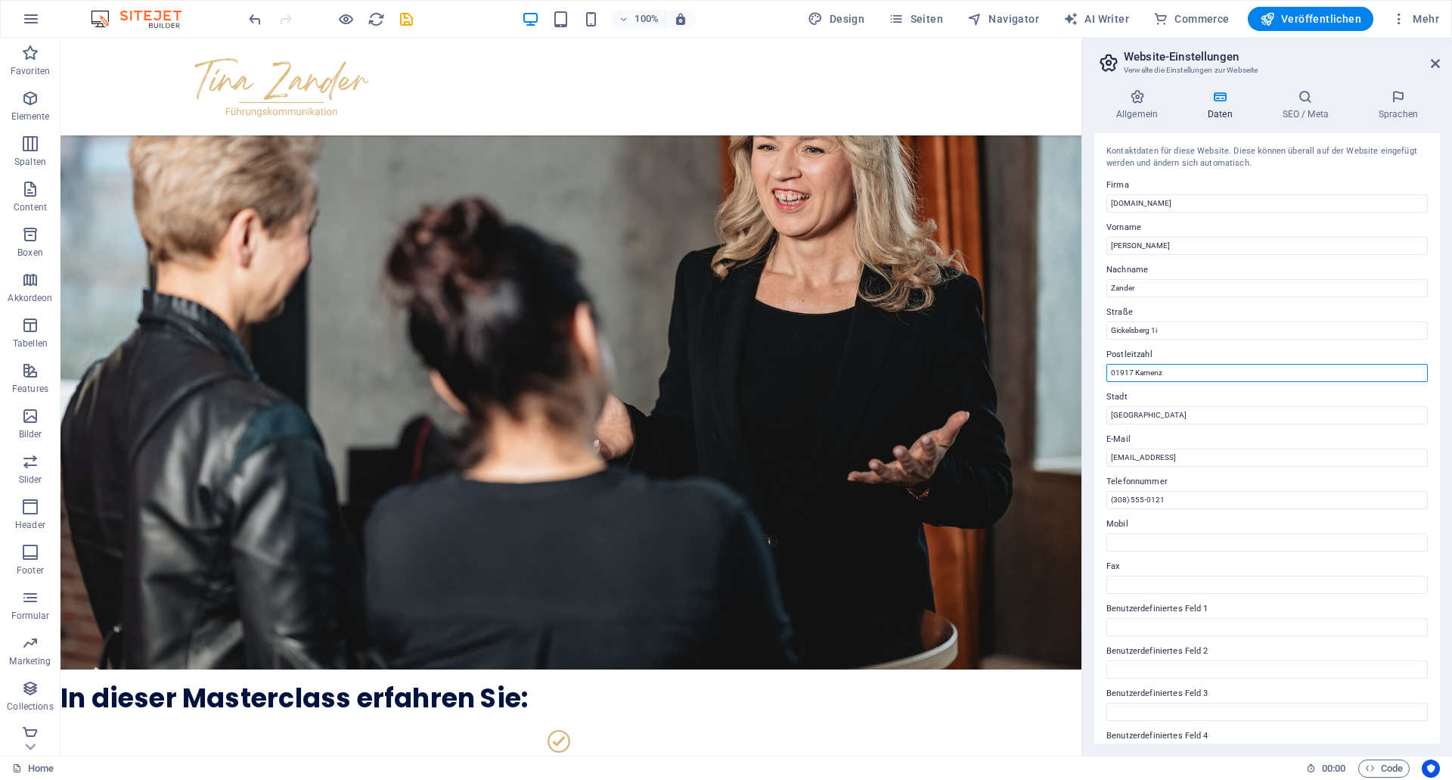
drag, startPoint x: 1168, startPoint y: 375, endPoint x: 1134, endPoint y: 372, distance: 34.2
type input "01917"
paste input "Kamenz"
type input "Kamenz"
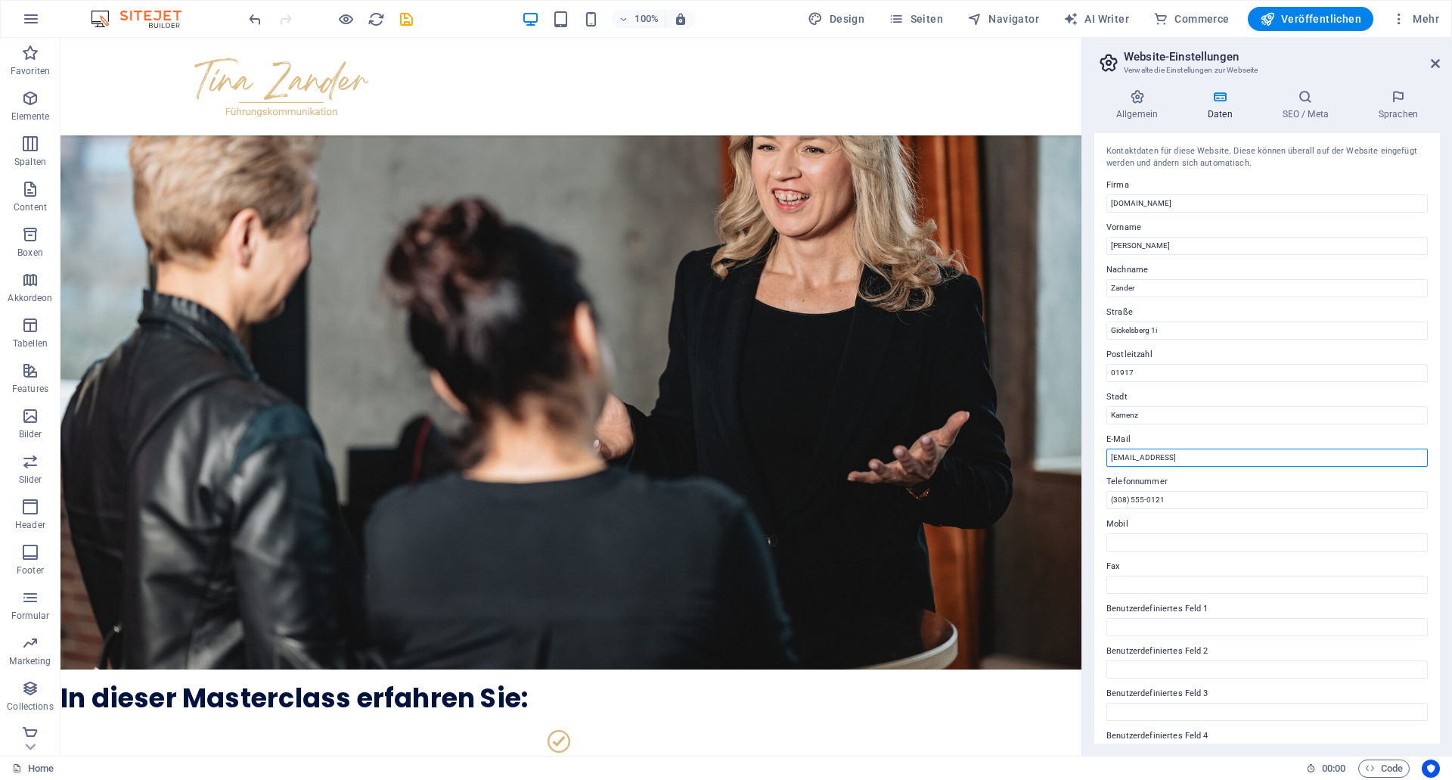
click at [1292, 461] on input "[EMAIL_ADDRESS]" at bounding box center [1266, 457] width 321 height 18
drag, startPoint x: 1305, startPoint y: 457, endPoint x: 762, endPoint y: 408, distance: 545.2
click at [1106, 448] on input "[EMAIL_ADDRESS]" at bounding box center [1266, 457] width 321 height 18
paste input "[EMAIL_ADDRESS][DOMAIN_NAME]"
type input "[EMAIL_ADDRESS][DOMAIN_NAME]"
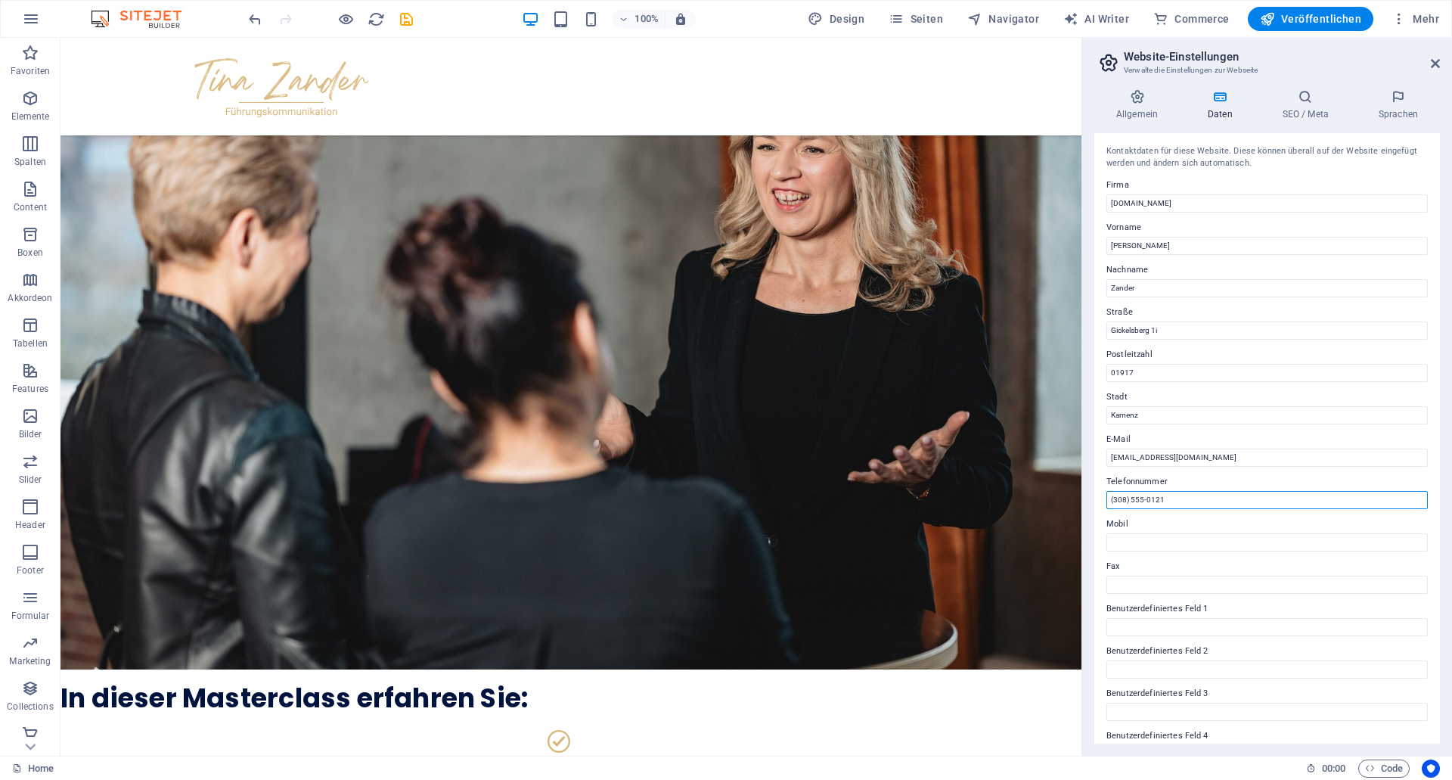
drag, startPoint x: 1223, startPoint y: 504, endPoint x: 945, endPoint y: 473, distance: 279.4
click at [1106, 491] on input "(308) 555-0121" at bounding box center [1266, 500] width 321 height 18
paste input "03578-7886078"
type input "03578-7886078"
drag, startPoint x: 1206, startPoint y: 203, endPoint x: 746, endPoint y: 148, distance: 463.9
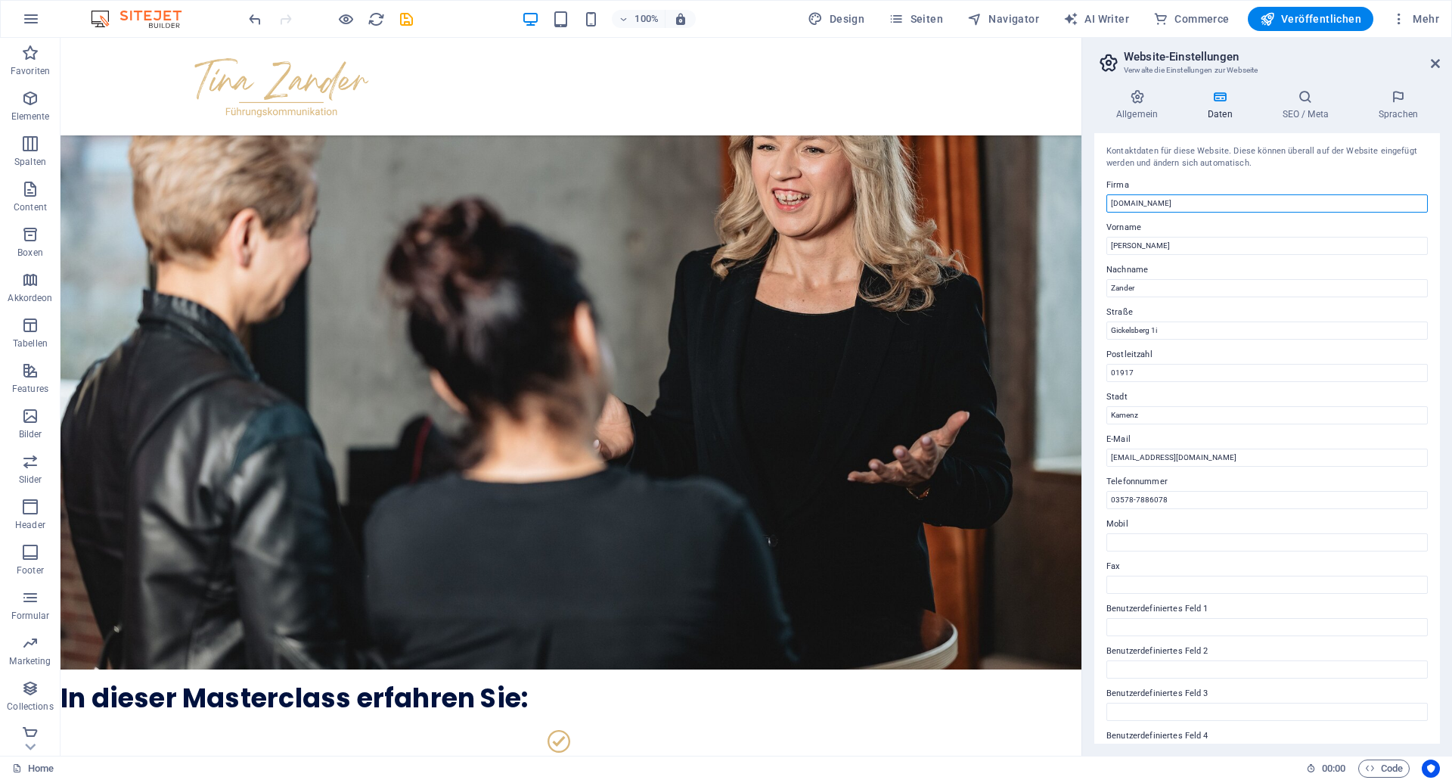
click at [1106, 194] on input "[DOMAIN_NAME]" at bounding box center [1266, 203] width 321 height 18
paste input "[PERSON_NAME] Führungskommunikation"
type input "[PERSON_NAME] Führungskommunikation"
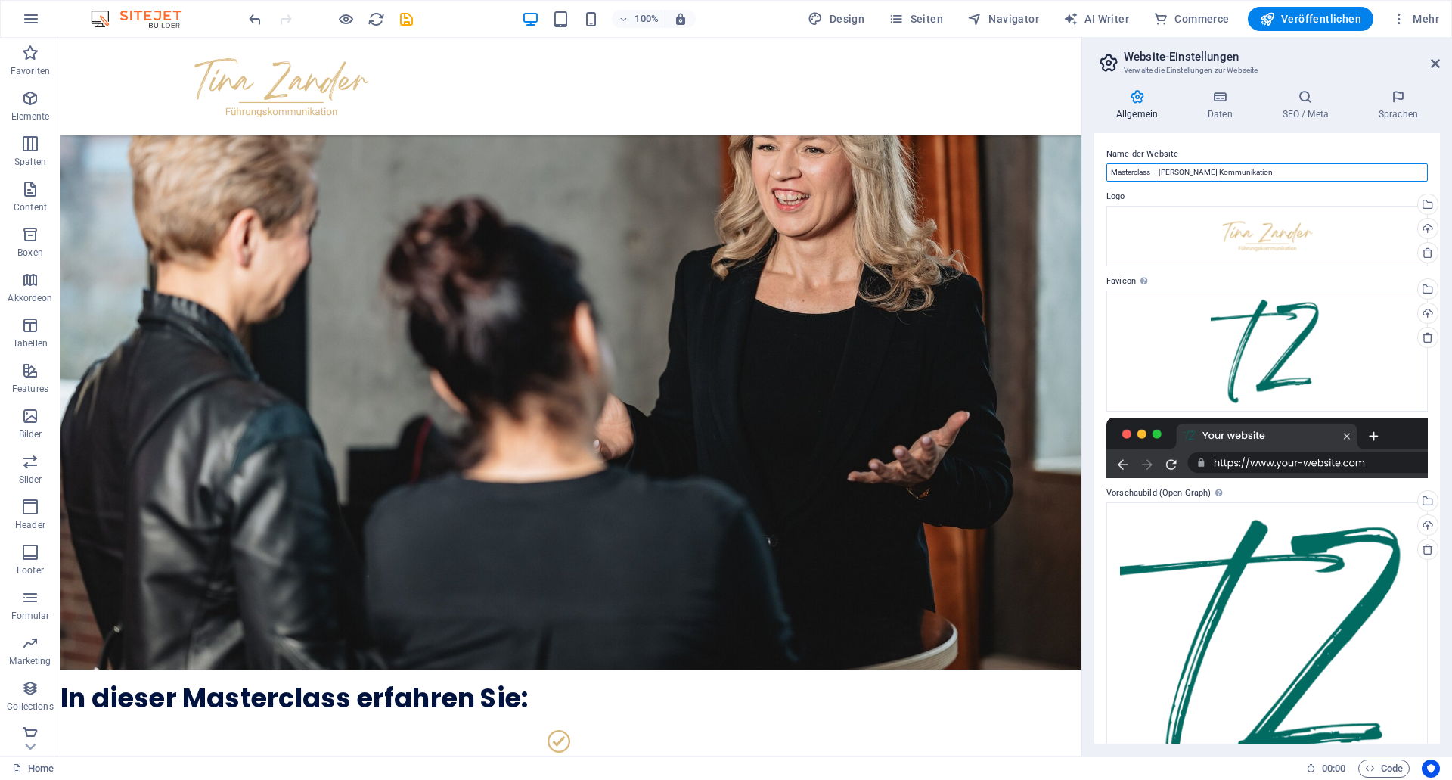
drag, startPoint x: 1161, startPoint y: 171, endPoint x: 1333, endPoint y: 172, distance: 171.7
click at [0, 0] on input "Masterclass – [PERSON_NAME] Kommunikation" at bounding box center [0, 0] width 0 height 0
paste input "Führungsk"
type input "Masterclass – [PERSON_NAME] Führungskommunikation"
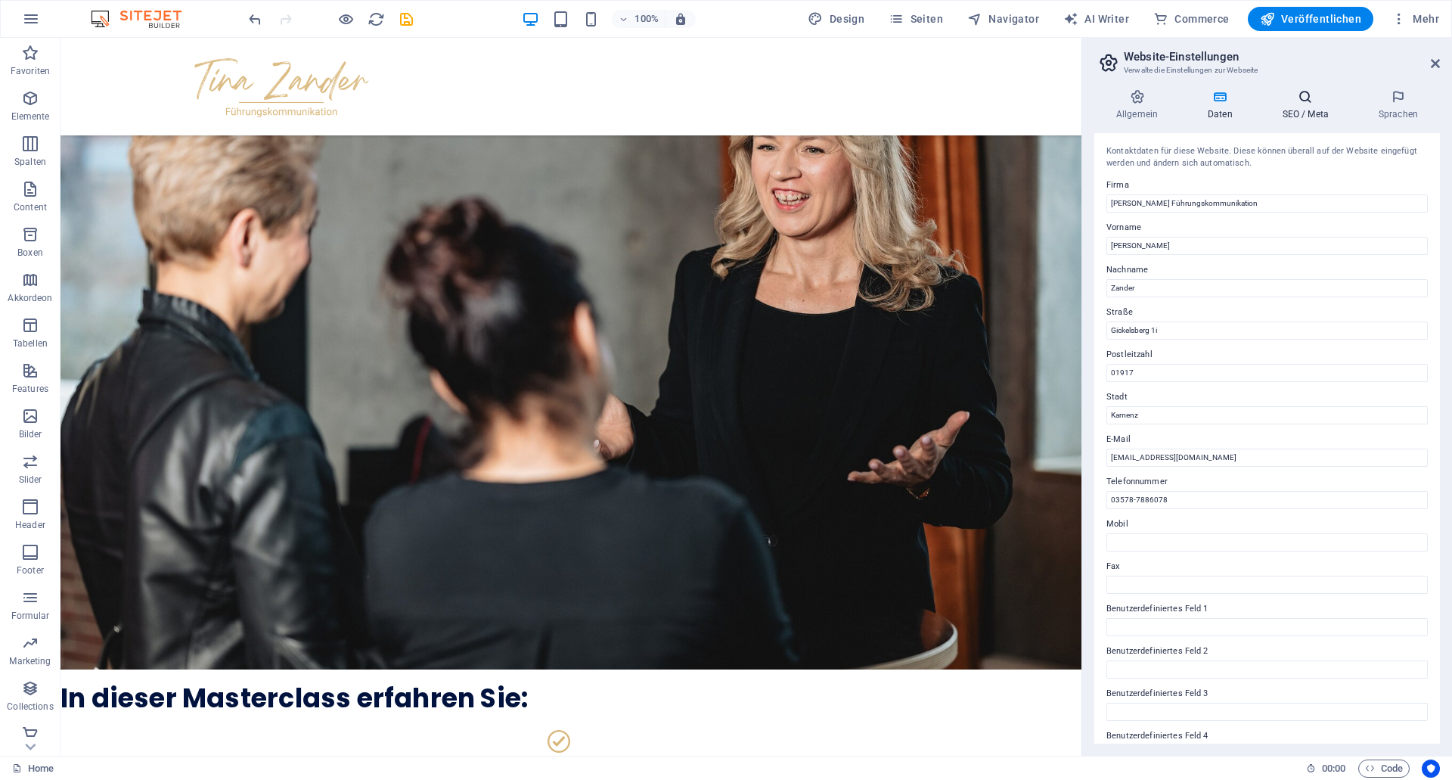
click at [0, 0] on h4 "SEO / Meta" at bounding box center [0, 0] width 0 height 0
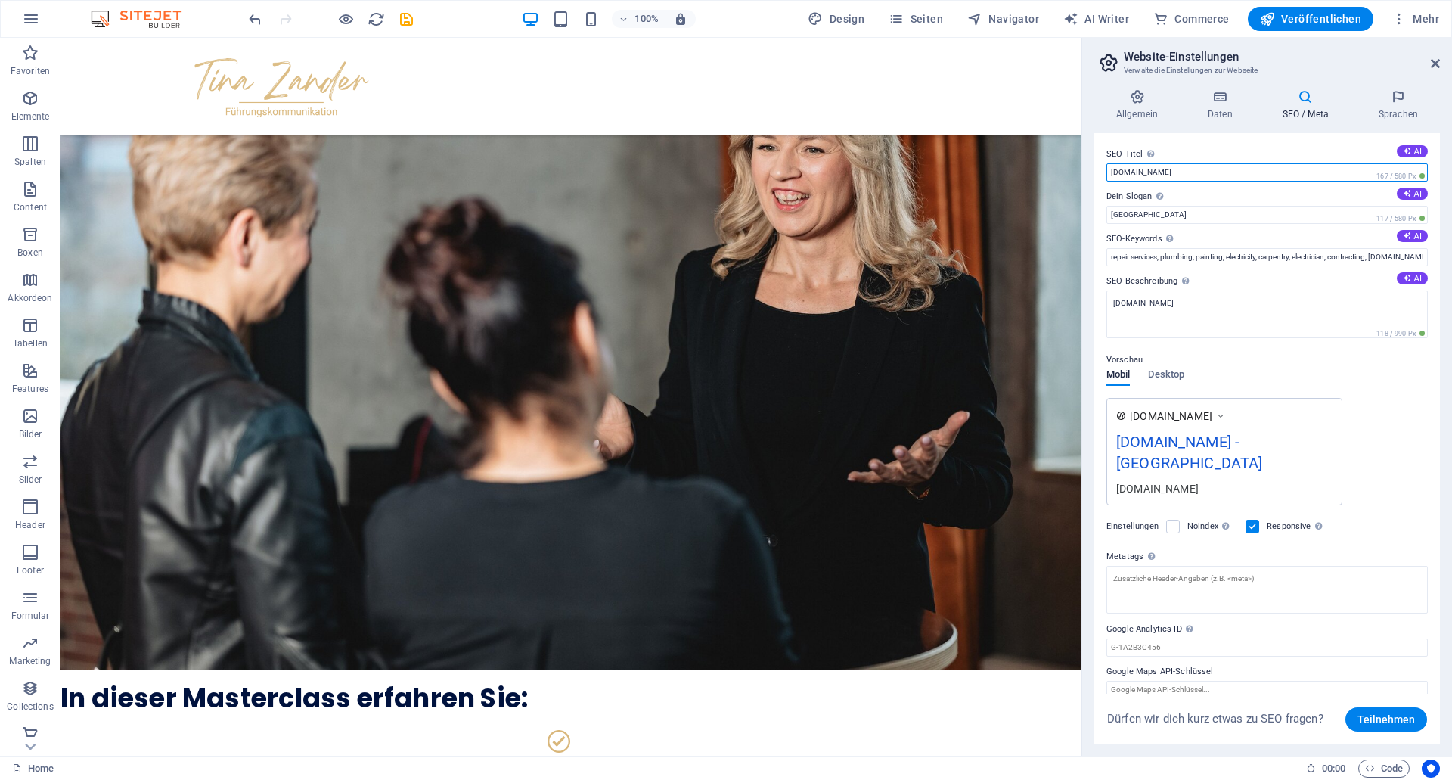
drag, startPoint x: 1196, startPoint y: 174, endPoint x: 719, endPoint y: 149, distance: 477.9
paste input "[PERSON_NAME] Führungskommunikation"
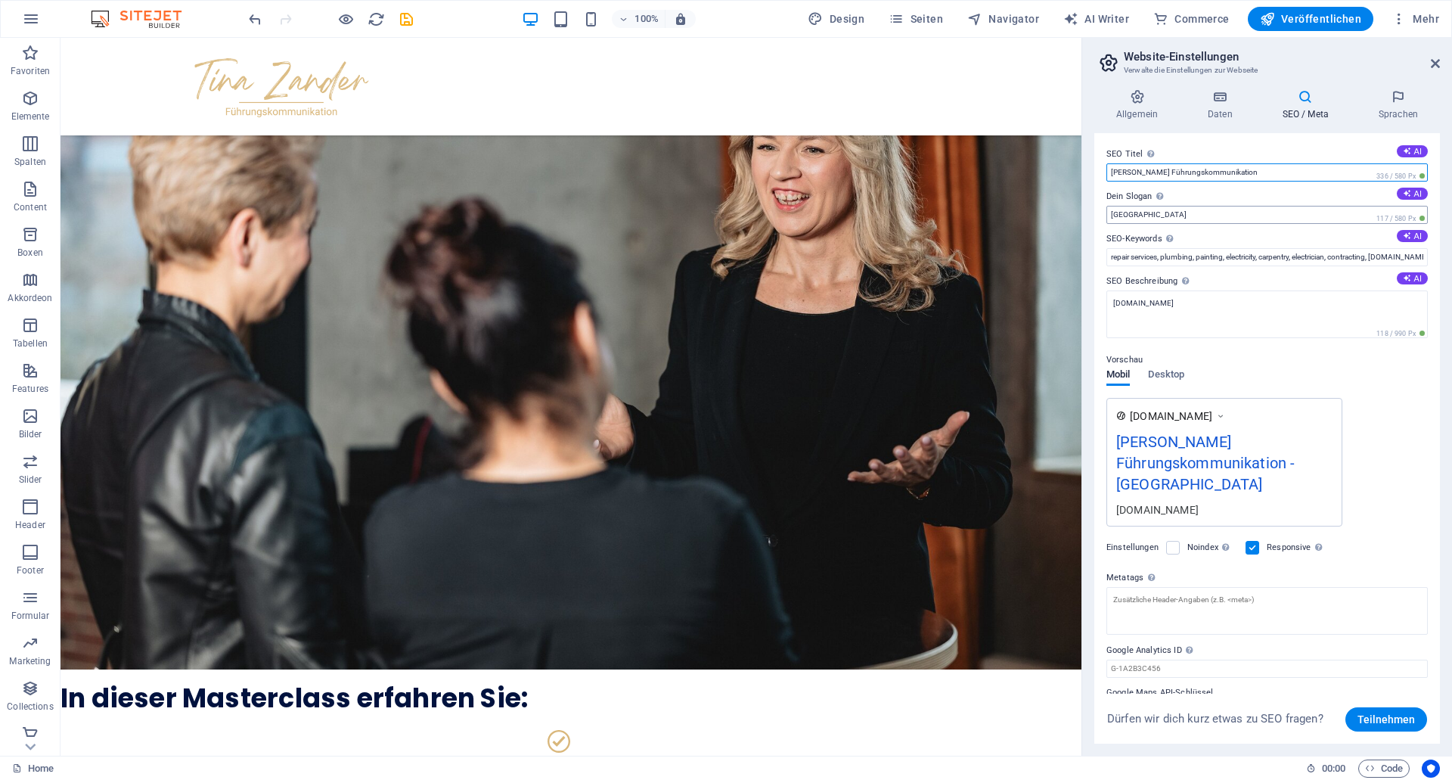
type input "[PERSON_NAME] Führungskommunikation"
drag, startPoint x: 1181, startPoint y: 216, endPoint x: 819, endPoint y: 180, distance: 364.1
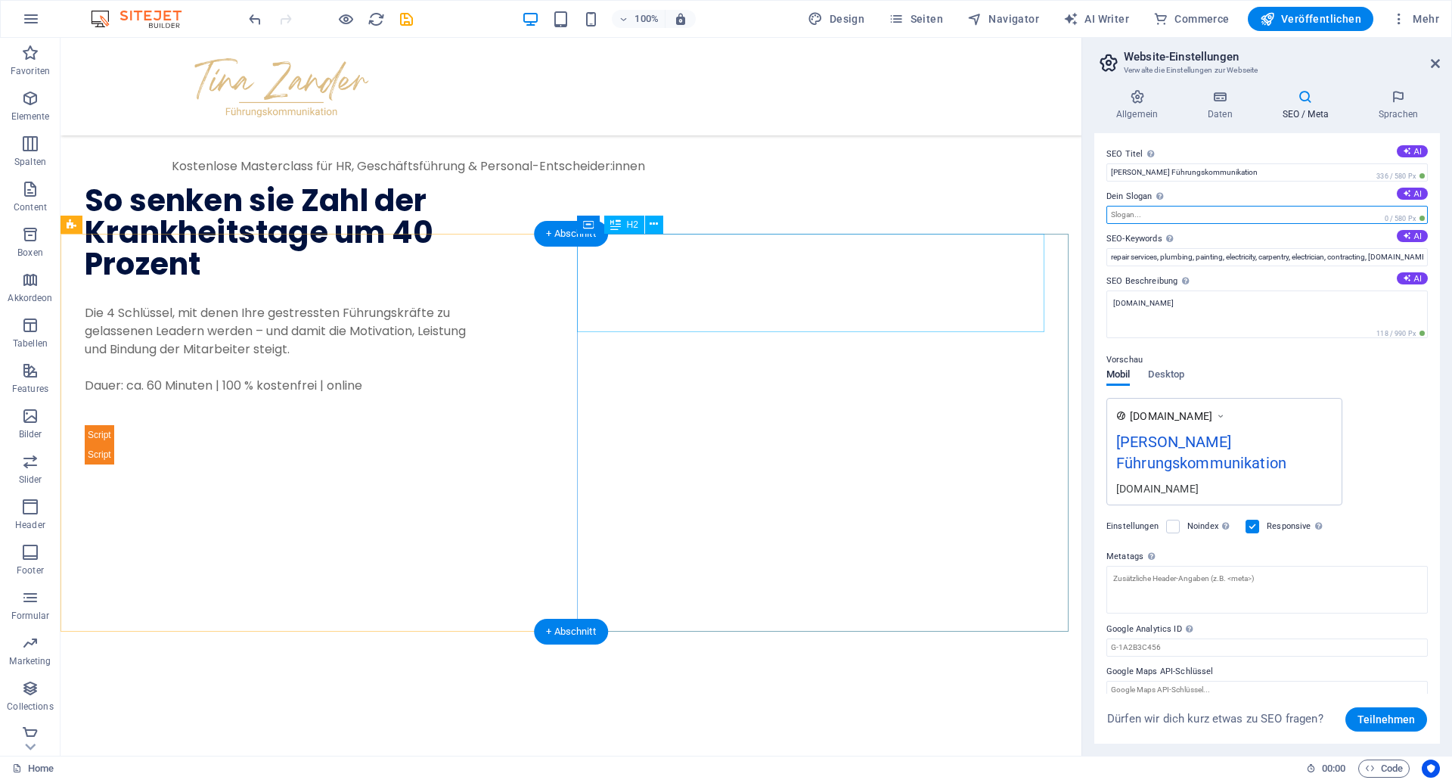
scroll to position [0, 0]
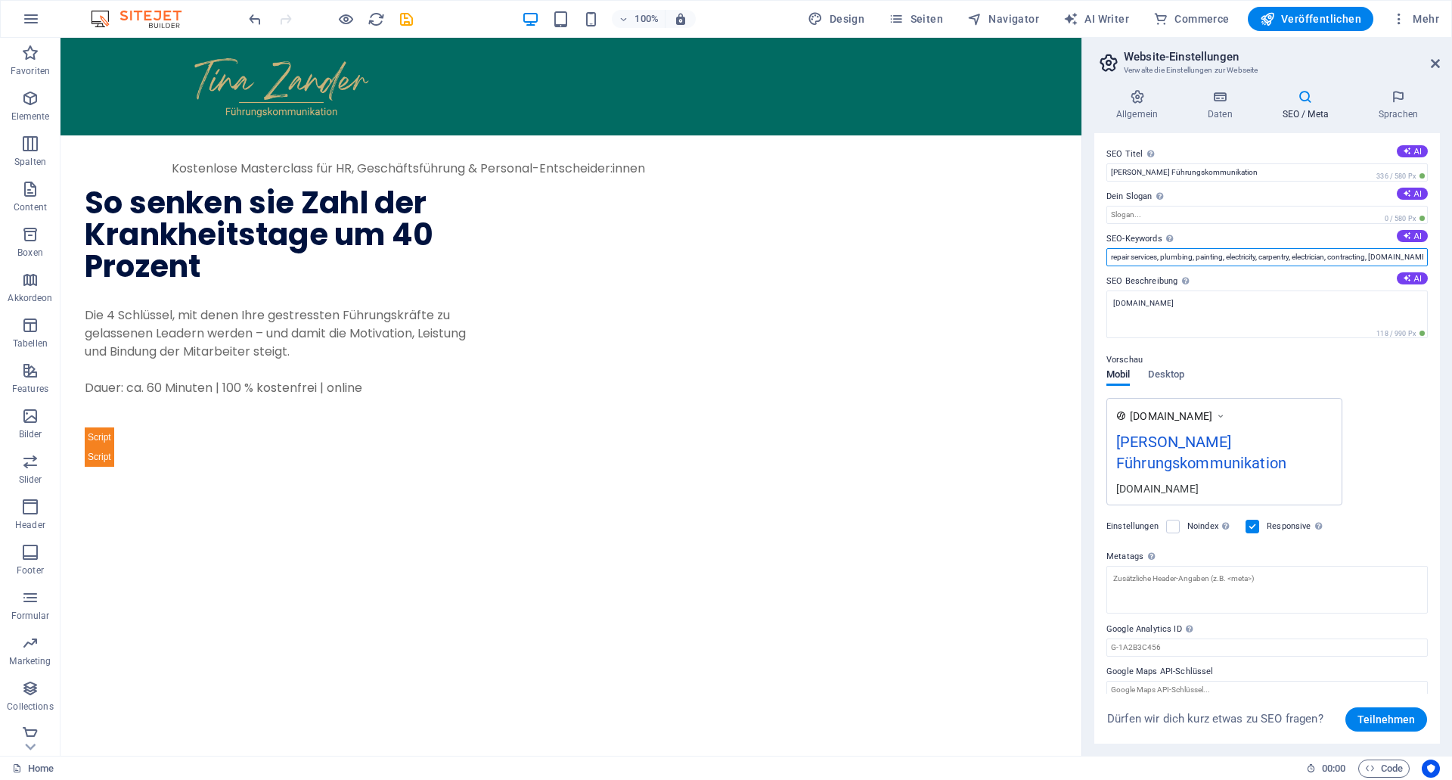
click at [1137, 259] on input "repair services, plumbing, painting, electricity, carpentry, electrician, contr…" at bounding box center [1266, 257] width 321 height 18
click at [368, 170] on div "Kostenlose Masterclass für HR, Geschäftsführung & Personal-Entscheider:innen" at bounding box center [571, 169] width 799 height 18
click at [367, 170] on div "Kostenlose Masterclass für HR, Geschäftsführung & Personal-Entscheider:innen" at bounding box center [571, 169] width 799 height 18
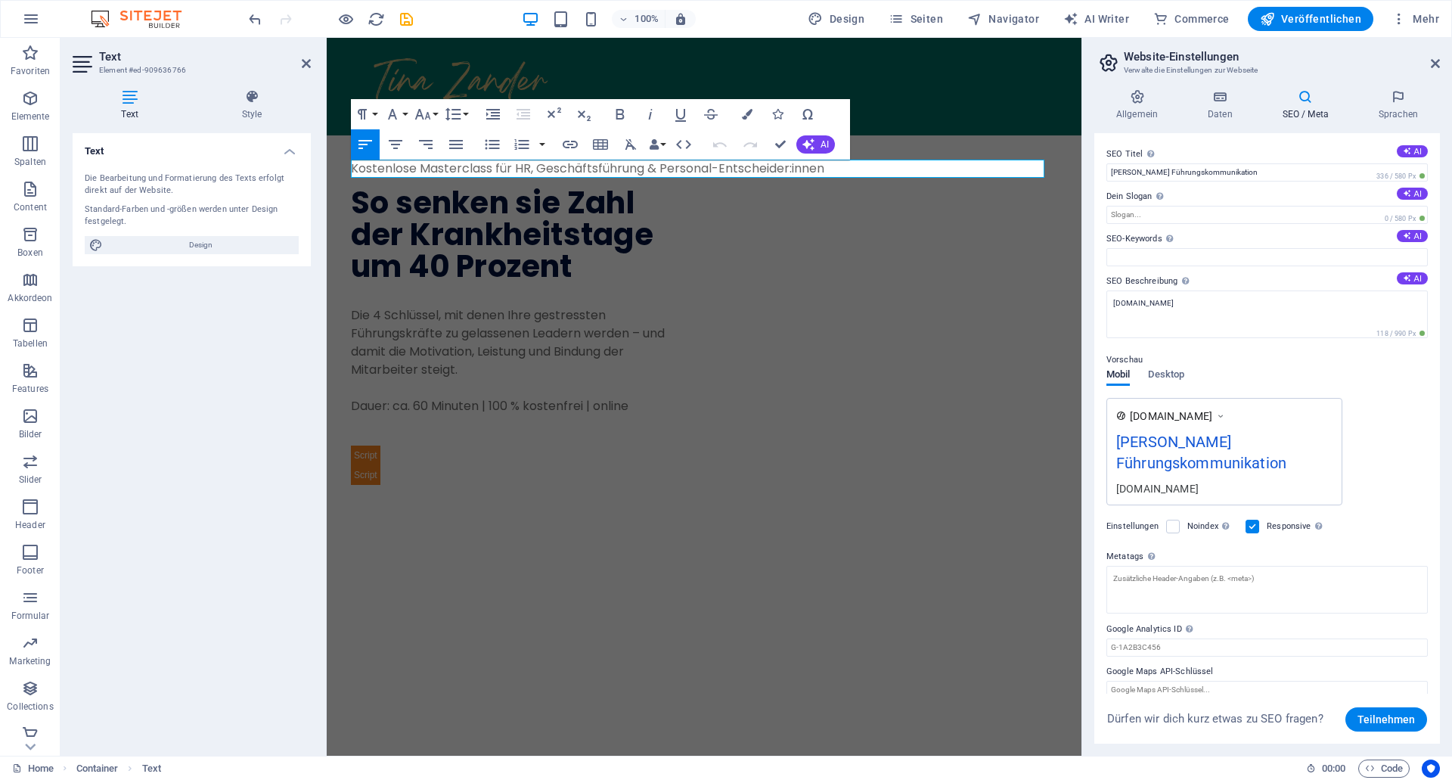
click at [378, 173] on p "Kostenlose Masterclass für HR, Geschäftsführung & Personal-Entscheider:innen" at bounding box center [704, 169] width 706 height 18
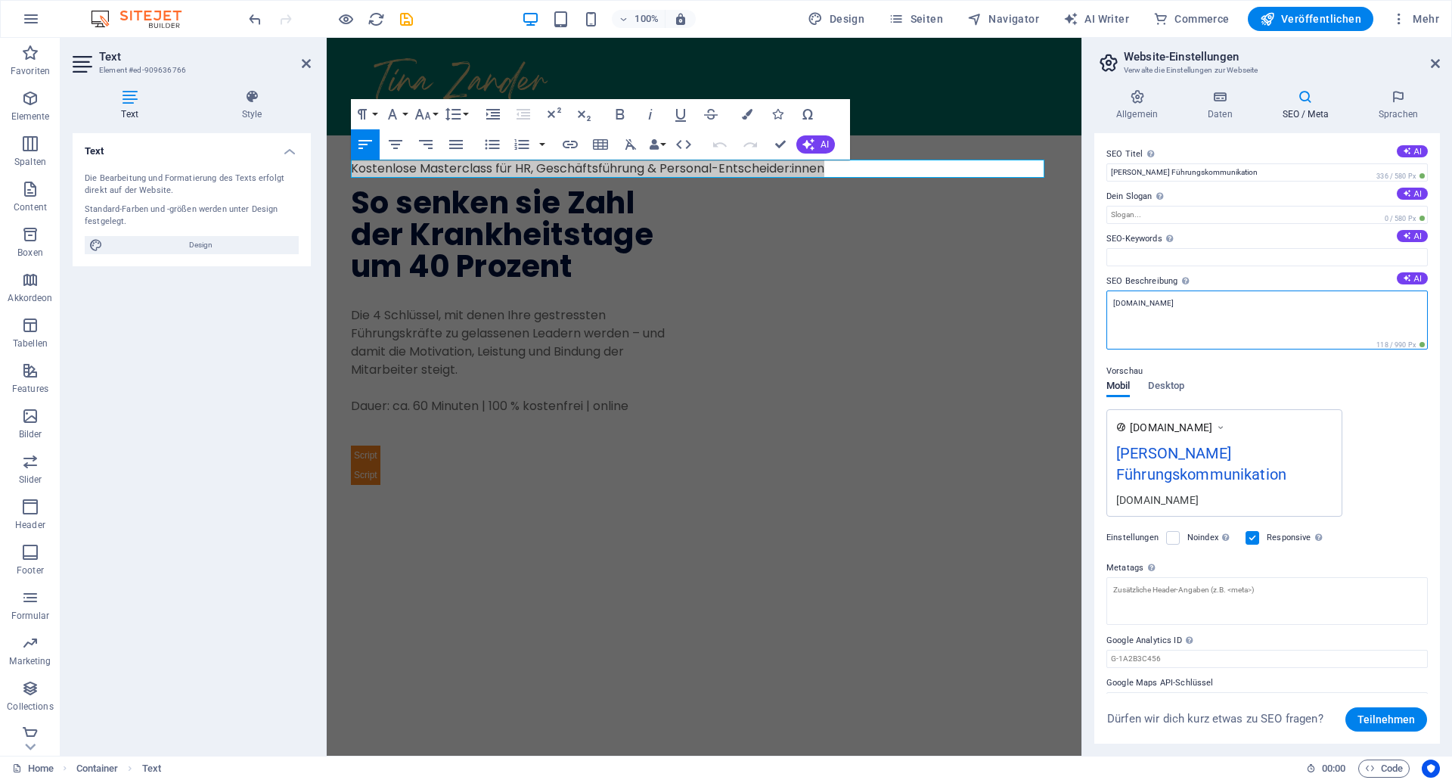
drag, startPoint x: 1214, startPoint y: 307, endPoint x: 908, endPoint y: 253, distance: 311.0
click at [1106, 290] on textarea "[DOMAIN_NAME]" at bounding box center [1266, 319] width 321 height 59
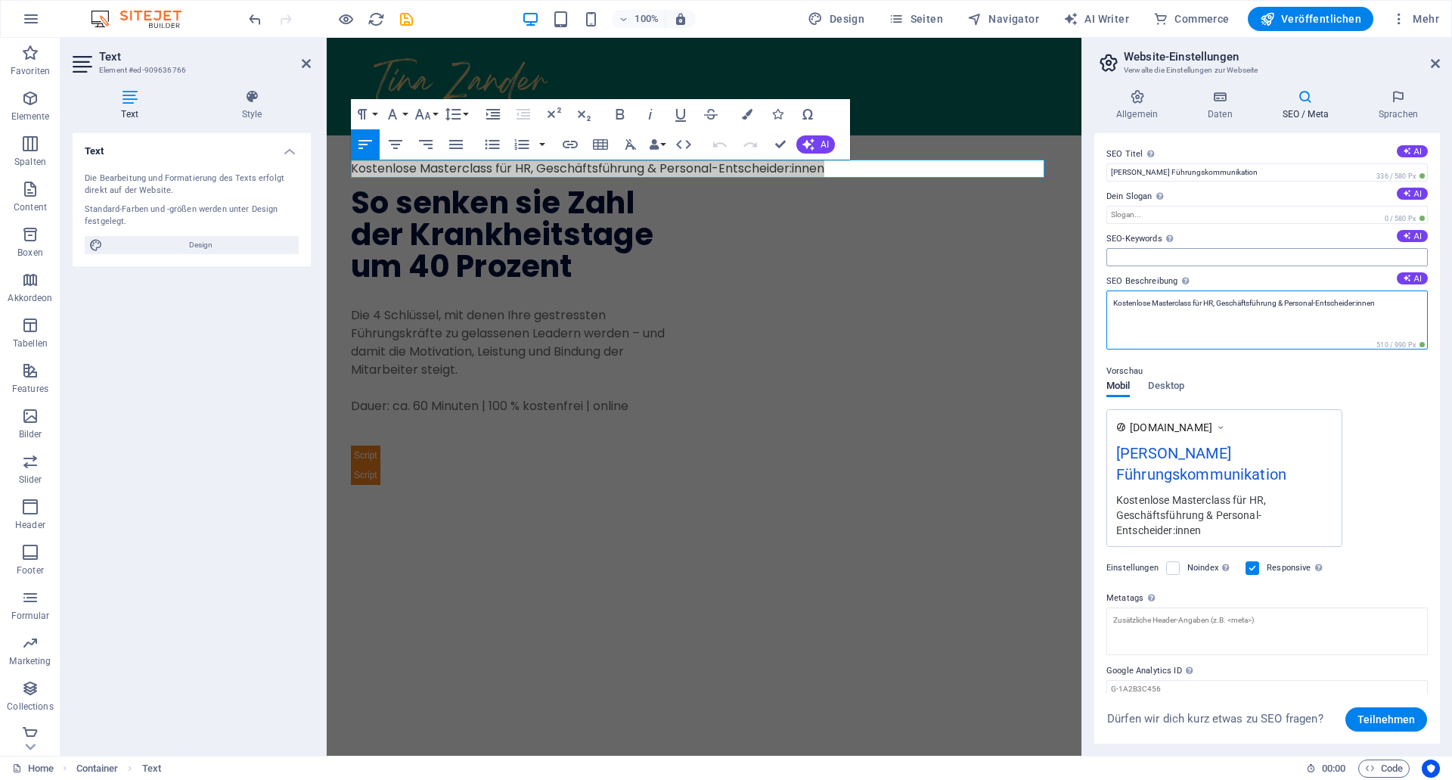
type textarea "Kostenlose Masterclass für HR, Geschäftsführung & Personal-Entscheider:innen"
click at [1138, 255] on input "SEO-Keywords Durch Komma getrennte Keywords (Suchbegriffe), die diese Website b…" at bounding box center [1266, 257] width 321 height 18
drag, startPoint x: 1156, startPoint y: 305, endPoint x: 1192, endPoint y: 306, distance: 36.3
click at [1192, 306] on textarea "Kostenlose Masterclass für HR, Geschäftsführung & Personal-Entscheider:innen" at bounding box center [1266, 319] width 321 height 59
click at [1206, 262] on input "SEO-Keywords Durch Komma getrennte Keywords (Suchbegriffe), die diese Website b…" at bounding box center [1266, 257] width 321 height 18
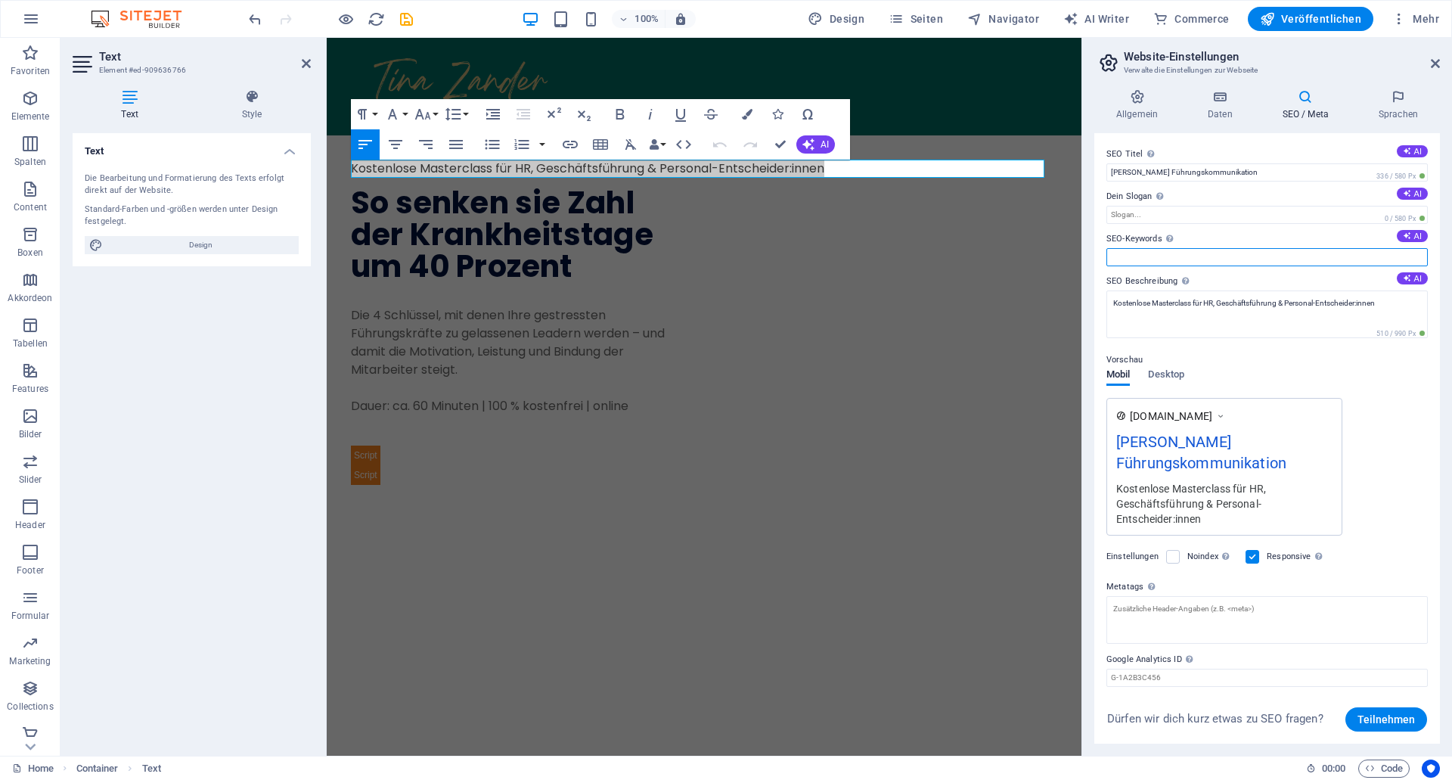
paste input "Masterclass"
type input "Masterclass"
click at [940, 135] on div at bounding box center [704, 87] width 755 height 98
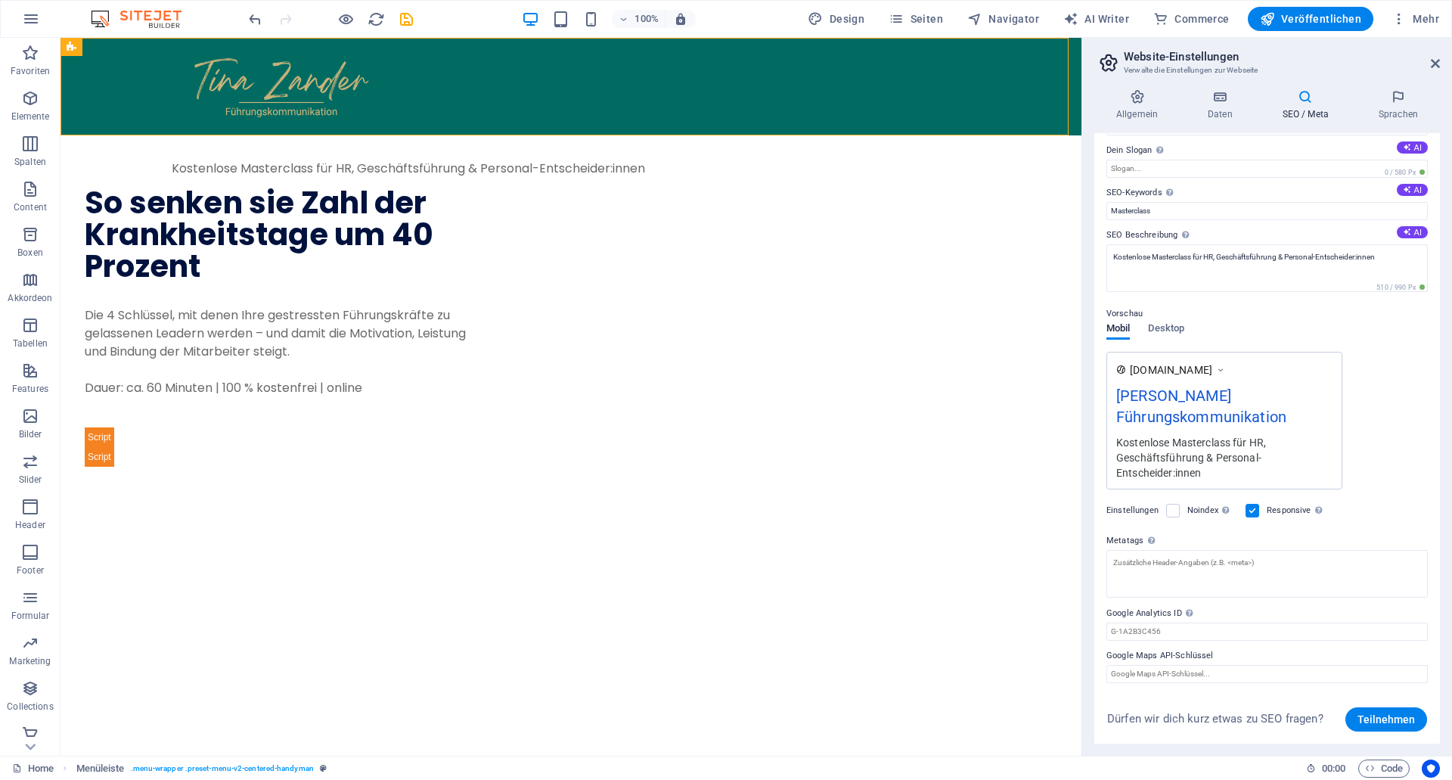
scroll to position [48, 0]
click at [1184, 548] on label "Metatags Hier kannst du individuellen HTML-Code innerhalb des Tags einfügen. Be…" at bounding box center [1266, 539] width 321 height 18
click at [1184, 548] on textarea "Metatags Hier kannst du individuellen HTML-Code innerhalb des Tags einfügen. Be…" at bounding box center [1266, 572] width 321 height 48
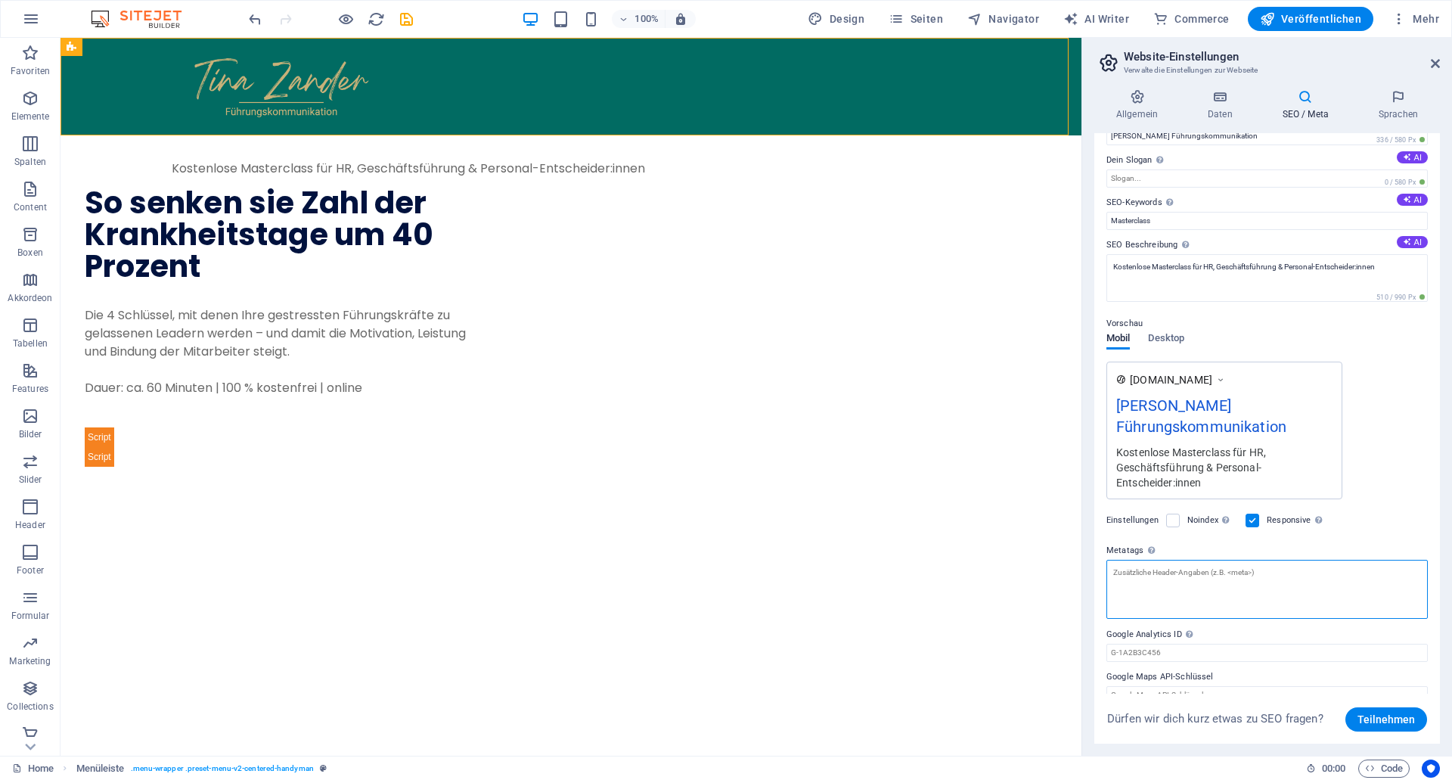
paste textarea "Masterclass"
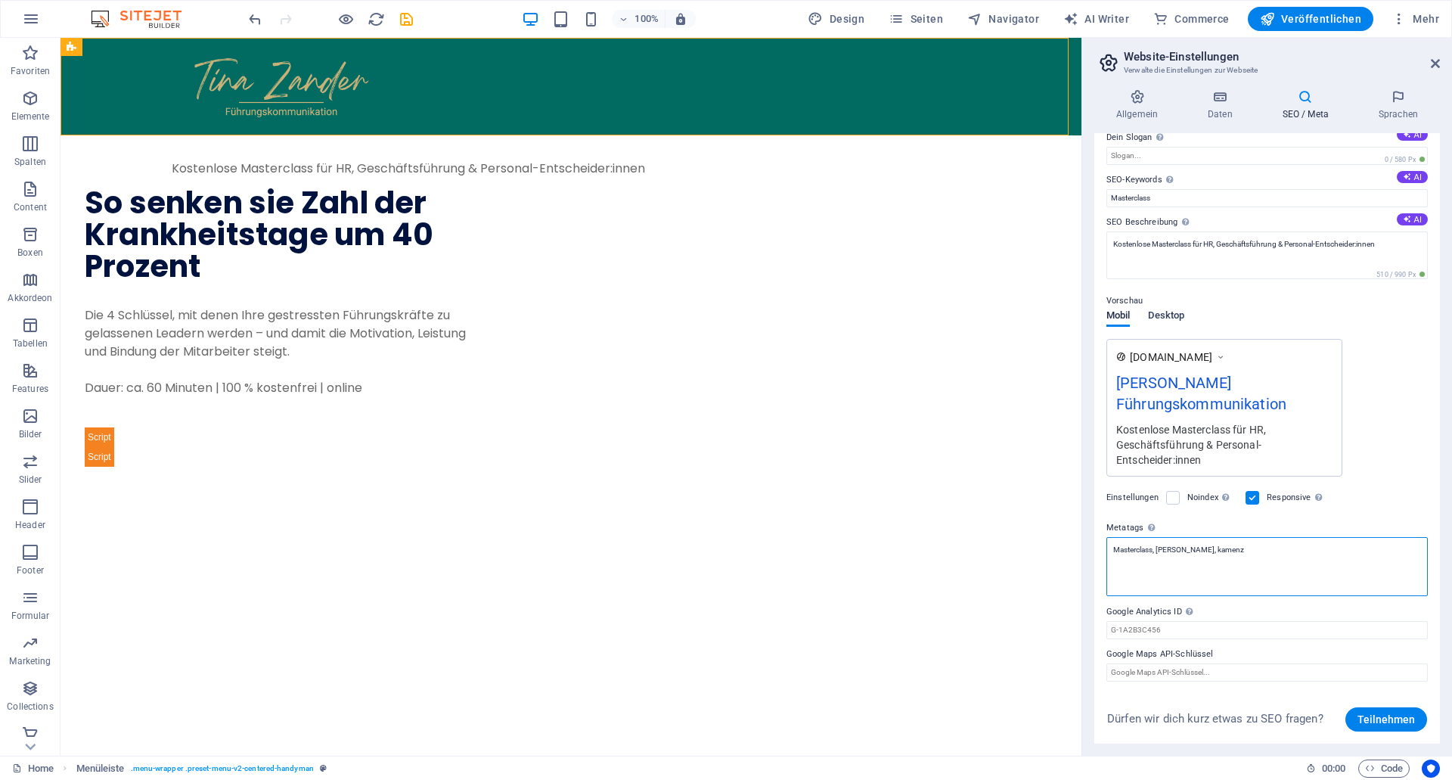
type textarea "Masterclass, [PERSON_NAME], kamenz"
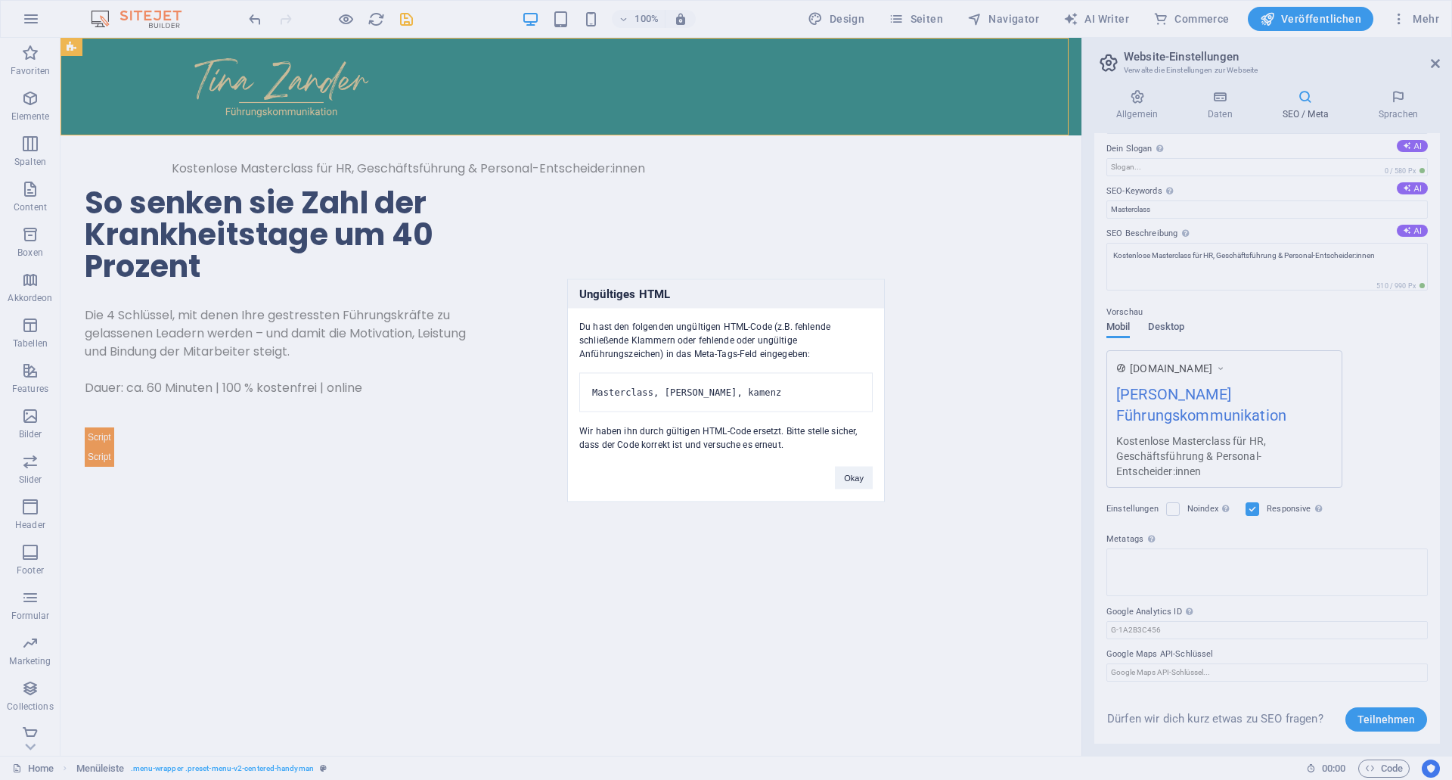
click at [1164, 317] on body "[DOMAIN_NAME] Home Favoriten Elemente Spalten Content Boxen Akkordeon Tabellen …" at bounding box center [726, 390] width 1452 height 780
click at [858, 489] on button "Okay" at bounding box center [854, 477] width 38 height 23
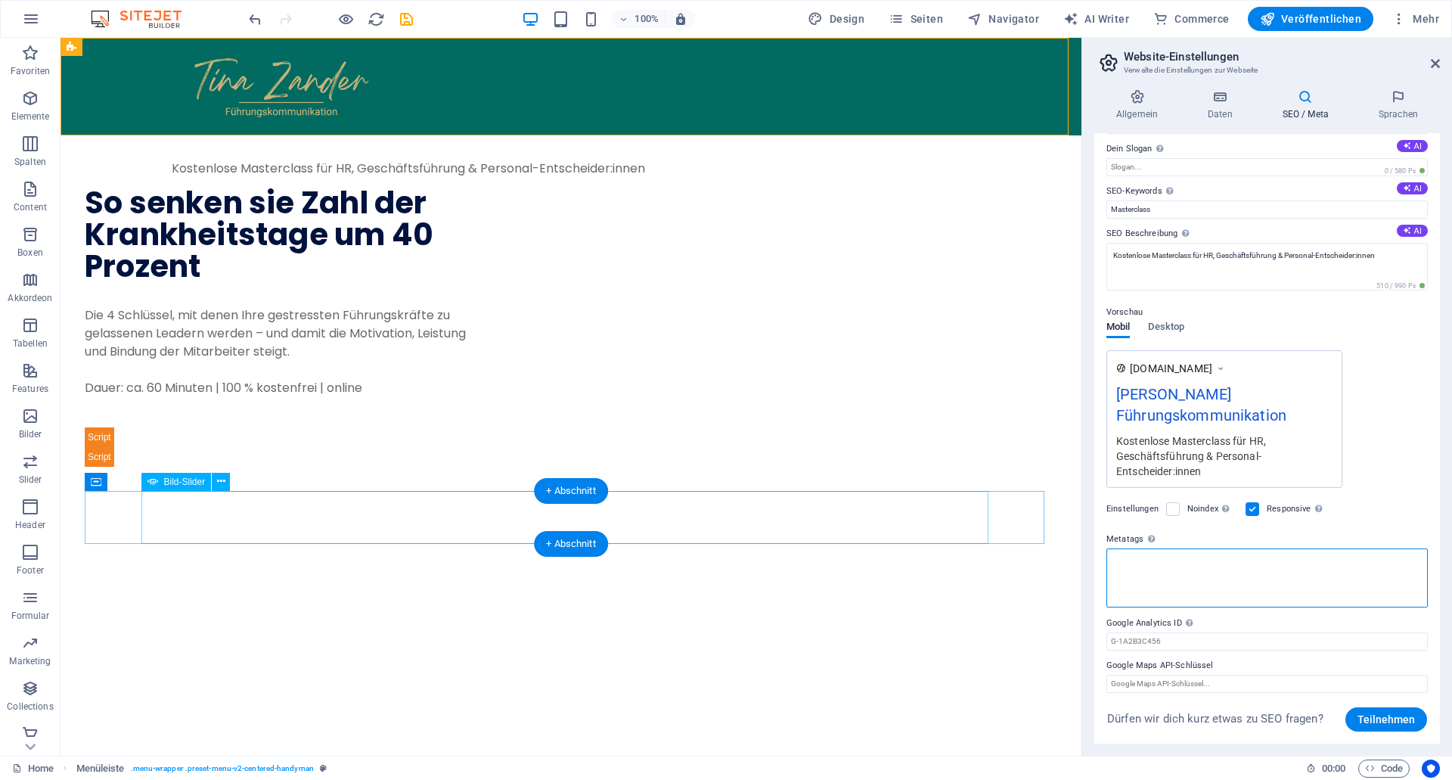
scroll to position [36, 0]
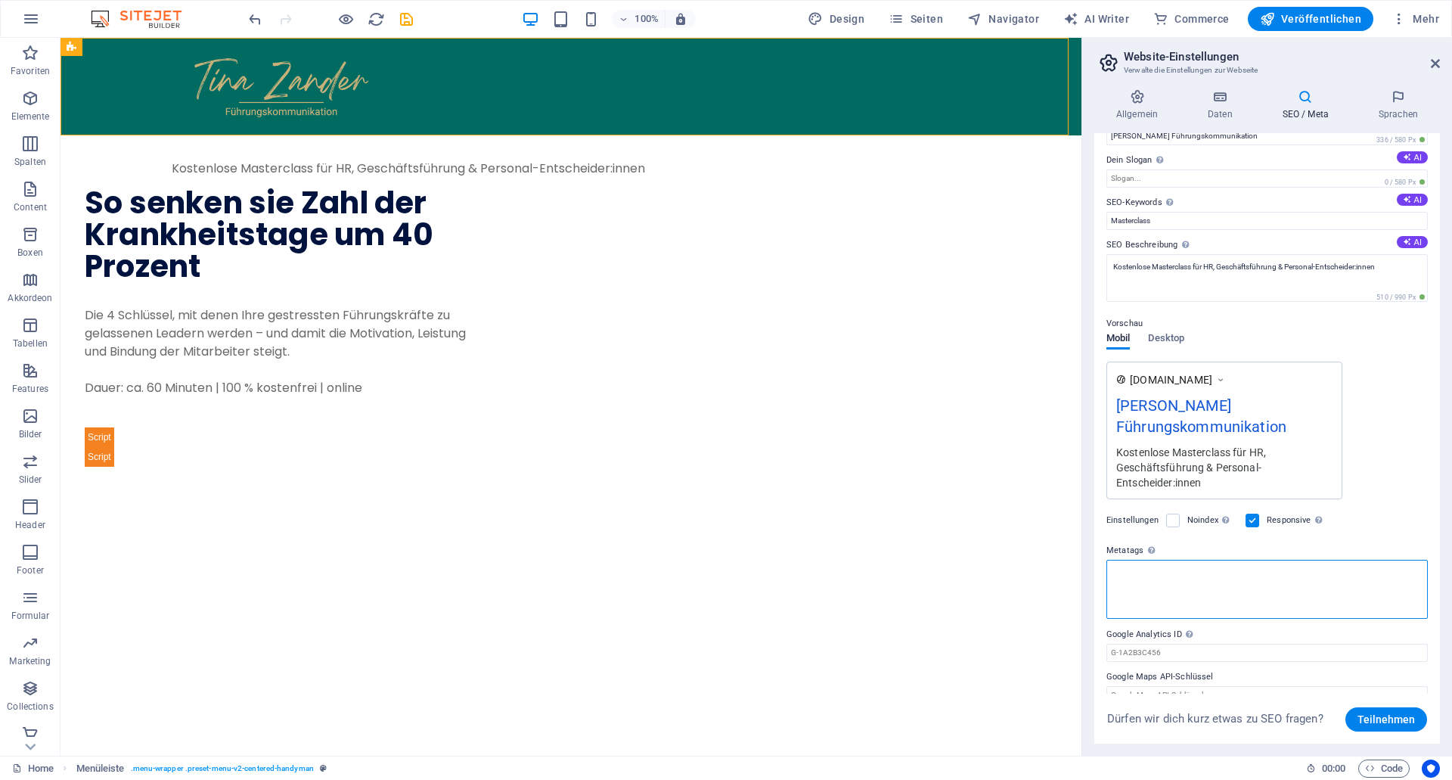
click at [1143, 575] on textarea "Metatags Hier kannst du individuellen HTML-Code innerhalb des Tags einfügen. Be…" at bounding box center [1266, 589] width 321 height 59
drag, startPoint x: 1206, startPoint y: 579, endPoint x: 910, endPoint y: 545, distance: 298.4
click at [1106, 560] on textarea "Metatags Hier kannst du individuellen HTML-Code innerhalb des Tags einfügen. Be…" at bounding box center [1266, 589] width 321 height 59
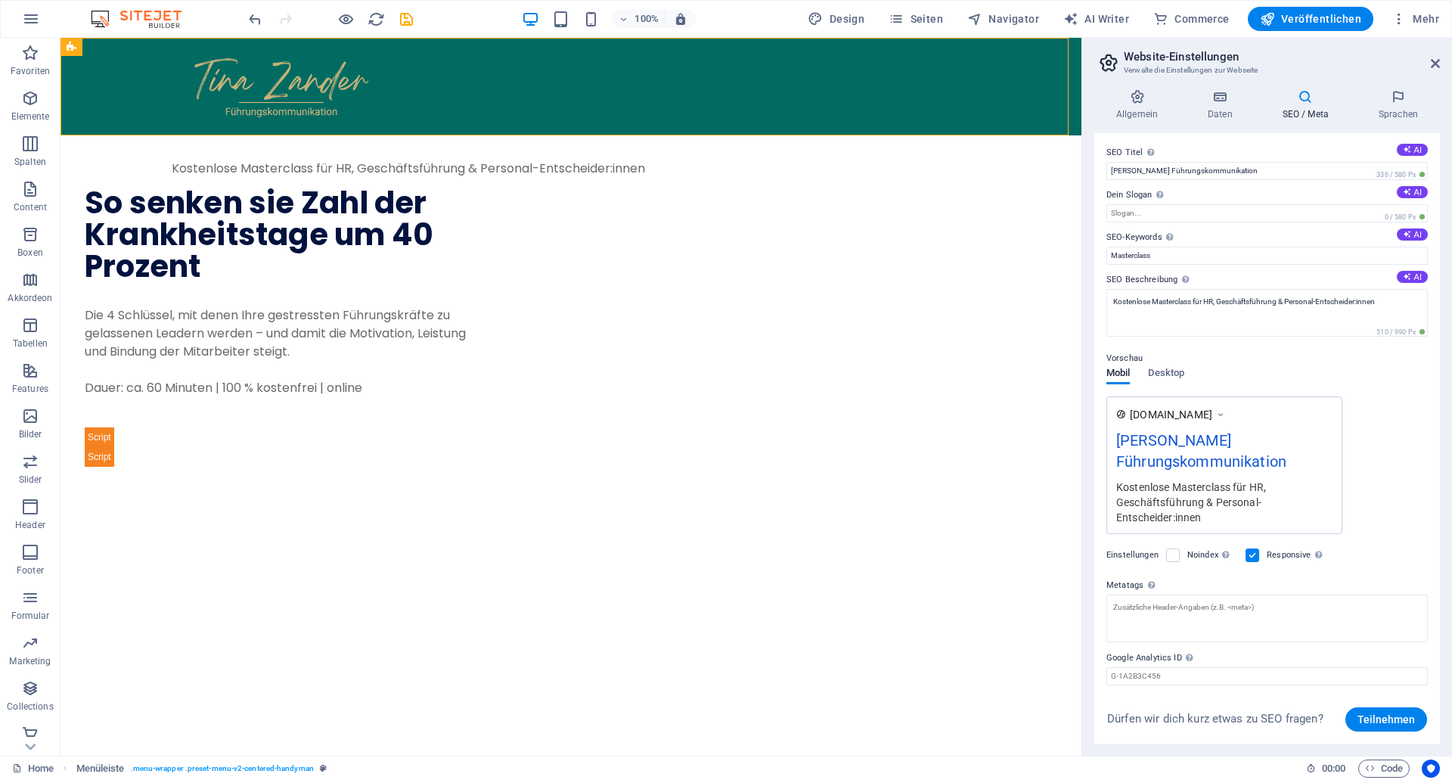
scroll to position [0, 0]
click at [0, 0] on h4 "Sprachen" at bounding box center [0, 0] width 0 height 0
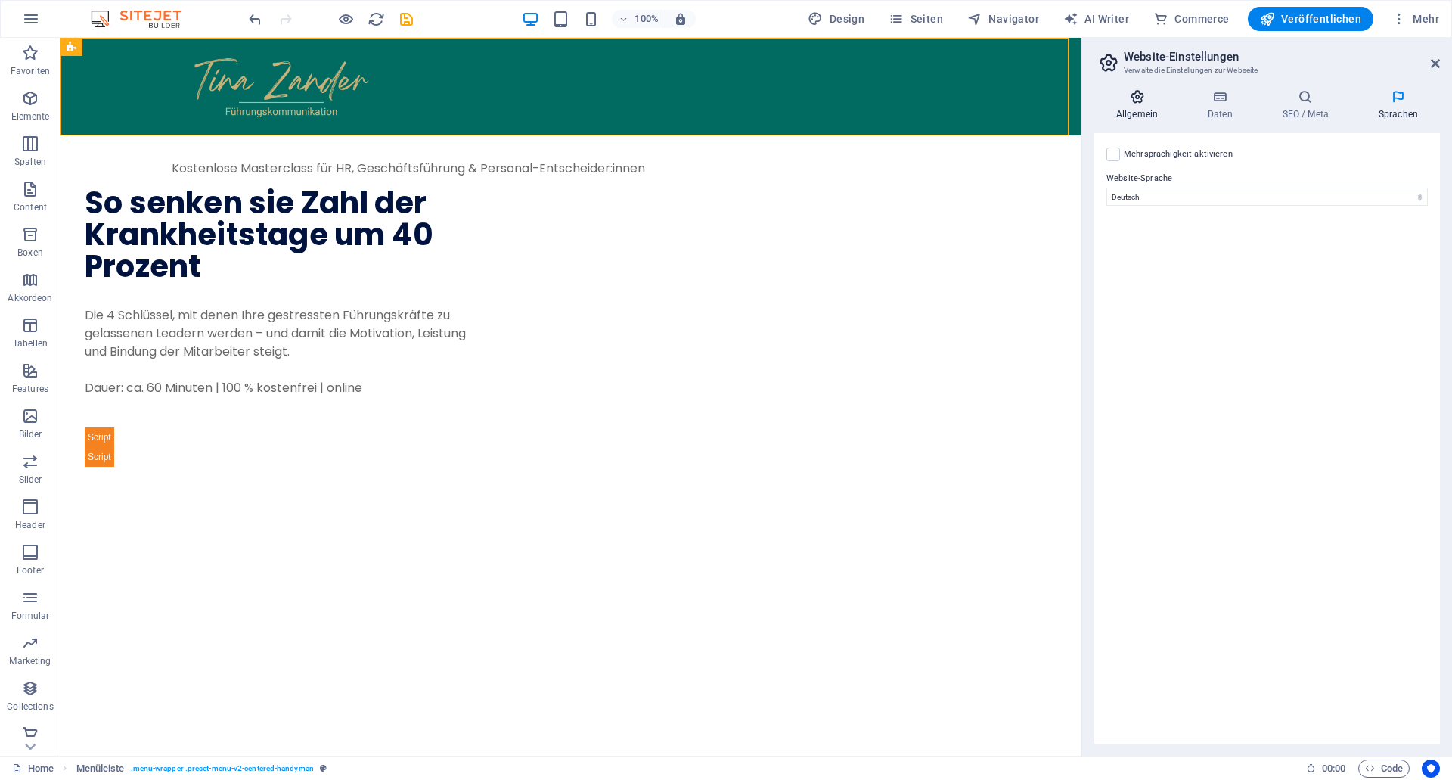
click at [1131, 104] on icon at bounding box center [1136, 96] width 85 height 15
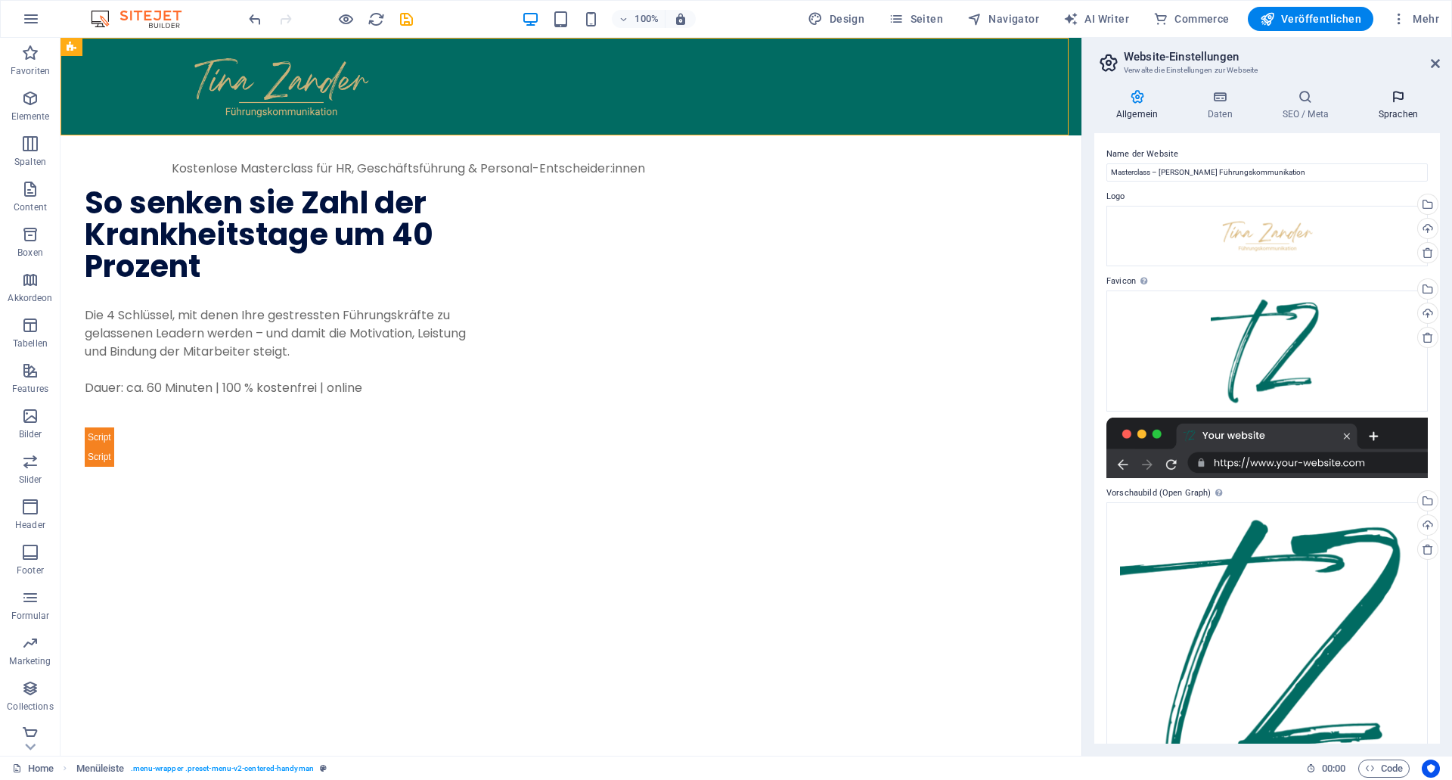
click at [1388, 101] on icon at bounding box center [1398, 96] width 83 height 15
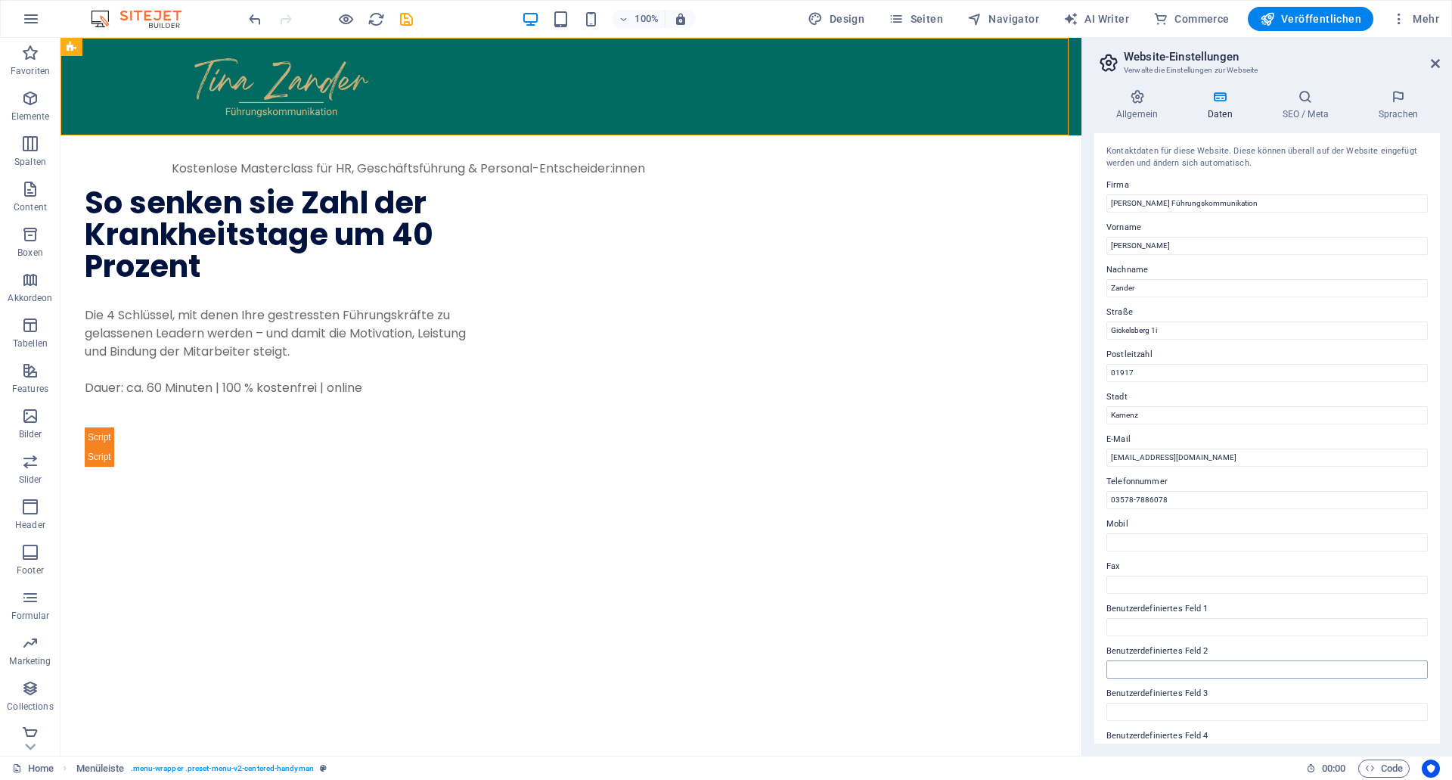
scroll to position [116, 0]
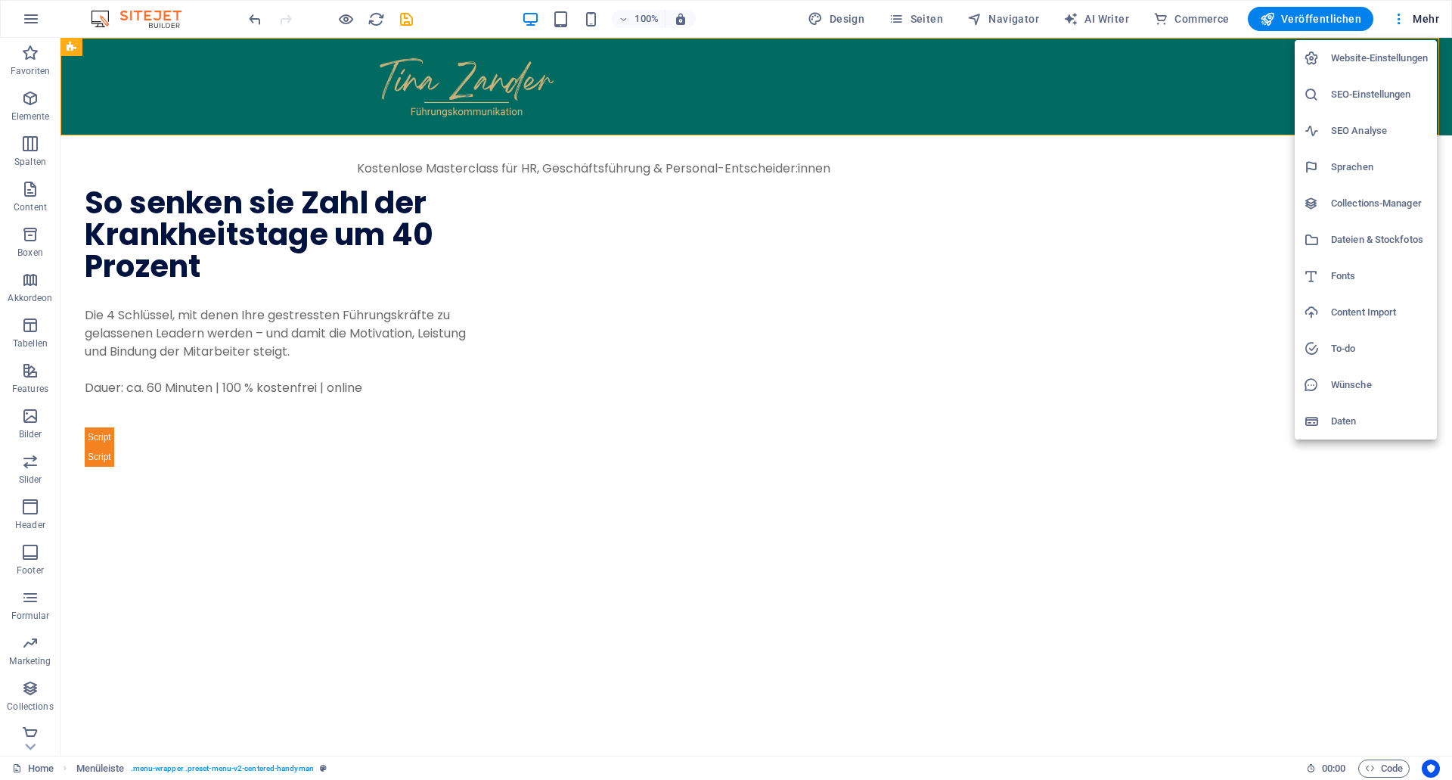
click at [1392, 64] on h6 "Website-Einstellungen" at bounding box center [1379, 58] width 97 height 18
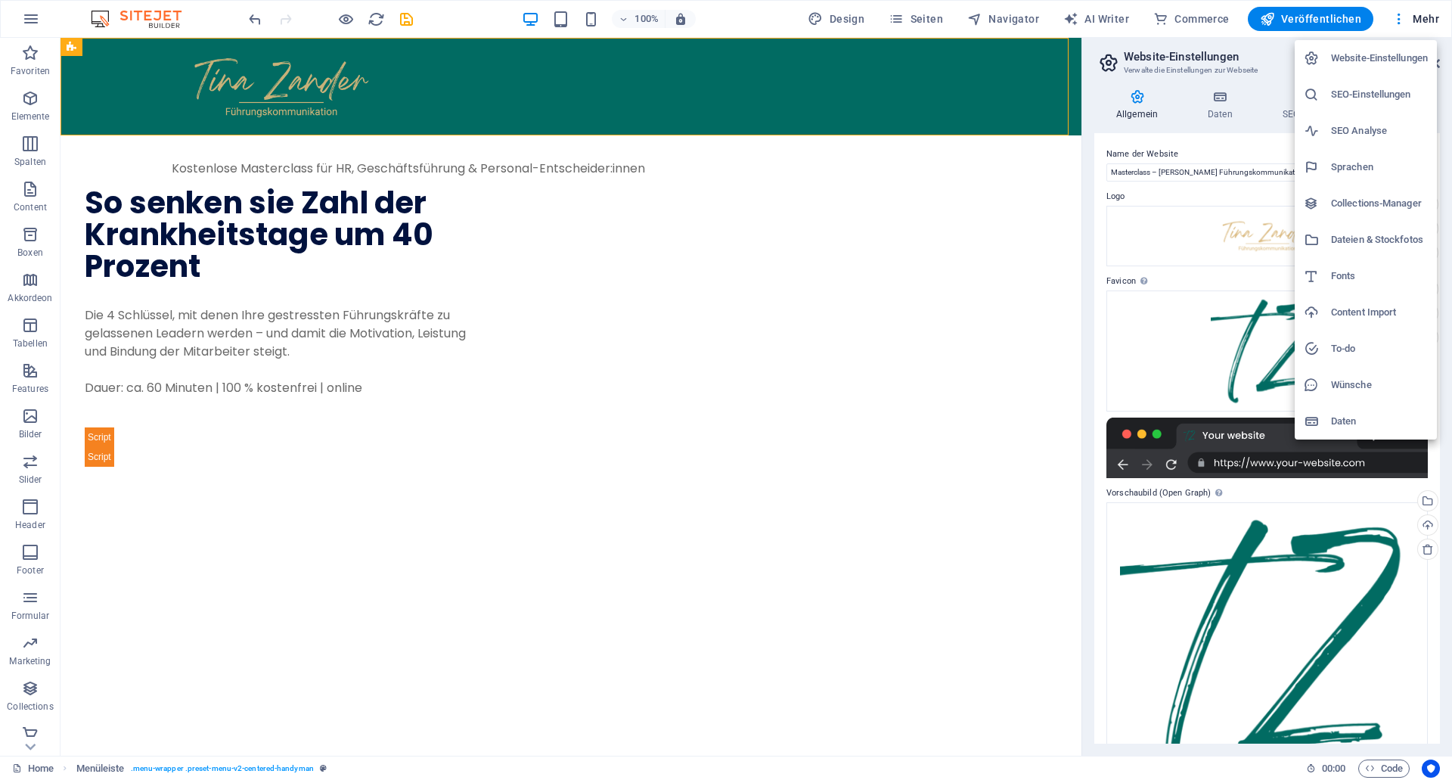
click at [1345, 420] on h6 "Daten" at bounding box center [1379, 421] width 97 height 18
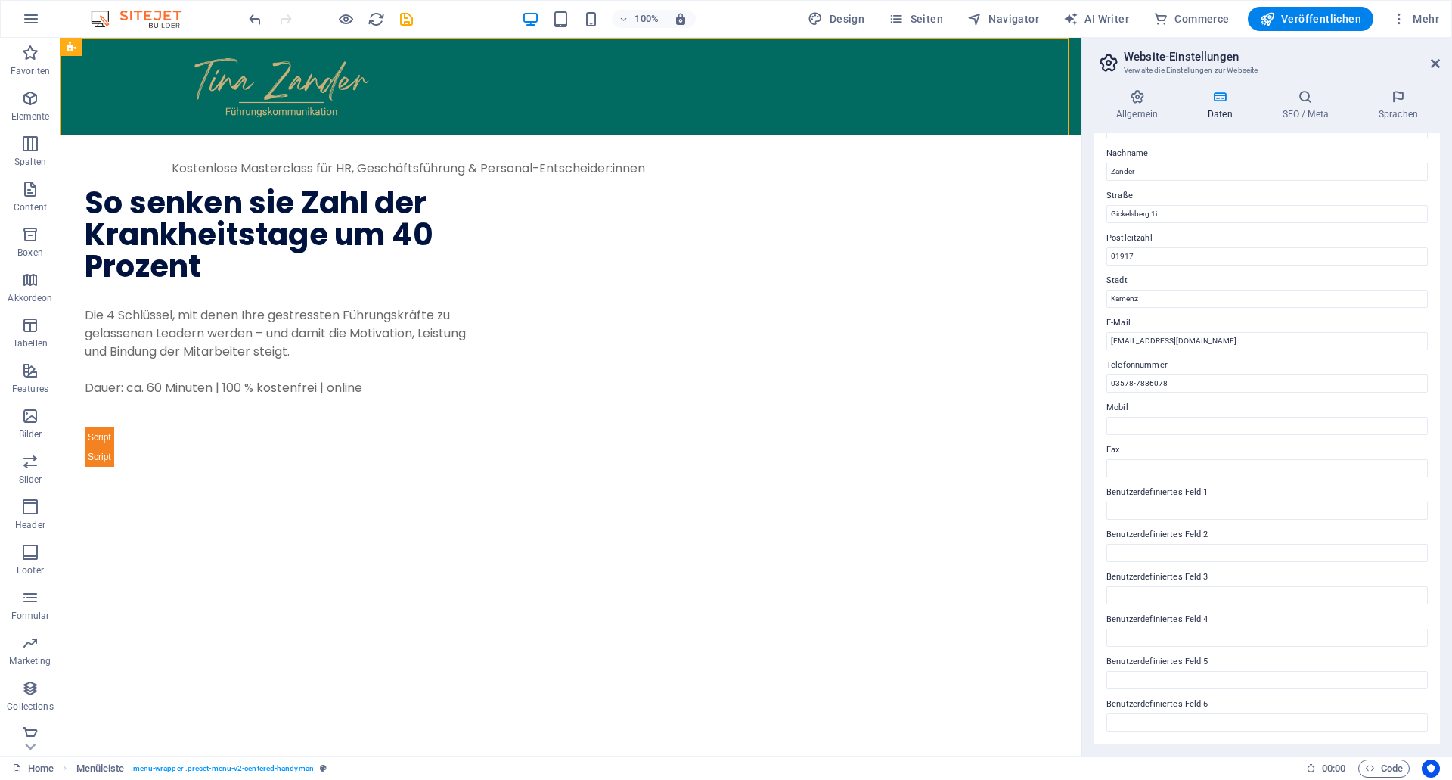
scroll to position [0, 0]
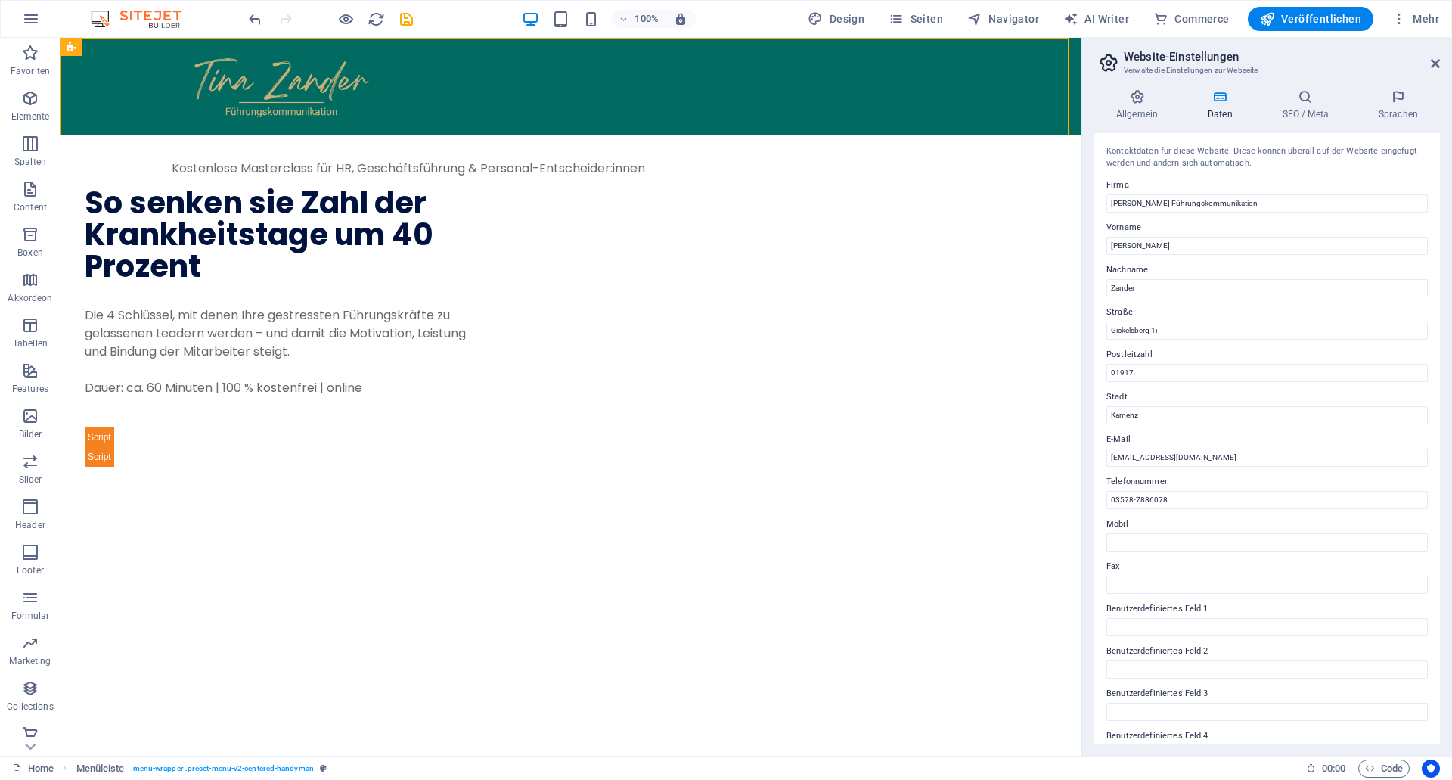
click at [1308, 121] on div "Allgemein Daten SEO / Meta Sprachen Name der Website Masterclass – [PERSON_NAME…" at bounding box center [1267, 416] width 346 height 654
click at [1315, 109] on h4 "SEO / Meta" at bounding box center [1309, 105] width 96 height 32
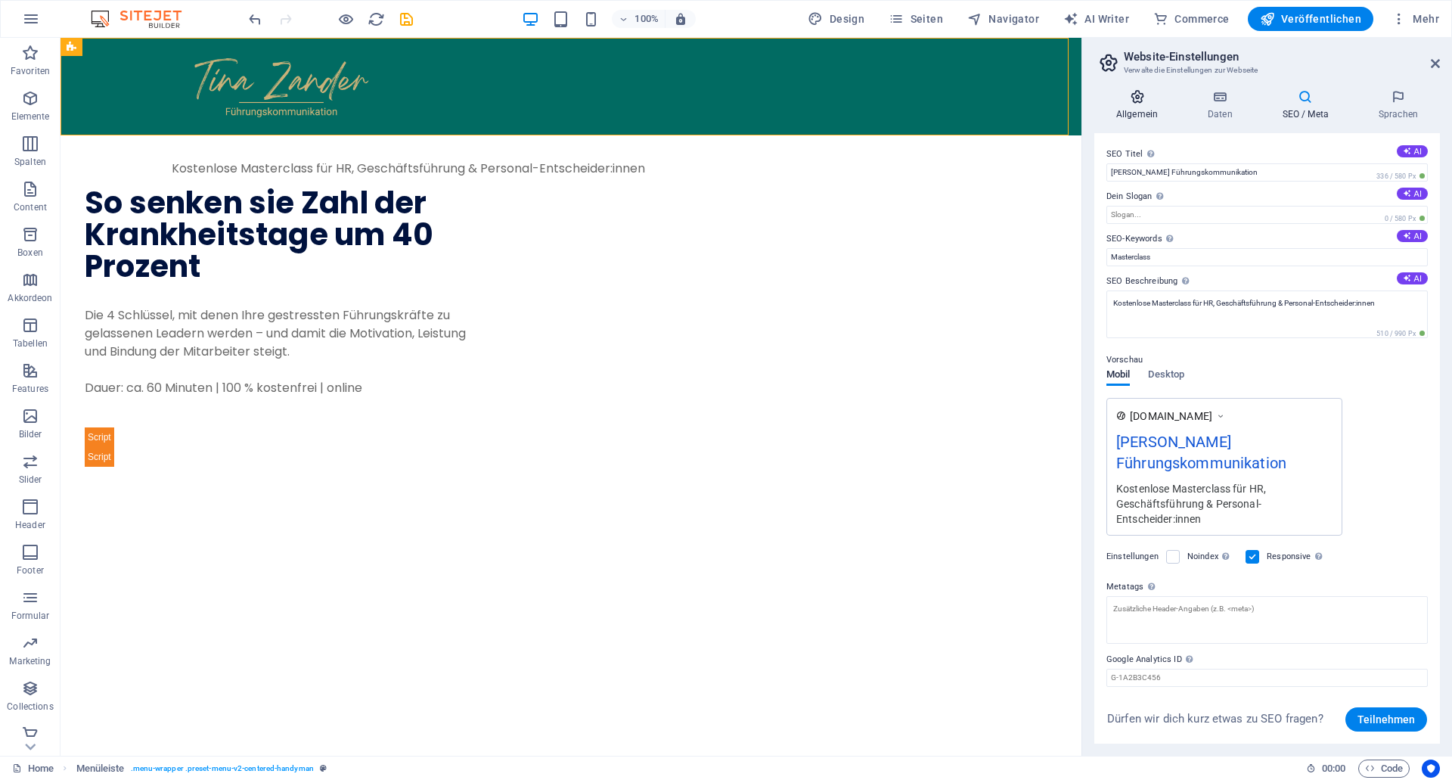
click at [1145, 110] on h4 "Allgemein" at bounding box center [1140, 105] width 92 height 32
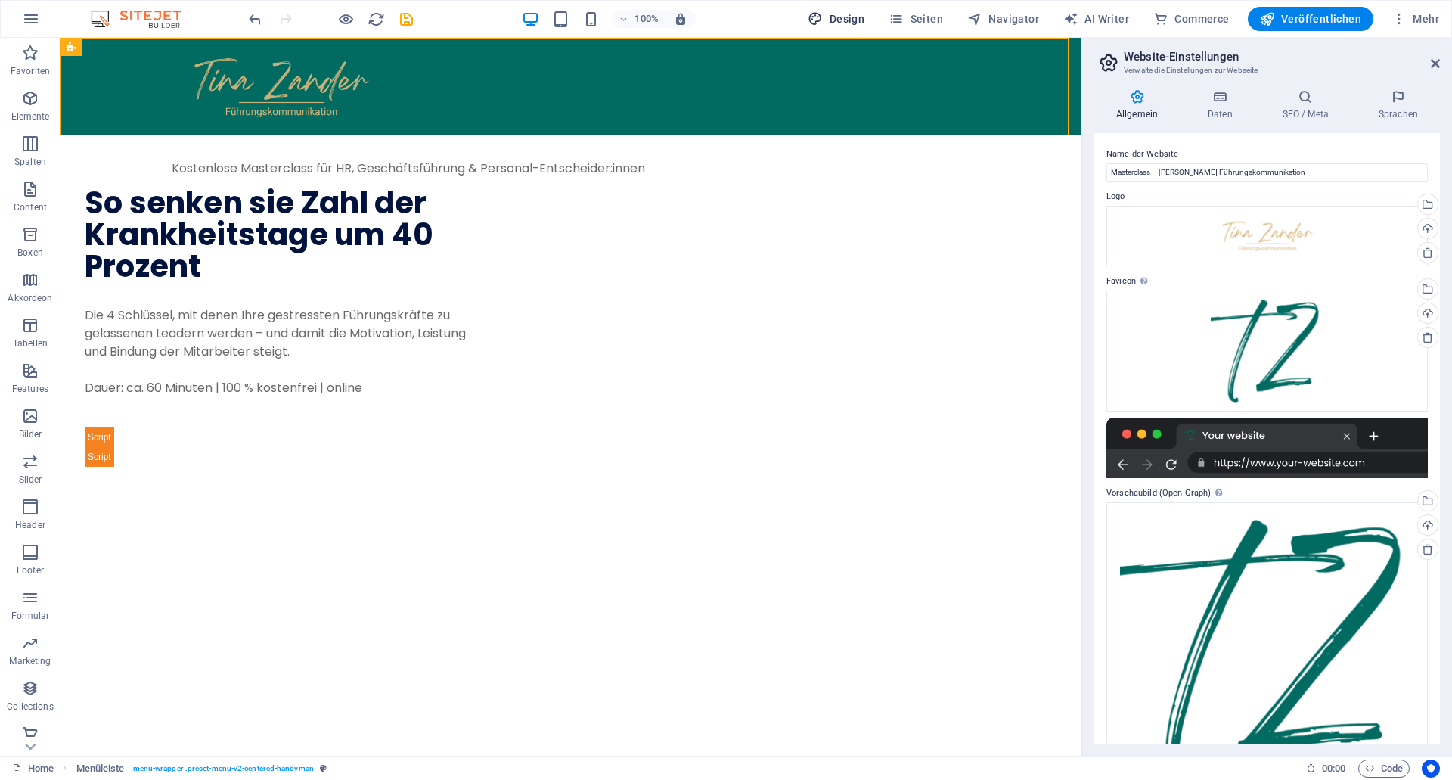
click at [0, 0] on span "Design" at bounding box center [0, 0] width 0 height 0
select select "px"
select select "400"
select select "px"
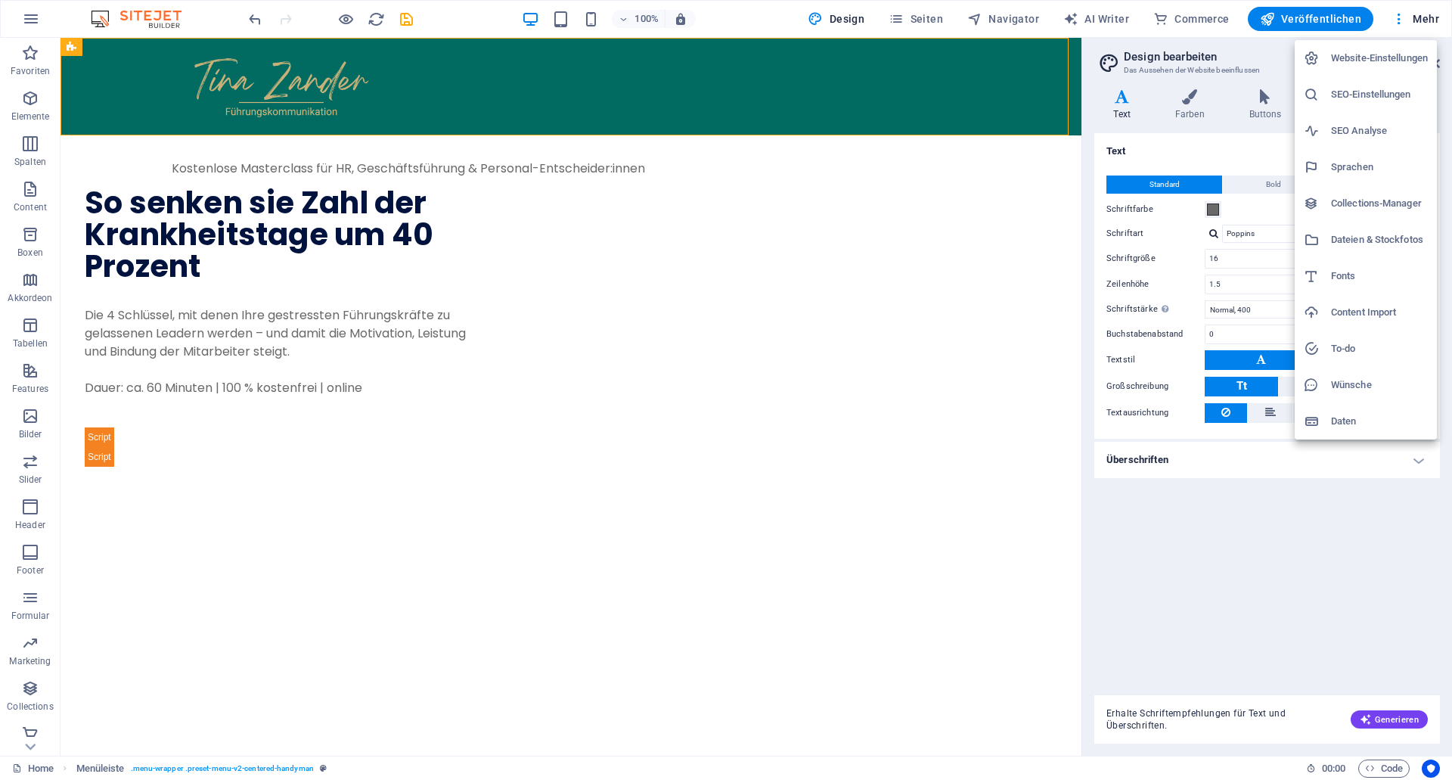
click at [1221, 542] on div at bounding box center [726, 390] width 1452 height 780
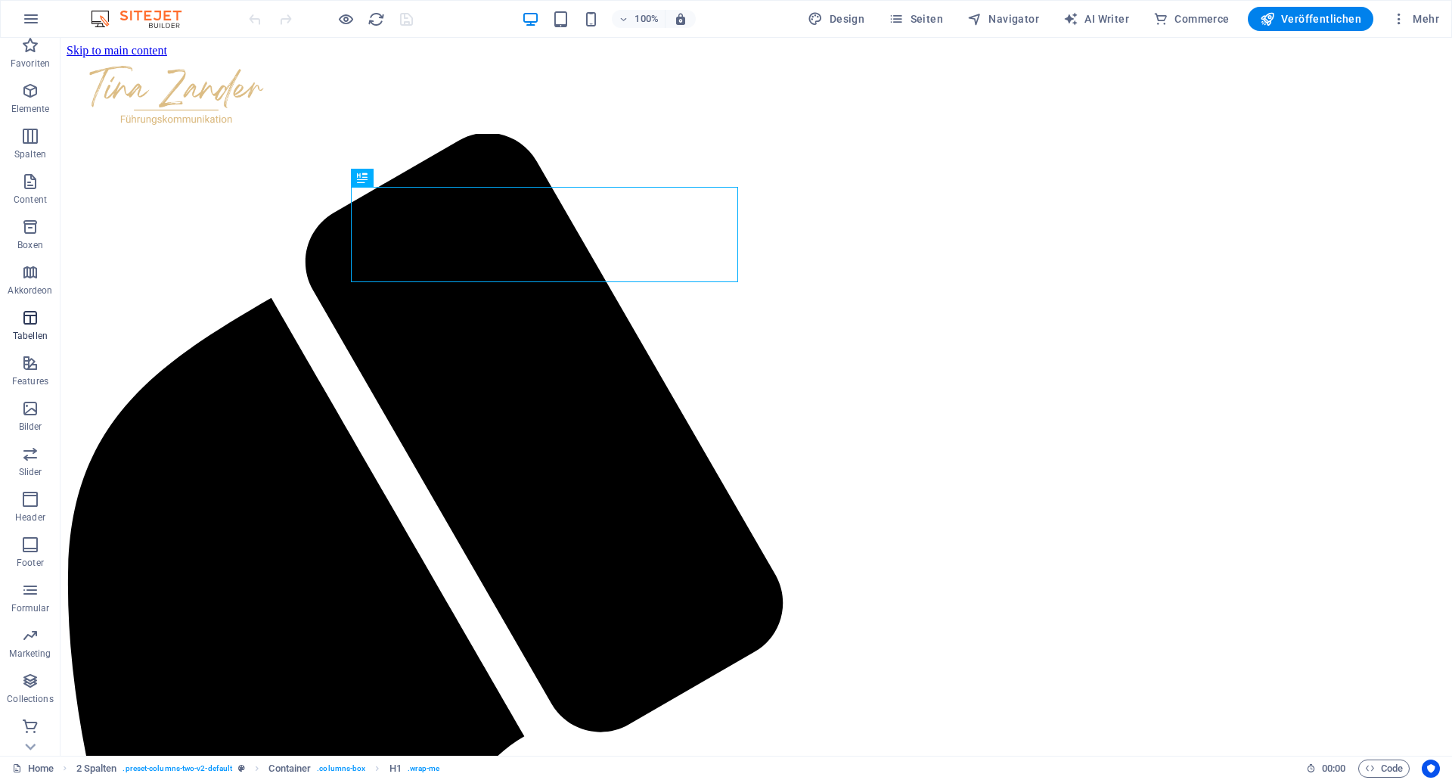
scroll to position [8, 0]
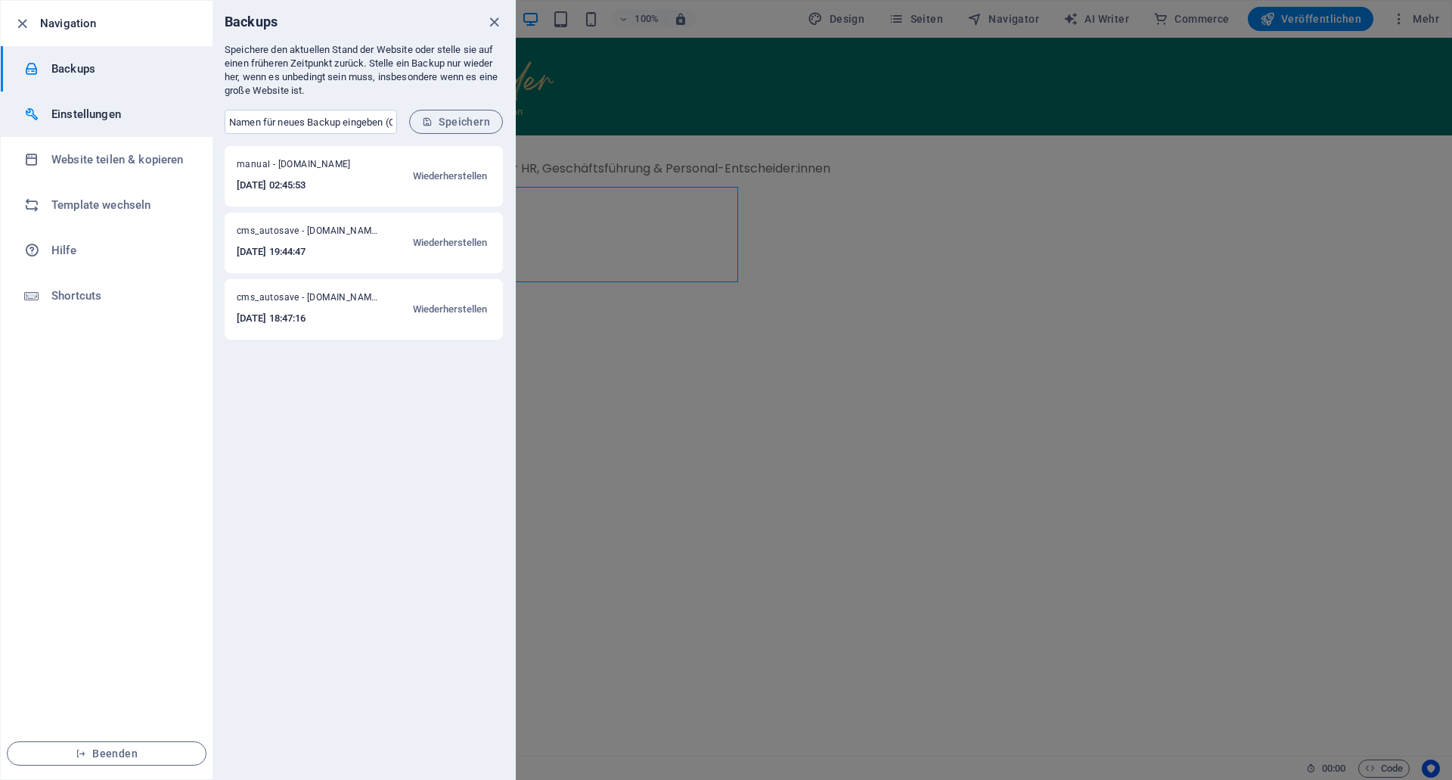
click at [119, 124] on li "Einstellungen" at bounding box center [107, 114] width 212 height 45
select select "de"
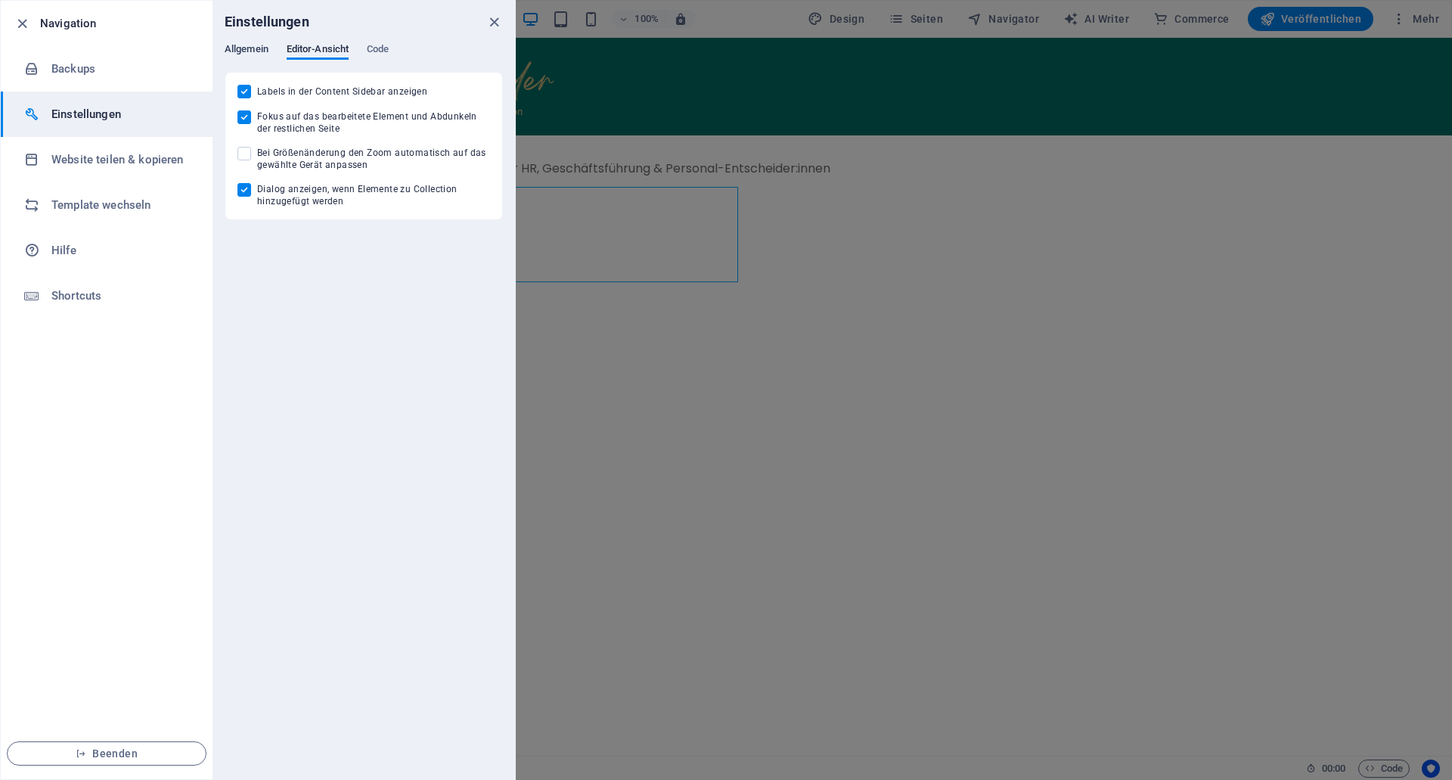
click at [0, 0] on span "Allgemein" at bounding box center [0, 0] width 0 height 0
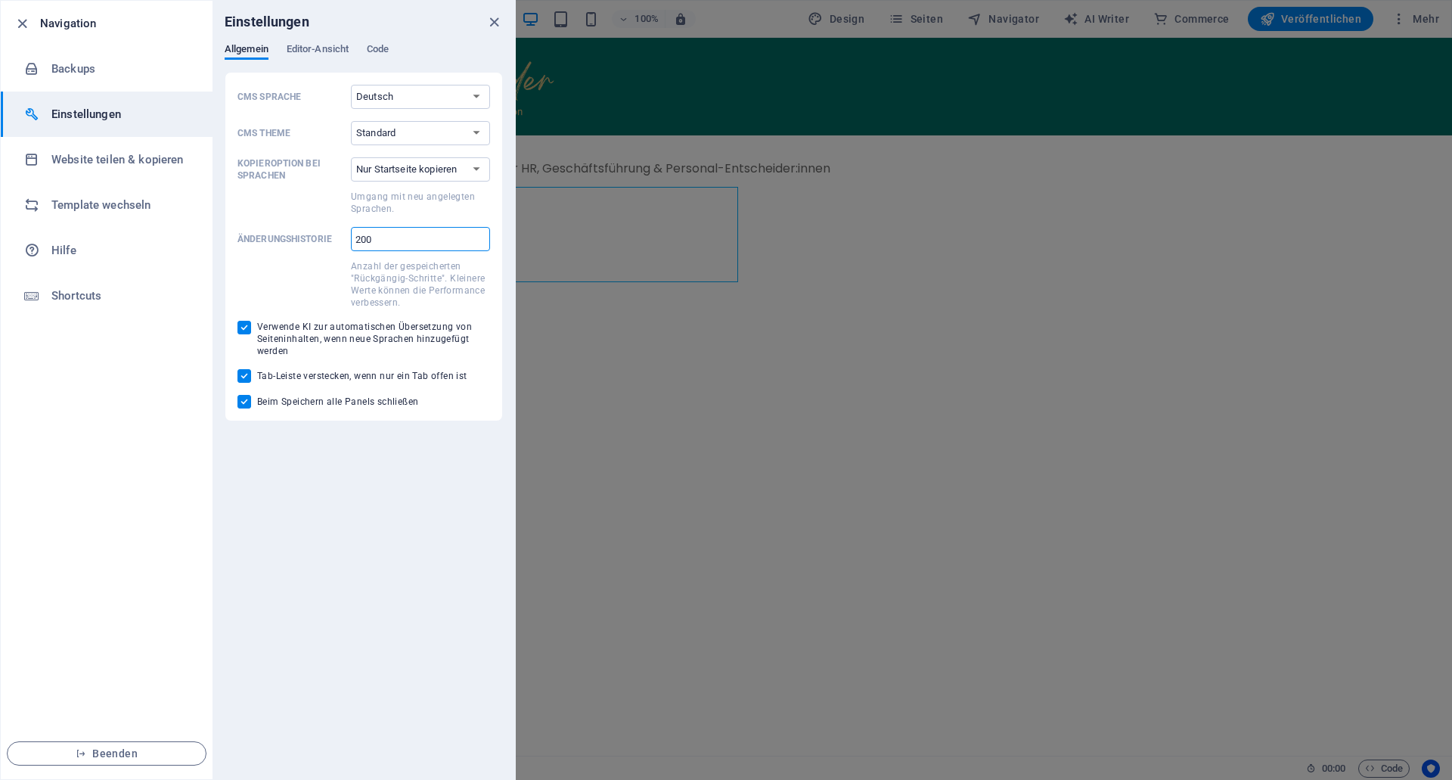
drag, startPoint x: 362, startPoint y: 246, endPoint x: 337, endPoint y: 245, distance: 25.7
type input "500"
click at [314, 268] on span at bounding box center [290, 282] width 107 height 51
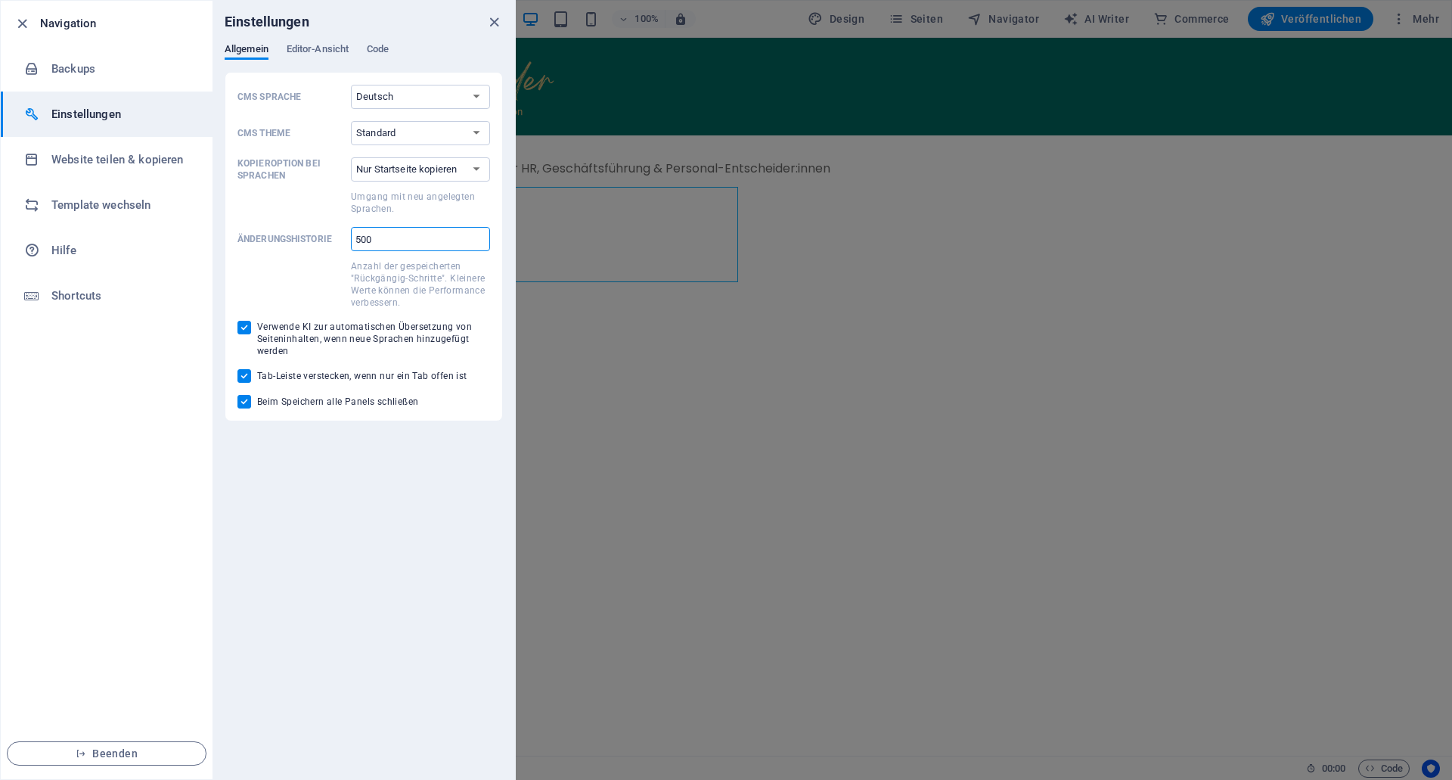
click at [321, 265] on span at bounding box center [290, 282] width 107 height 51
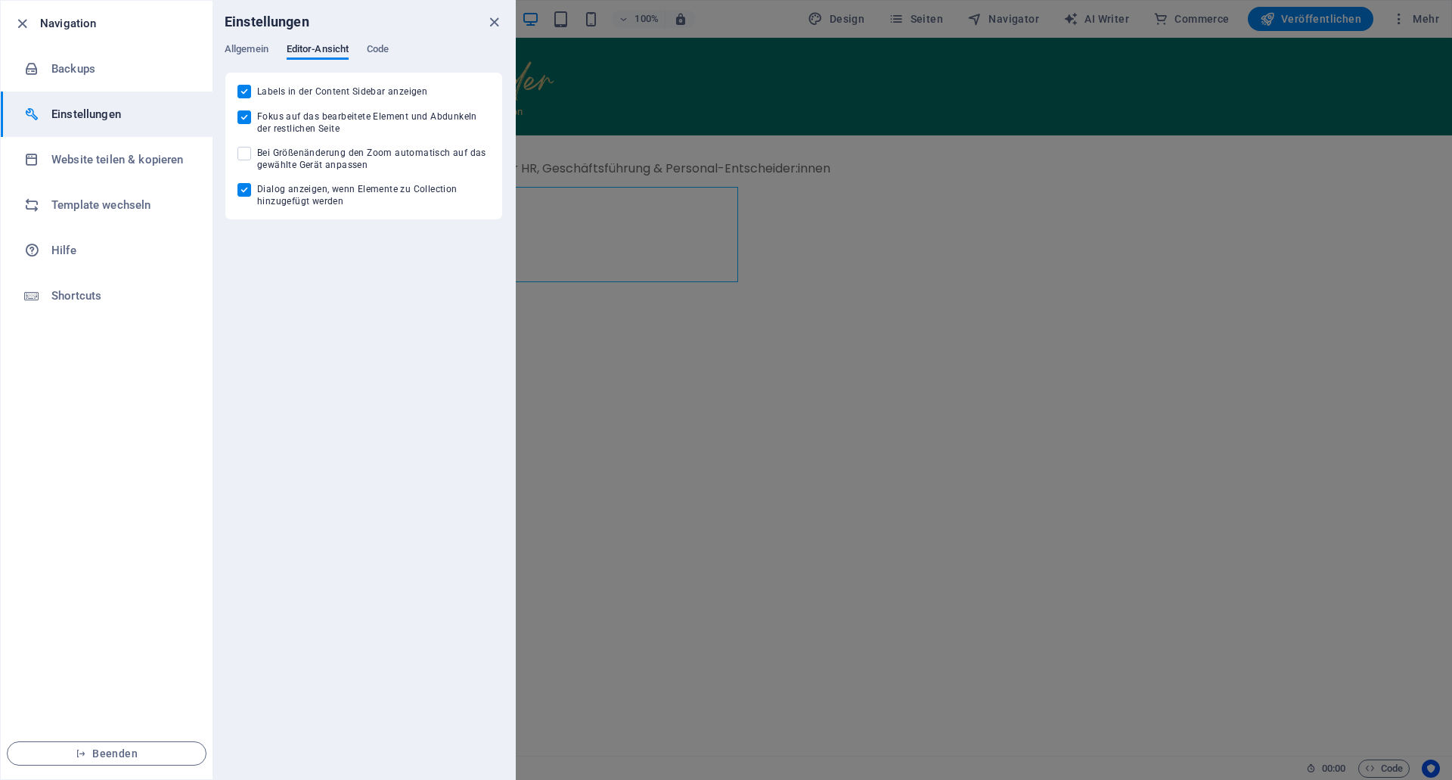
click at [0, 0] on div "Allgemein Editor-Ansicht Code" at bounding box center [0, 0] width 0 height 0
click at [190, 168] on h6 "Website teilen & kopieren" at bounding box center [121, 159] width 140 height 18
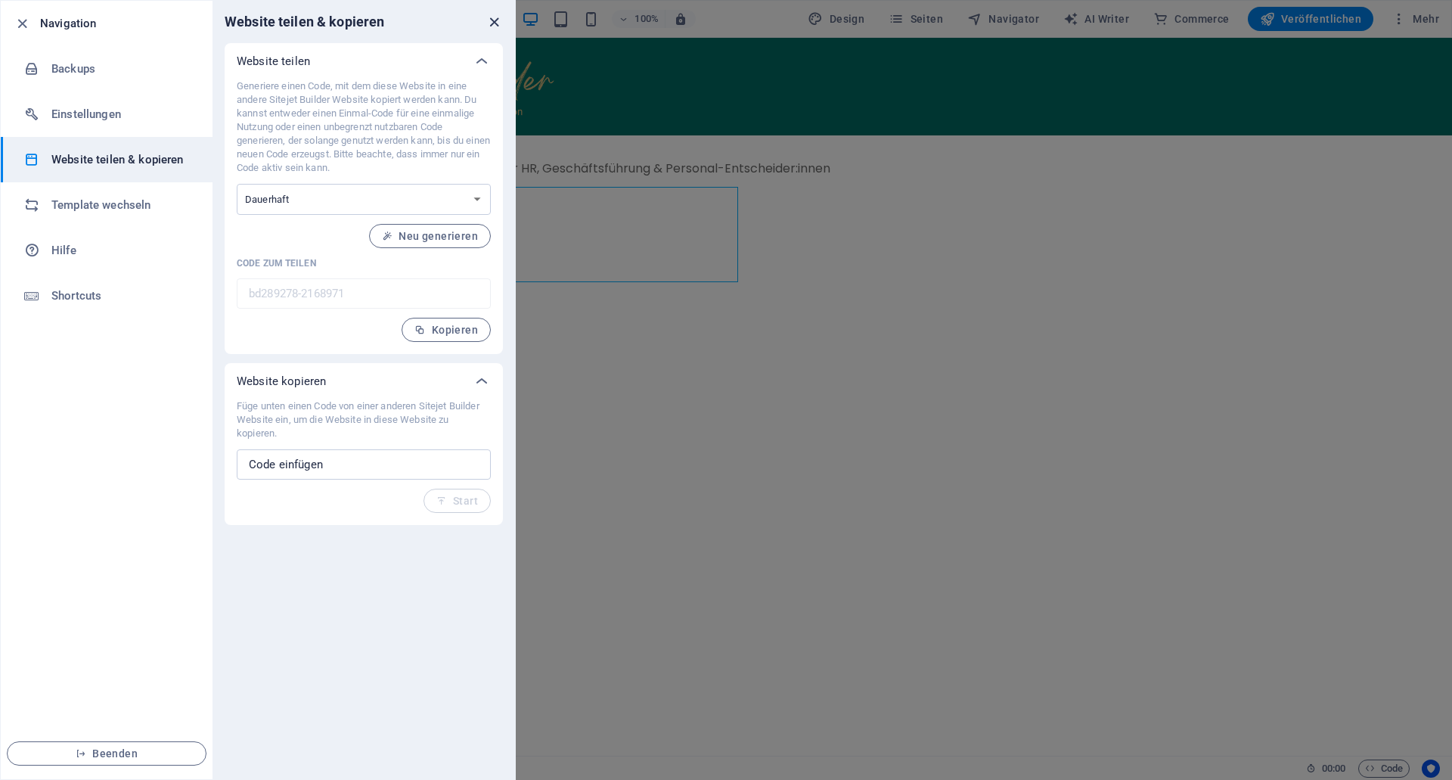
click at [491, 20] on icon "close" at bounding box center [494, 22] width 17 height 17
